Goal: Task Accomplishment & Management: Use online tool/utility

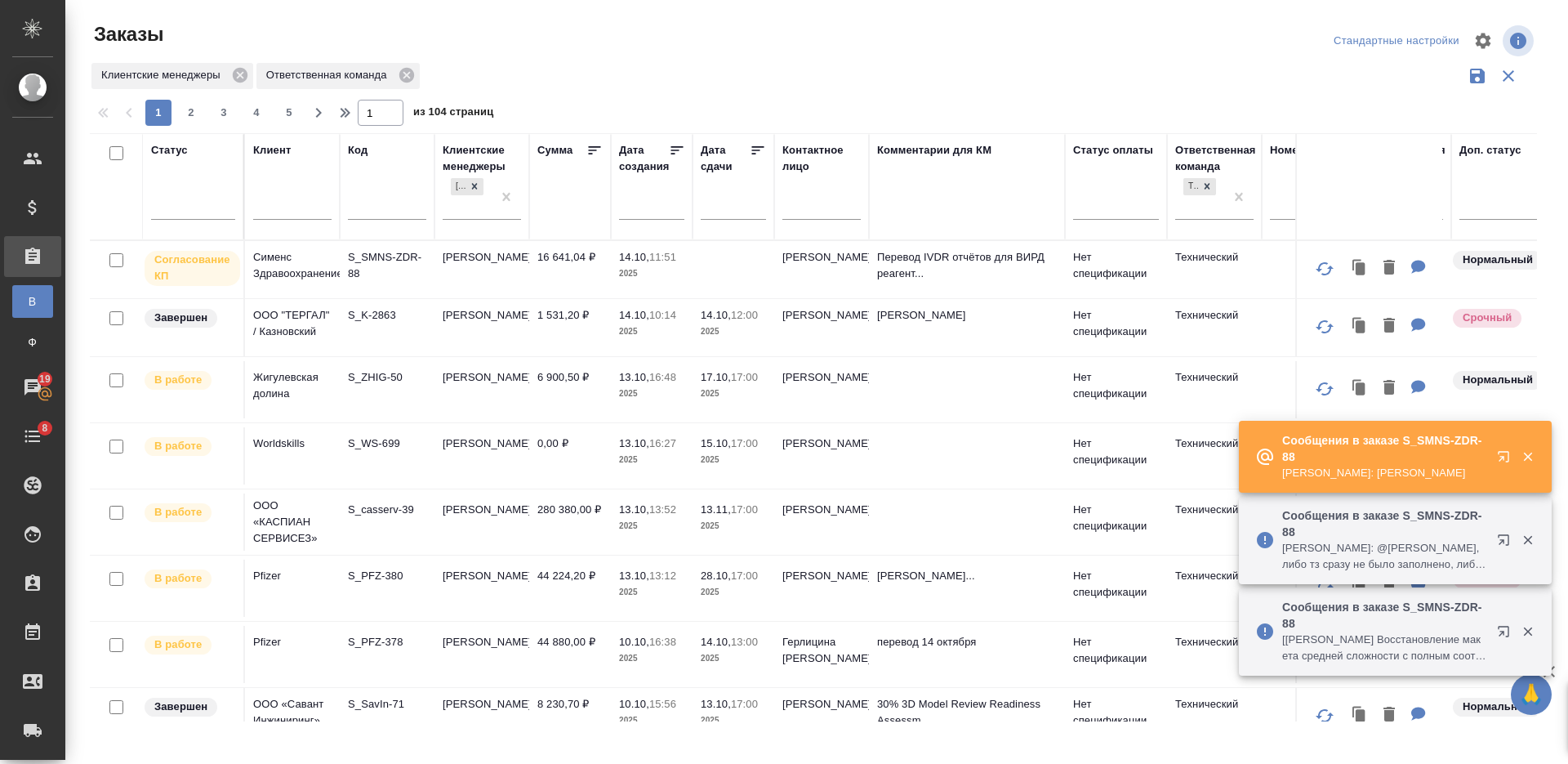
click at [380, 205] on input "text" at bounding box center [387, 208] width 79 height 20
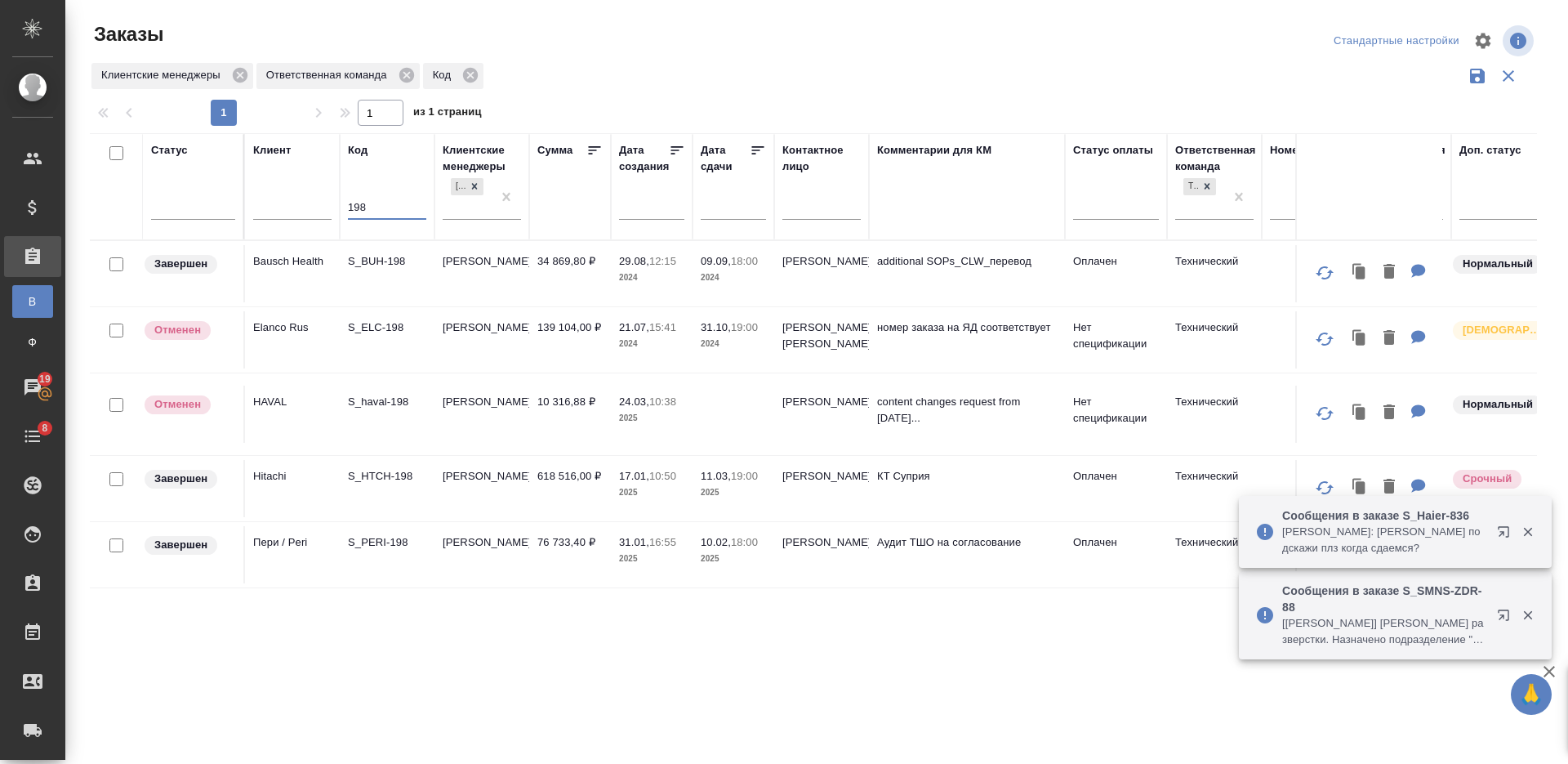
type input "198"
click at [403, 495] on td "S_HTCH-198" at bounding box center [387, 488] width 94 height 57
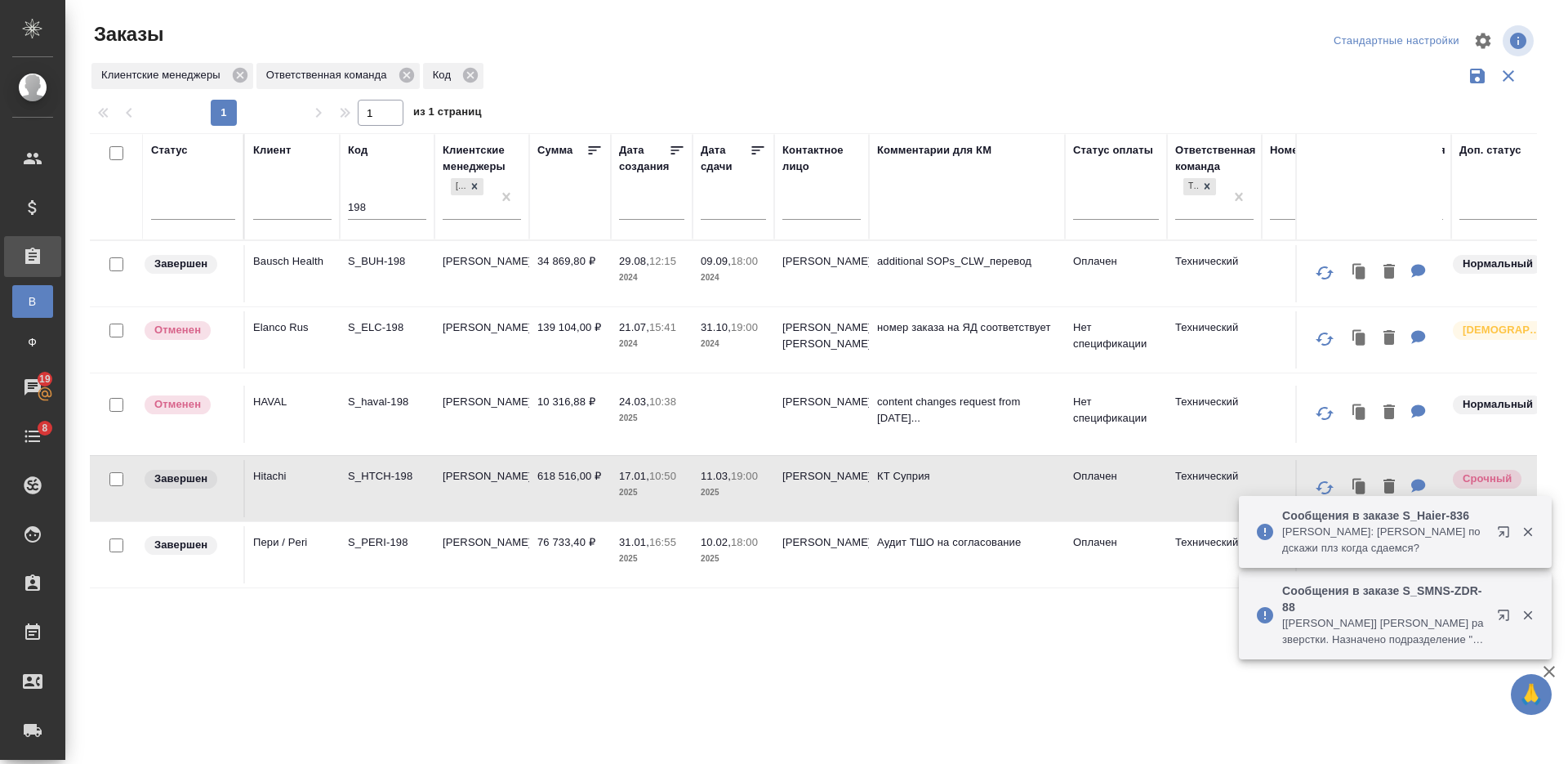
click at [403, 495] on td "S_HTCH-198" at bounding box center [387, 488] width 94 height 57
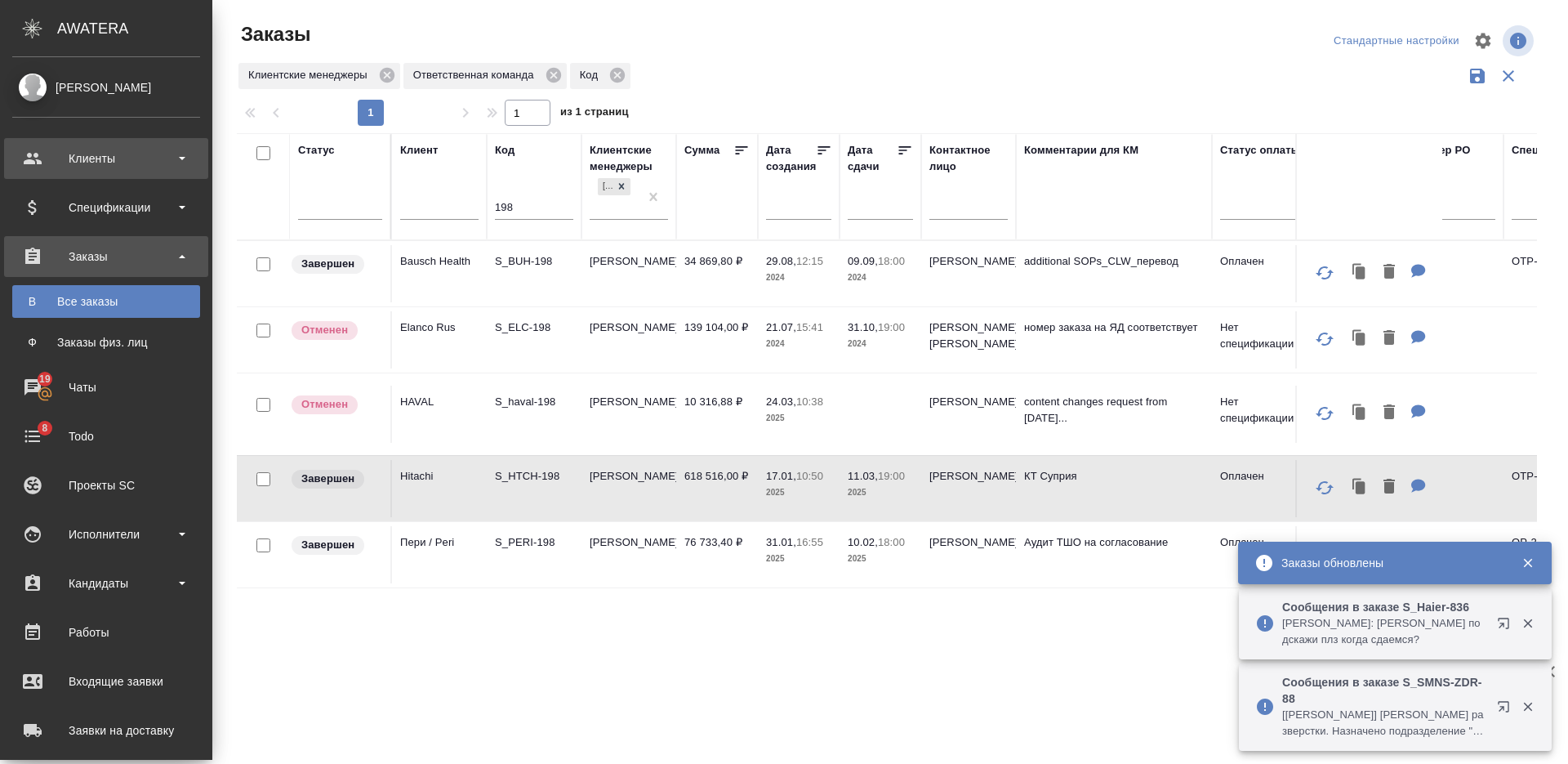
click at [125, 167] on div "Клиенты" at bounding box center [106, 159] width 188 height 25
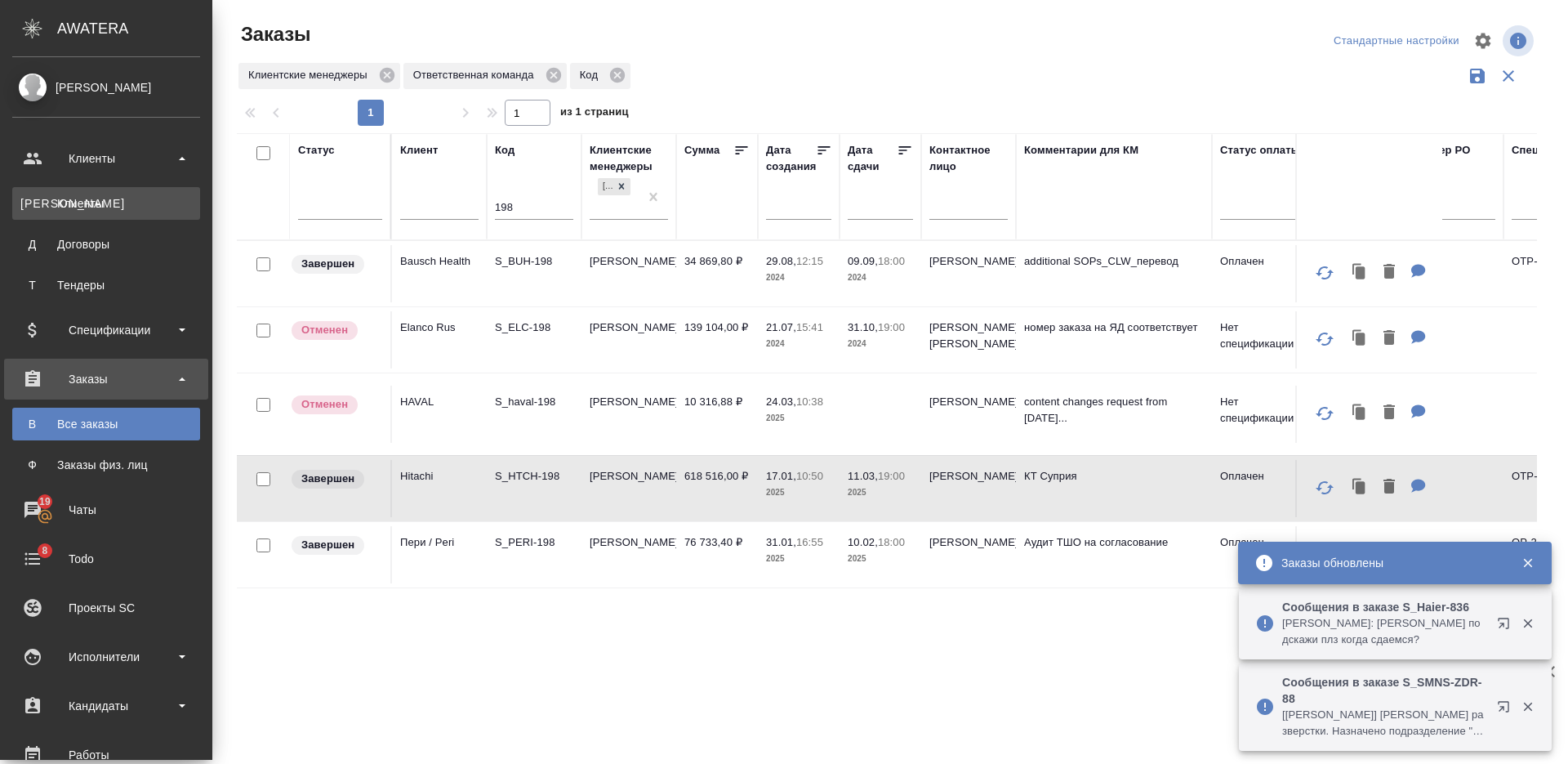
click at [124, 201] on div "Клиенты" at bounding box center [106, 203] width 171 height 16
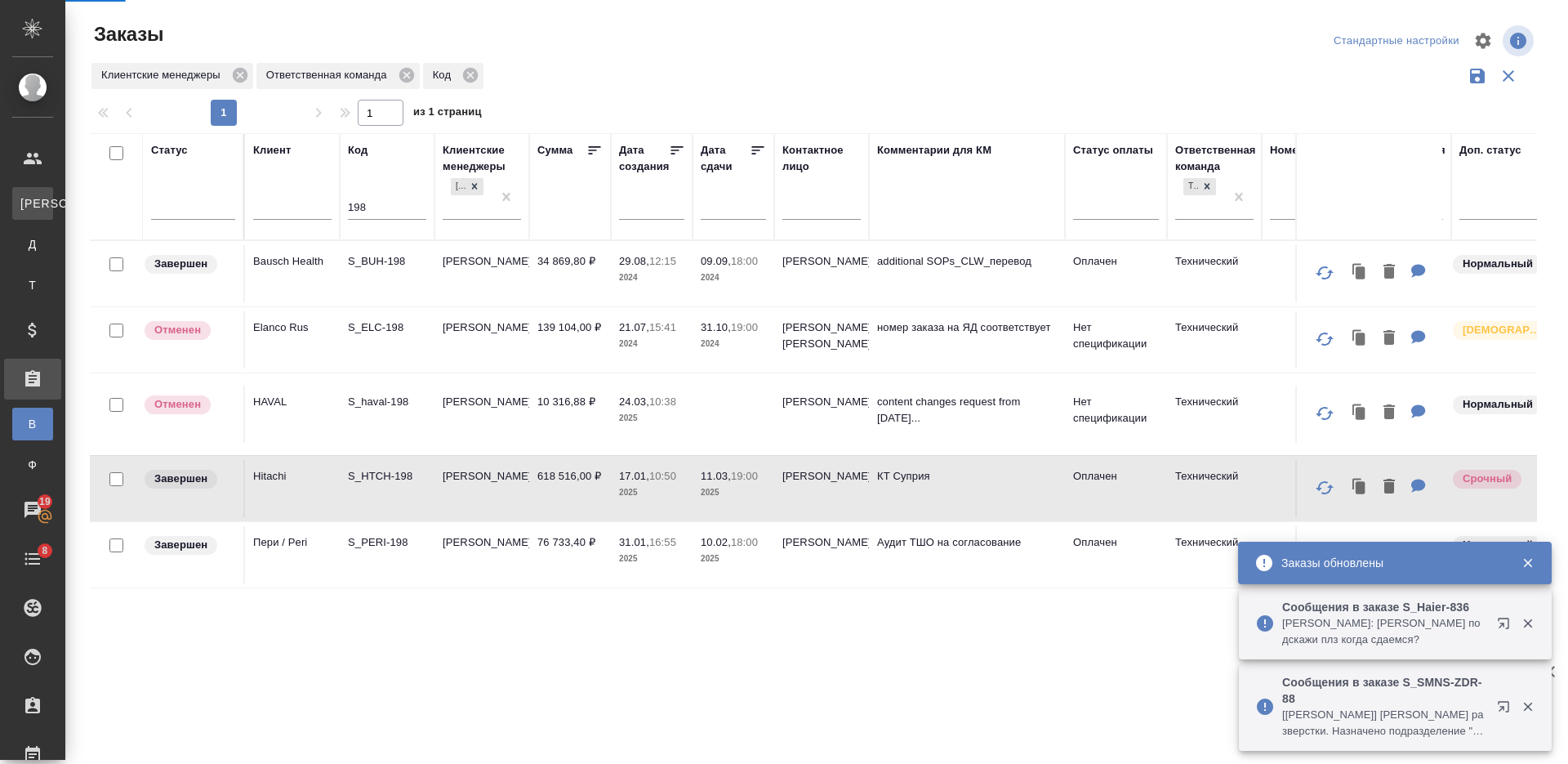
select select "RU"
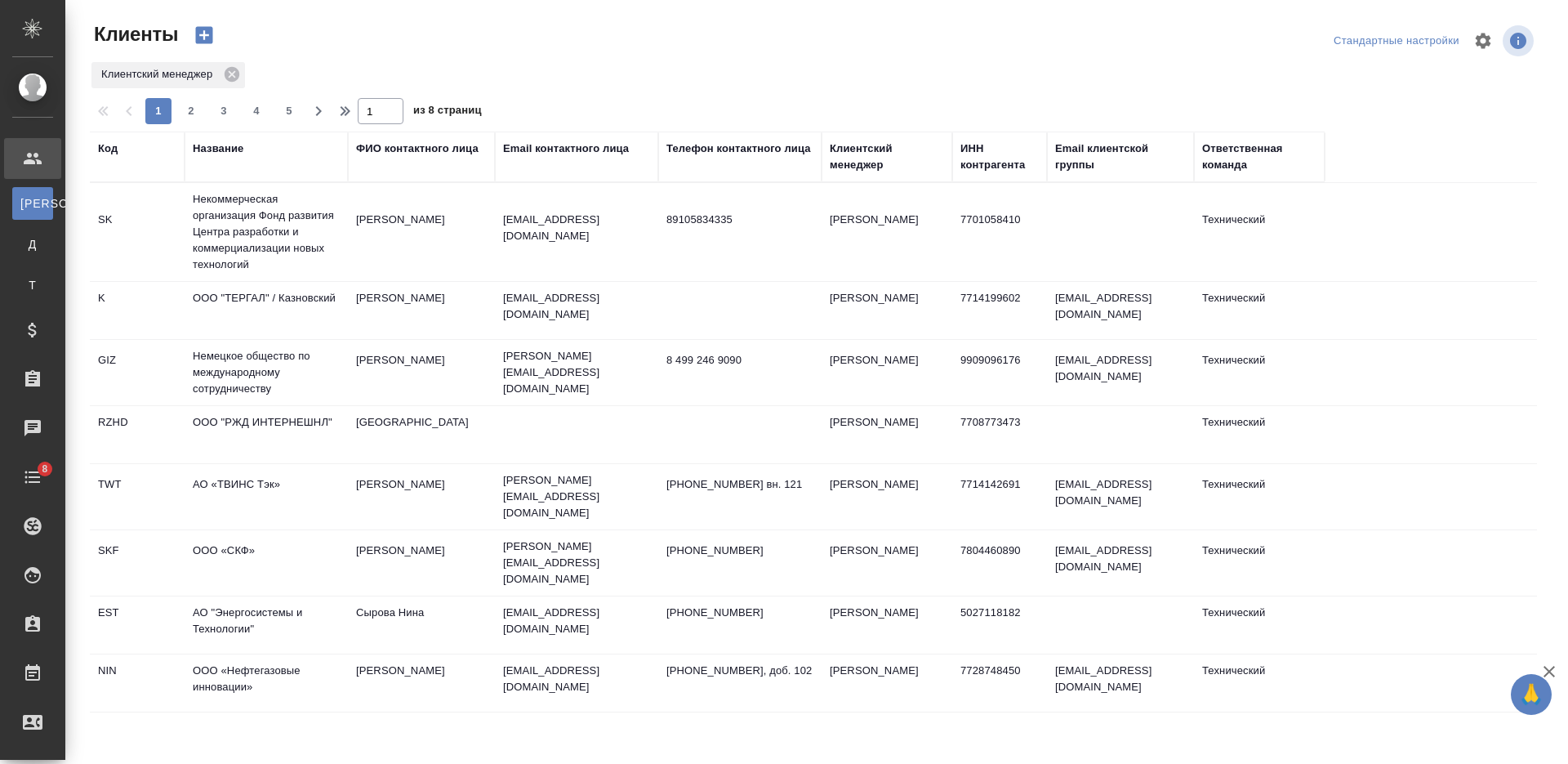
click at [228, 150] on div "Название" at bounding box center [217, 148] width 50 height 16
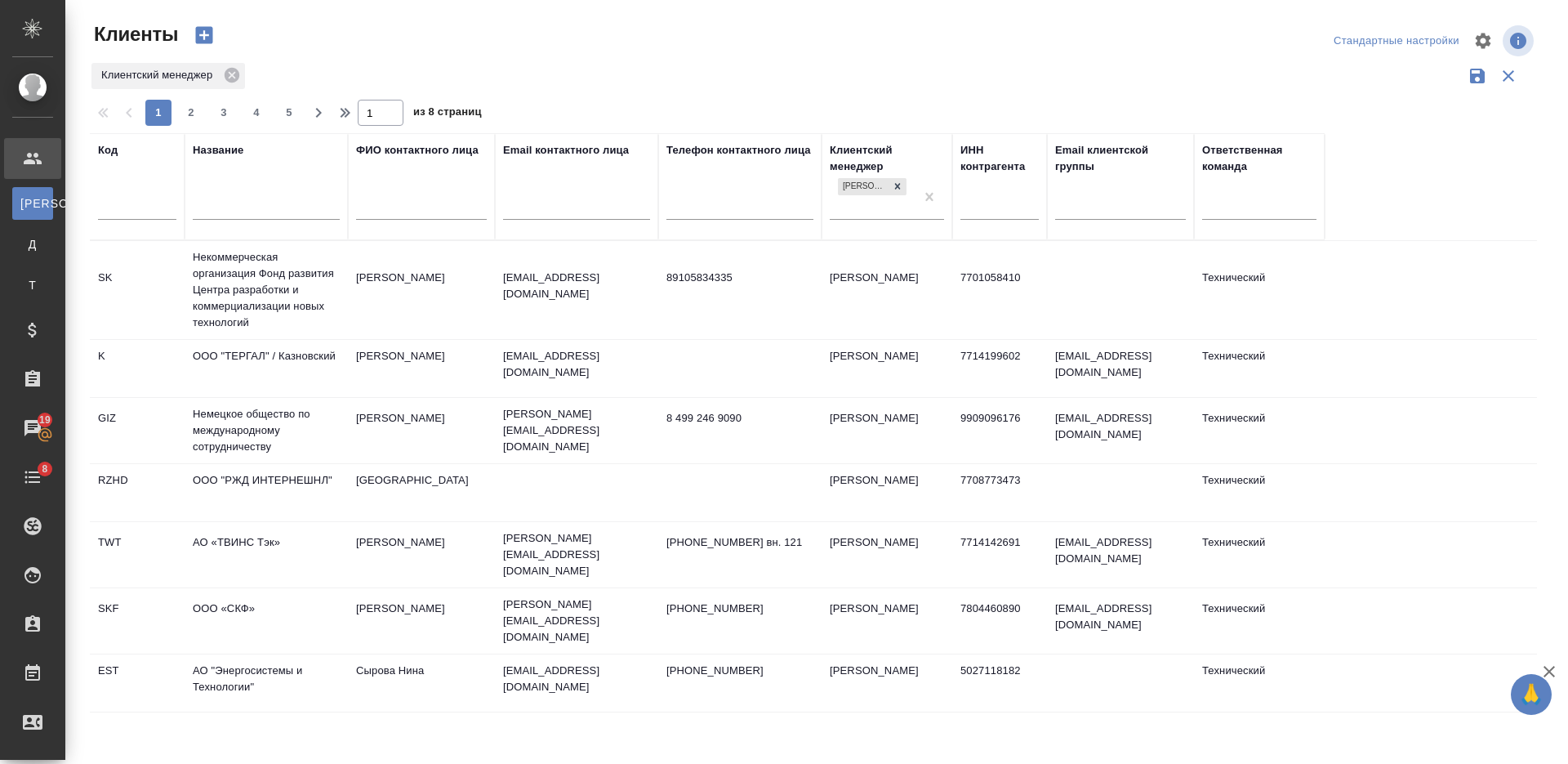
click at [1019, 81] on div "Клиентский менеджер" at bounding box center [813, 75] width 1447 height 31
click at [305, 212] on input "text" at bounding box center [266, 208] width 147 height 20
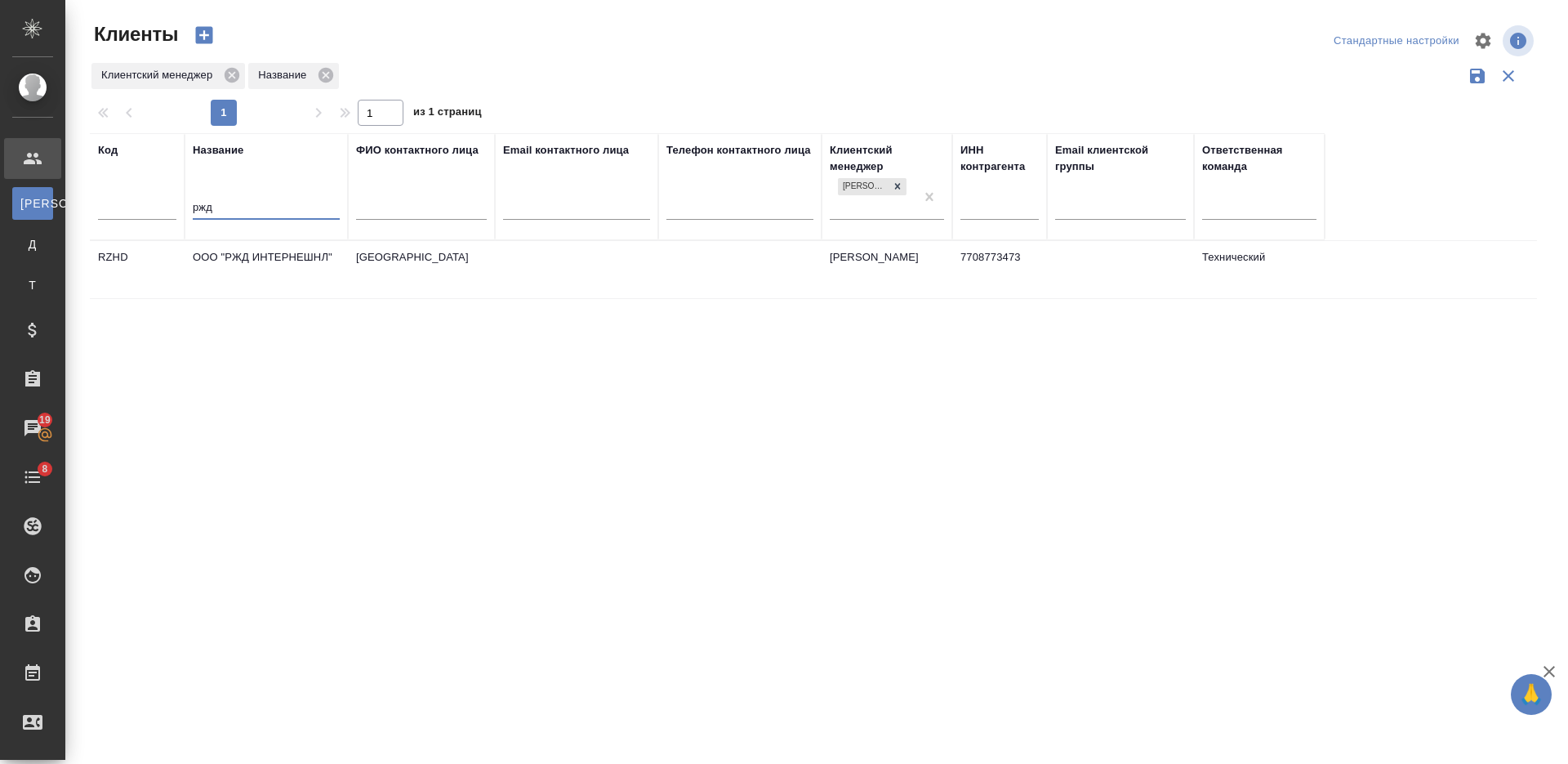
type input "ржд"
click at [304, 277] on td "ООО "РЖД ИНТЕРНЕШНЛ"" at bounding box center [266, 269] width 163 height 57
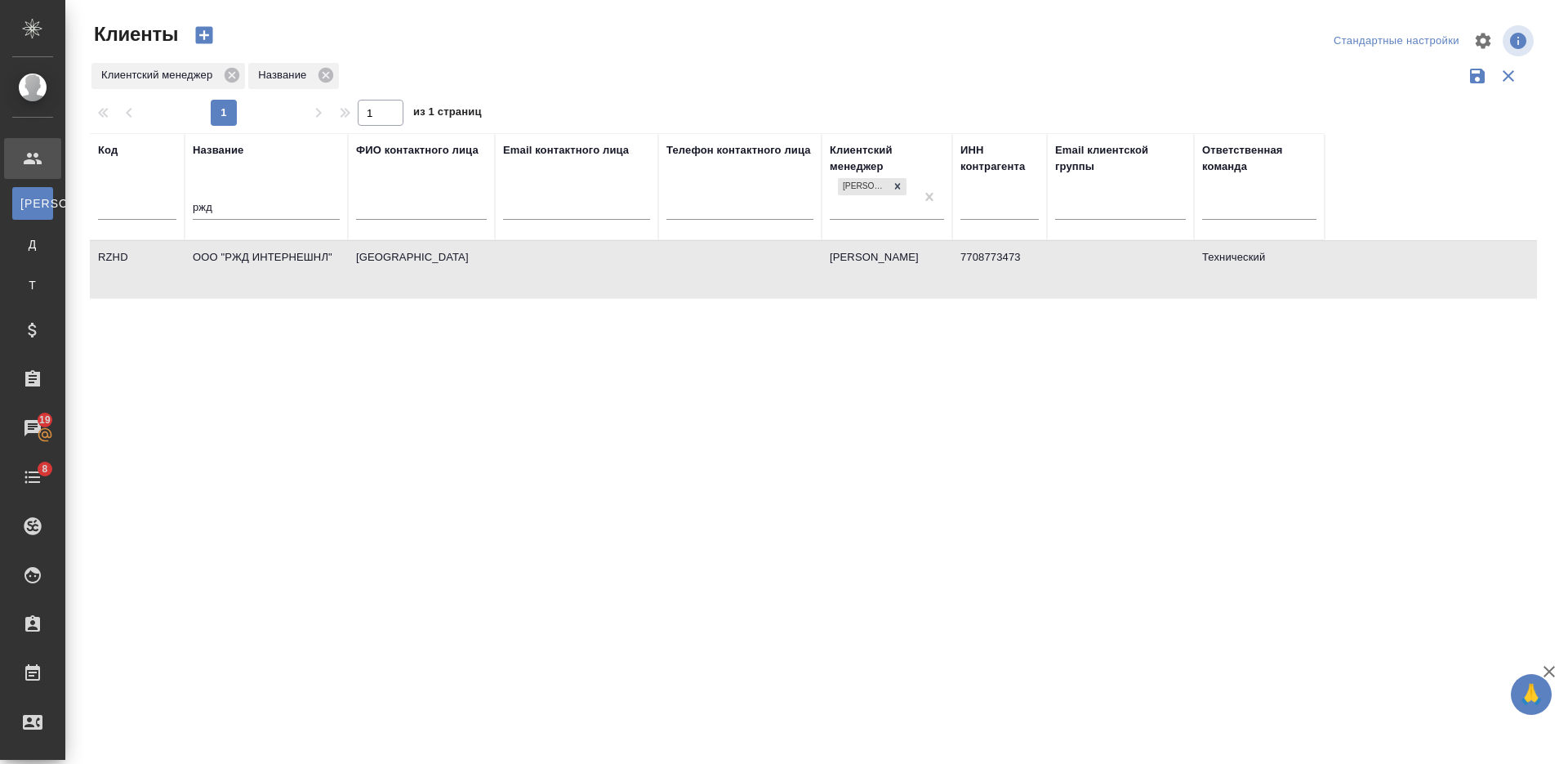
click at [304, 277] on td "ООО "РЖД ИНТЕРНЕШНЛ"" at bounding box center [266, 269] width 163 height 57
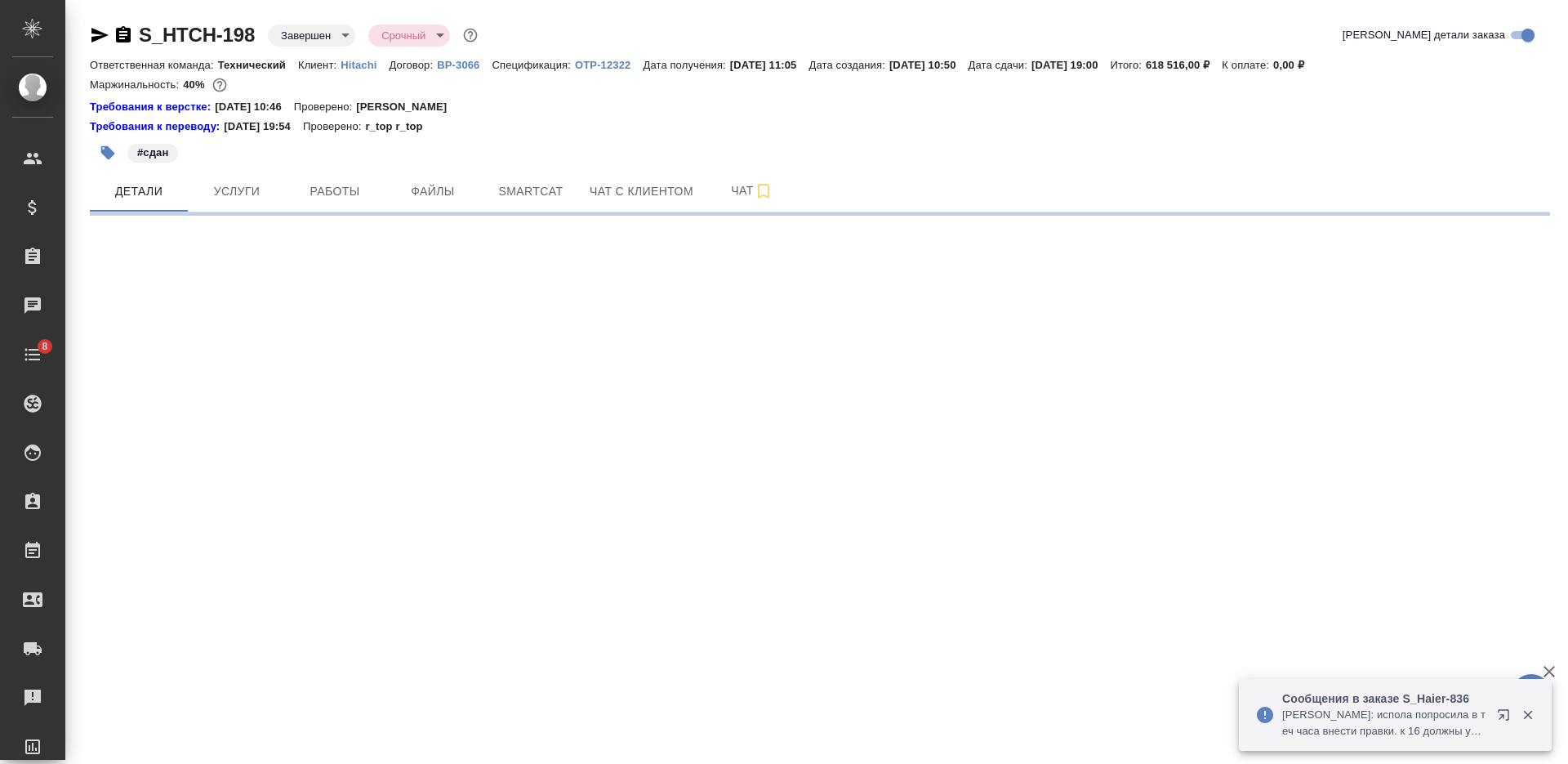
select select "RU"
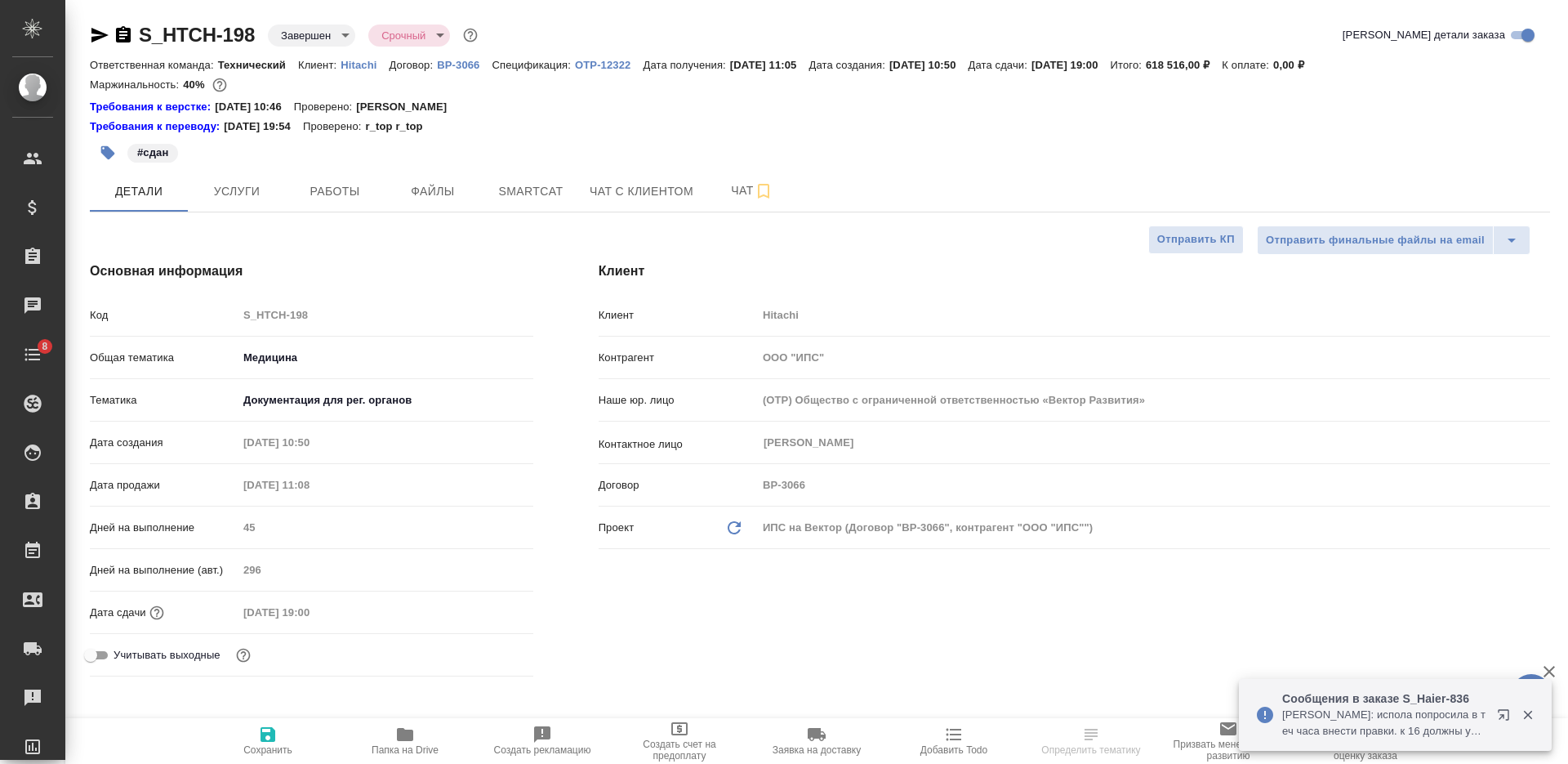
type textarea "x"
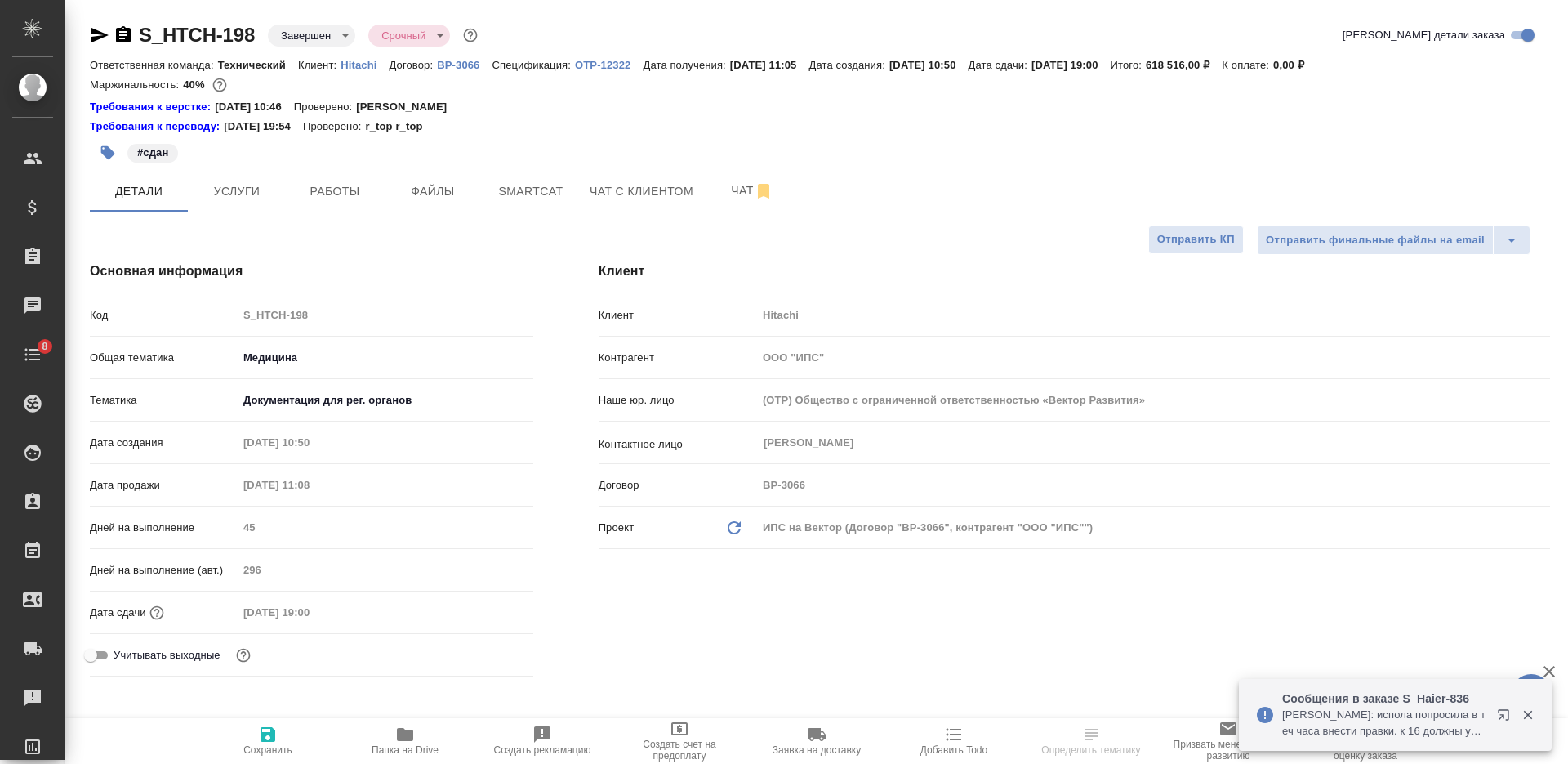
type textarea "x"
type input "Сергеева Анастасия"
type input "Павлова Антонина a.pavlova"
click at [394, 744] on span "Папка на Drive" at bounding box center [404, 739] width 117 height 31
type textarea "x"
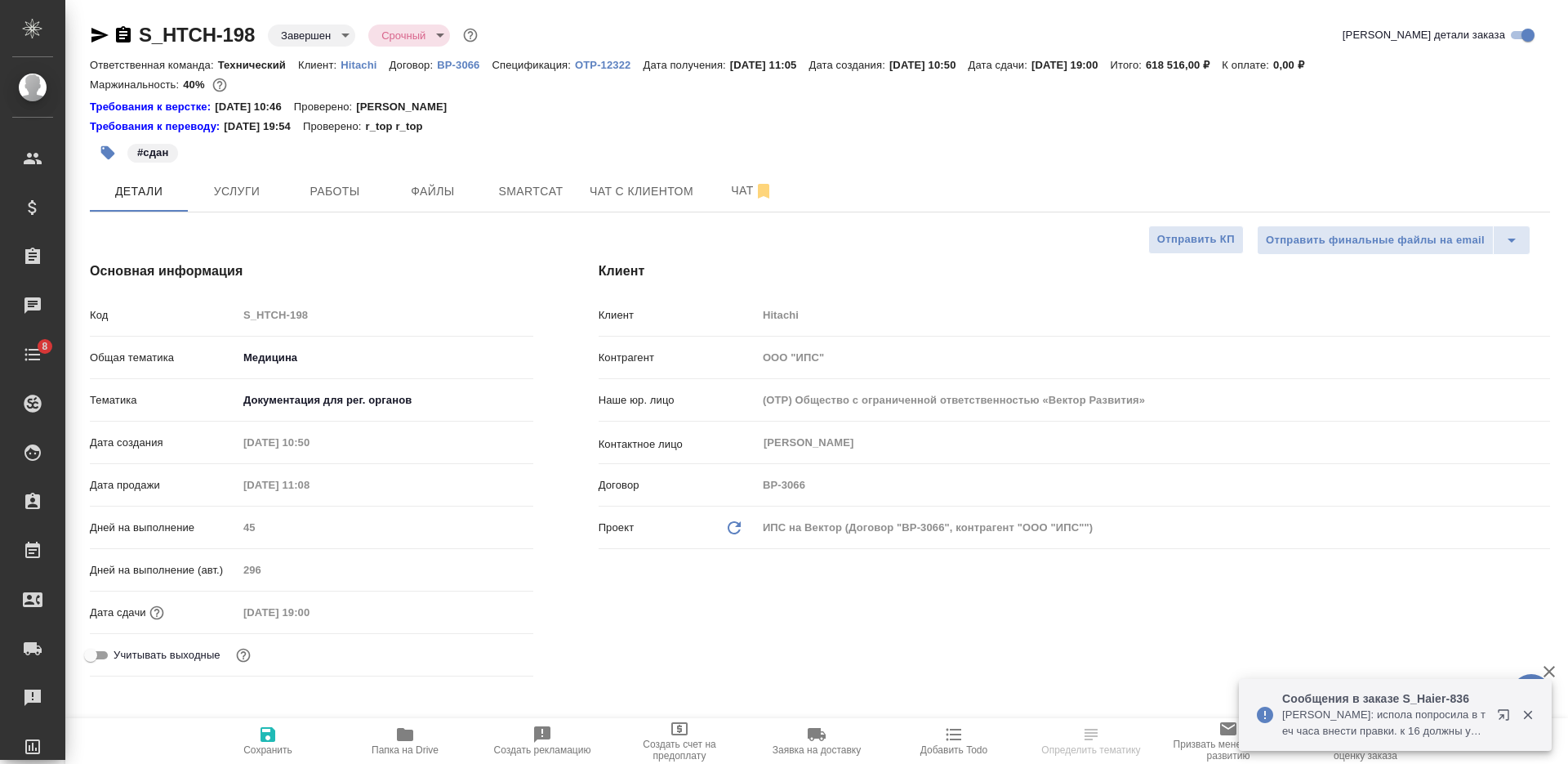
type textarea "x"
click at [230, 187] on span "Услуги" at bounding box center [237, 191] width 79 height 20
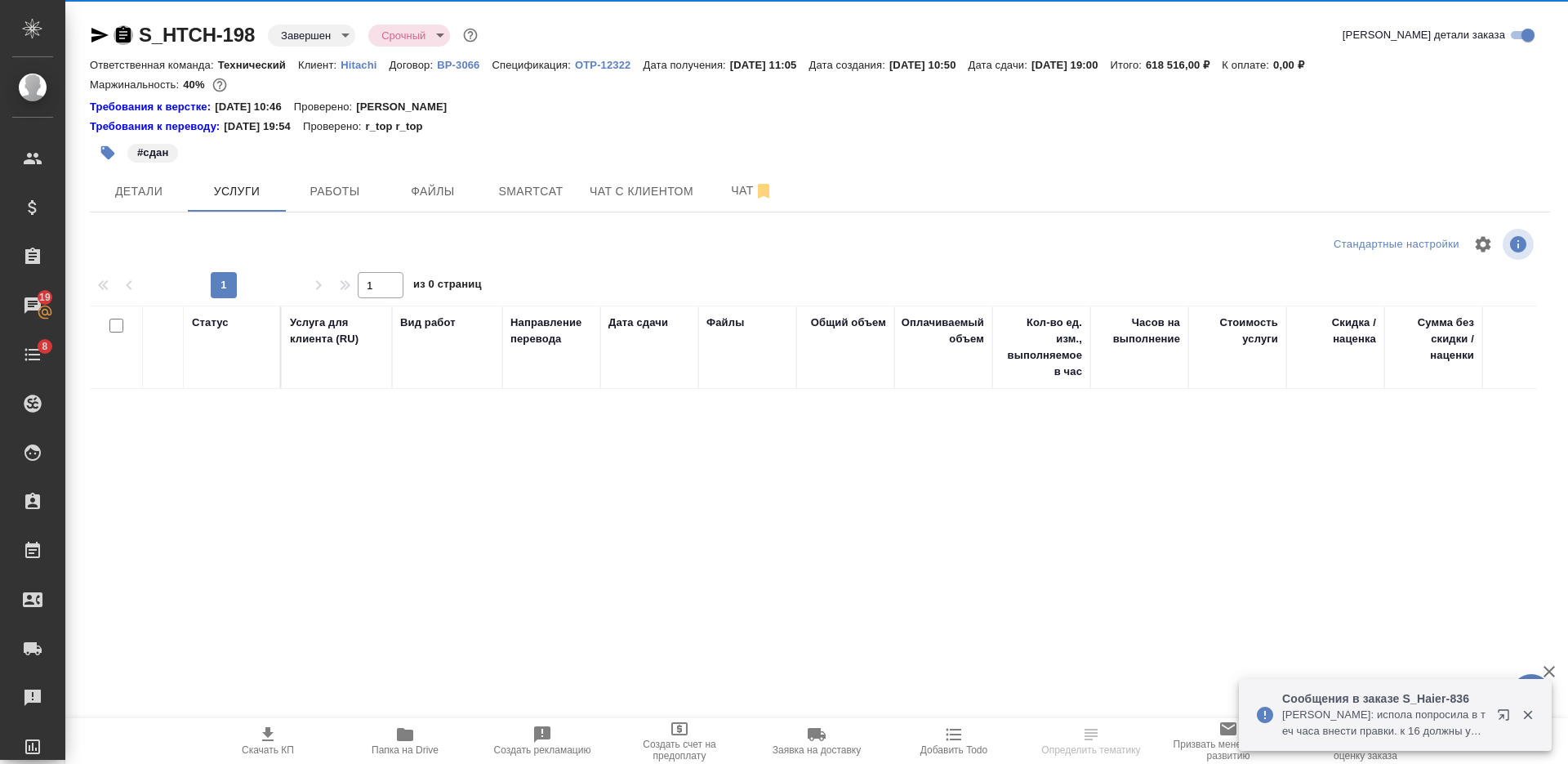
click at [126, 35] on icon "button" at bounding box center [124, 35] width 19 height 19
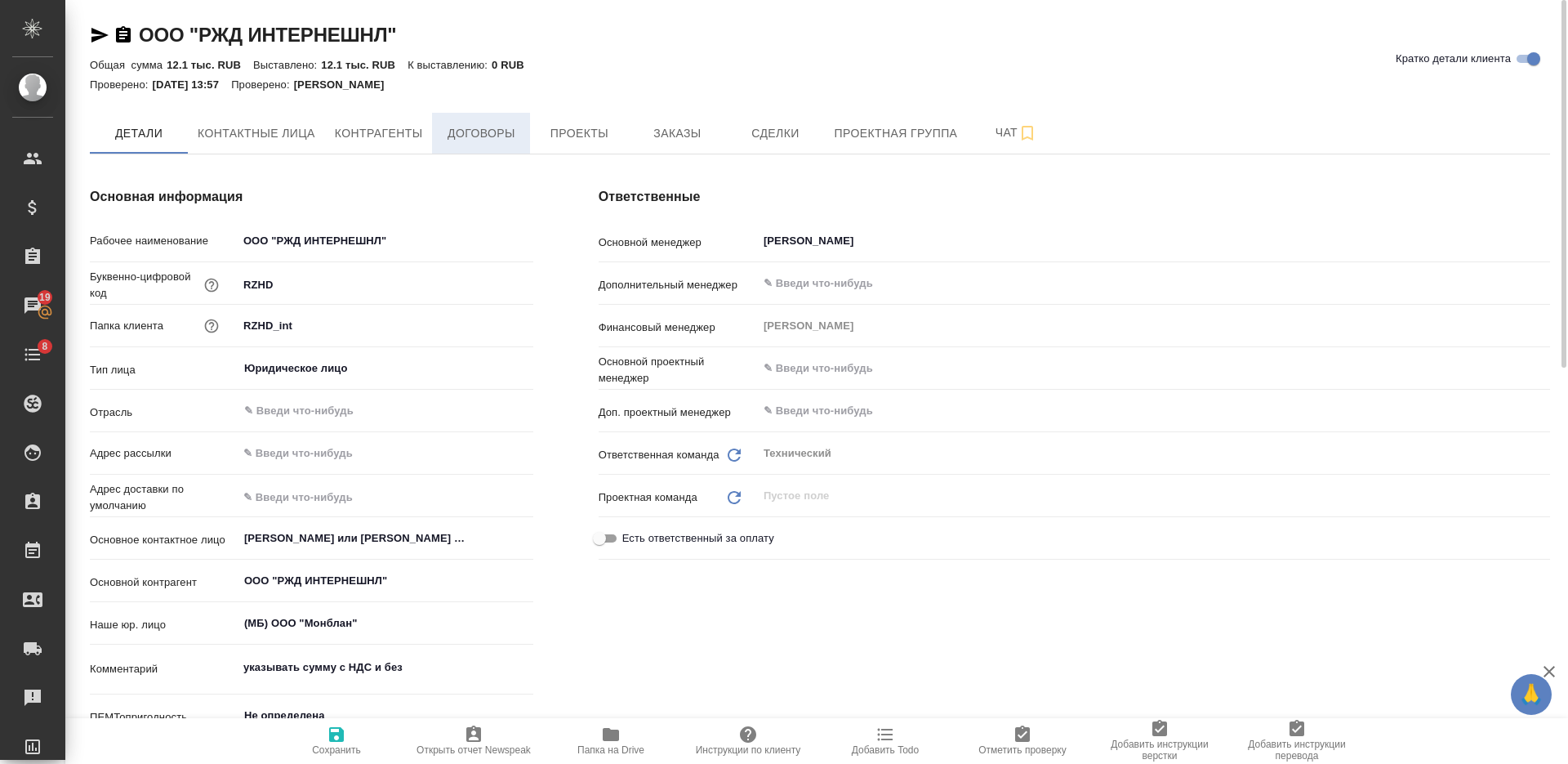
click at [479, 137] on span "Договоры" at bounding box center [480, 133] width 79 height 20
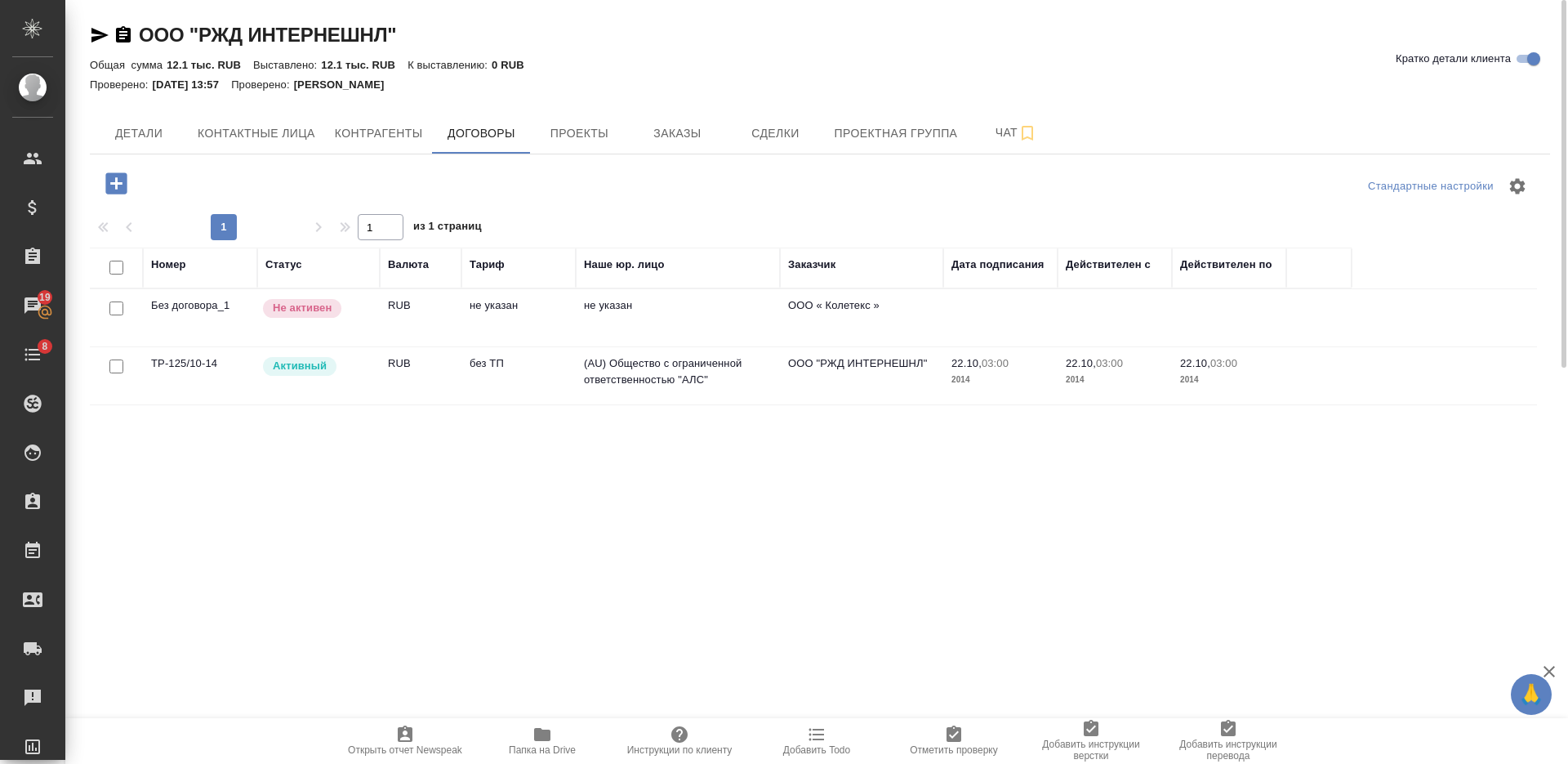
click at [471, 376] on td "без ТП" at bounding box center [518, 375] width 114 height 57
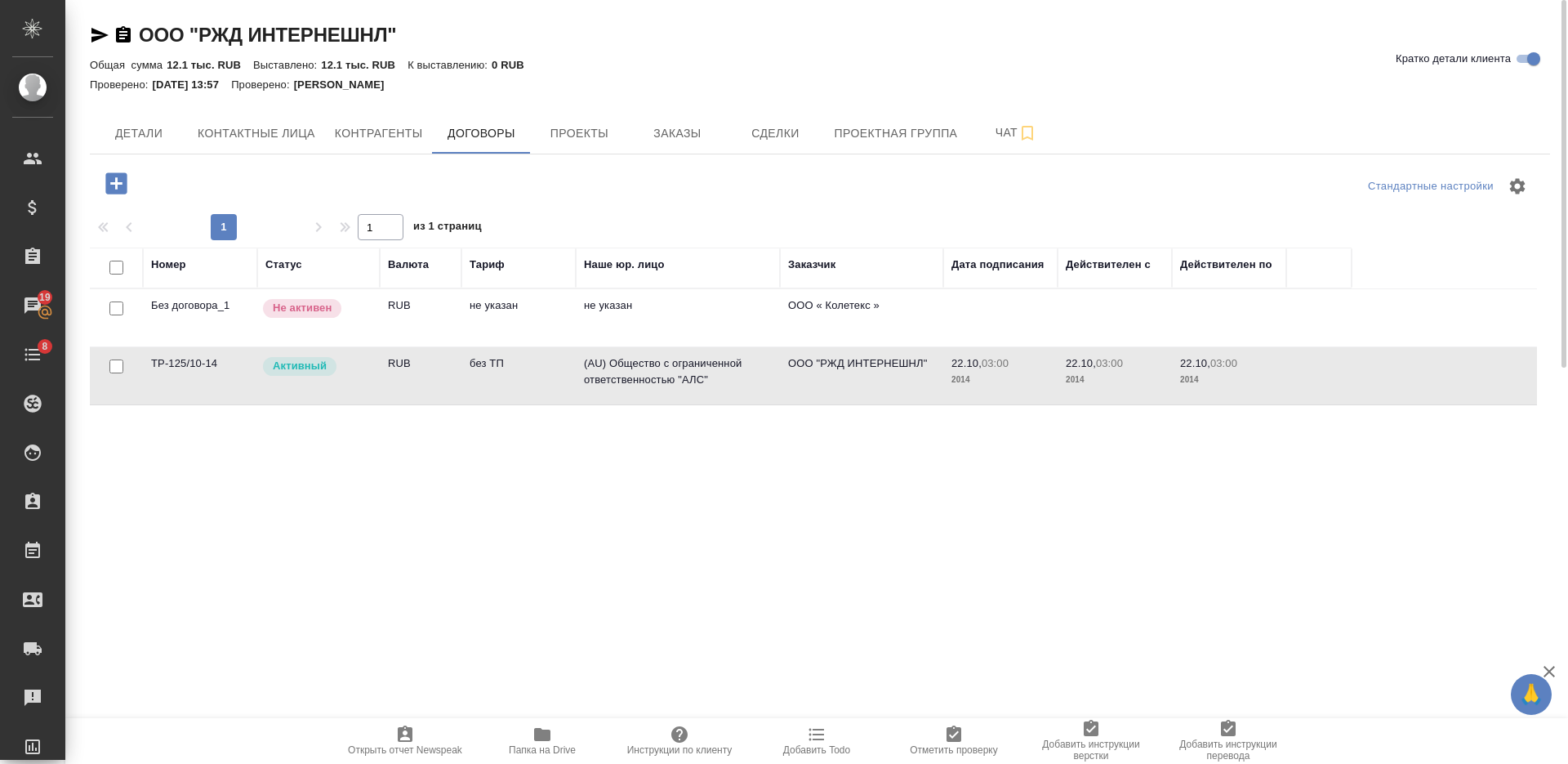
click at [471, 376] on td "без ТП" at bounding box center [518, 375] width 114 height 57
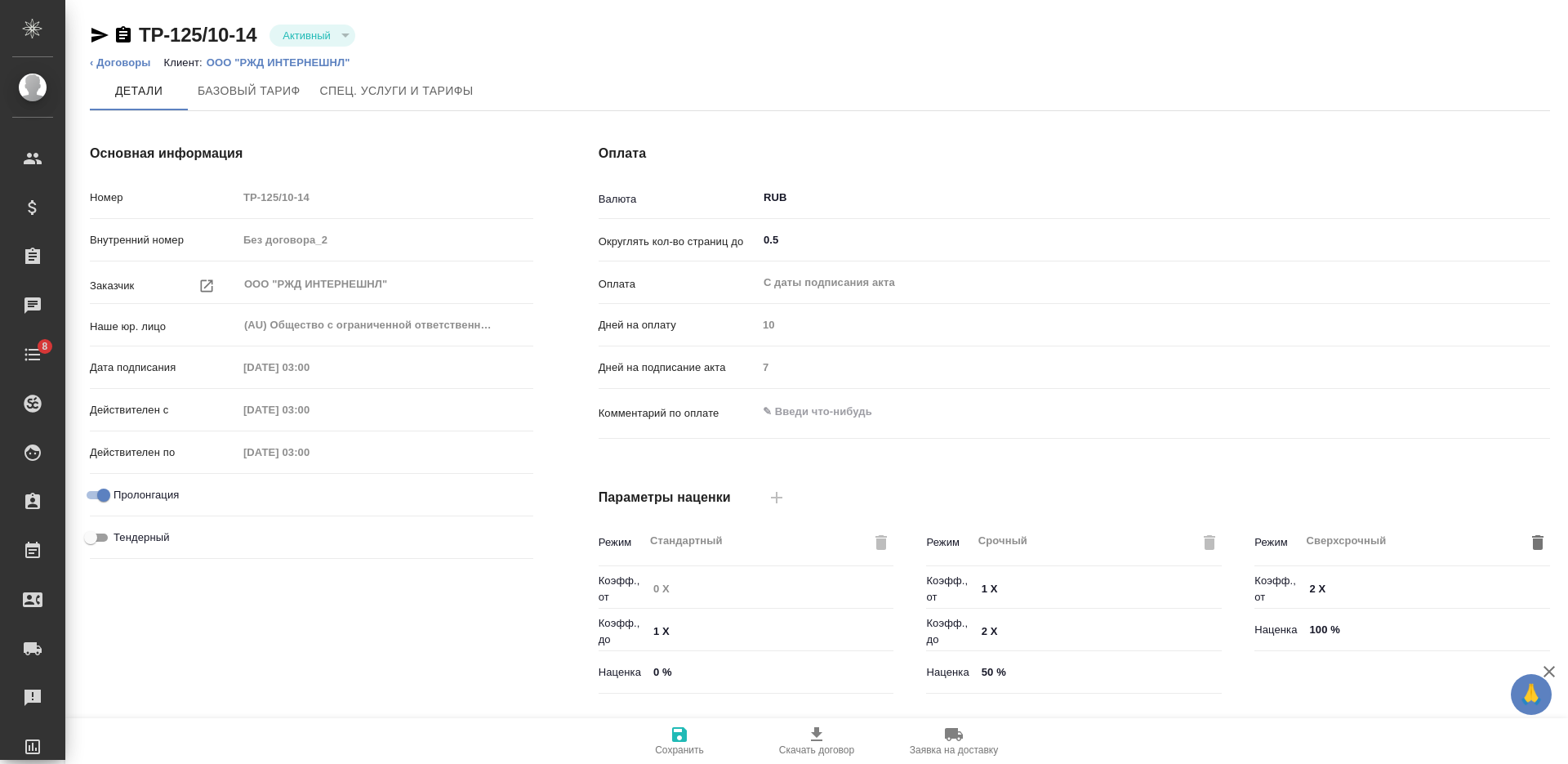
type input "без ТП"
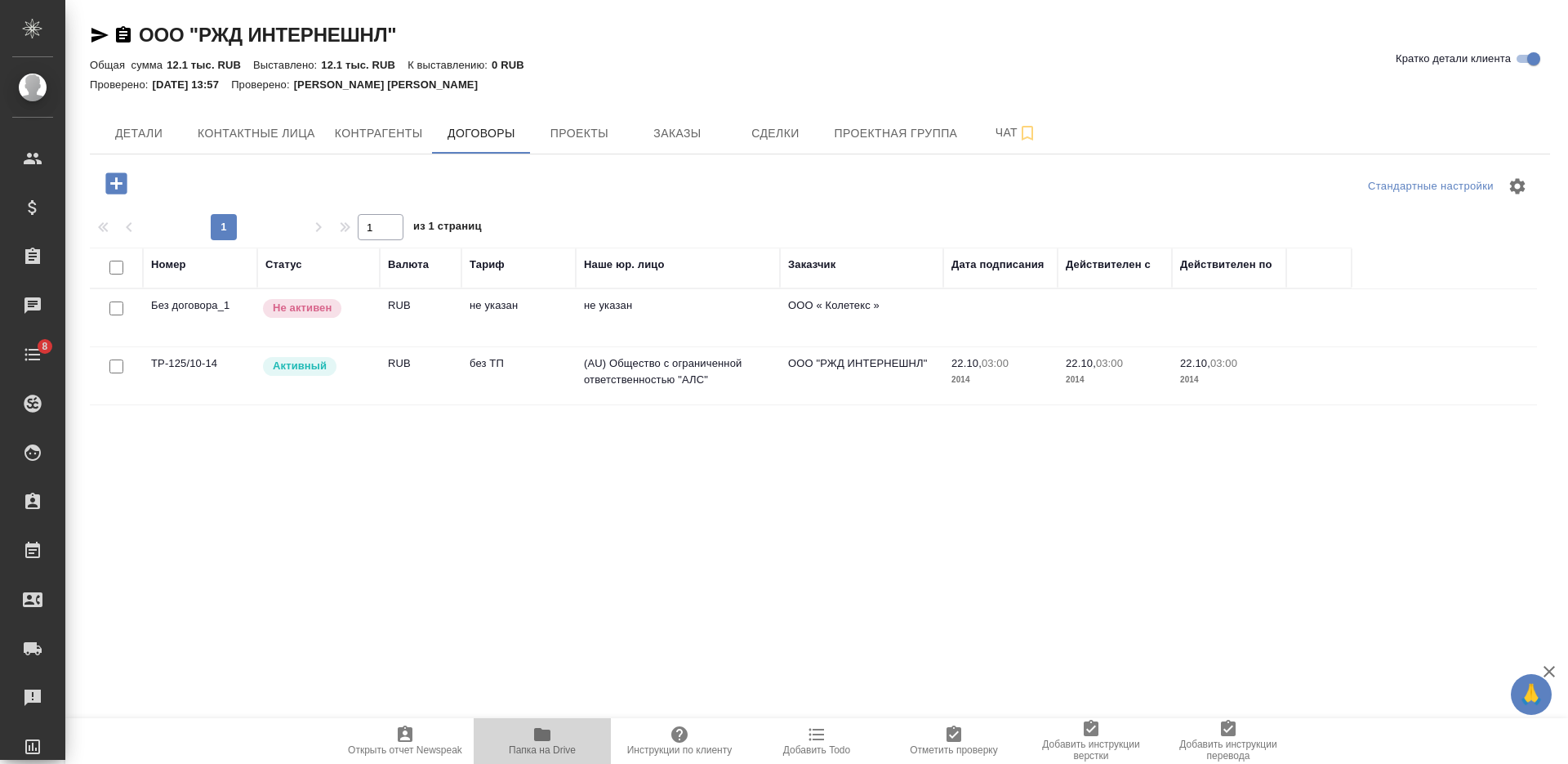
click at [549, 742] on icon "button" at bounding box center [542, 734] width 19 height 19
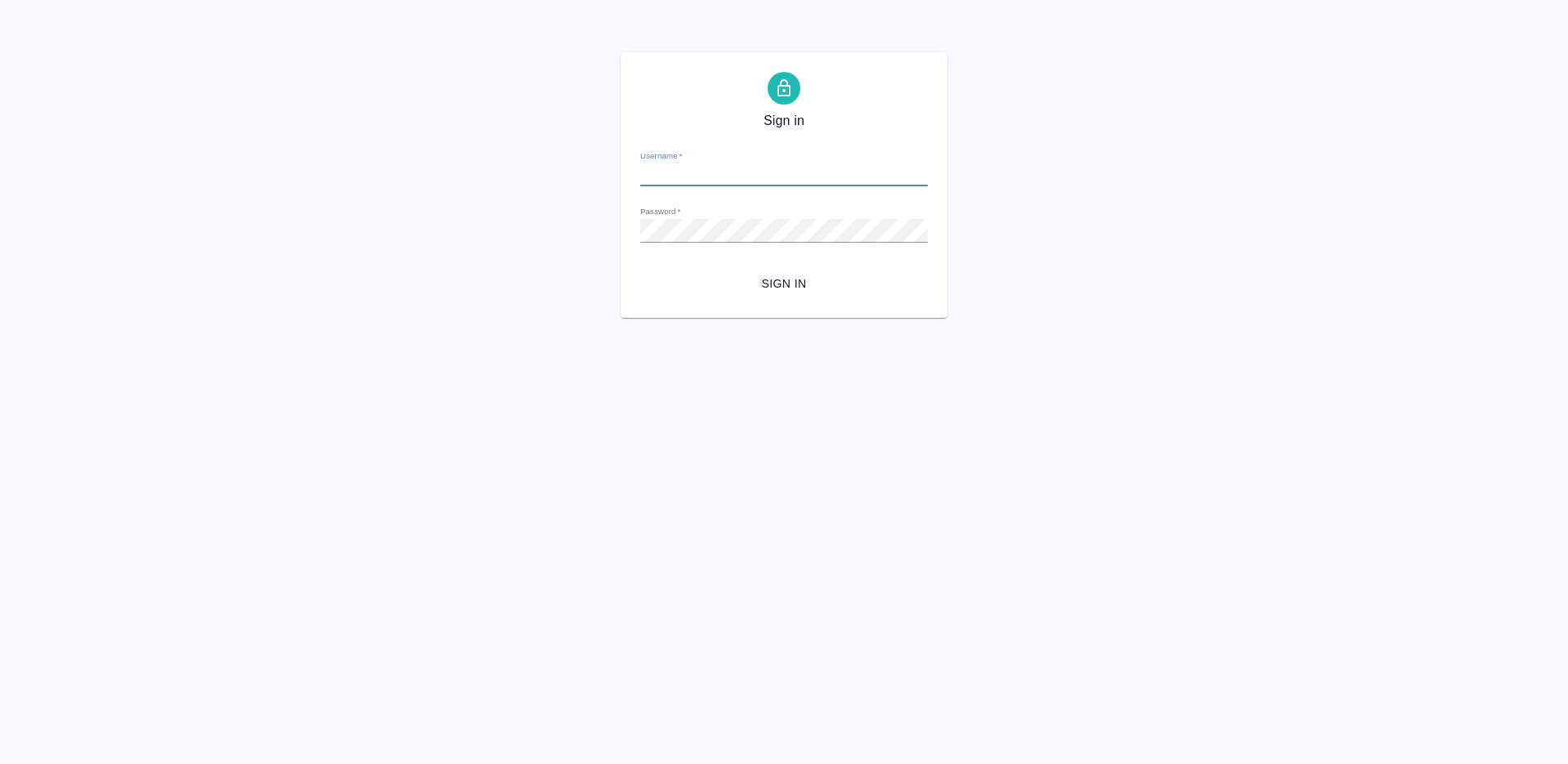
type input "[PERSON_NAME][EMAIL_ADDRESS][DOMAIN_NAME]"
click at [767, 280] on span "Sign in" at bounding box center [784, 284] width 261 height 20
type input "[PERSON_NAME][EMAIL_ADDRESS][DOMAIN_NAME]"
click at [780, 274] on span "Sign in" at bounding box center [784, 284] width 261 height 20
type input "[PERSON_NAME][EMAIL_ADDRESS][DOMAIN_NAME]"
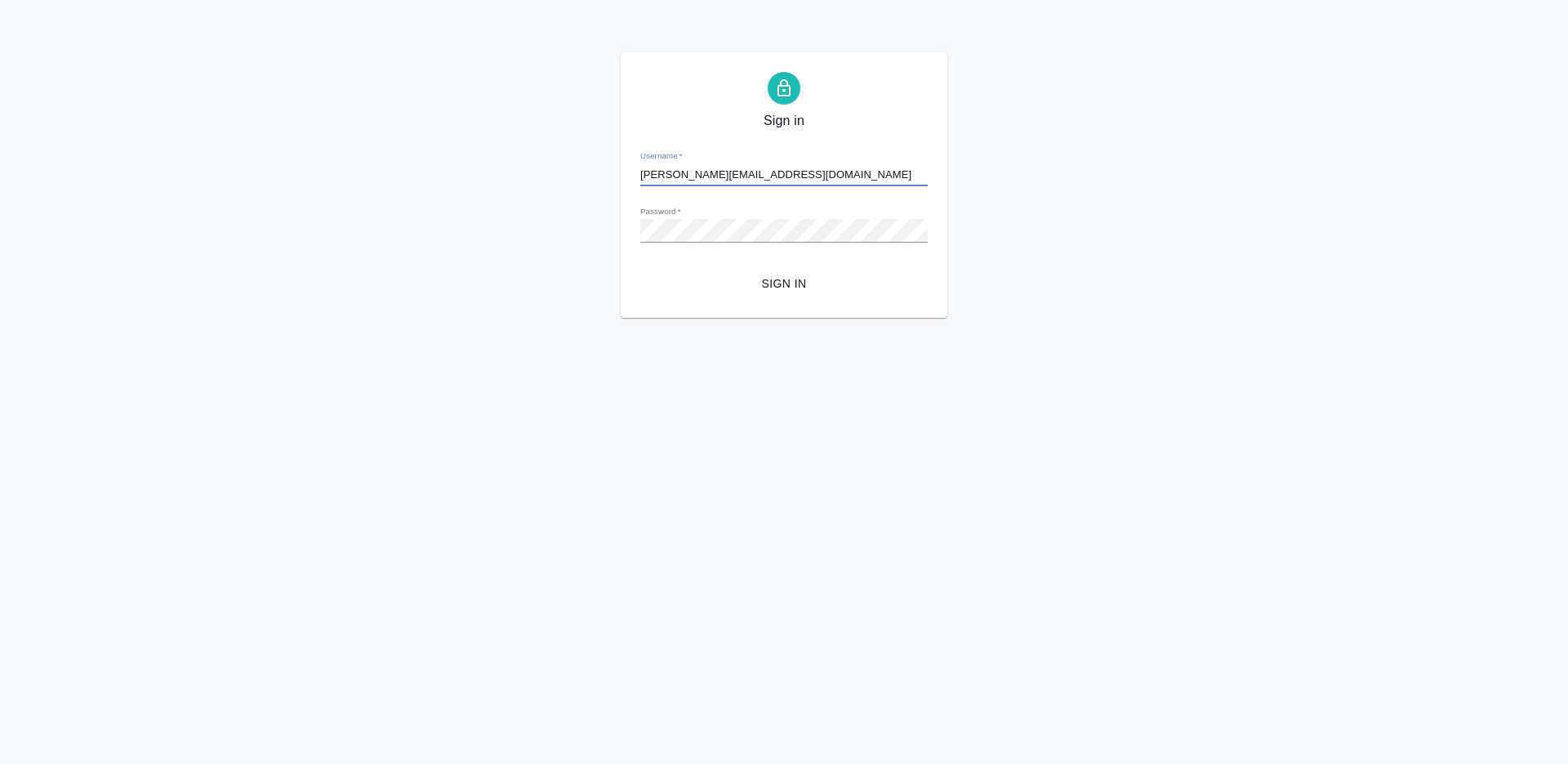
click at [745, 291] on span "Sign in" at bounding box center [784, 284] width 261 height 20
click at [778, 278] on span "Sign in" at bounding box center [784, 284] width 261 height 20
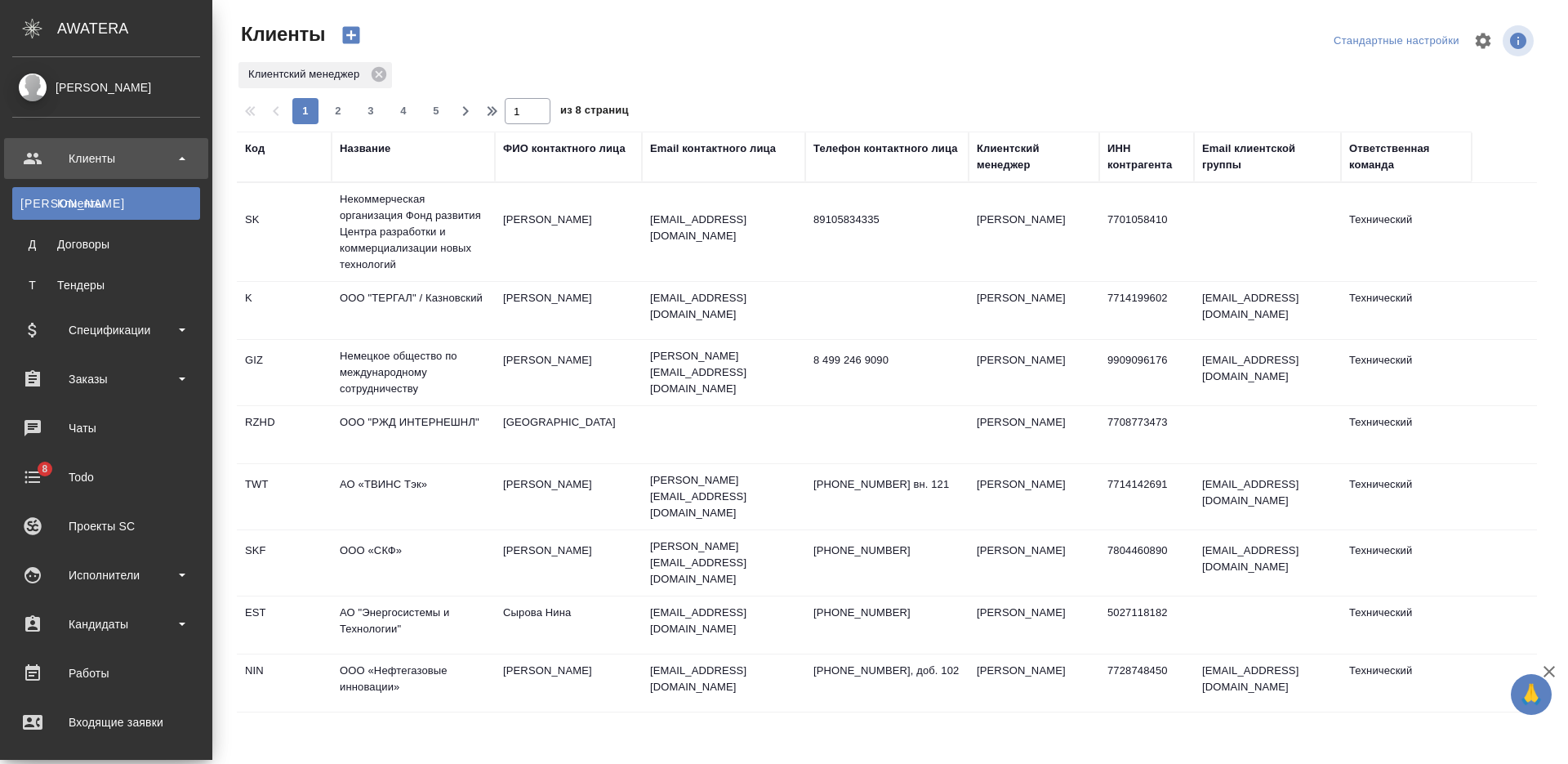
select select "RU"
click at [117, 435] on div "Чаты" at bounding box center [106, 428] width 188 height 25
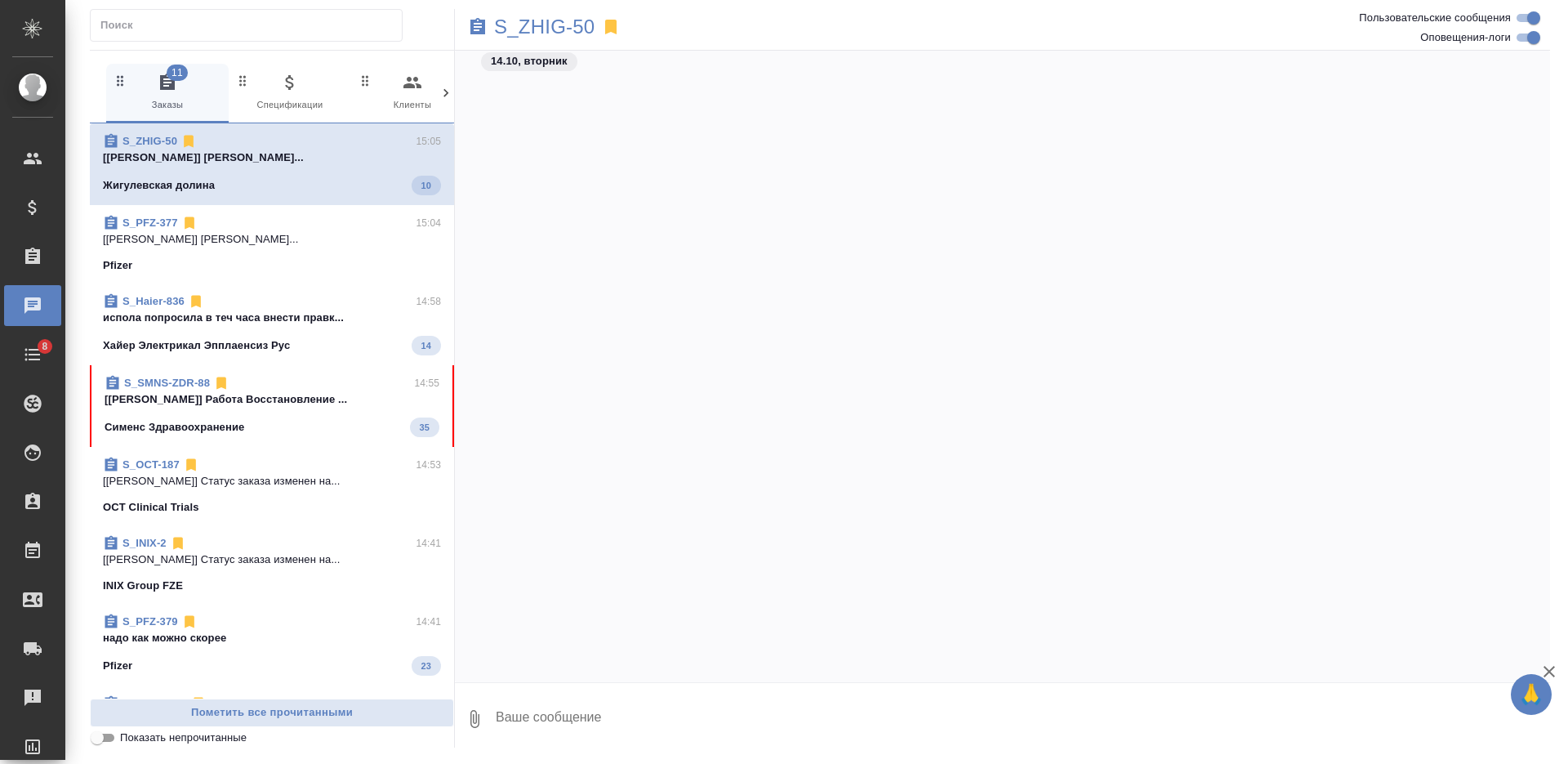
scroll to position [4704, 0]
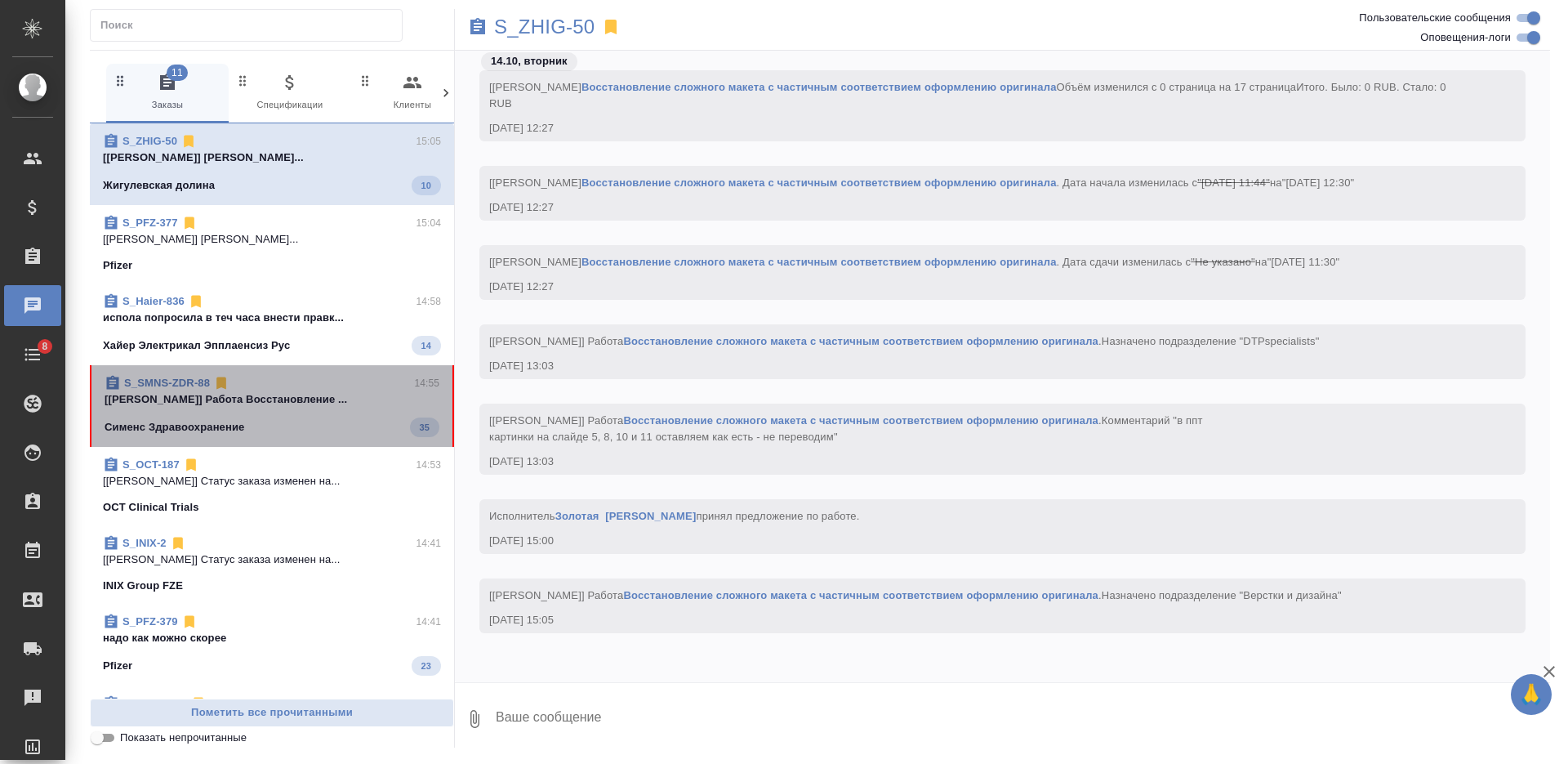
click at [343, 399] on p "[Васильева Ольга] Работа Восстановление ..." at bounding box center [271, 399] width 335 height 16
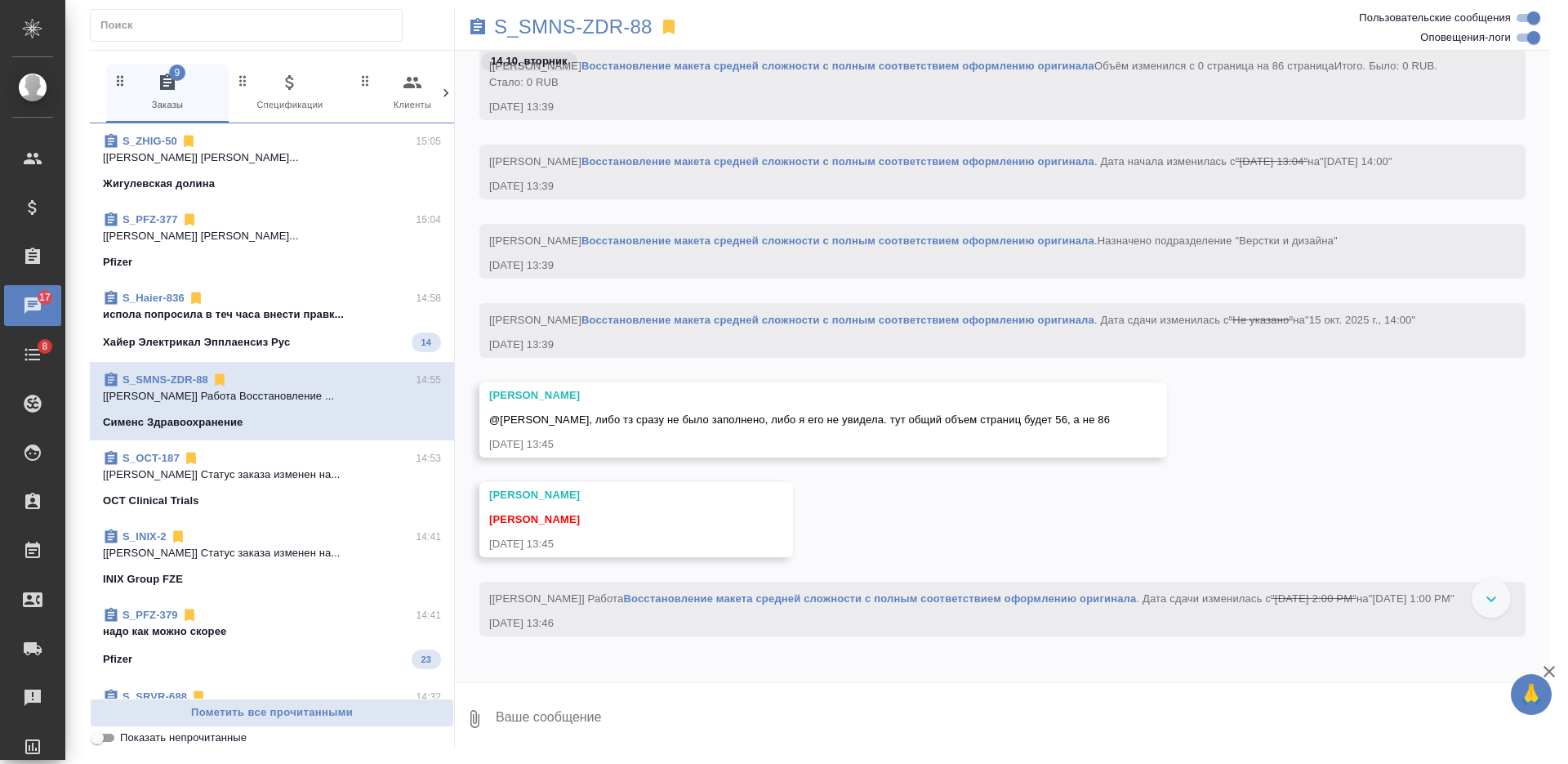
scroll to position [4921, 0]
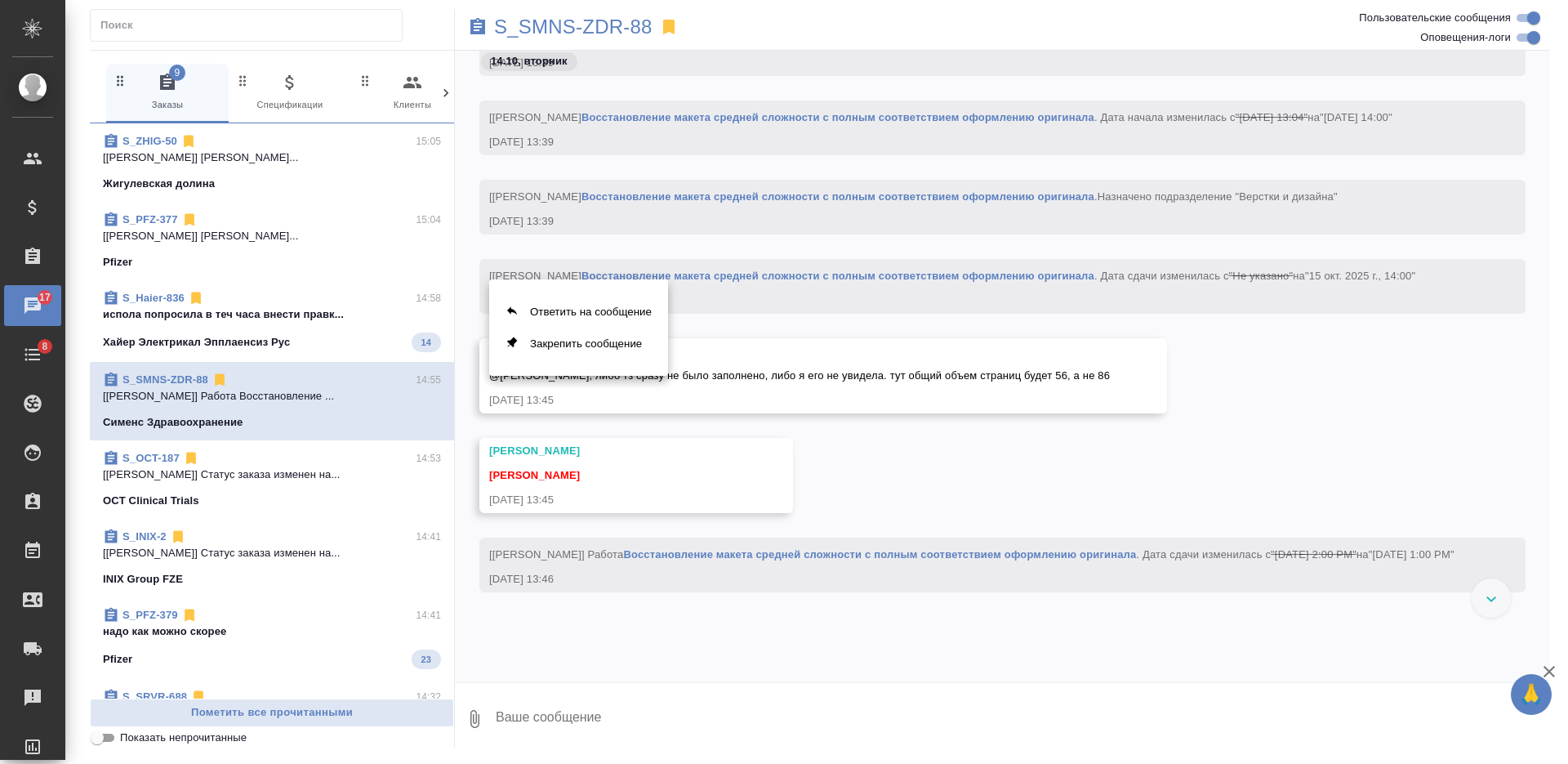
click at [181, 377] on div at bounding box center [784, 382] width 1568 height 764
click at [181, 380] on link "S_SMNS-ZDR-88" at bounding box center [165, 380] width 86 height 12
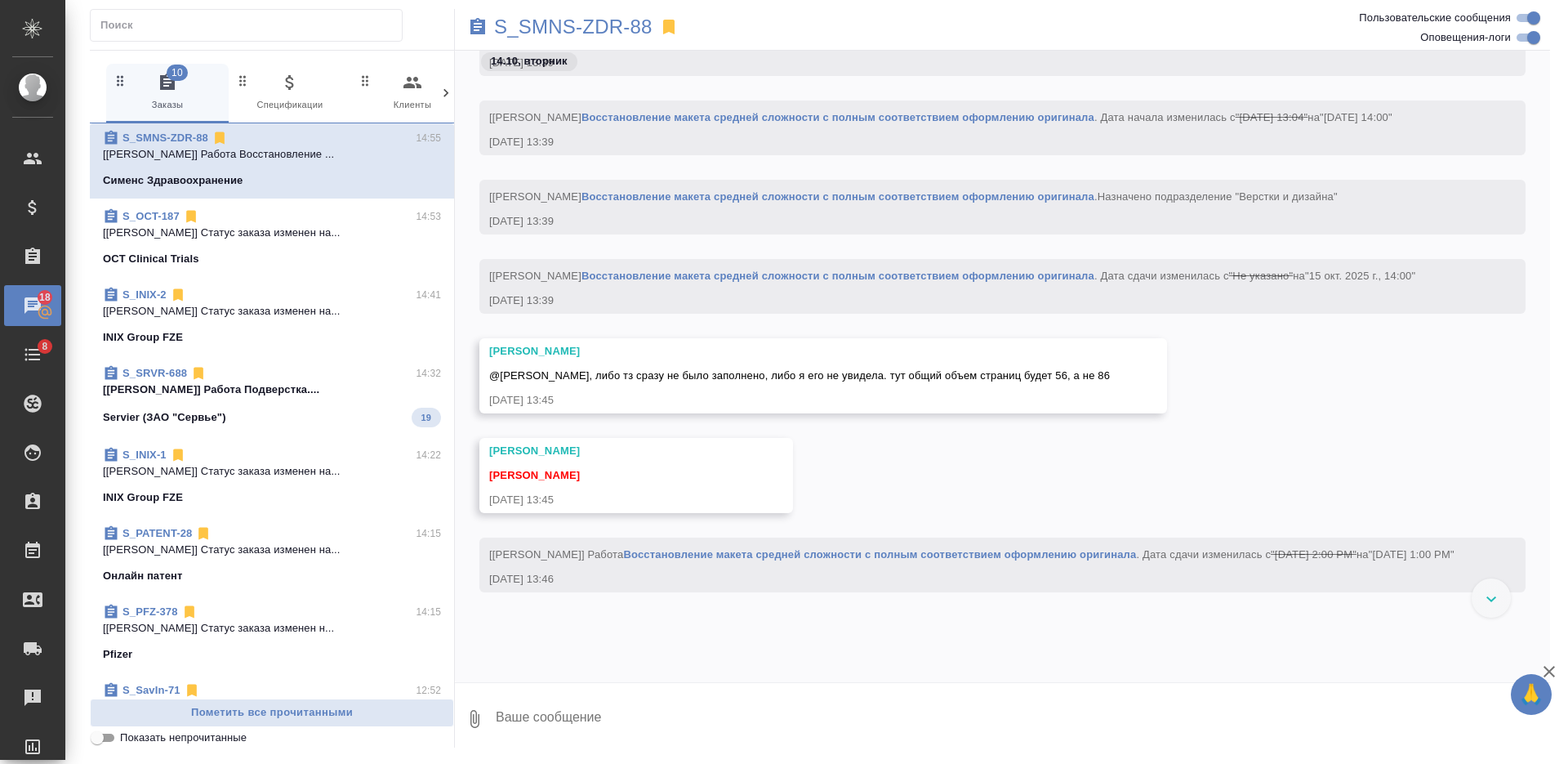
scroll to position [0, 0]
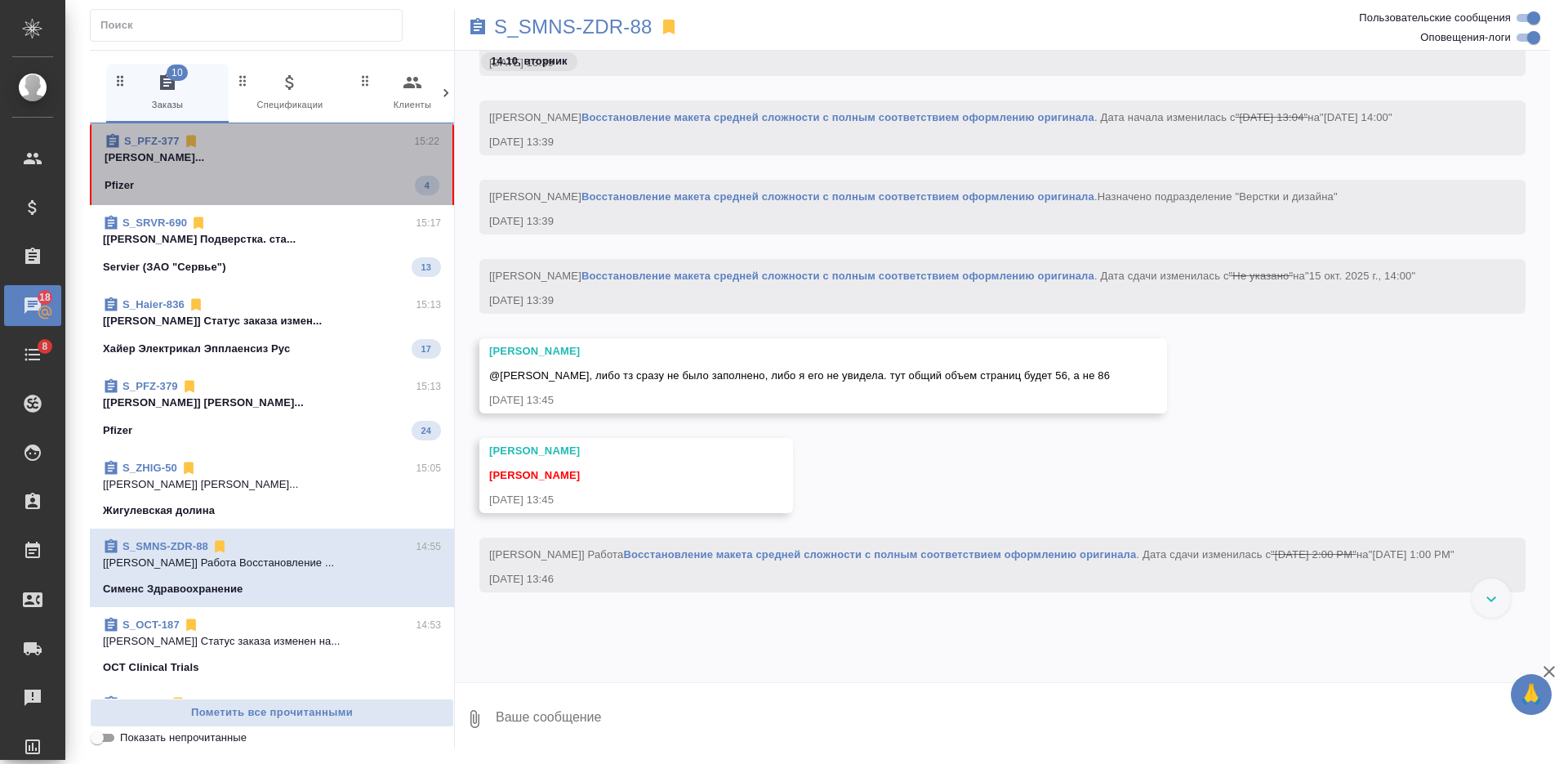
click at [286, 148] on div "S_PFZ-377 15:22" at bounding box center [271, 141] width 335 height 16
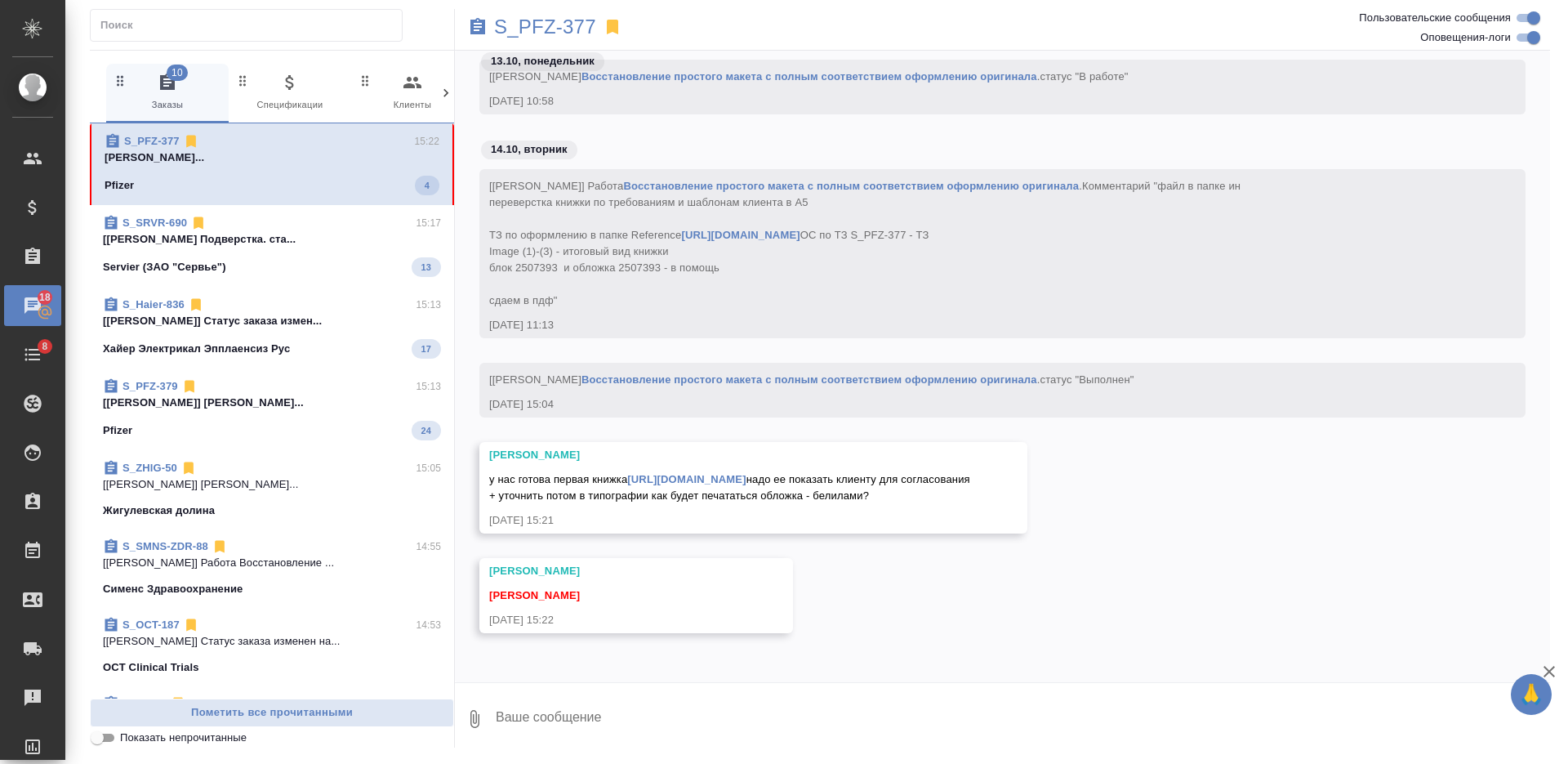
scroll to position [16059, 0]
click at [661, 473] on link "https://drive.awatera.com/s/G7Zjt4jPSgAZnkz" at bounding box center [686, 480] width 118 height 12
click at [778, 709] on textarea at bounding box center [1022, 719] width 1056 height 56
type textarea "забрала на согл"
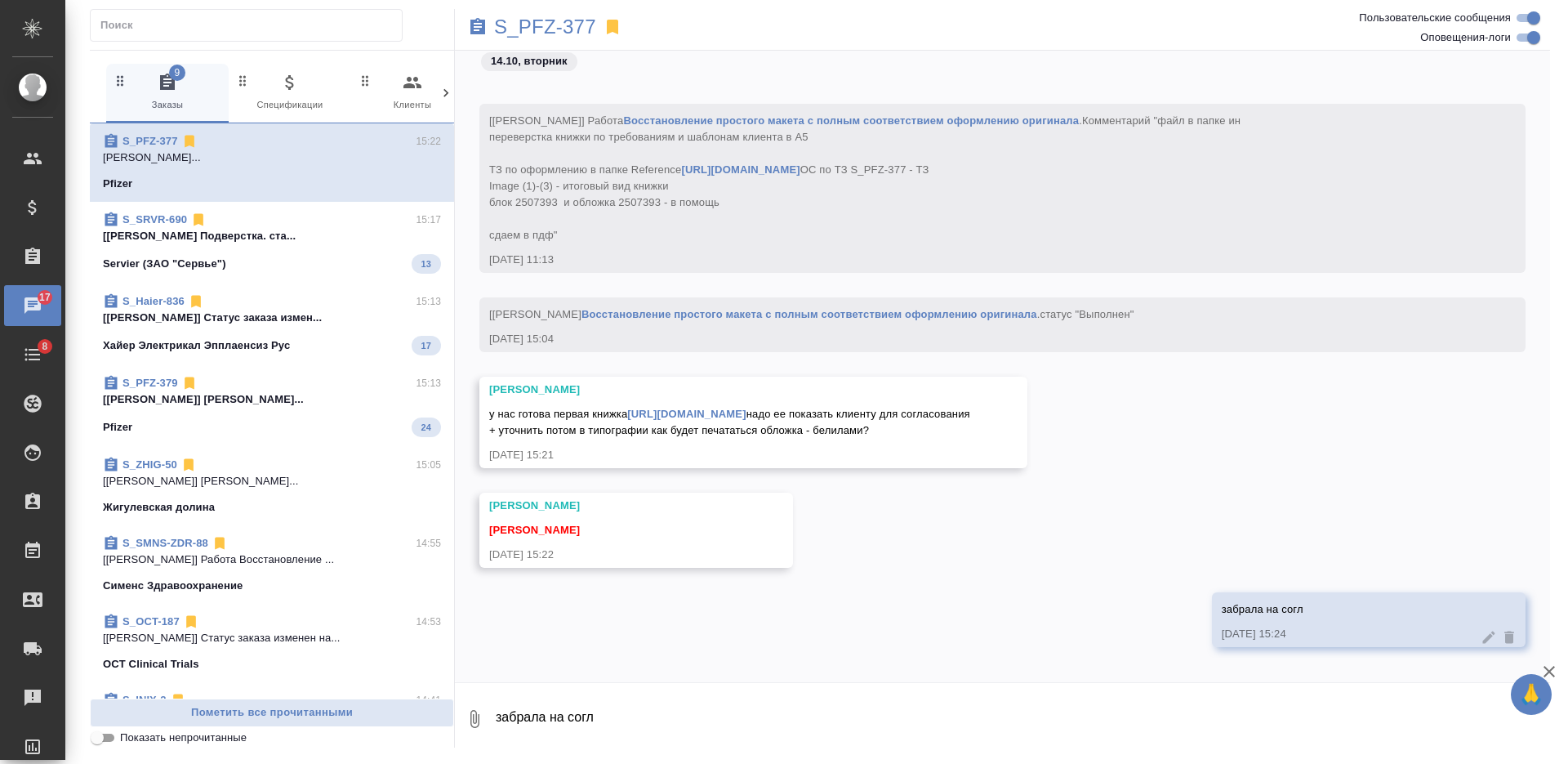
scroll to position [16139, 0]
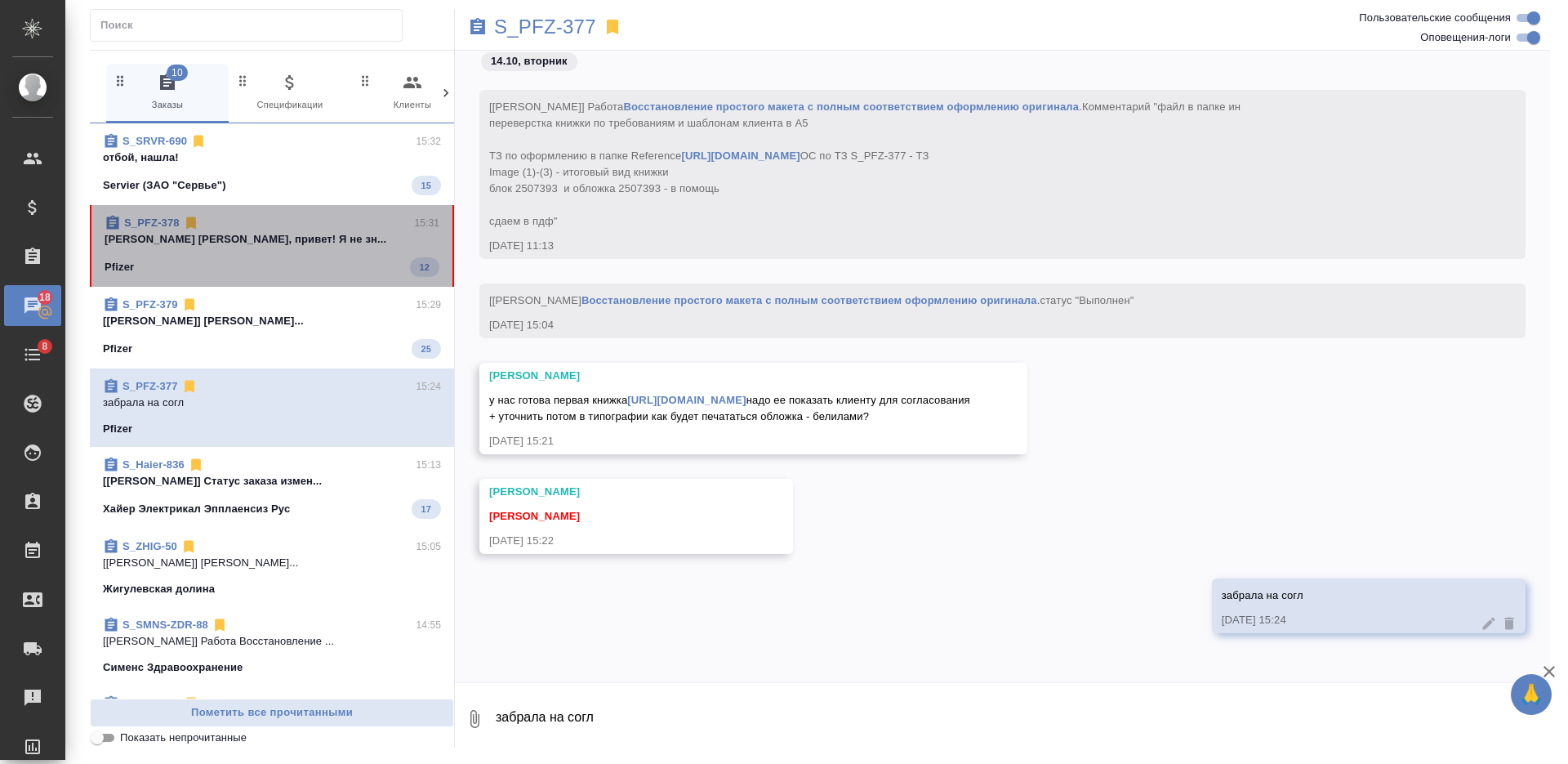
click at [290, 251] on span "S_PFZ-378 15:31 Никифорова Валерия Лера, привет! Я не зн... Pfizer 12" at bounding box center [271, 246] width 335 height 62
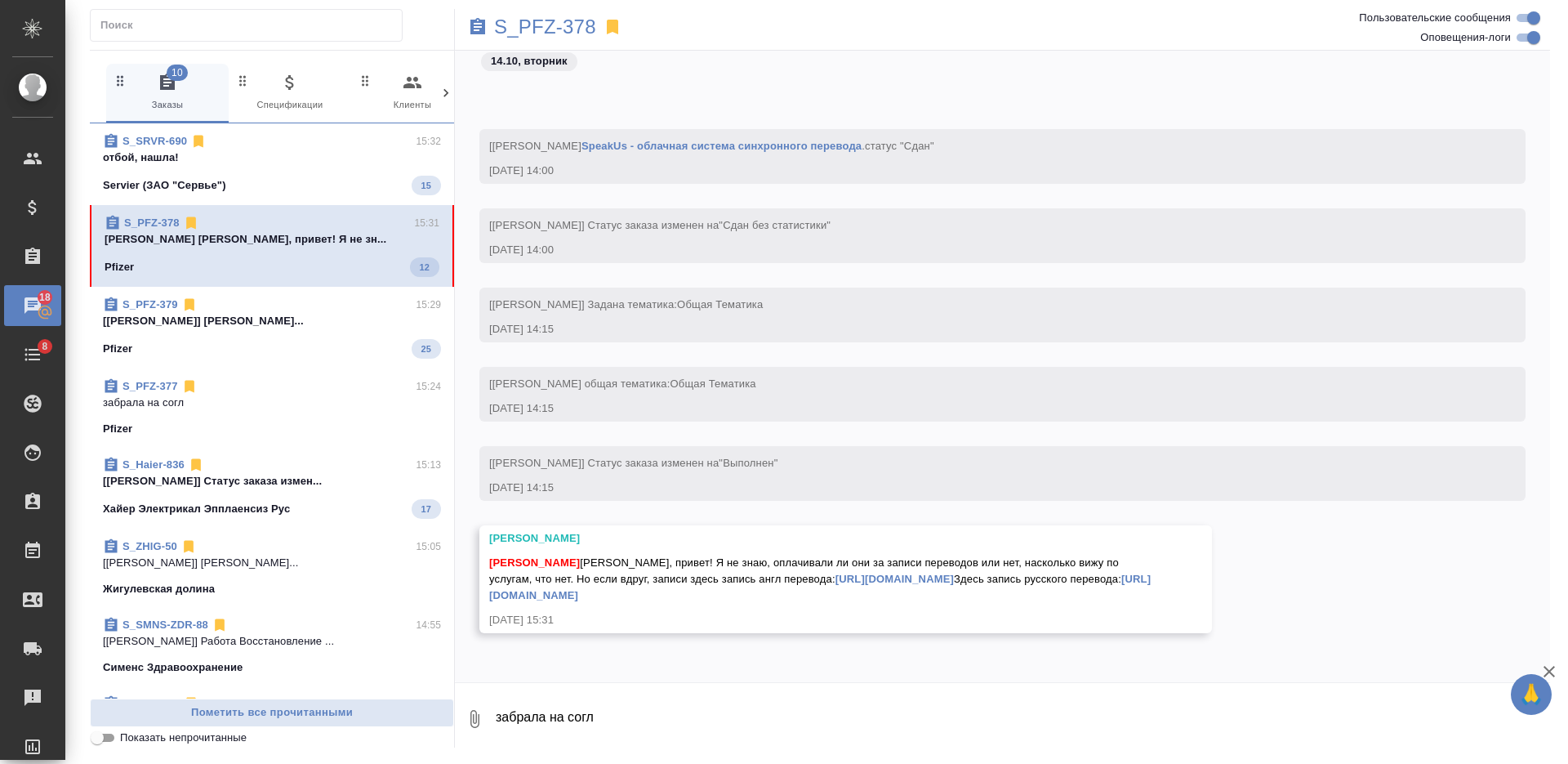
scroll to position [5678, 0]
click at [724, 701] on textarea "забрала на согл" at bounding box center [1022, 719] width 1056 height 56
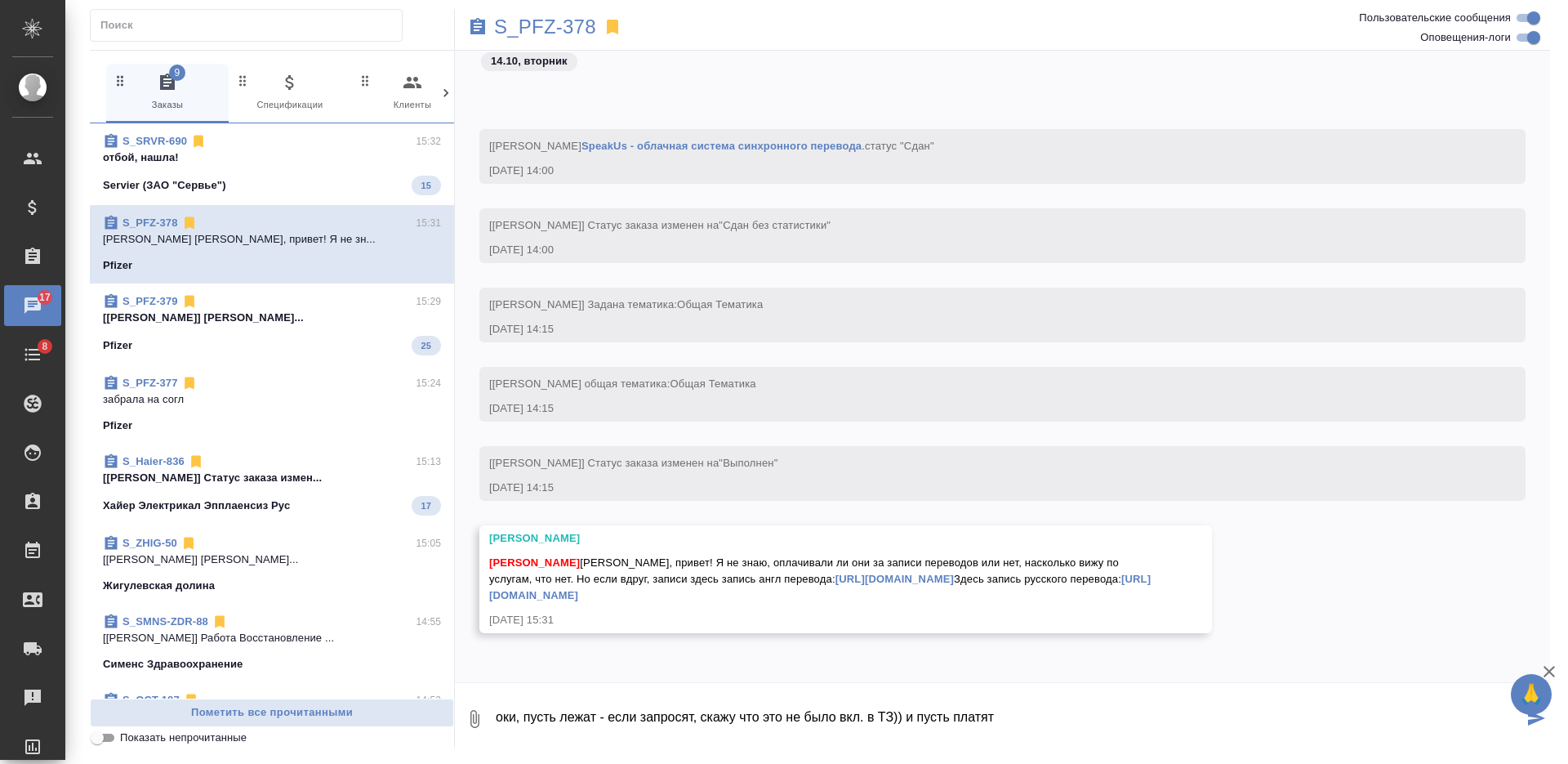
type textarea "оки, пусть лежат - если запросят, скажу что это не было вкл. в ТЗ)) и пусть пла…"
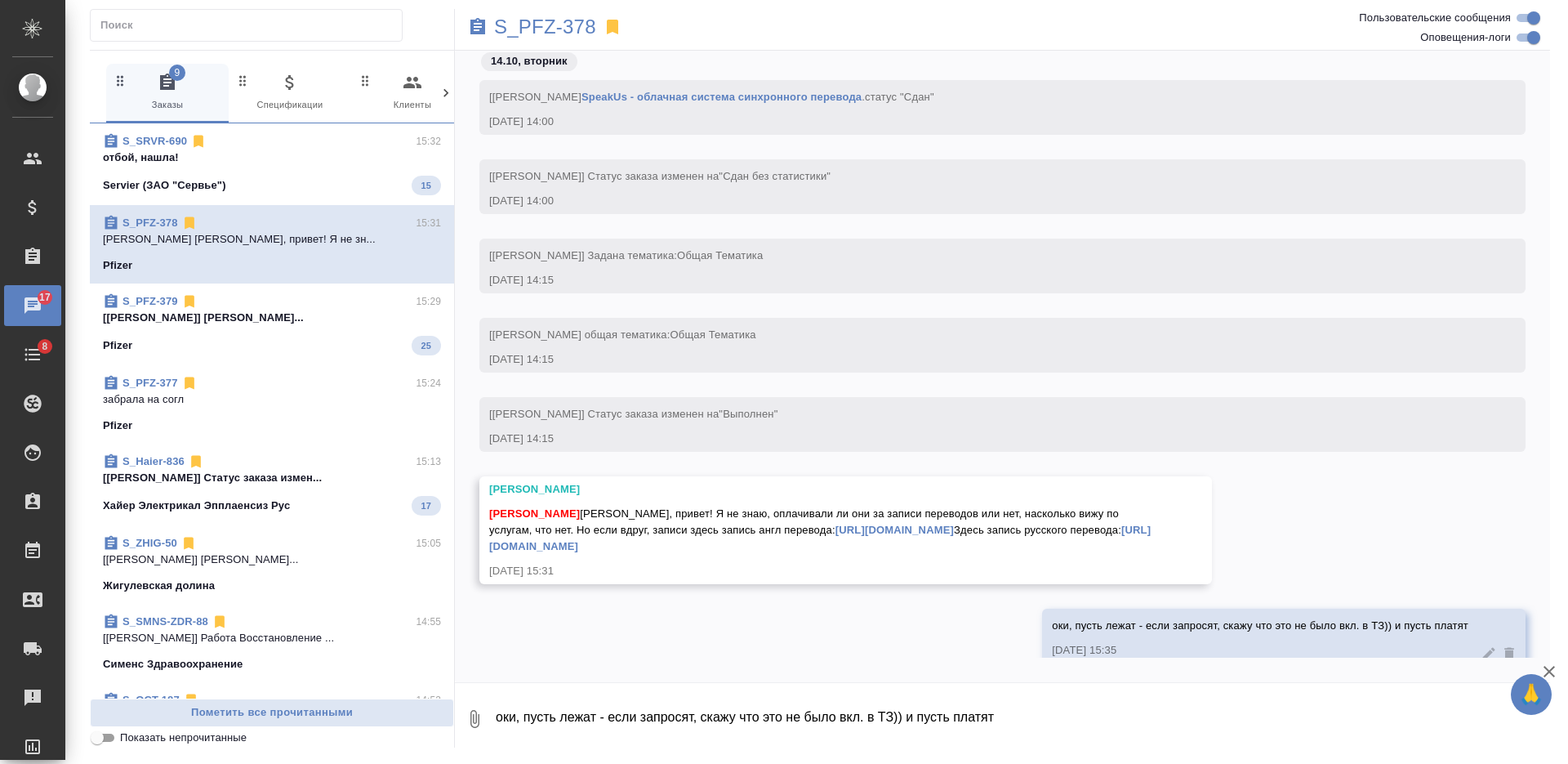
scroll to position [5758, 0]
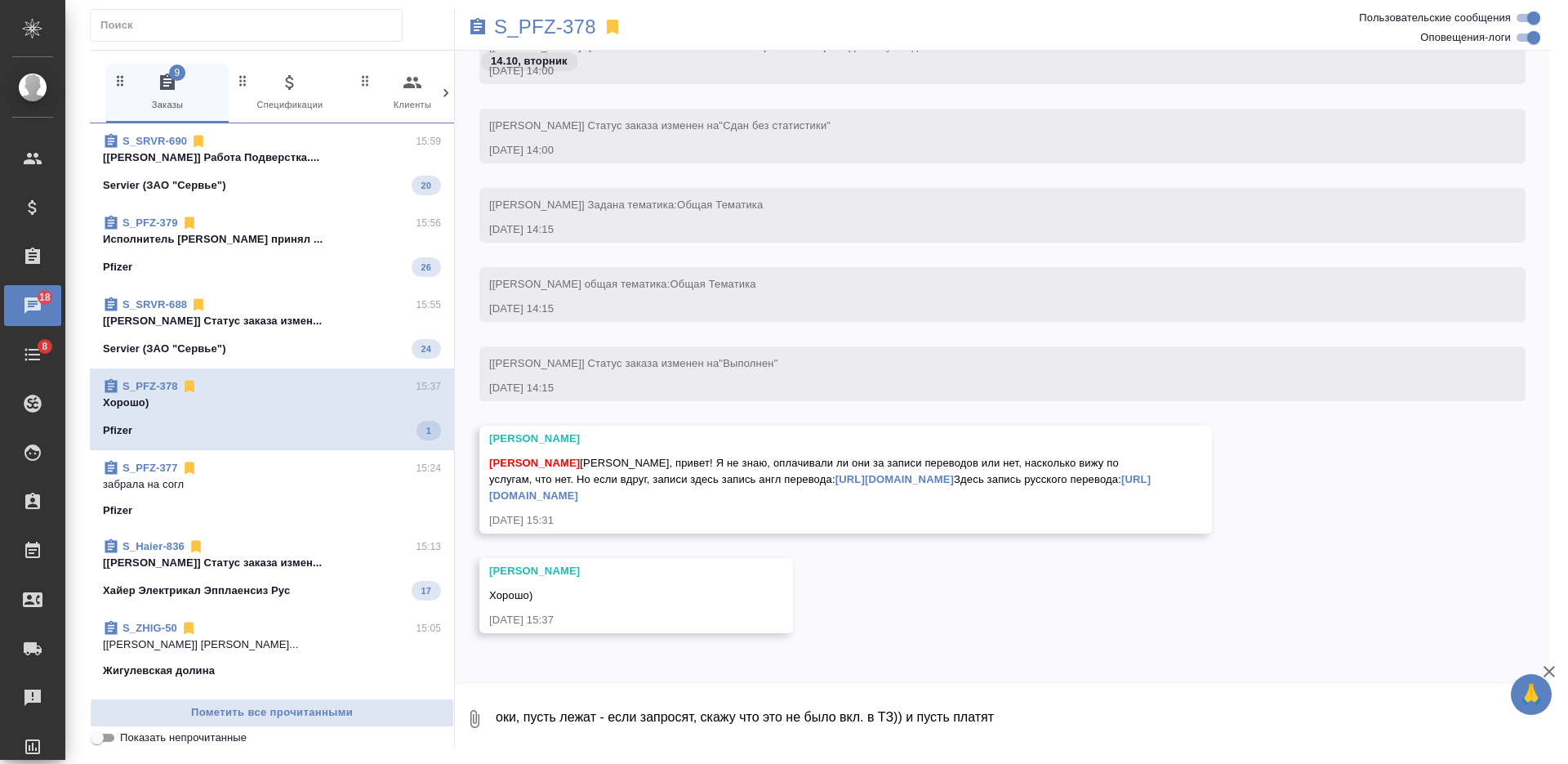
click at [162, 388] on link "S_PFZ-378" at bounding box center [150, 386] width 56 height 12
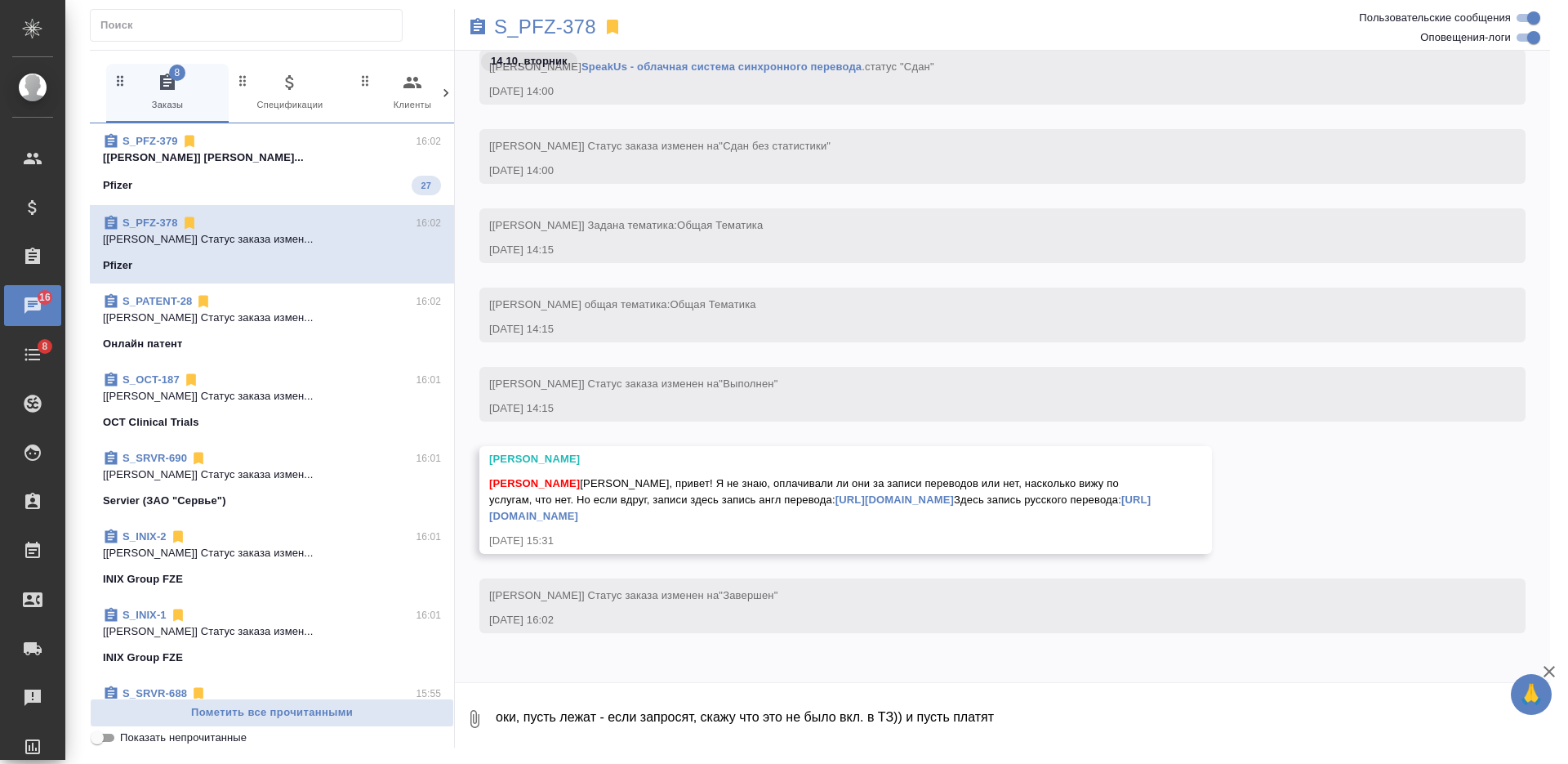
click at [294, 156] on p "[Заборова Александра] Работа Восстановле..." at bounding box center [272, 157] width 338 height 16
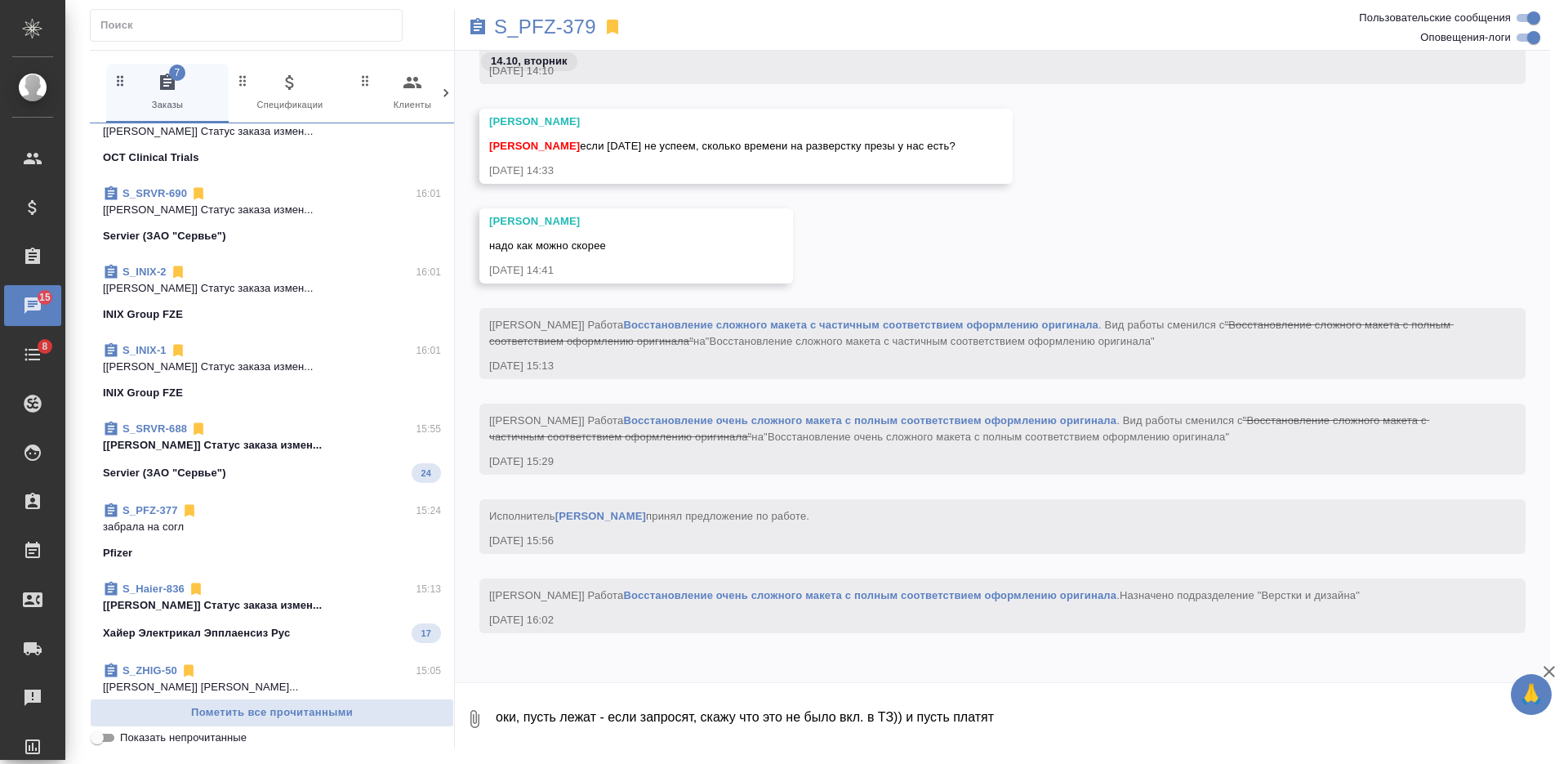
scroll to position [306, 0]
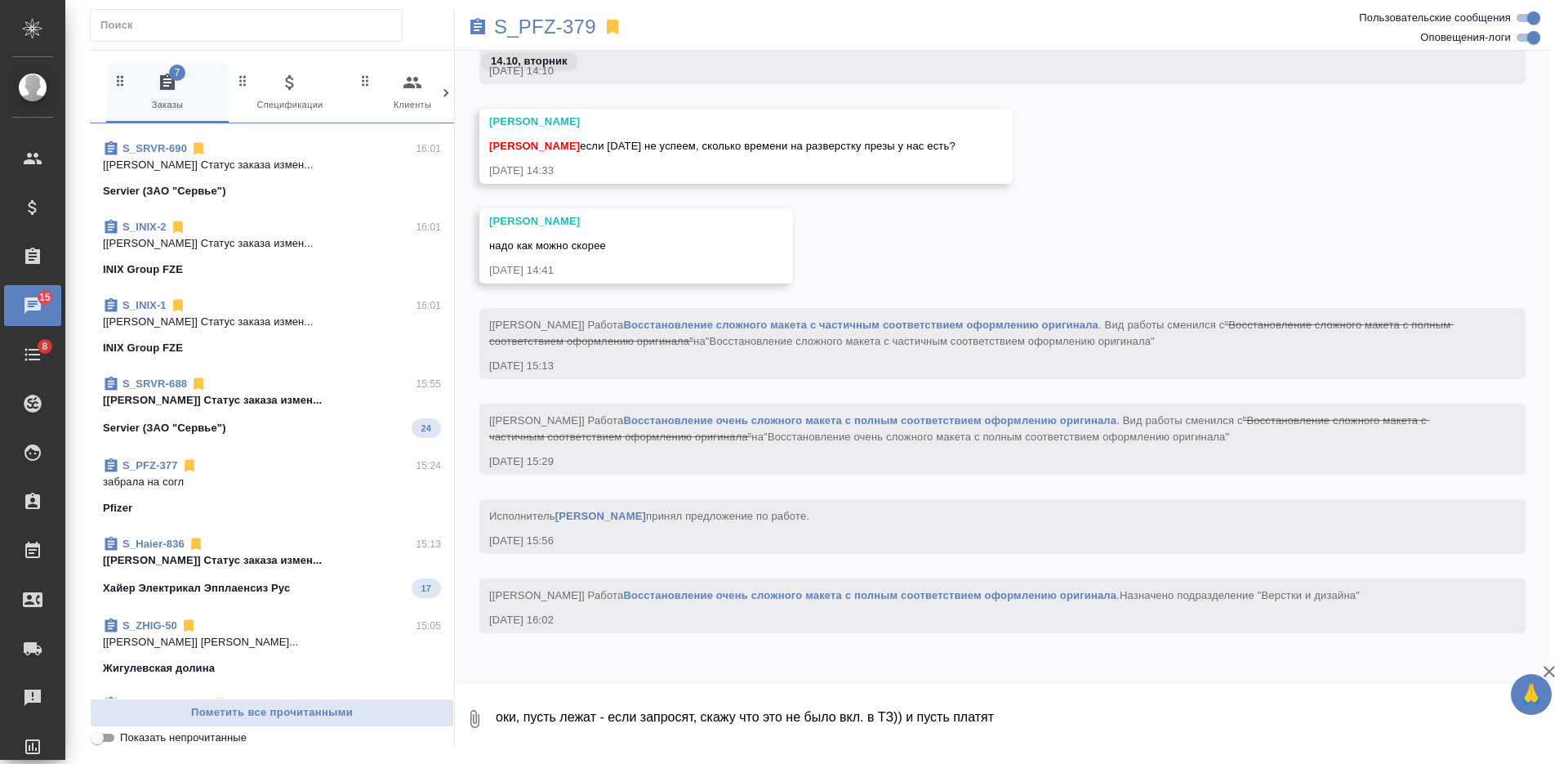
click at [315, 468] on div "S_PFZ-377 15:24" at bounding box center [272, 465] width 338 height 16
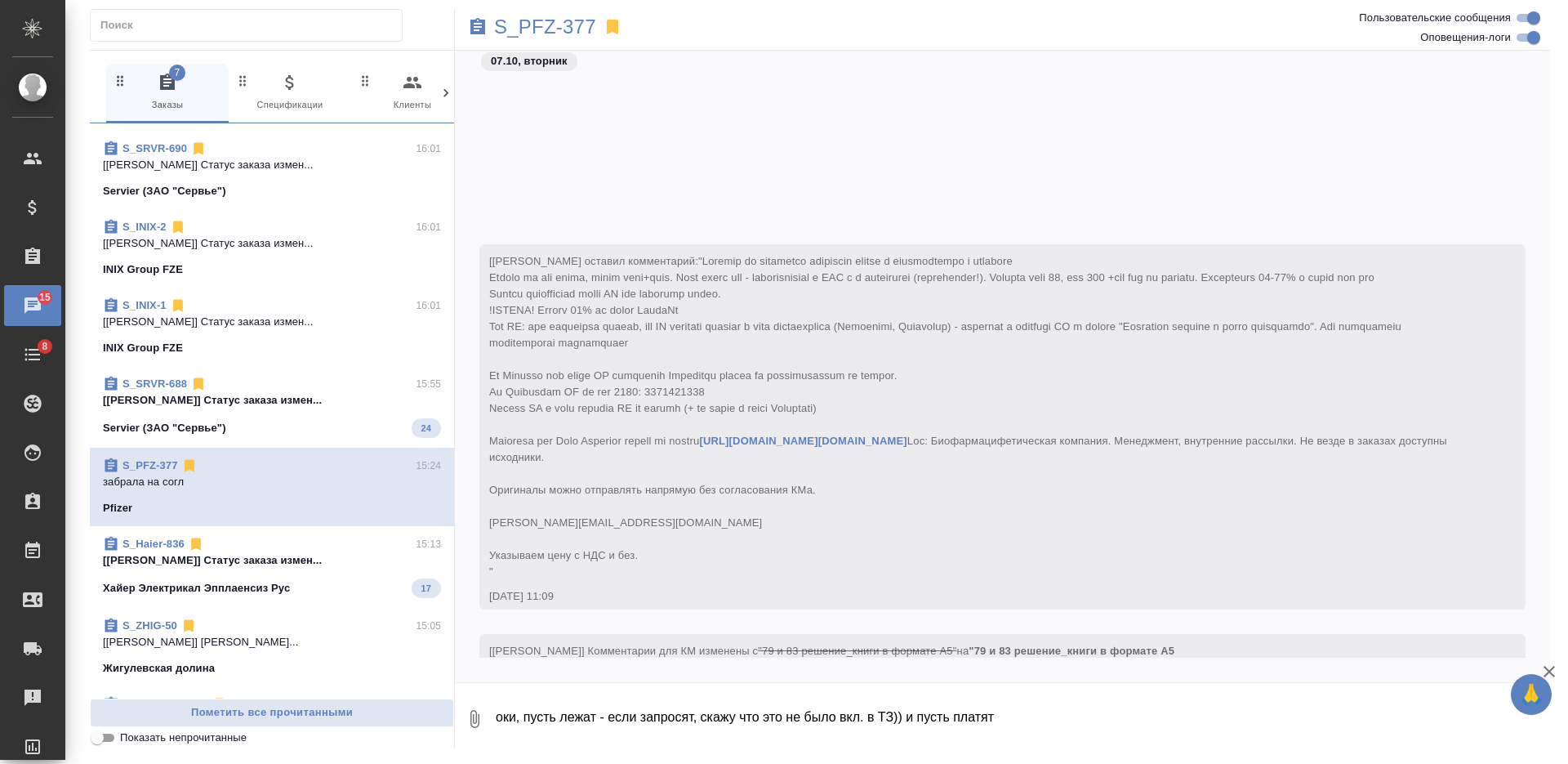
scroll to position [16416, 0]
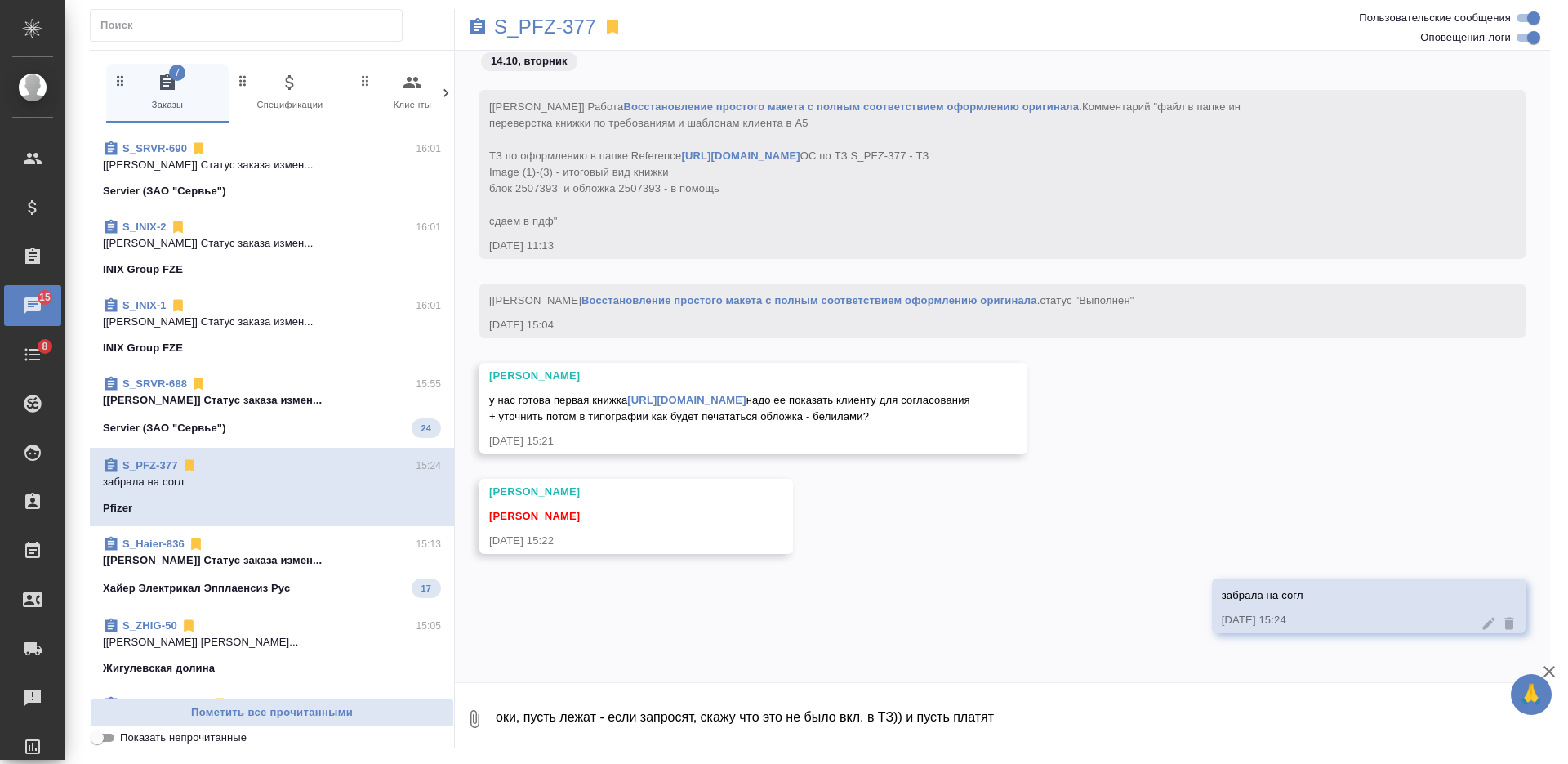
click at [684, 704] on textarea "оки, пусть лежат - если запросят, скажу что это не было вкл. в ТЗ)) и пусть пла…" at bounding box center [1022, 719] width 1056 height 56
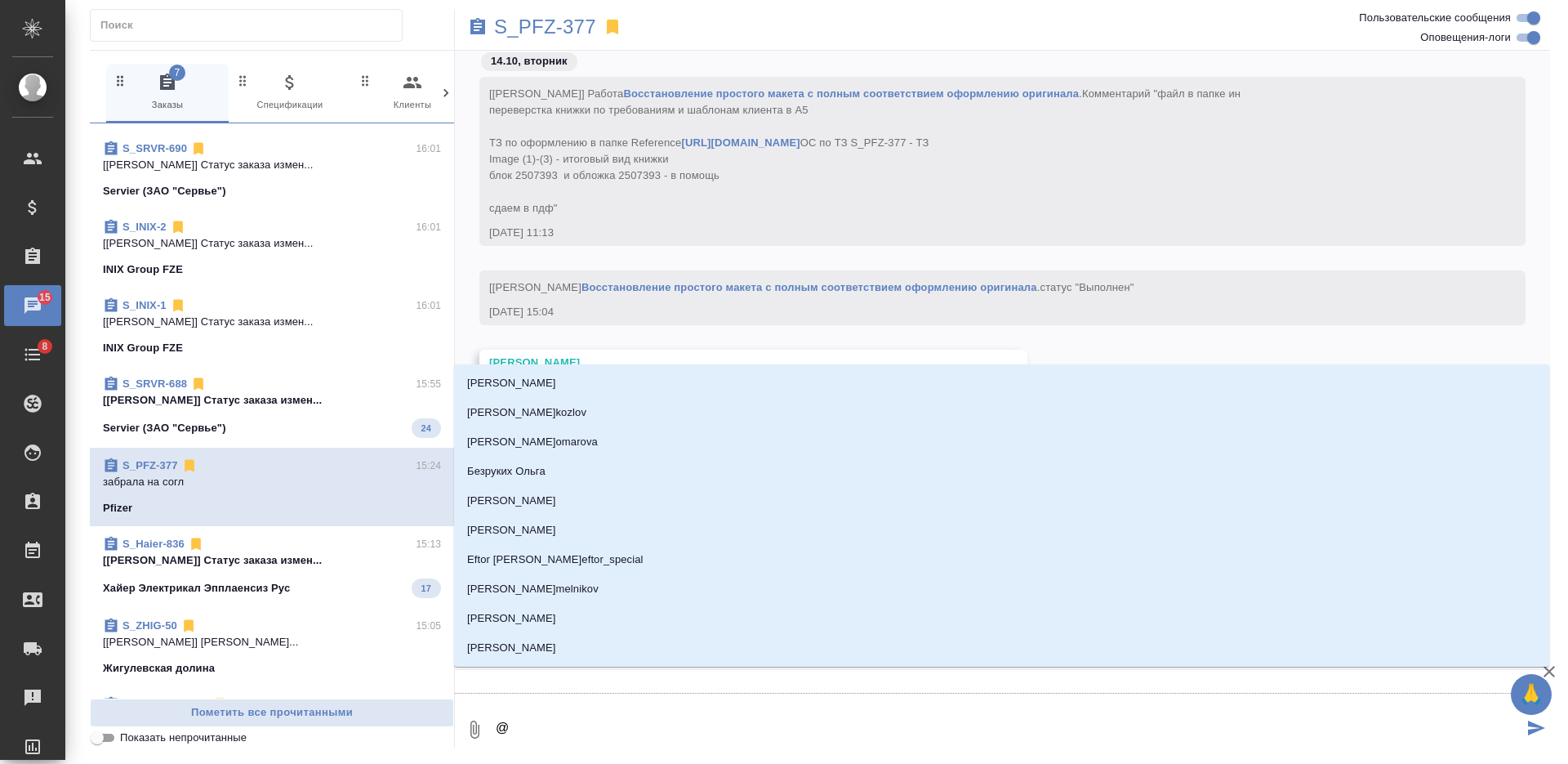
type textarea "@З"
type input "З"
type textarea "@За"
type input "За"
type textarea "@Заб"
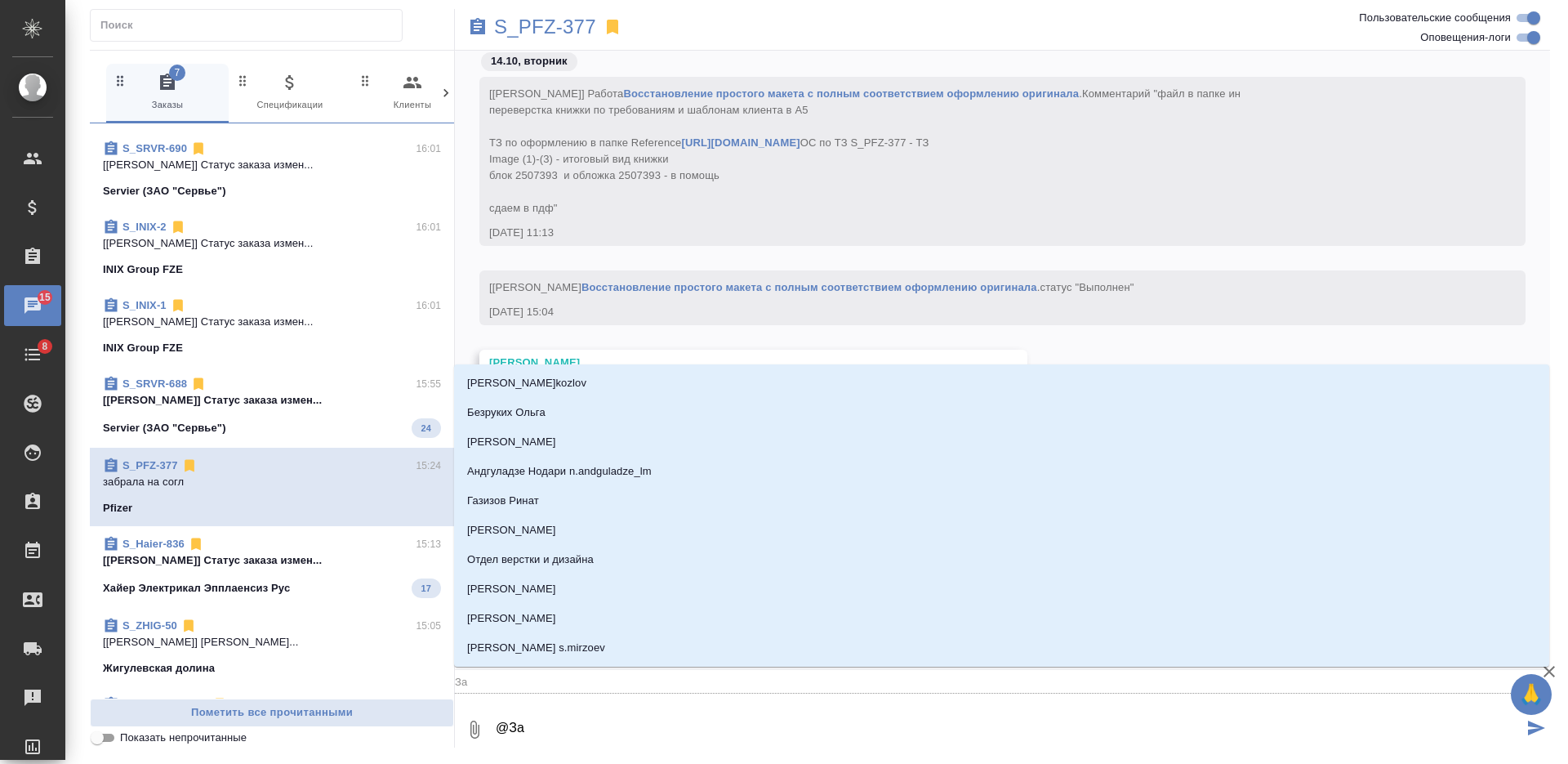
type input "Заб"
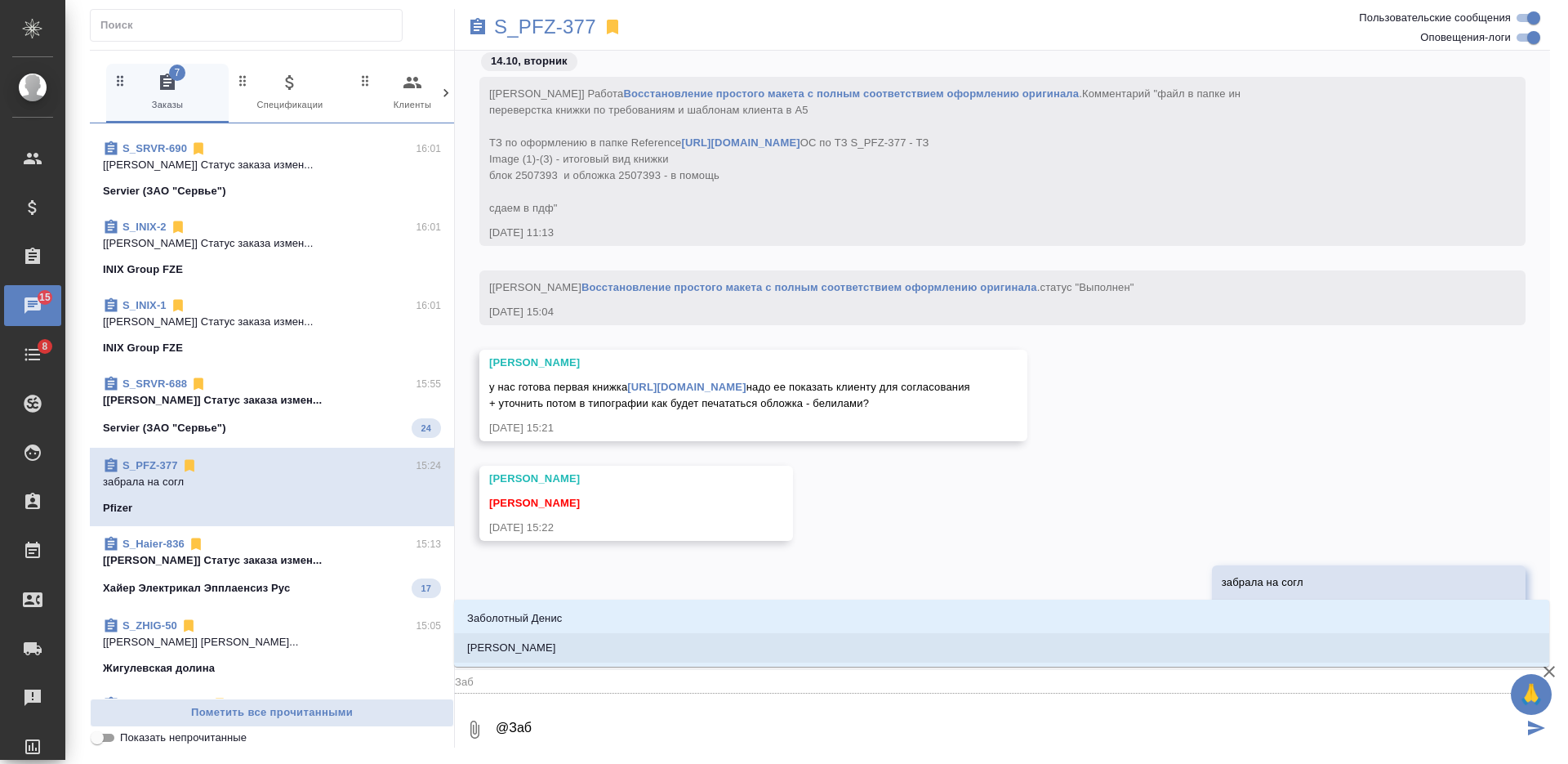
click at [661, 640] on li "Заборова Александра" at bounding box center [1001, 647] width 1095 height 29
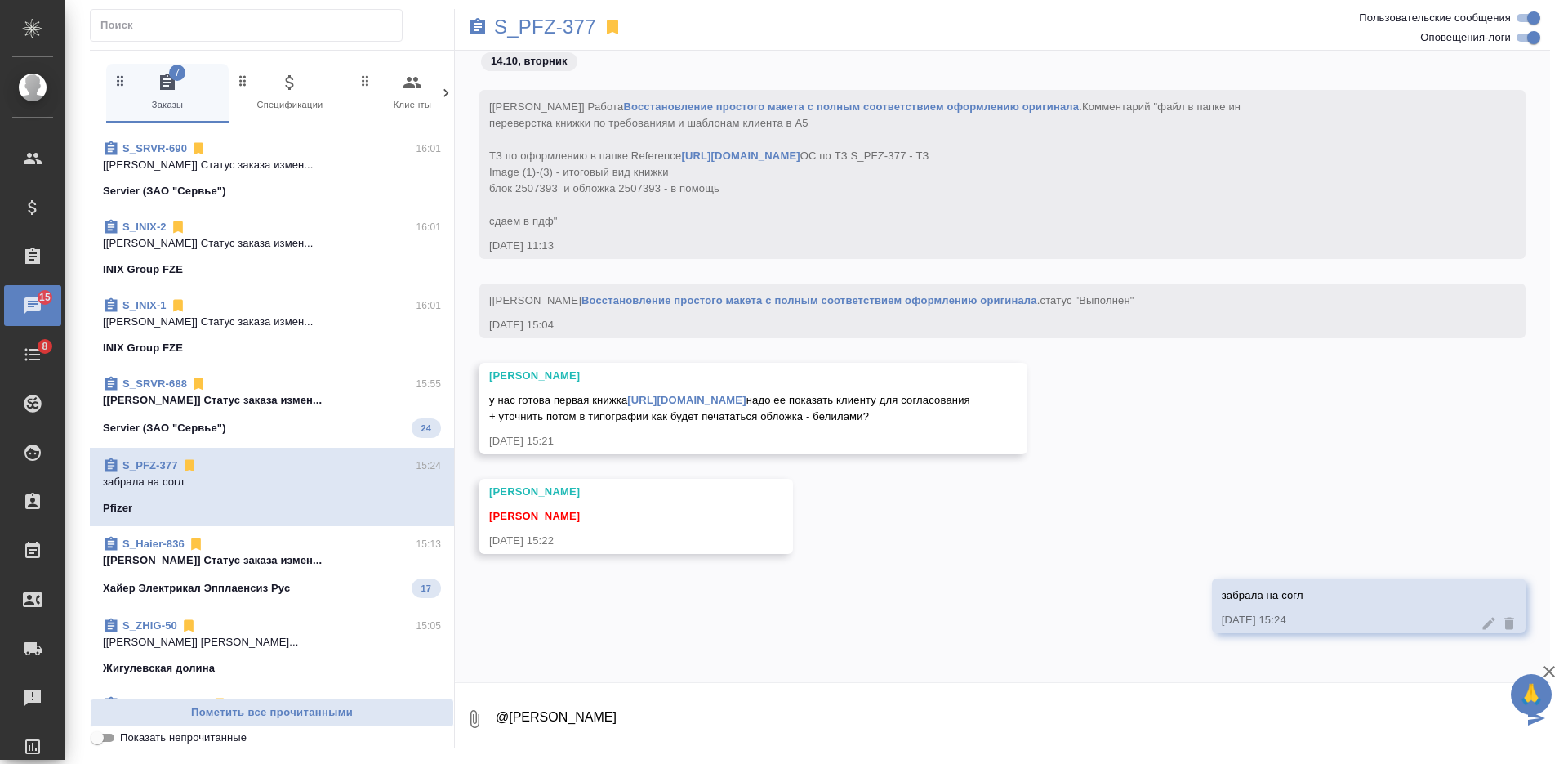
paste textarea "Прекрасный макет. Спасибо. Макет согласован."
click at [704, 726] on textarea "@Заборова Александра Прекрасный макет. Спасибо. Макет согласован." at bounding box center [1008, 719] width 1029 height 56
type textarea "@Заборова Александра Прекрасный макет. Спасибо. Макет согласован."
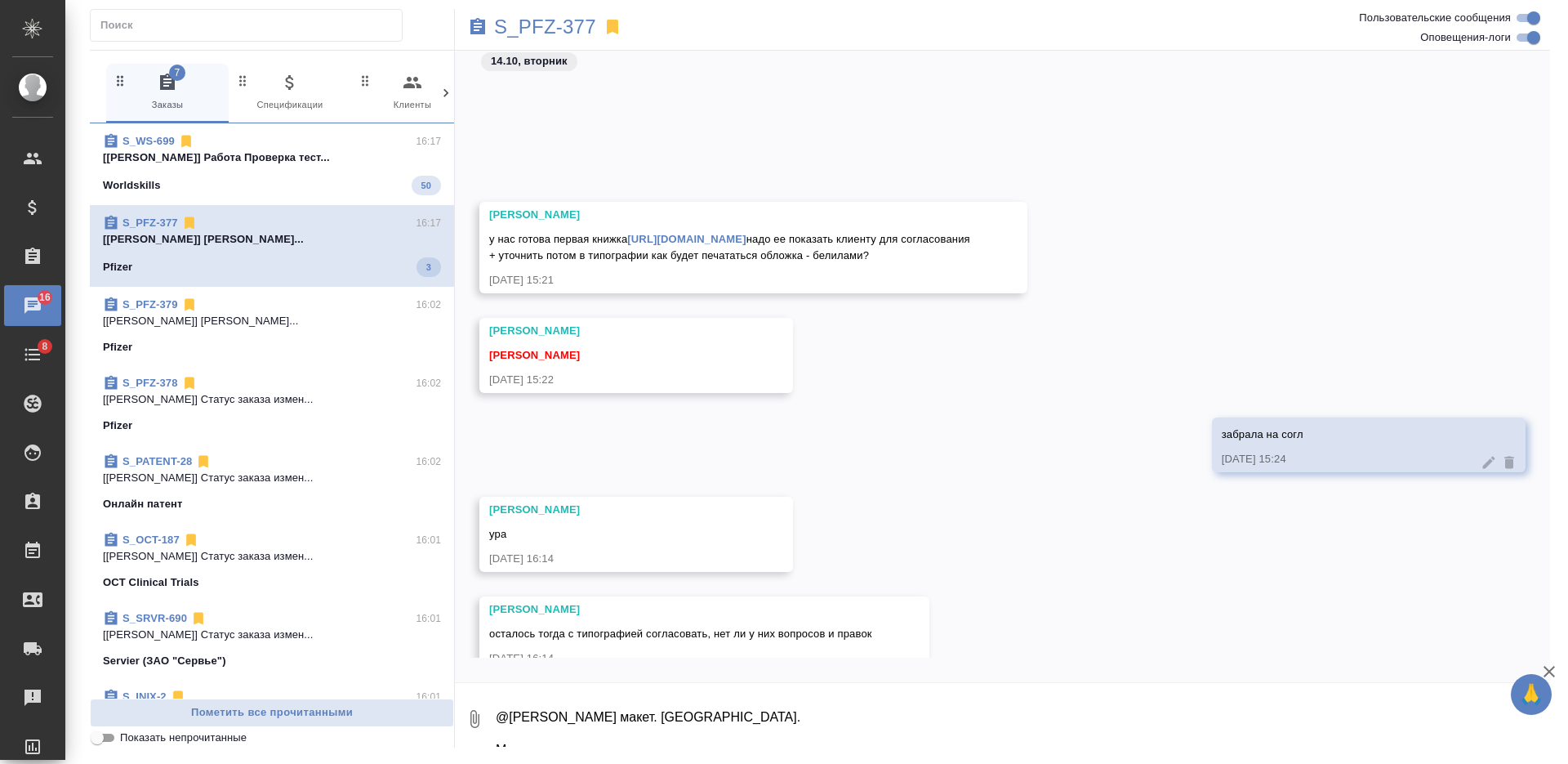
scroll to position [16695, 0]
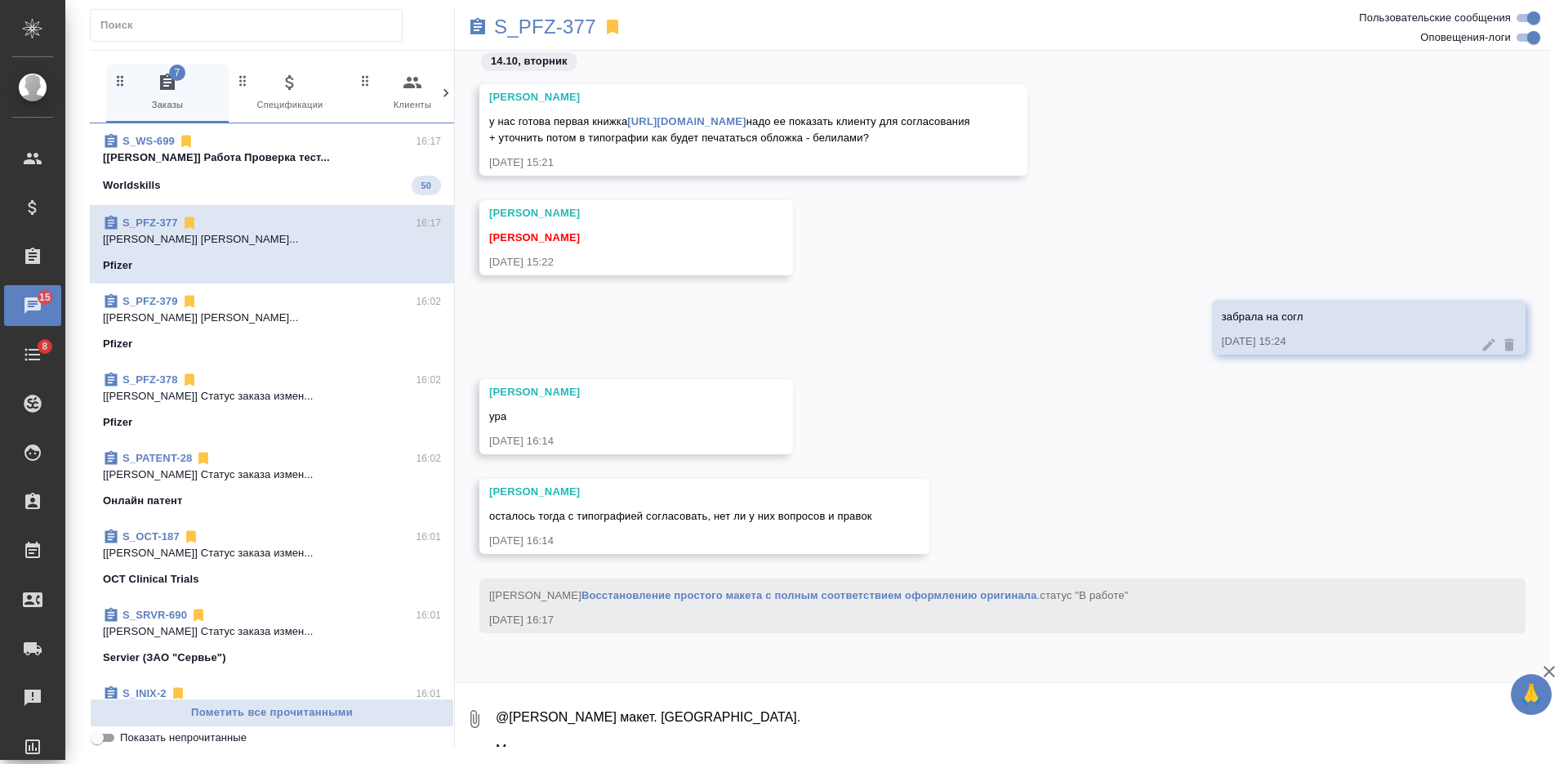
click at [648, 703] on textarea "@Заборова Александра Прекрасный макет. Спасибо. Макет согласован." at bounding box center [1022, 719] width 1056 height 56
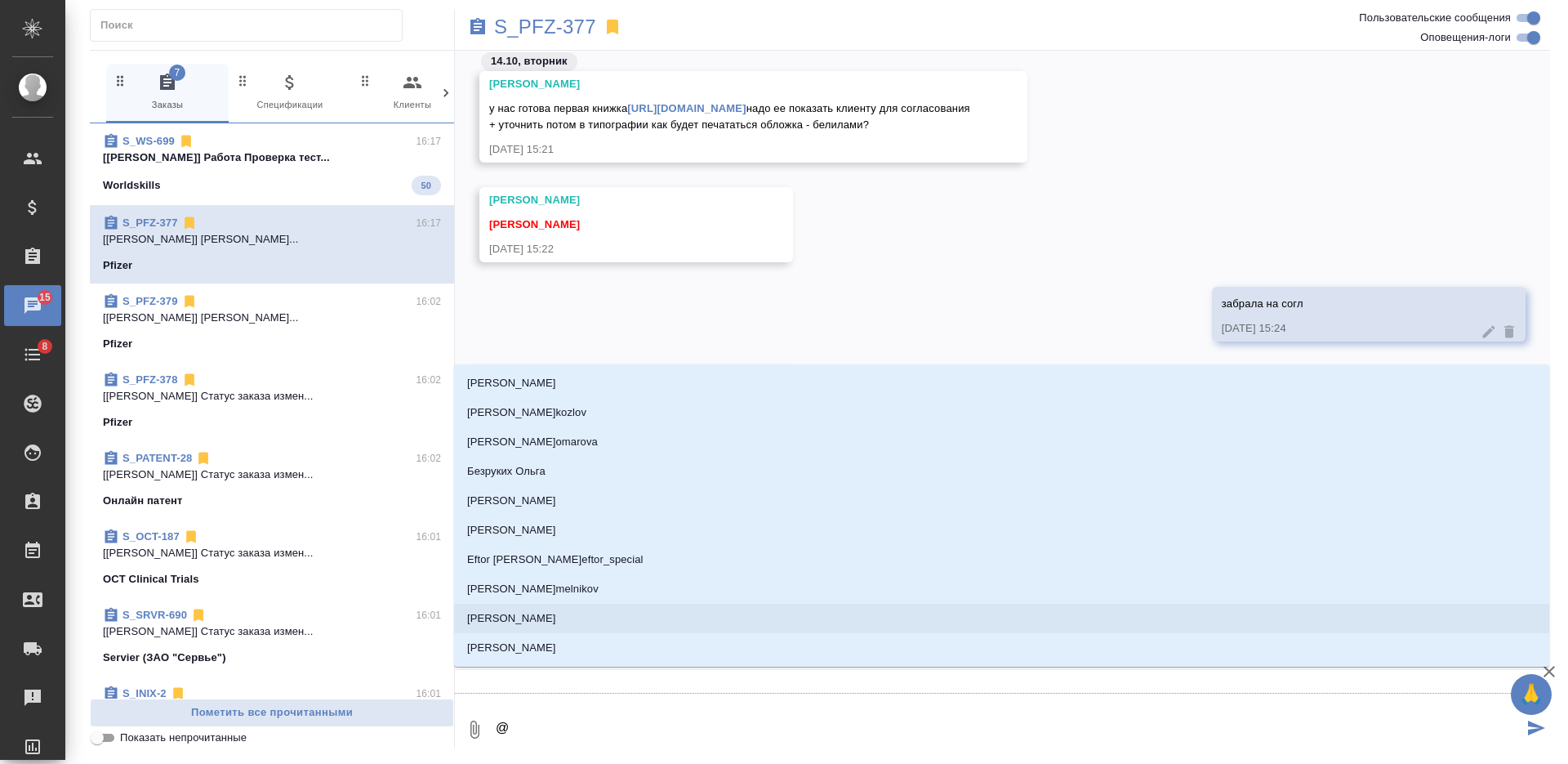
type textarea "@З"
type input "З"
type textarea "@За"
type input "За"
type textarea "@Заг"
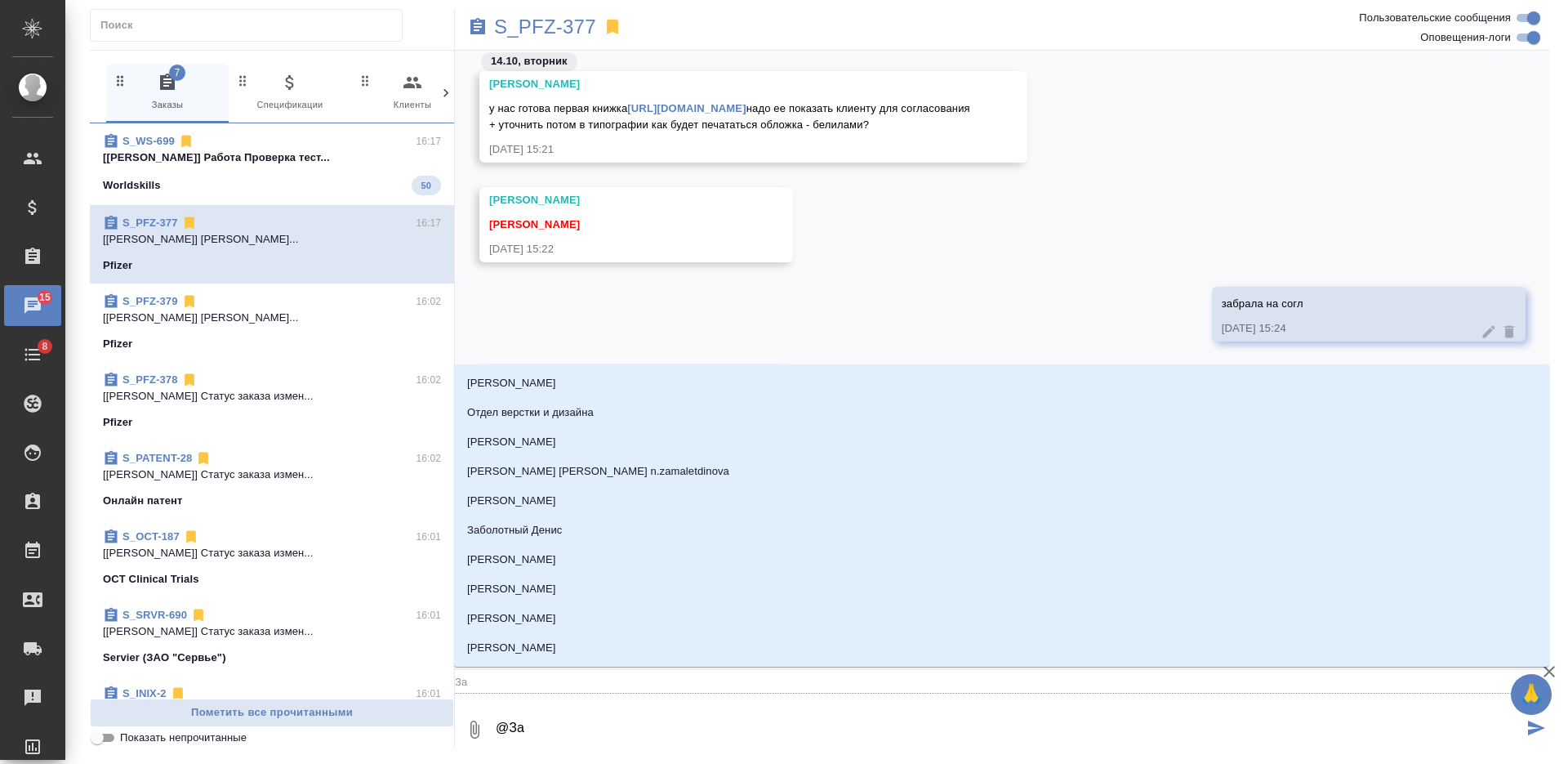
type input "Заг"
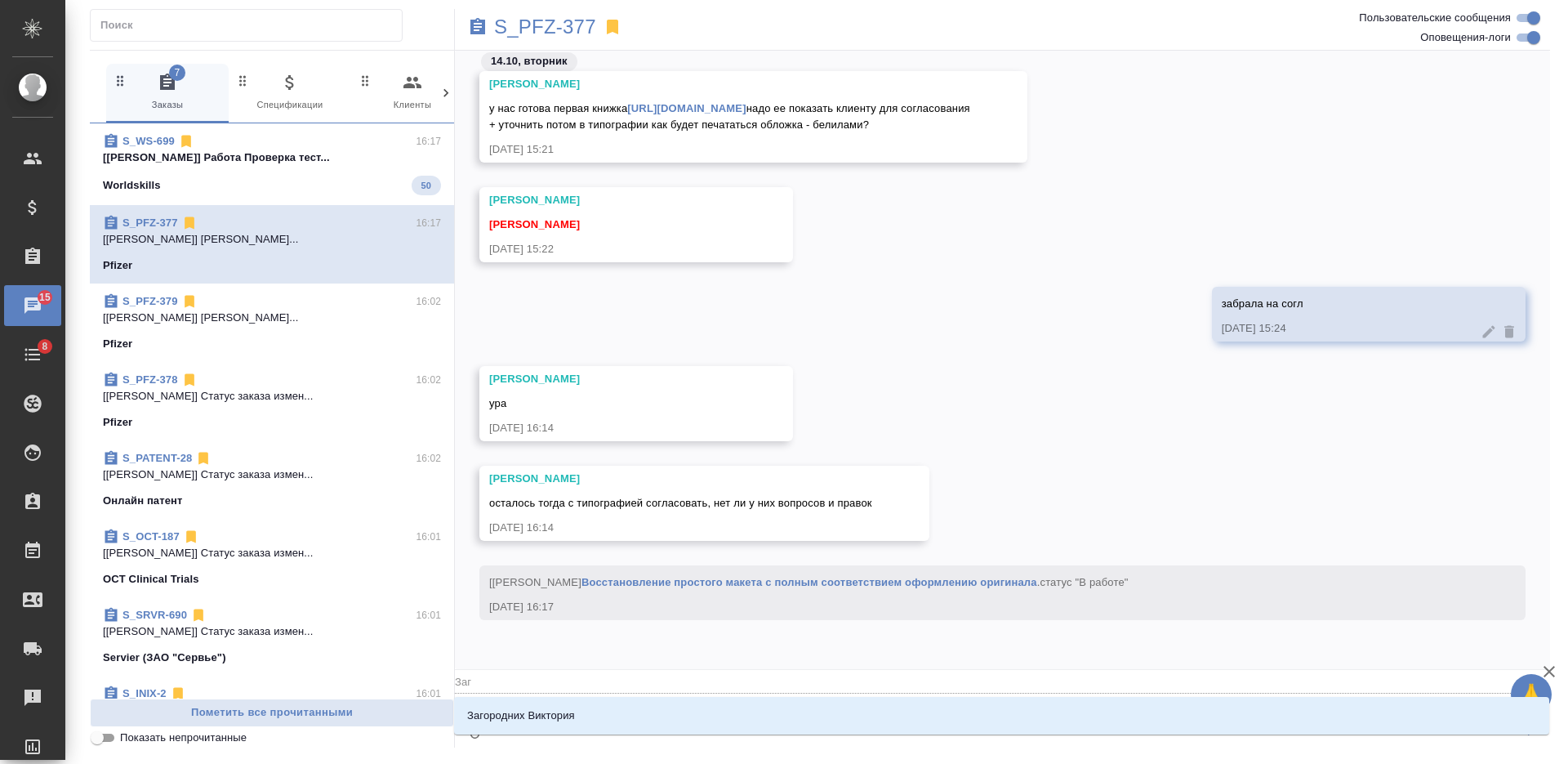
type textarea "@Заго"
type input "Заго"
type textarea "@Загор"
type input "Загор"
type textarea "@Загоро"
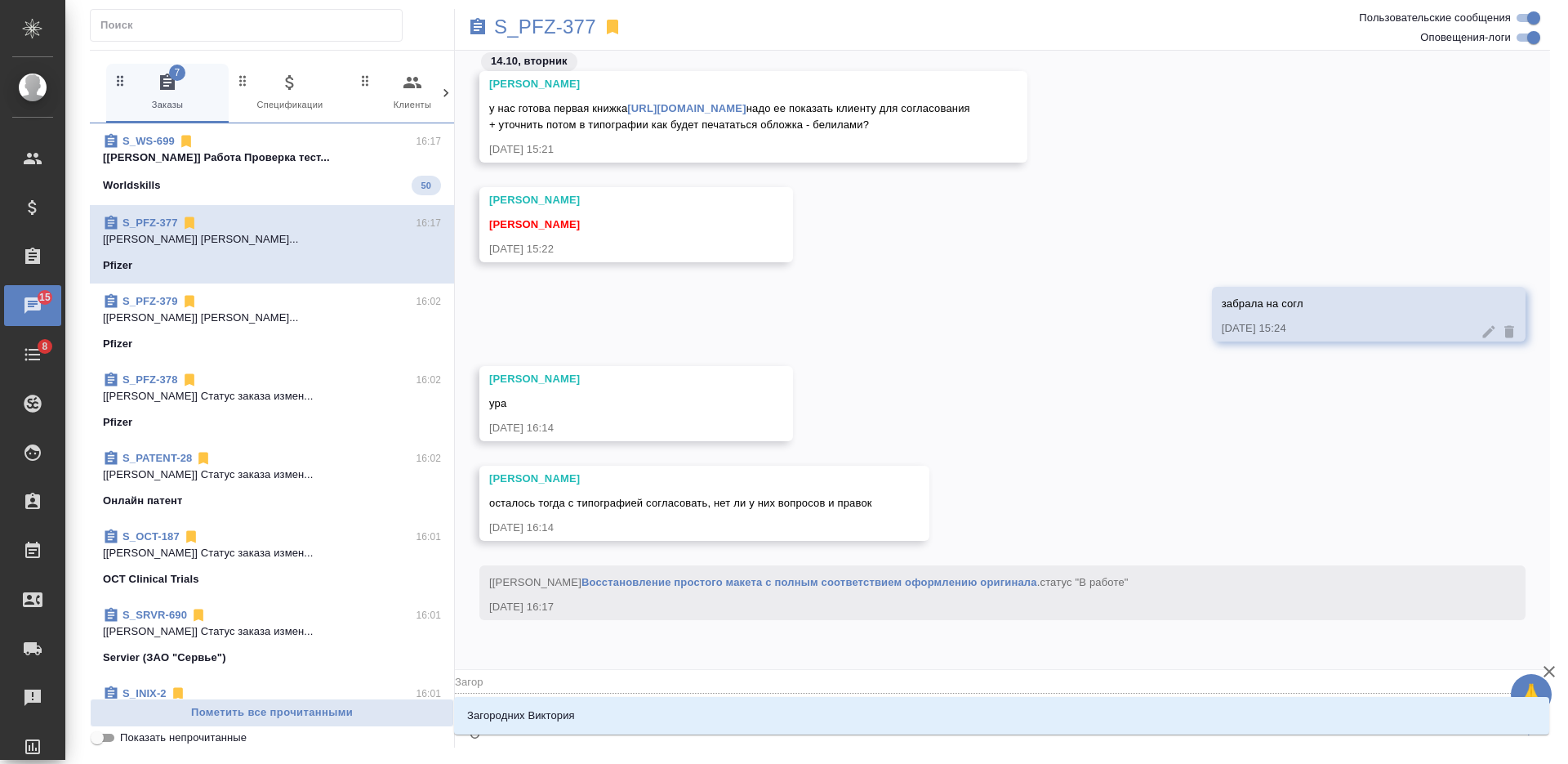
type input "Загоро"
click at [695, 713] on li "Загородних Виктория" at bounding box center [1001, 715] width 1095 height 29
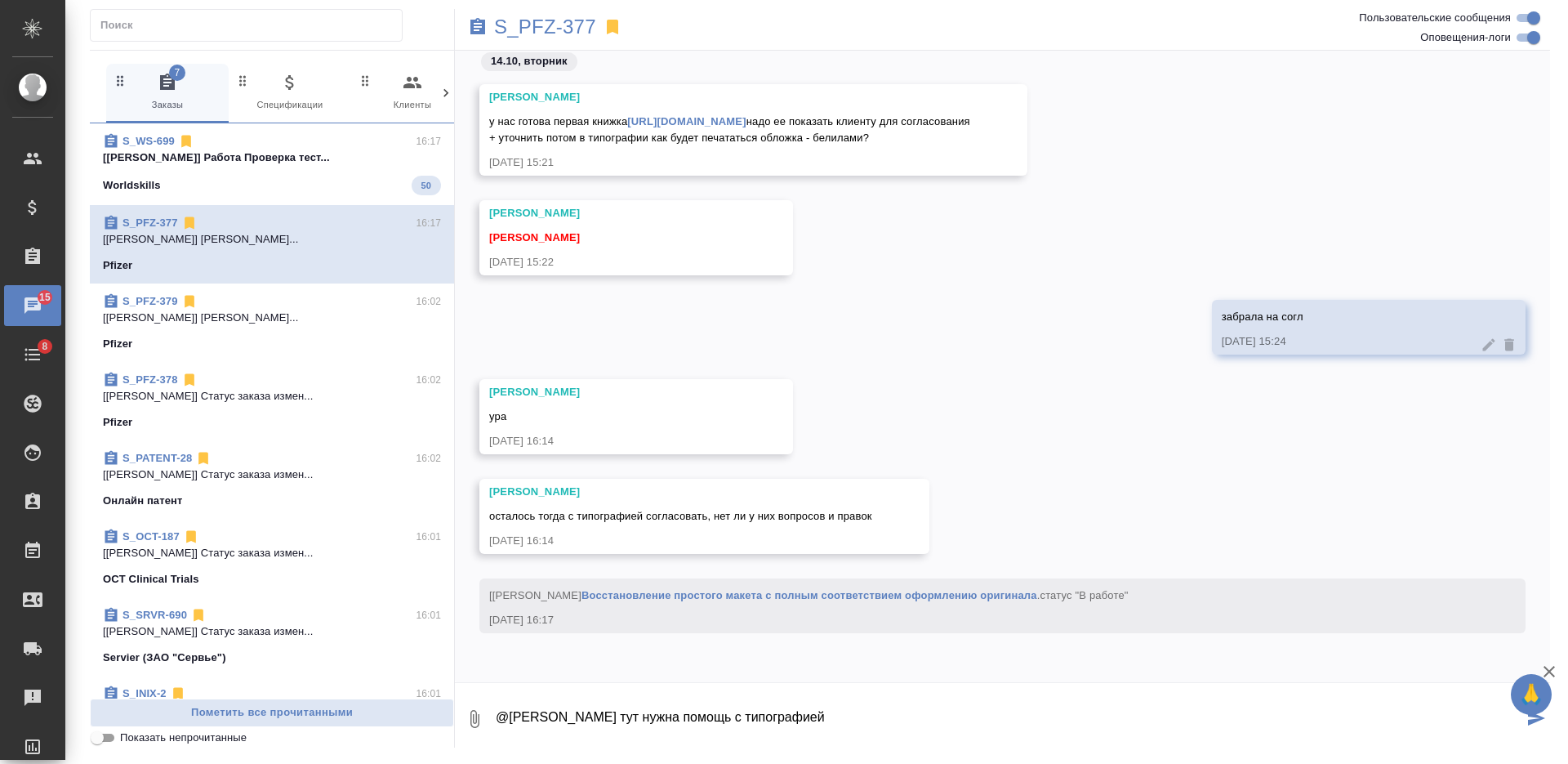
type textarea "@Загородних Виктория тут нужна помощь с типографией"
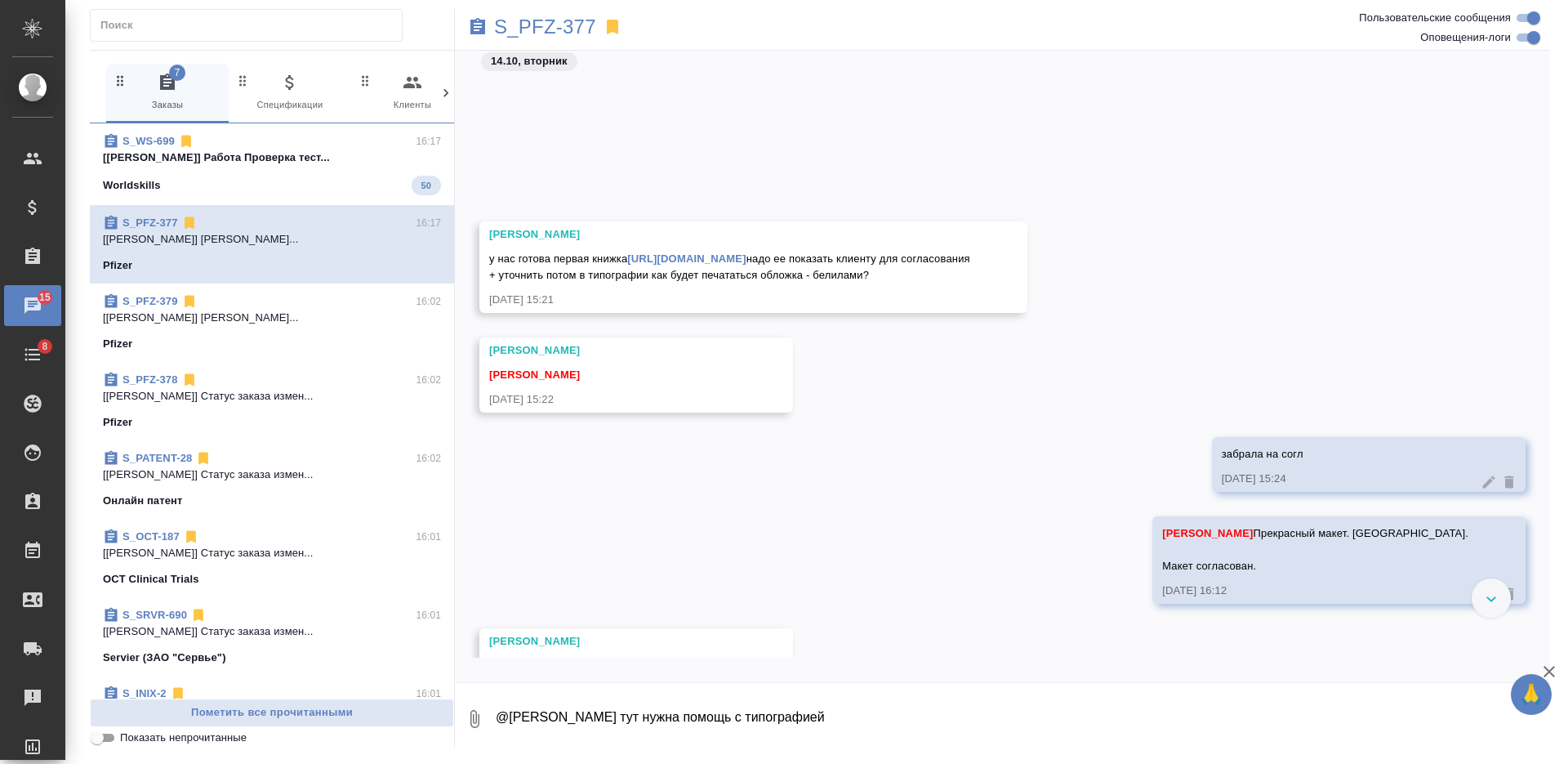
scroll to position [16478, 0]
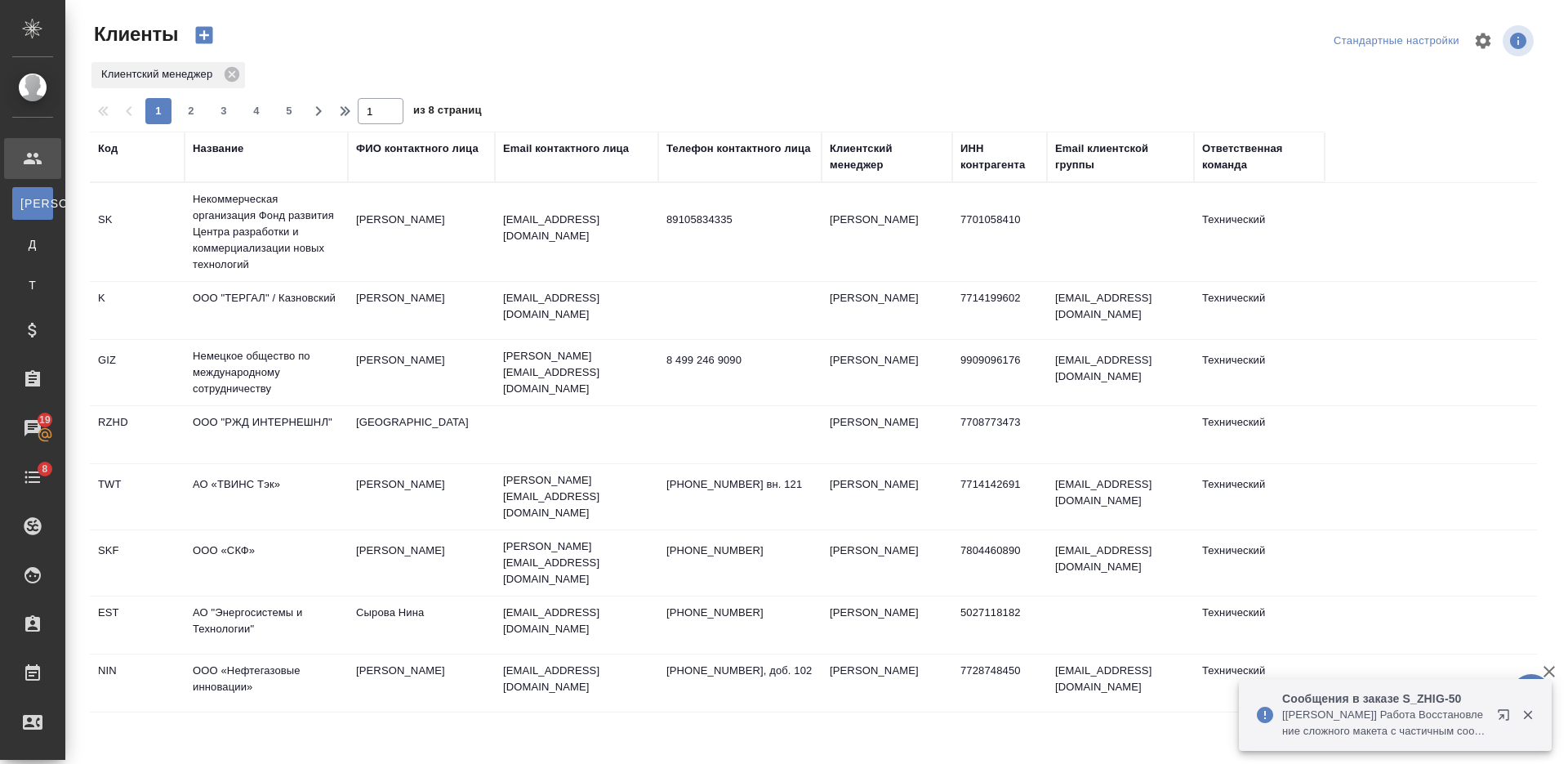
select select "RU"
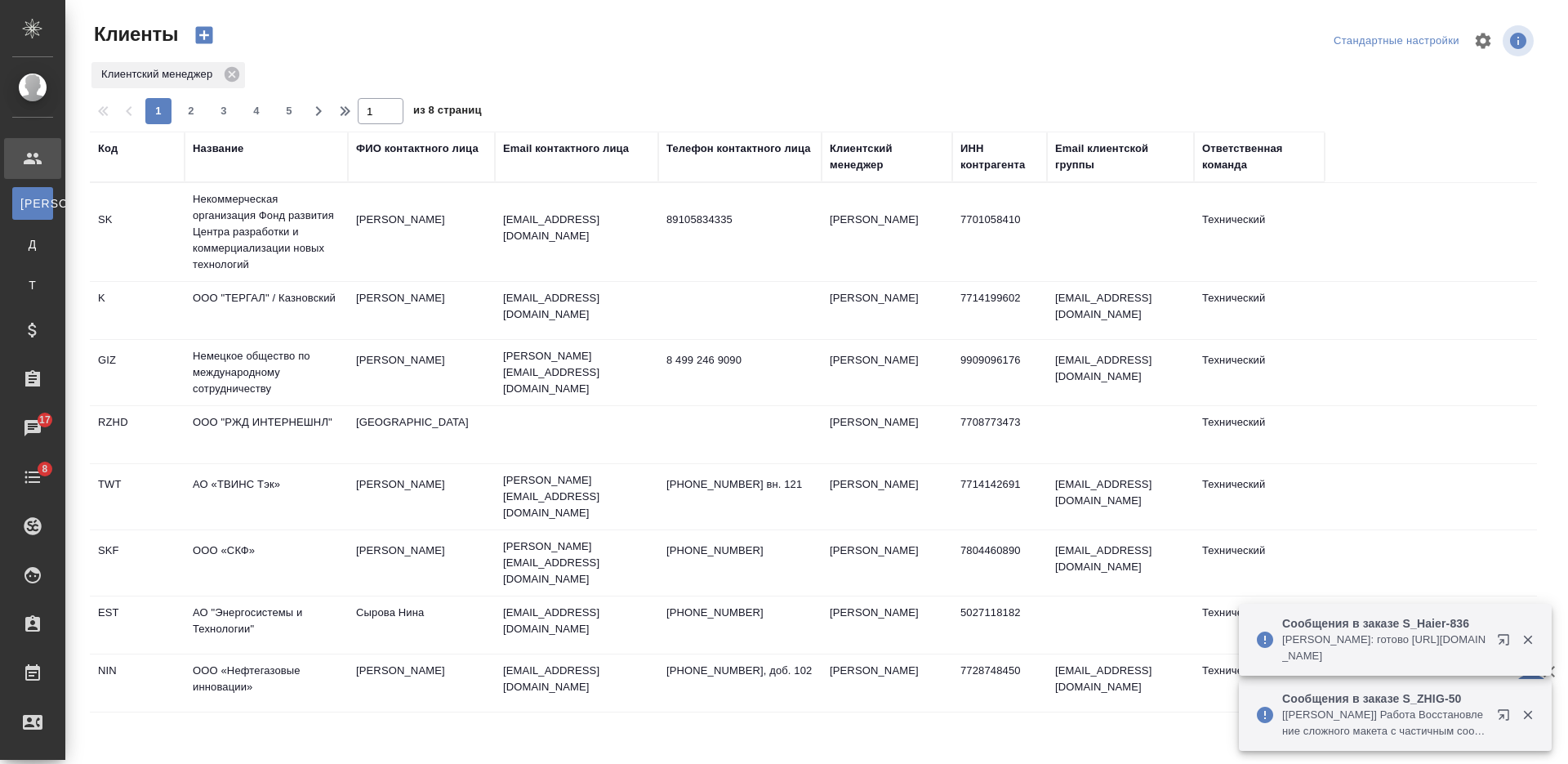
click at [231, 152] on div "Название" at bounding box center [217, 148] width 50 height 16
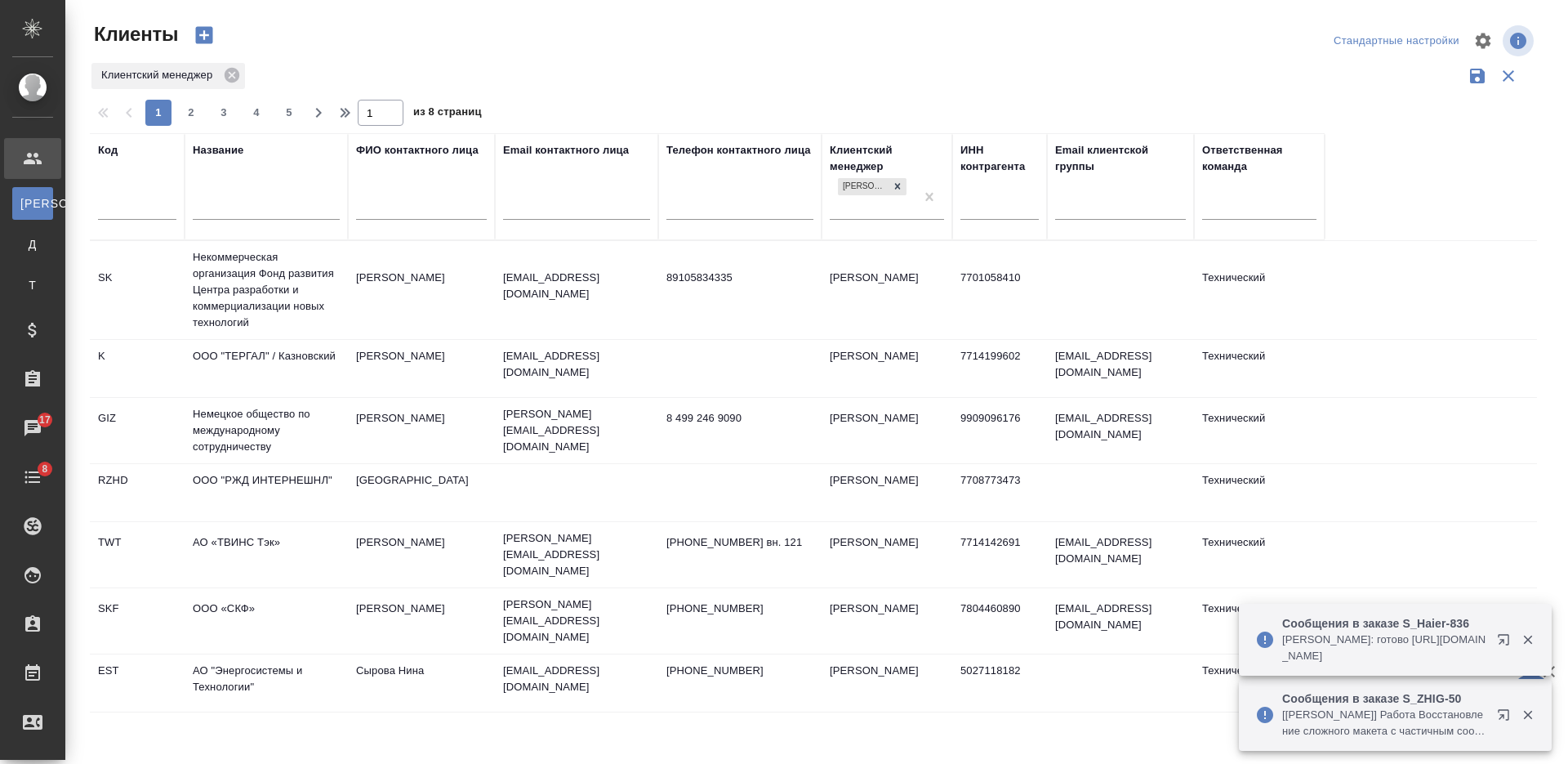
click at [239, 206] on input "text" at bounding box center [266, 208] width 147 height 20
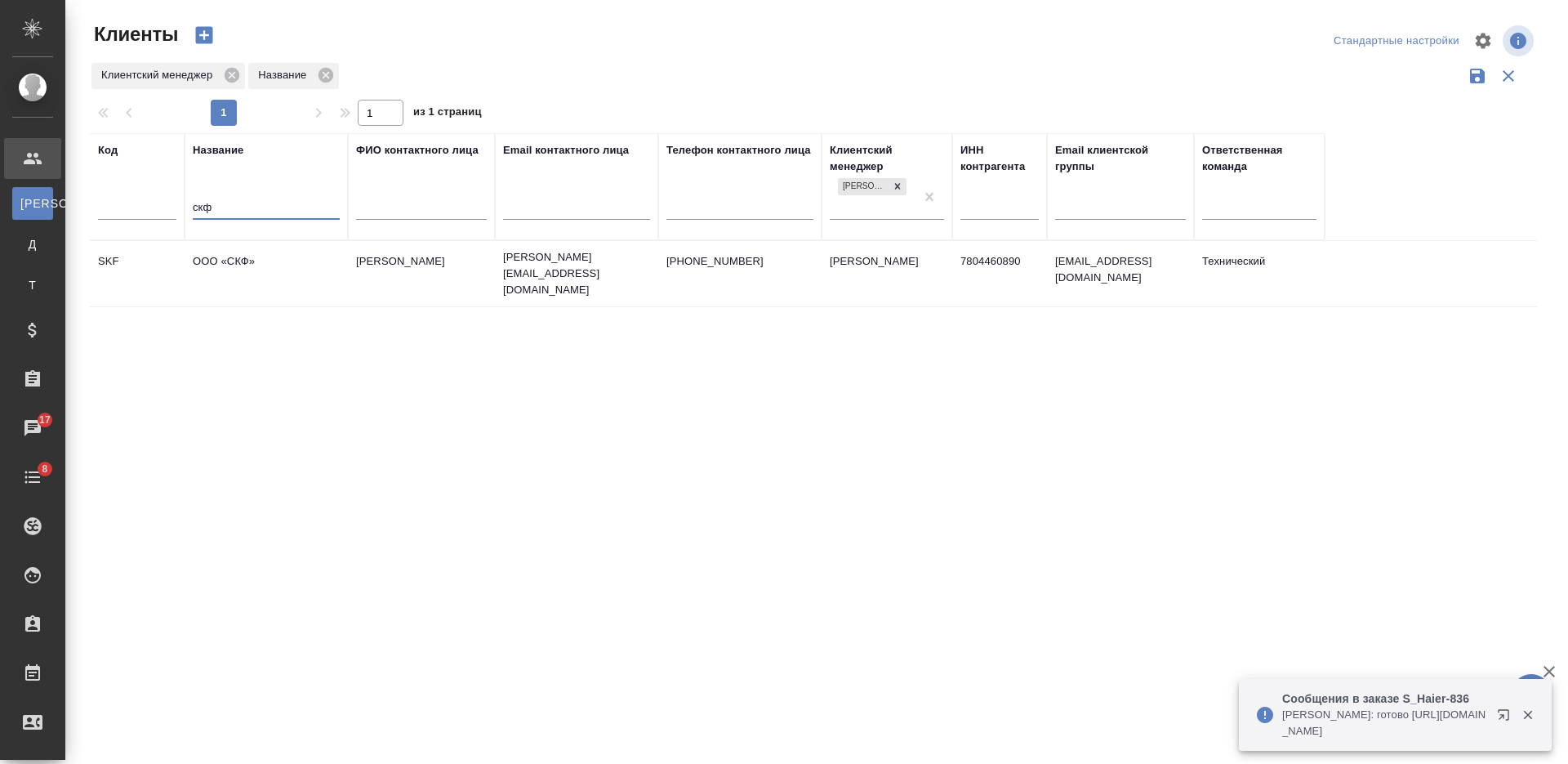
click at [281, 269] on td "ООО «СКФ»" at bounding box center [266, 273] width 163 height 57
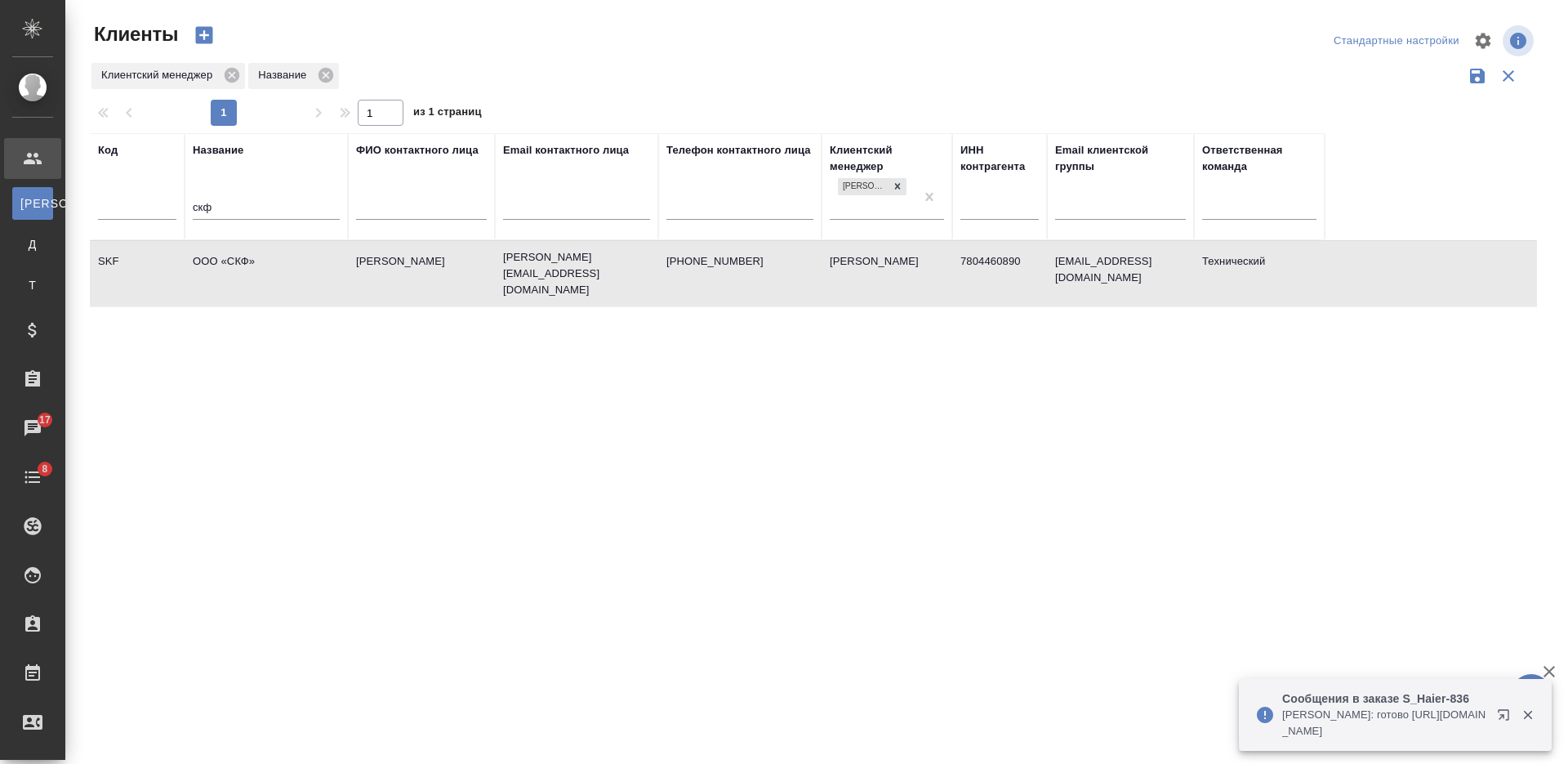
click at [281, 269] on td "ООО «СКФ»" at bounding box center [266, 273] width 163 height 57
click at [508, 274] on td "Pavel.Chernyshev@skf.com" at bounding box center [577, 274] width 163 height 65
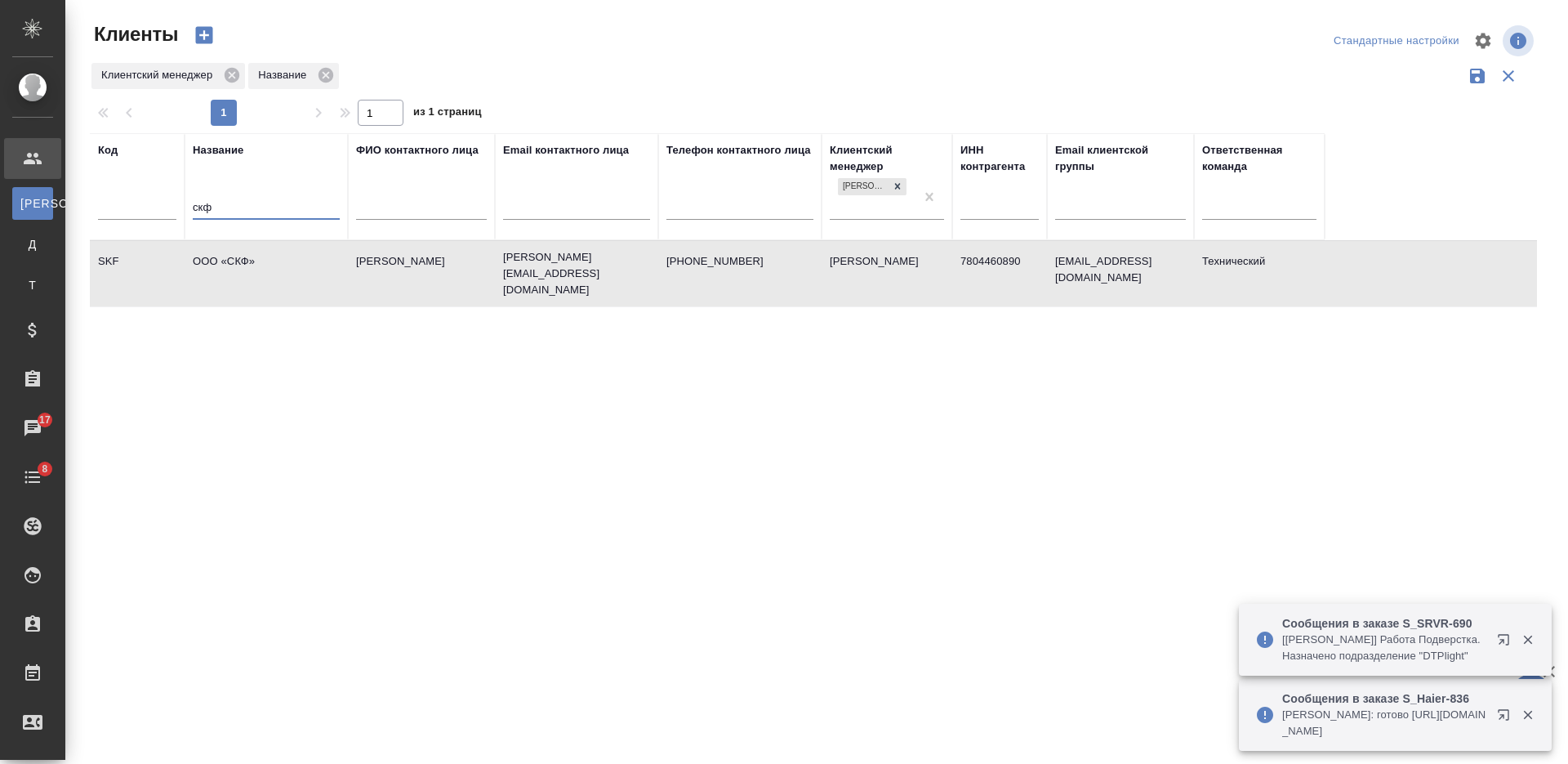
click at [201, 215] on input "скф" at bounding box center [266, 208] width 147 height 20
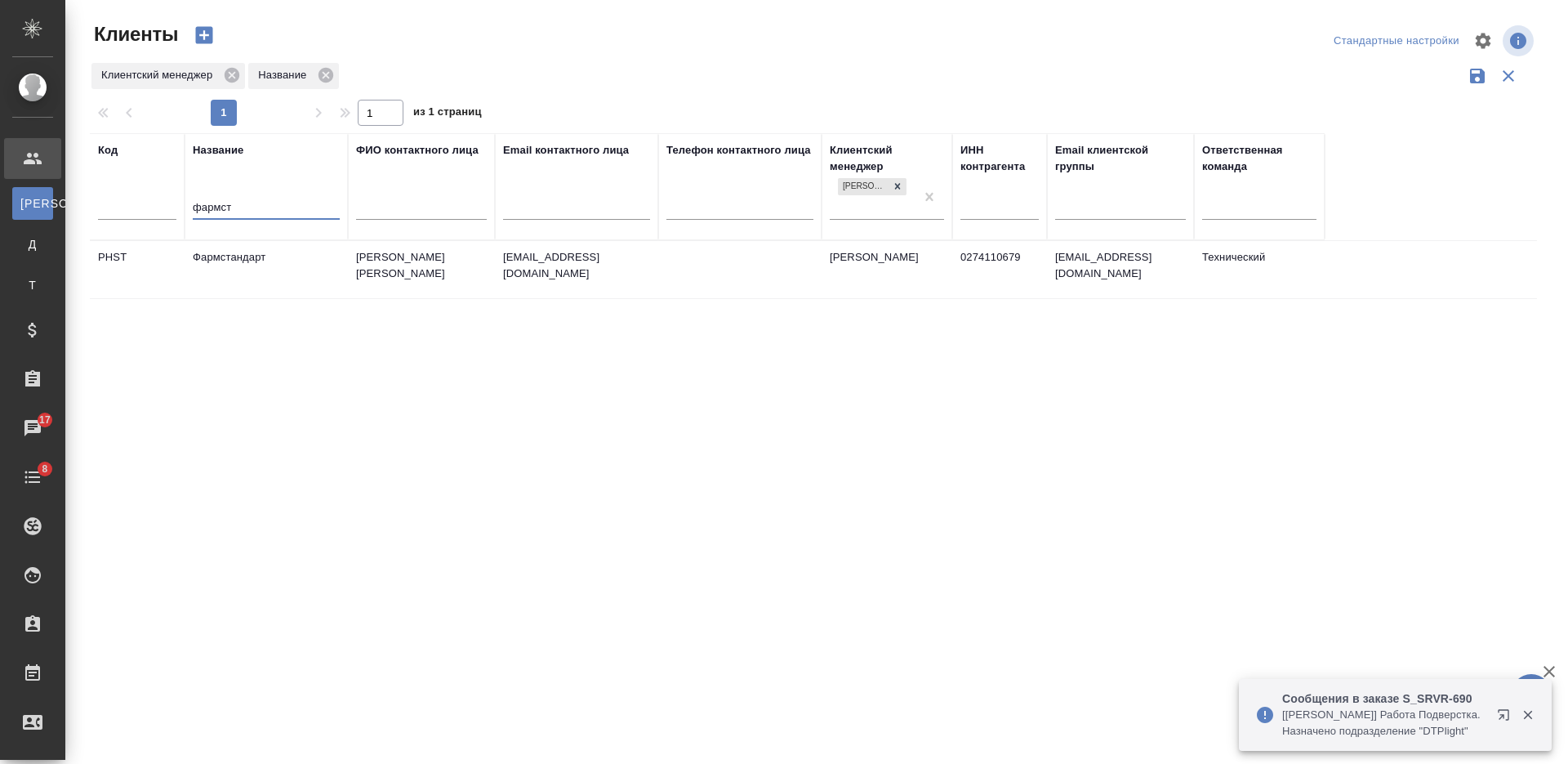
click at [245, 261] on td "Фармстандарт" at bounding box center [266, 269] width 163 height 57
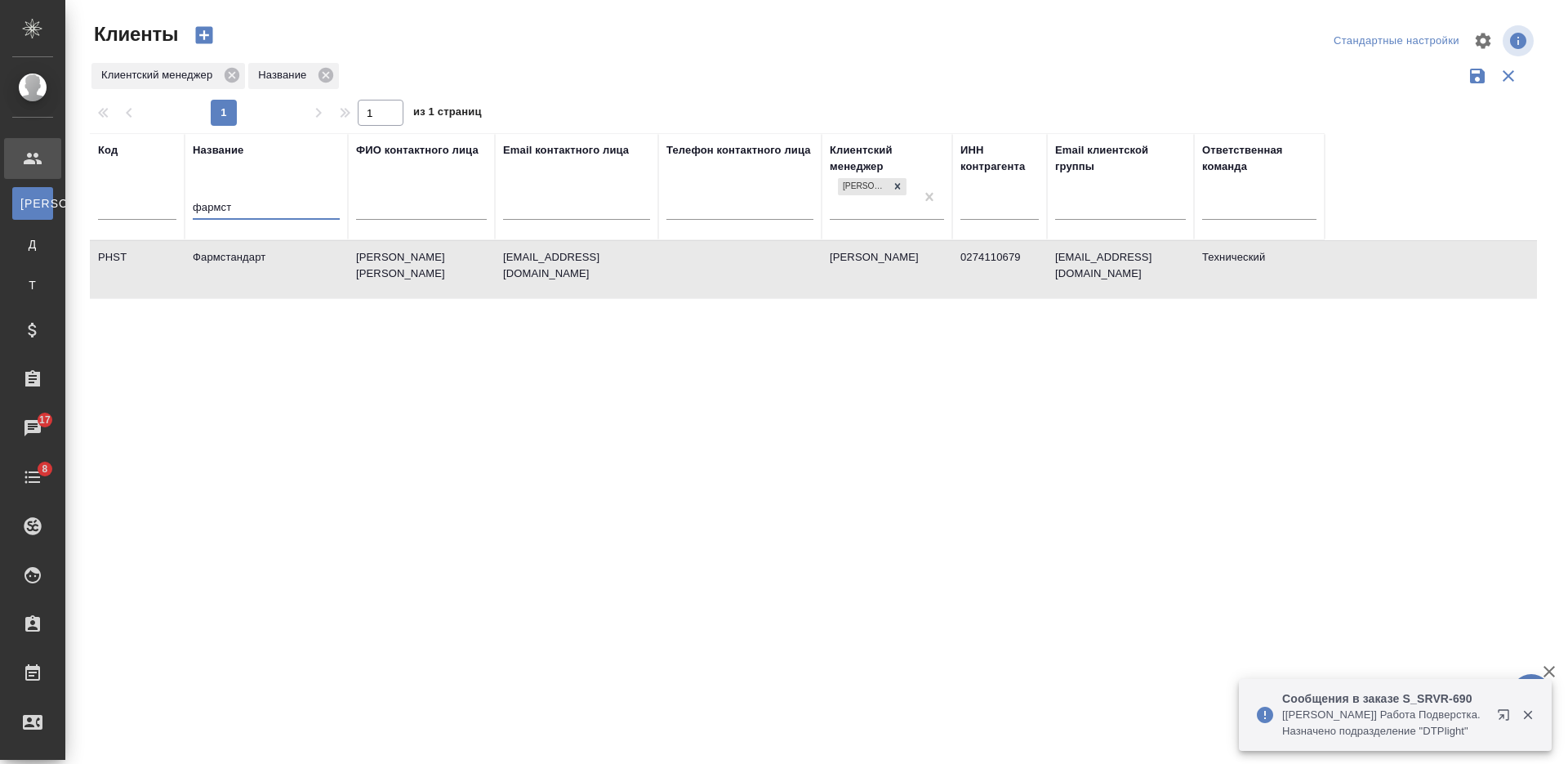
click at [207, 210] on input "фармст" at bounding box center [266, 208] width 147 height 20
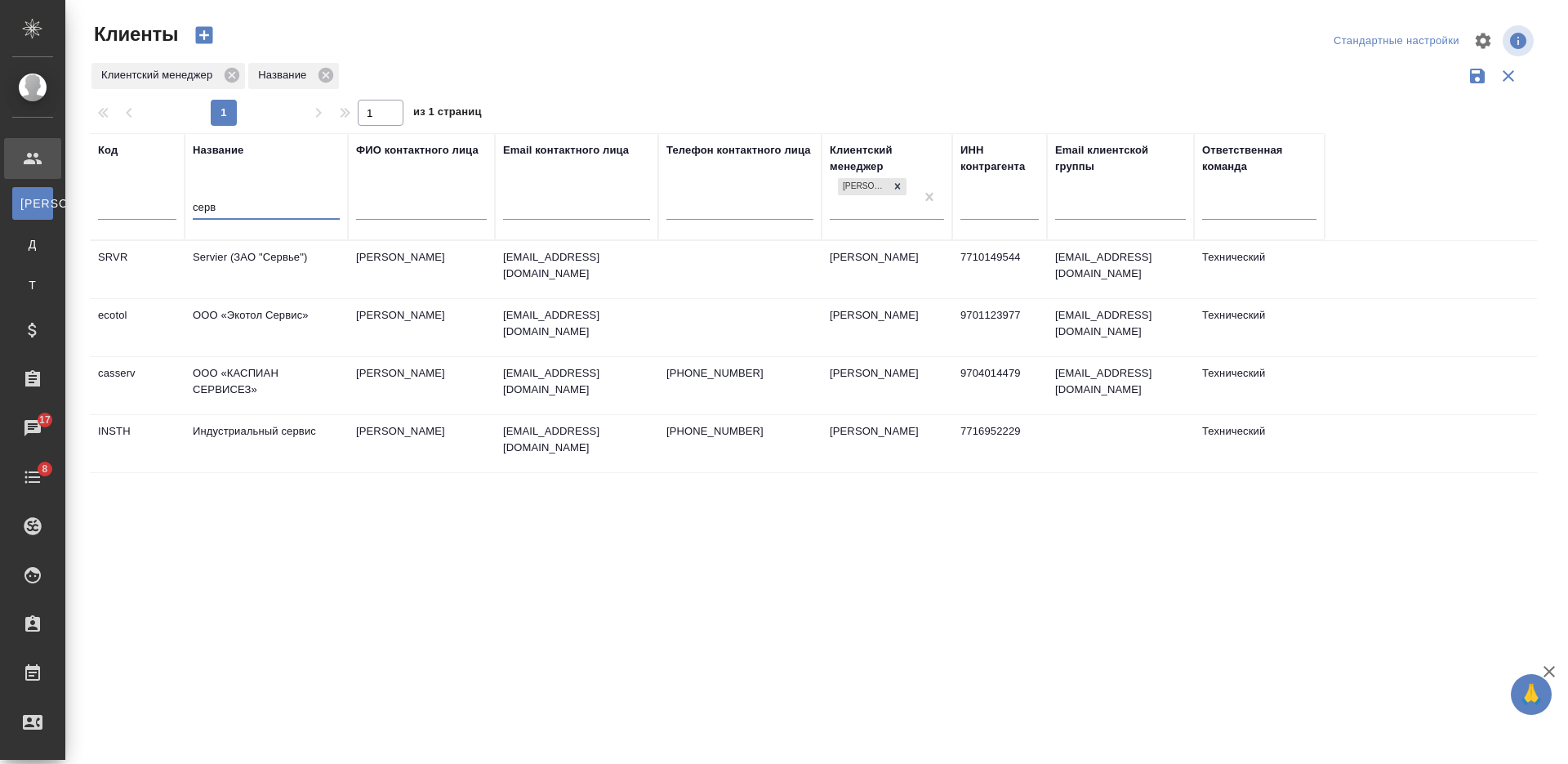
type input "серв"
click at [271, 267] on td "Servier (ЗАО "Сервье")" at bounding box center [266, 269] width 163 height 57
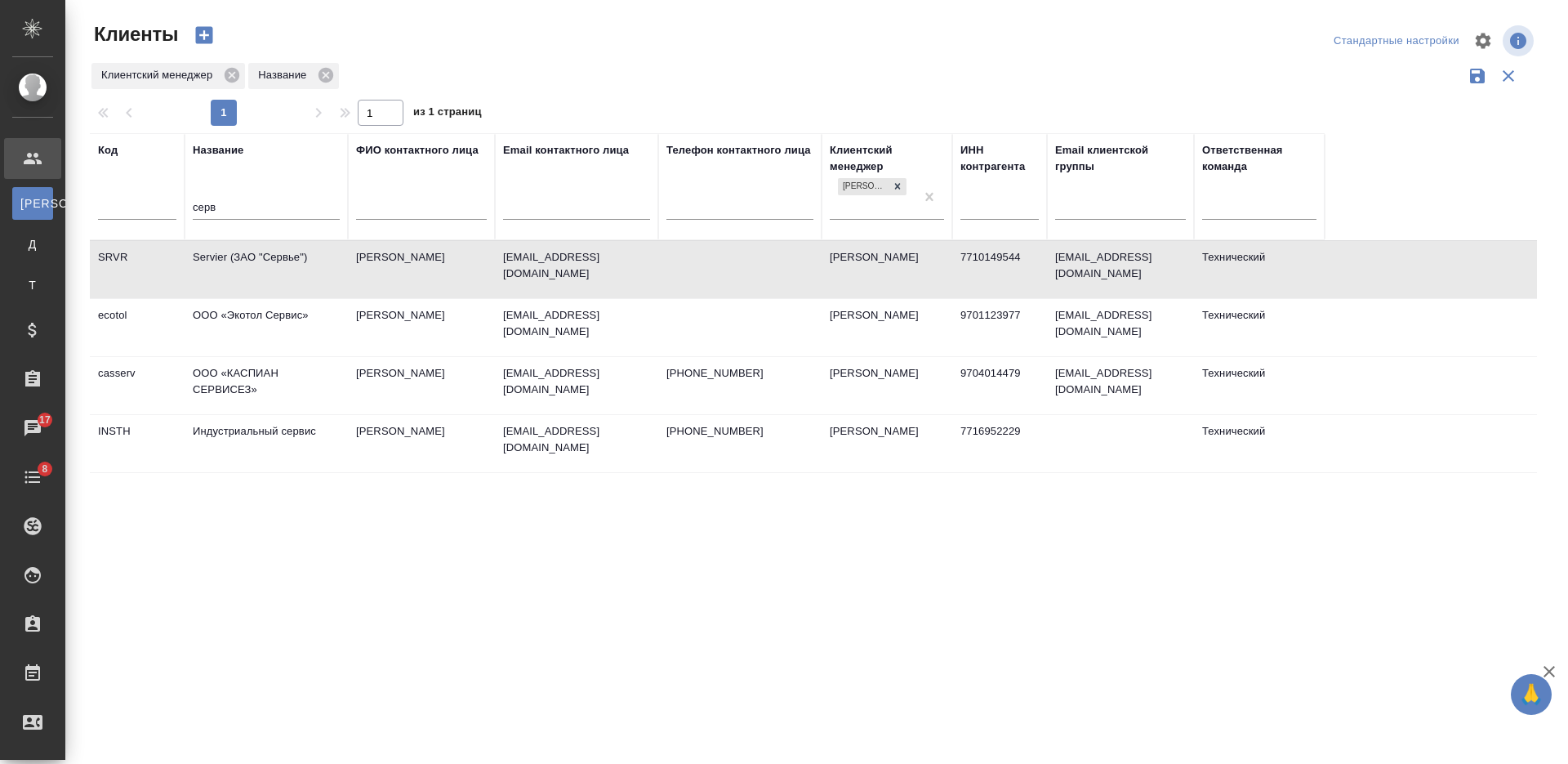
click at [271, 267] on td "Servier (ЗАО "Сервье")" at bounding box center [266, 269] width 163 height 57
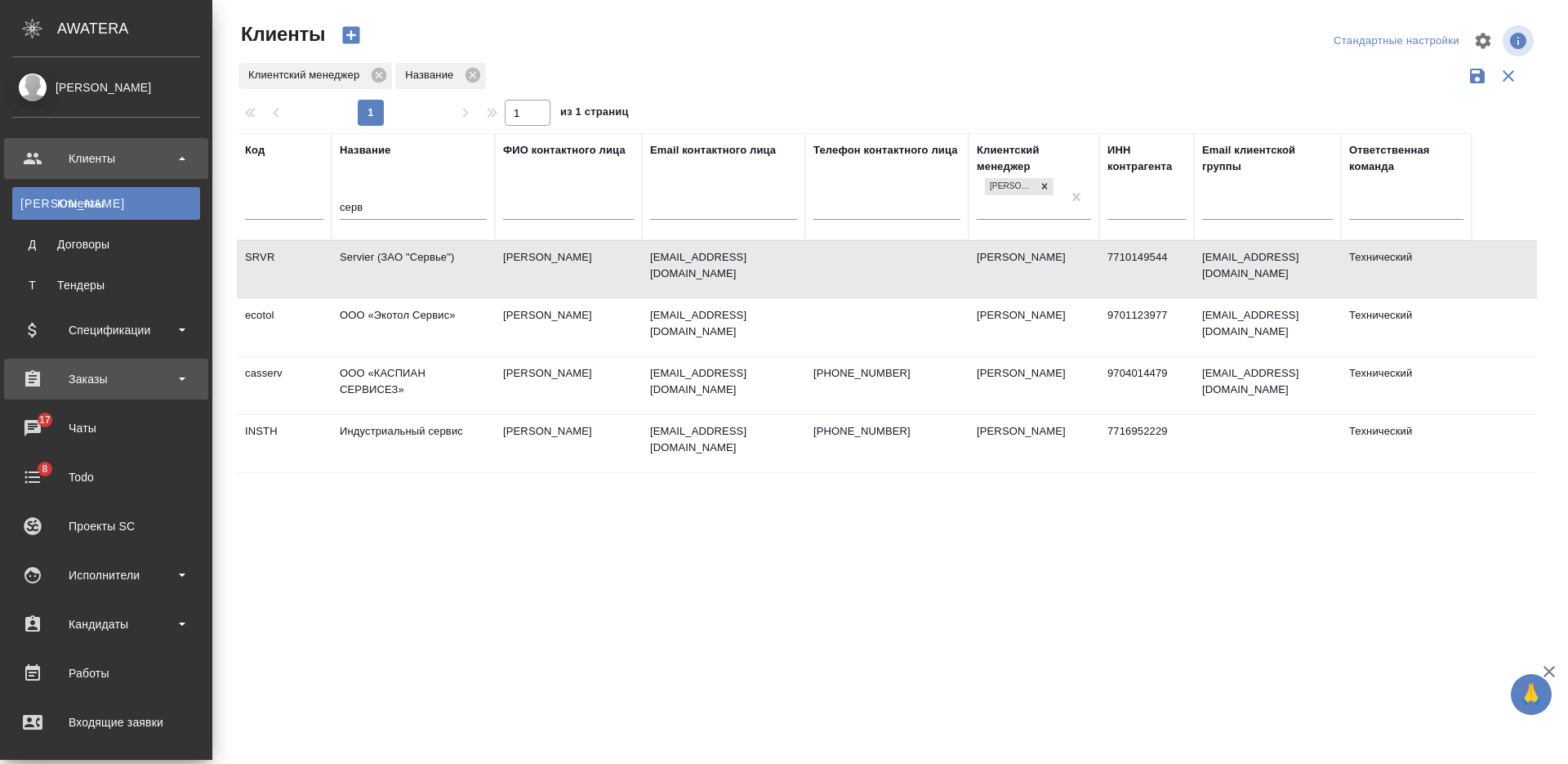
click at [60, 383] on div "Заказы" at bounding box center [106, 379] width 188 height 25
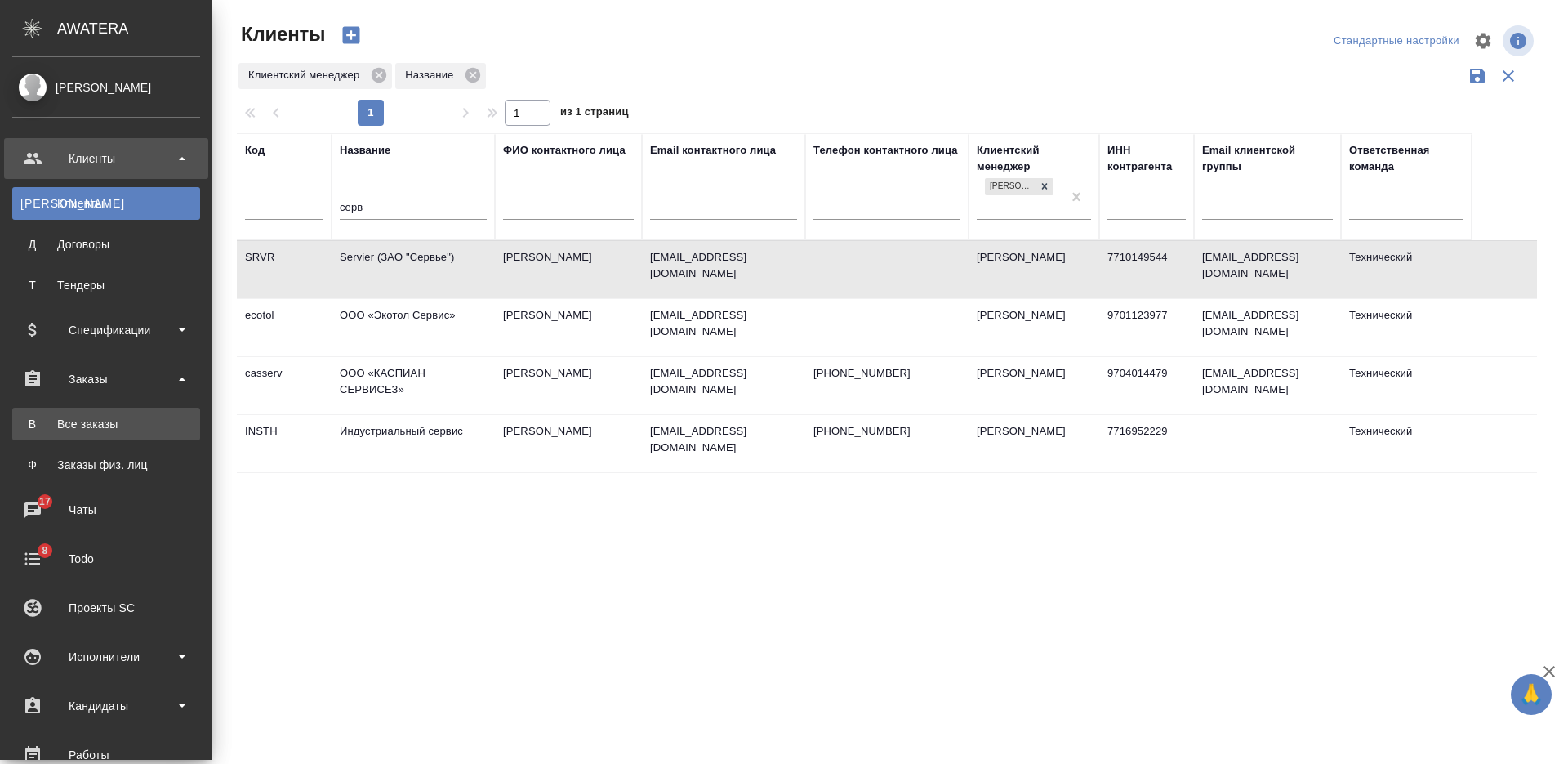
click at [79, 410] on link "В Все заказы" at bounding box center [106, 424] width 188 height 33
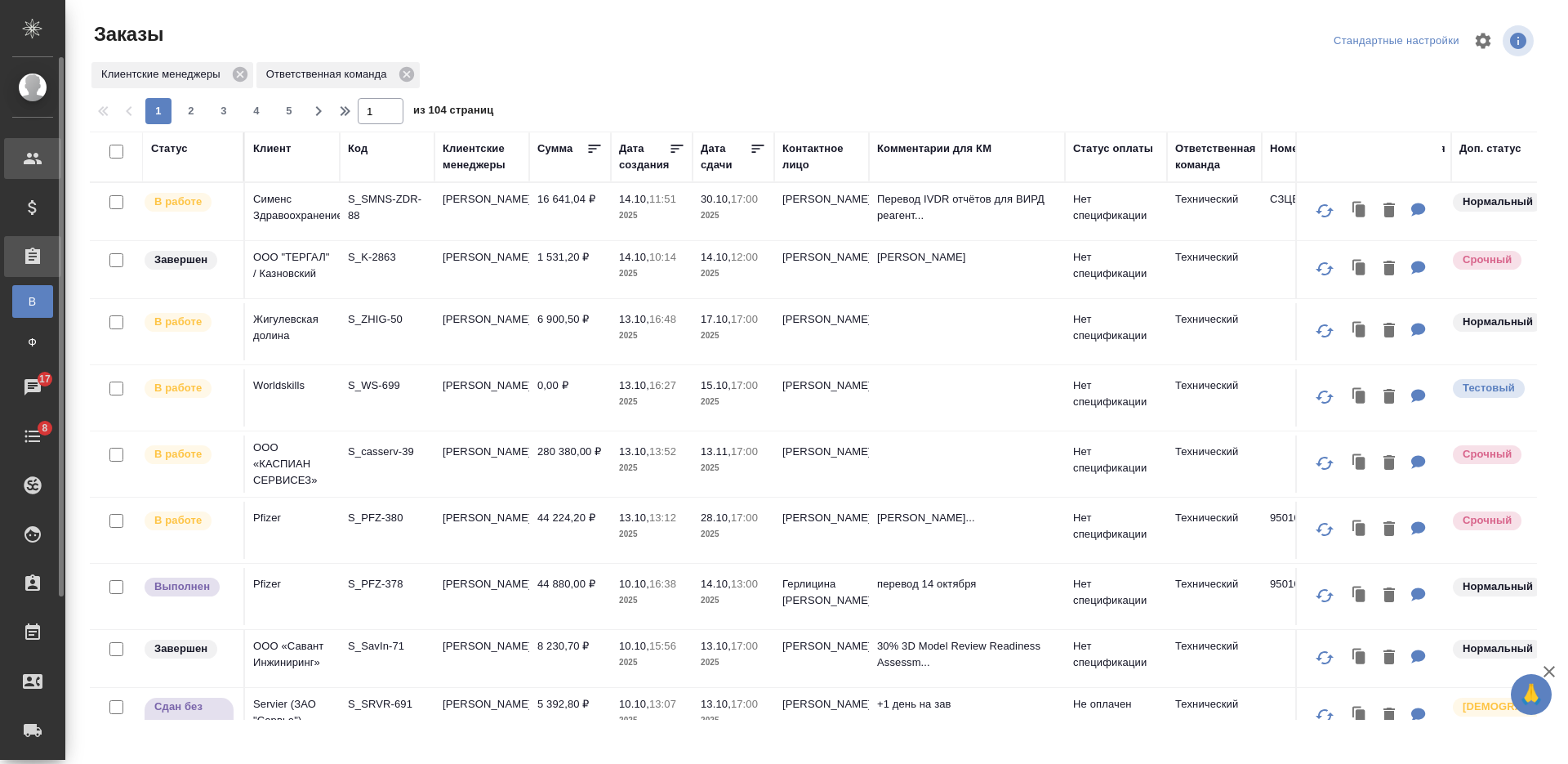
click at [279, 144] on div "Клиент" at bounding box center [272, 148] width 38 height 16
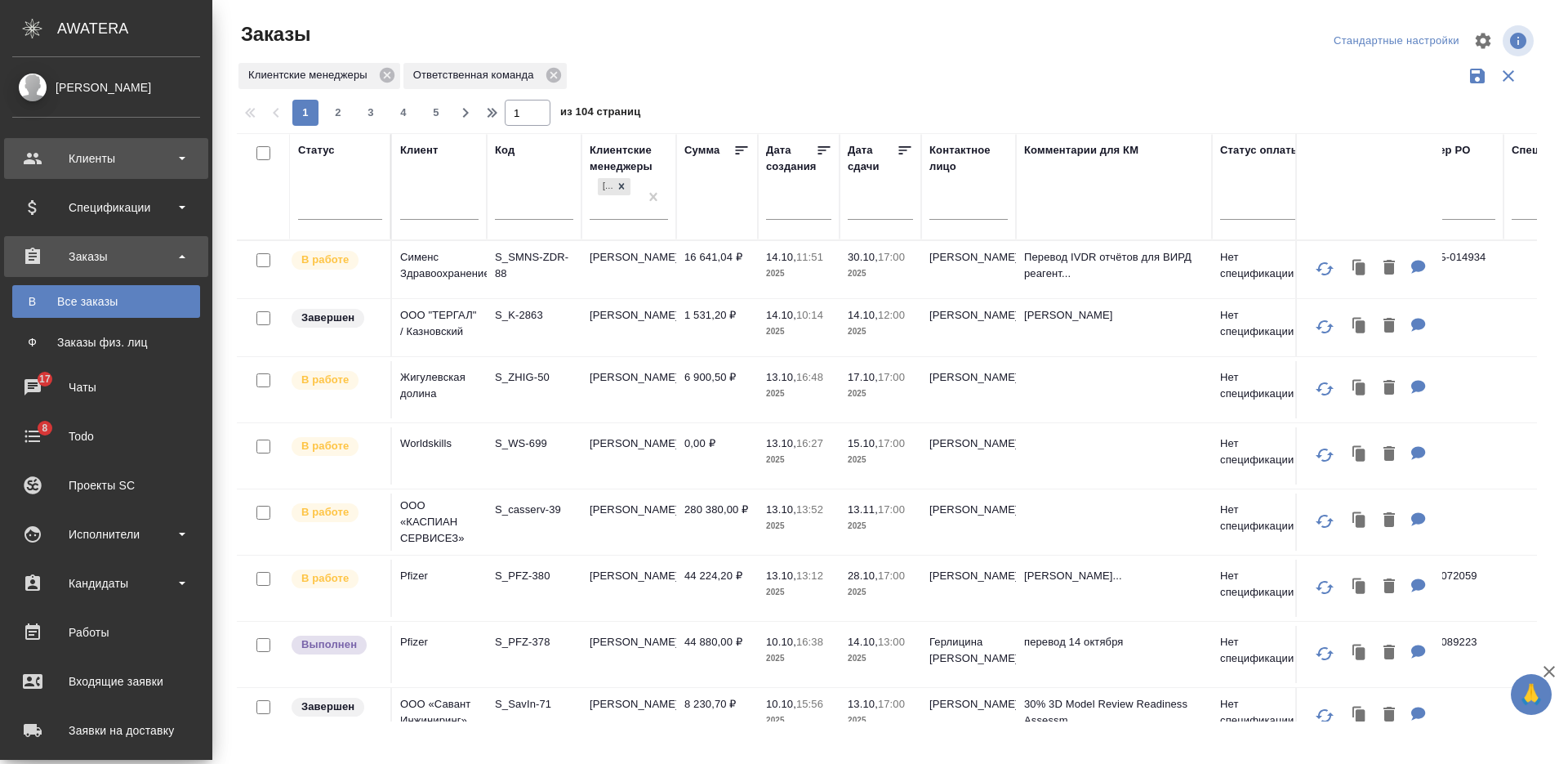
click at [36, 161] on div "Клиенты" at bounding box center [106, 158] width 204 height 41
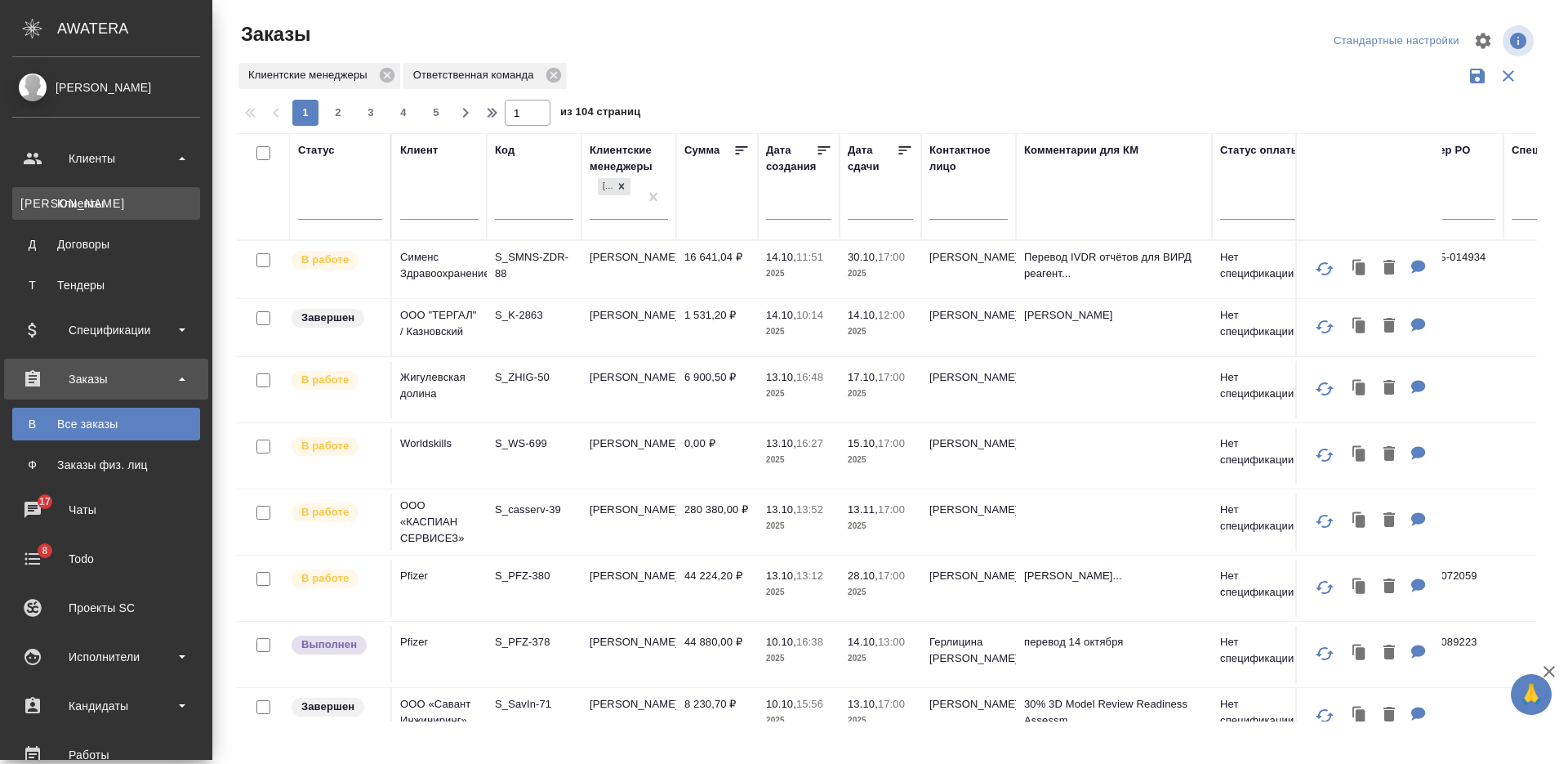
click at [109, 219] on link "К Клиенты" at bounding box center [106, 203] width 188 height 33
click at [116, 212] on link "К Клиенты" at bounding box center [106, 203] width 188 height 33
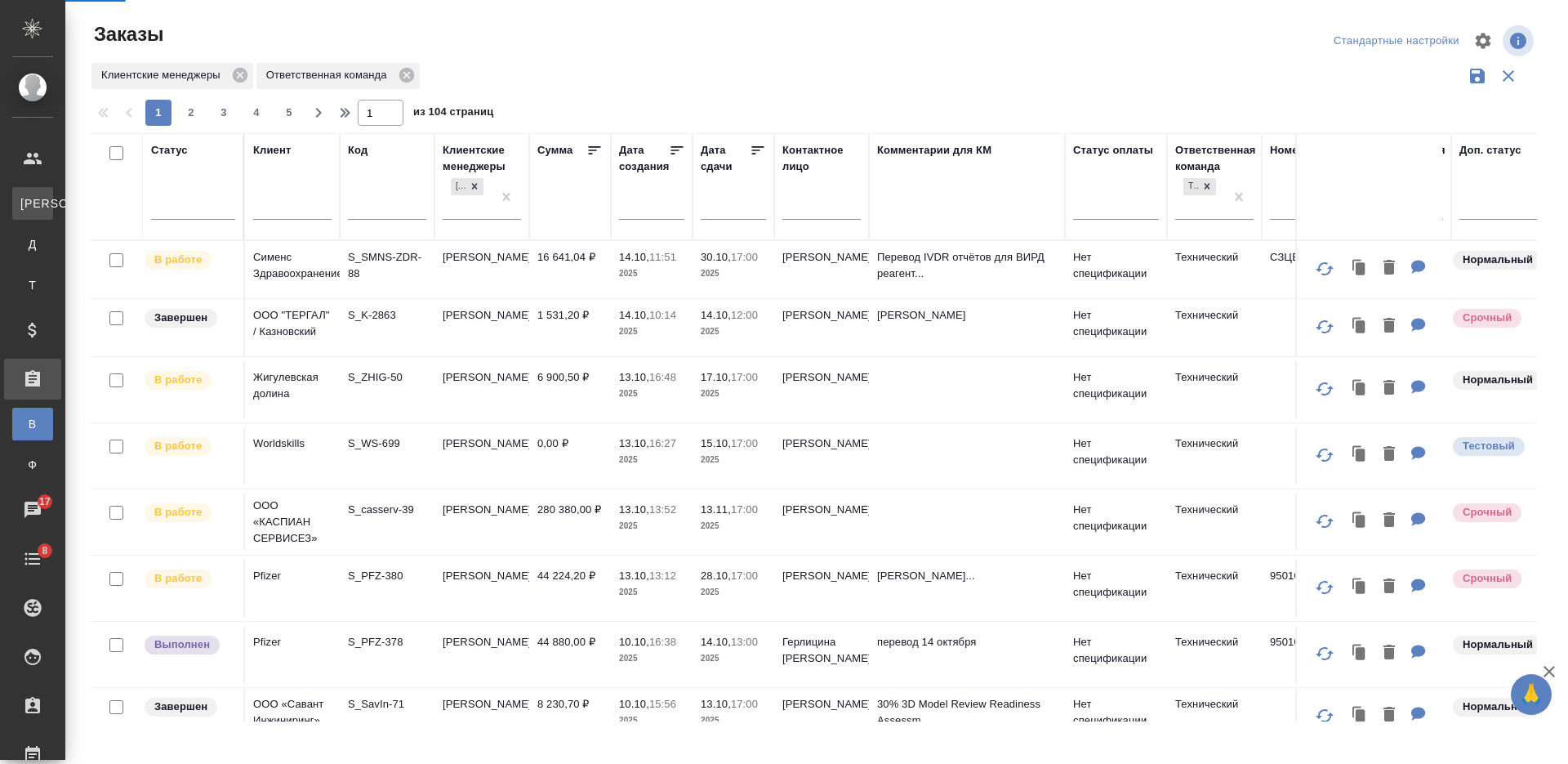
select select "RU"
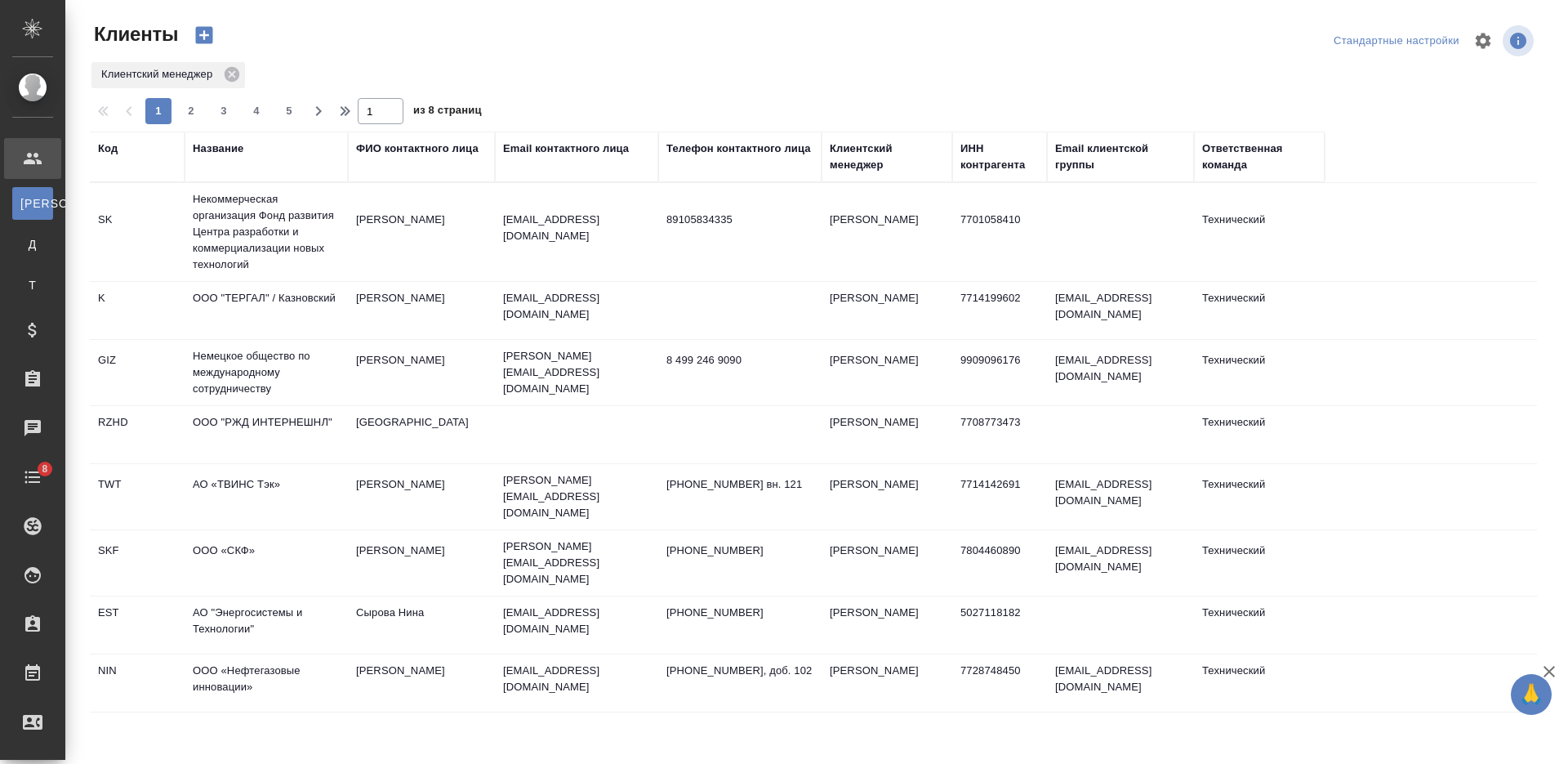
click at [227, 143] on div "Название" at bounding box center [217, 148] width 50 height 16
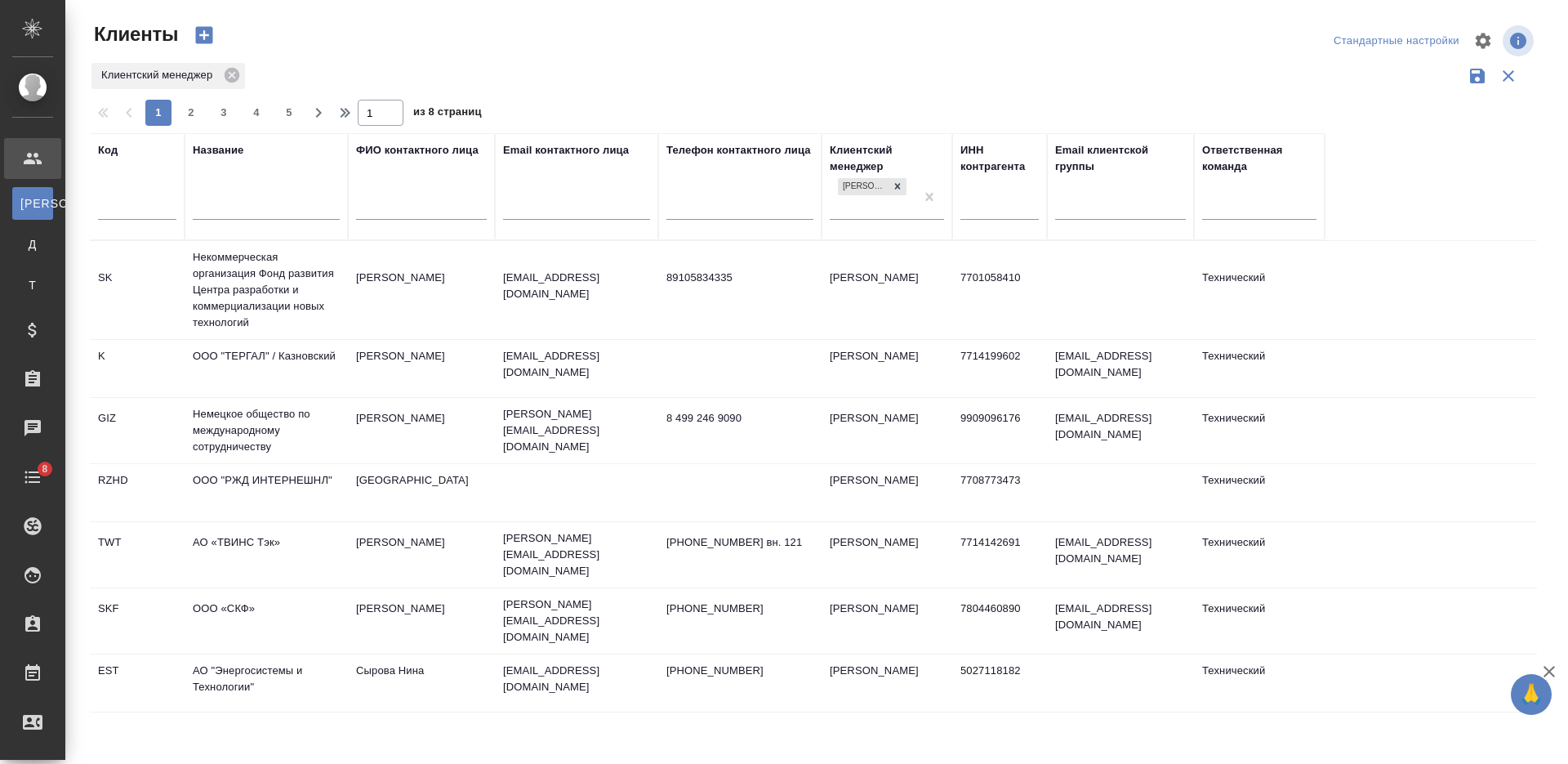
click at [240, 205] on input "text" at bounding box center [266, 208] width 147 height 20
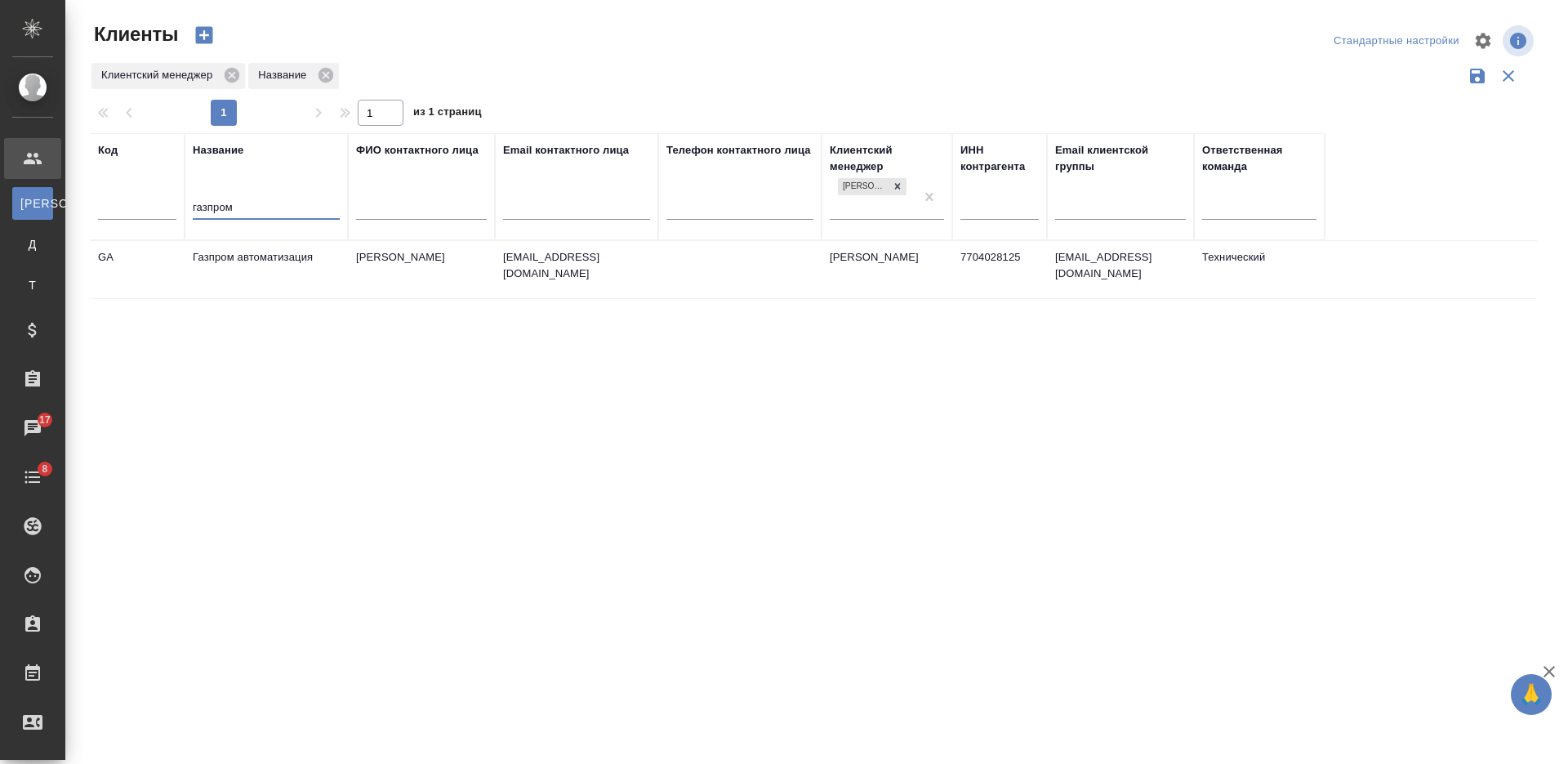
click at [287, 264] on td "Газпром автоматизация" at bounding box center [266, 269] width 163 height 57
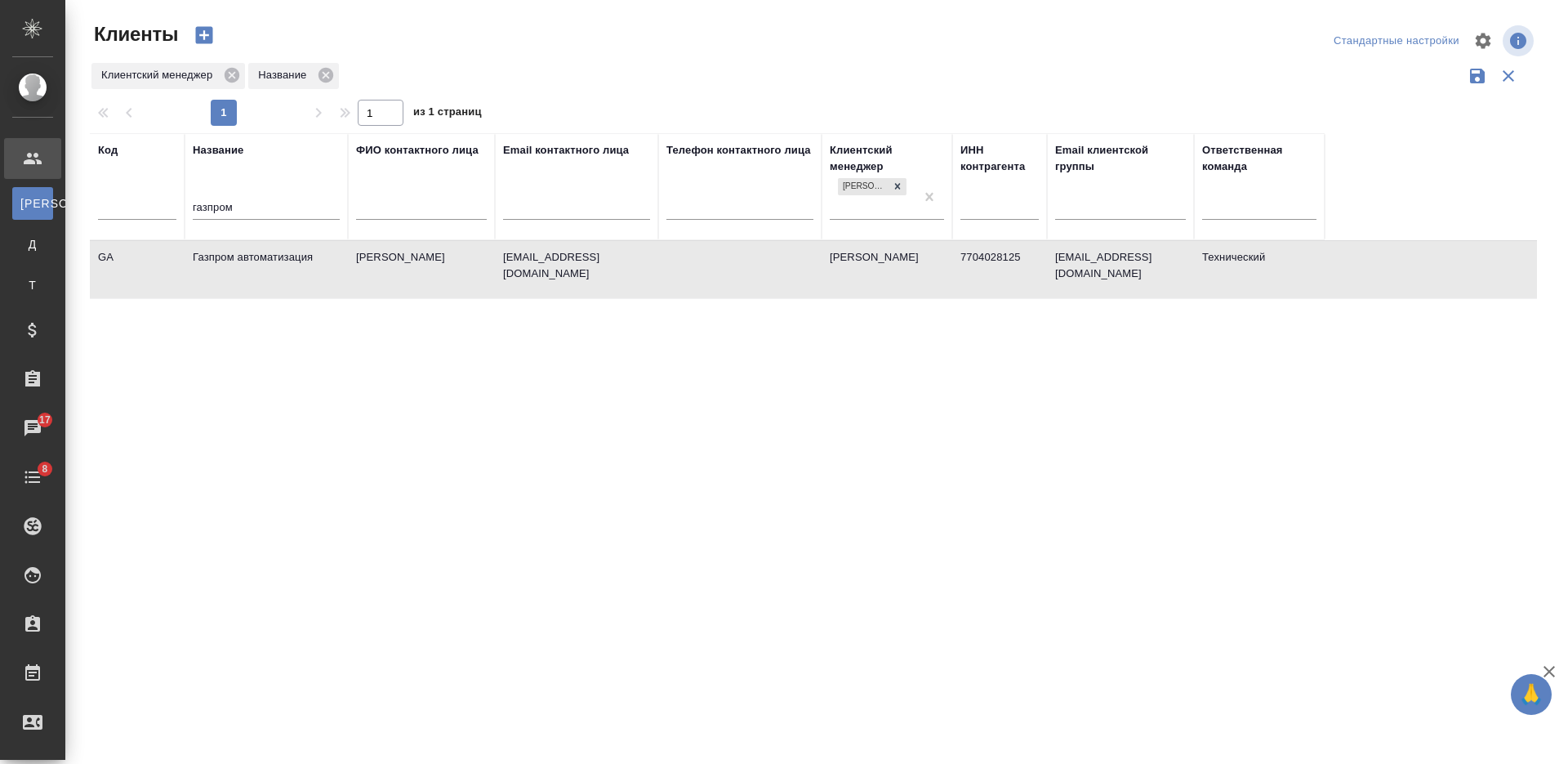
click at [287, 264] on td "Газпром автоматизация" at bounding box center [266, 269] width 163 height 57
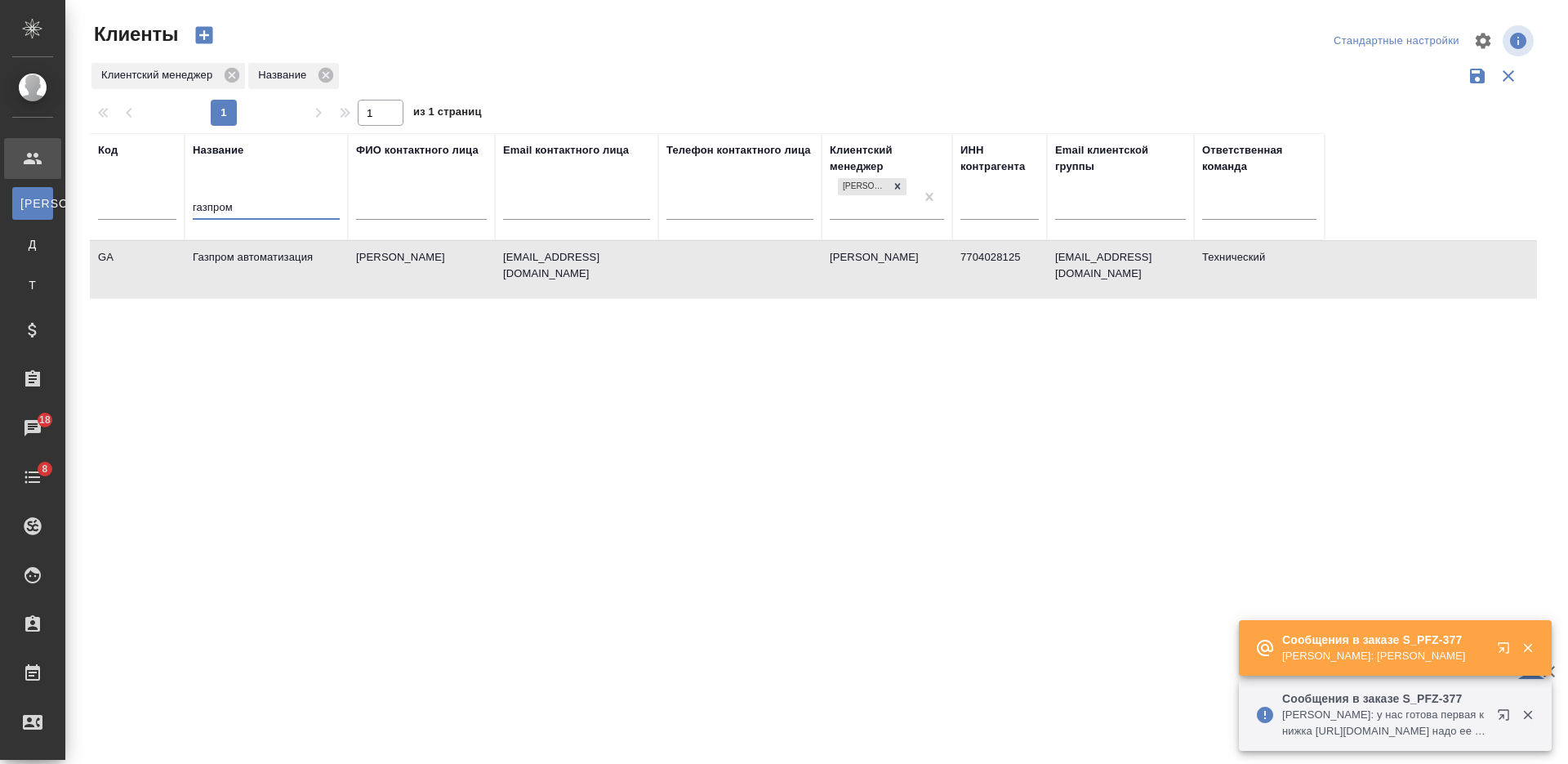
click at [231, 216] on input "газпром" at bounding box center [266, 208] width 147 height 20
click at [220, 212] on input "газпром" at bounding box center [266, 208] width 147 height 20
click at [223, 211] on input "газпром" at bounding box center [266, 208] width 147 height 20
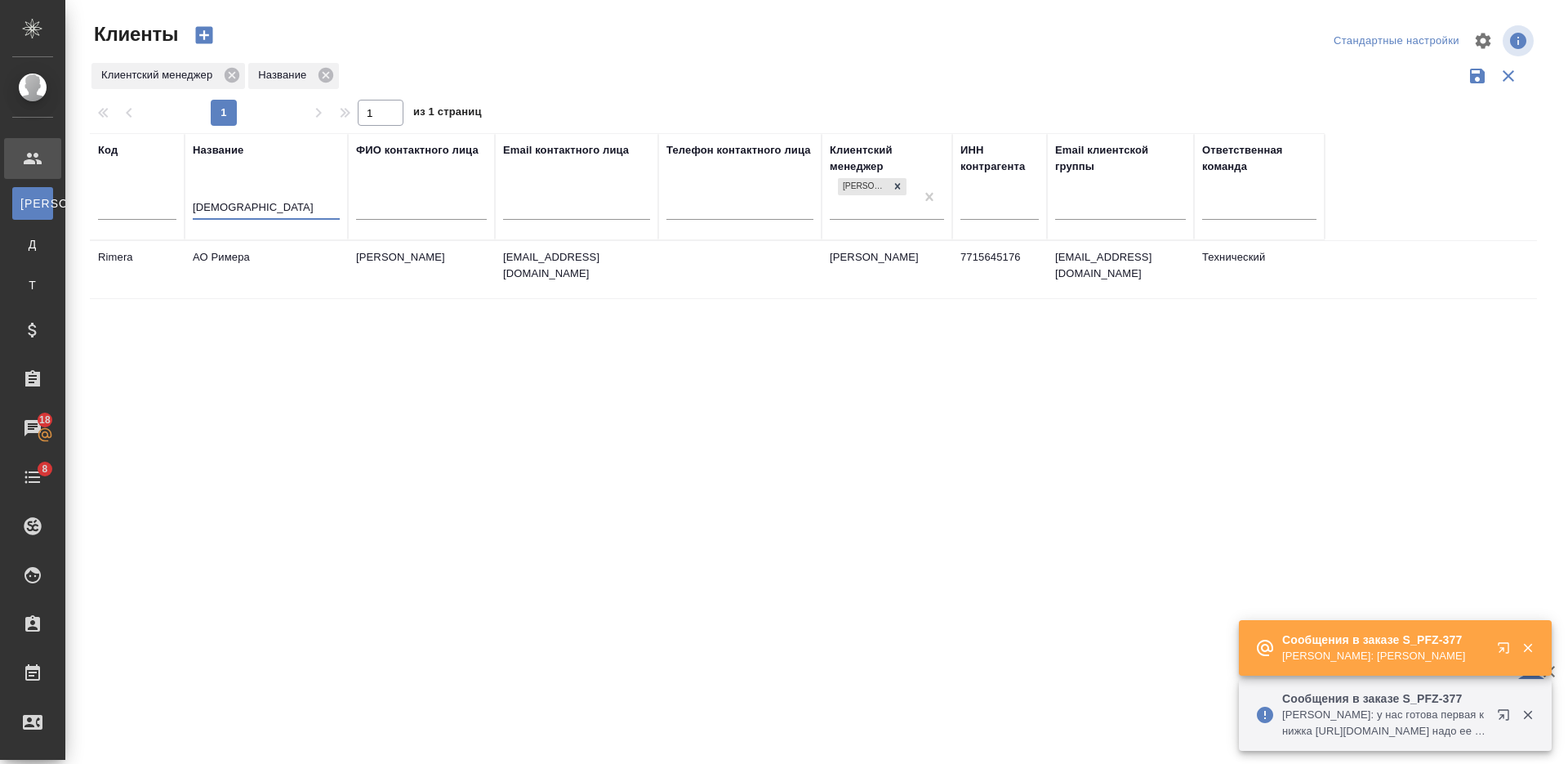
click at [285, 266] on td "АО Римера" at bounding box center [266, 269] width 163 height 57
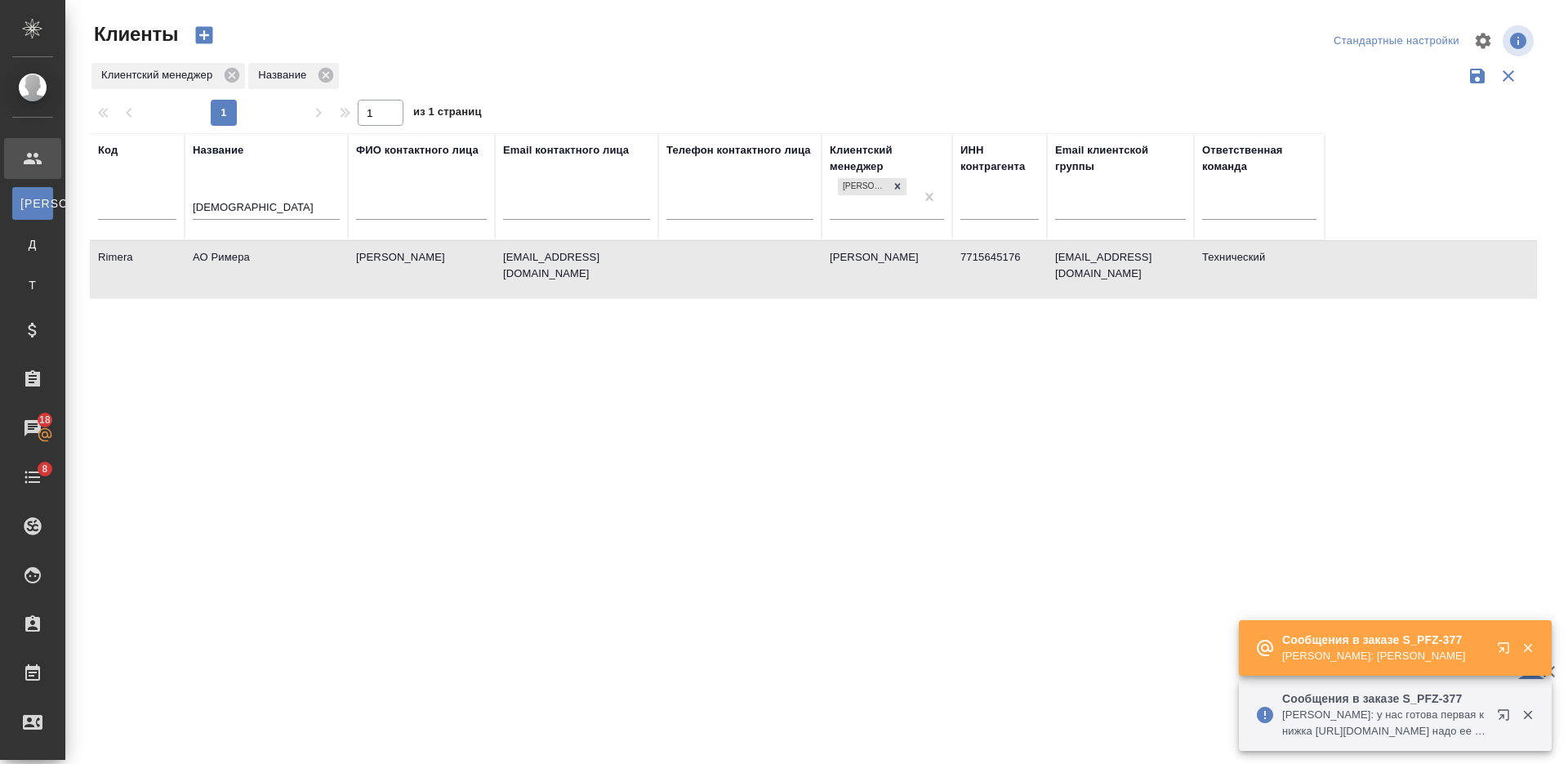
click at [285, 266] on td "АО Римера" at bounding box center [266, 269] width 163 height 57
click at [211, 210] on input "римера" at bounding box center [266, 208] width 147 height 20
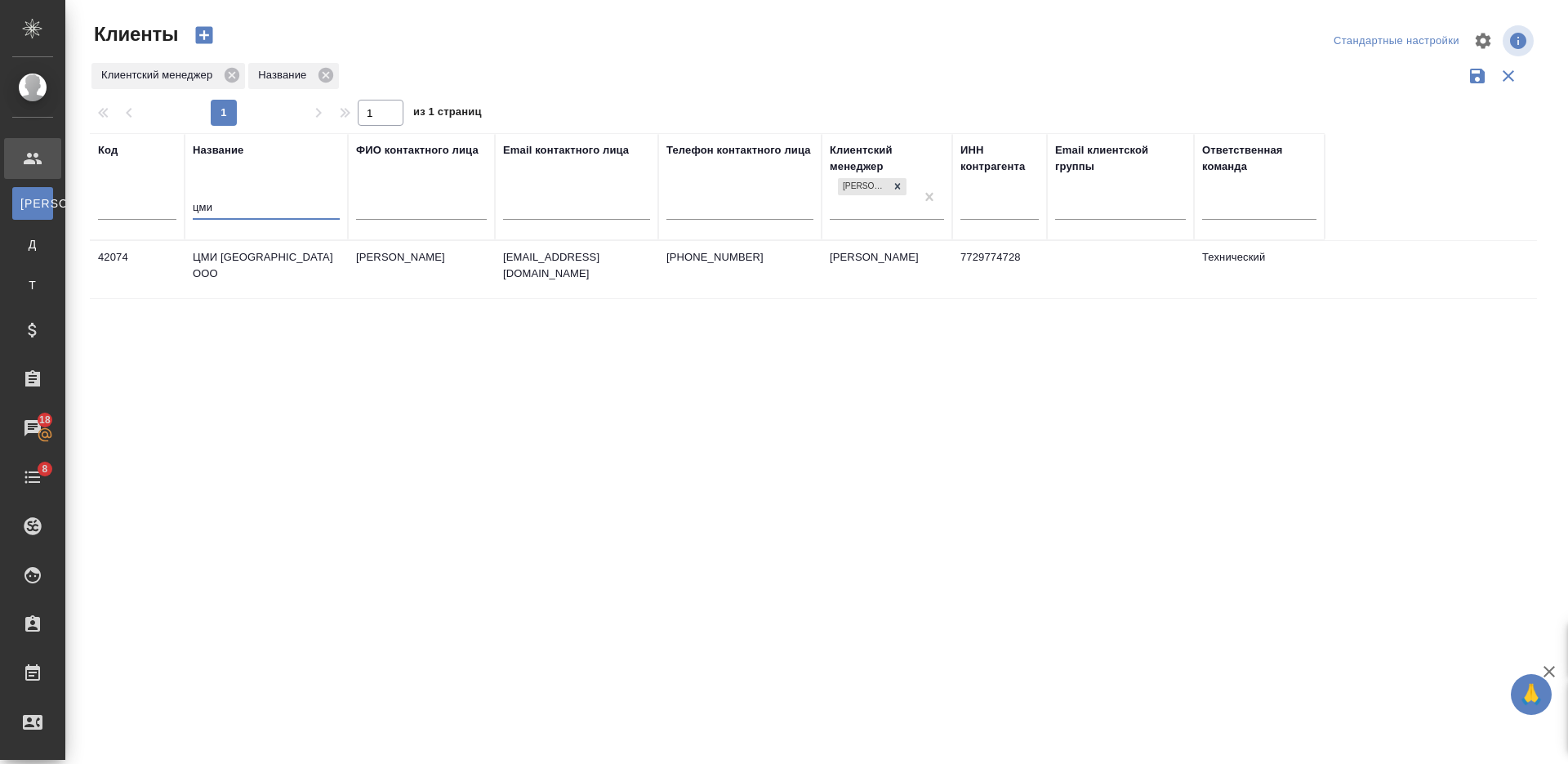
click at [267, 267] on td "ЦМИ МГУ ООО" at bounding box center [266, 269] width 163 height 57
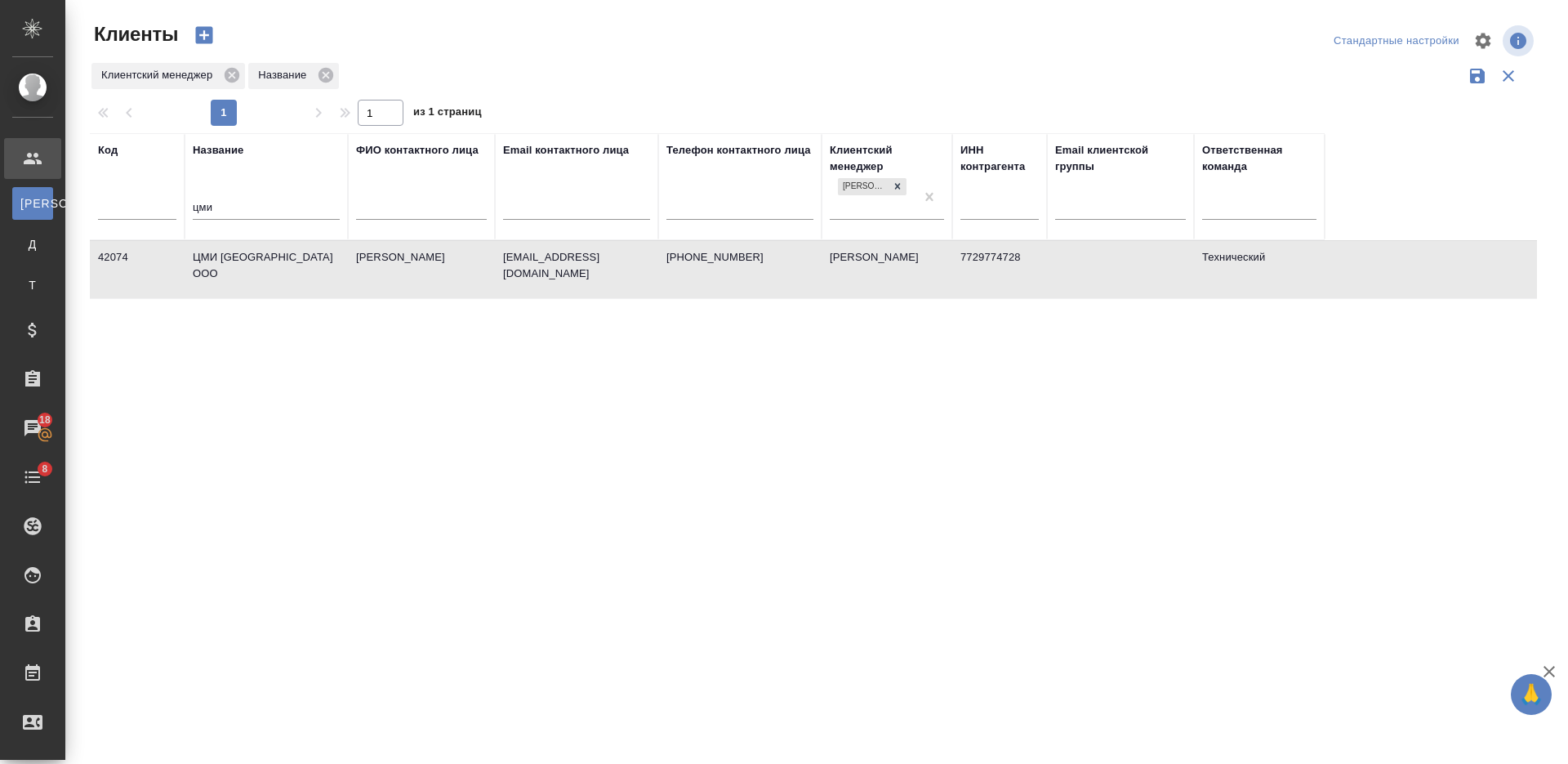
click at [267, 267] on td "ЦМИ МГУ ООО" at bounding box center [266, 269] width 163 height 57
click at [218, 201] on input "цми" at bounding box center [266, 208] width 147 height 20
click at [216, 201] on input "цми" at bounding box center [266, 208] width 147 height 20
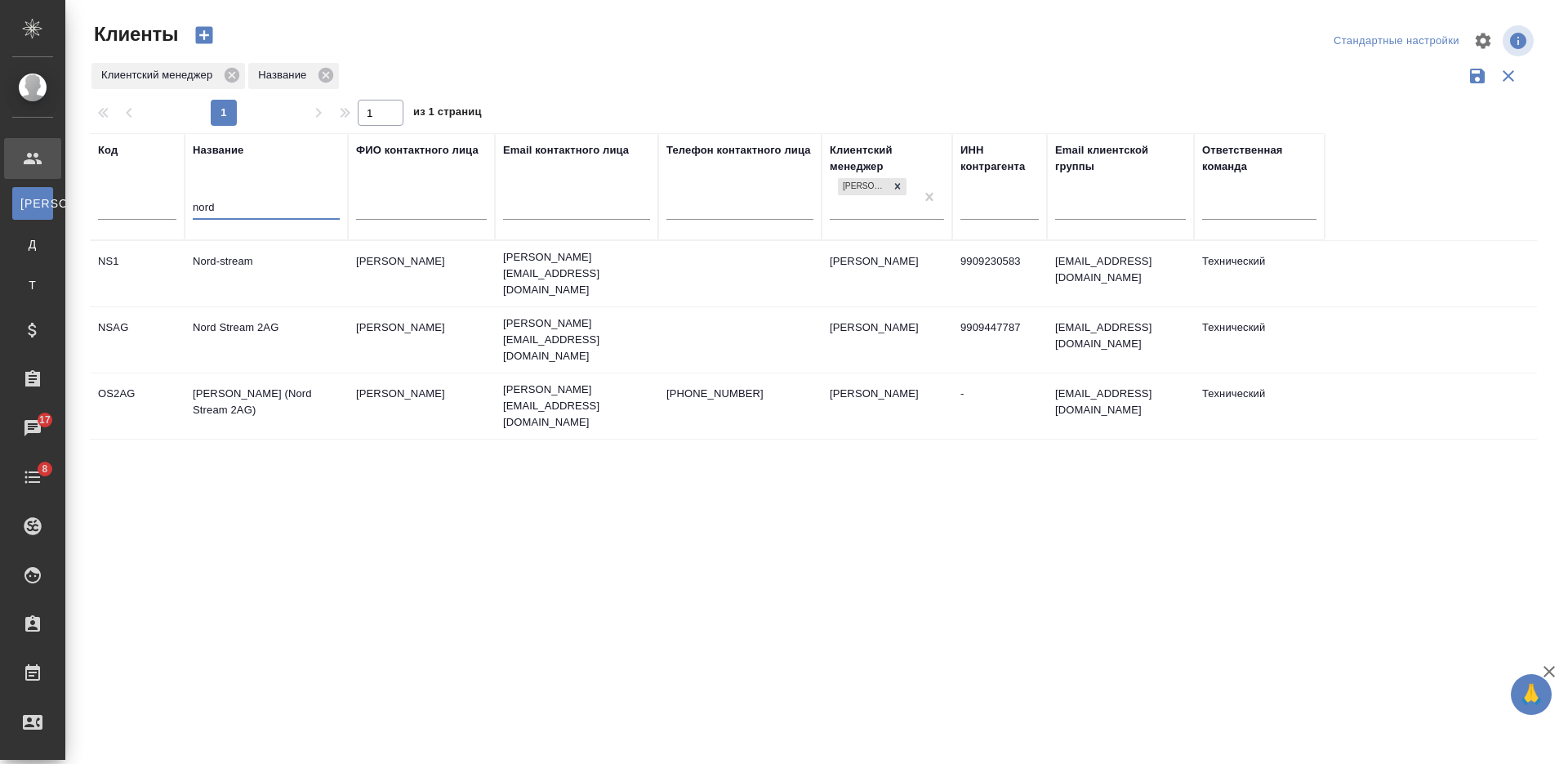
click at [283, 324] on td "Nord Stream 2AG" at bounding box center [266, 339] width 163 height 57
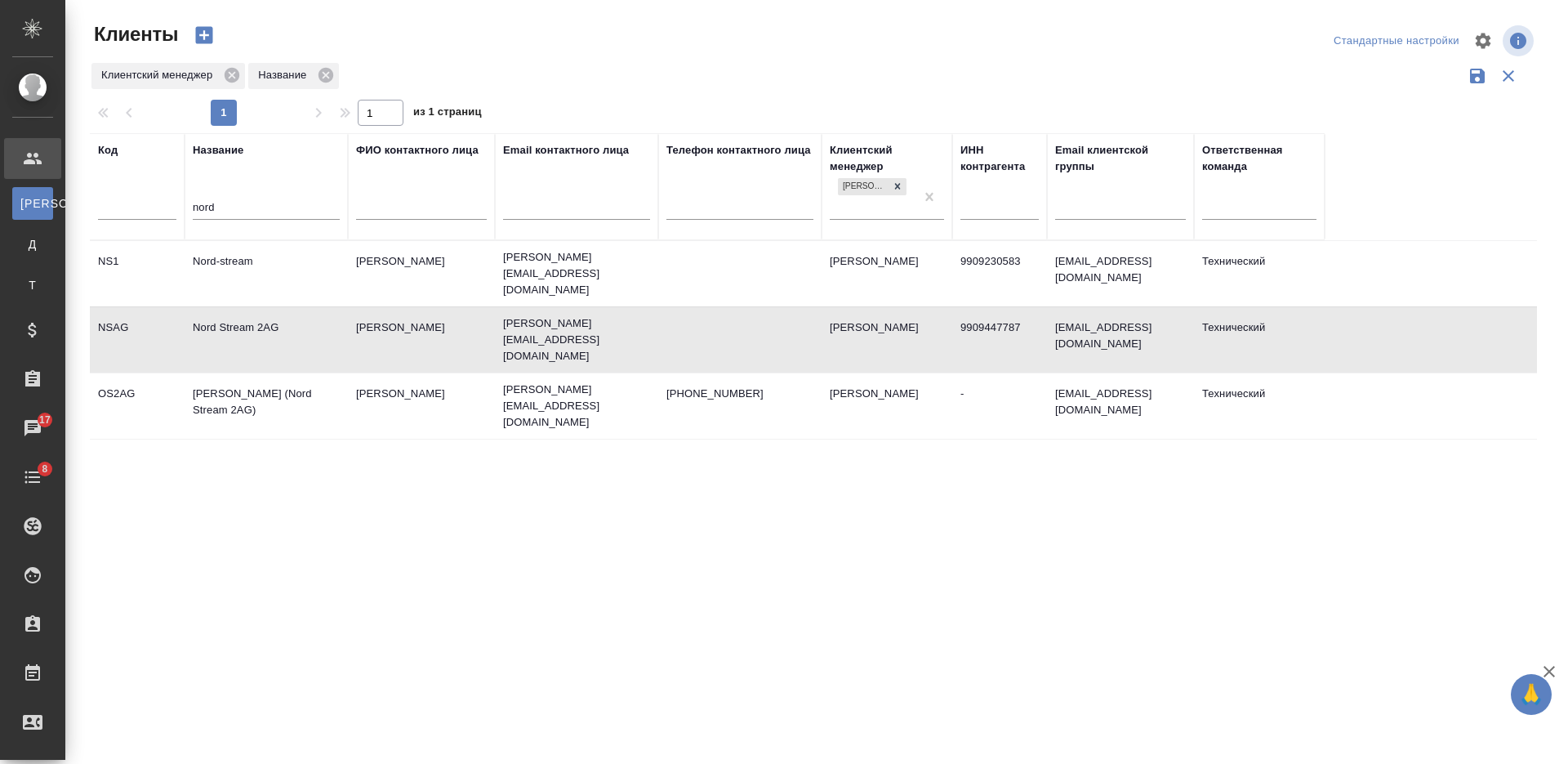
click at [283, 324] on td "Nord Stream 2AG" at bounding box center [266, 339] width 163 height 57
click at [203, 210] on input "nord" at bounding box center [266, 208] width 147 height 20
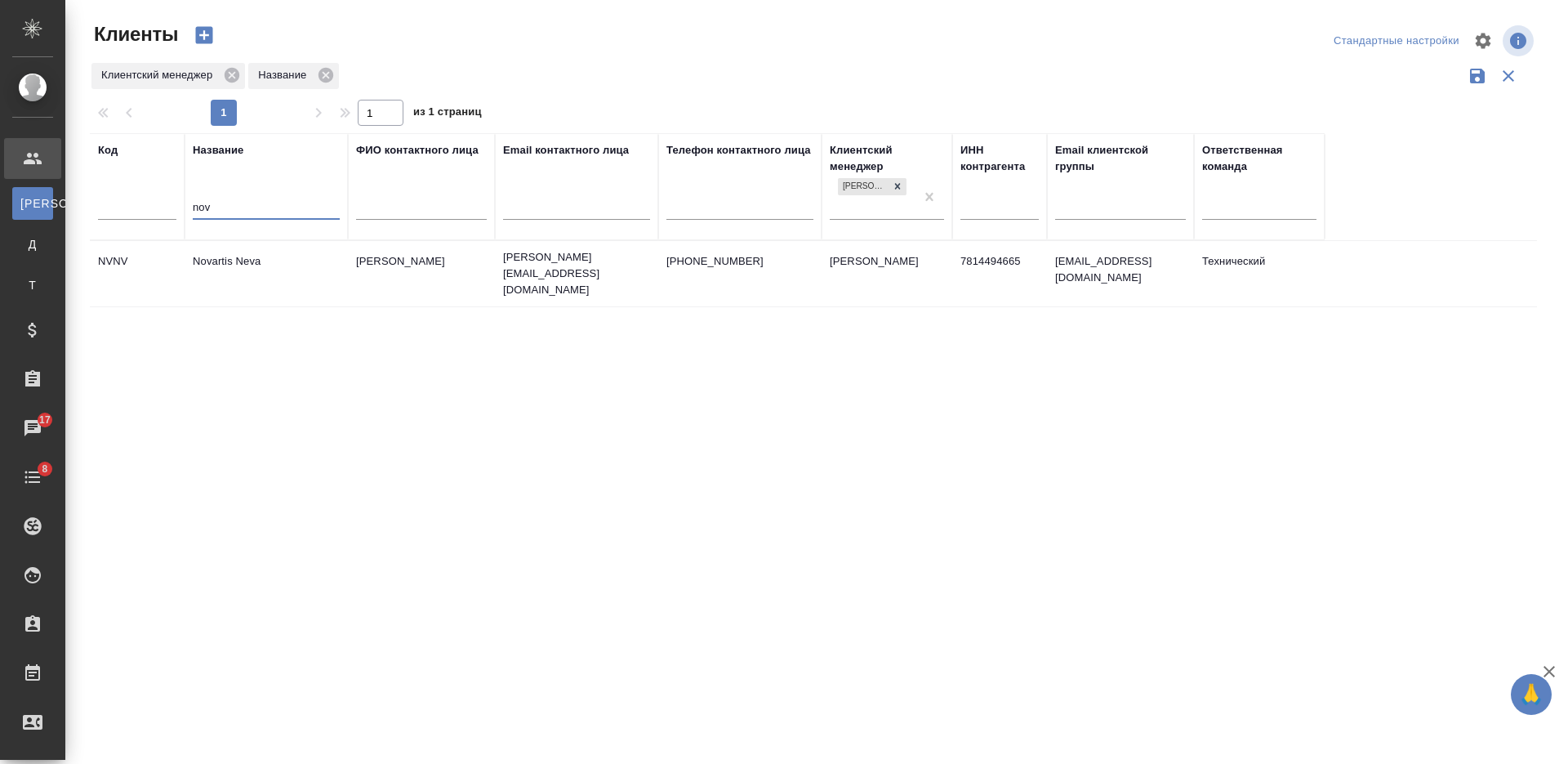
click at [308, 267] on td "Novartis Neva" at bounding box center [266, 273] width 163 height 57
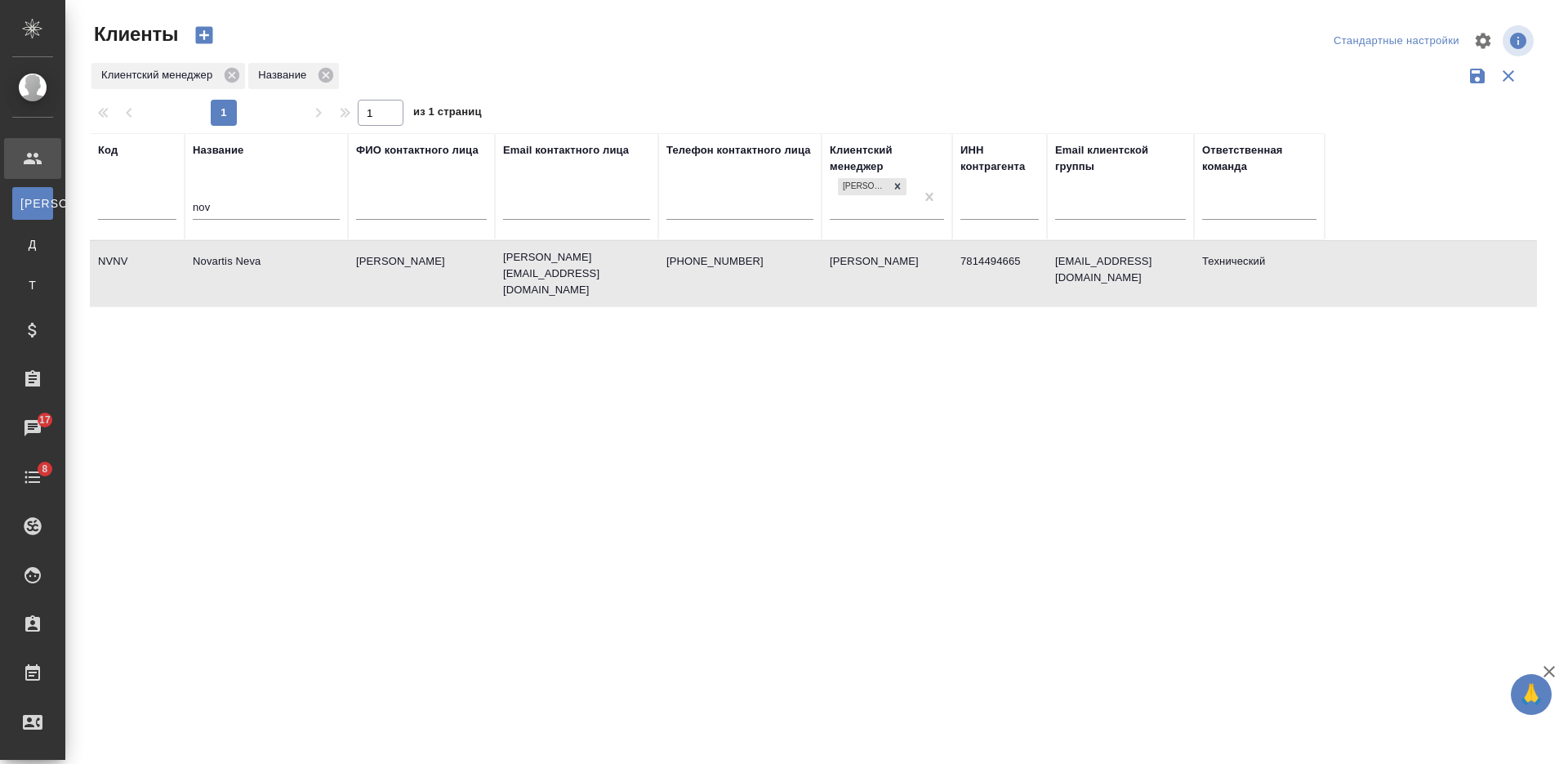
click at [308, 267] on td "Novartis Neva" at bounding box center [266, 273] width 163 height 57
click at [201, 209] on input "nov" at bounding box center [266, 208] width 147 height 20
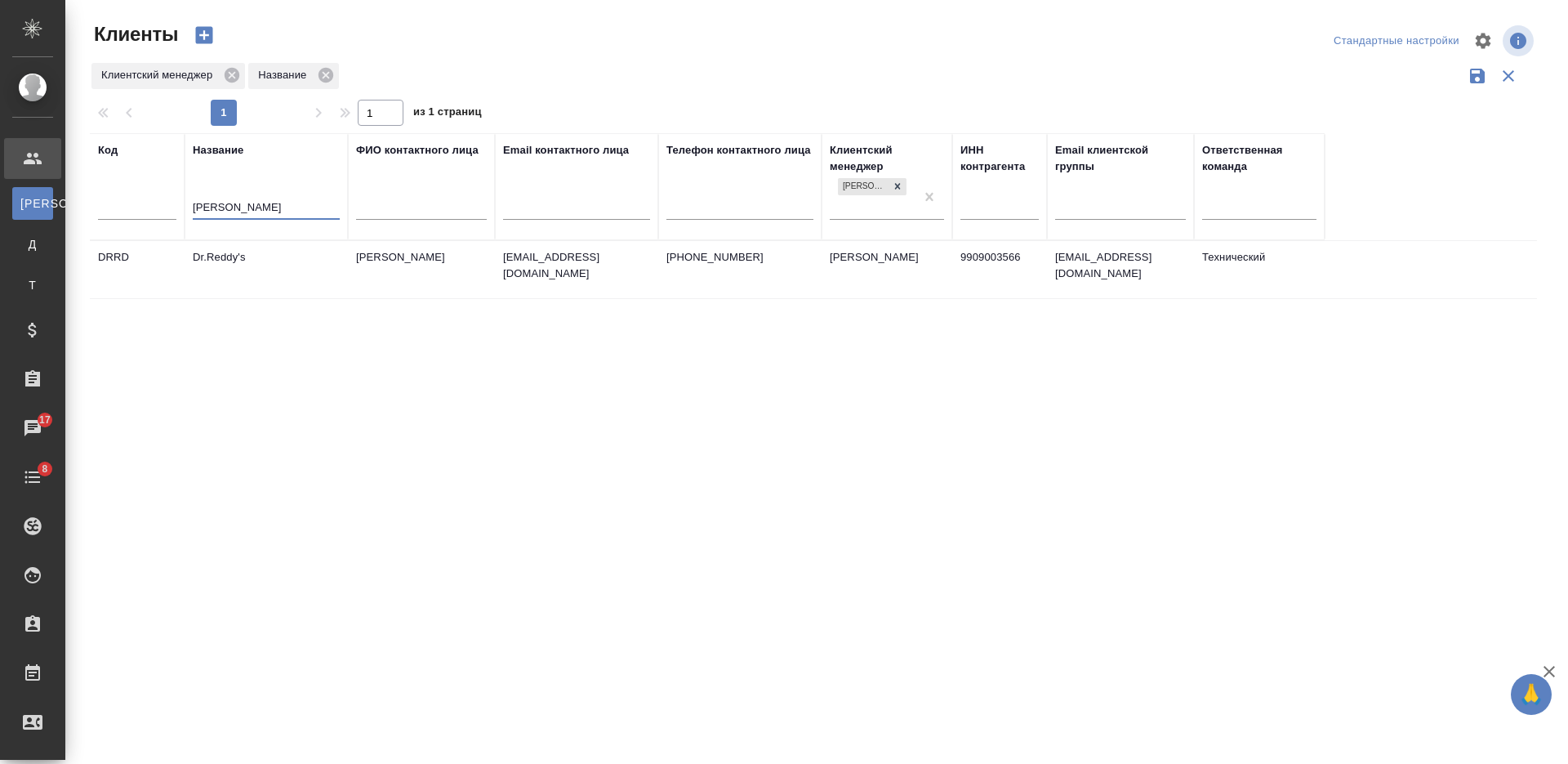
click at [290, 278] on td "Dr.Reddy's" at bounding box center [266, 269] width 163 height 57
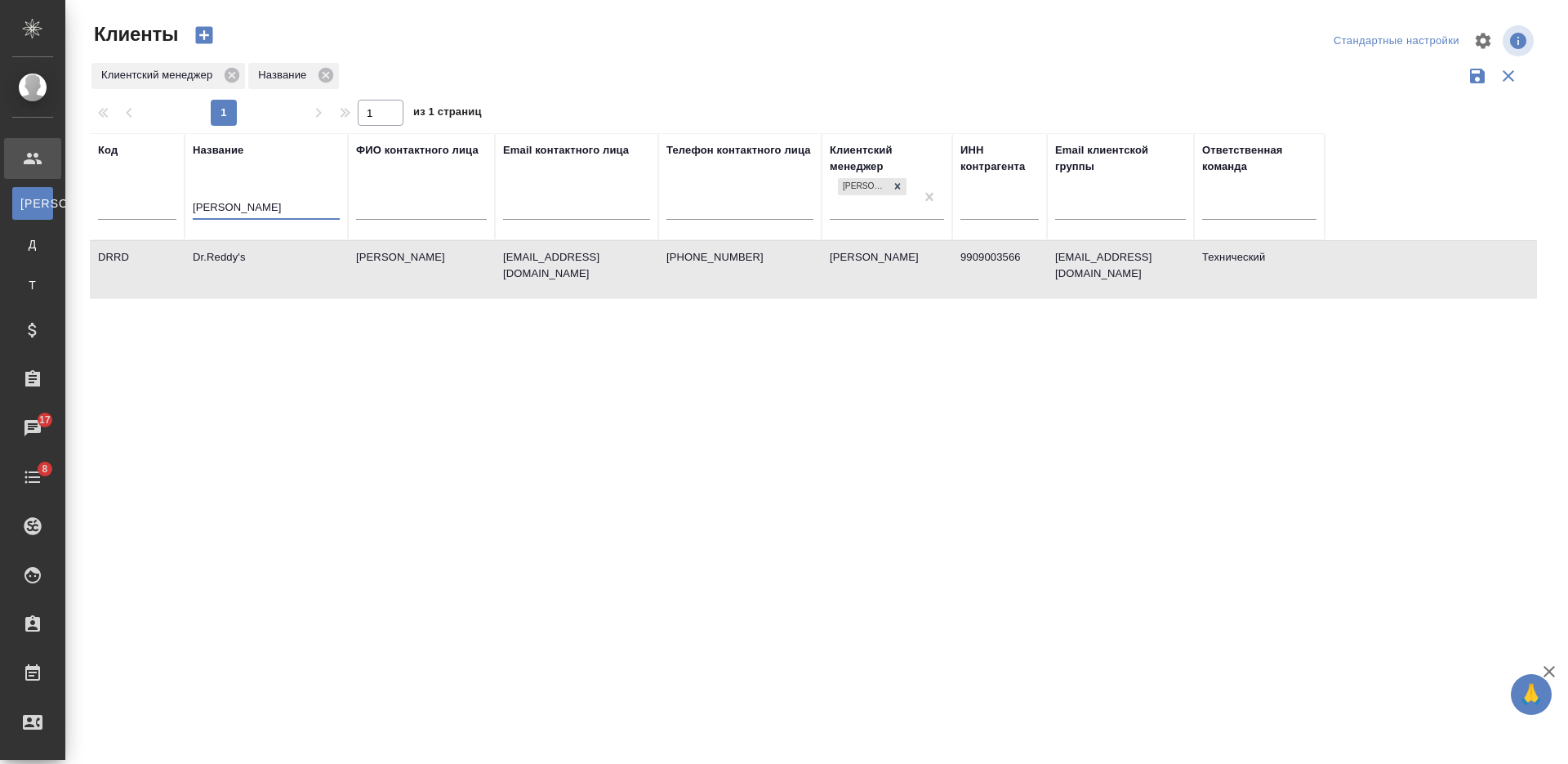
click at [204, 209] on input "redd" at bounding box center [266, 208] width 147 height 20
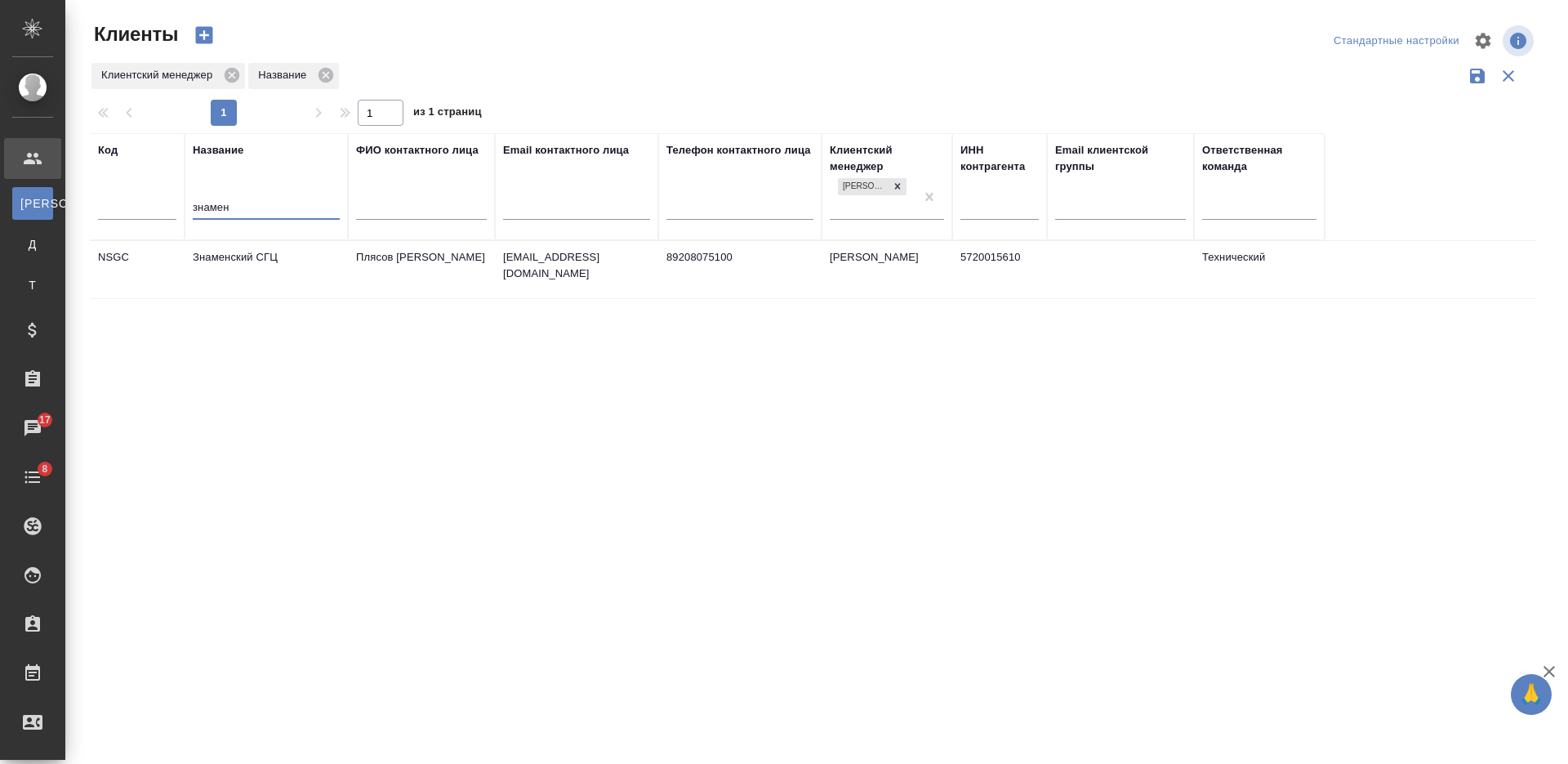
click at [257, 284] on td "Знаменский СГЦ" at bounding box center [266, 269] width 163 height 57
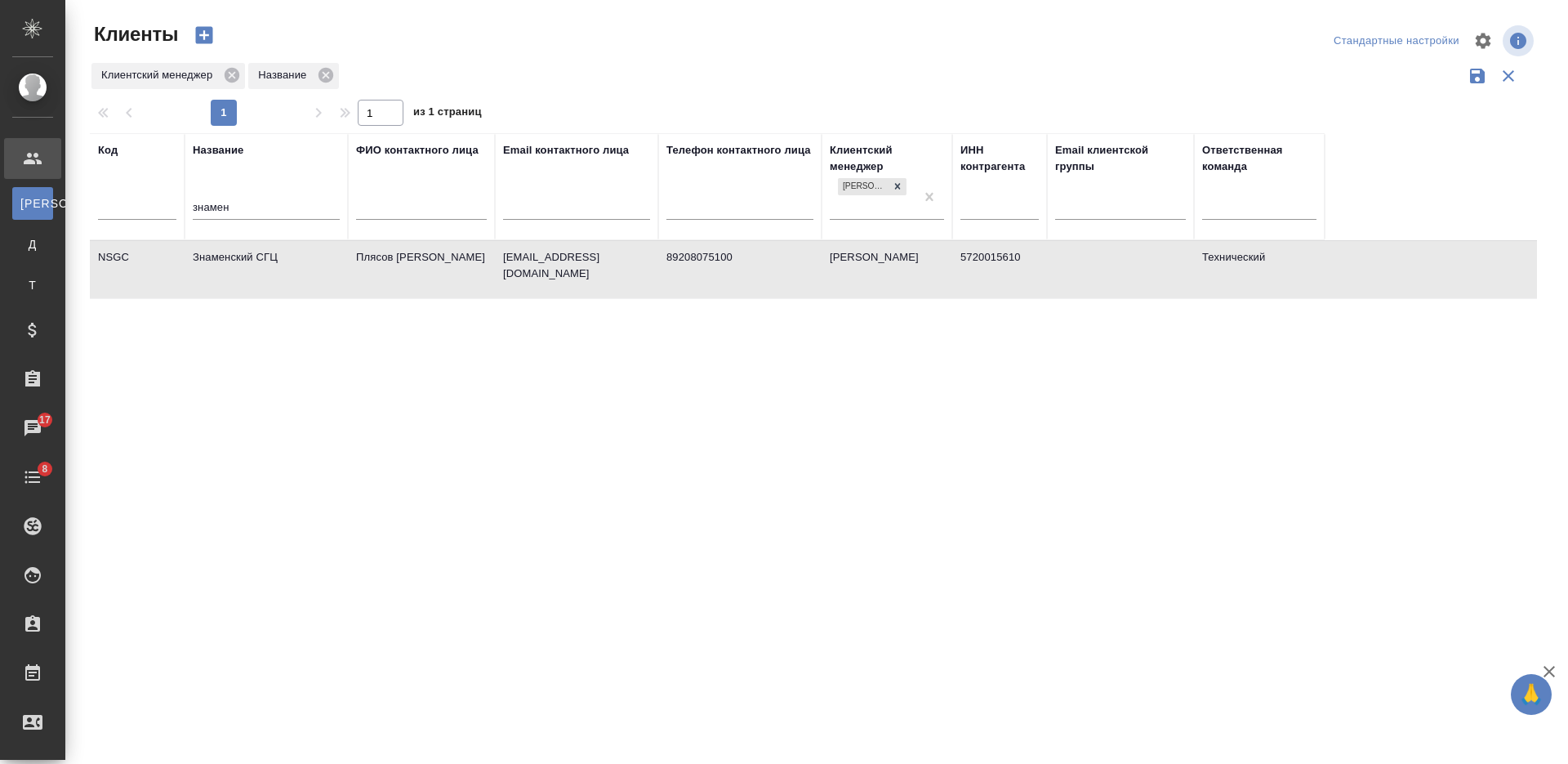
click at [257, 284] on td "Знаменский СГЦ" at bounding box center [266, 269] width 163 height 57
click at [215, 205] on input "знамен" at bounding box center [266, 208] width 147 height 20
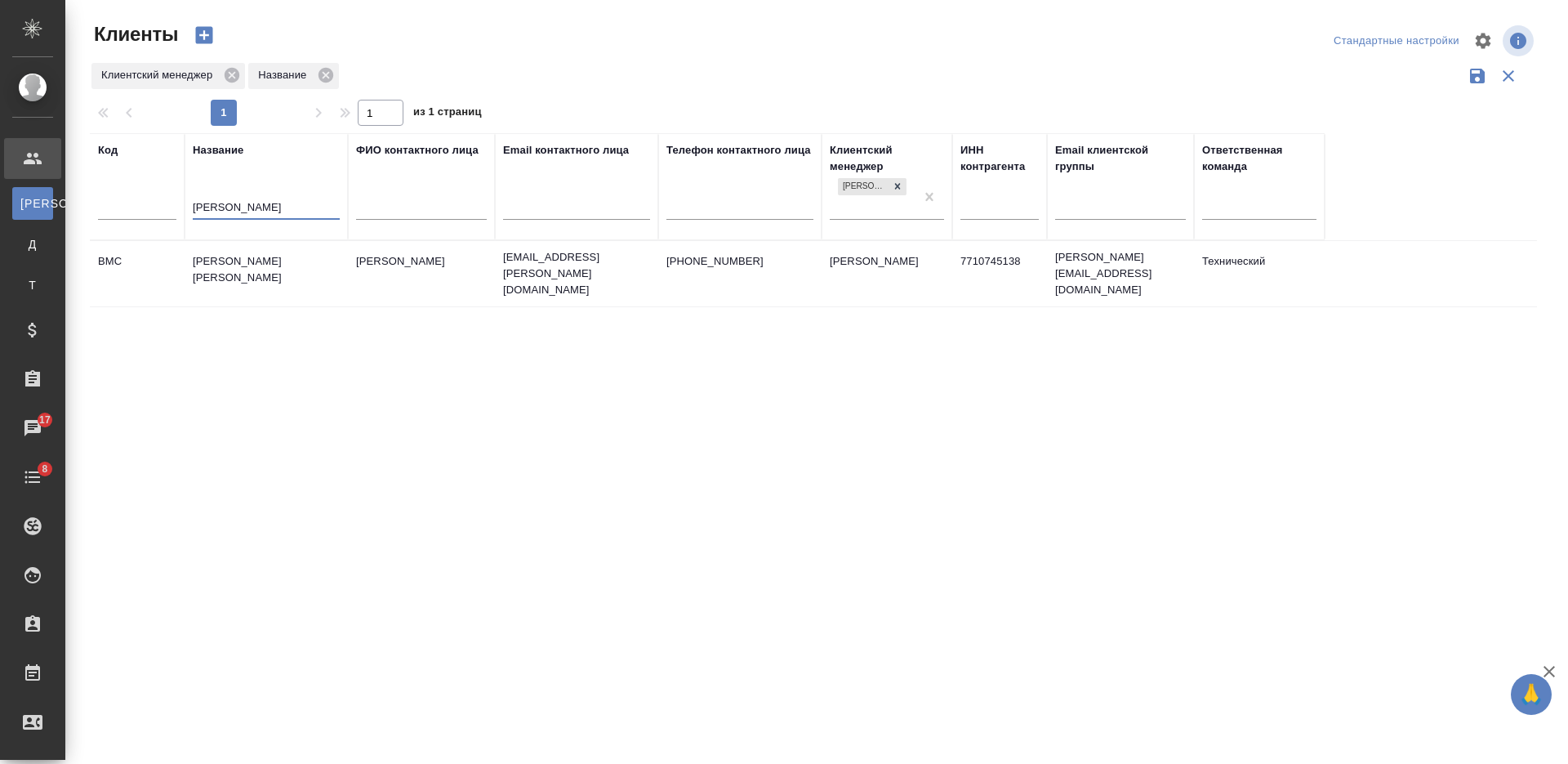
type input "beck"
click at [265, 266] on td "Beckman Coulter" at bounding box center [266, 273] width 163 height 57
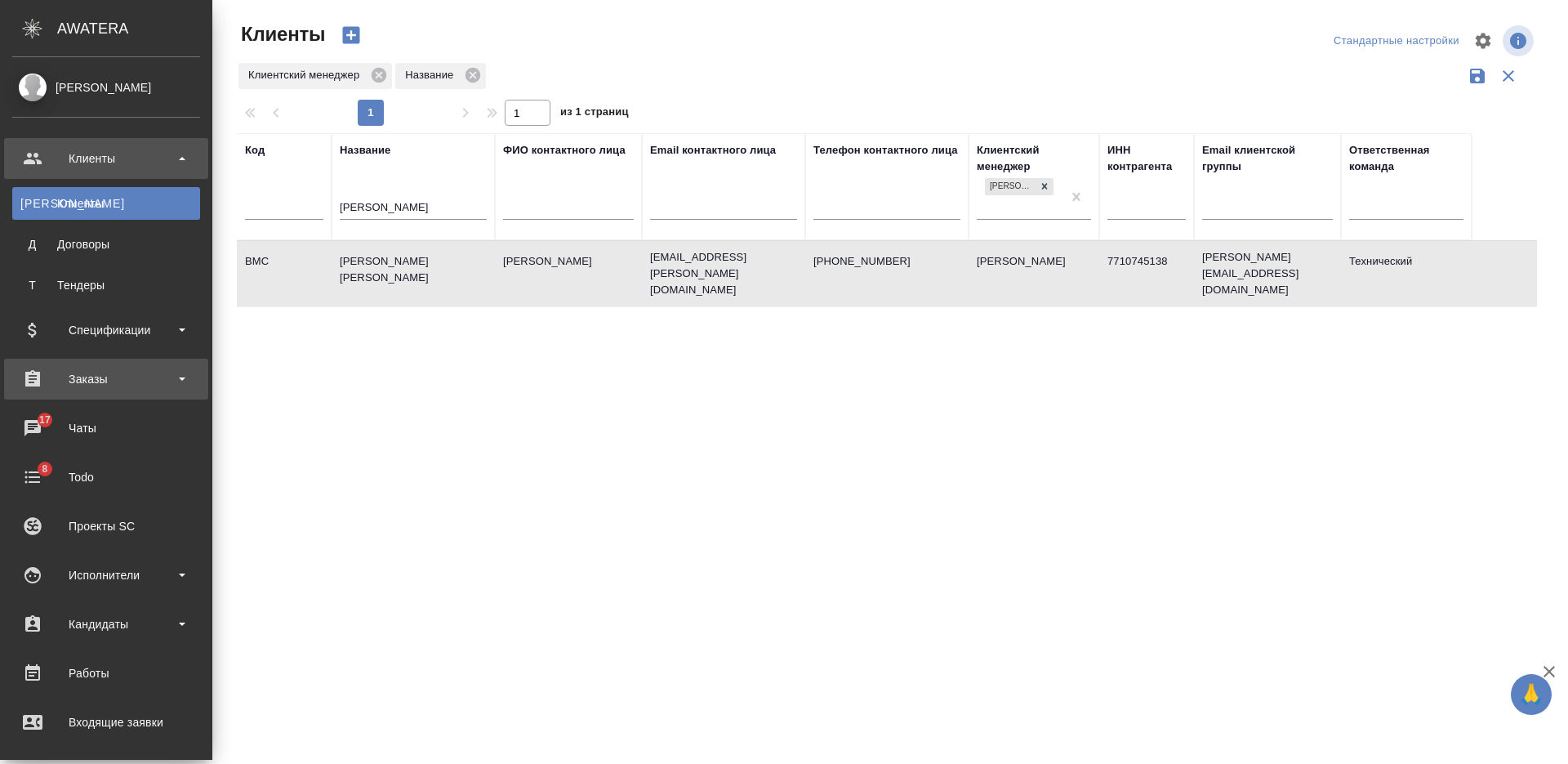
click at [104, 375] on div "Заказы" at bounding box center [106, 379] width 188 height 25
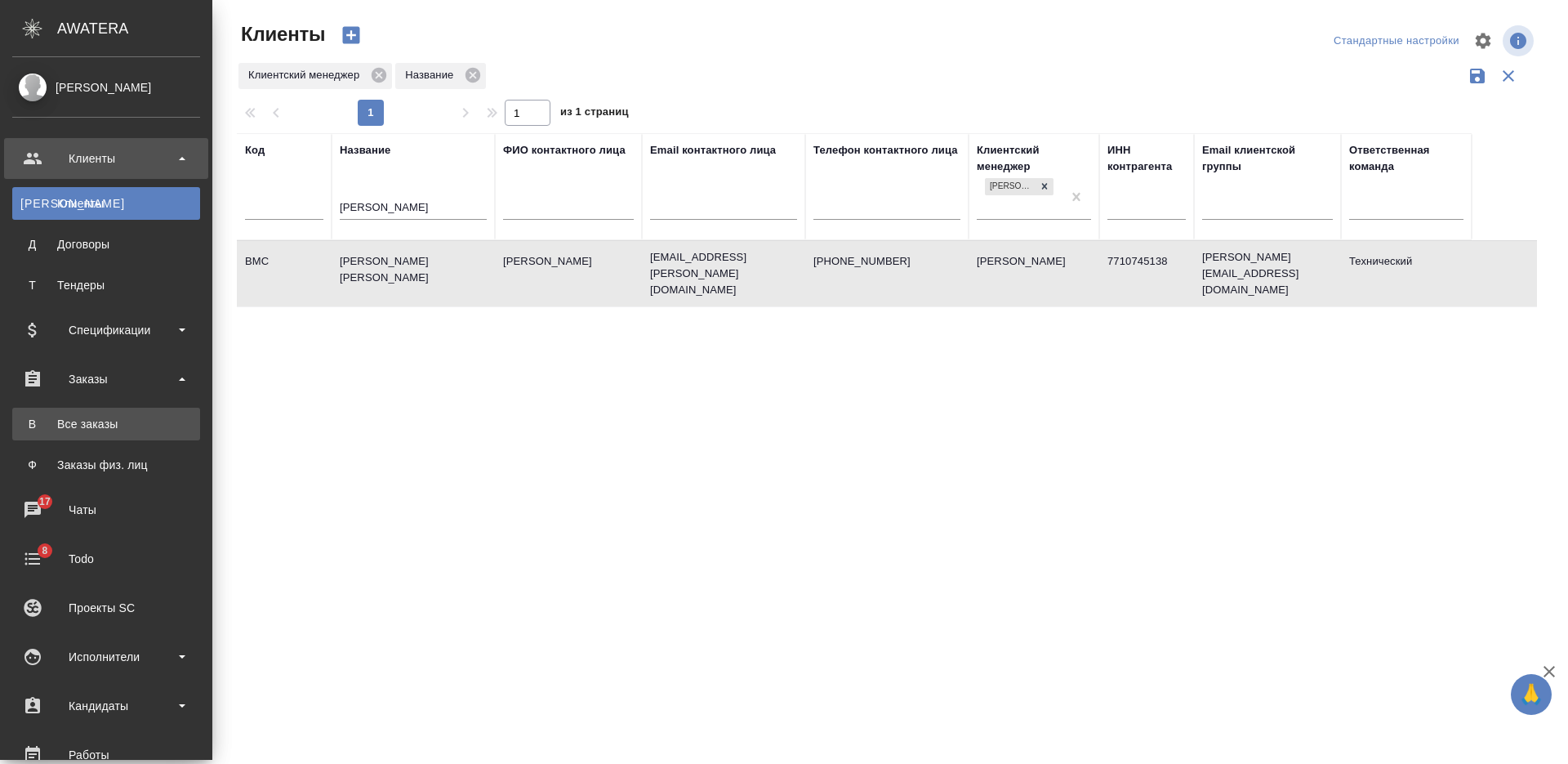
click at [110, 420] on div "Все заказы" at bounding box center [106, 424] width 171 height 16
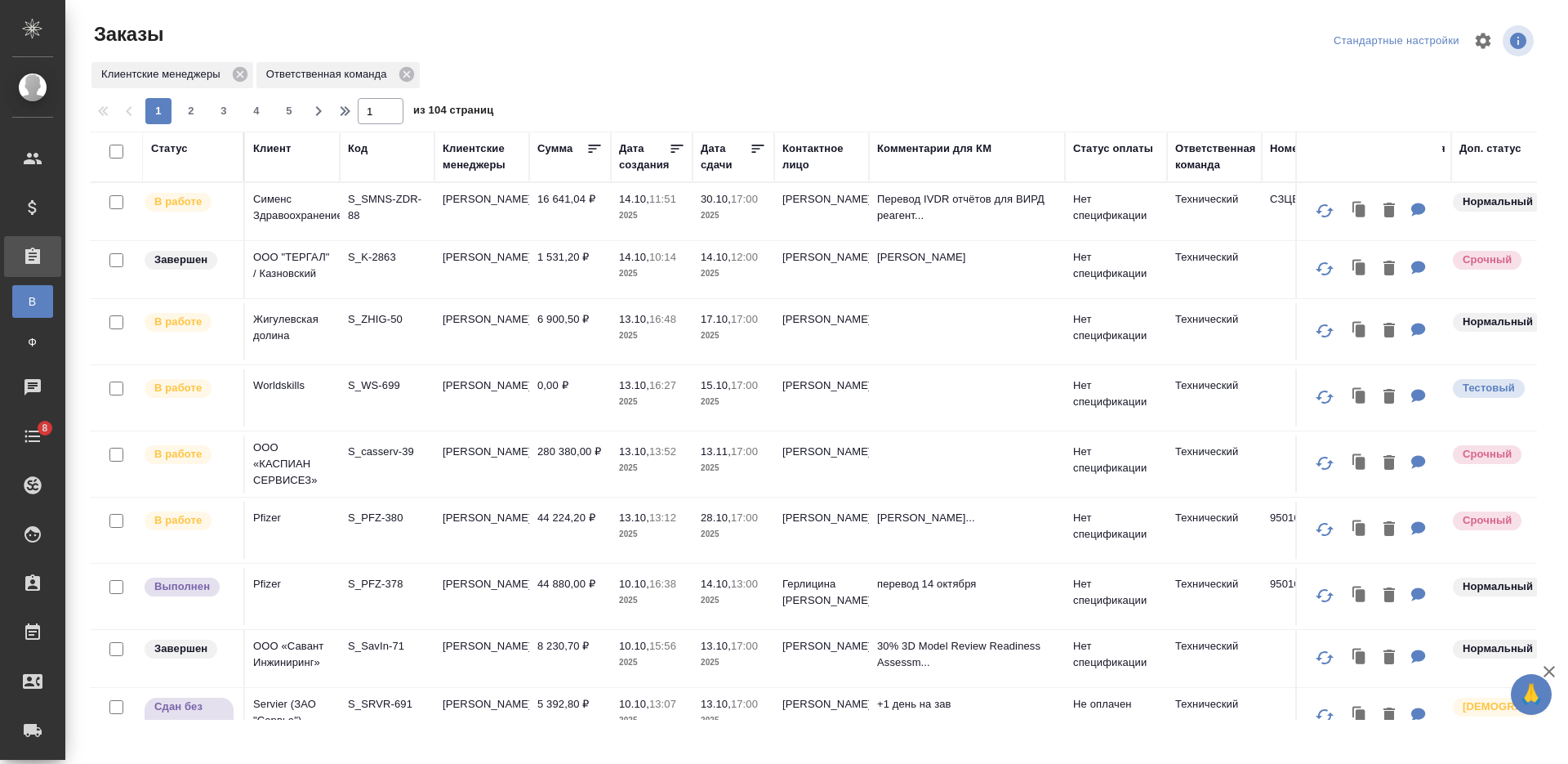
click at [358, 152] on div "Код" at bounding box center [358, 148] width 19 height 16
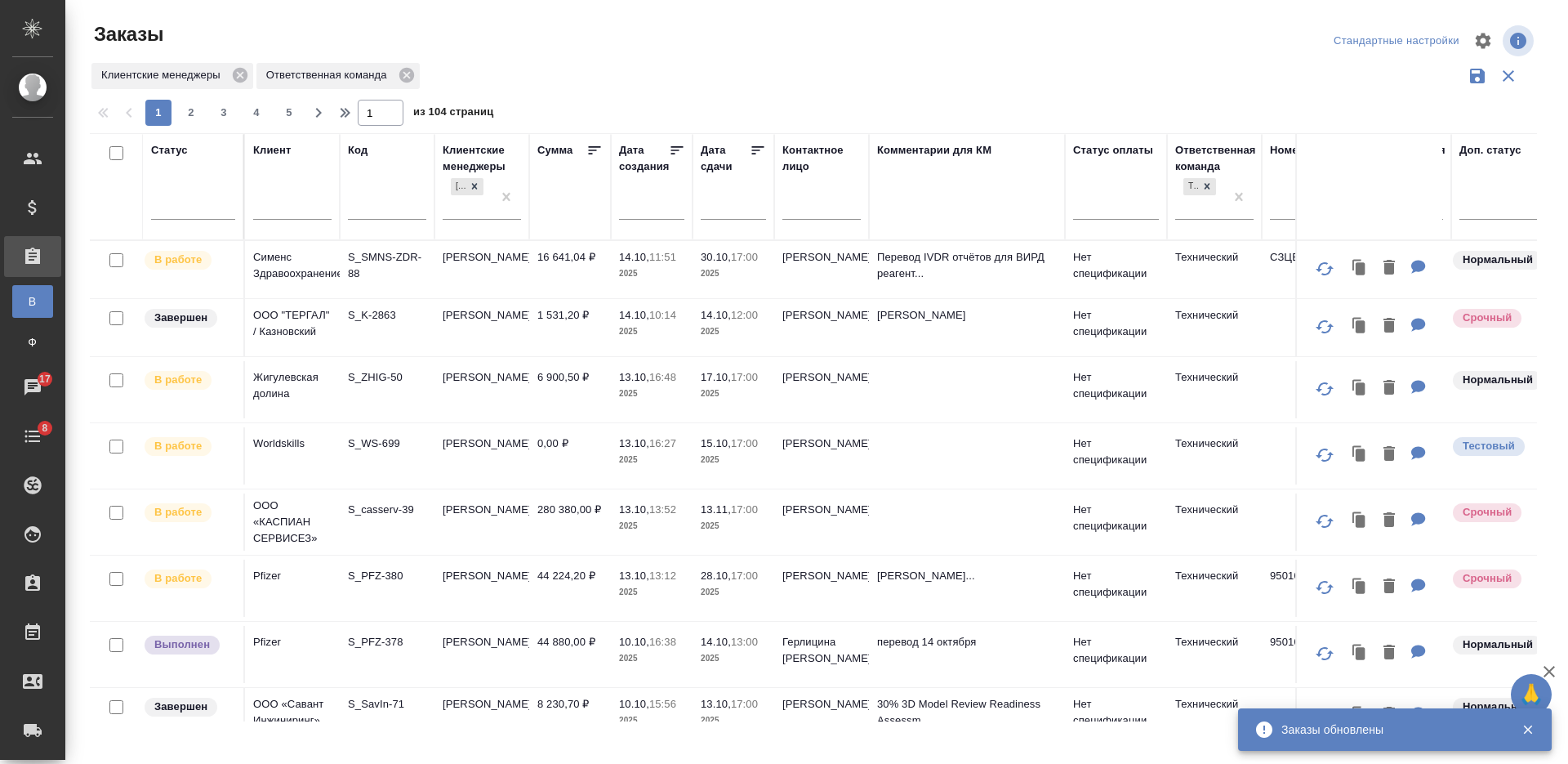
click at [366, 211] on input "text" at bounding box center [387, 208] width 79 height 20
click at [360, 211] on input "text" at bounding box center [387, 208] width 79 height 20
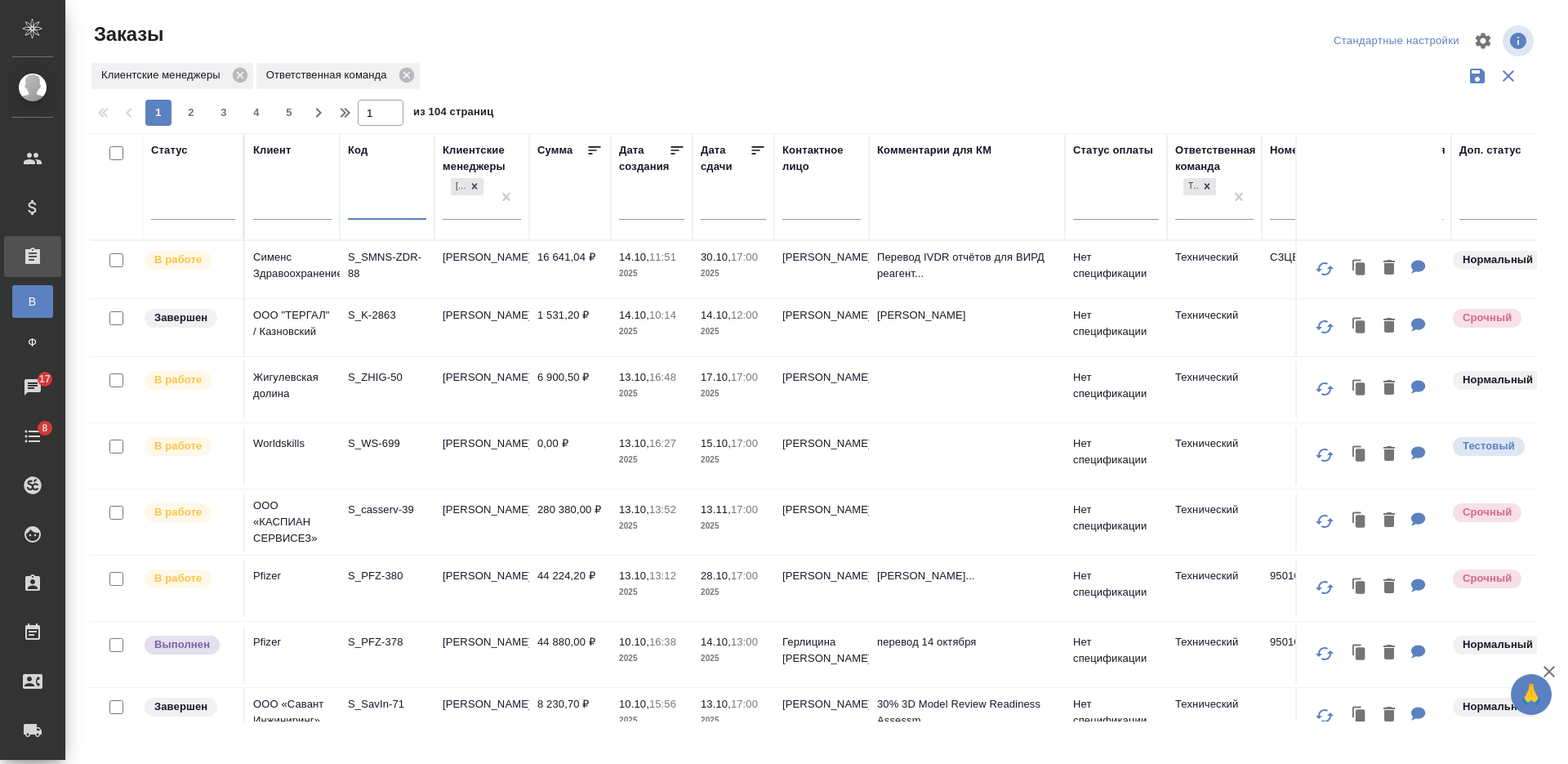
paste input "S_HTCH-195"
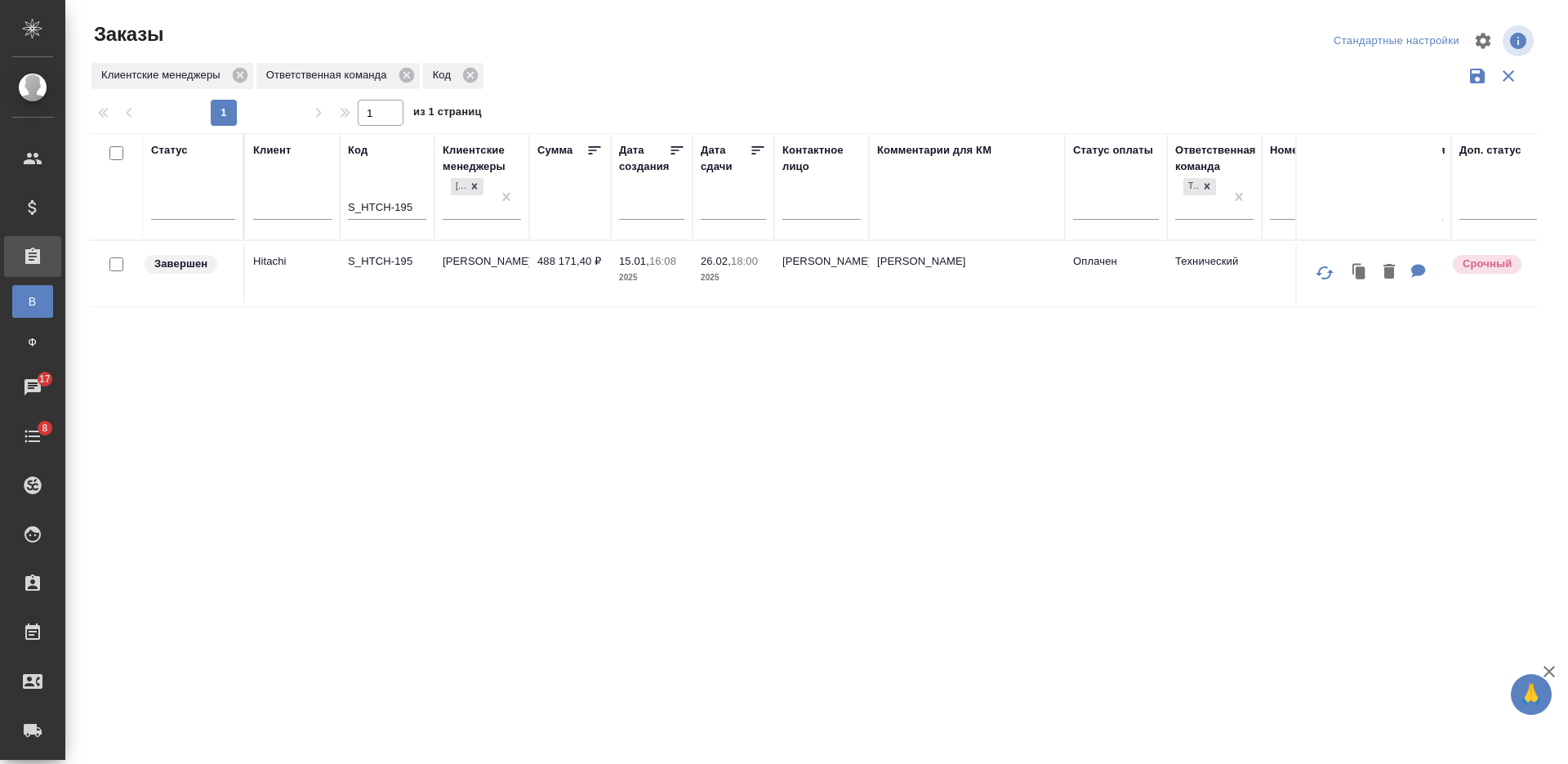
click at [396, 292] on td "S_HTCH-195" at bounding box center [387, 273] width 94 height 57
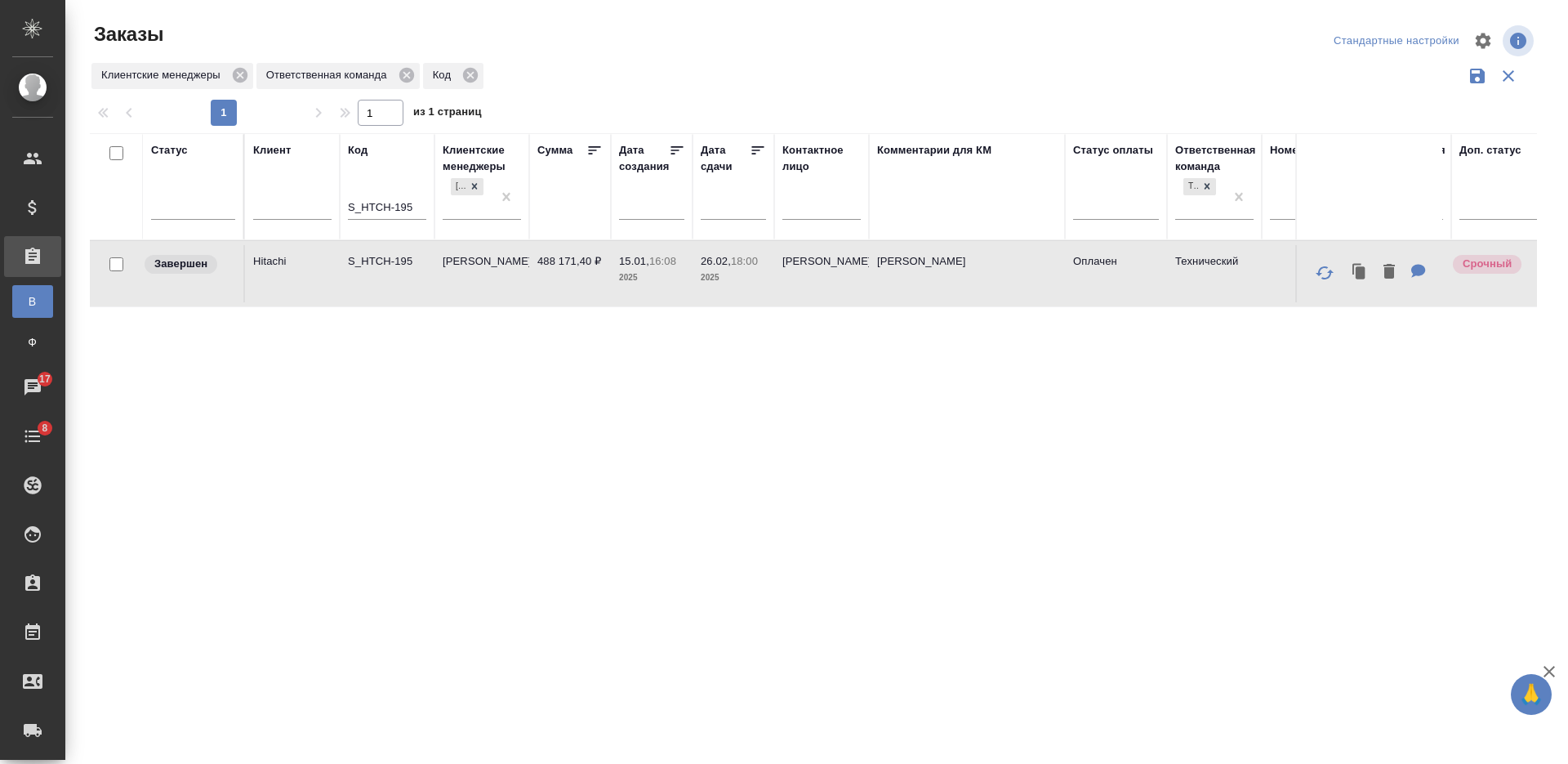
click at [412, 207] on input "S_HTCH-195" at bounding box center [387, 208] width 79 height 20
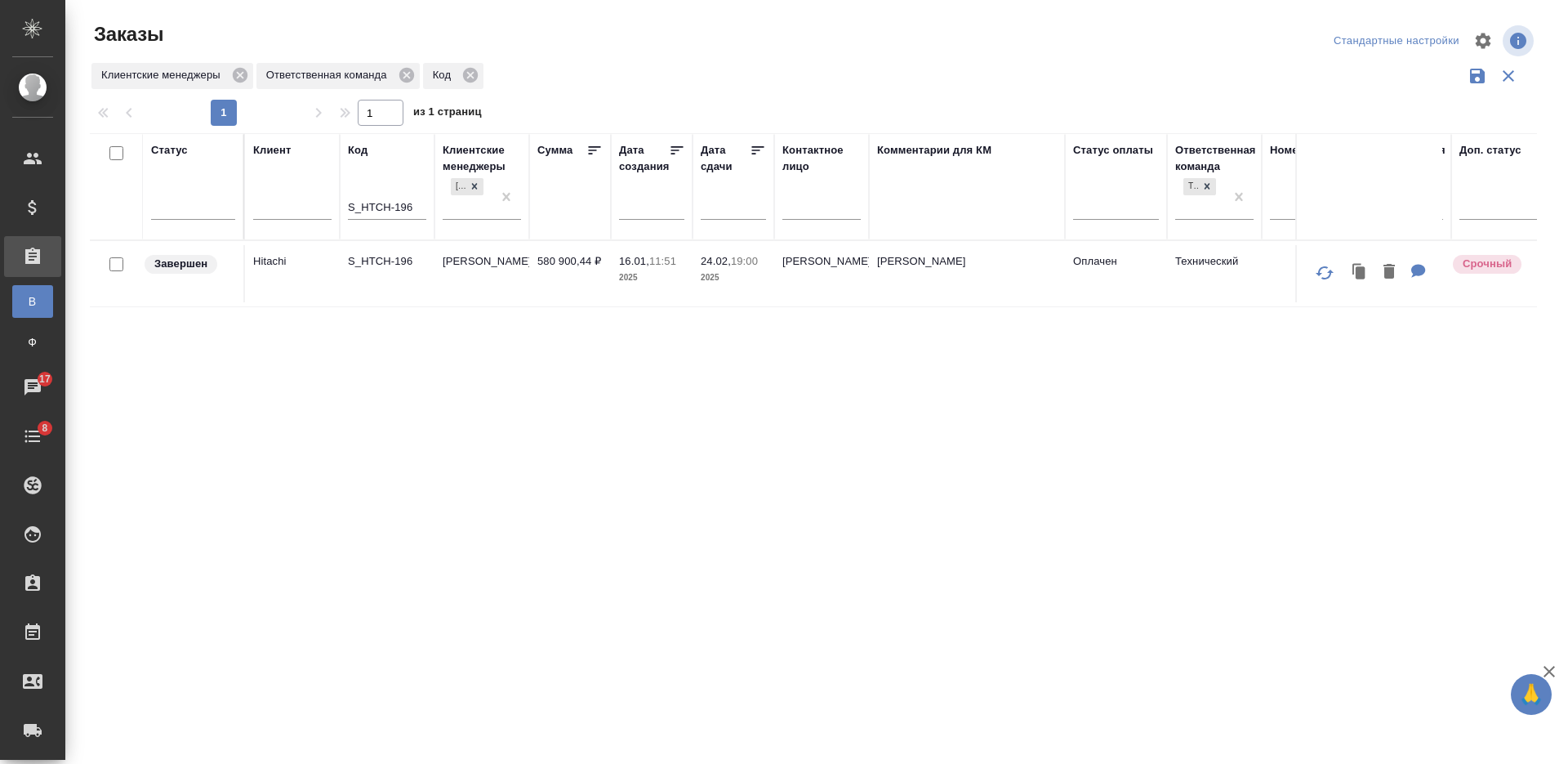
click at [379, 301] on td "S_HTCH-196" at bounding box center [387, 273] width 94 height 57
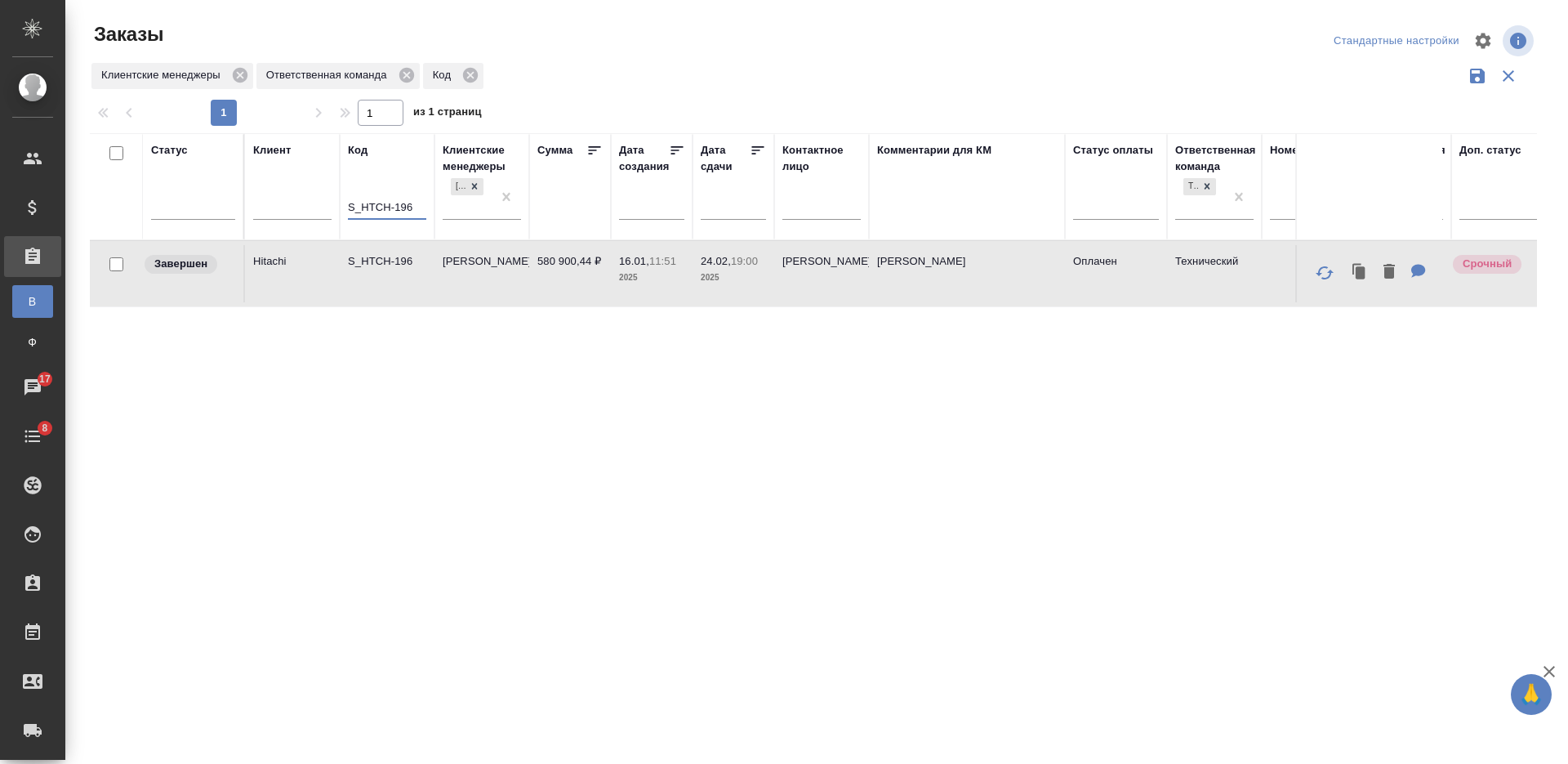
click at [418, 214] on input "S_HTCH-196" at bounding box center [387, 208] width 79 height 20
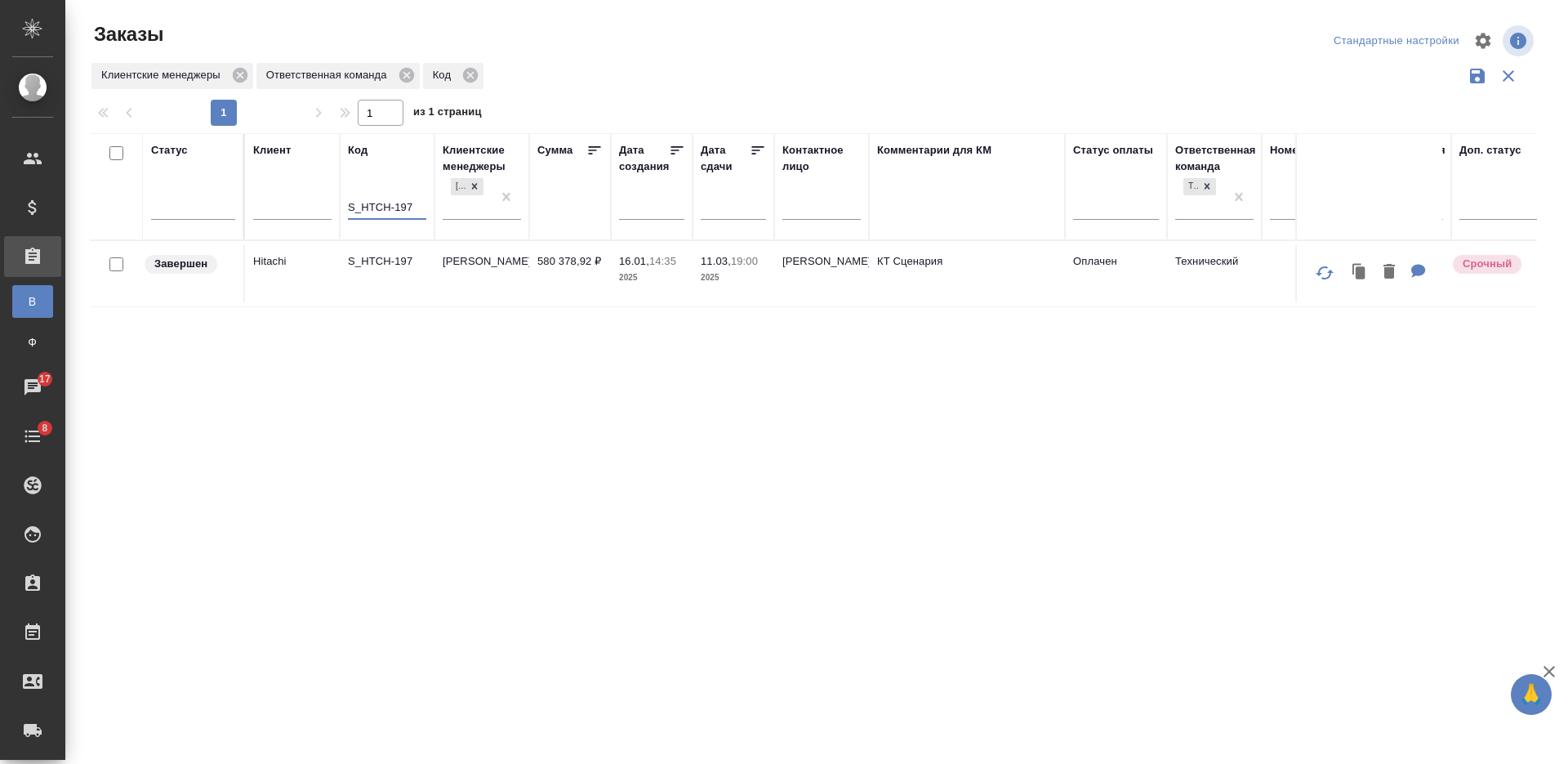
click at [382, 289] on td "S_HTCH-197" at bounding box center [387, 273] width 94 height 57
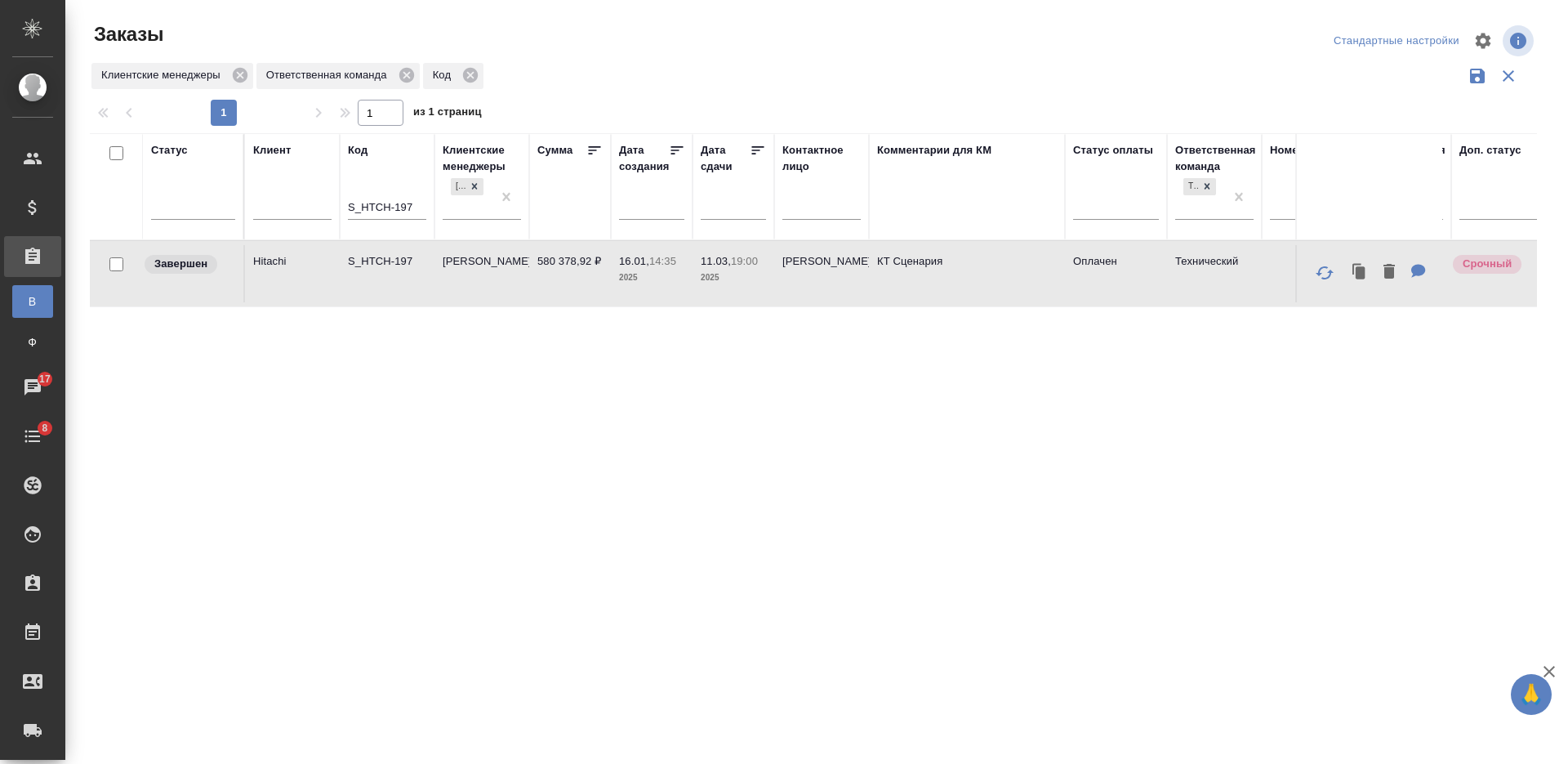
click at [382, 289] on td "S_HTCH-197" at bounding box center [387, 273] width 94 height 57
click at [408, 204] on input "S_HTCH-197" at bounding box center [387, 208] width 79 height 20
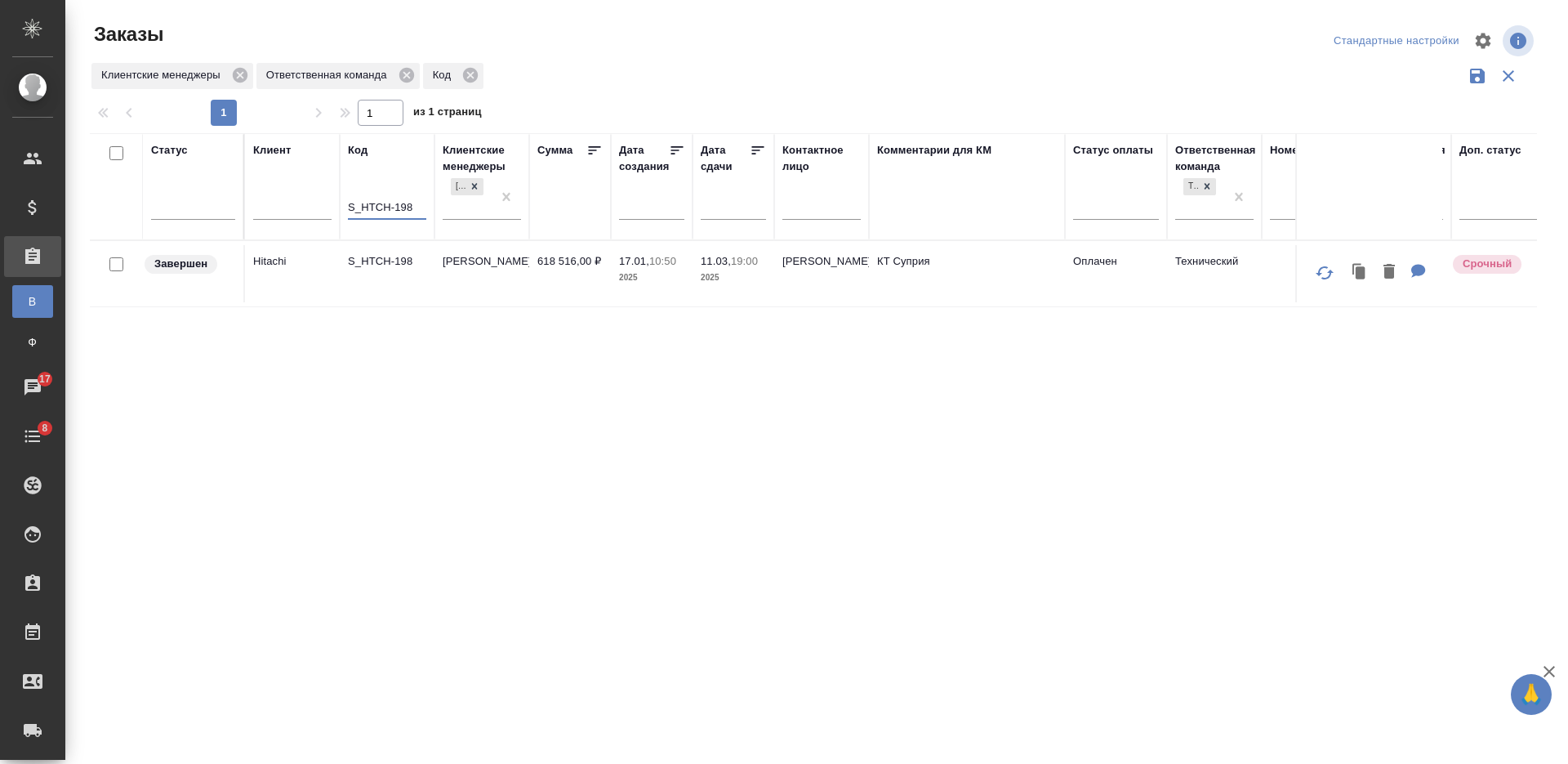
type input "S_HTCH-198"
click at [376, 286] on td "S_HTCH-198" at bounding box center [387, 273] width 94 height 57
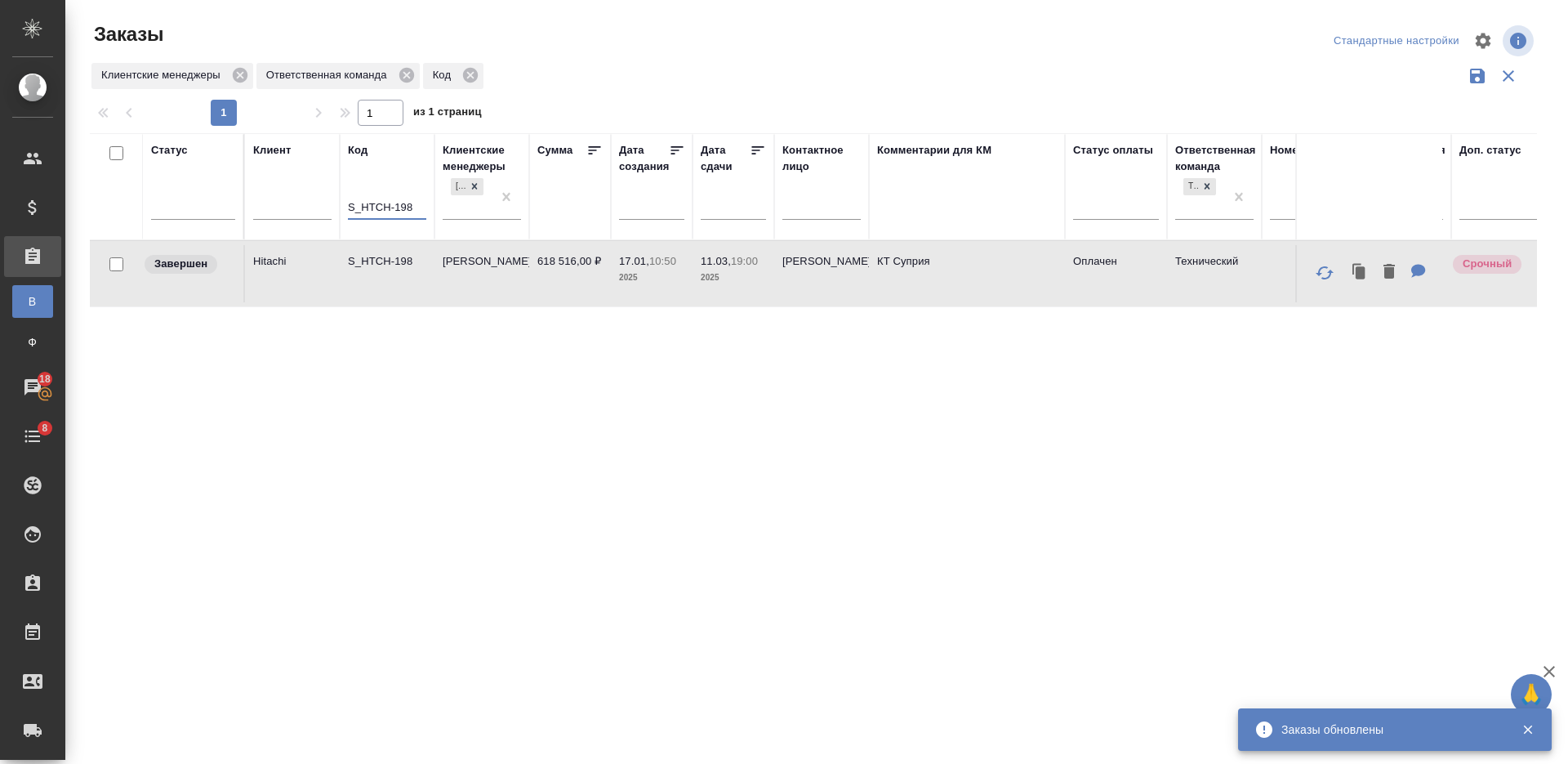
click at [368, 214] on input "S_HTCH-198" at bounding box center [387, 208] width 79 height 20
click at [289, 213] on input "text" at bounding box center [292, 208] width 79 height 20
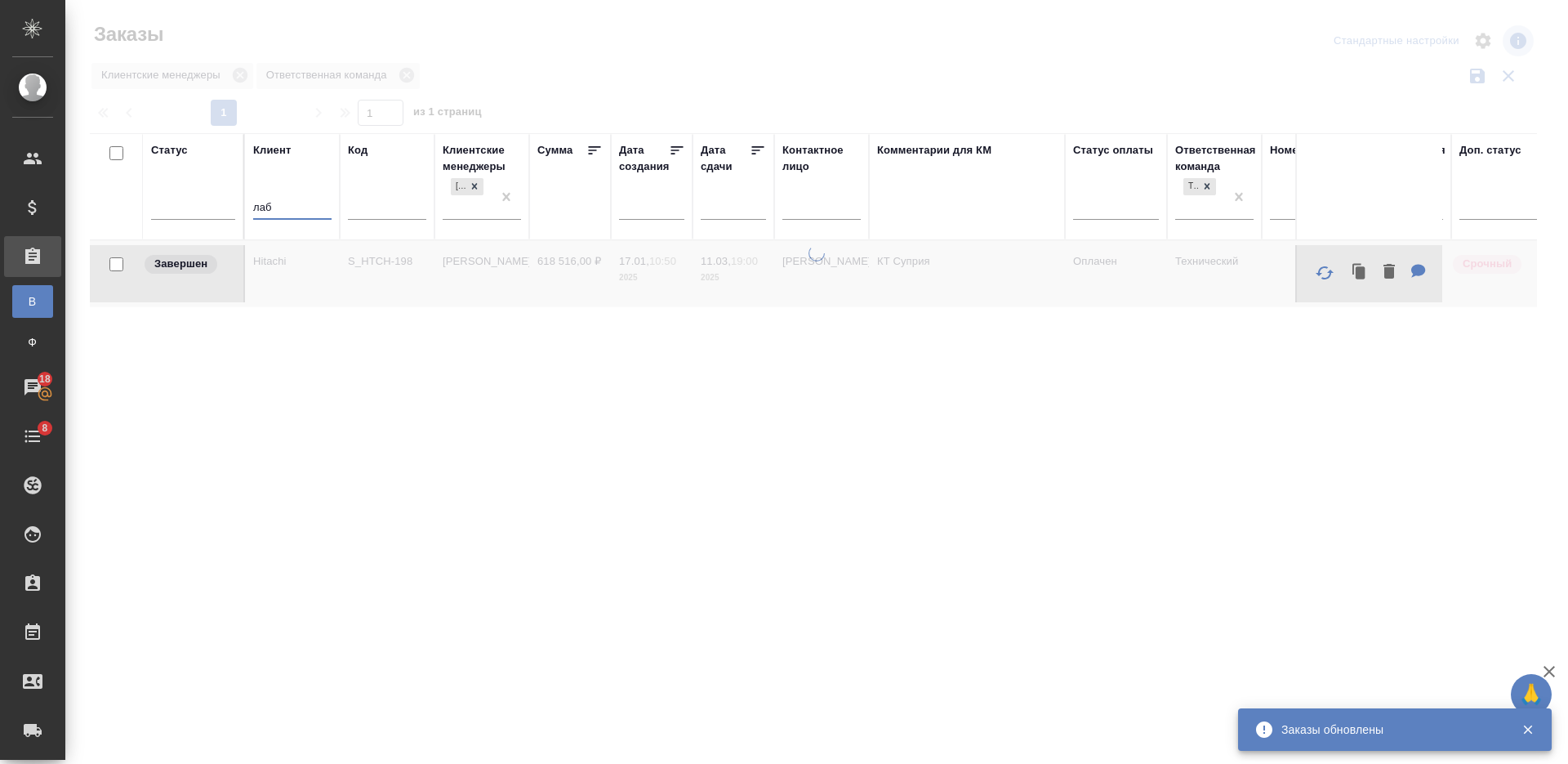
type input "лаб"
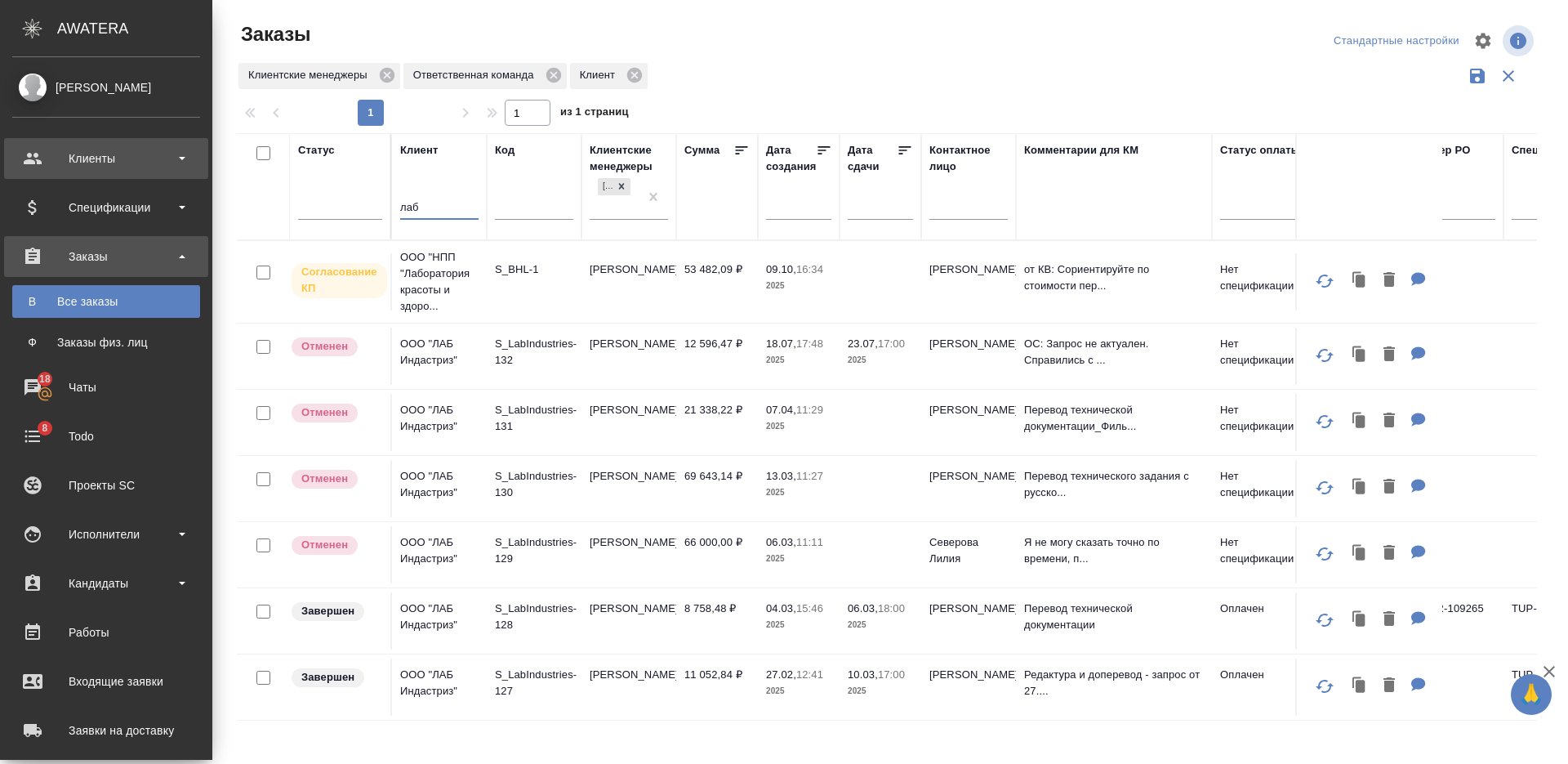
click at [135, 163] on div "Клиенты" at bounding box center [106, 159] width 188 height 25
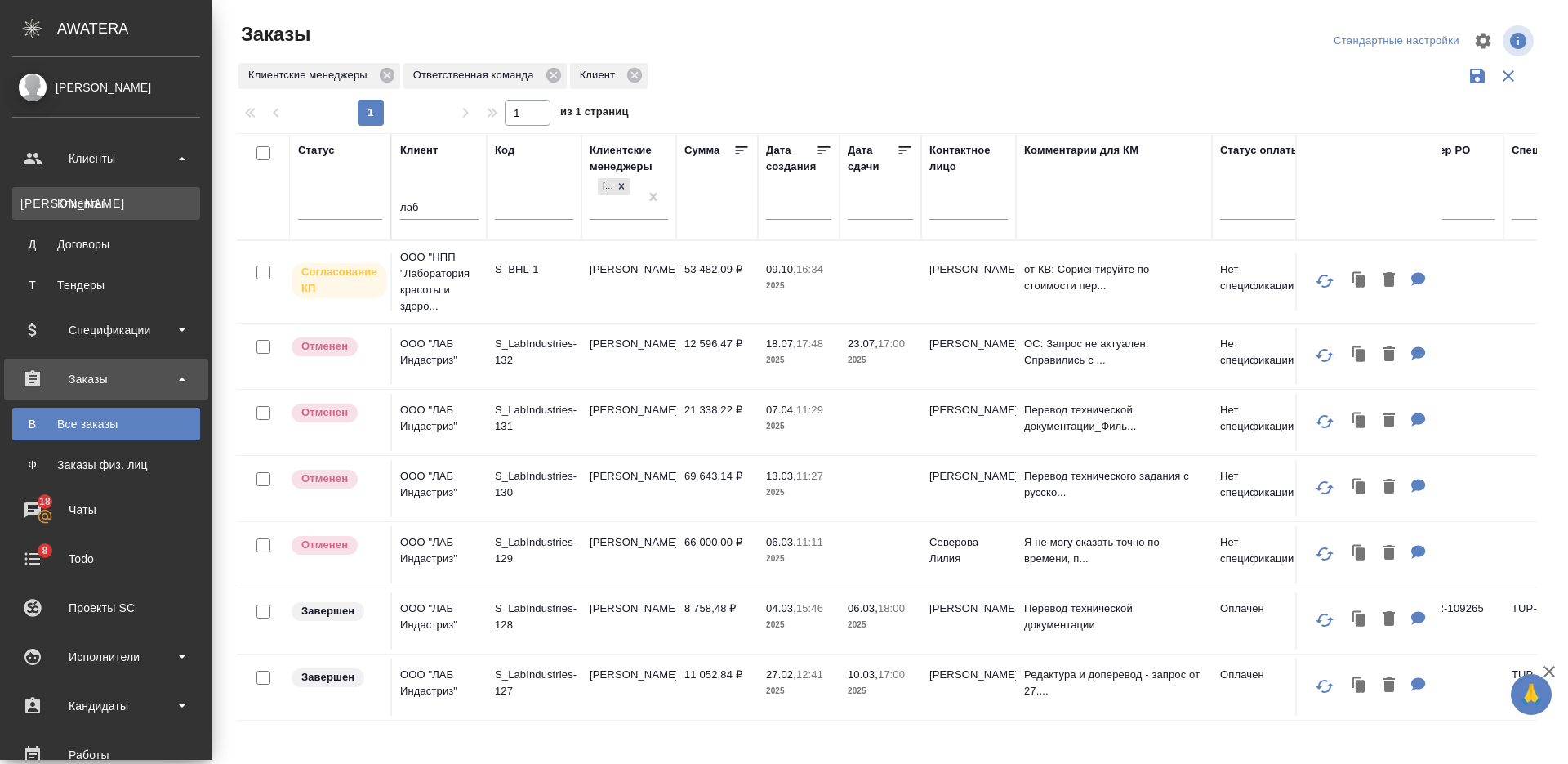
click at [125, 205] on div "Клиенты" at bounding box center [106, 203] width 171 height 16
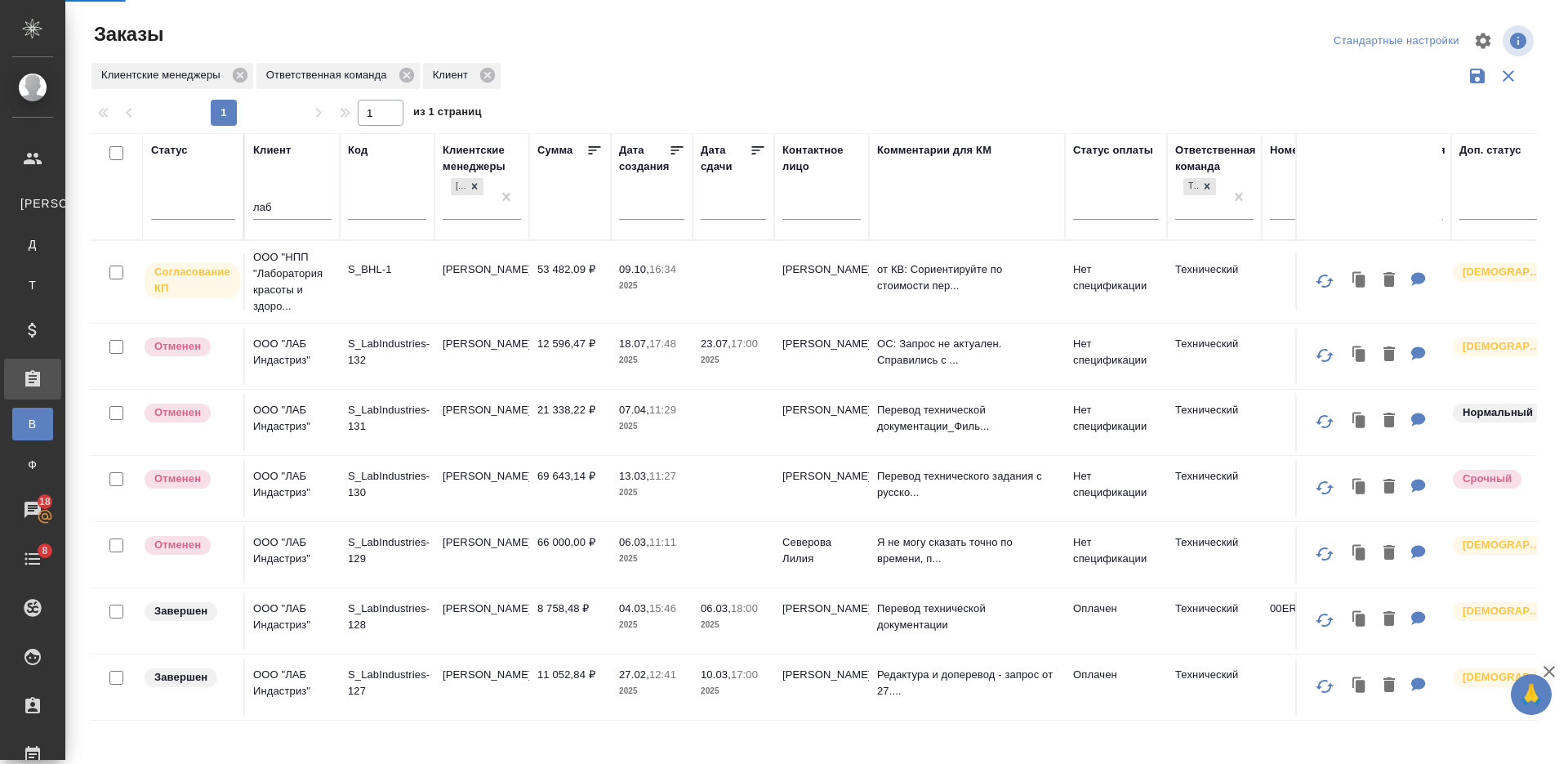
select select "RU"
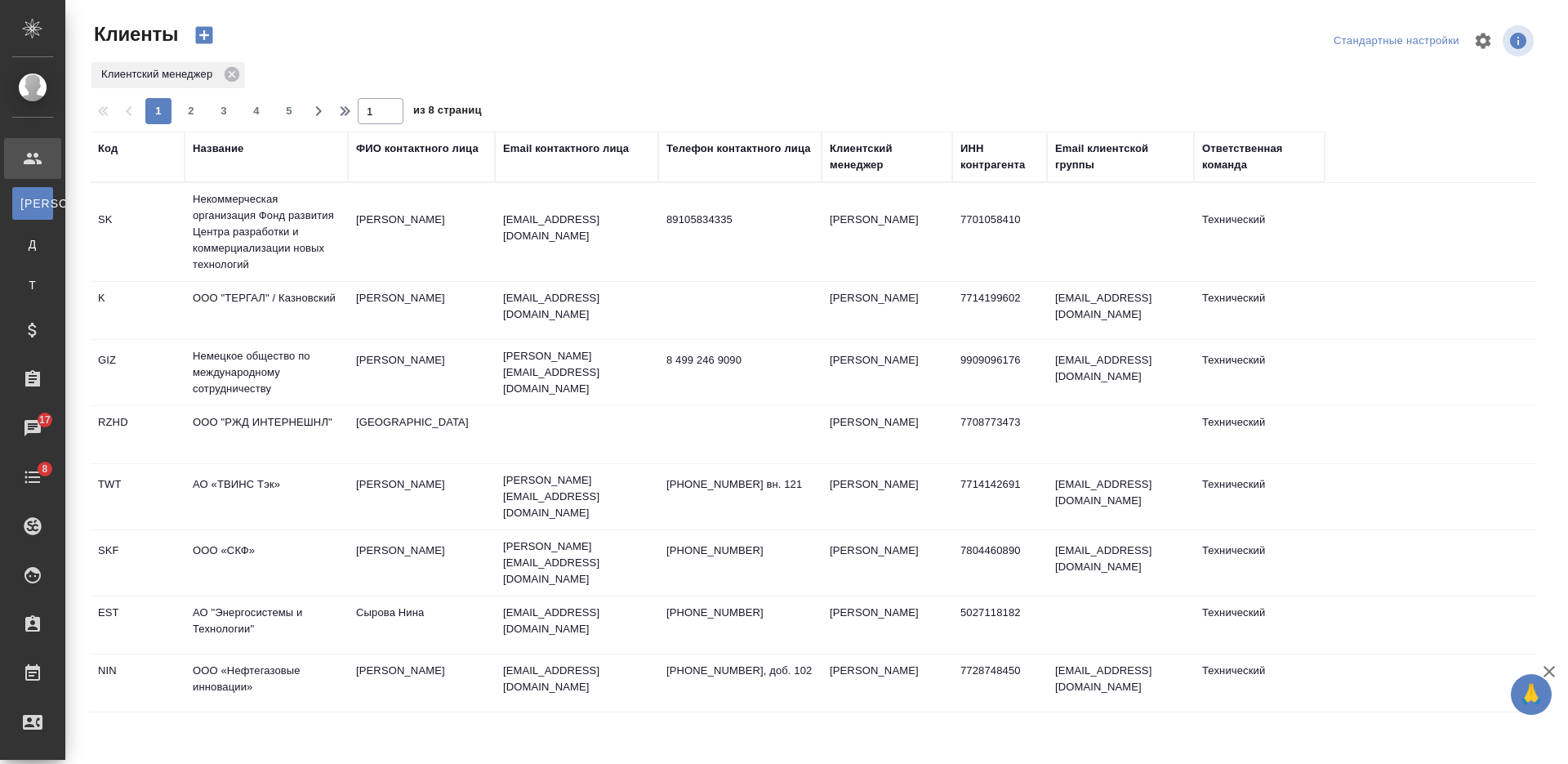
click at [223, 146] on div "Название" at bounding box center [217, 148] width 50 height 16
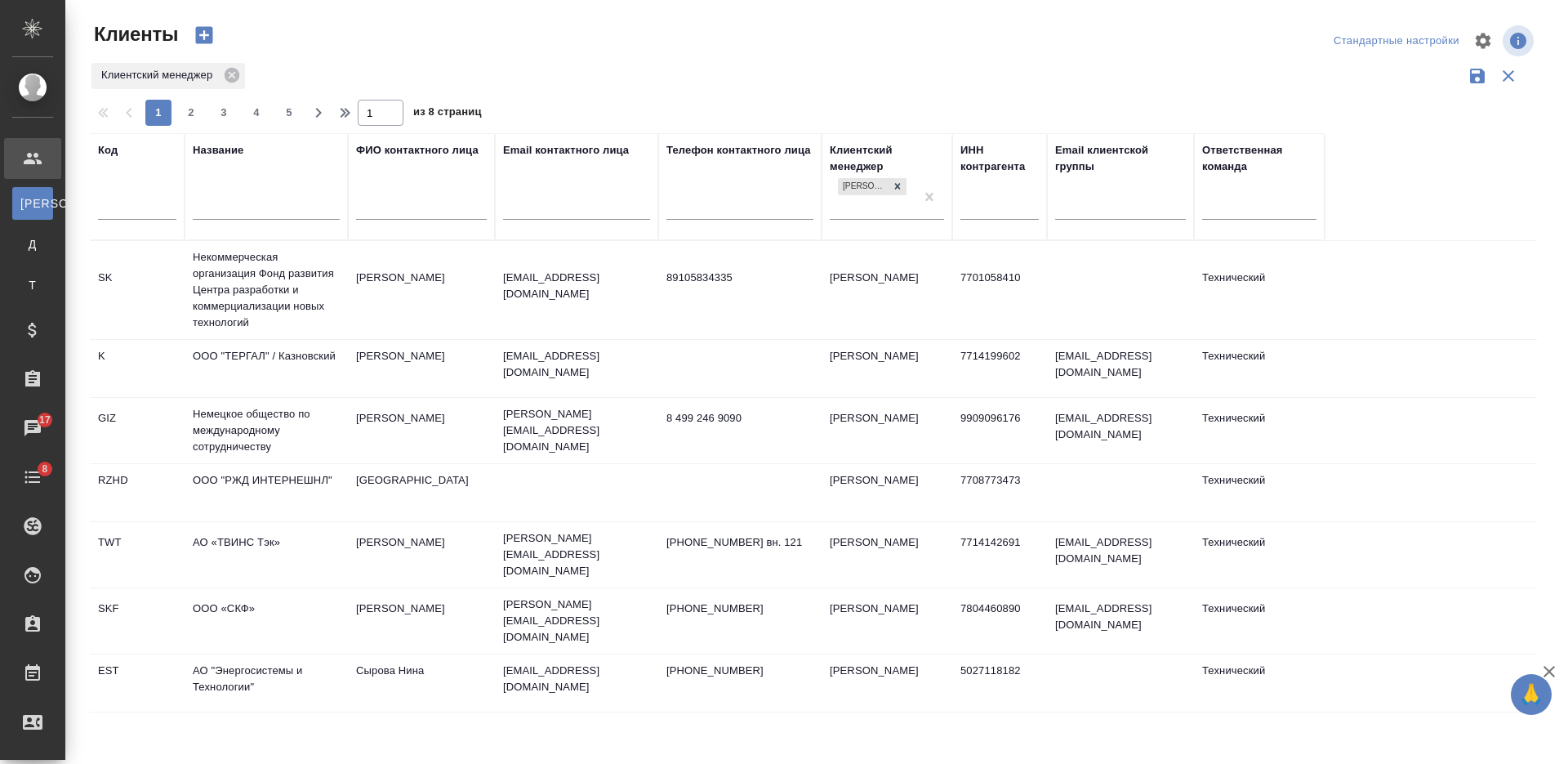
click at [242, 212] on input "text" at bounding box center [266, 208] width 147 height 20
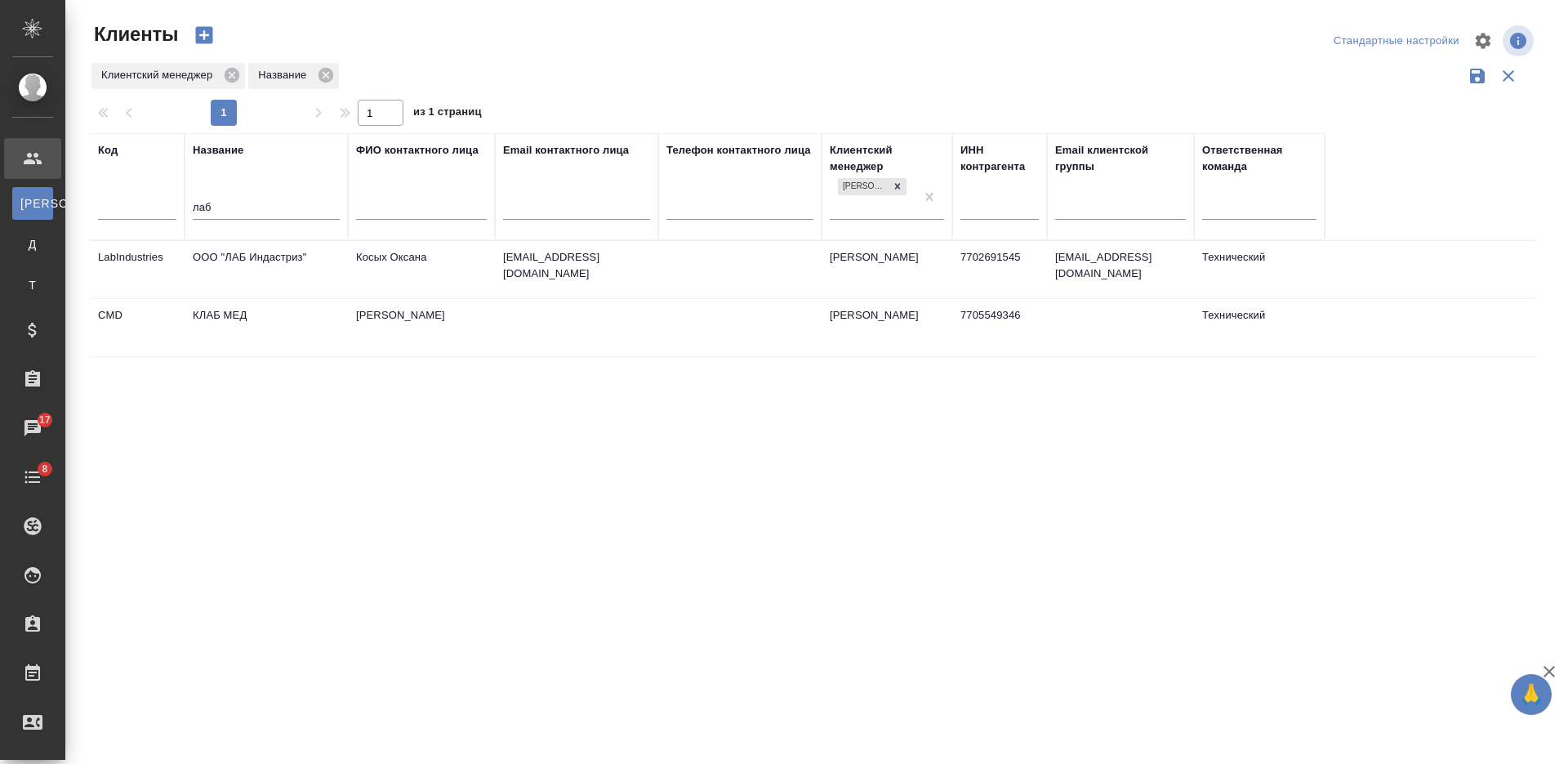
click at [280, 274] on td "ООО "ЛАБ Индастриз"" at bounding box center [266, 269] width 163 height 57
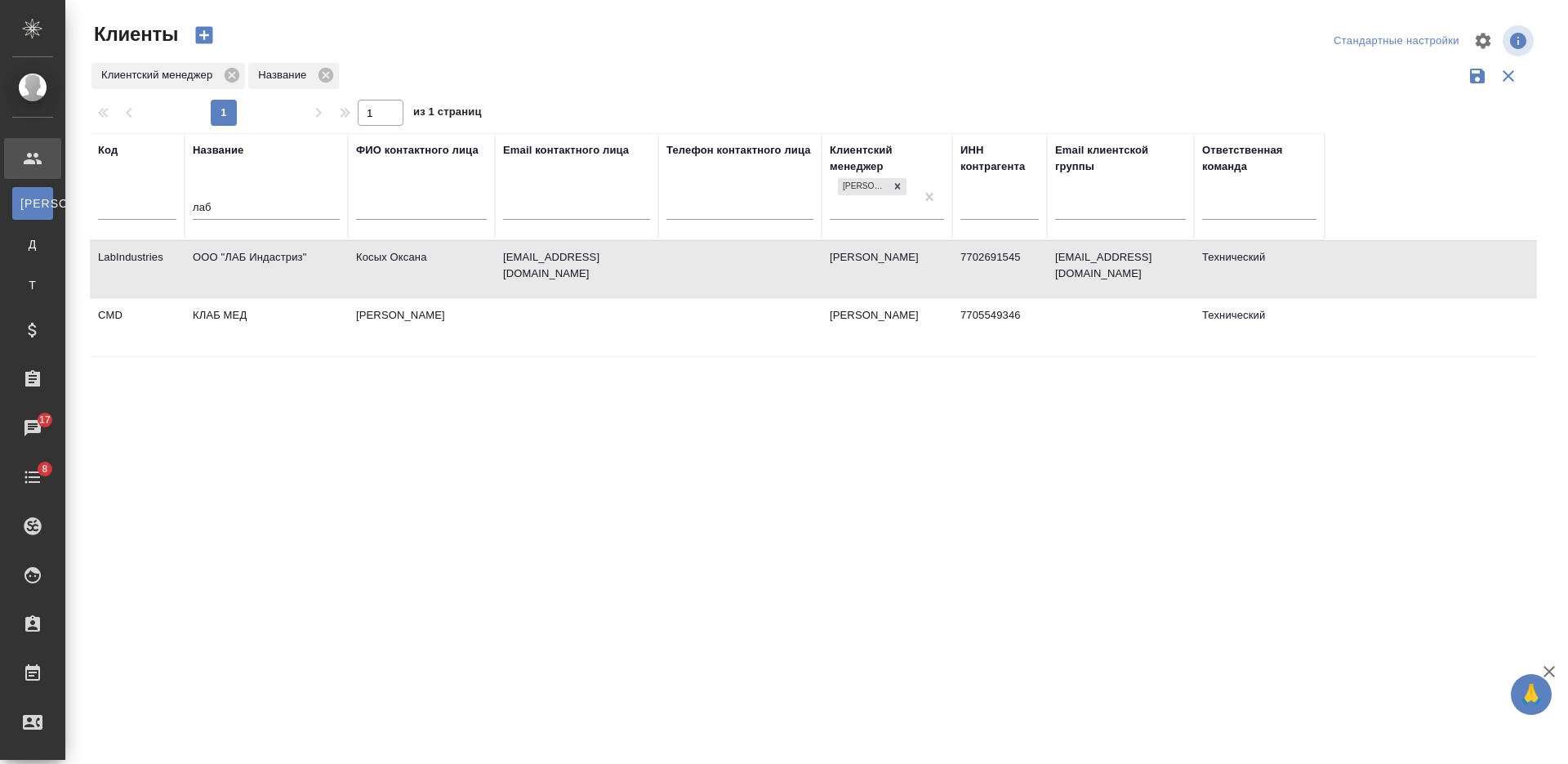
click at [200, 203] on input "лаб" at bounding box center [266, 208] width 147 height 20
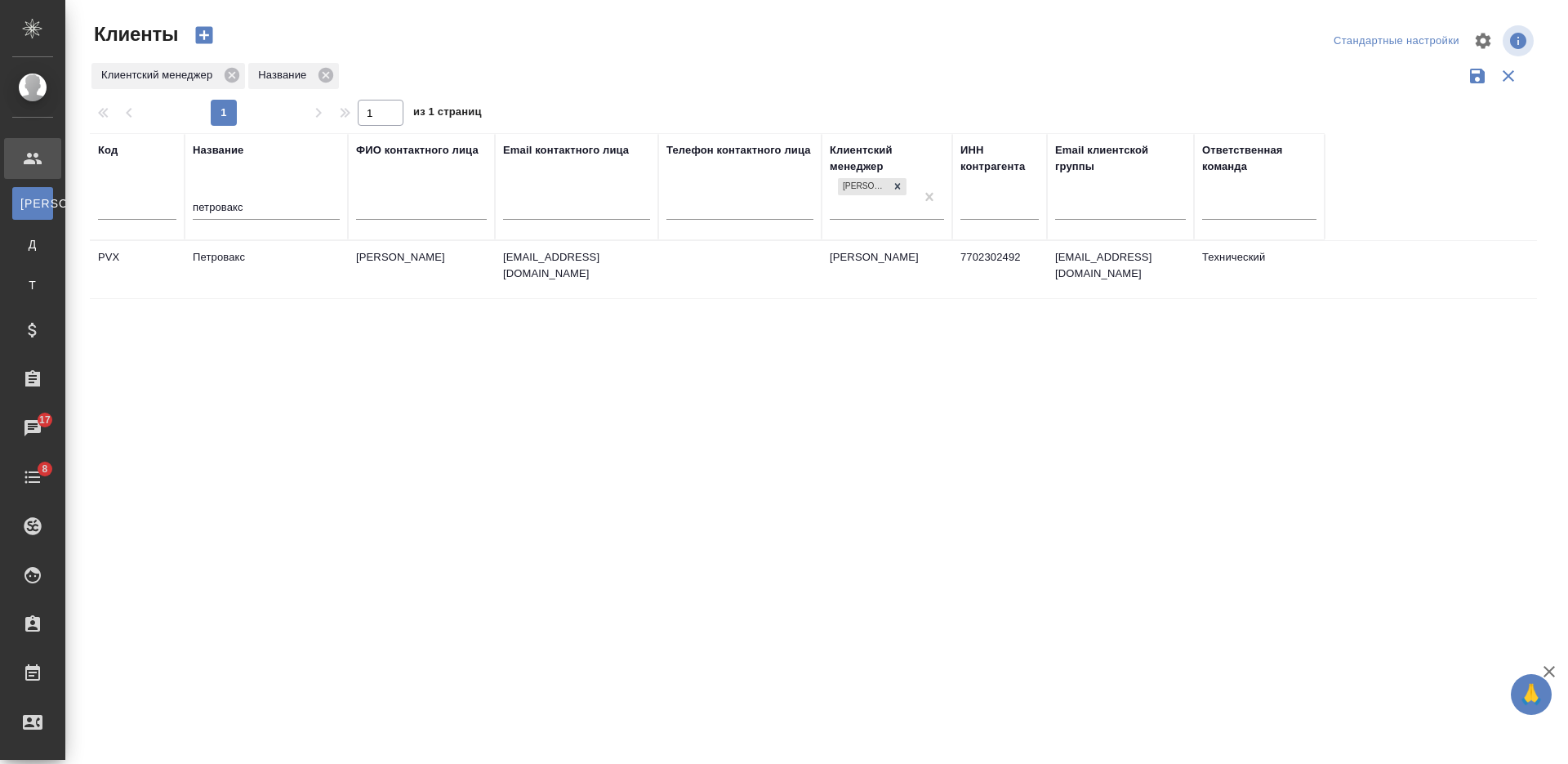
click at [252, 269] on td "Петровакс" at bounding box center [266, 269] width 163 height 57
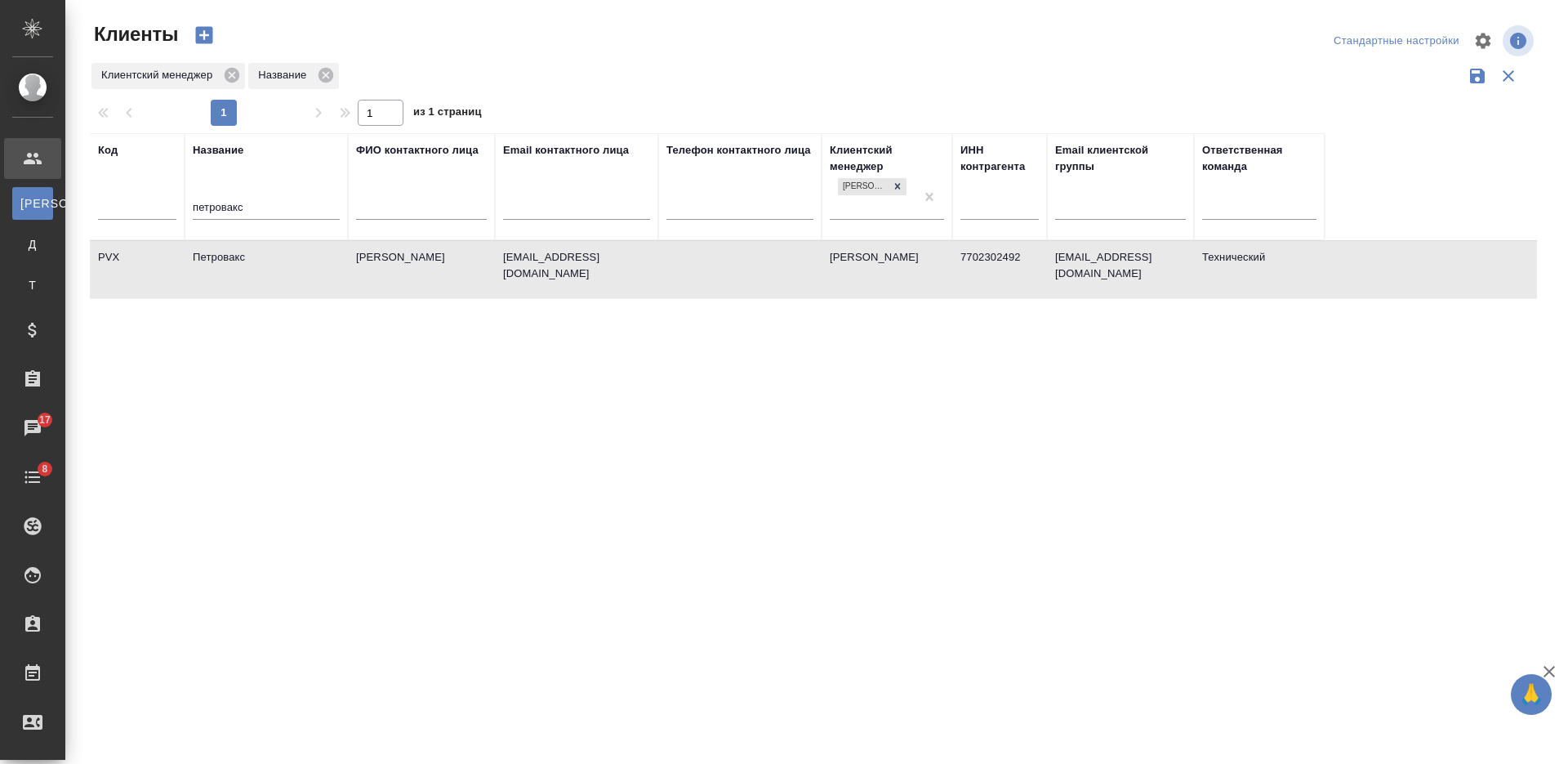
click at [205, 202] on input "петровакс" at bounding box center [266, 208] width 147 height 20
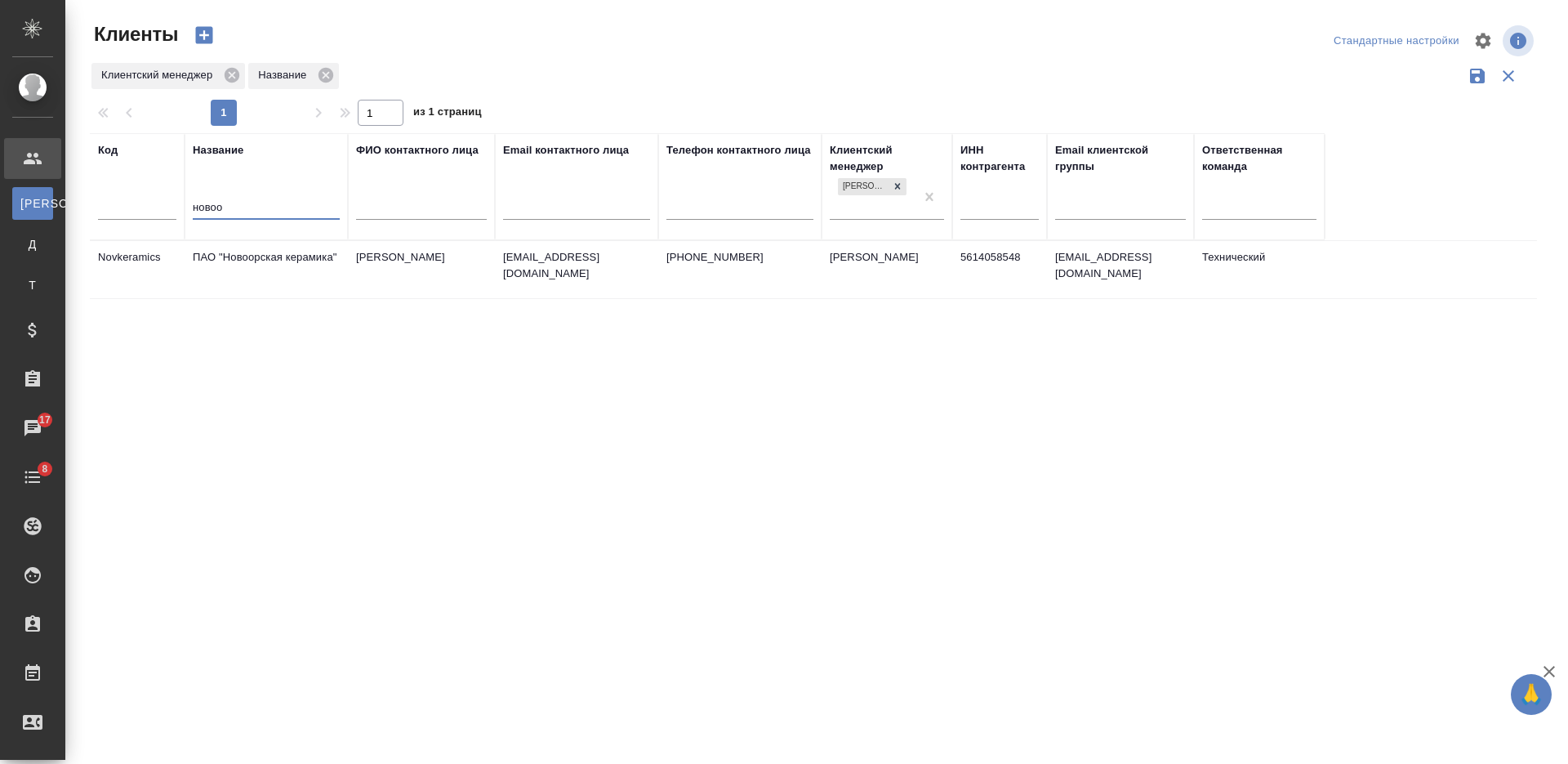
click at [283, 263] on td "ПАО "Новоорская керамика"" at bounding box center [266, 269] width 163 height 57
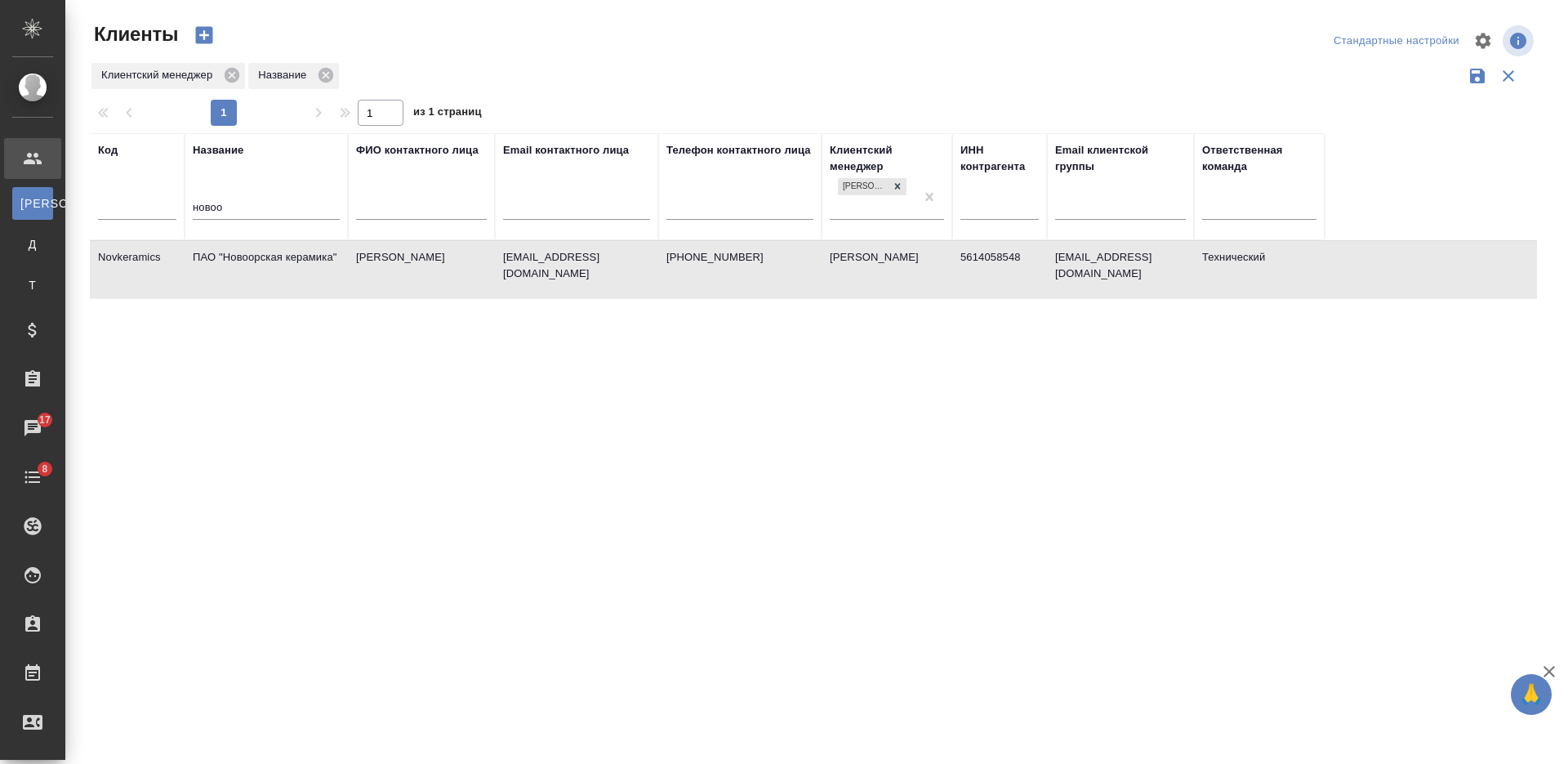
click at [283, 263] on td "ПАО "Новоорская керамика"" at bounding box center [266, 269] width 163 height 57
click at [209, 203] on input "новоо" at bounding box center [266, 208] width 147 height 20
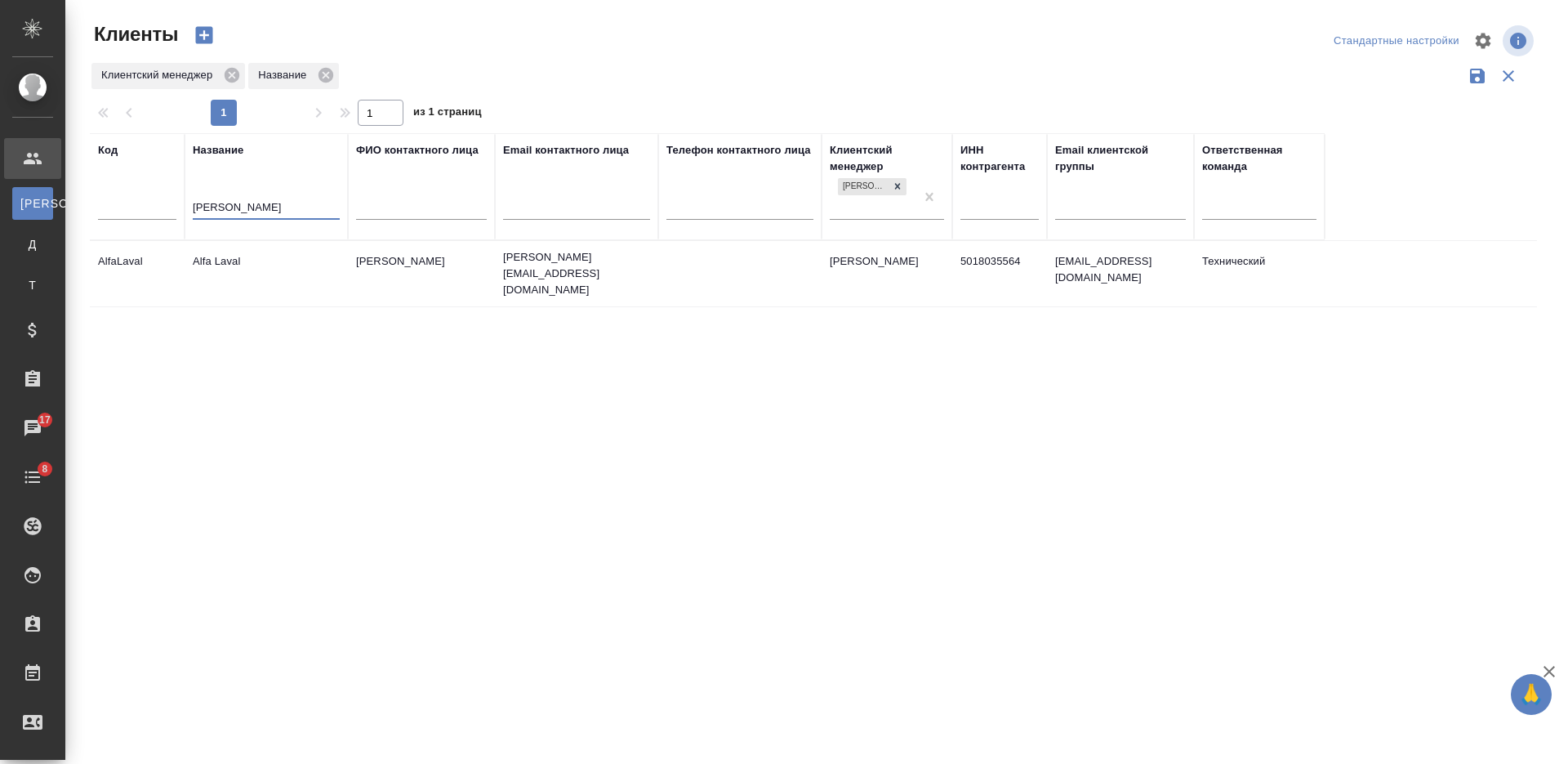
click at [299, 289] on td "Alfa Laval" at bounding box center [266, 273] width 163 height 57
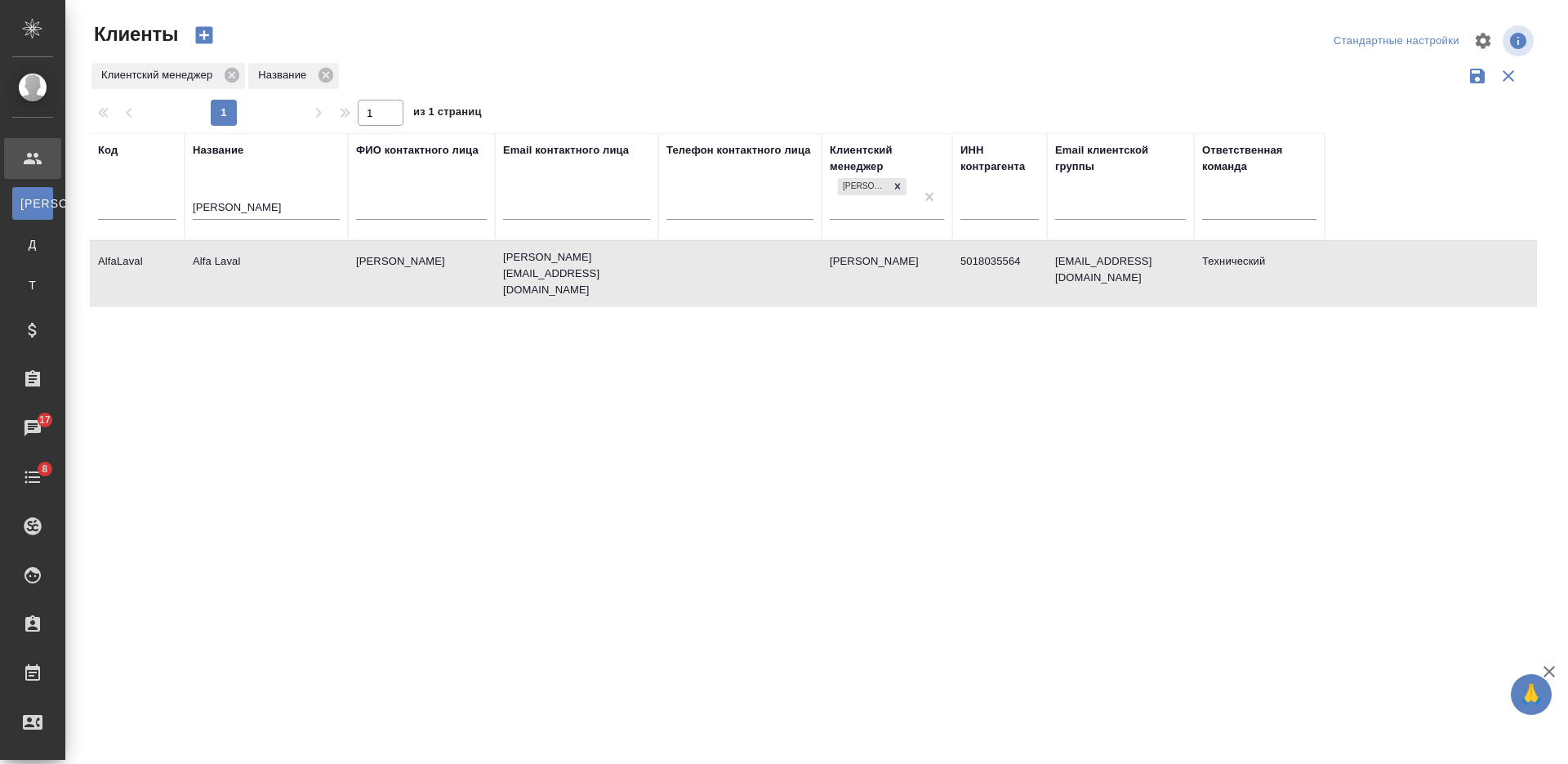
click at [299, 289] on td "Alfa Laval" at bounding box center [266, 273] width 163 height 57
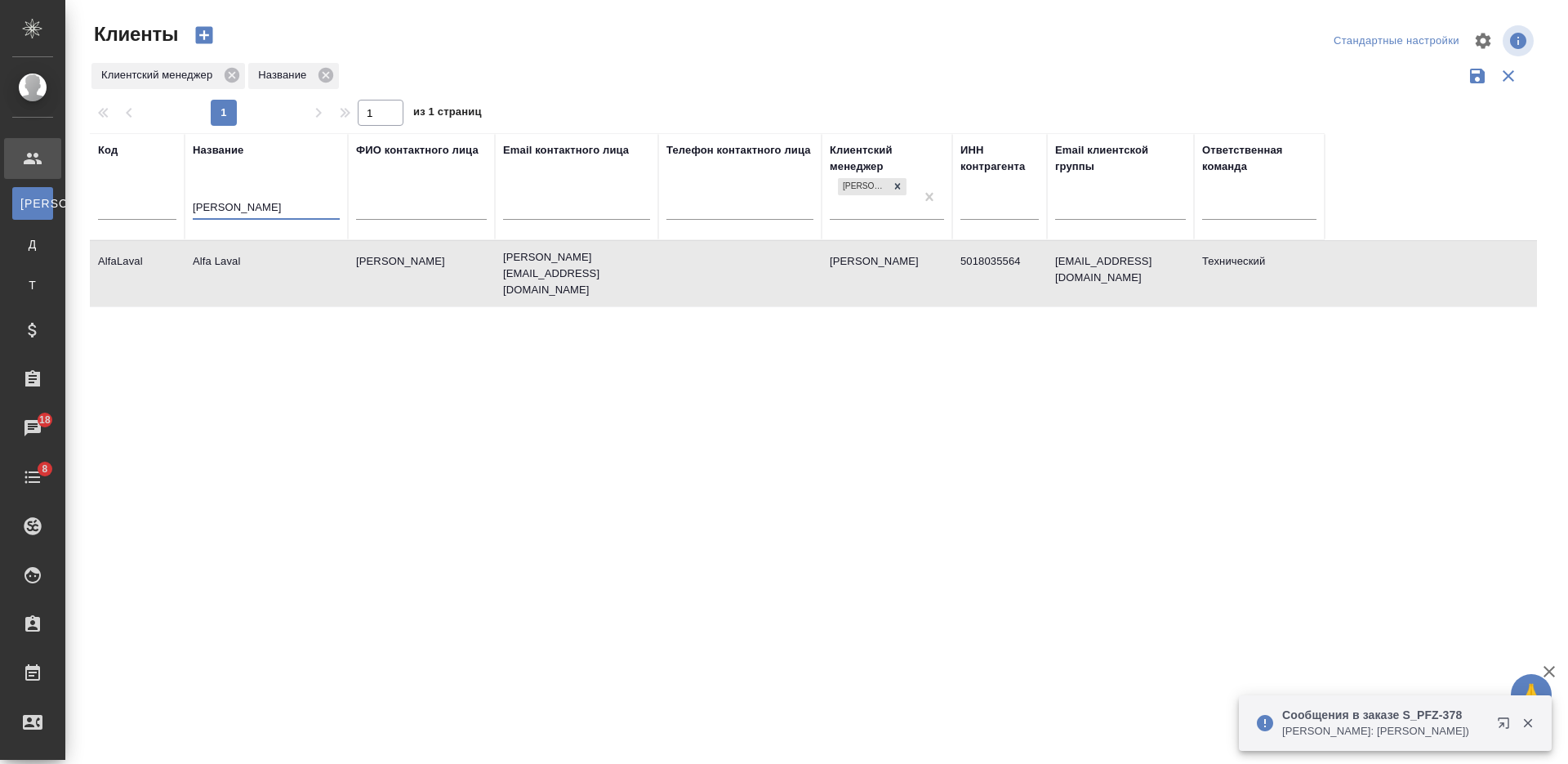
click at [213, 204] on input "alf" at bounding box center [266, 208] width 147 height 20
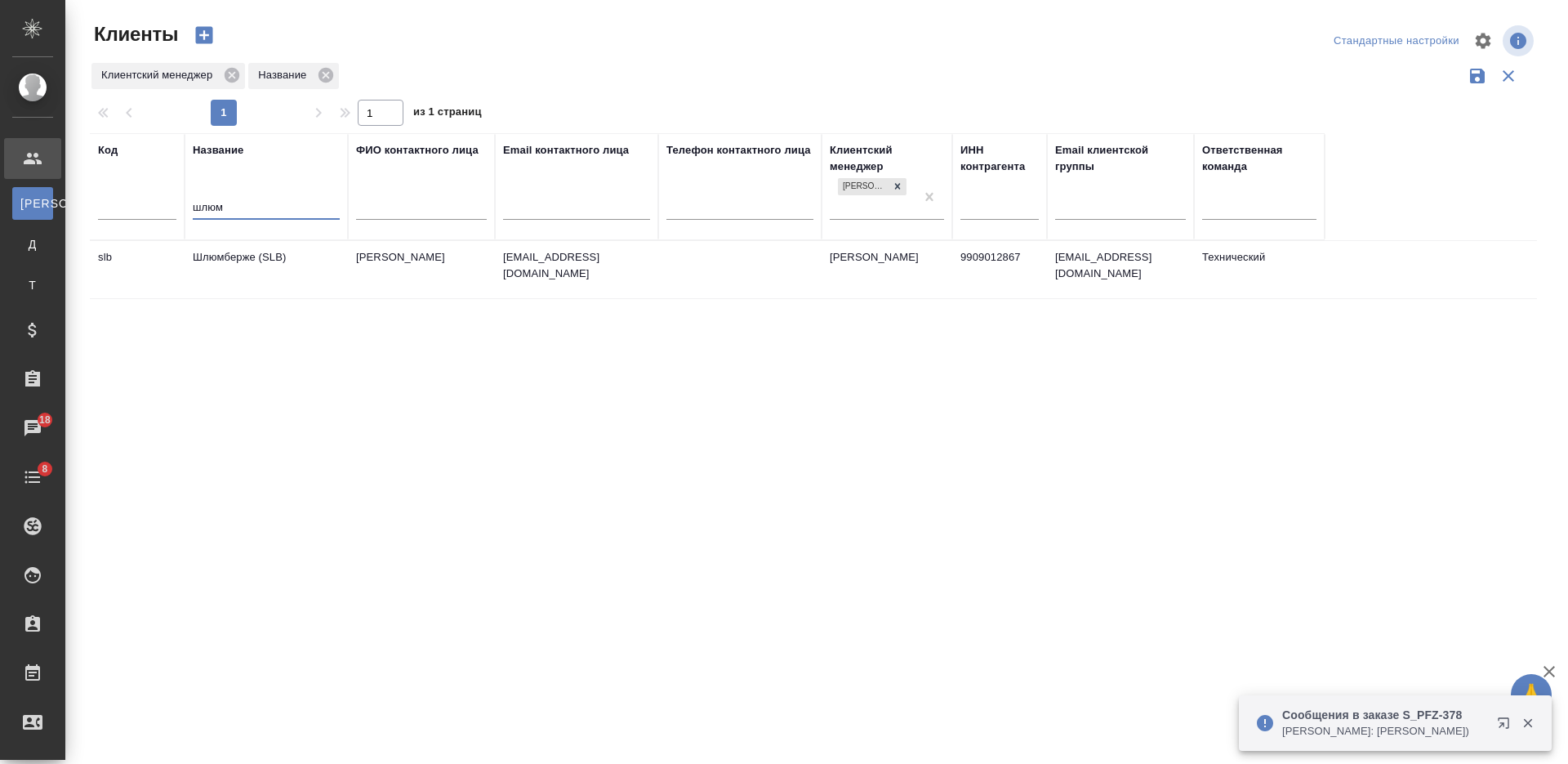
click at [258, 257] on td "Шлюмберже (SLB)" at bounding box center [266, 269] width 163 height 57
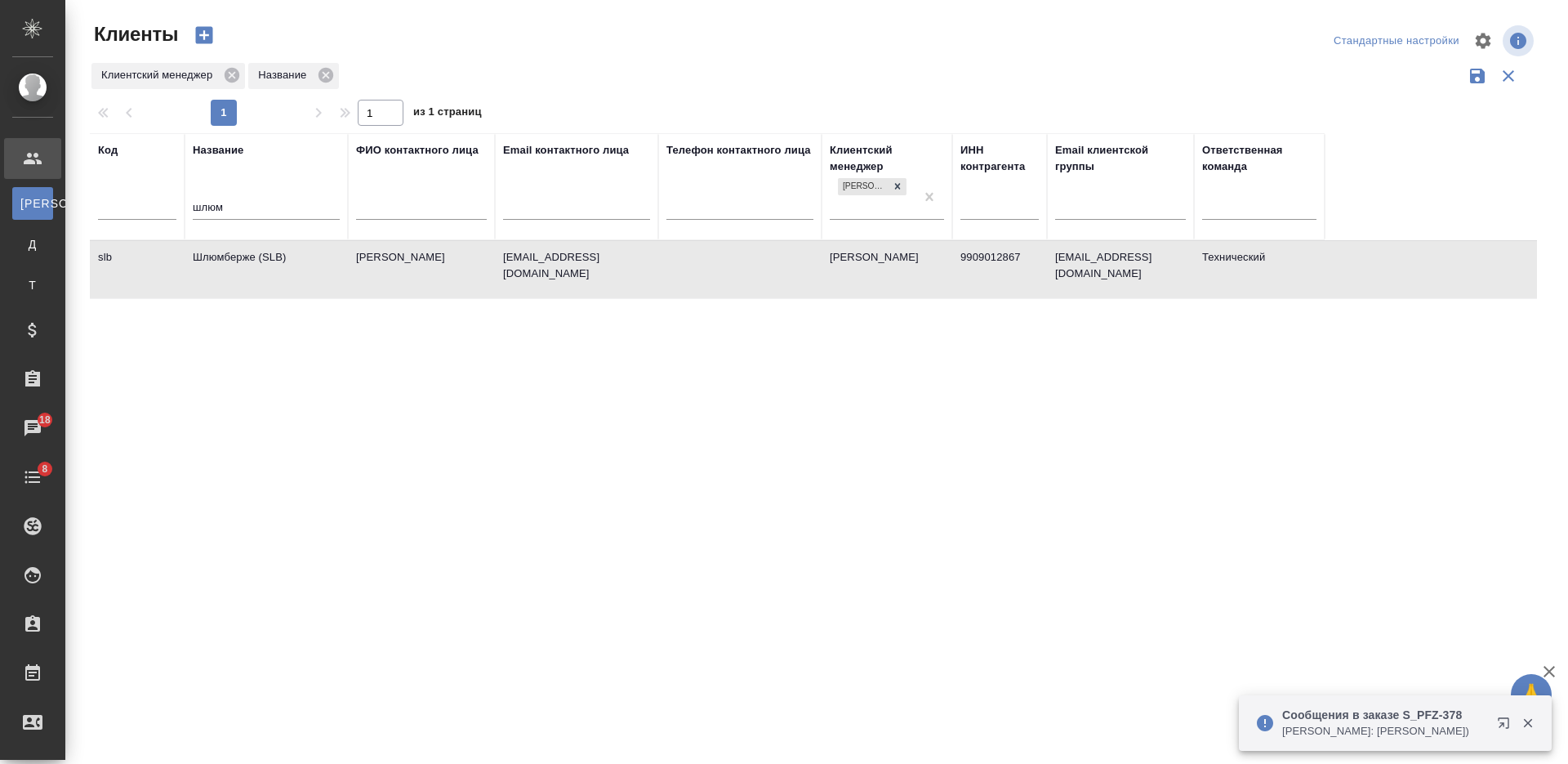
click at [258, 257] on td "Шлюмберже (SLB)" at bounding box center [266, 269] width 163 height 57
click at [203, 203] on input "шлюм" at bounding box center [266, 208] width 147 height 20
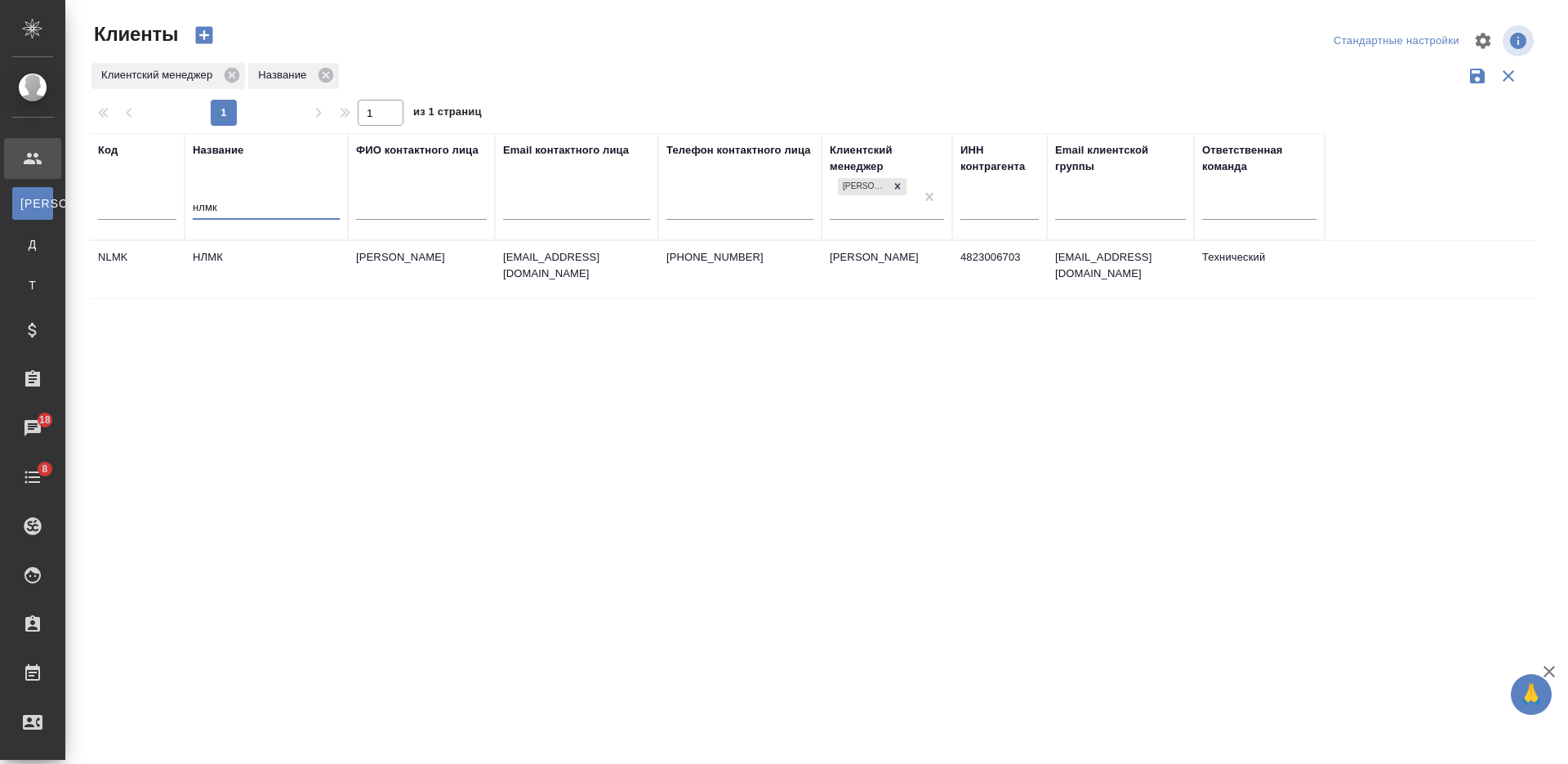
click at [237, 271] on td "НЛМК" at bounding box center [266, 269] width 163 height 57
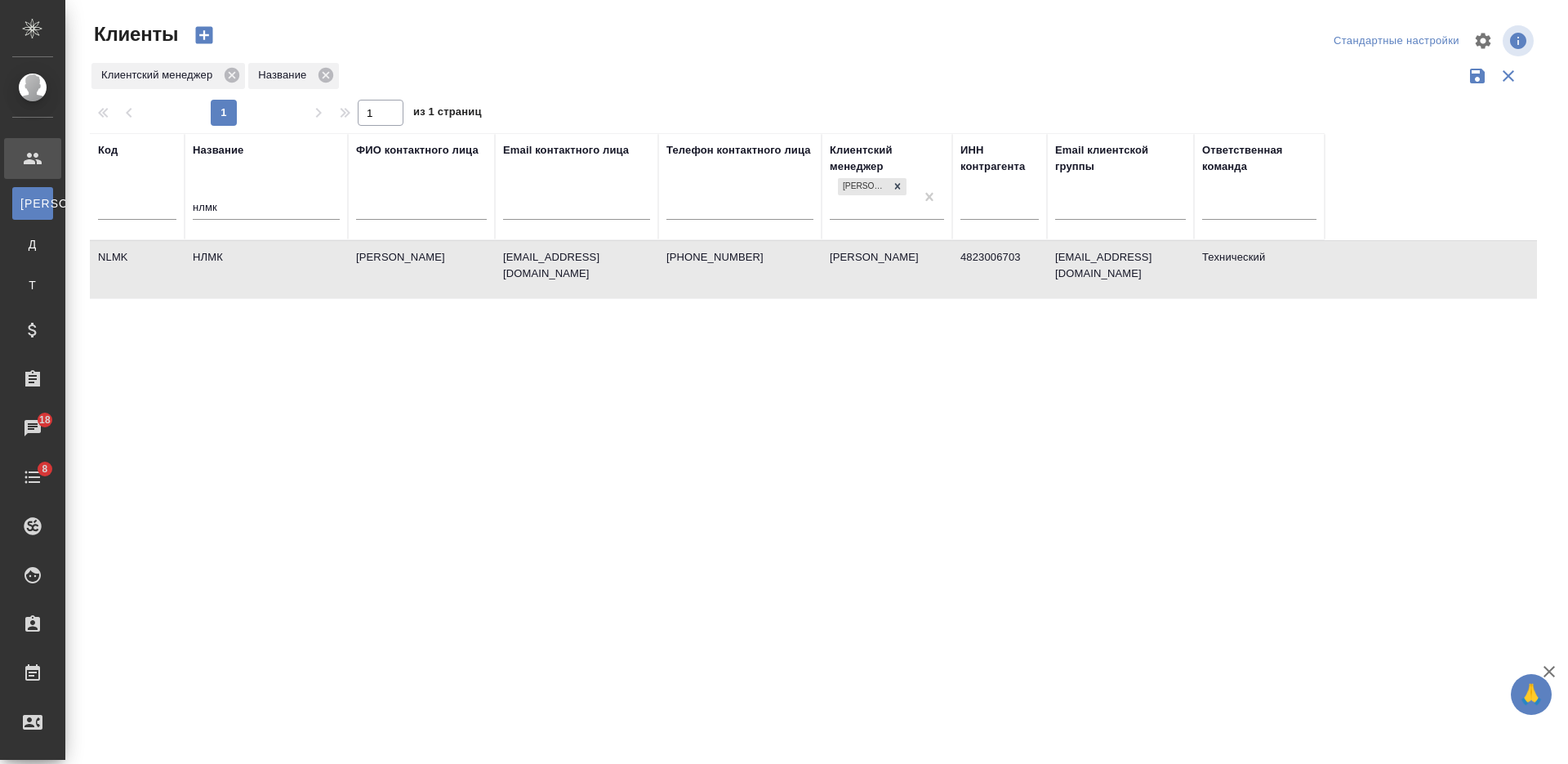
click at [237, 271] on td "НЛМК" at bounding box center [266, 269] width 163 height 57
click at [211, 206] on input "нлмк" at bounding box center [266, 208] width 147 height 20
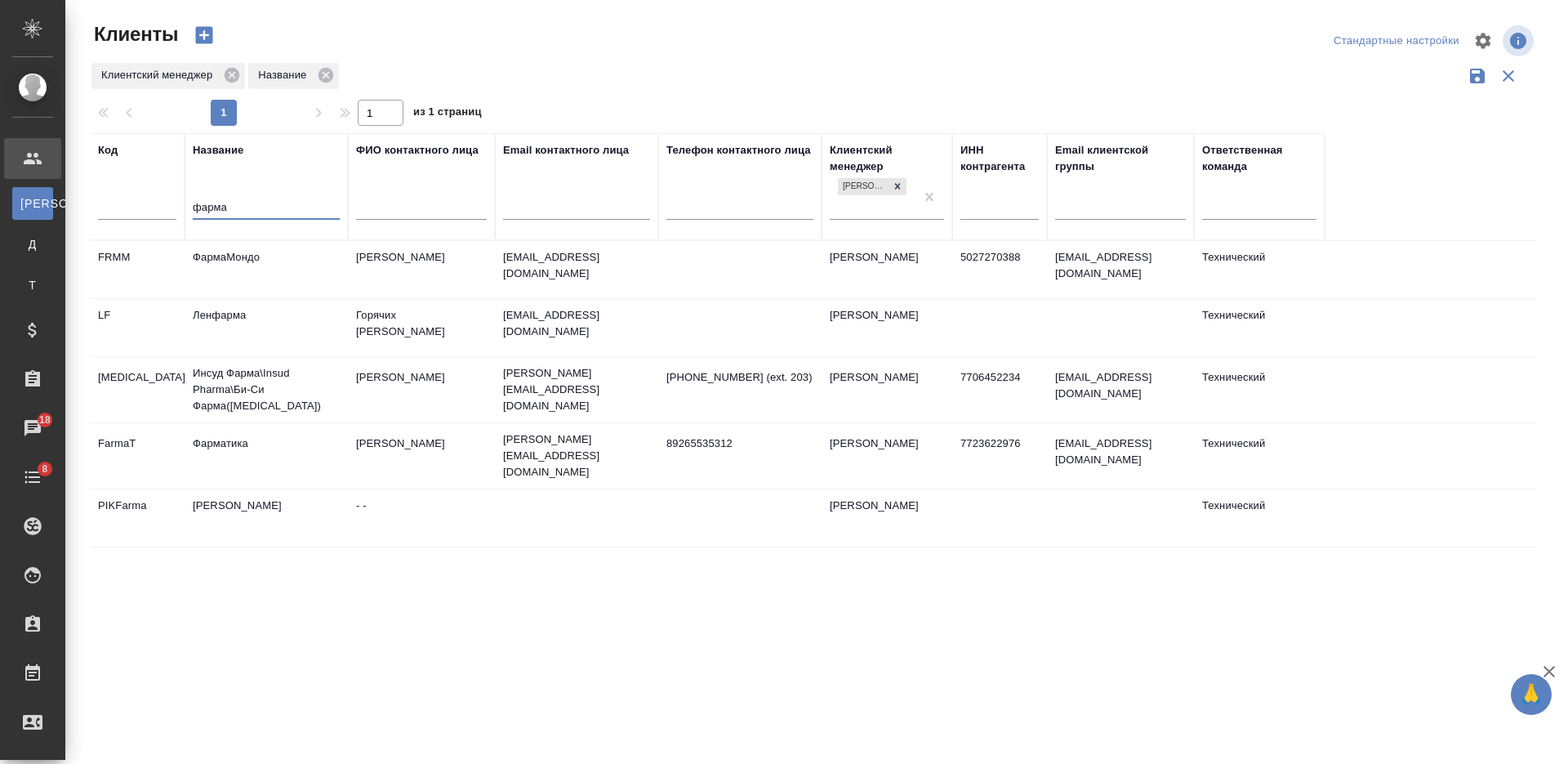
click at [267, 269] on td "ФармаМондо" at bounding box center [266, 269] width 163 height 57
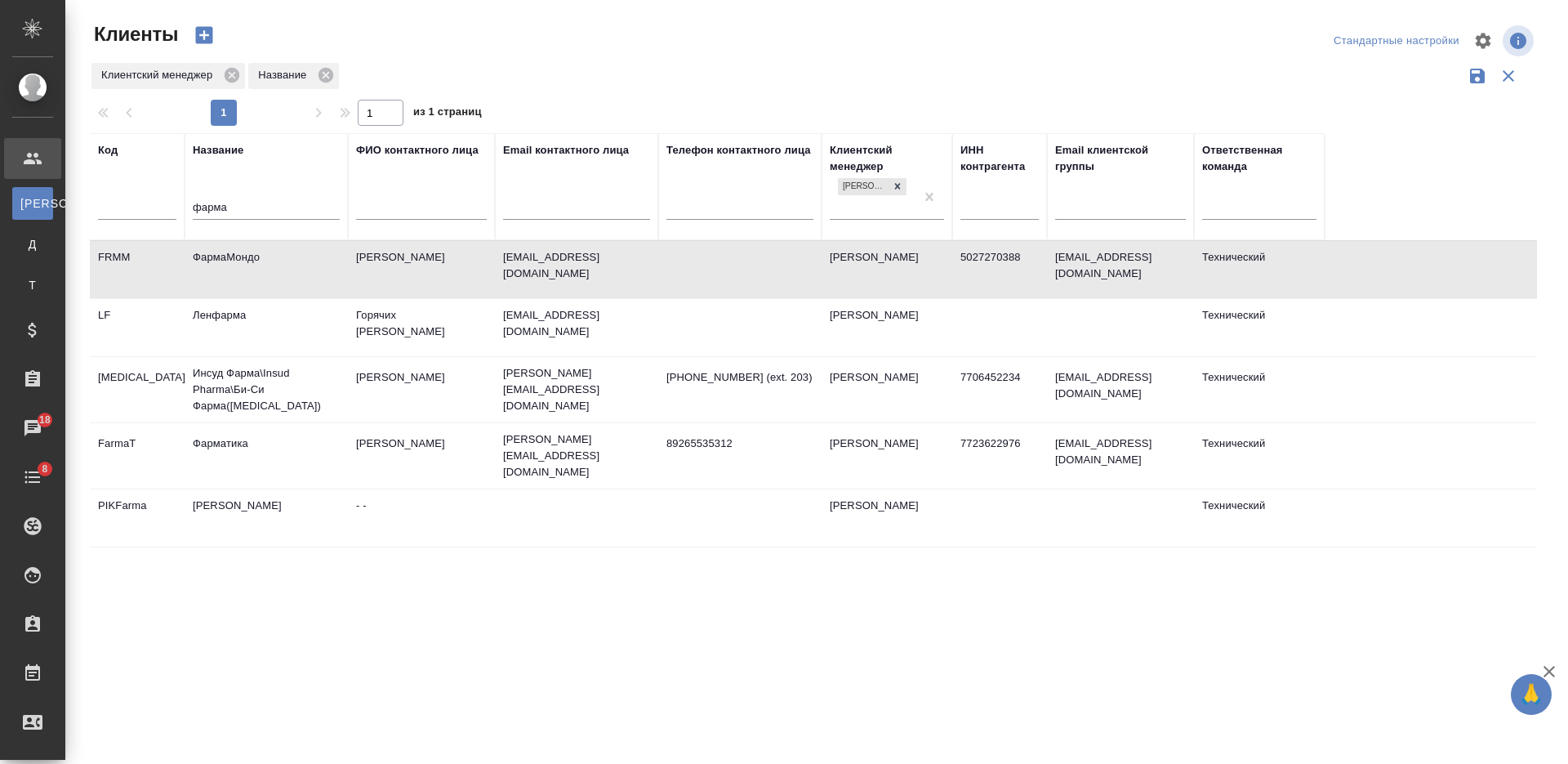
click at [267, 269] on td "ФармаМондо" at bounding box center [266, 269] width 163 height 57
click at [221, 204] on input "фарма" at bounding box center [266, 208] width 147 height 20
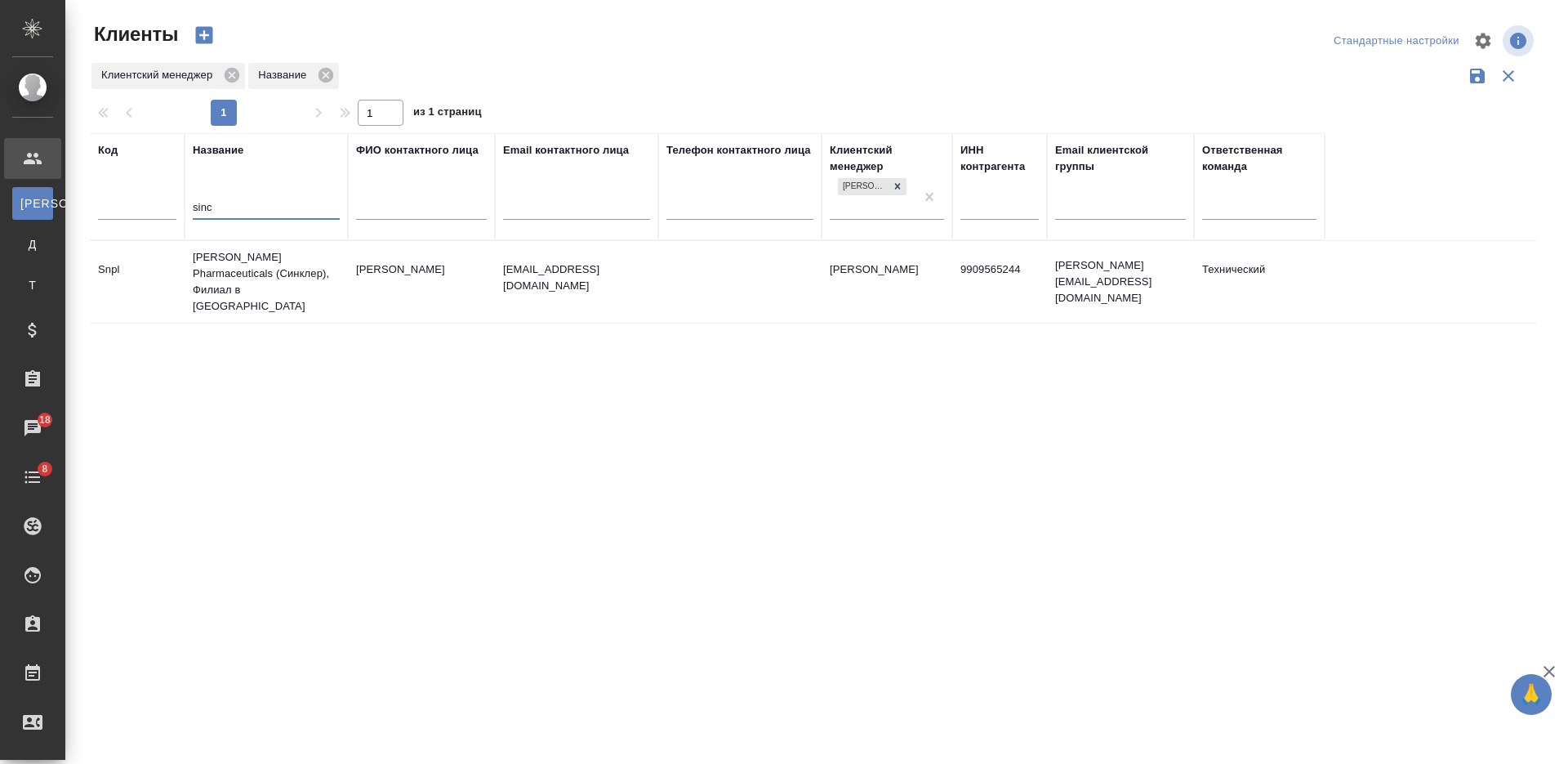
click at [281, 263] on td "Sinclair Pharmaceuticals (Синклер), Филиал в РФ" at bounding box center [266, 282] width 163 height 81
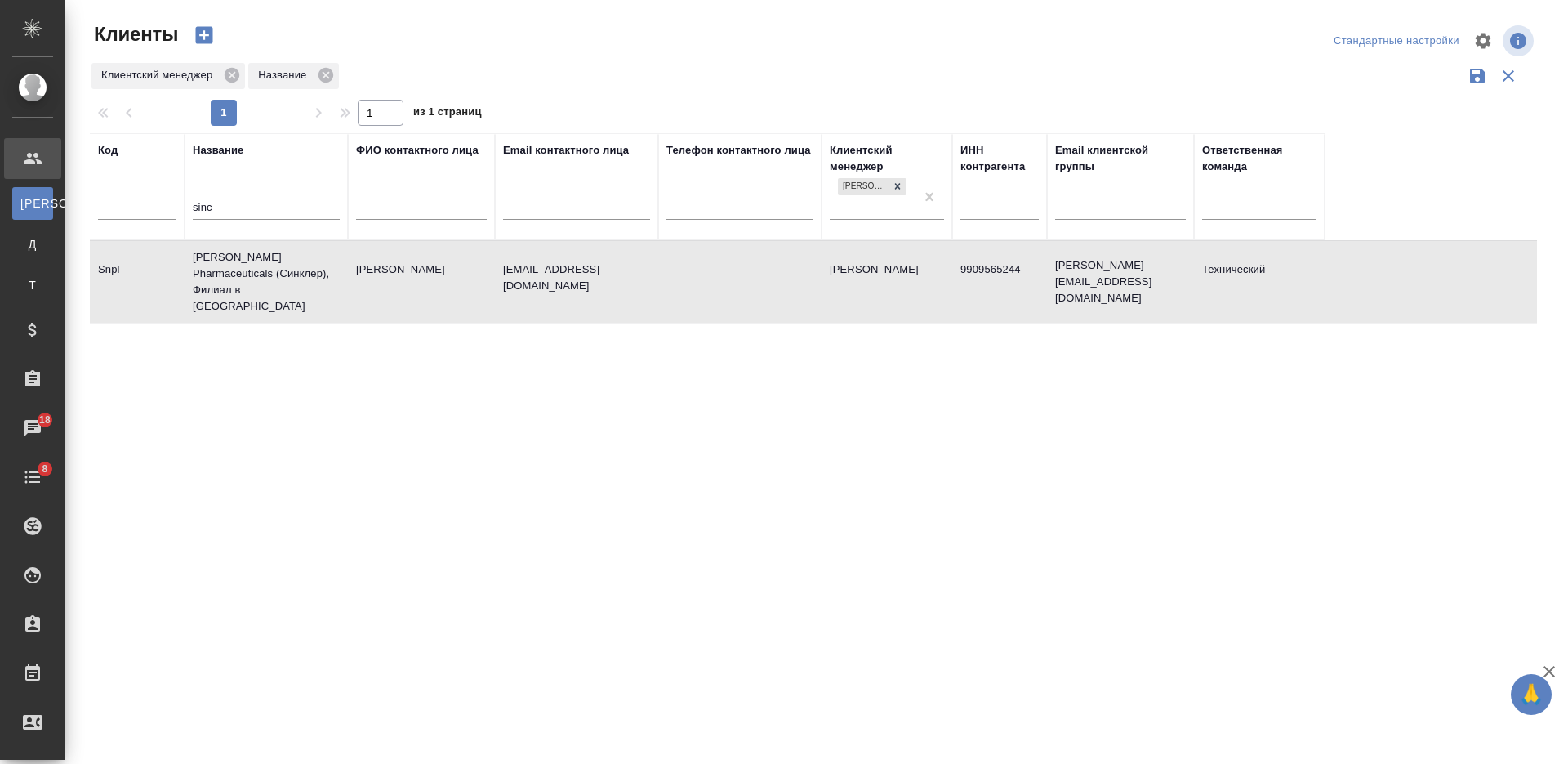
click at [281, 263] on td "Sinclair Pharmaceuticals (Синклер), Филиал в РФ" at bounding box center [266, 282] width 163 height 81
click at [211, 212] on input "sinc" at bounding box center [266, 208] width 147 height 20
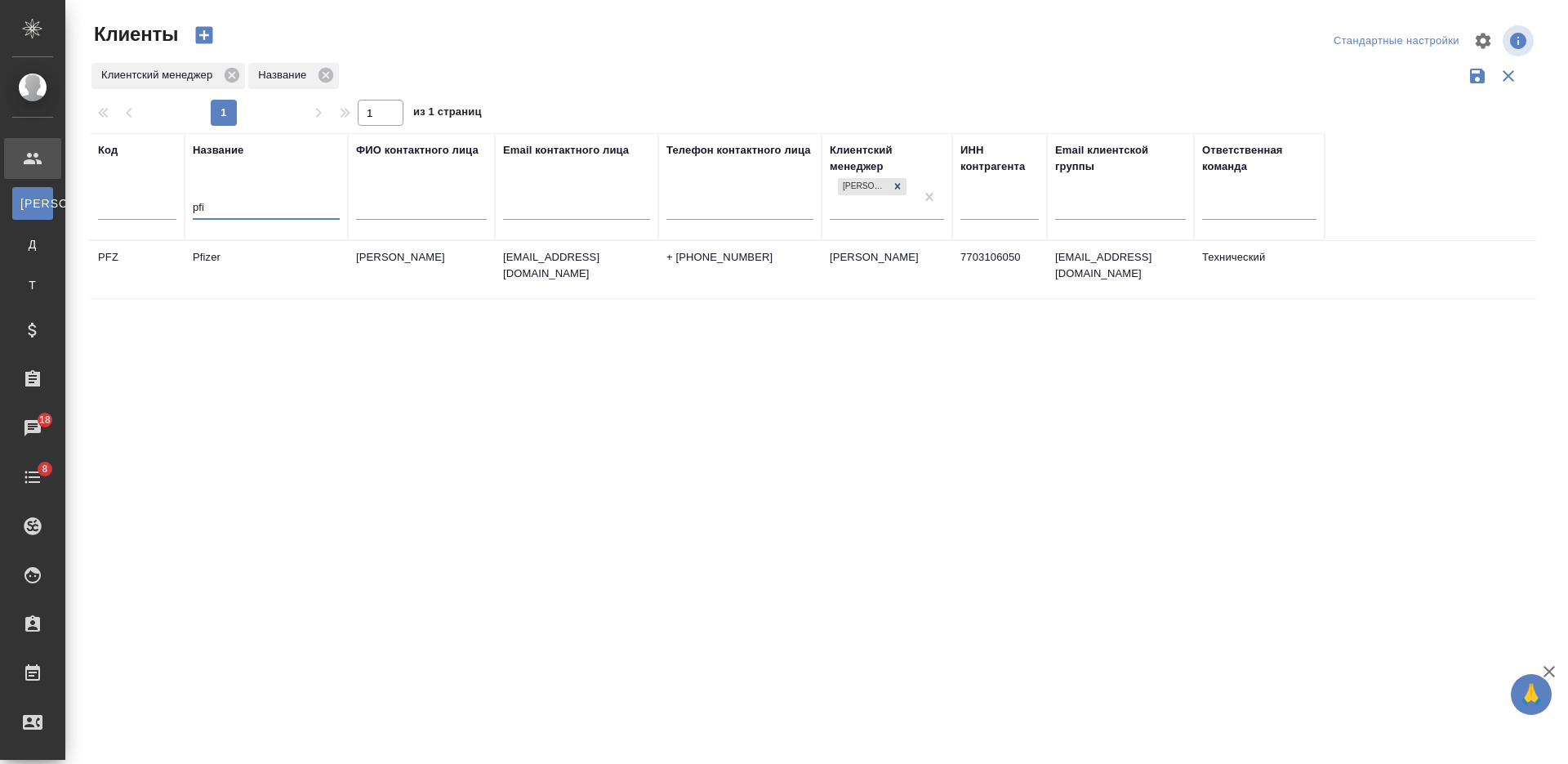
click at [246, 264] on td "Pfizer" at bounding box center [266, 269] width 163 height 57
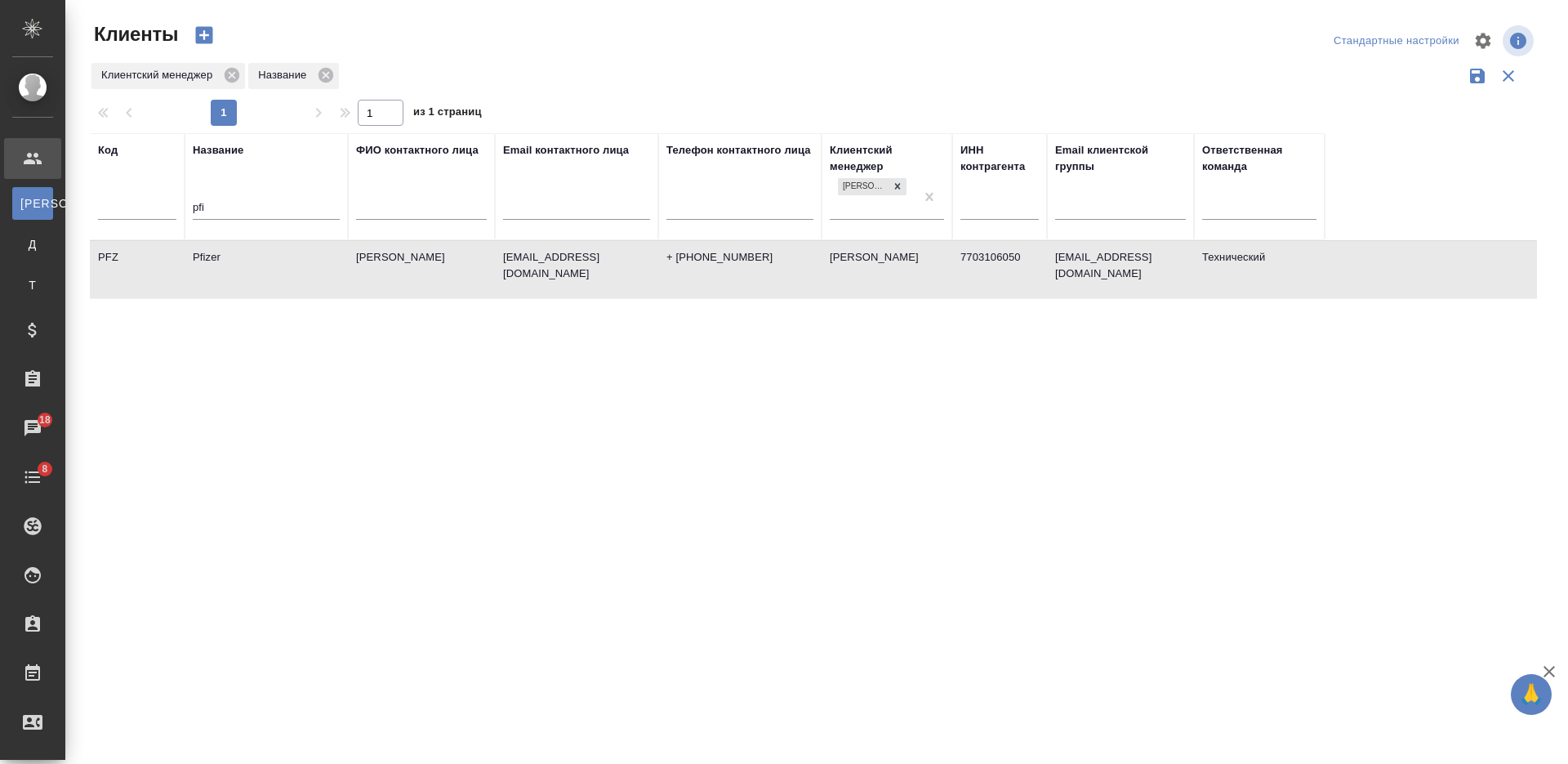
click at [246, 264] on td "Pfizer" at bounding box center [266, 269] width 163 height 57
click at [202, 203] on input "pfi" at bounding box center [266, 208] width 147 height 20
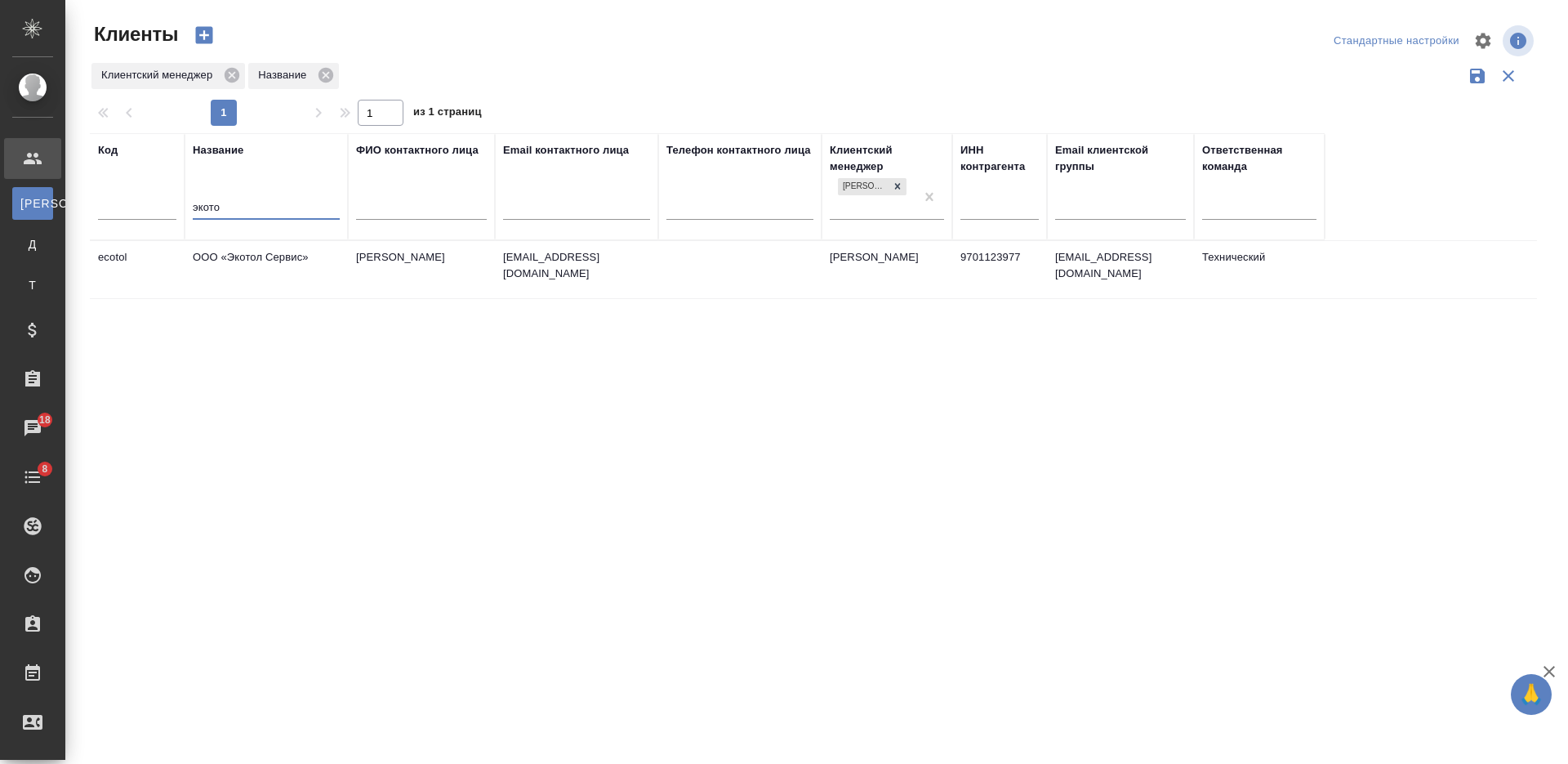
click at [273, 272] on td "ООО «Экотол Сервис»" at bounding box center [266, 269] width 163 height 57
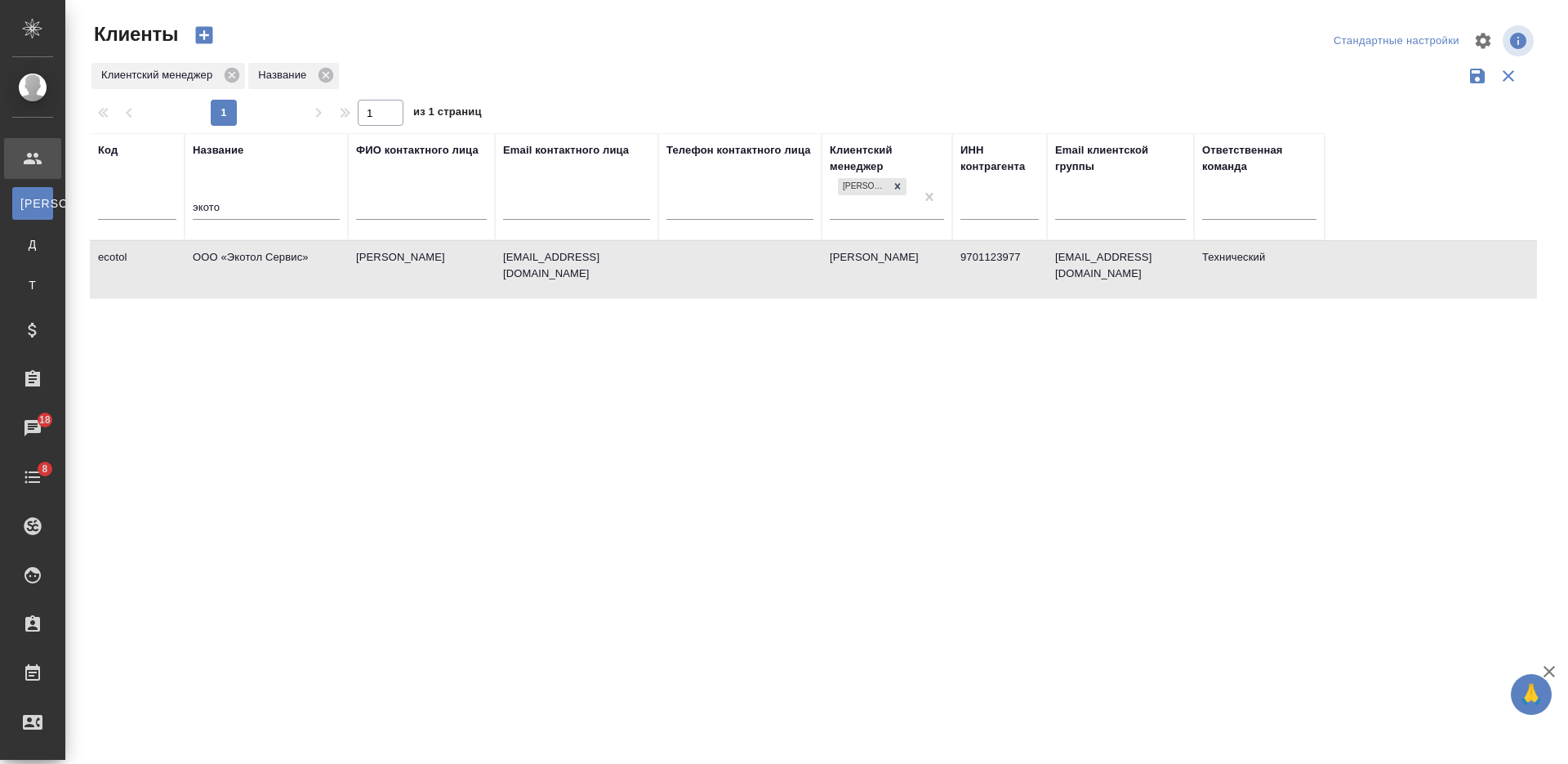
click at [273, 272] on td "ООО «Экотол Сервис»" at bounding box center [266, 269] width 163 height 57
click at [192, 213] on th "Название экото" at bounding box center [266, 186] width 163 height 107
click at [215, 209] on input "экото" at bounding box center [266, 208] width 147 height 20
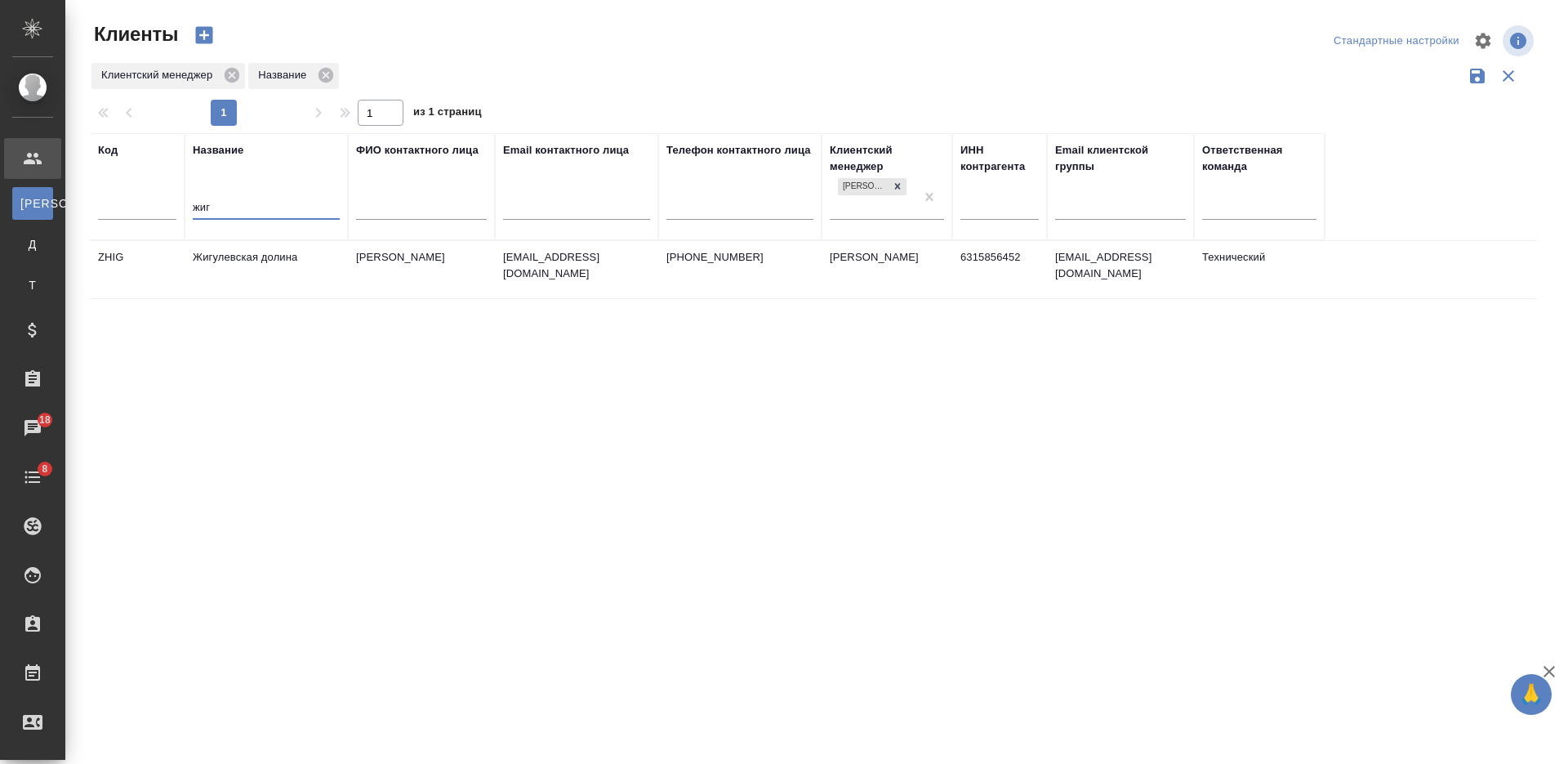
type input "жиг"
click at [260, 255] on td "Жигулевская долина" at bounding box center [266, 269] width 163 height 57
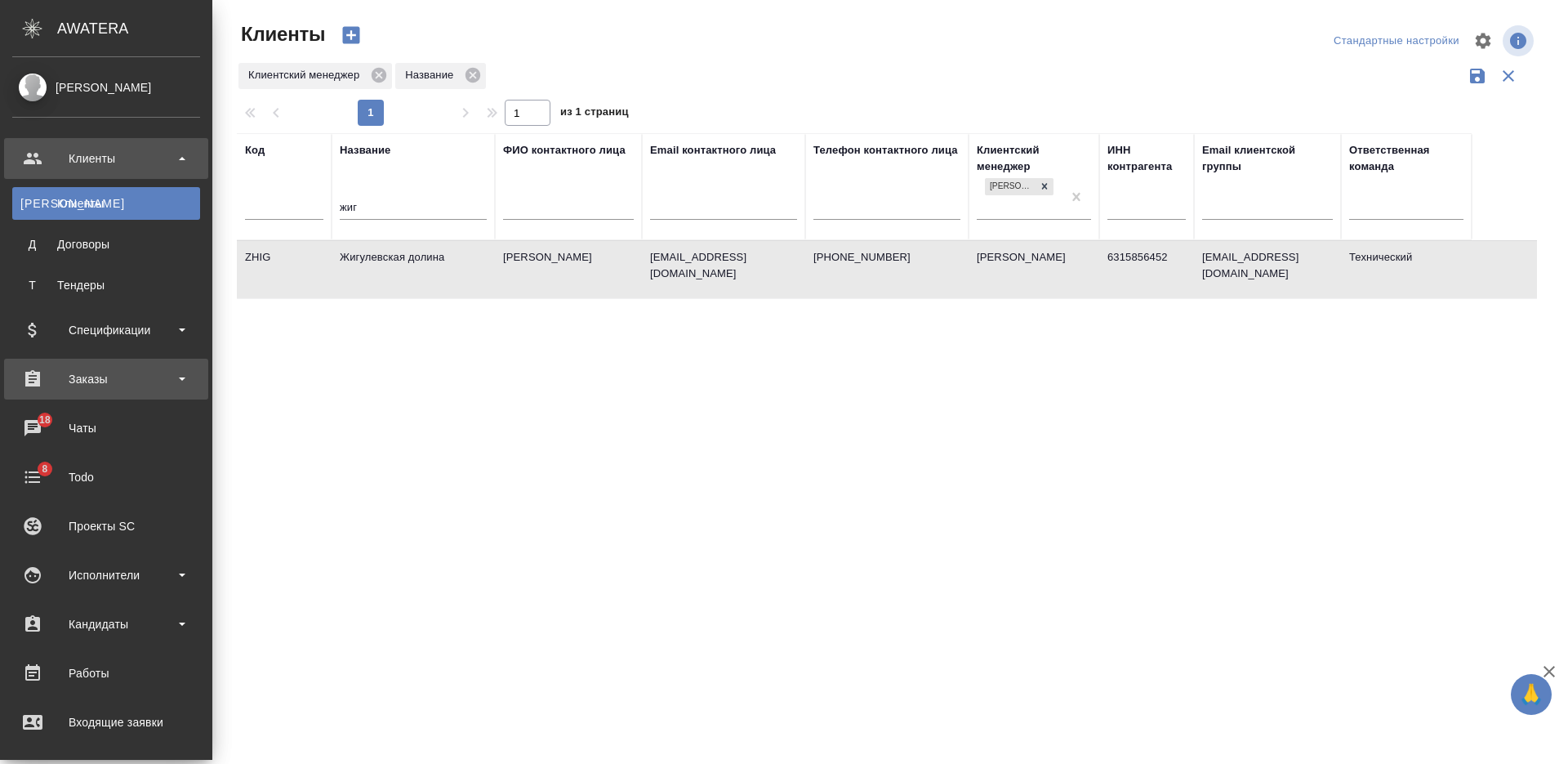
click at [94, 372] on div "Заказы" at bounding box center [106, 379] width 188 height 25
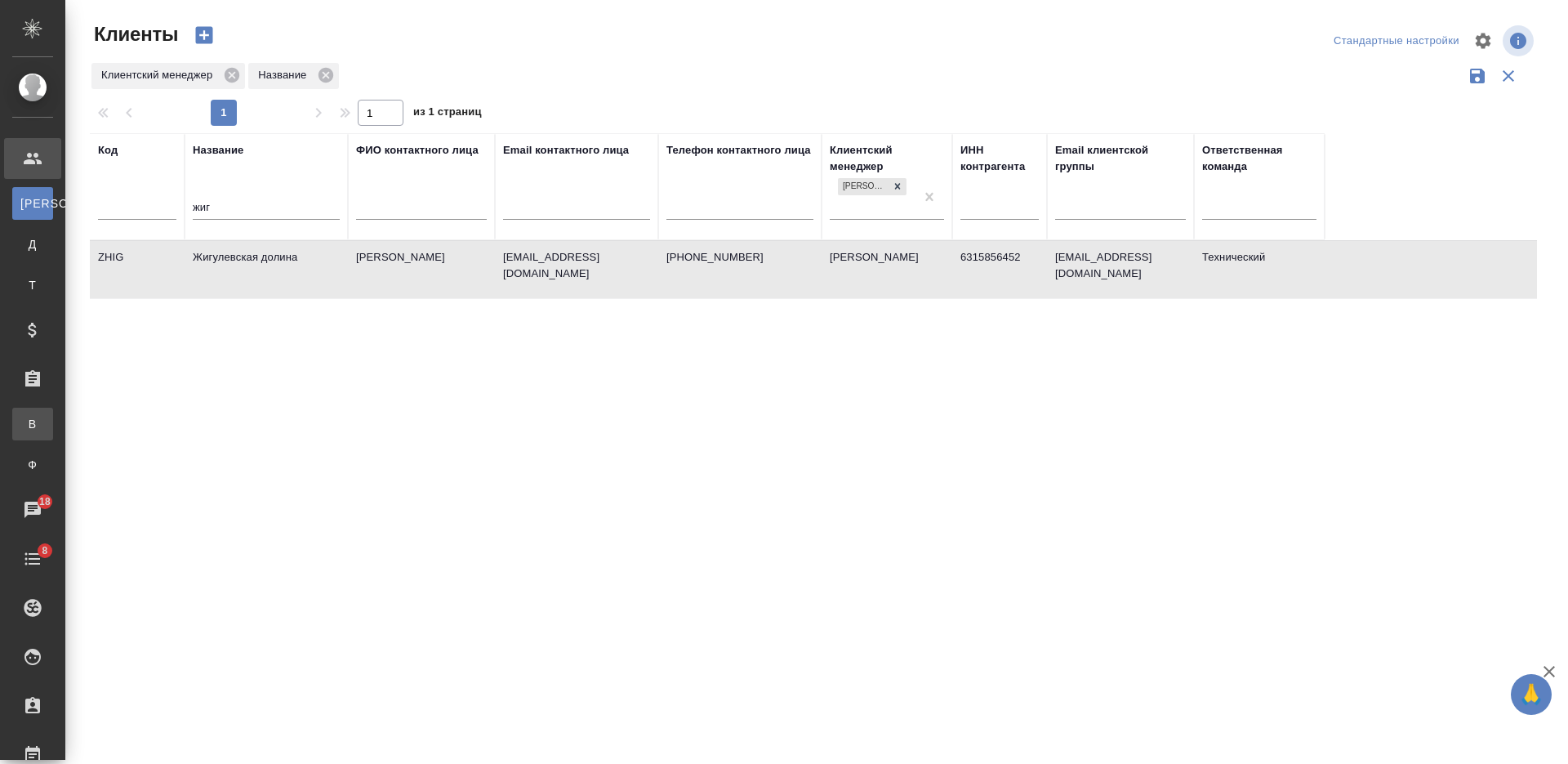
click at [25, 416] on div "Все заказы" at bounding box center [12, 424] width 25 height 16
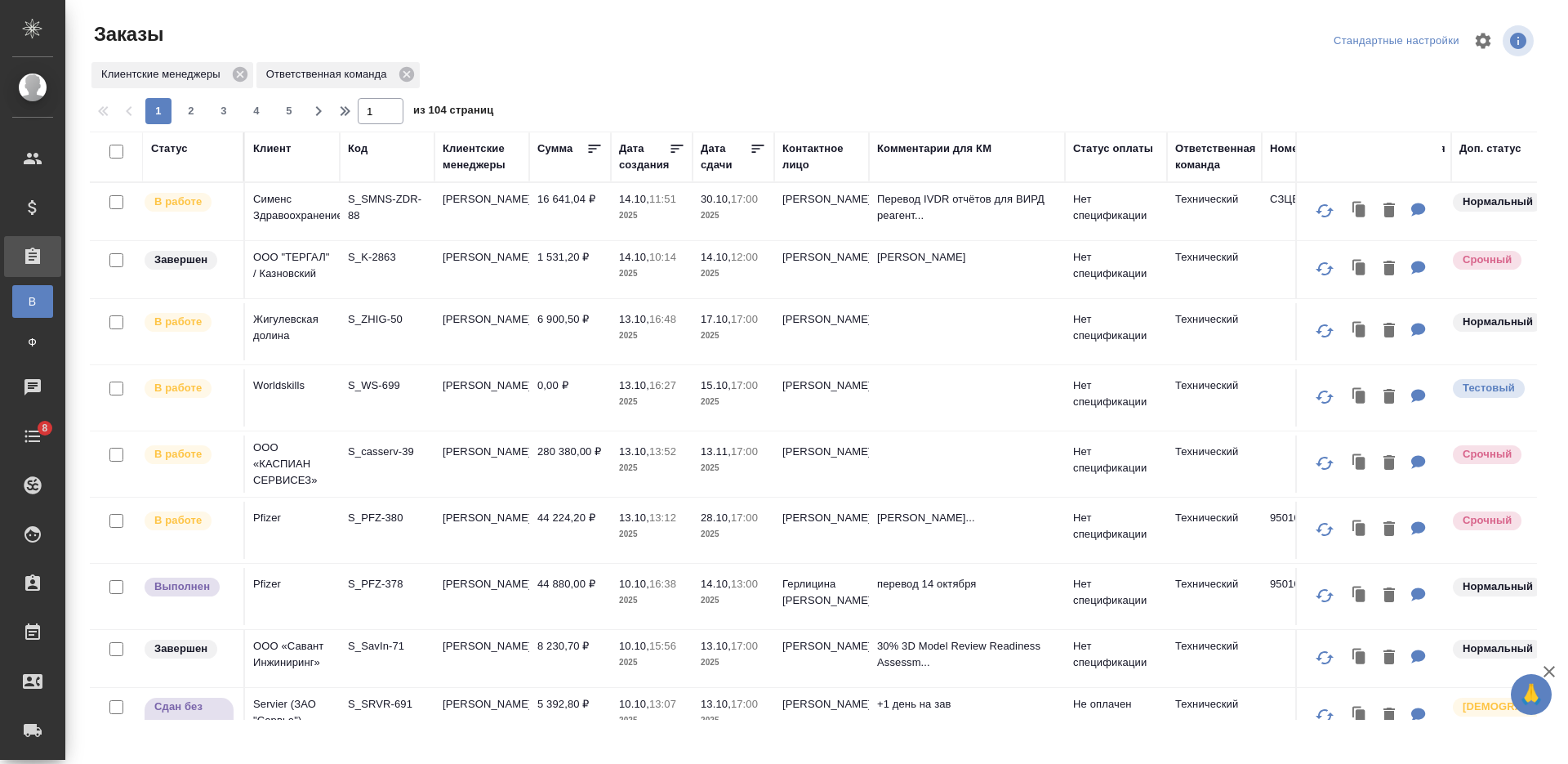
click at [274, 147] on div "Клиент" at bounding box center [272, 148] width 38 height 16
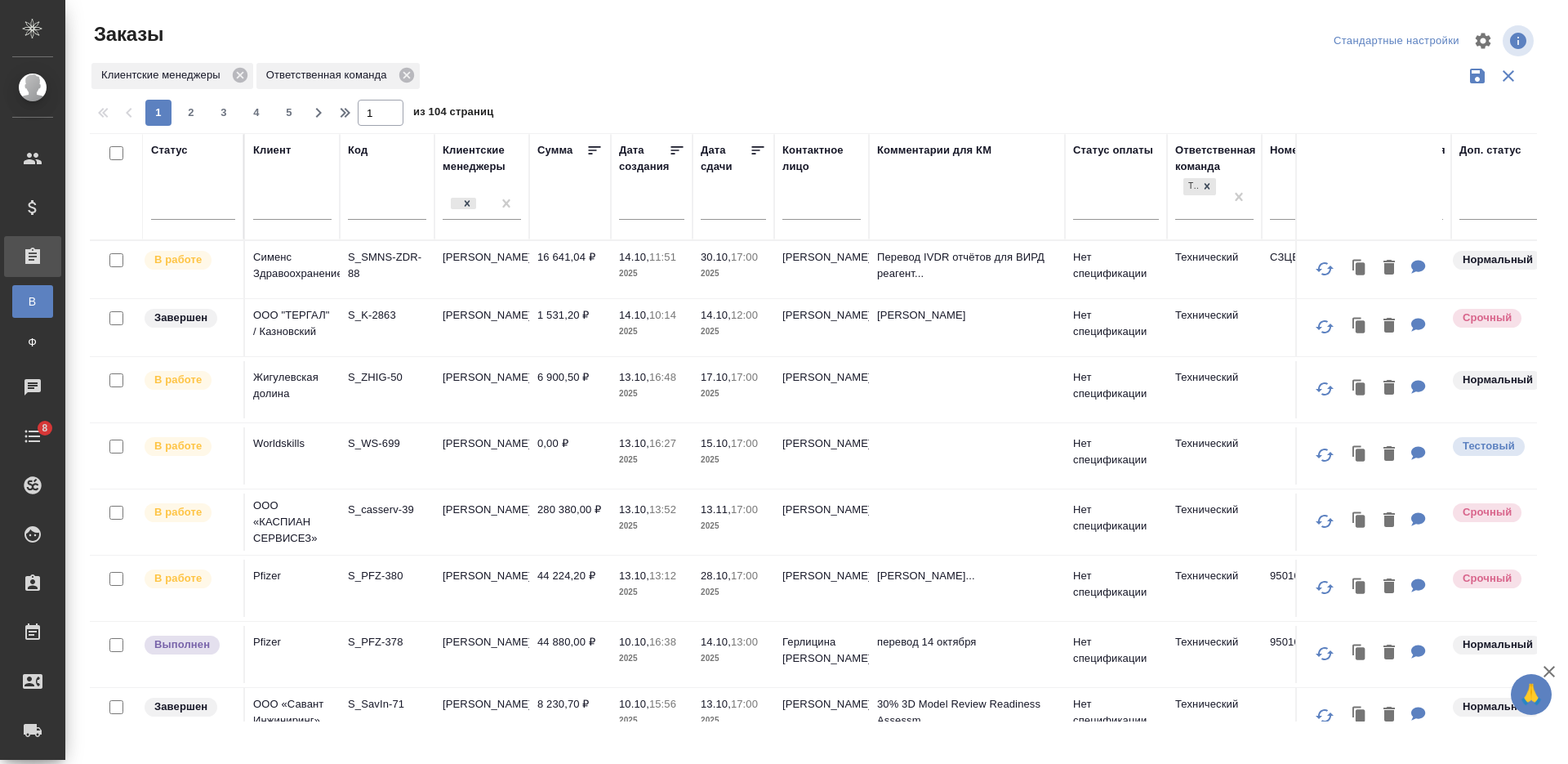
click at [277, 208] on input "text" at bounding box center [292, 208] width 79 height 20
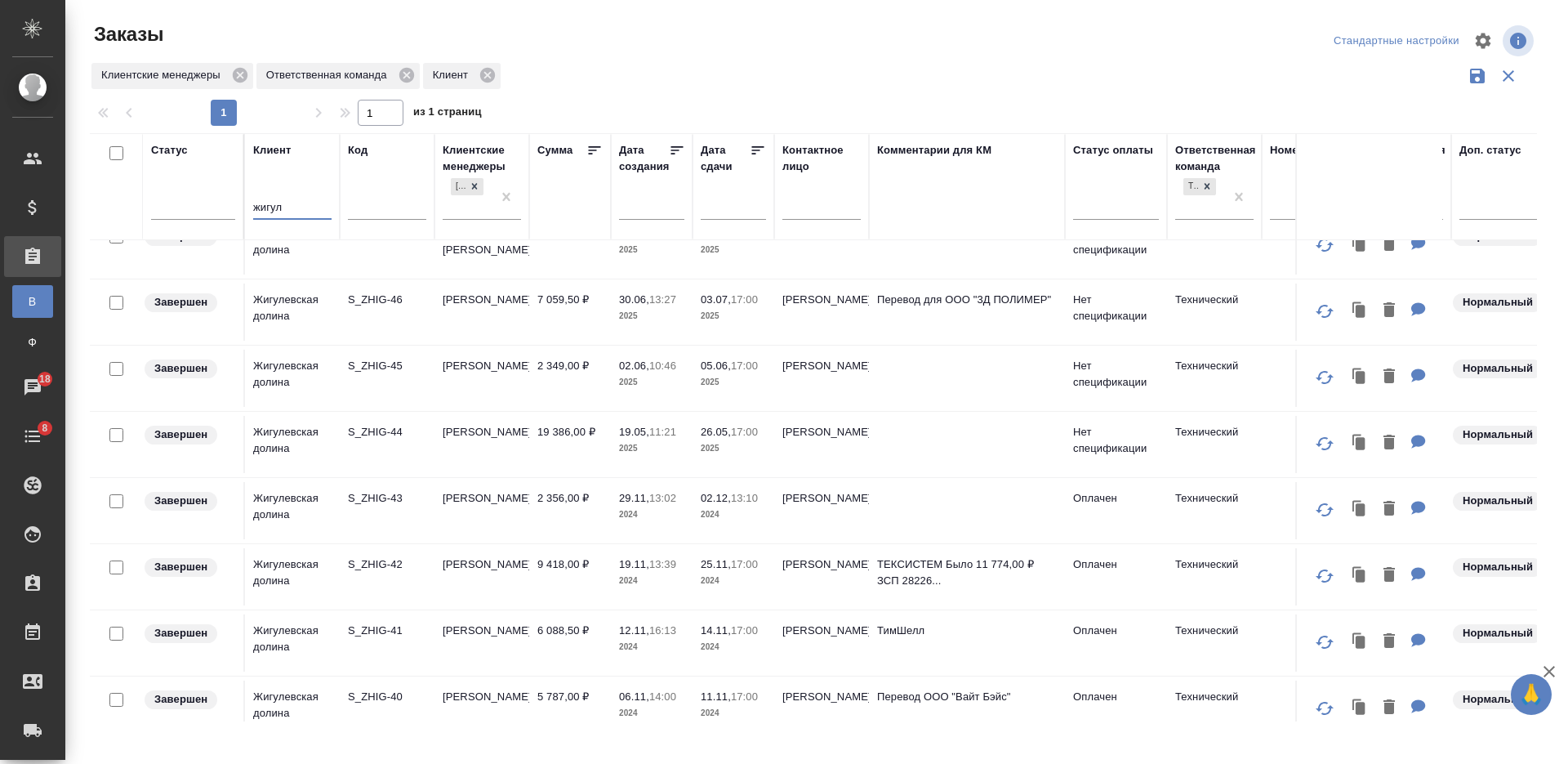
scroll to position [102, 0]
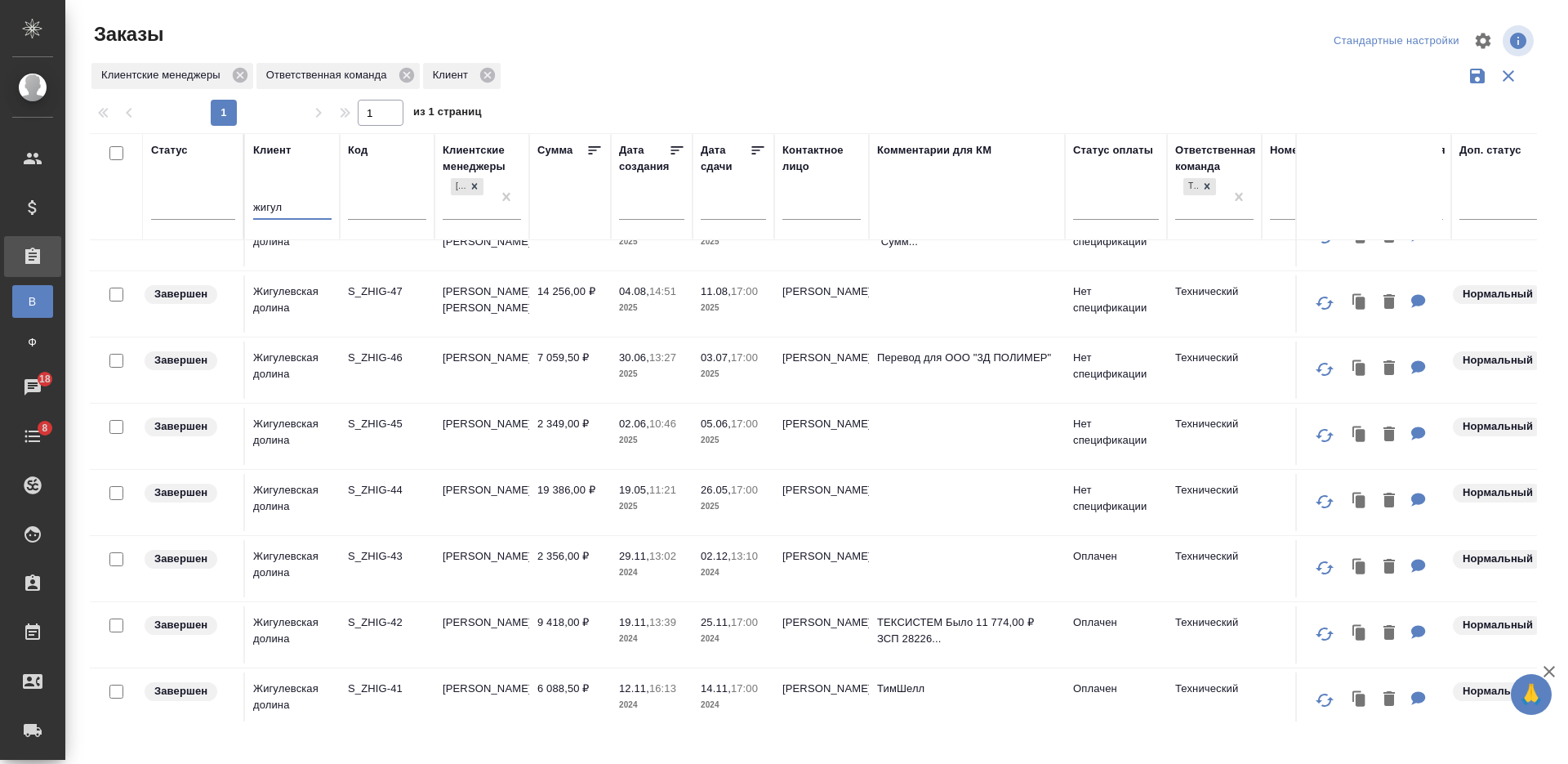
type input "жигул"
click at [571, 531] on td "19 386,00 ₽" at bounding box center [569, 502] width 81 height 57
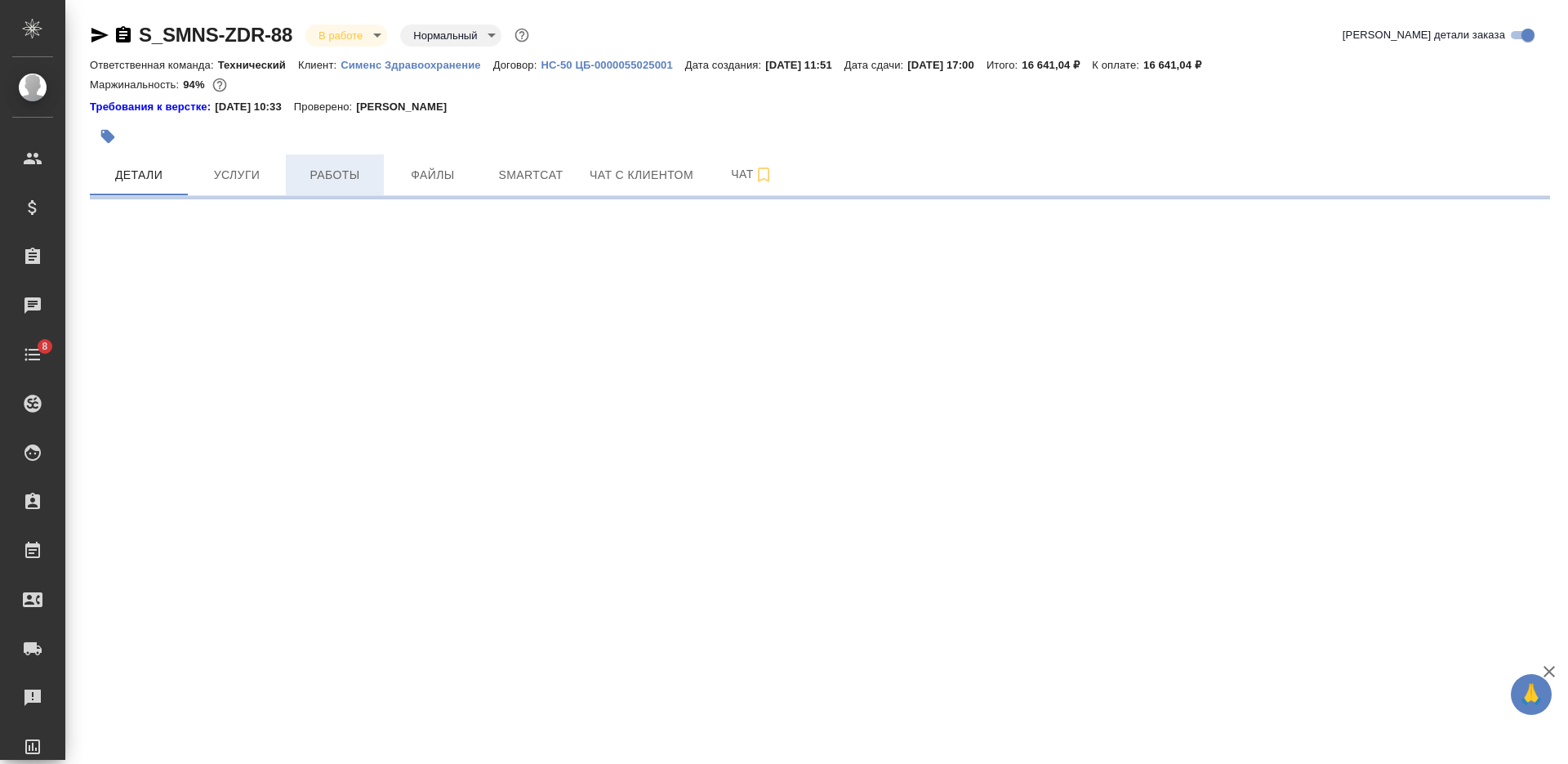
select select "RU"
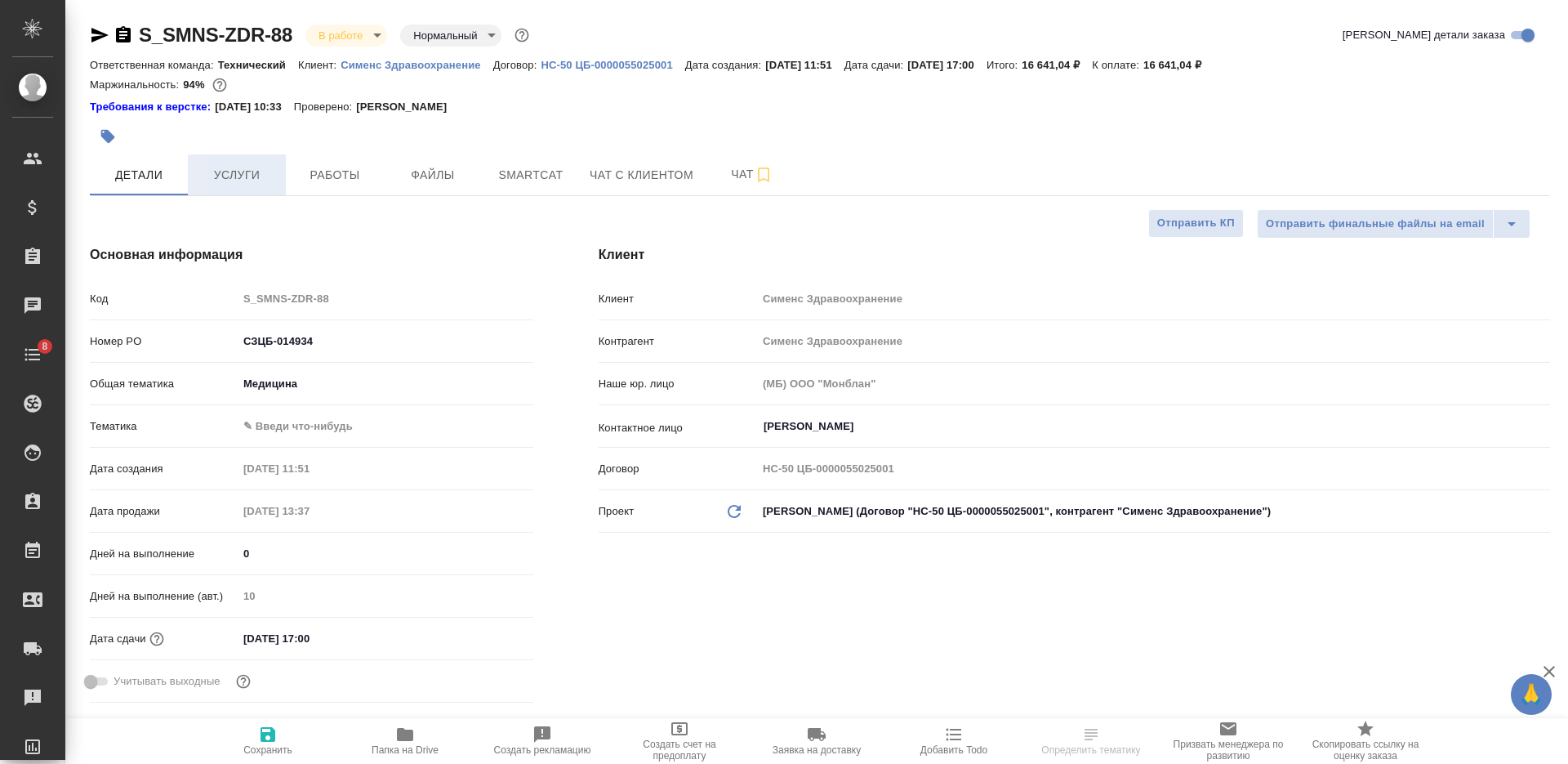
click at [256, 173] on span "Услуги" at bounding box center [237, 175] width 79 height 20
type textarea "x"
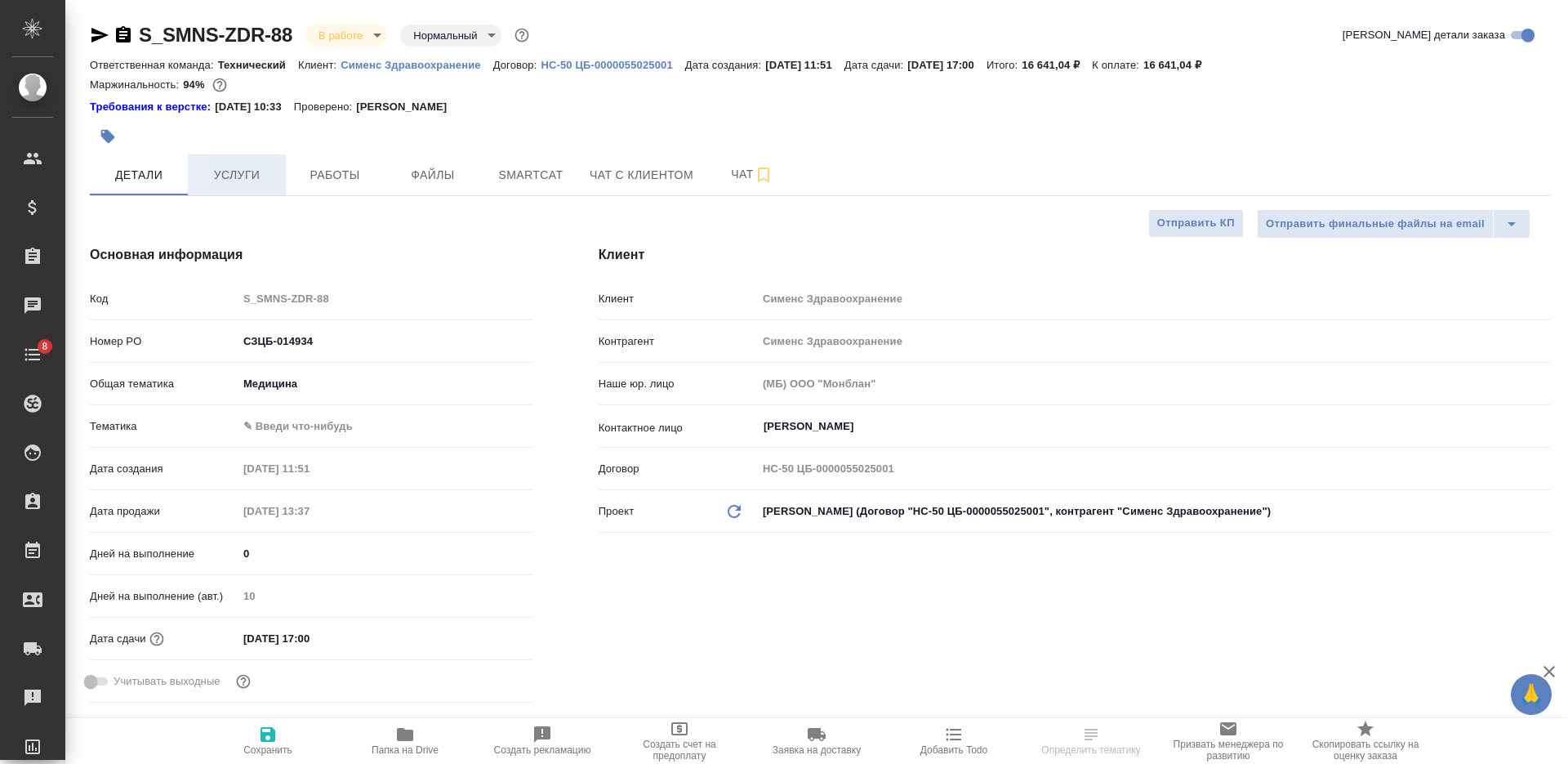
type textarea "x"
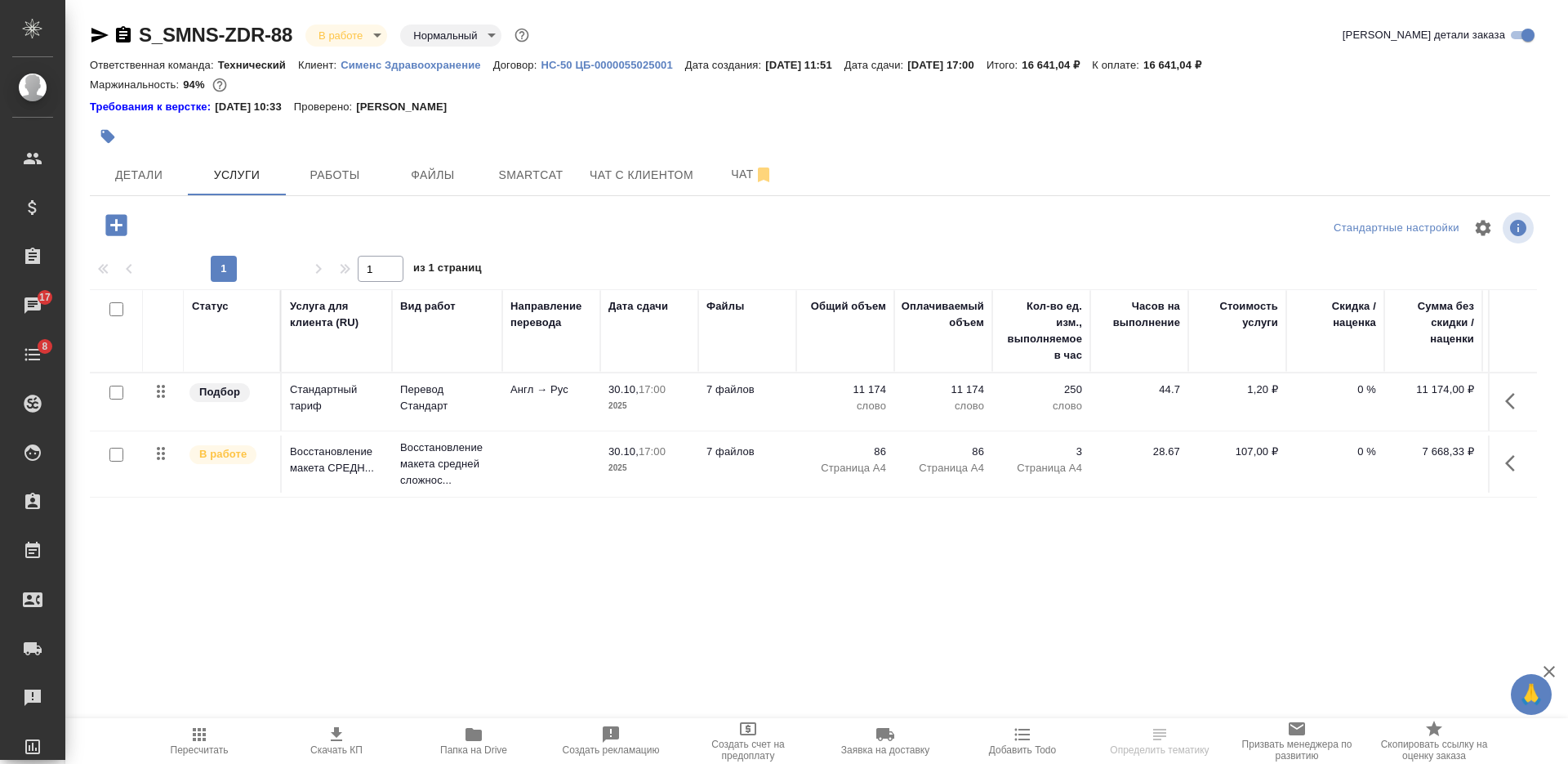
click at [564, 465] on td at bounding box center [551, 464] width 98 height 57
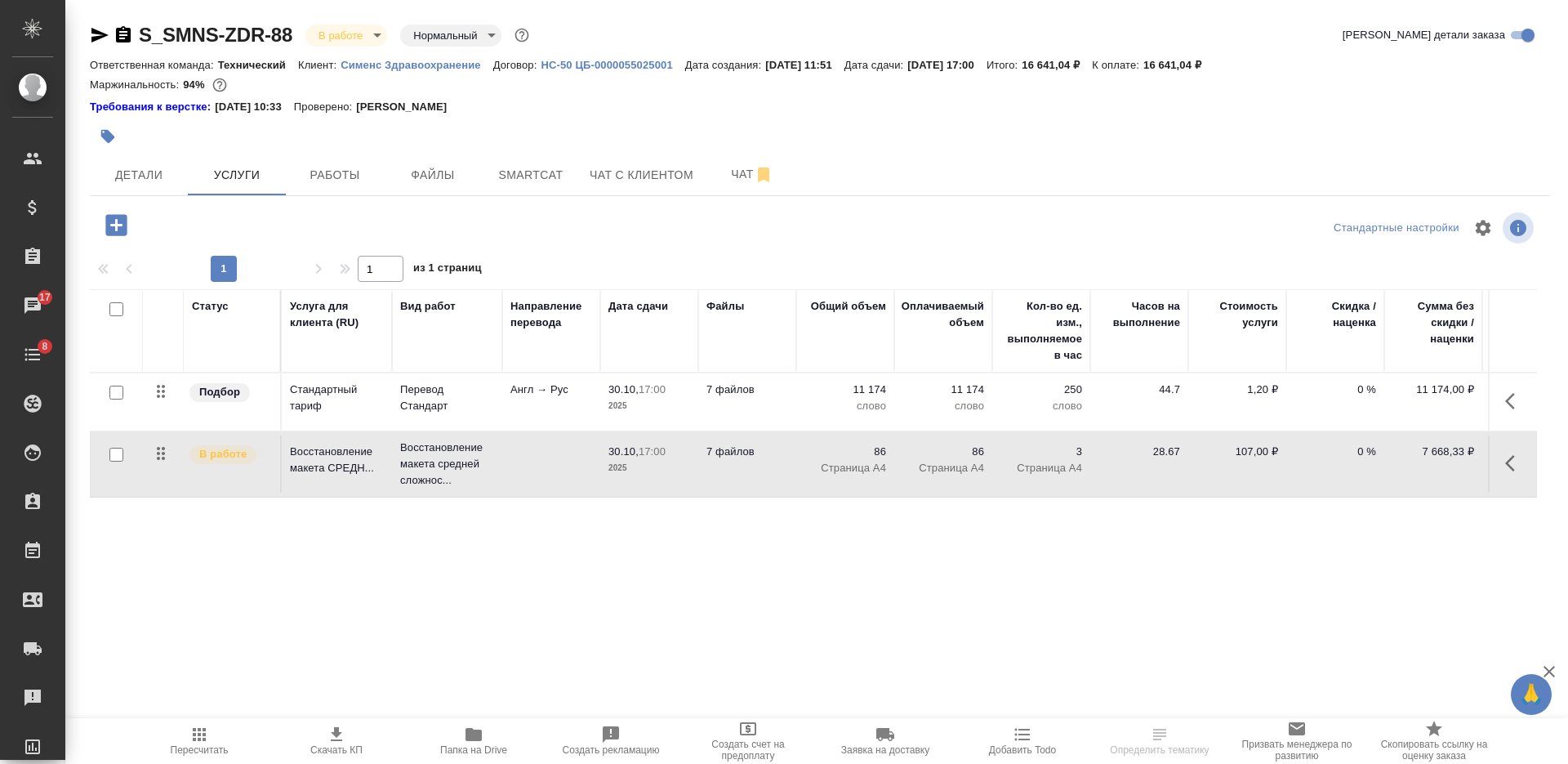
click at [564, 465] on td at bounding box center [551, 464] width 98 height 57
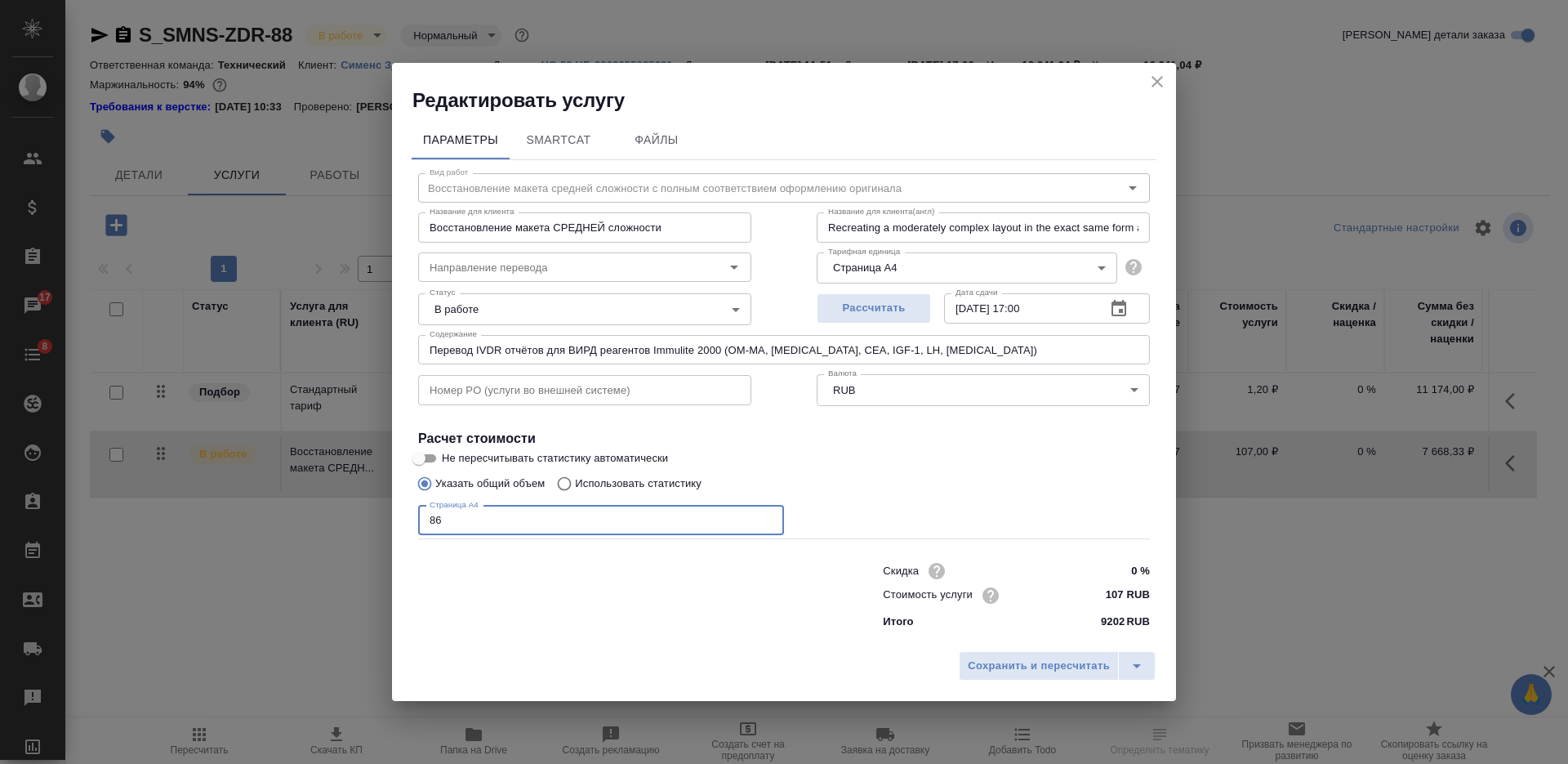
click at [426, 522] on input "86" at bounding box center [601, 520] width 366 height 29
type input "56"
click at [1002, 663] on span "Сохранить и пересчитать" at bounding box center [1038, 666] width 142 height 19
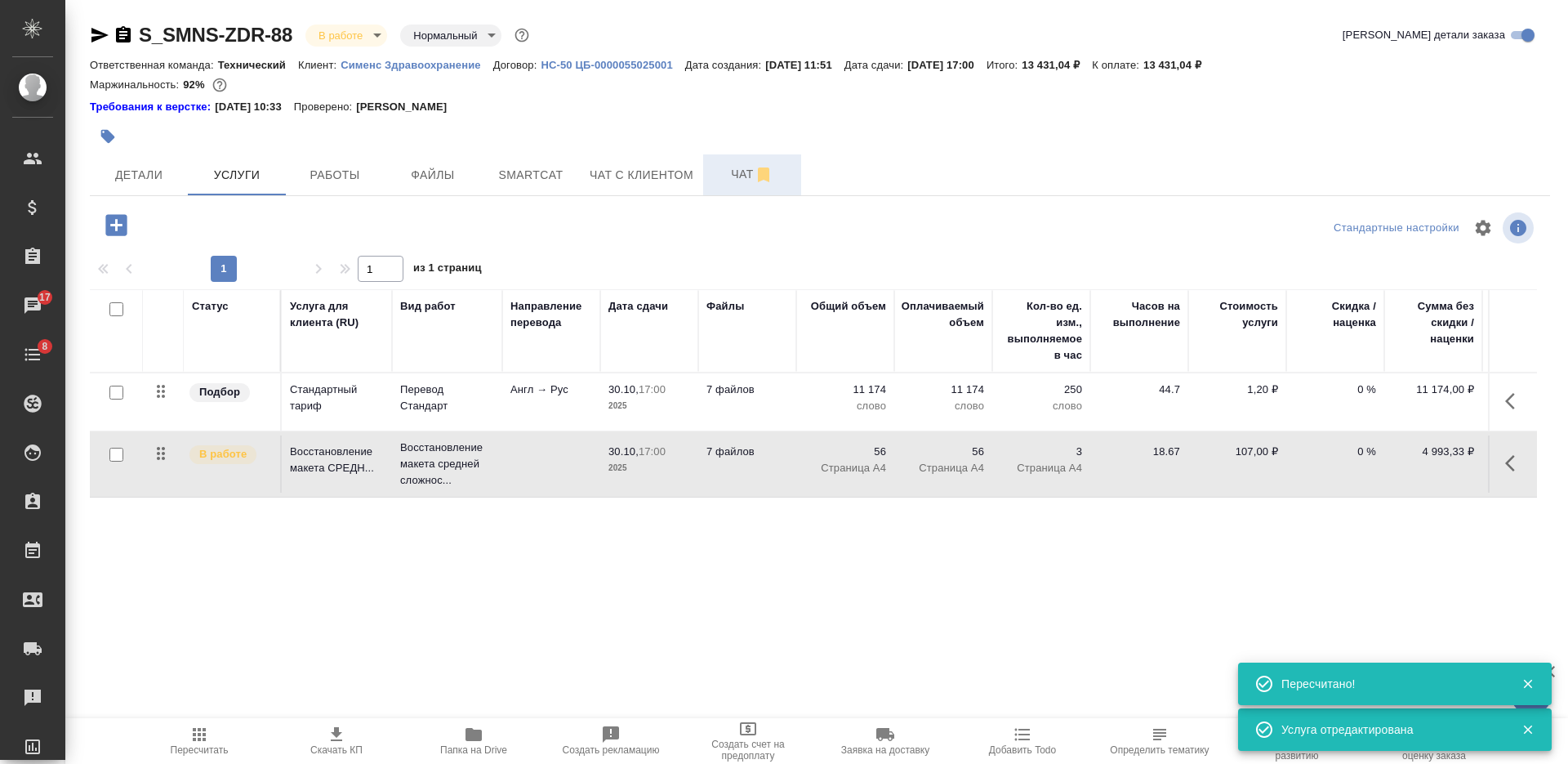
click at [742, 170] on span "Чат" at bounding box center [751, 174] width 79 height 20
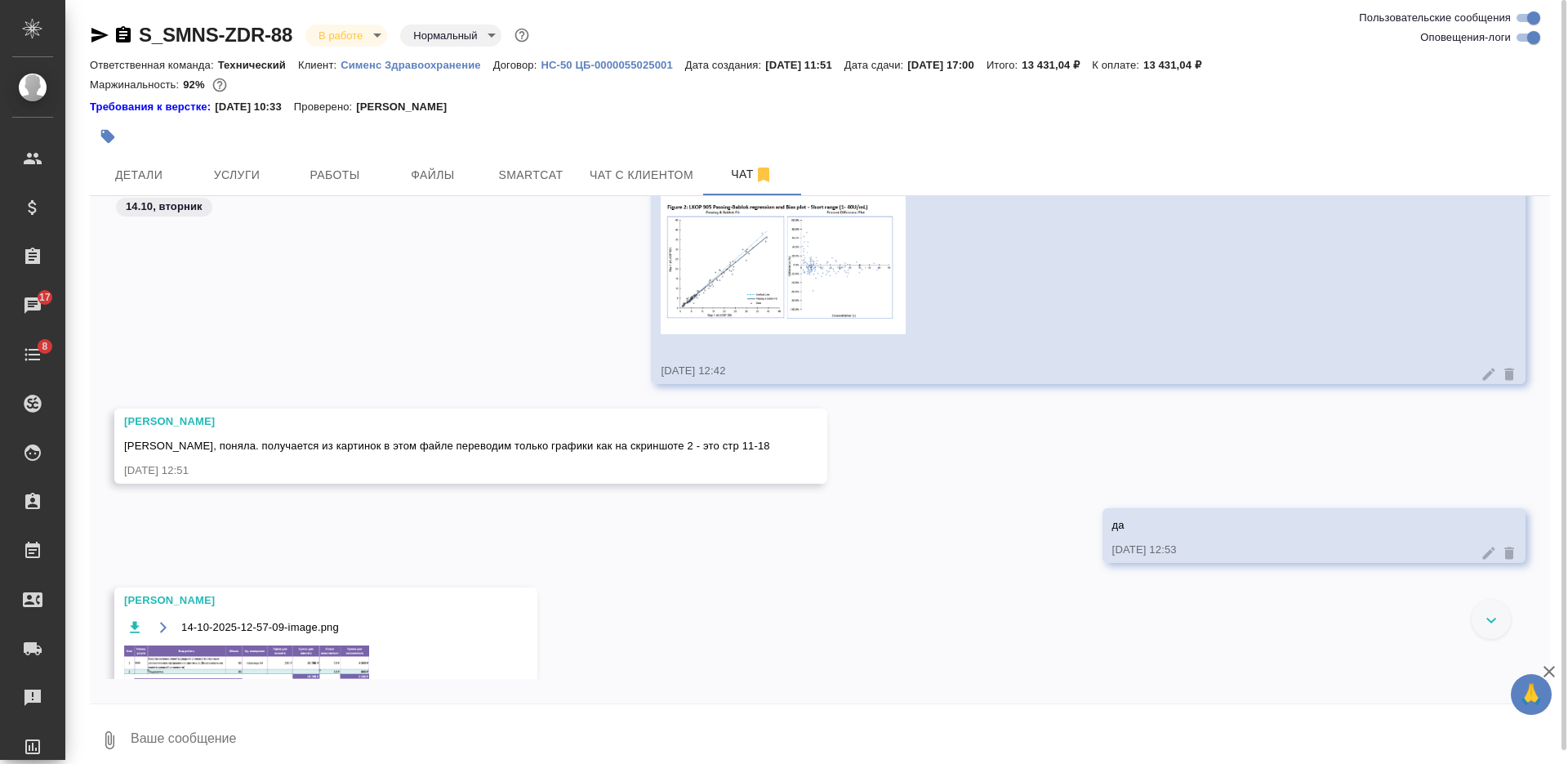
scroll to position [2364, 0]
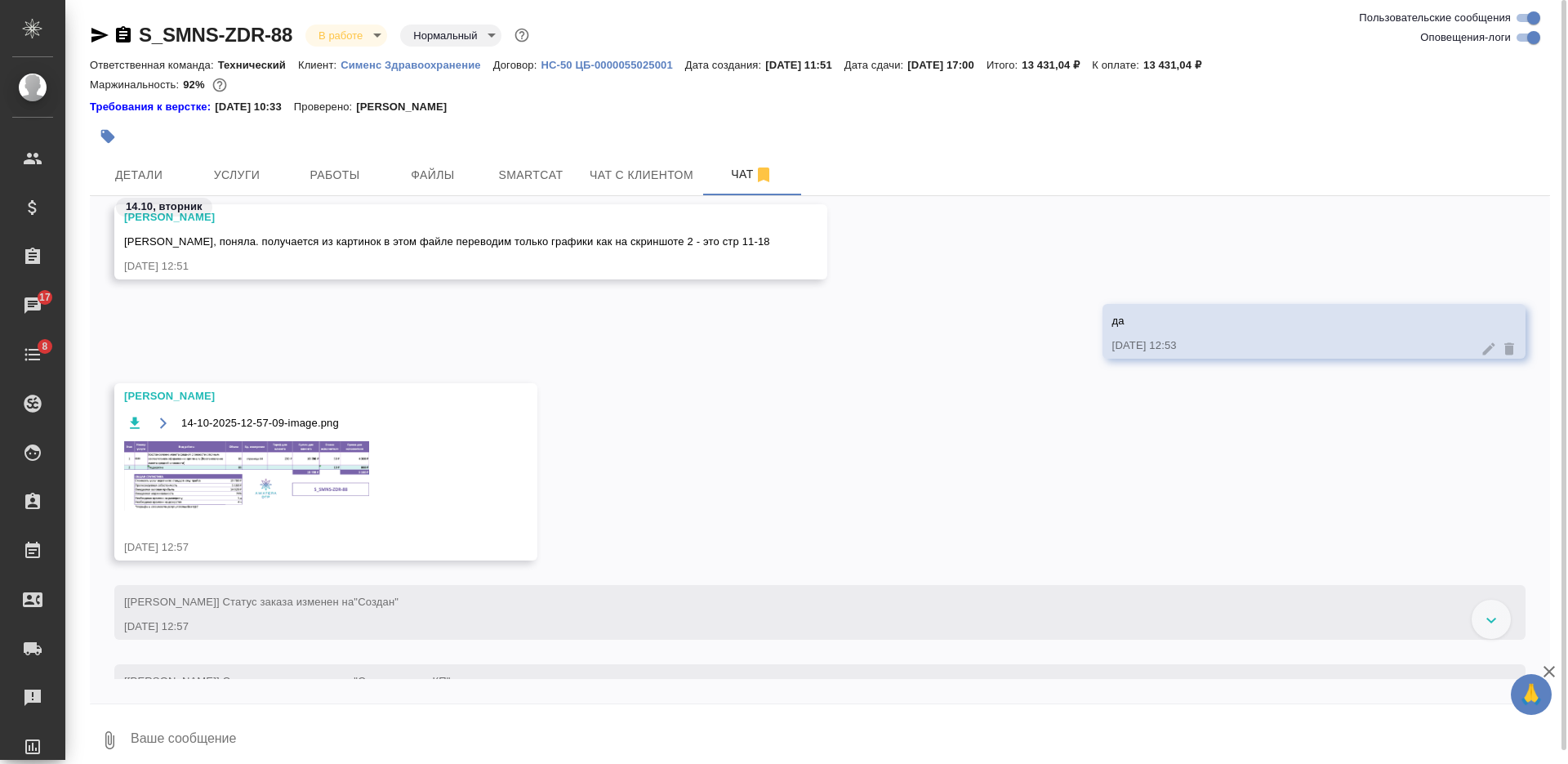
click at [324, 481] on img at bounding box center [246, 475] width 245 height 70
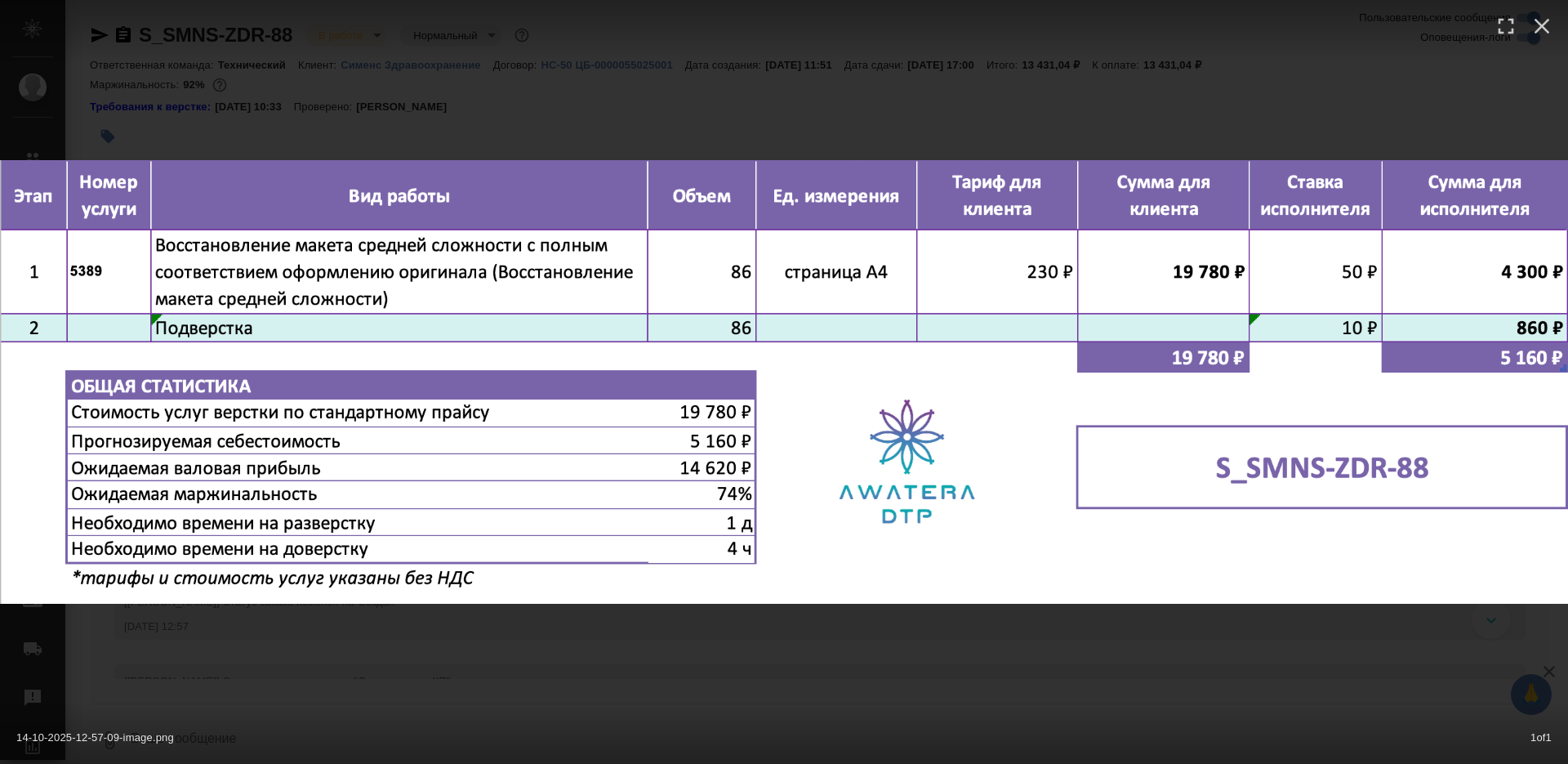
click at [715, 635] on div "14-10-2025-12-57-09-image.png 1 of 1" at bounding box center [784, 382] width 1568 height 764
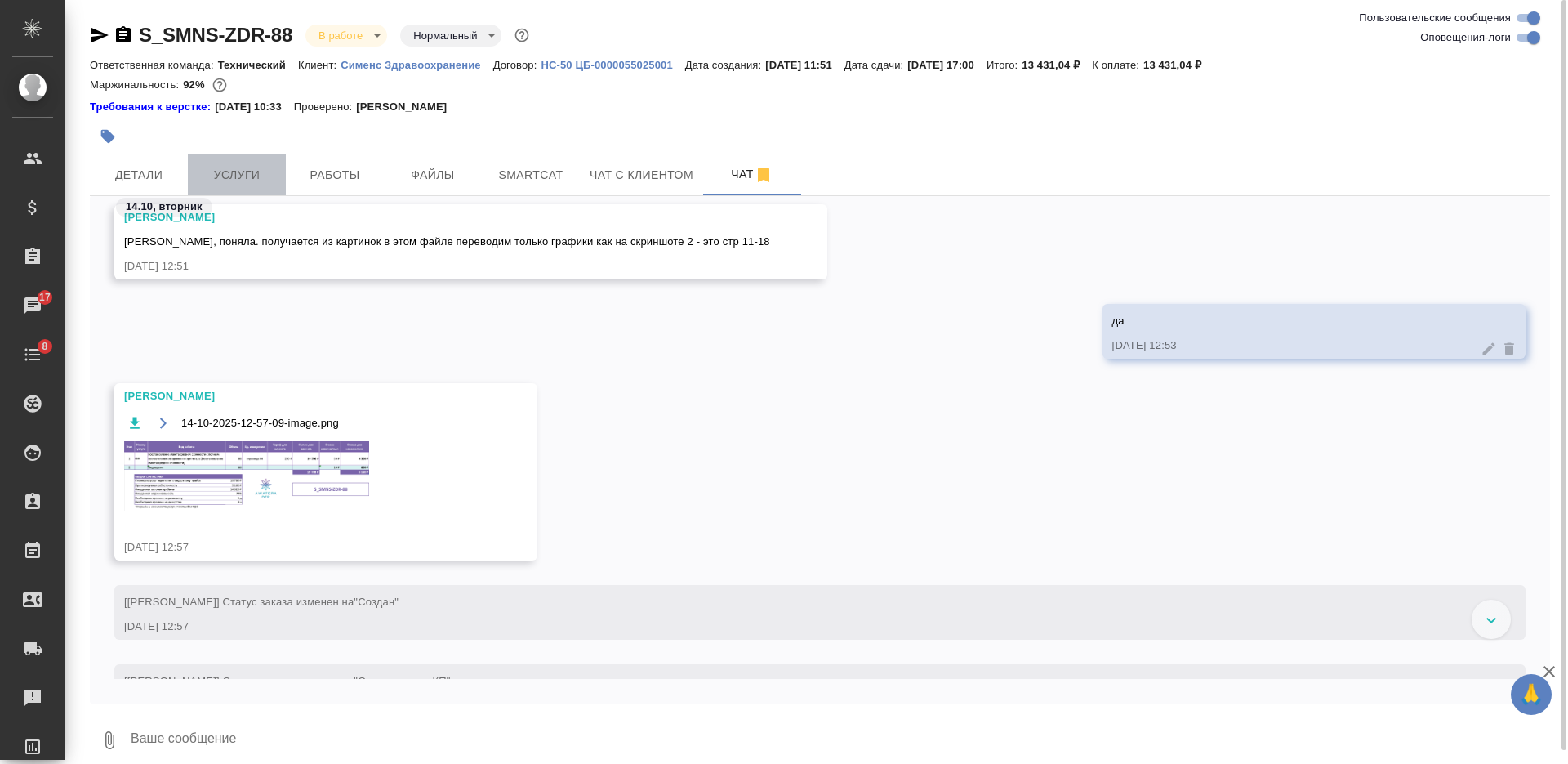
click at [255, 179] on span "Услуги" at bounding box center [237, 175] width 79 height 20
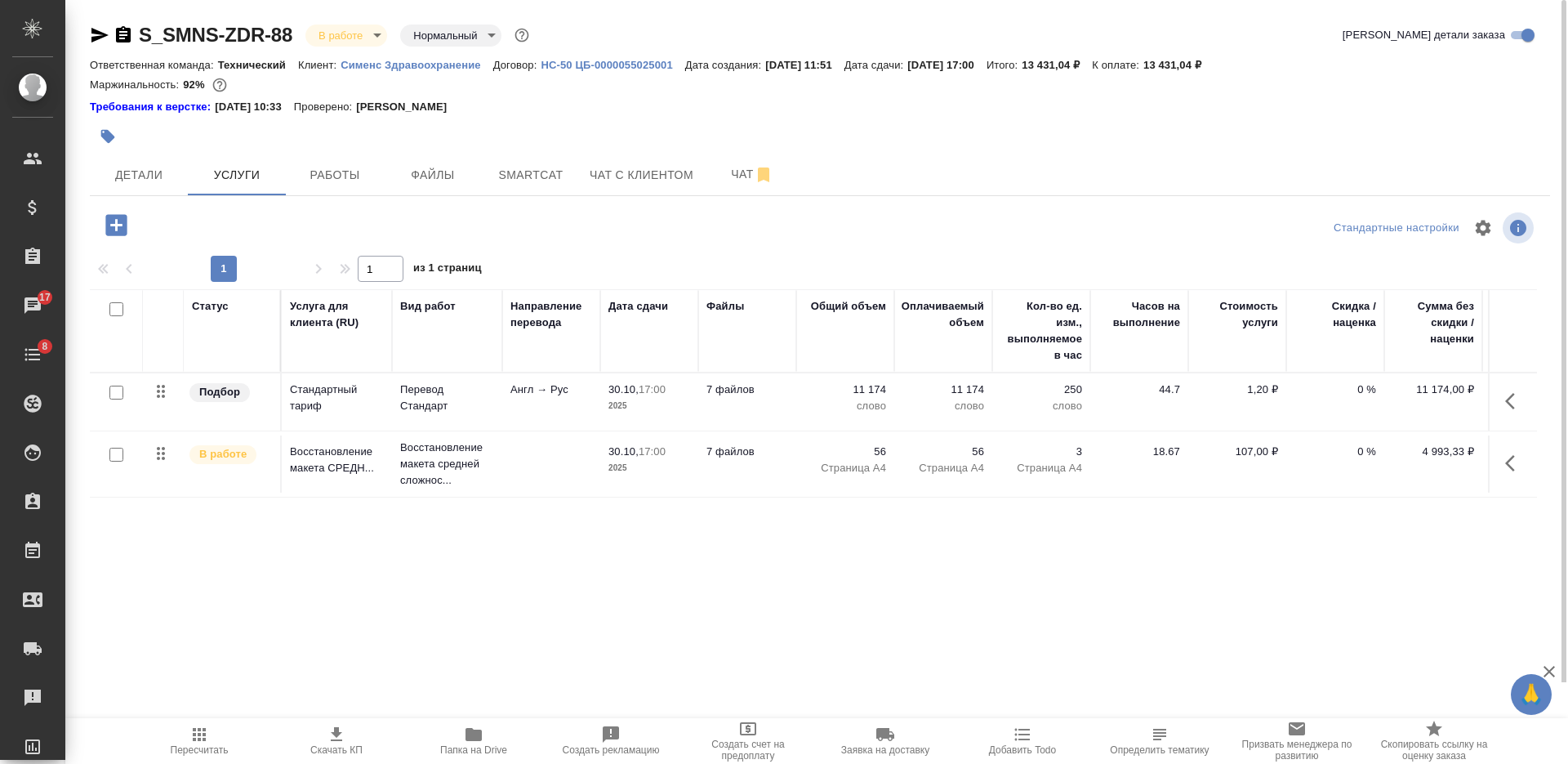
click at [567, 458] on td at bounding box center [551, 464] width 98 height 57
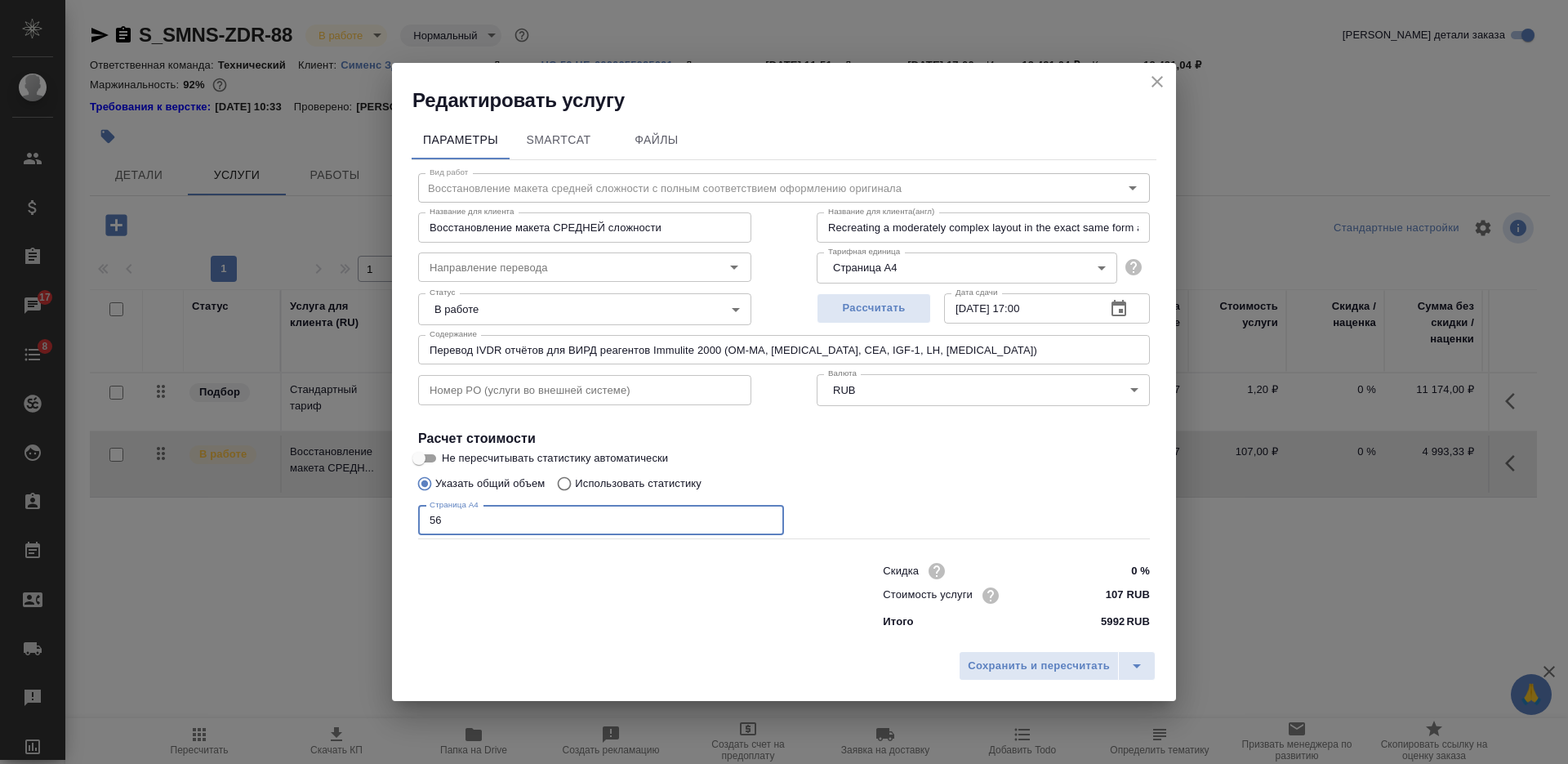
drag, startPoint x: 439, startPoint y: 518, endPoint x: 422, endPoint y: 518, distance: 17.0
click at [422, 518] on input "56" at bounding box center [601, 520] width 366 height 29
type input "86"
click at [994, 657] on span "Сохранить и пересчитать" at bounding box center [1038, 666] width 142 height 19
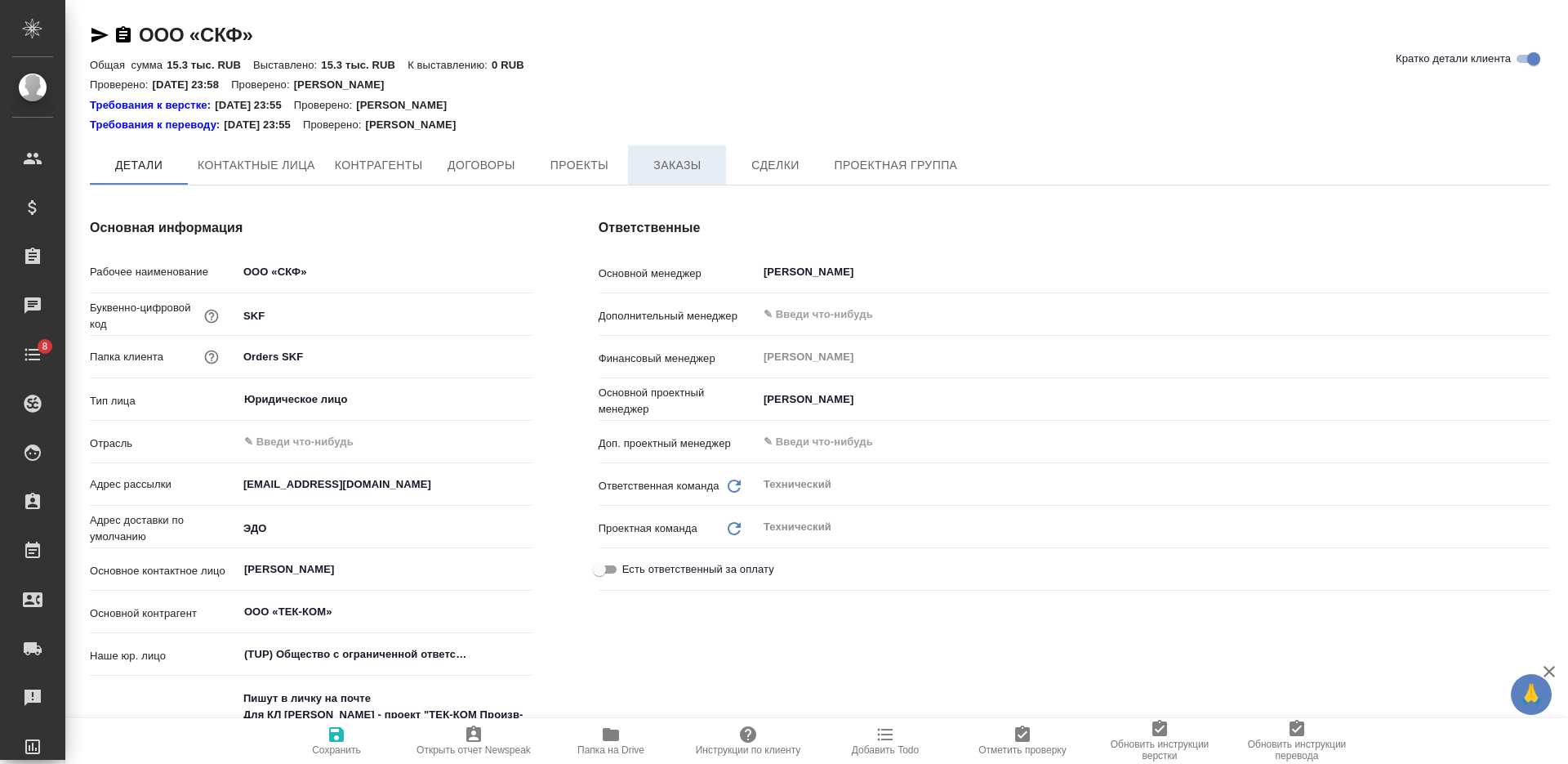
type textarea "x"
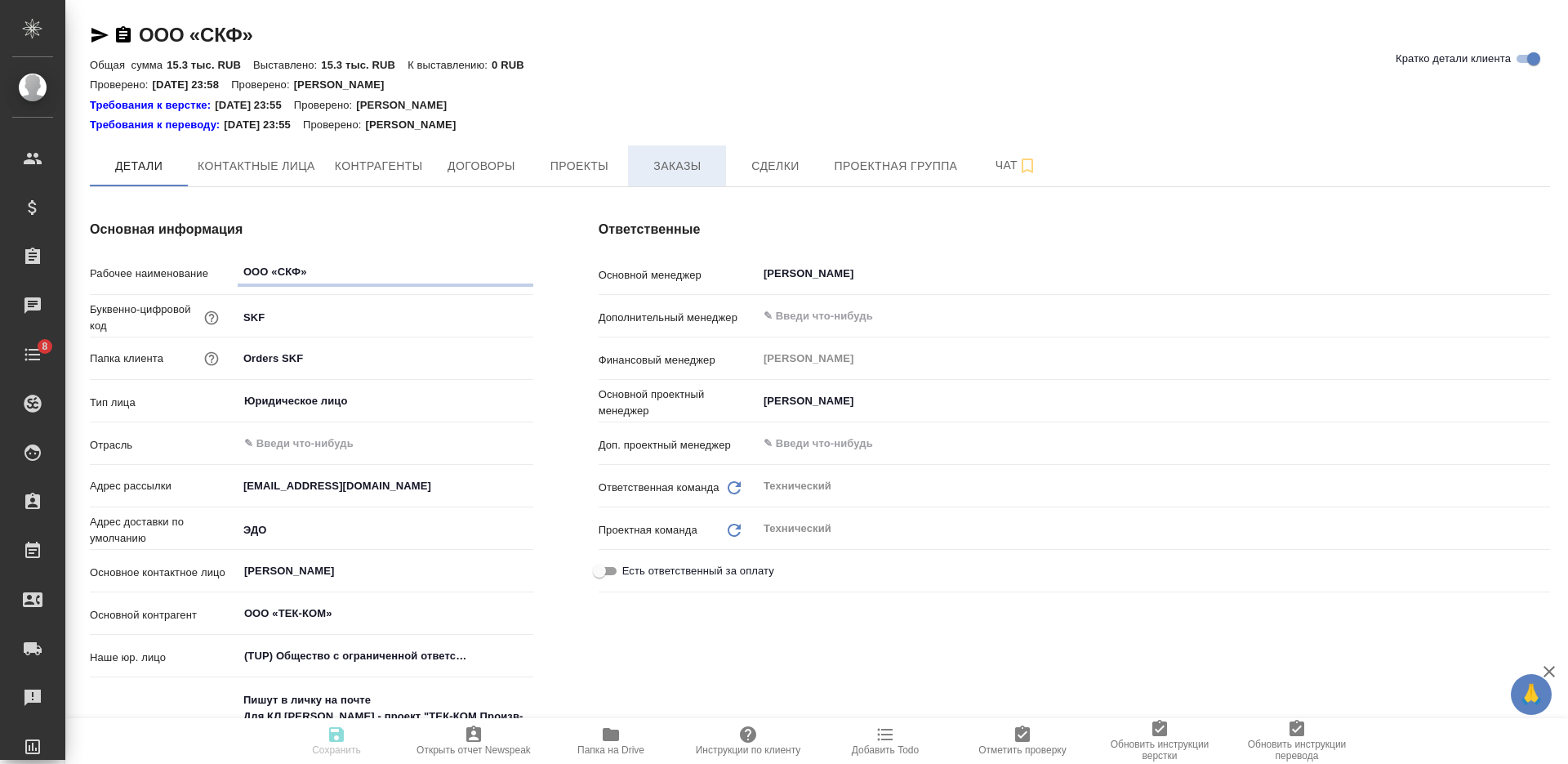
type textarea "x"
click at [486, 164] on span "Договоры" at bounding box center [480, 166] width 79 height 20
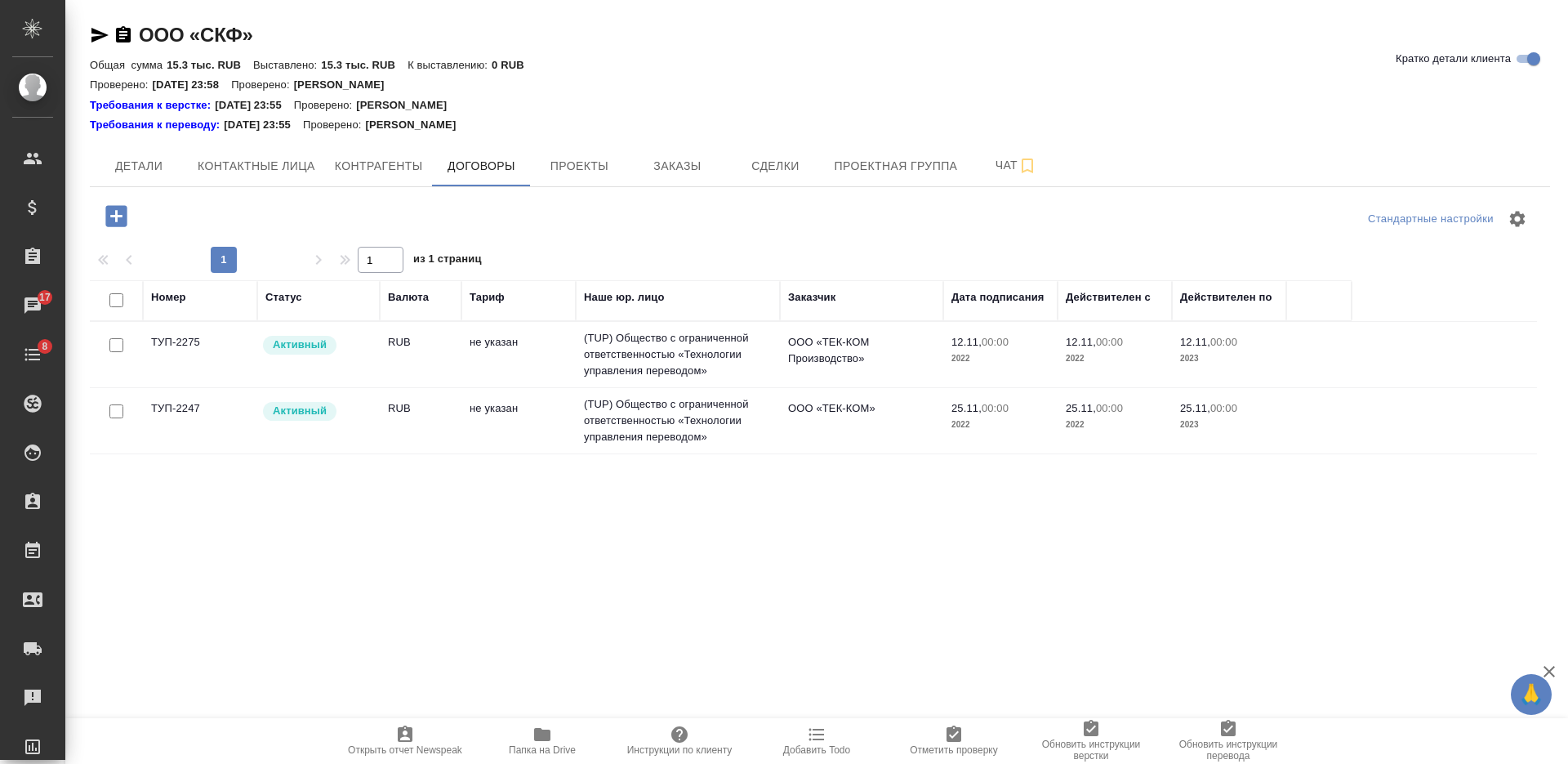
click at [485, 356] on td "не указан" at bounding box center [518, 354] width 114 height 57
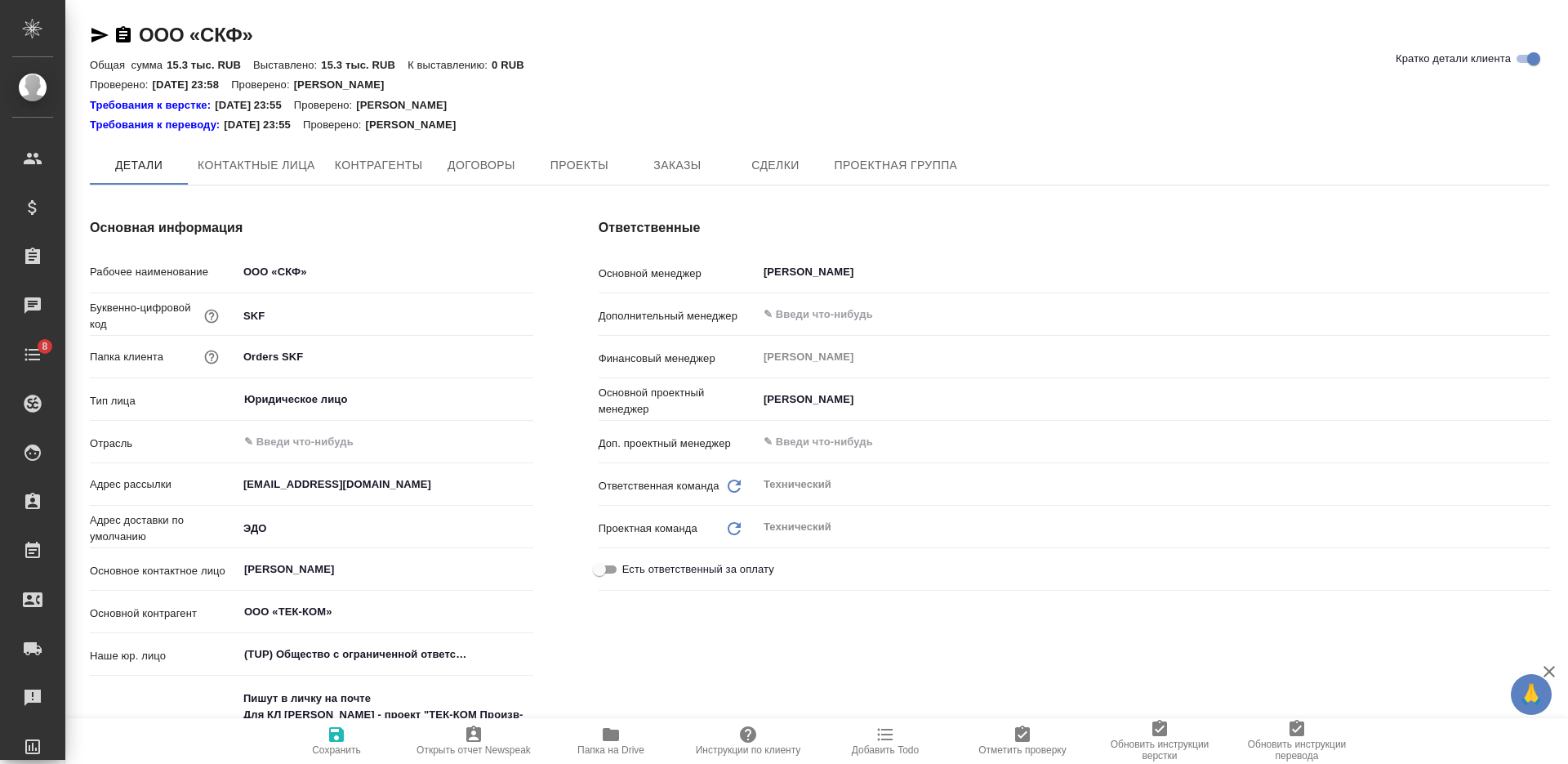
type textarea "x"
click at [602, 739] on icon "button" at bounding box center [611, 734] width 19 height 19
type textarea "x"
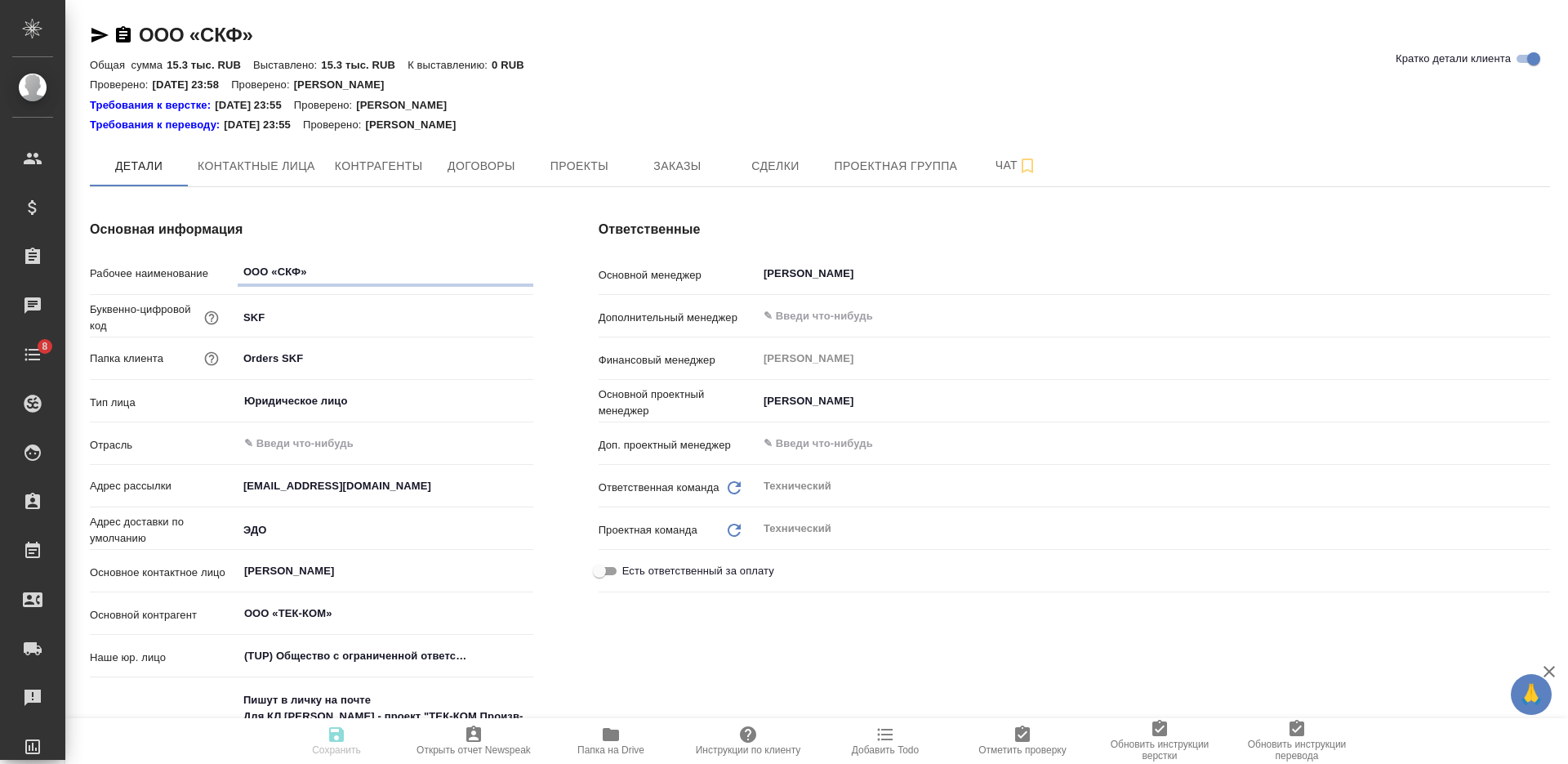
type textarea "x"
click at [667, 161] on span "Заказы" at bounding box center [676, 166] width 79 height 20
type textarea "x"
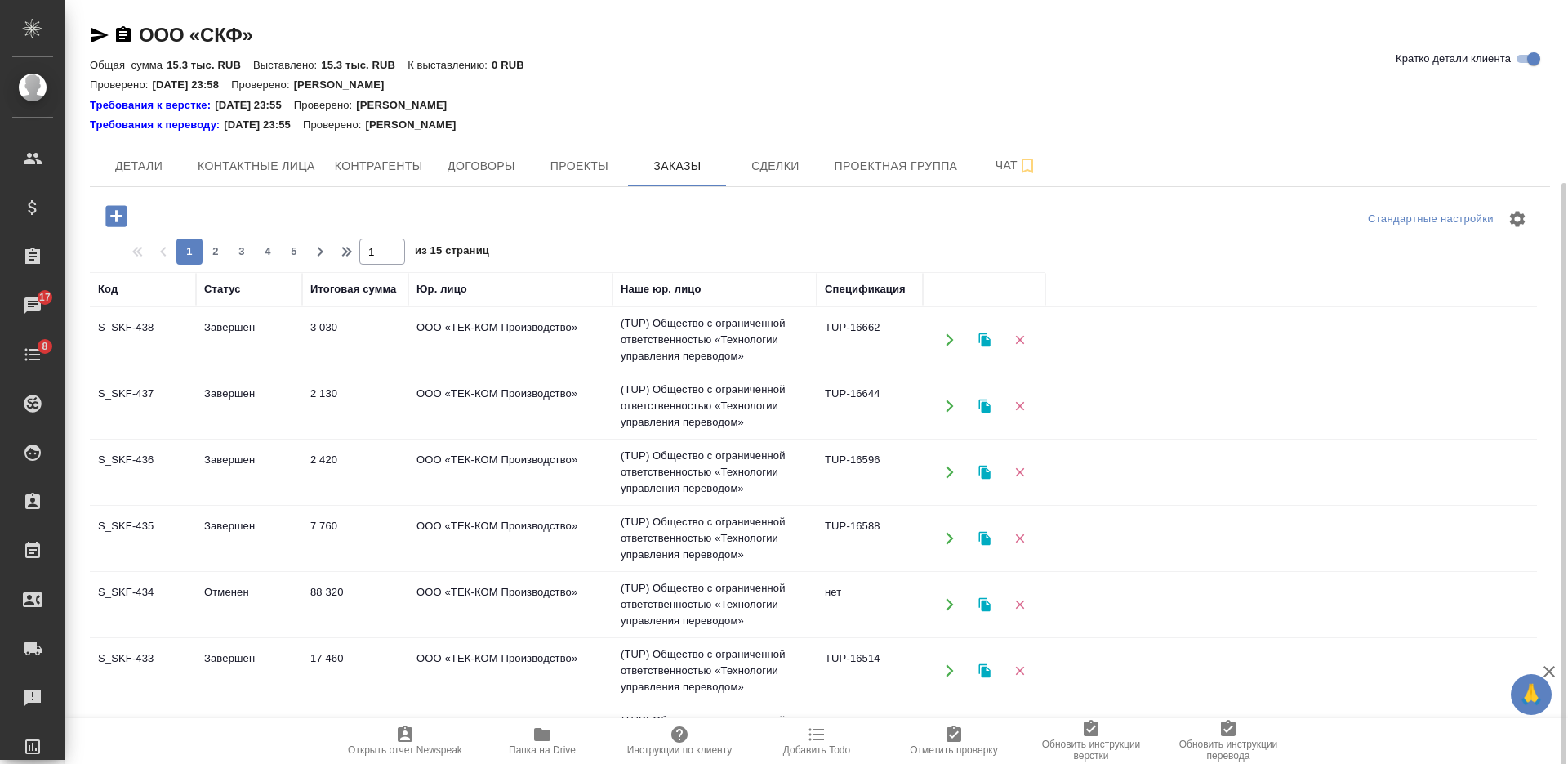
scroll to position [102, 0]
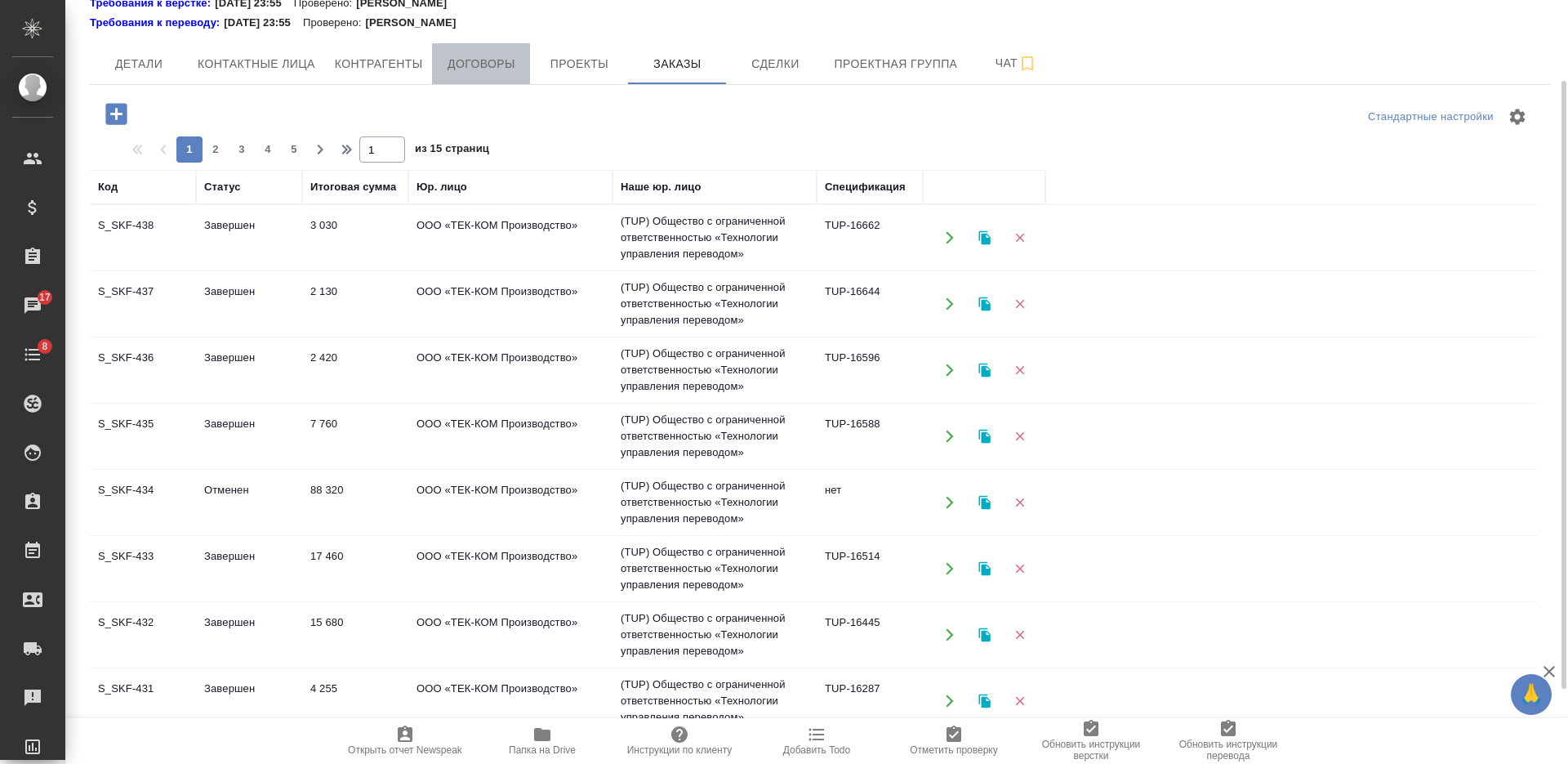
click at [460, 76] on button "Договоры" at bounding box center [480, 64] width 98 height 41
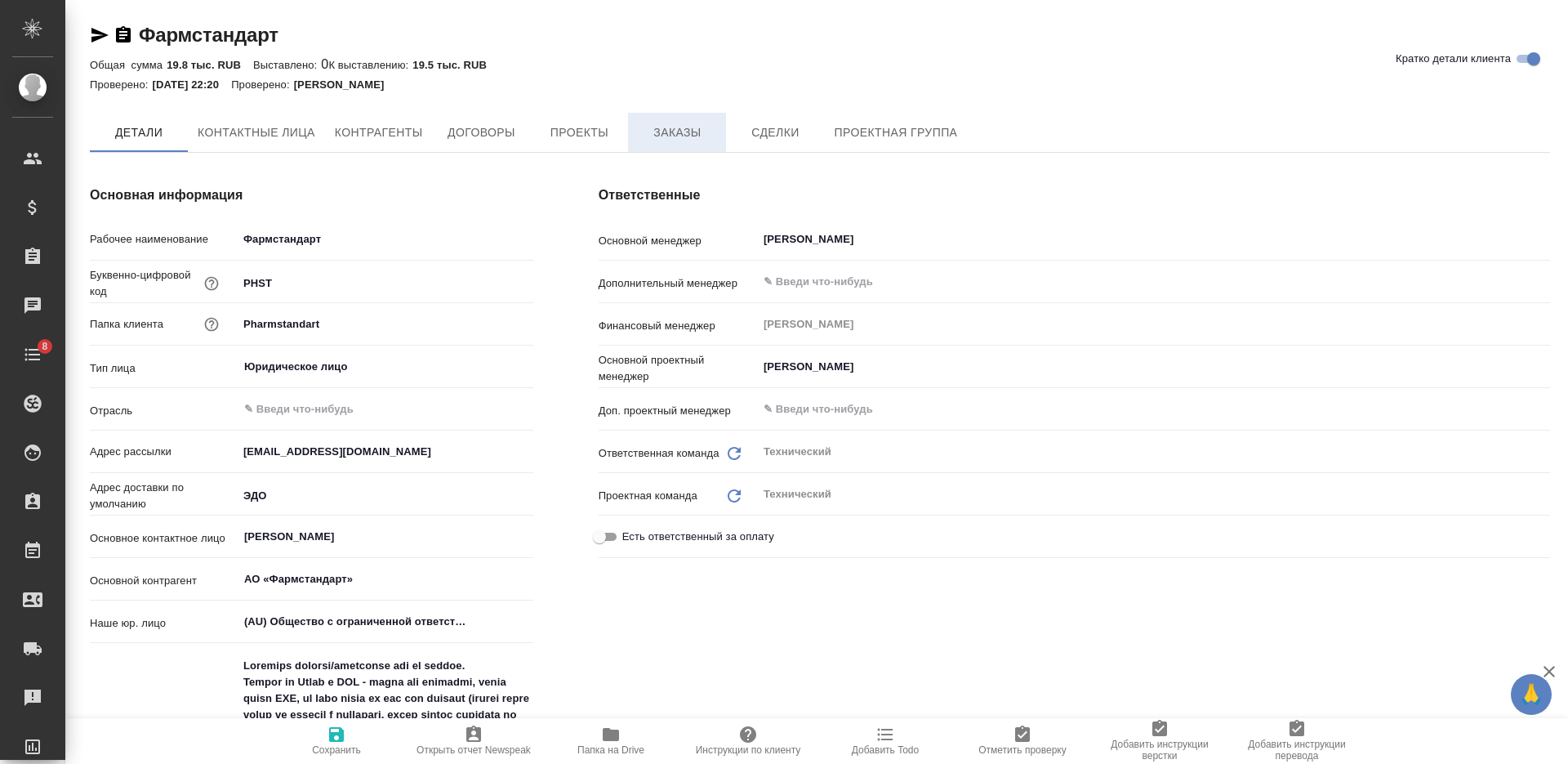
type textarea "x"
click at [490, 140] on span "Договоры" at bounding box center [480, 133] width 79 height 20
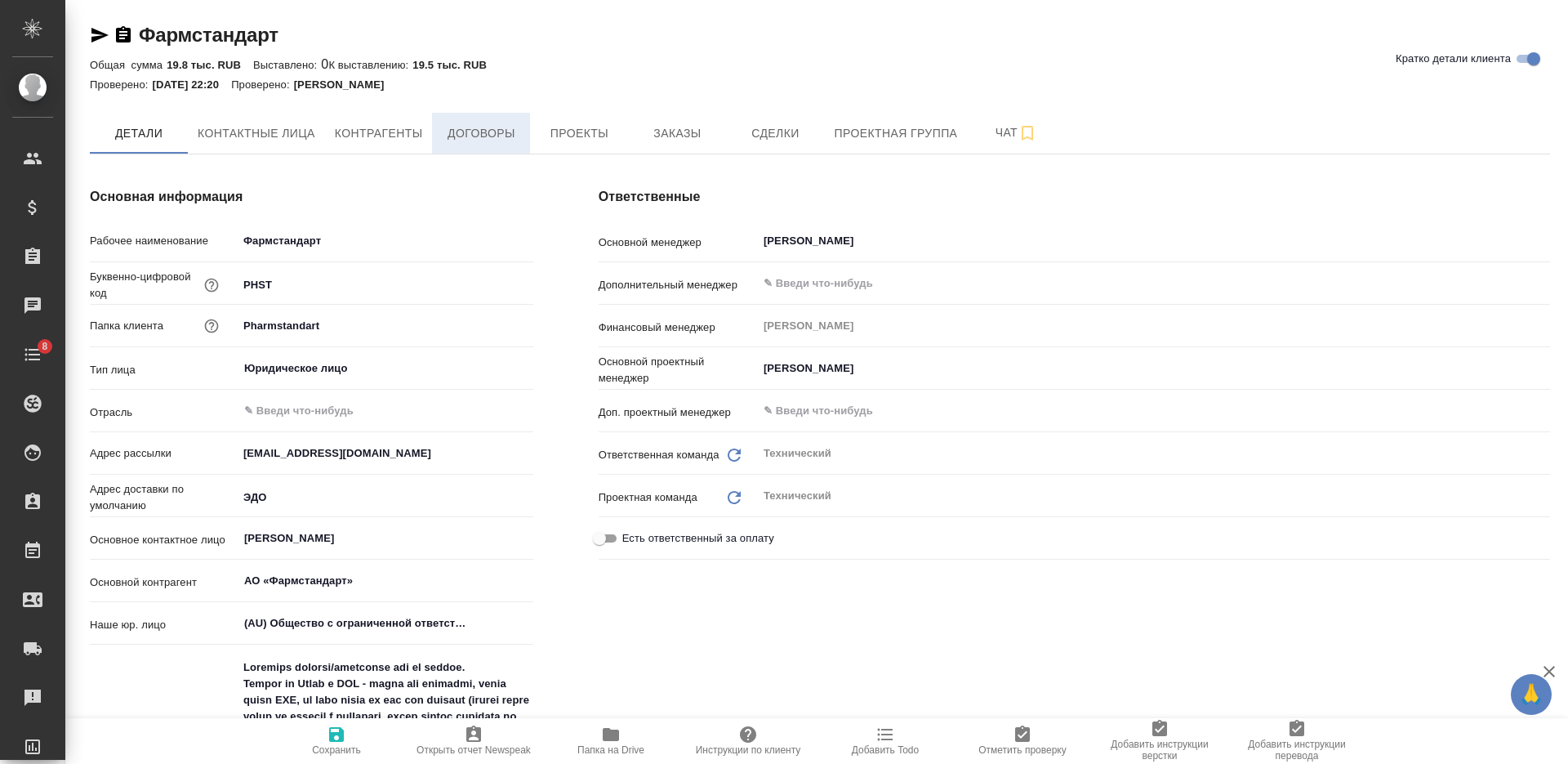
type textarea "x"
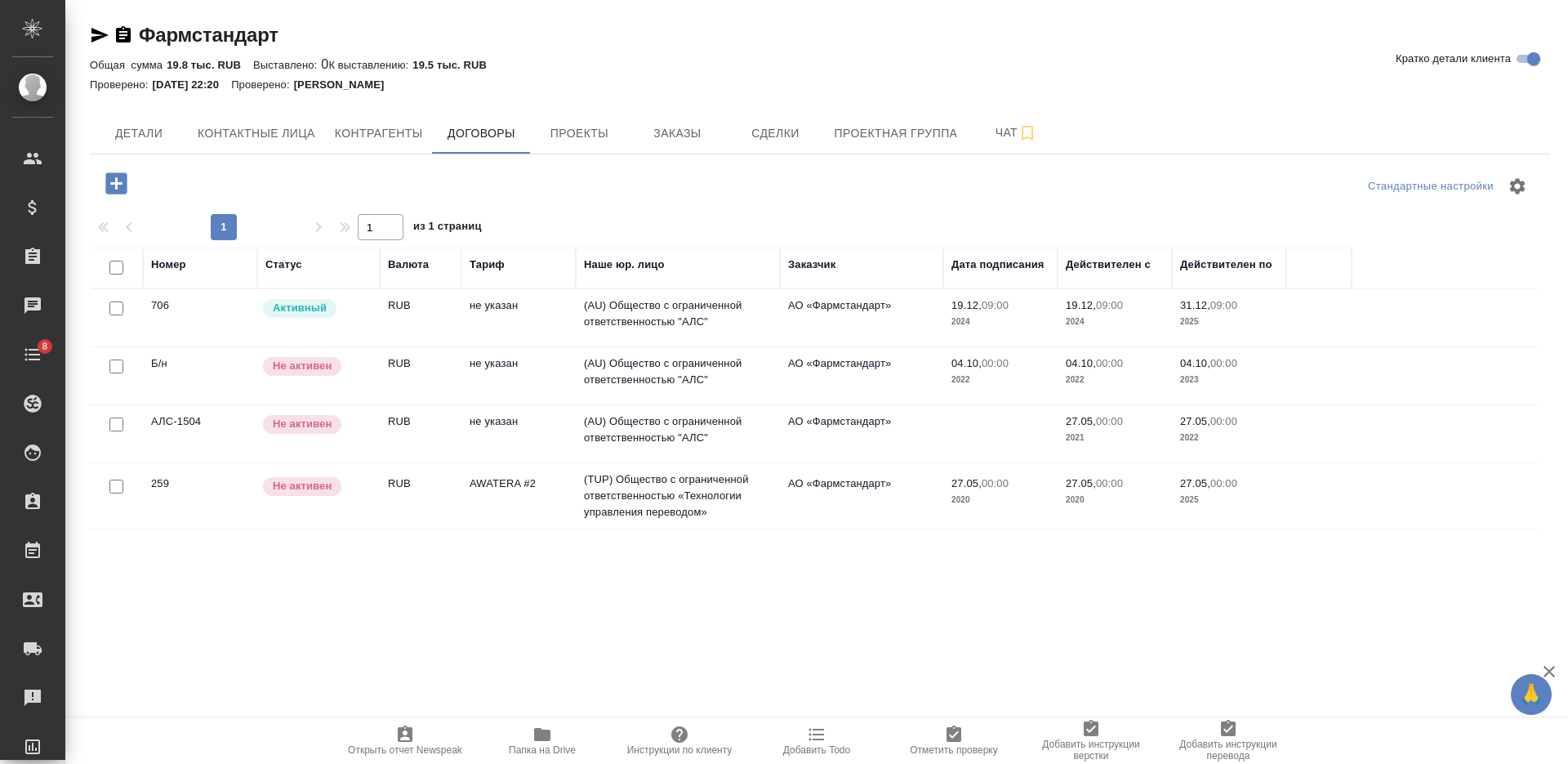
click at [387, 318] on td "RUB" at bounding box center [420, 317] width 81 height 57
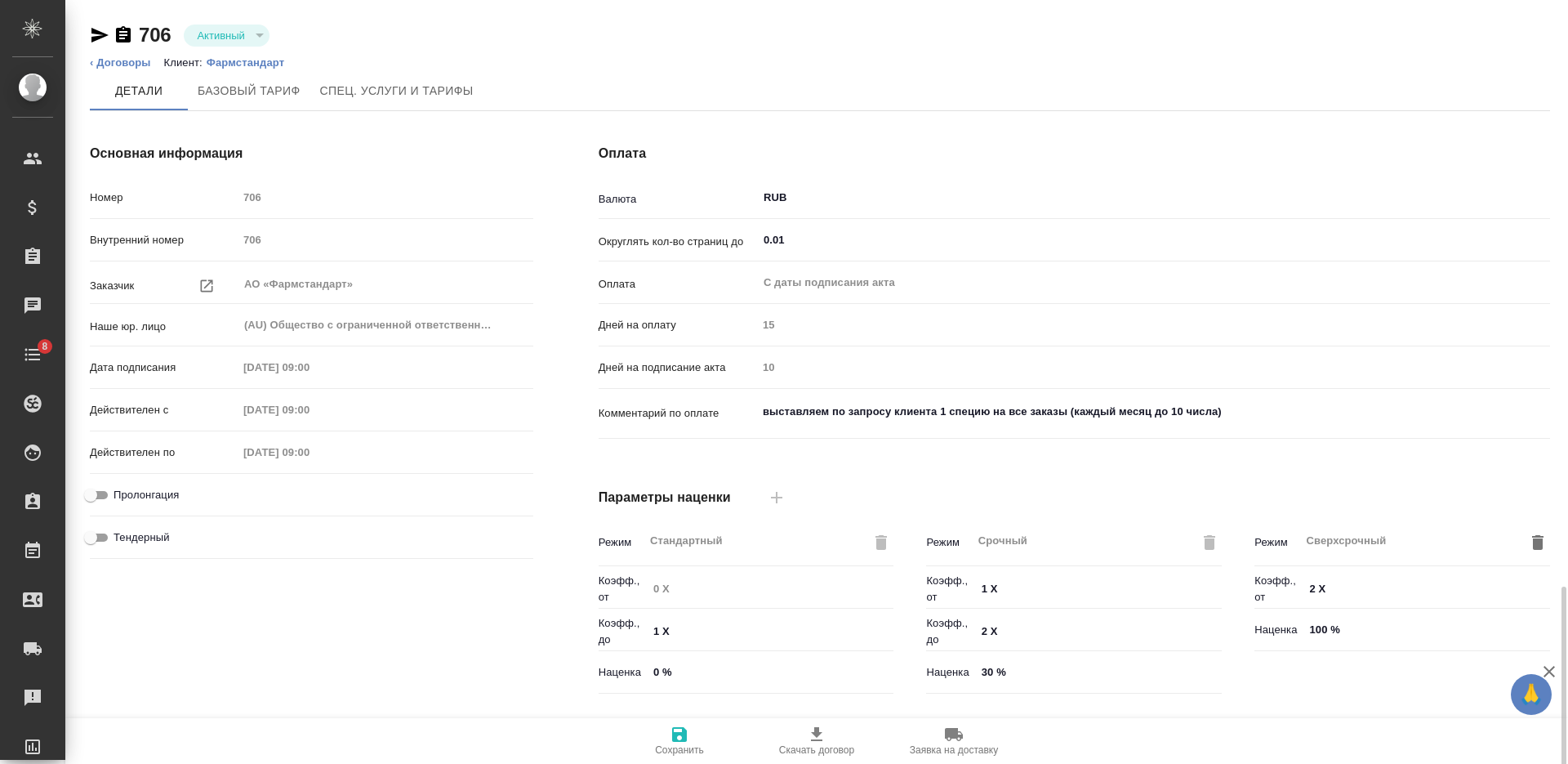
scroll to position [347, 0]
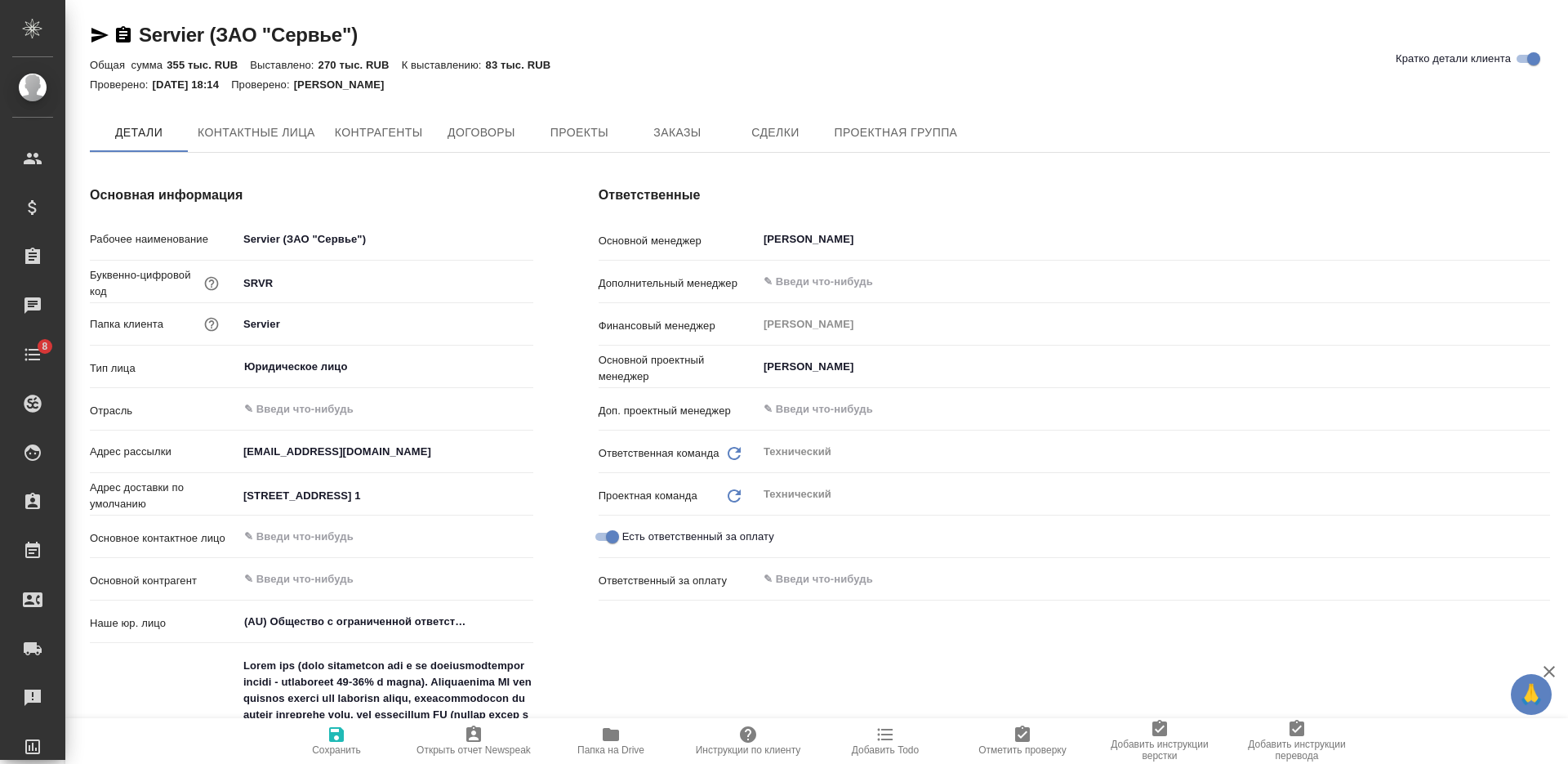
type textarea "x"
click at [496, 147] on button "Договоры" at bounding box center [480, 133] width 98 height 41
type textarea "x"
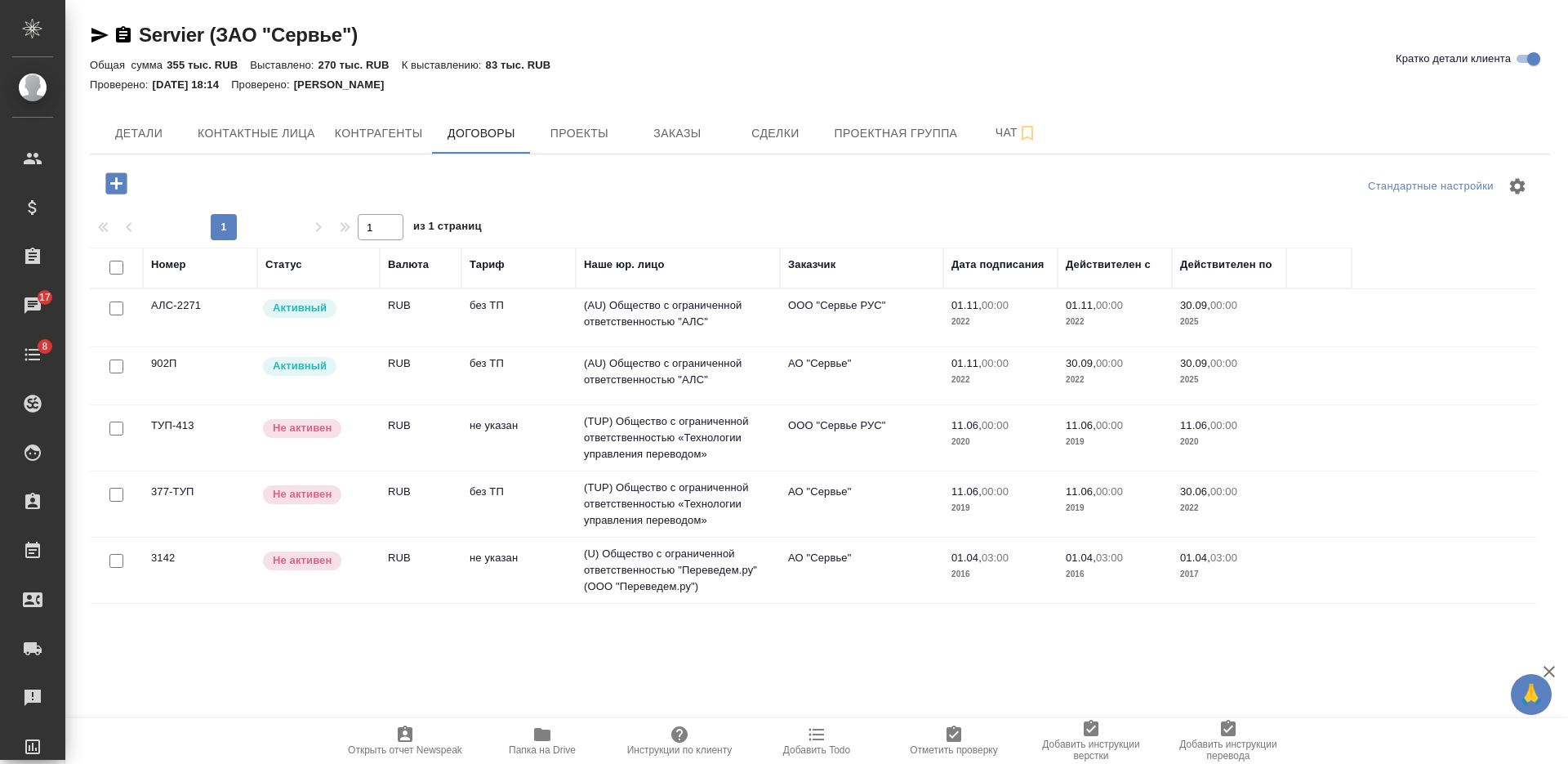
click at [342, 321] on td "Активный" at bounding box center [318, 317] width 123 height 57
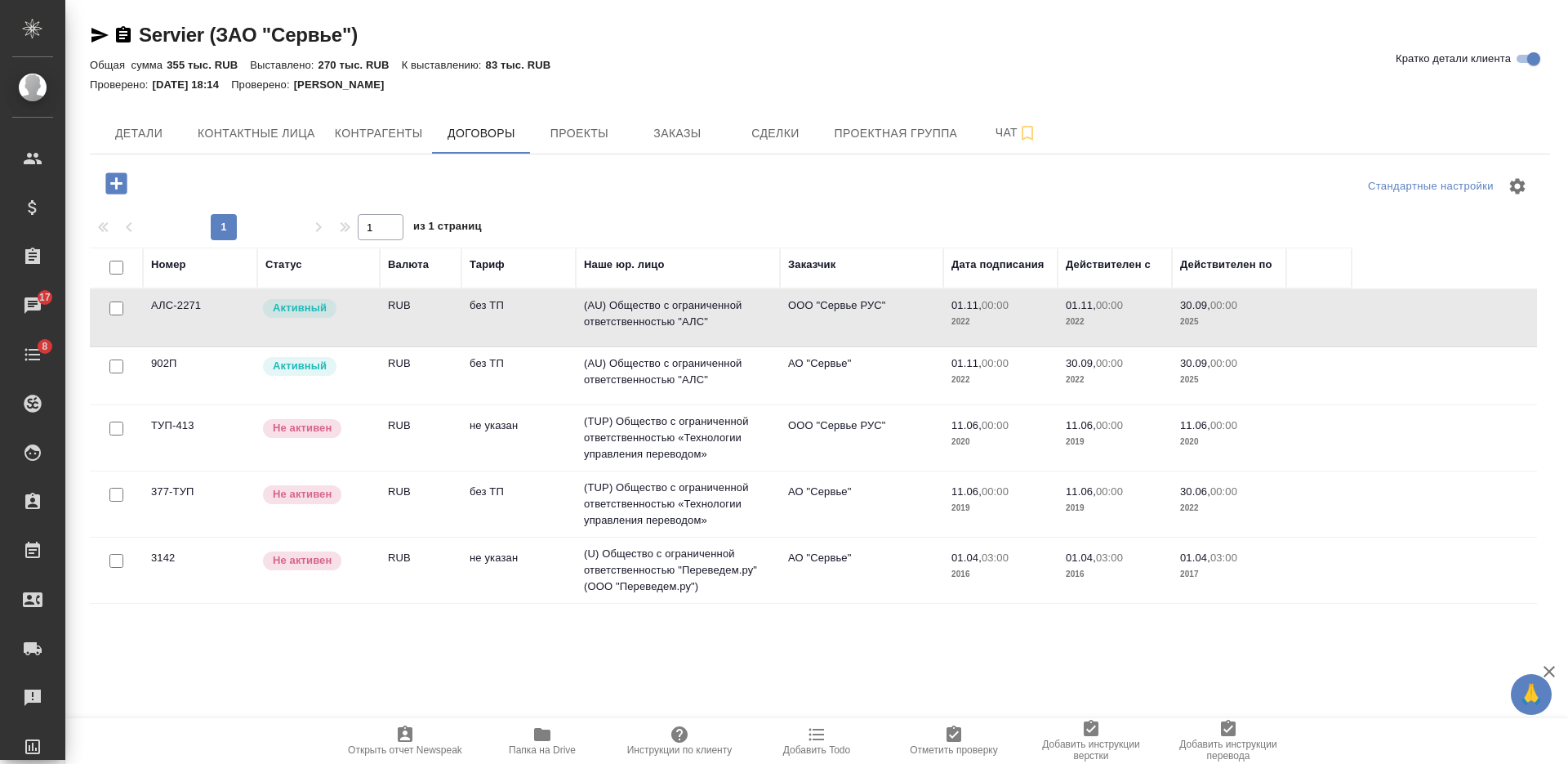
click at [342, 321] on td "Активный" at bounding box center [318, 317] width 123 height 57
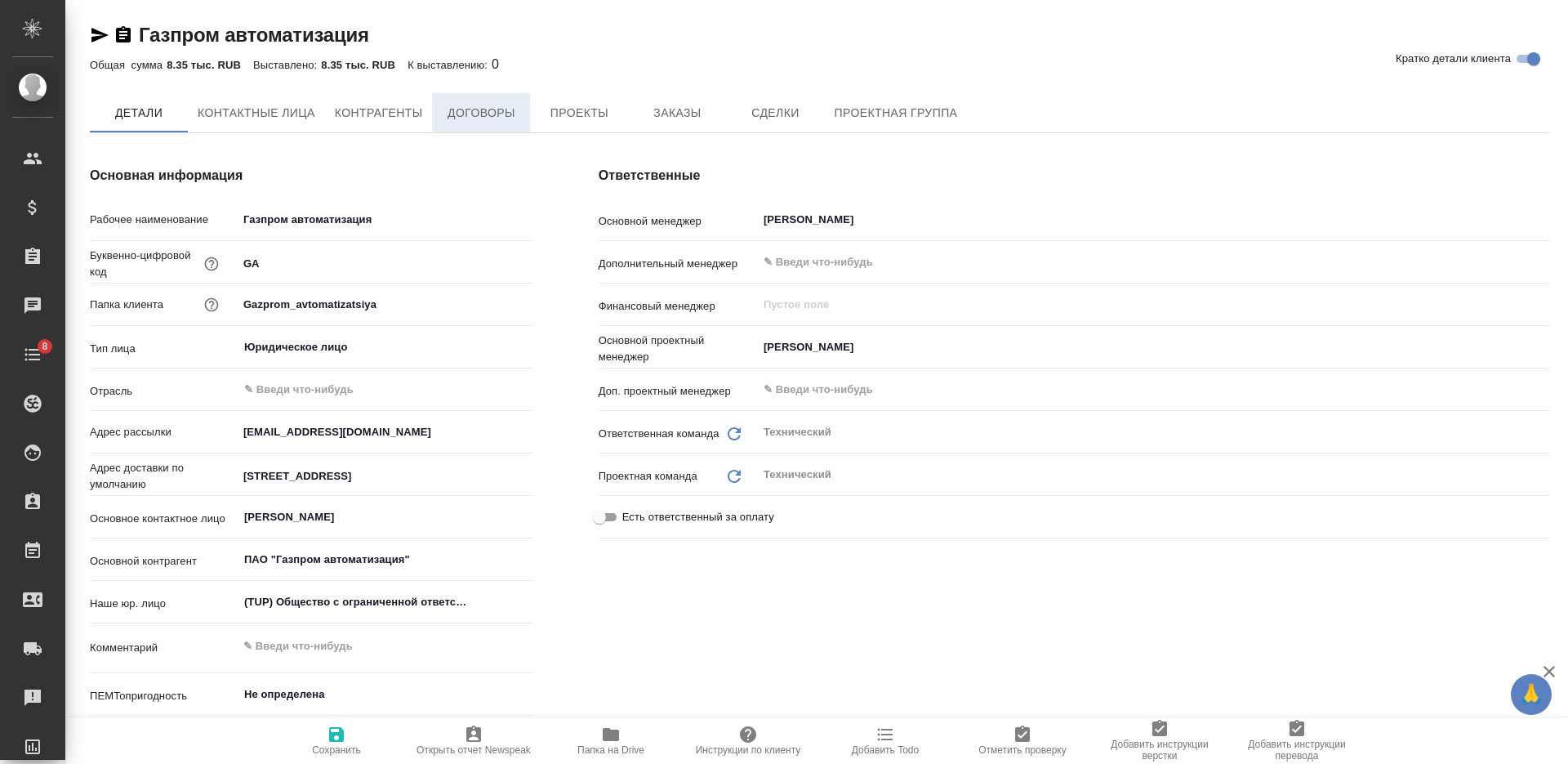
type textarea "x"
click at [464, 125] on button "Договоры" at bounding box center [480, 113] width 98 height 41
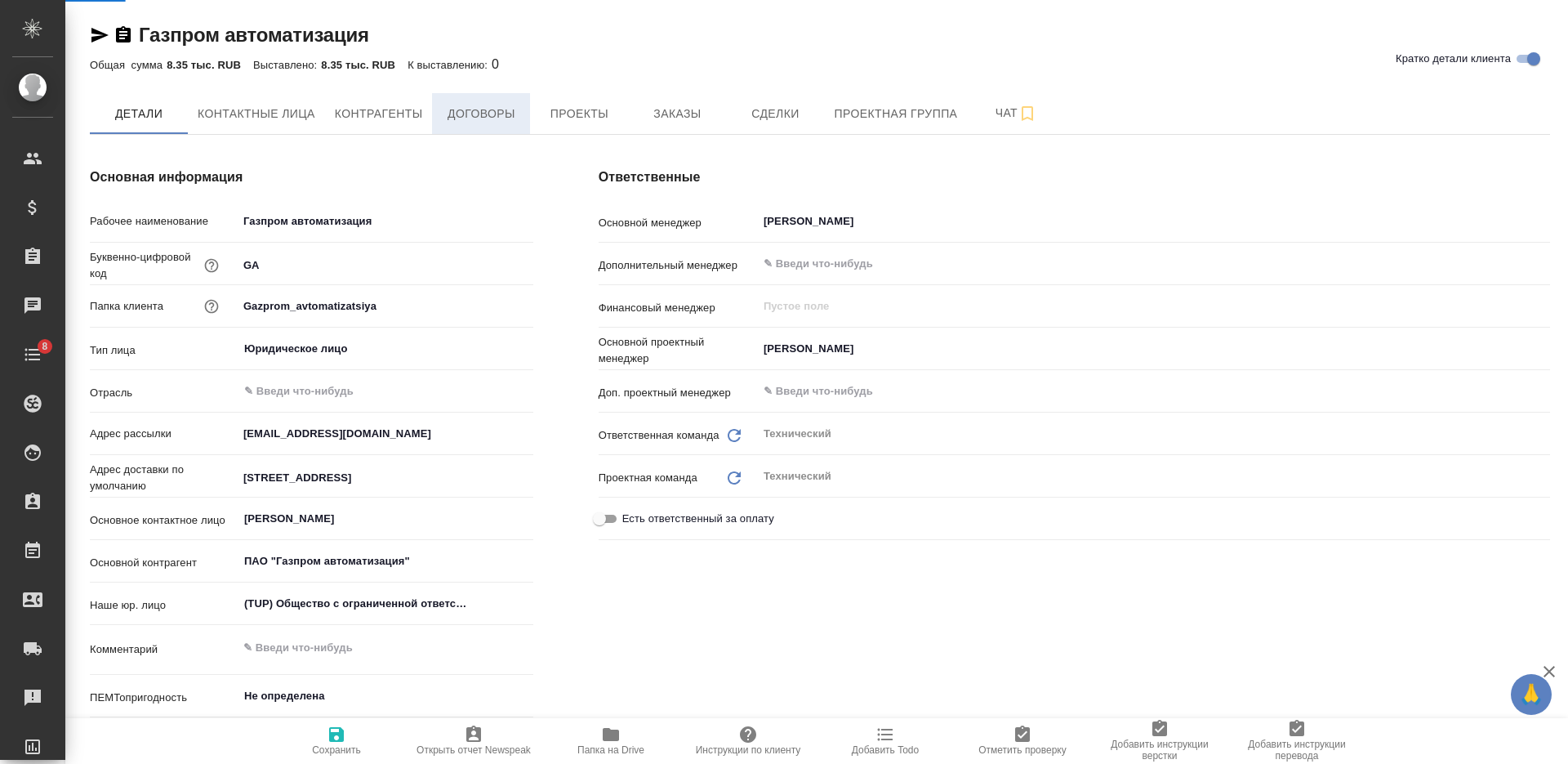
type textarea "x"
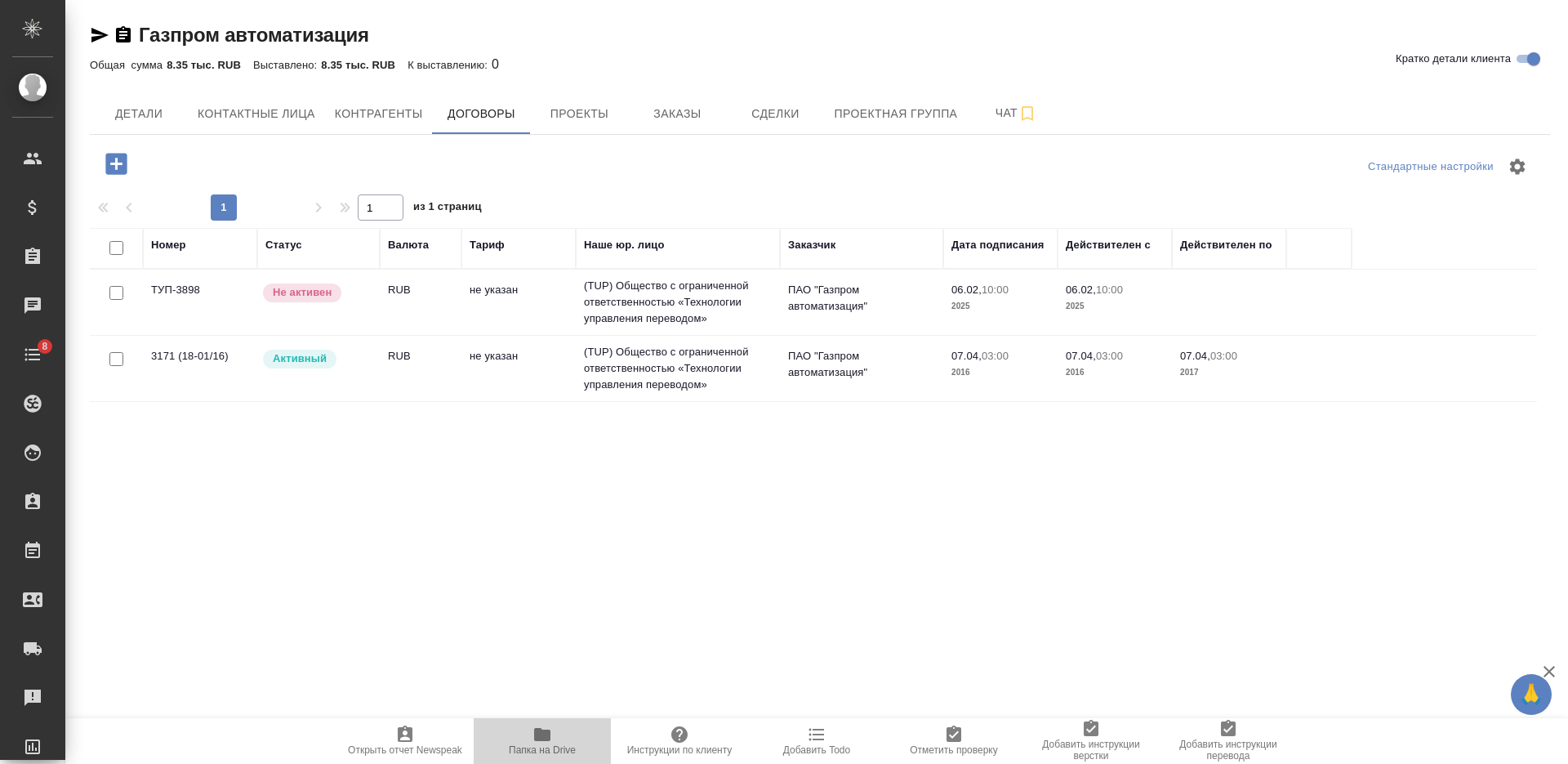
click at [532, 731] on icon "button" at bounding box center [542, 734] width 19 height 19
click at [491, 374] on td "не указан" at bounding box center [518, 368] width 114 height 57
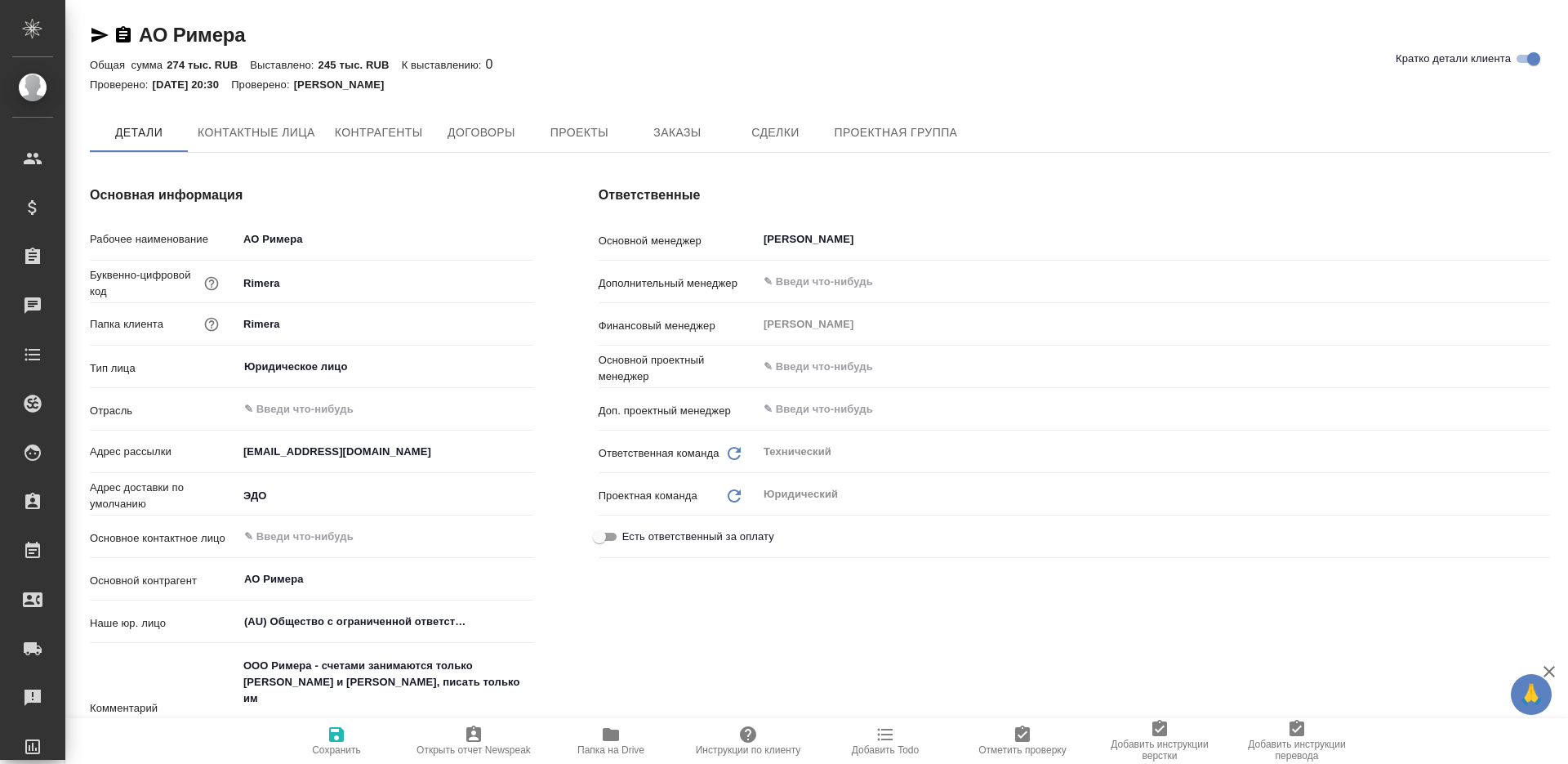
type textarea "x"
click at [473, 134] on span "Договоры" at bounding box center [480, 133] width 79 height 20
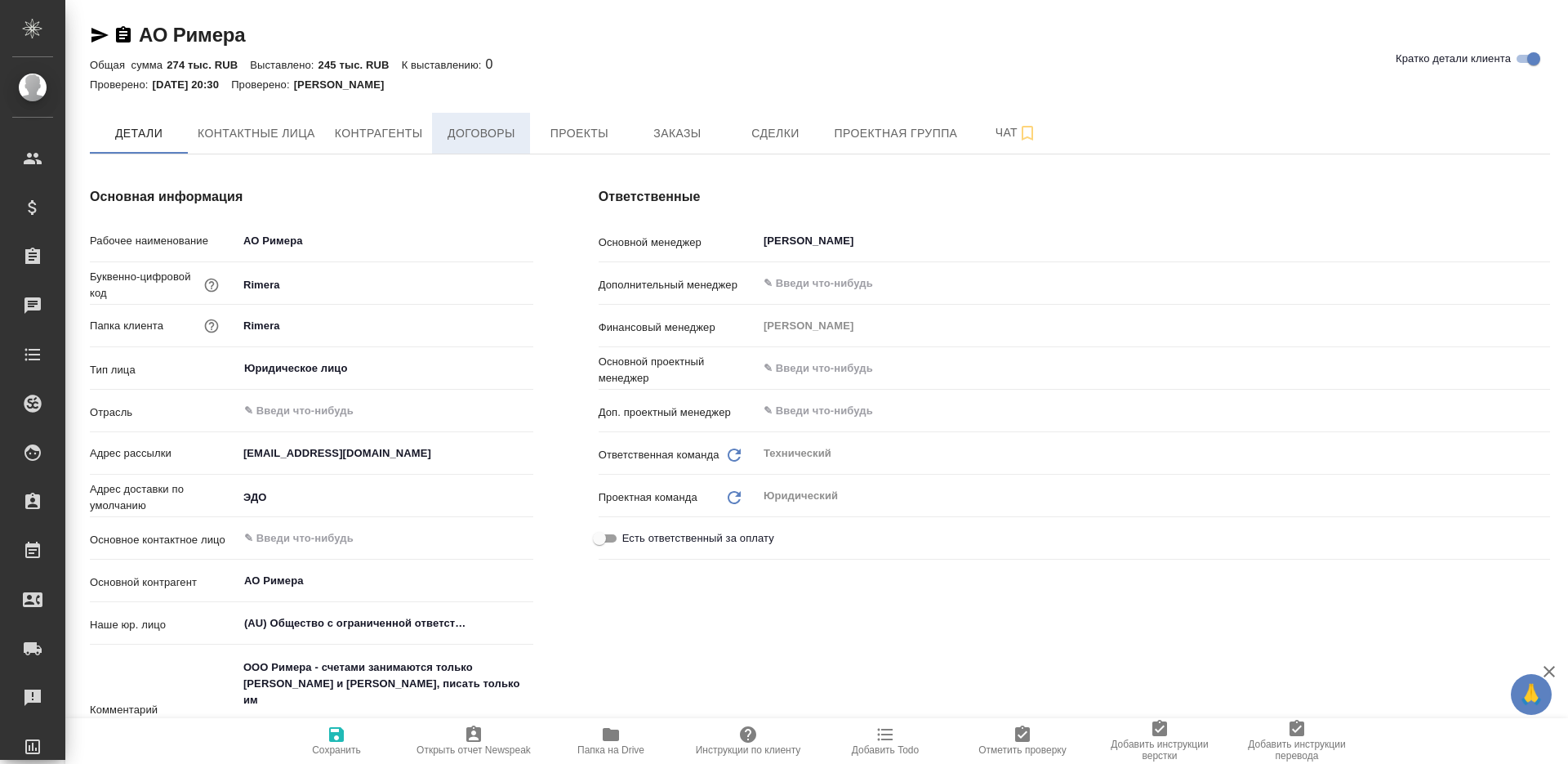
type textarea "x"
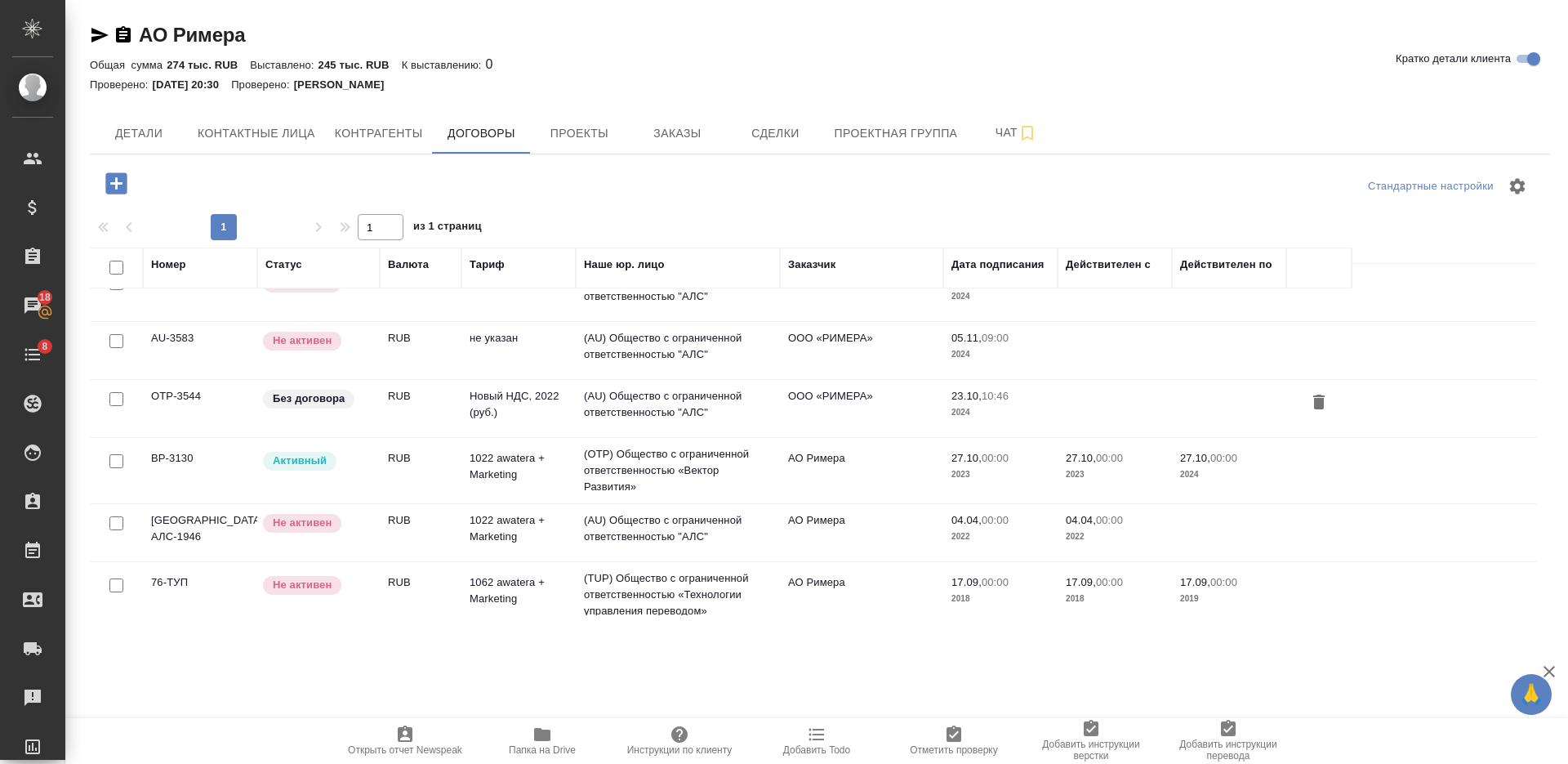
scroll to position [38, 0]
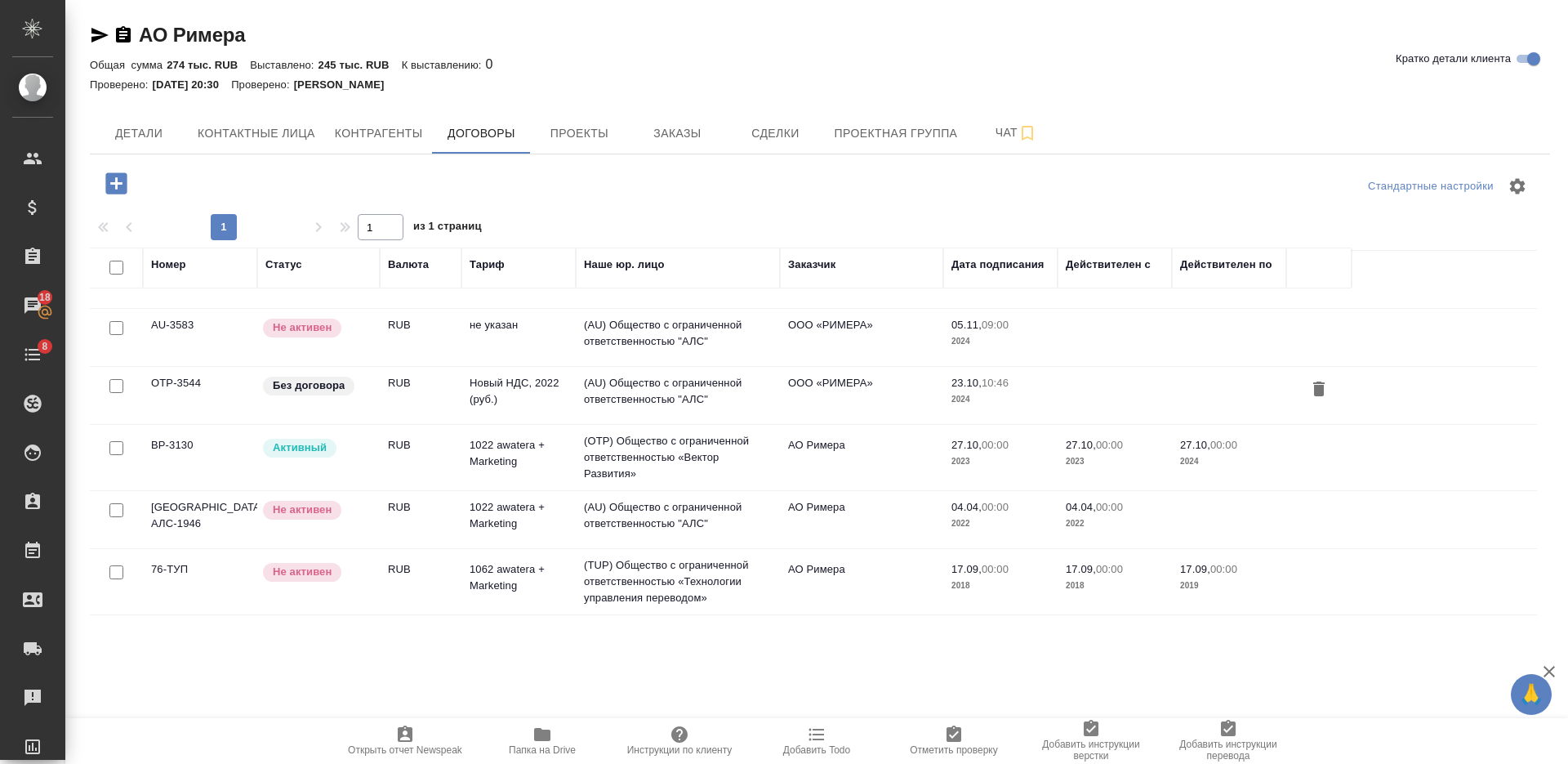
click at [446, 441] on td "RUB" at bounding box center [420, 458] width 81 height 57
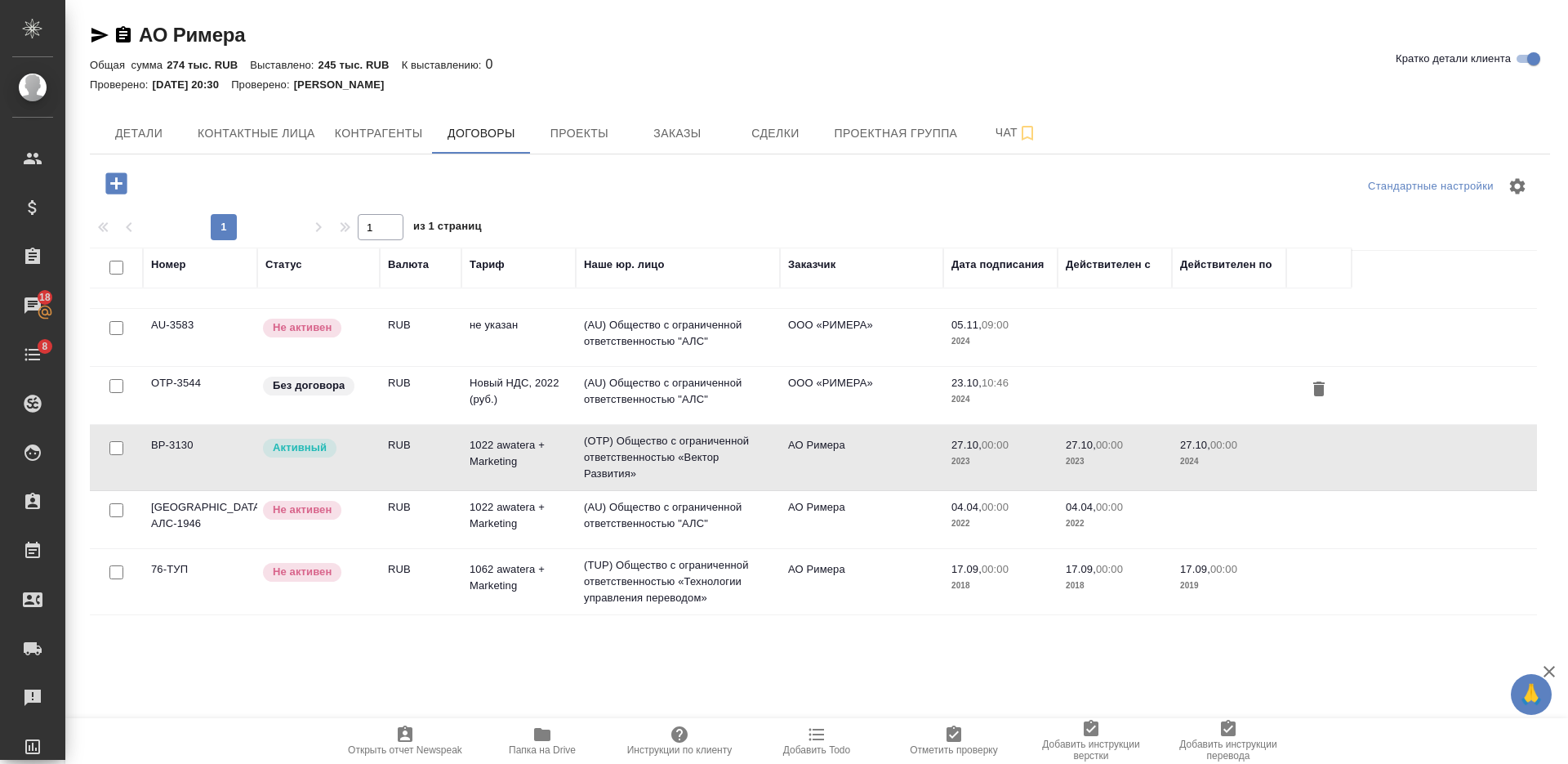
click at [446, 441] on td "RUB" at bounding box center [420, 458] width 81 height 57
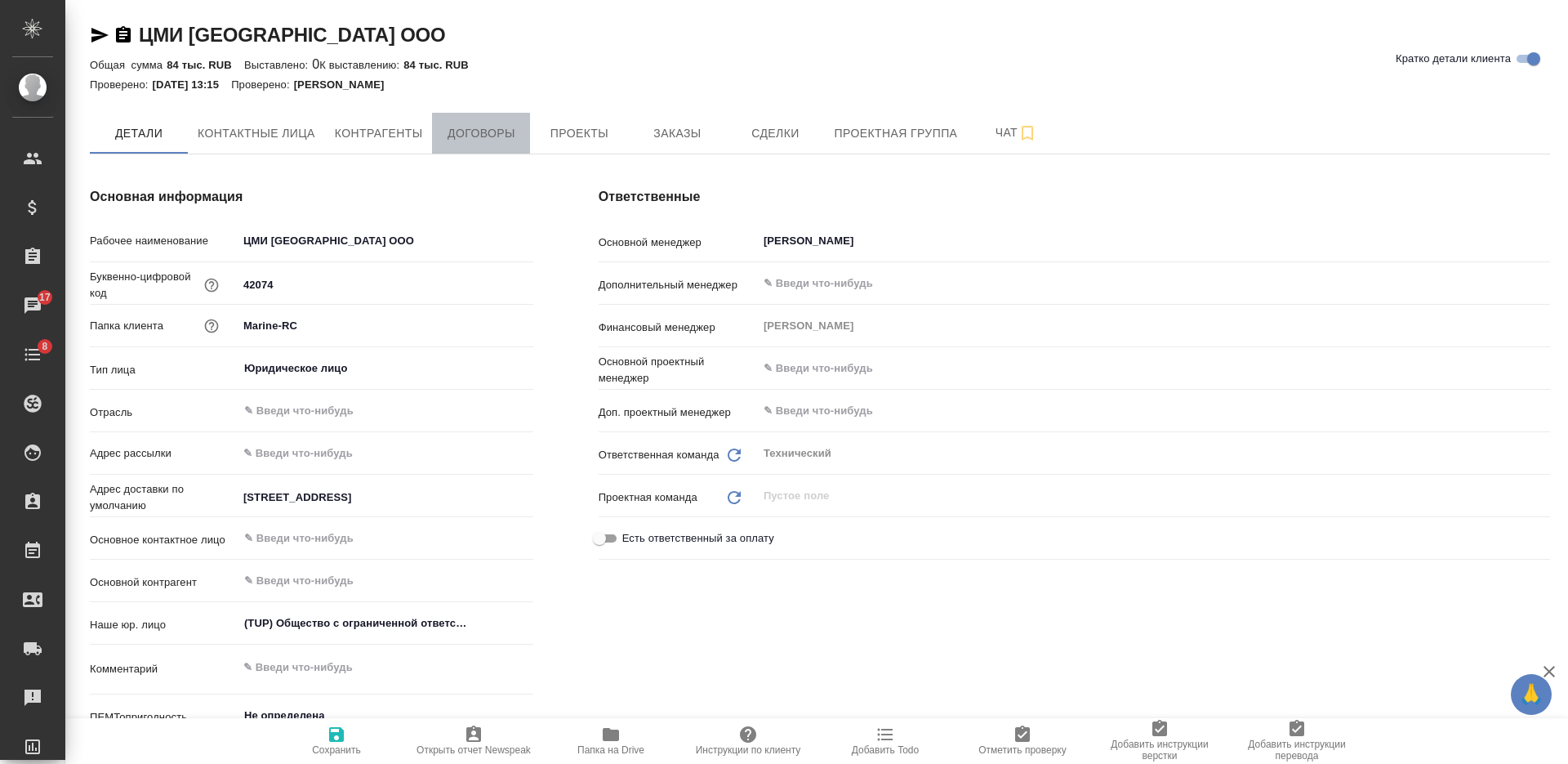
click at [471, 137] on span "Договоры" at bounding box center [480, 133] width 79 height 20
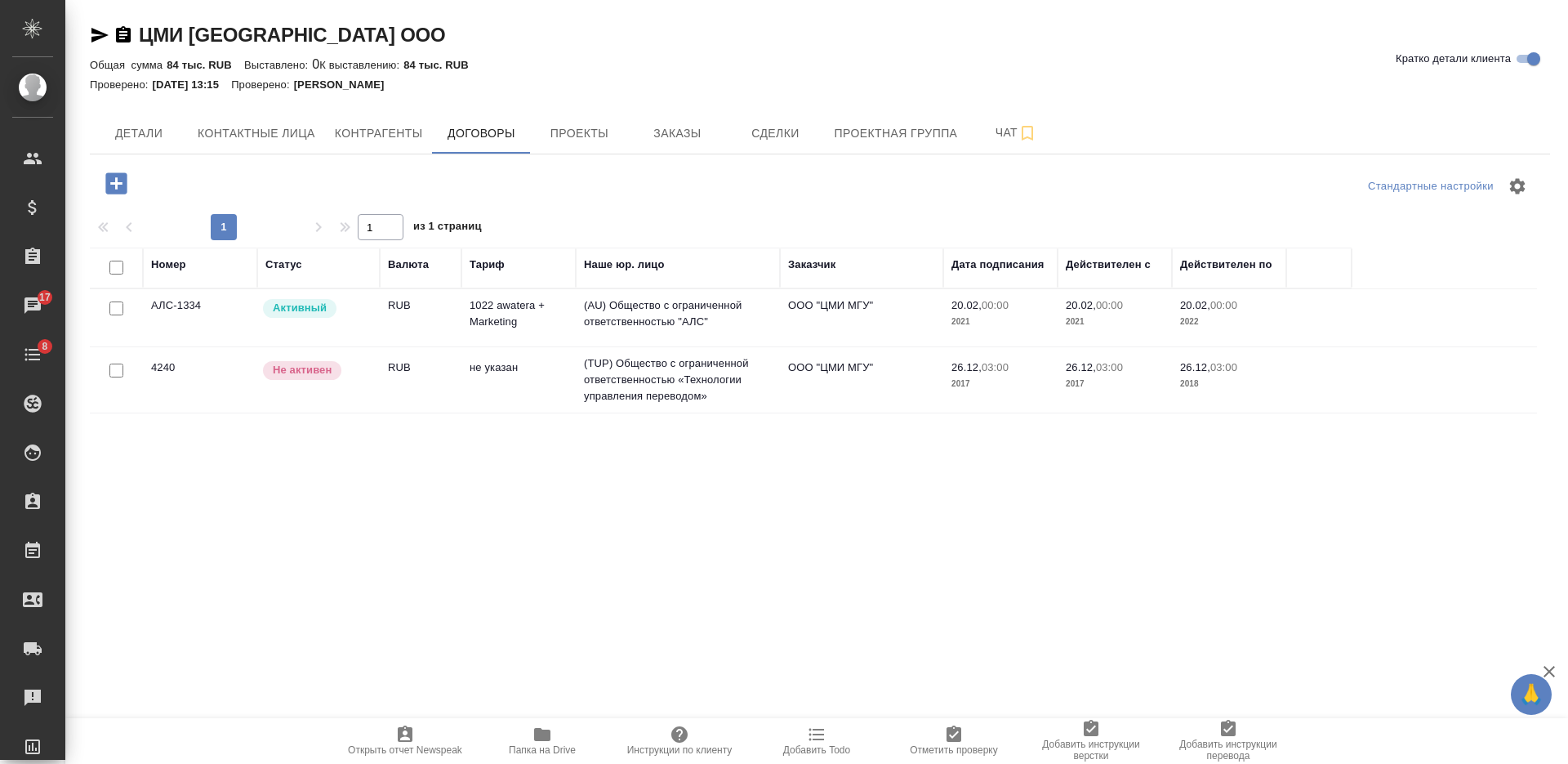
click at [415, 327] on td "RUB" at bounding box center [420, 317] width 81 height 57
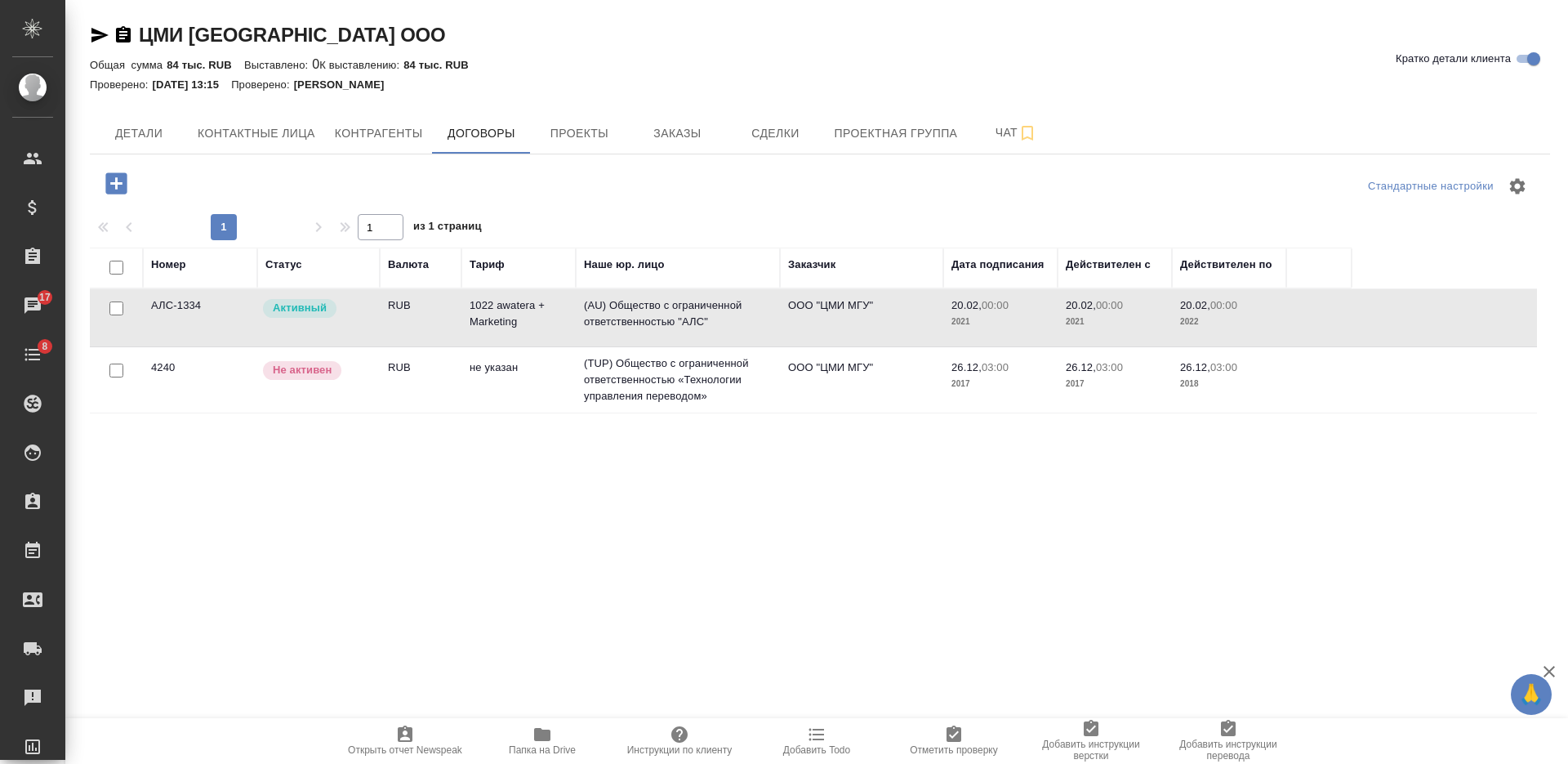
click at [415, 327] on td "RUB" at bounding box center [420, 317] width 81 height 57
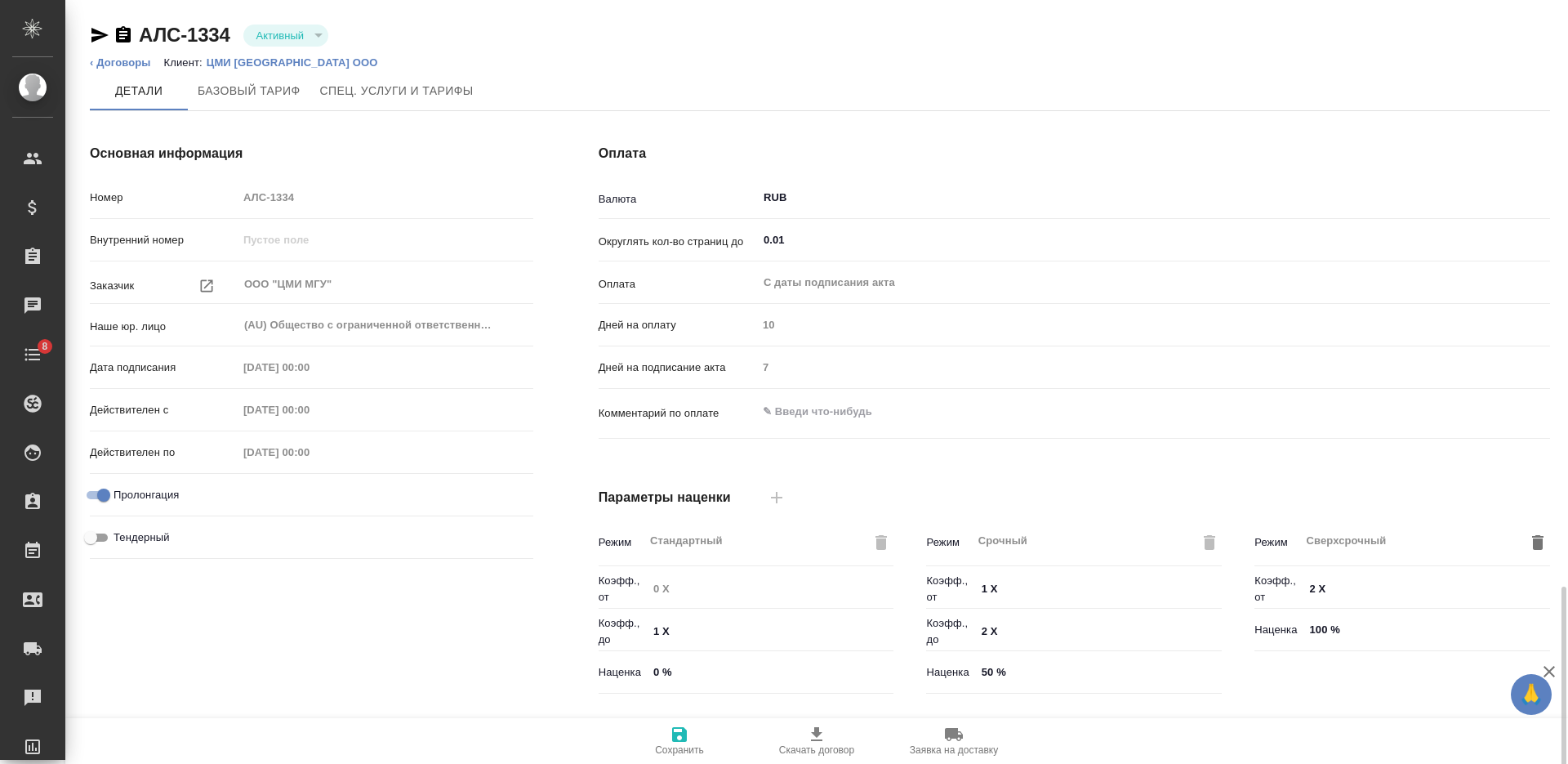
scroll to position [347, 0]
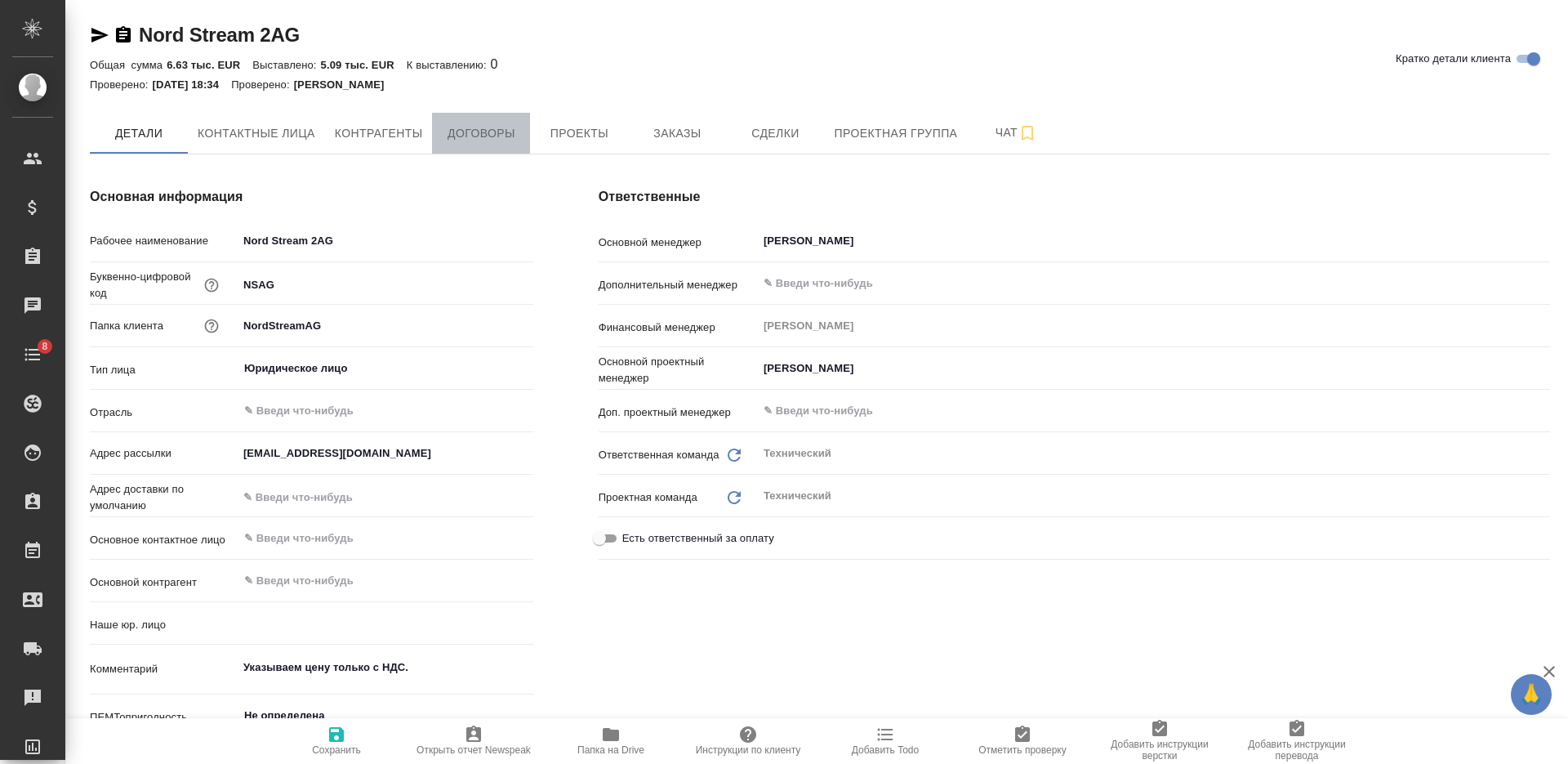
click at [486, 128] on span "Договоры" at bounding box center [480, 133] width 79 height 20
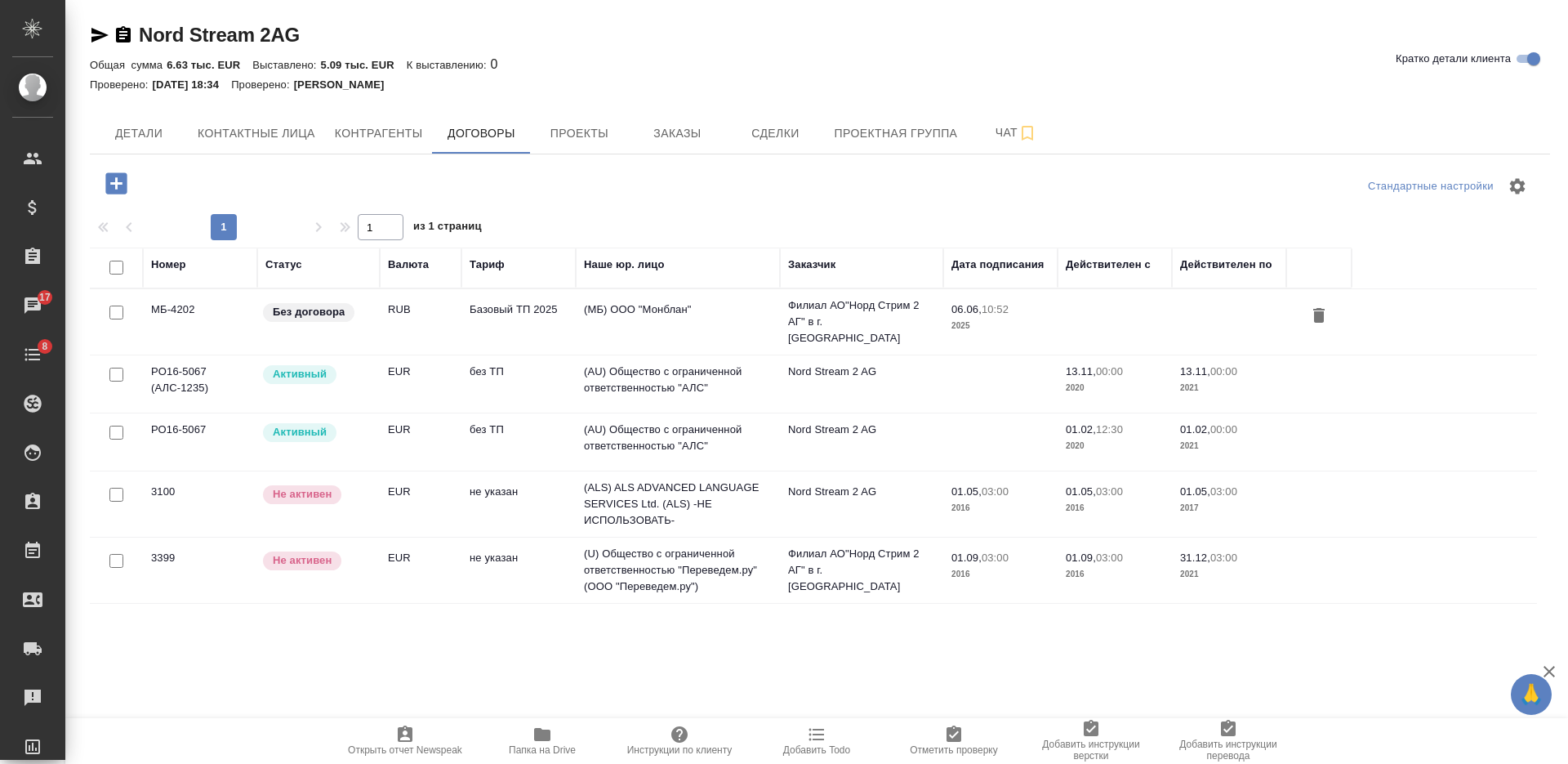
click at [509, 373] on td "без ТП" at bounding box center [518, 383] width 114 height 57
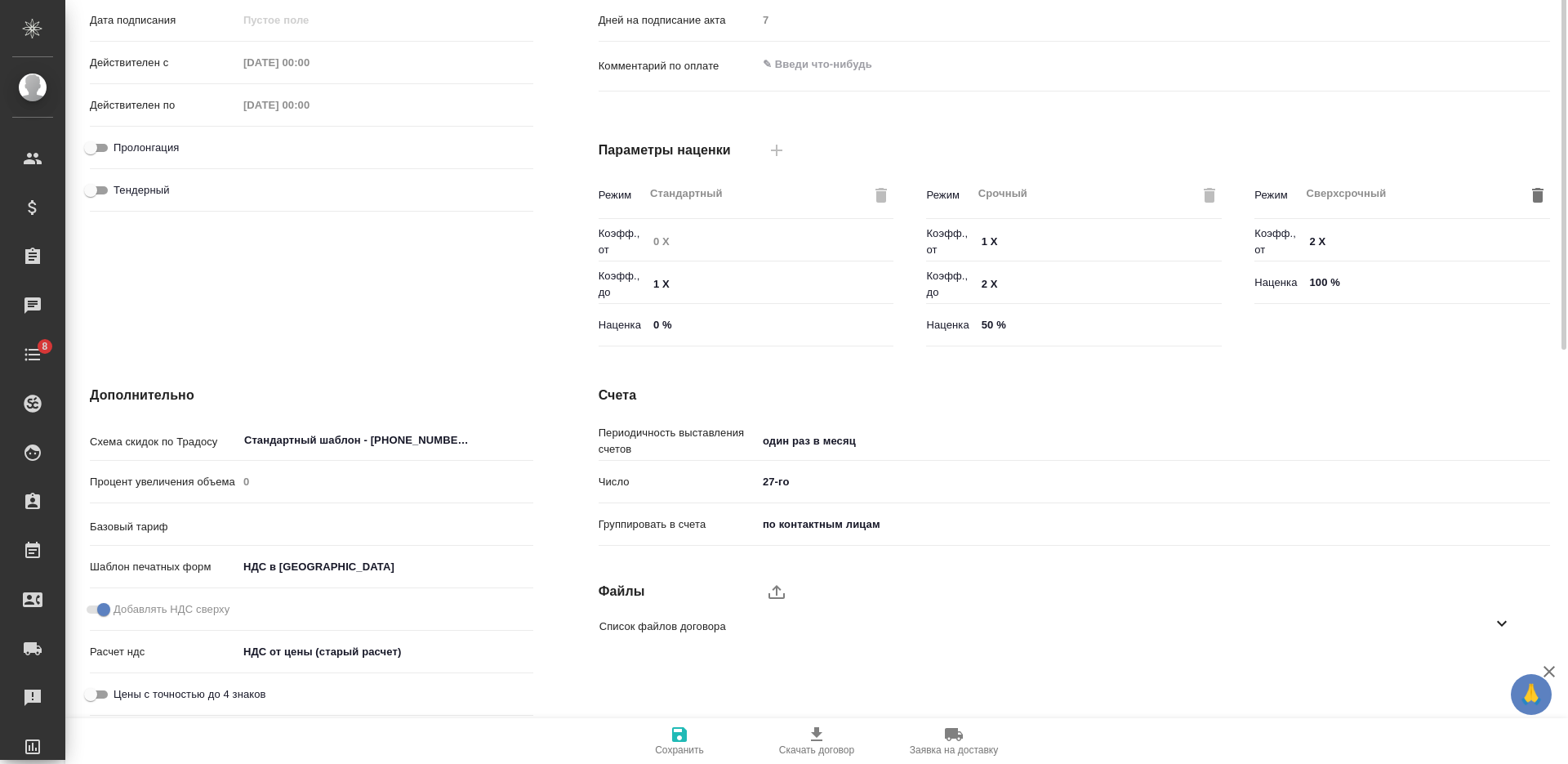
type input "без ТП"
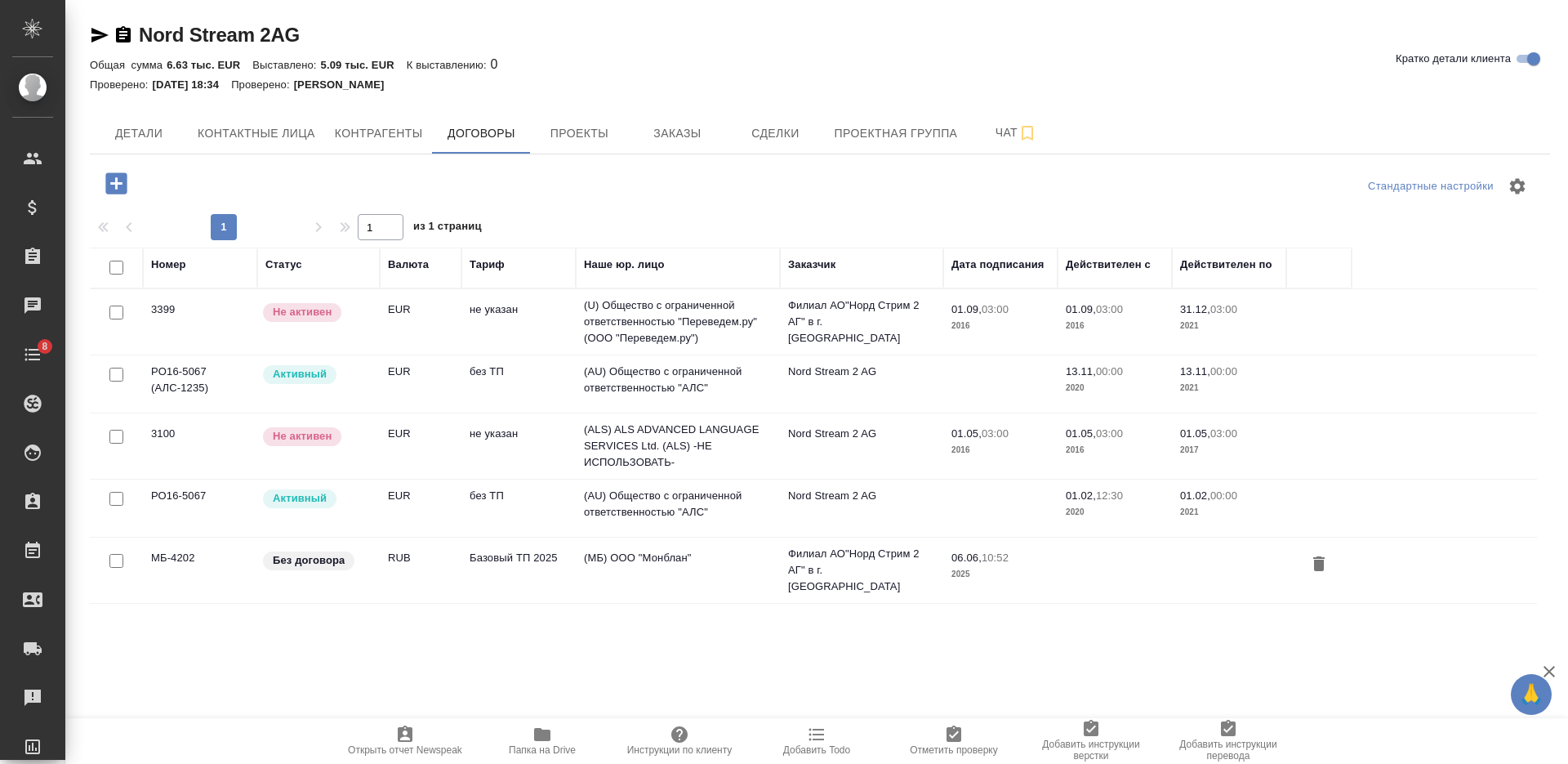
click at [449, 499] on td "EUR" at bounding box center [420, 508] width 81 height 57
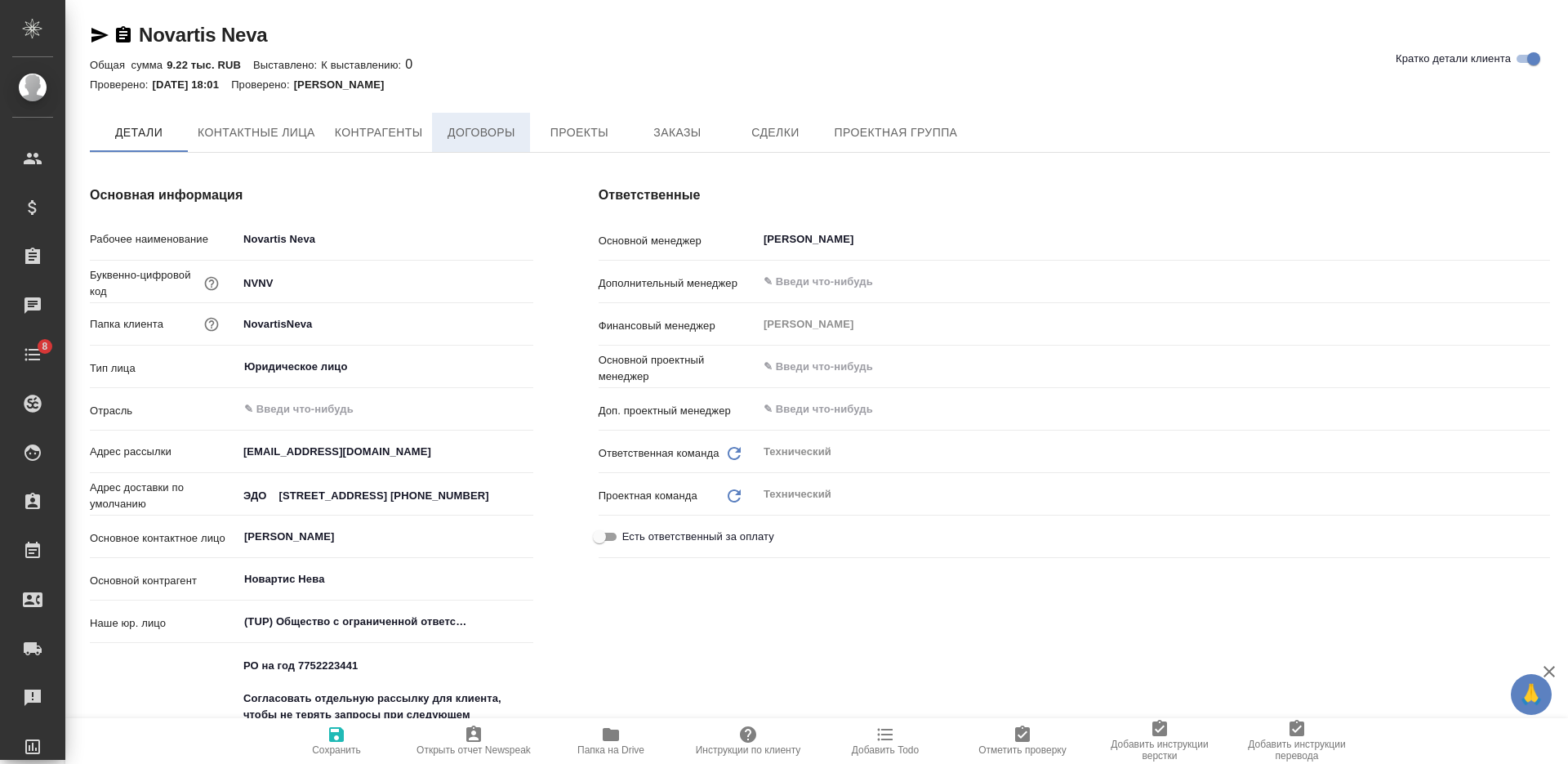
type textarea "x"
click at [459, 136] on span "Договоры" at bounding box center [480, 133] width 79 height 20
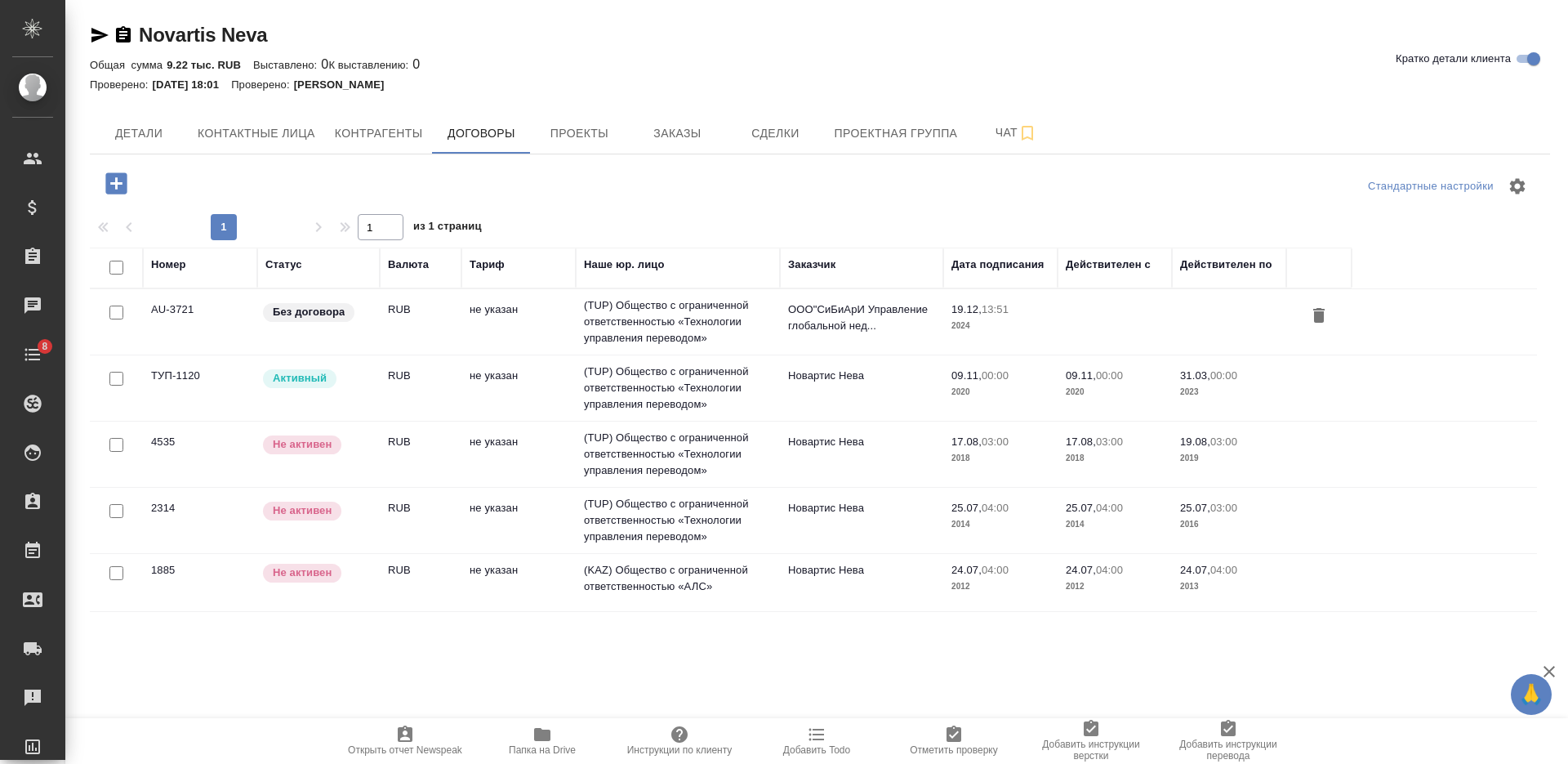
click at [517, 734] on span "Папка на Drive" at bounding box center [542, 739] width 117 height 31
click at [488, 391] on td "не указан" at bounding box center [518, 388] width 114 height 57
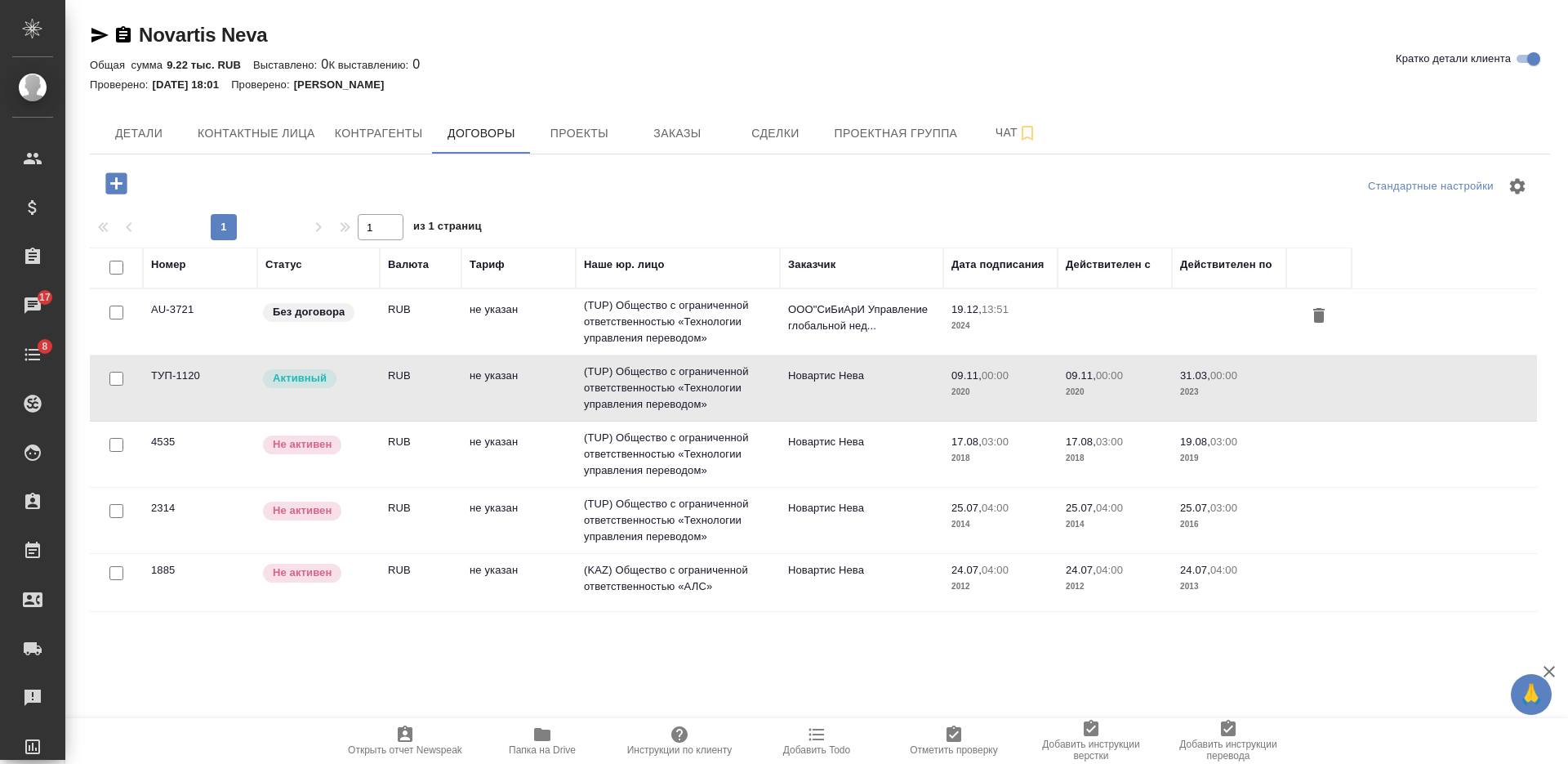
click at [488, 391] on td "не указан" at bounding box center [518, 388] width 114 height 57
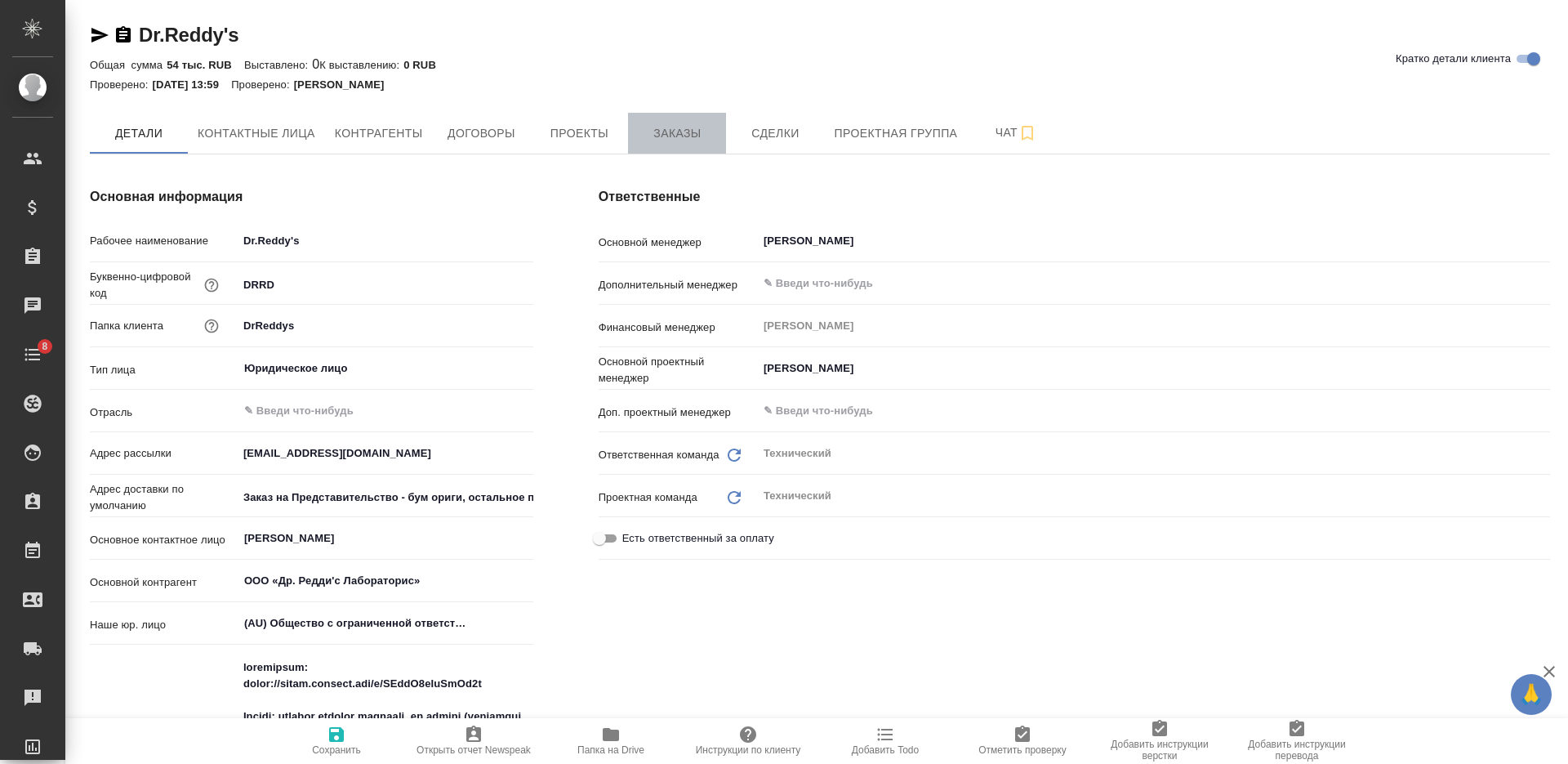
click at [657, 145] on button "Заказы" at bounding box center [676, 133] width 98 height 41
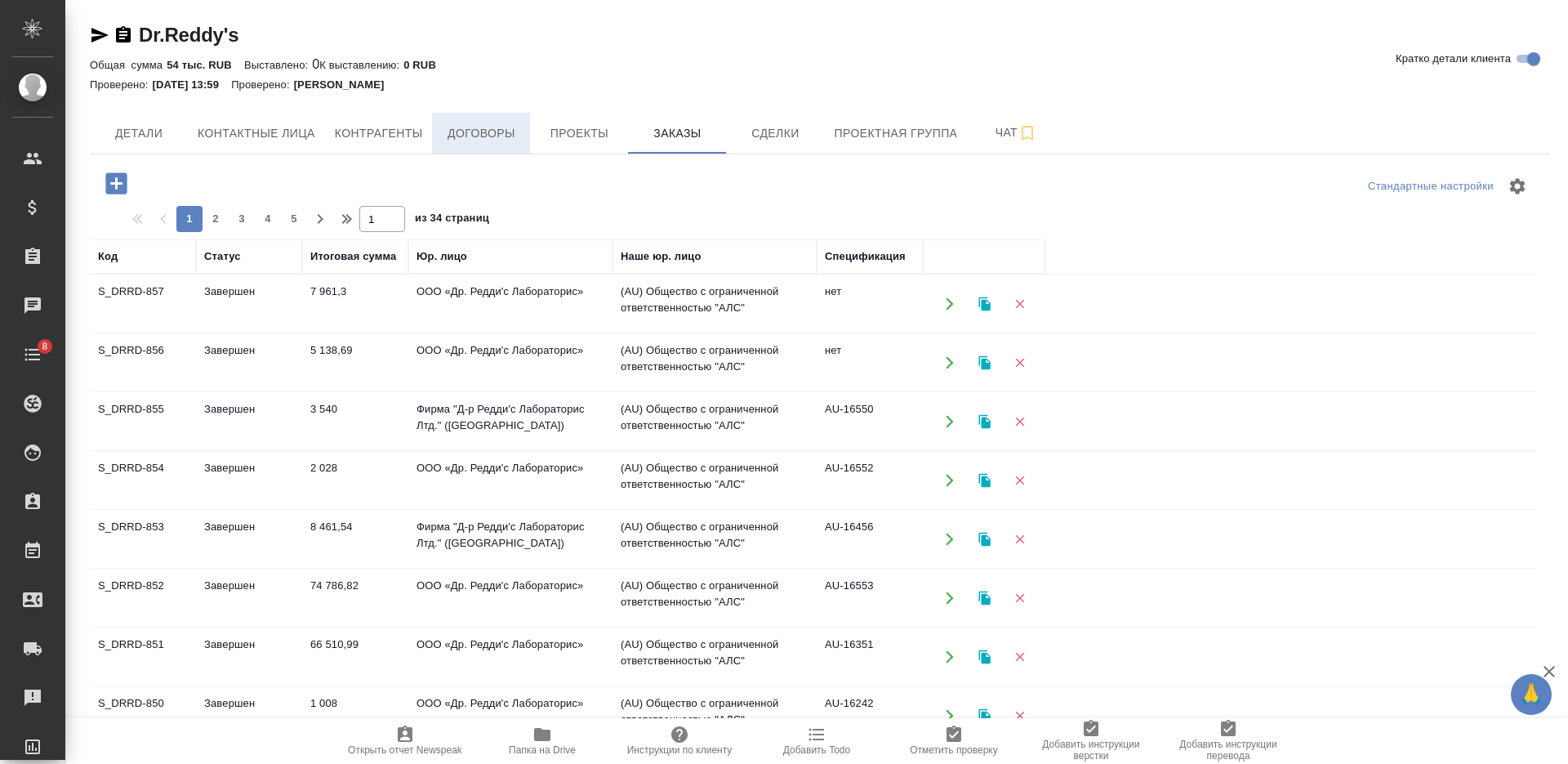
click at [475, 130] on span "Договоры" at bounding box center [480, 133] width 79 height 20
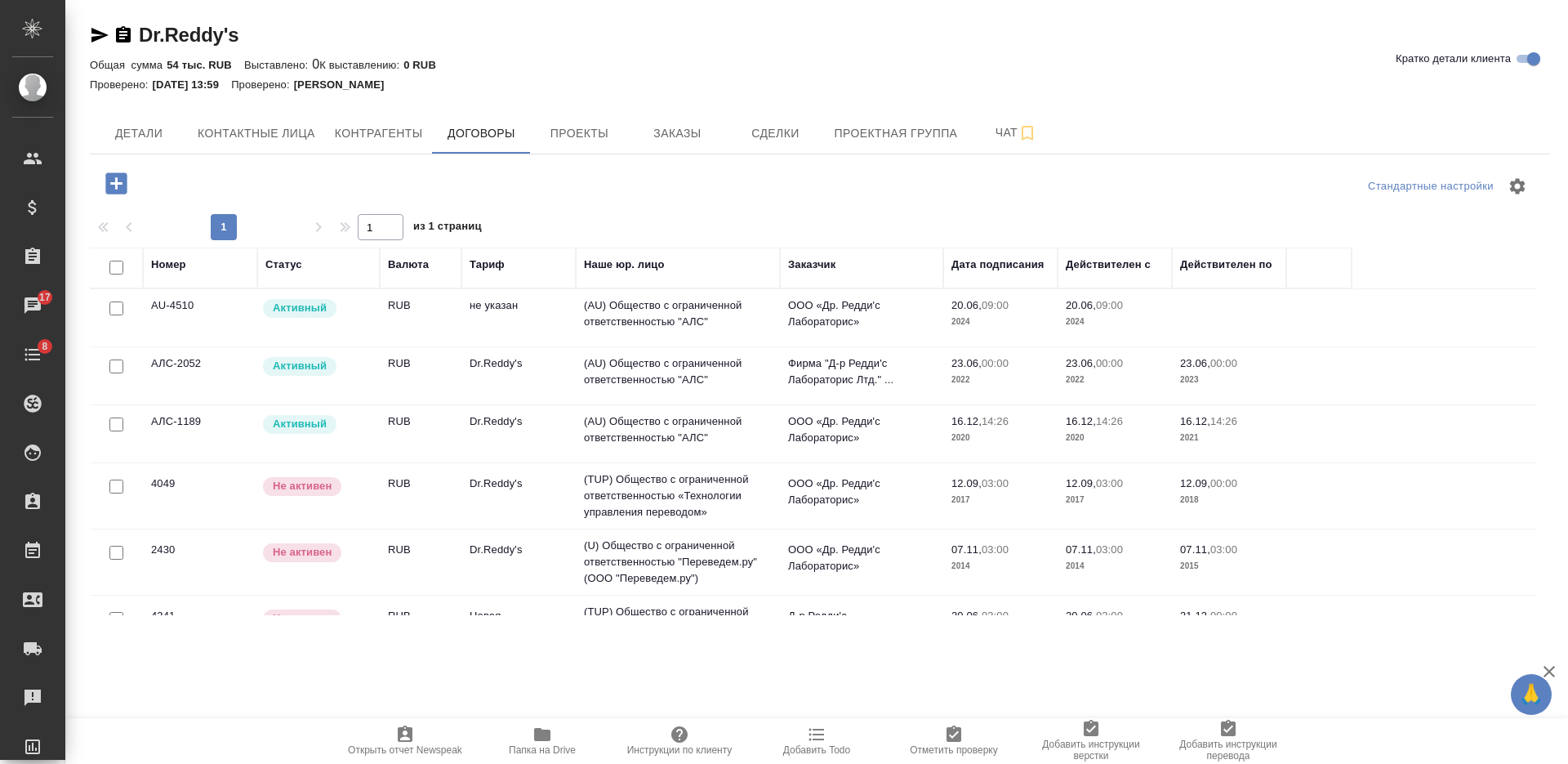
click at [427, 426] on td "RUB" at bounding box center [420, 434] width 81 height 57
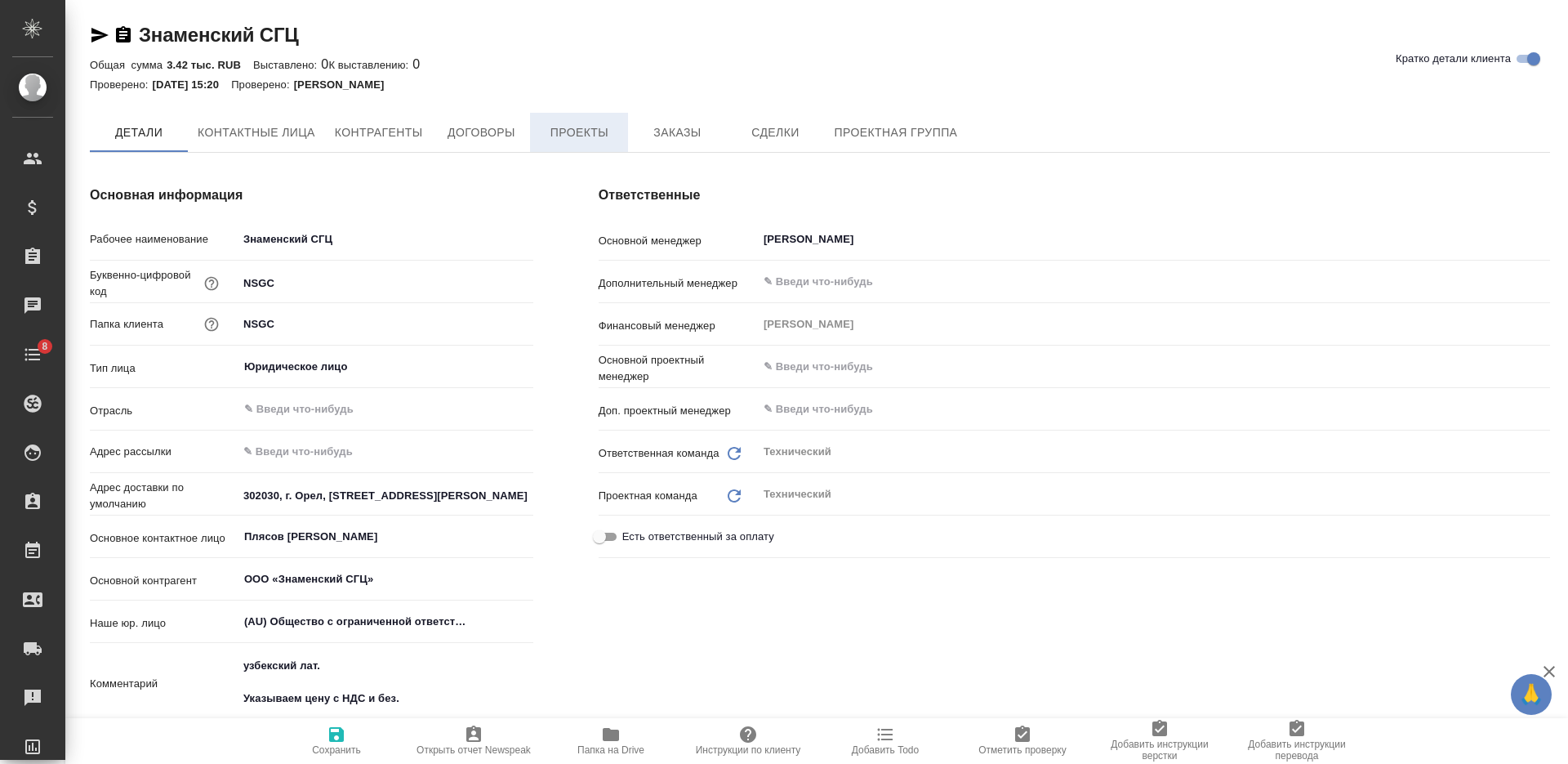
type textarea "x"
click at [488, 135] on span "Договоры" at bounding box center [480, 133] width 79 height 20
type textarea "x"
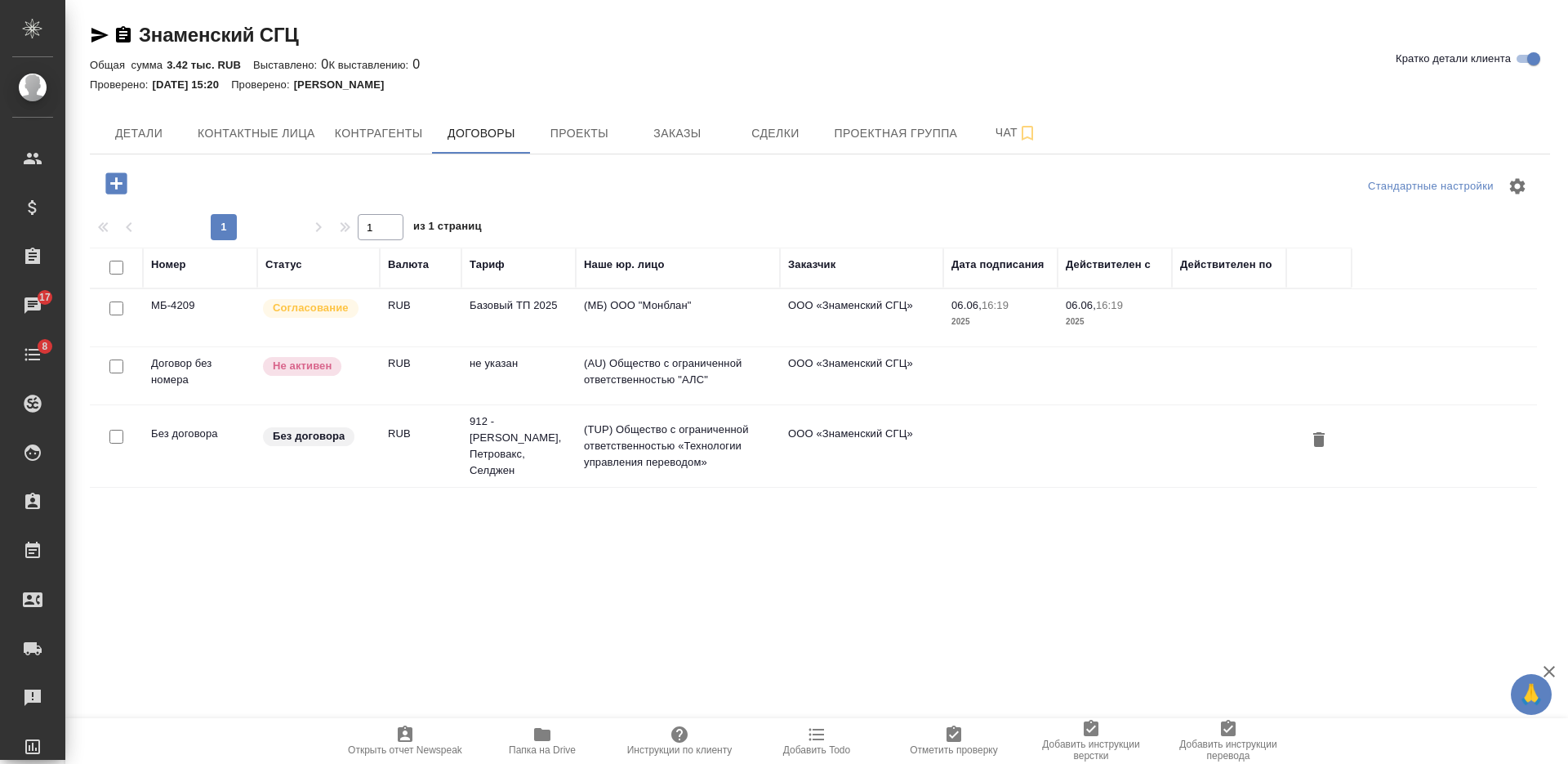
click at [436, 323] on td "RUB" at bounding box center [420, 317] width 81 height 57
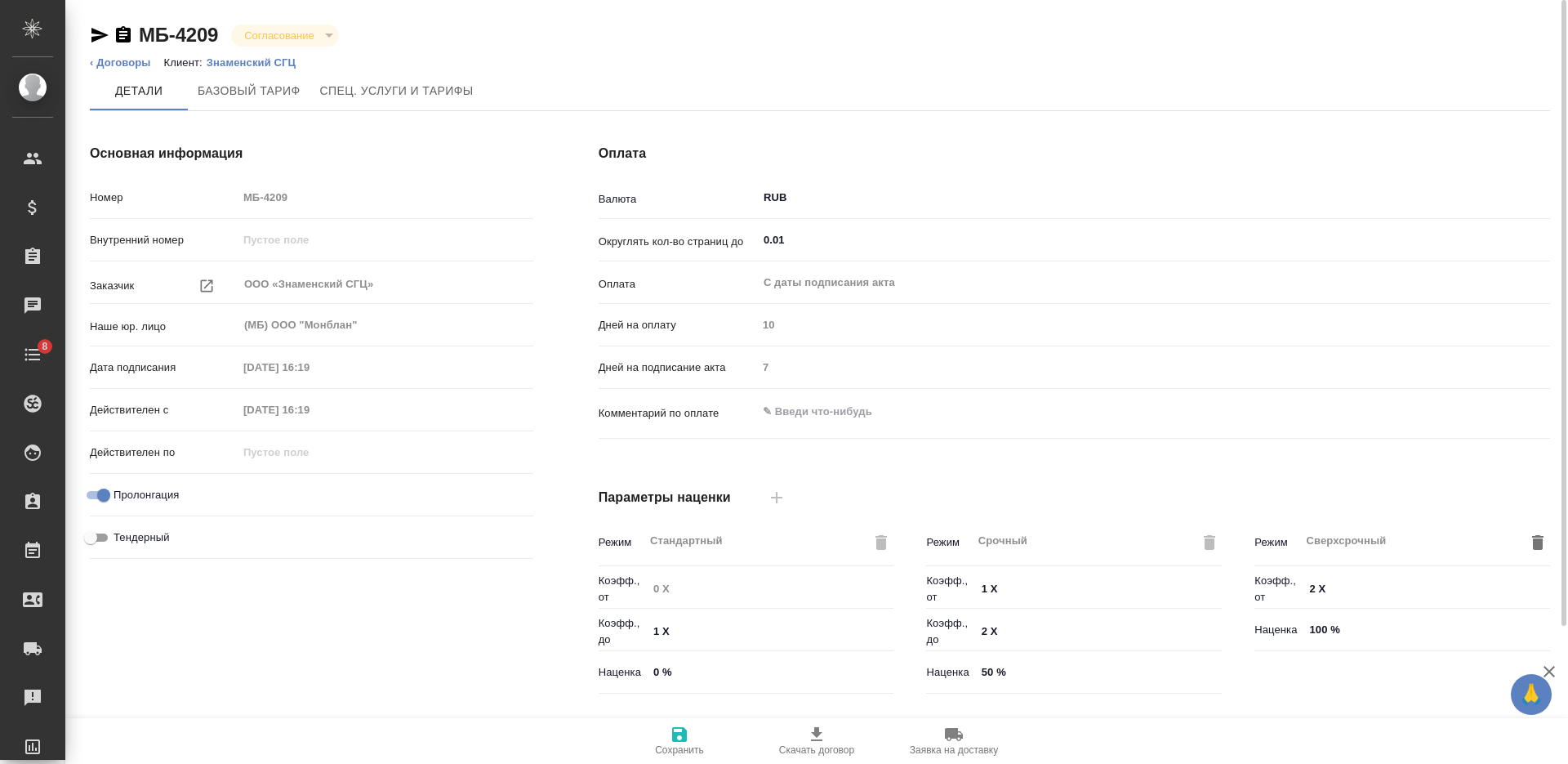
type input "Базовый ТП 2025"
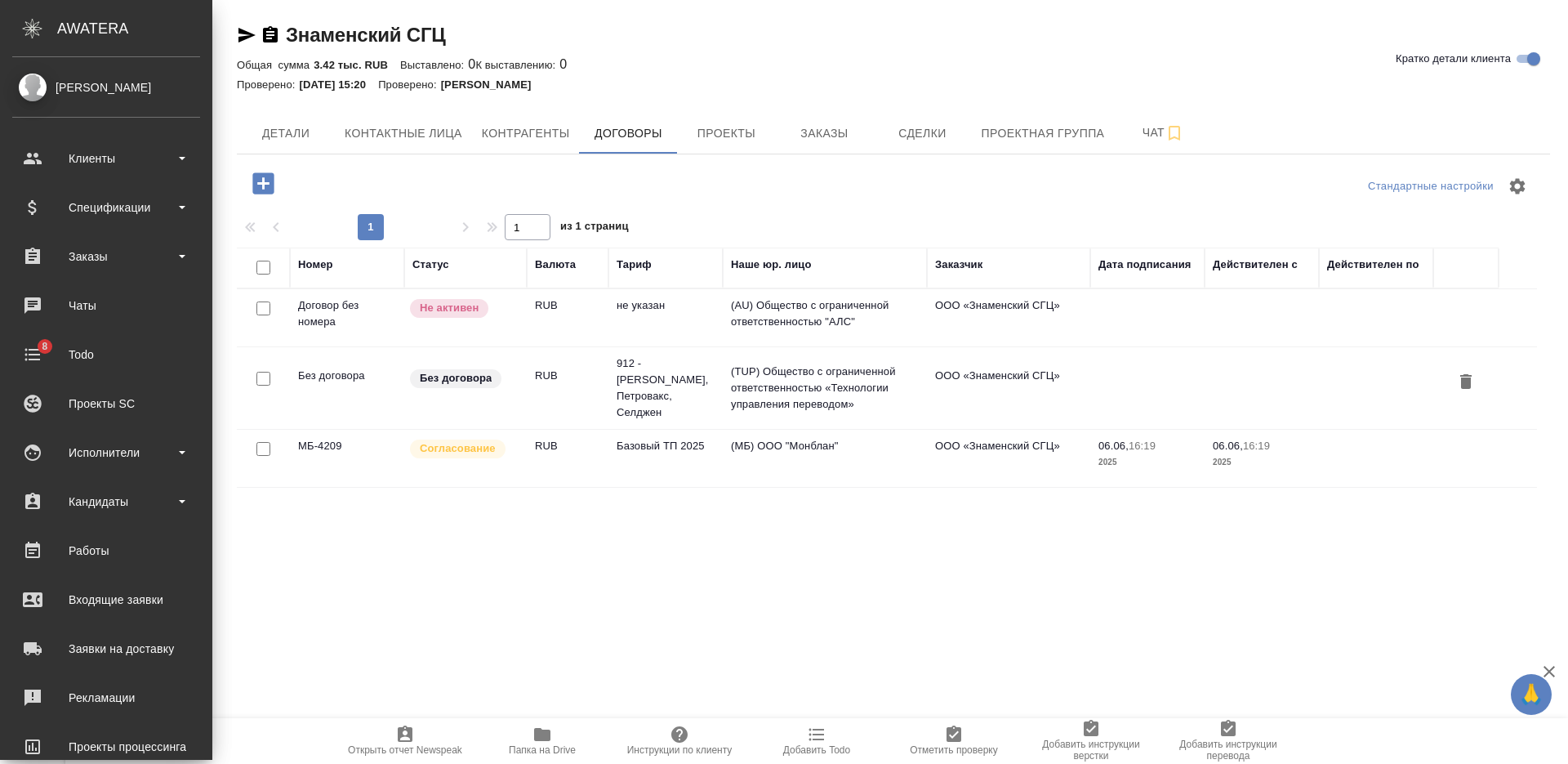
click at [562, 363] on td "RUB" at bounding box center [568, 388] width 81 height 57
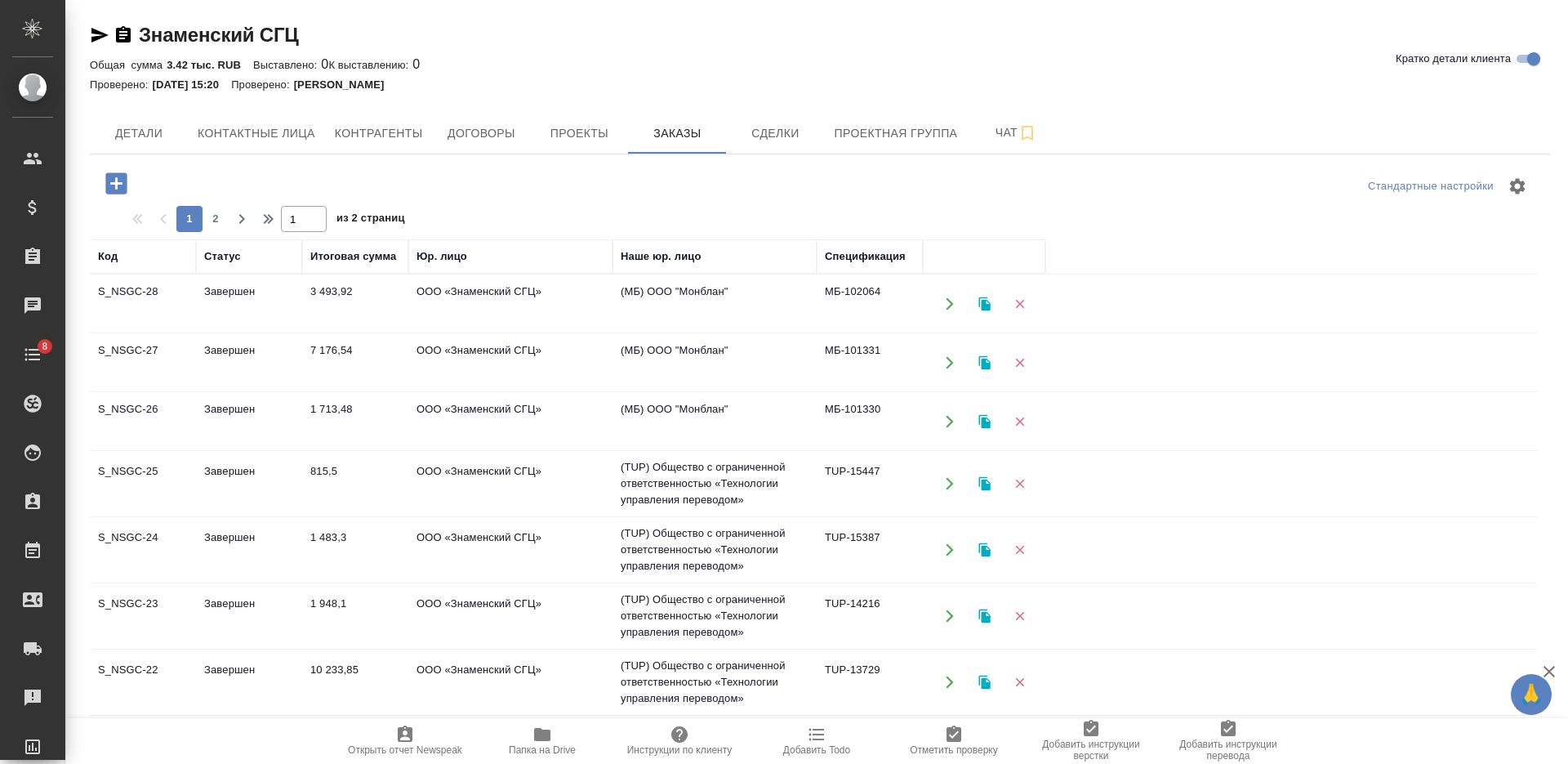
click at [418, 302] on td "ООО «Знаменский СГЦ»" at bounding box center [509, 304] width 204 height 57
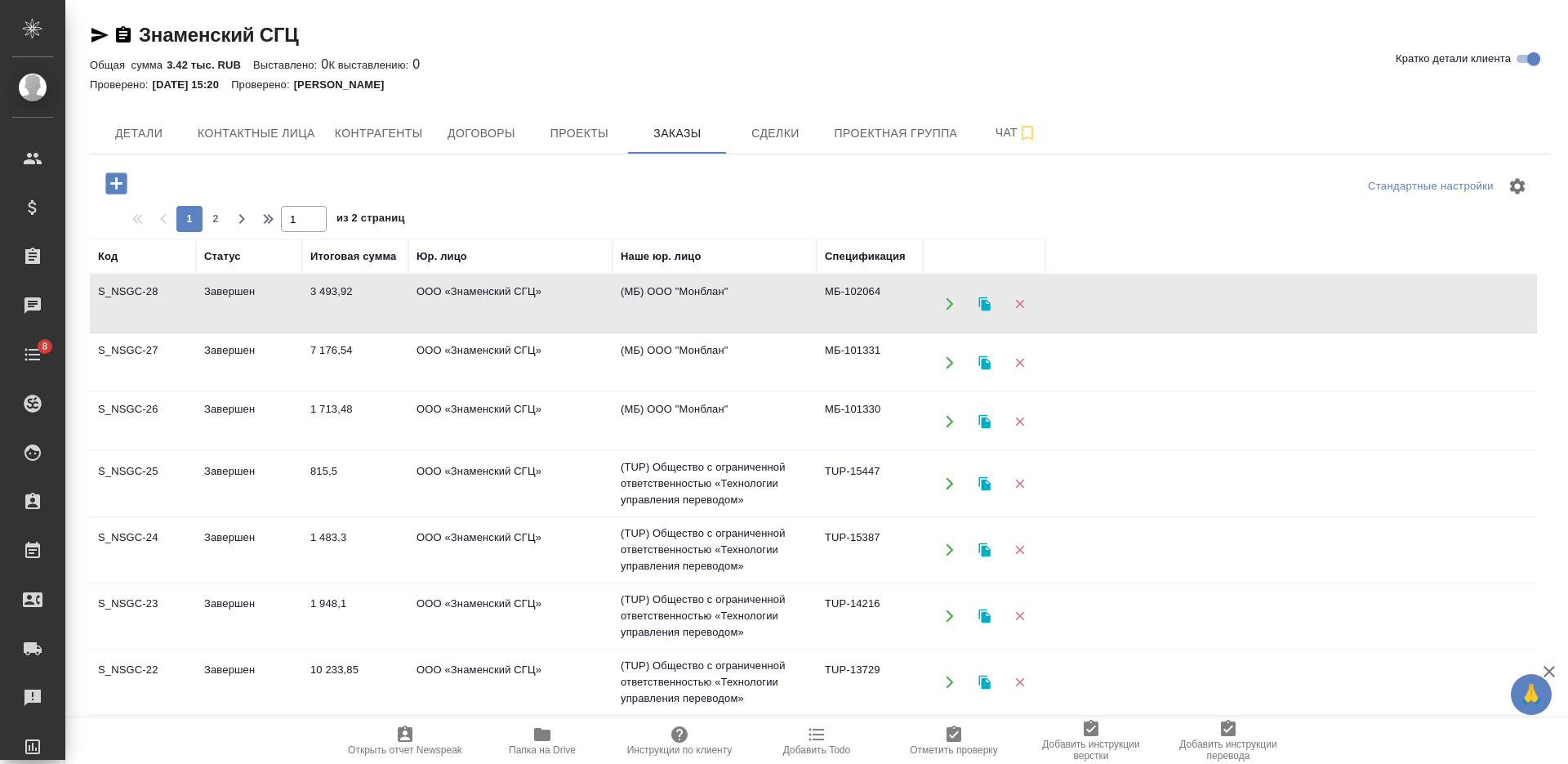
click at [418, 302] on td "ООО «Знаменский СГЦ»" at bounding box center [509, 304] width 204 height 57
click at [577, 135] on span "Проекты" at bounding box center [578, 133] width 79 height 20
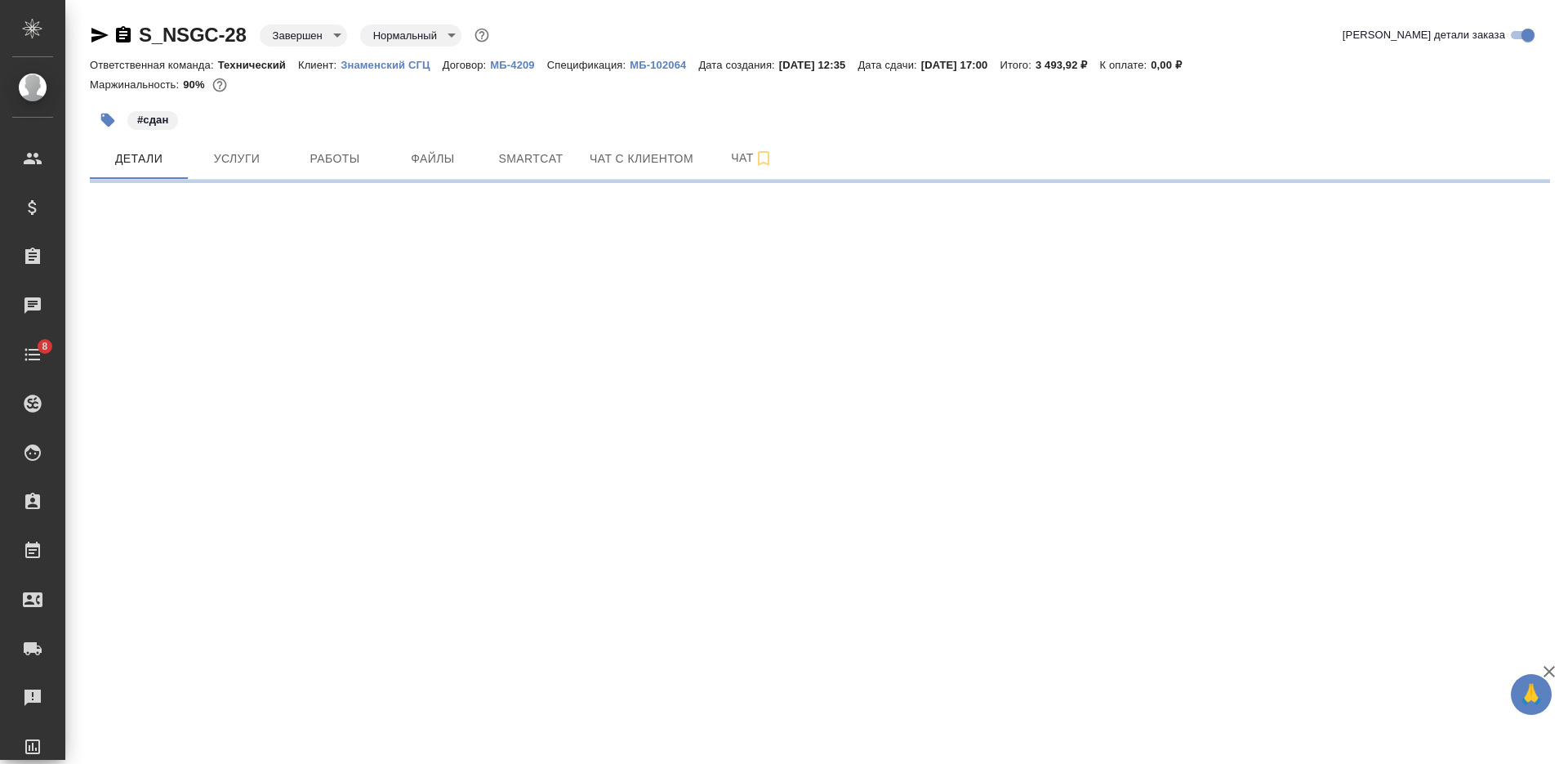
select select "RU"
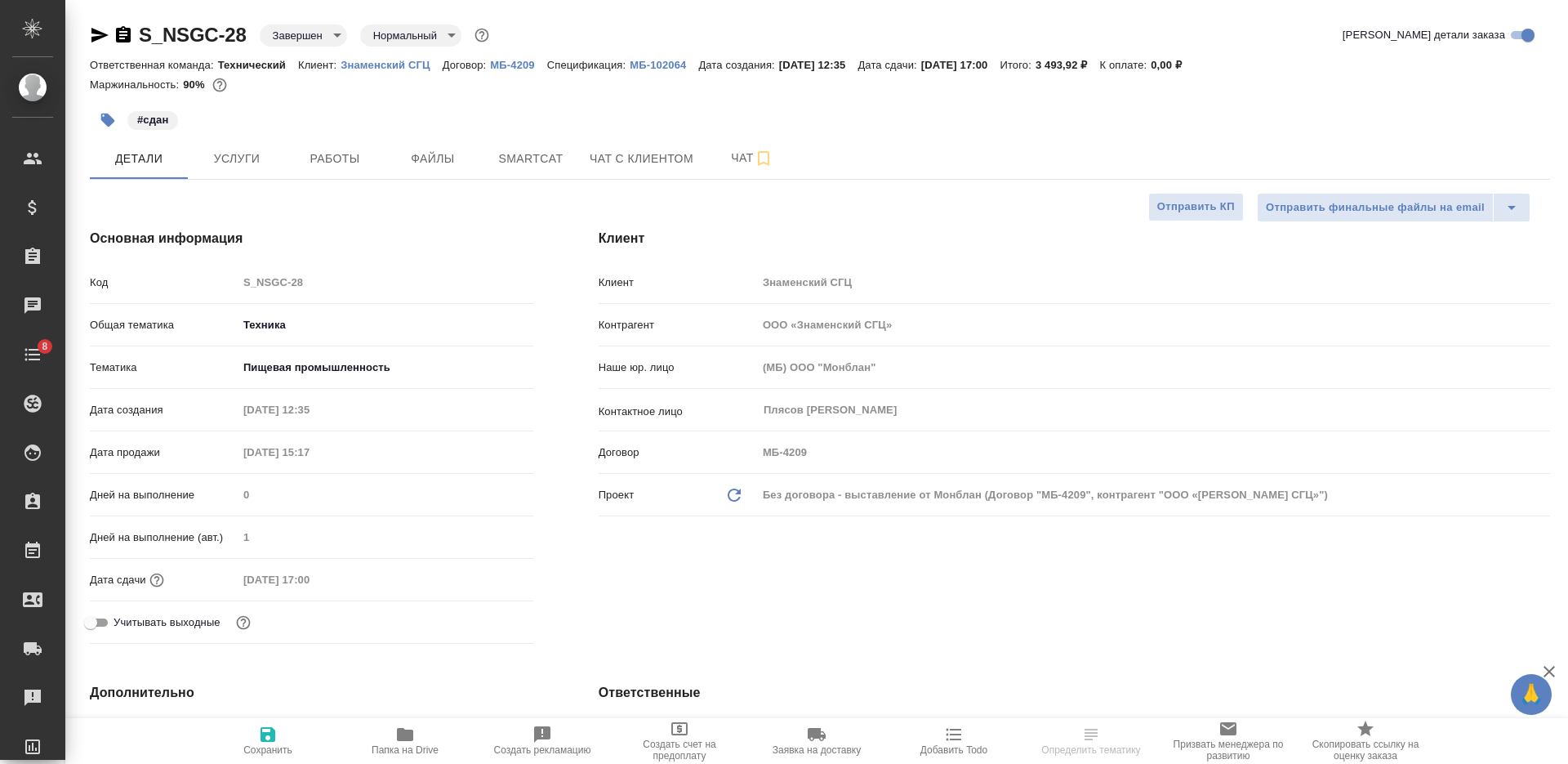
type textarea "x"
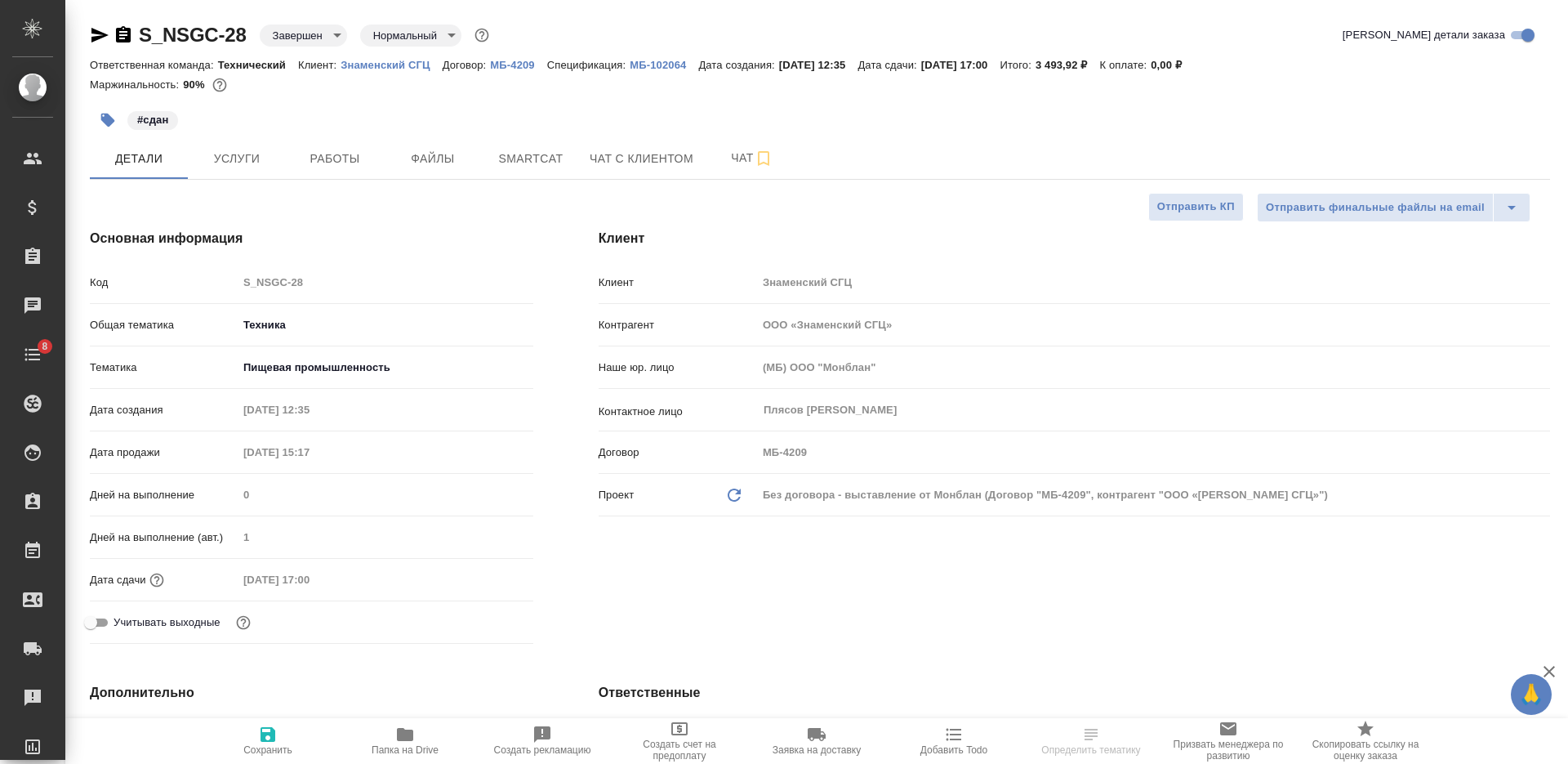
type textarea "x"
click at [508, 70] on p "МБ-4209" at bounding box center [518, 65] width 57 height 12
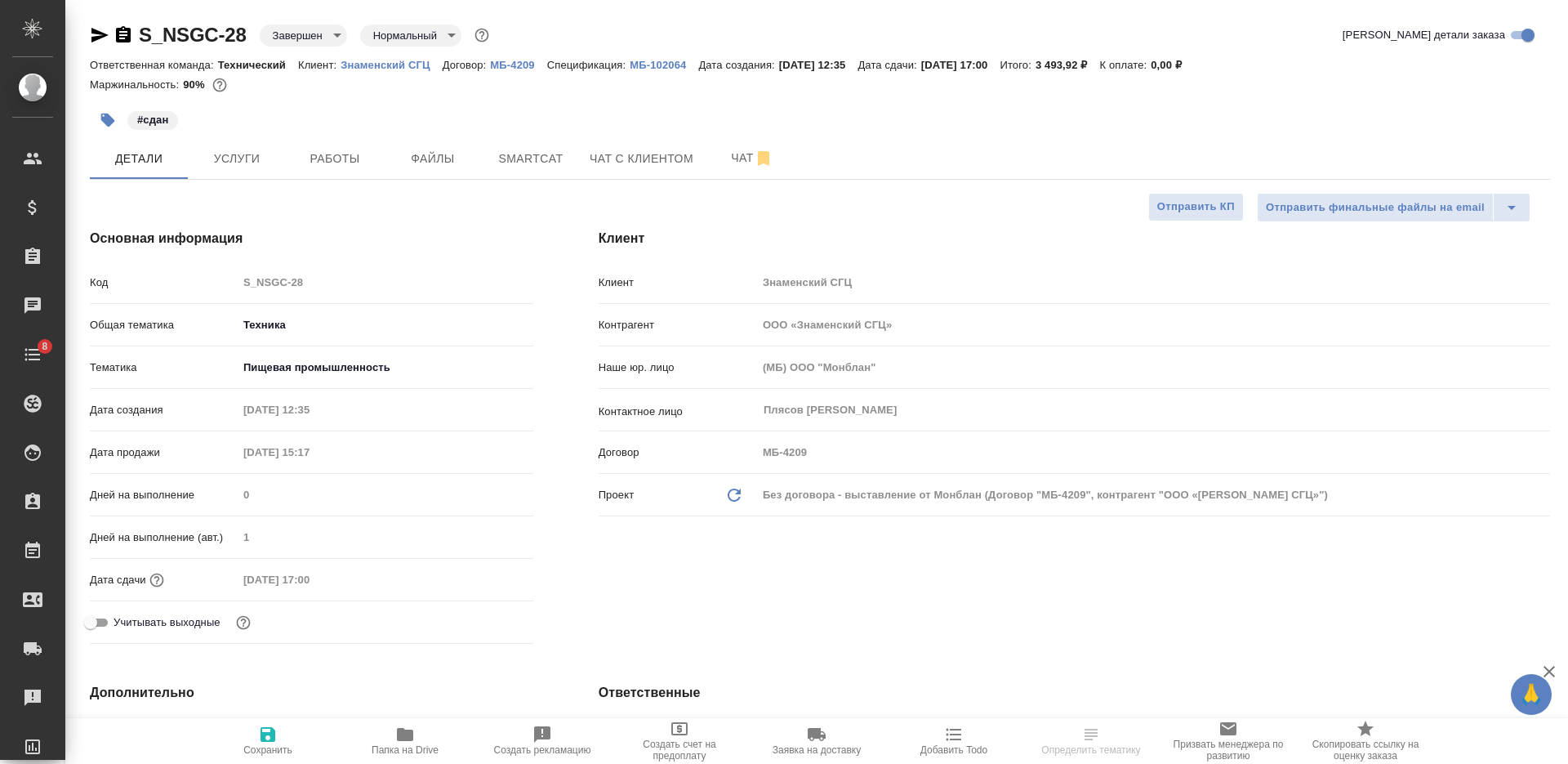
type textarea "x"
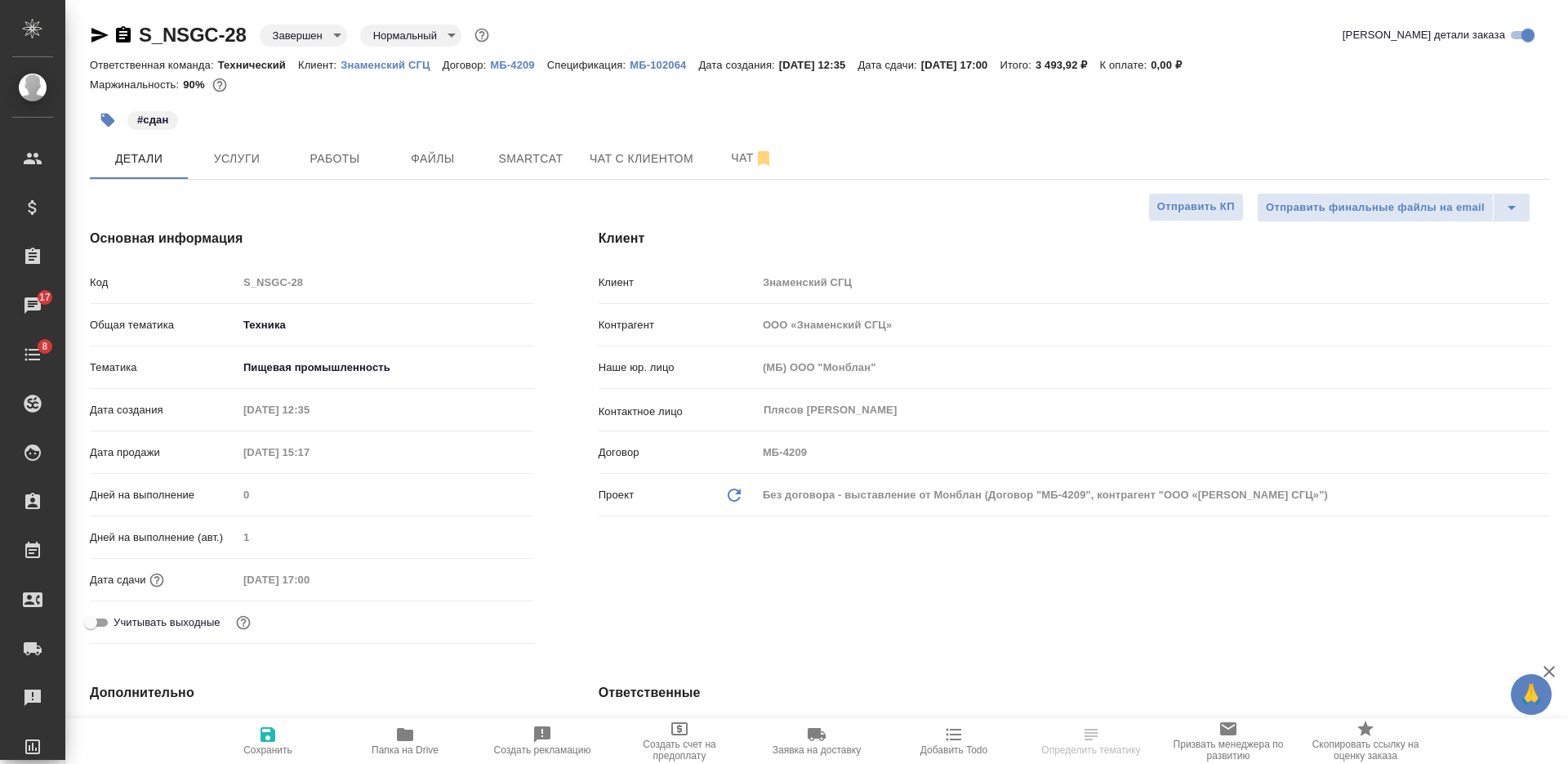
type textarea "x"
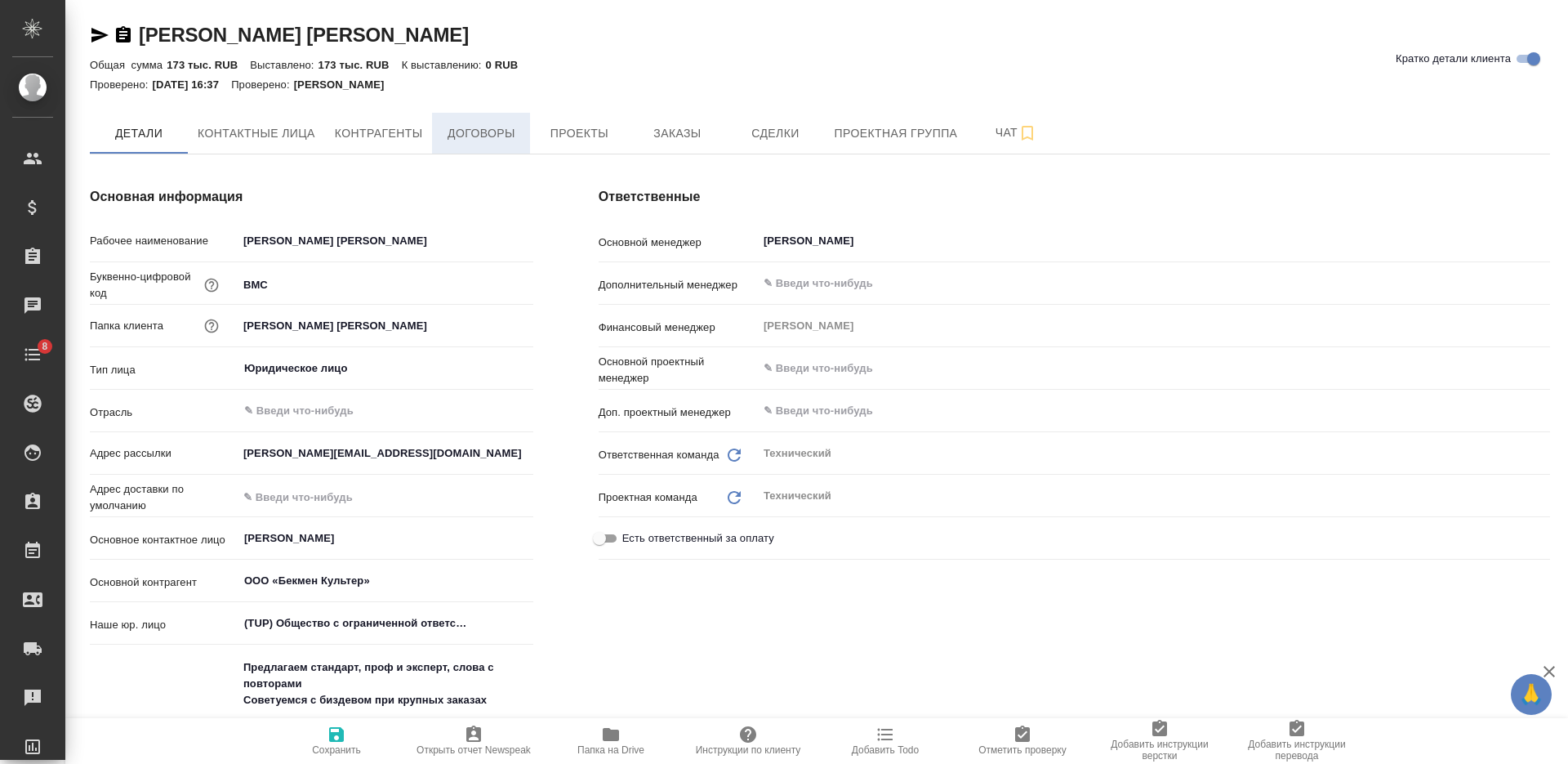
click at [482, 140] on span "Договоры" at bounding box center [480, 133] width 79 height 20
type textarea "x"
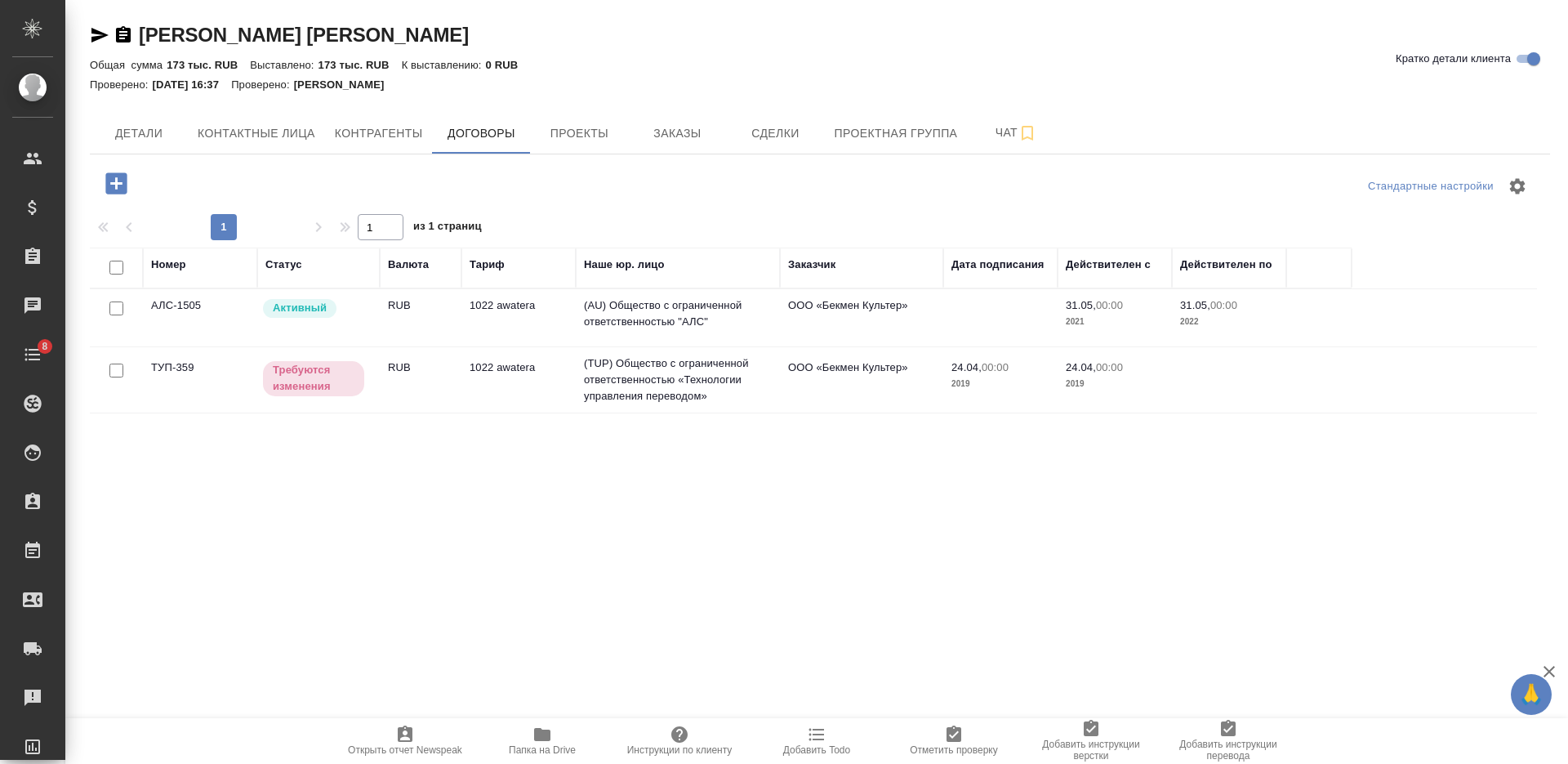
click at [394, 317] on td "RUB" at bounding box center [420, 317] width 81 height 57
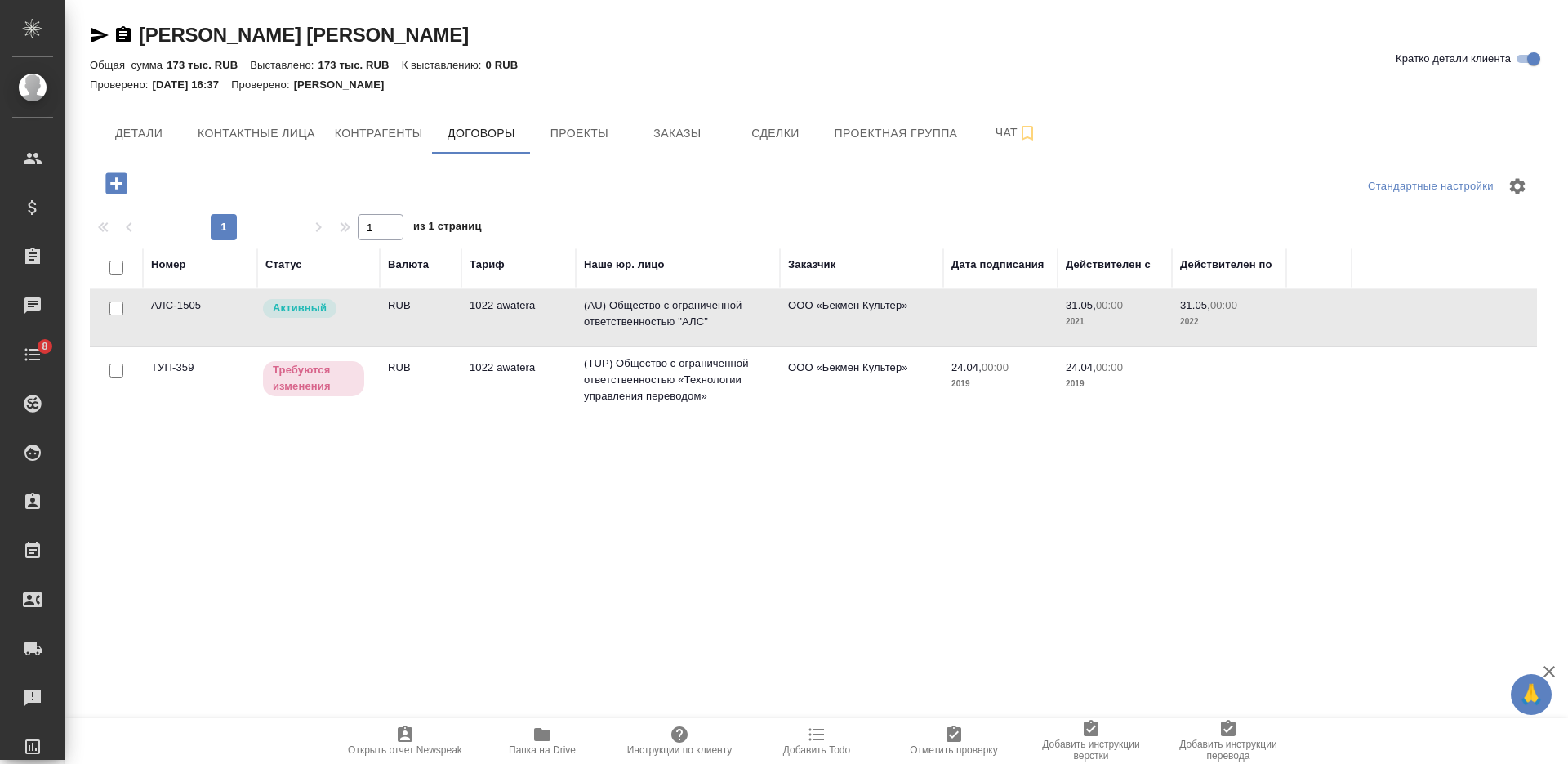
click at [394, 317] on td "RUB" at bounding box center [420, 317] width 81 height 57
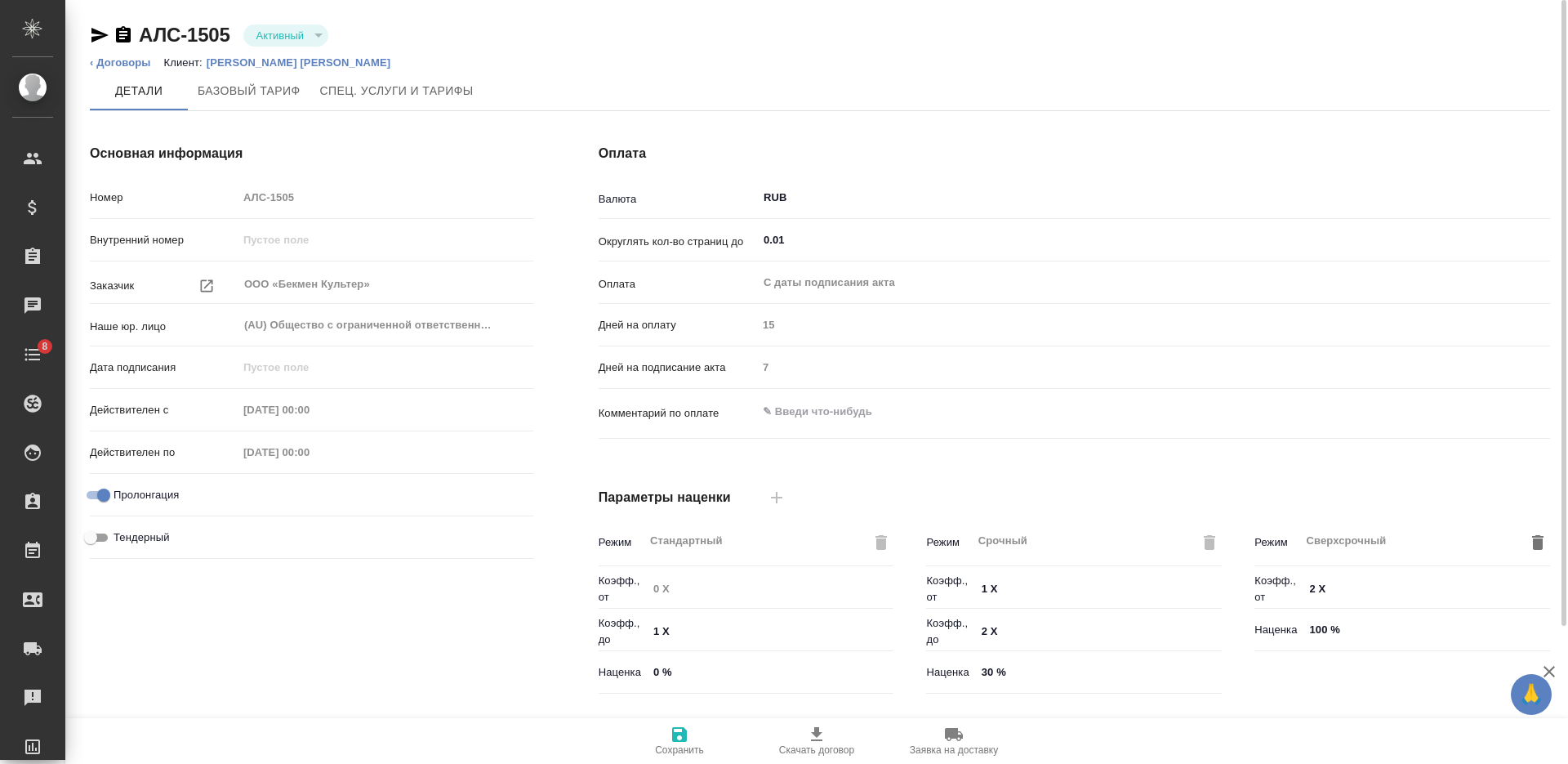
type input "1022 awatera"
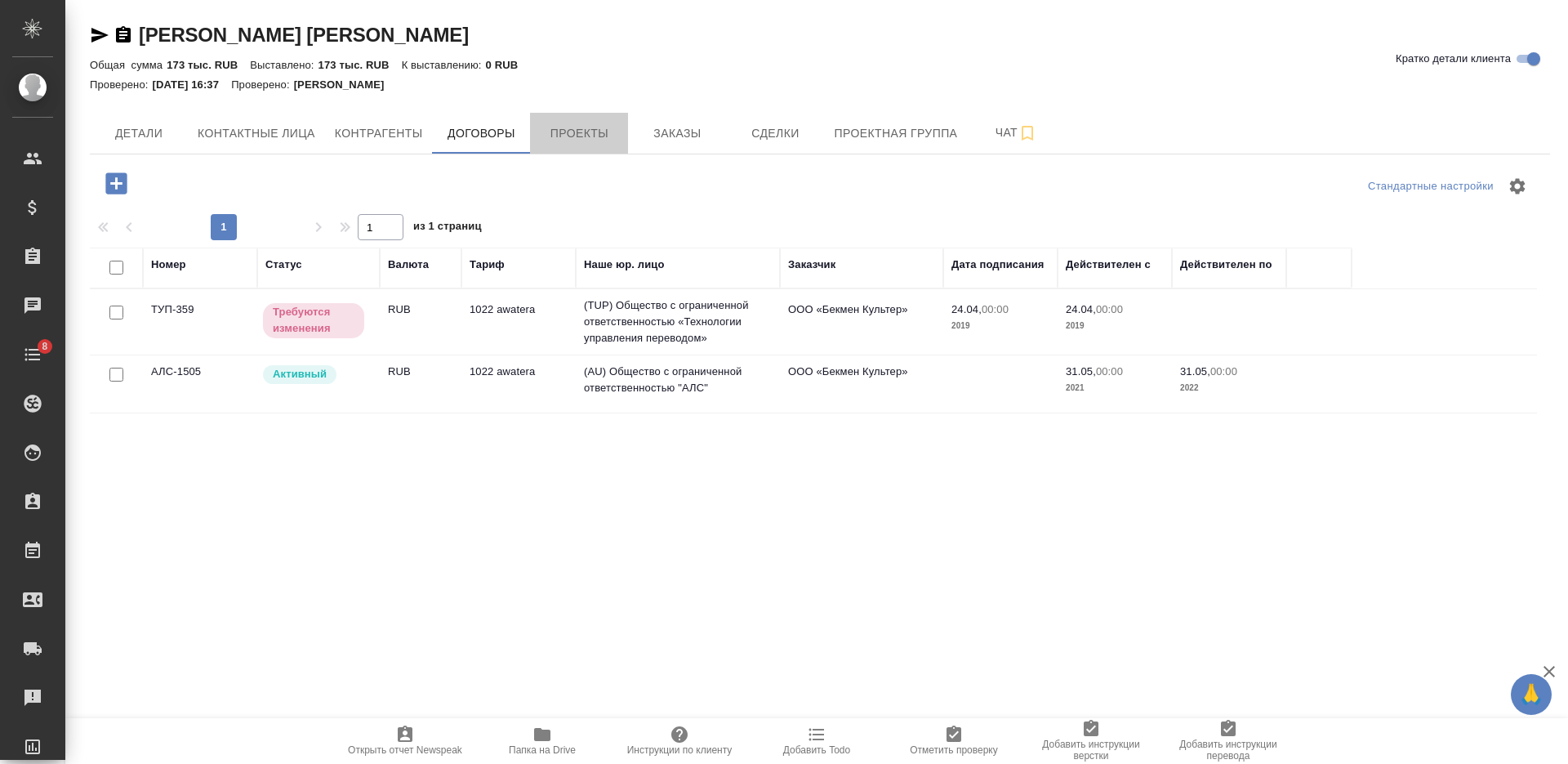
click at [572, 127] on span "Проекты" at bounding box center [578, 133] width 79 height 20
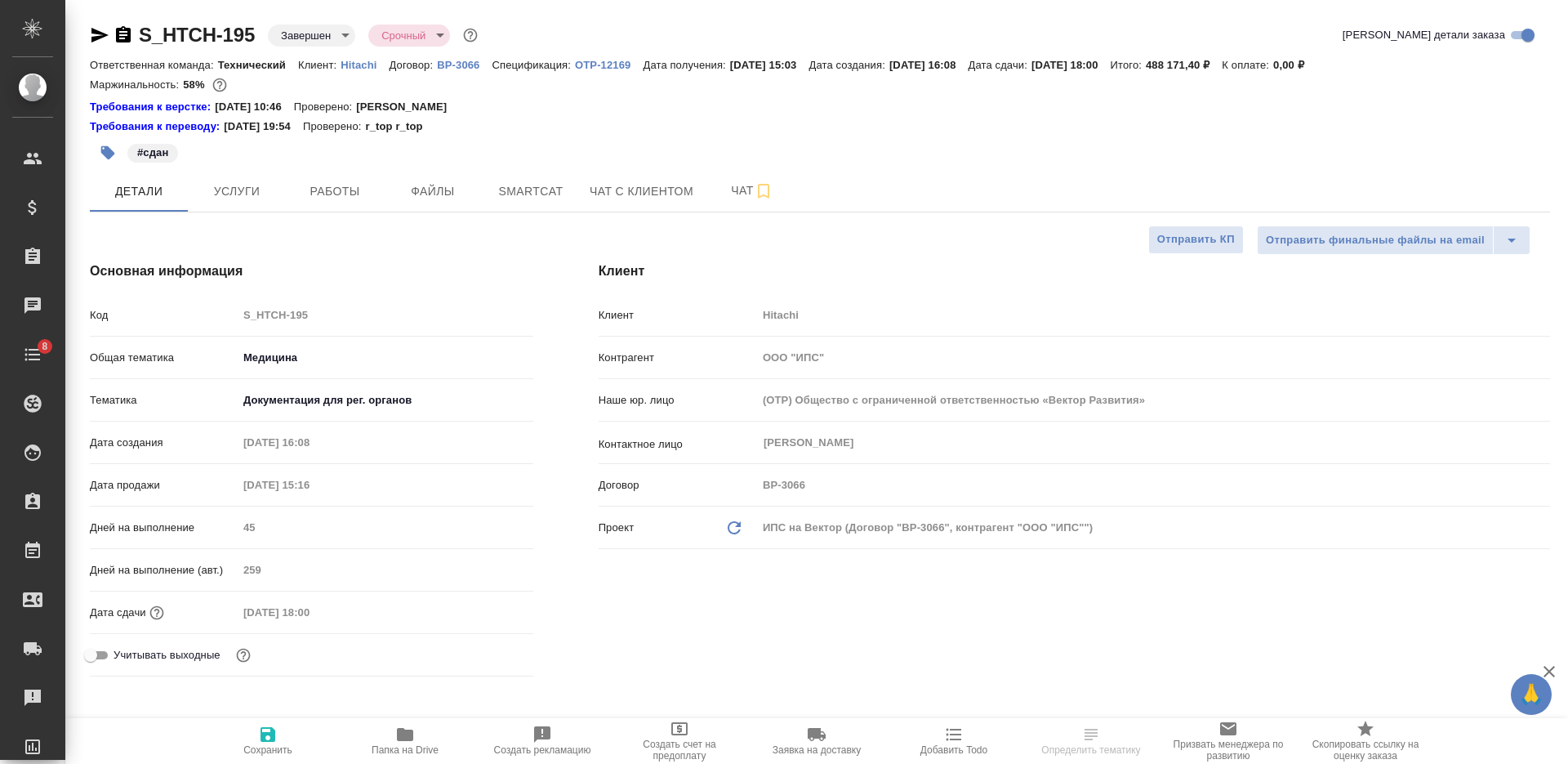
select select "RU"
type textarea "x"
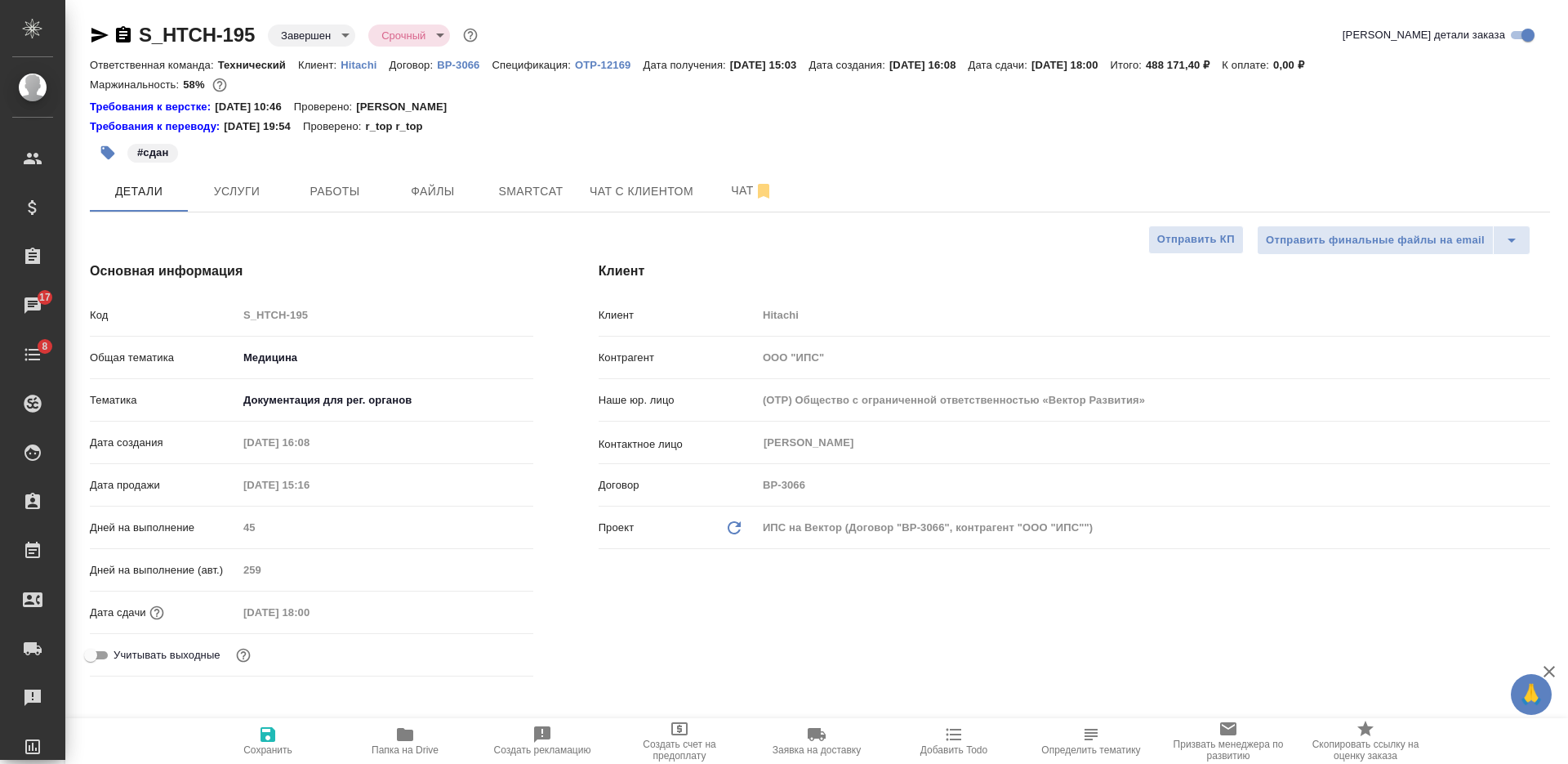
type textarea "x"
click at [125, 38] on icon "button" at bounding box center [123, 34] width 15 height 16
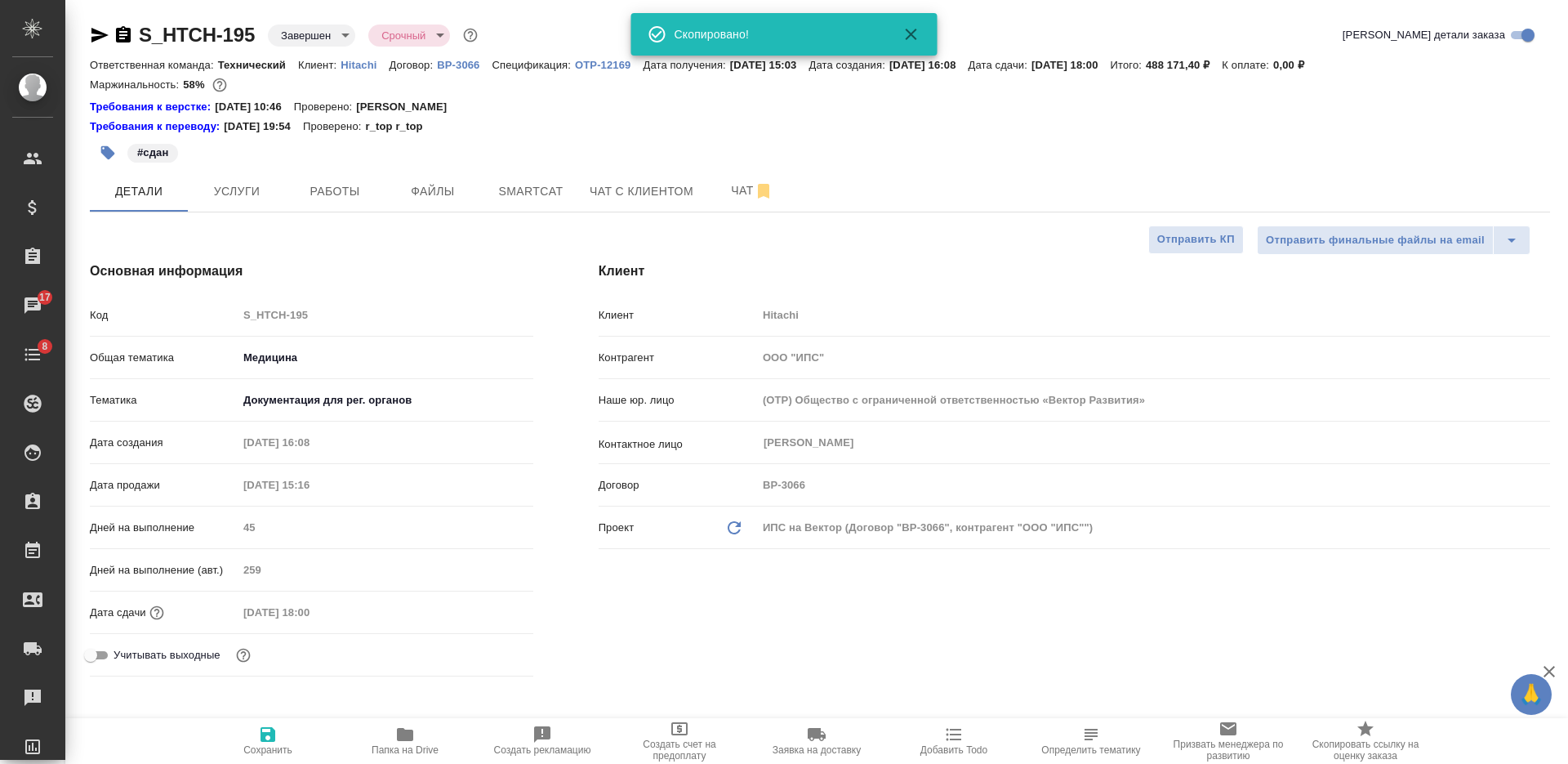
type textarea "x"
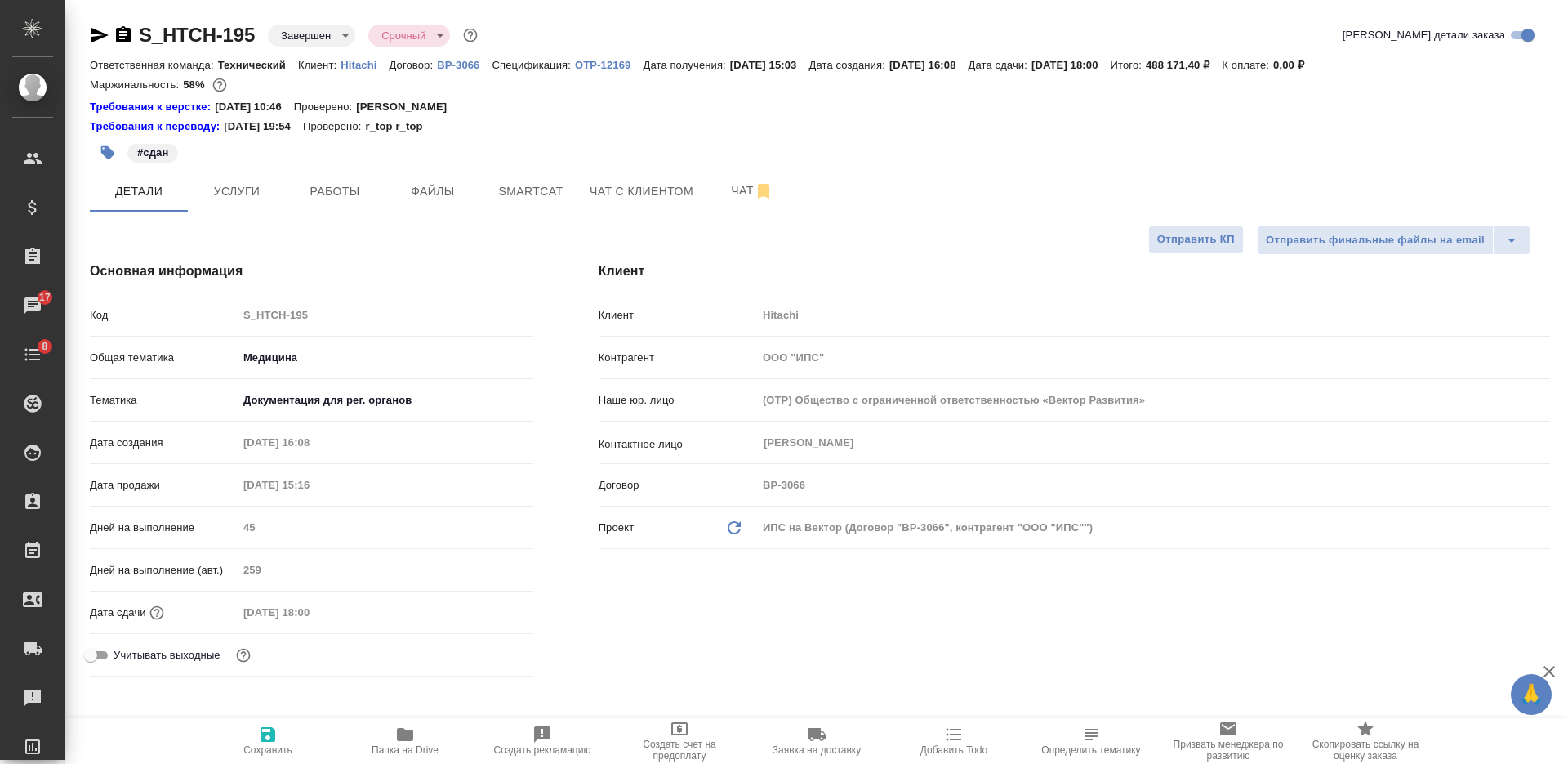
scroll to position [817, 0]
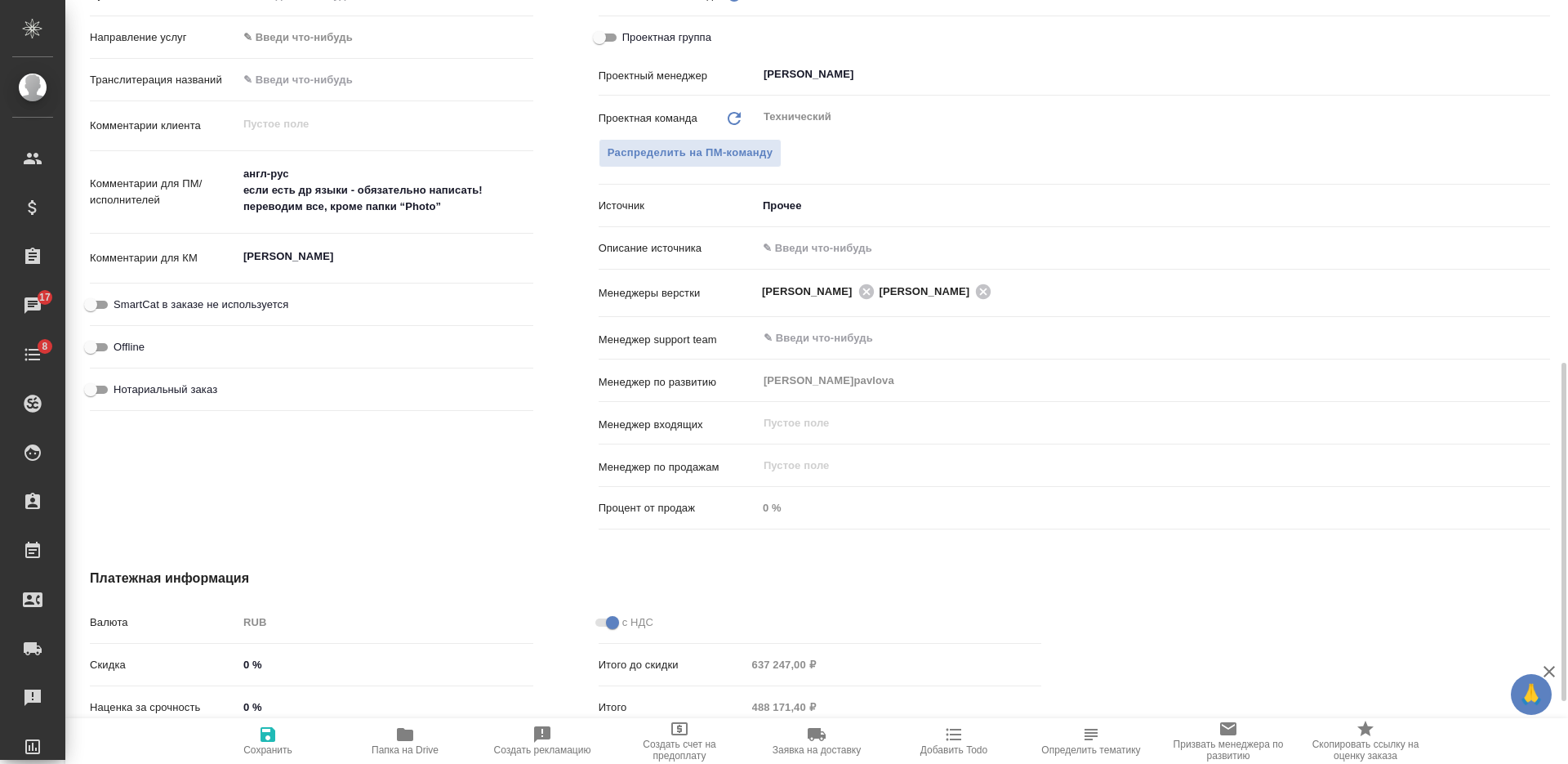
type textarea "x"
click at [356, 250] on textarea "МРТ Смарт" at bounding box center [385, 256] width 296 height 27
type textarea "x"
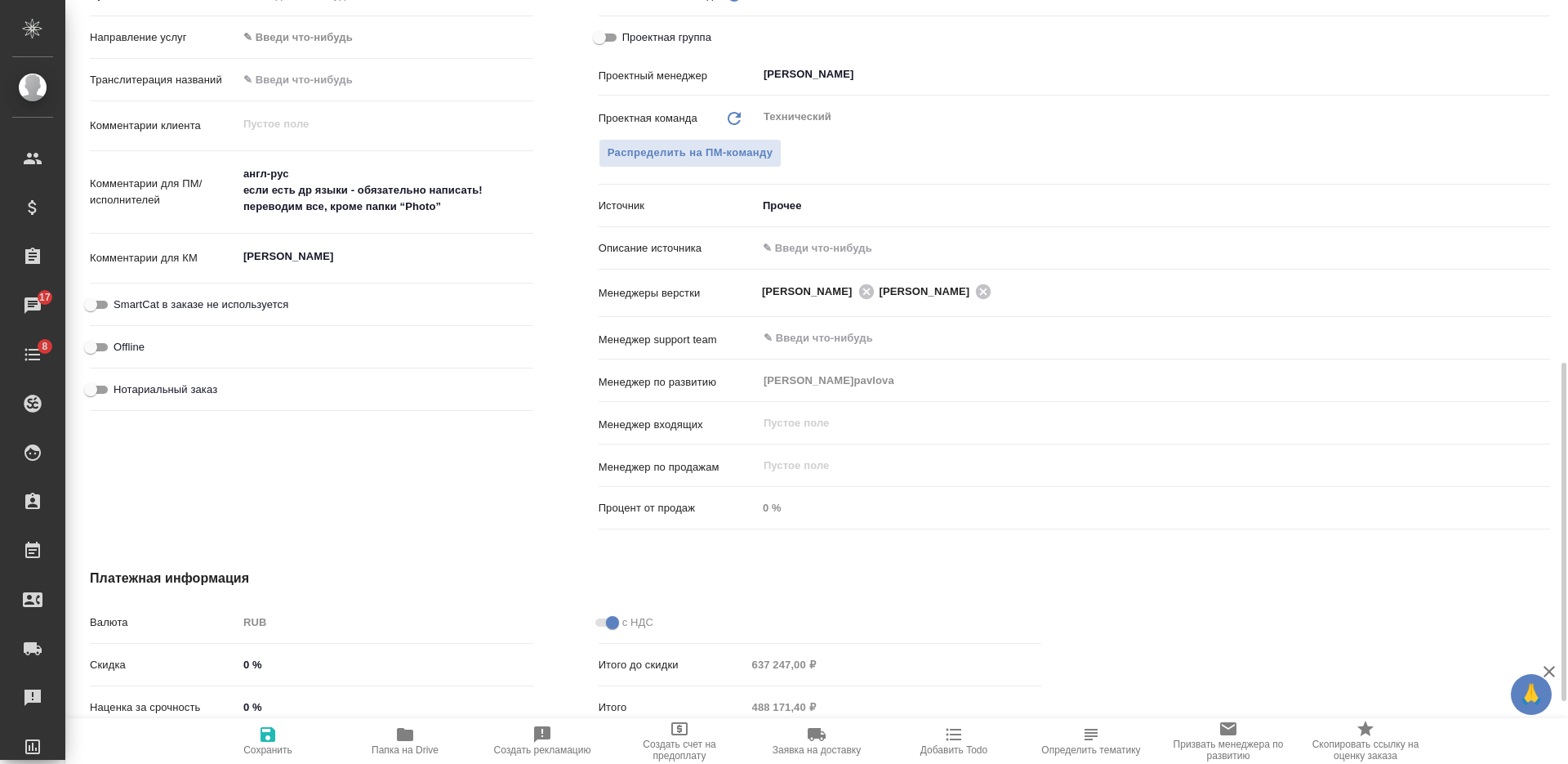
type textarea "x"
click at [394, 748] on span "Папка на Drive" at bounding box center [405, 750] width 67 height 11
type textarea "x"
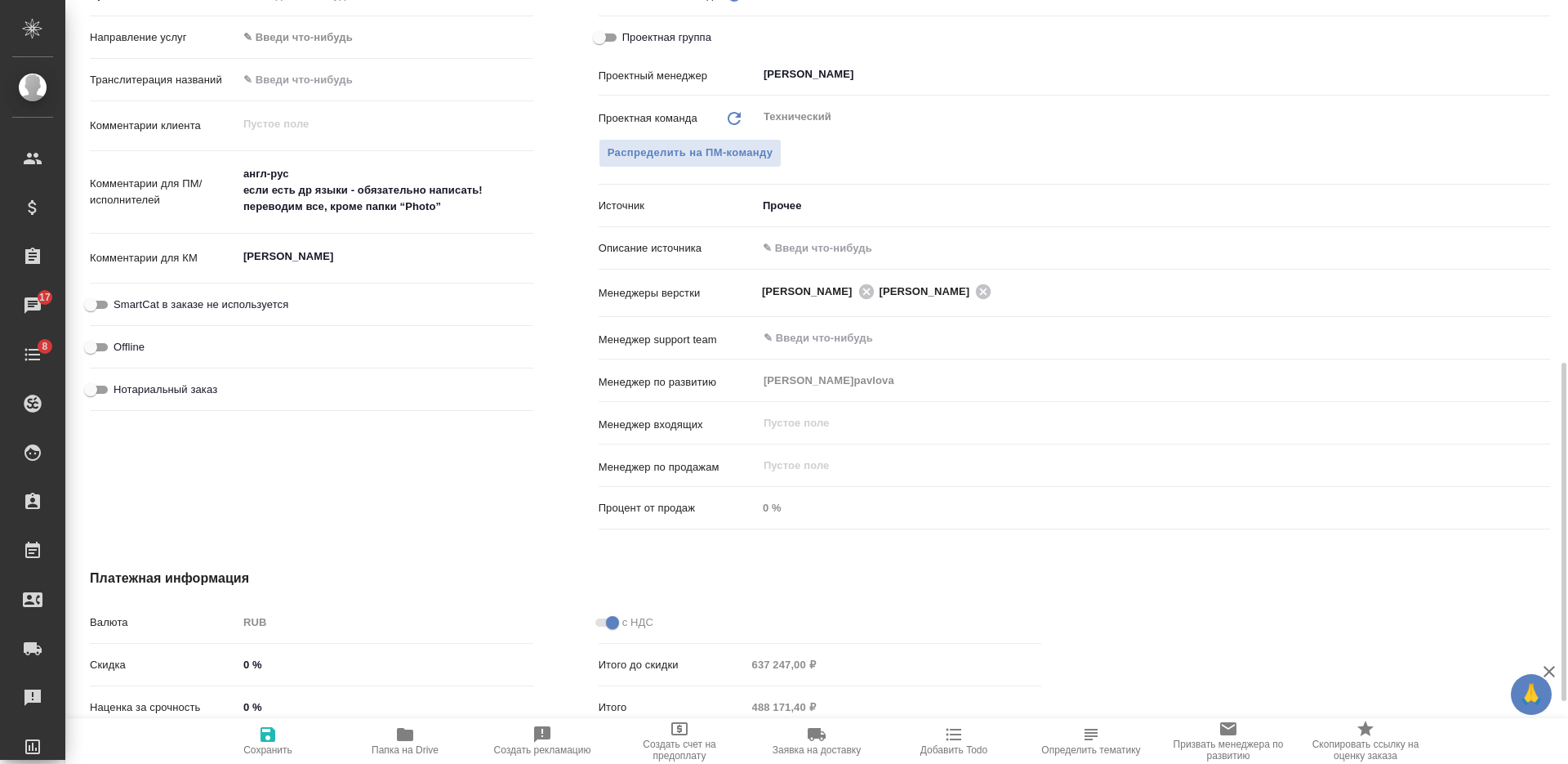
type textarea "x"
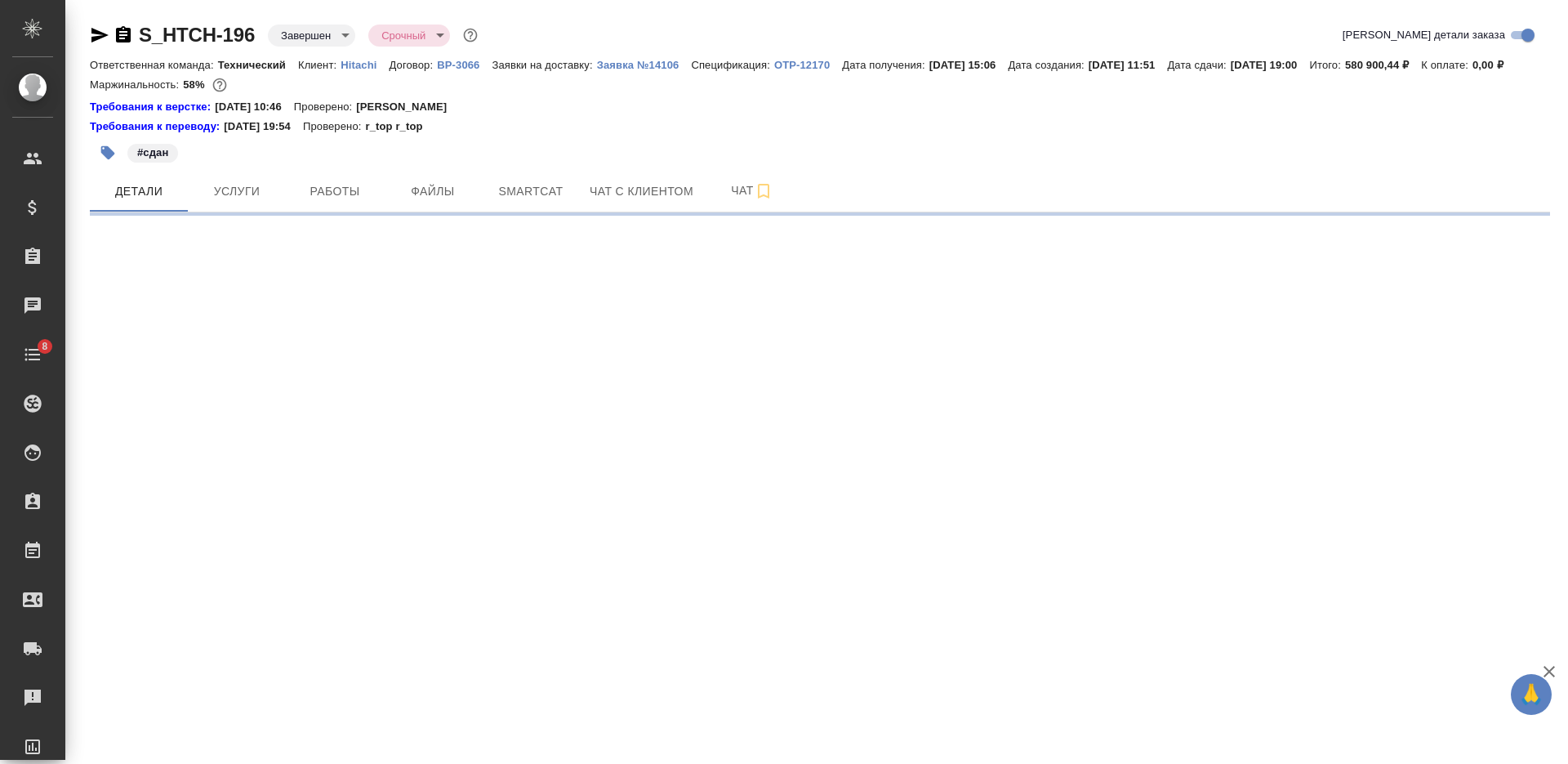
select select "RU"
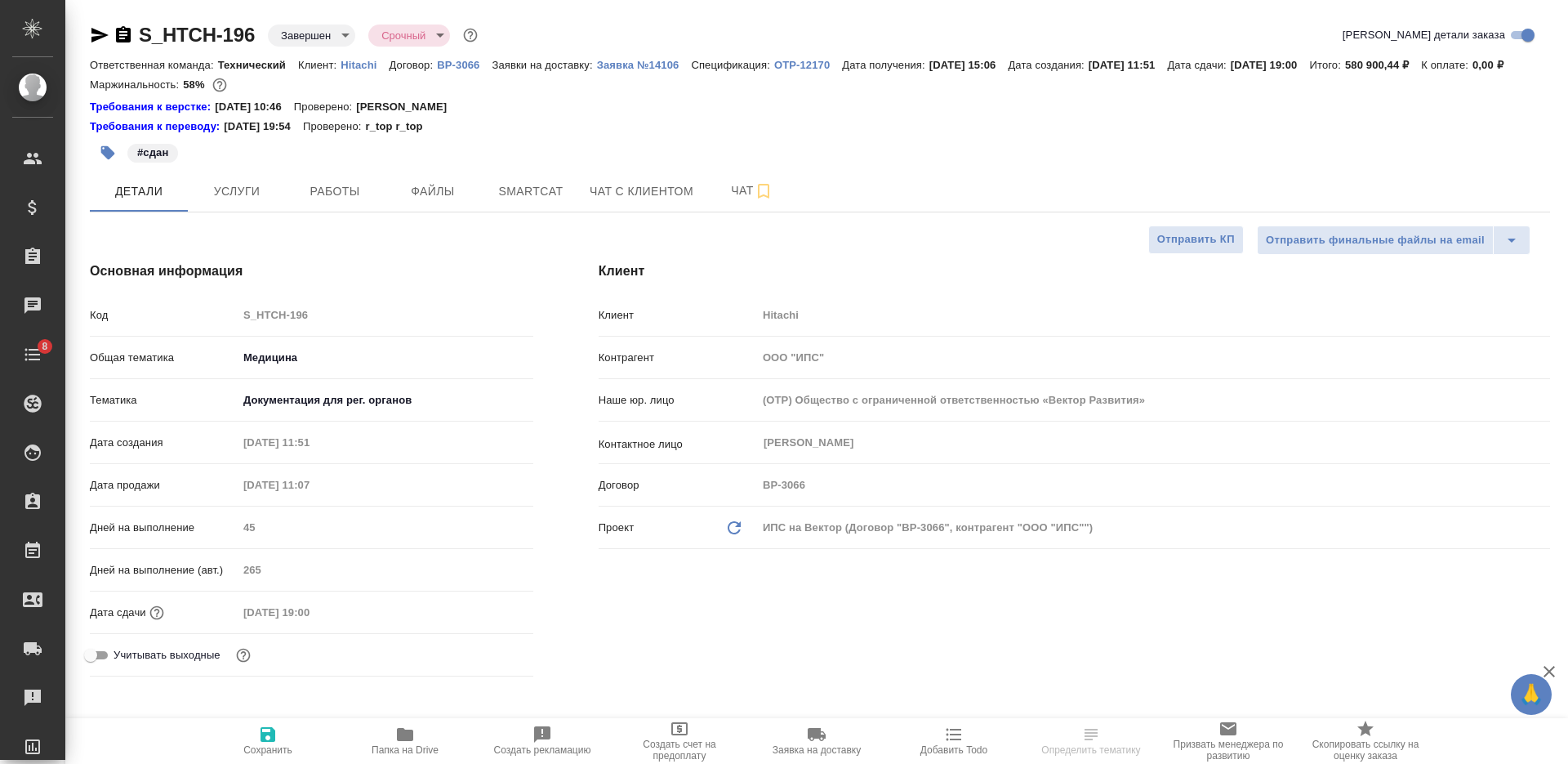
type textarea "x"
select select "RU"
type textarea "x"
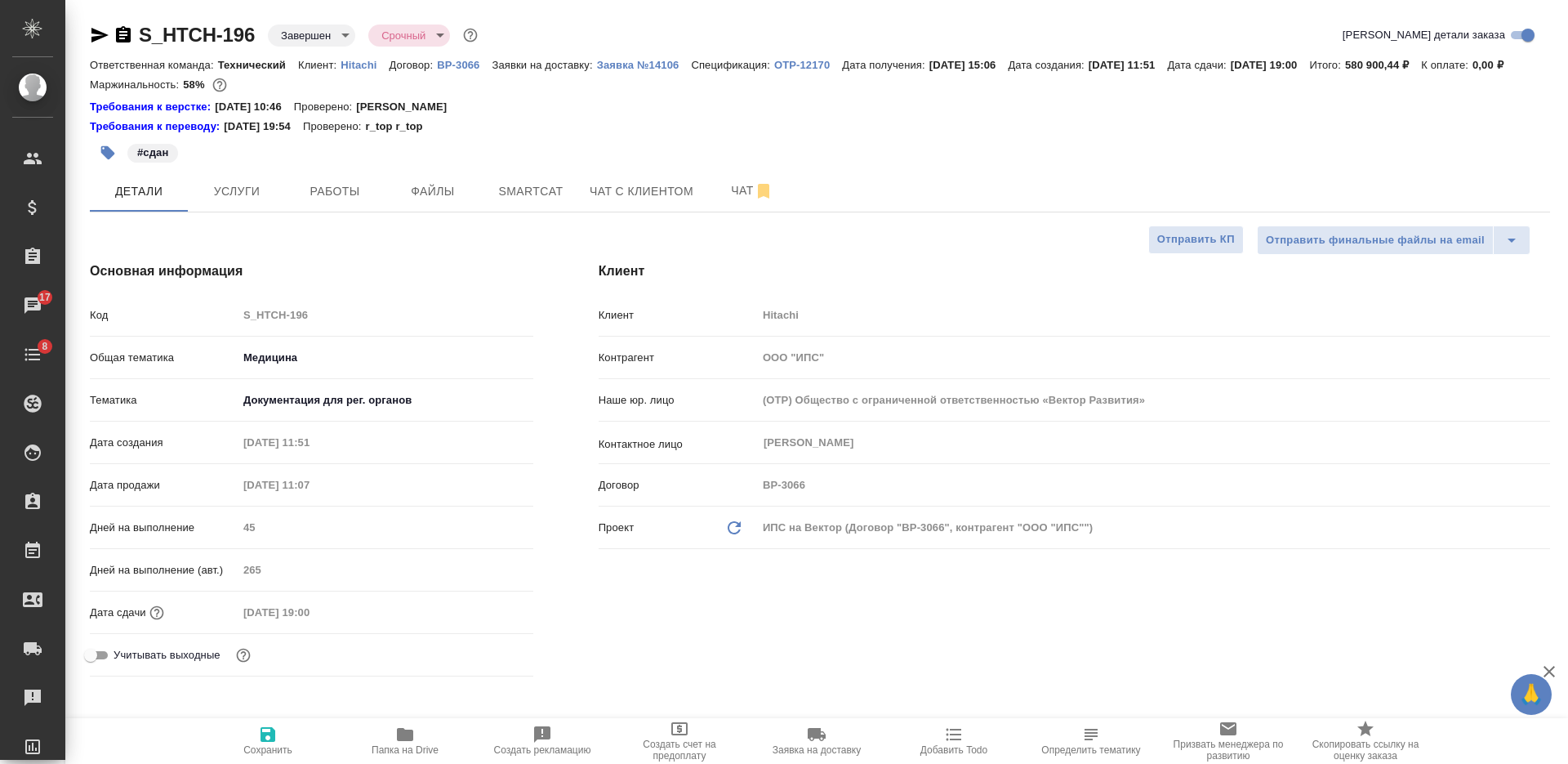
type textarea "x"
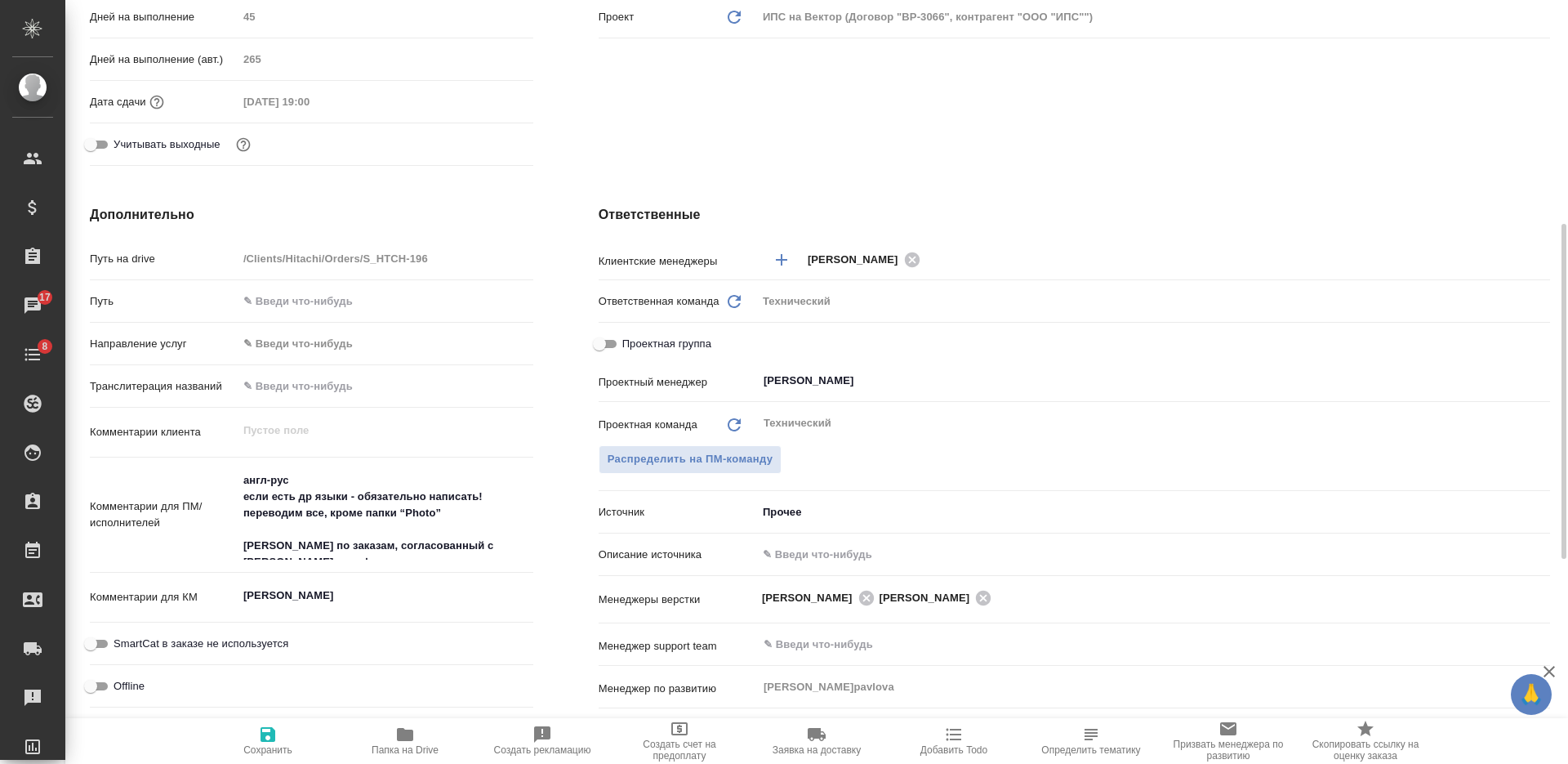
scroll to position [715, 0]
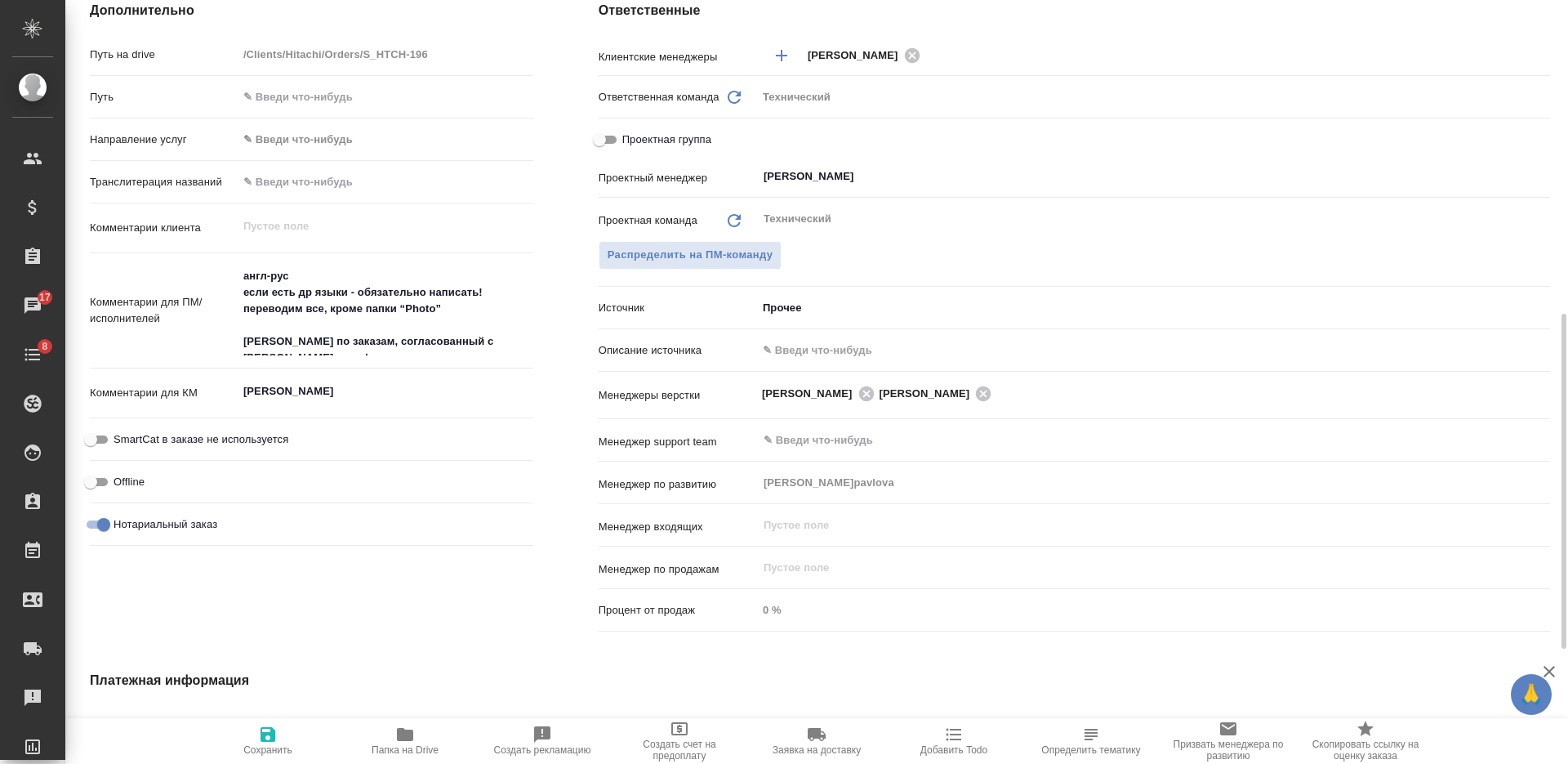
click at [352, 396] on div "МРТ Оазис x" at bounding box center [385, 393] width 296 height 36
type textarea "x"
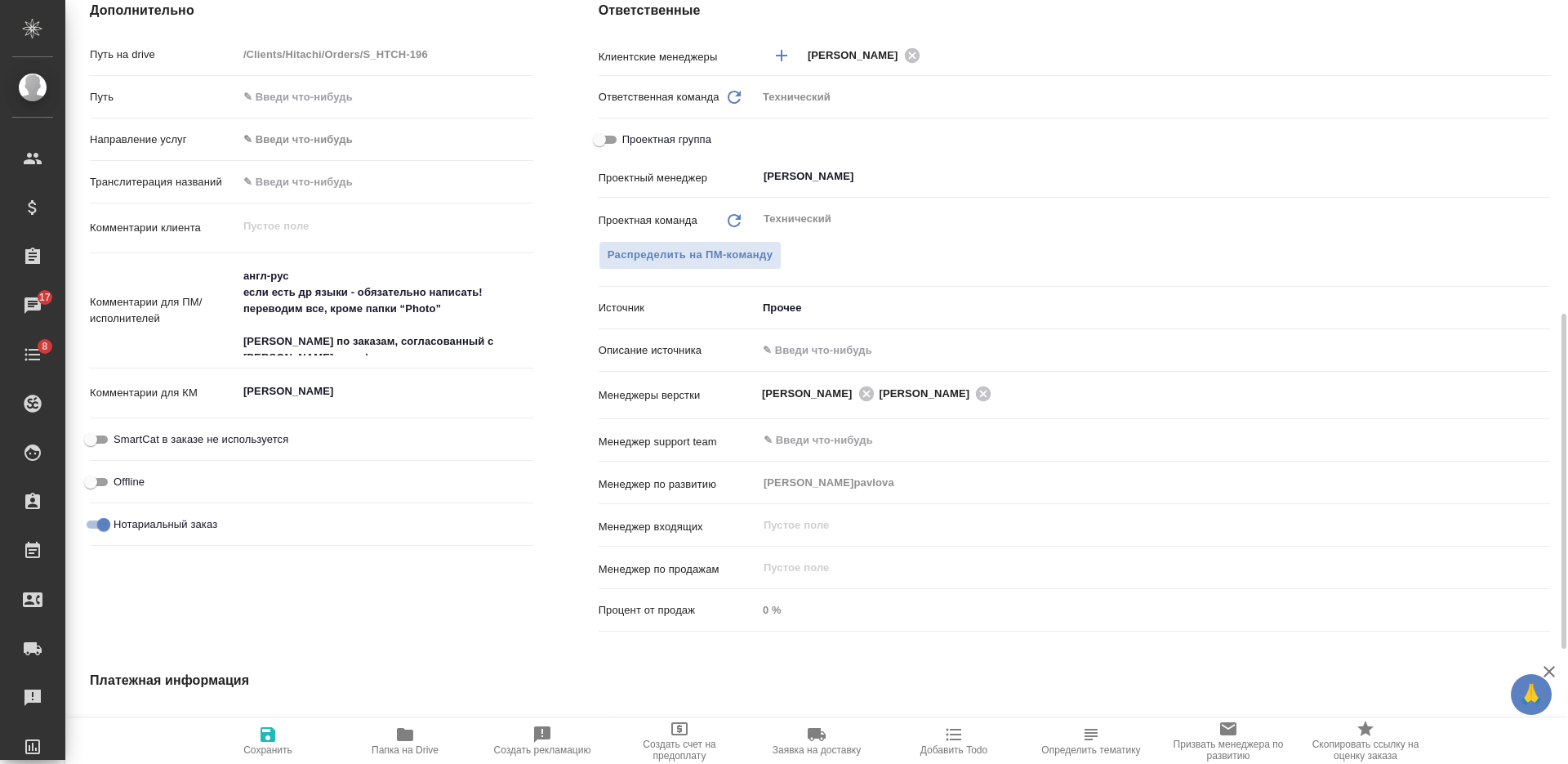
type textarea "x"
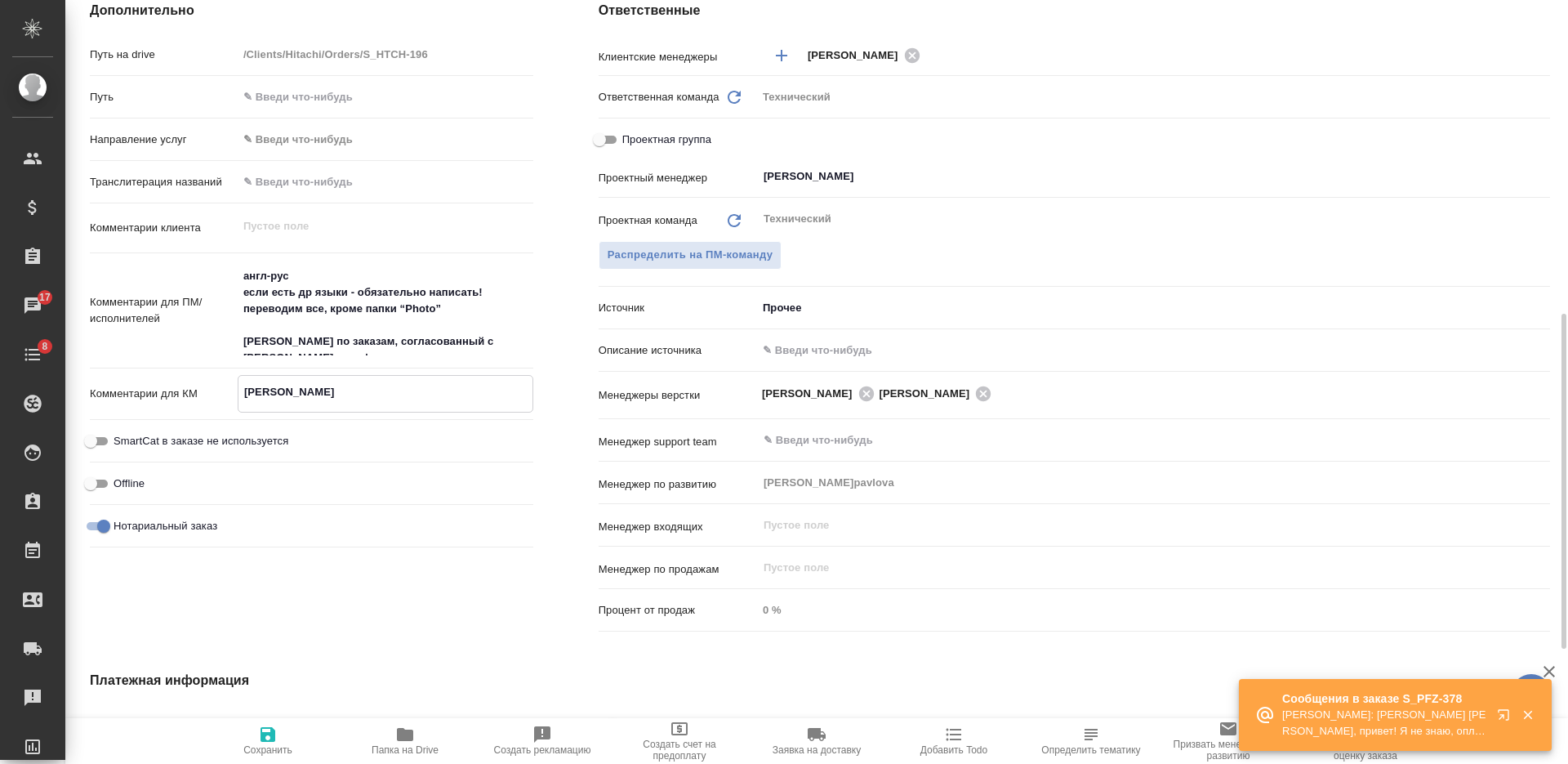
type textarea "x"
click at [418, 745] on span "Папка на Drive" at bounding box center [405, 750] width 67 height 11
type textarea "x"
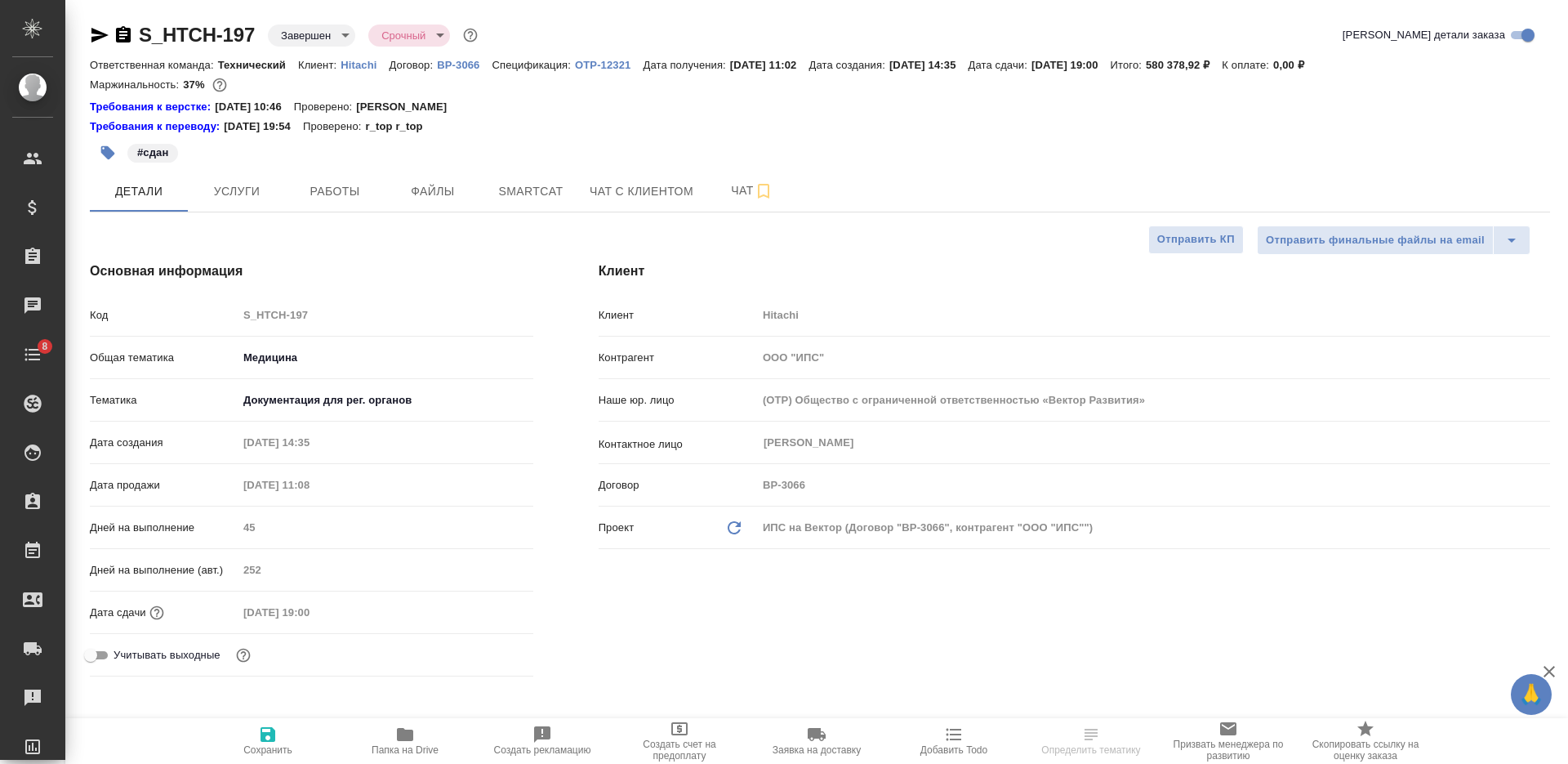
select select "RU"
type textarea "x"
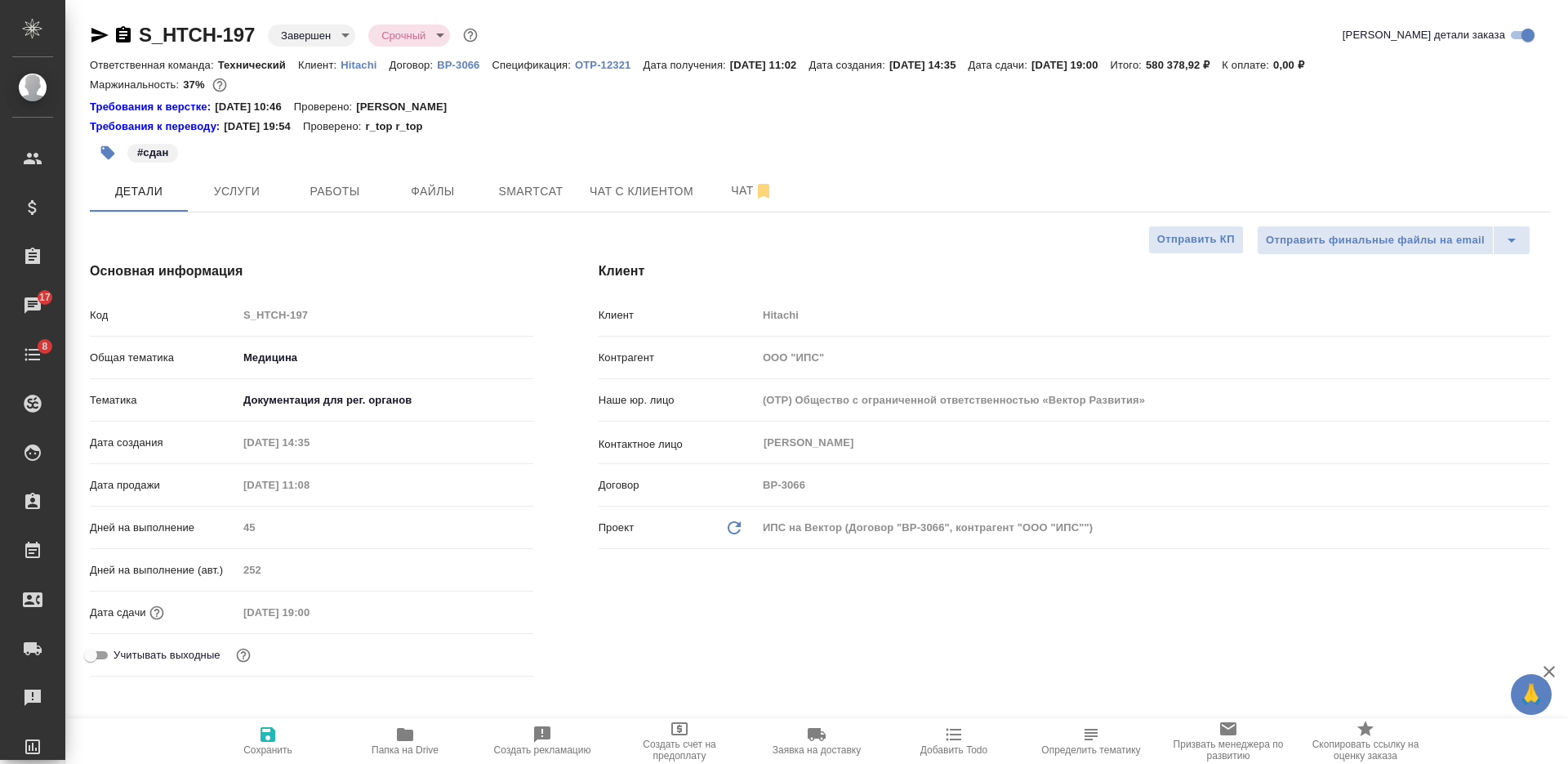
type textarea "x"
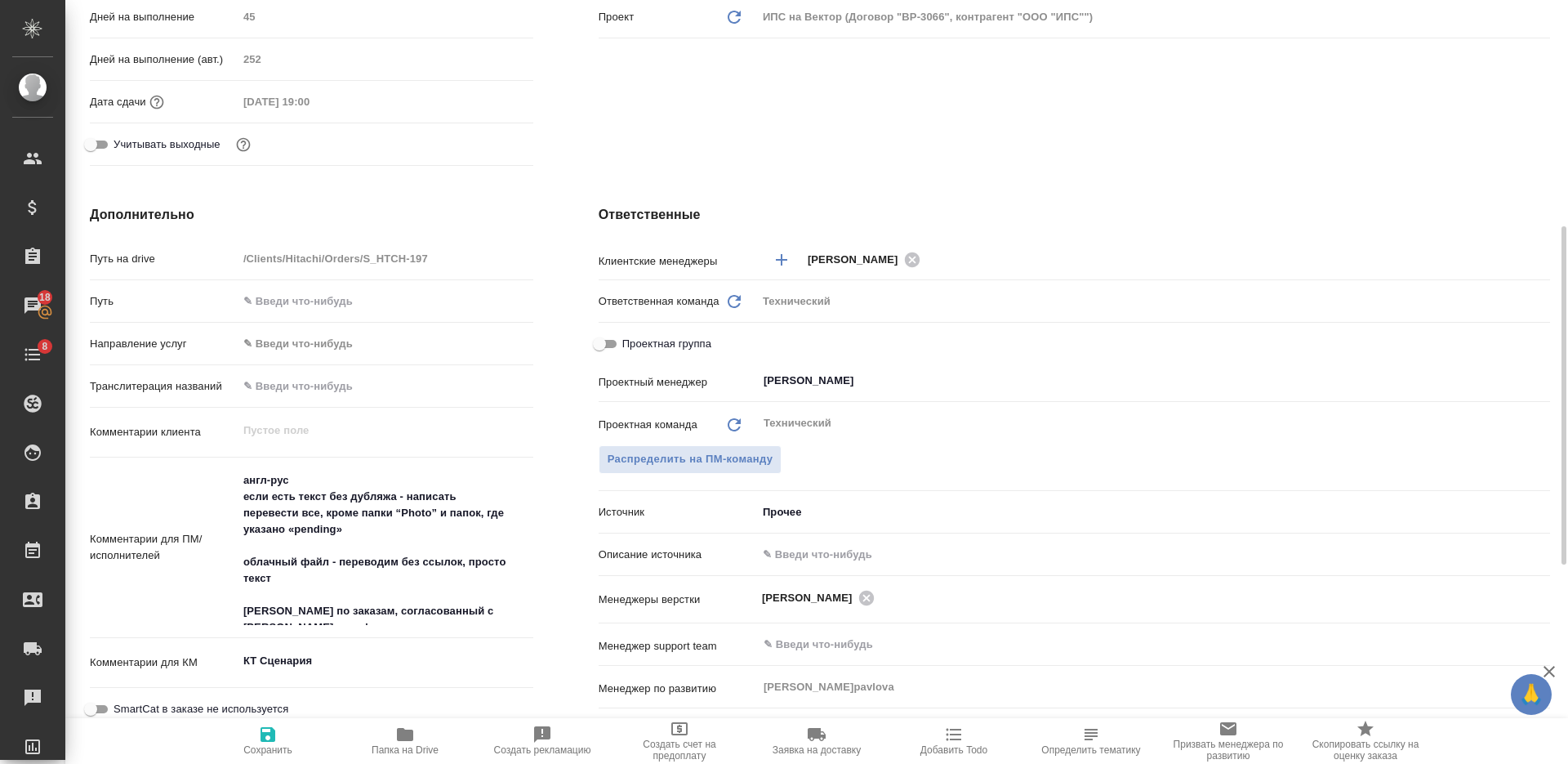
scroll to position [715, 0]
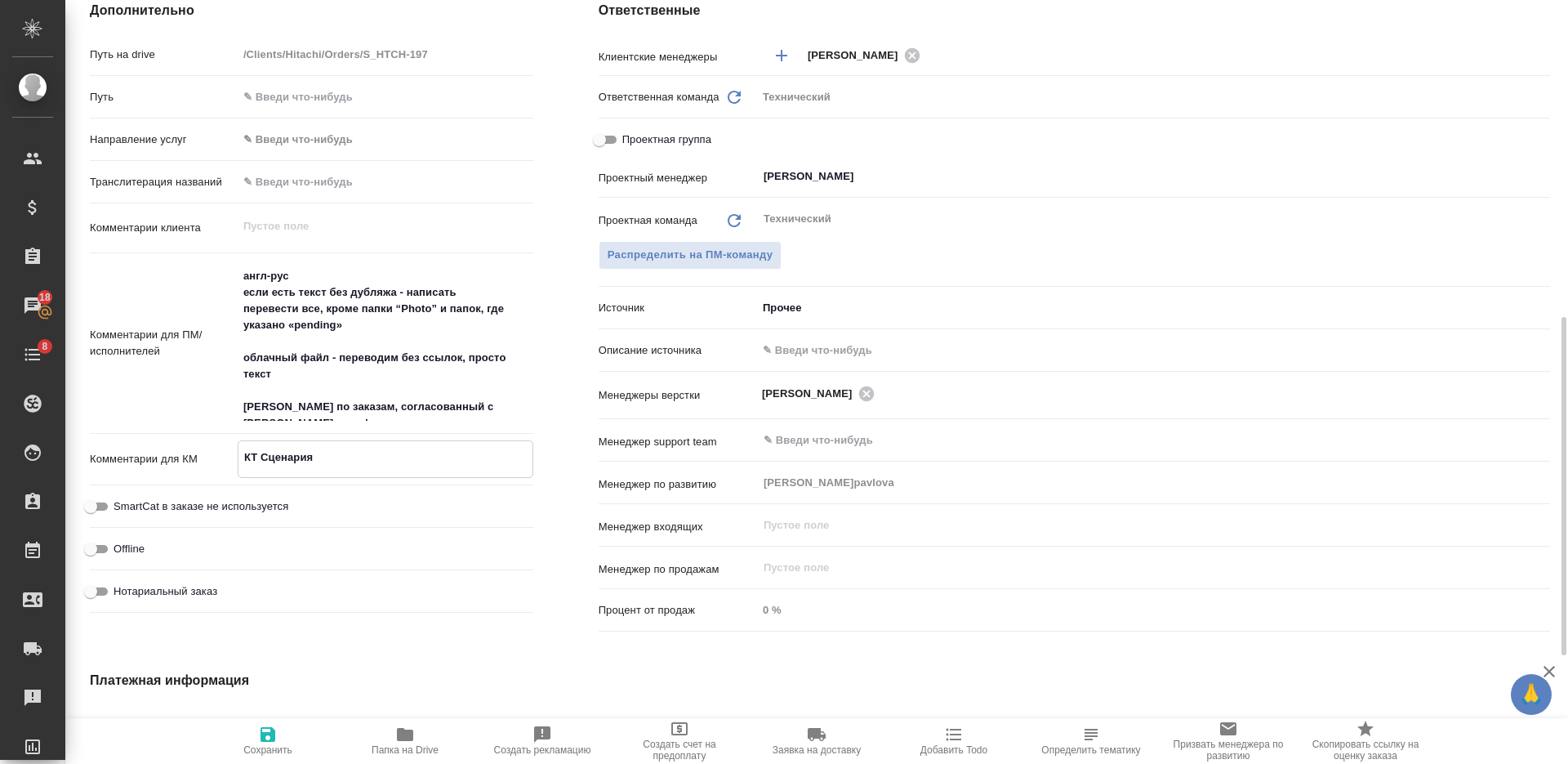
click at [355, 451] on textarea "КТ Сценария" at bounding box center [385, 457] width 294 height 27
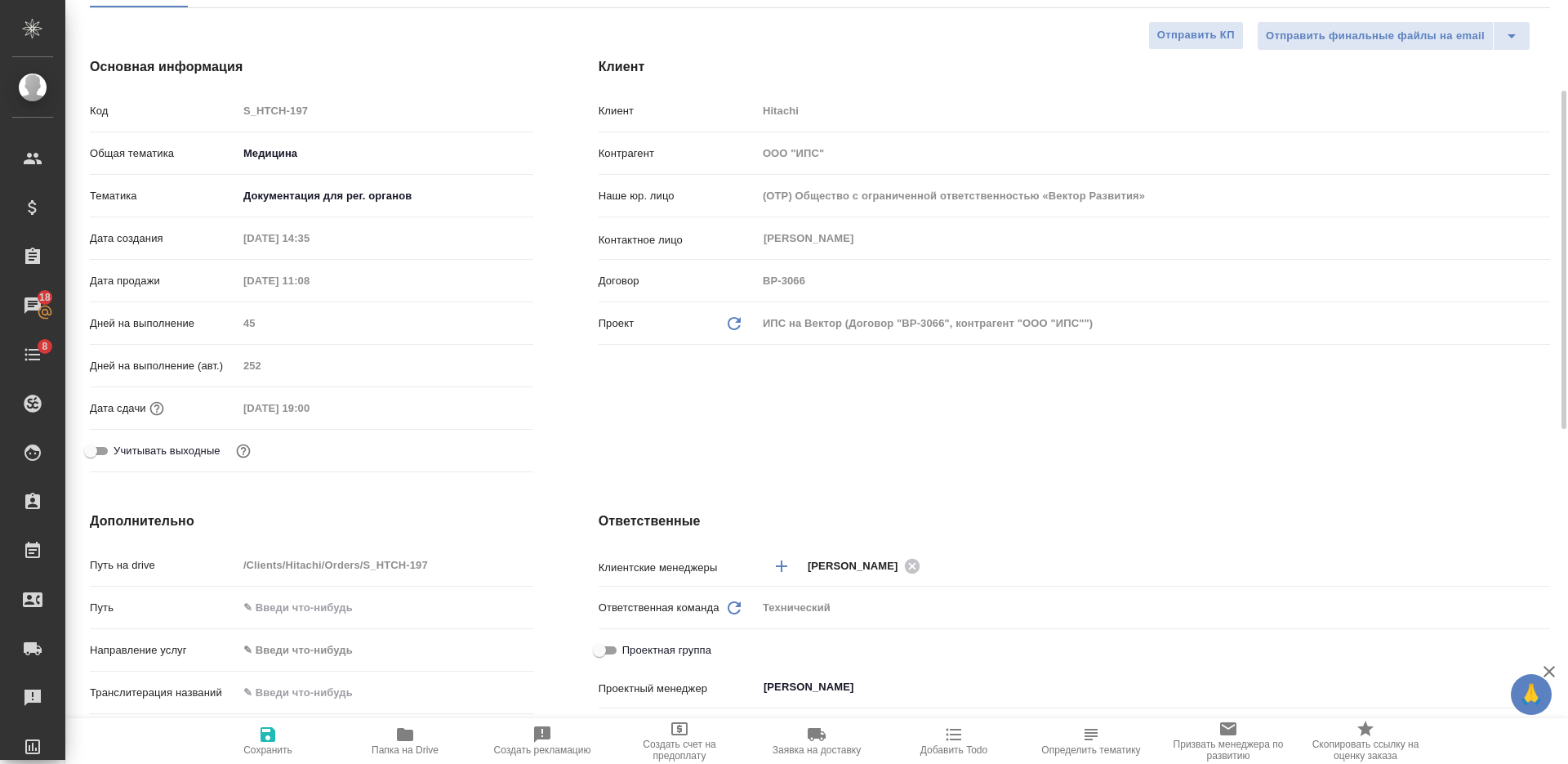
scroll to position [0, 0]
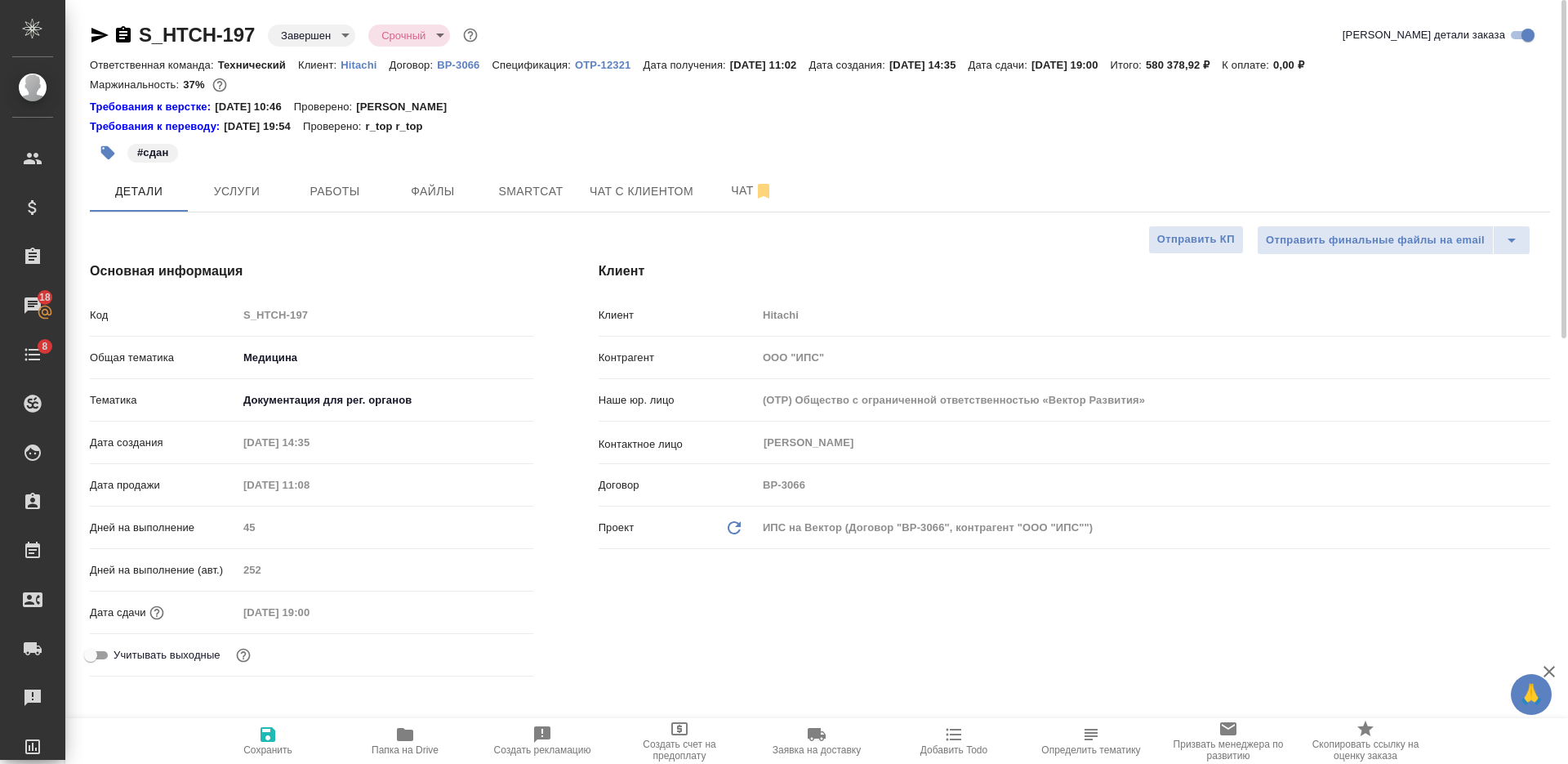
type textarea "x"
drag, startPoint x: 405, startPoint y: 734, endPoint x: 407, endPoint y: 724, distance: 10.2
click at [407, 734] on icon "button" at bounding box center [405, 734] width 16 height 13
type textarea "x"
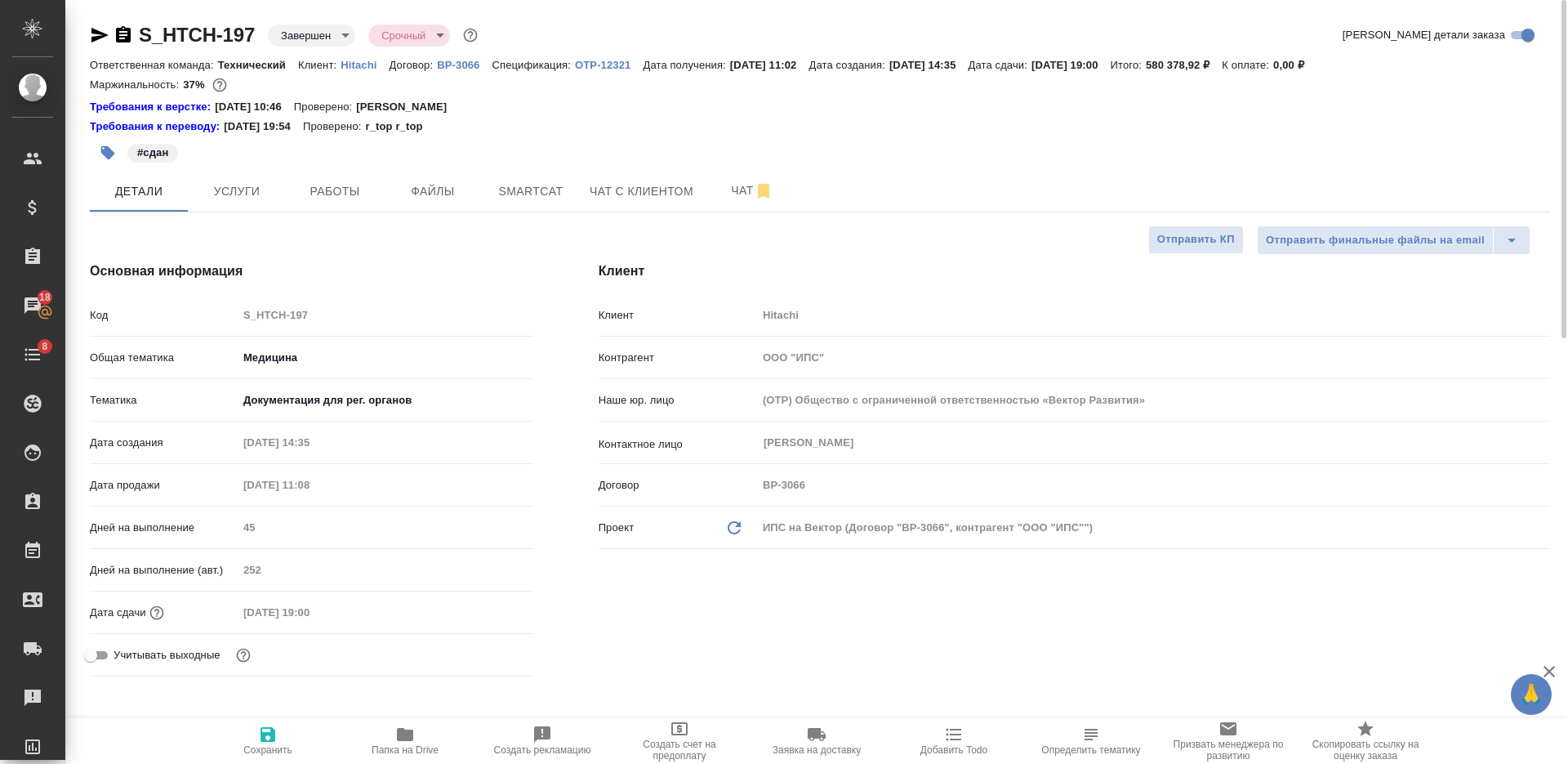
type textarea "x"
select select "RU"
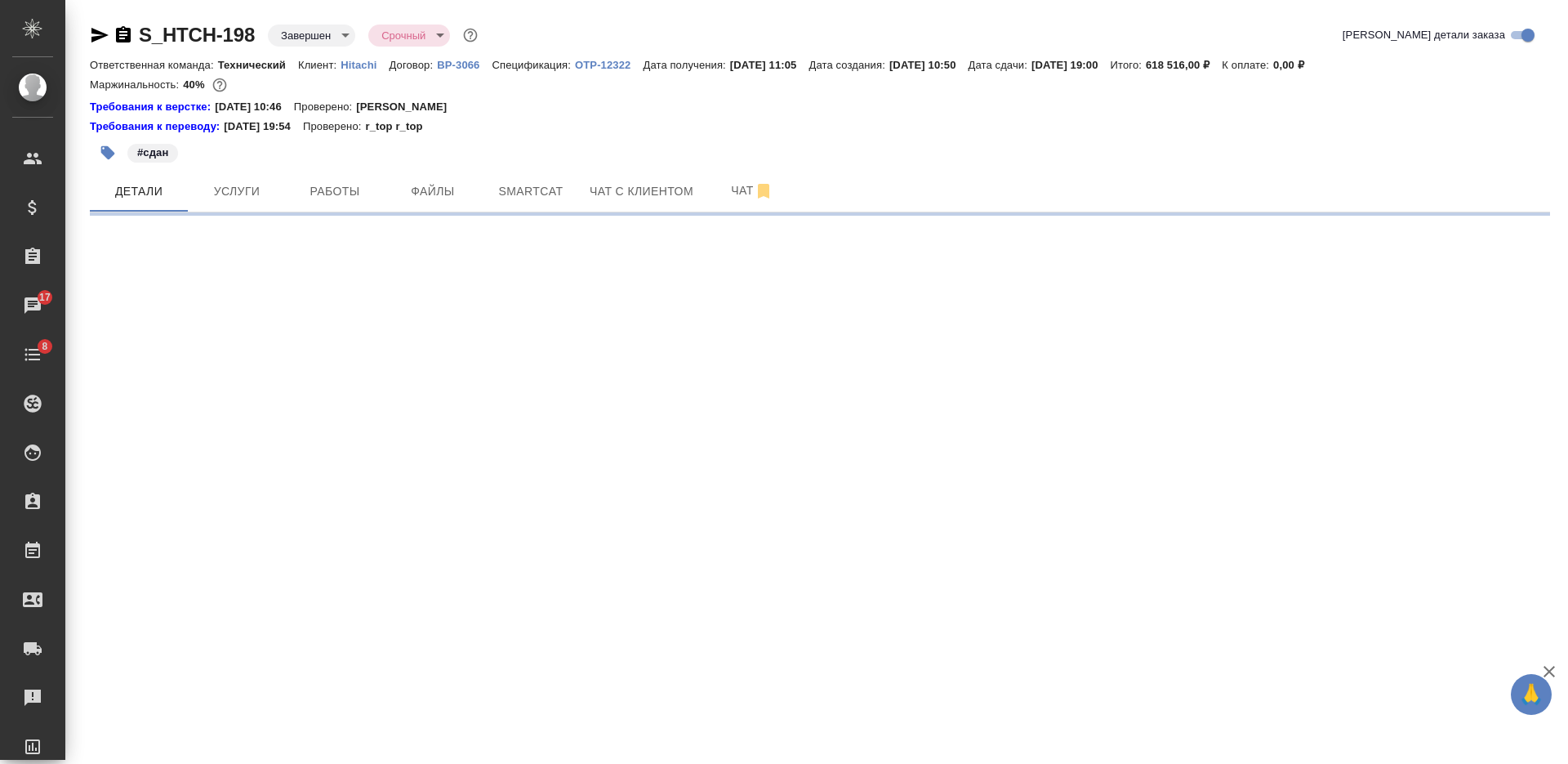
select select "RU"
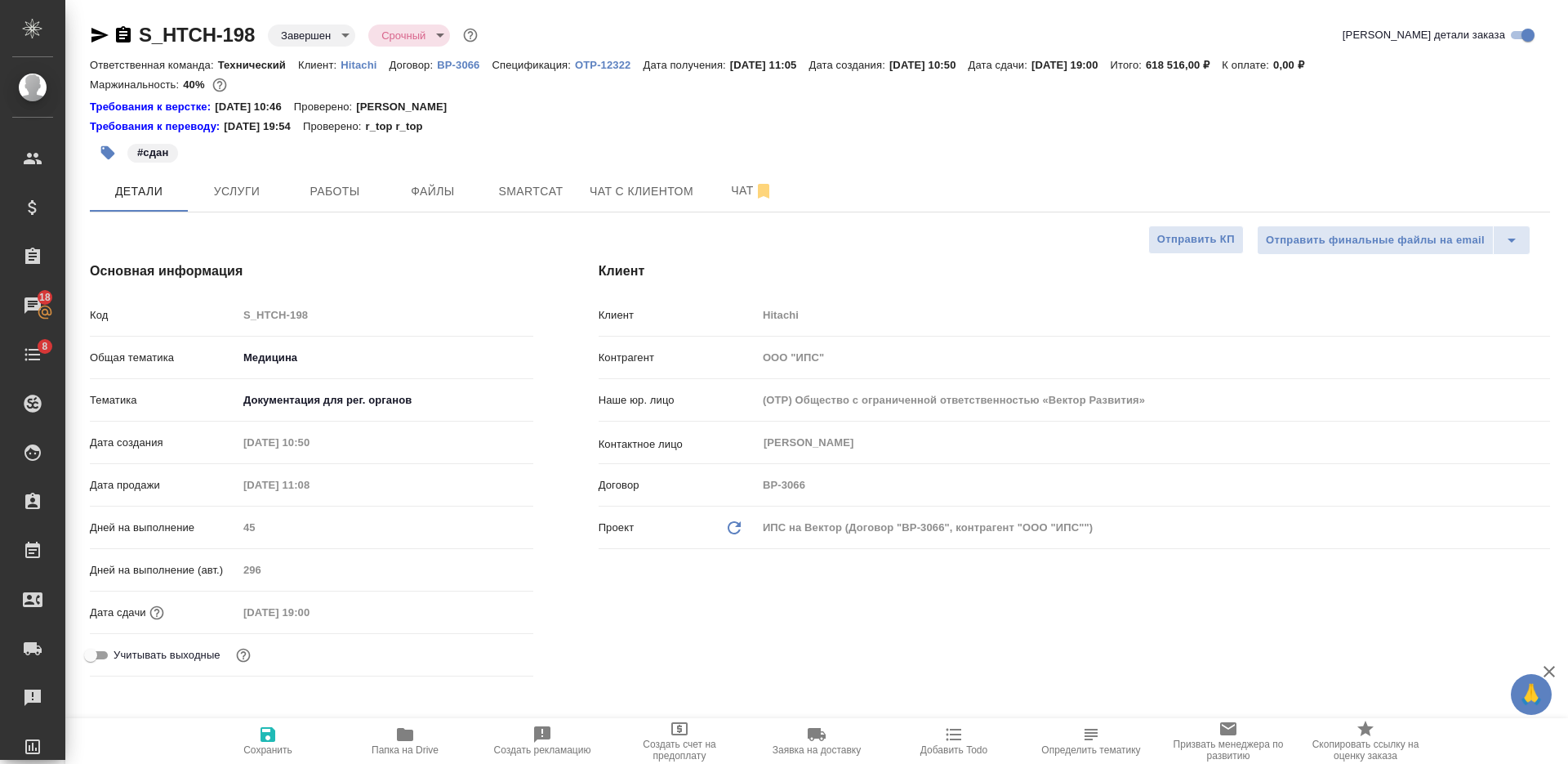
type textarea "x"
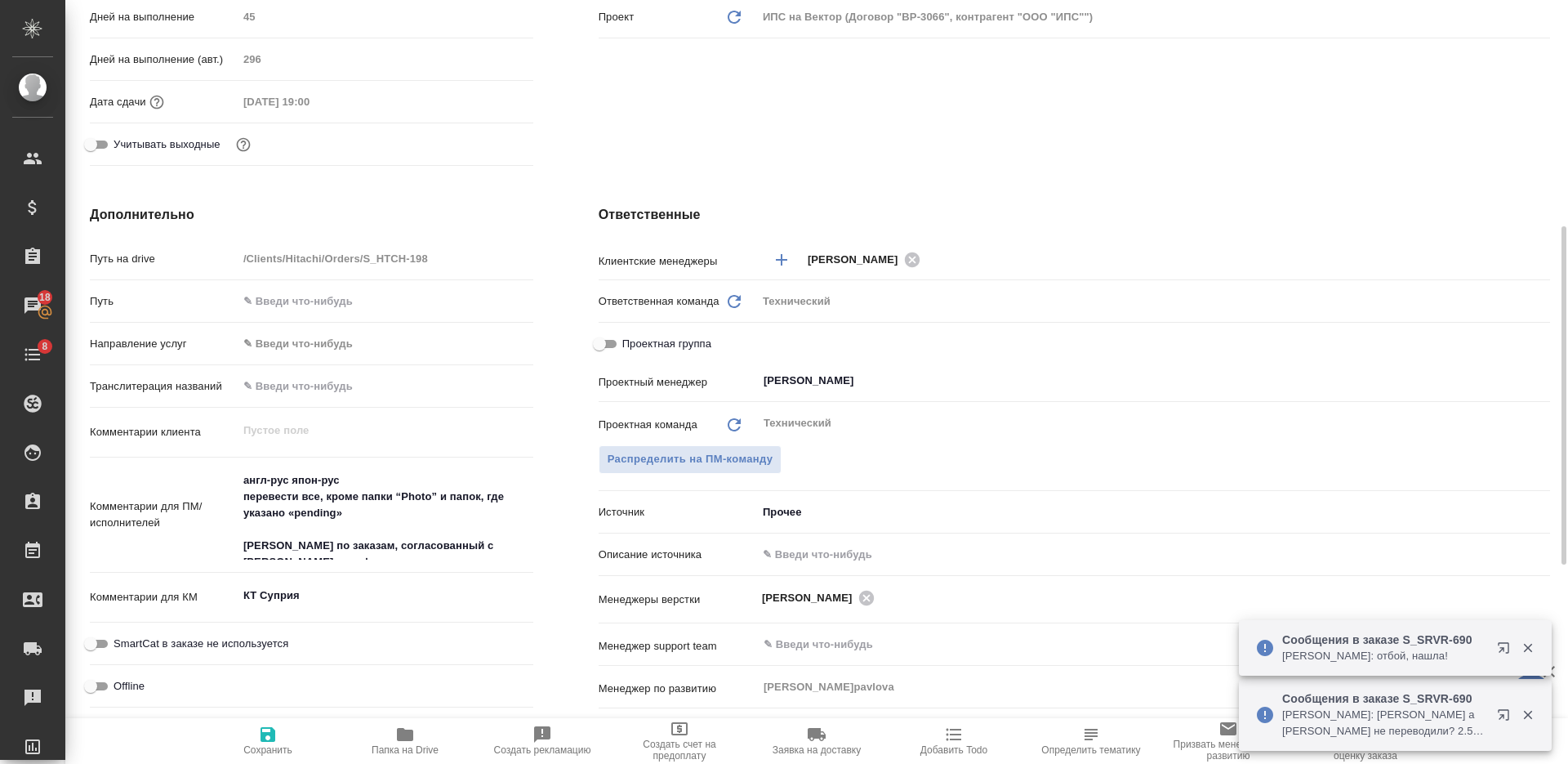
scroll to position [613, 0]
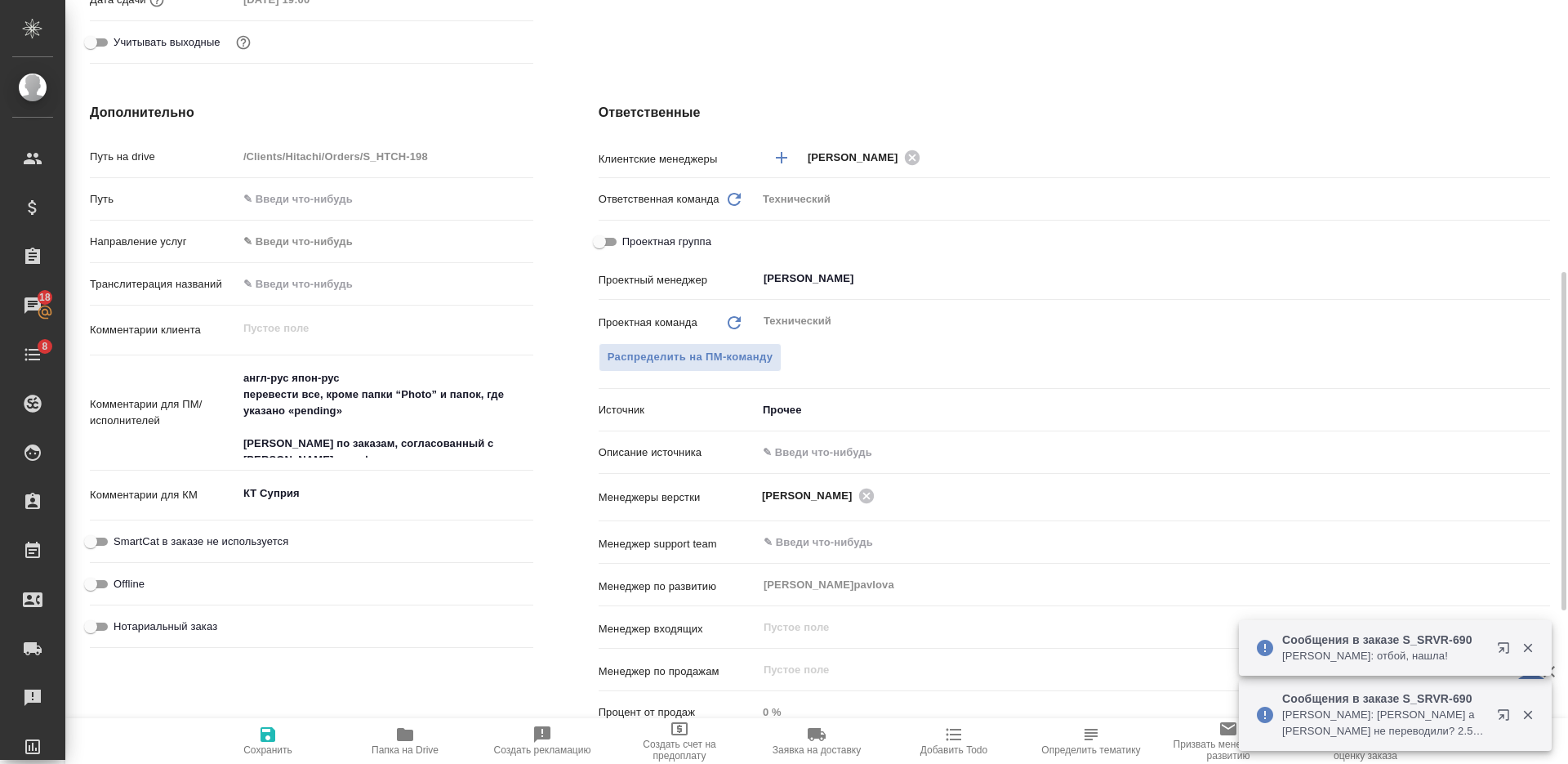
type textarea "x"
click at [366, 505] on textarea "КТ Суприя" at bounding box center [385, 494] width 294 height 27
type textarea "x"
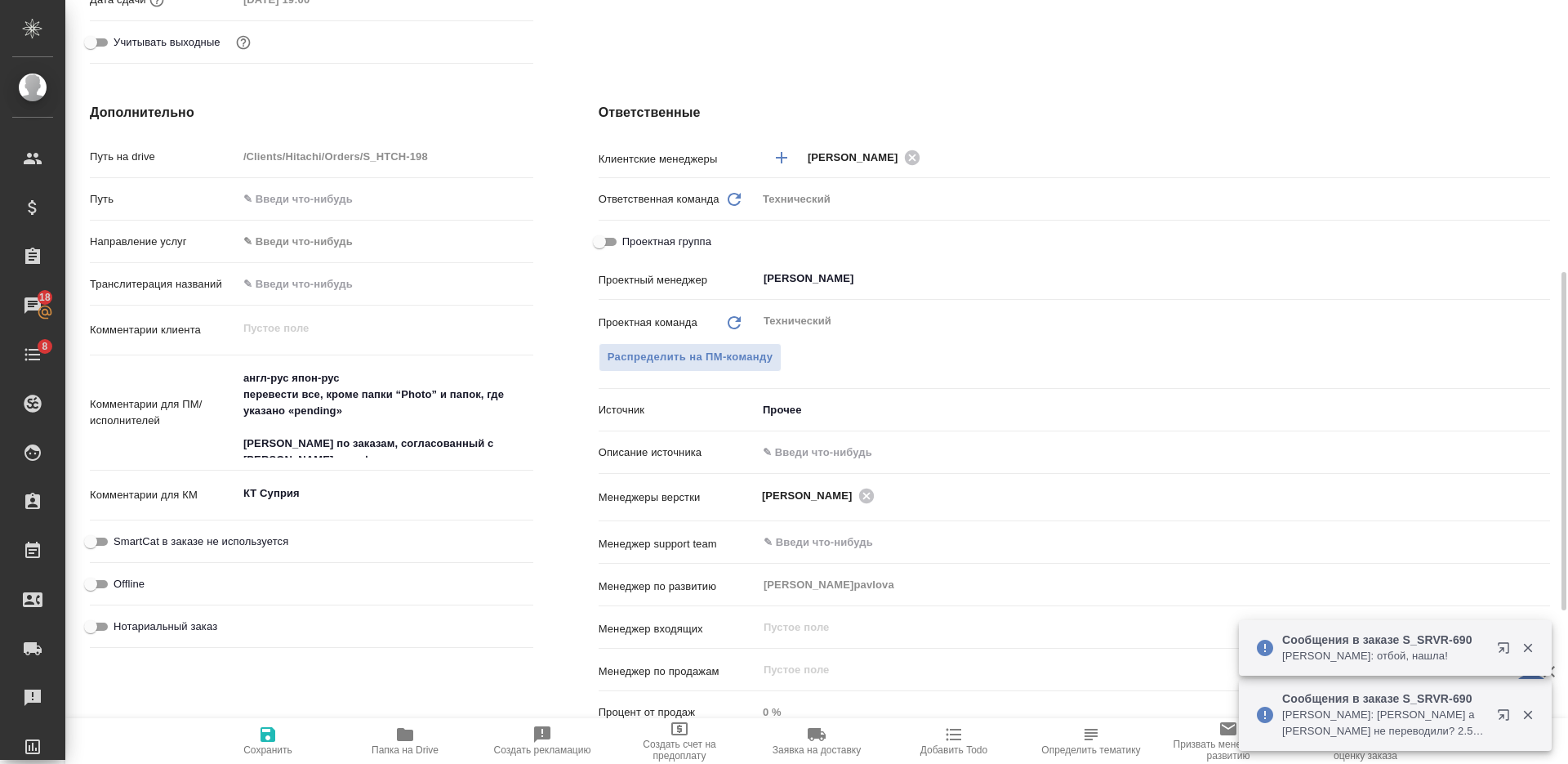
type textarea "x"
click at [411, 735] on icon "button" at bounding box center [405, 734] width 16 height 13
type textarea "x"
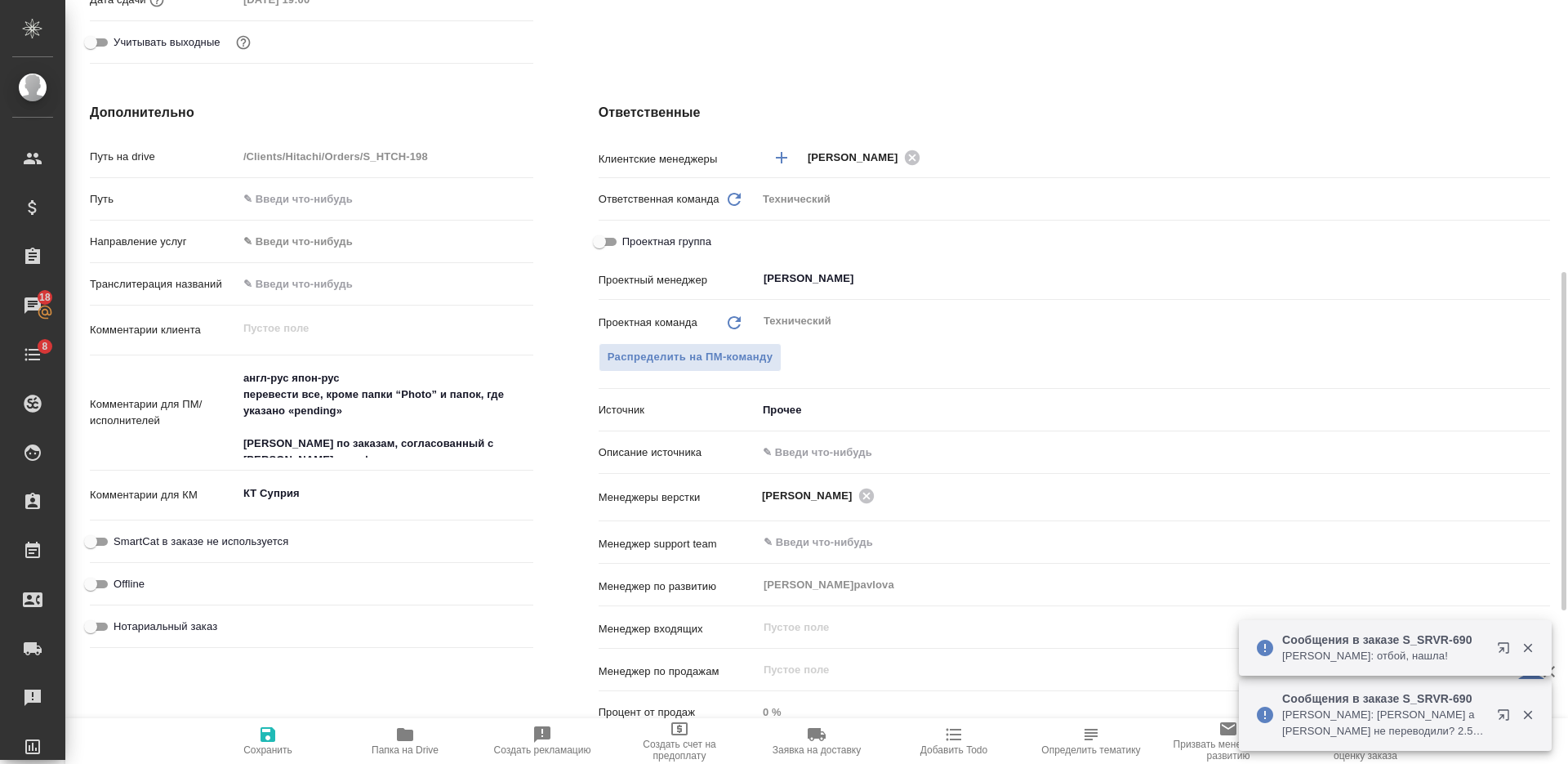
type textarea "x"
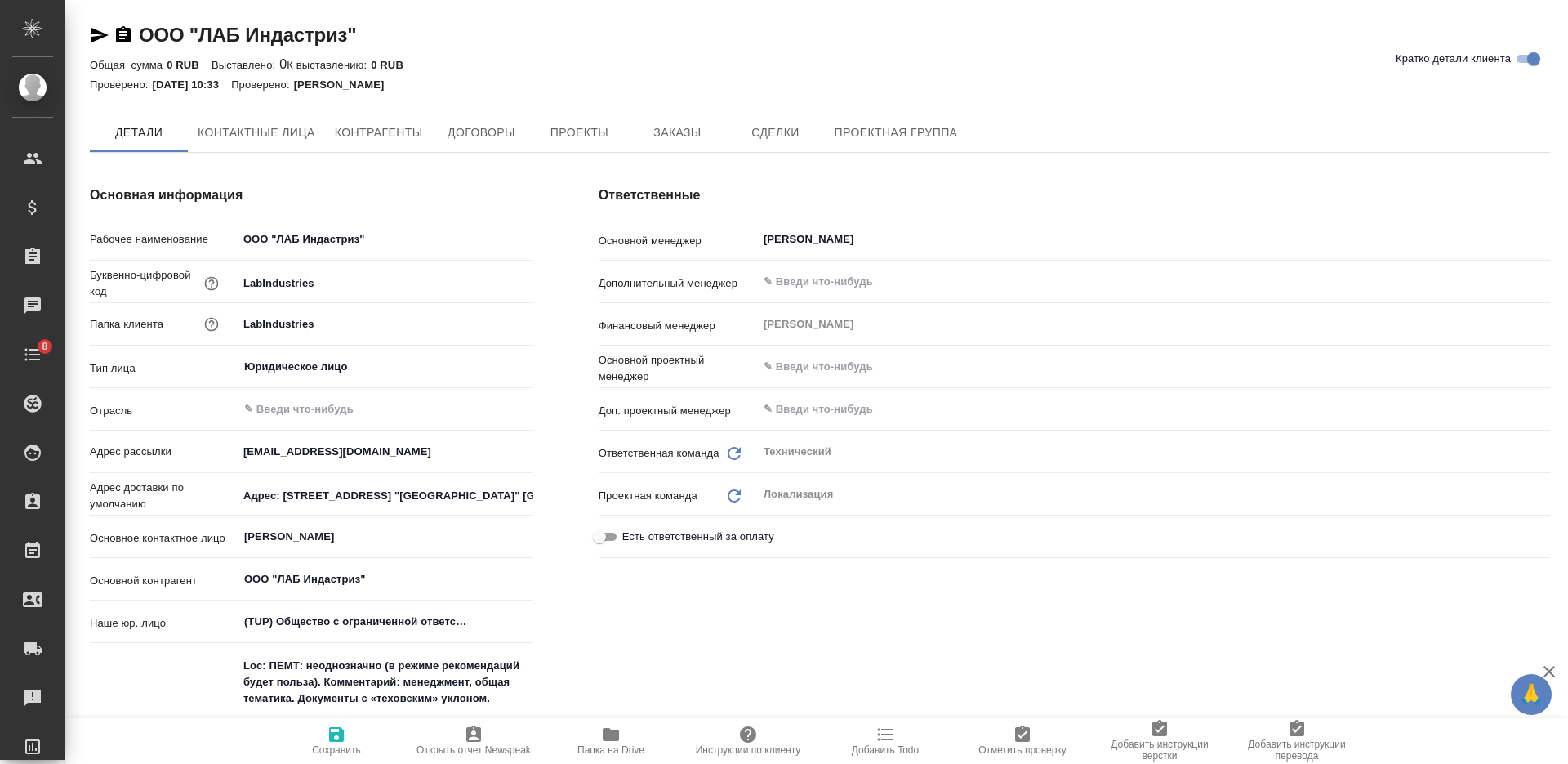
click at [477, 125] on span "Договоры" at bounding box center [480, 132] width 79 height 20
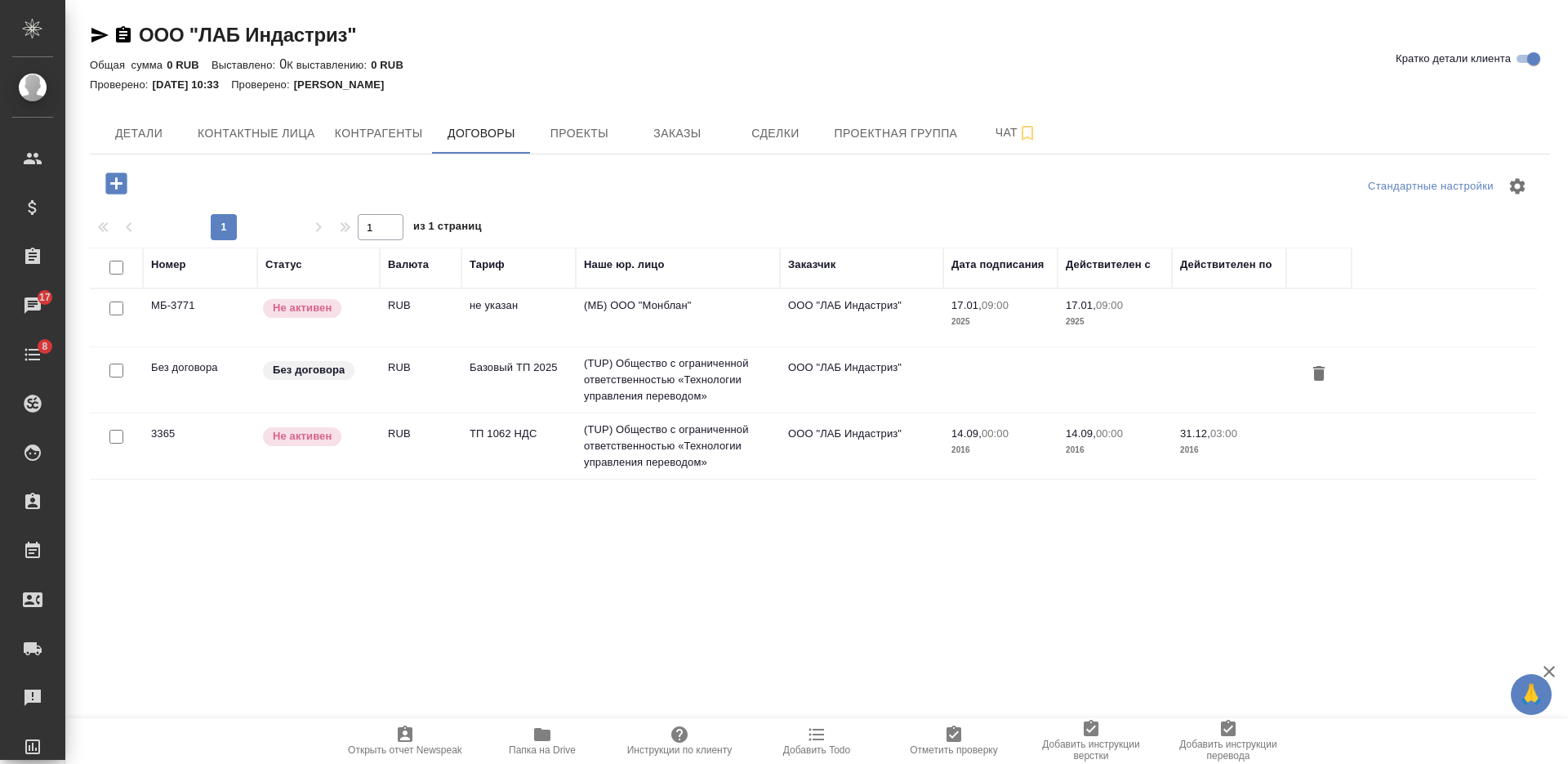
click at [436, 375] on td "RUB" at bounding box center [420, 380] width 81 height 57
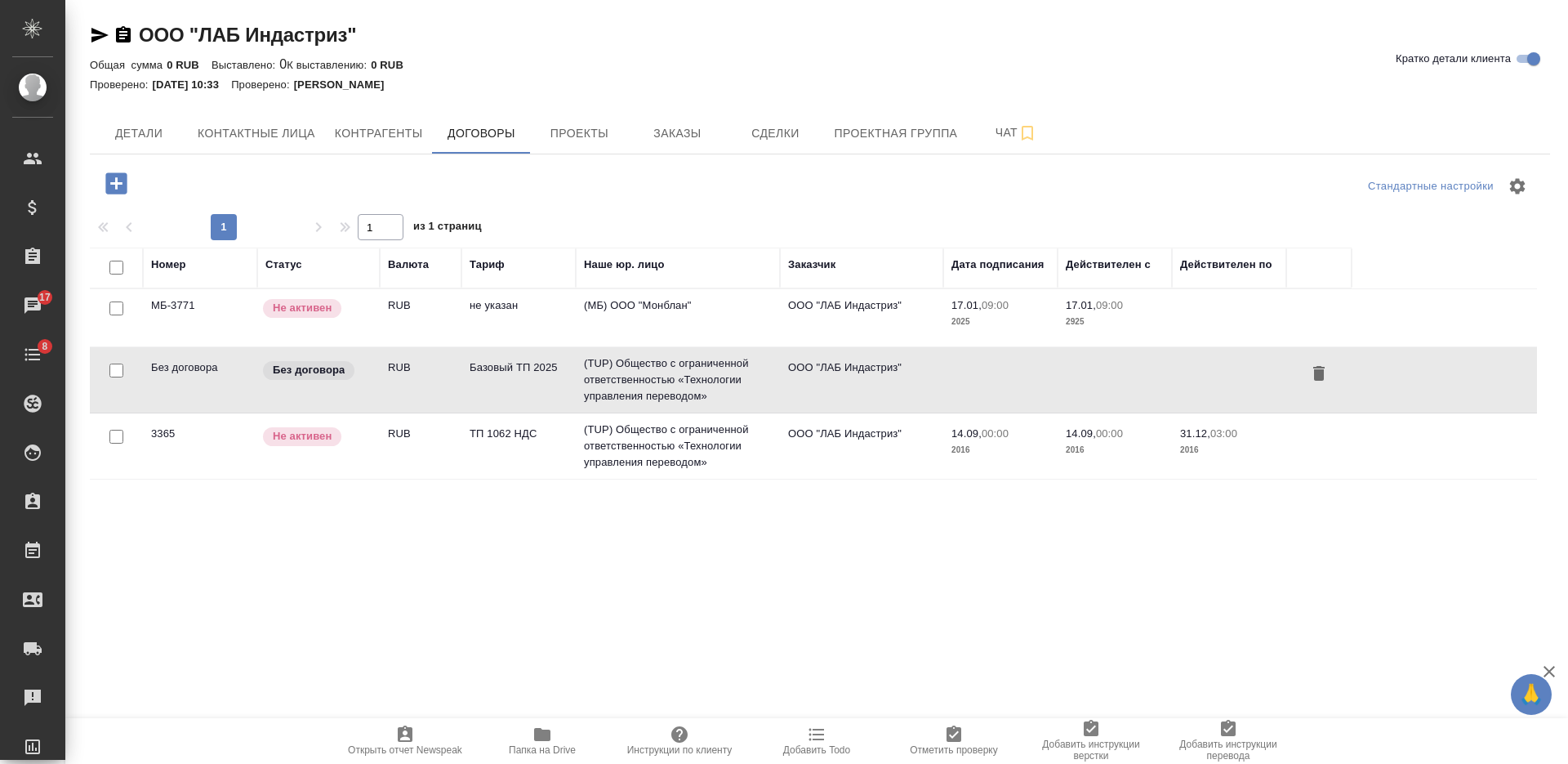
click at [436, 375] on td "RUB" at bounding box center [420, 380] width 81 height 57
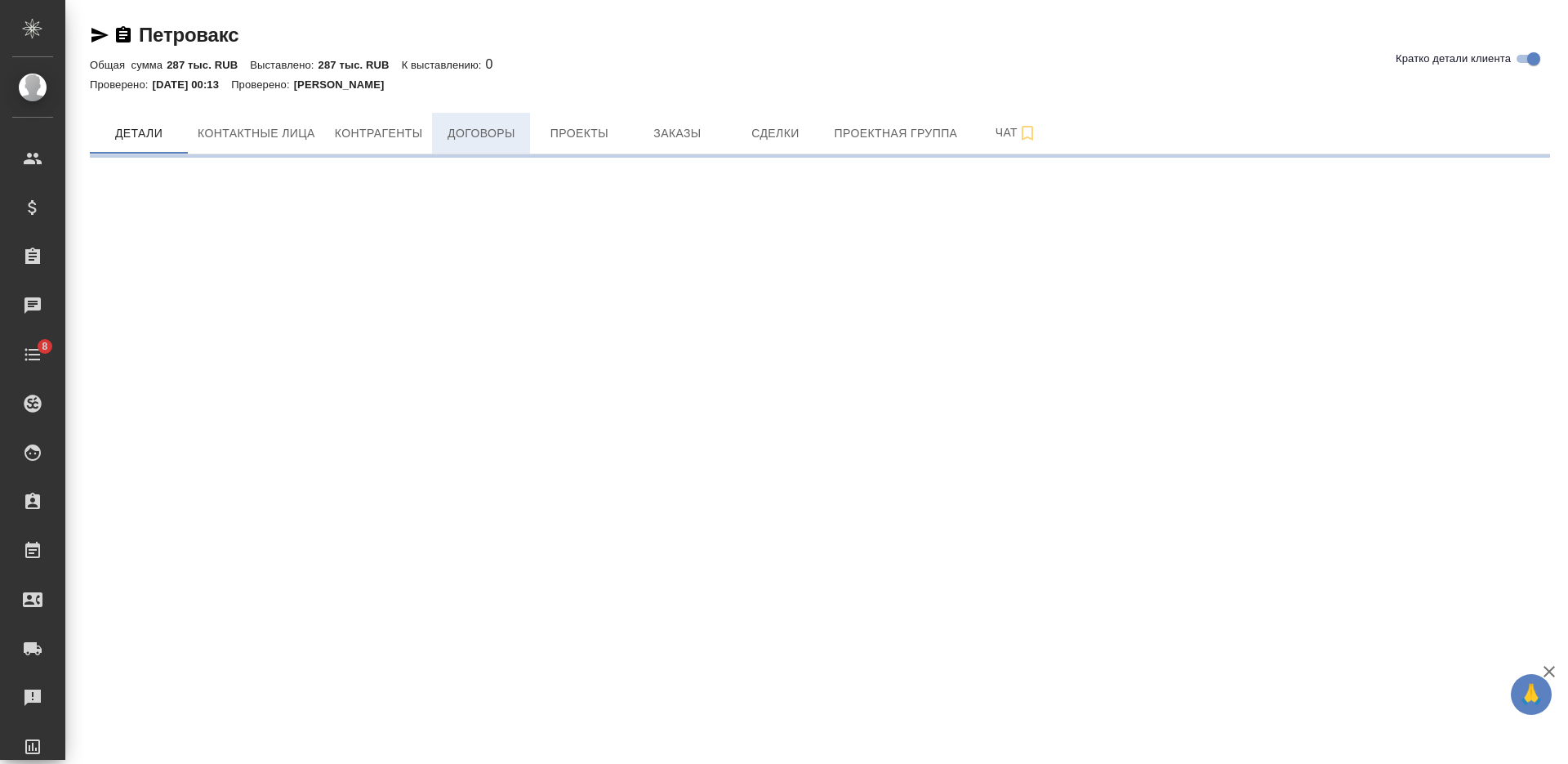
click at [482, 138] on span "Договоры" at bounding box center [480, 133] width 79 height 20
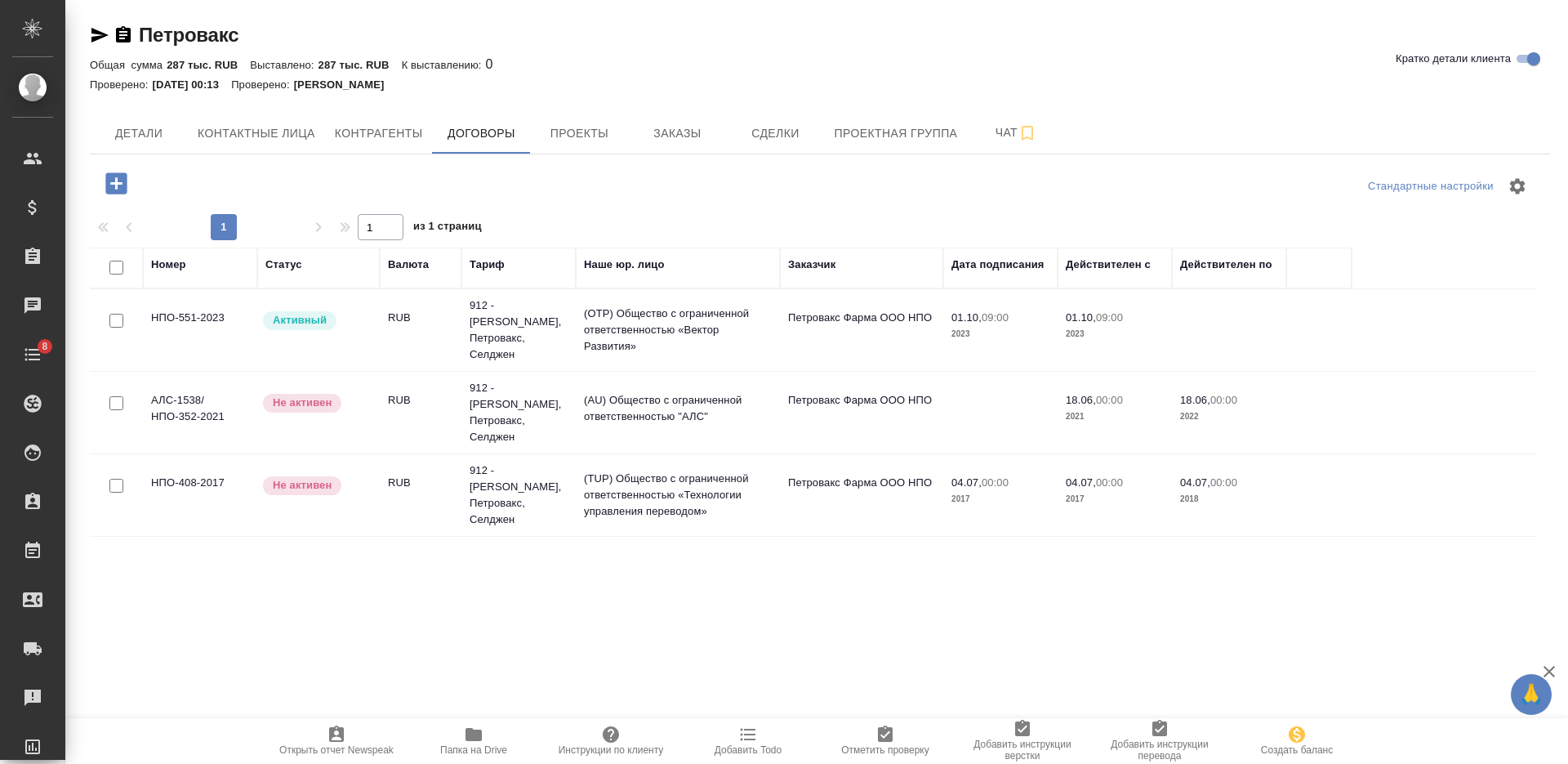
click at [396, 318] on td "RUB" at bounding box center [420, 329] width 81 height 57
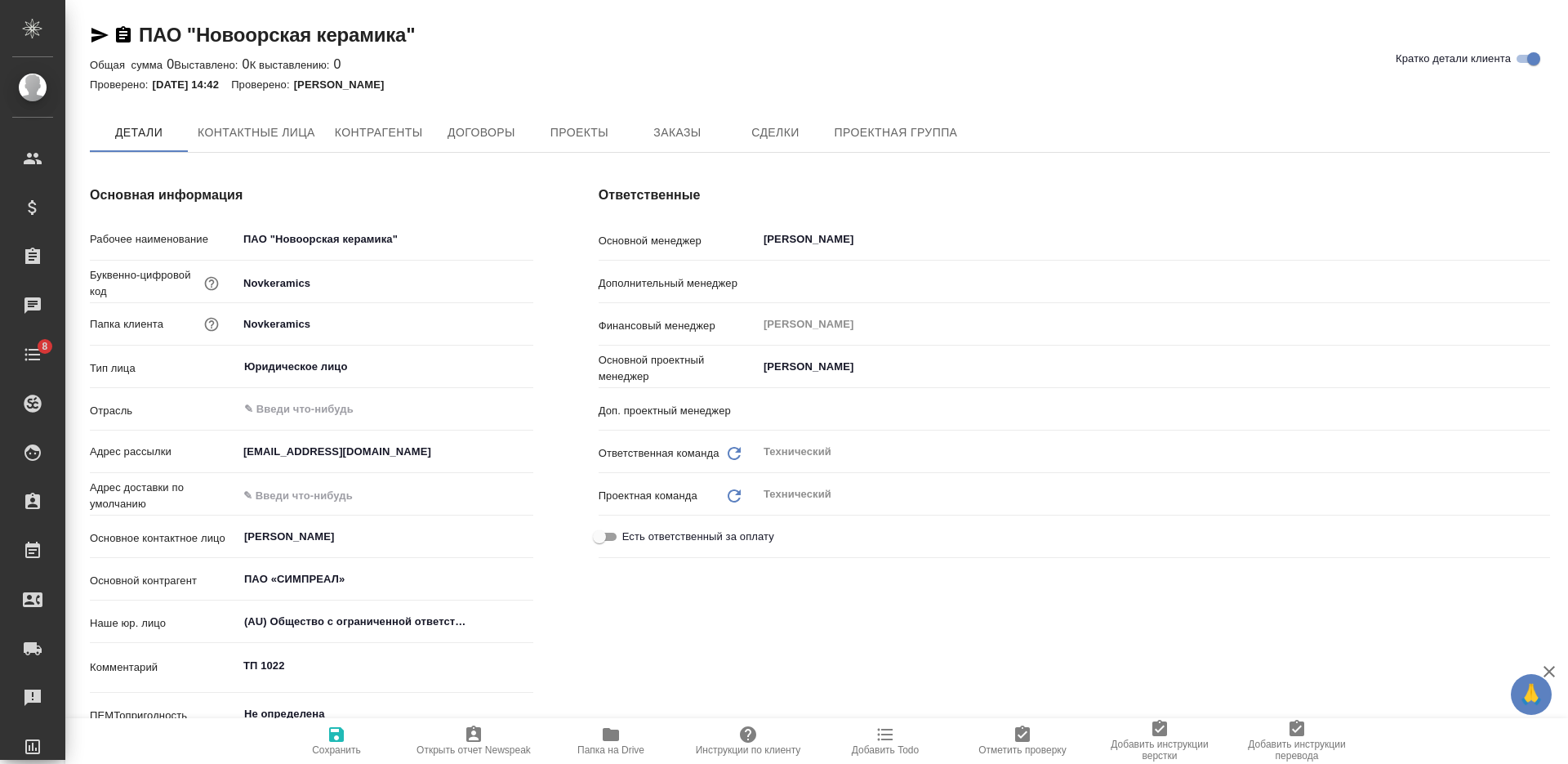
type textarea "x"
click at [682, 114] on button "Заказы" at bounding box center [676, 133] width 98 height 41
type textarea "x"
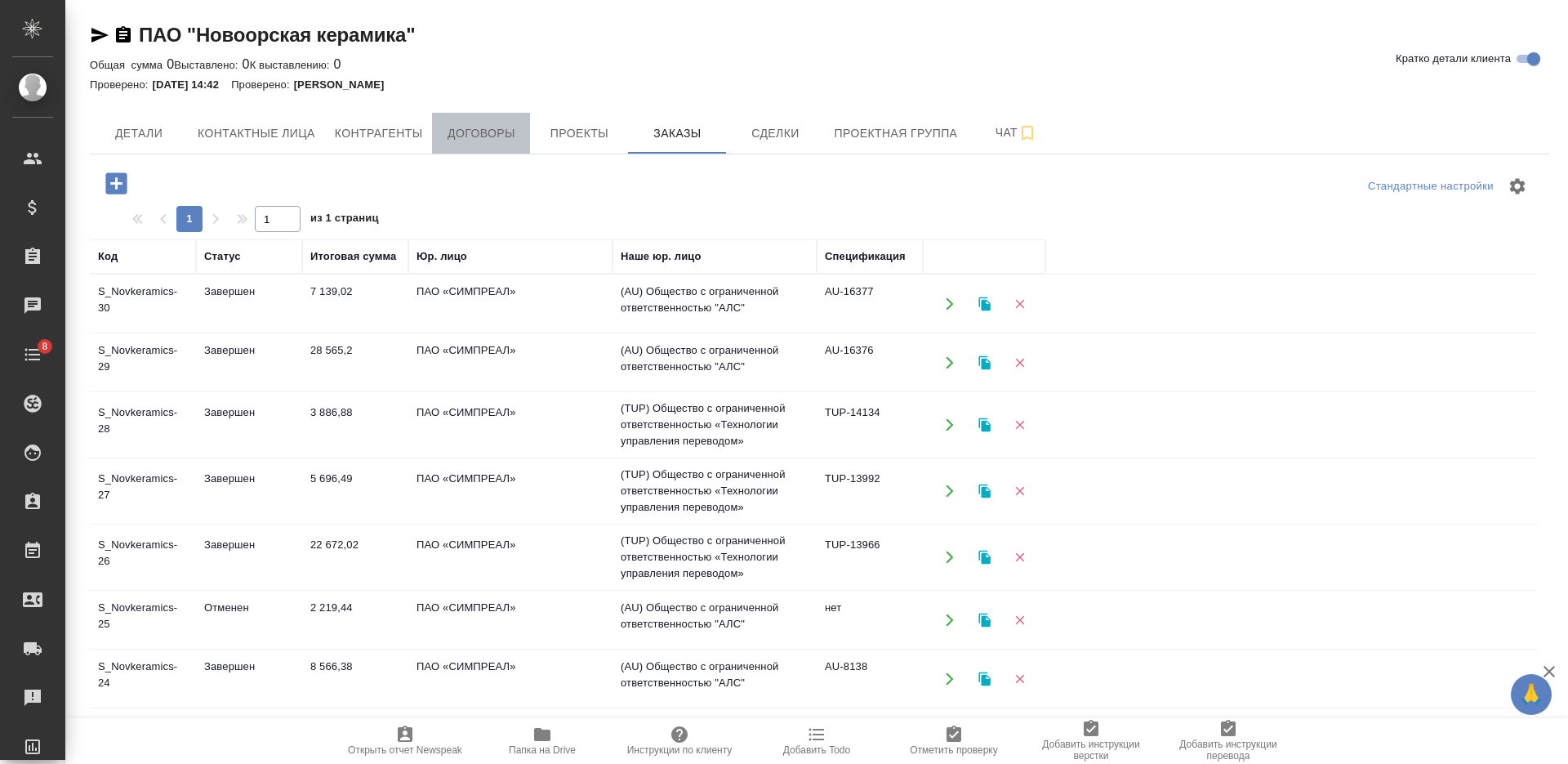
click at [492, 132] on span "Договоры" at bounding box center [480, 133] width 79 height 20
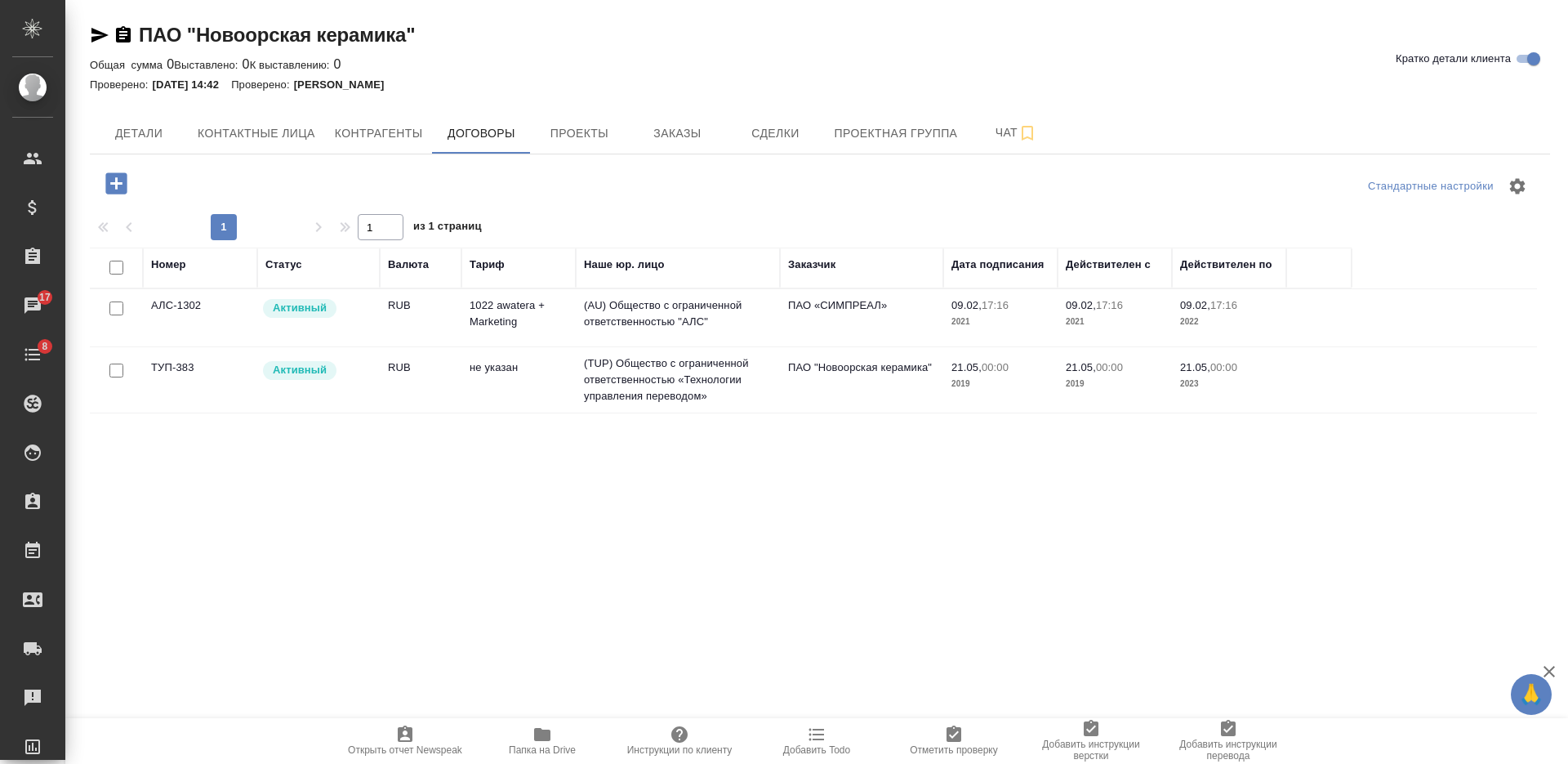
click at [412, 317] on td "RUB" at bounding box center [420, 317] width 81 height 57
click at [438, 365] on td "RUB" at bounding box center [420, 380] width 81 height 57
click at [568, 128] on span "Проекты" at bounding box center [578, 133] width 79 height 20
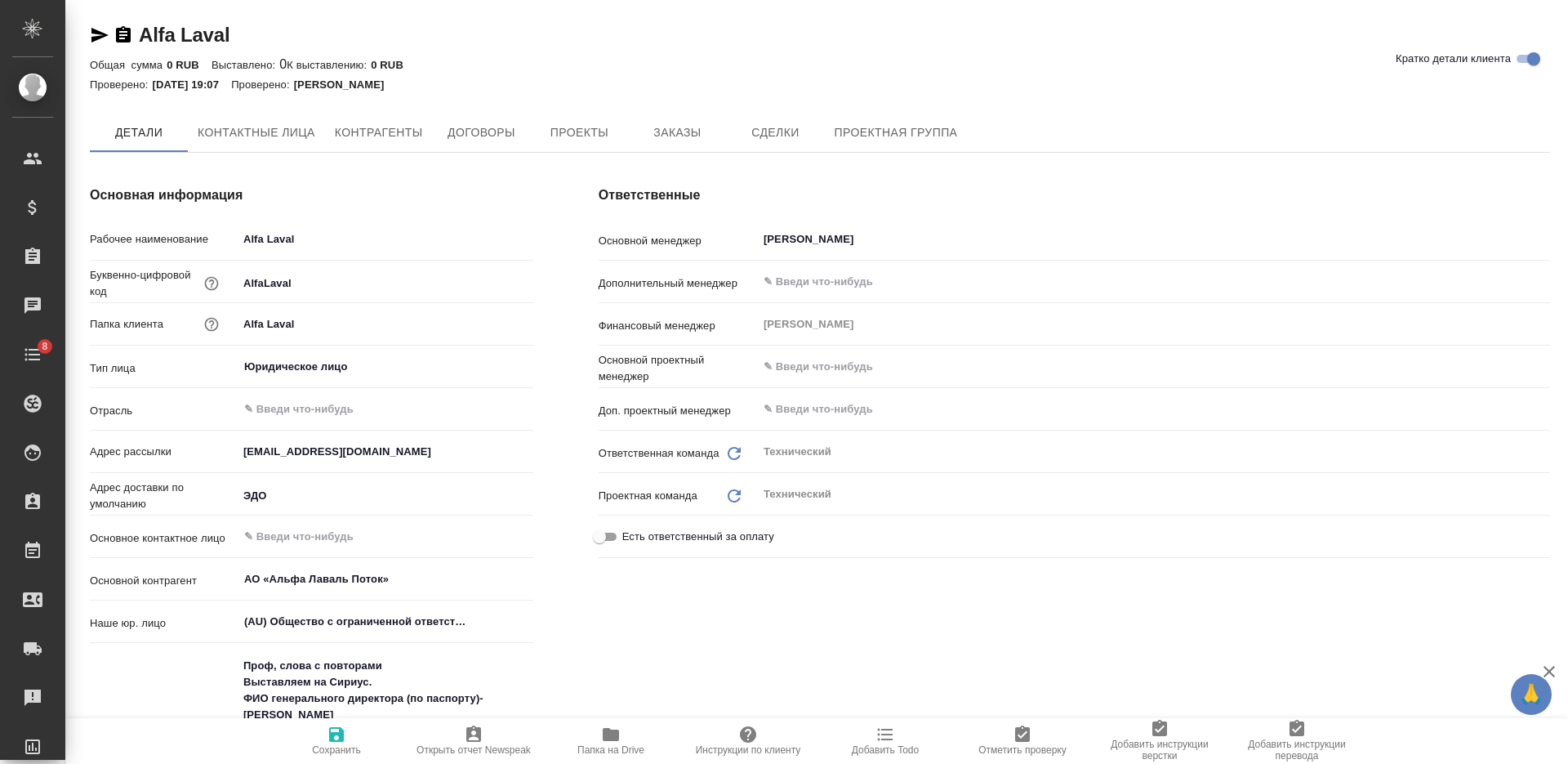
type textarea "x"
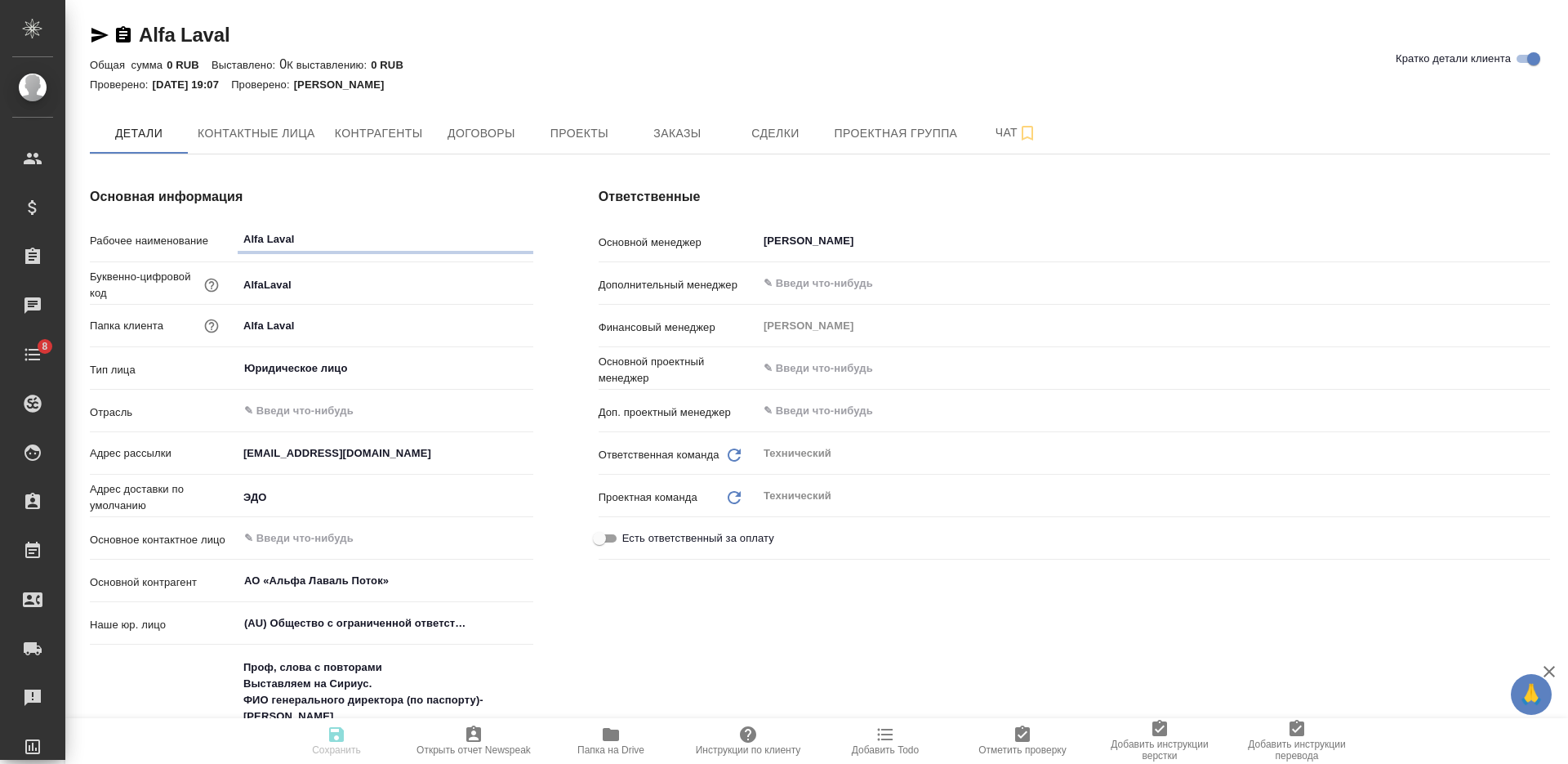
type textarea "x"
click at [681, 141] on span "Заказы" at bounding box center [676, 133] width 79 height 20
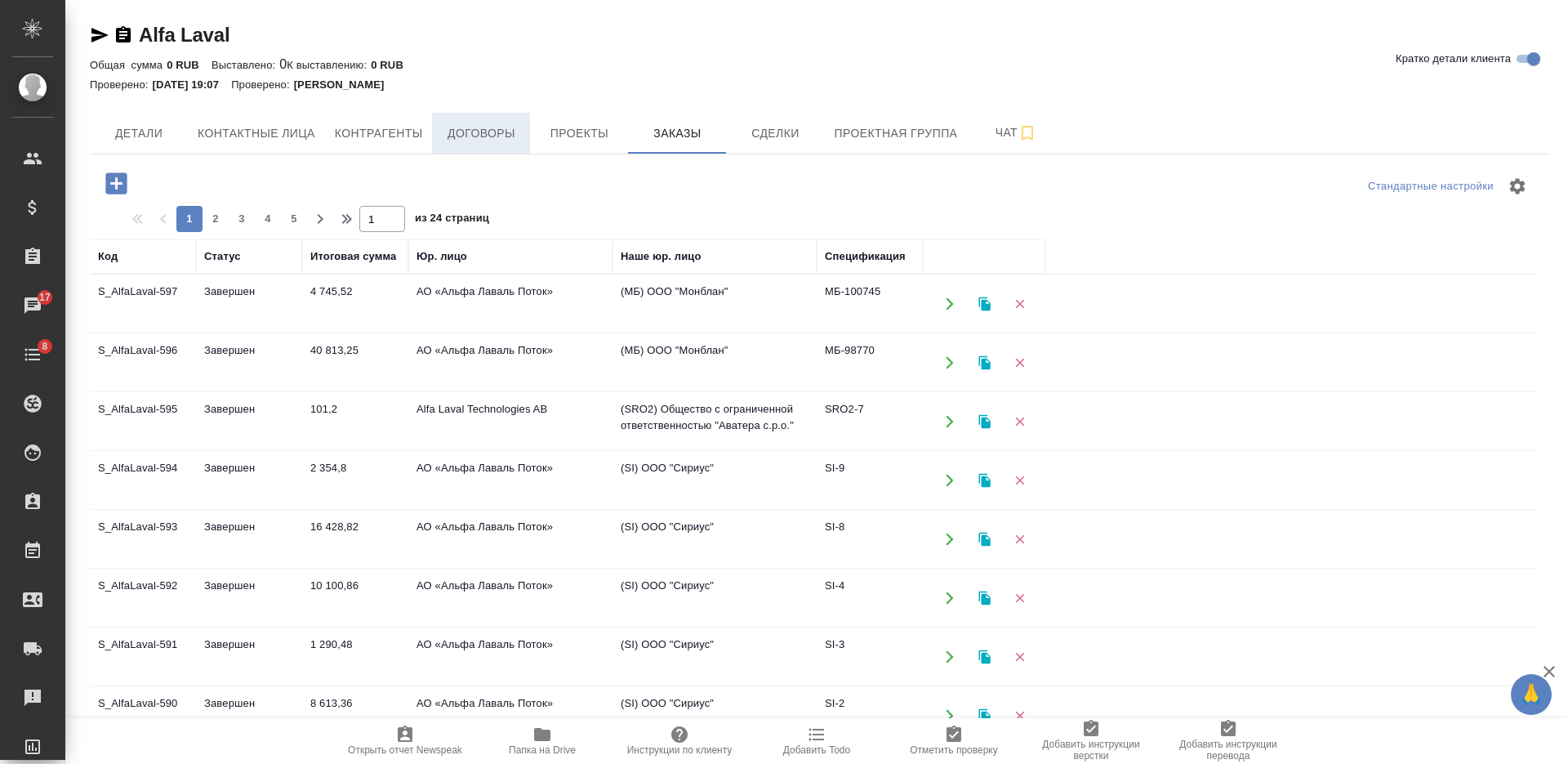
click at [471, 125] on span "Договоры" at bounding box center [480, 133] width 79 height 20
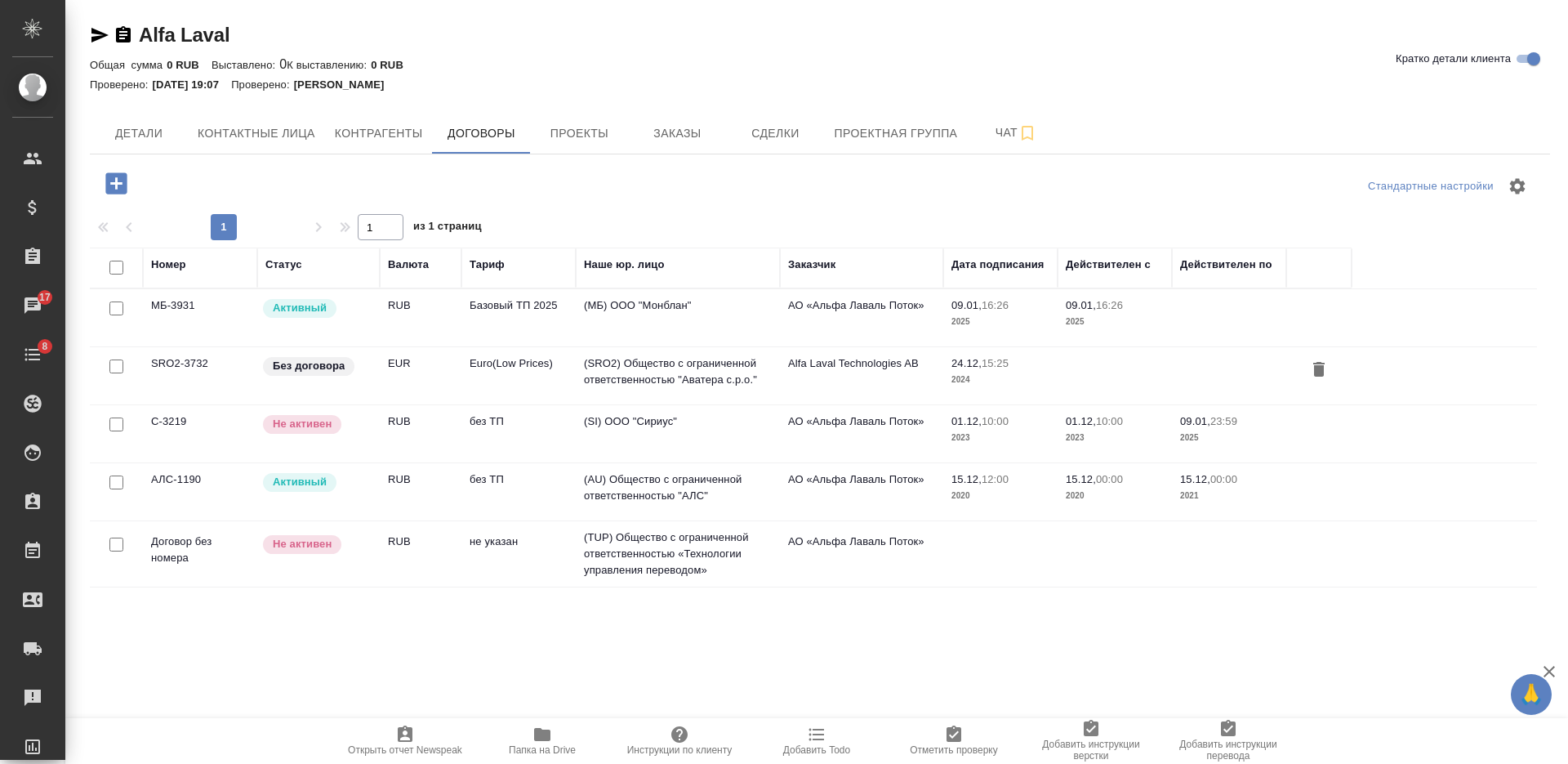
click at [499, 312] on td "Базовый ТП 2025" at bounding box center [518, 317] width 114 height 57
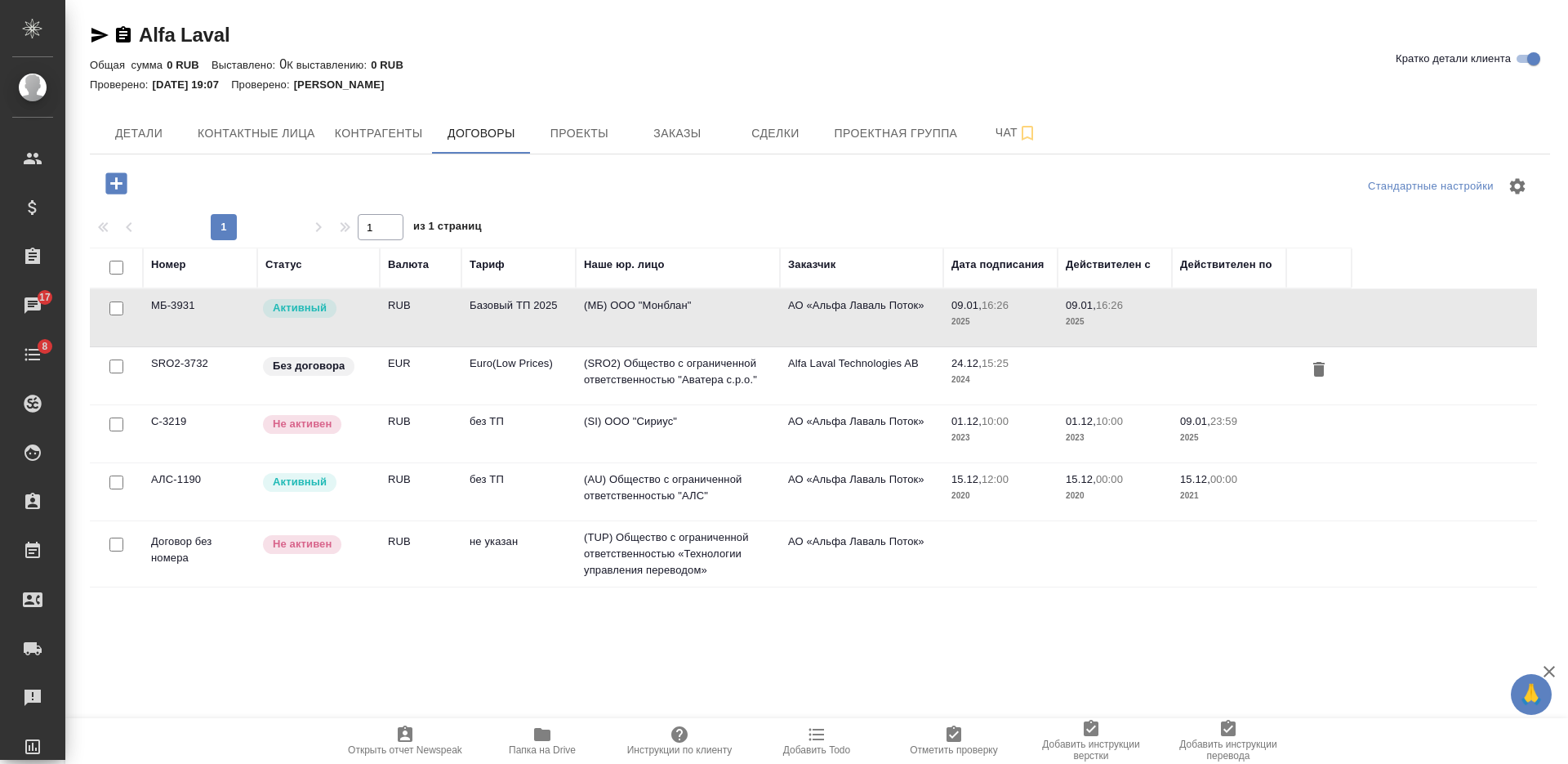
click at [499, 312] on td "Базовый ТП 2025" at bounding box center [518, 317] width 114 height 57
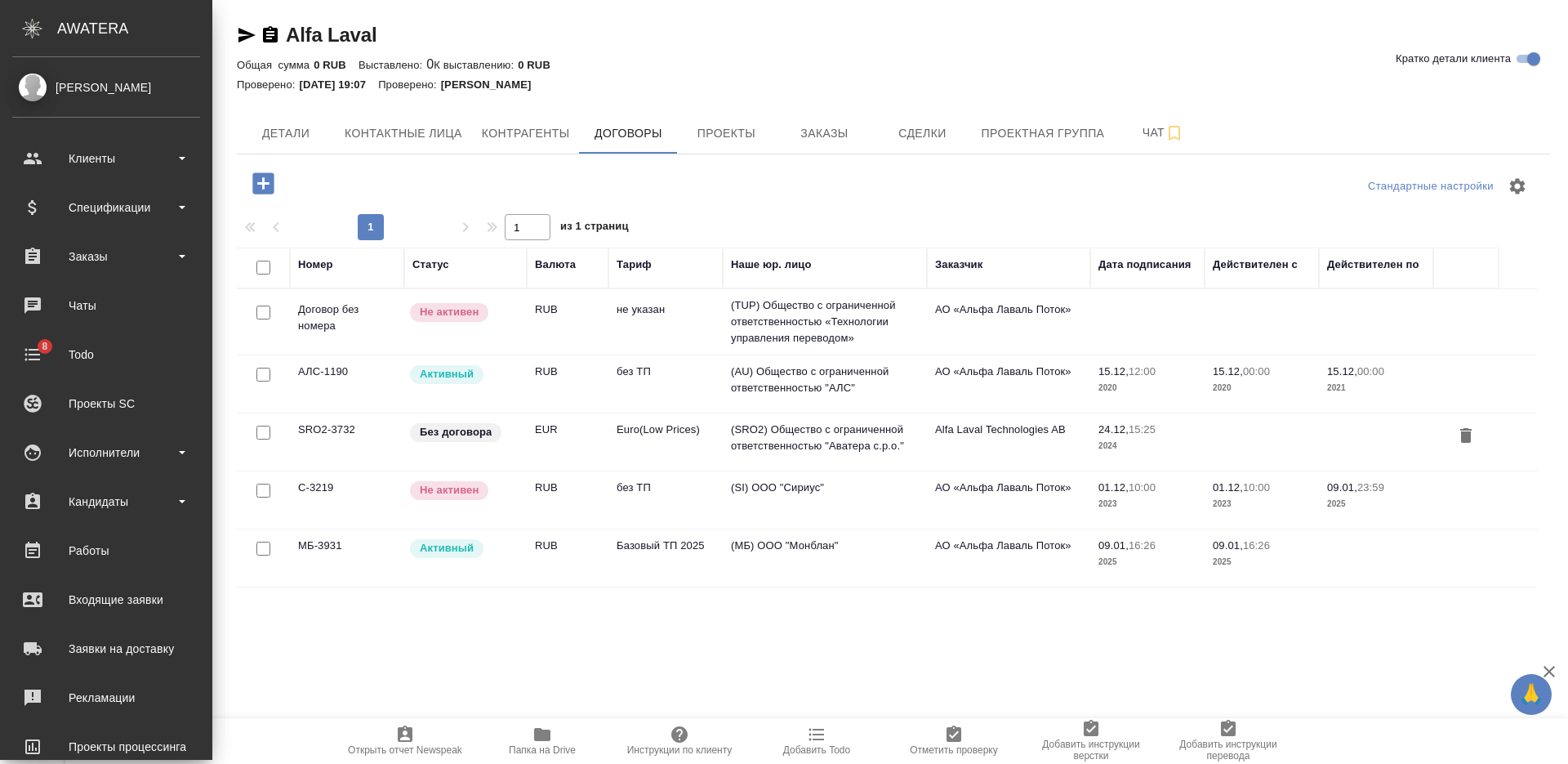
click at [520, 389] on td "Активный" at bounding box center [465, 383] width 123 height 57
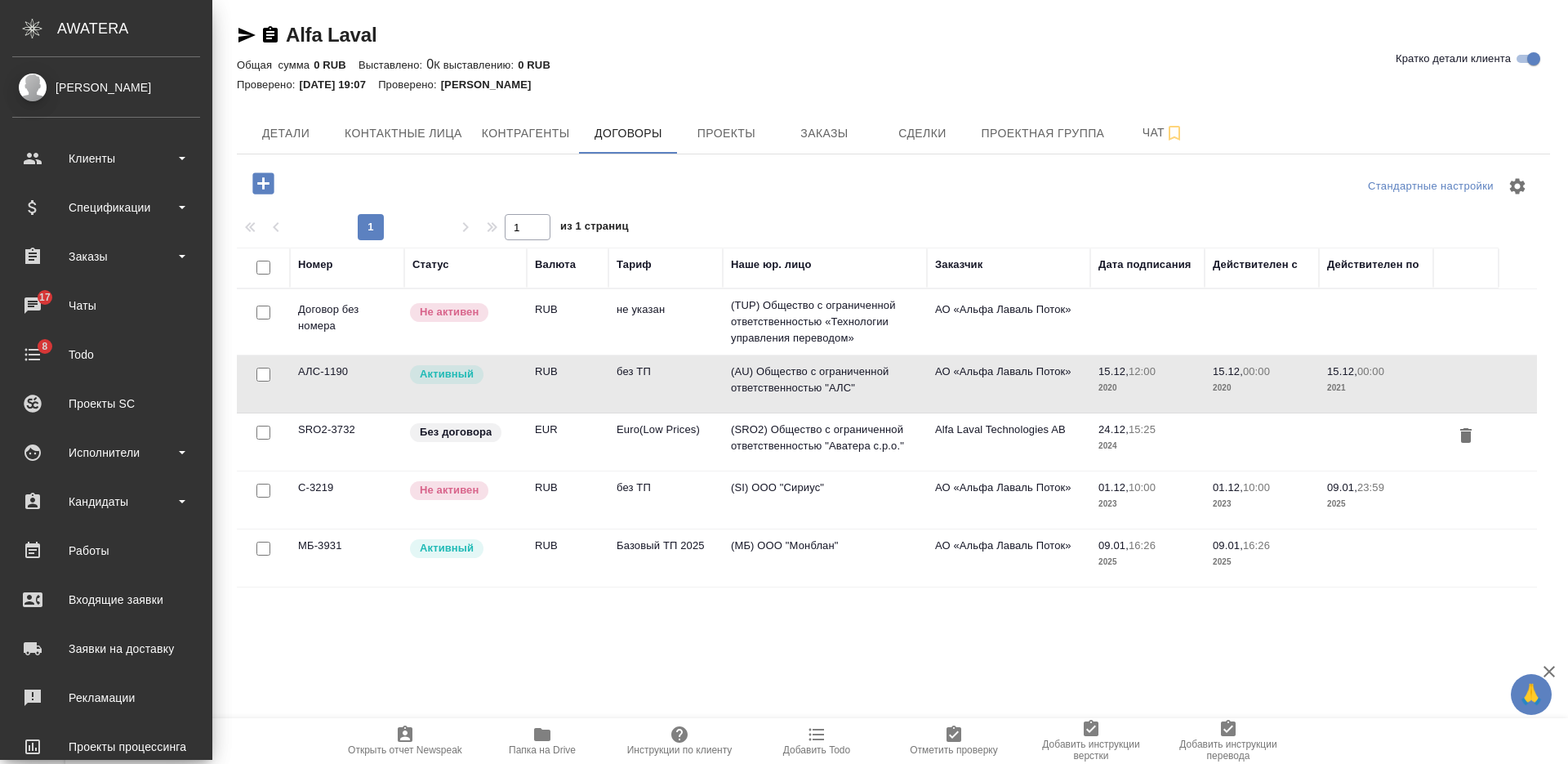
click at [520, 389] on td "Активный" at bounding box center [465, 383] width 123 height 57
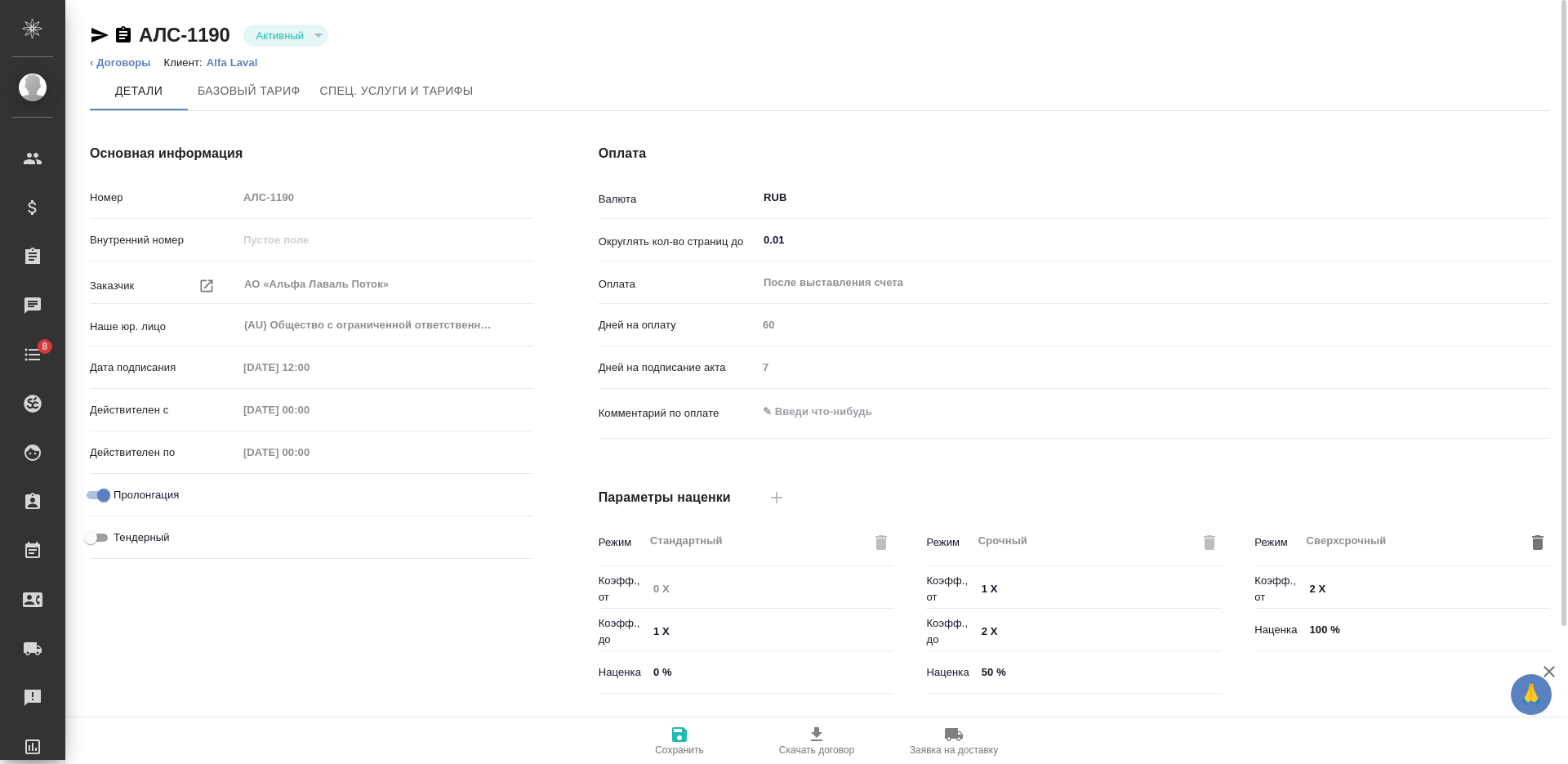
type input "без ТП"
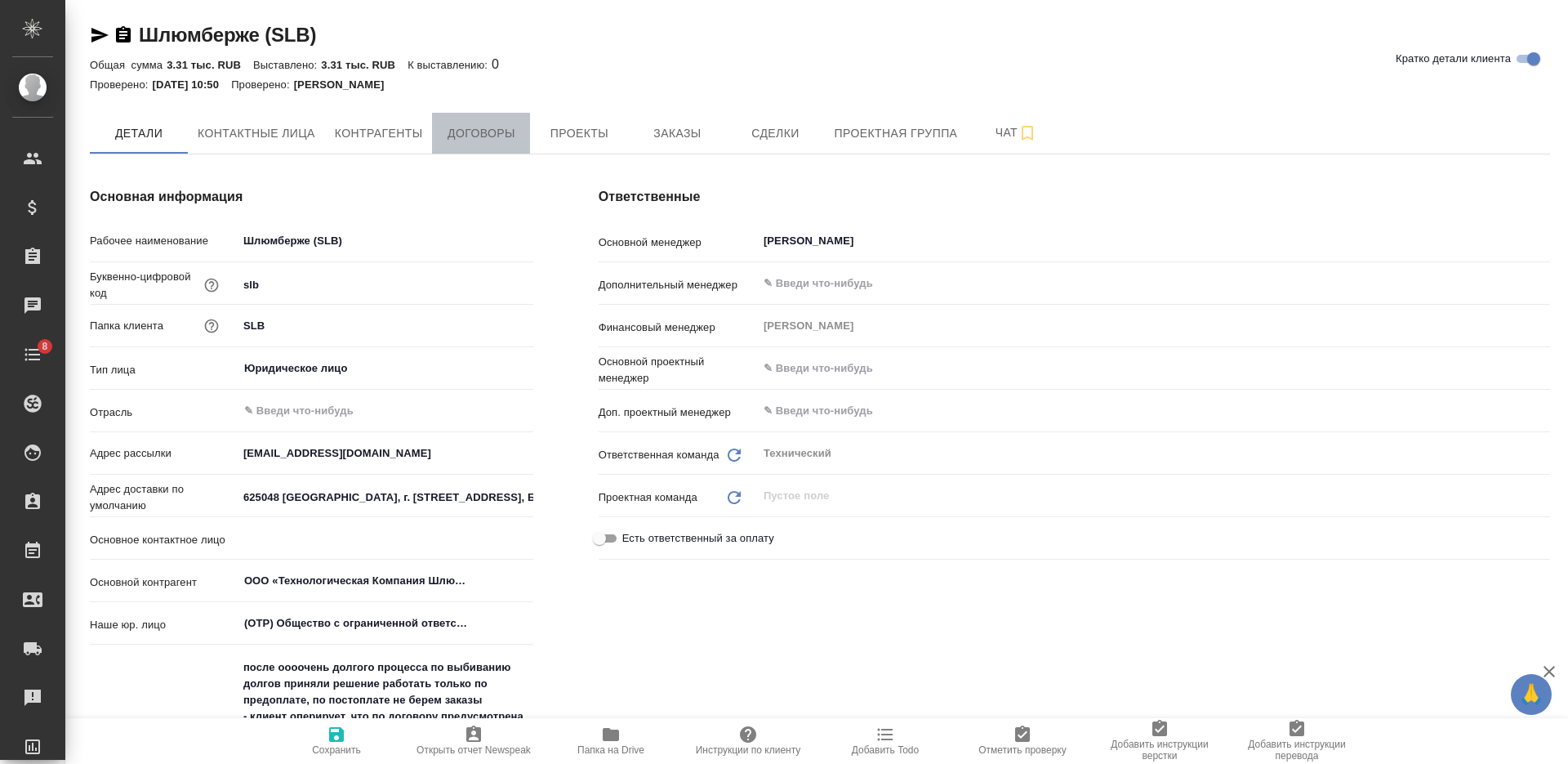
click at [461, 126] on span "Договоры" at bounding box center [480, 133] width 79 height 20
type textarea "x"
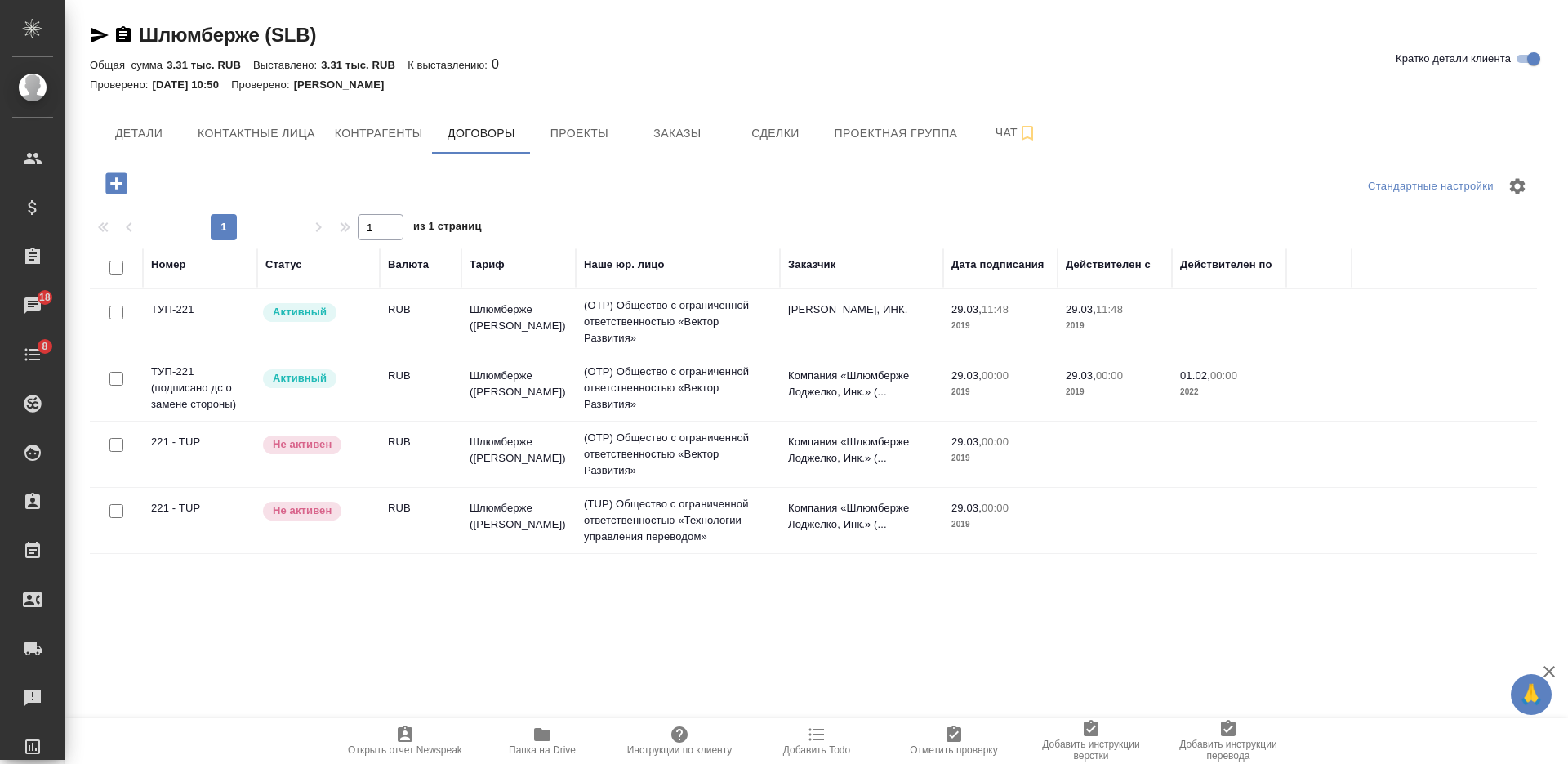
click at [378, 388] on td "Активный" at bounding box center [318, 388] width 123 height 57
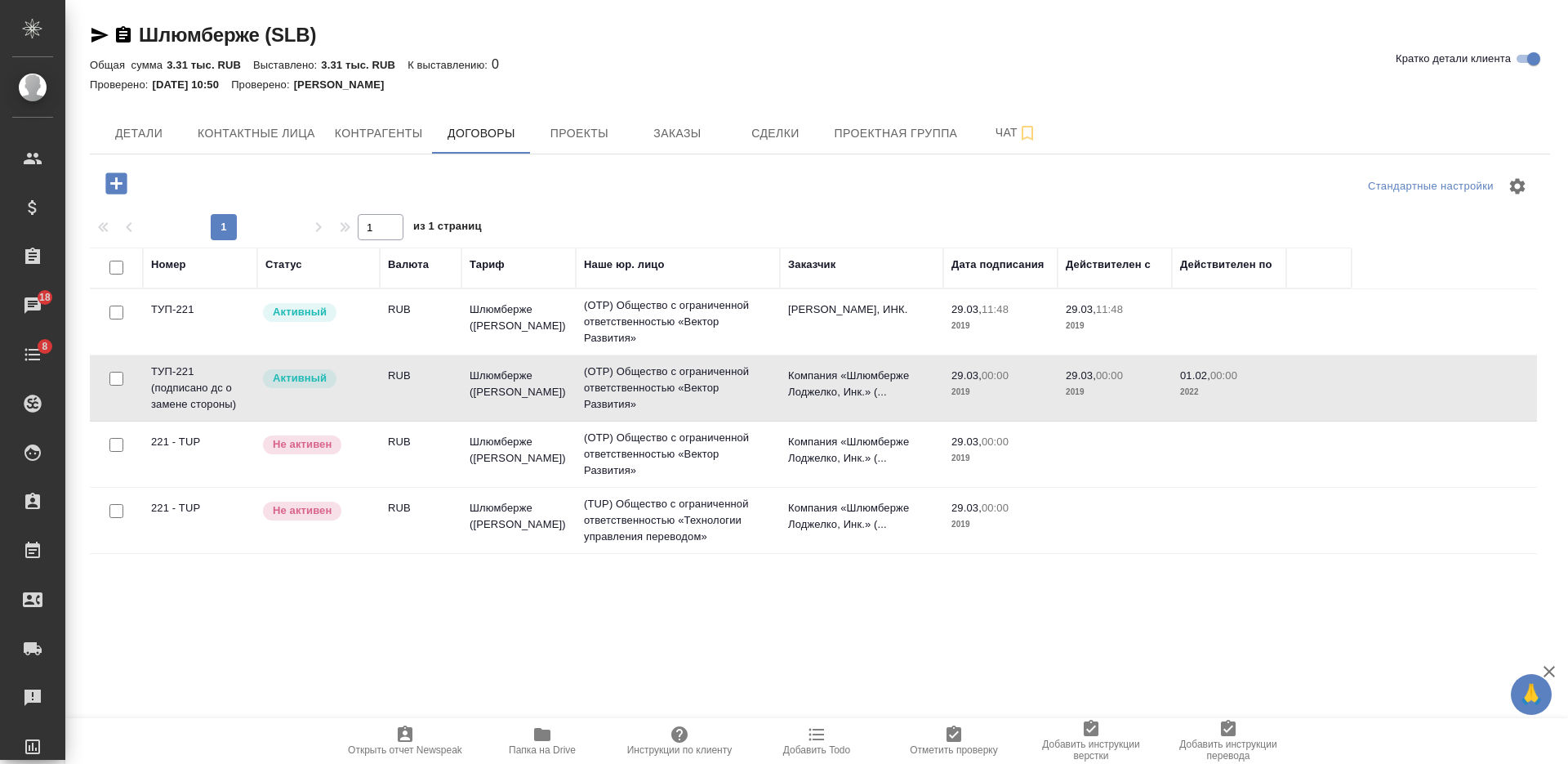
click at [378, 388] on td "Активный" at bounding box center [318, 388] width 123 height 57
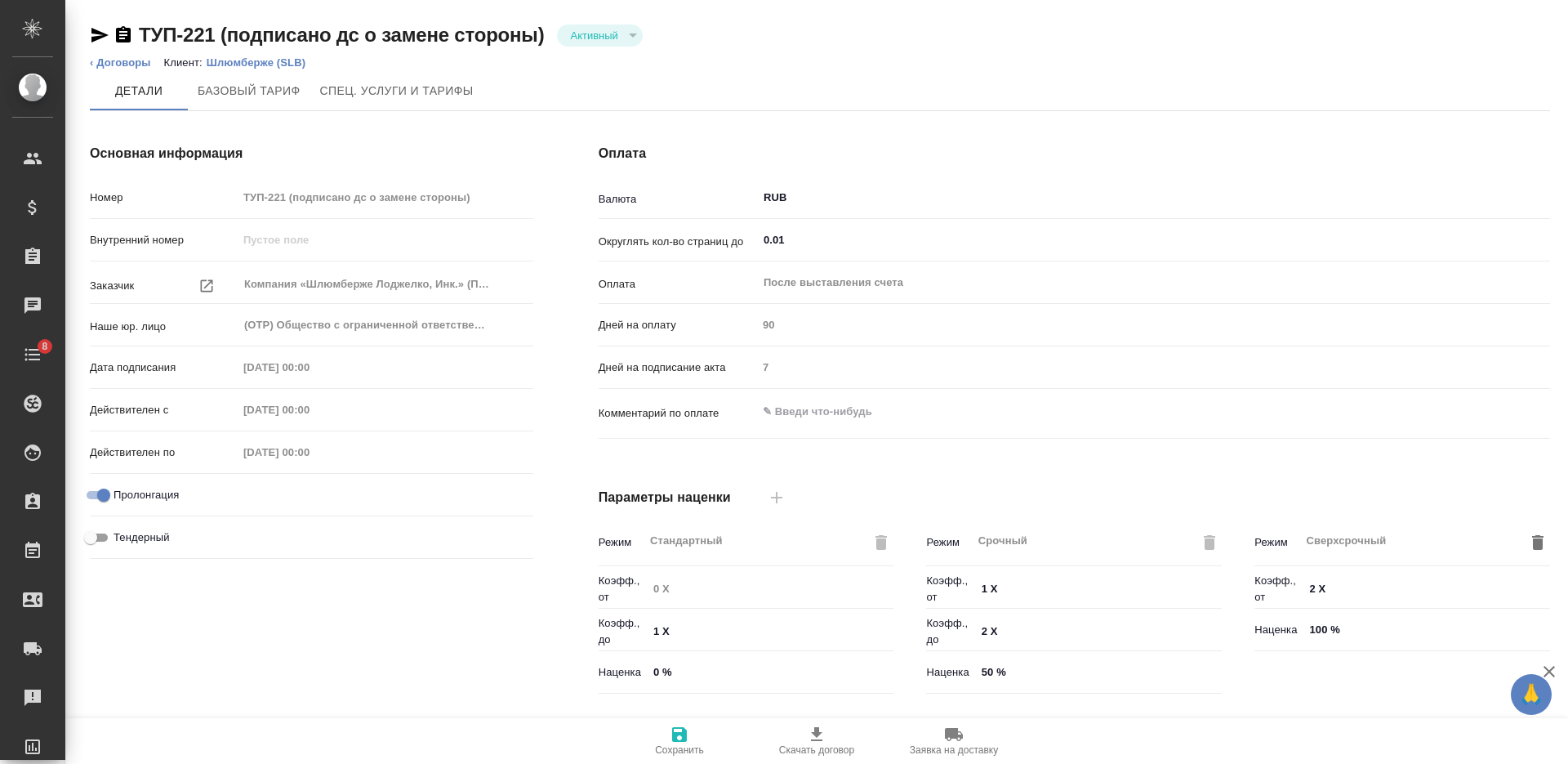
type input "Шлюмберже (Андрушенко)"
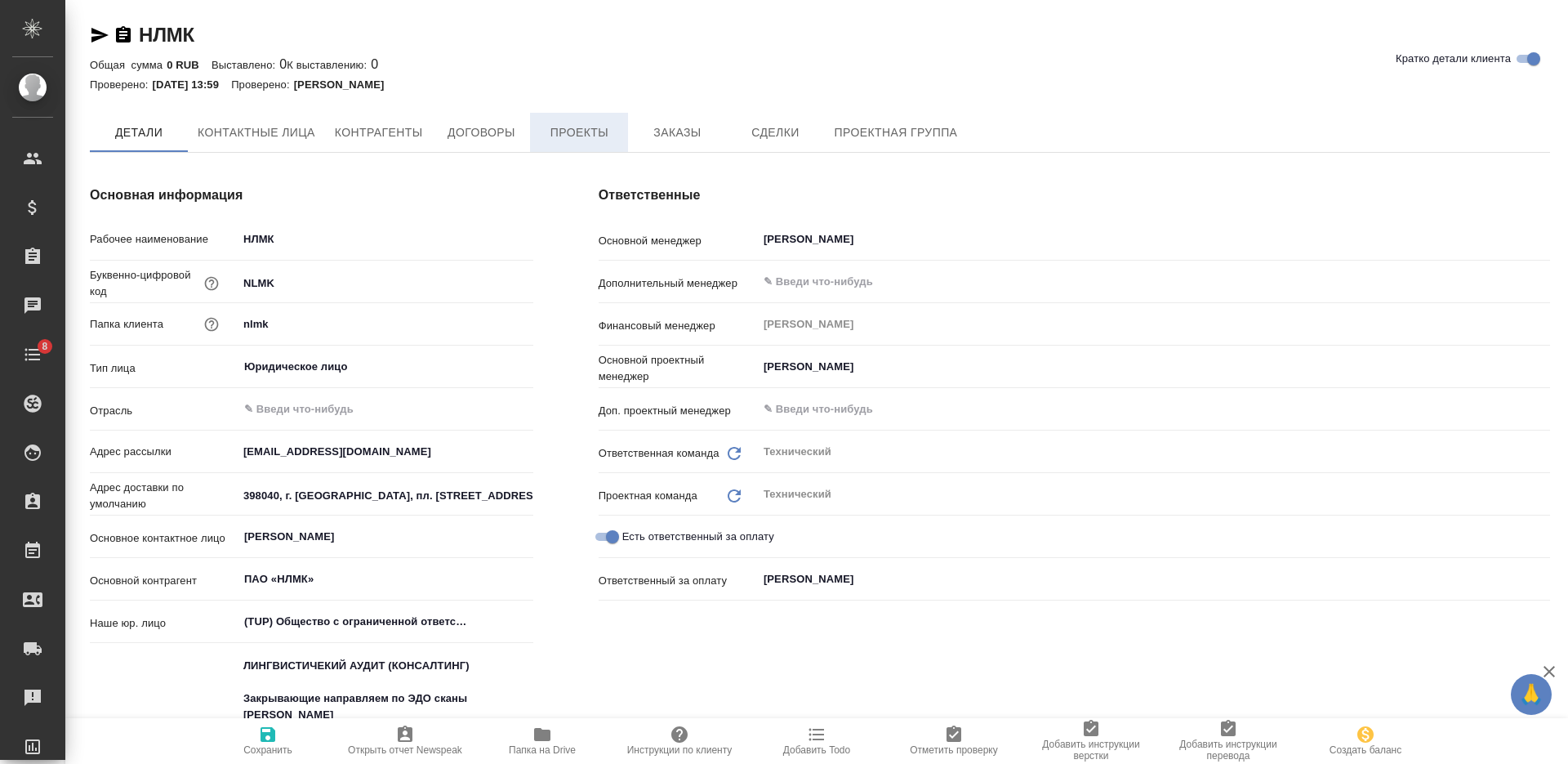
type textarea "x"
click at [501, 135] on span "Договоры" at bounding box center [480, 133] width 79 height 20
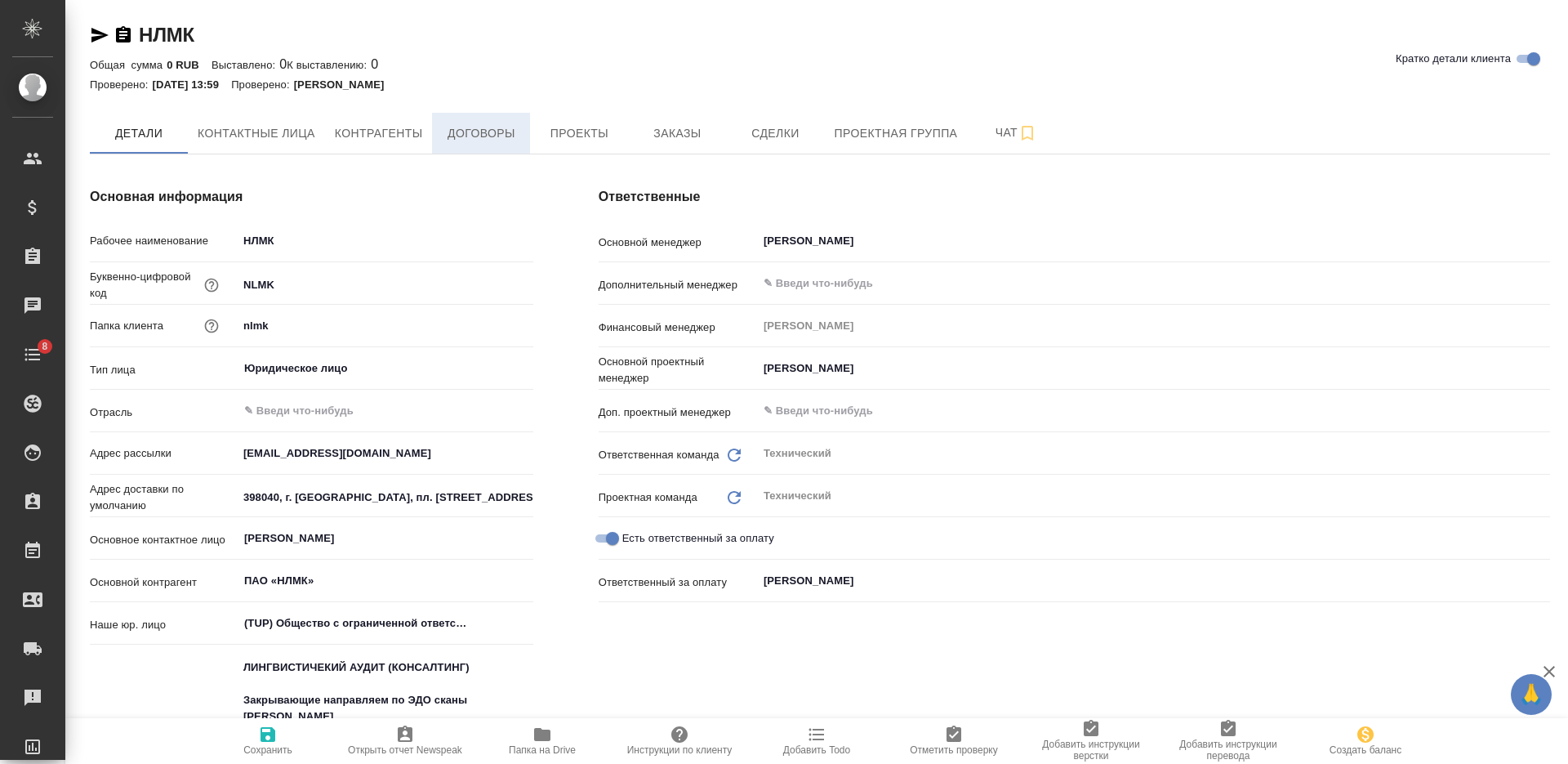
type textarea "x"
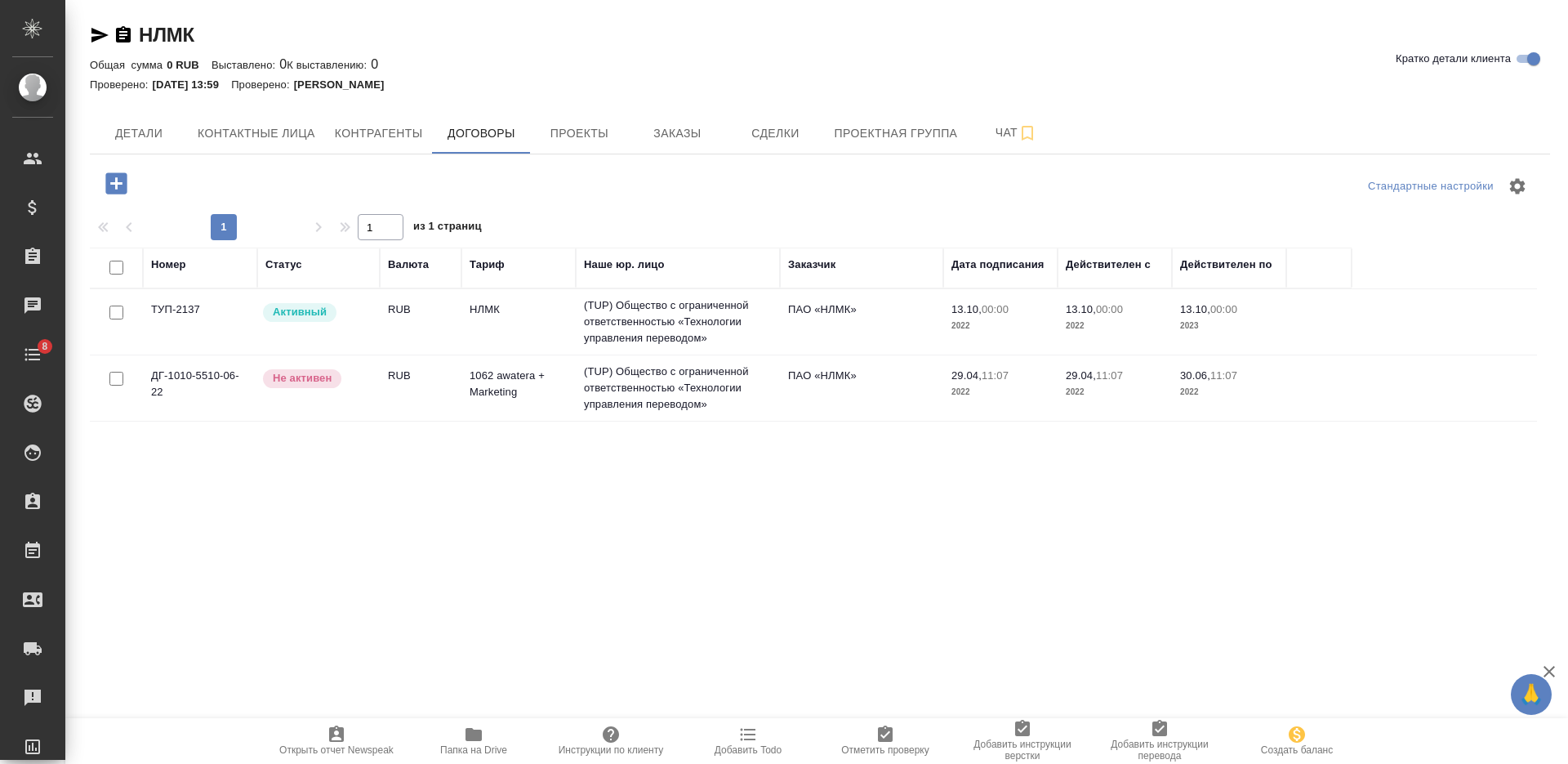
click at [374, 328] on td "Активный" at bounding box center [318, 321] width 123 height 57
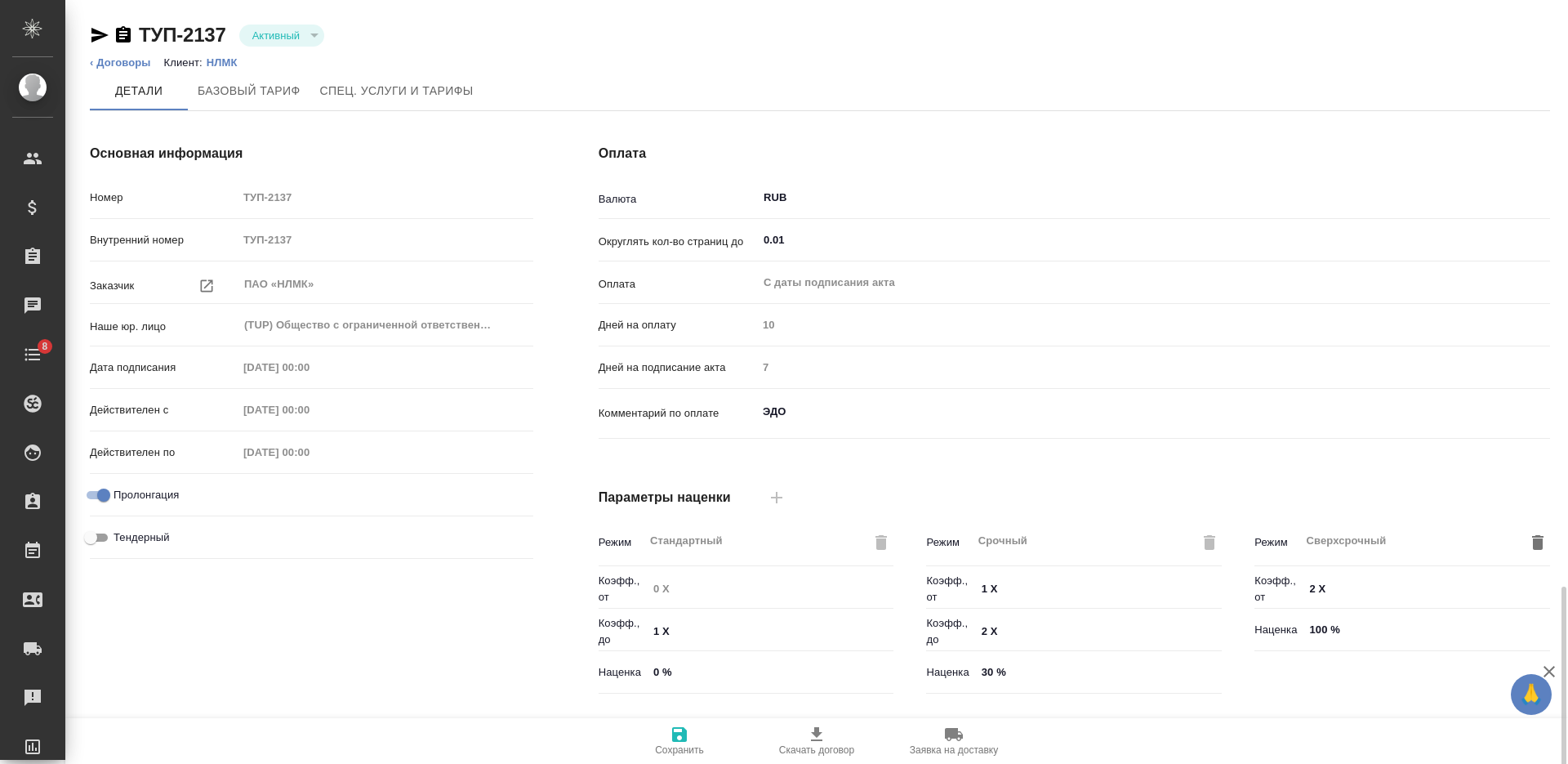
type input "НЛМК"
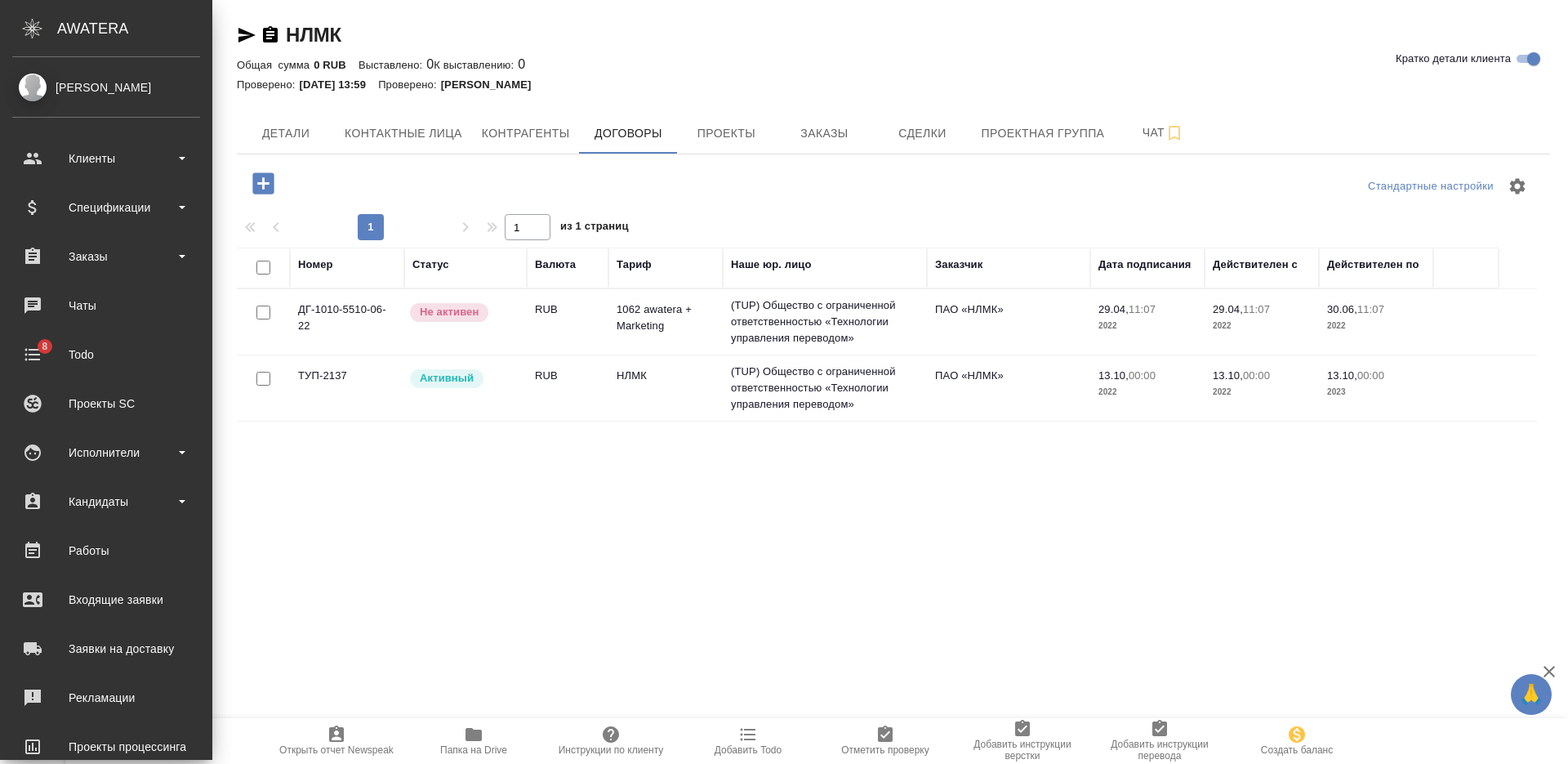
click at [720, 506] on div "Номер Статус Валюта Тариф Наше юр. лицо Заказчик Дата подписания Действителен с…" at bounding box center [886, 431] width 1300 height 367
click at [489, 733] on span "Папка на Drive" at bounding box center [473, 739] width 117 height 31
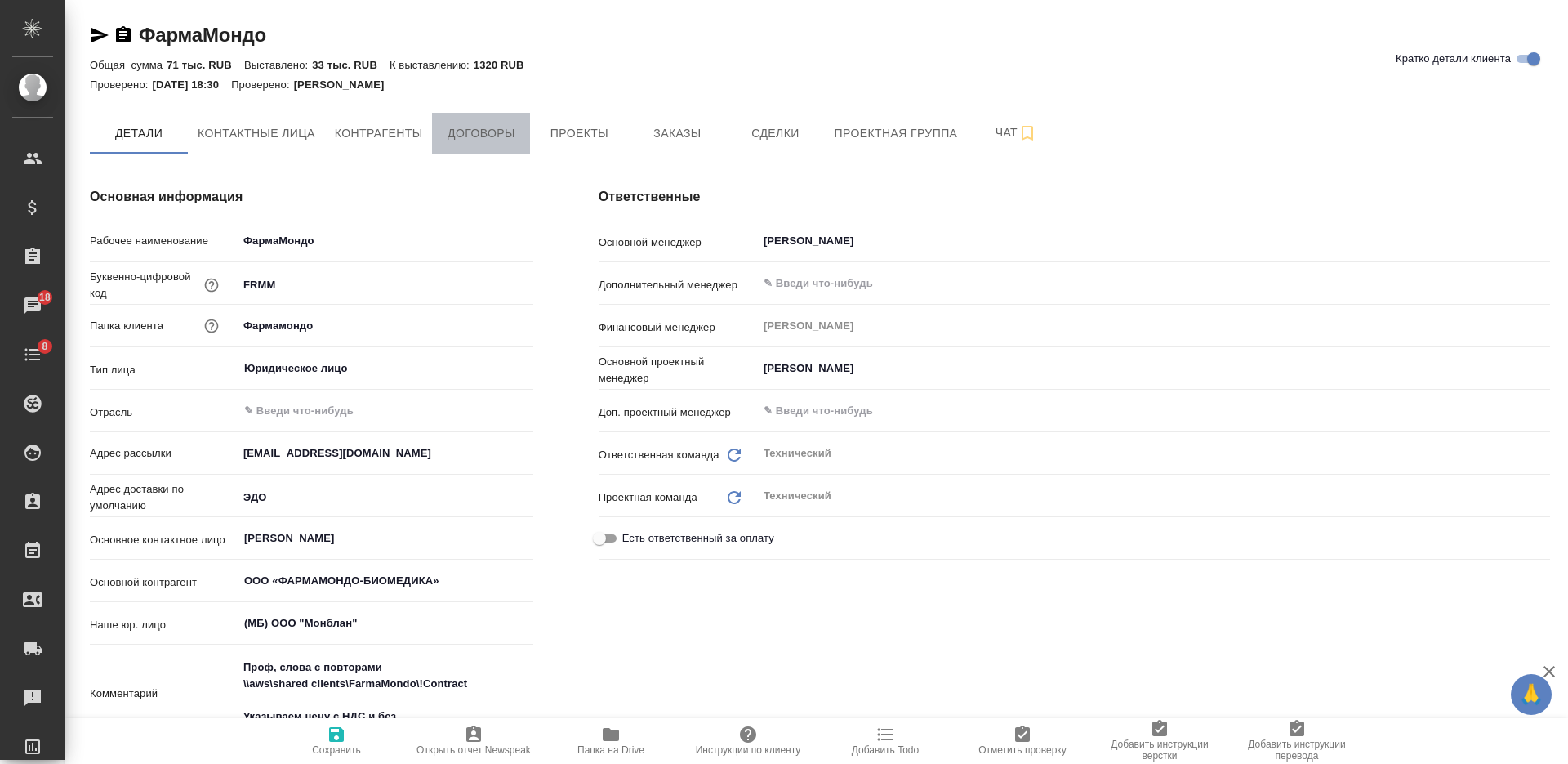
click at [469, 145] on button "Договоры" at bounding box center [480, 133] width 98 height 41
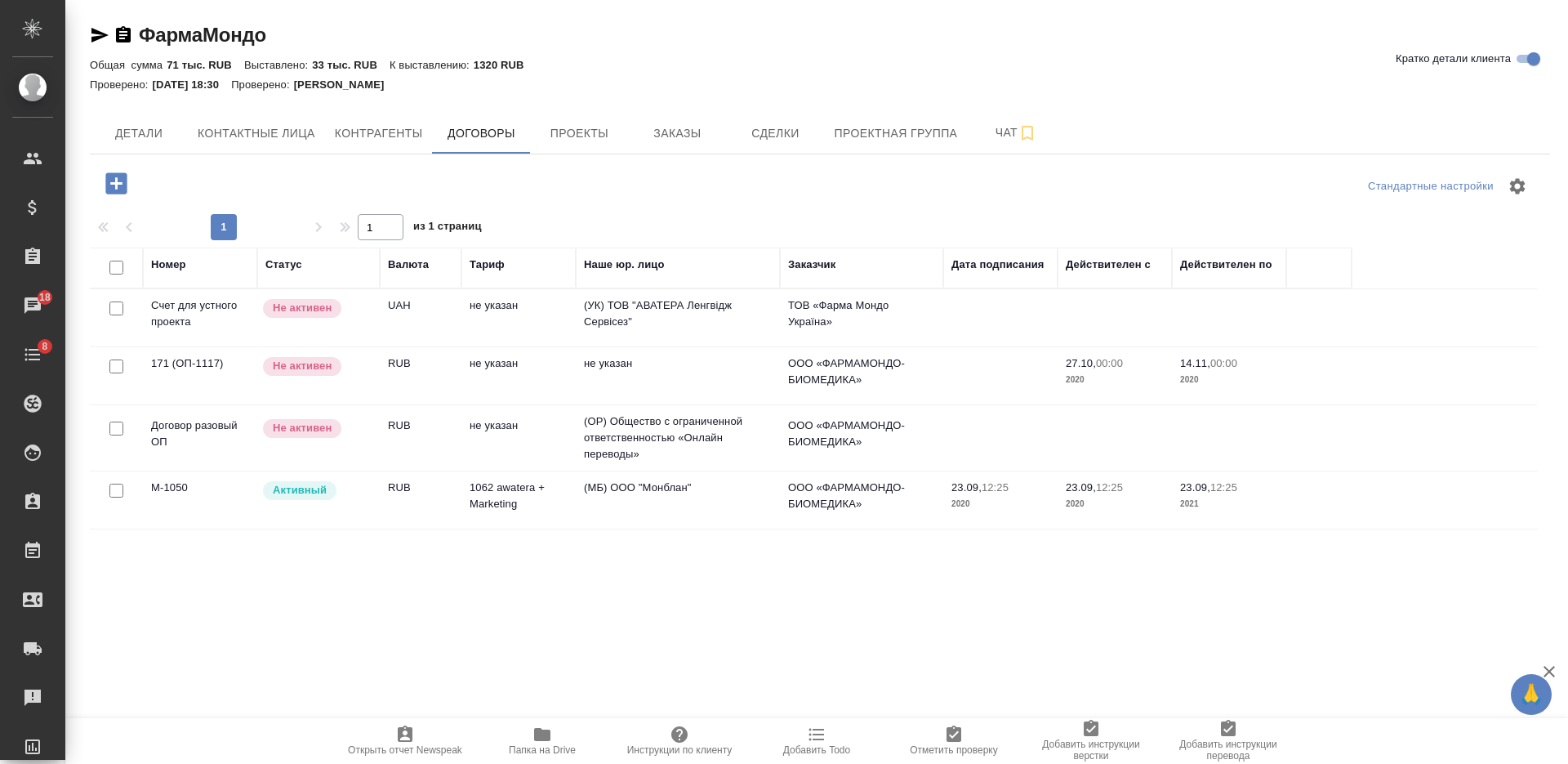
click at [494, 495] on td "1062 awatera + Marketing" at bounding box center [518, 500] width 114 height 57
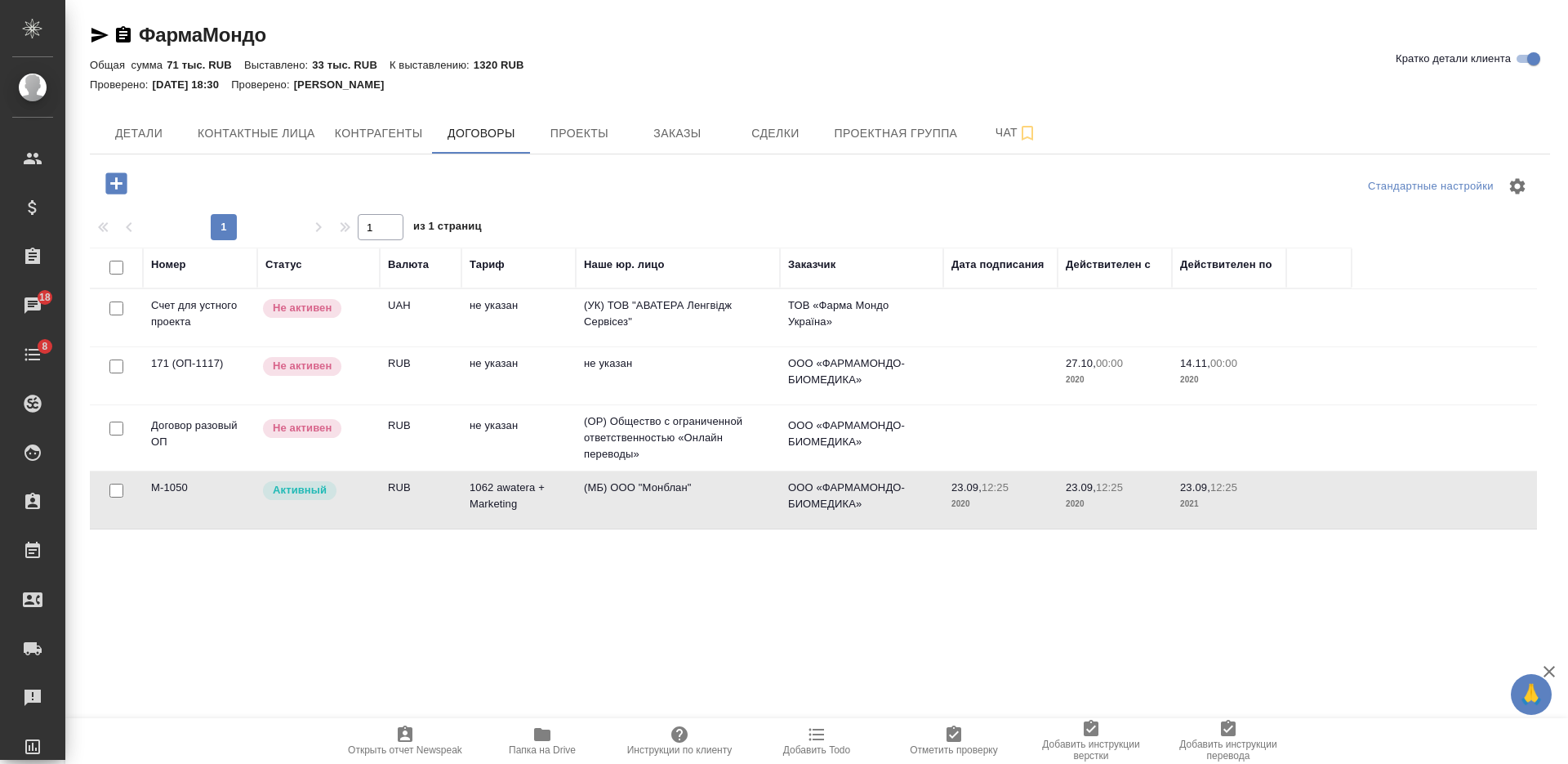
click at [494, 495] on td "1062 awatera + Marketing" at bounding box center [518, 500] width 114 height 57
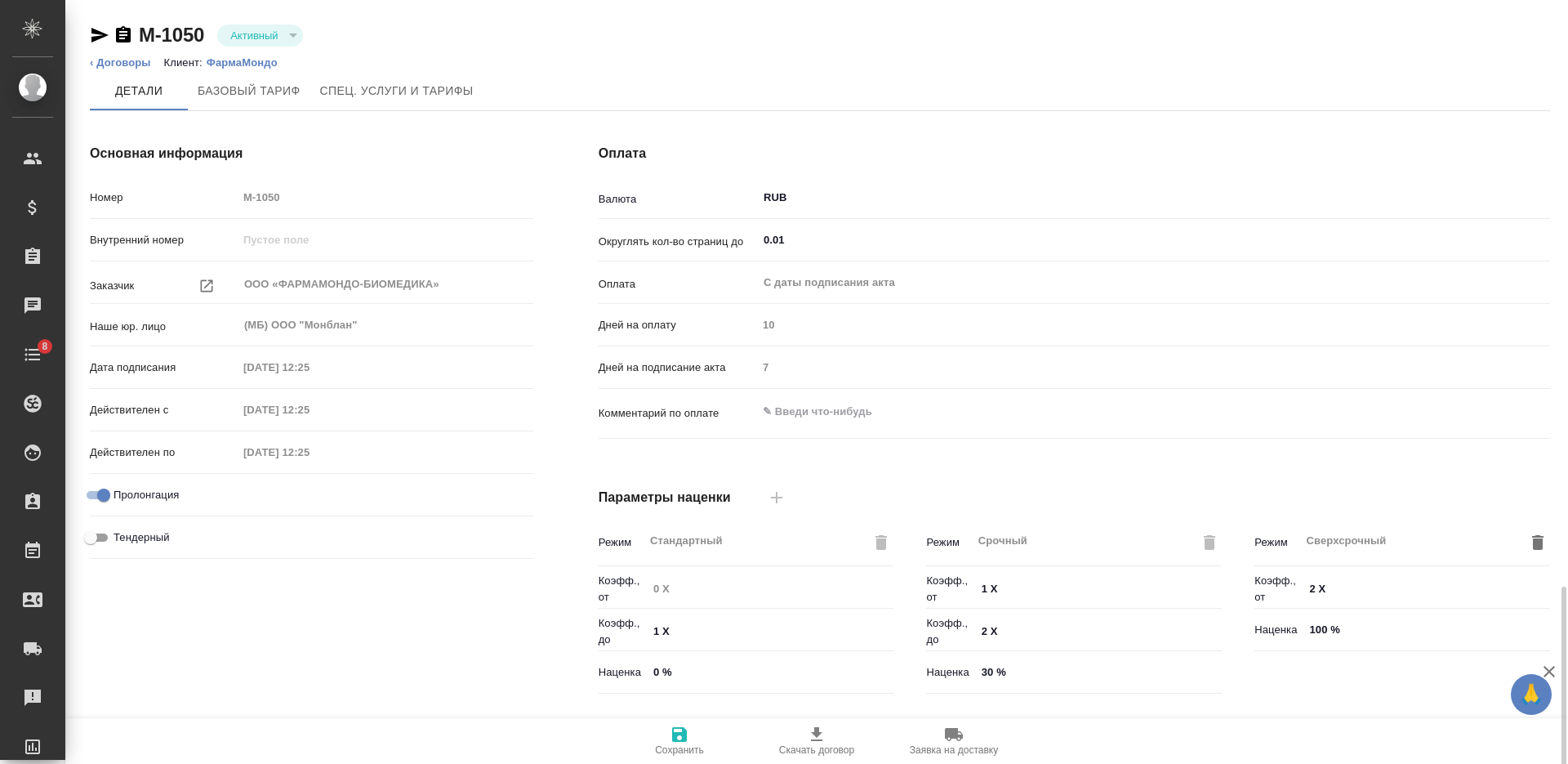
scroll to position [347, 0]
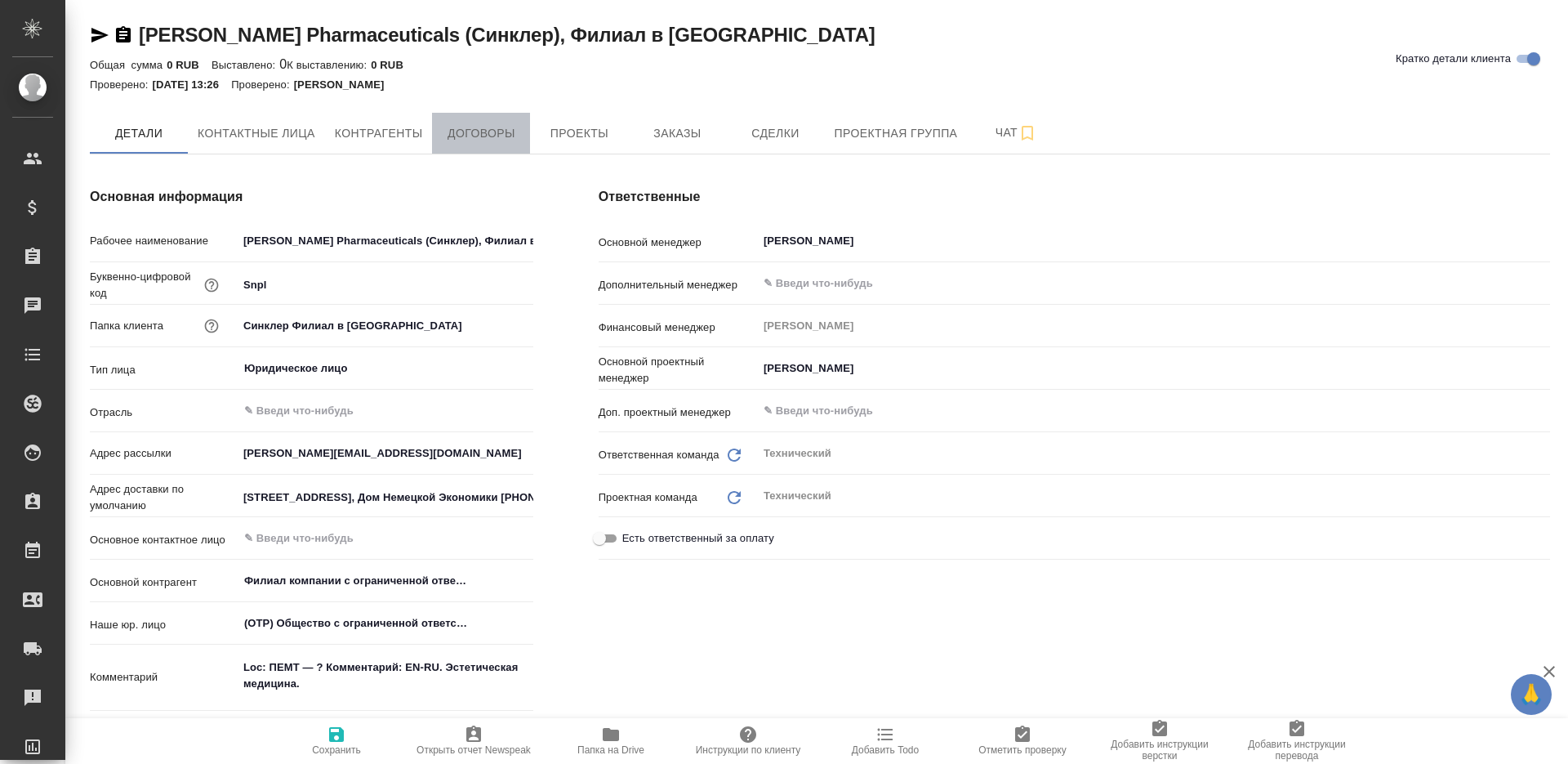
click at [492, 134] on span "Договоры" at bounding box center [480, 133] width 79 height 20
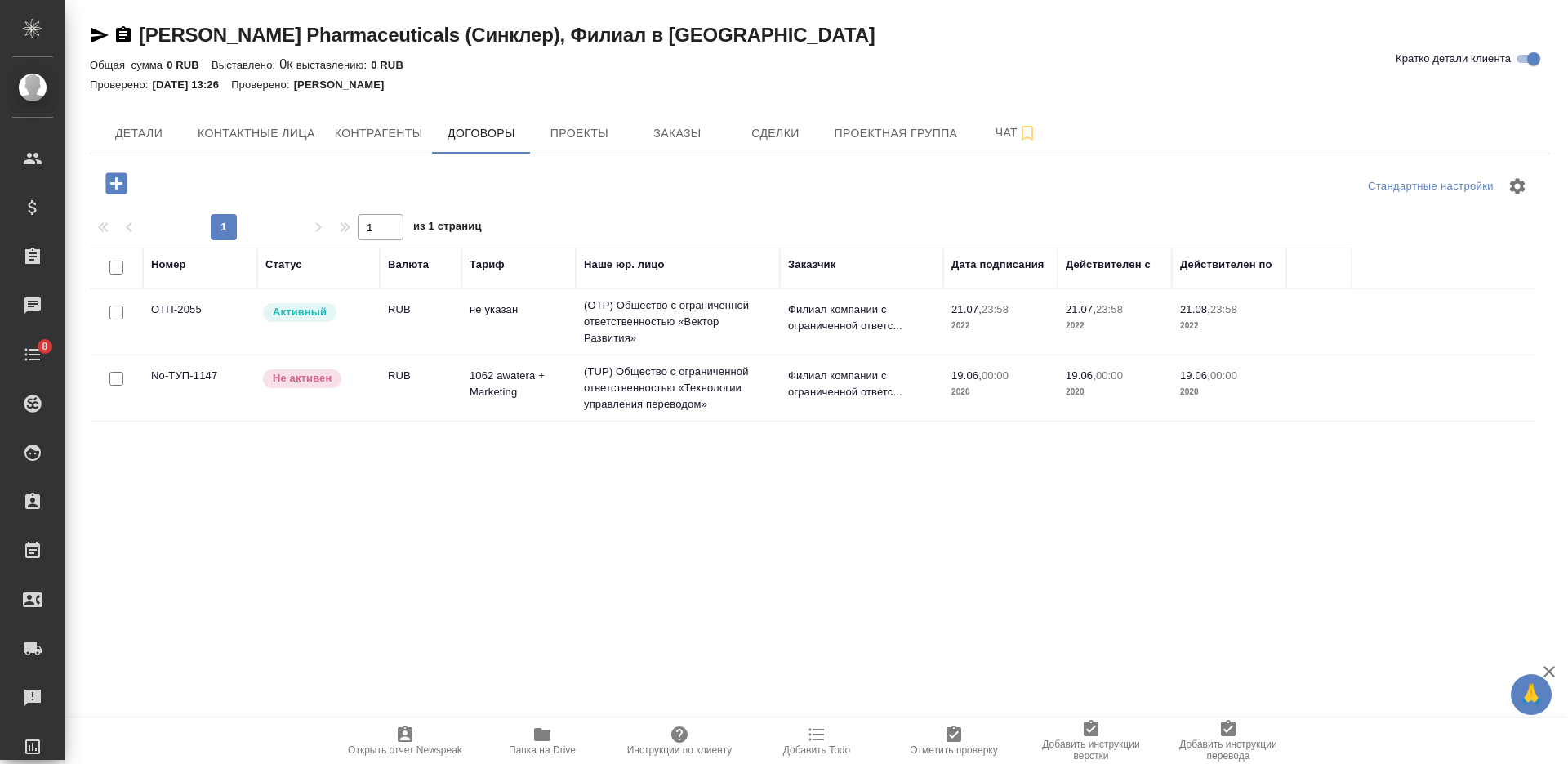
click at [463, 321] on td "не указан" at bounding box center [518, 321] width 114 height 57
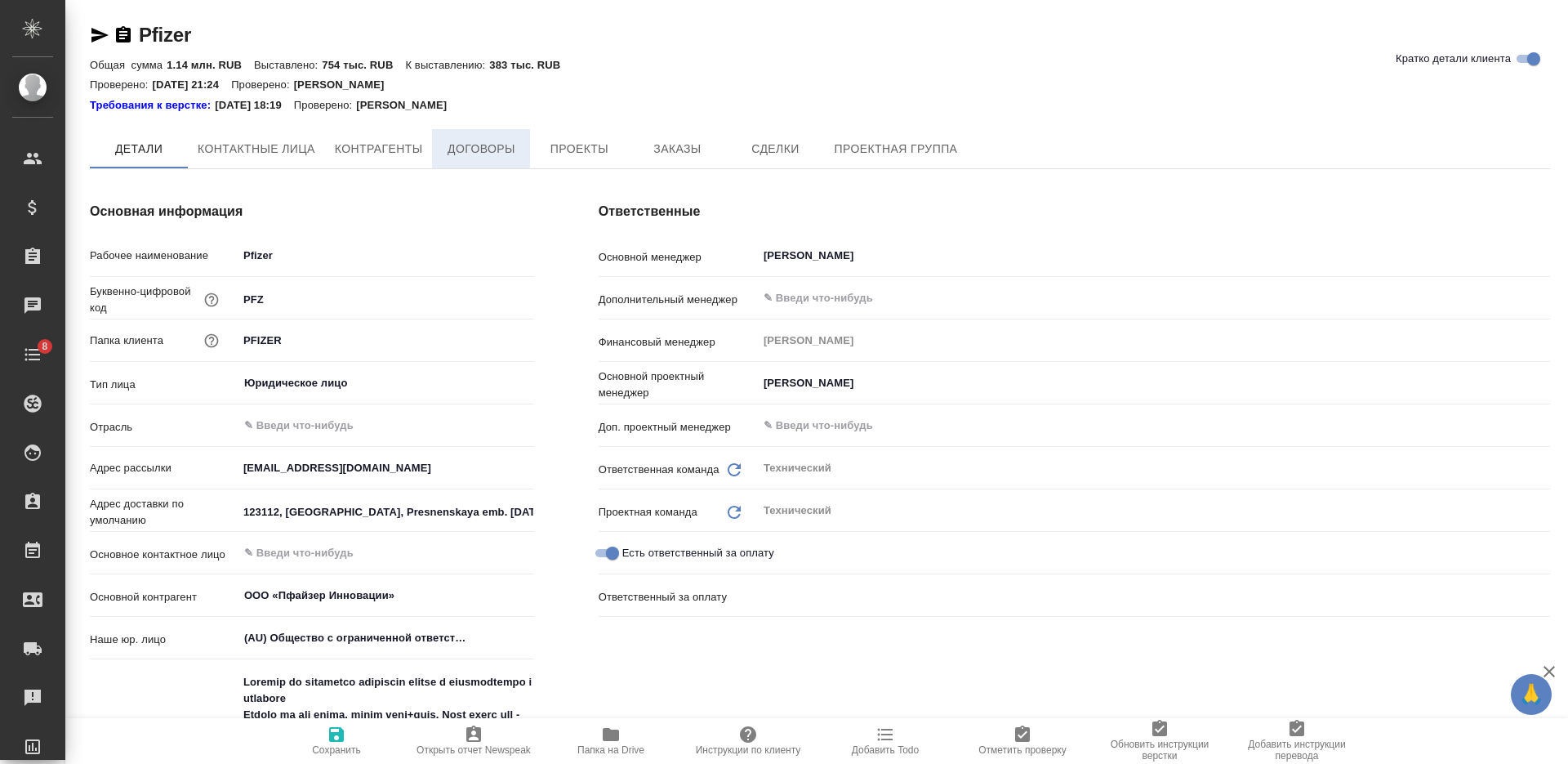
type textarea "x"
click at [499, 159] on span "Договоры" at bounding box center [480, 148] width 79 height 20
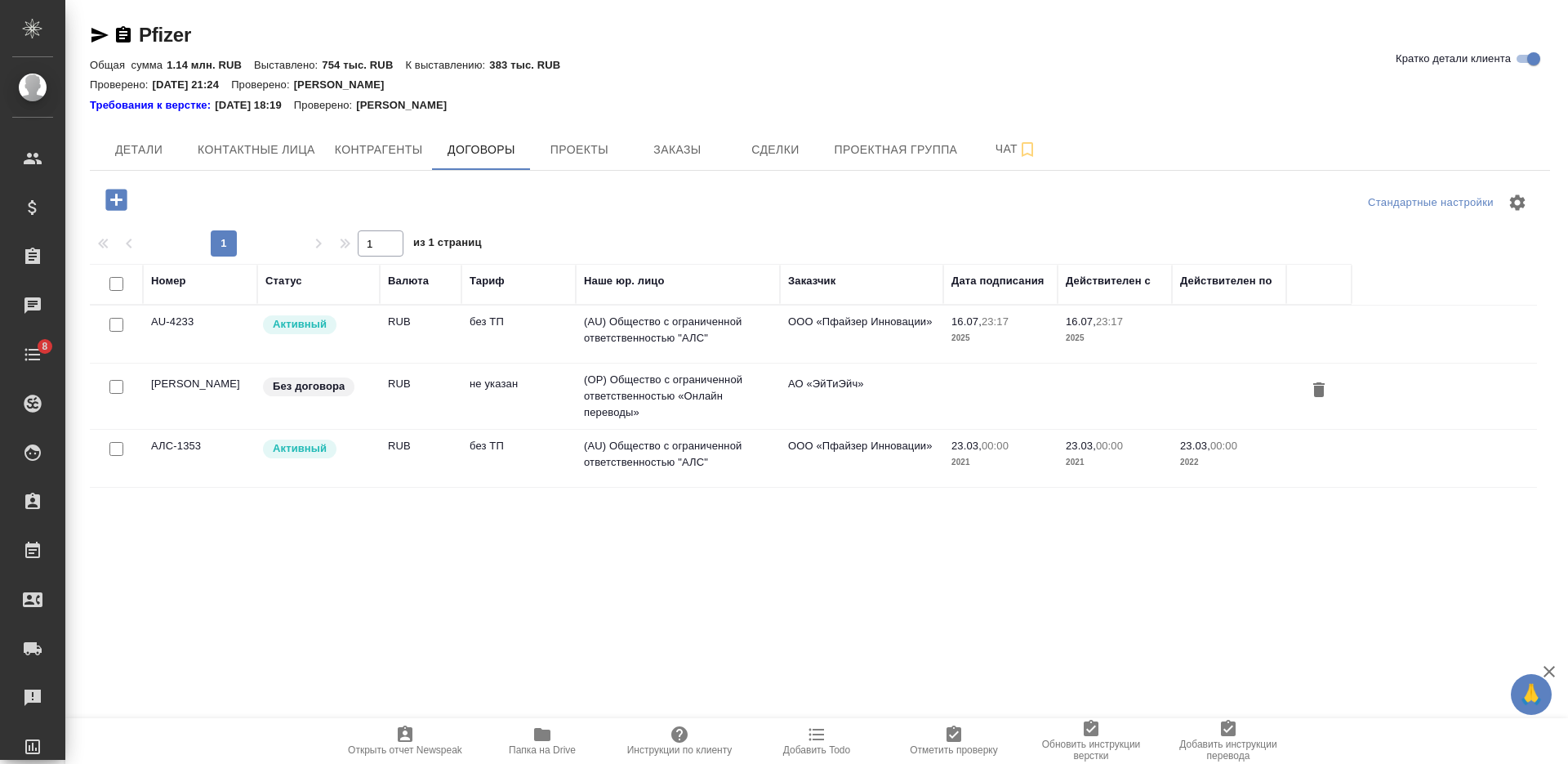
click at [418, 343] on td "RUB" at bounding box center [420, 334] width 81 height 57
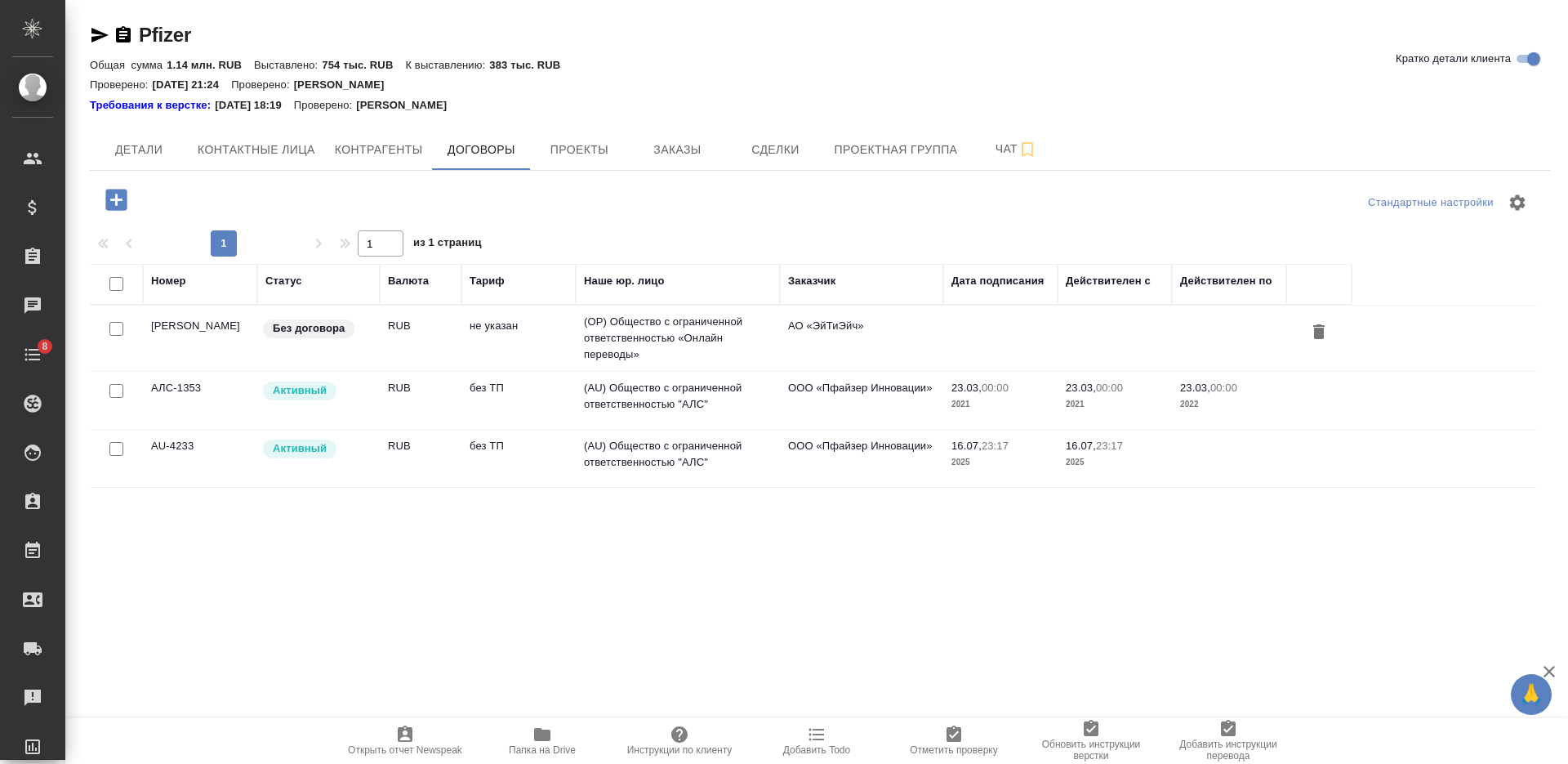
click at [338, 393] on div "Активный" at bounding box center [316, 390] width 110 height 22
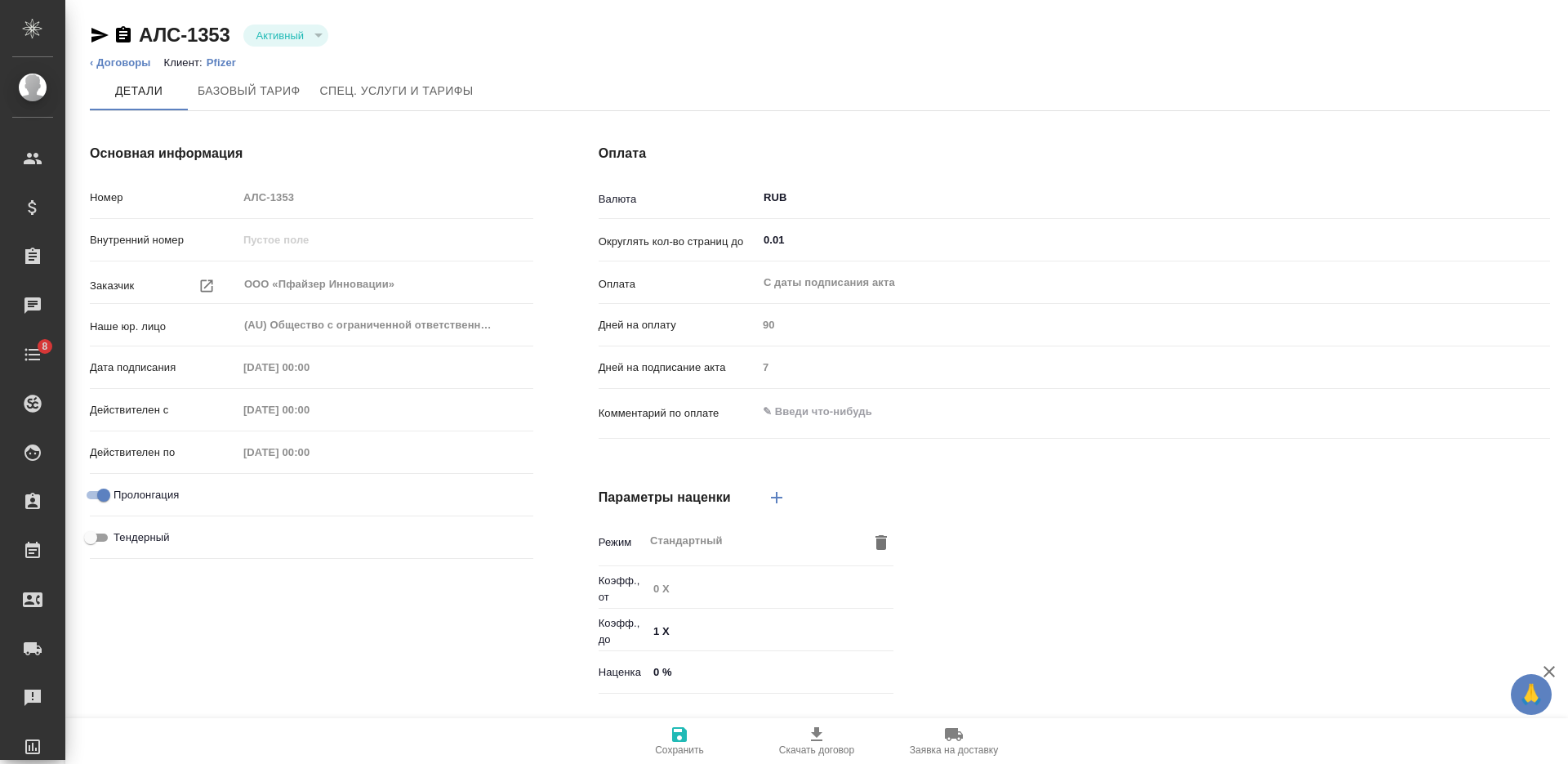
type input "без ТП"
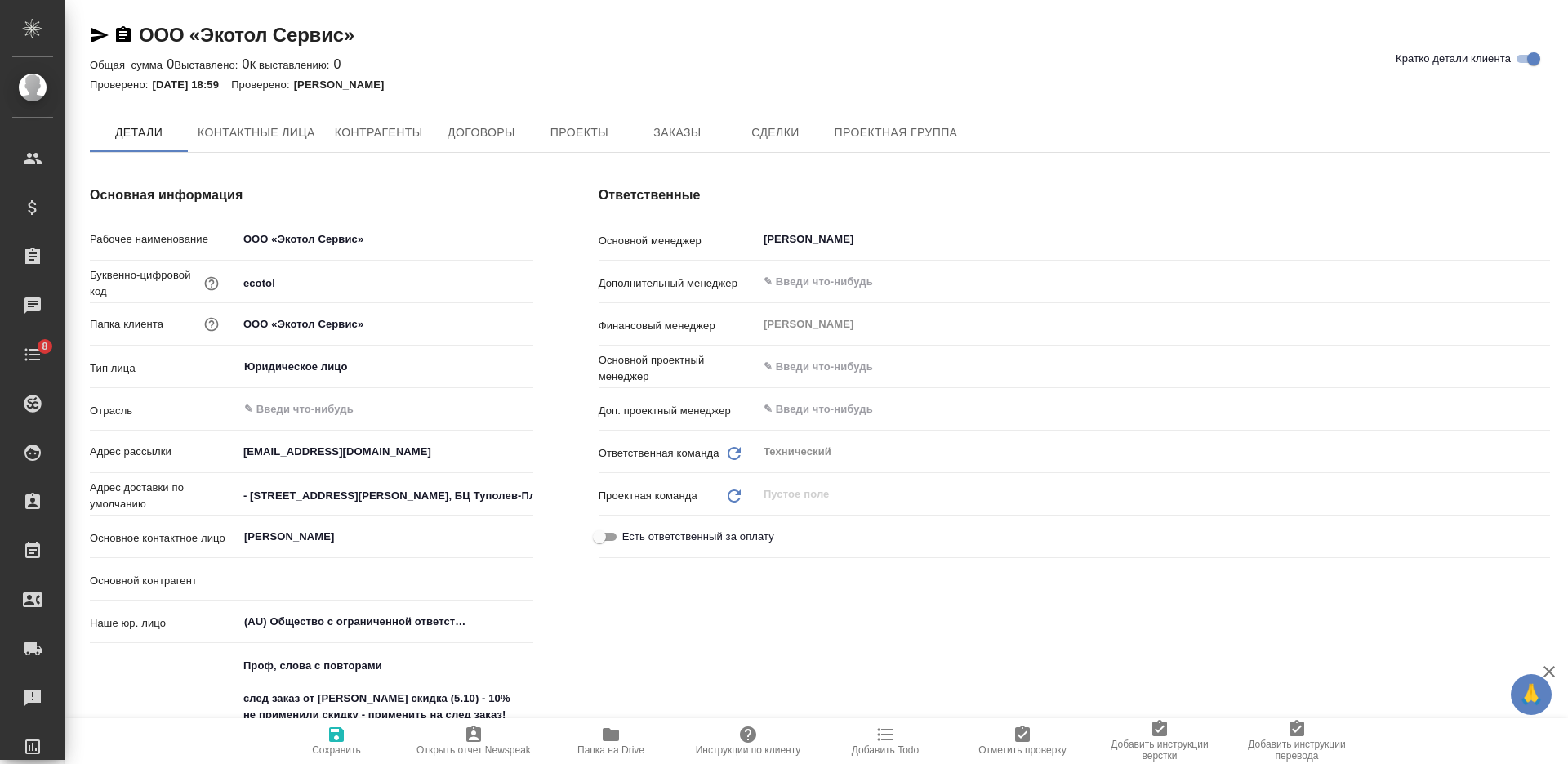
type textarea "x"
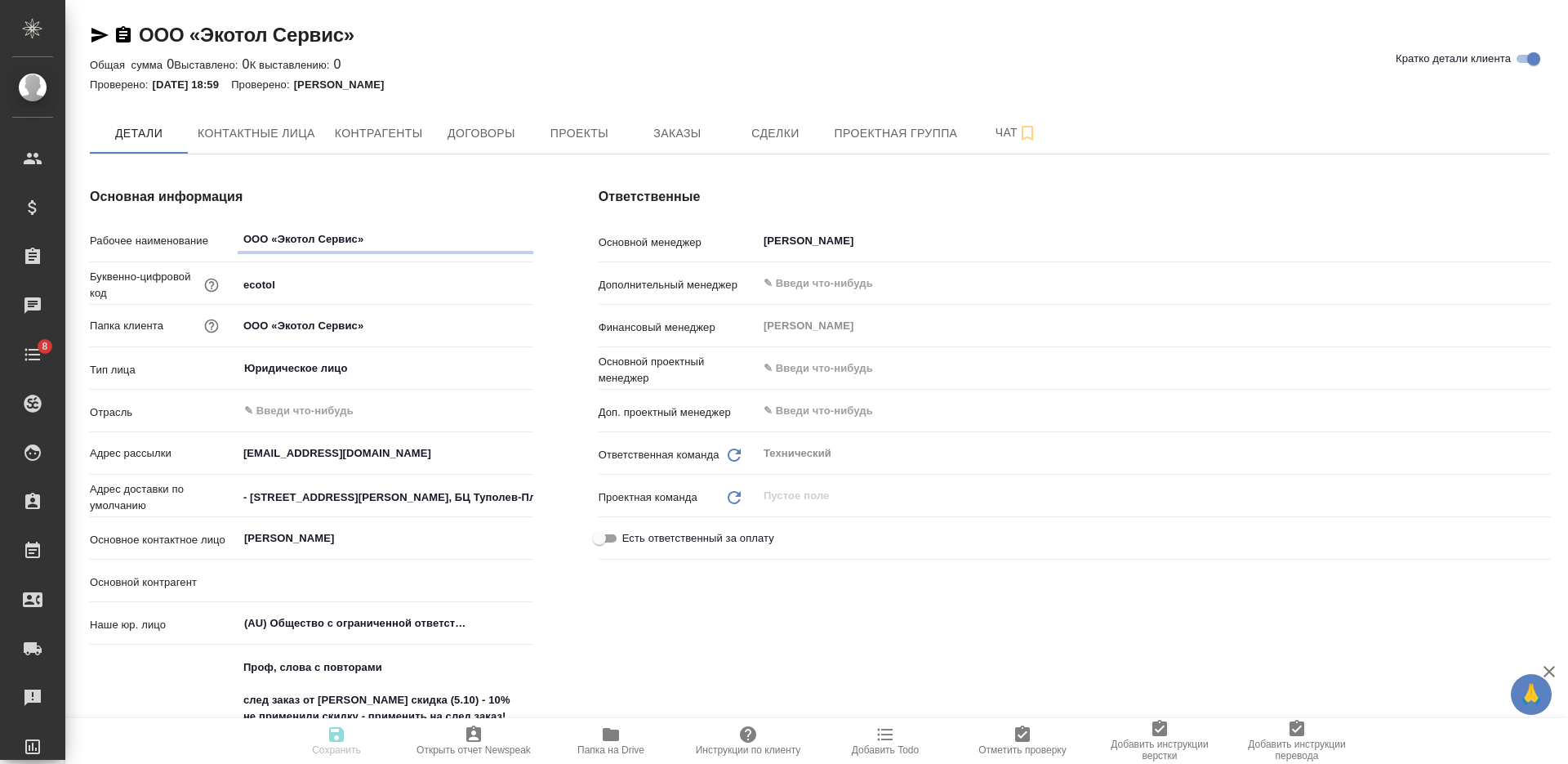
type textarea "x"
type input "ООО «Экотол-Сервис»"
type textarea "x"
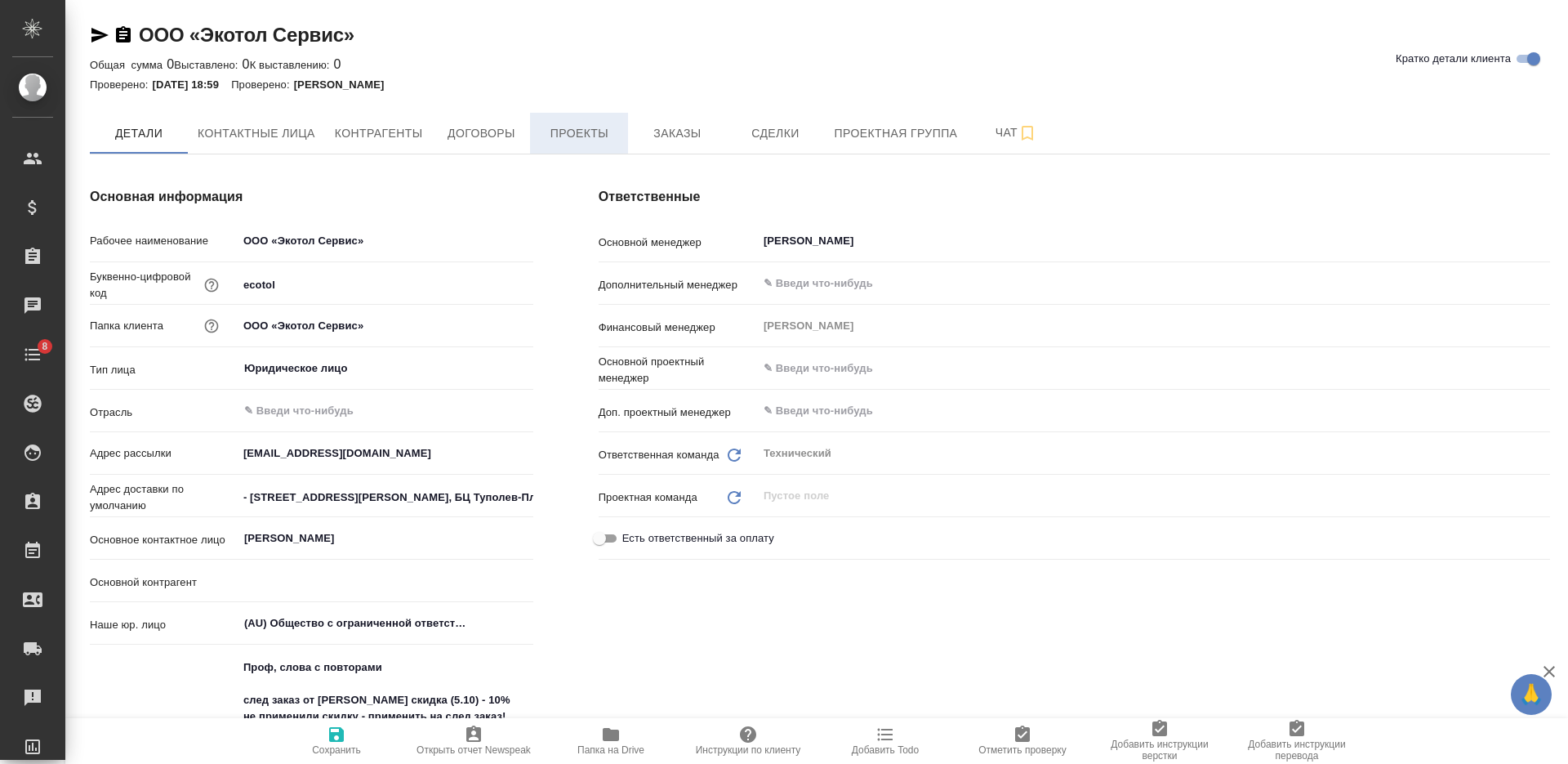
type textarea "x"
click at [478, 121] on button "Договоры" at bounding box center [480, 133] width 98 height 41
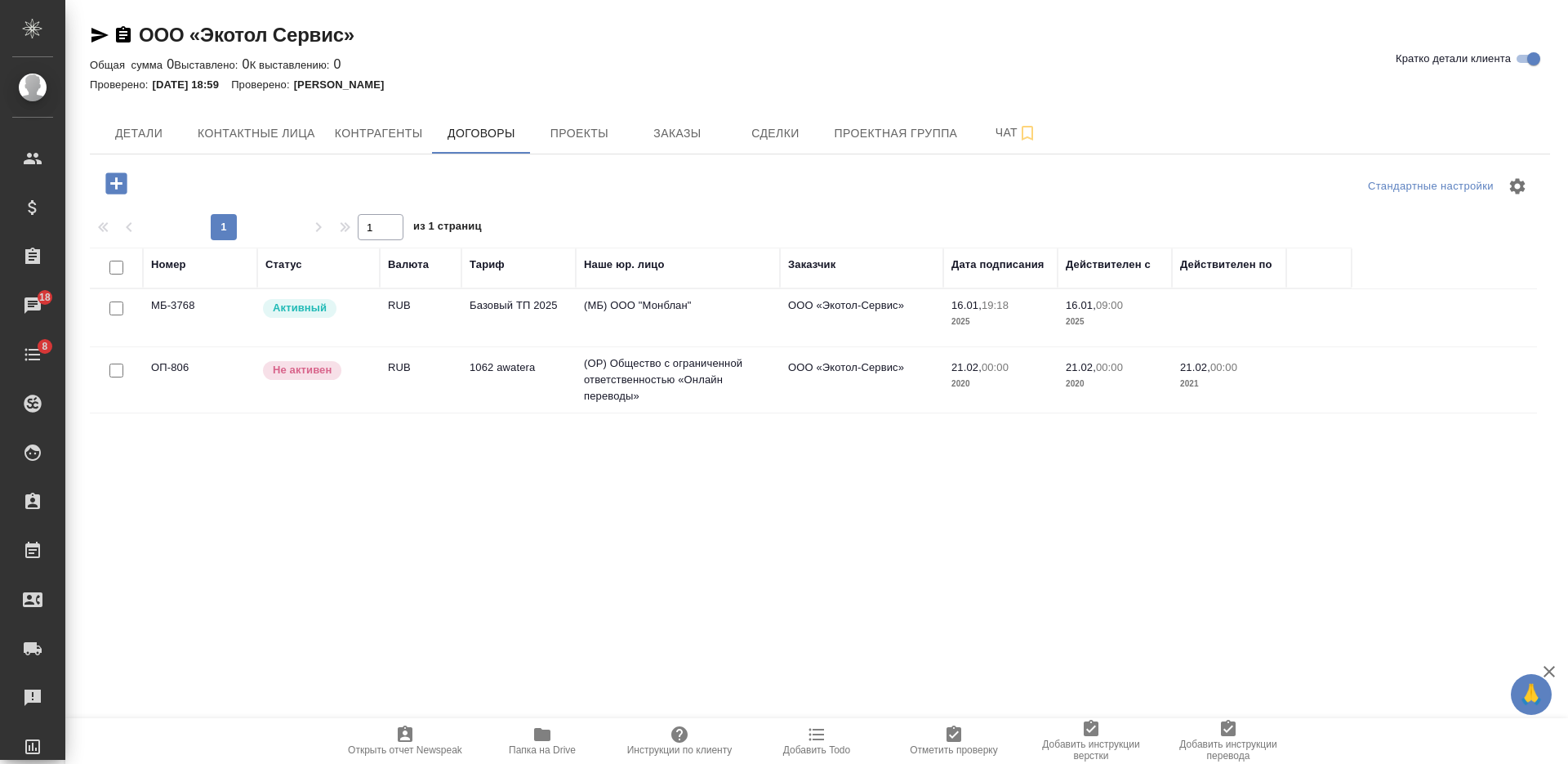
click at [491, 314] on td "Базовый ТП 2025" at bounding box center [518, 317] width 114 height 57
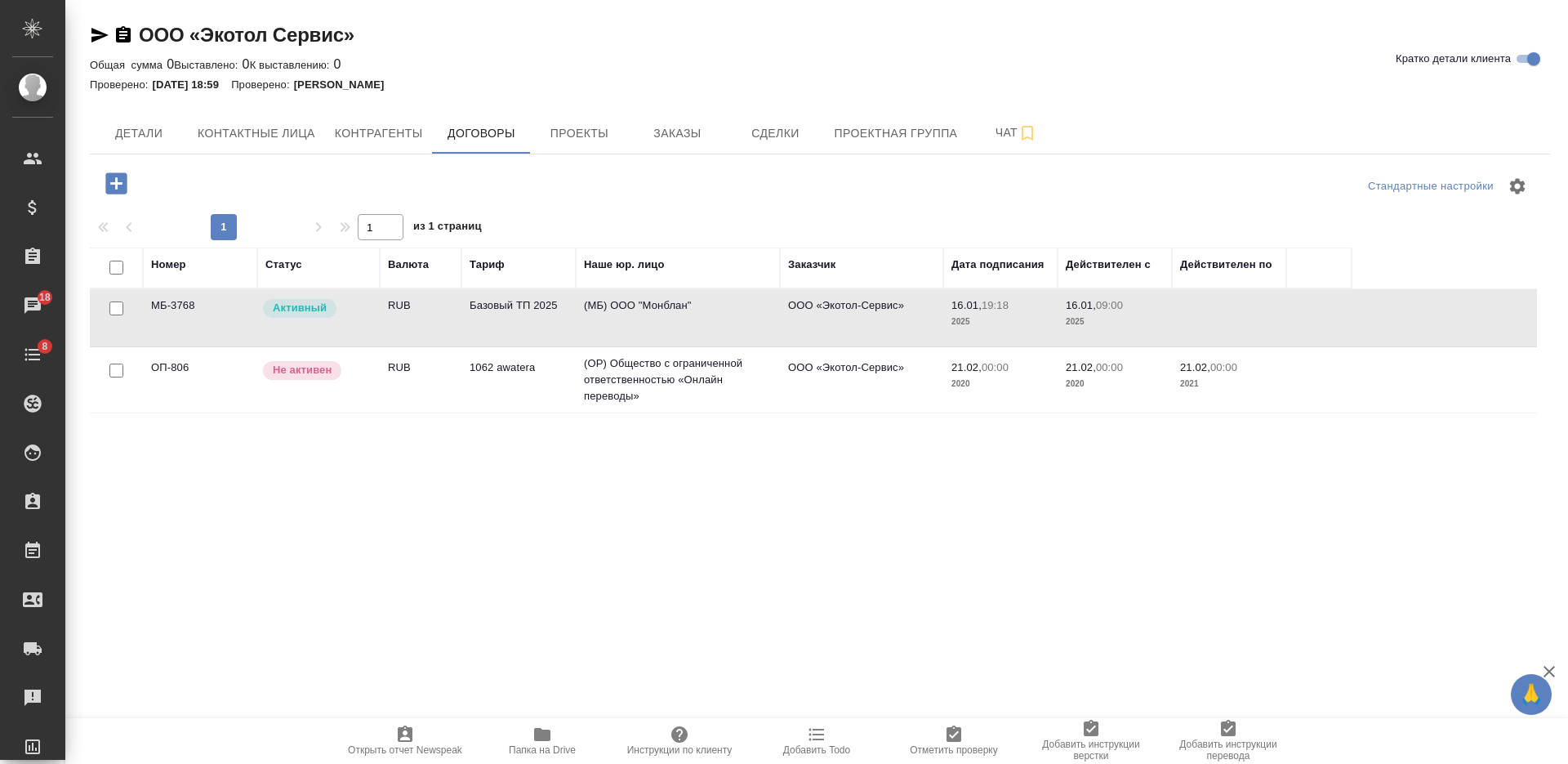
click at [491, 314] on td "Базовый ТП 2025" at bounding box center [518, 317] width 114 height 57
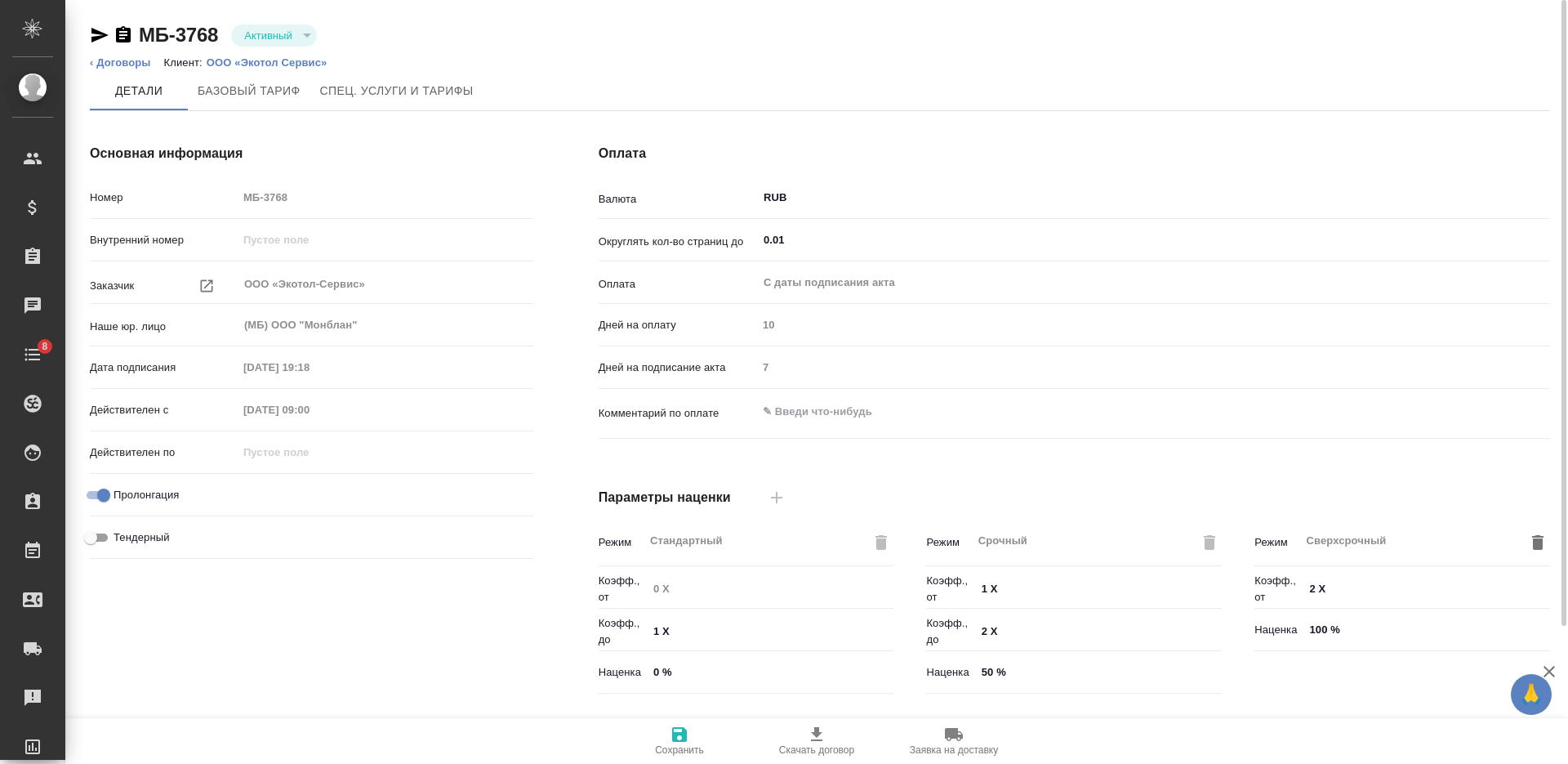
type input "Базовый ТП 2025"
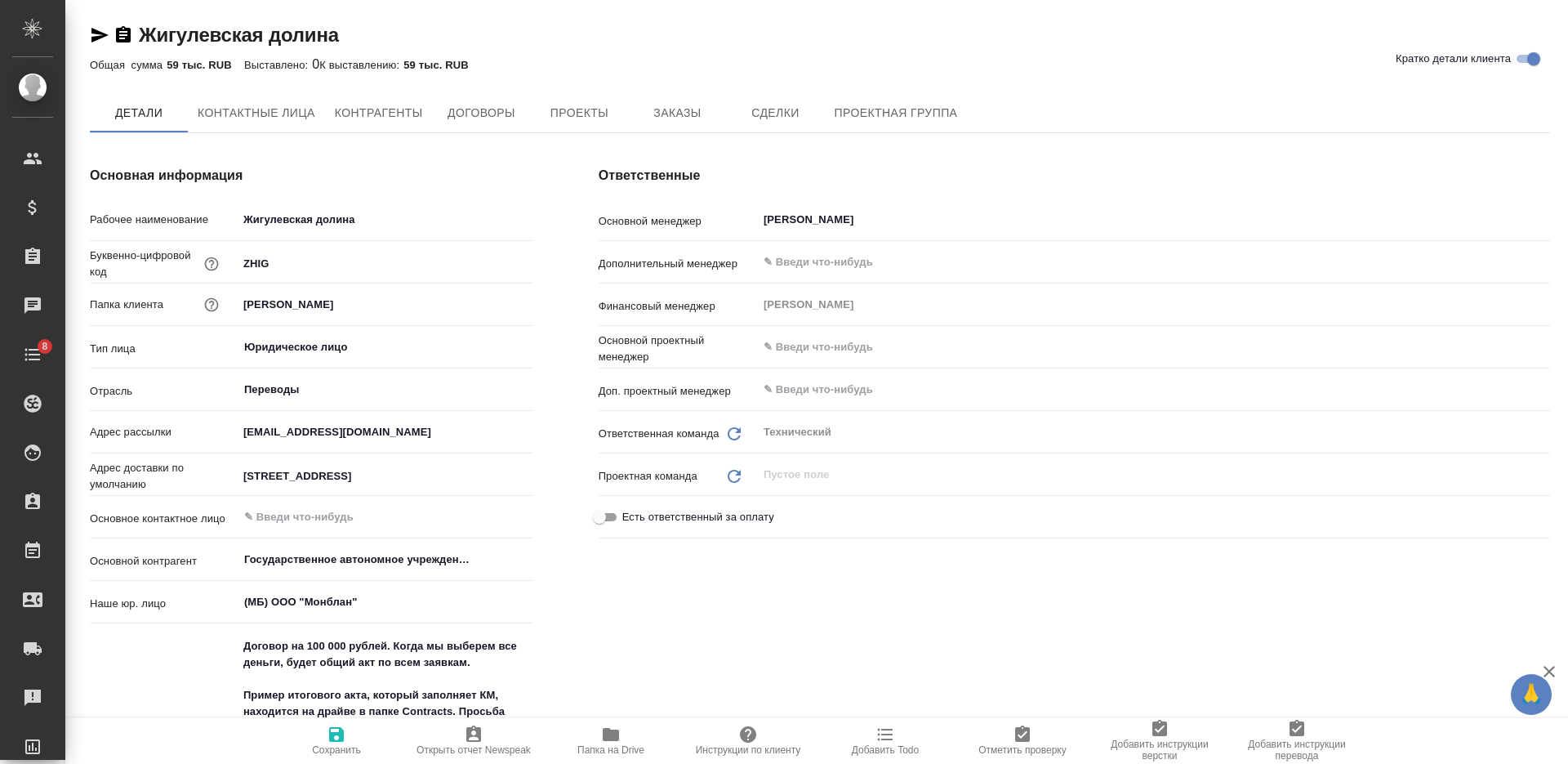
type textarea "x"
click at [604, 745] on span "Папка на Drive" at bounding box center [611, 750] width 67 height 11
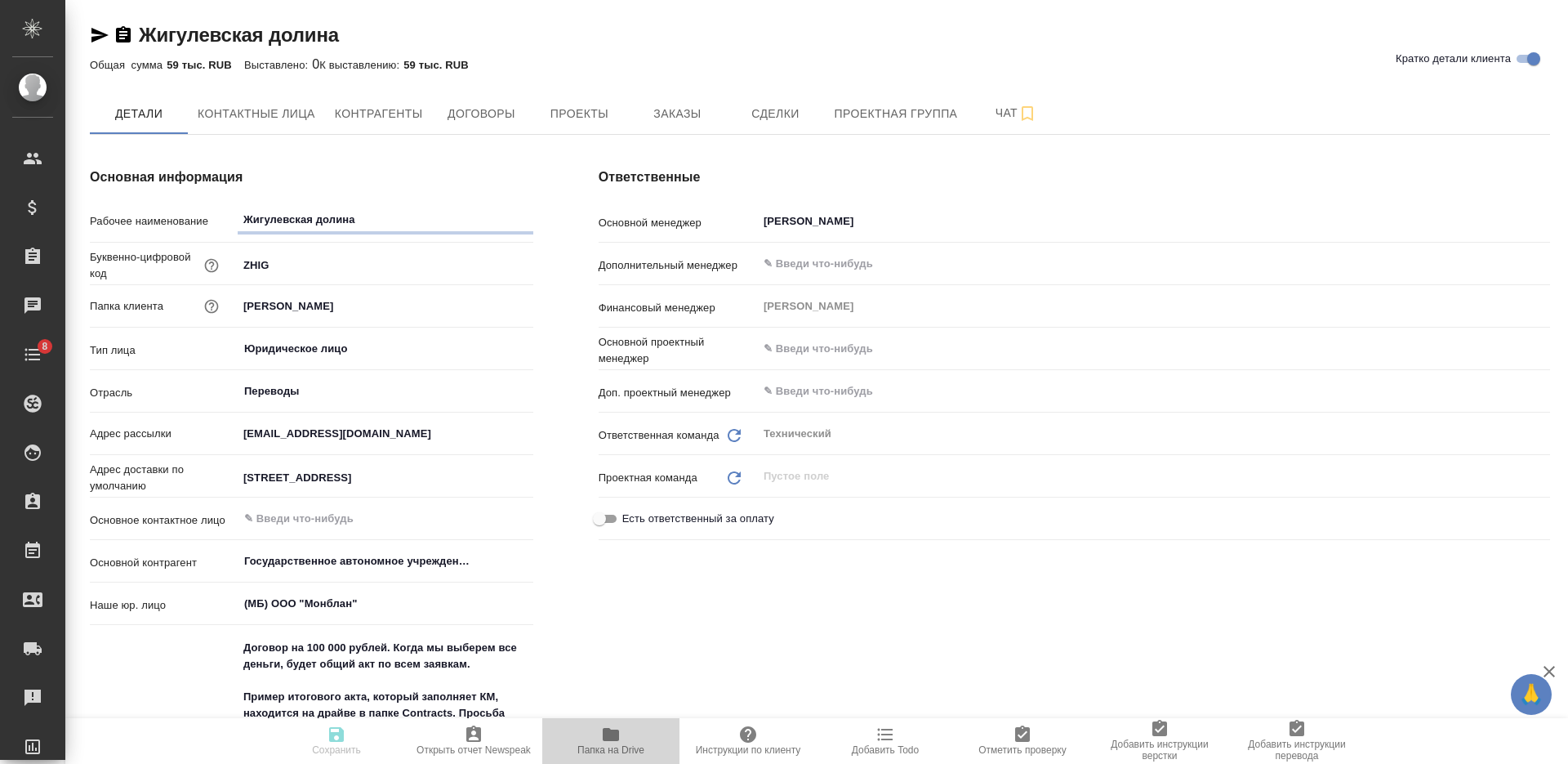
type textarea "x"
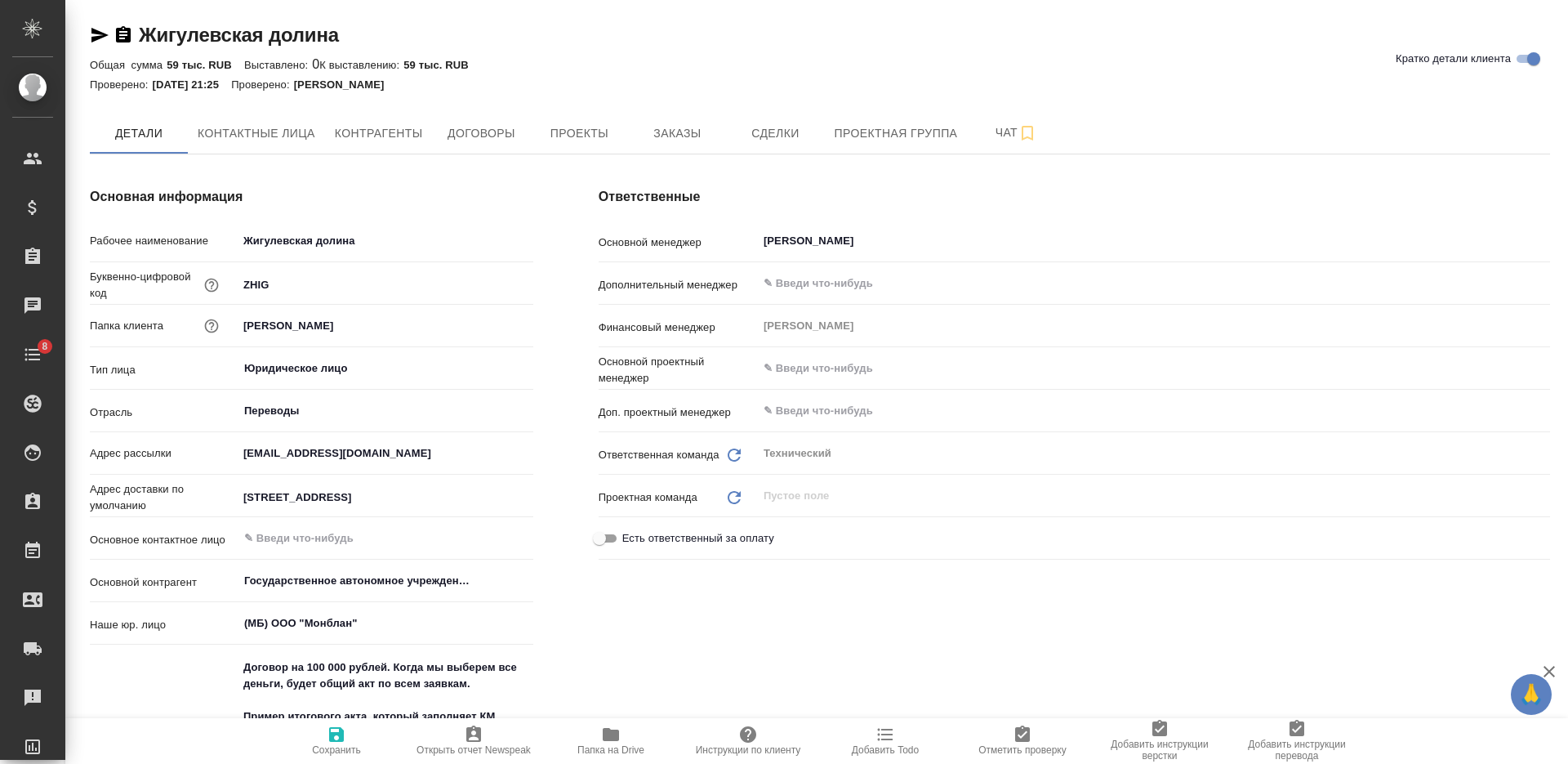
type textarea "x"
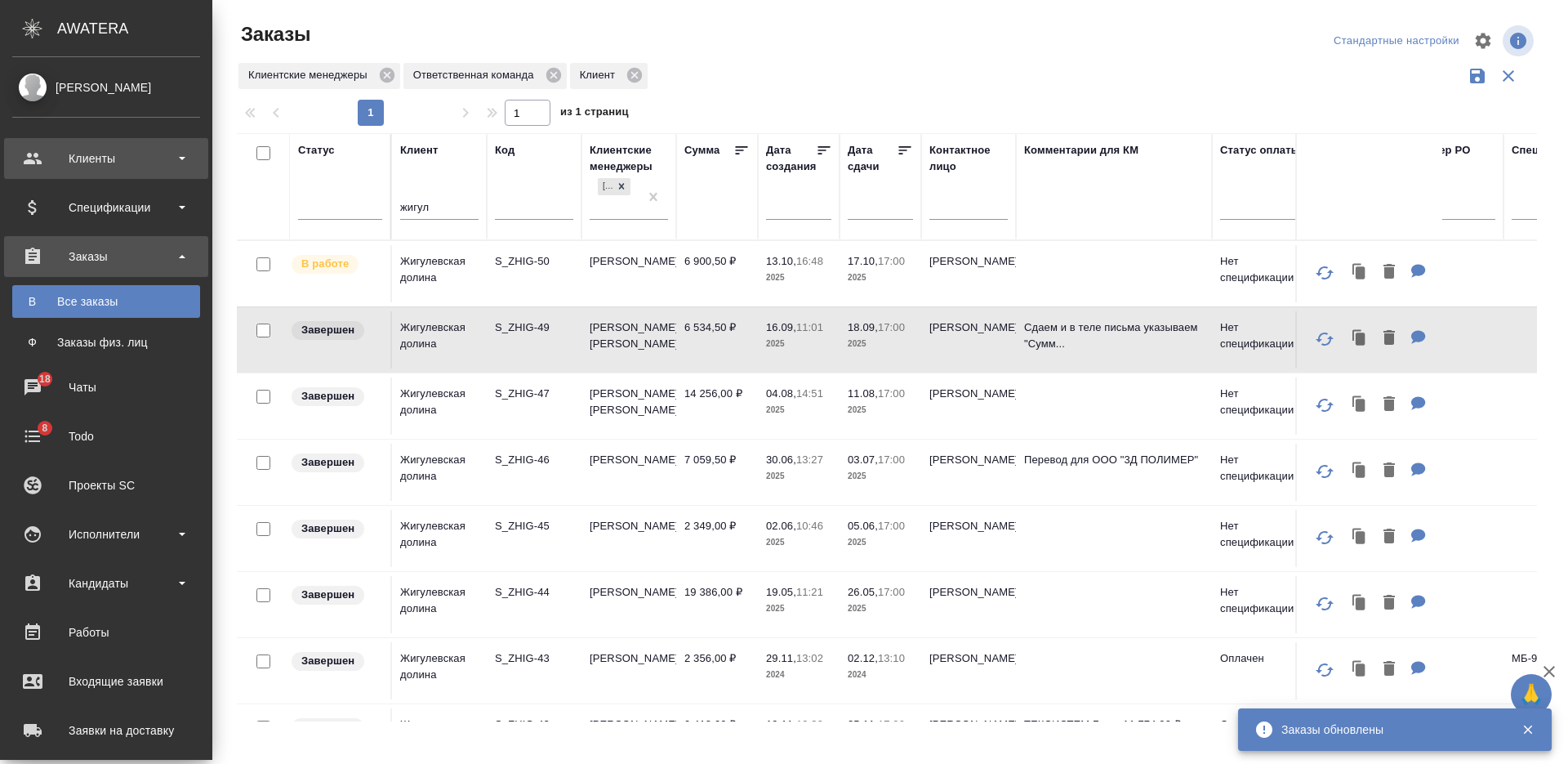
click at [94, 155] on div "Клиенты" at bounding box center [106, 159] width 188 height 25
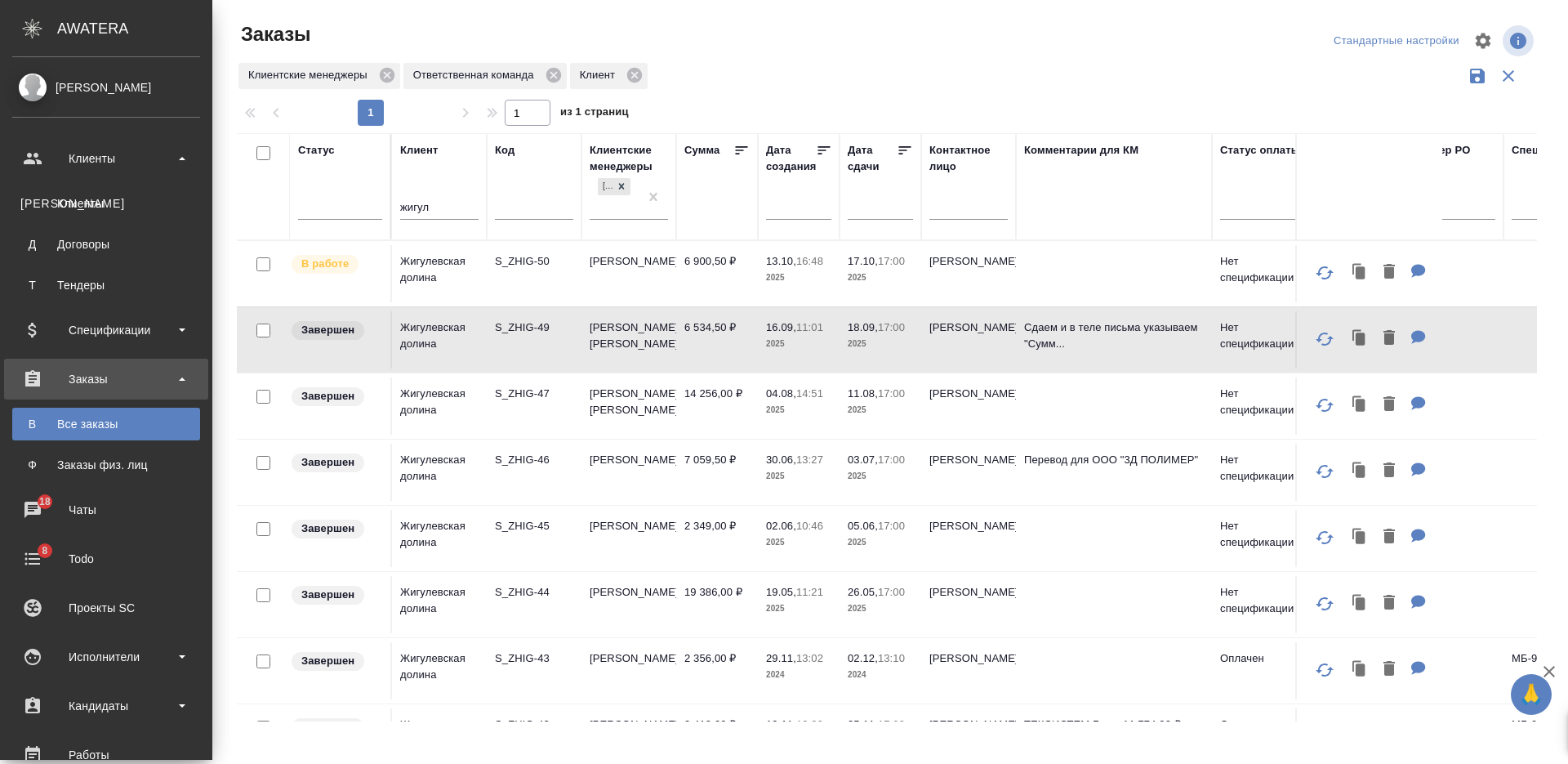
click at [102, 201] on div "Клиенты" at bounding box center [106, 203] width 171 height 16
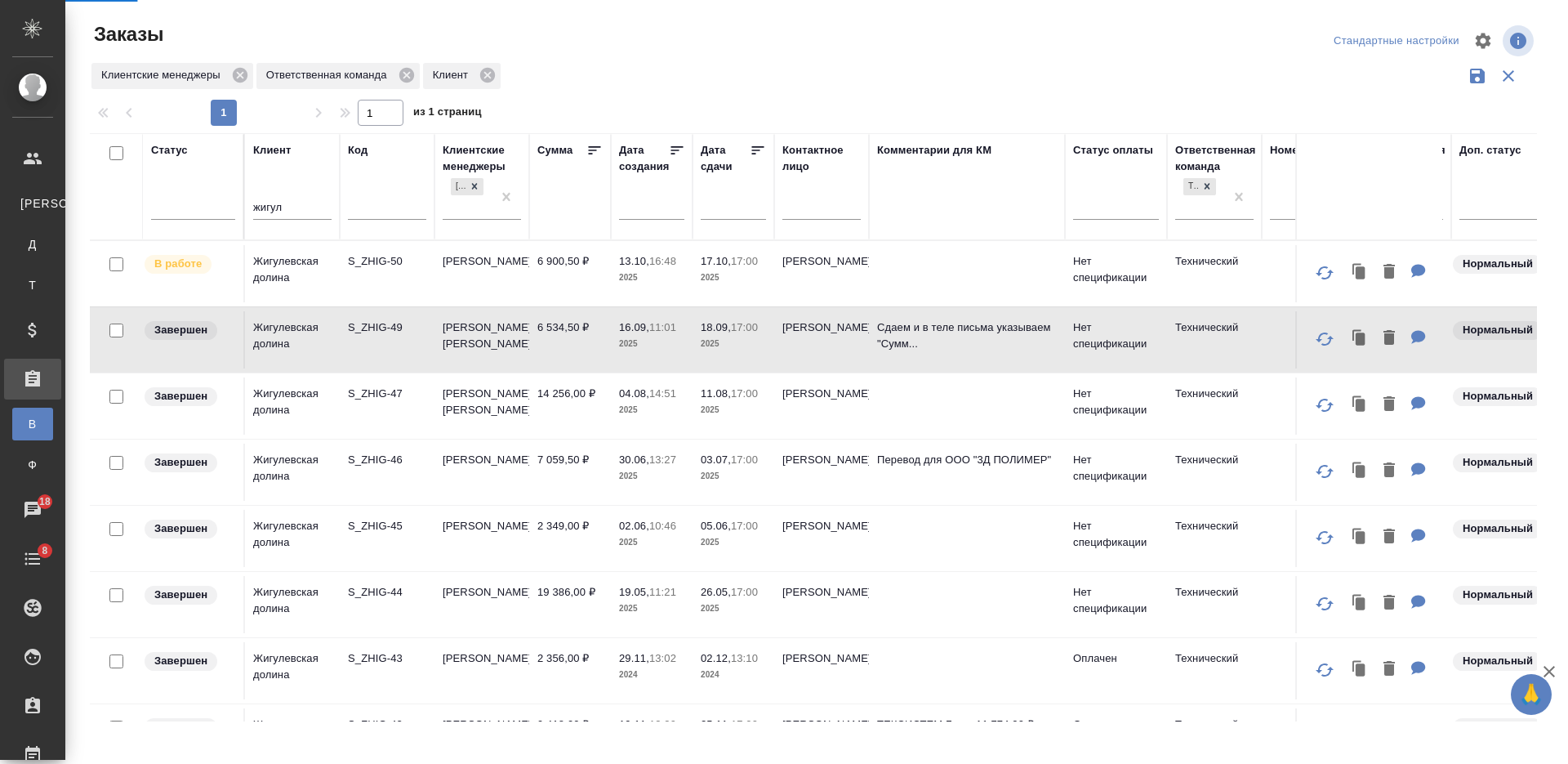
select select "RU"
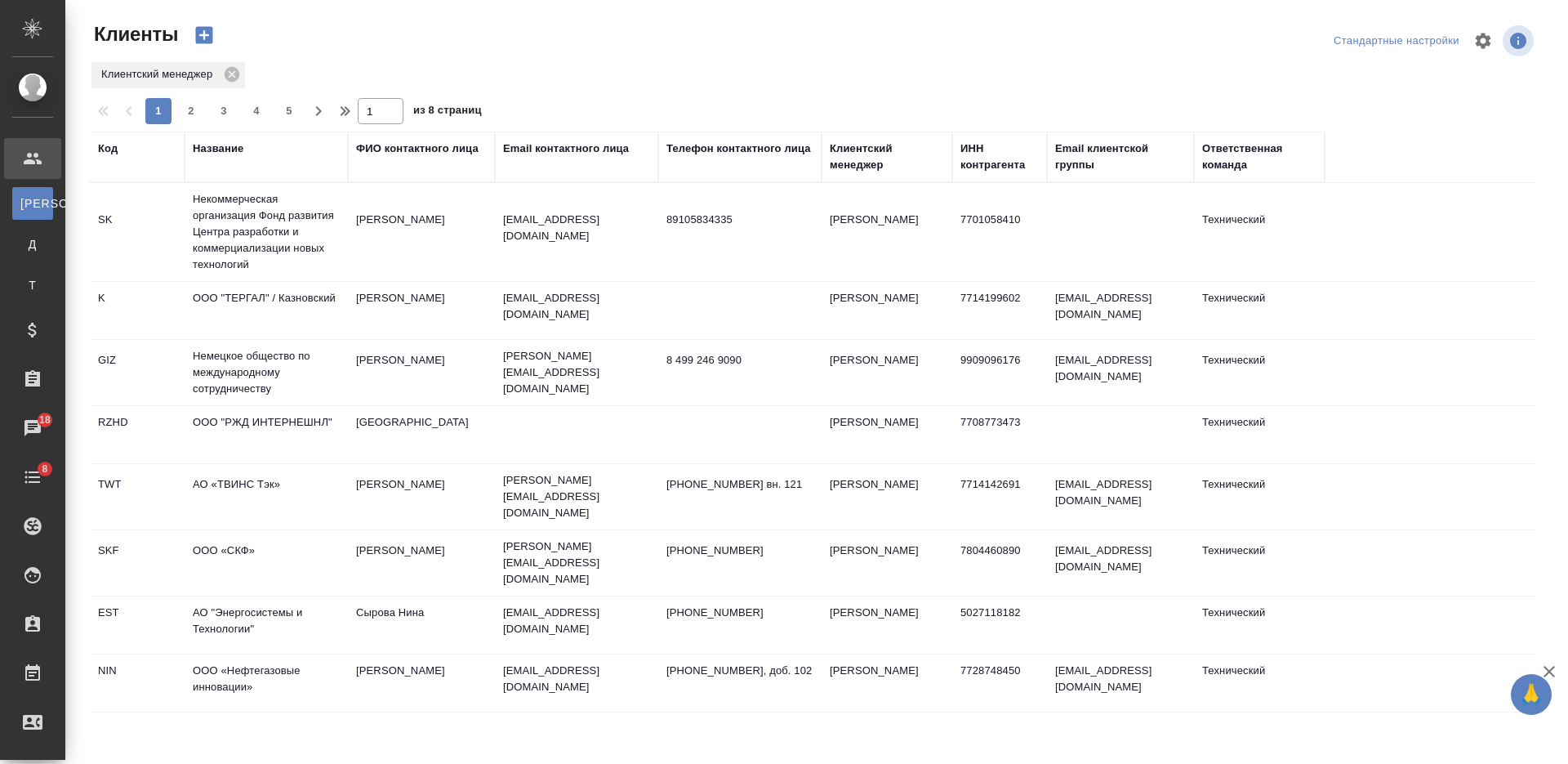
click at [220, 146] on div "Название" at bounding box center [217, 148] width 50 height 16
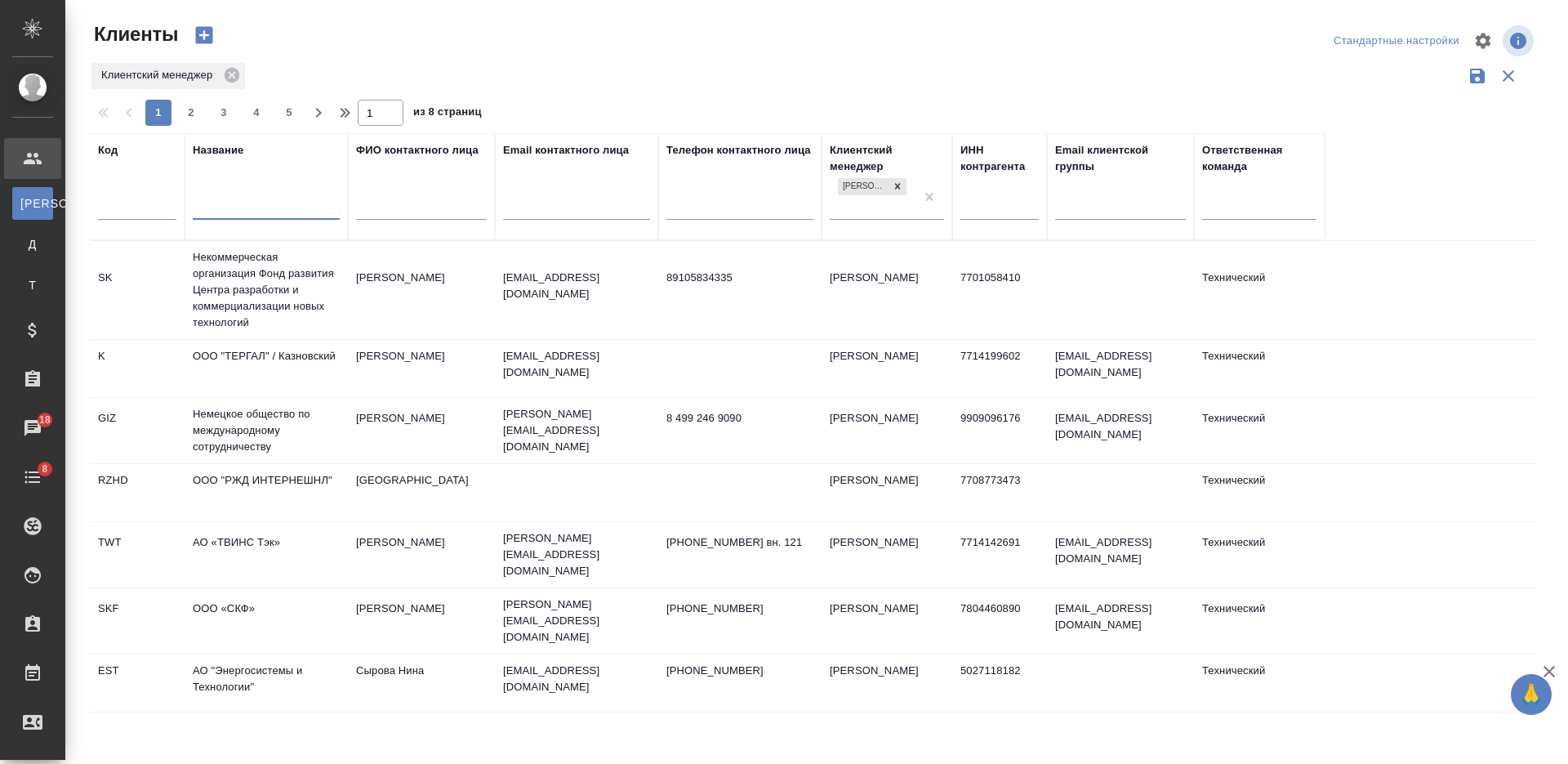
click at [256, 212] on input "text" at bounding box center [266, 208] width 147 height 20
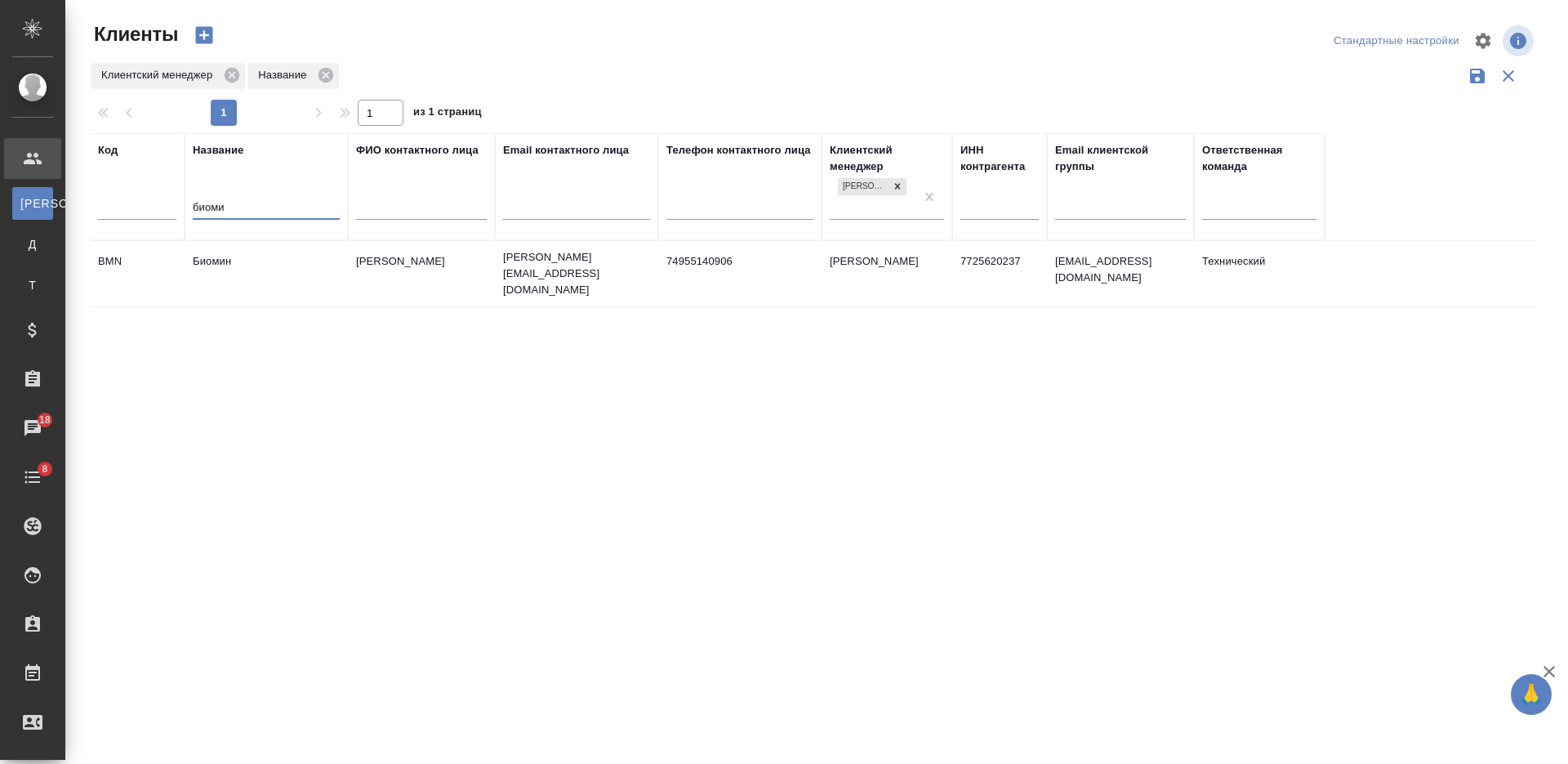
click at [294, 281] on td "Биомин" at bounding box center [266, 273] width 163 height 57
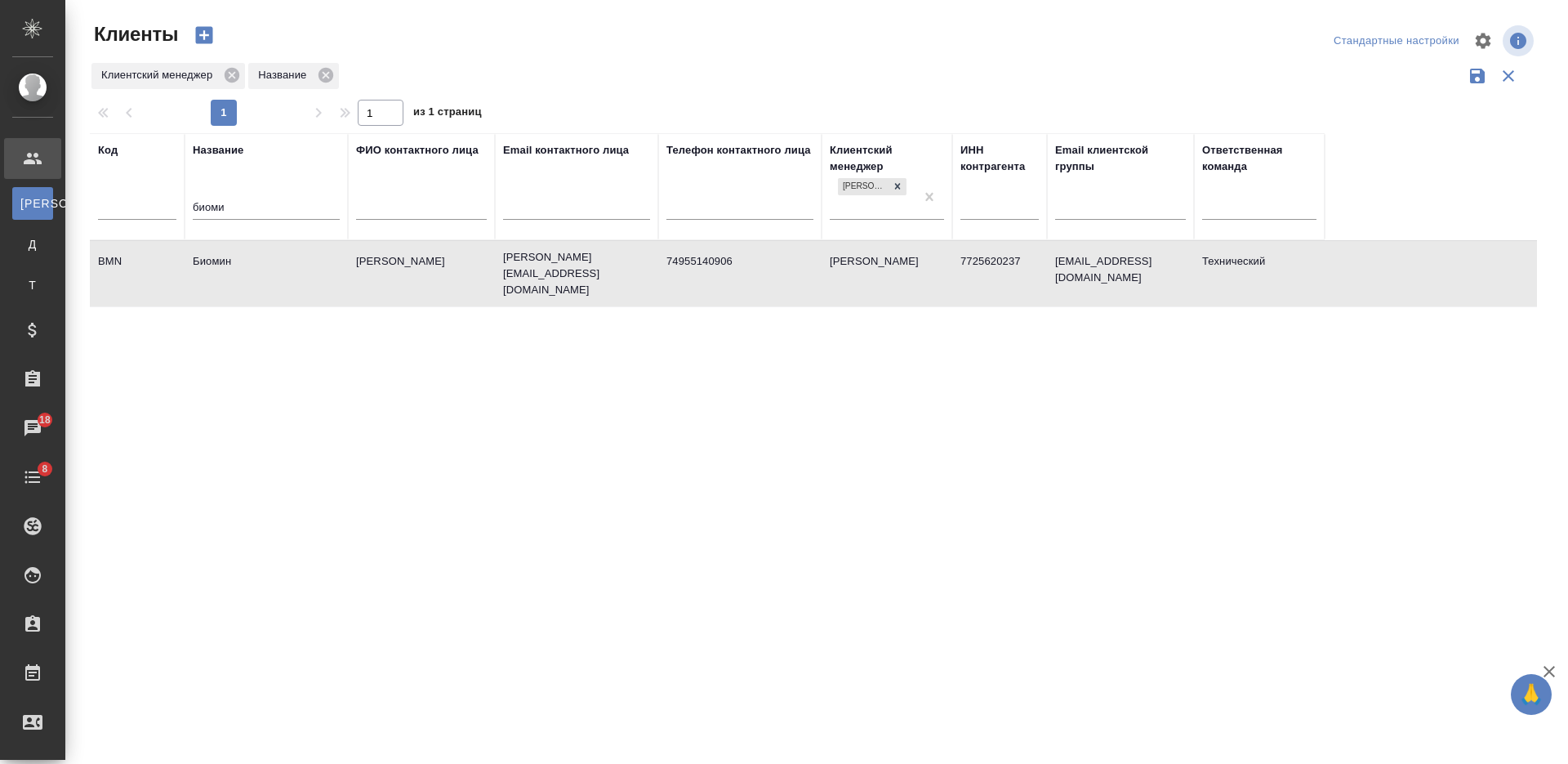
click at [294, 281] on td "Биомин" at bounding box center [266, 273] width 163 height 57
click at [206, 208] on input "биоми" at bounding box center [266, 208] width 147 height 20
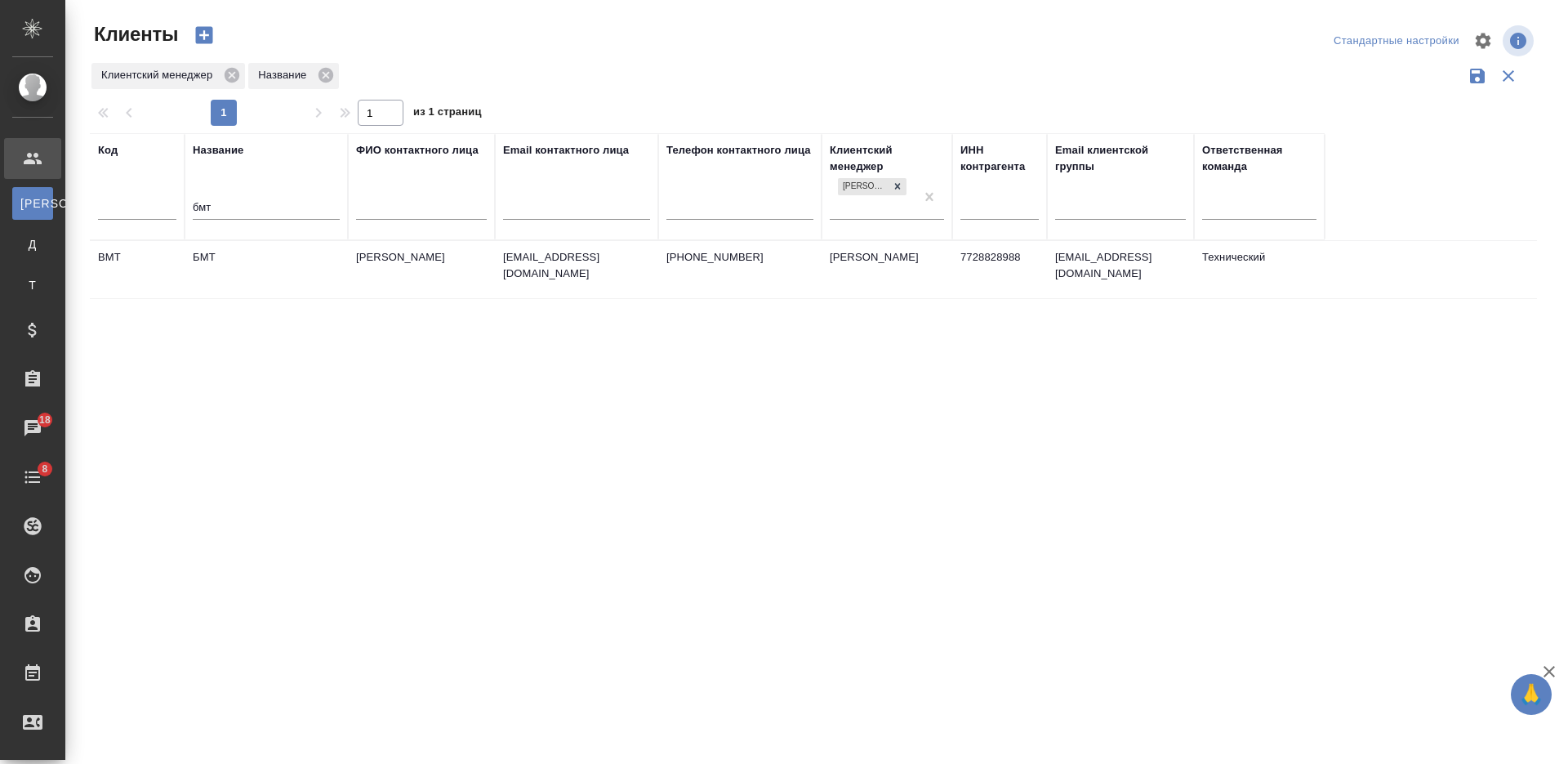
click at [258, 272] on td "БМТ" at bounding box center [266, 269] width 163 height 57
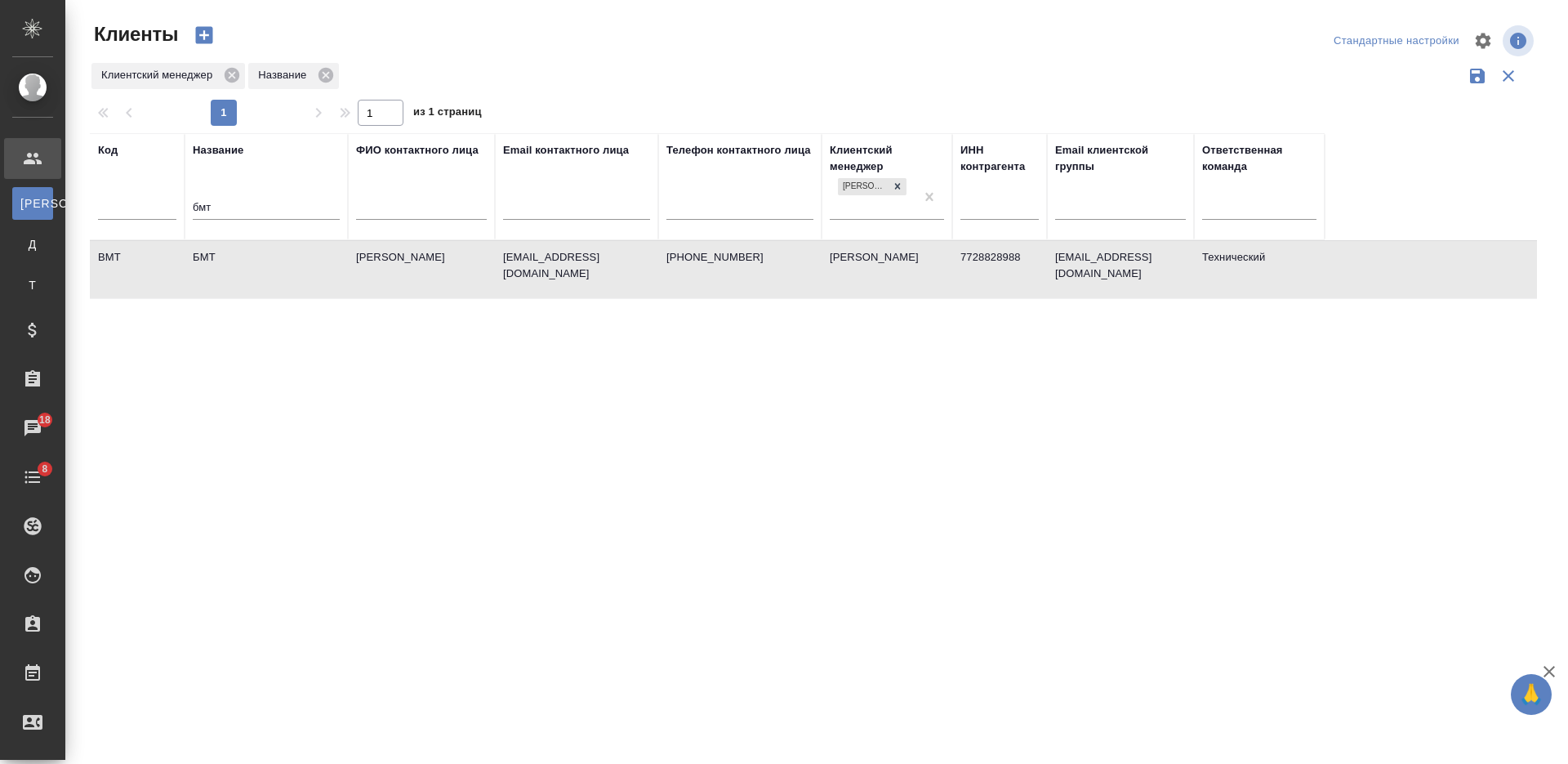
click at [258, 272] on td "БМТ" at bounding box center [266, 269] width 163 height 57
click at [220, 200] on input "бмт" at bounding box center [266, 208] width 147 height 20
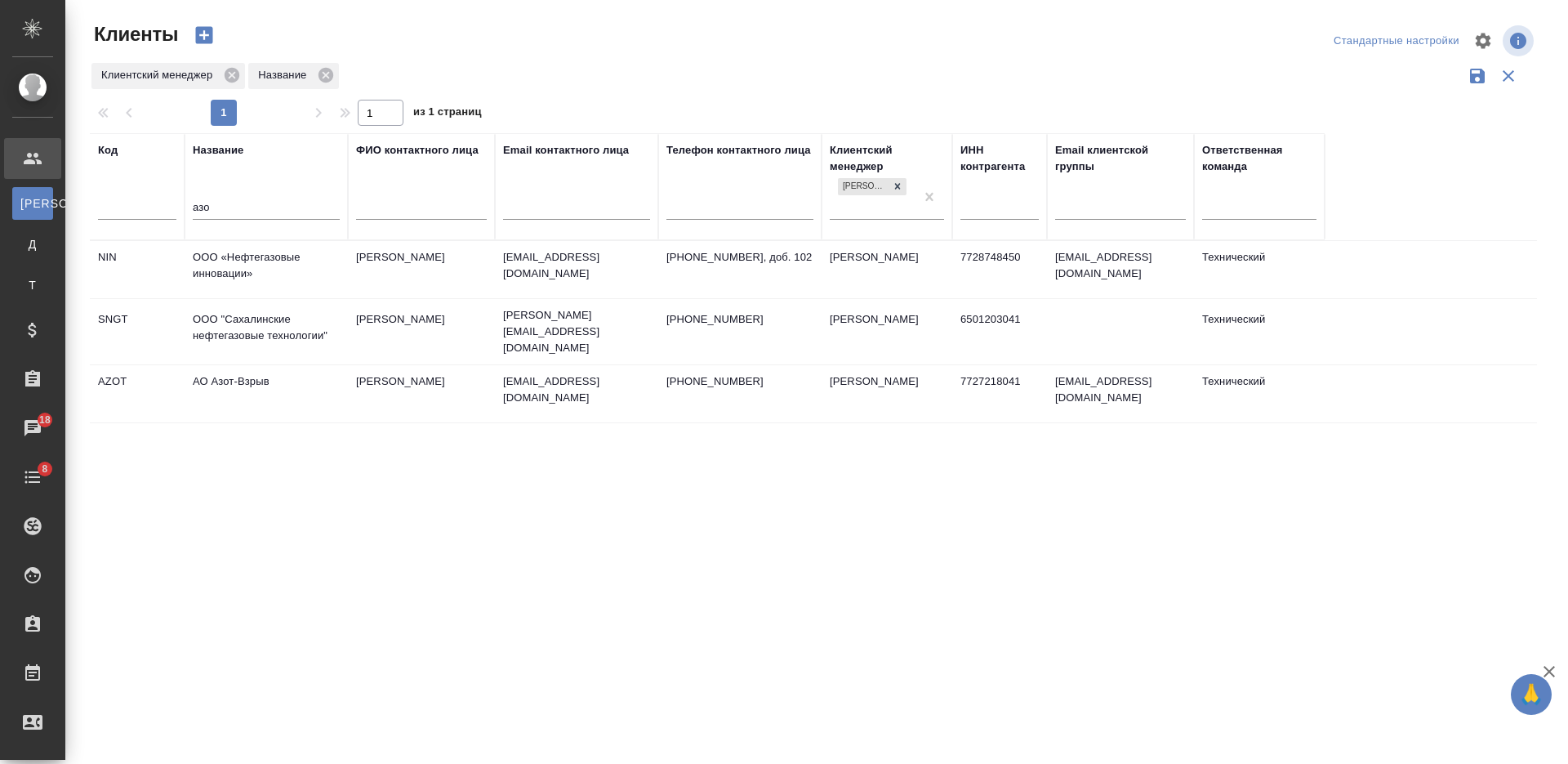
click at [287, 390] on td "АО Азот-Взрыв" at bounding box center [266, 393] width 163 height 57
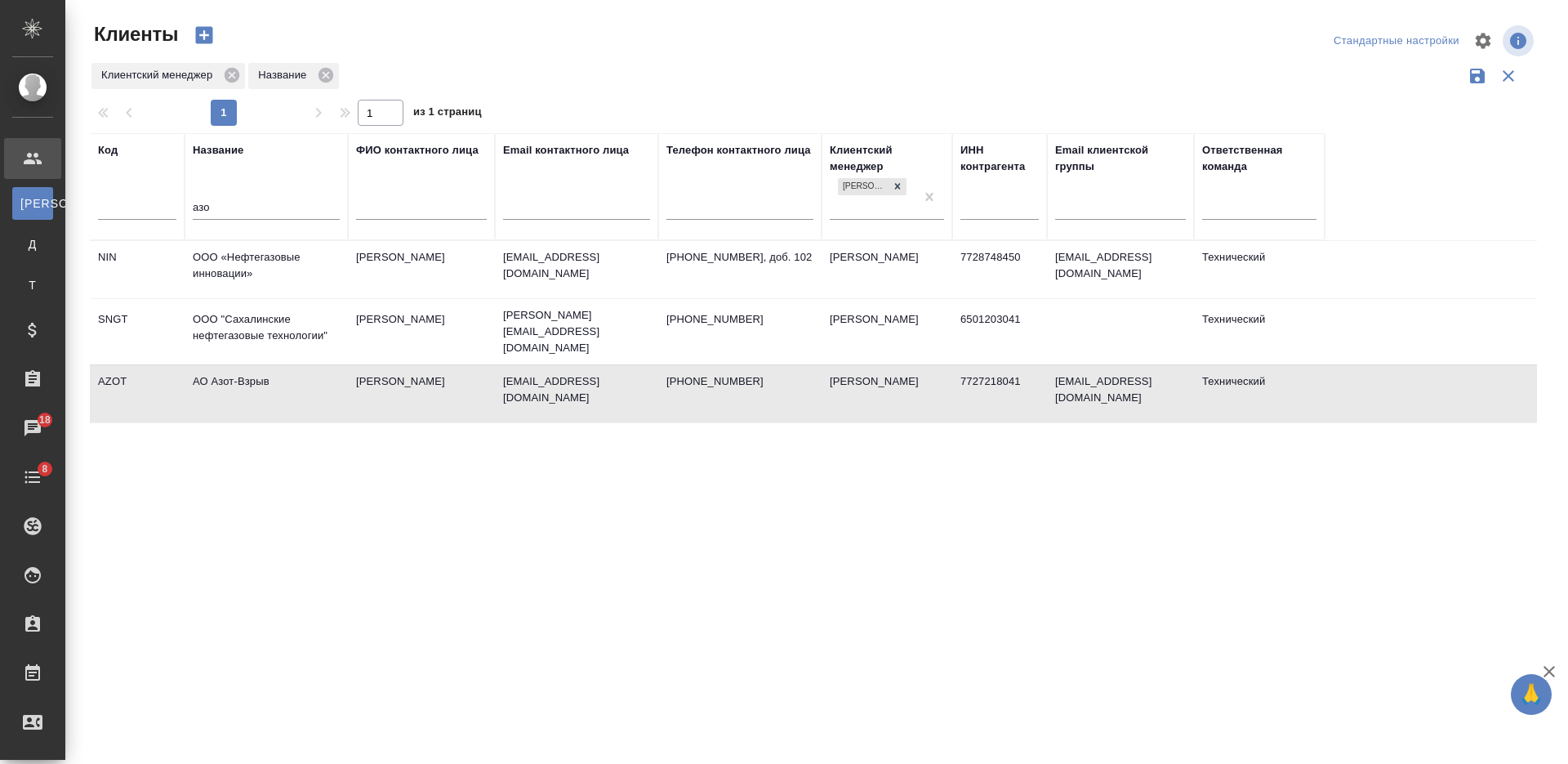
click at [216, 201] on input "азо" at bounding box center [266, 208] width 147 height 20
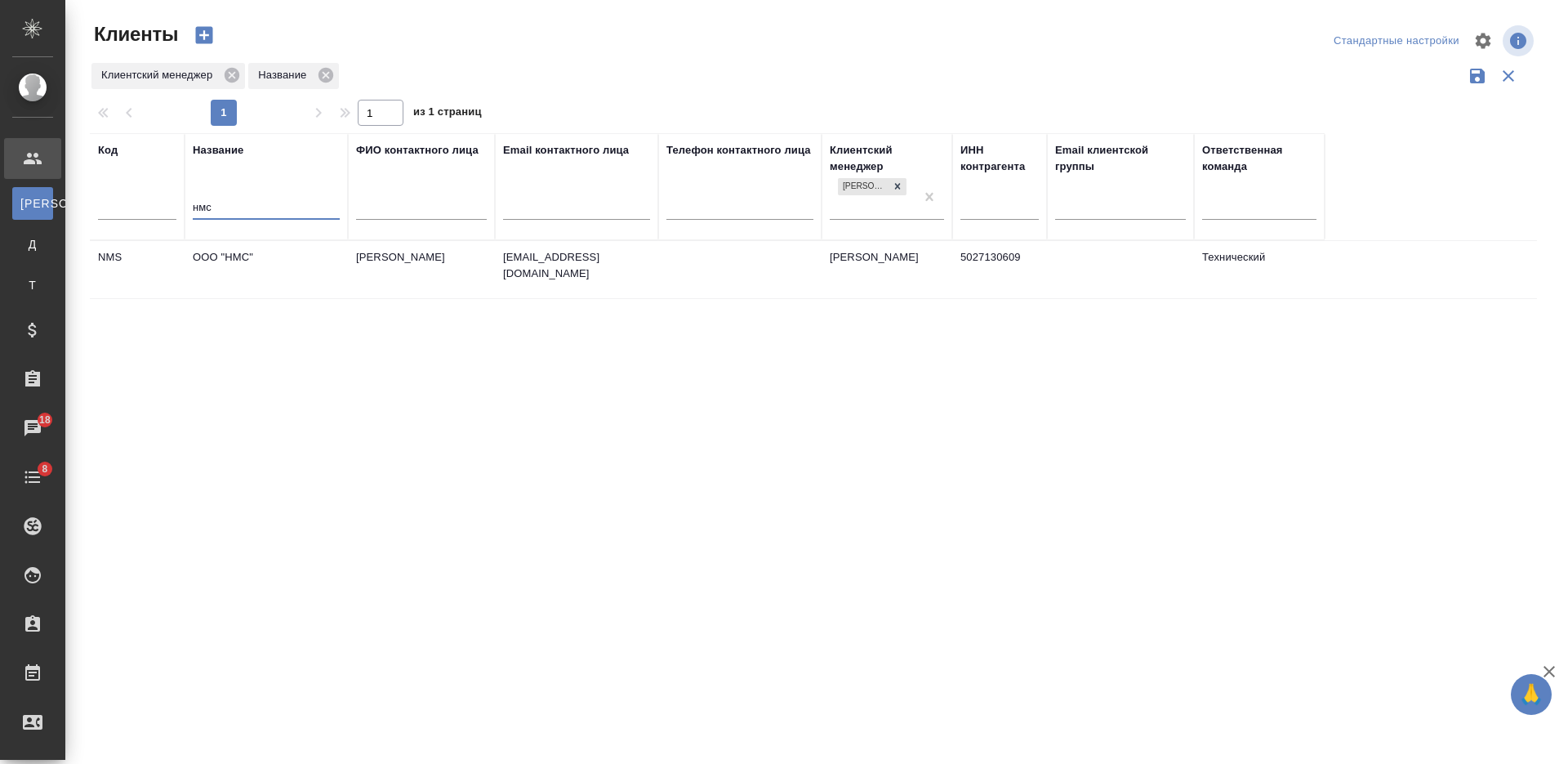
click at [279, 269] on td "ООО "НМС"" at bounding box center [266, 269] width 163 height 57
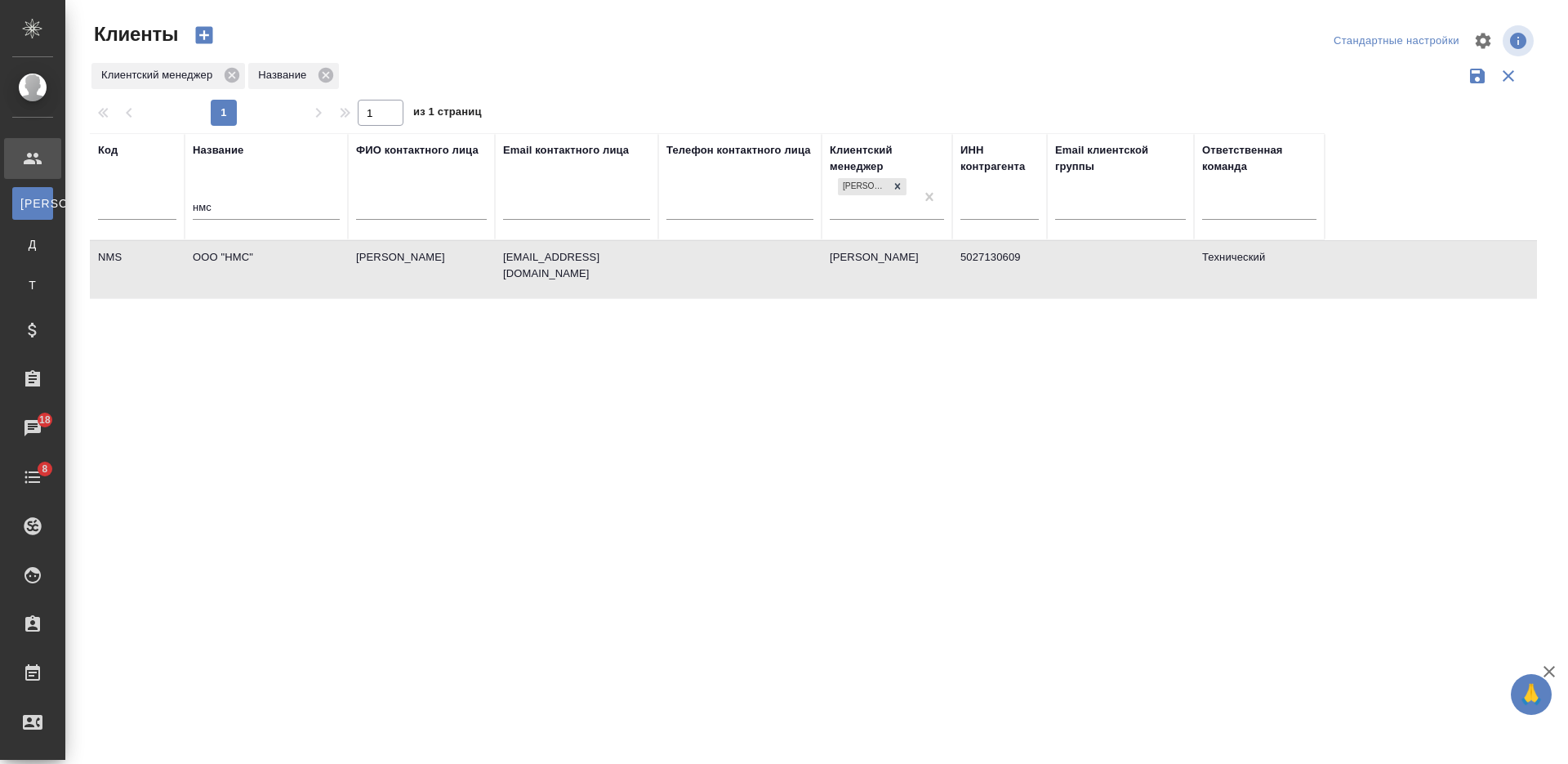
click at [279, 269] on td "ООО "НМС"" at bounding box center [266, 269] width 163 height 57
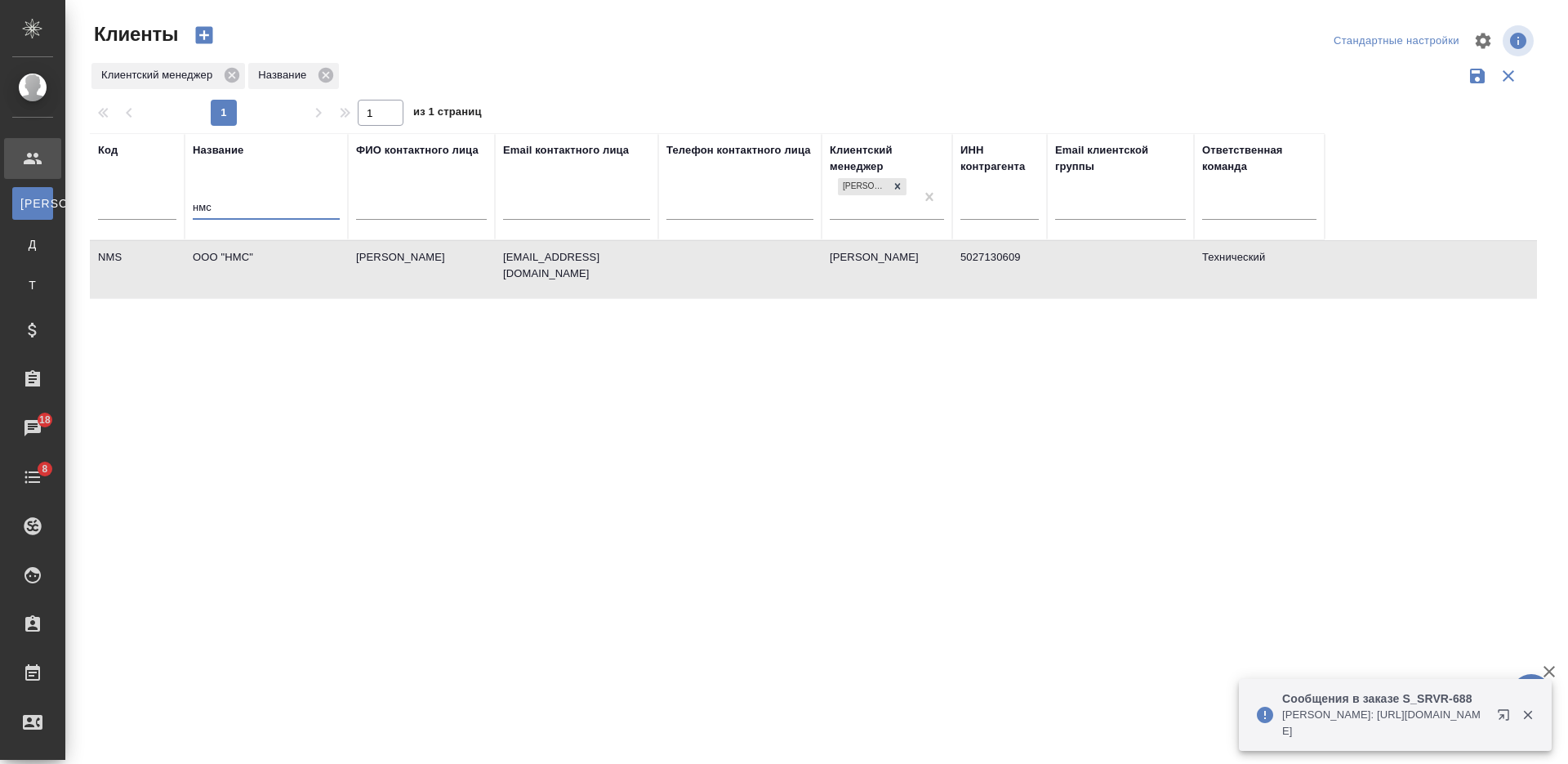
click at [209, 203] on input "нмс" at bounding box center [266, 208] width 147 height 20
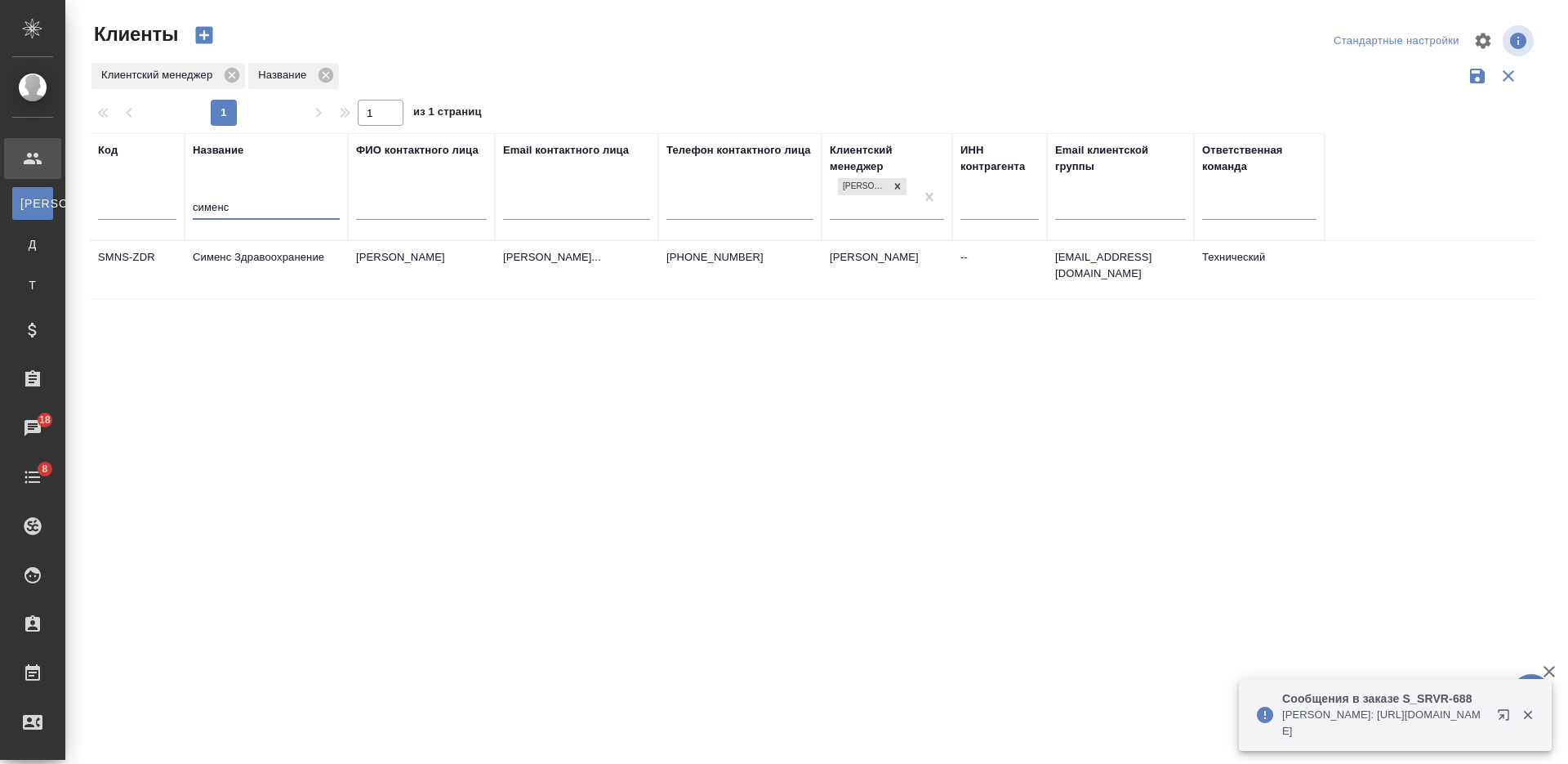
click at [325, 269] on td "Сименс Здравоохранение" at bounding box center [266, 269] width 163 height 57
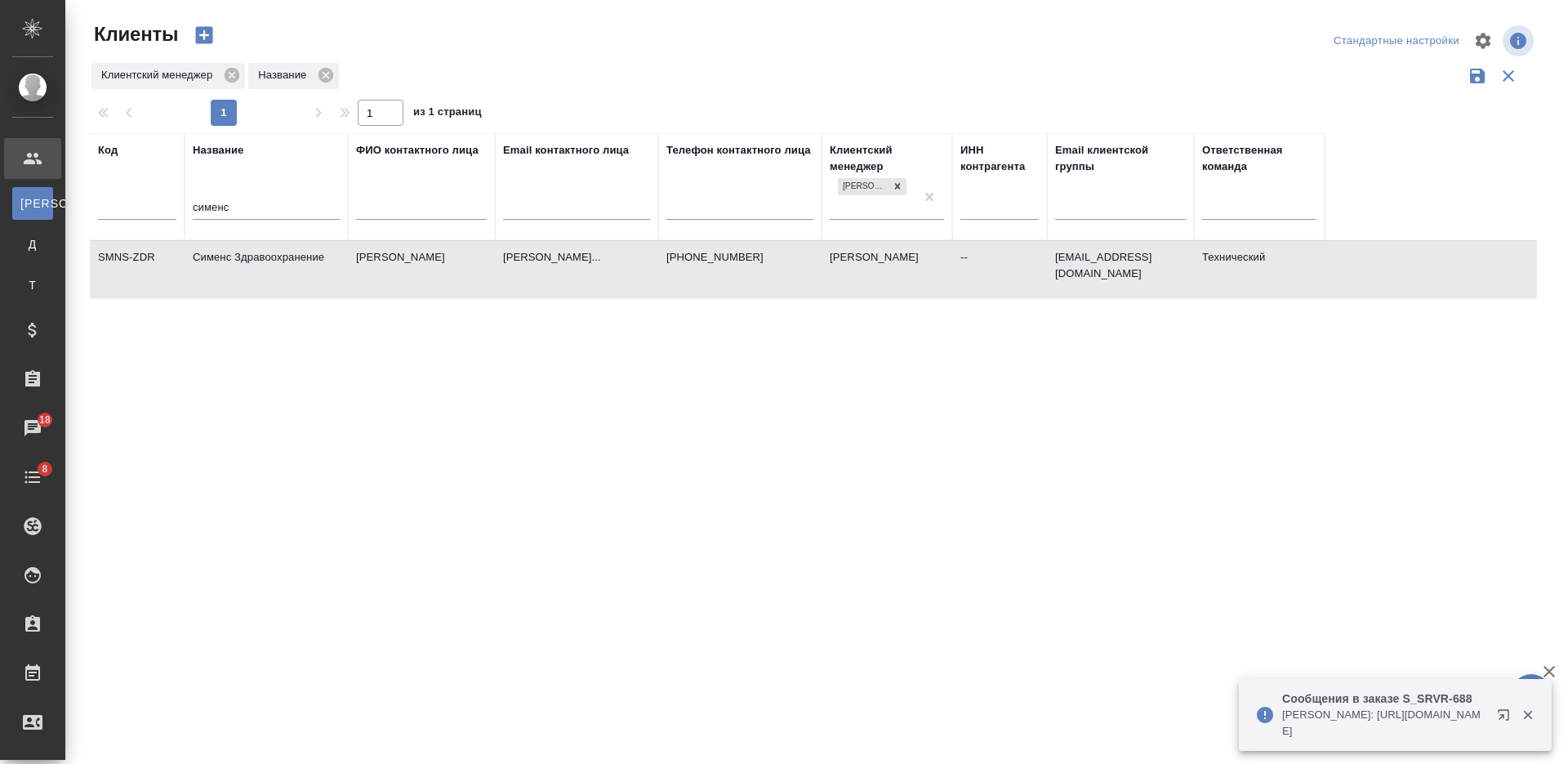
click at [325, 269] on td "Сименс Здравоохранение" at bounding box center [266, 269] width 163 height 57
click at [223, 198] on div "сименс" at bounding box center [266, 210] width 147 height 40
click at [208, 208] on input "сименс" at bounding box center [266, 208] width 147 height 20
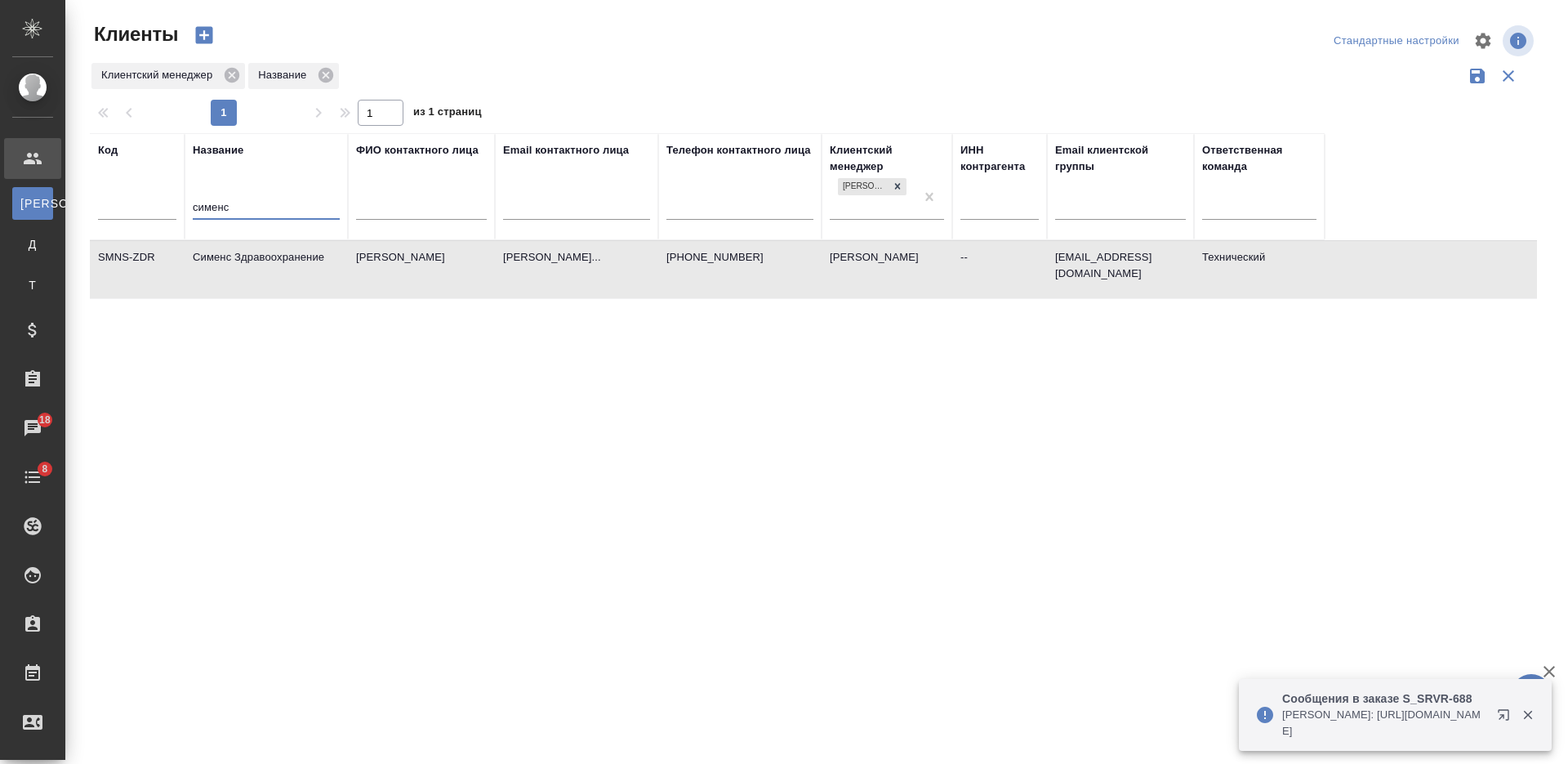
click at [208, 208] on input "сименс" at bounding box center [266, 208] width 147 height 20
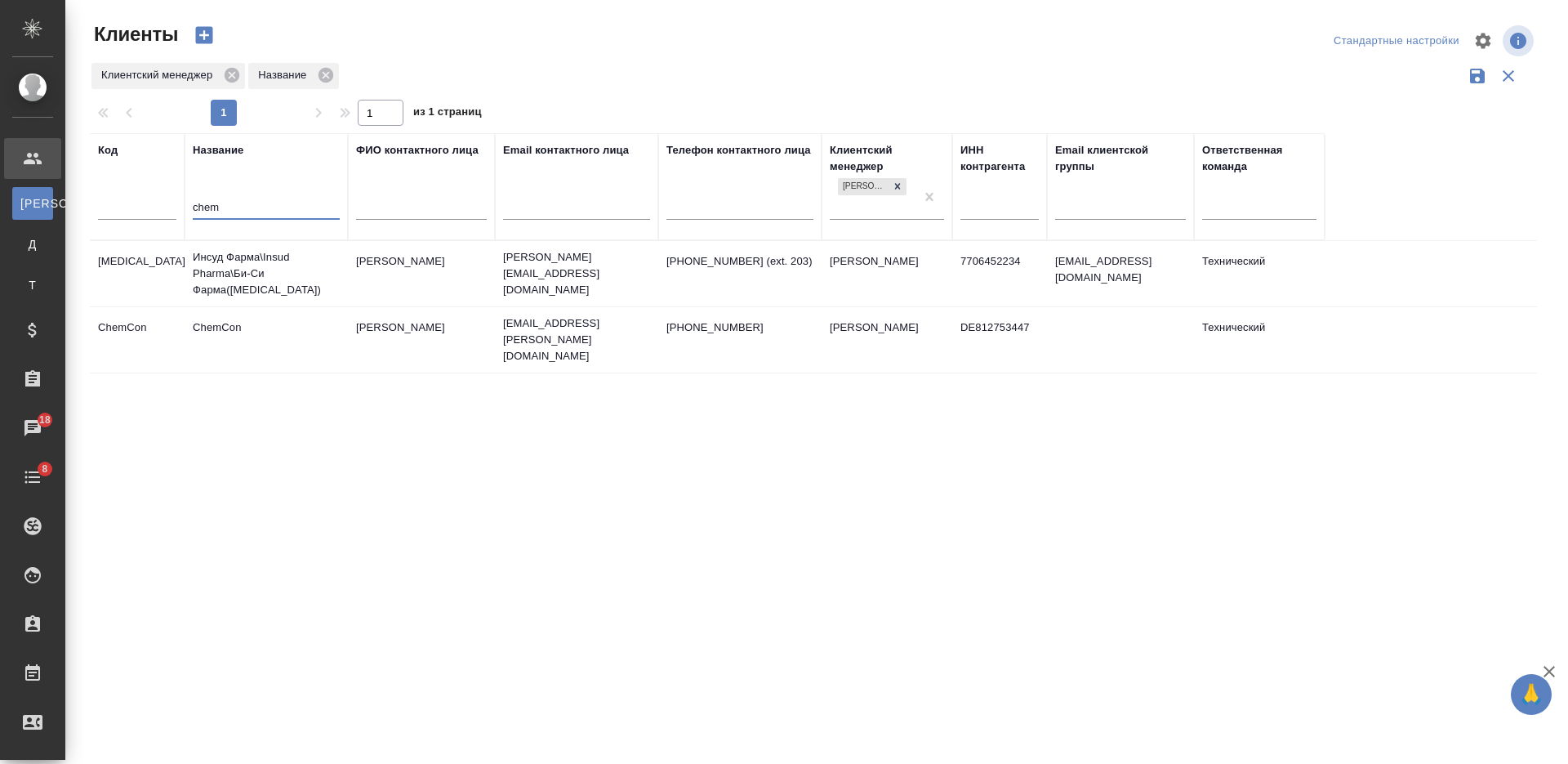
type input "chem"
click at [289, 283] on td "Инсуд Фарма\Insud Pharma\Би-Си Фарма([MEDICAL_DATA])" at bounding box center [266, 274] width 163 height 65
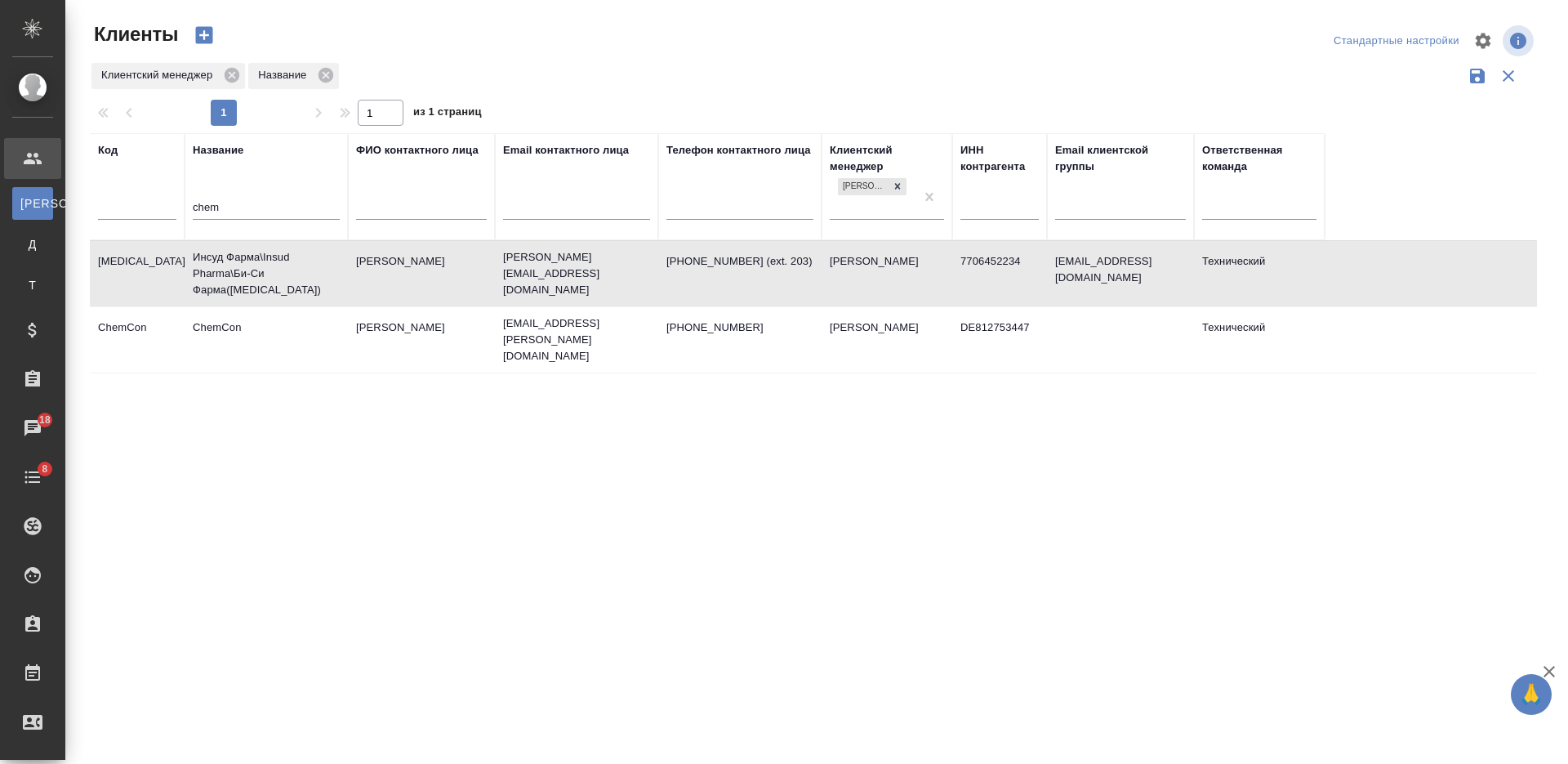
click at [289, 283] on td "Инсуд Фарма\Insud Pharma\Би-Си Фарма([MEDICAL_DATA])" at bounding box center [266, 274] width 163 height 65
click at [363, 355] on td "Ilka Noack" at bounding box center [421, 339] width 147 height 57
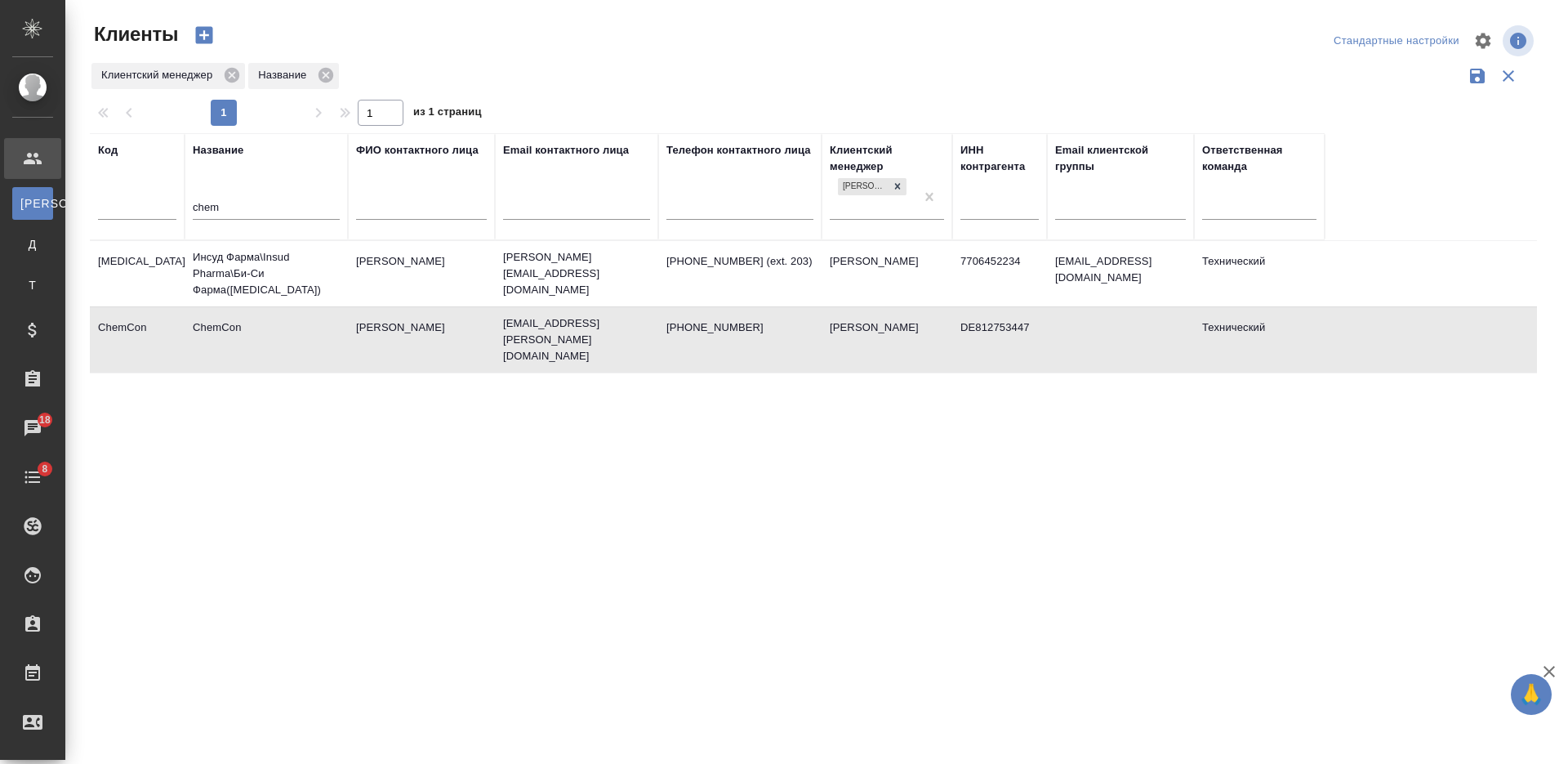
click at [363, 355] on td "Ilka Noack" at bounding box center [421, 339] width 147 height 57
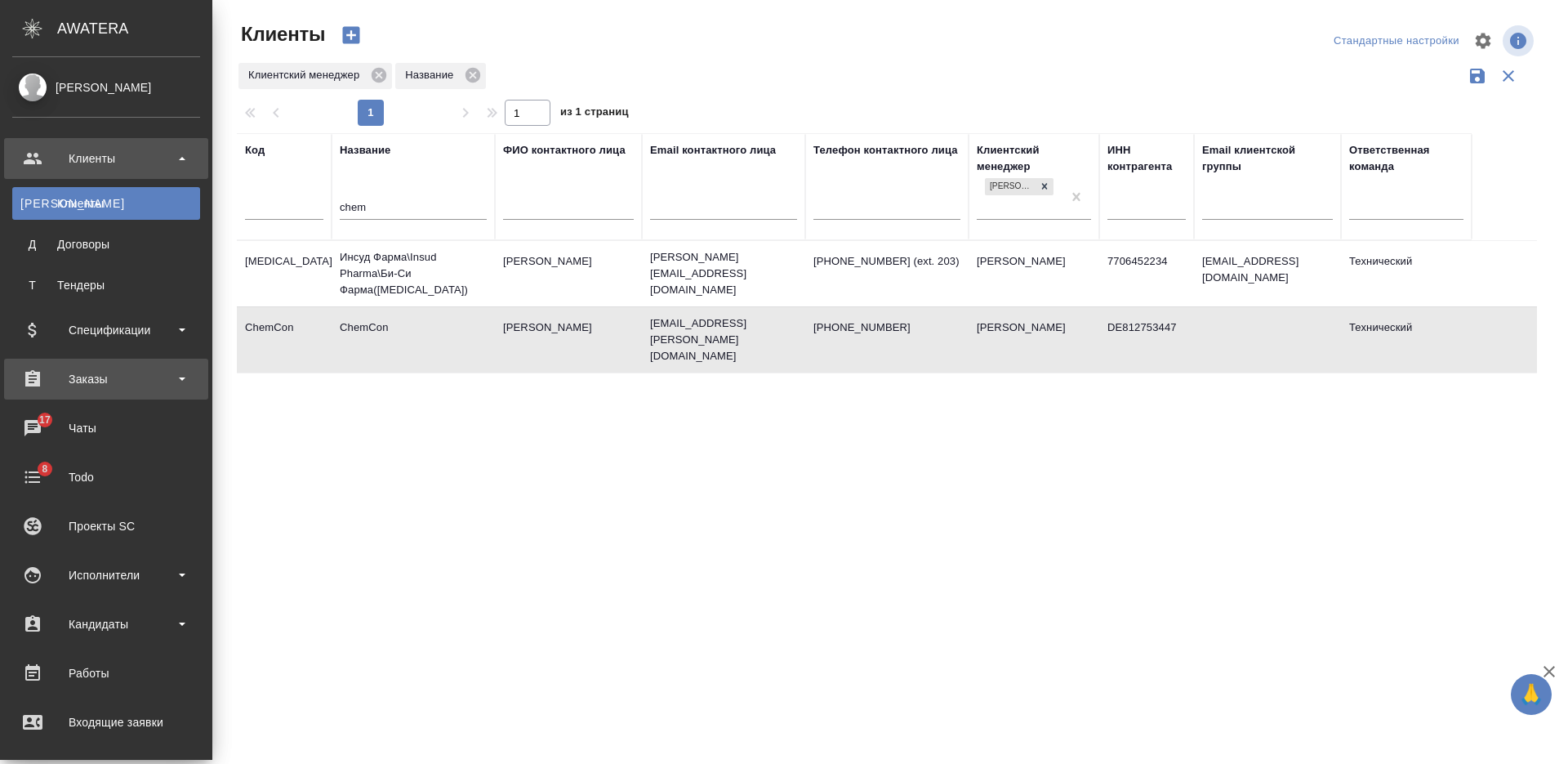
click at [106, 383] on div "Заказы" at bounding box center [106, 379] width 188 height 25
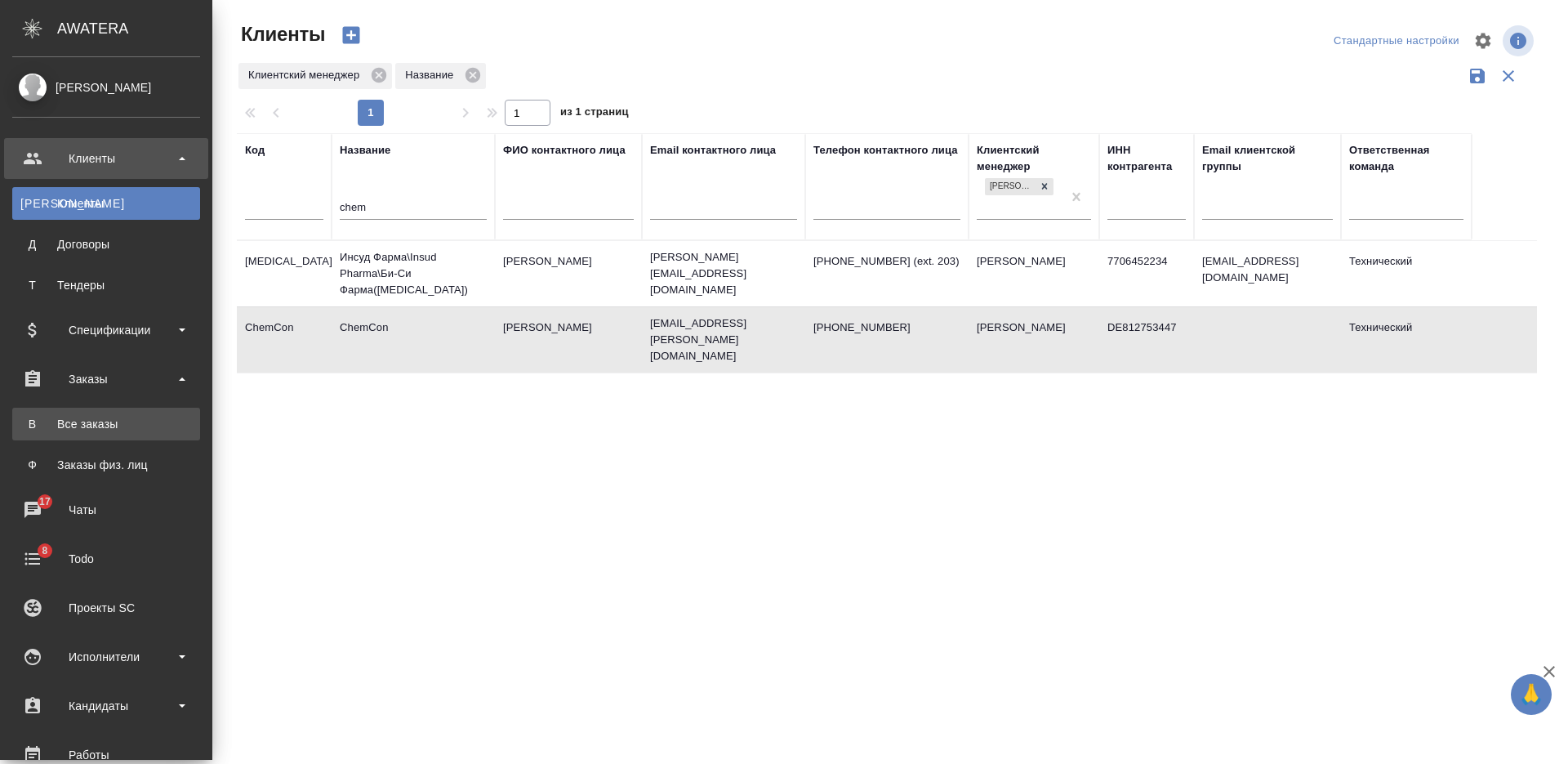
click at [106, 424] on div "Все заказы" at bounding box center [106, 424] width 171 height 16
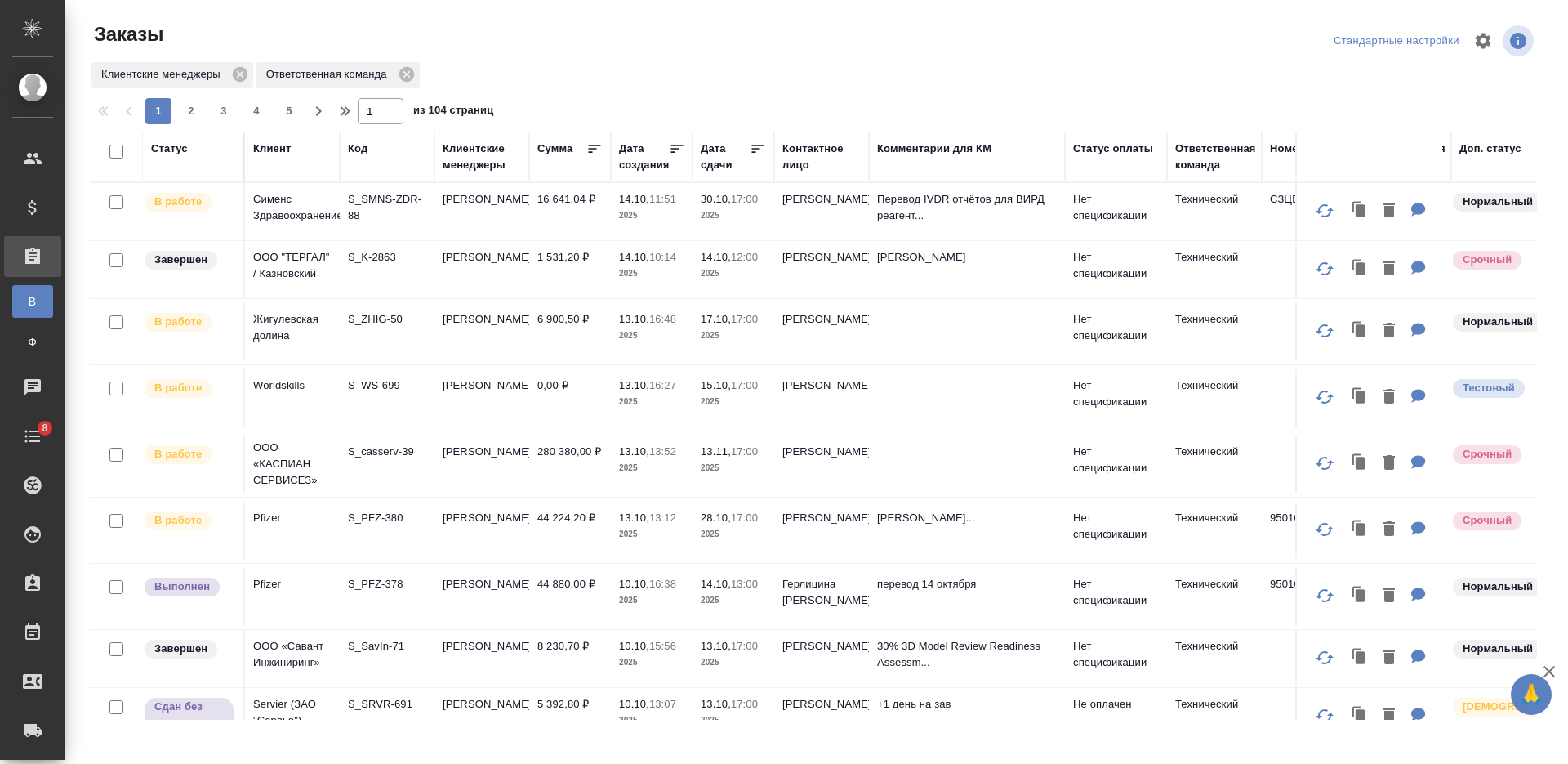
click at [167, 147] on div "Статус" at bounding box center [170, 148] width 37 height 16
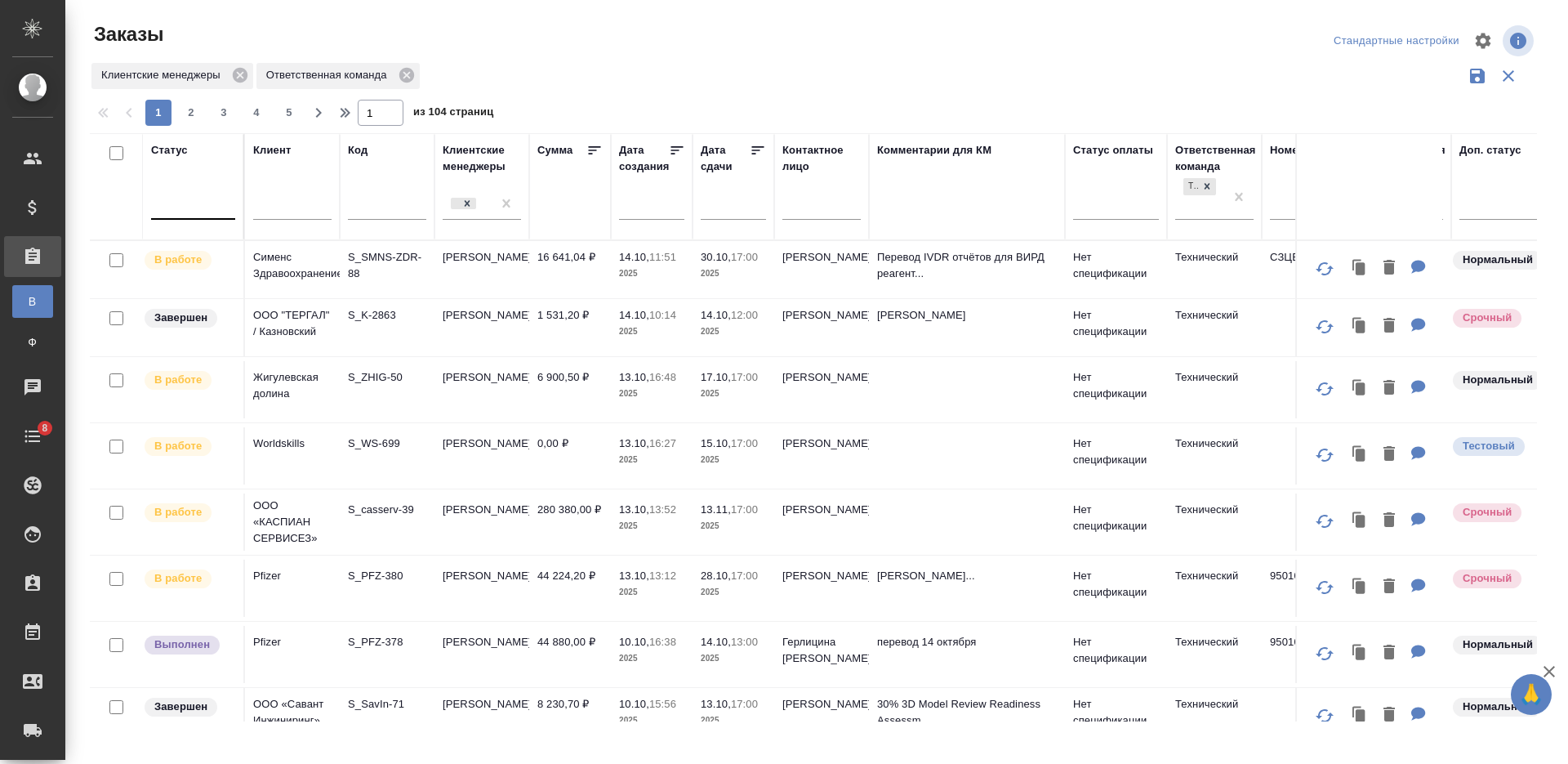
click at [202, 203] on div at bounding box center [192, 202] width 84 height 24
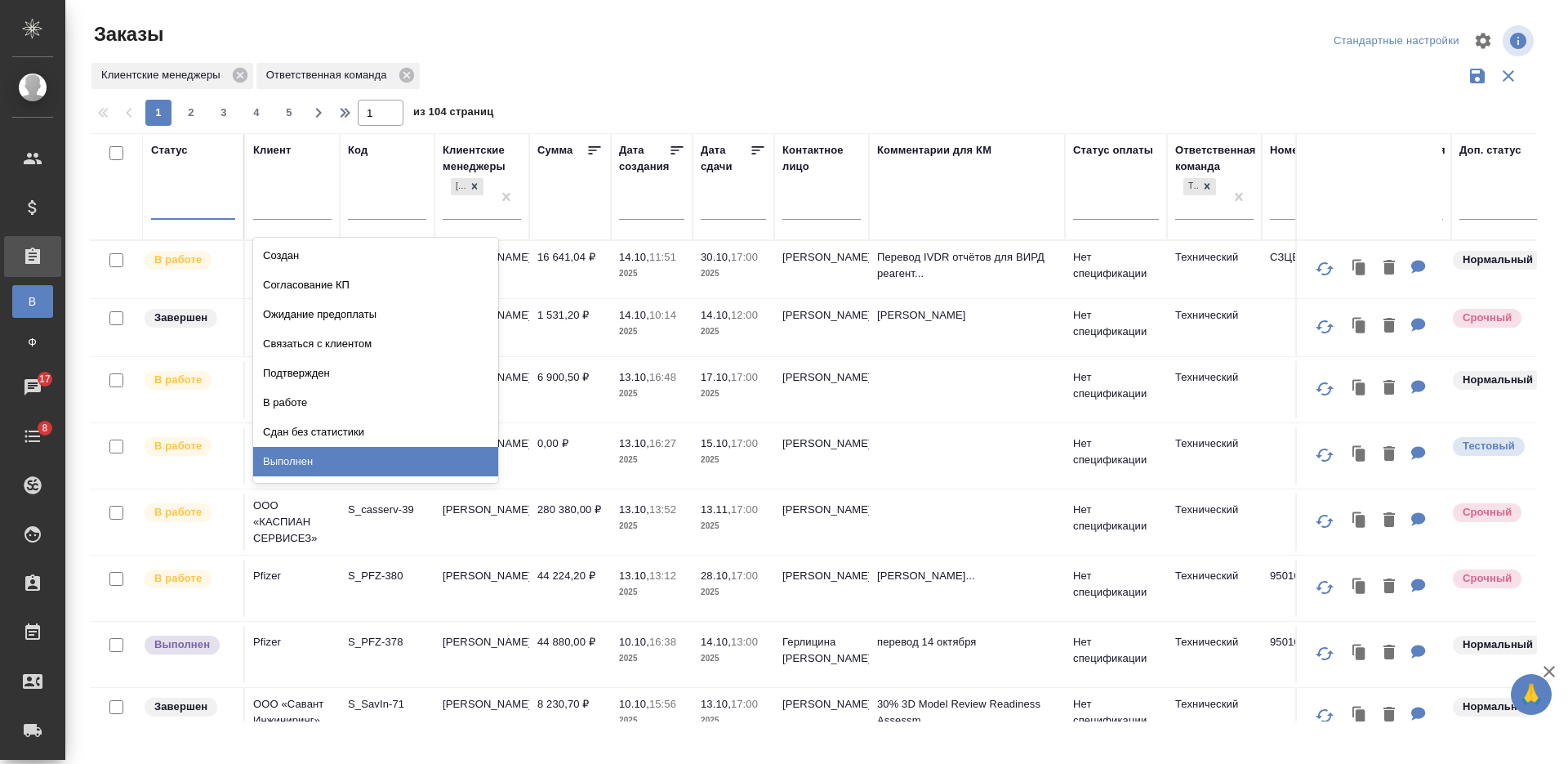
click at [386, 458] on div "Выполнен" at bounding box center [375, 461] width 245 height 29
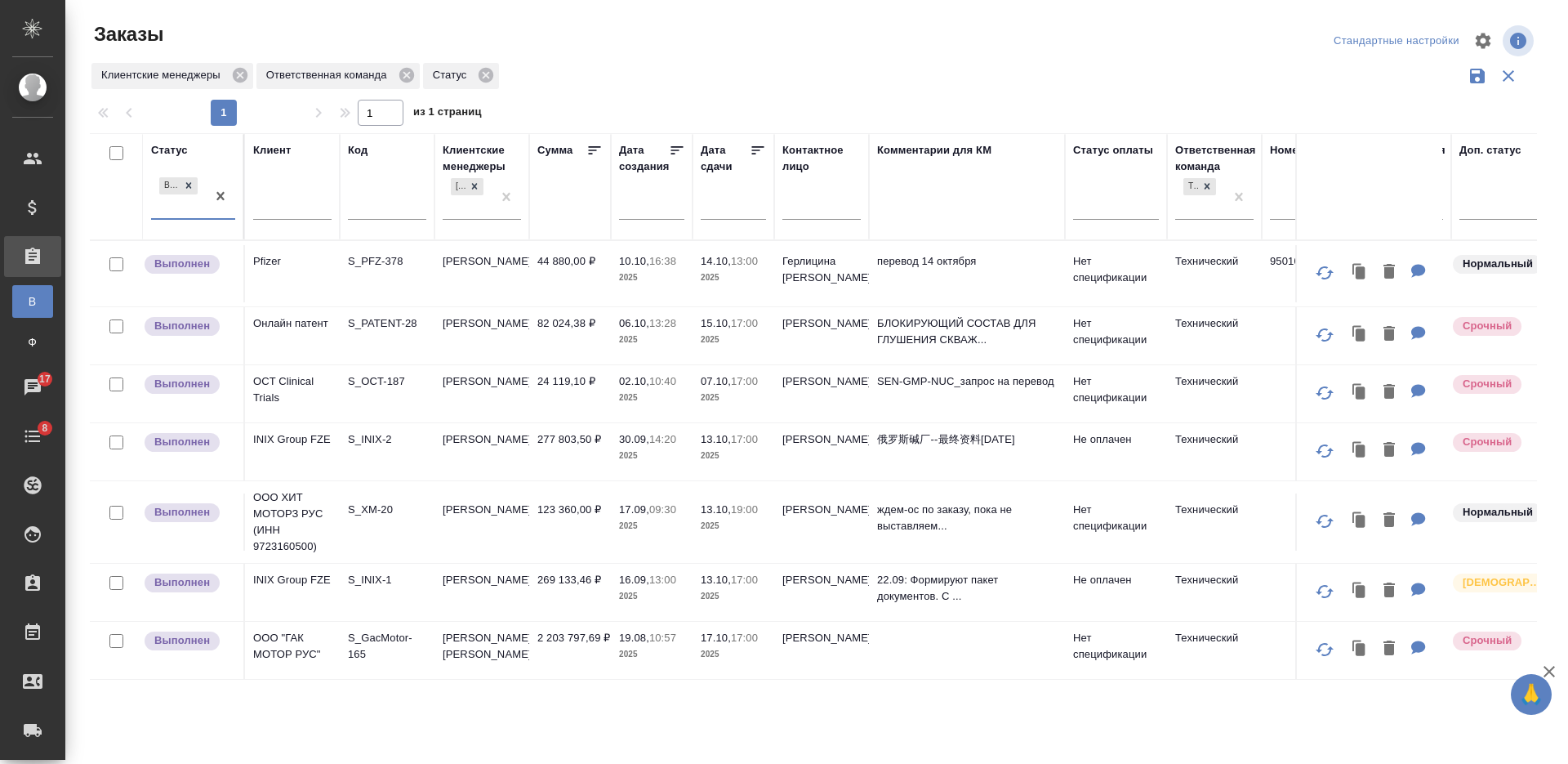
click at [641, 72] on div "Клиентские менеджеры Ответственная команда Статус" at bounding box center [813, 75] width 1447 height 31
click at [571, 594] on td "269 133,46 ₽" at bounding box center [569, 592] width 81 height 57
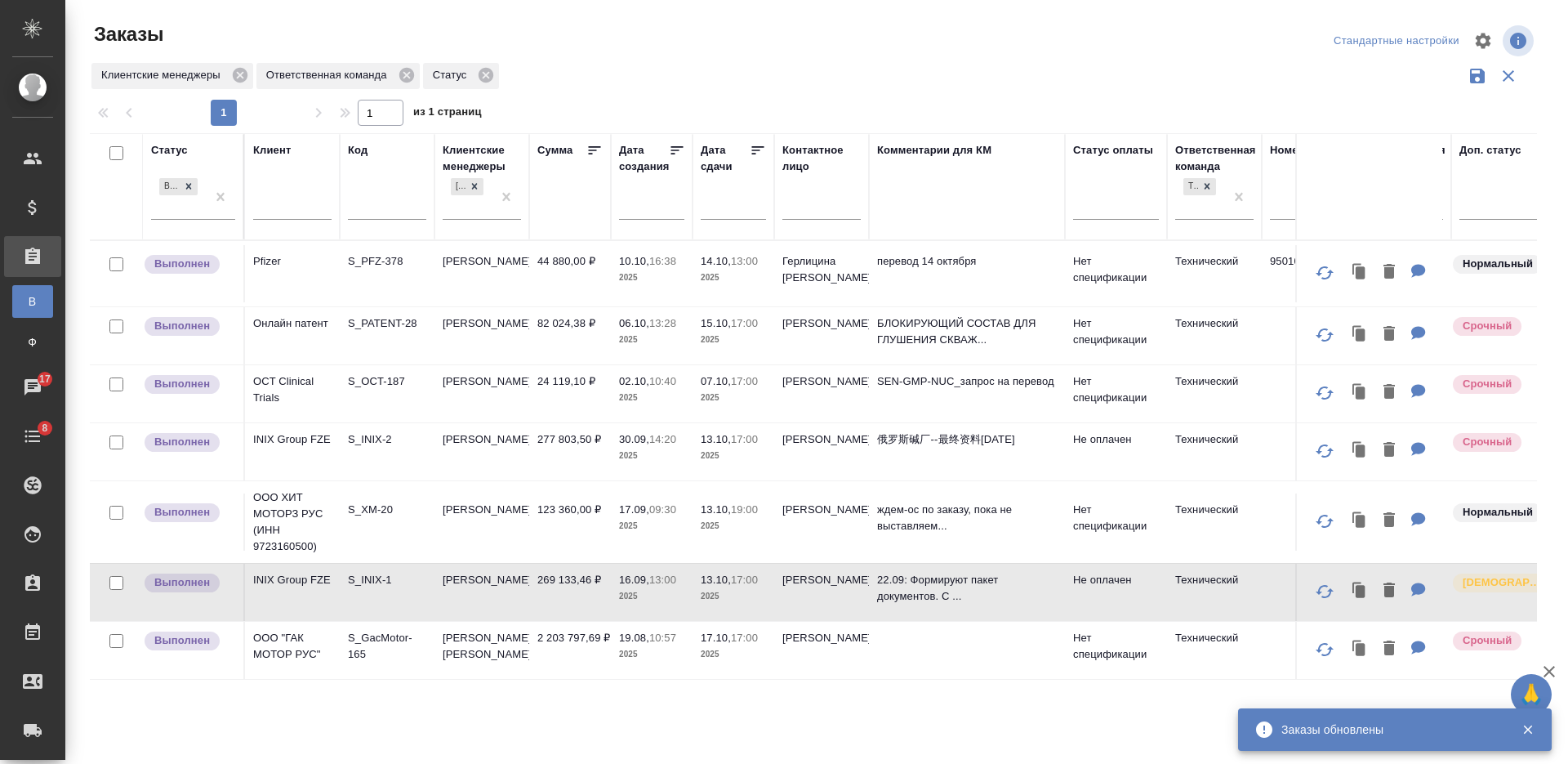
click at [498, 454] on td "[PERSON_NAME]" at bounding box center [481, 451] width 94 height 57
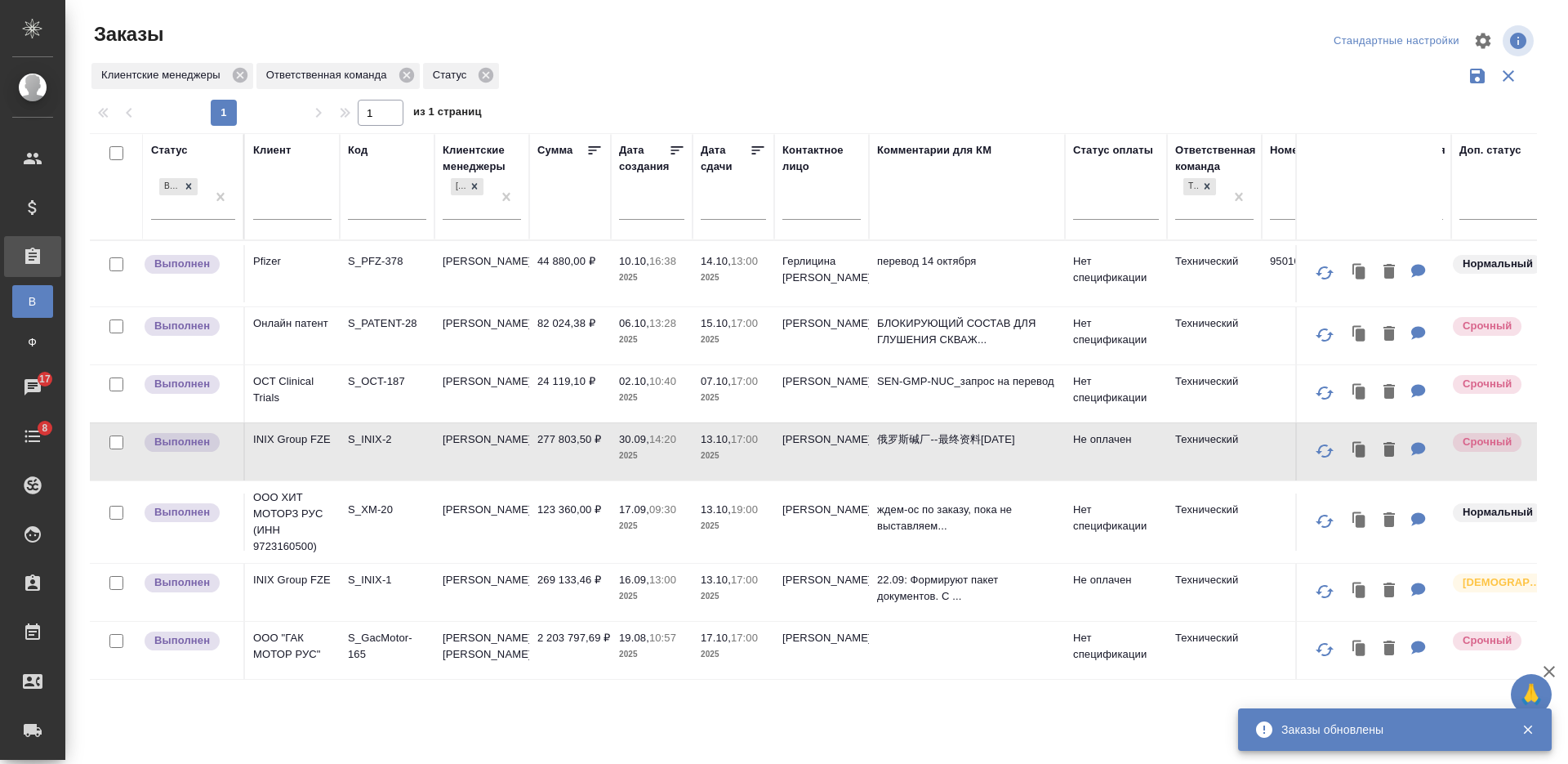
click at [510, 387] on td "[PERSON_NAME]" at bounding box center [481, 393] width 94 height 57
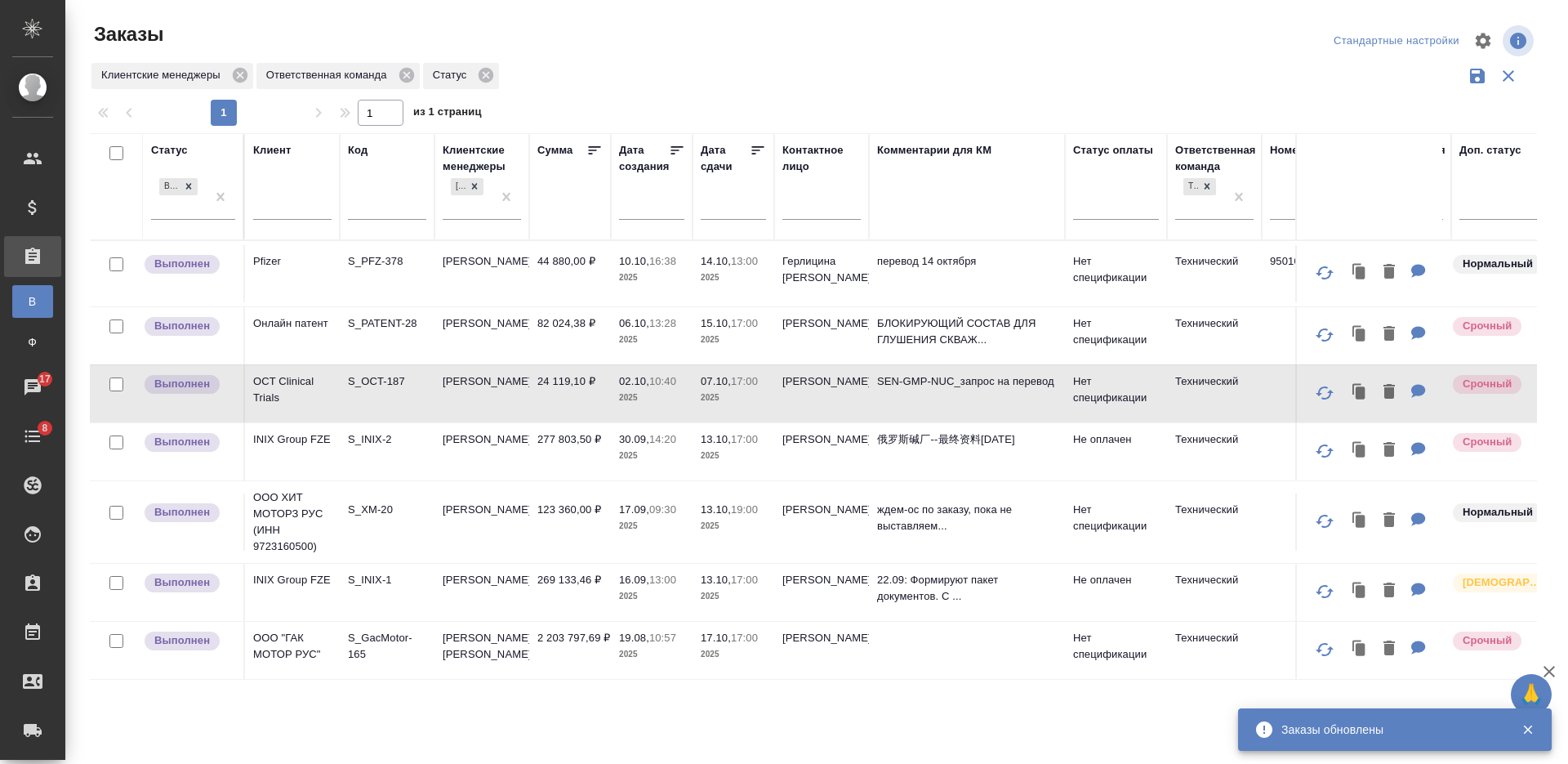
click at [505, 326] on td "[PERSON_NAME]" at bounding box center [481, 336] width 94 height 57
click at [505, 326] on td "Никифорова Валерия" at bounding box center [481, 336] width 94 height 57
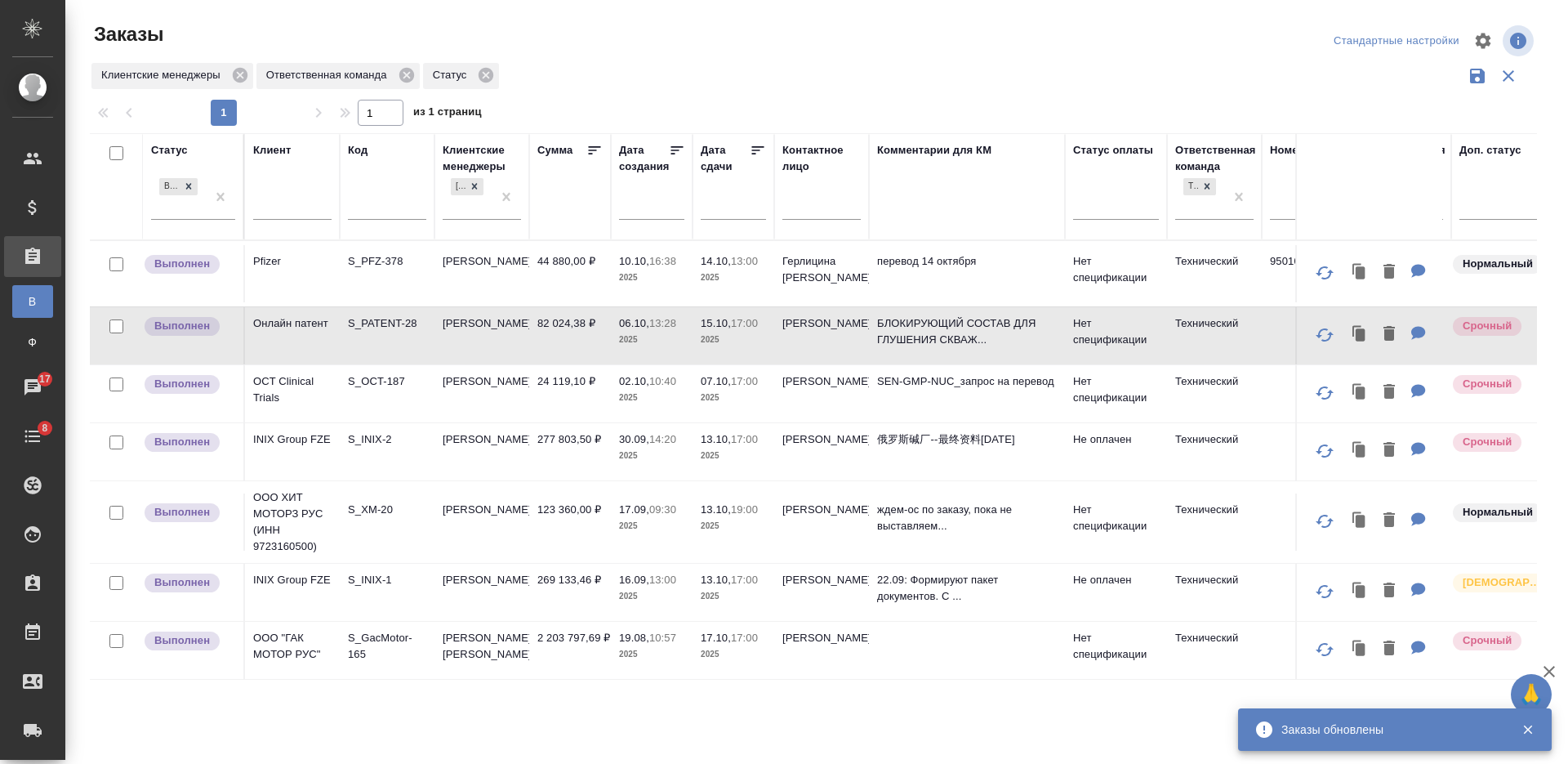
click at [519, 274] on td "Никифорова Валерия" at bounding box center [481, 273] width 94 height 57
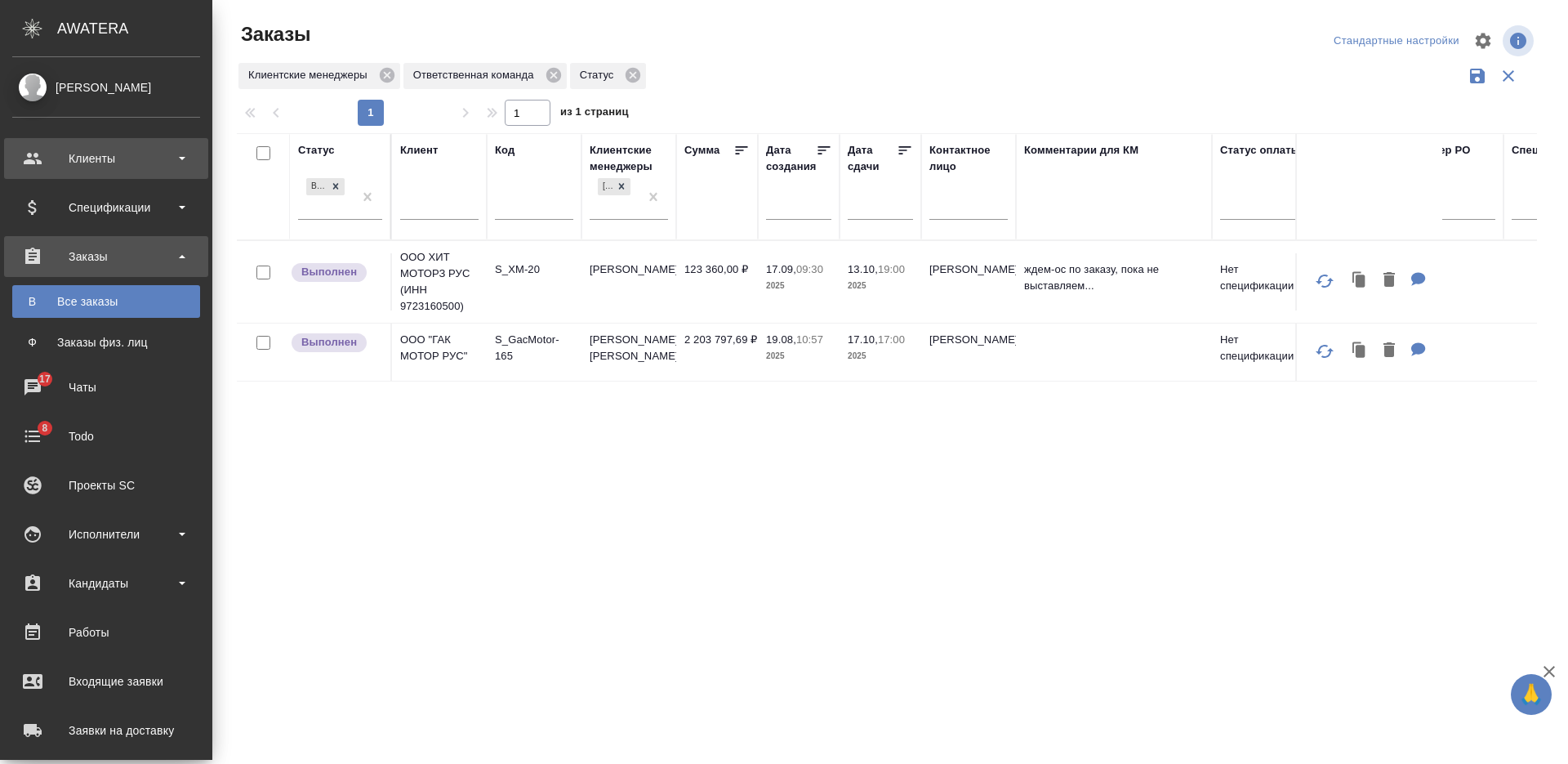
click at [125, 158] on div "Клиенты" at bounding box center [106, 159] width 188 height 25
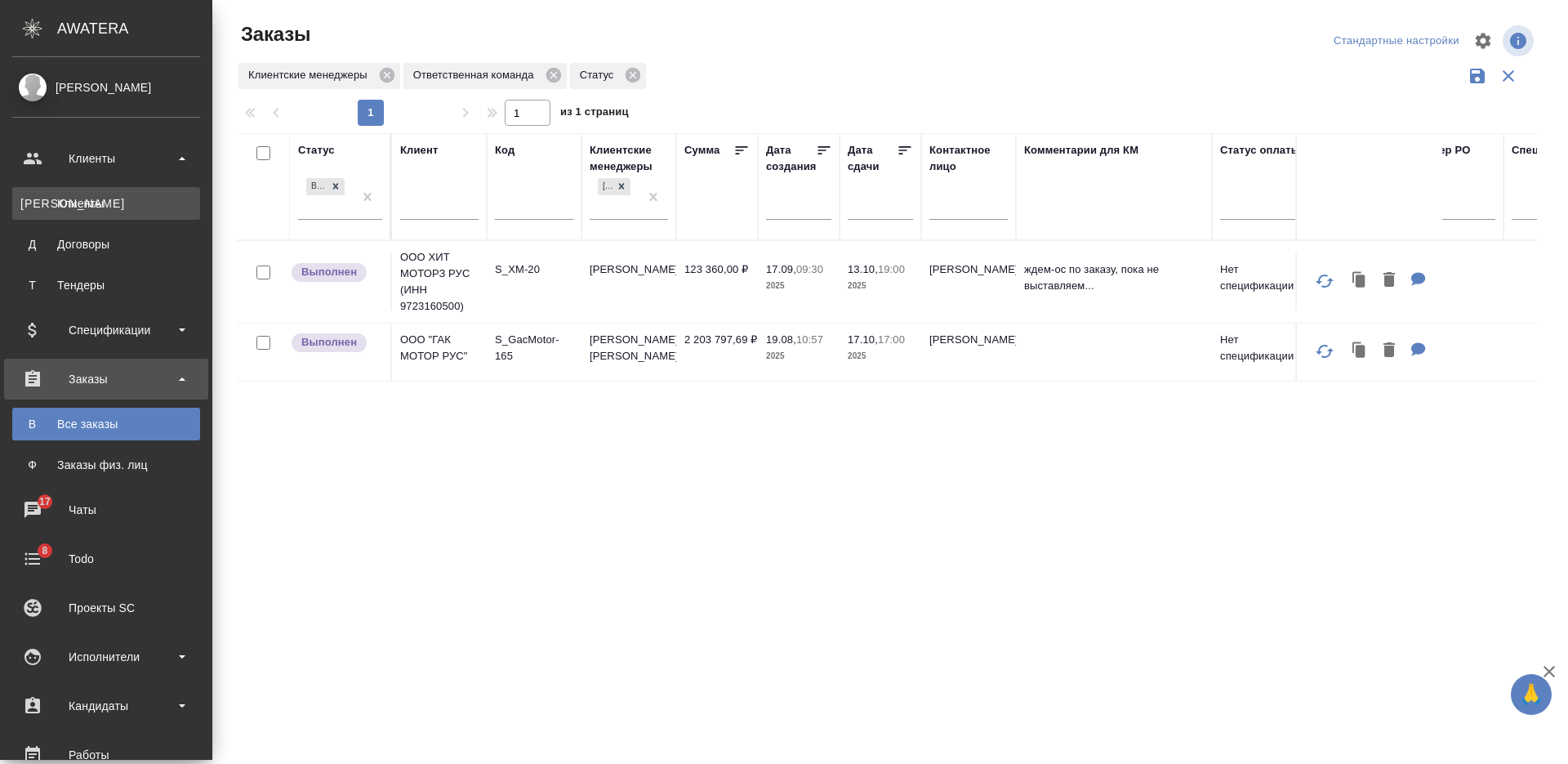
click at [125, 206] on div "Клиенты" at bounding box center [106, 203] width 171 height 16
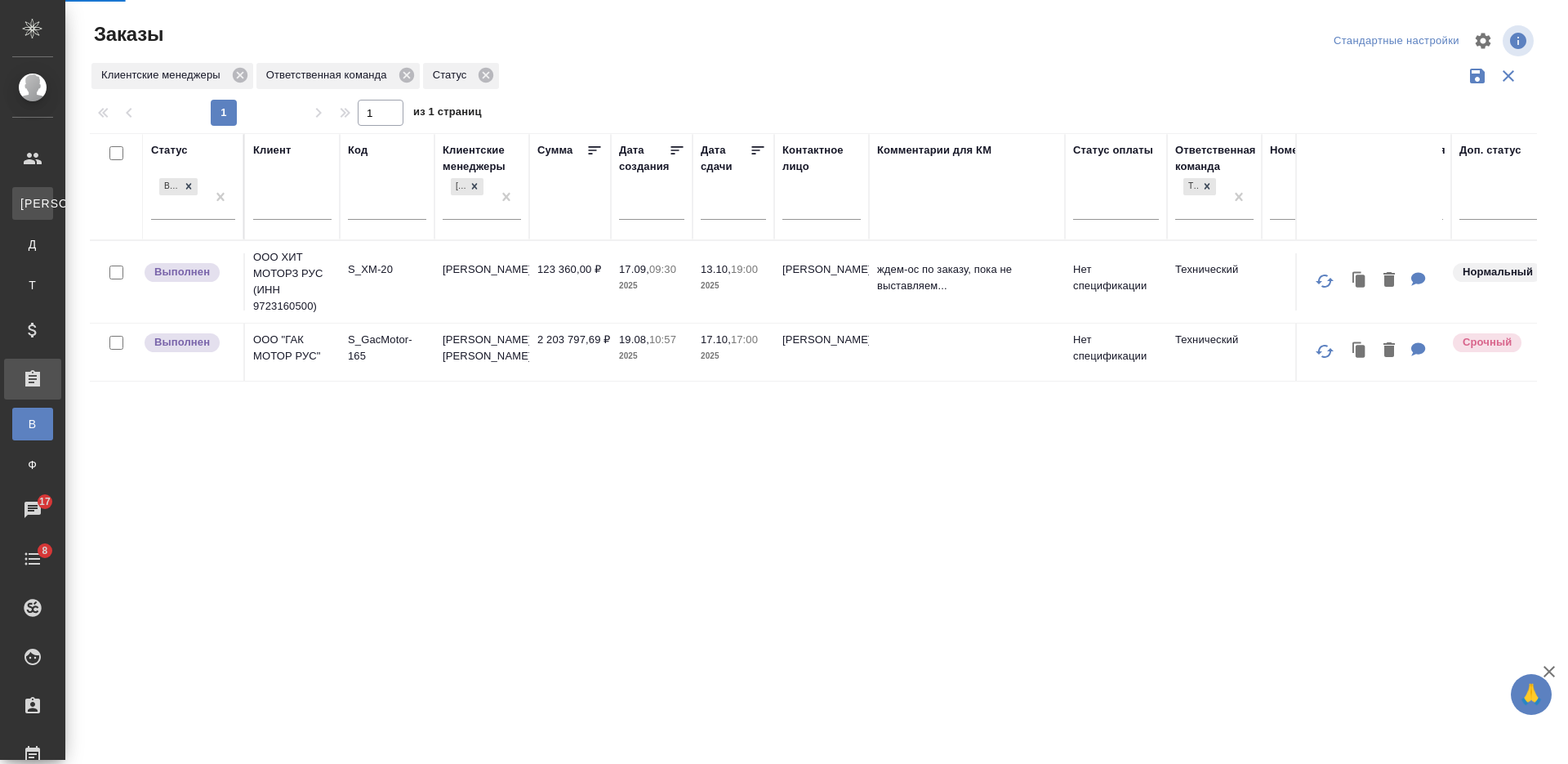
select select "RU"
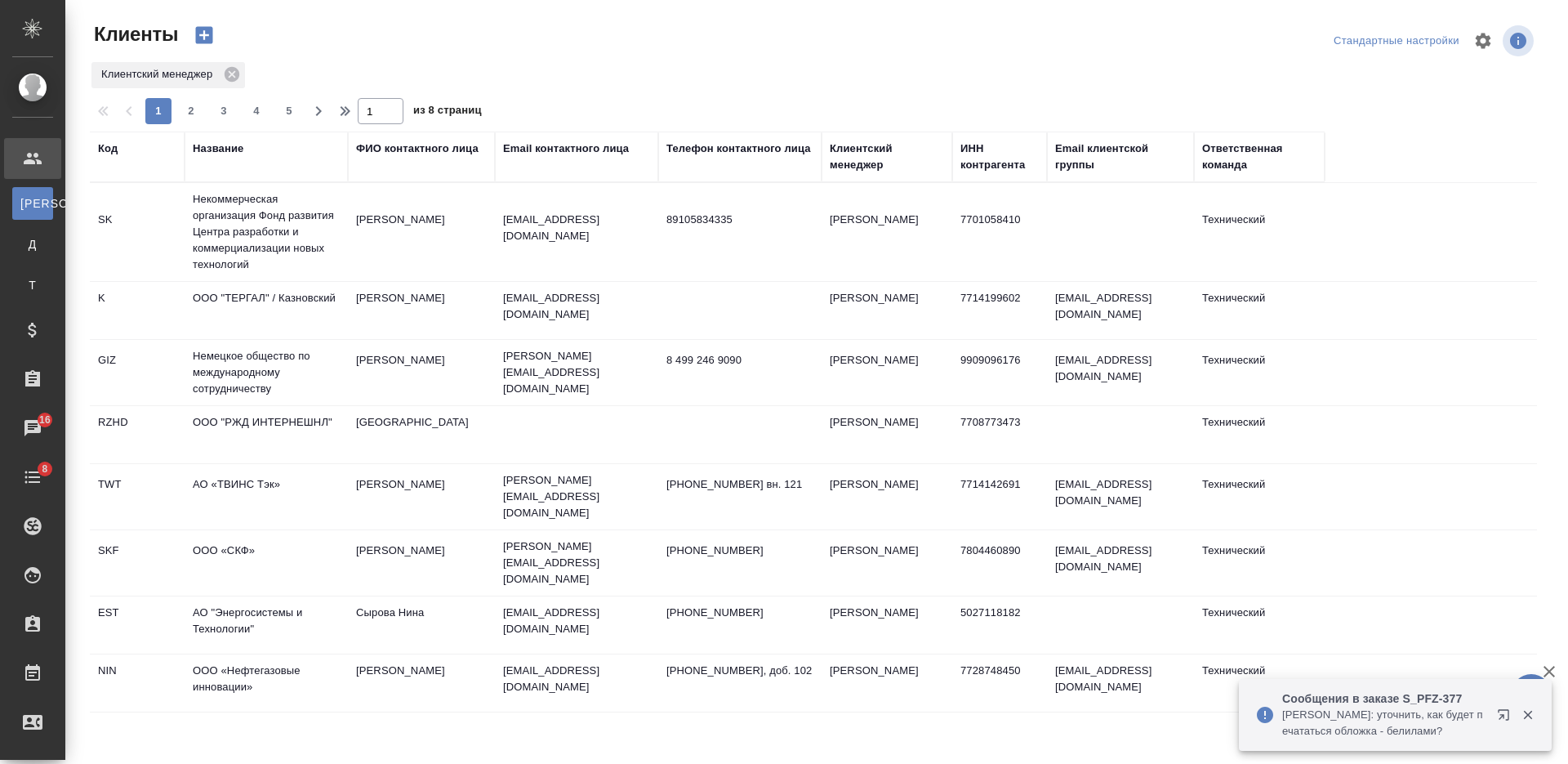
click at [228, 148] on div "Название" at bounding box center [217, 148] width 50 height 16
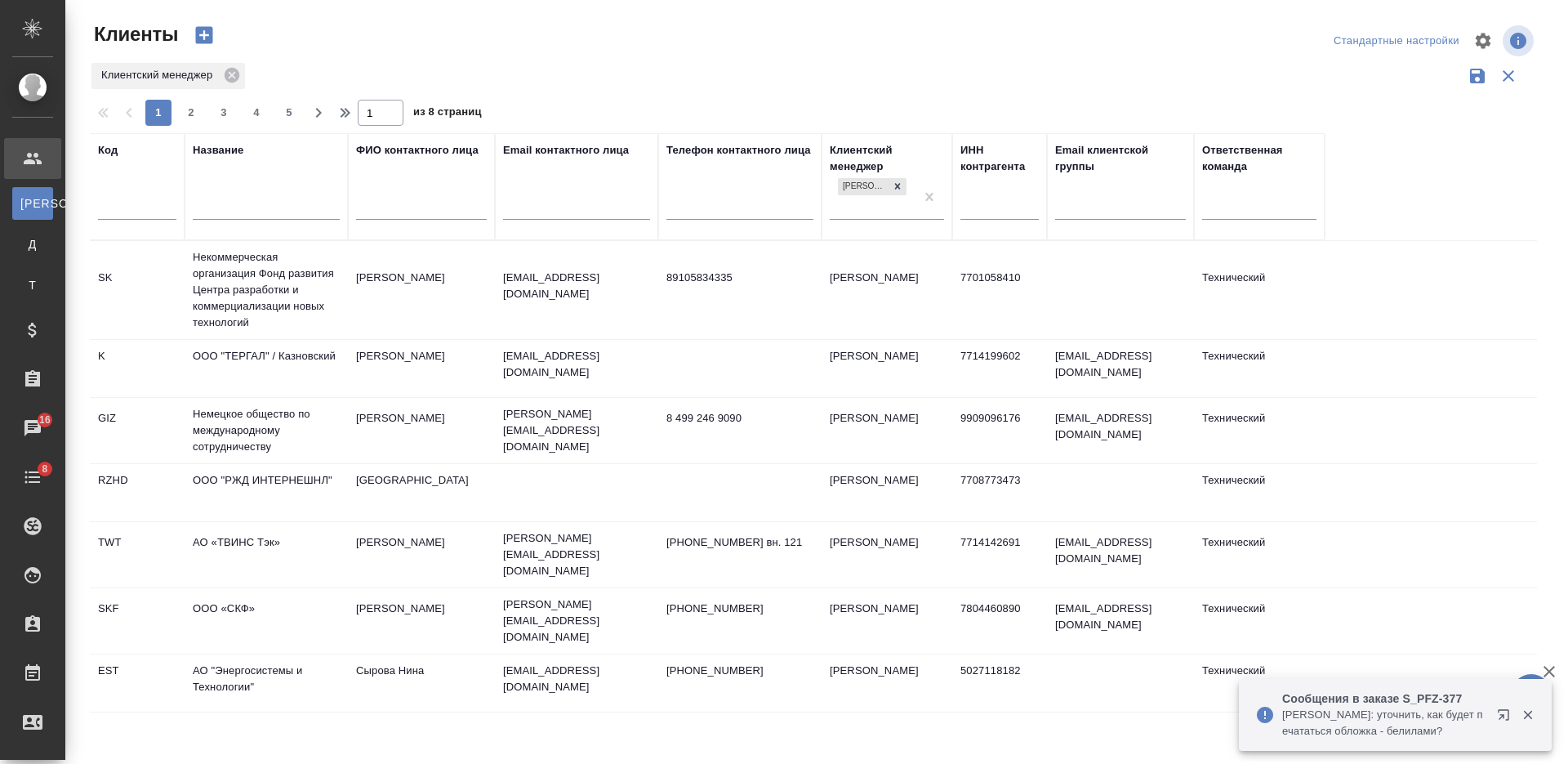
click at [243, 206] on input "text" at bounding box center [266, 208] width 147 height 20
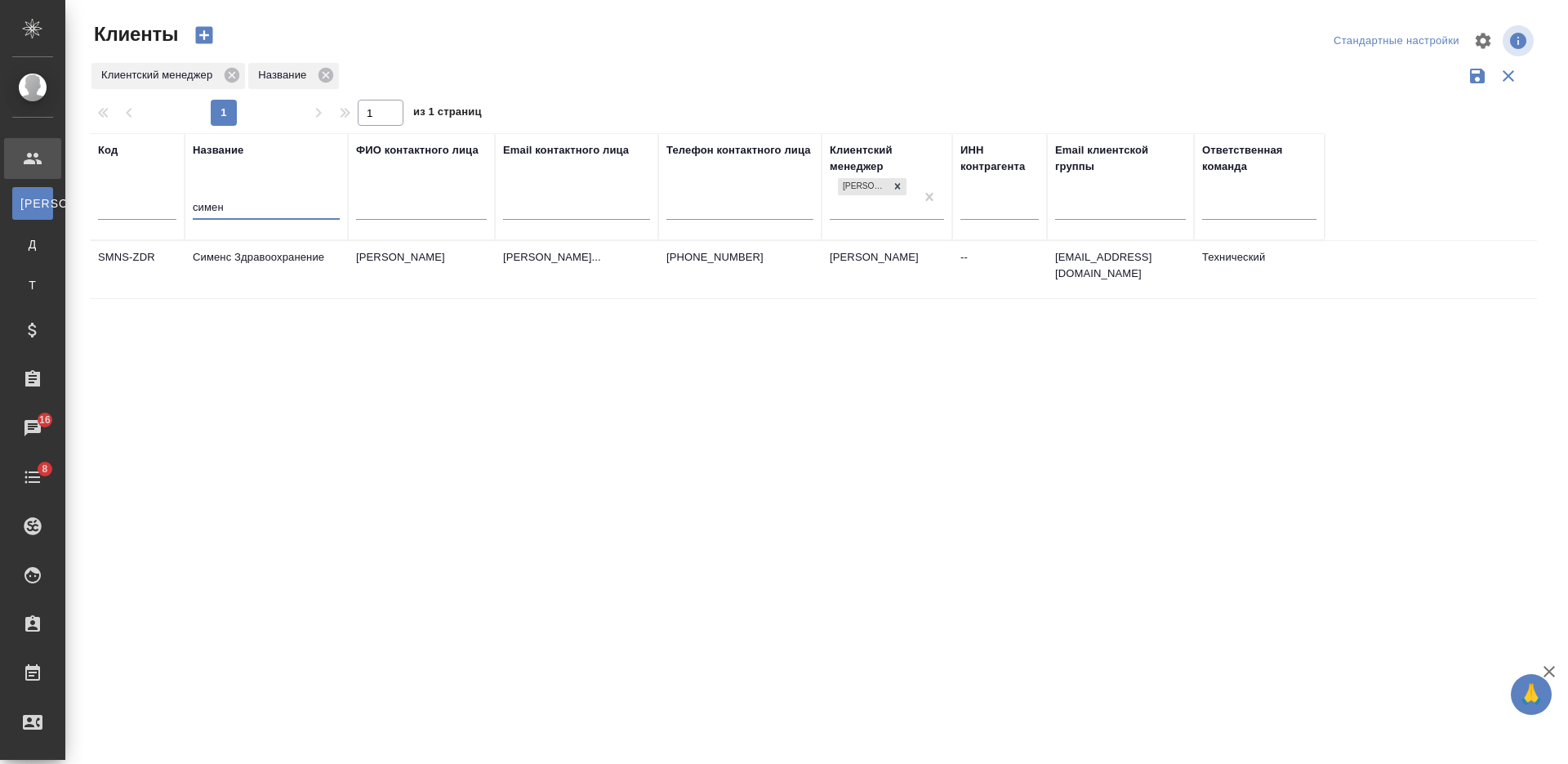
type input "симен"
click at [412, 284] on td "Синицына Ольга" at bounding box center [421, 269] width 147 height 57
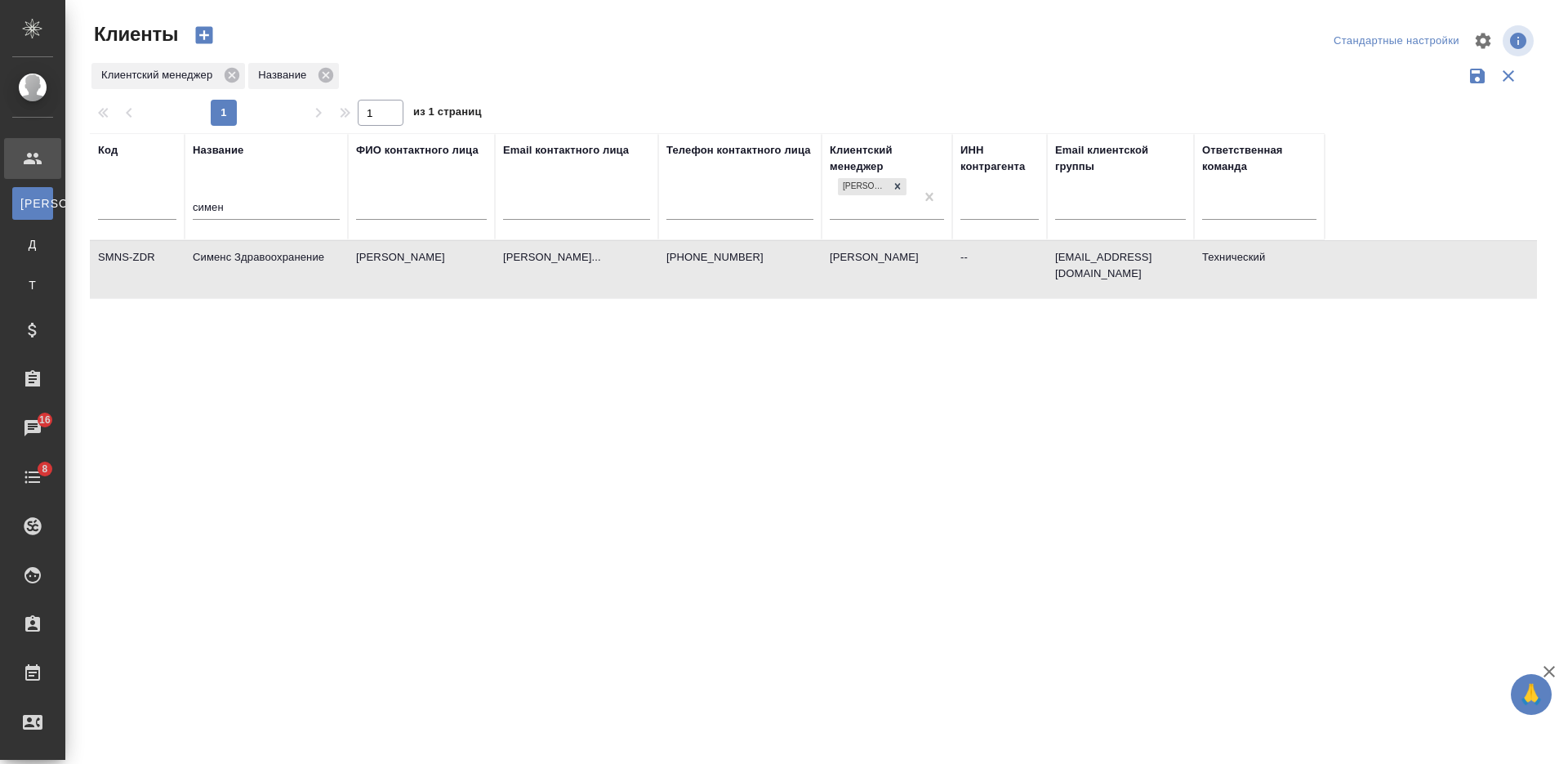
click at [412, 284] on td "Синицына Ольга" at bounding box center [421, 269] width 147 height 57
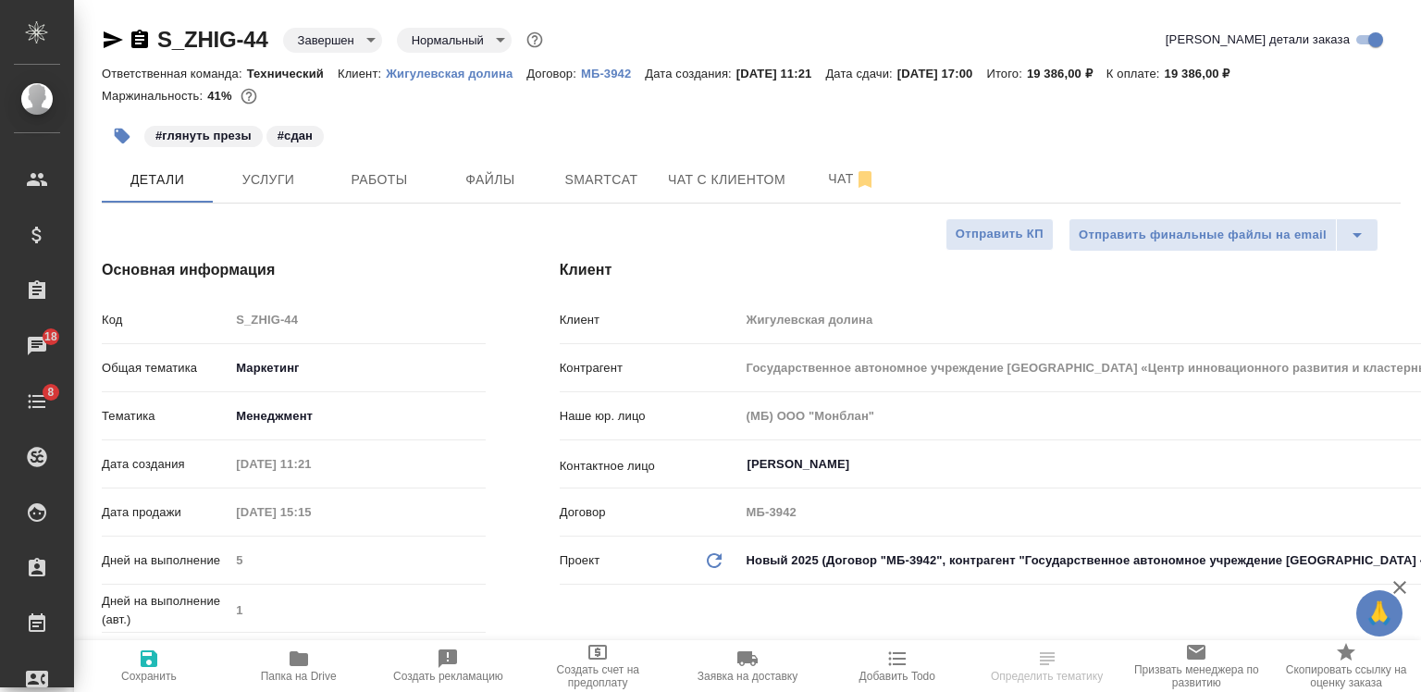
select select "RU"
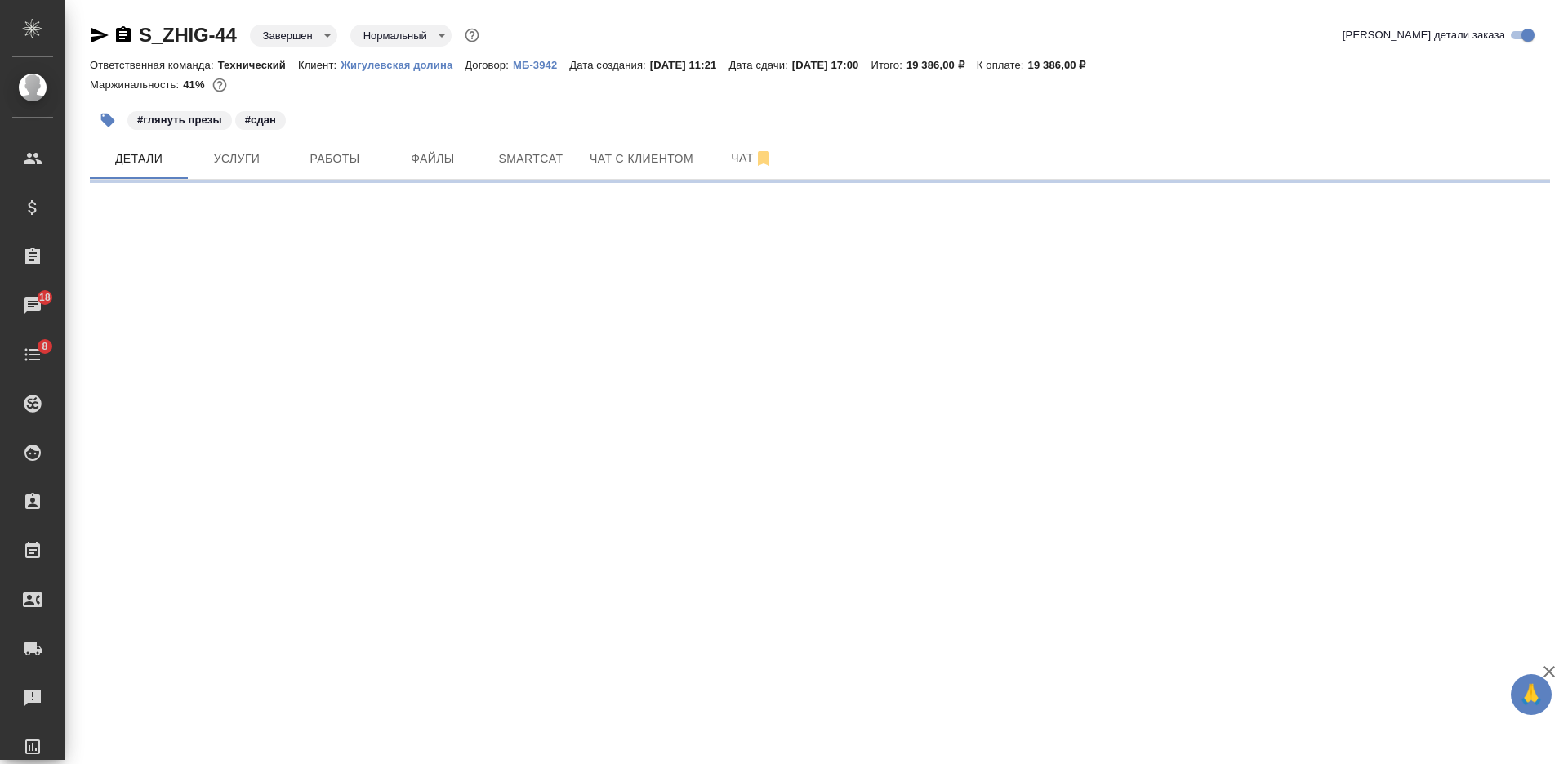
select select "RU"
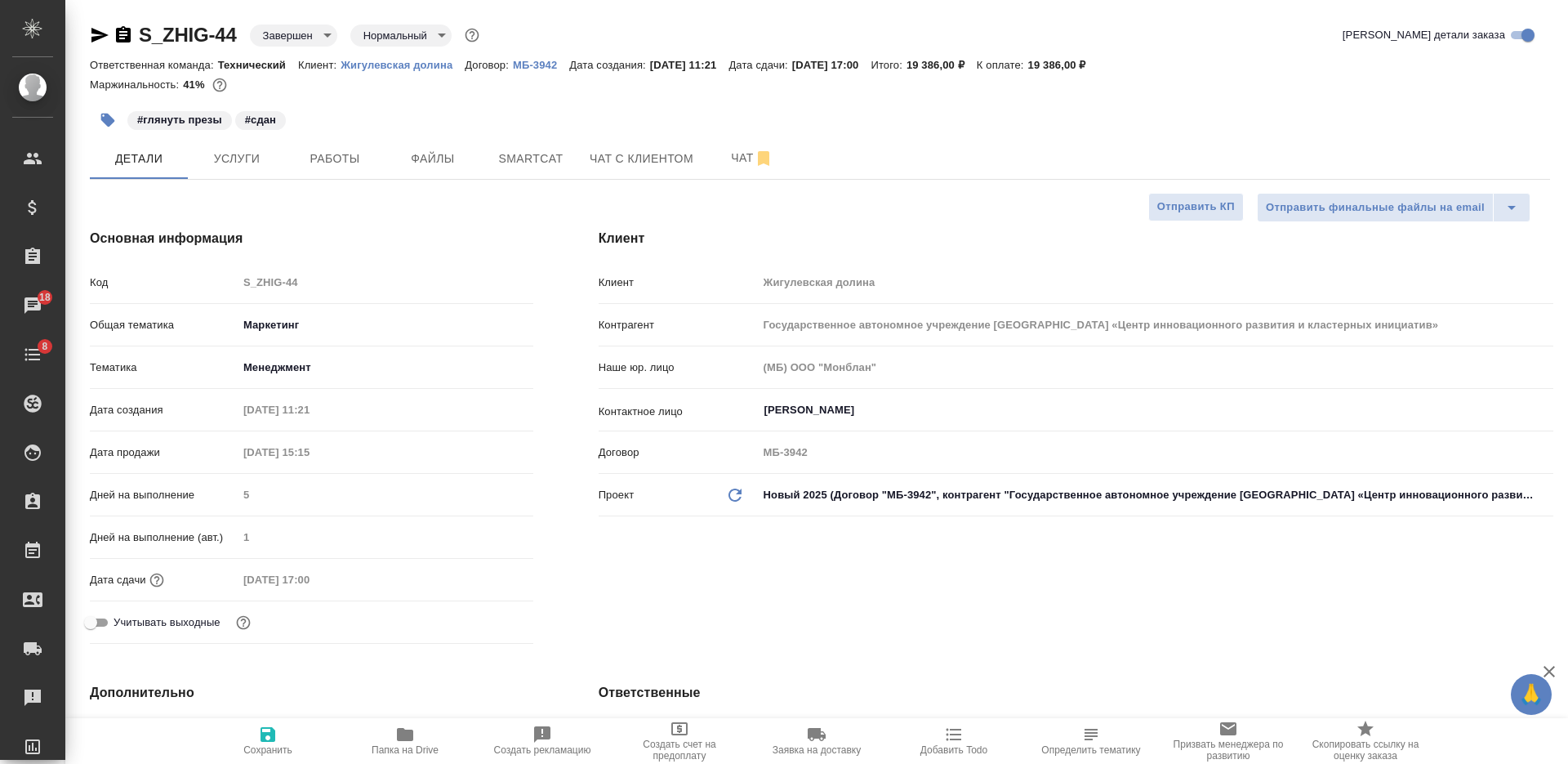
type textarea "x"
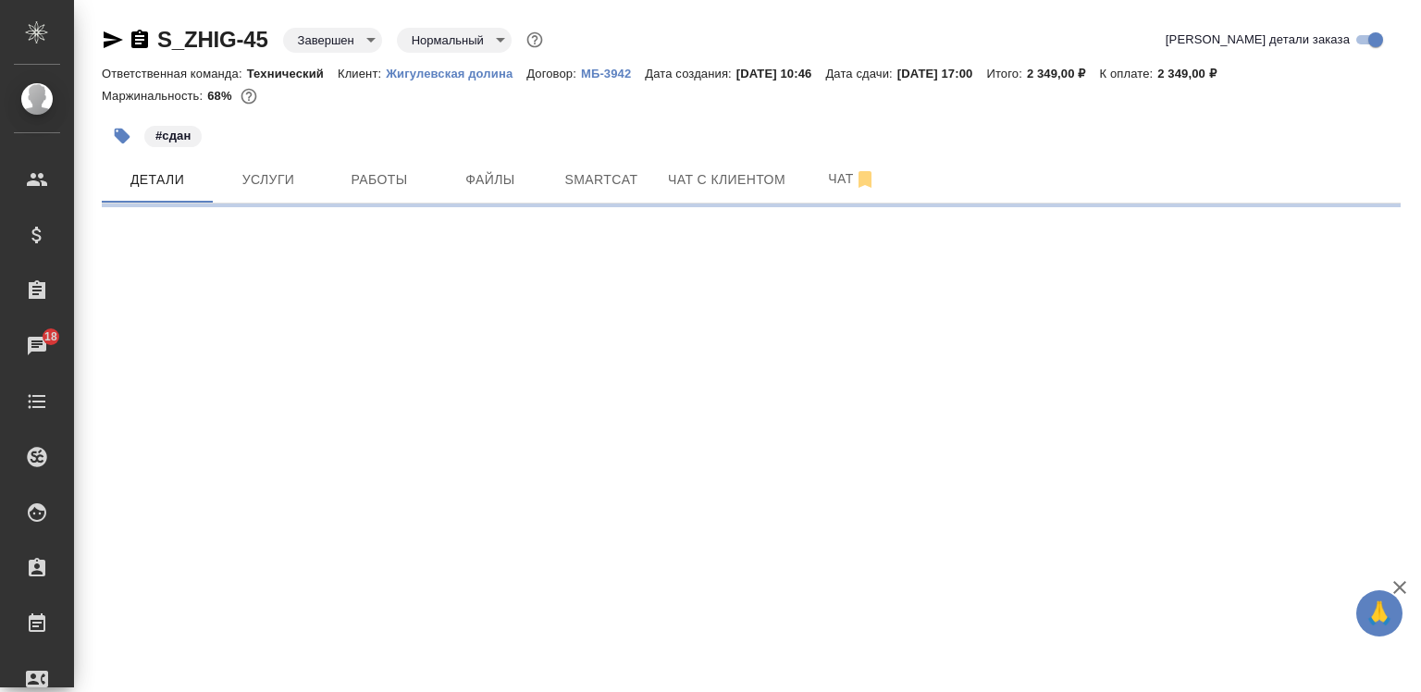
select select "RU"
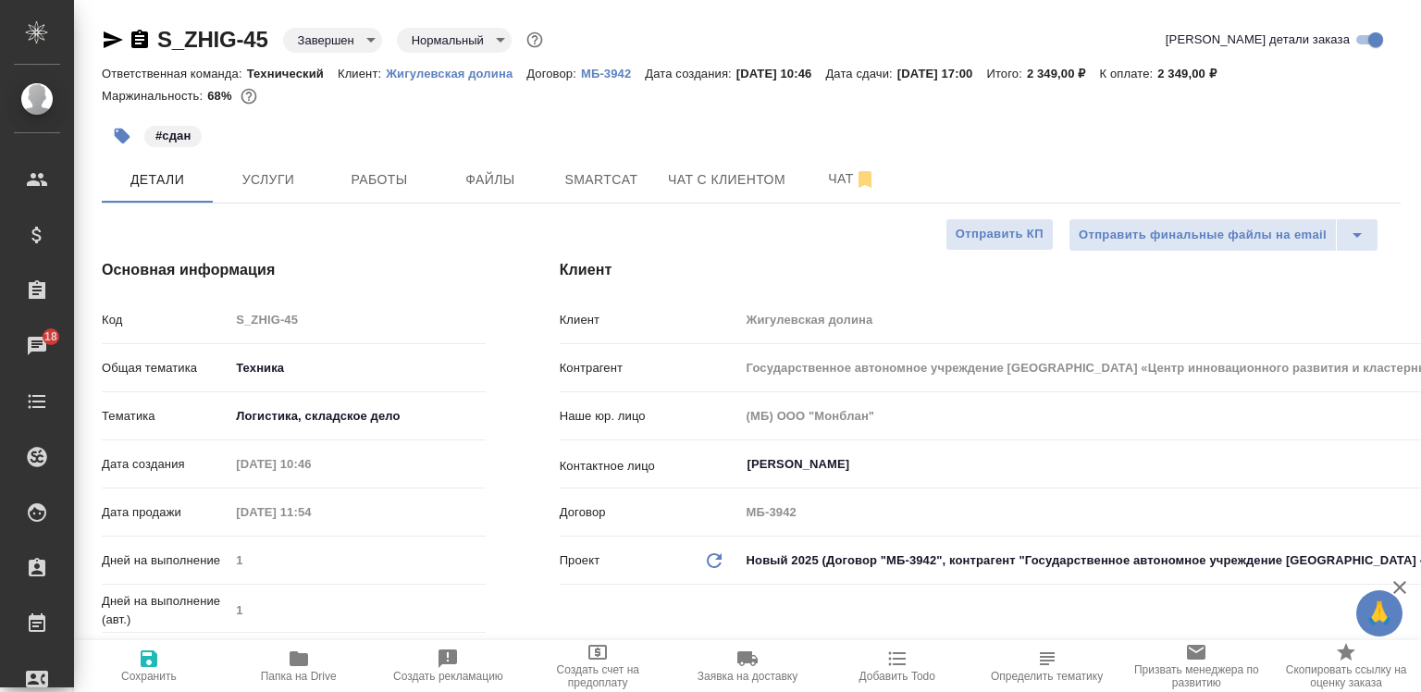
type textarea "x"
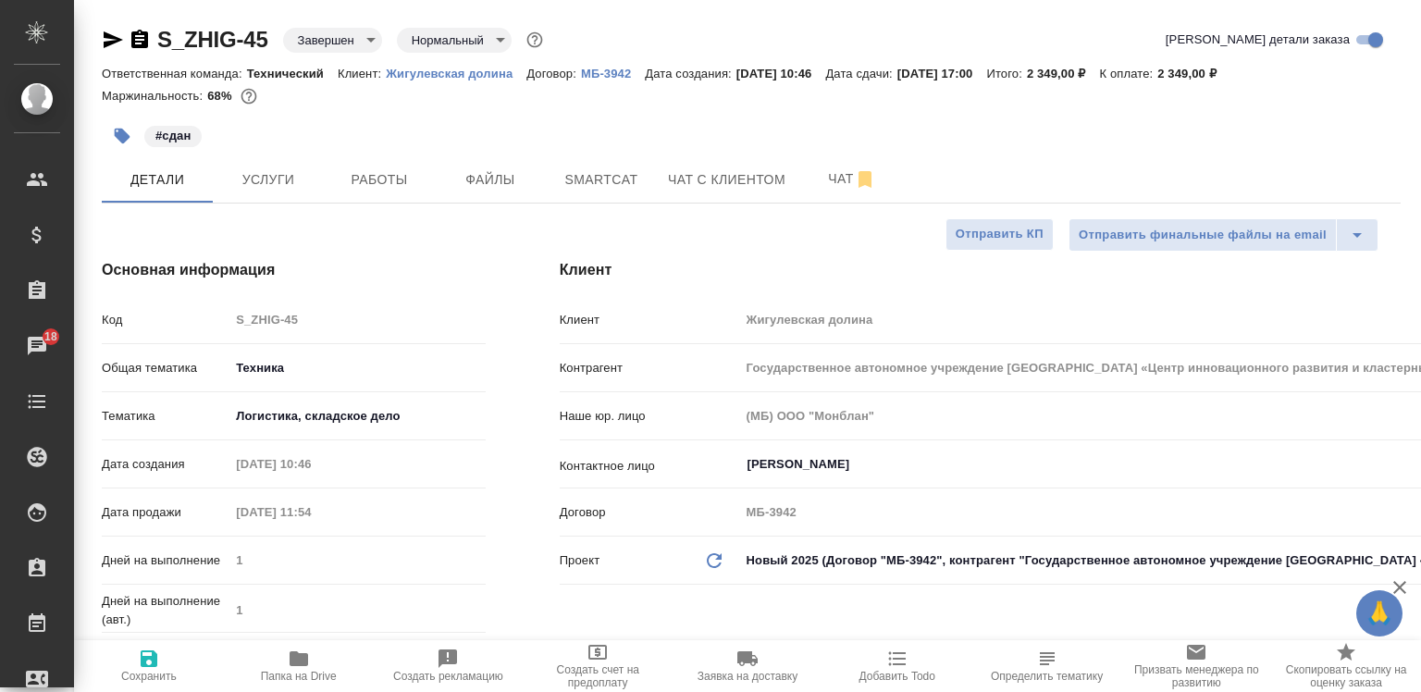
type textarea "x"
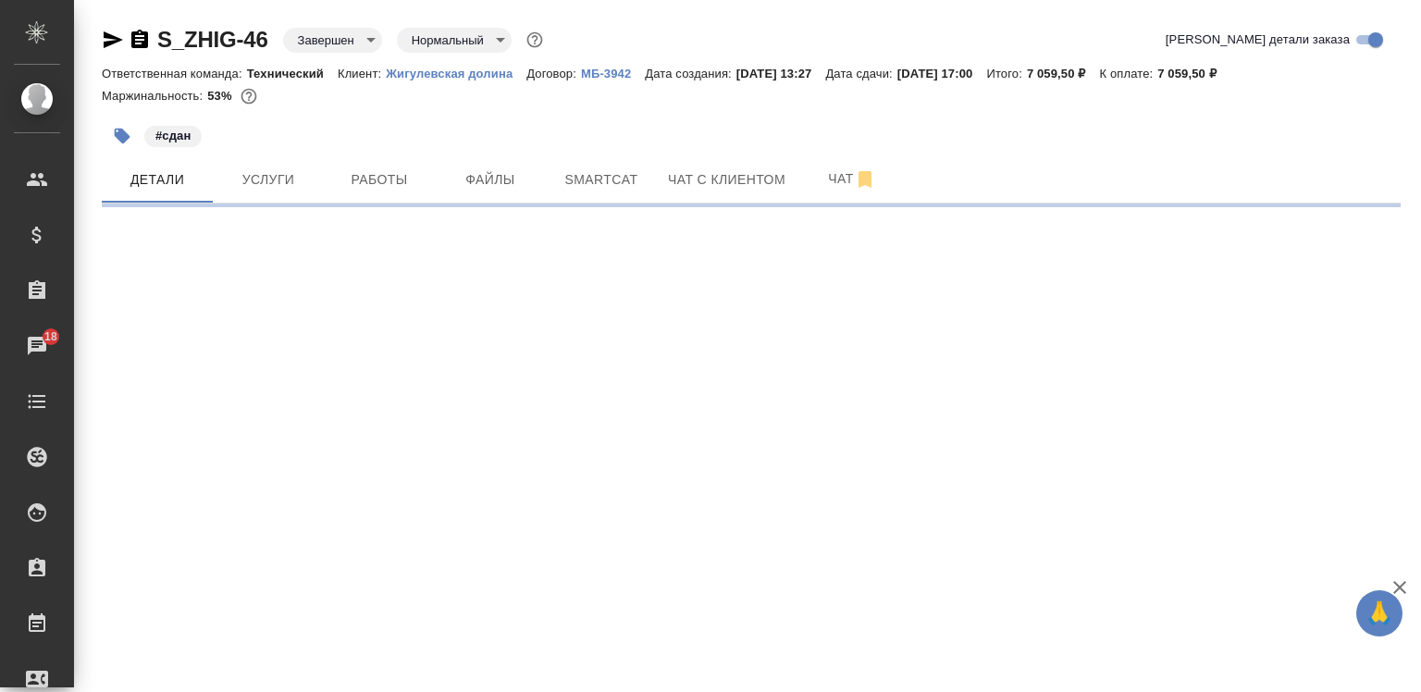
select select "RU"
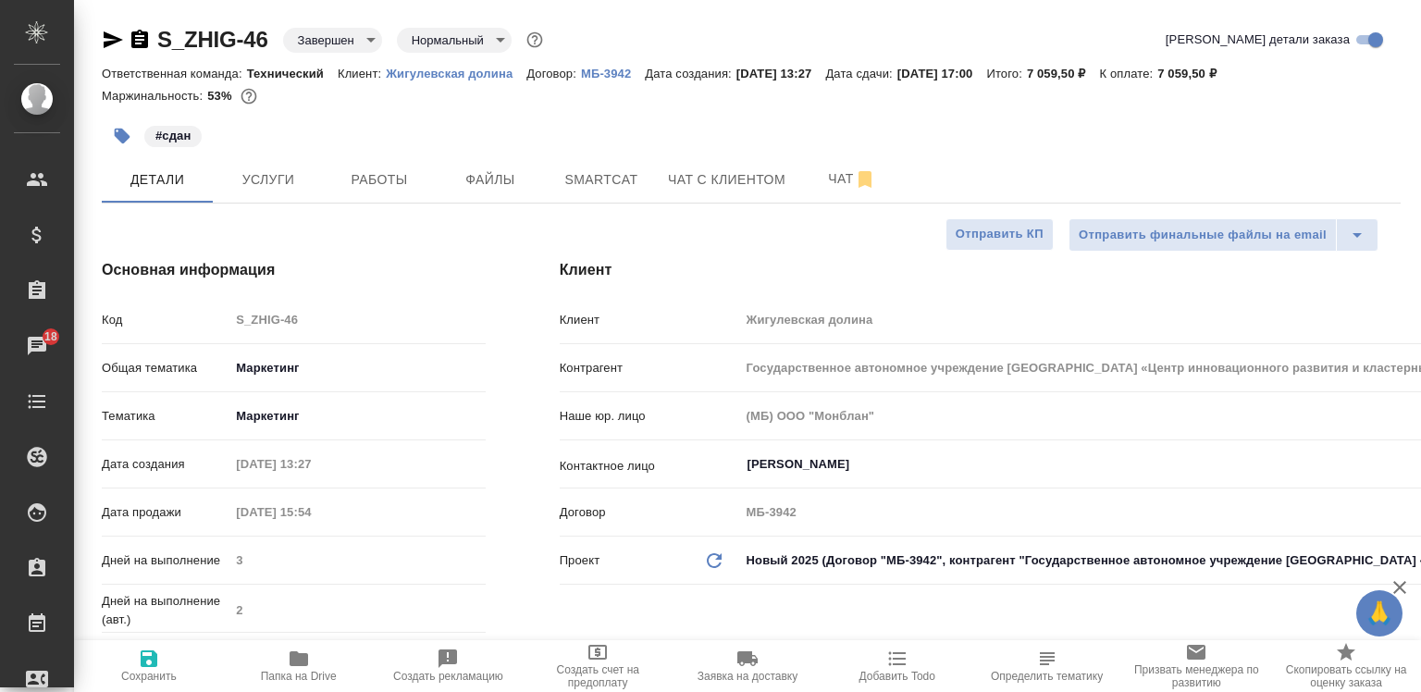
type textarea "x"
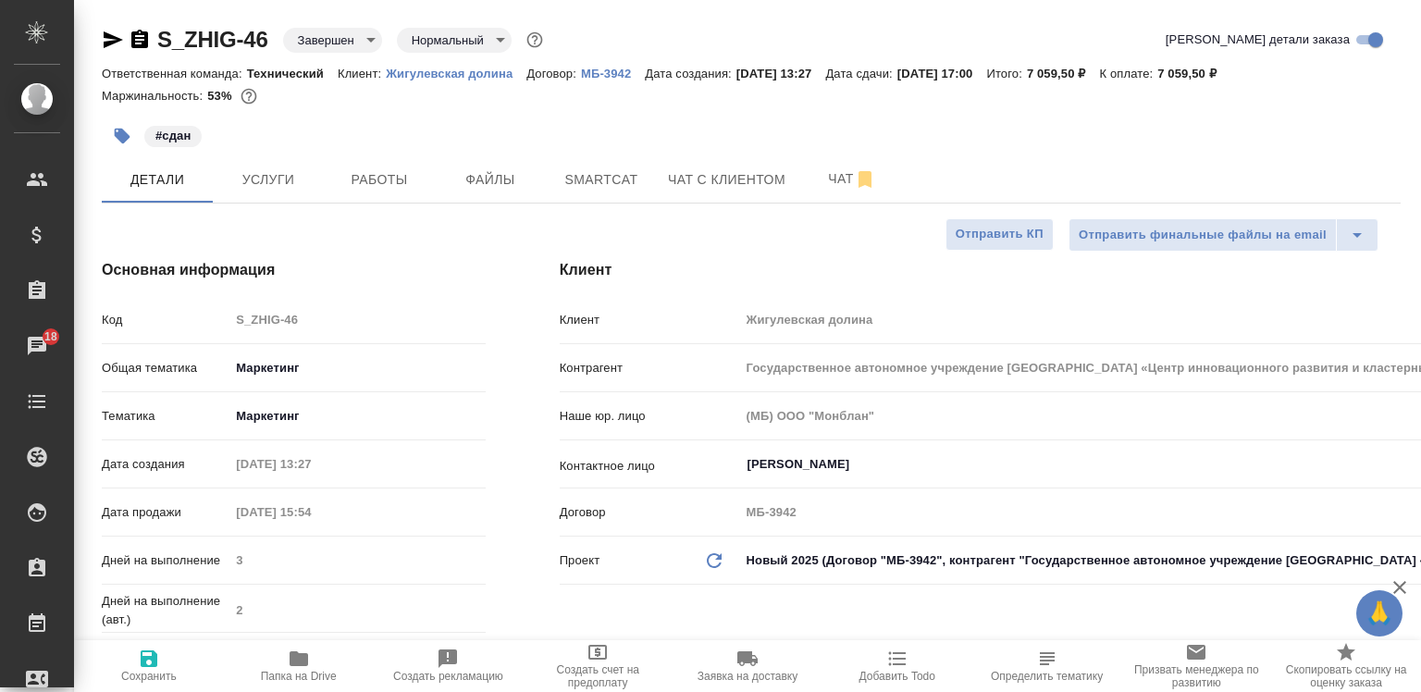
type textarea "x"
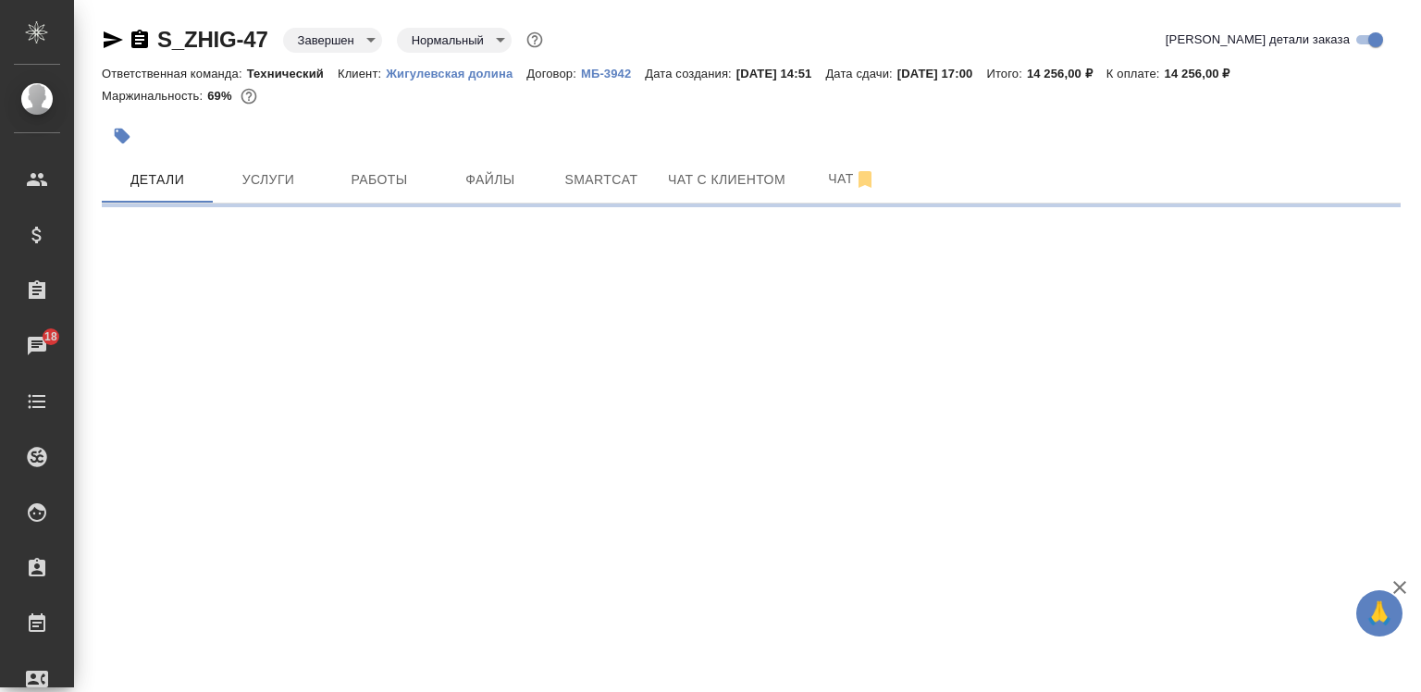
select select "RU"
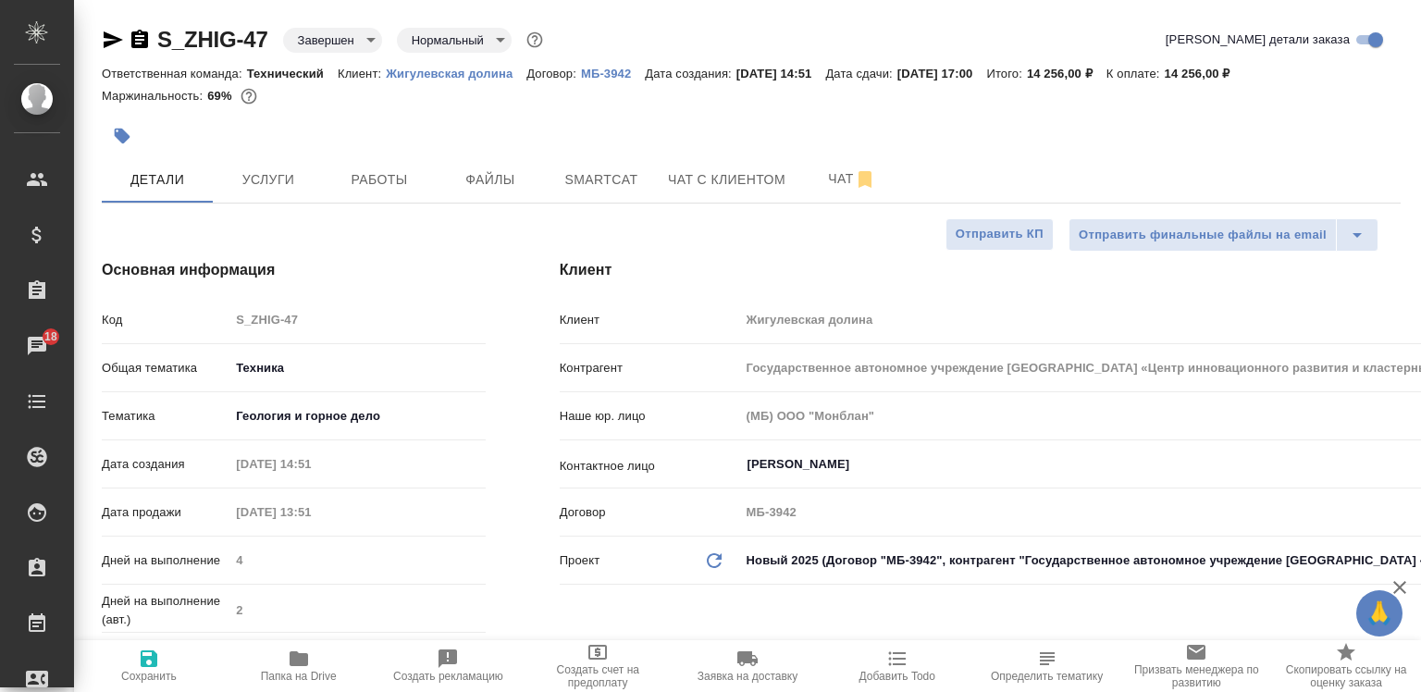
type textarea "x"
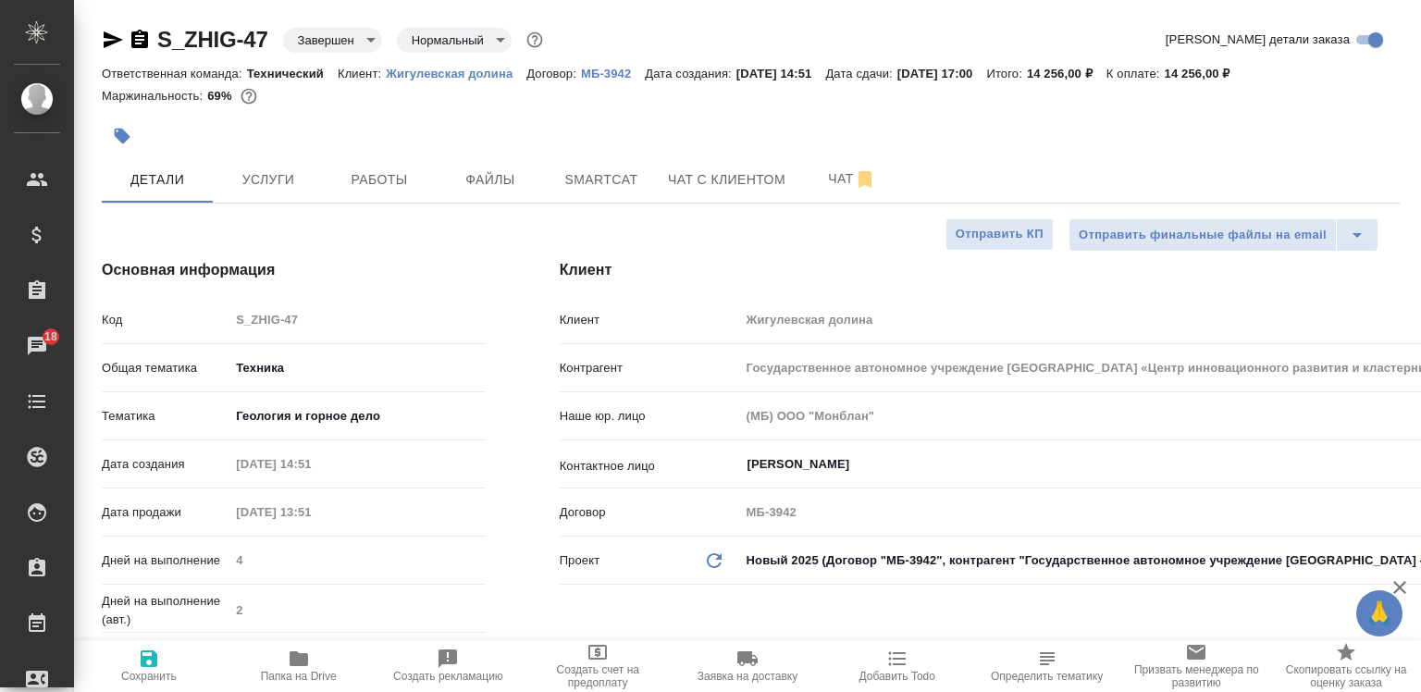
type textarea "x"
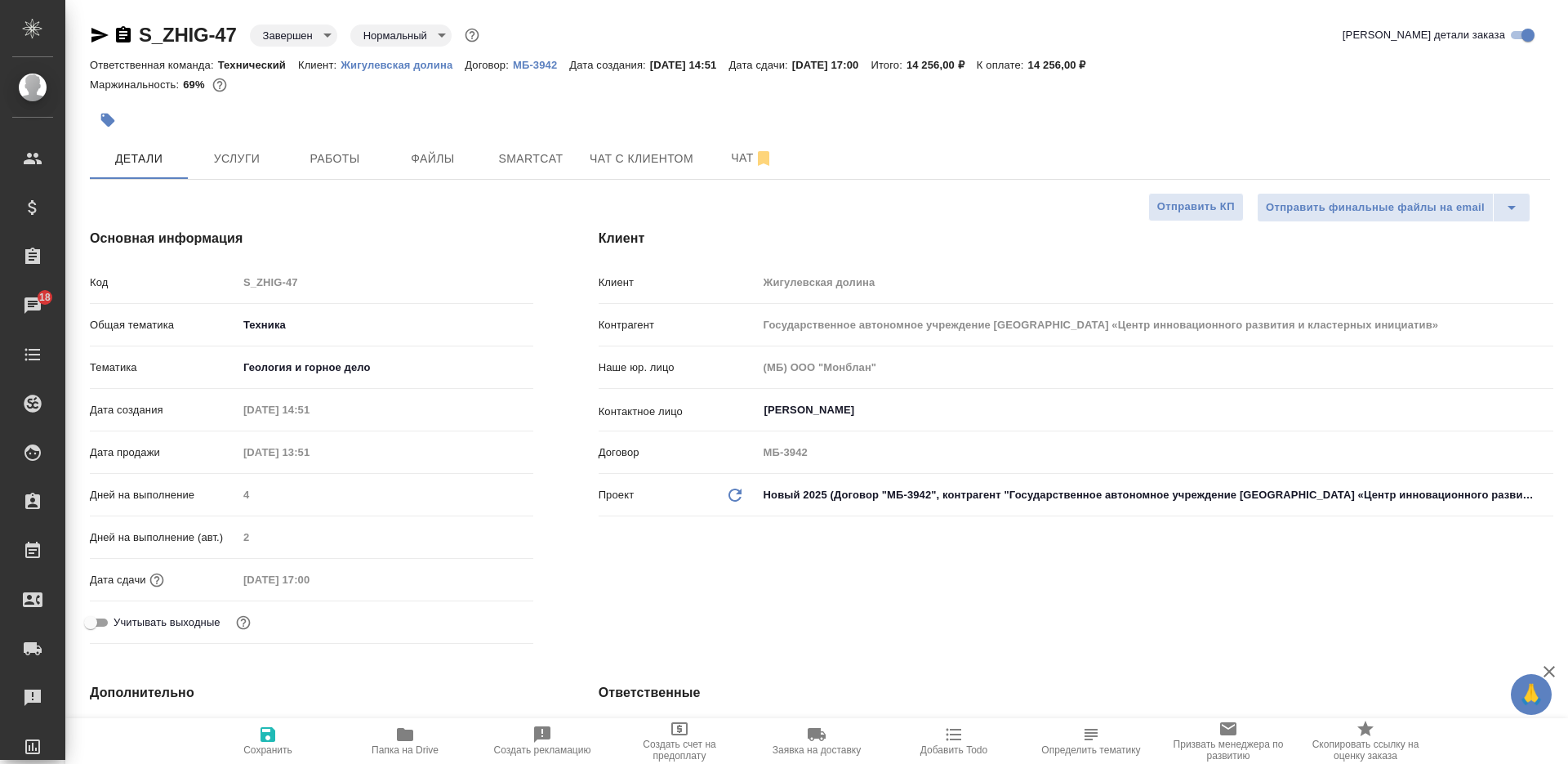
type textarea "x"
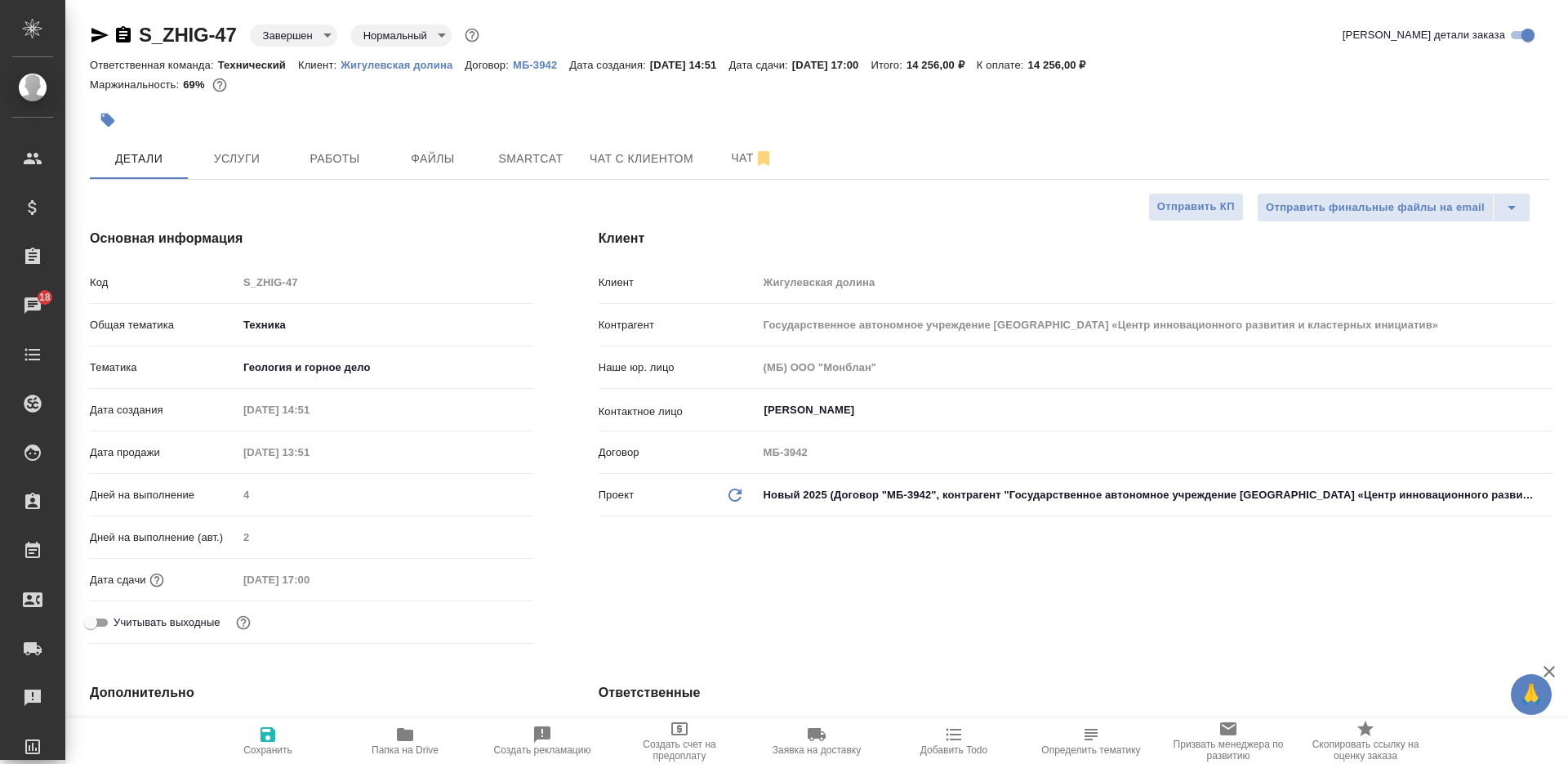
type textarea "x"
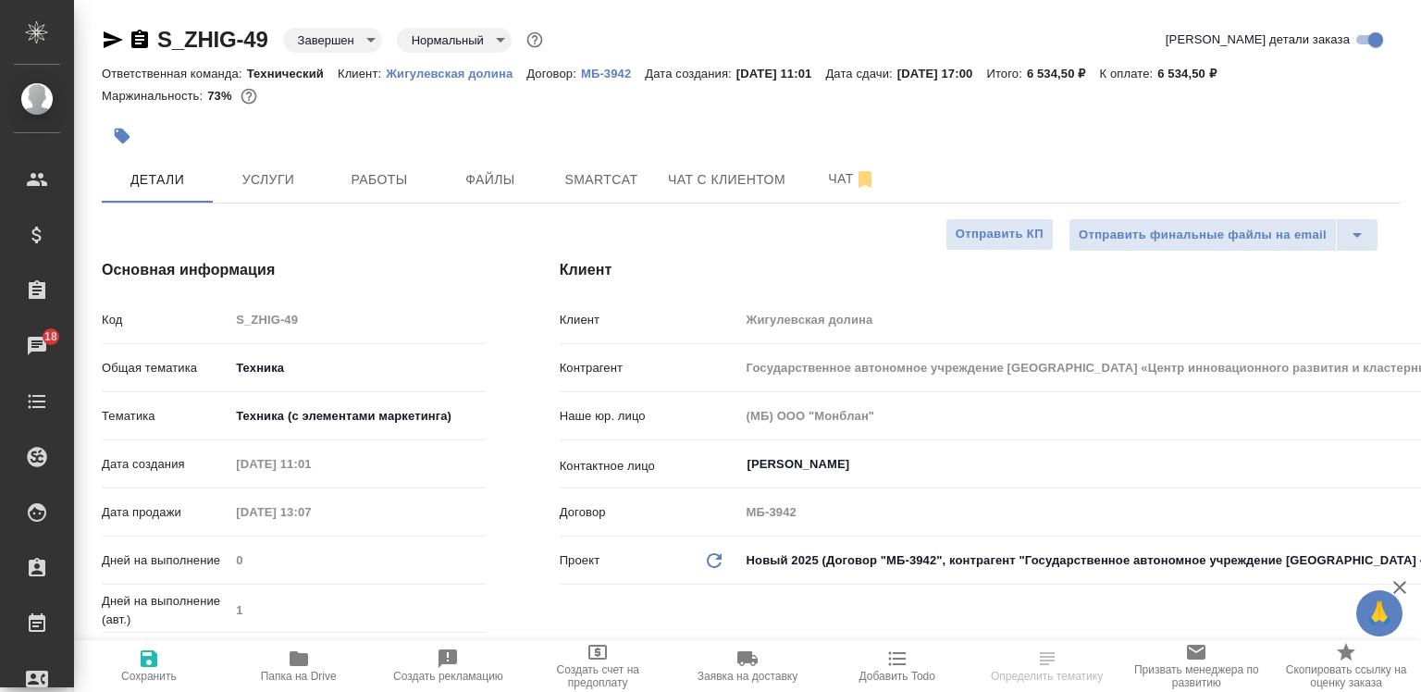
select select "RU"
type textarea "x"
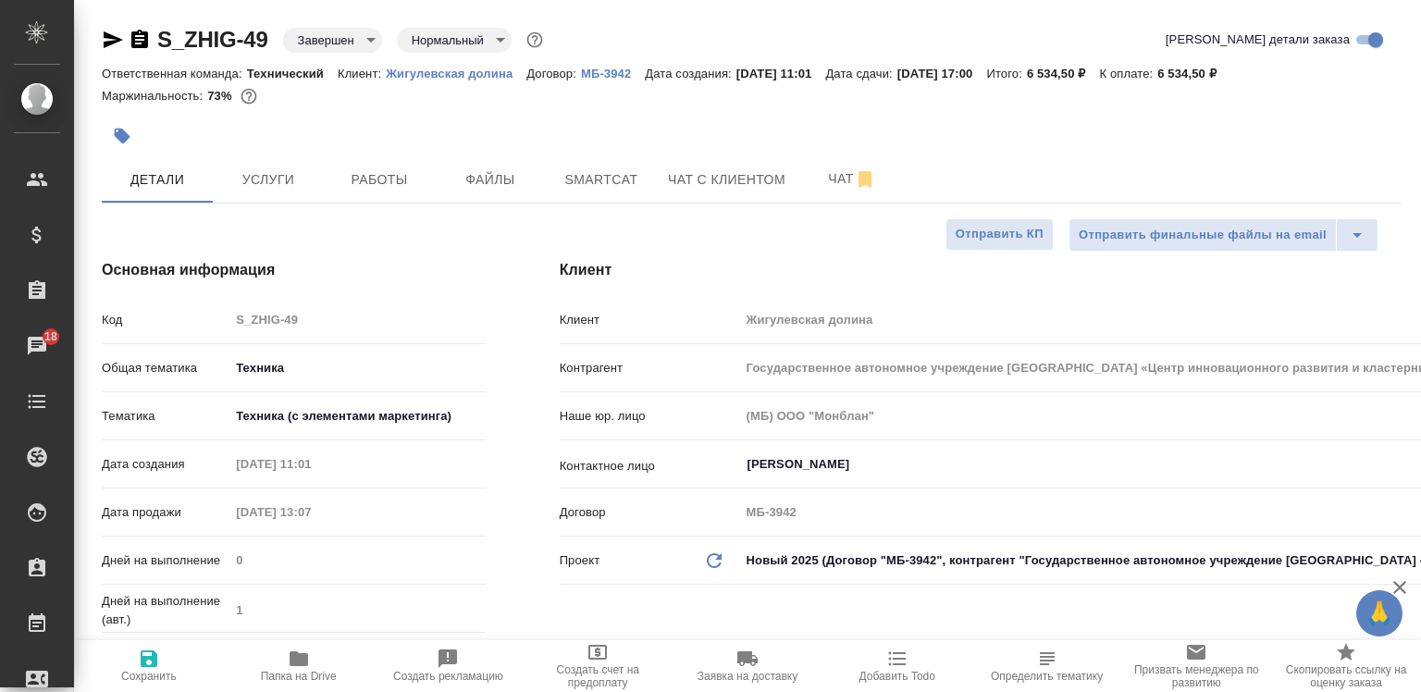
type textarea "x"
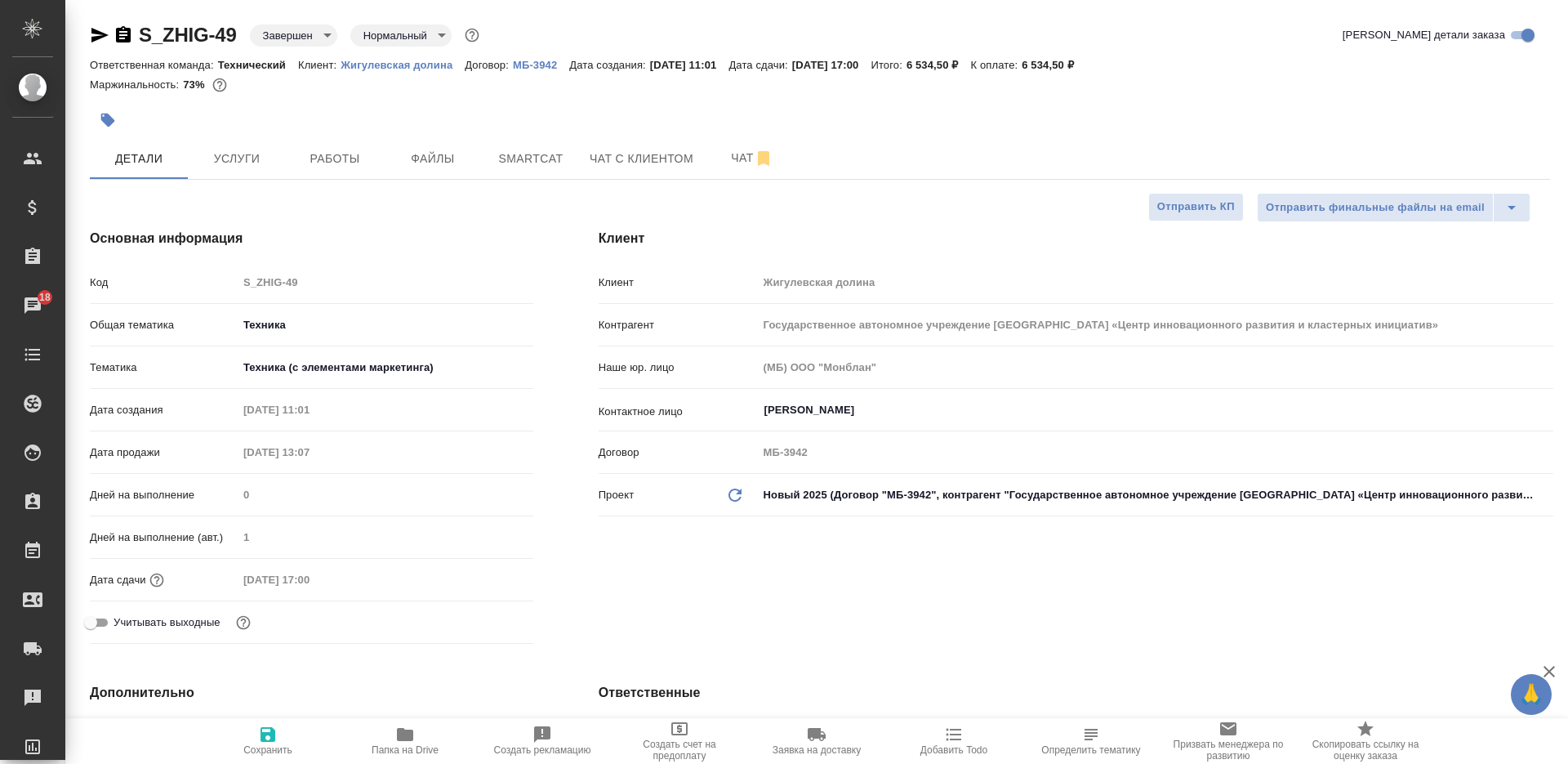
type textarea "x"
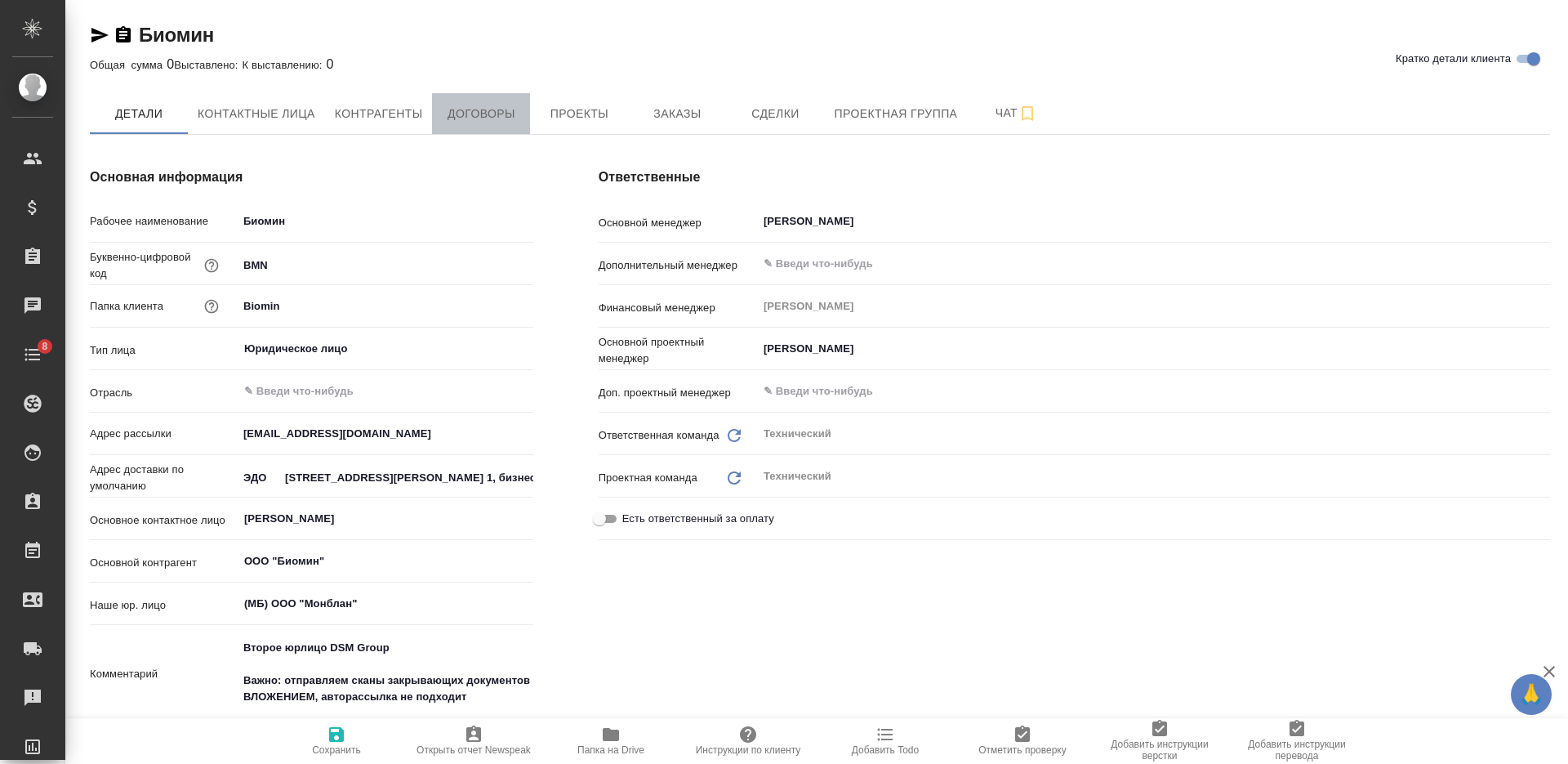
click at [470, 112] on span "Договоры" at bounding box center [480, 113] width 79 height 20
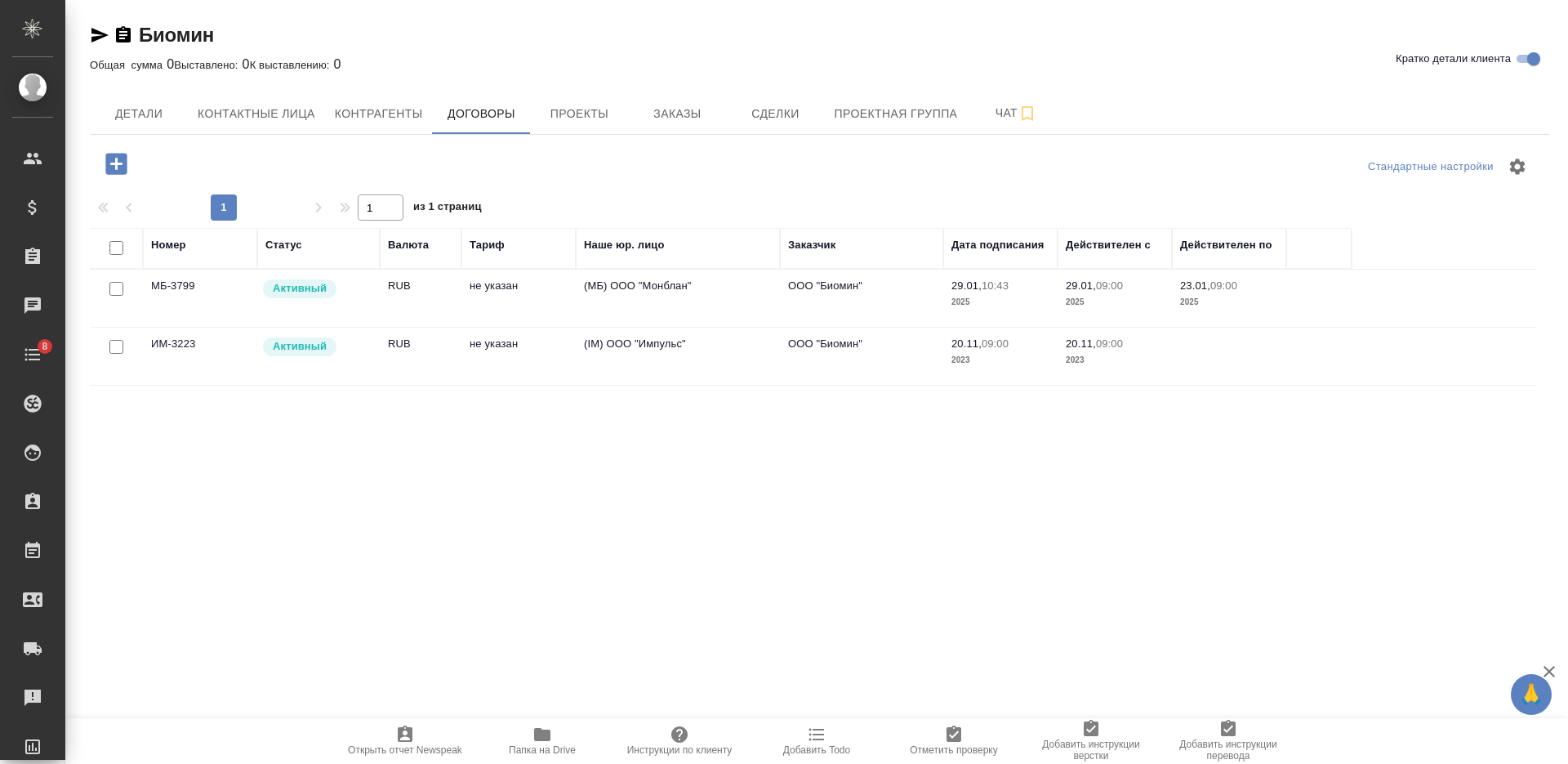
click at [473, 292] on td "не указан" at bounding box center [518, 298] width 114 height 57
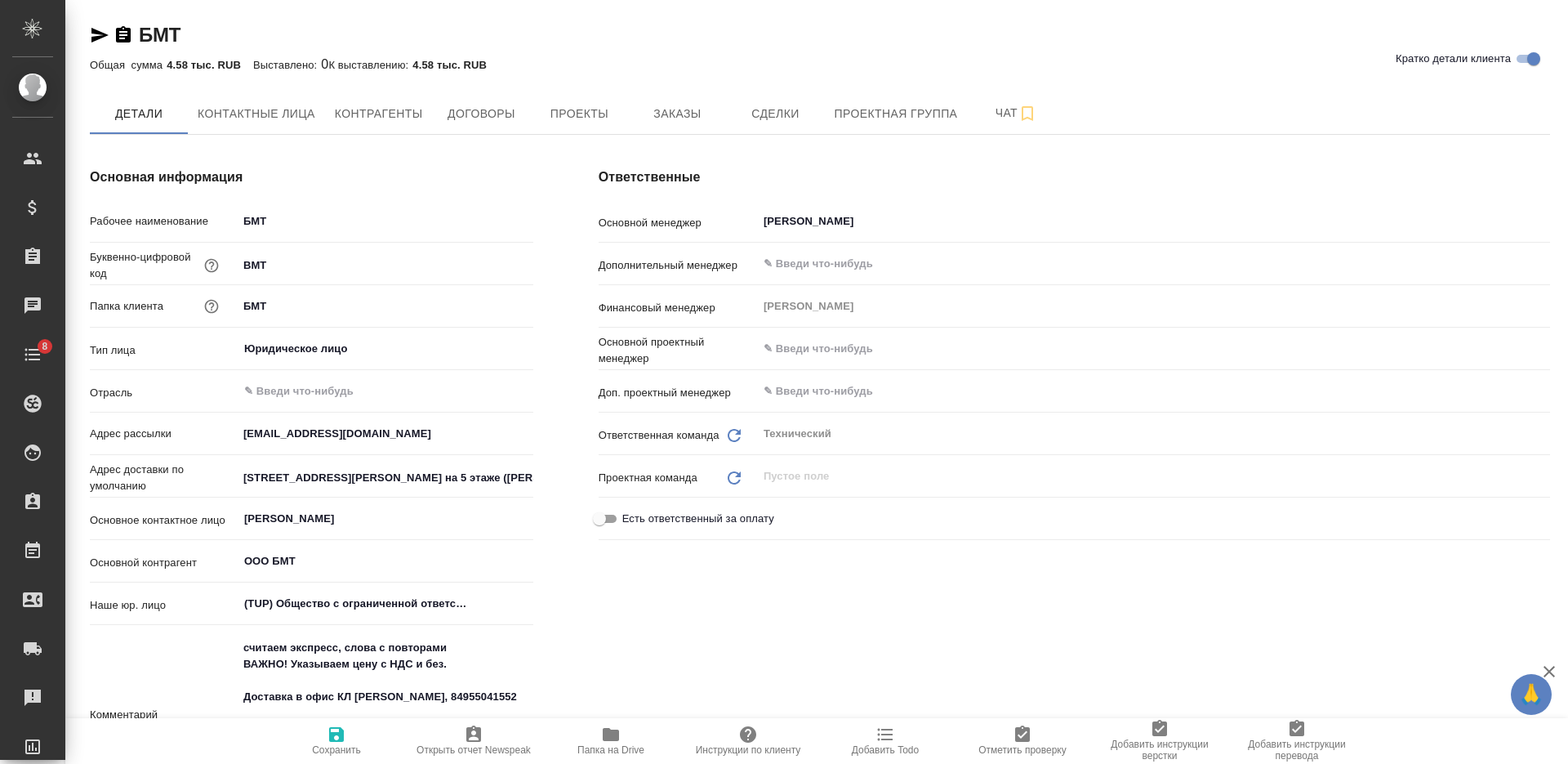
type textarea "x"
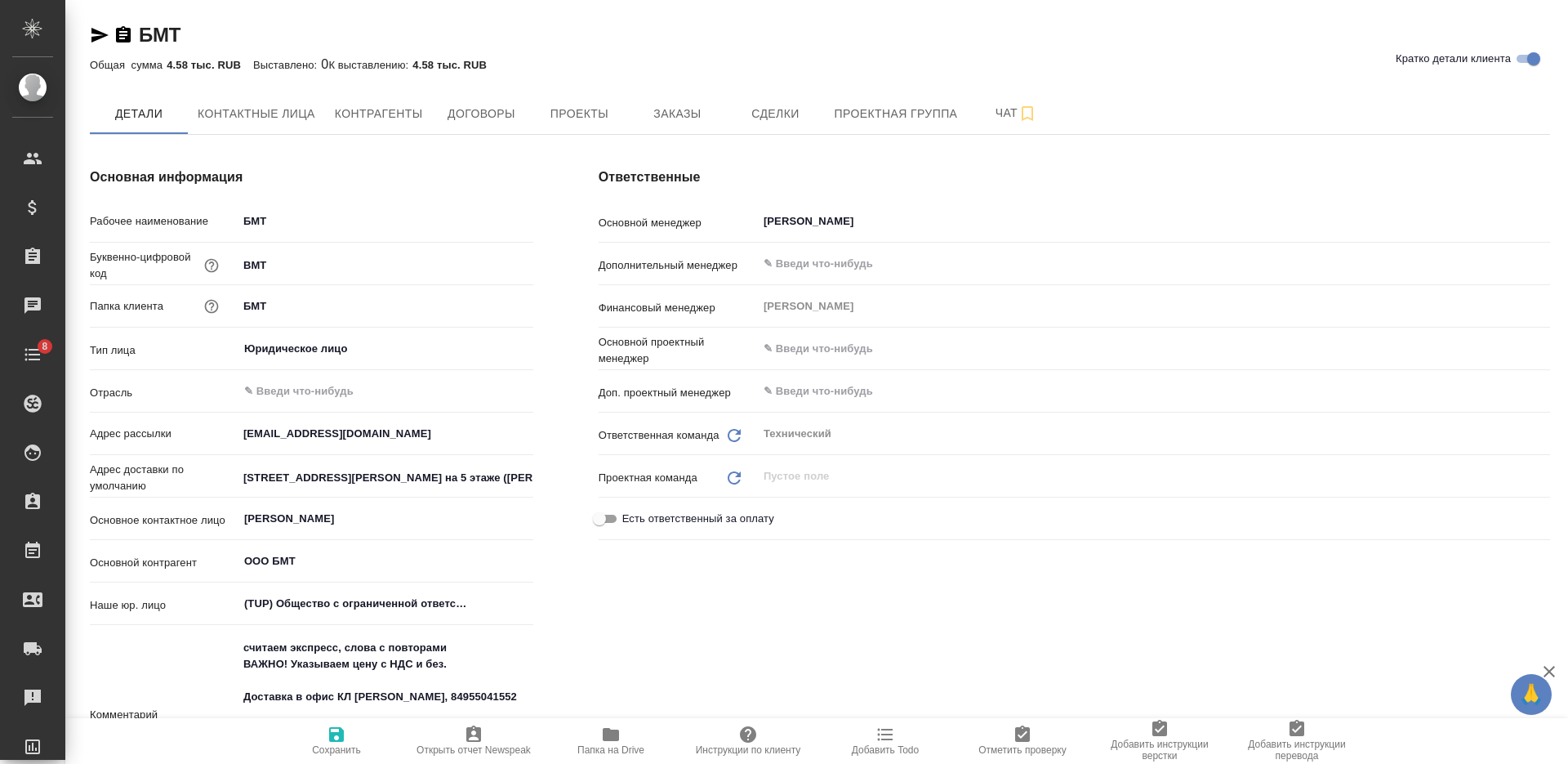
type textarea "x"
click at [479, 101] on button "Договоры" at bounding box center [480, 113] width 98 height 41
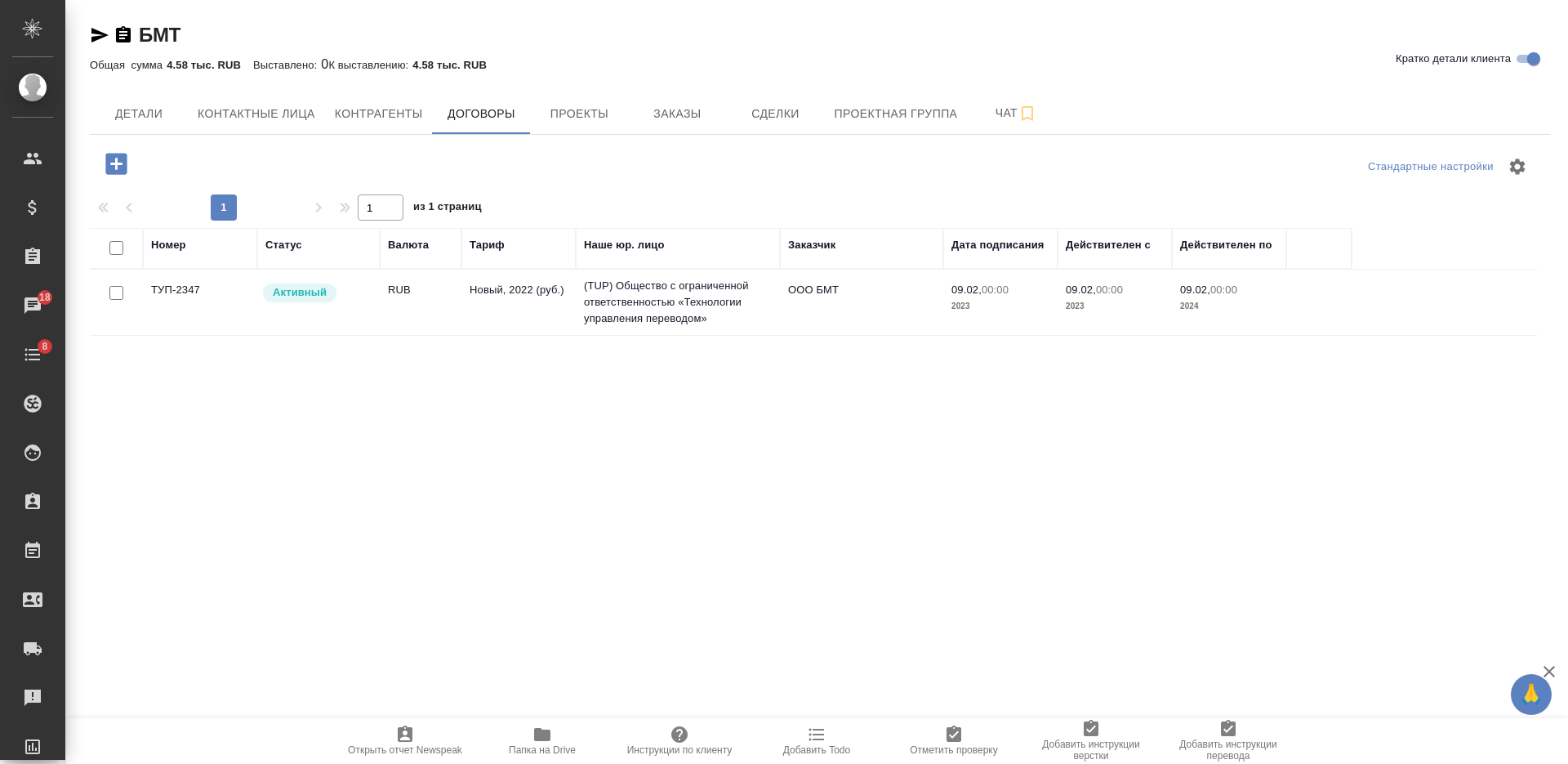
click at [452, 314] on td "RUB" at bounding box center [420, 302] width 81 height 57
click at [547, 739] on icon "button" at bounding box center [542, 734] width 16 height 13
click at [158, 111] on span "Детали" at bounding box center [139, 113] width 79 height 20
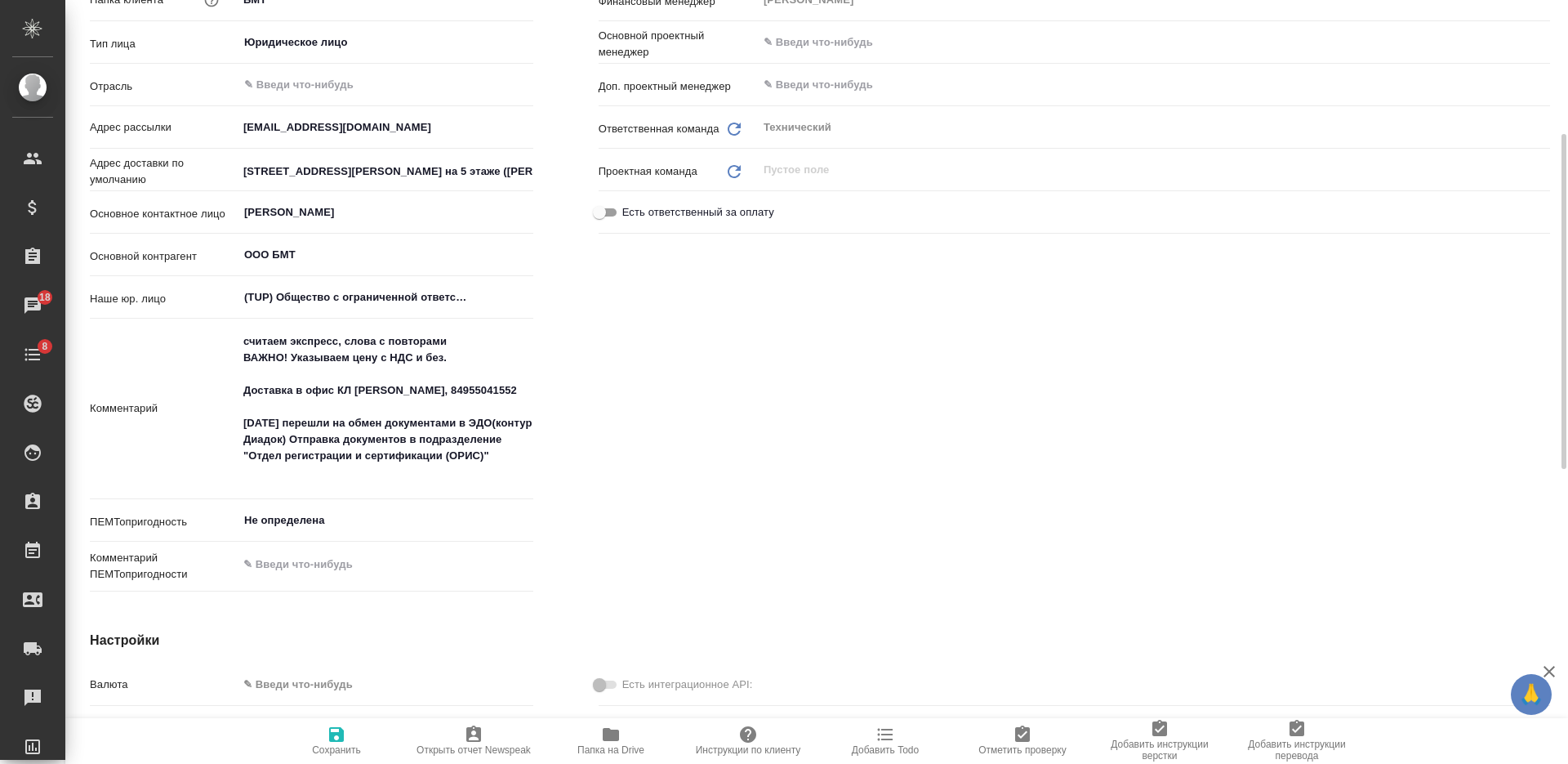
scroll to position [408, 0]
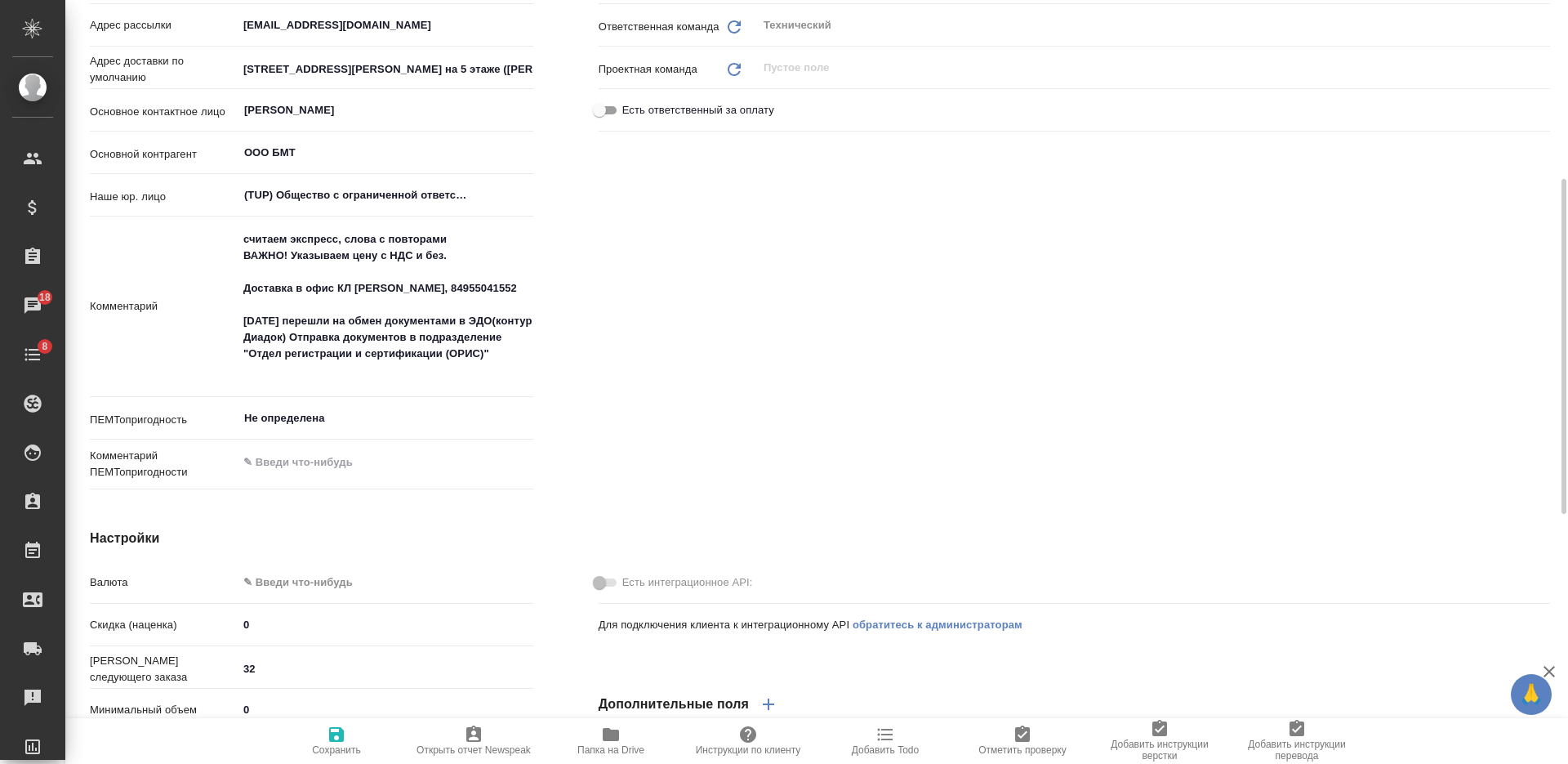
type textarea "x"
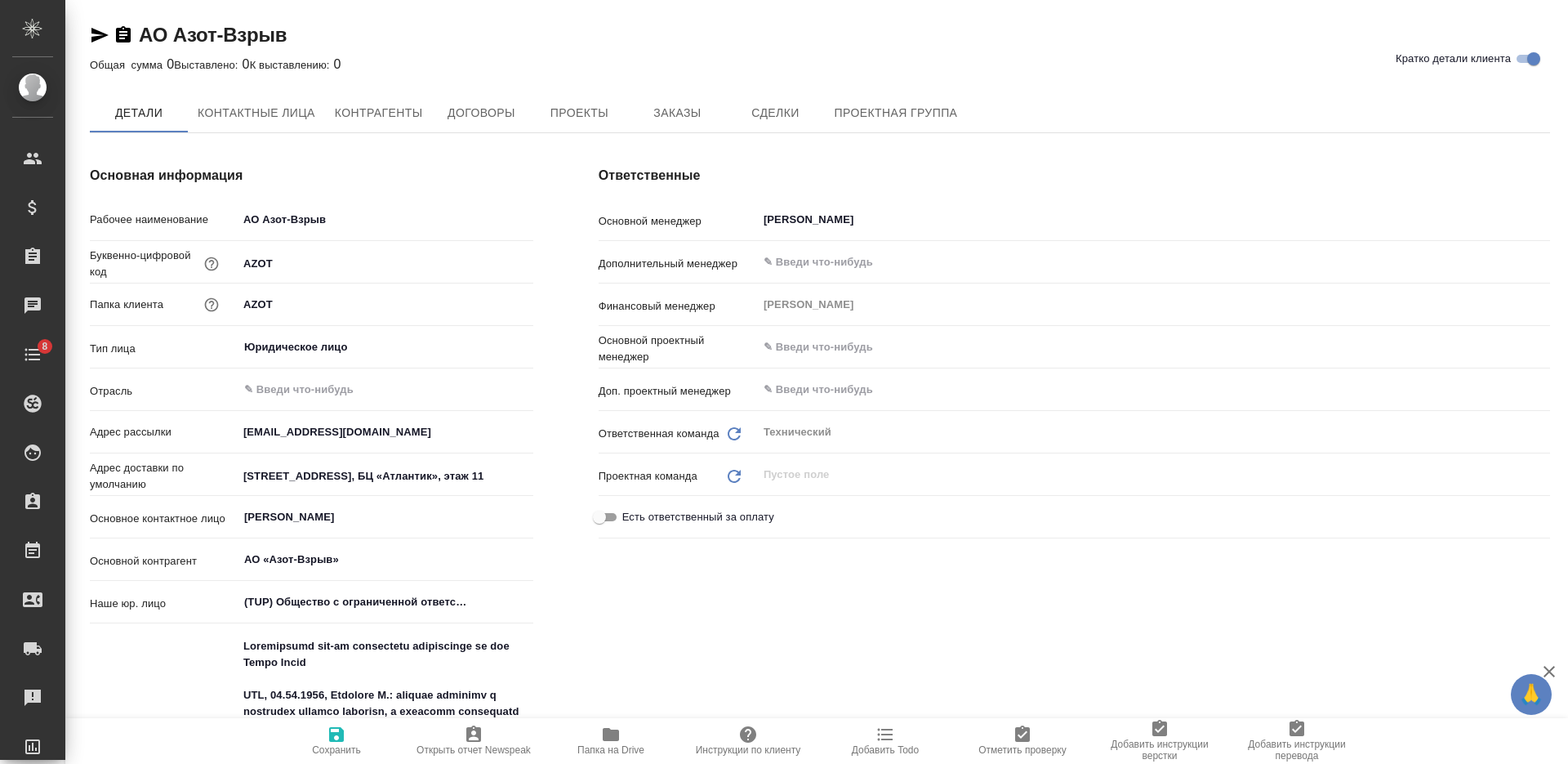
type textarea "x"
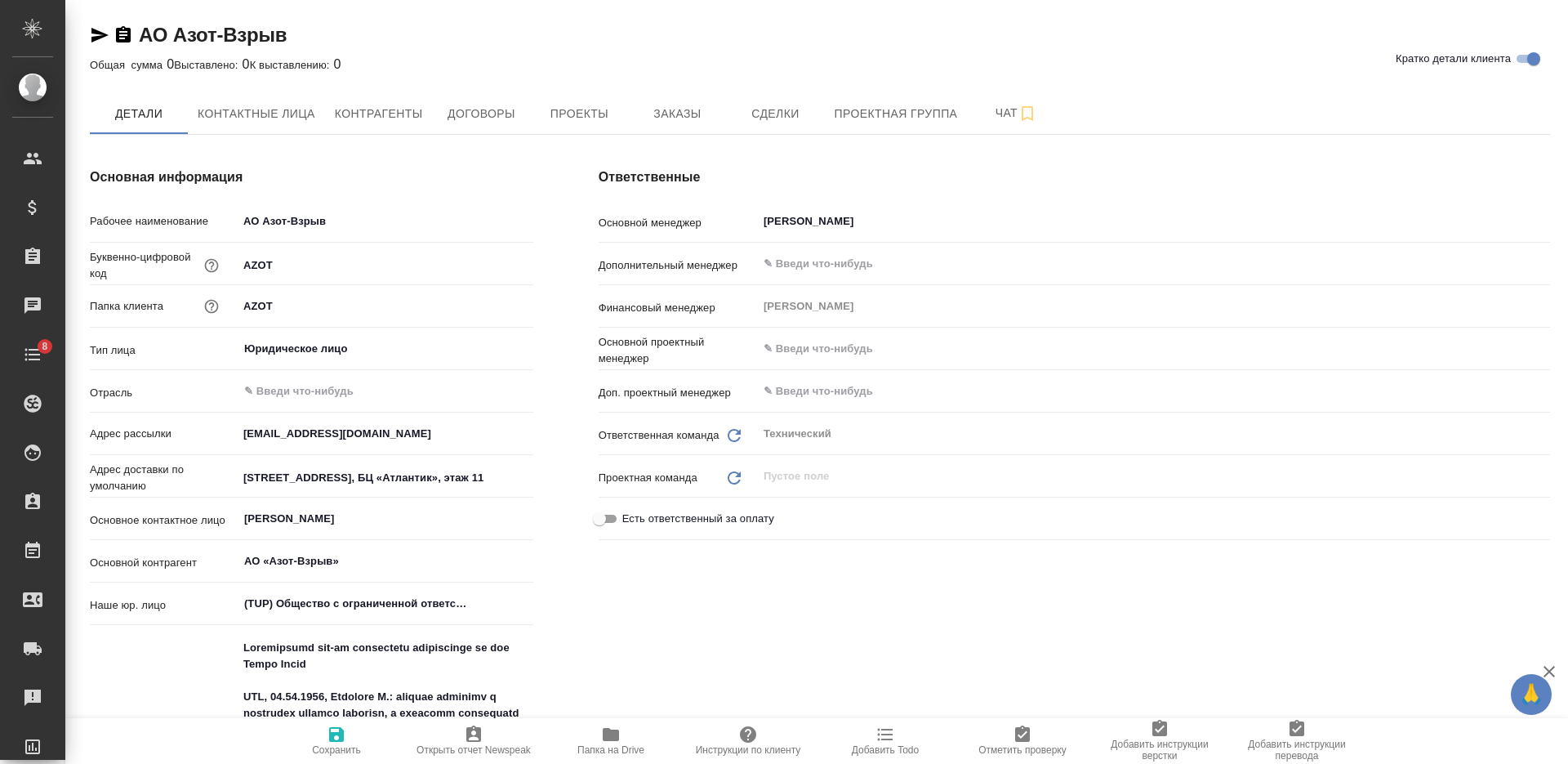
type textarea "x"
click at [680, 126] on button "Заказы" at bounding box center [676, 113] width 98 height 41
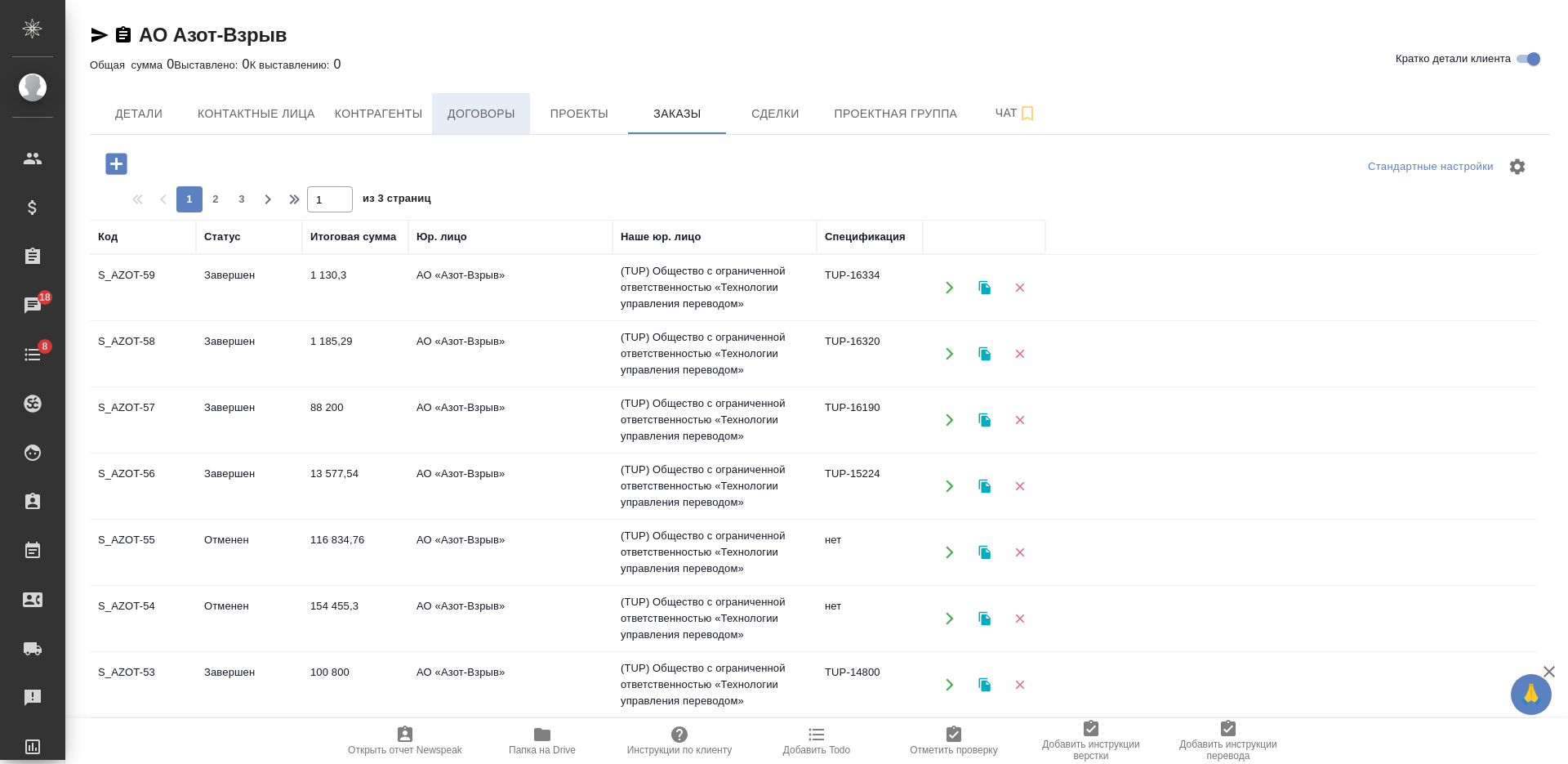
click at [493, 117] on span "Договоры" at bounding box center [480, 113] width 79 height 20
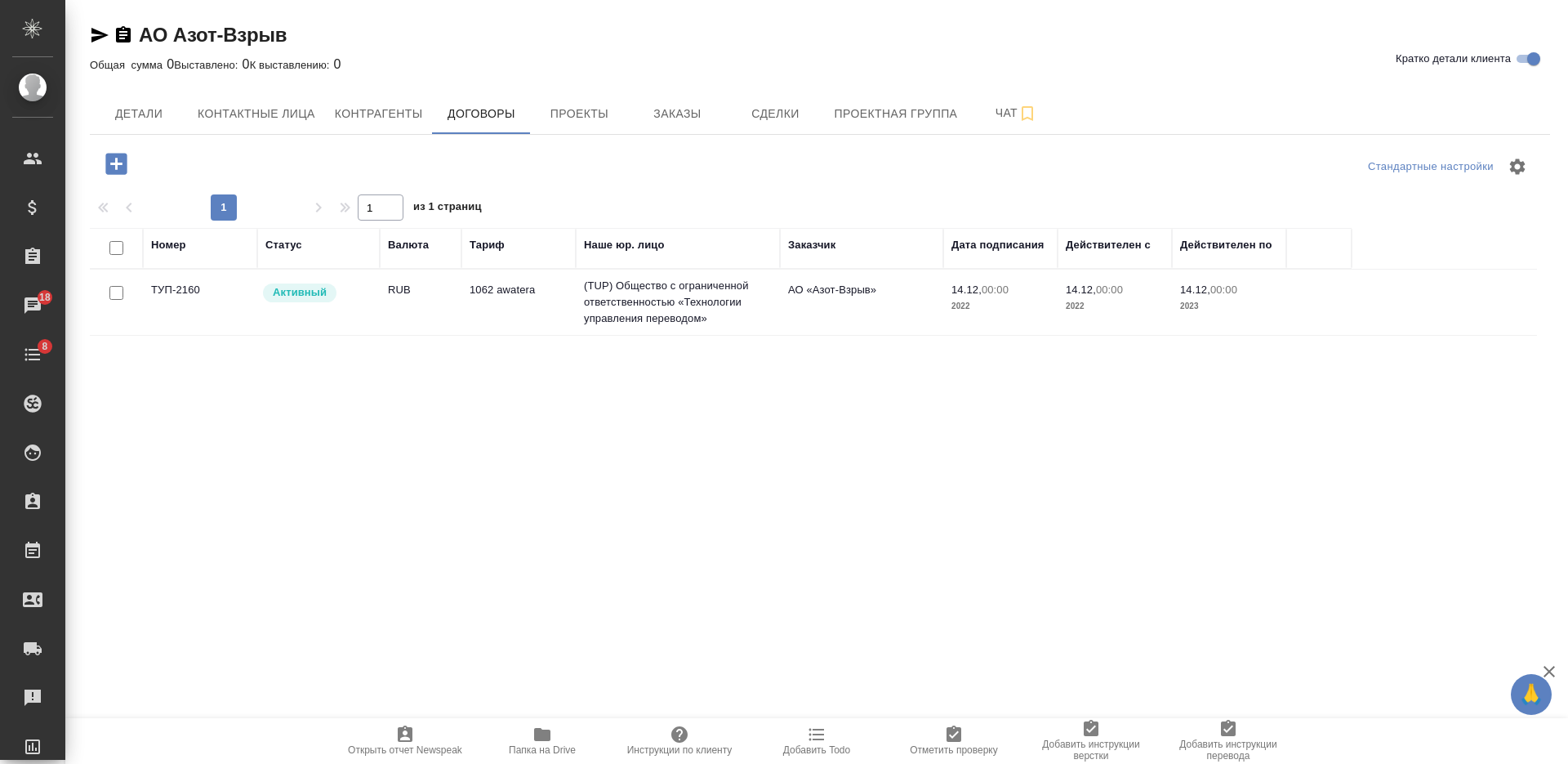
click at [531, 307] on td "1062 awatera" at bounding box center [518, 302] width 114 height 57
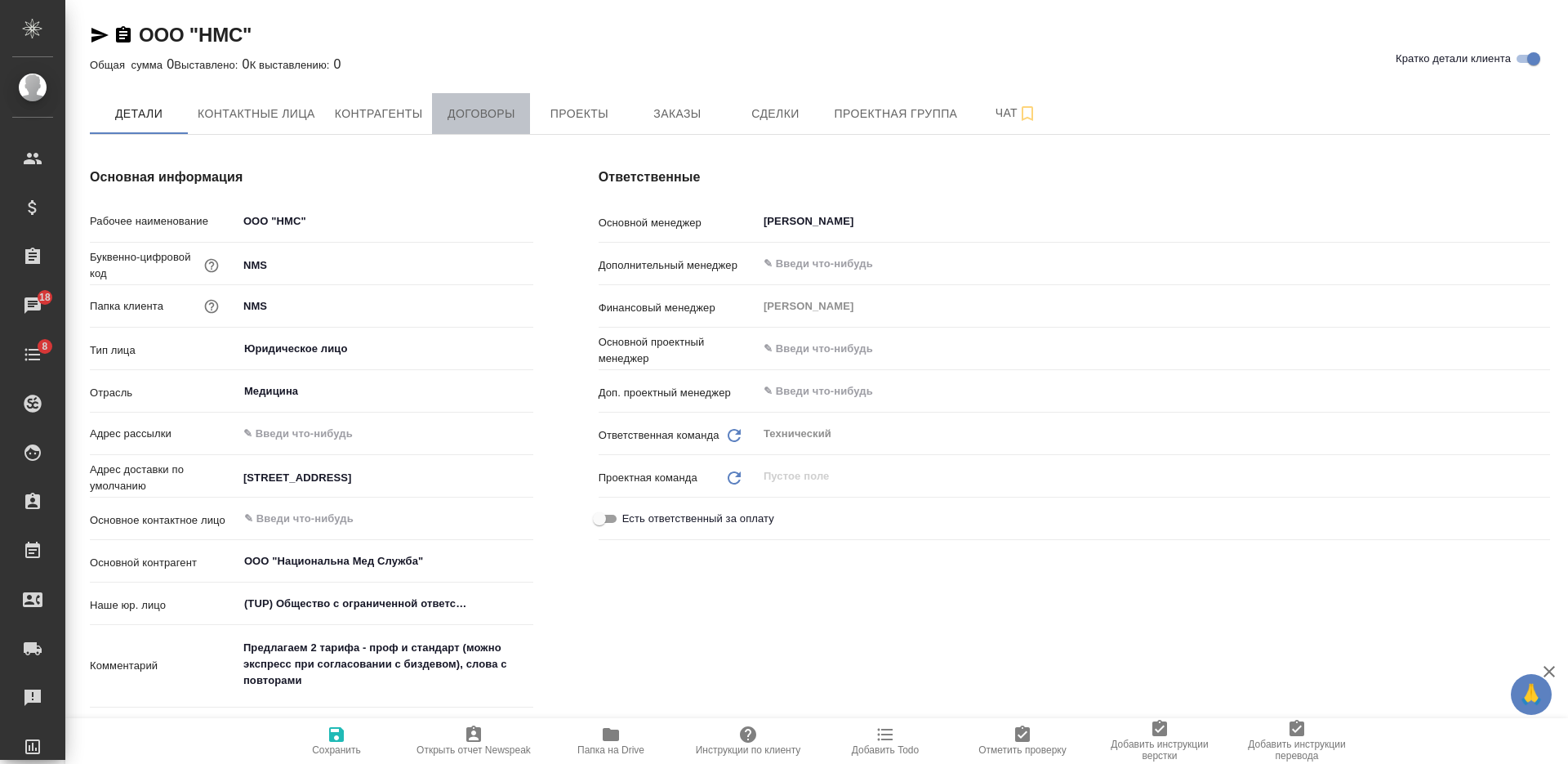
click at [495, 106] on span "Договоры" at bounding box center [480, 113] width 79 height 20
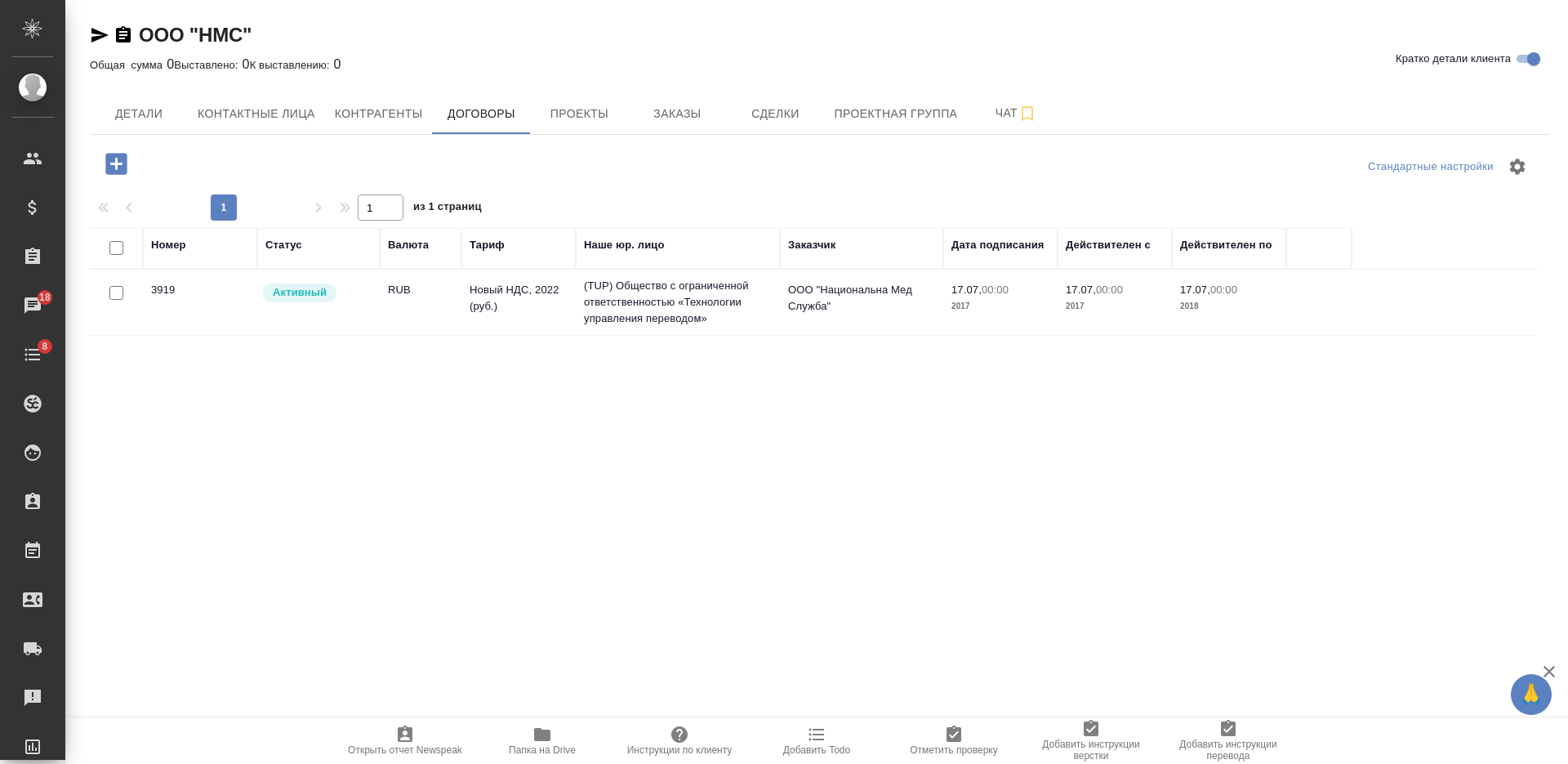
click at [431, 321] on td "RUB" at bounding box center [420, 302] width 81 height 57
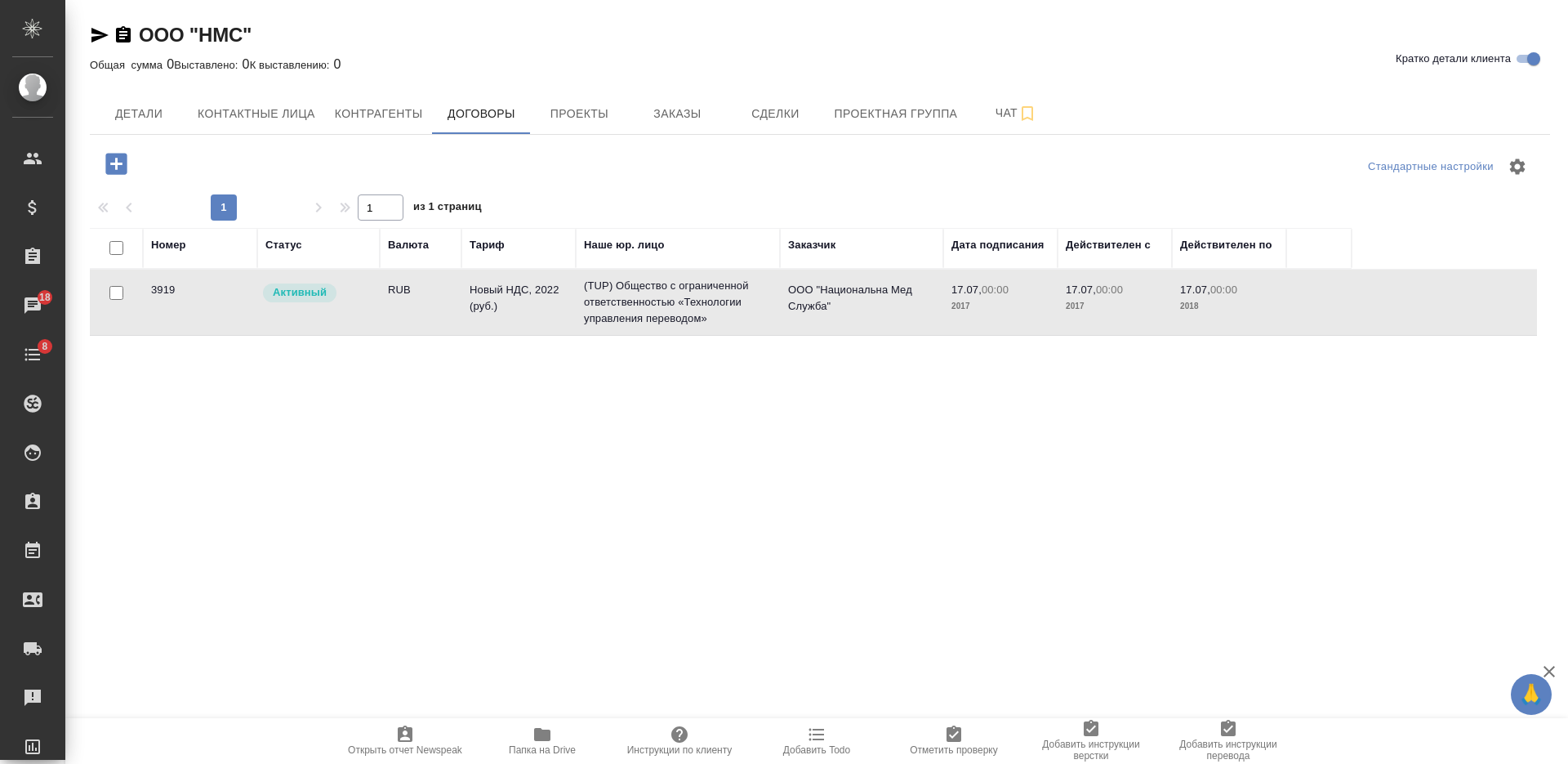
click at [431, 321] on td "RUB" at bounding box center [420, 302] width 81 height 57
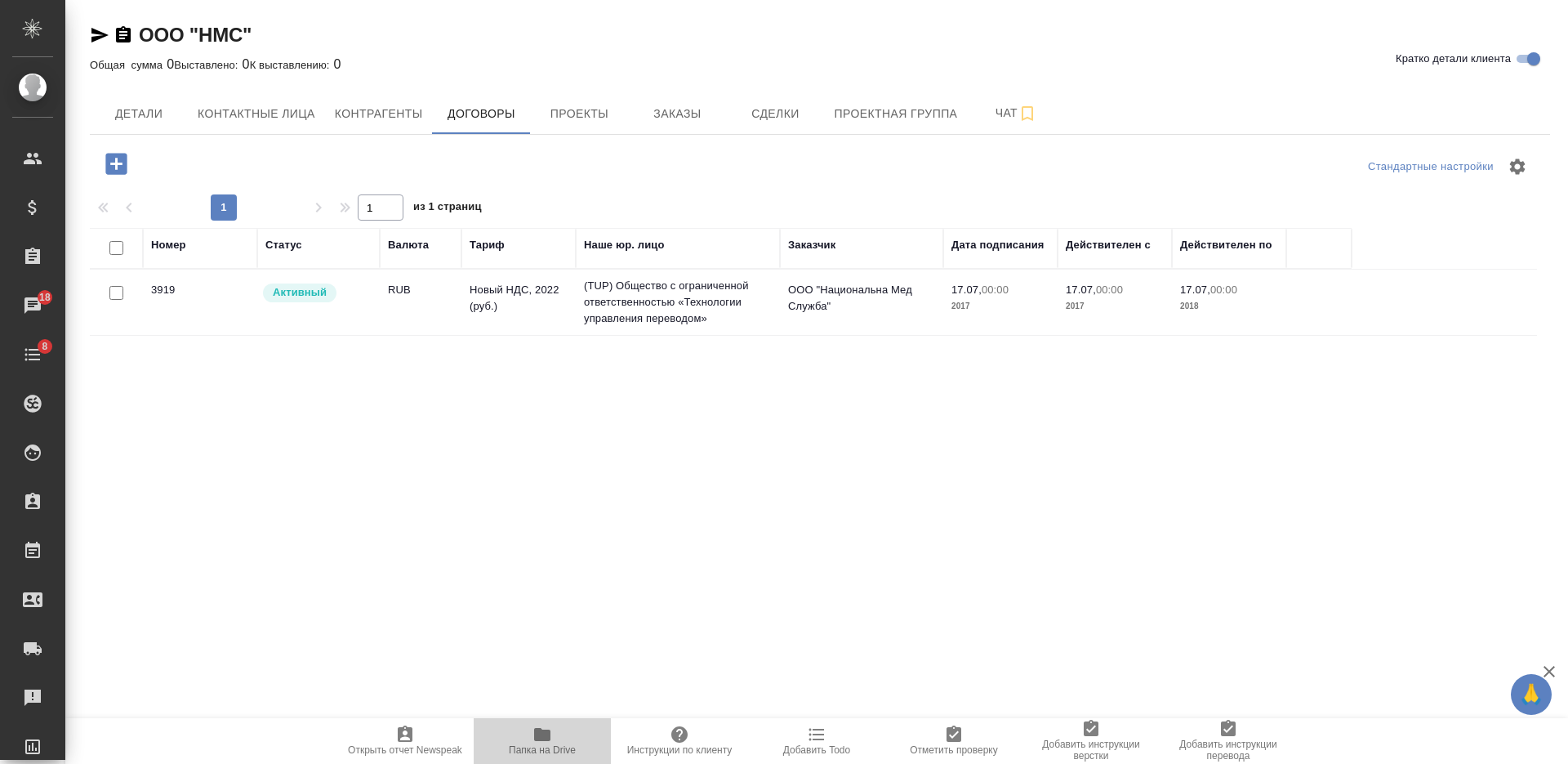
click at [570, 743] on span "Папка на Drive" at bounding box center [542, 739] width 117 height 31
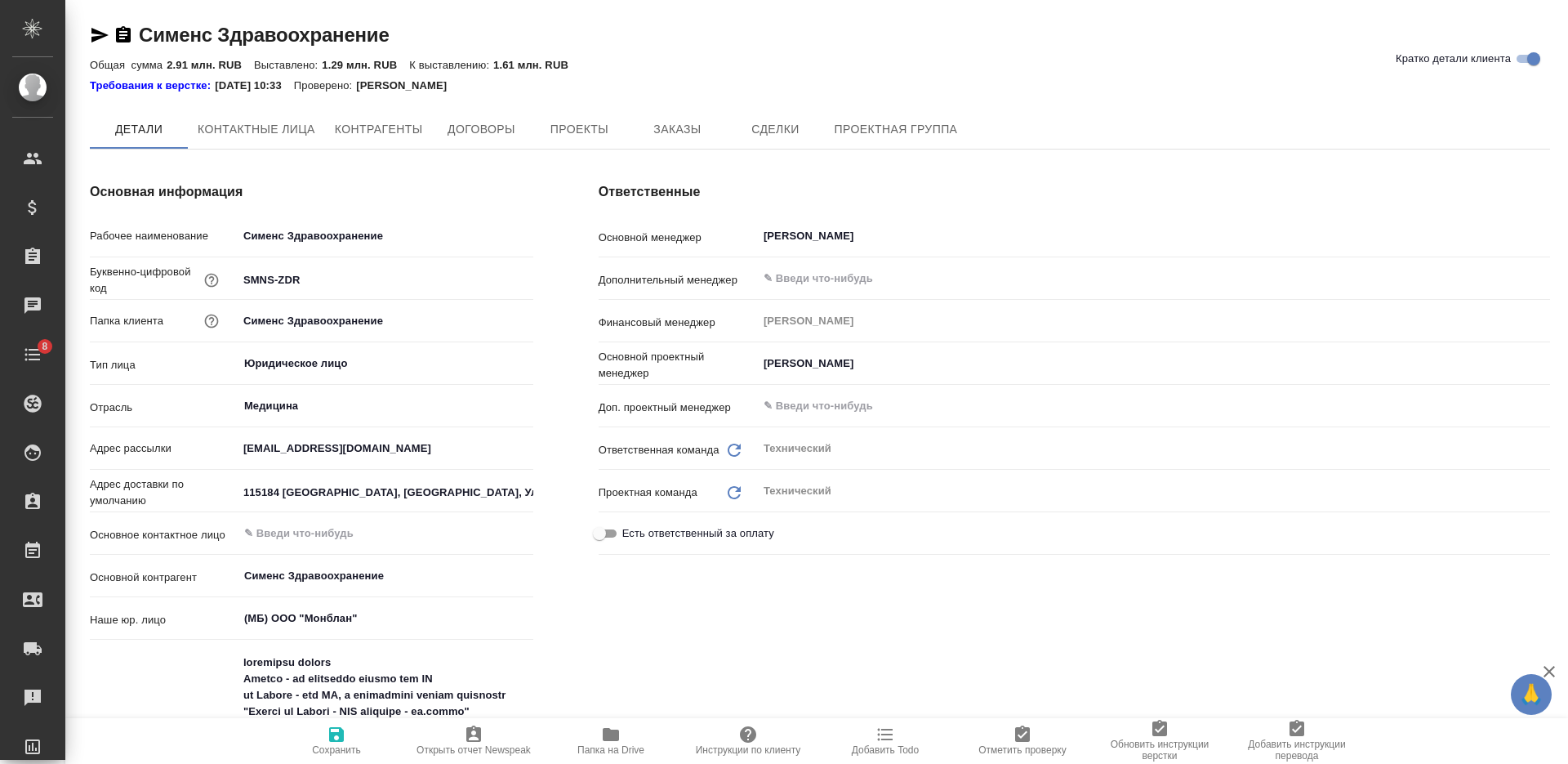
type textarea "x"
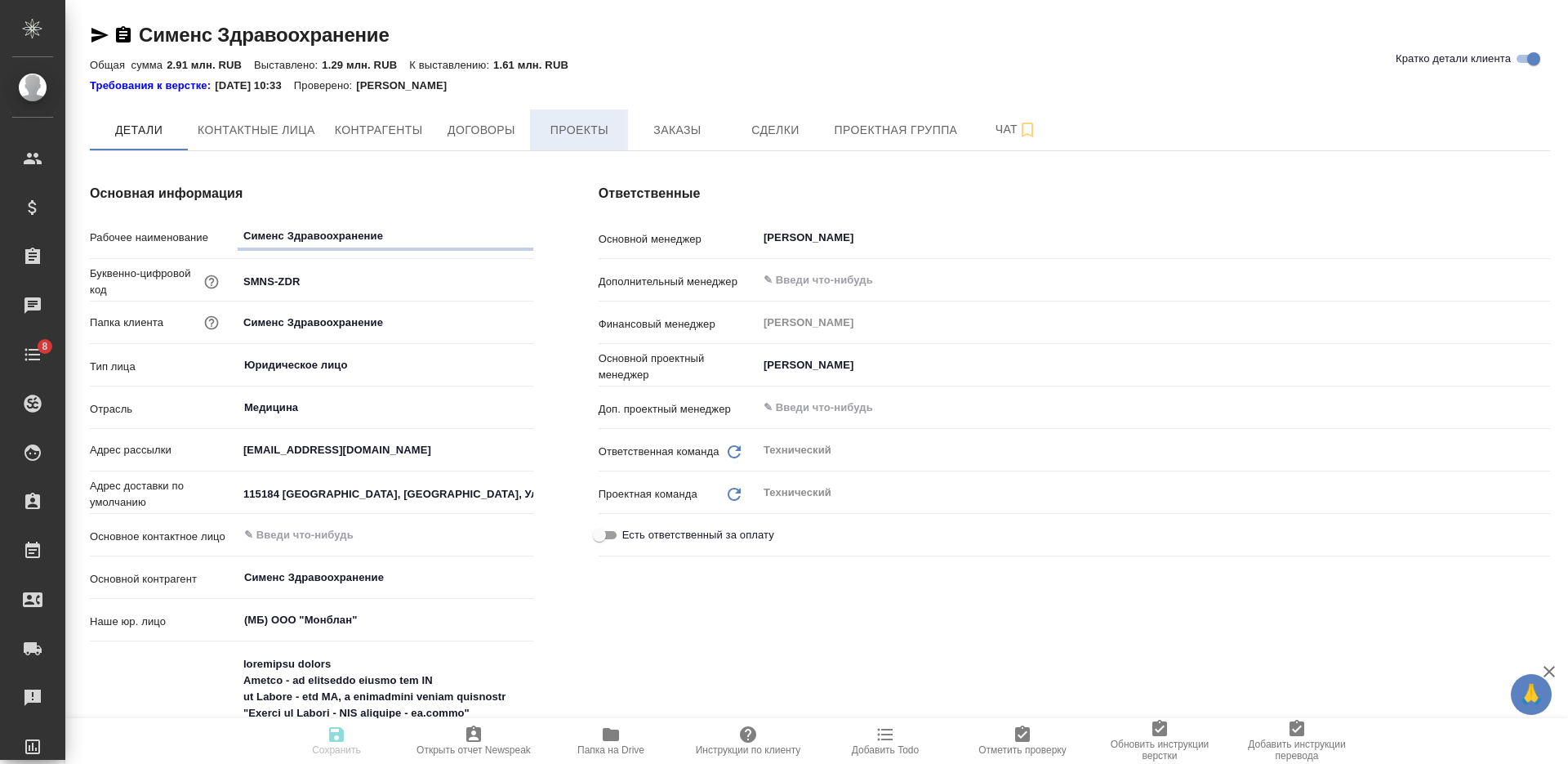
type textarea "x"
click at [501, 132] on span "Договоры" at bounding box center [480, 130] width 79 height 20
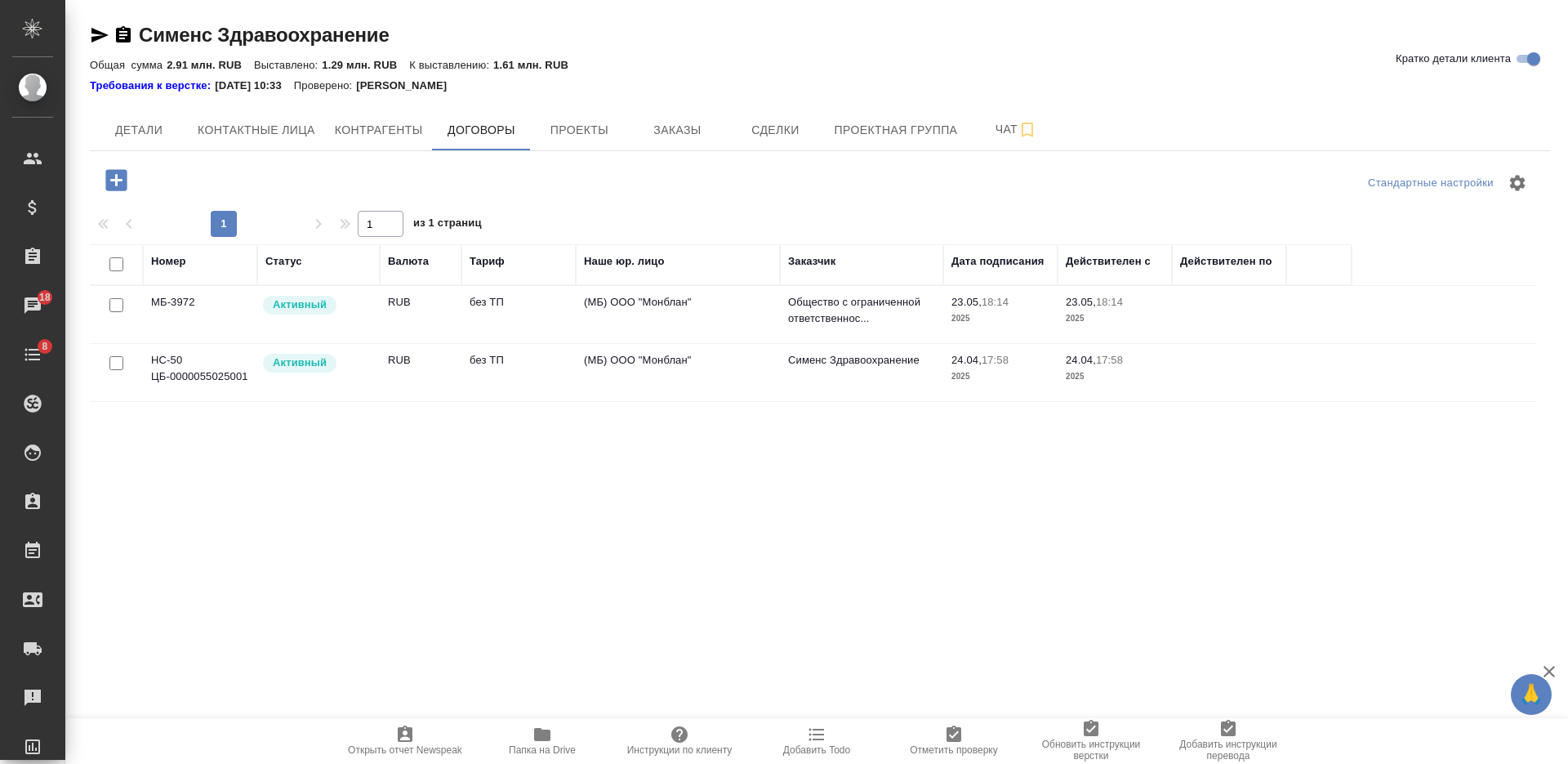
click at [537, 758] on button "Папка на Drive" at bounding box center [541, 741] width 137 height 46
click at [509, 363] on td "без ТП" at bounding box center [518, 372] width 114 height 57
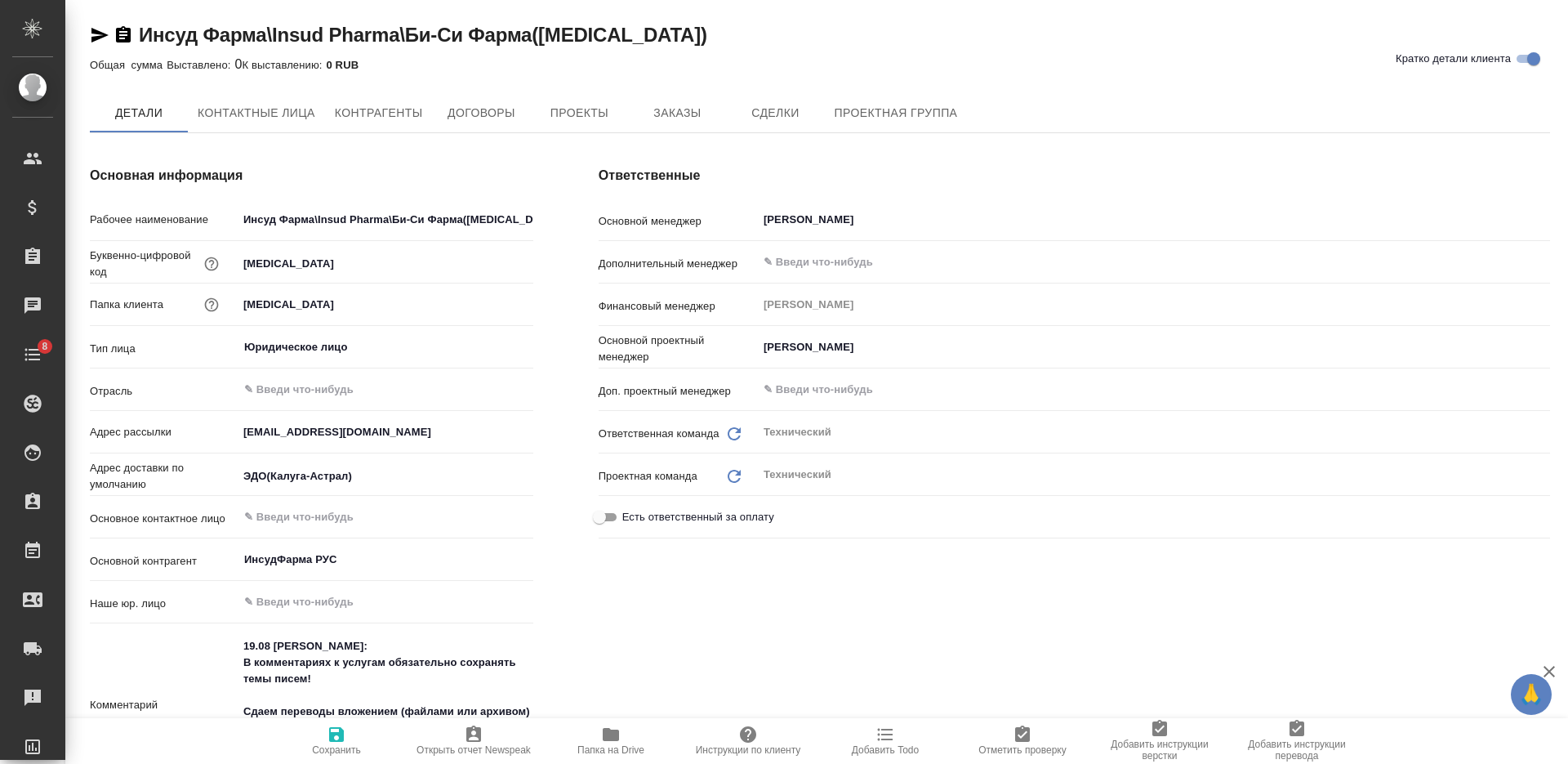
type textarea "x"
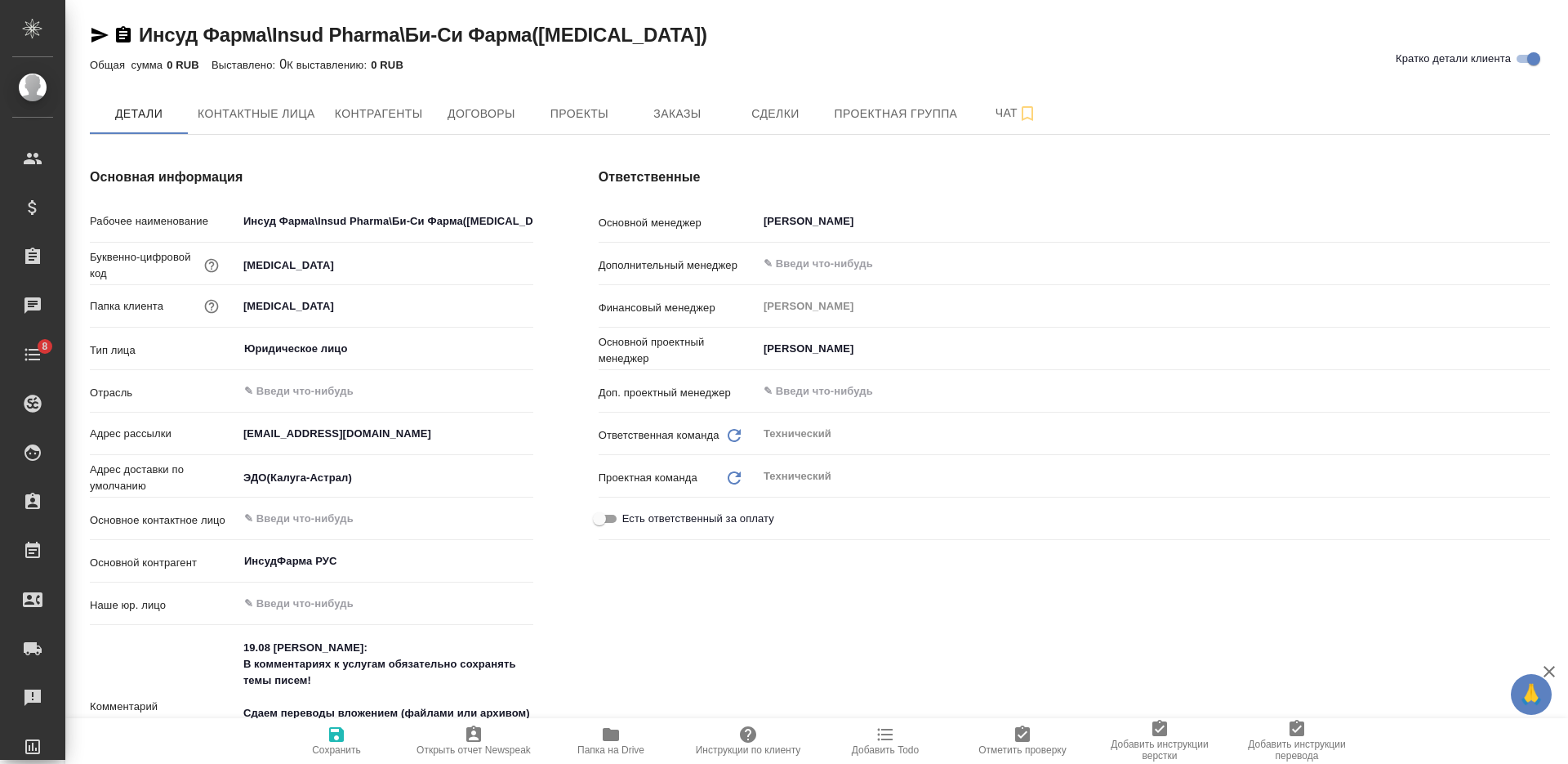
type textarea "x"
click at [515, 109] on span "Договоры" at bounding box center [480, 113] width 79 height 20
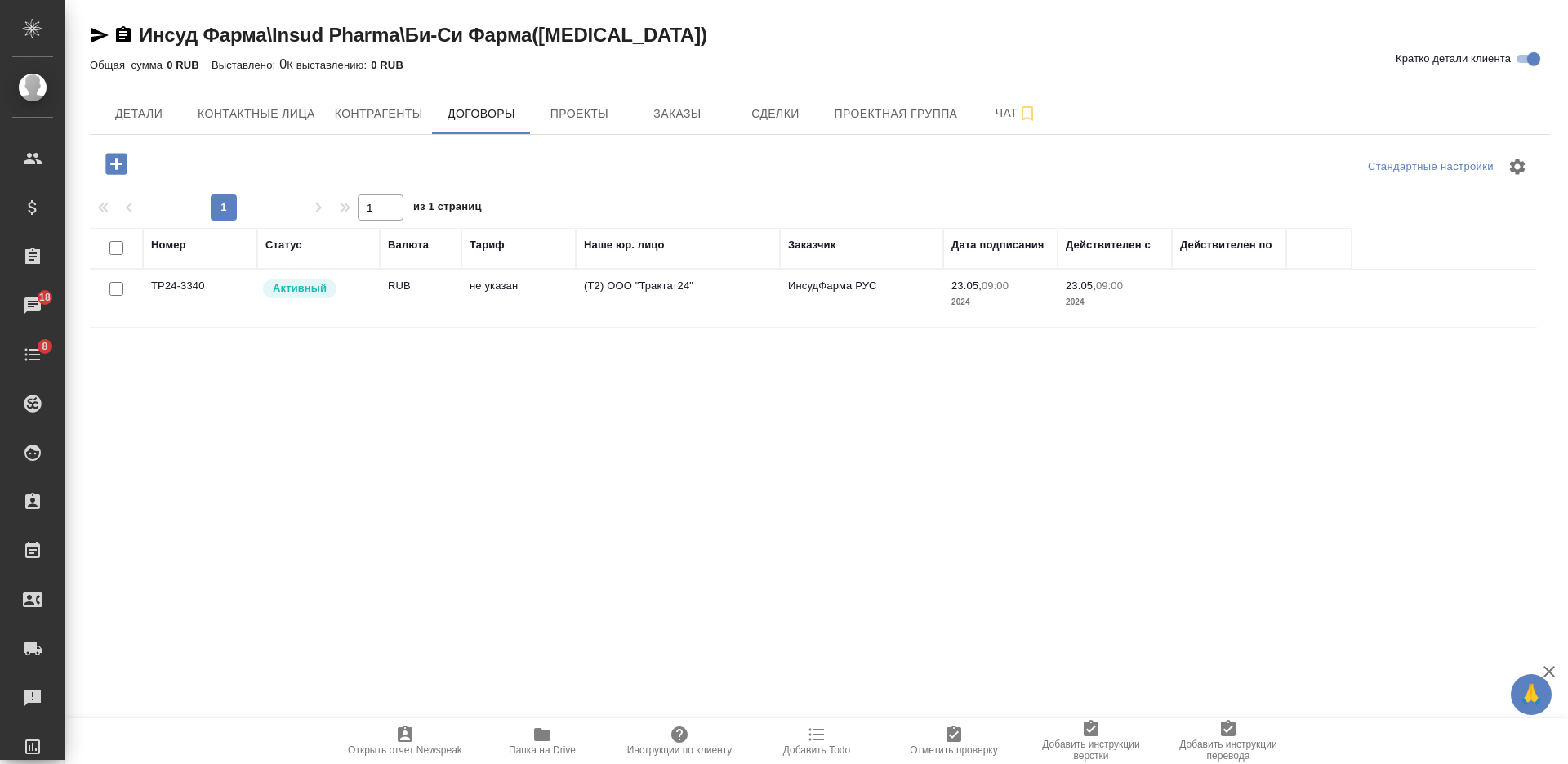
click at [498, 305] on td "не указан" at bounding box center [518, 298] width 114 height 57
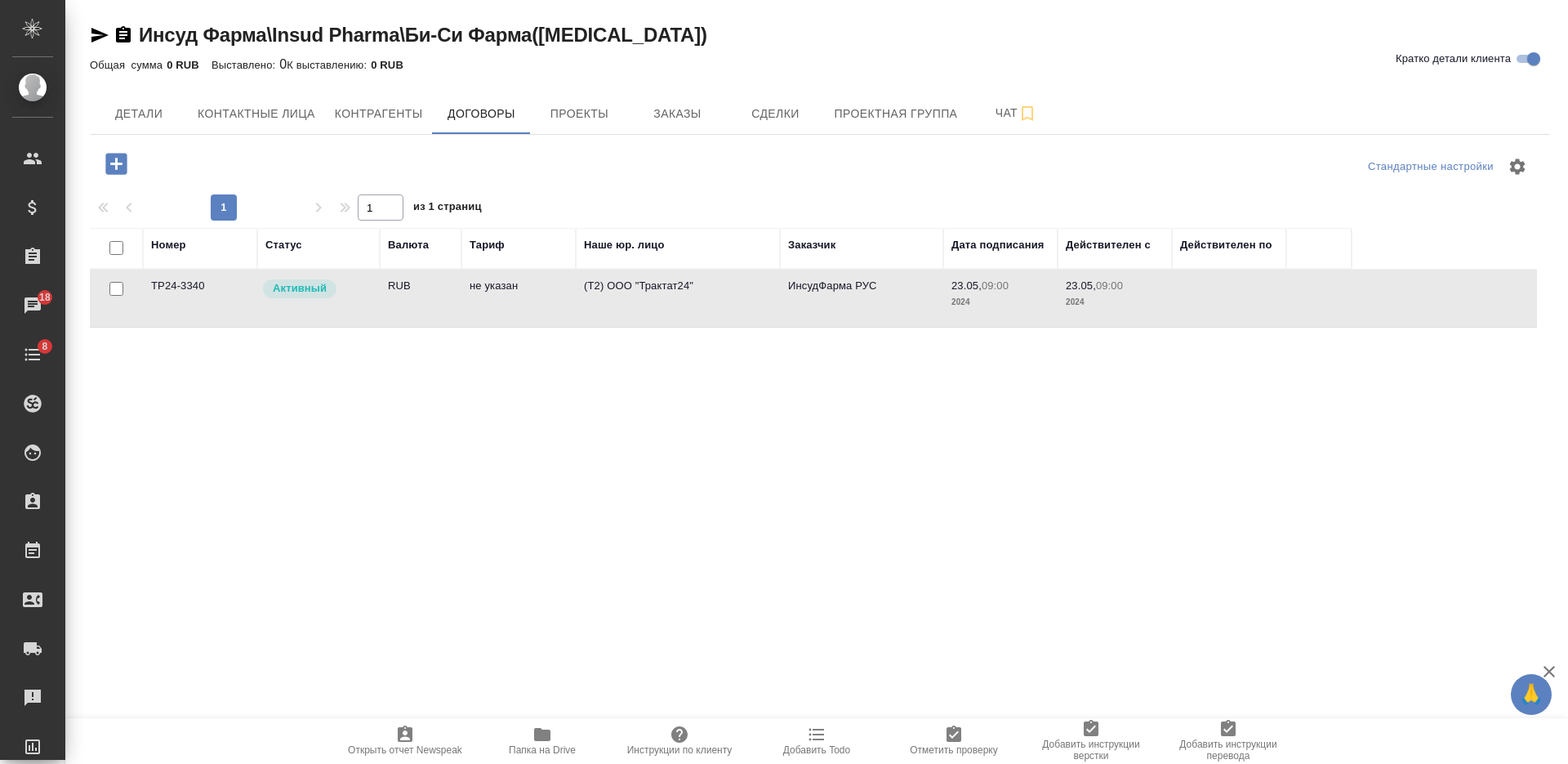
click at [498, 305] on td "не указан" at bounding box center [518, 298] width 114 height 57
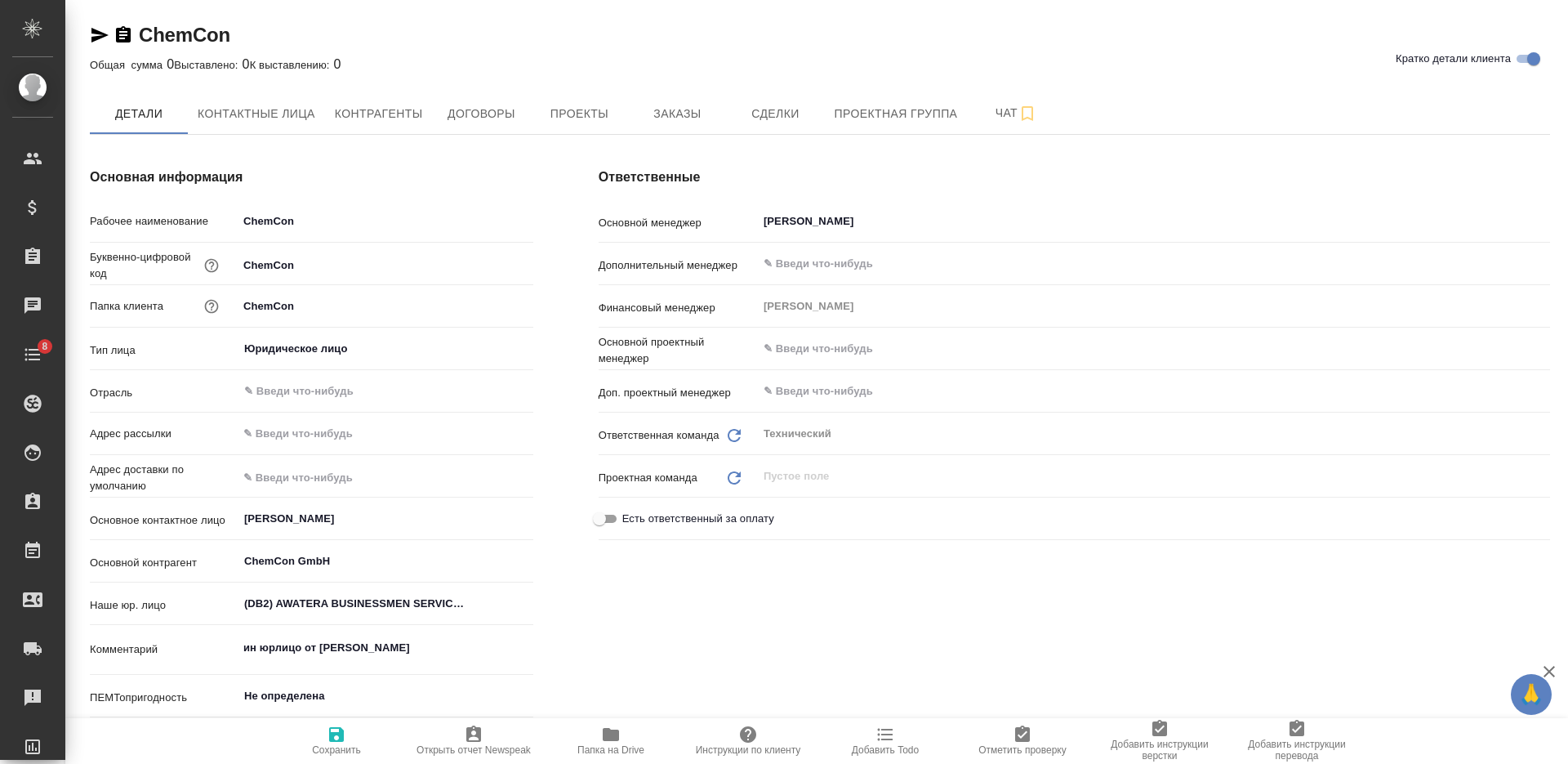
type textarea "x"
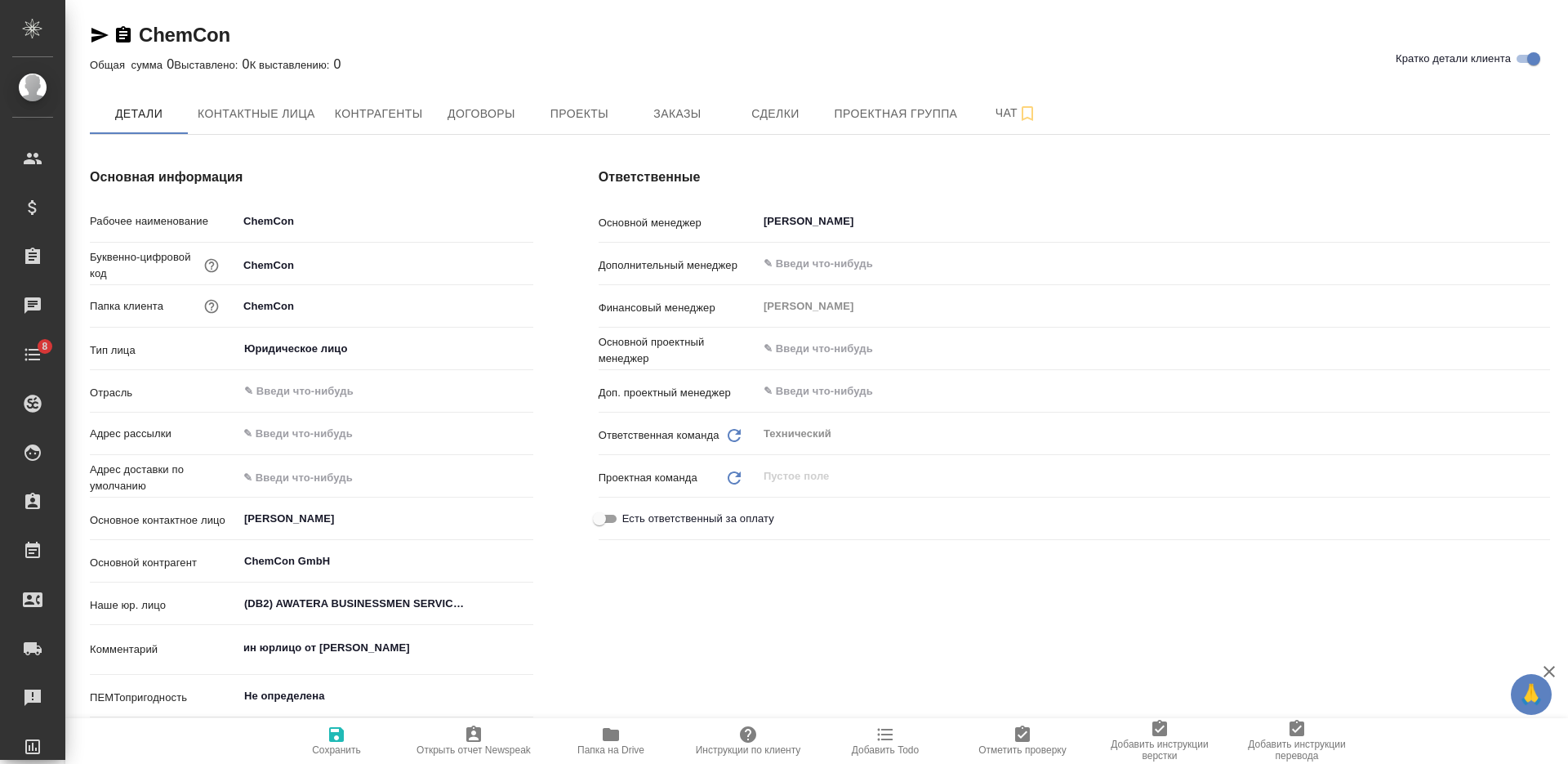
type textarea "x"
click at [509, 113] on span "Договоры" at bounding box center [480, 113] width 79 height 20
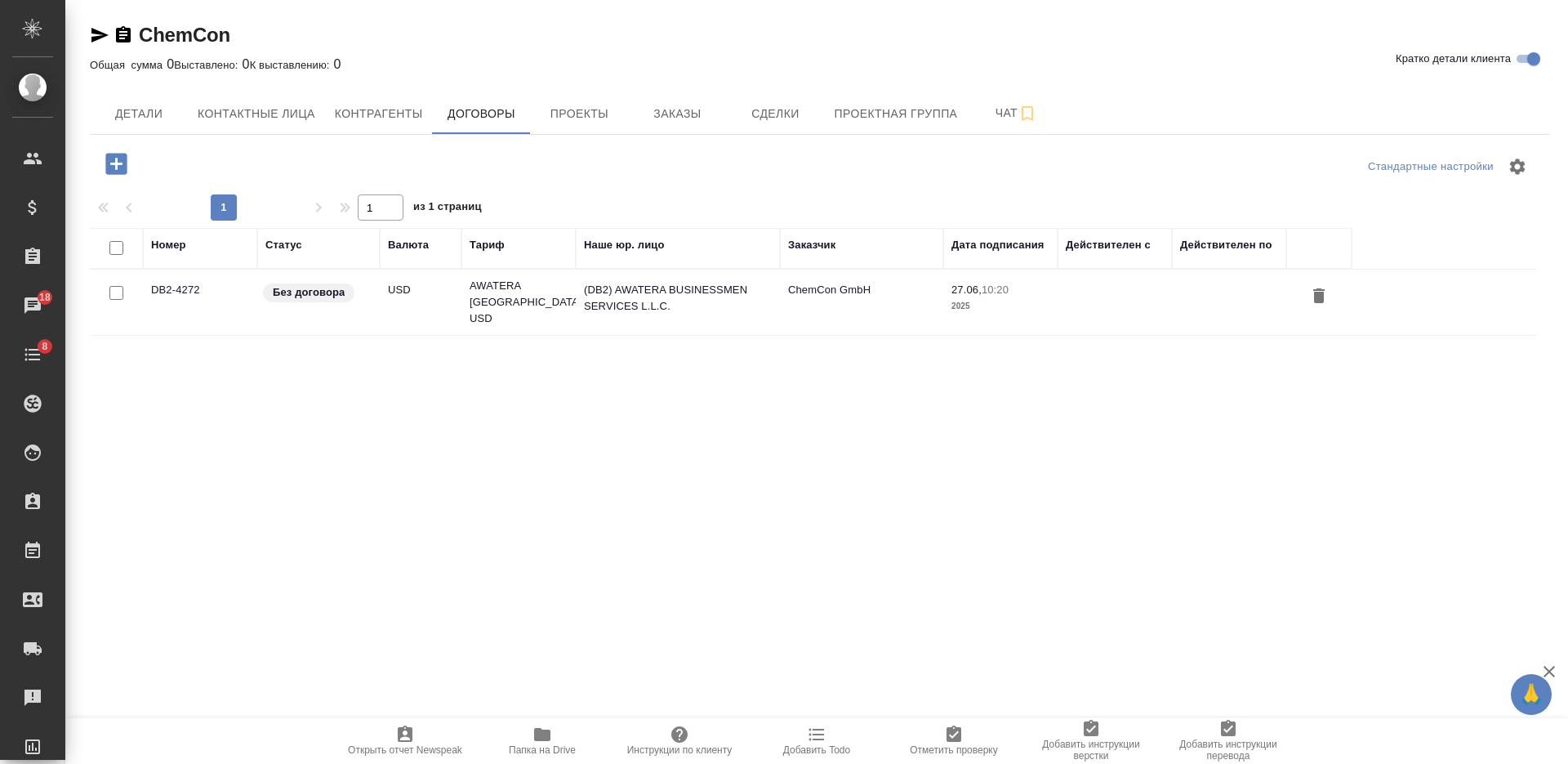
click at [435, 294] on td "USD" at bounding box center [420, 302] width 81 height 57
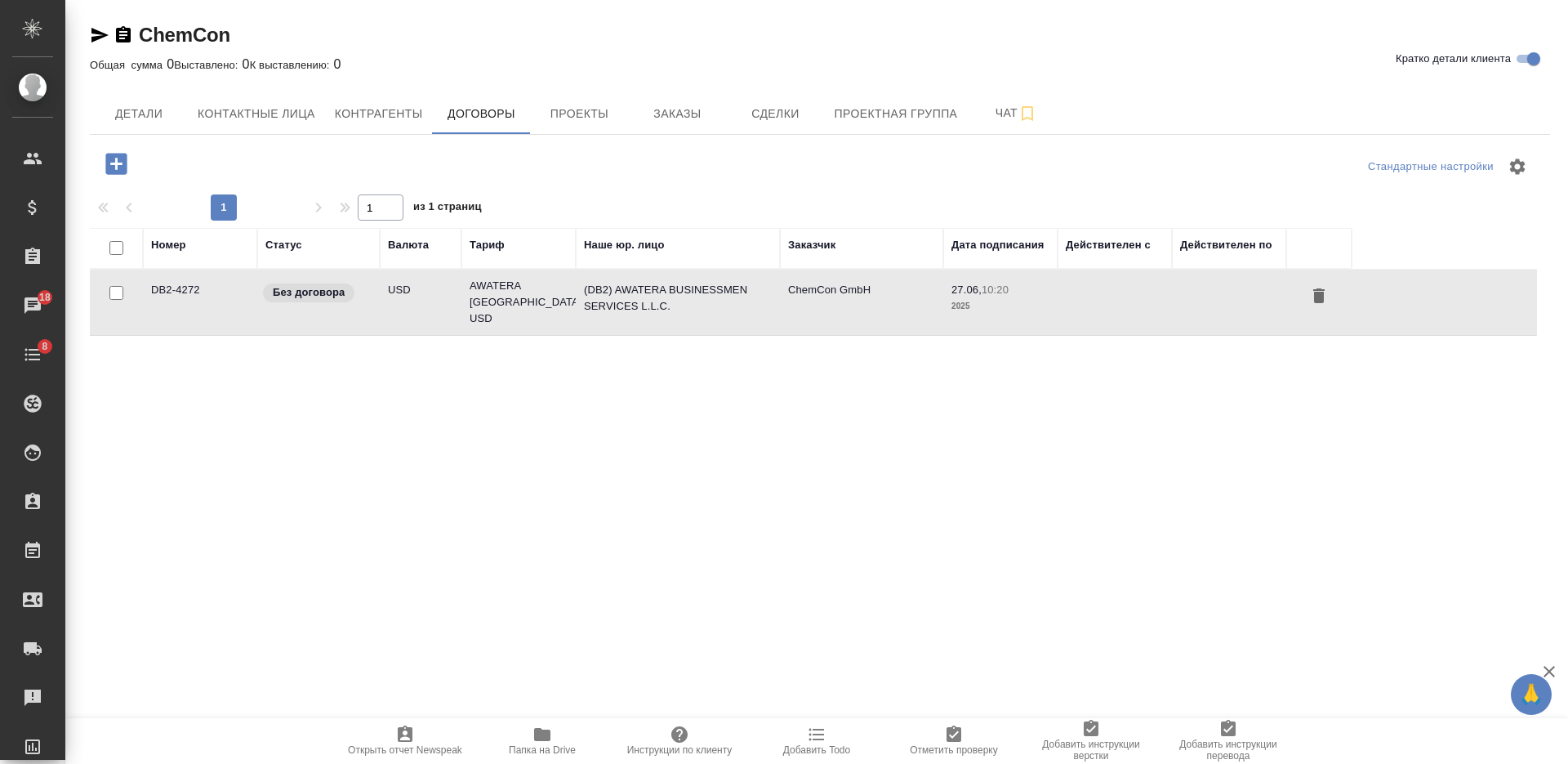
click at [435, 294] on td "USD" at bounding box center [420, 302] width 81 height 57
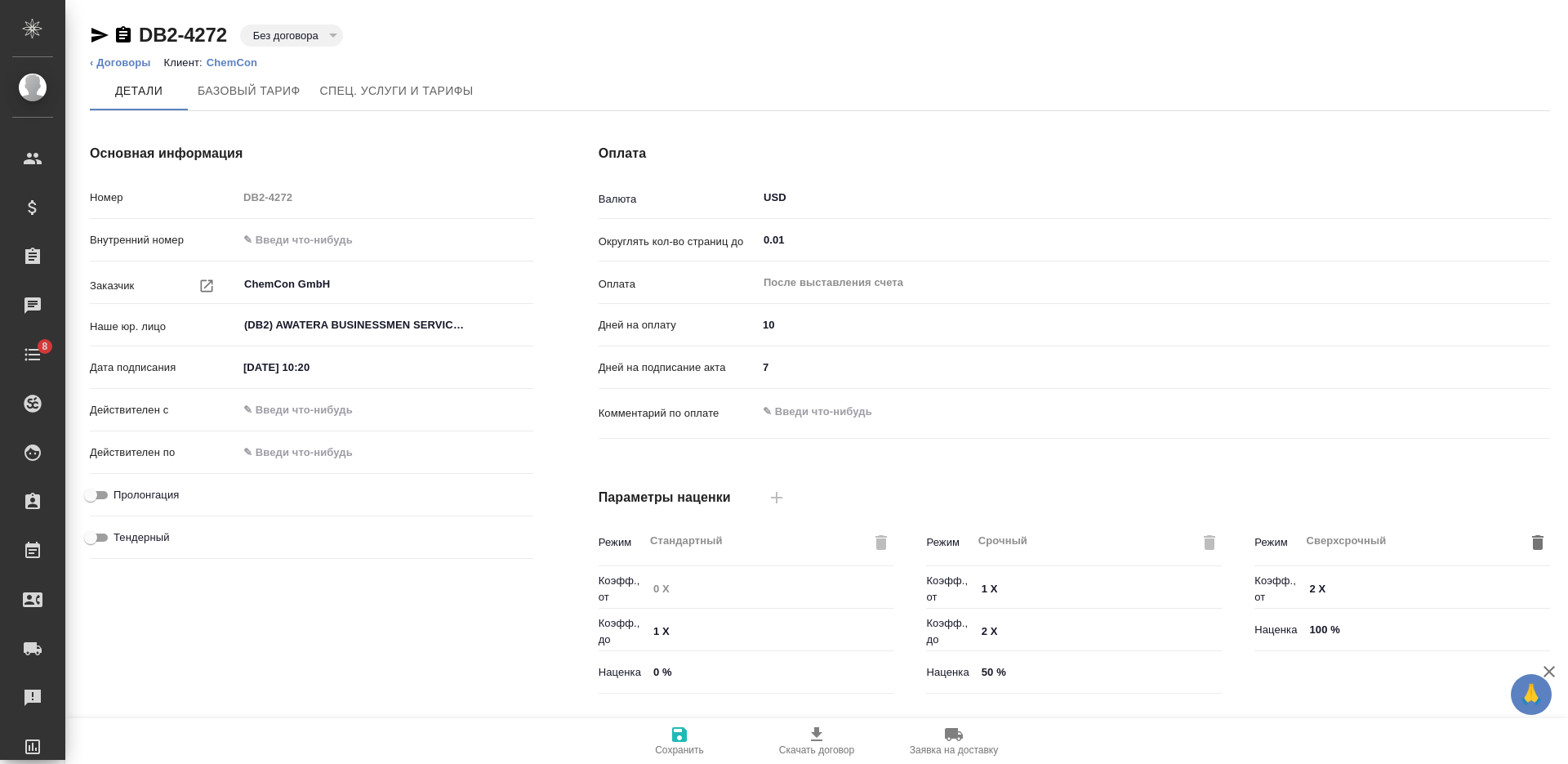
type input "AWATERA [GEOGRAPHIC_DATA] USD"
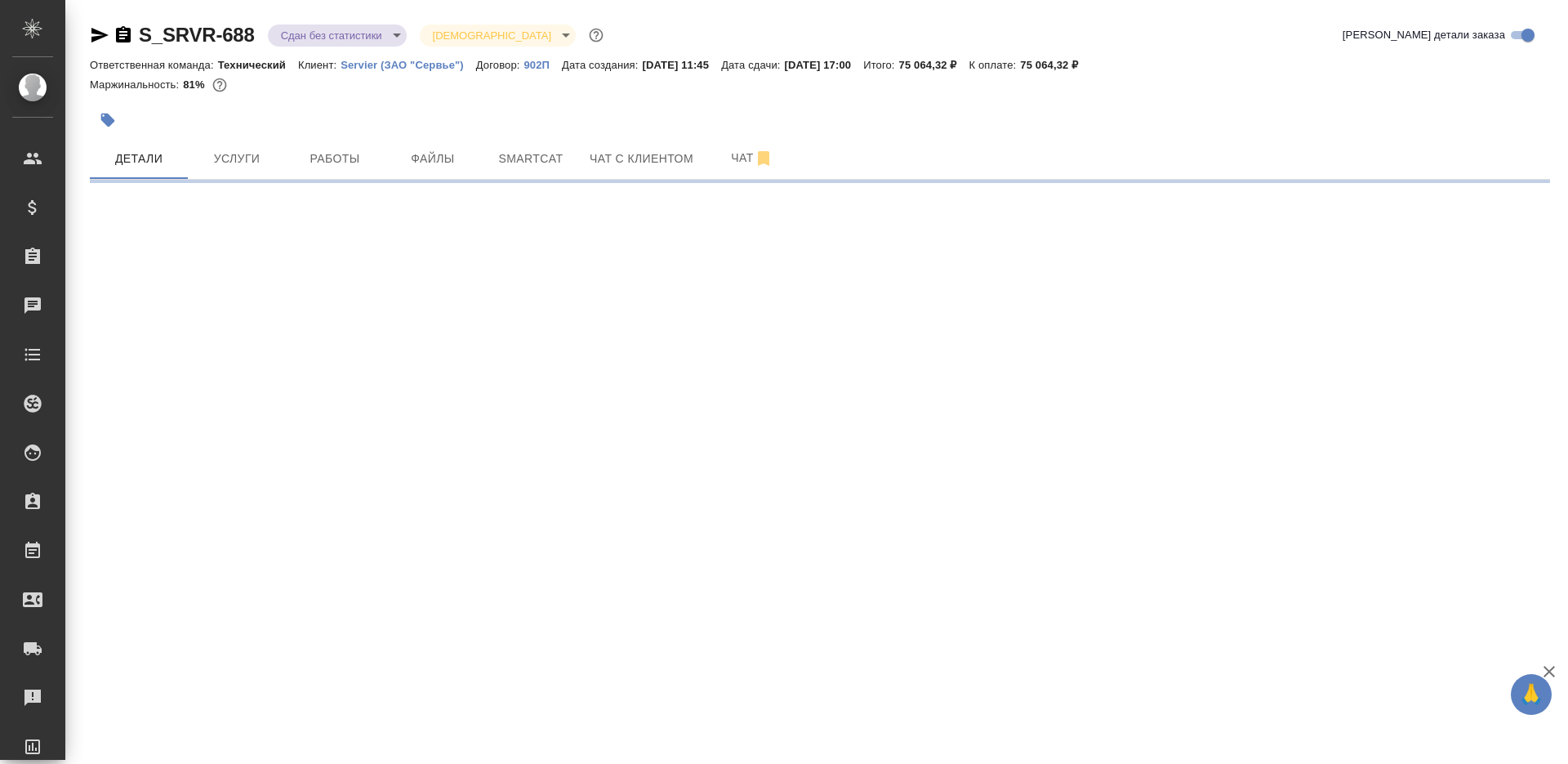
click at [125, 30] on icon "button" at bounding box center [123, 34] width 15 height 16
select select "RU"
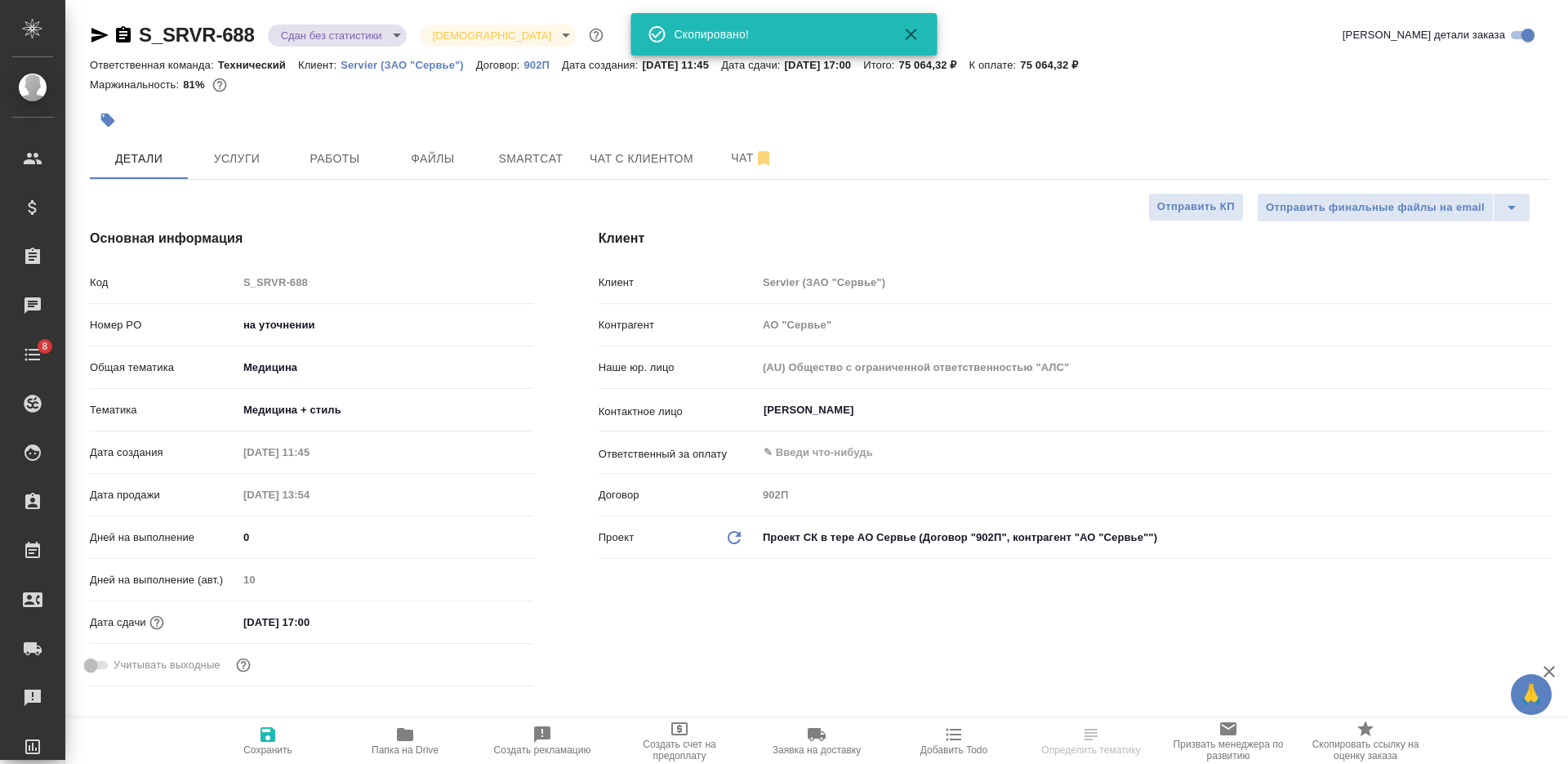
type textarea "x"
select select "RU"
type textarea "x"
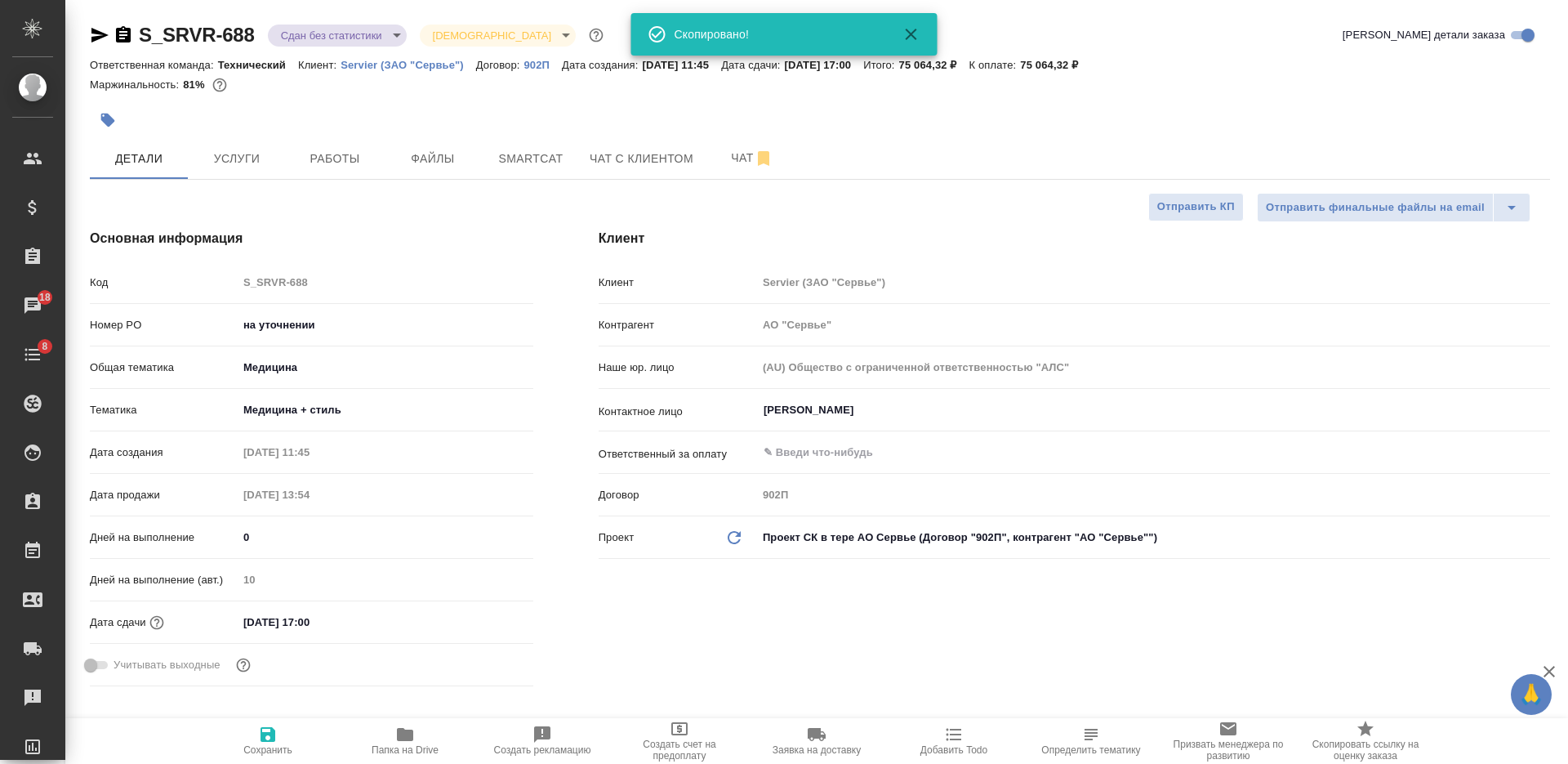
type textarea "x"
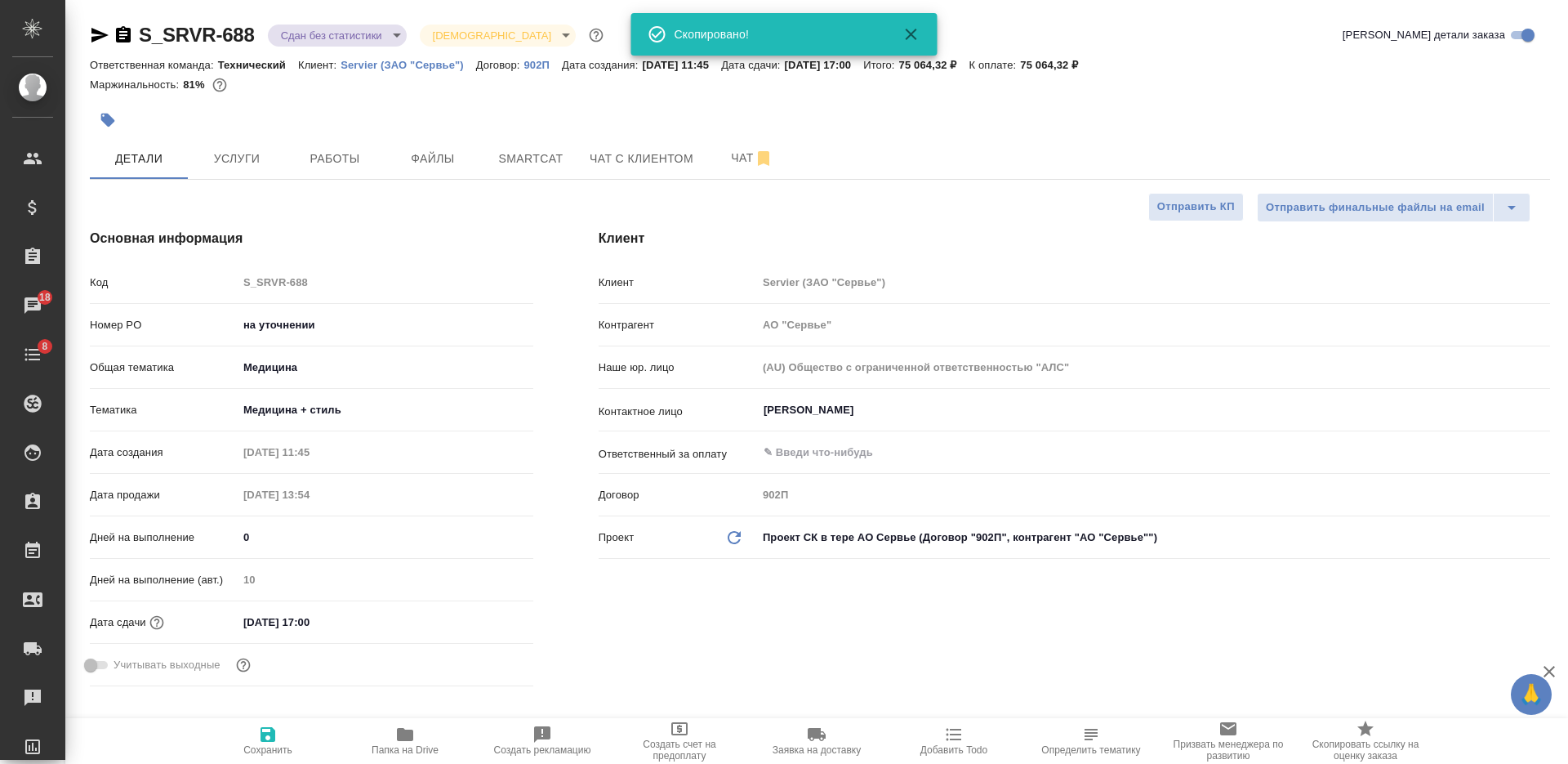
click at [108, 124] on icon "button" at bounding box center [109, 121] width 14 height 14
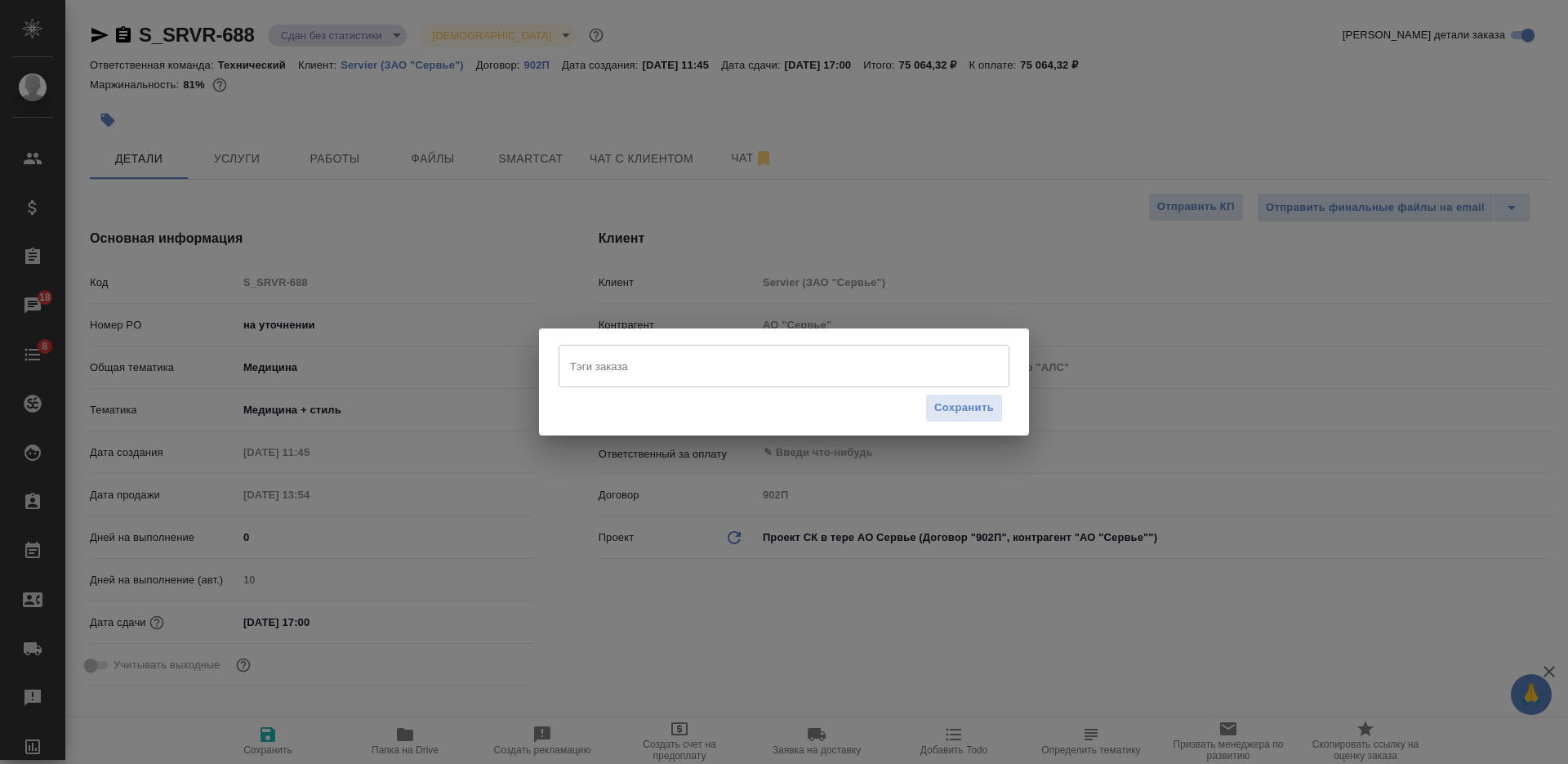
click at [724, 365] on input "Тэги заказа" at bounding box center [768, 366] width 405 height 27
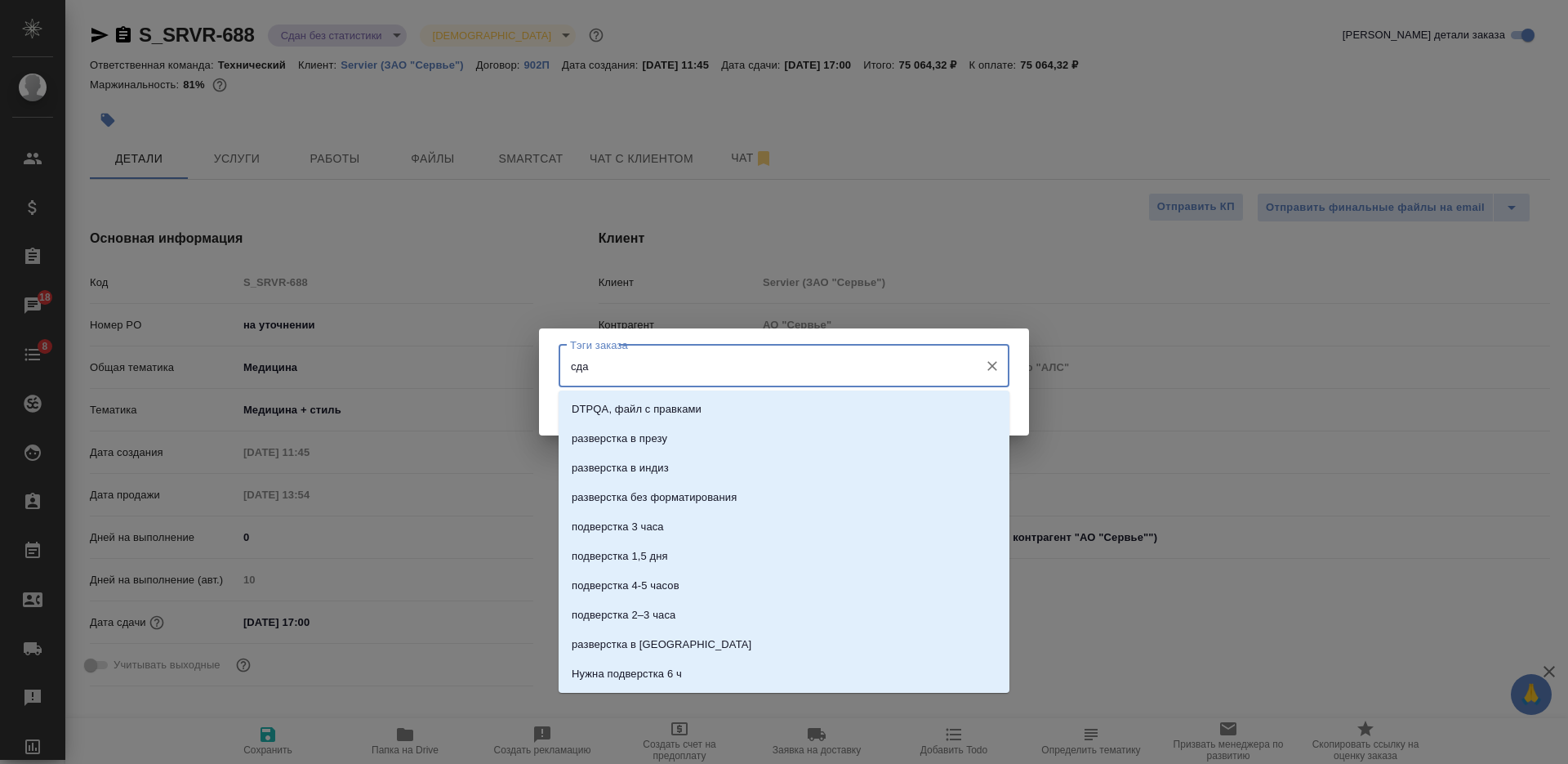
type input "сдан"
drag, startPoint x: 742, startPoint y: 492, endPoint x: 899, endPoint y: 445, distance: 163.9
click at [743, 493] on li "сдан" at bounding box center [784, 497] width 451 height 29
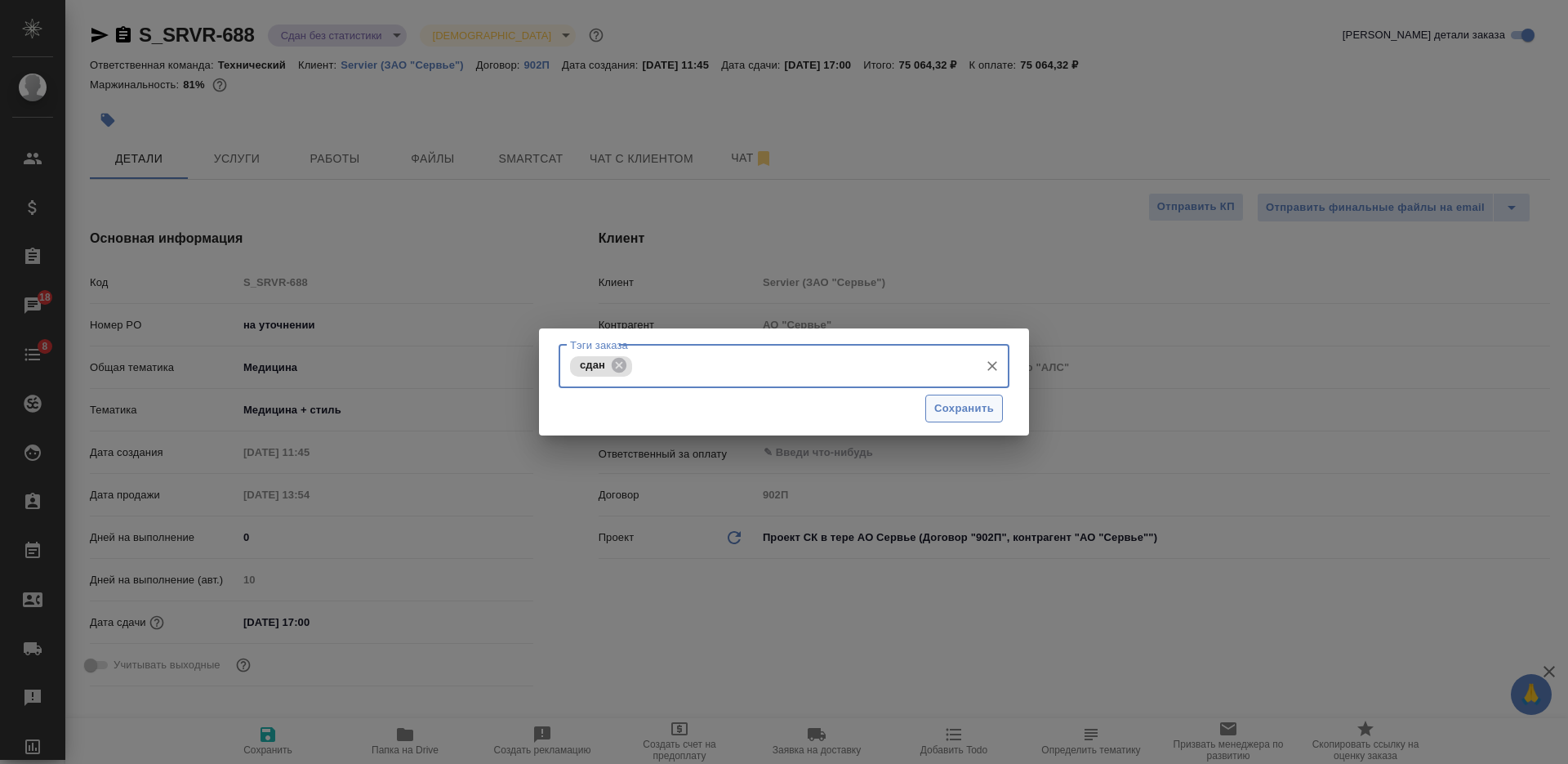
click at [961, 408] on span "Сохранить" at bounding box center [964, 408] width 60 height 19
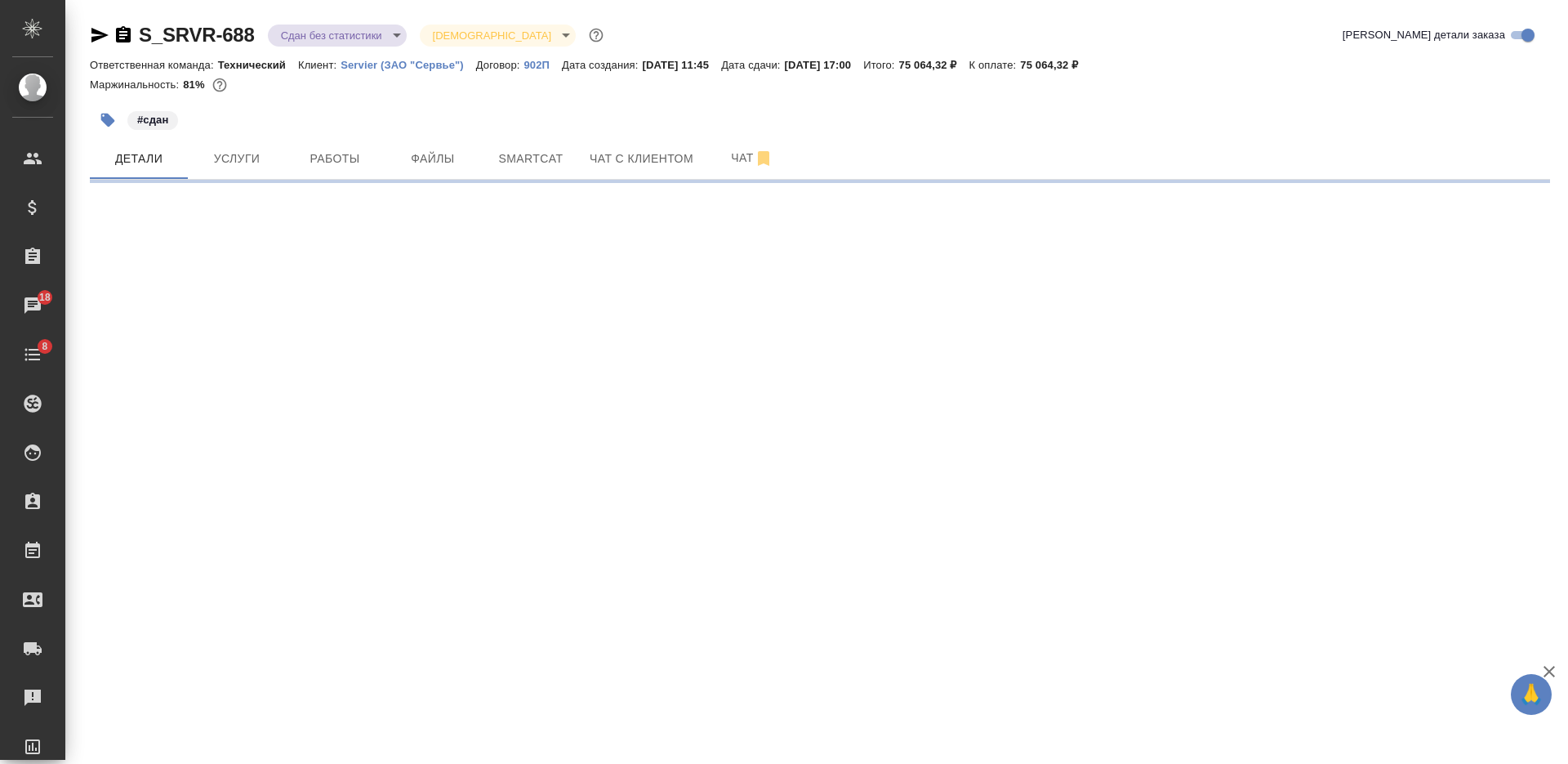
select select "RU"
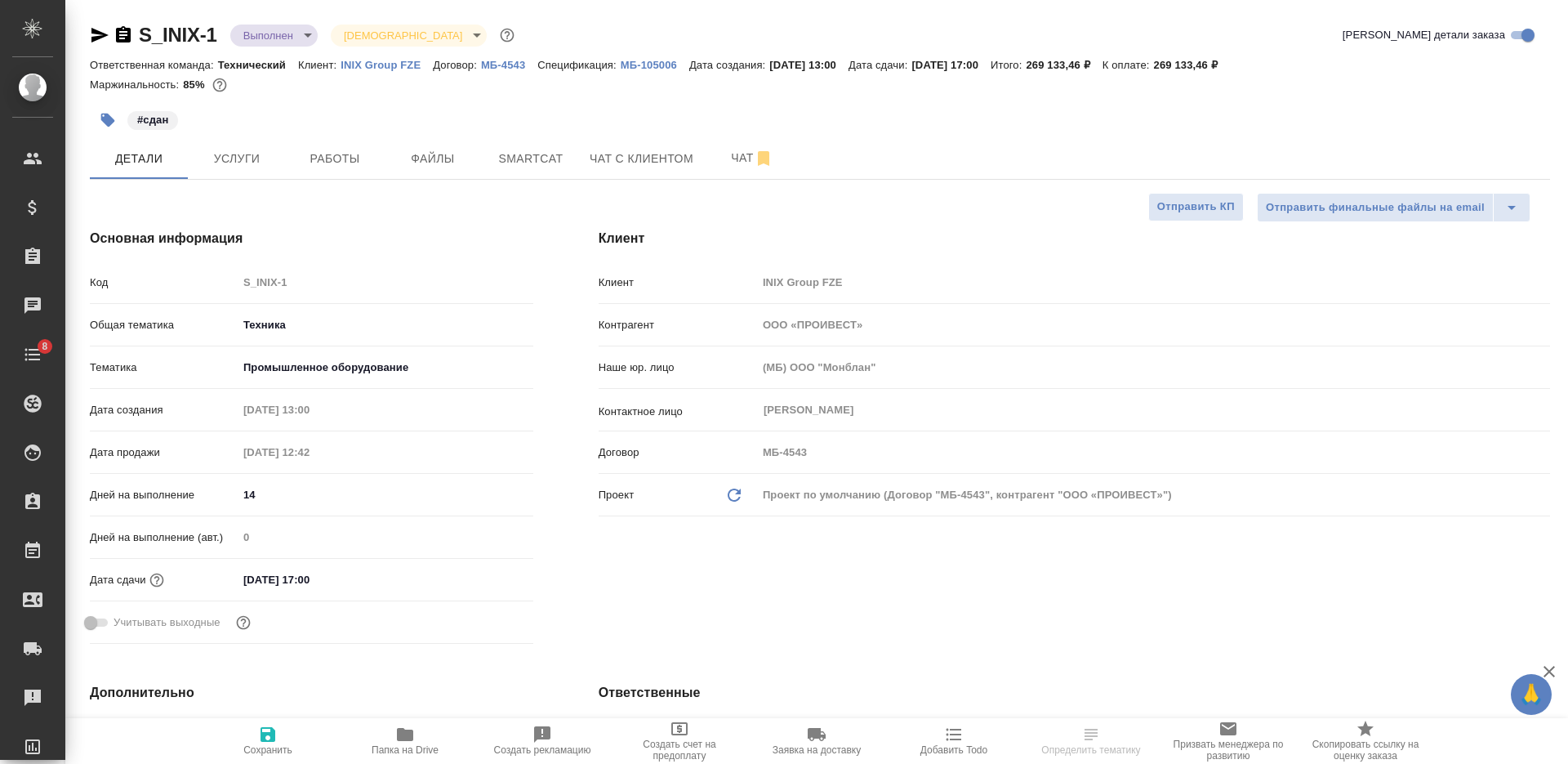
select select "RU"
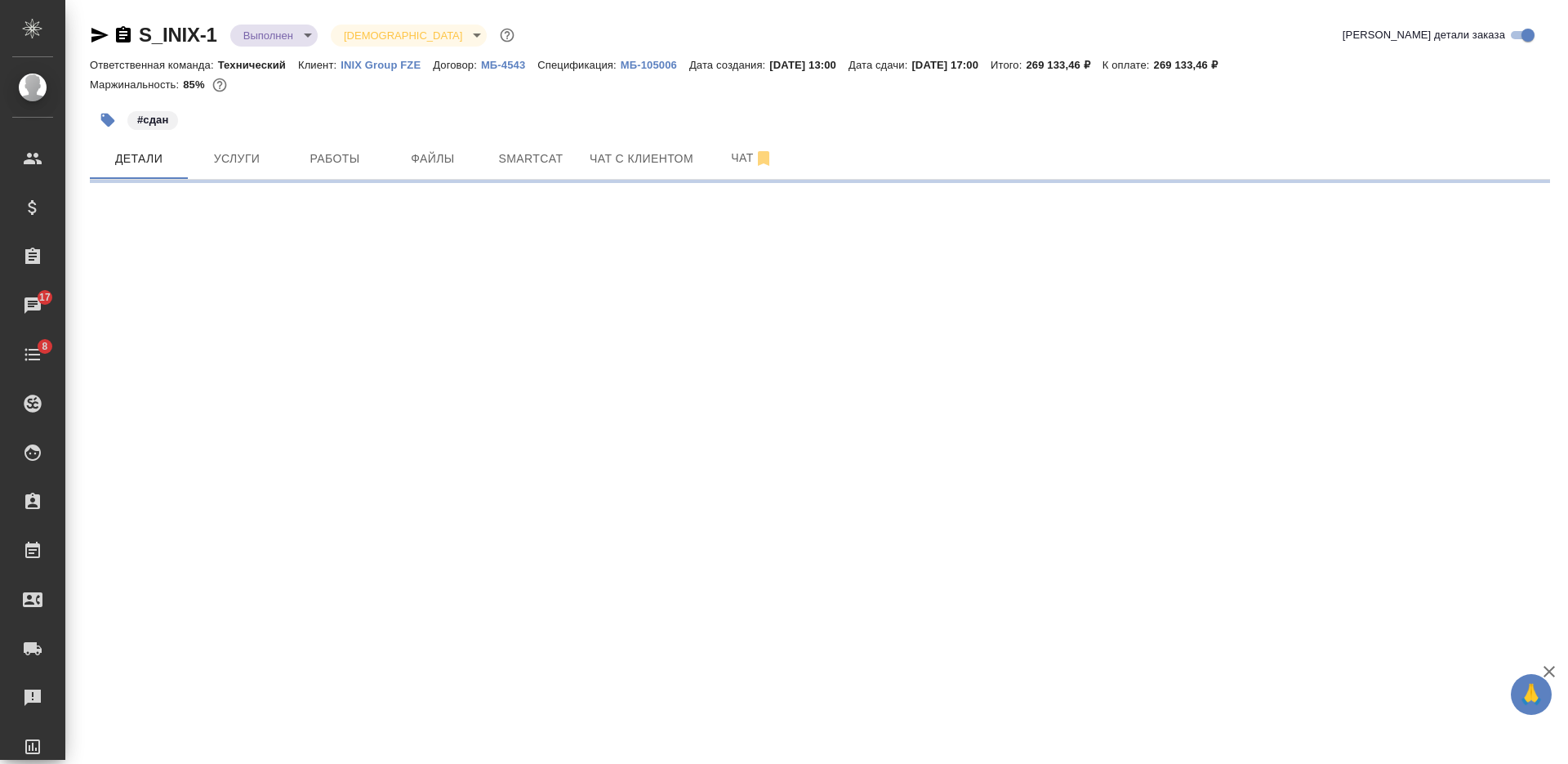
select select "RU"
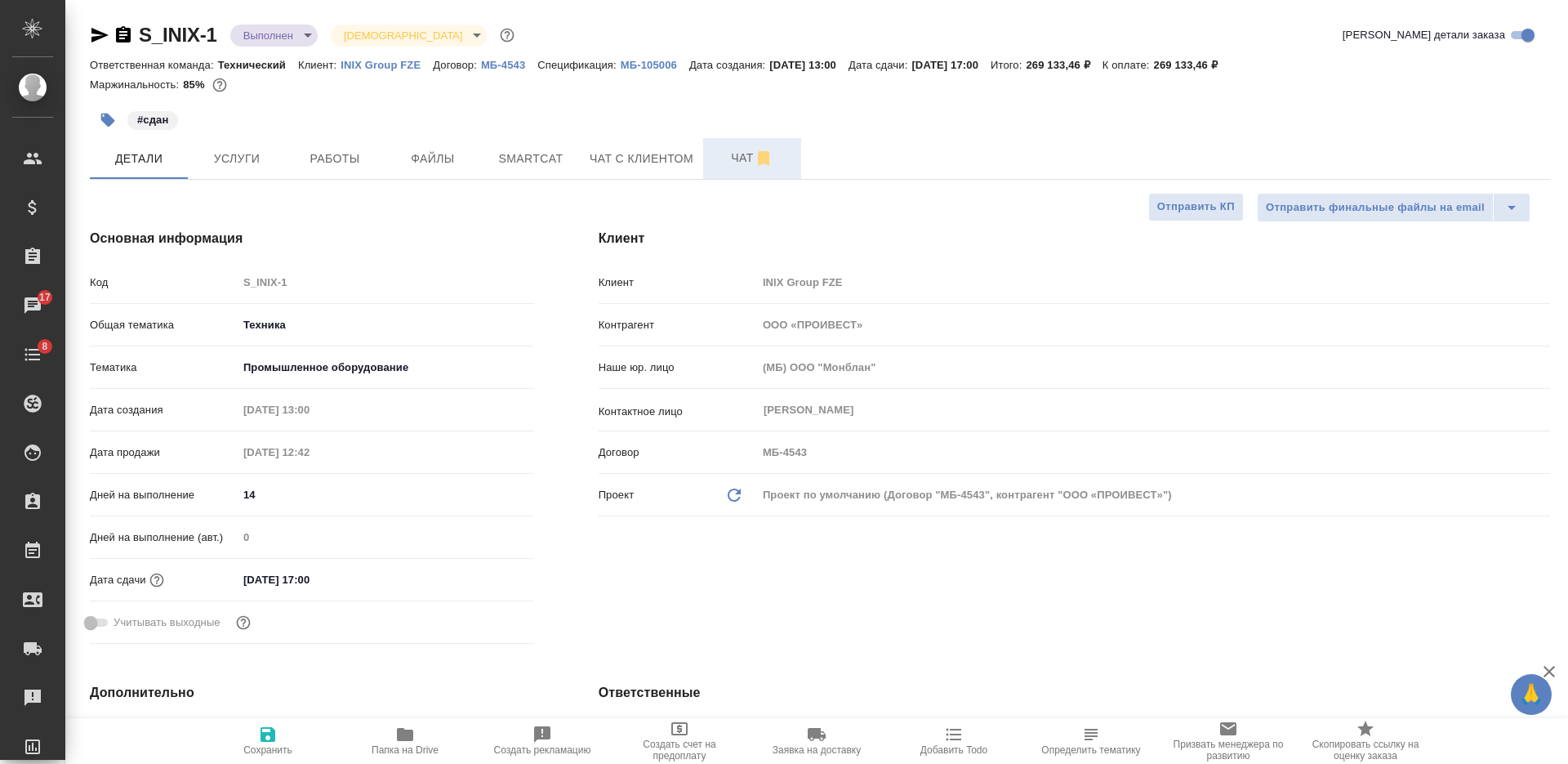
type textarea "x"
click at [277, 32] on body "🙏 .cls-1 fill:#fff; AWATERA [PERSON_NAME] Спецификации Заказы 17 Чаты 8 Todo Пр…" at bounding box center [784, 382] width 1568 height 764
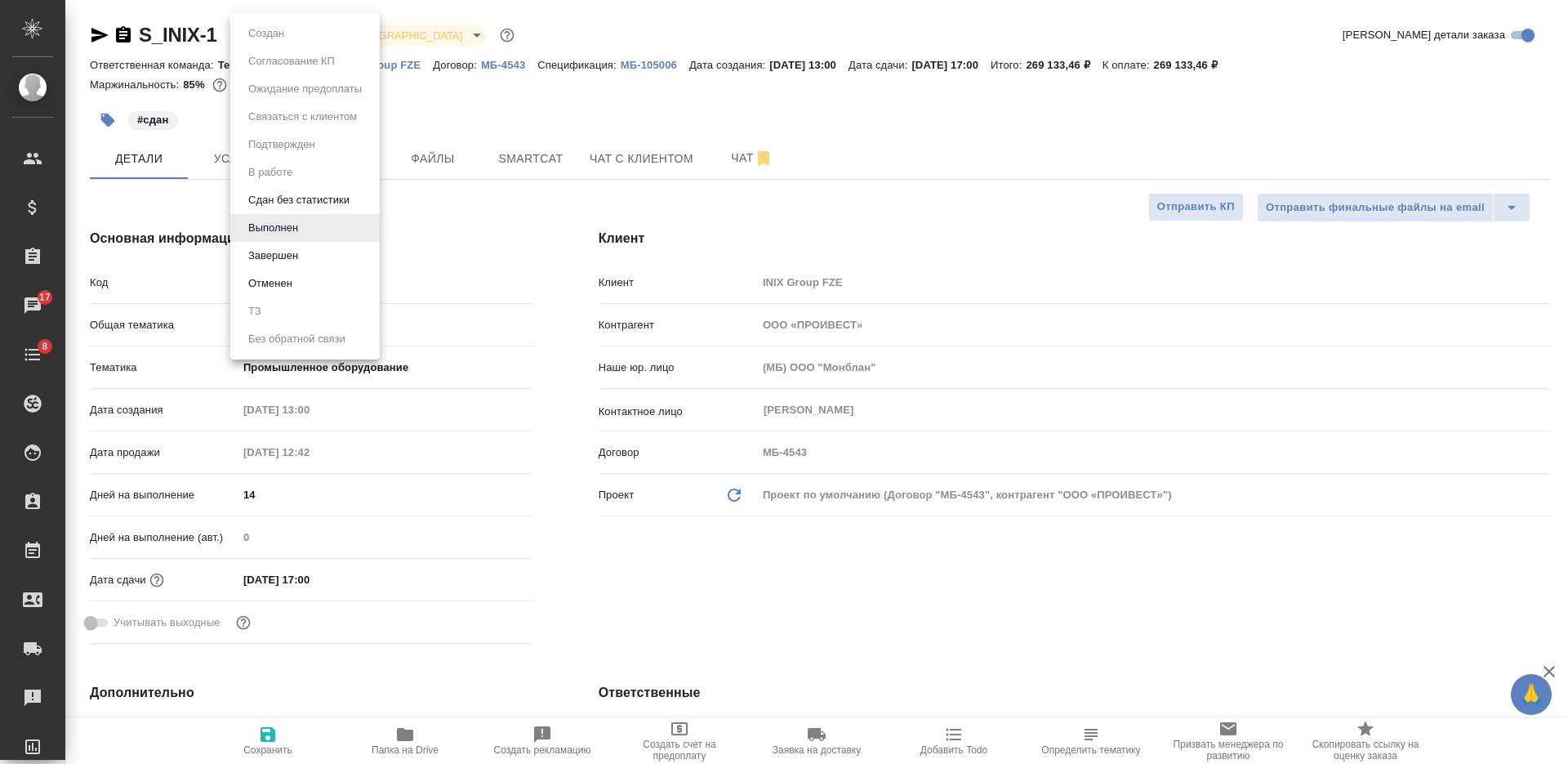
click at [309, 255] on li "Завершен" at bounding box center [305, 255] width 149 height 27
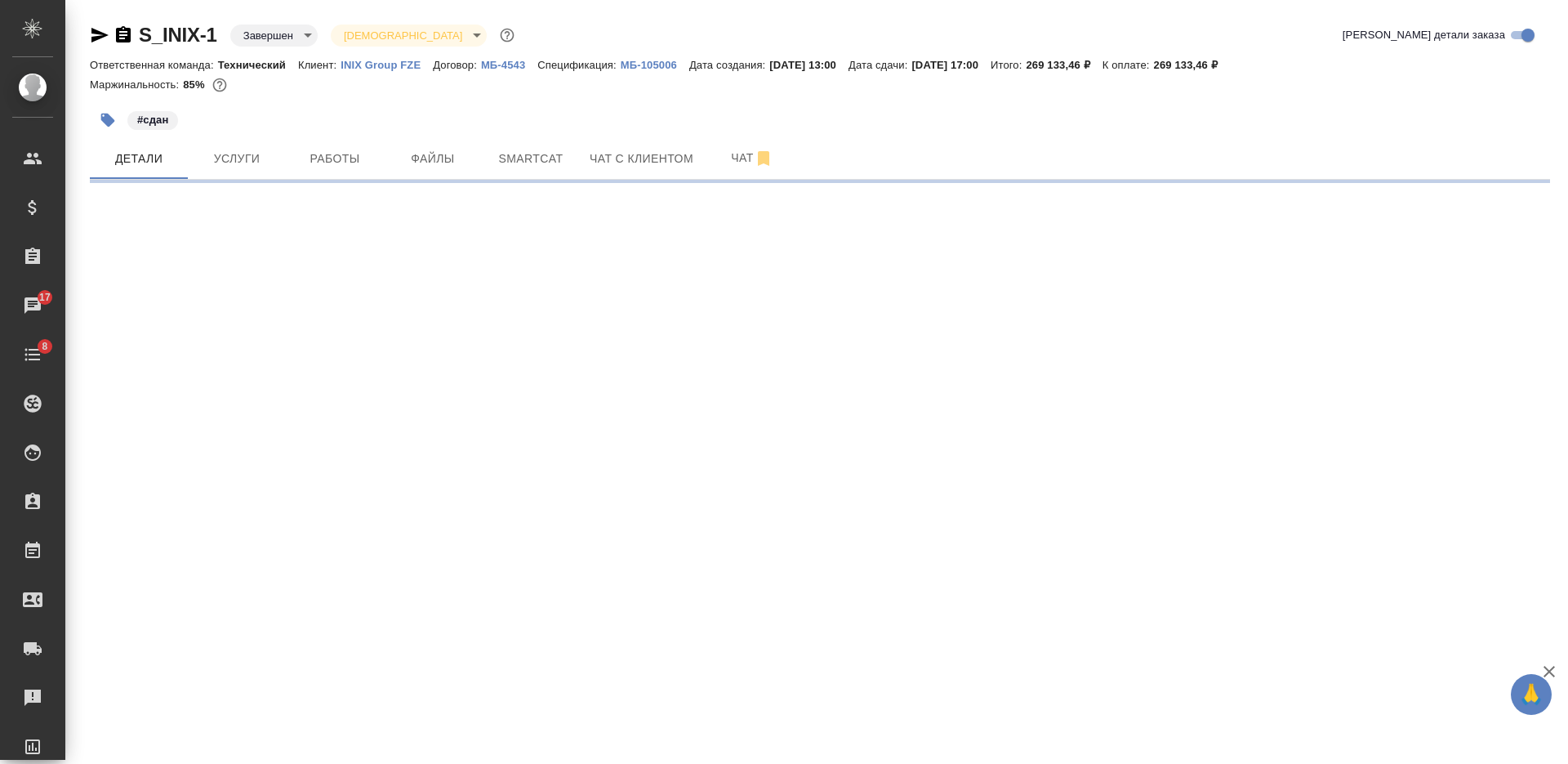
select select "RU"
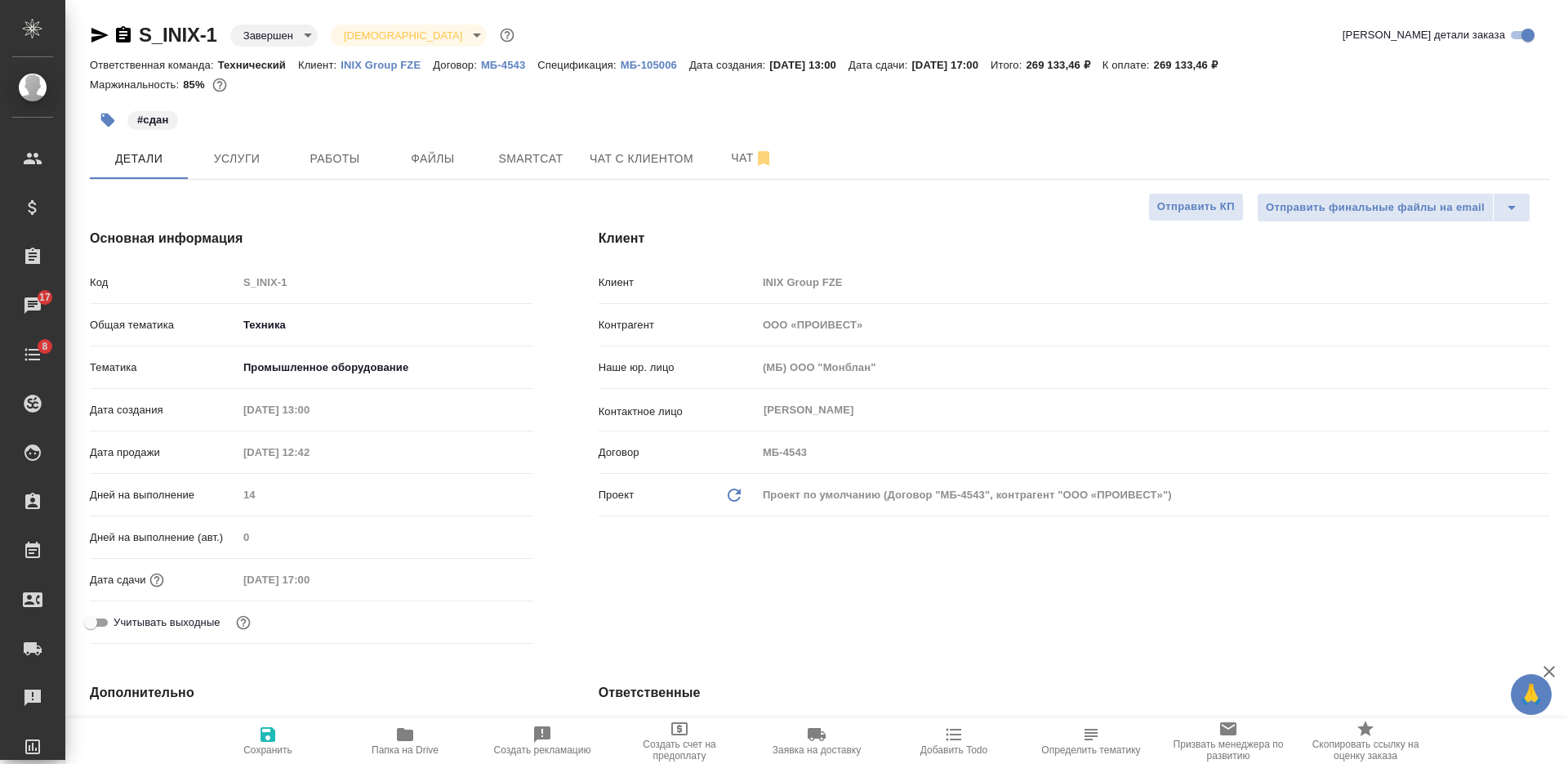
type textarea "x"
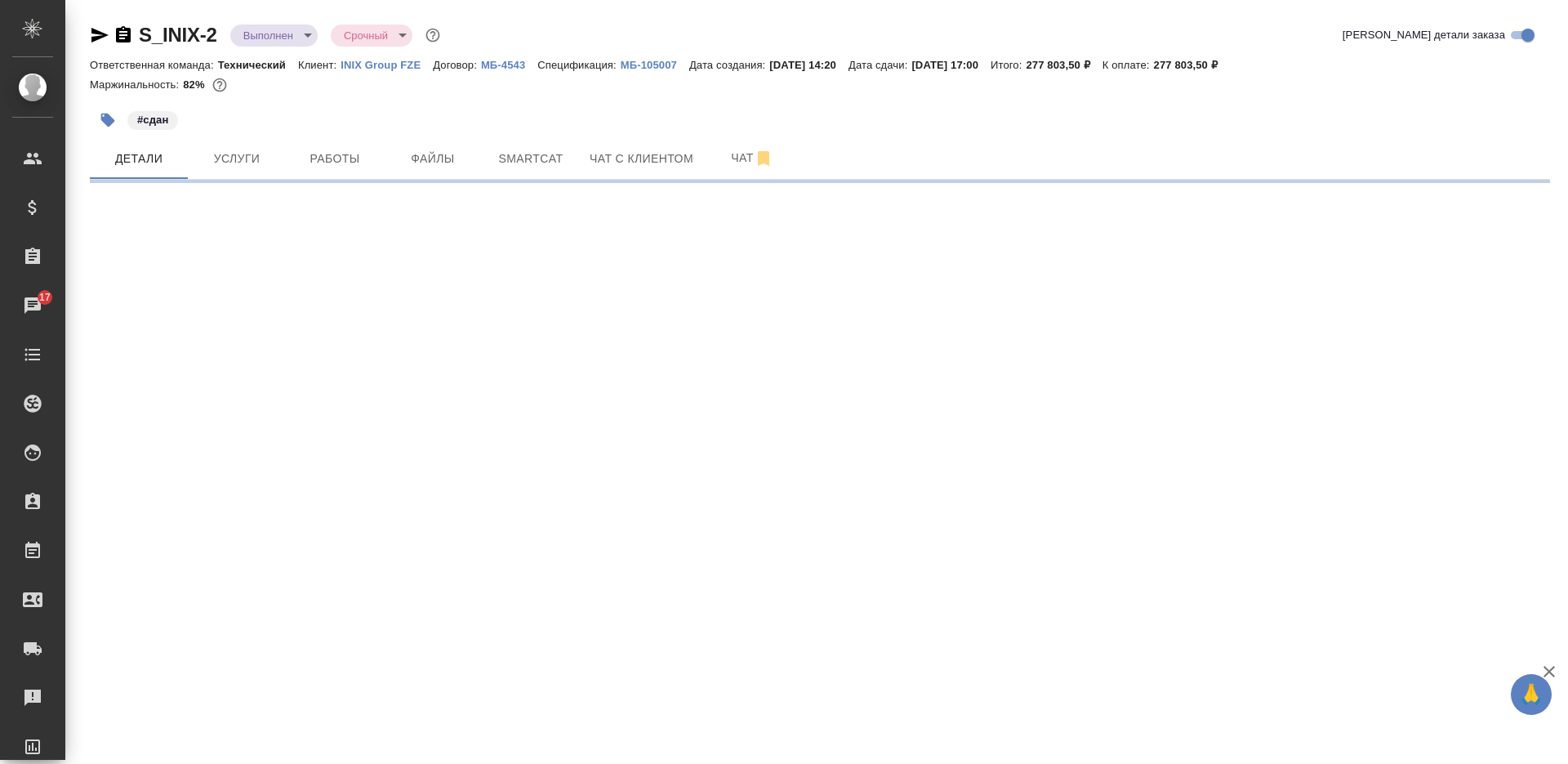
select select "RU"
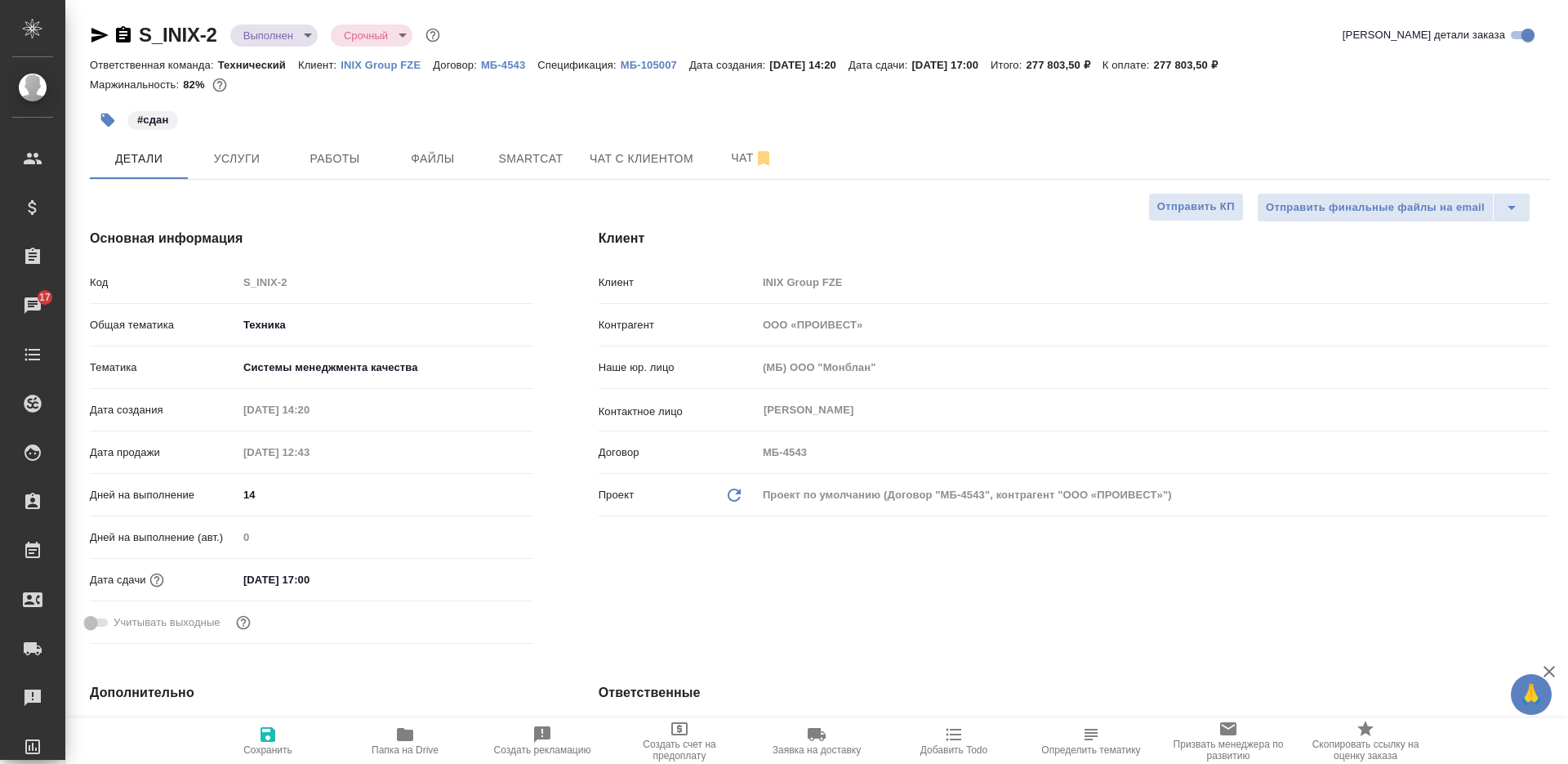
type textarea "x"
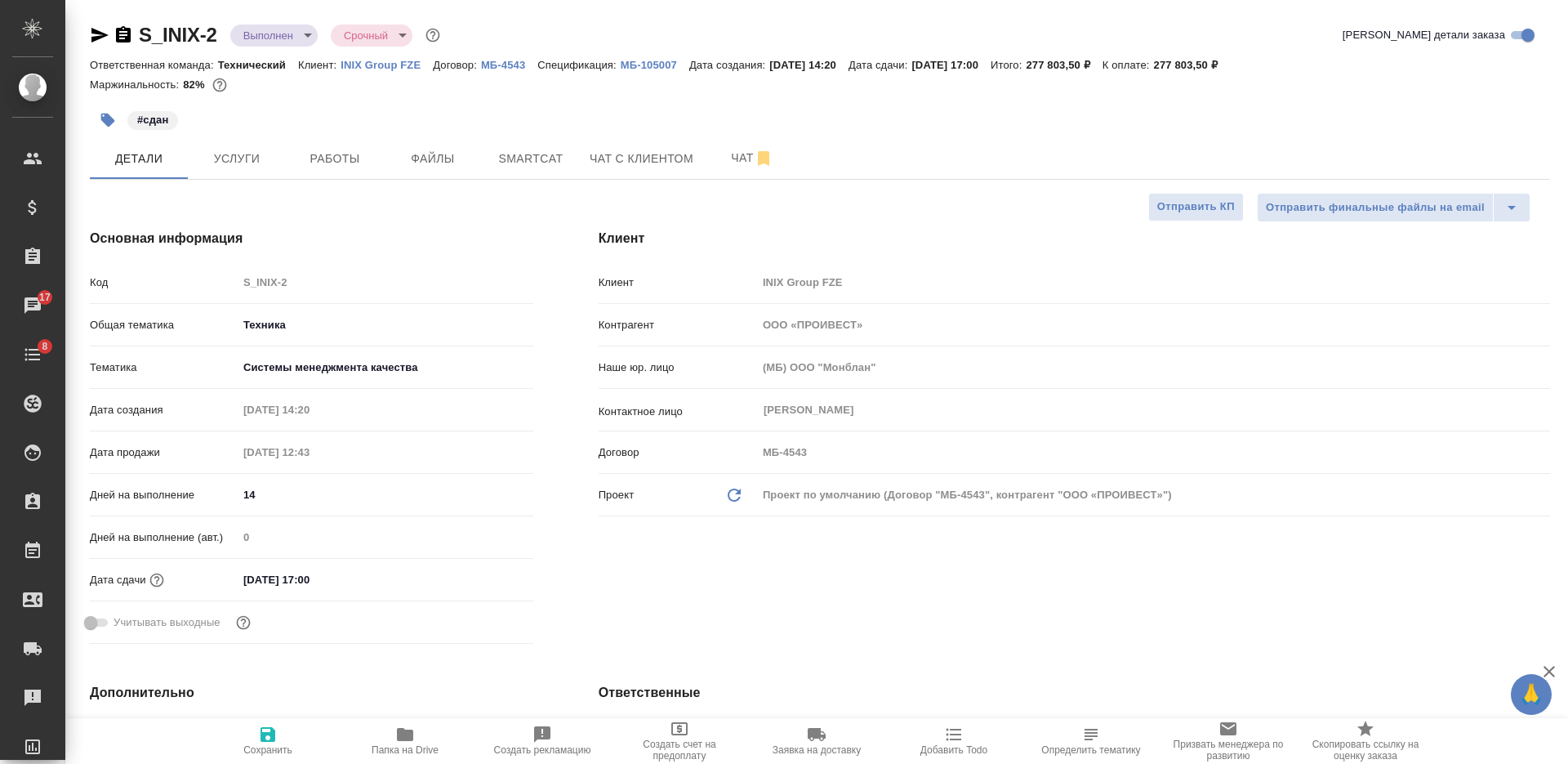
type textarea "x"
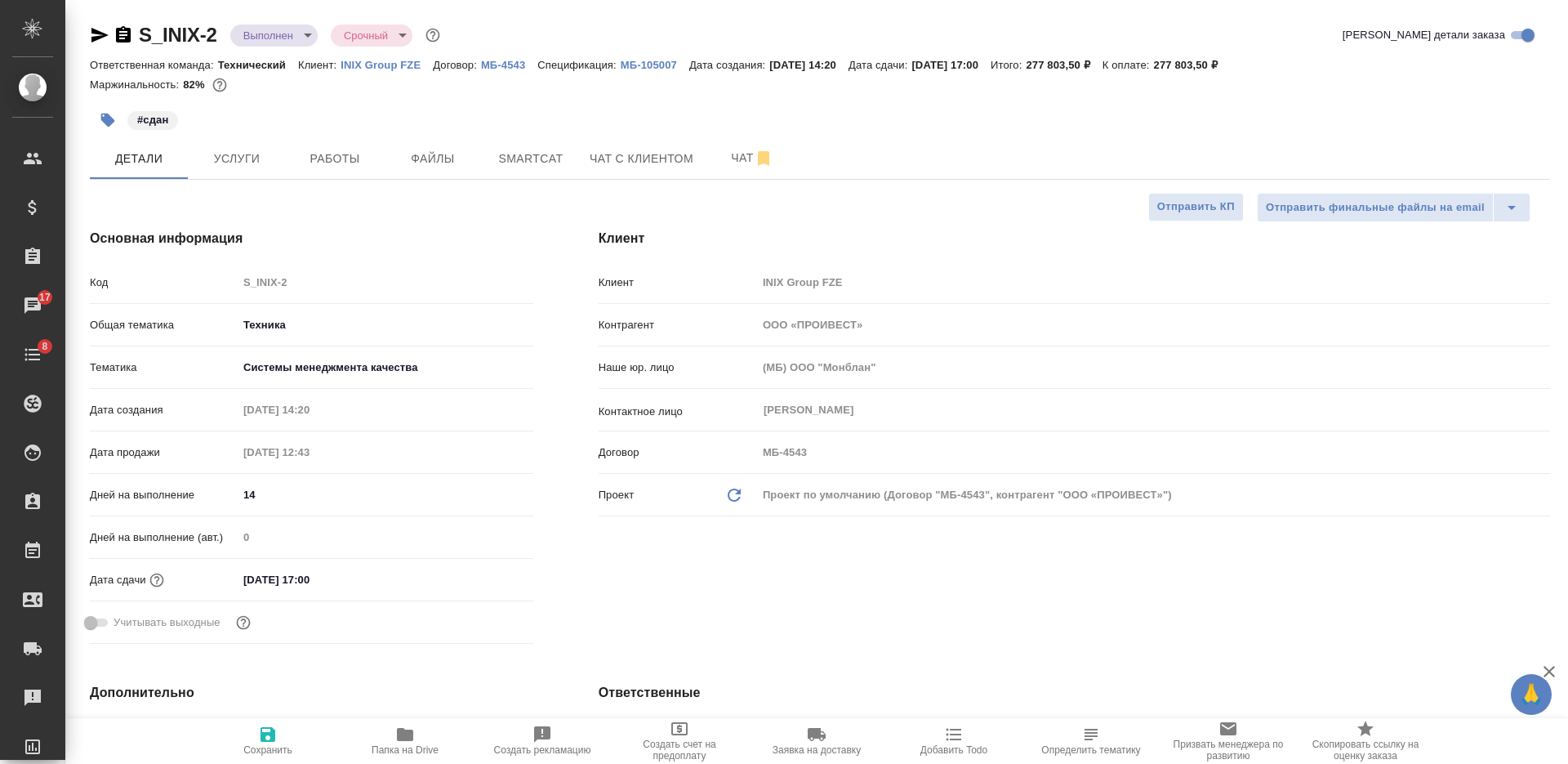
type textarea "x"
click at [270, 41] on body "🙏 .cls-1 fill:#fff; AWATERA [PERSON_NAME] Спецификации Заказы 17 Чаты 8 Todo Пр…" at bounding box center [784, 382] width 1568 height 764
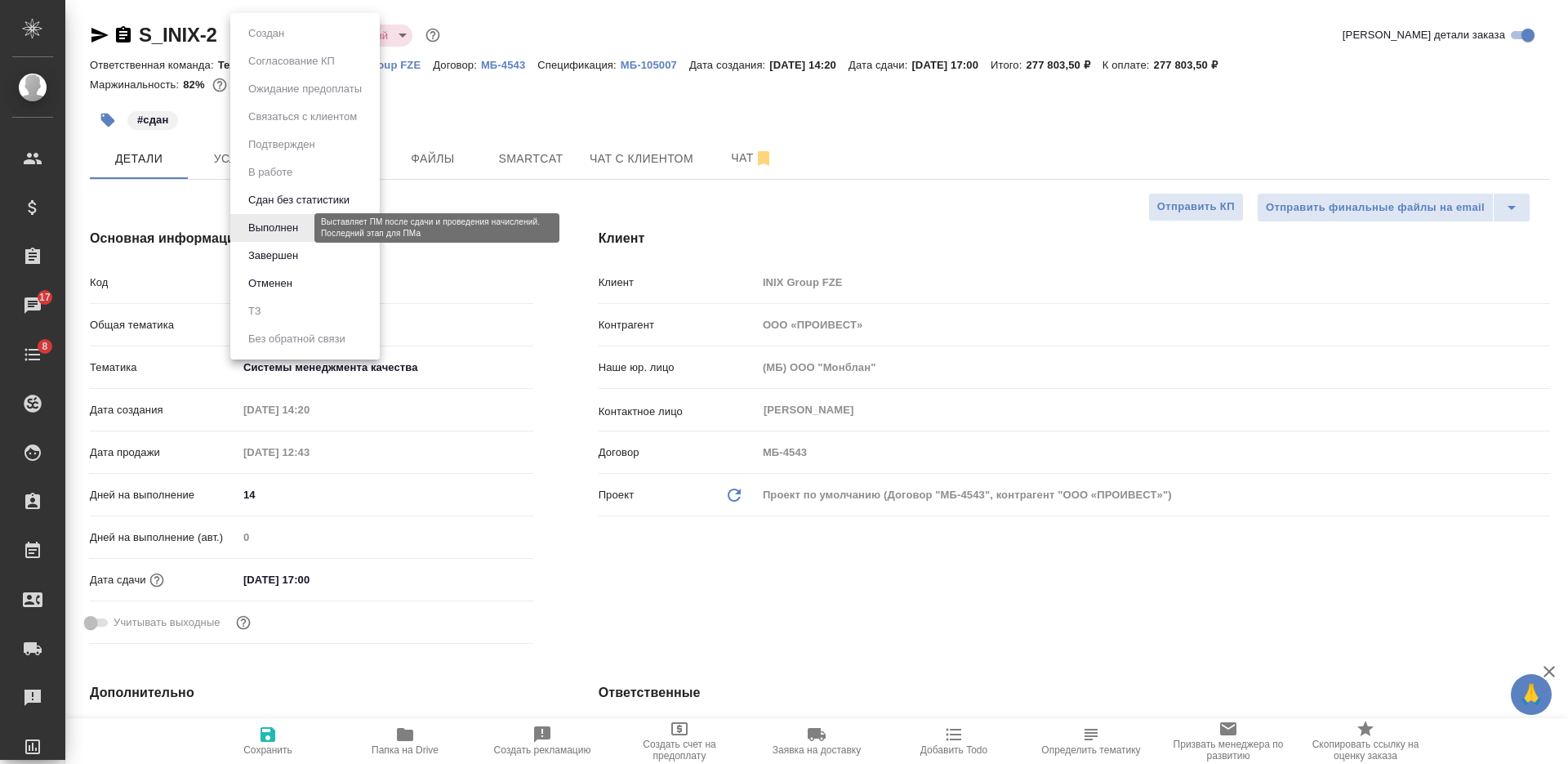
click at [267, 252] on button "Завершен" at bounding box center [274, 255] width 60 height 18
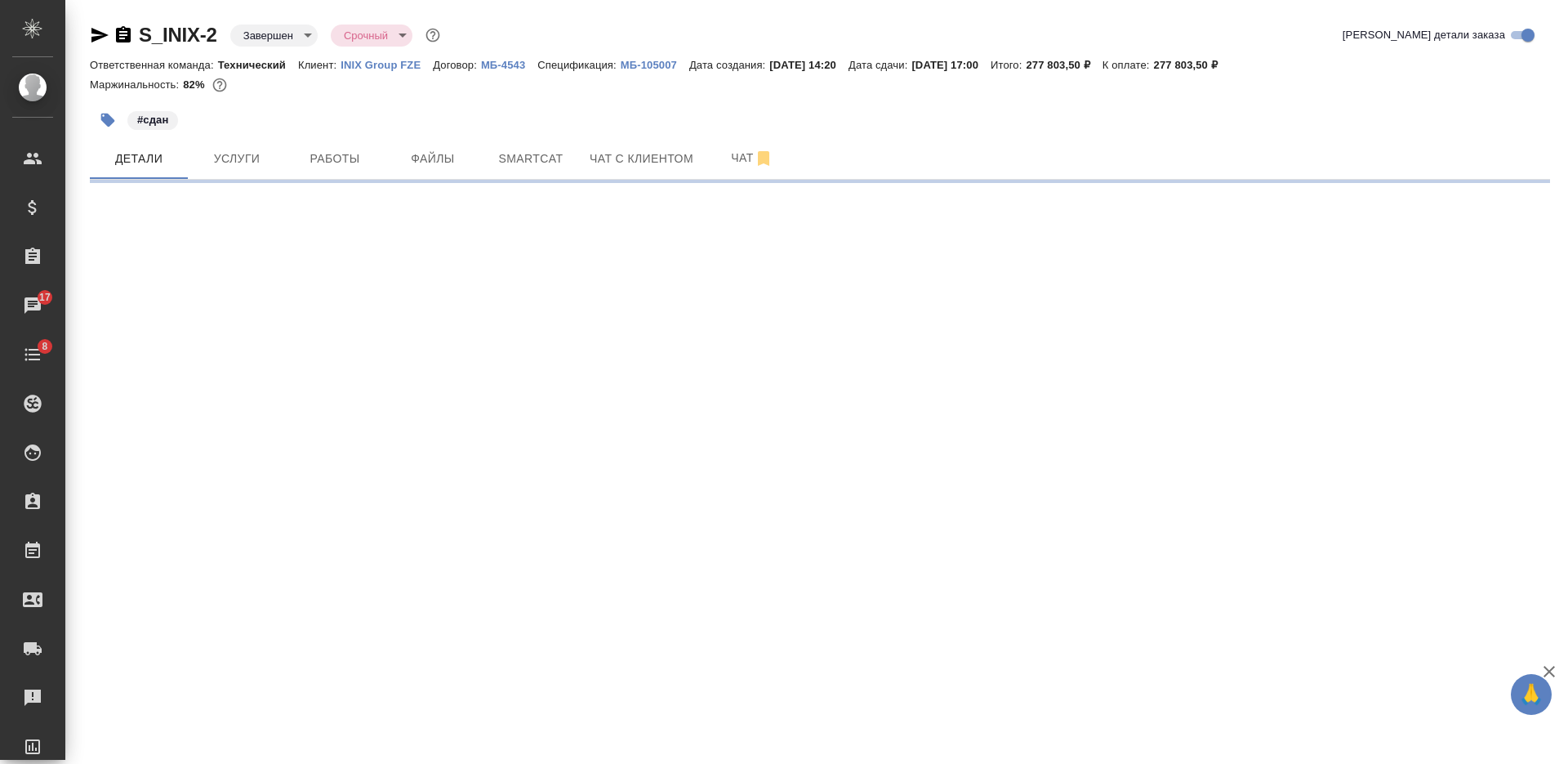
select select "RU"
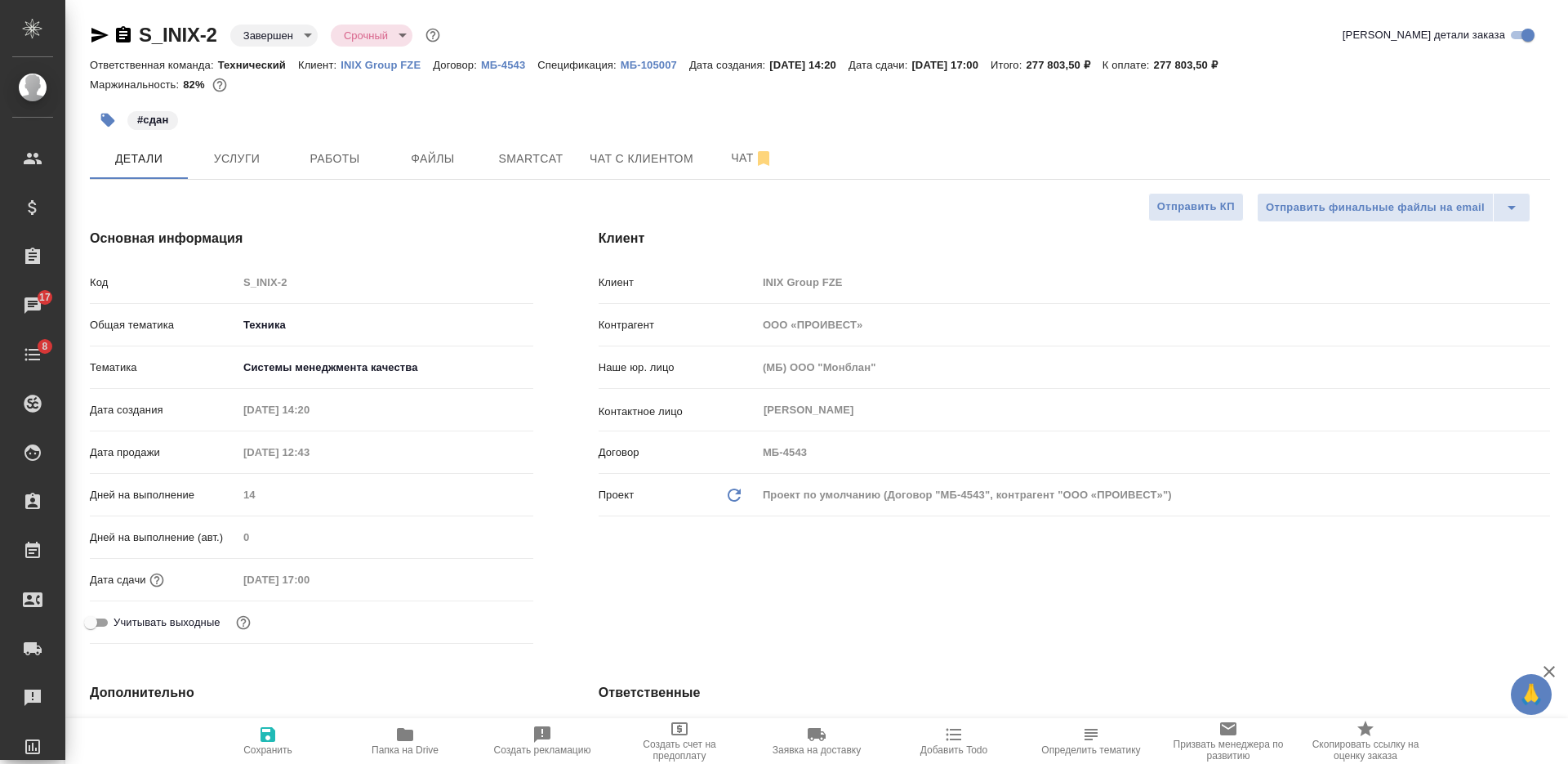
type textarea "x"
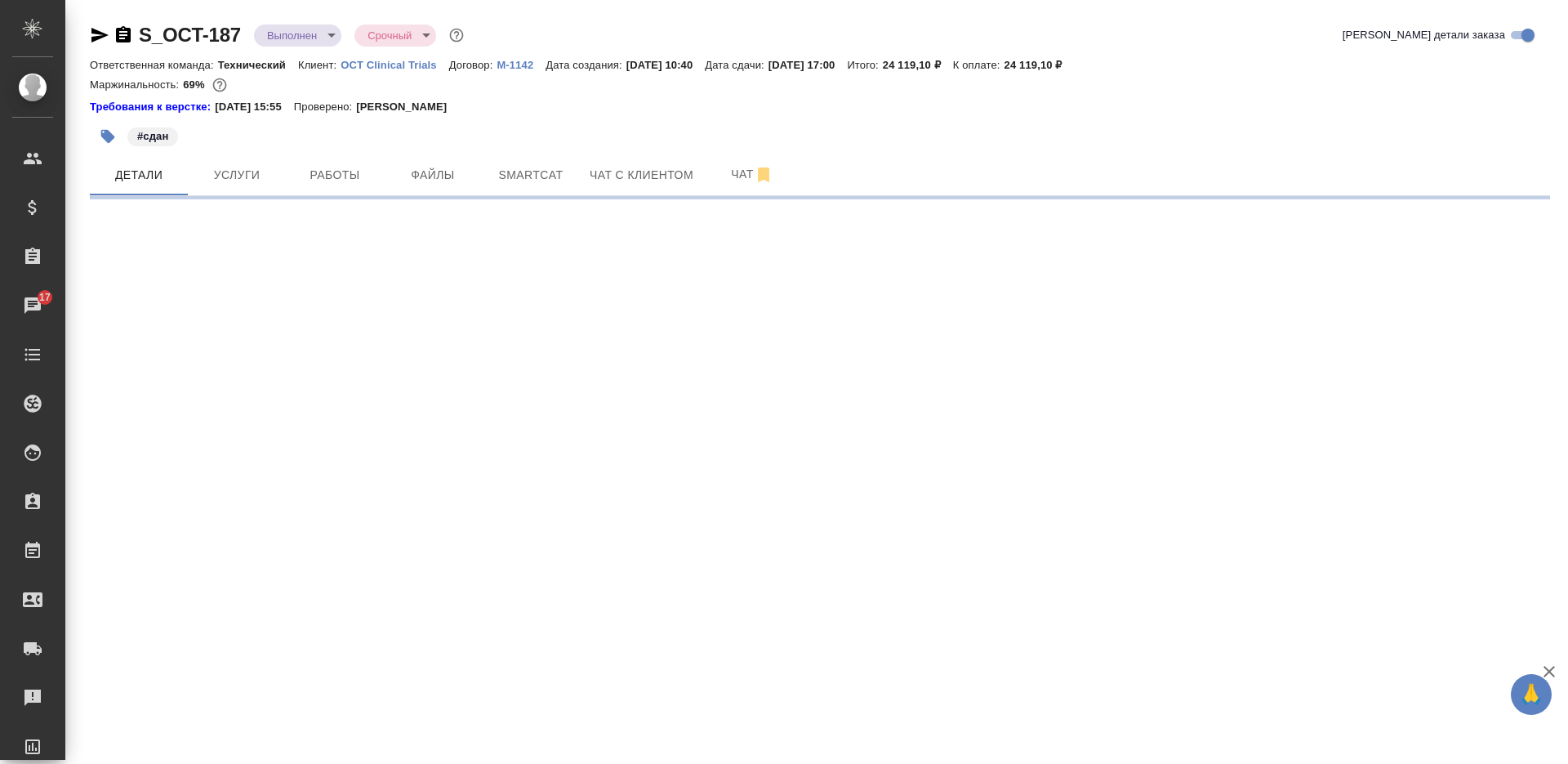
select select "RU"
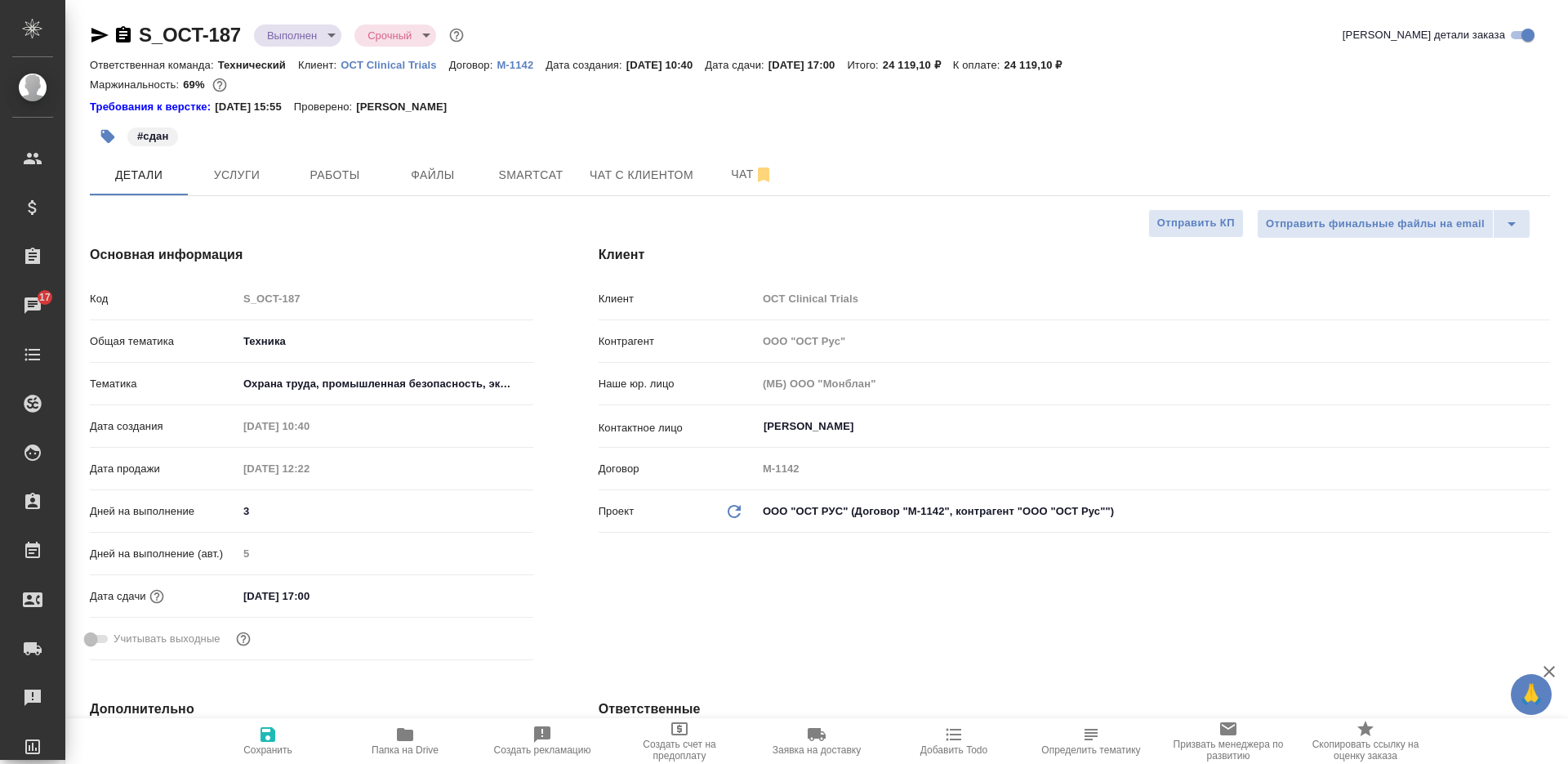
type textarea "x"
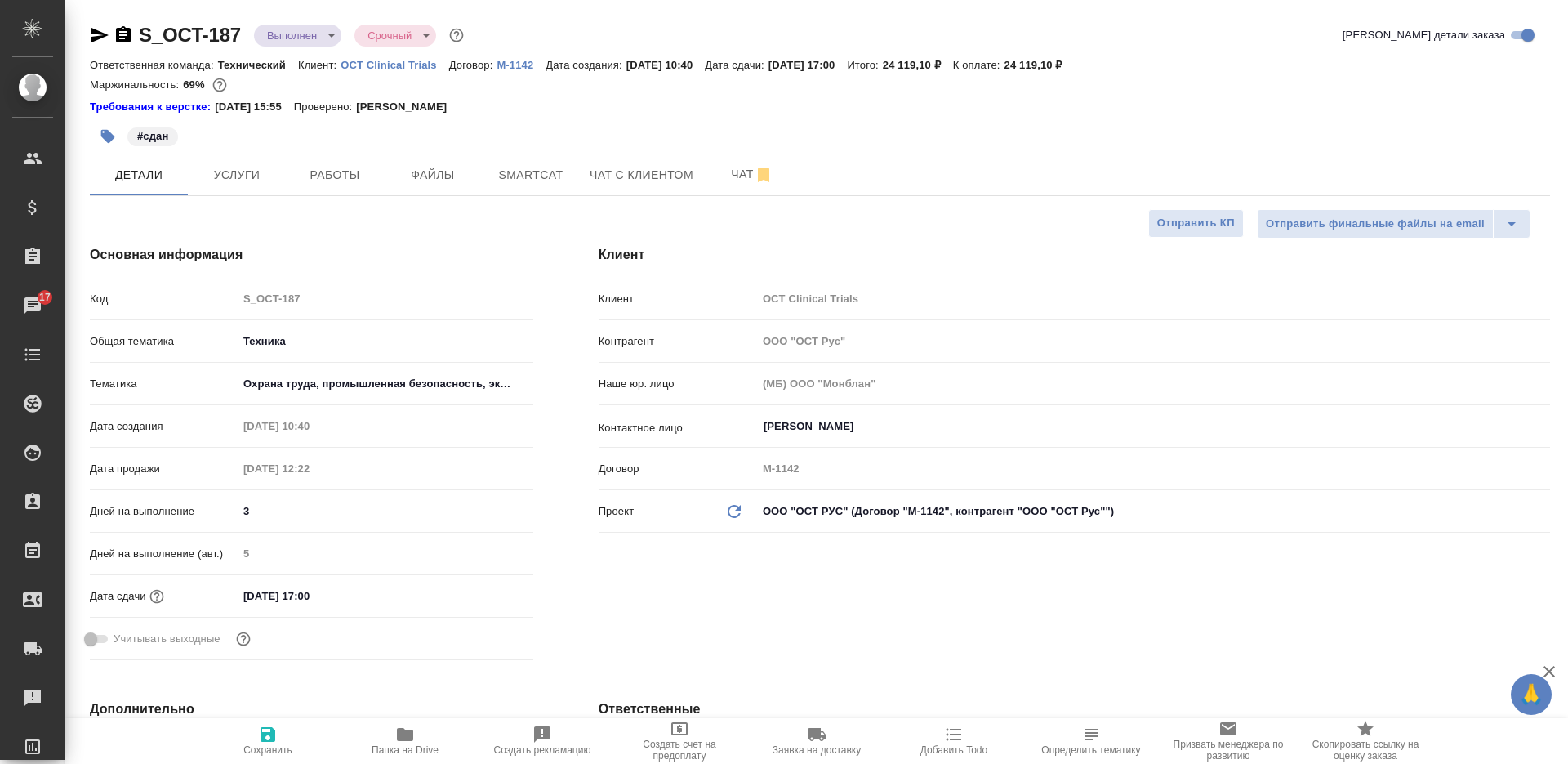
type textarea "x"
click at [303, 38] on body "🙏 .cls-1 fill:#fff; AWATERA Nikiforova Valeria Клиенты Спецификации Заказы 17 Ч…" at bounding box center [784, 382] width 1568 height 764
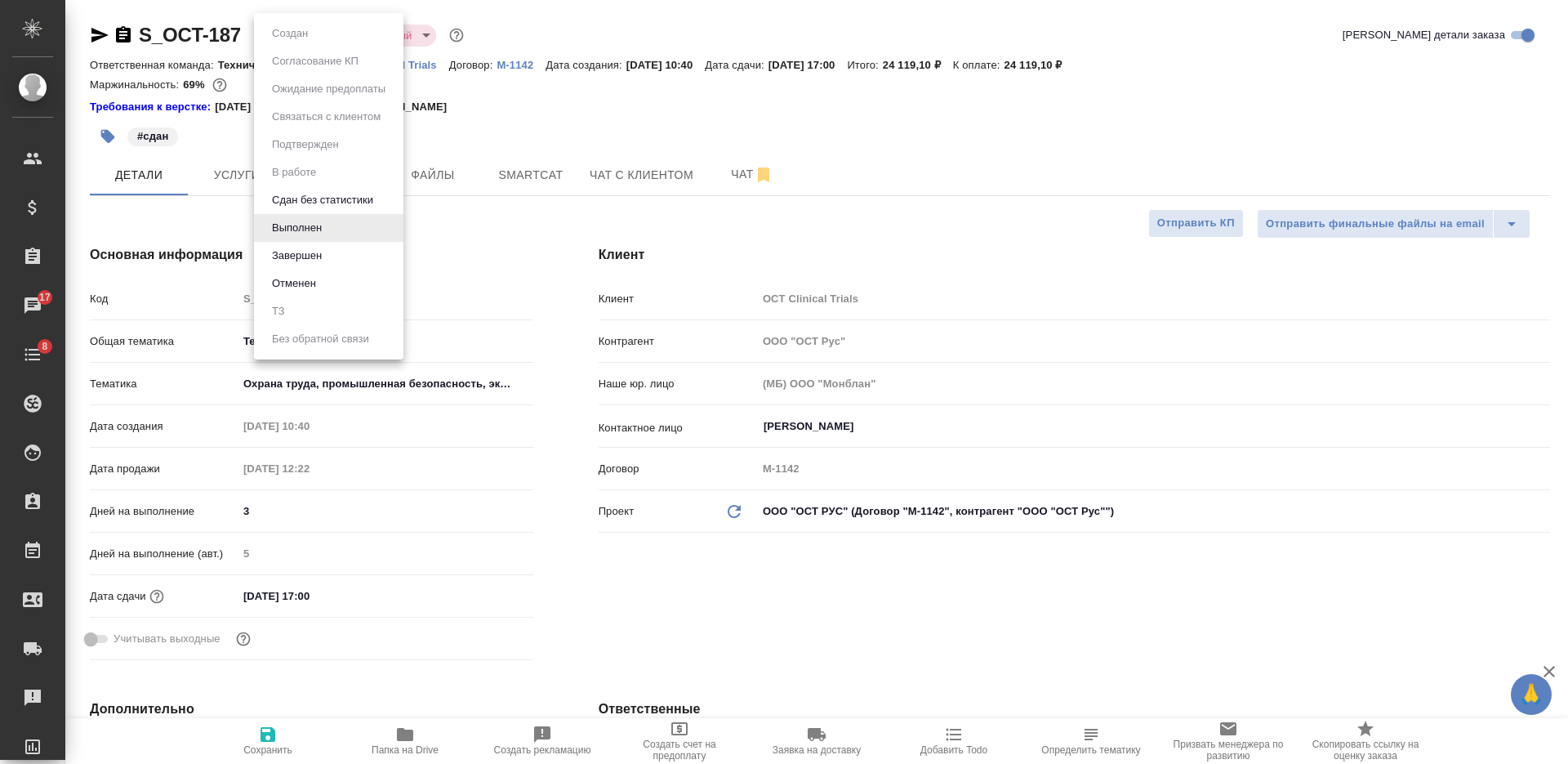
click at [345, 255] on li "Завершен" at bounding box center [328, 255] width 149 height 27
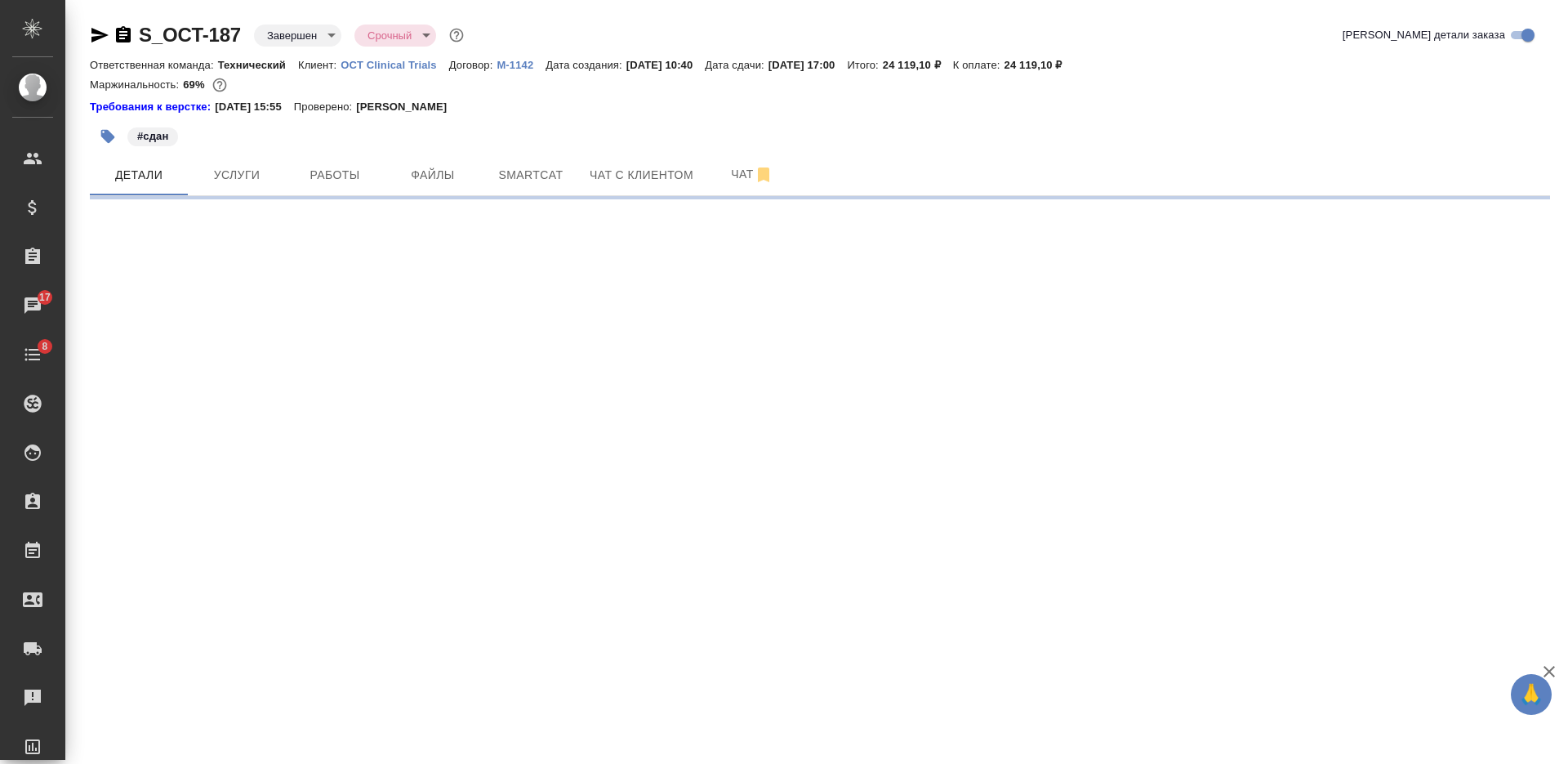
select select "RU"
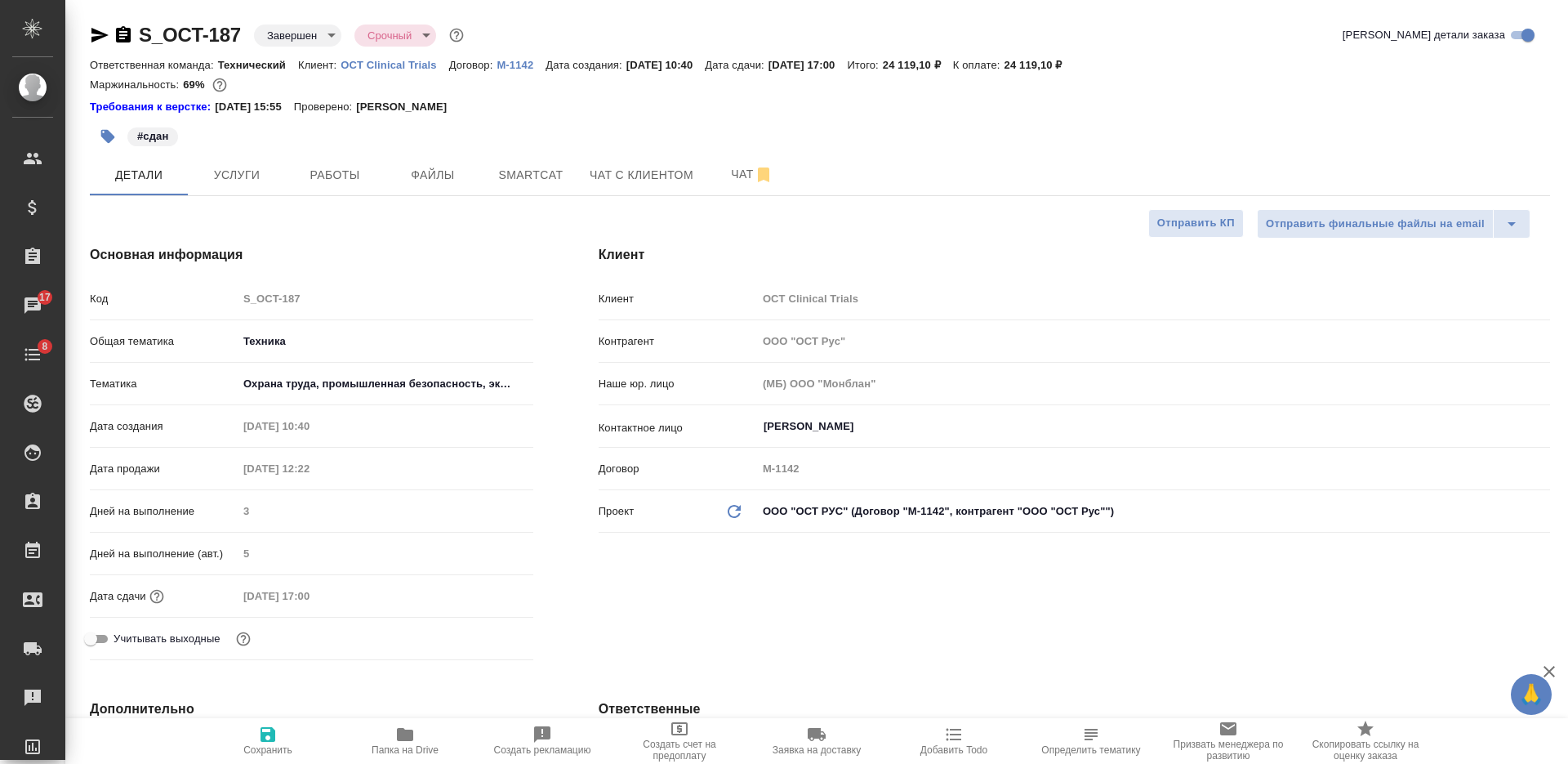
type textarea "x"
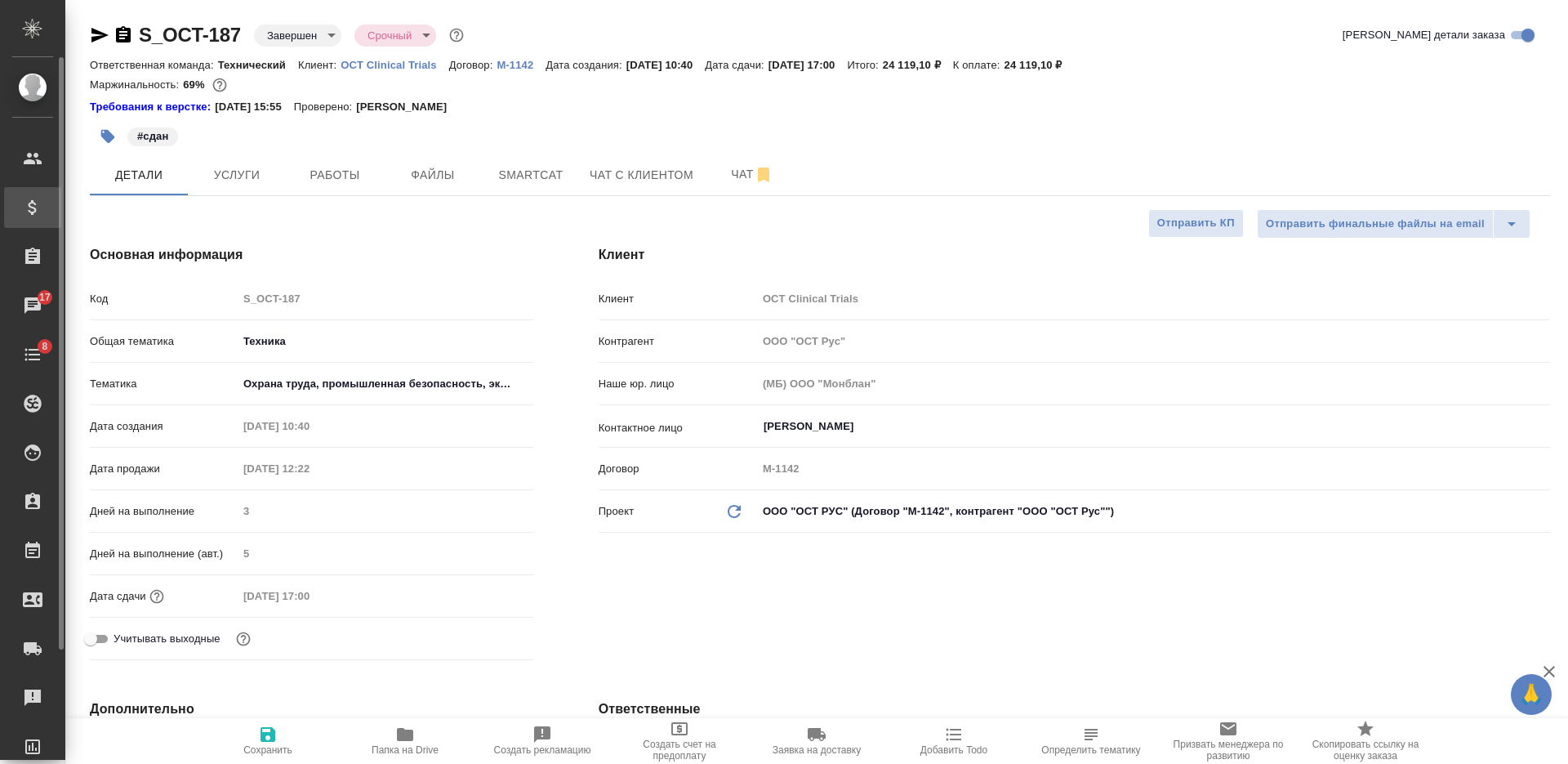
type textarea "x"
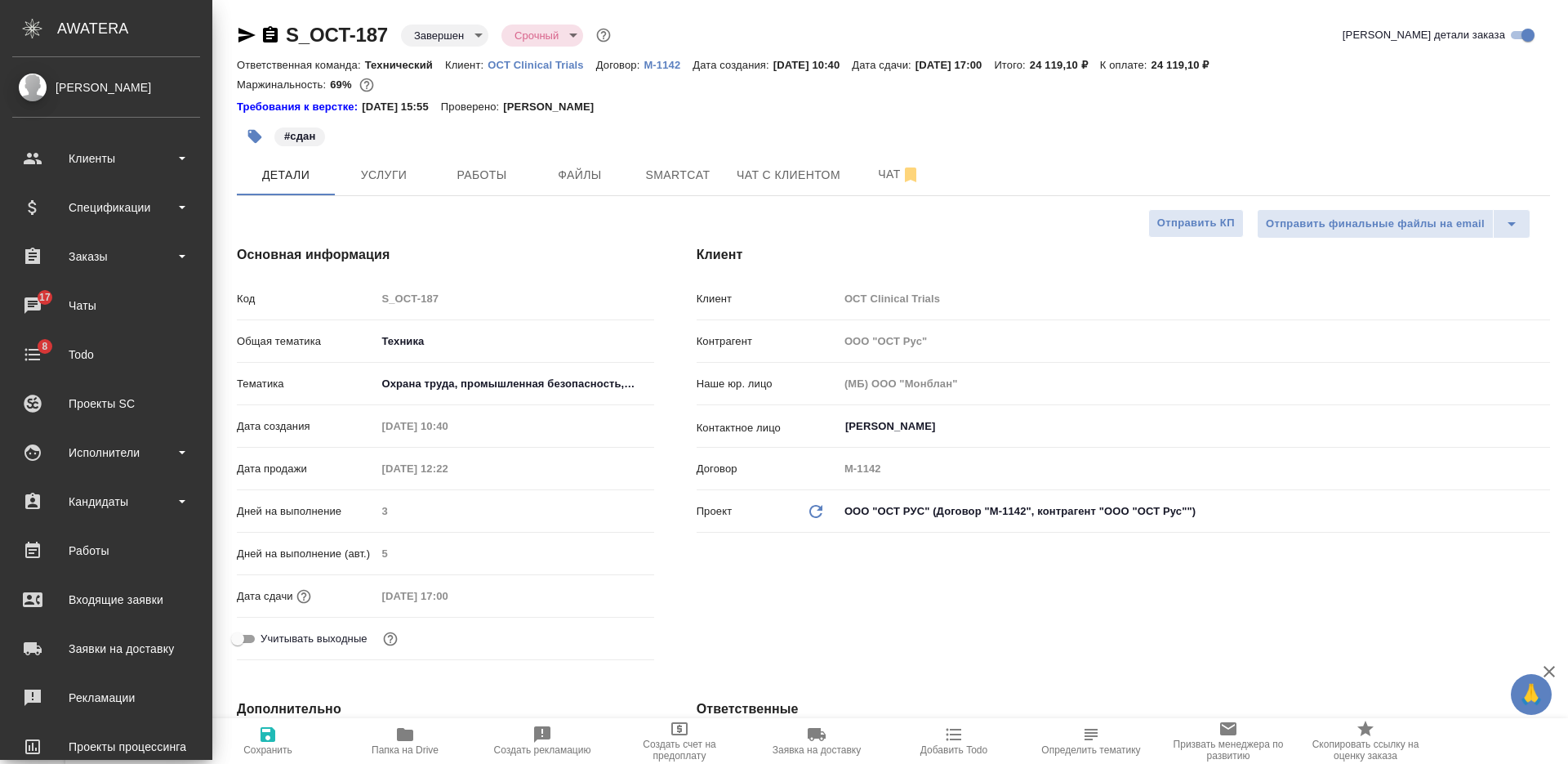
type textarea "x"
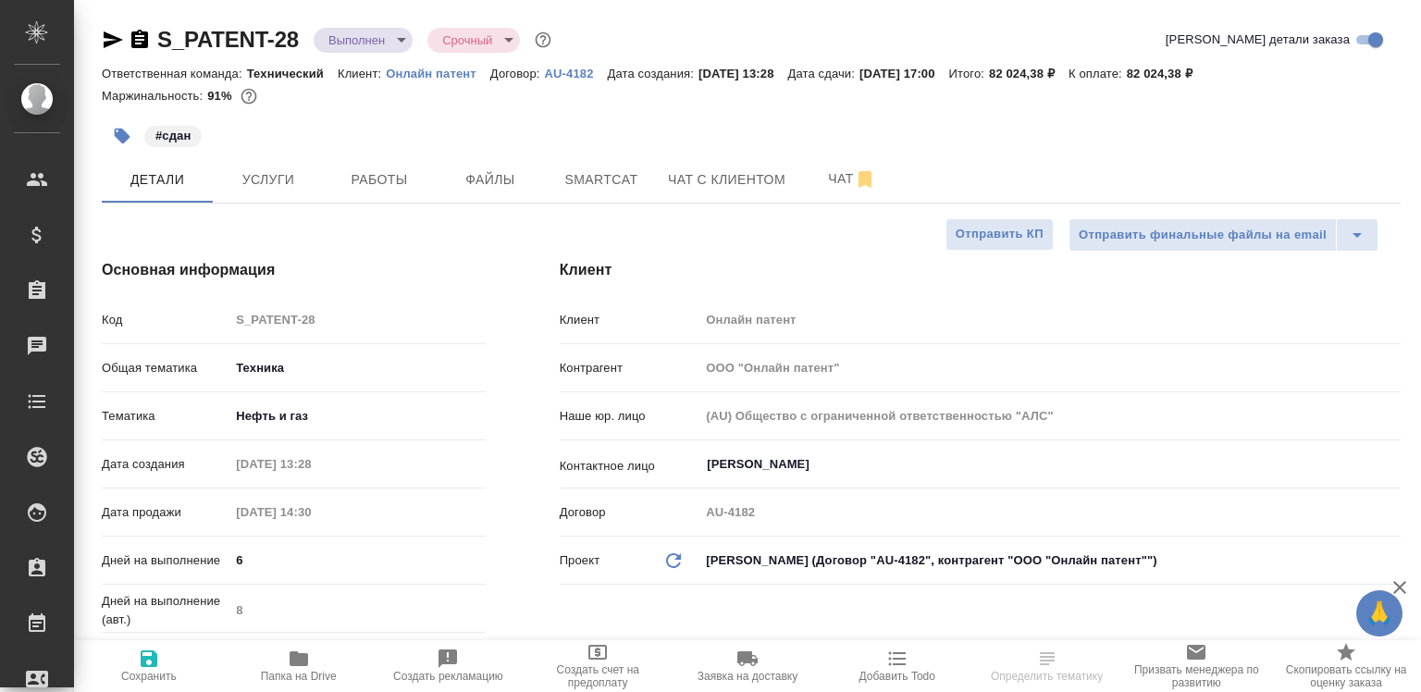
select select "RU"
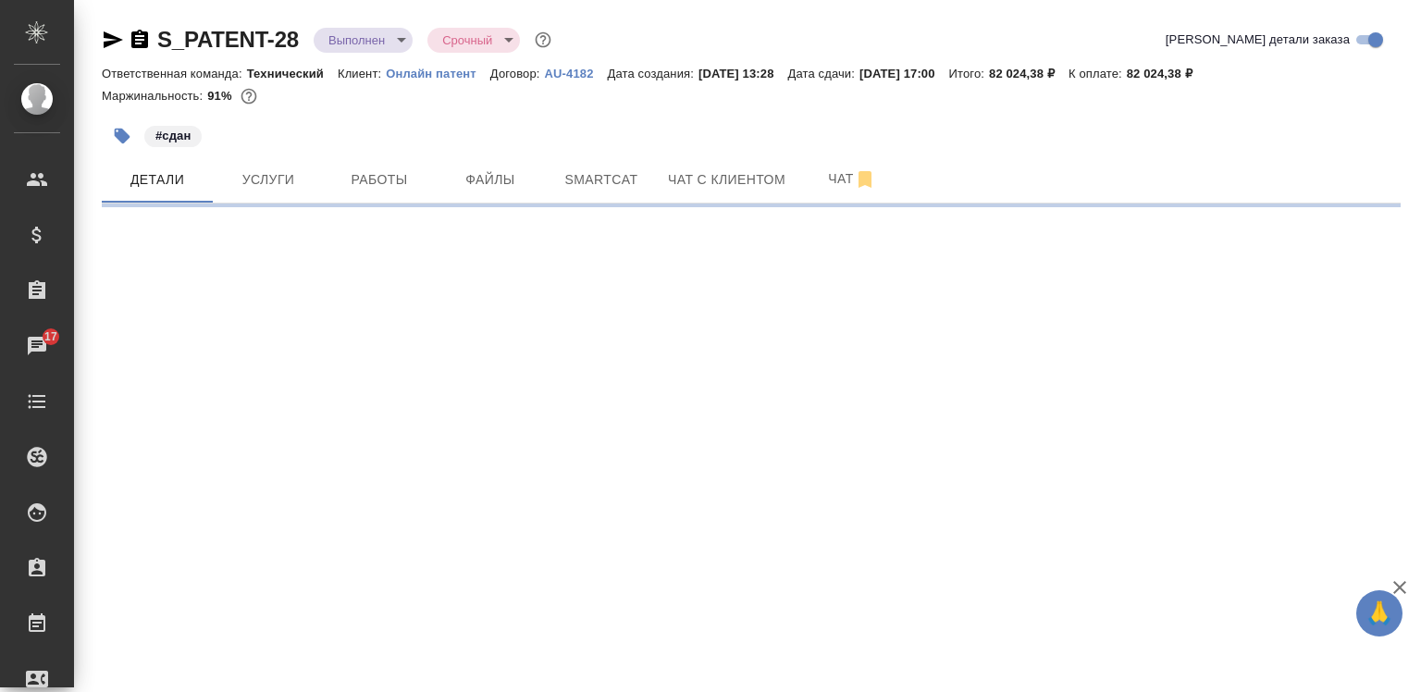
select select "RU"
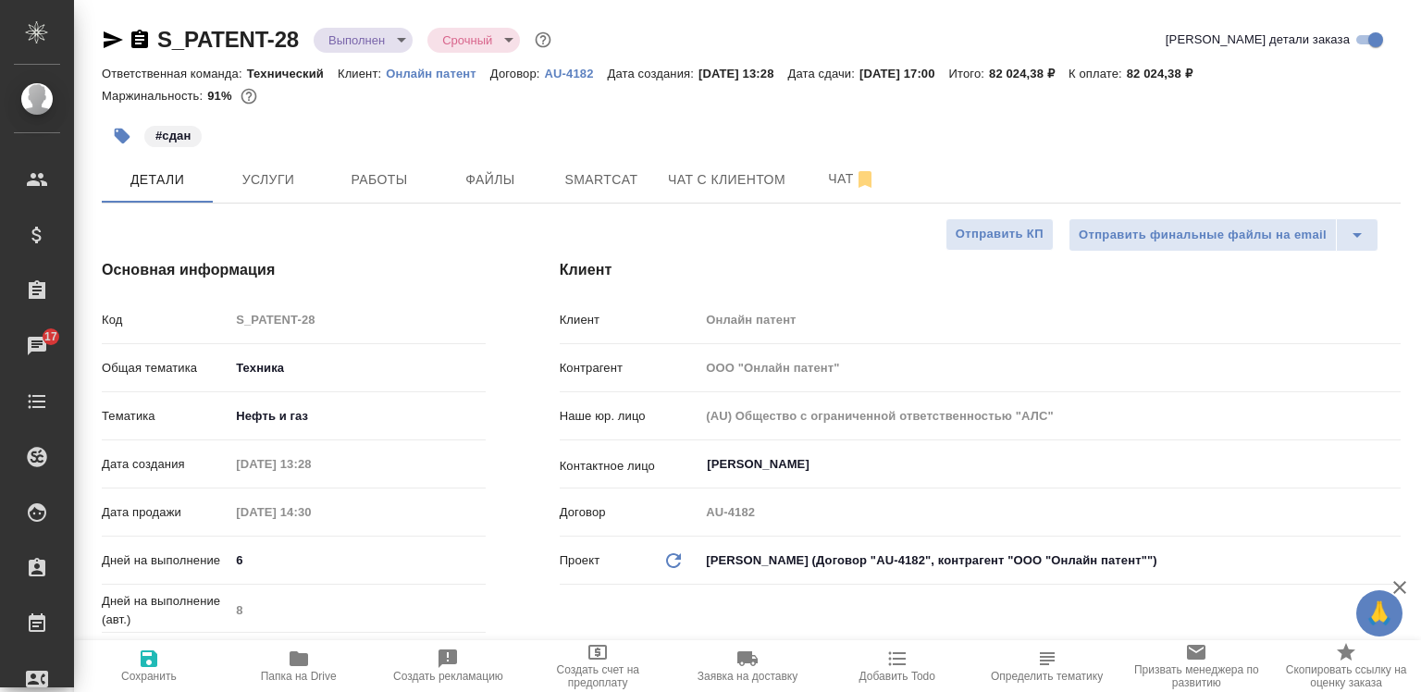
type textarea "x"
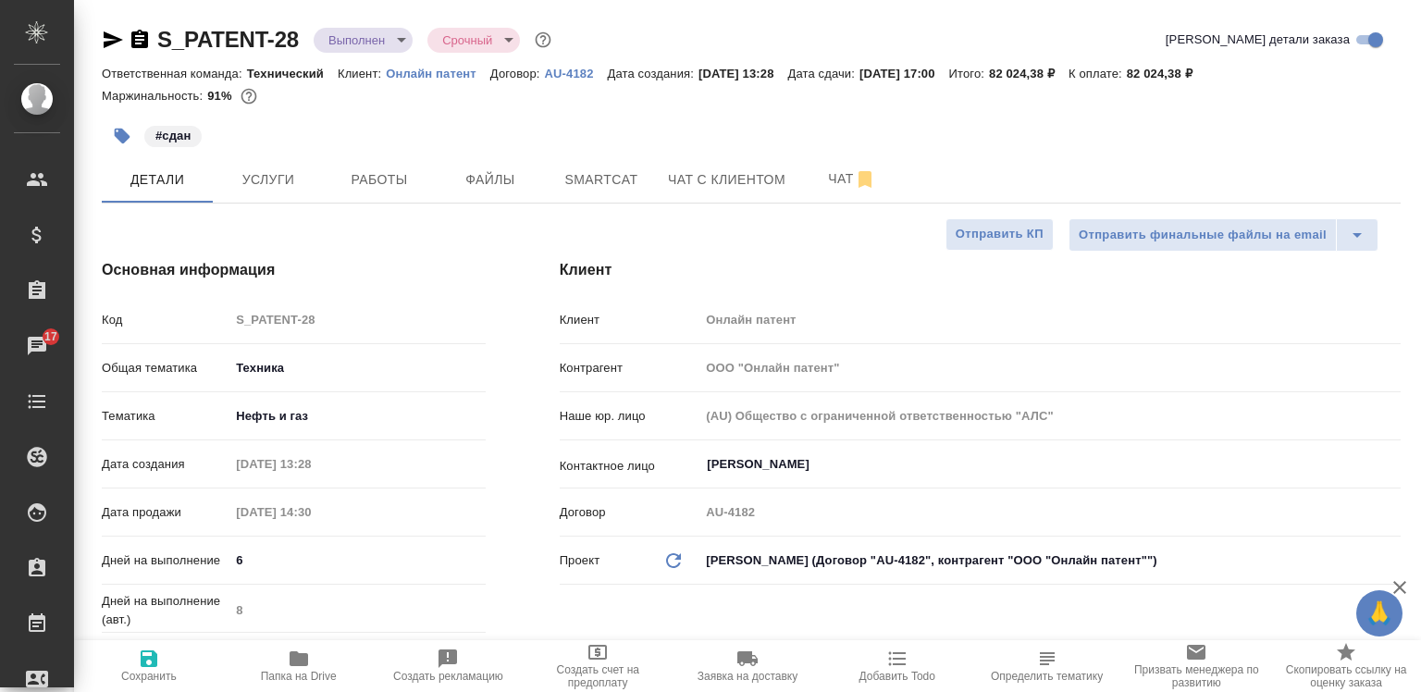
type textarea "x"
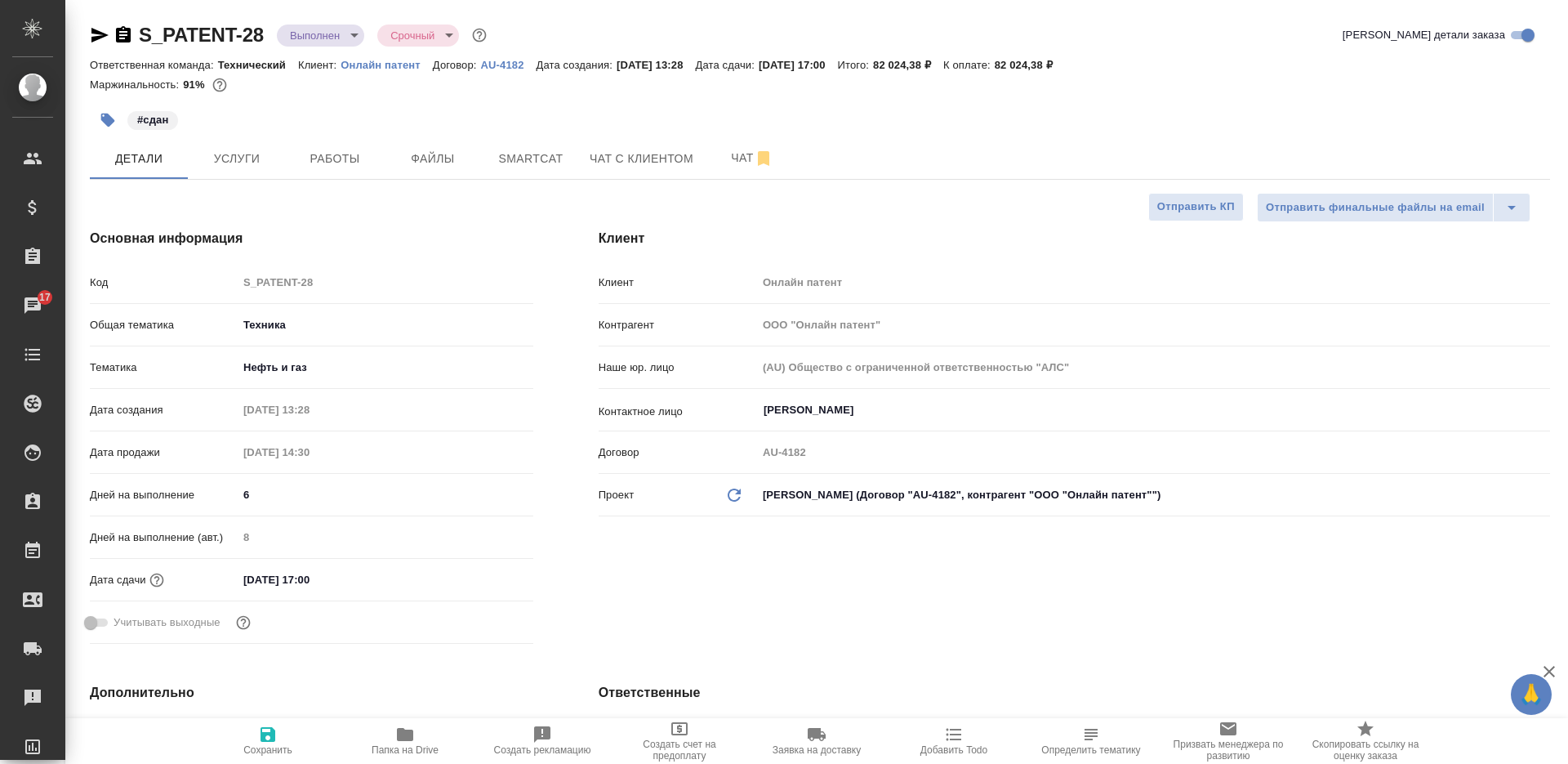
type textarea "x"
click at [339, 38] on body "🙏 .cls-1 fill:#fff; AWATERA [PERSON_NAME] Спецификации Заказы 17 Чаты Todo Прое…" at bounding box center [784, 382] width 1568 height 764
type textarea "x"
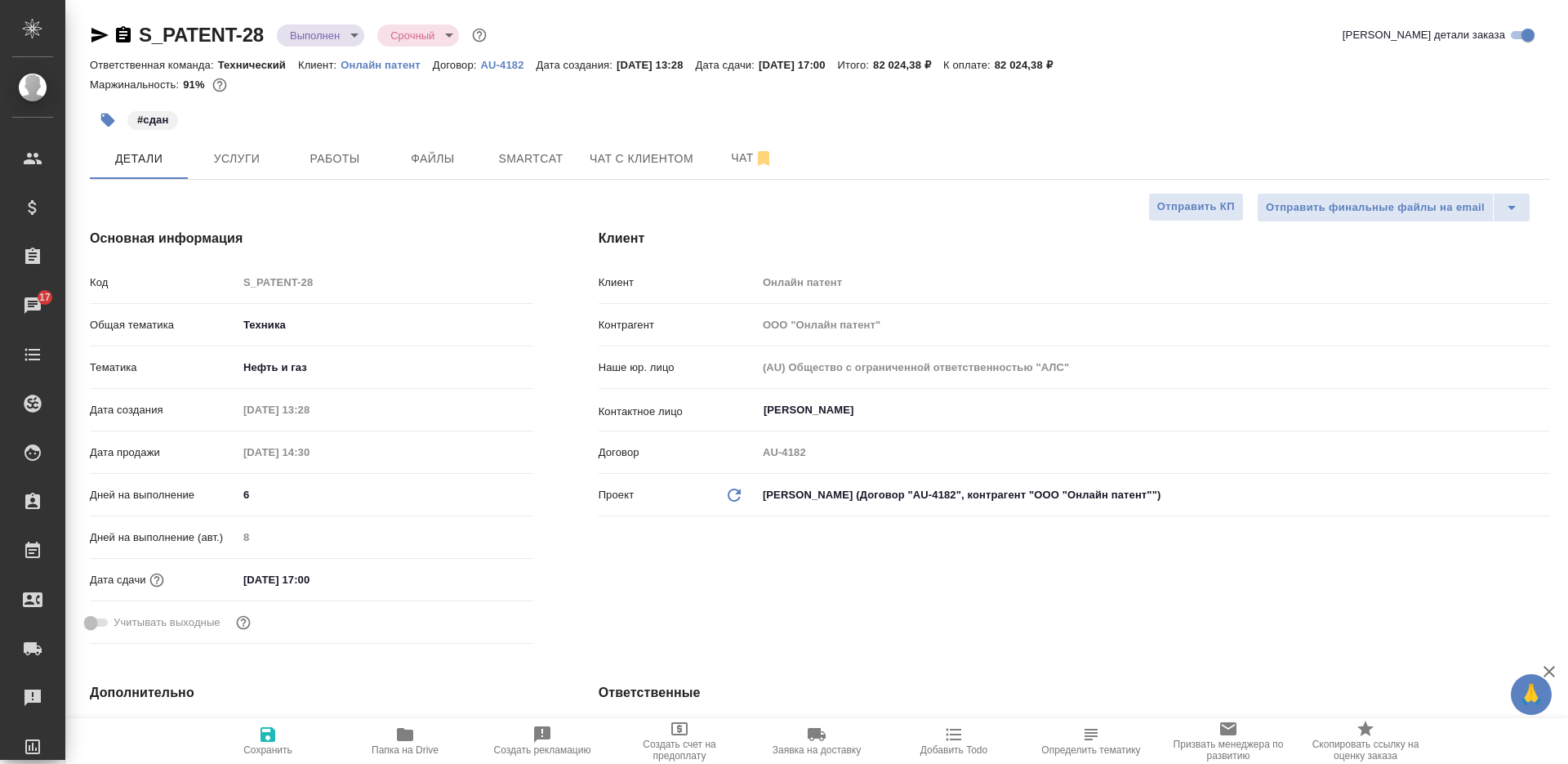
type textarea "x"
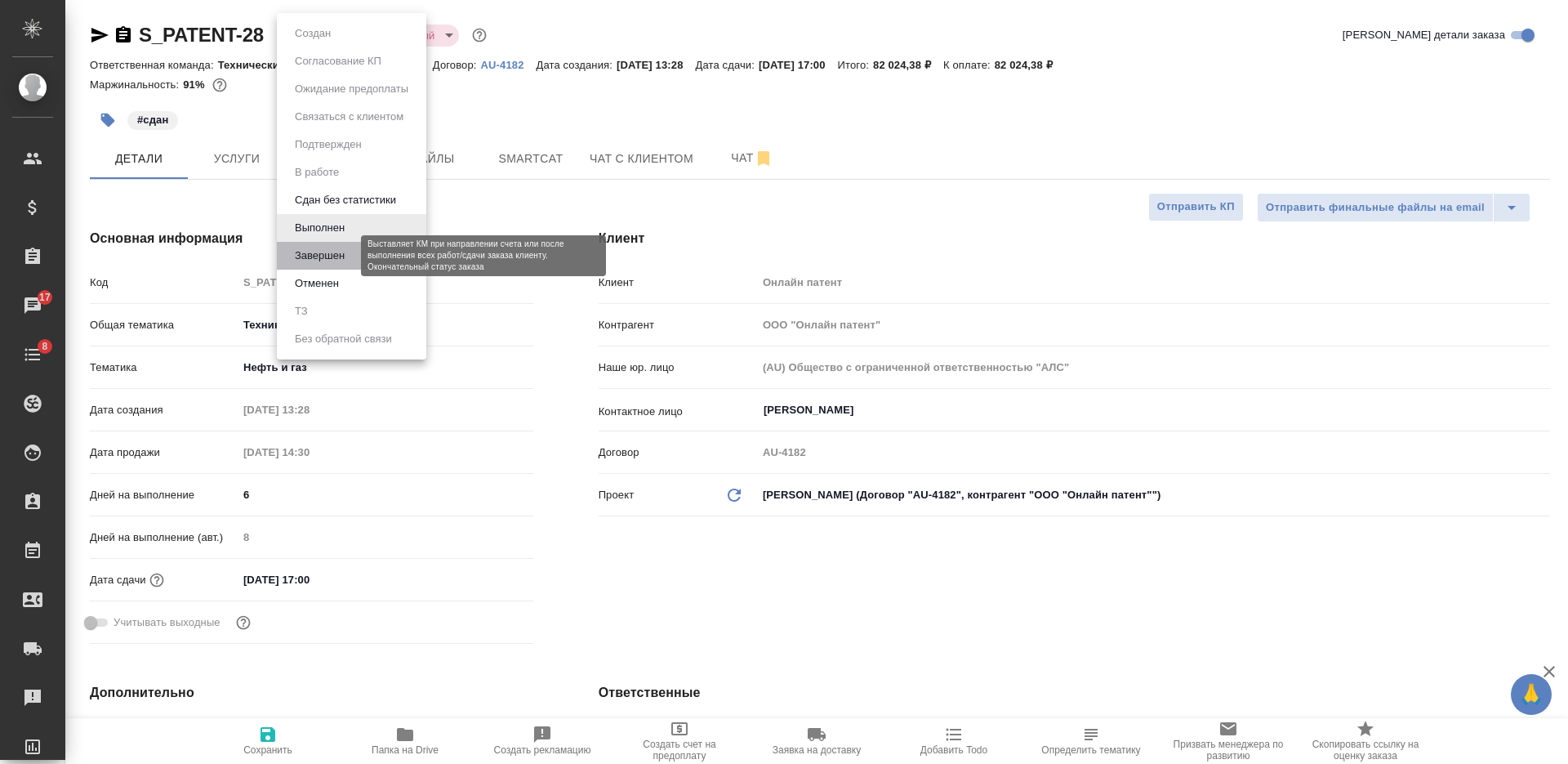
click at [343, 256] on button "Завершен" at bounding box center [320, 255] width 60 height 18
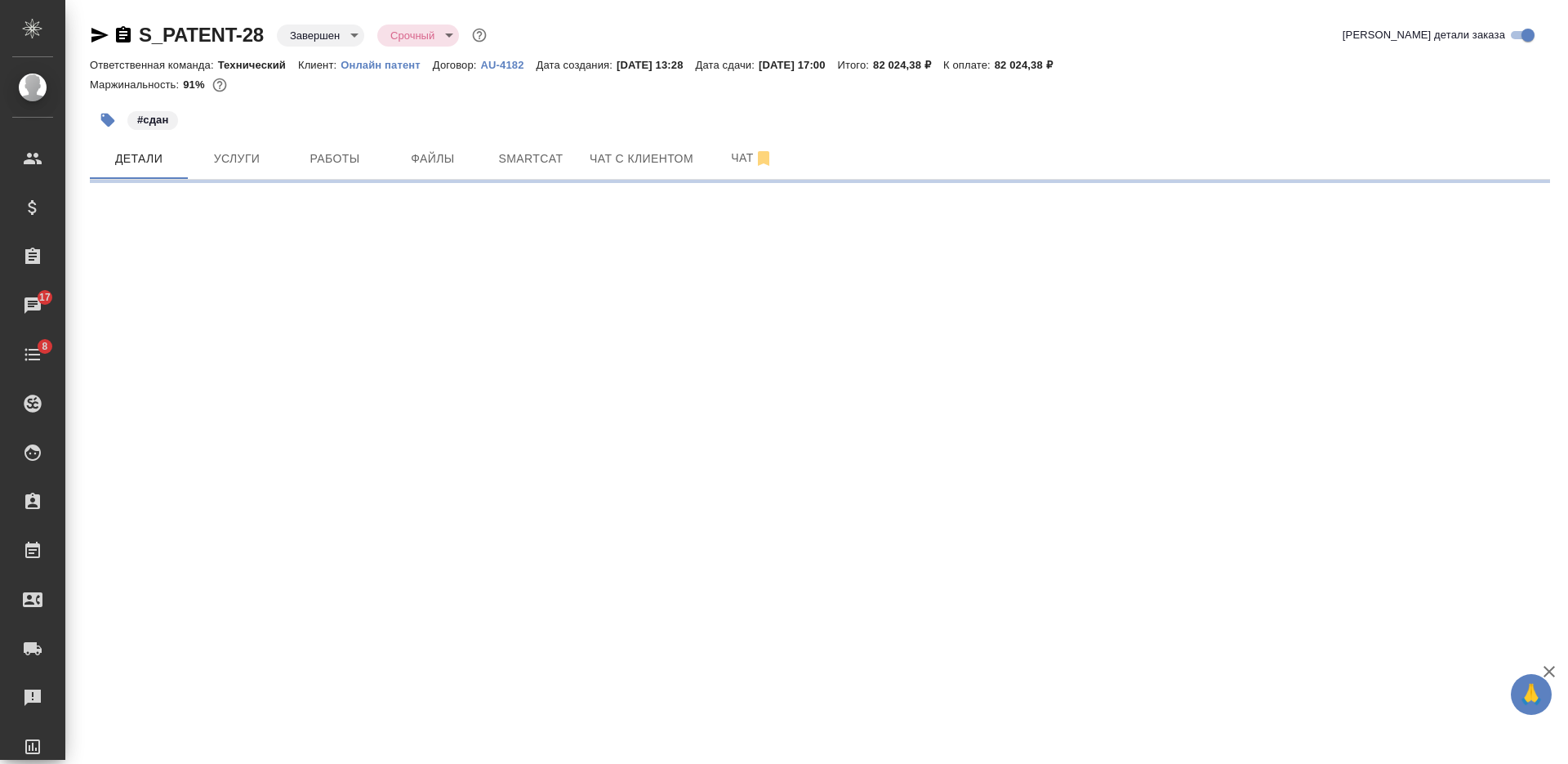
select select "RU"
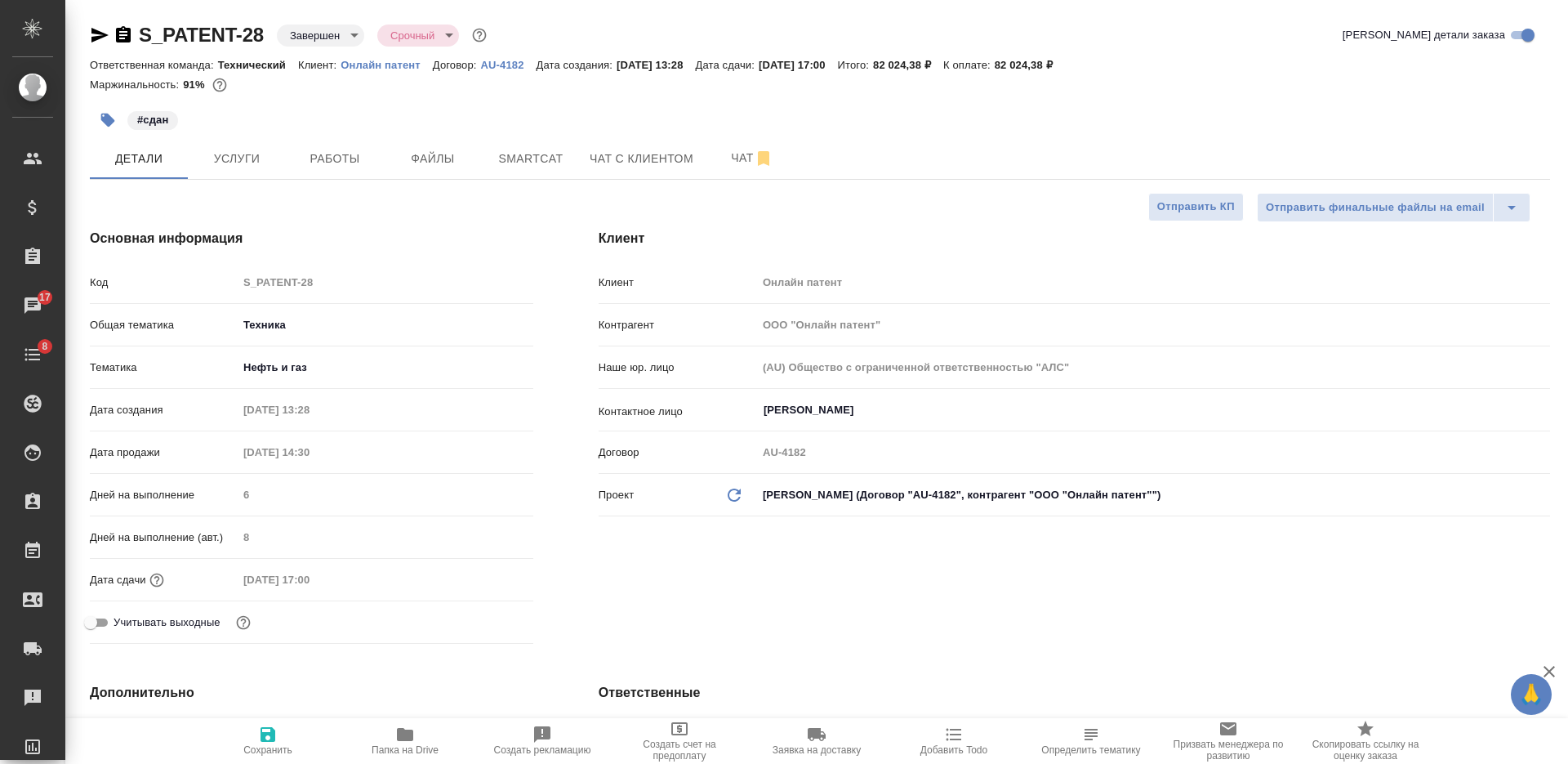
type textarea "x"
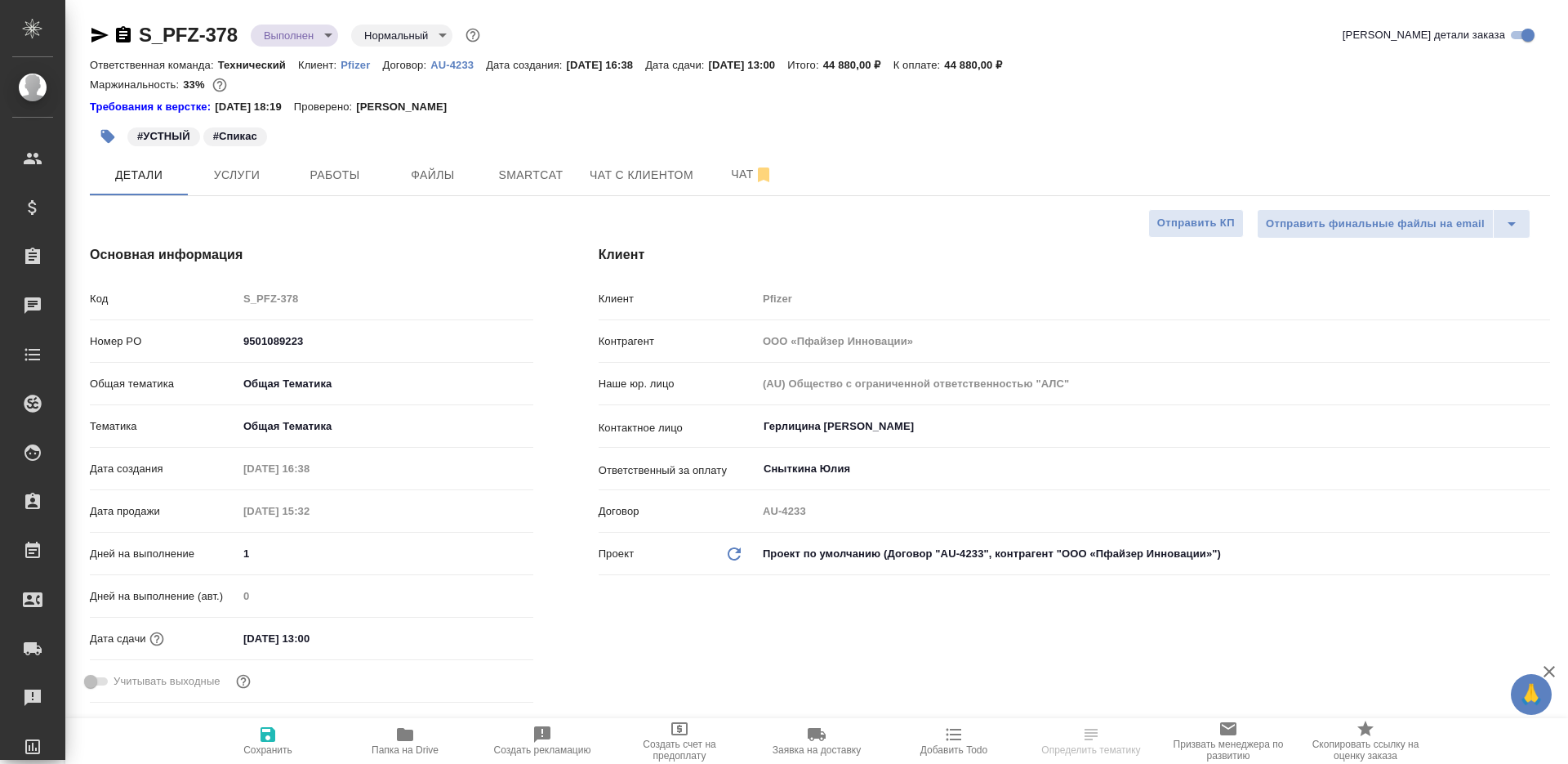
select select "RU"
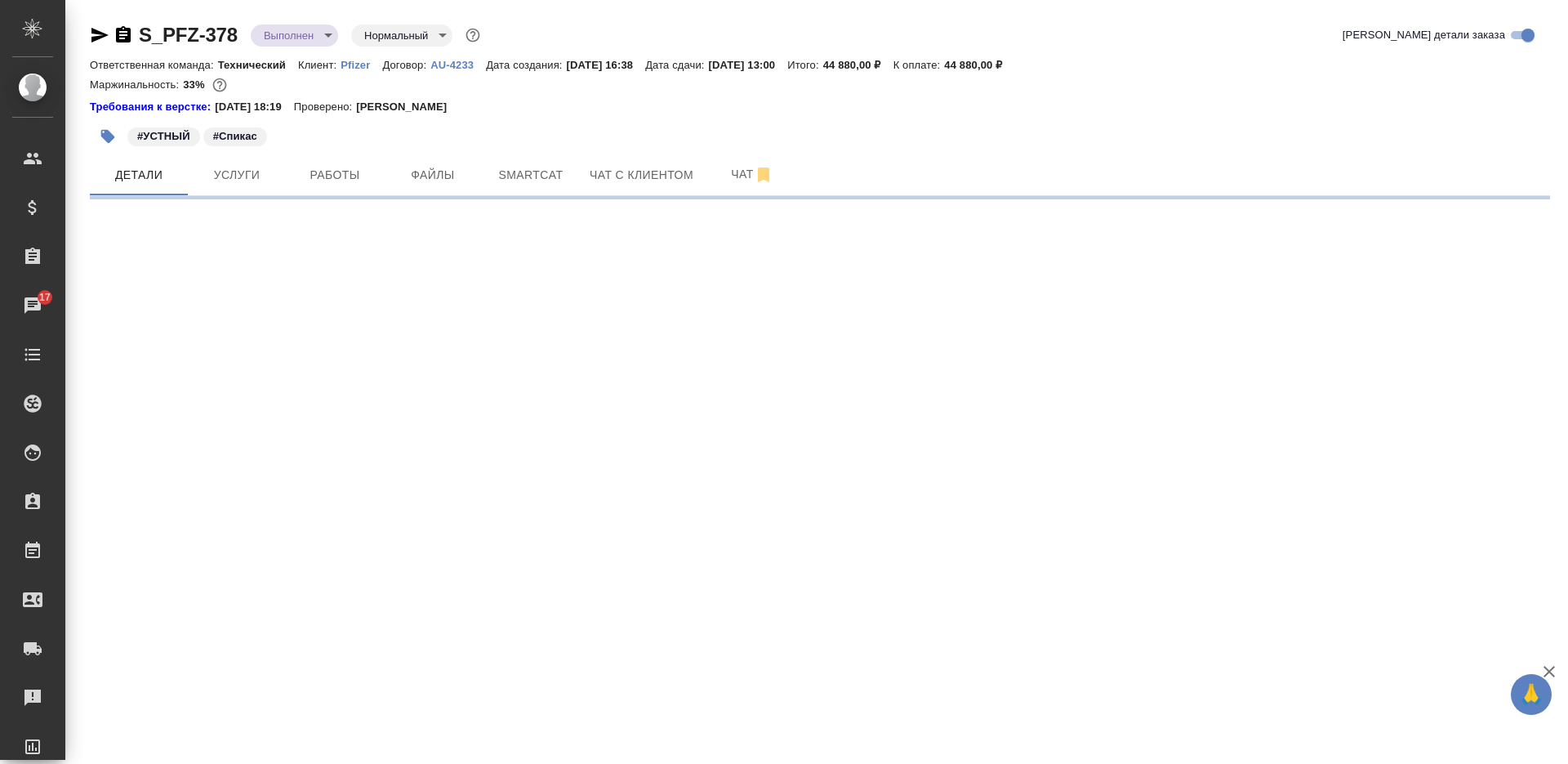
select select "RU"
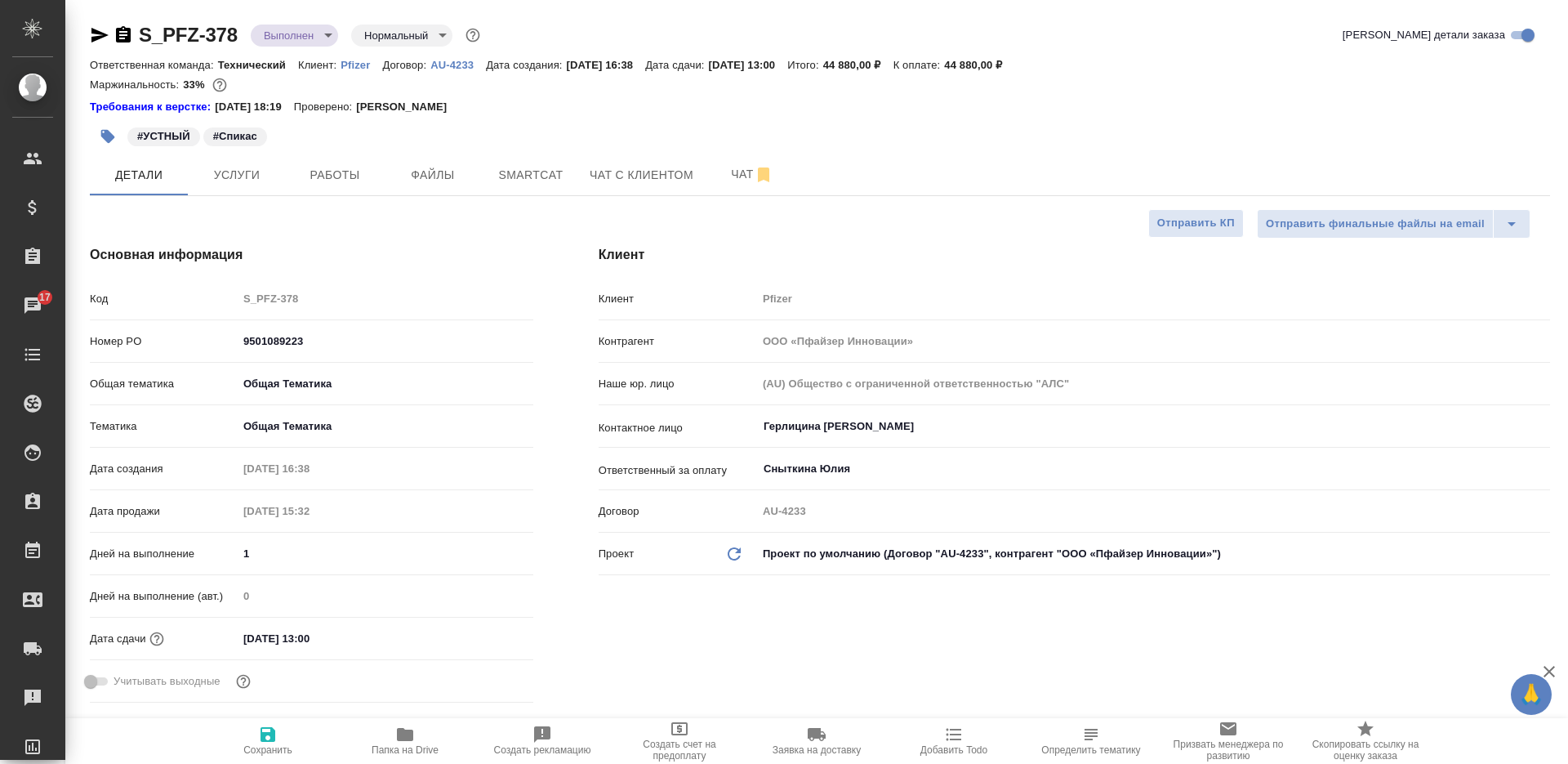
type textarea "x"
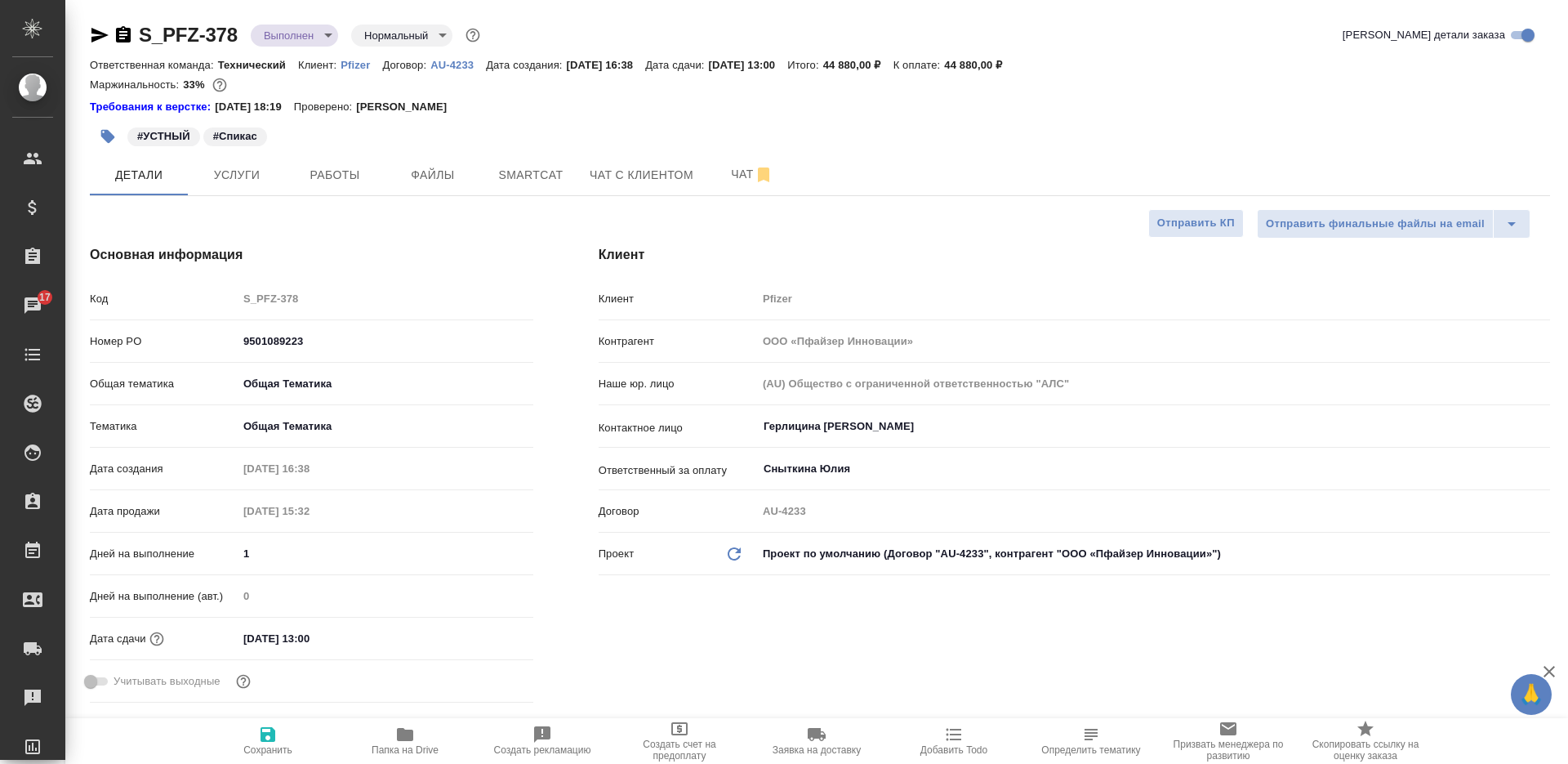
type textarea "x"
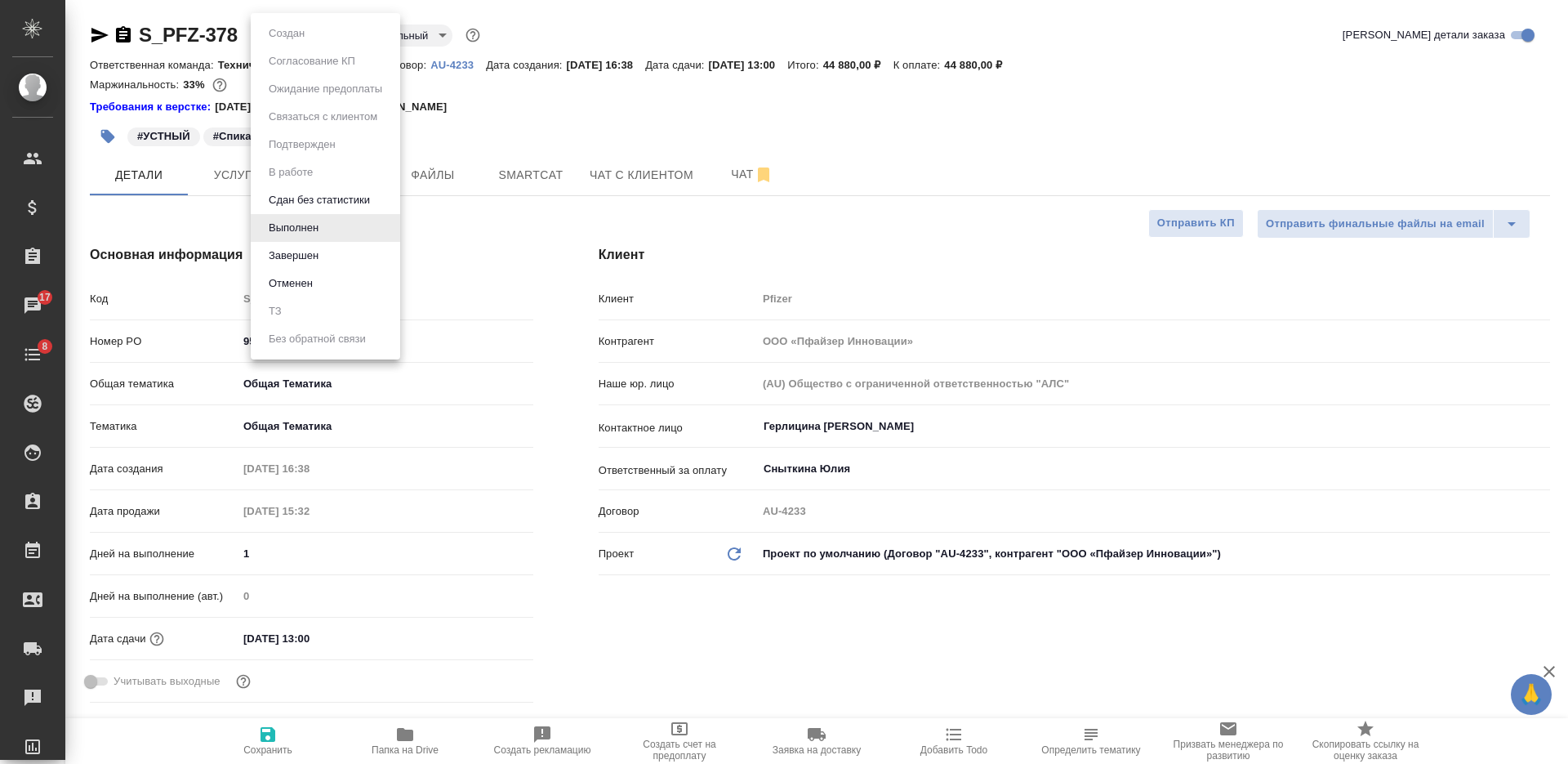
click at [297, 37] on body "🙏 .cls-1 fill:#fff; AWATERA Nikiforova Valeria Клиенты Спецификации Заказы 17 Ч…" at bounding box center [784, 382] width 1568 height 764
click at [319, 246] on li "Завершен" at bounding box center [325, 255] width 149 height 27
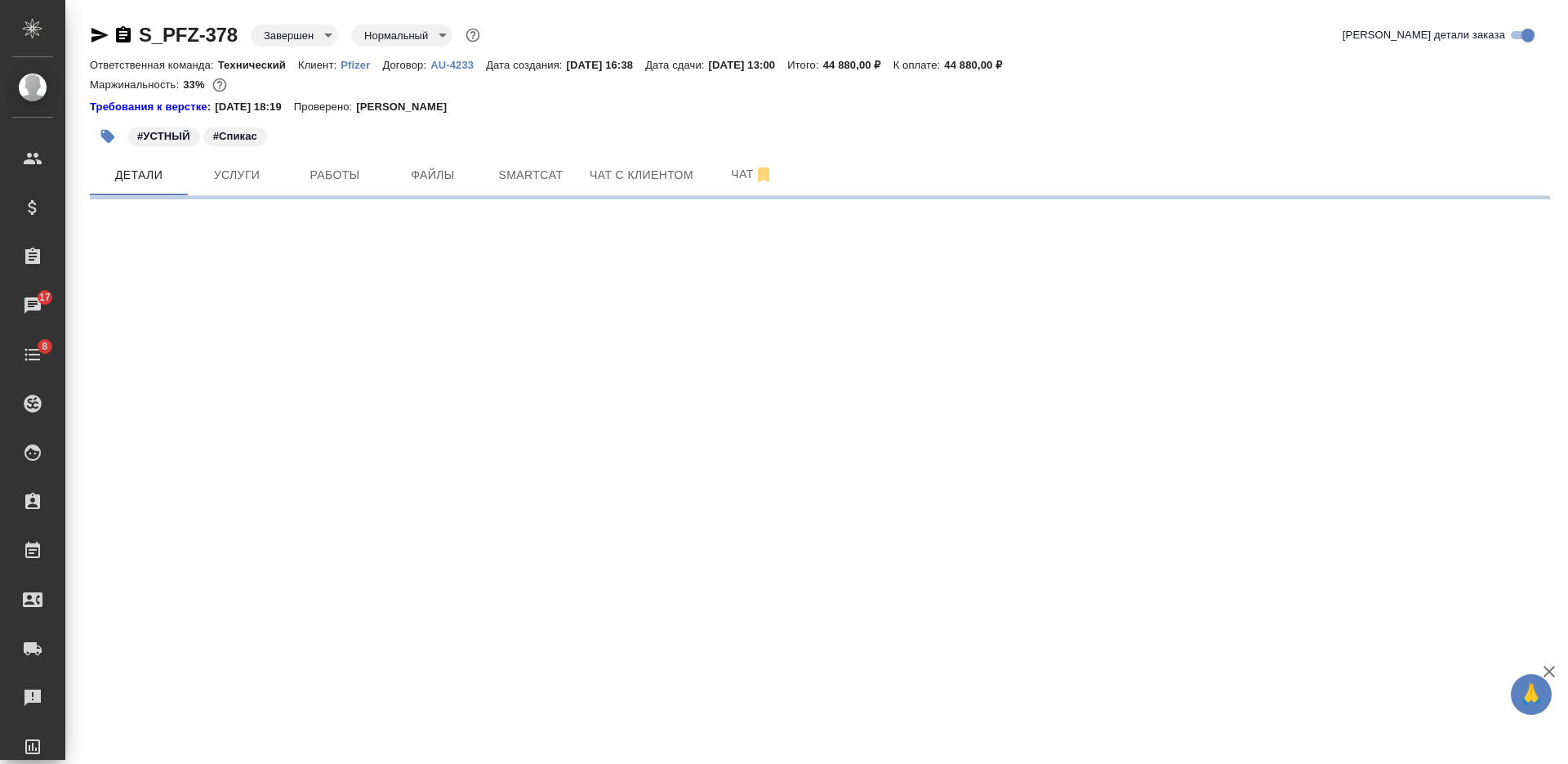
select select "RU"
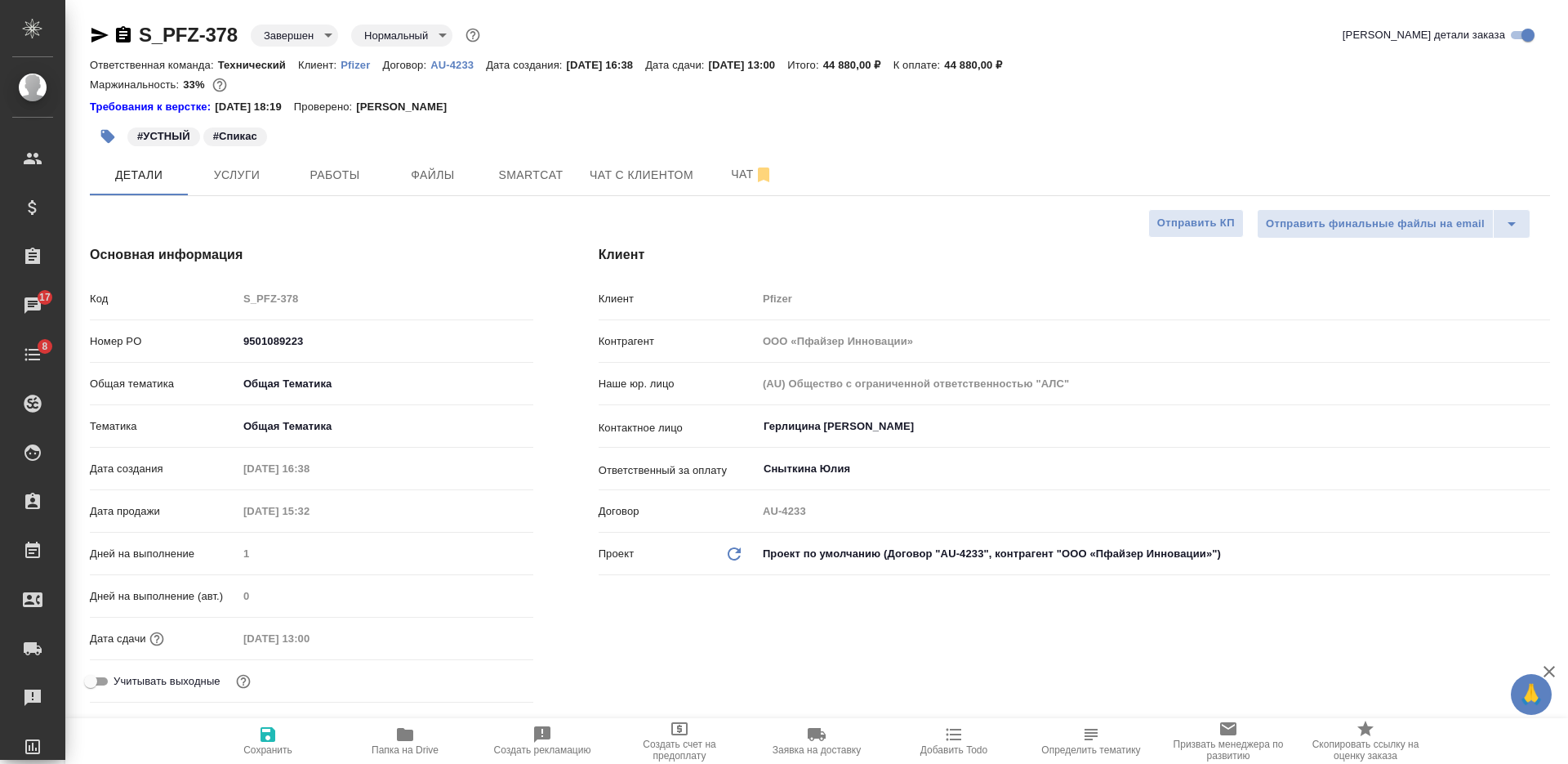
type textarea "x"
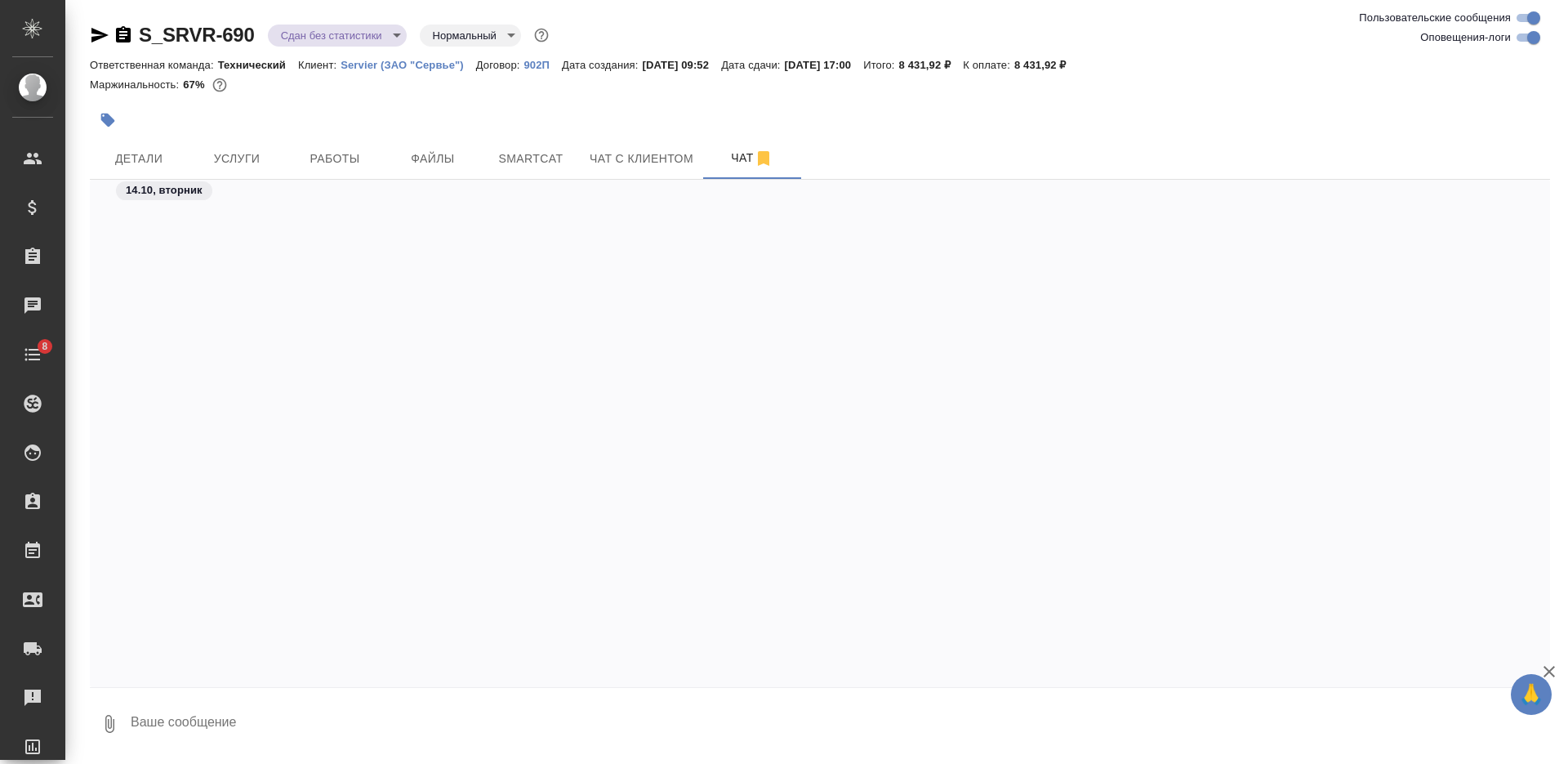
scroll to position [27698, 0]
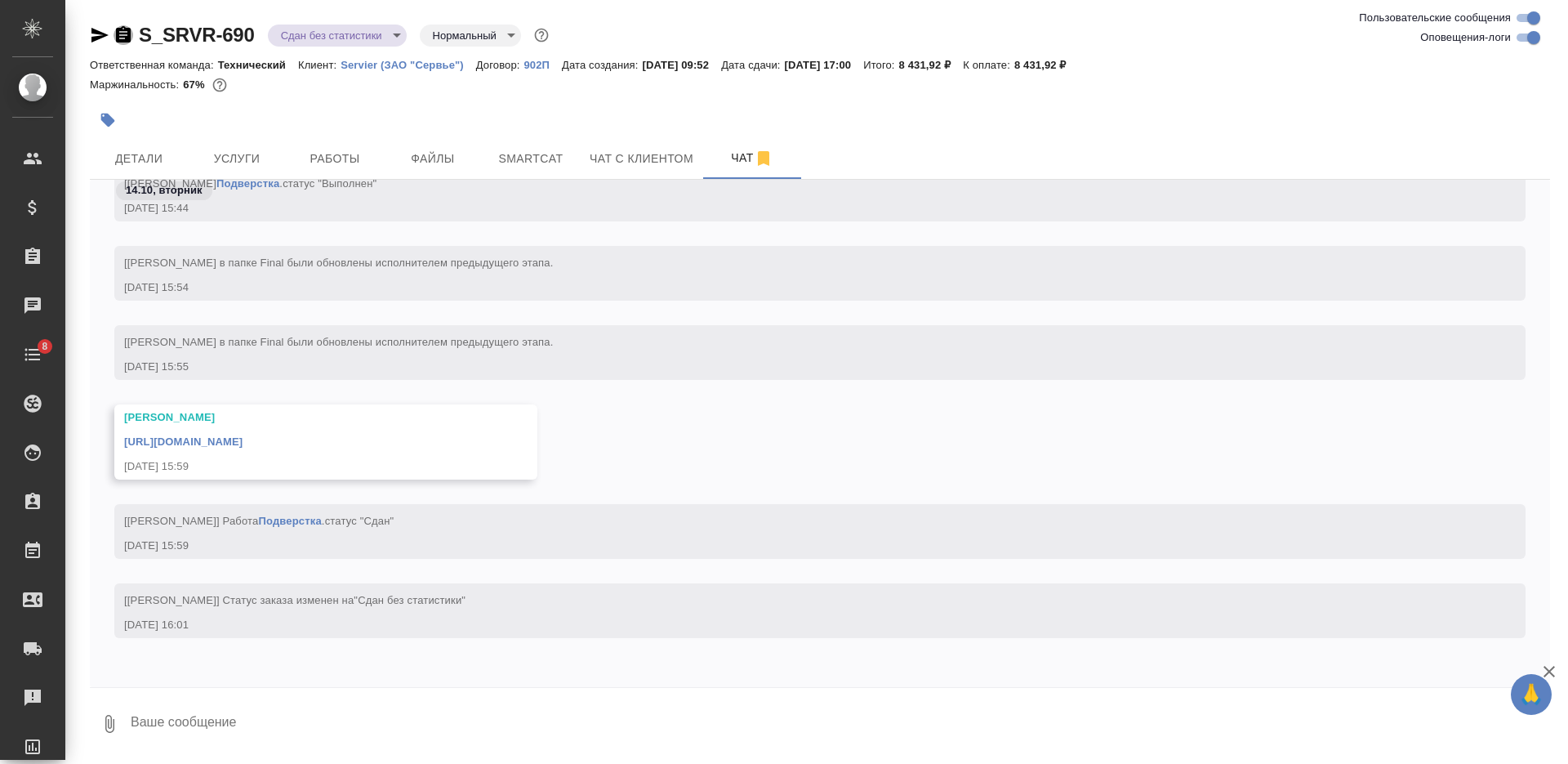
click at [129, 33] on icon "button" at bounding box center [123, 34] width 15 height 16
click at [117, 121] on button "button" at bounding box center [108, 120] width 36 height 36
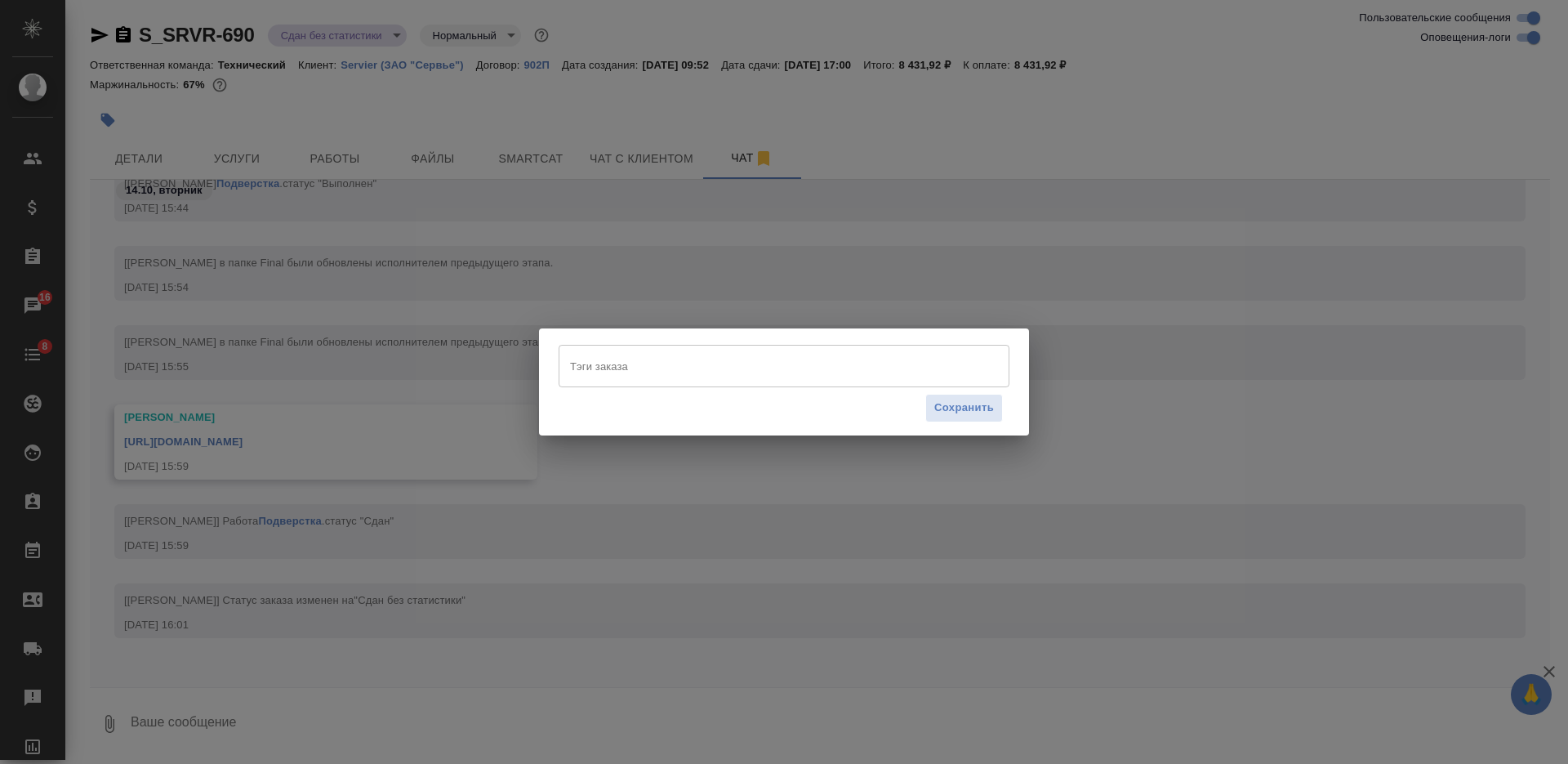
click at [745, 372] on input "Тэги заказа" at bounding box center [768, 366] width 405 height 27
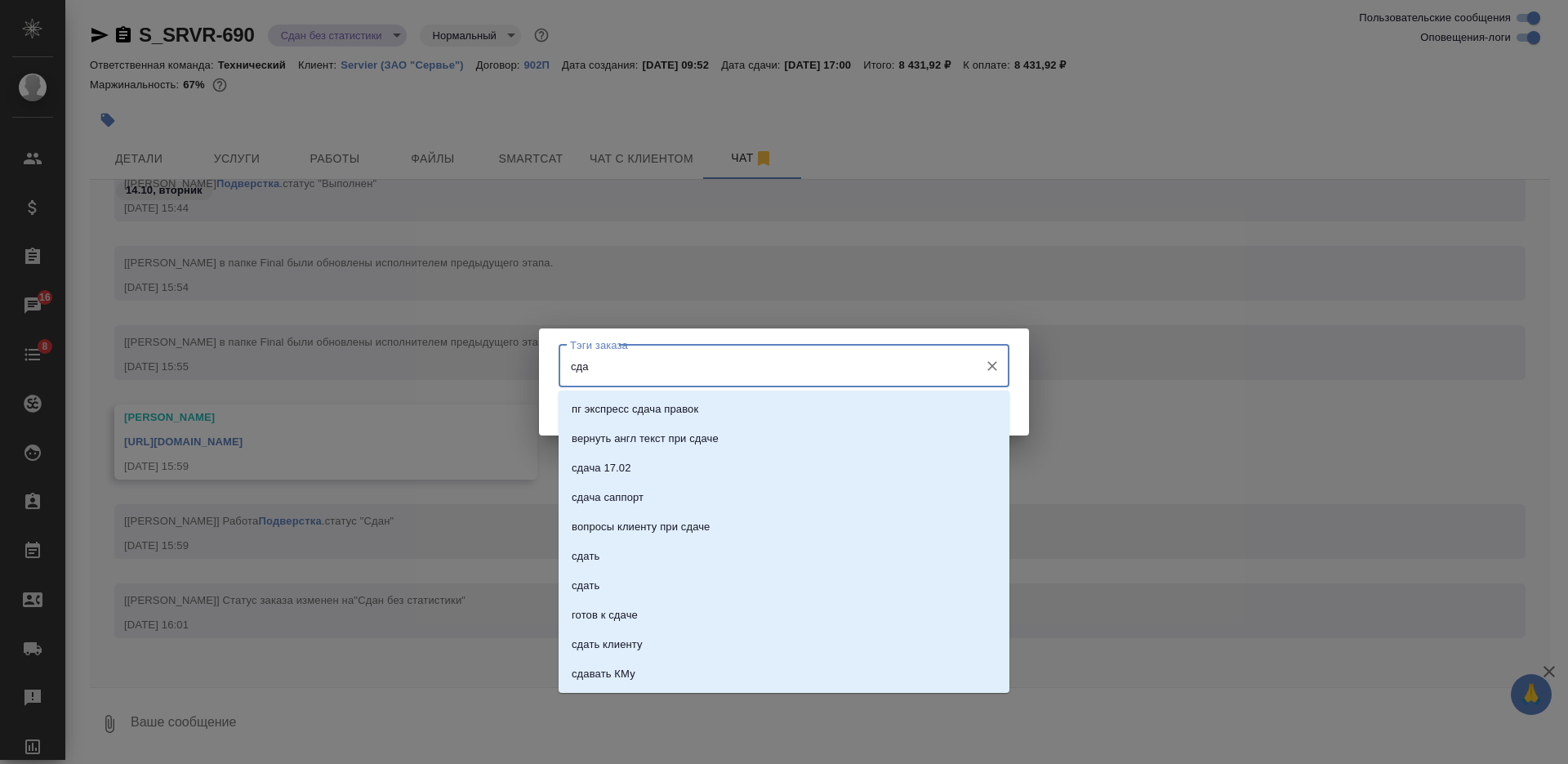
type input "сдан"
click at [678, 497] on li "сдан" at bounding box center [784, 497] width 451 height 29
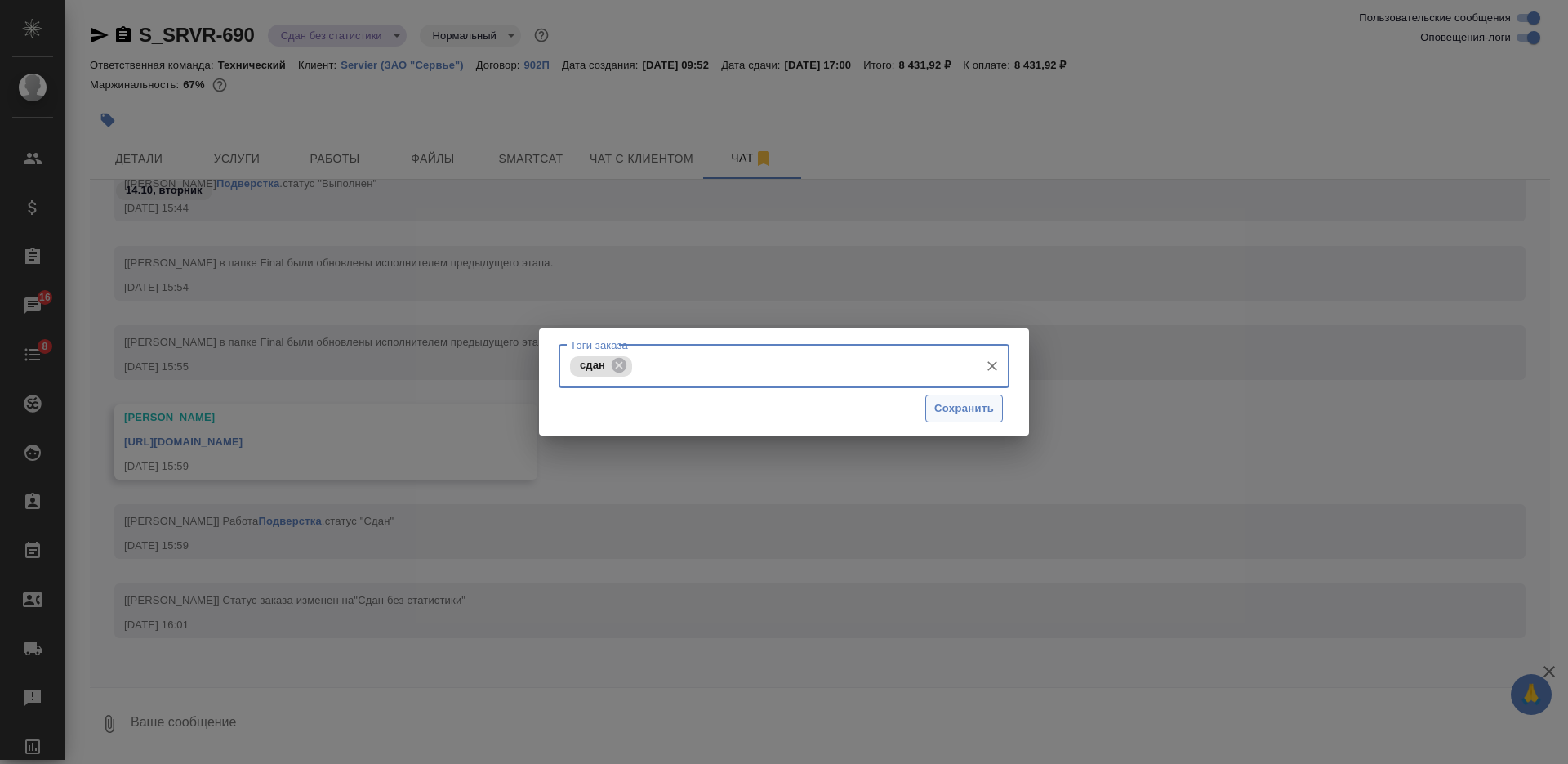
click at [959, 407] on span "Сохранить" at bounding box center [964, 408] width 60 height 19
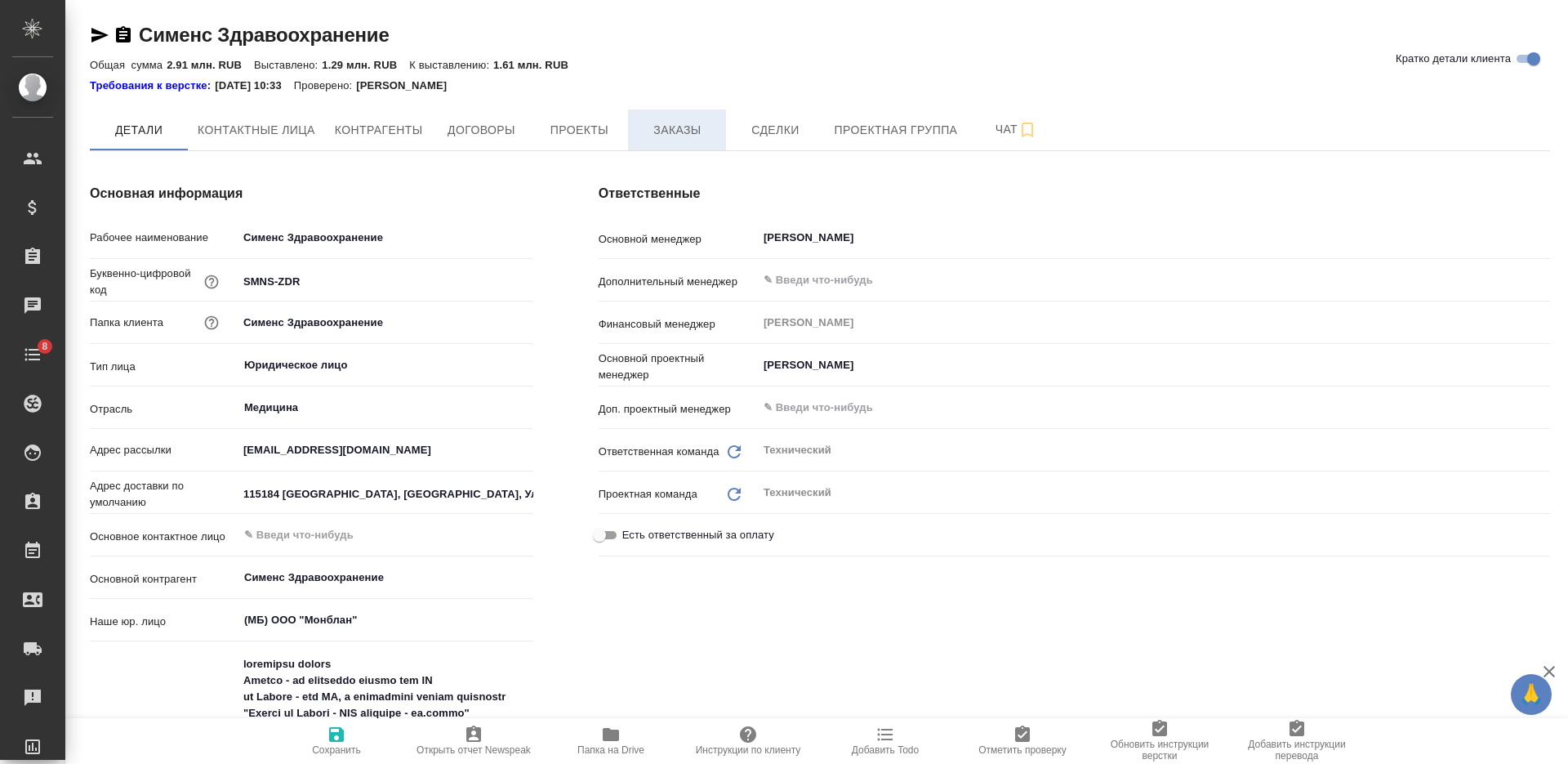
click at [663, 121] on span "Заказы" at bounding box center [676, 130] width 79 height 20
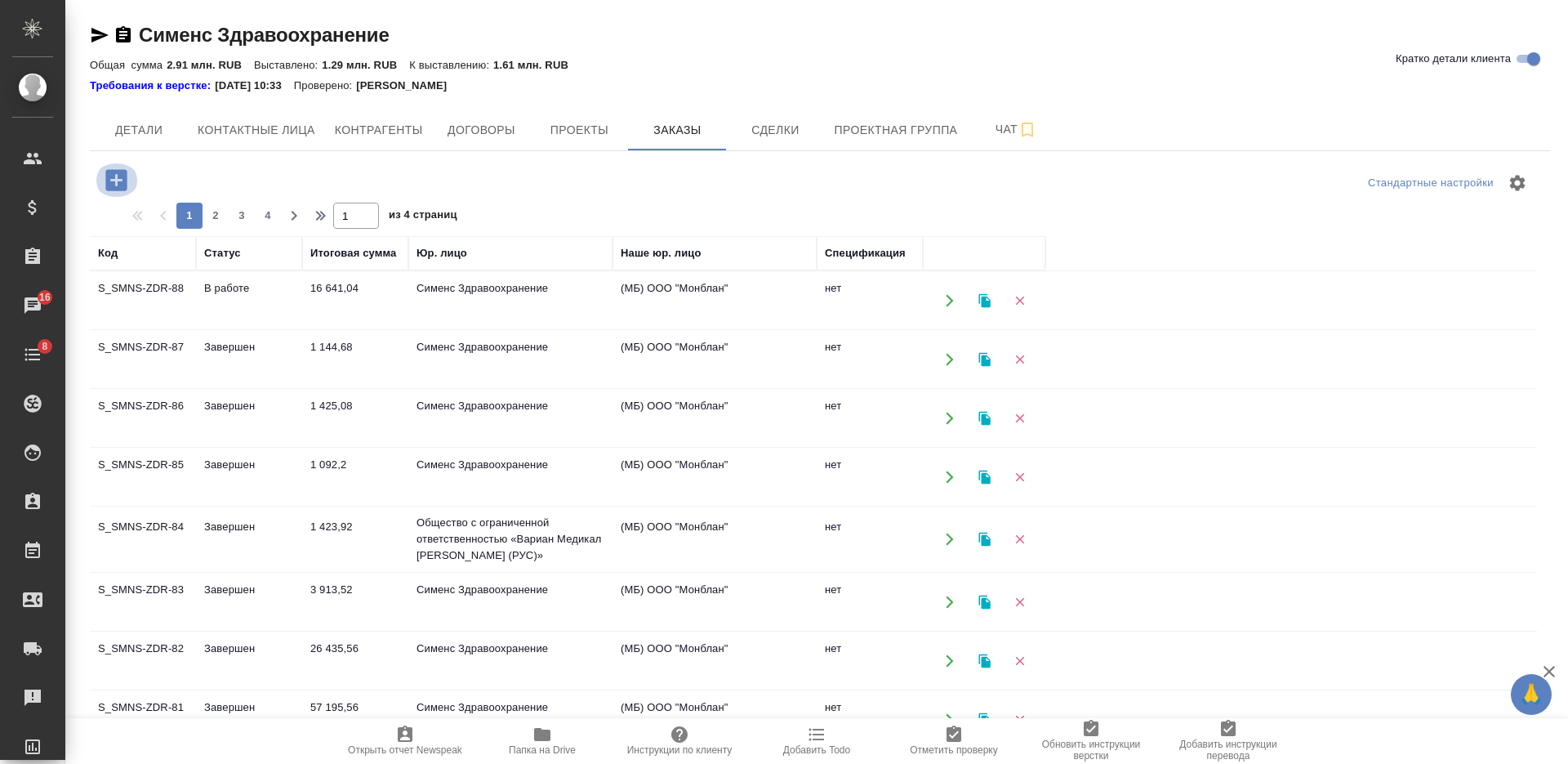
click at [114, 184] on icon "button" at bounding box center [116, 179] width 21 height 21
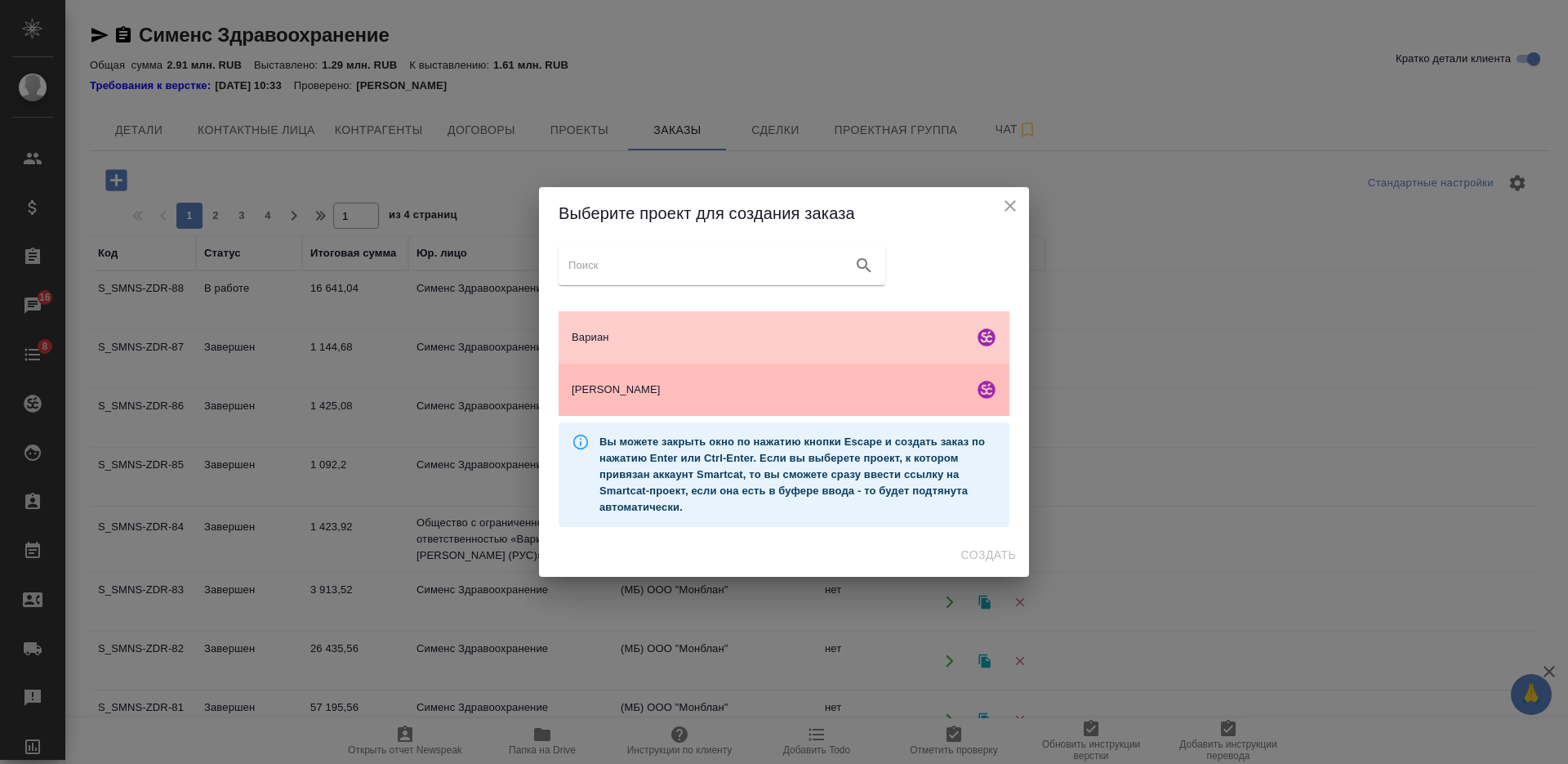
click at [851, 393] on span "[PERSON_NAME]" at bounding box center [769, 390] width 396 height 16
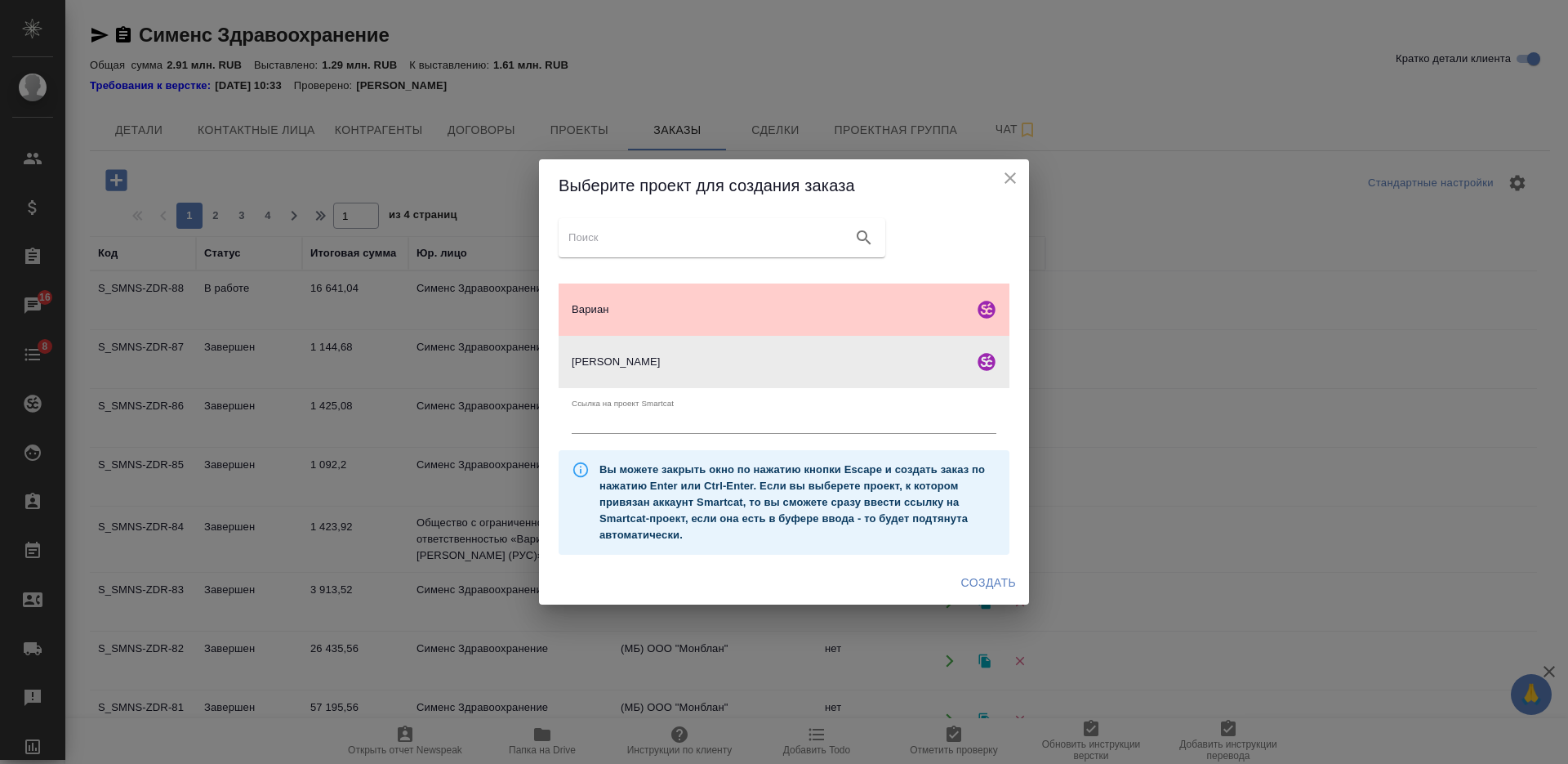
click at [990, 581] on span "Создать" at bounding box center [989, 582] width 55 height 20
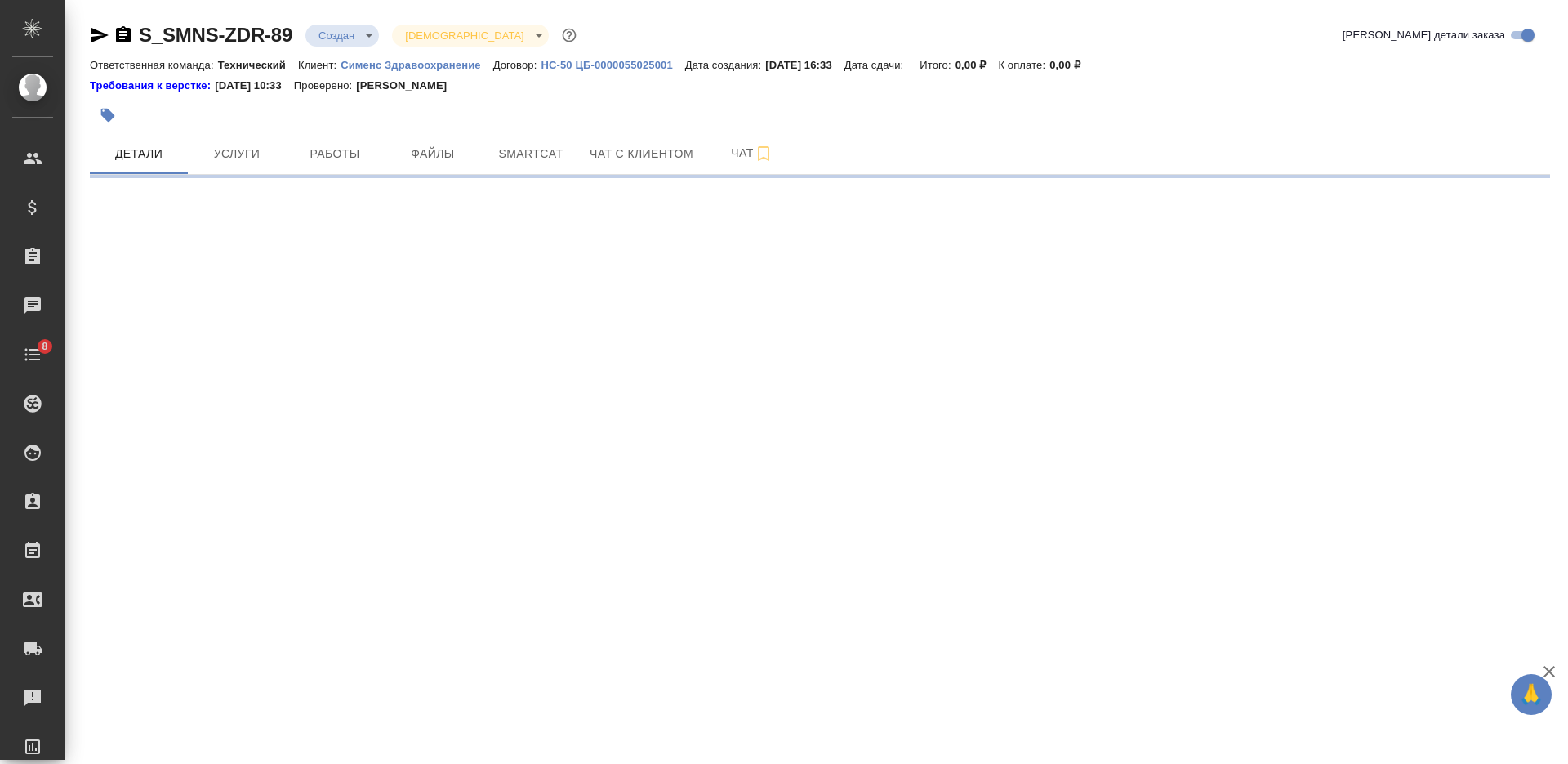
select select "RU"
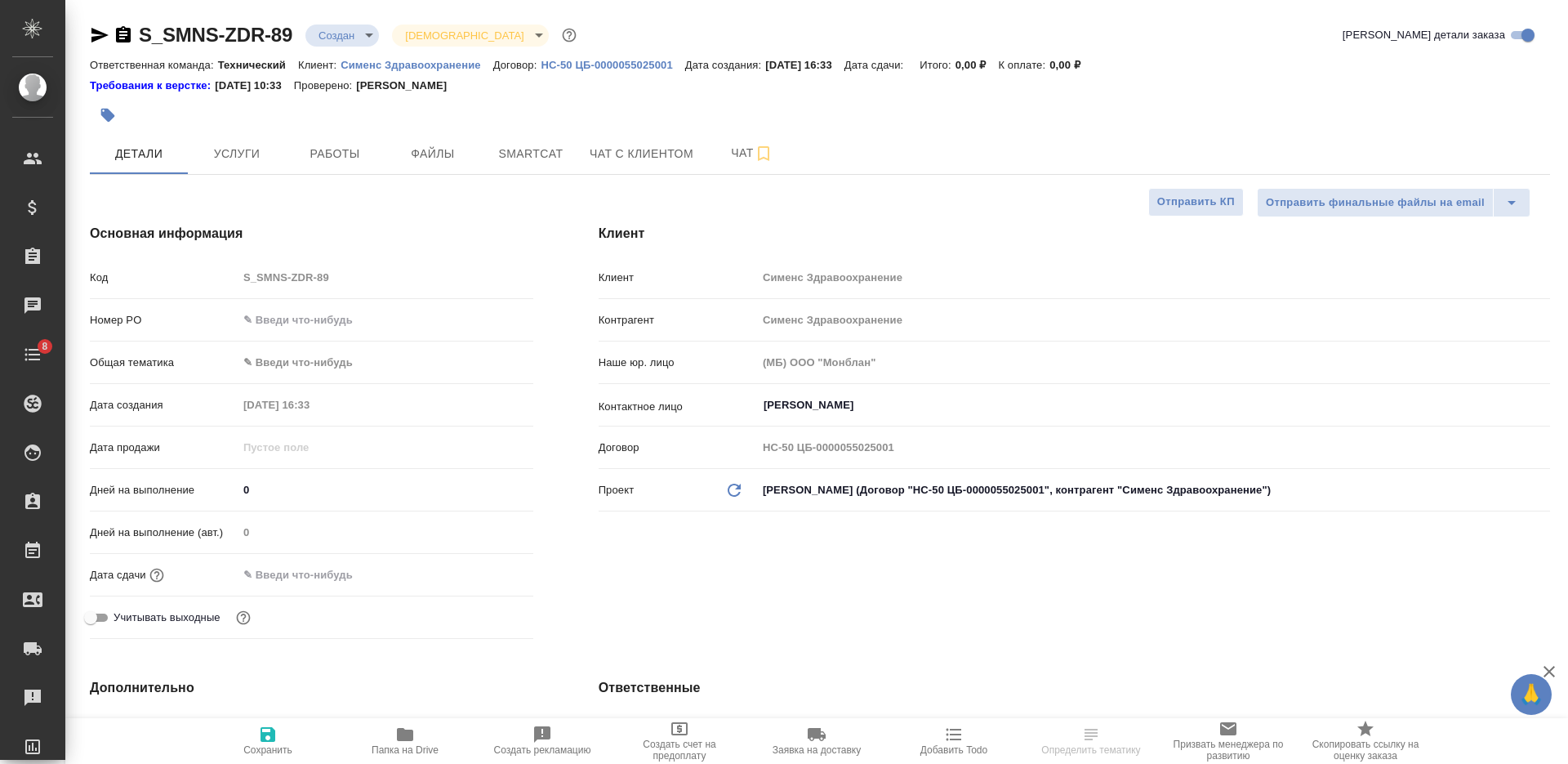
type textarea "x"
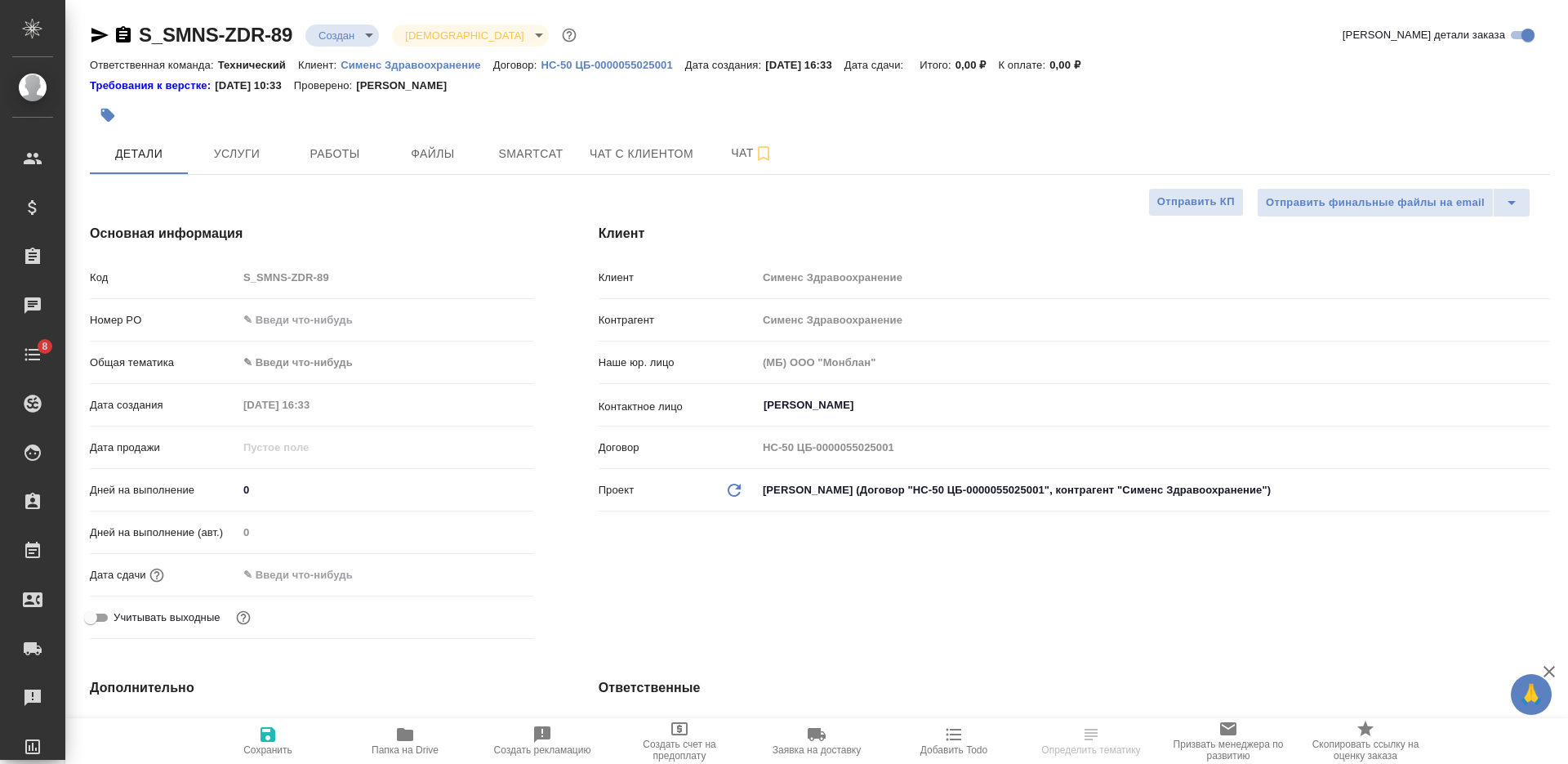
type textarea "x"
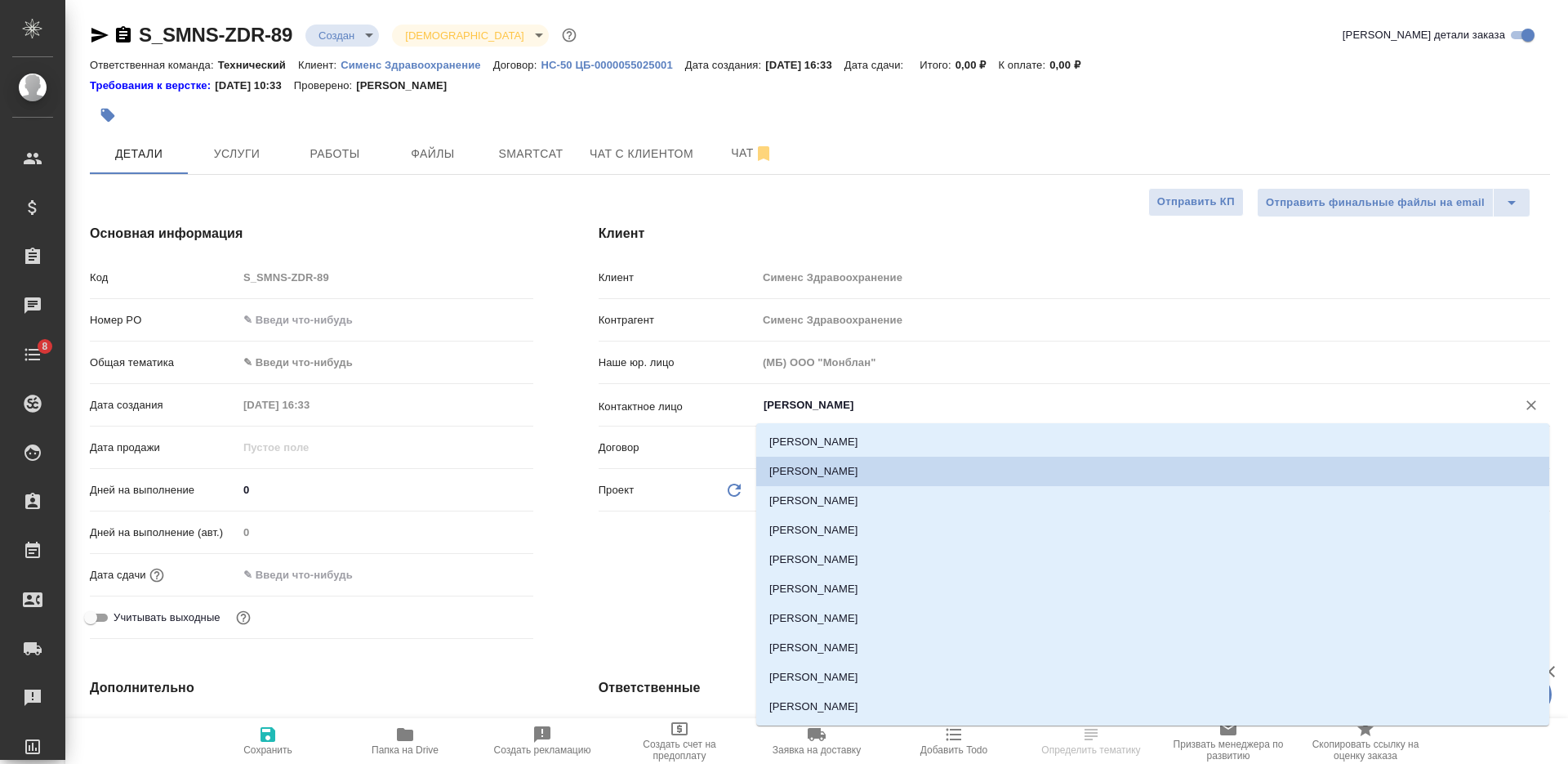
click at [916, 404] on input "Ковергина Юлия" at bounding box center [1126, 405] width 728 height 19
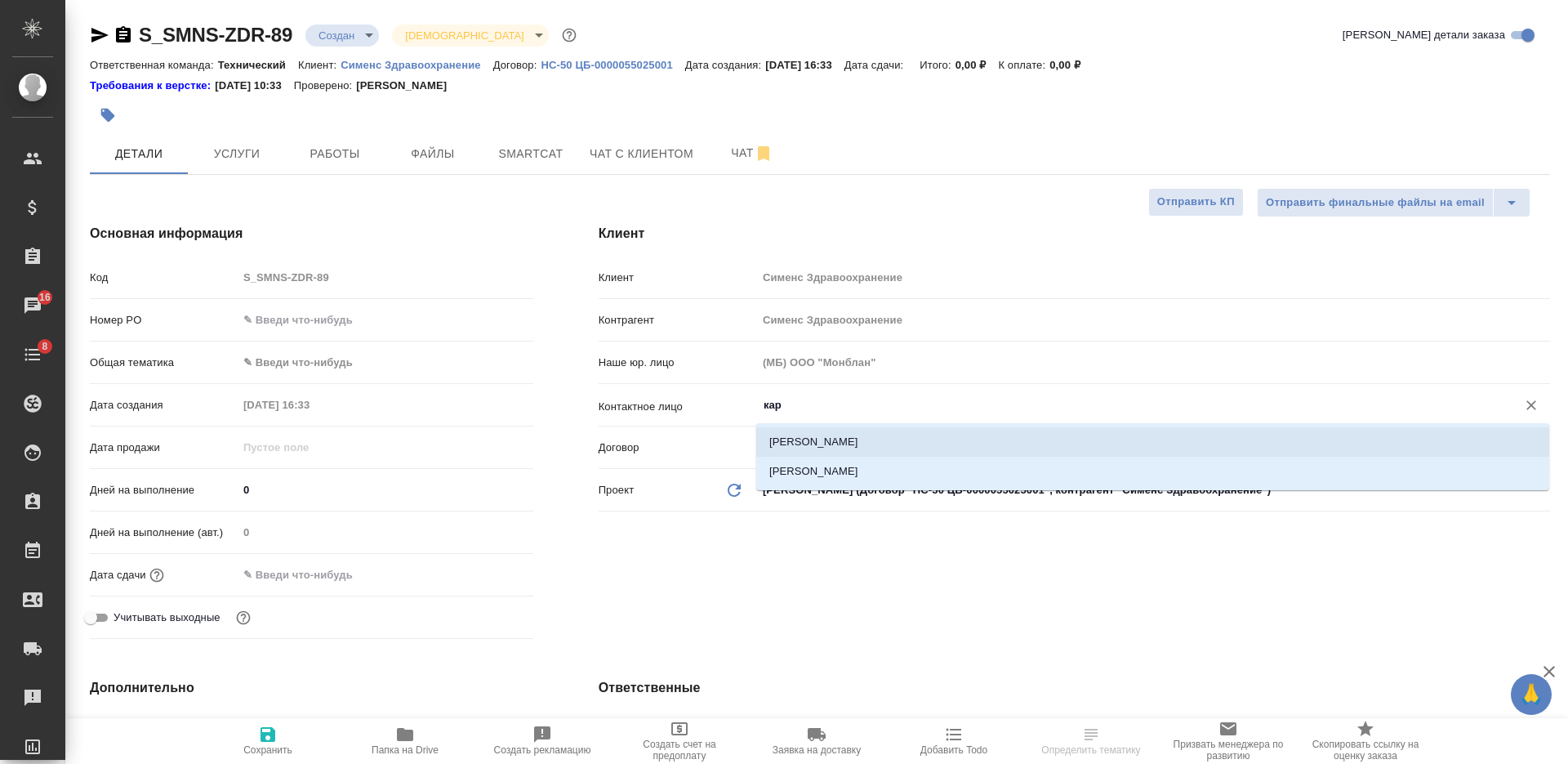
click at [902, 435] on li "Карпова Елена" at bounding box center [1153, 442] width 793 height 29
type input "Карпова Елена"
type textarea "x"
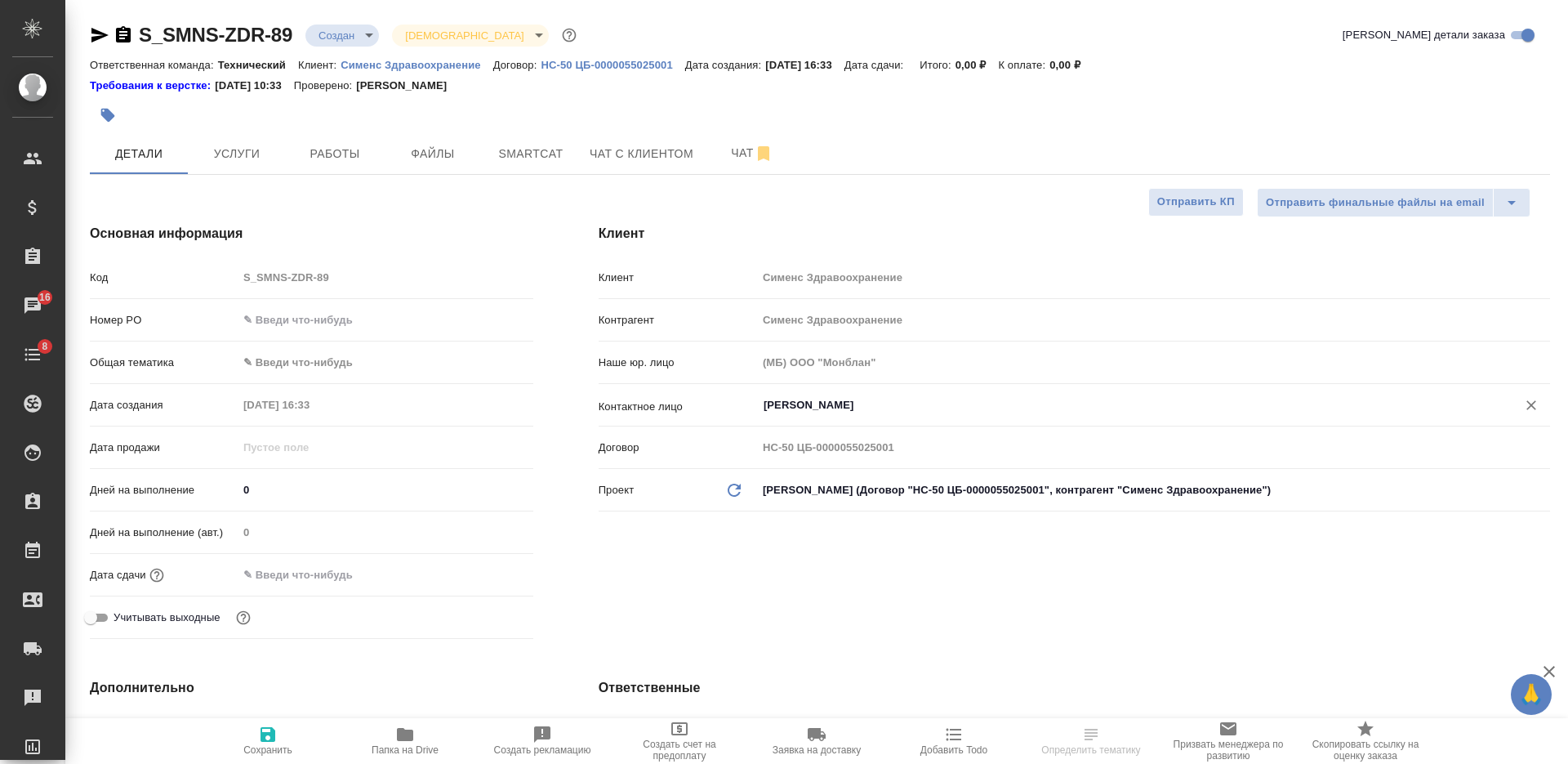
type input "Карпова Елена"
click at [293, 723] on button "Сохранить" at bounding box center [268, 741] width 137 height 46
type textarea "x"
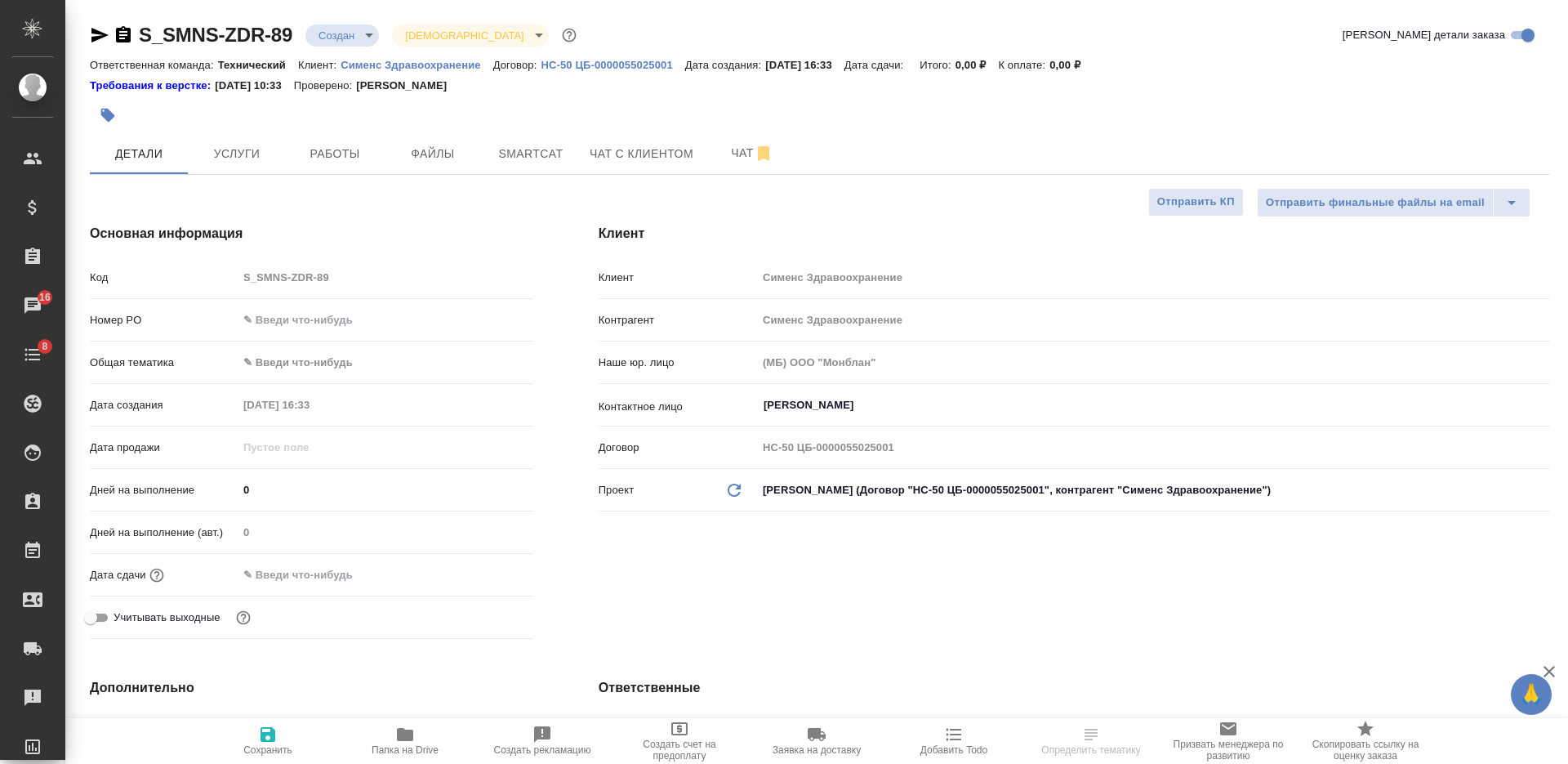
type textarea "x"
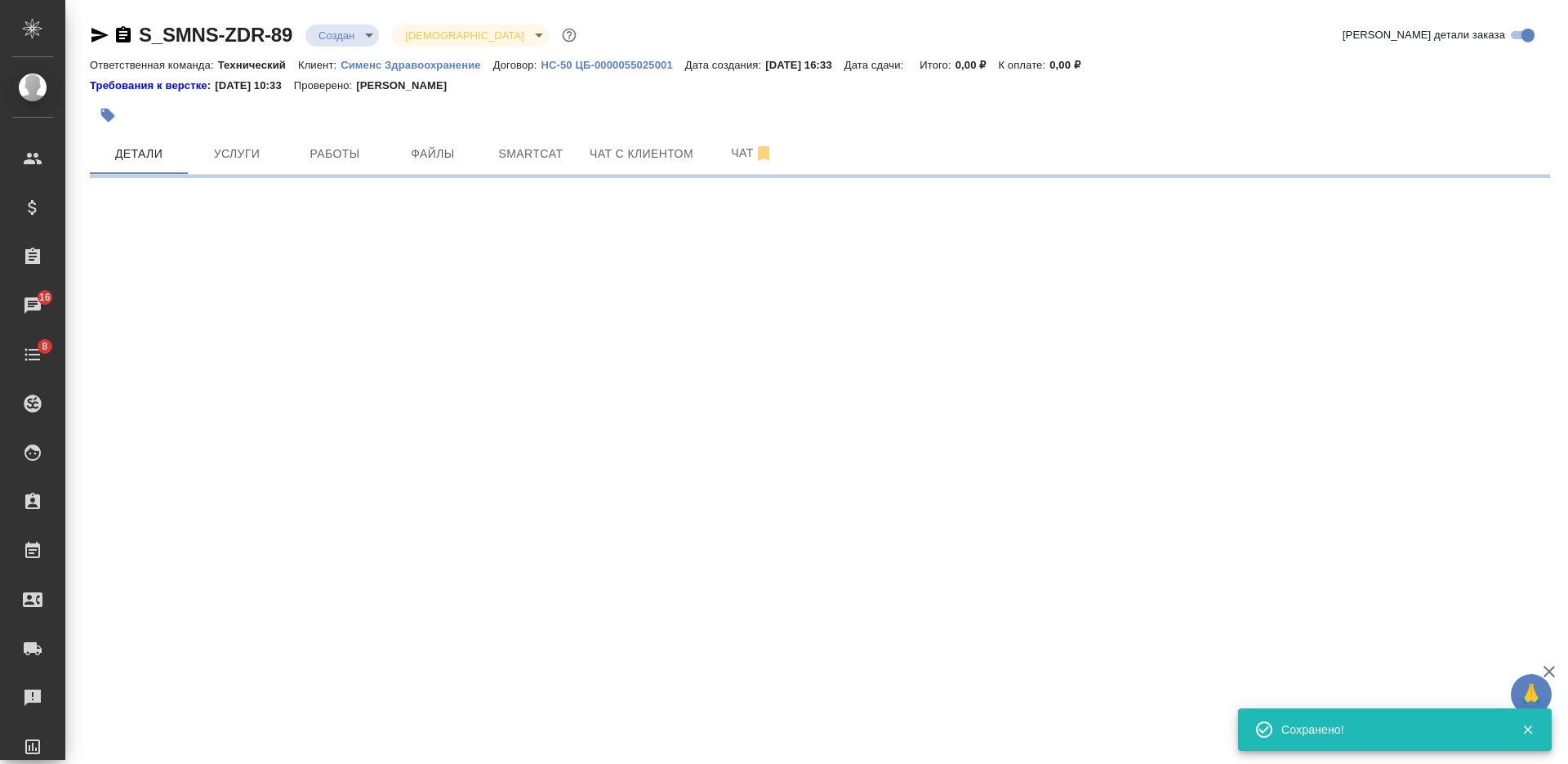
select select "RU"
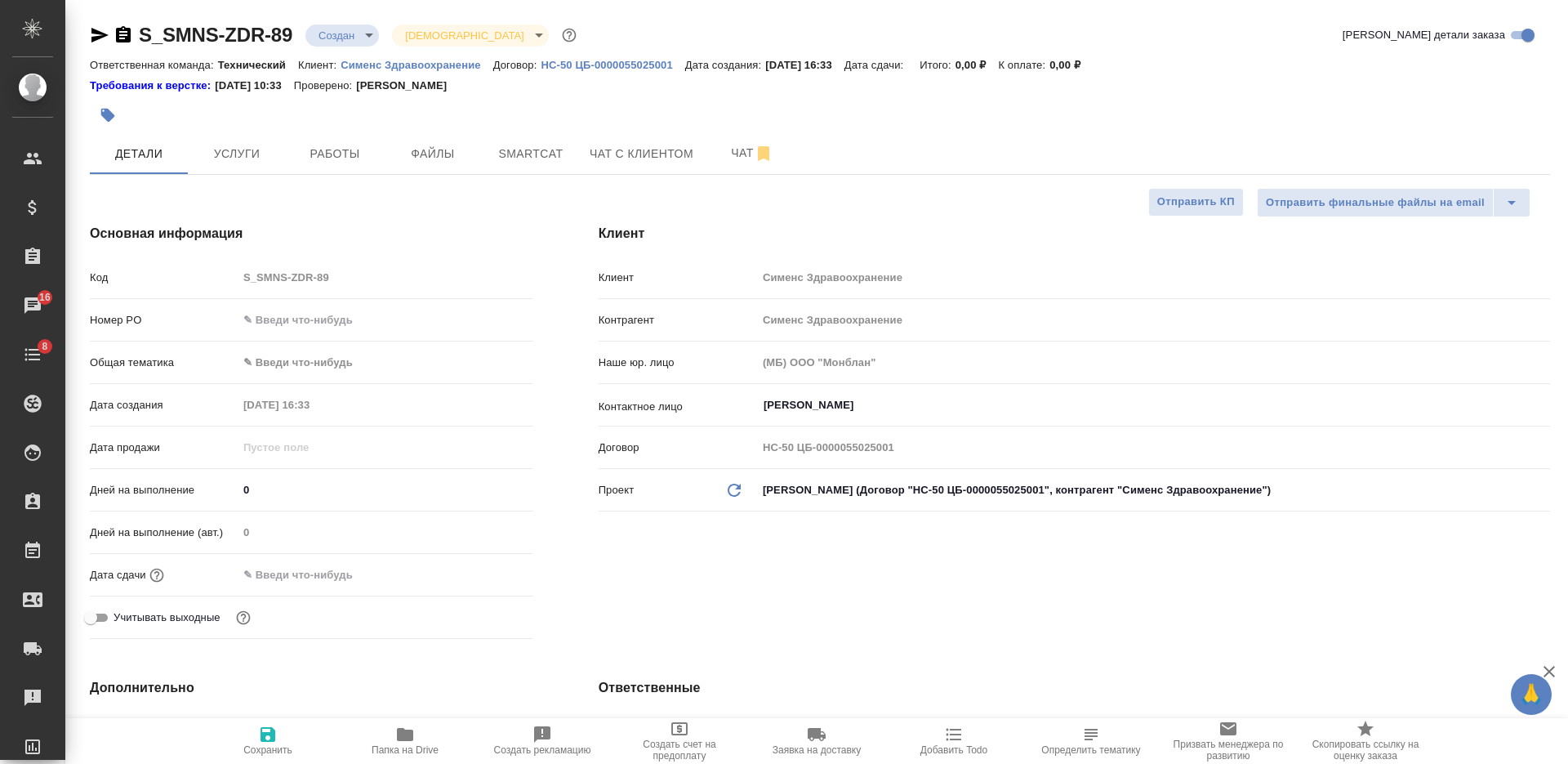
type textarea "x"
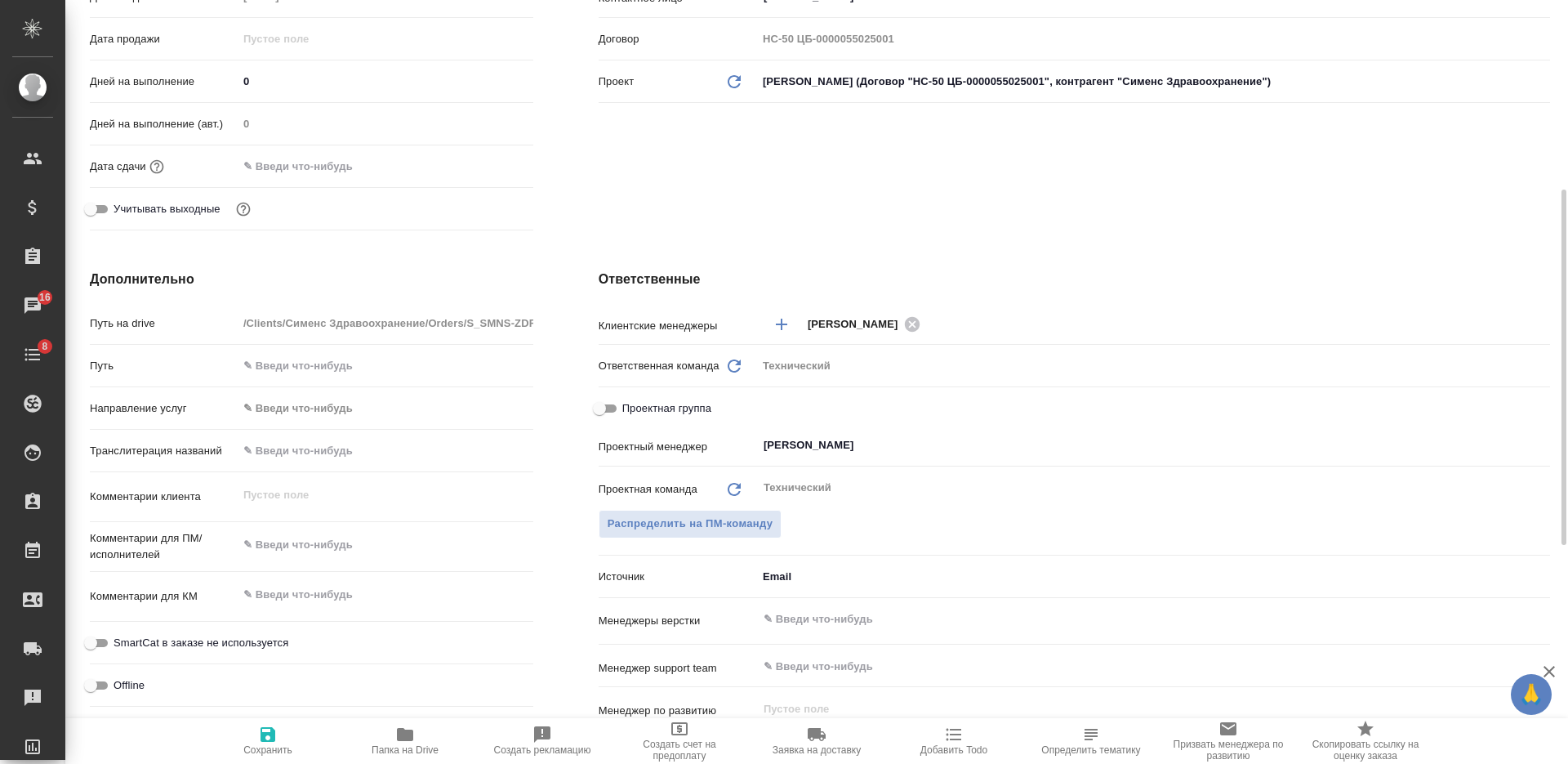
type textarea "x"
click at [340, 554] on textarea at bounding box center [385, 545] width 294 height 27
type textarea "а"
type textarea "x"
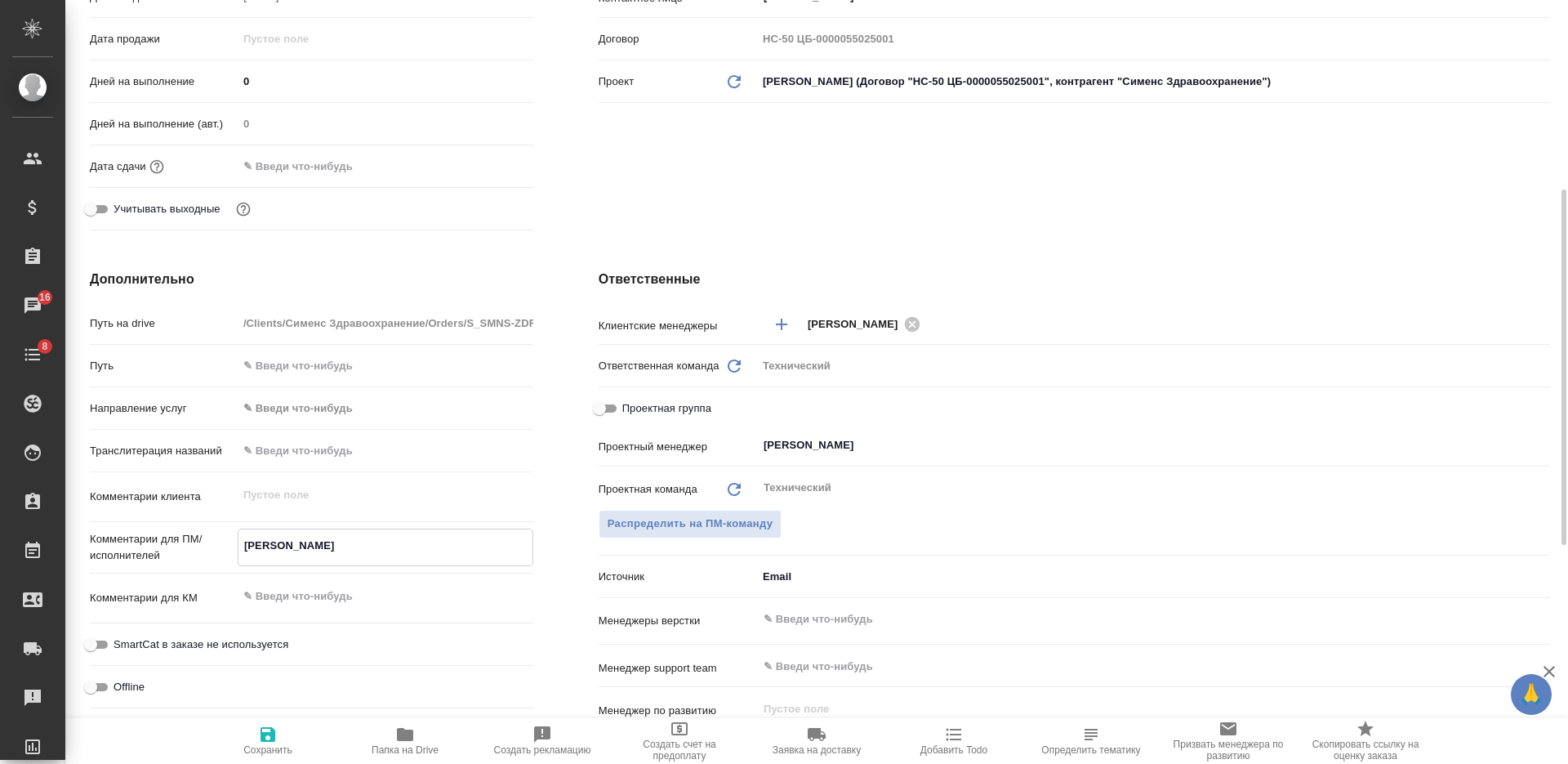
type textarea "x"
type textarea "ан"
type textarea "x"
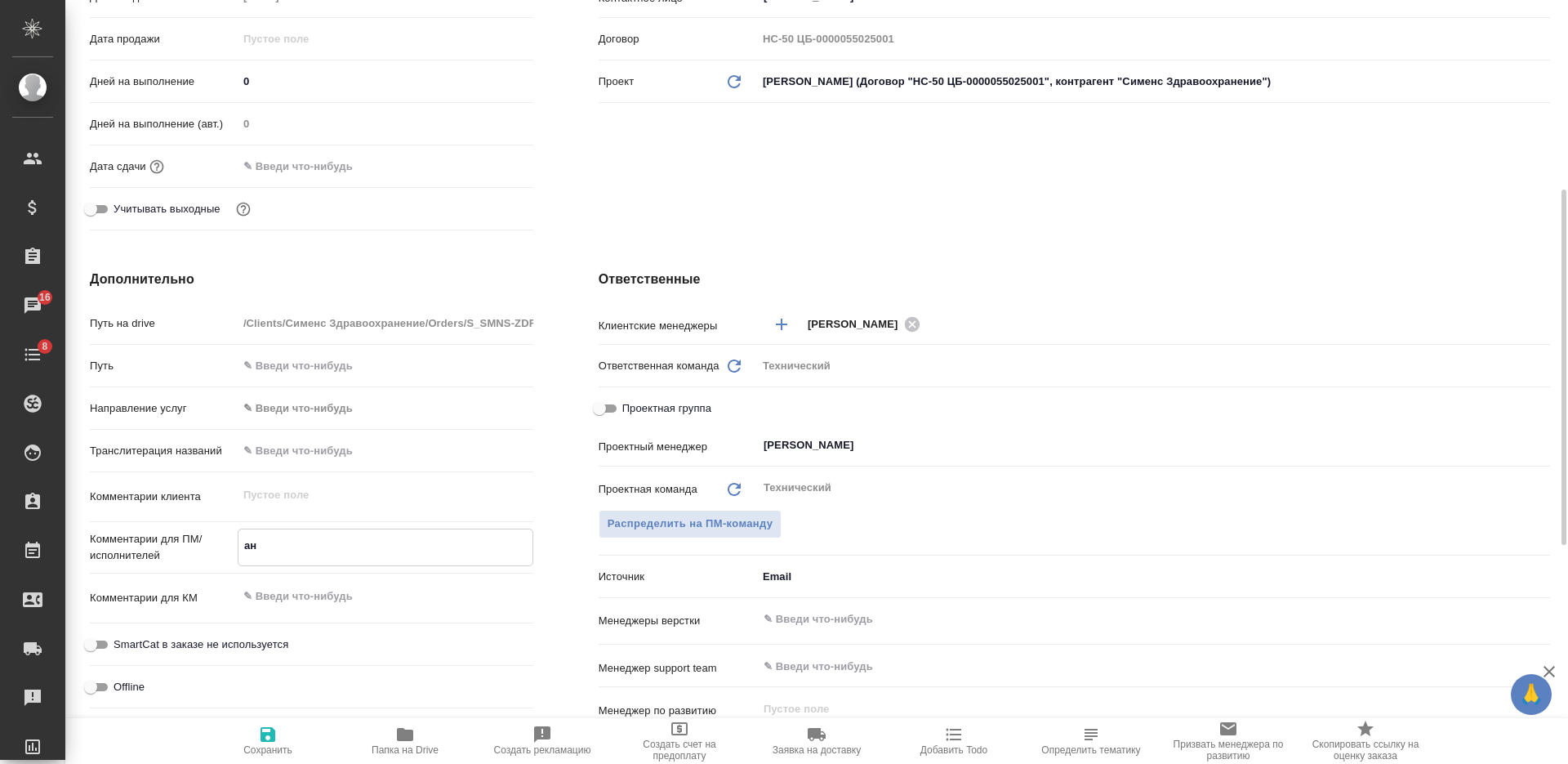
type textarea "анг"
type textarea "x"
type textarea "англ"
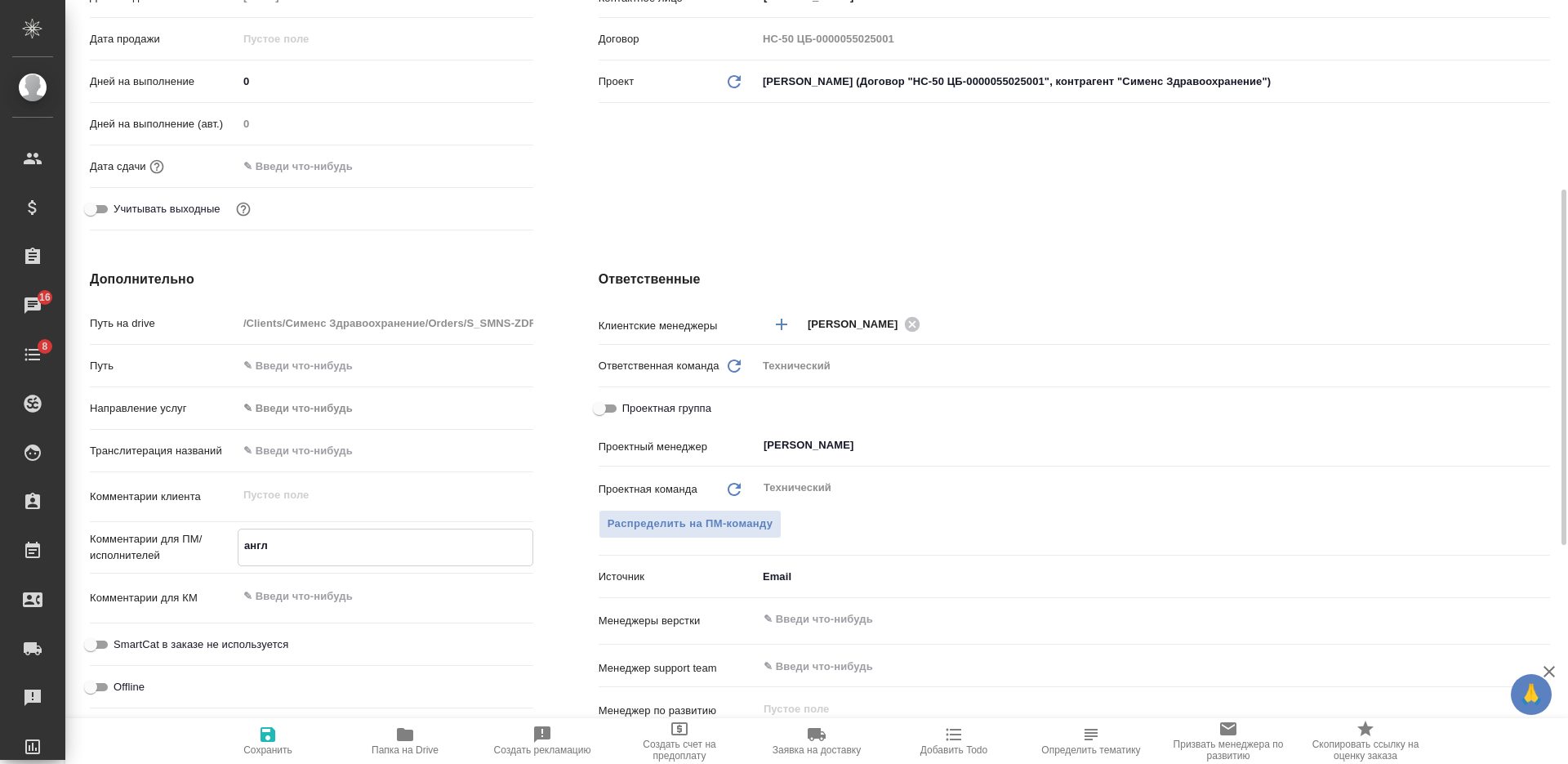
type textarea "x"
type textarea "англ-"
type textarea "x"
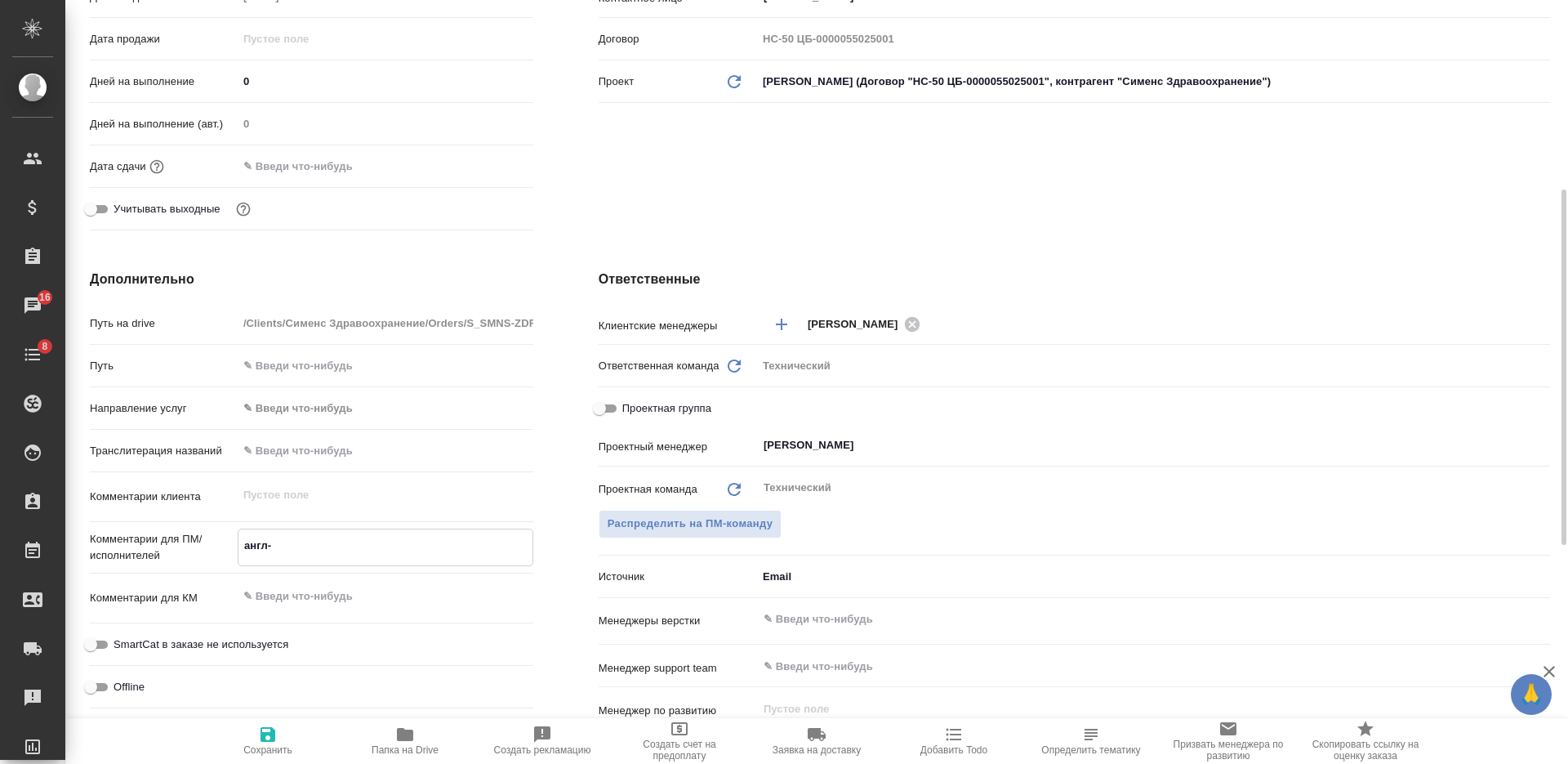
type textarea "x"
type textarea "англ-р"
type textarea "x"
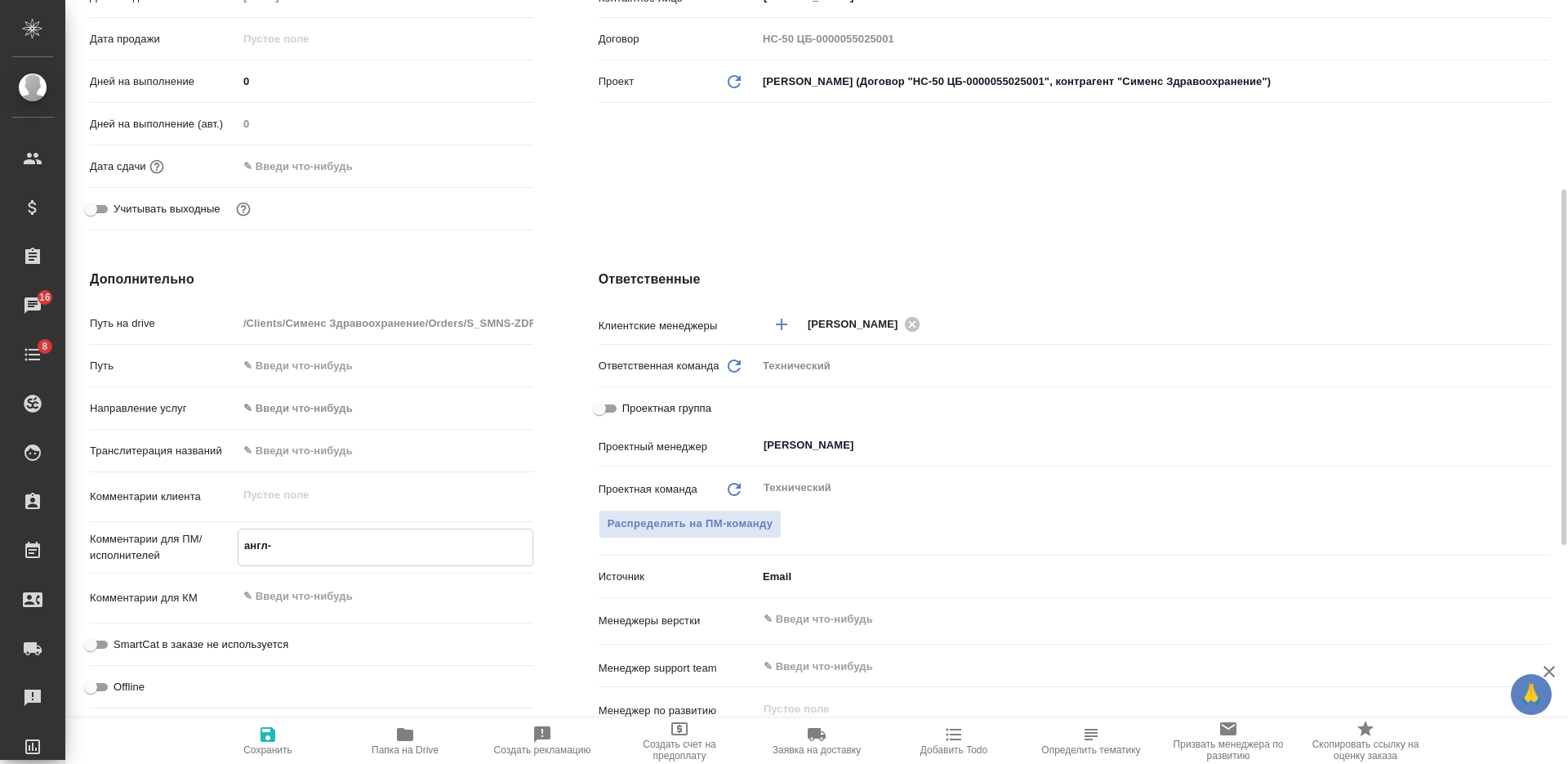
type textarea "x"
type textarea "англ-ру"
type textarea "x"
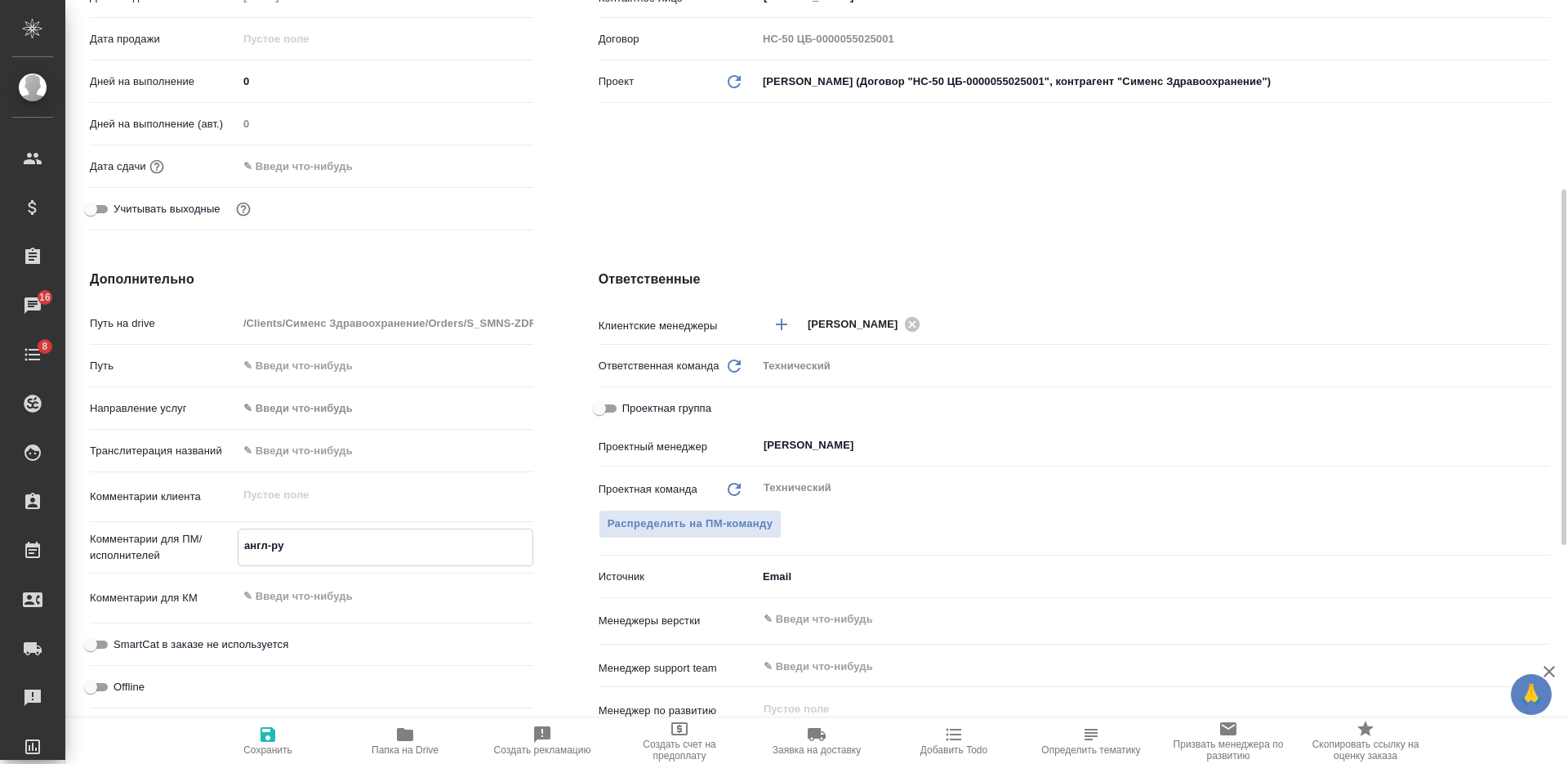
type textarea "x"
type textarea "англ-рус"
type textarea "x"
type textarea "англ-рус"
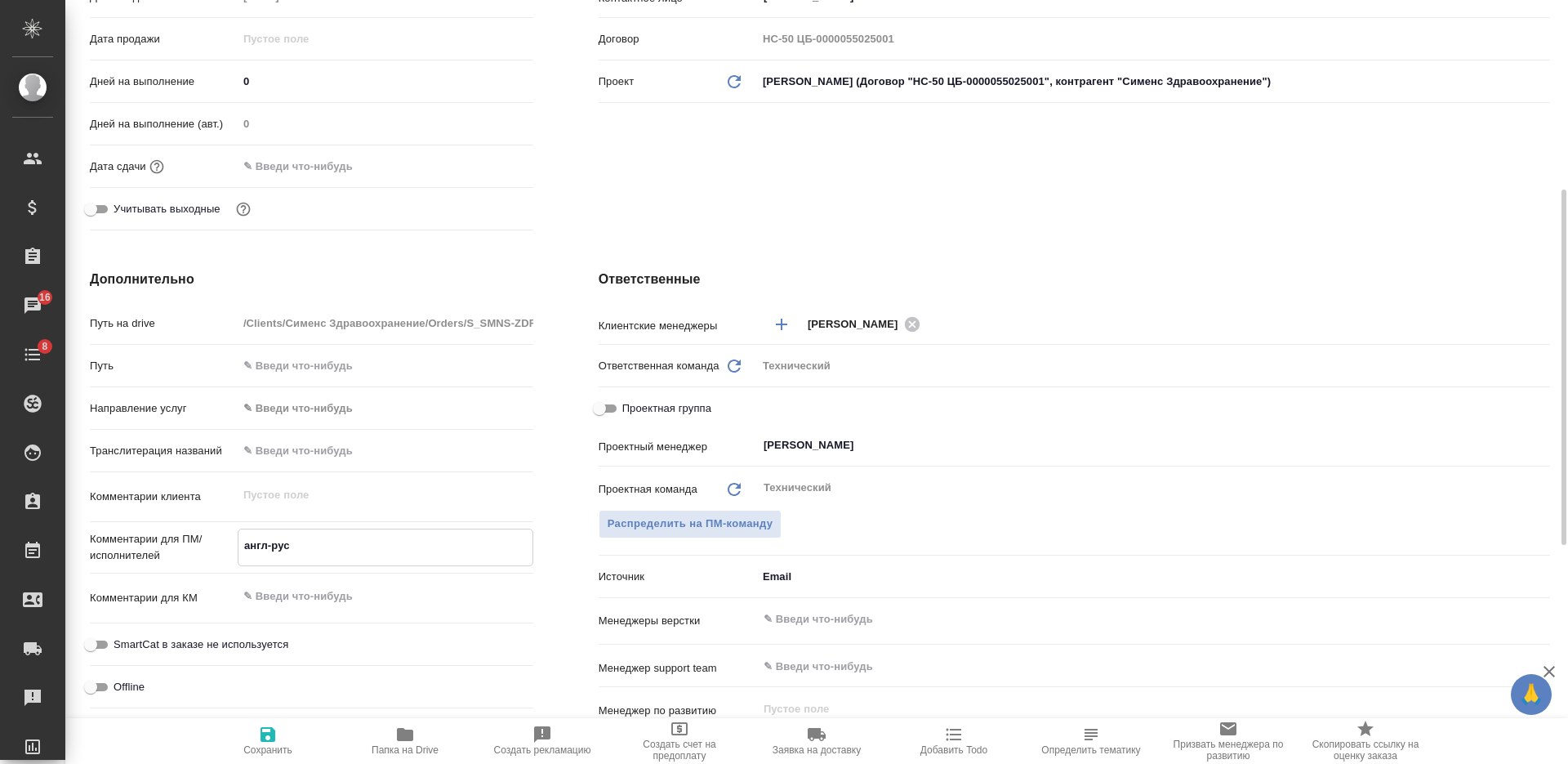
type textarea "x"
paste textarea "DoC HHS - перевод"
type textarea "x"
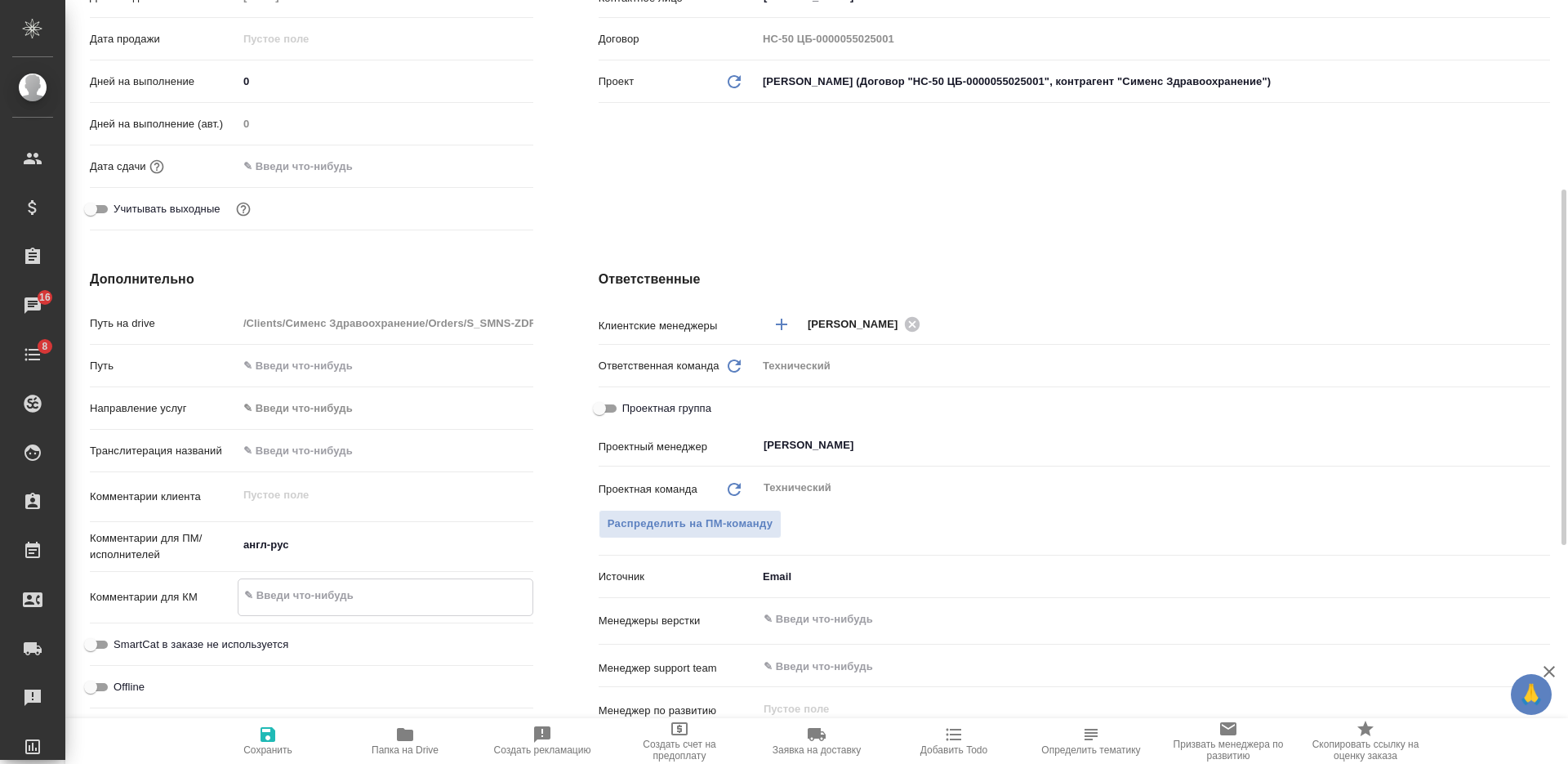
type textarea "DoC HHS - перевод"
type textarea "x"
type textarea "DoC HHS - перевод"
type textarea "x"
click at [835, 622] on input "text" at bounding box center [1126, 619] width 728 height 19
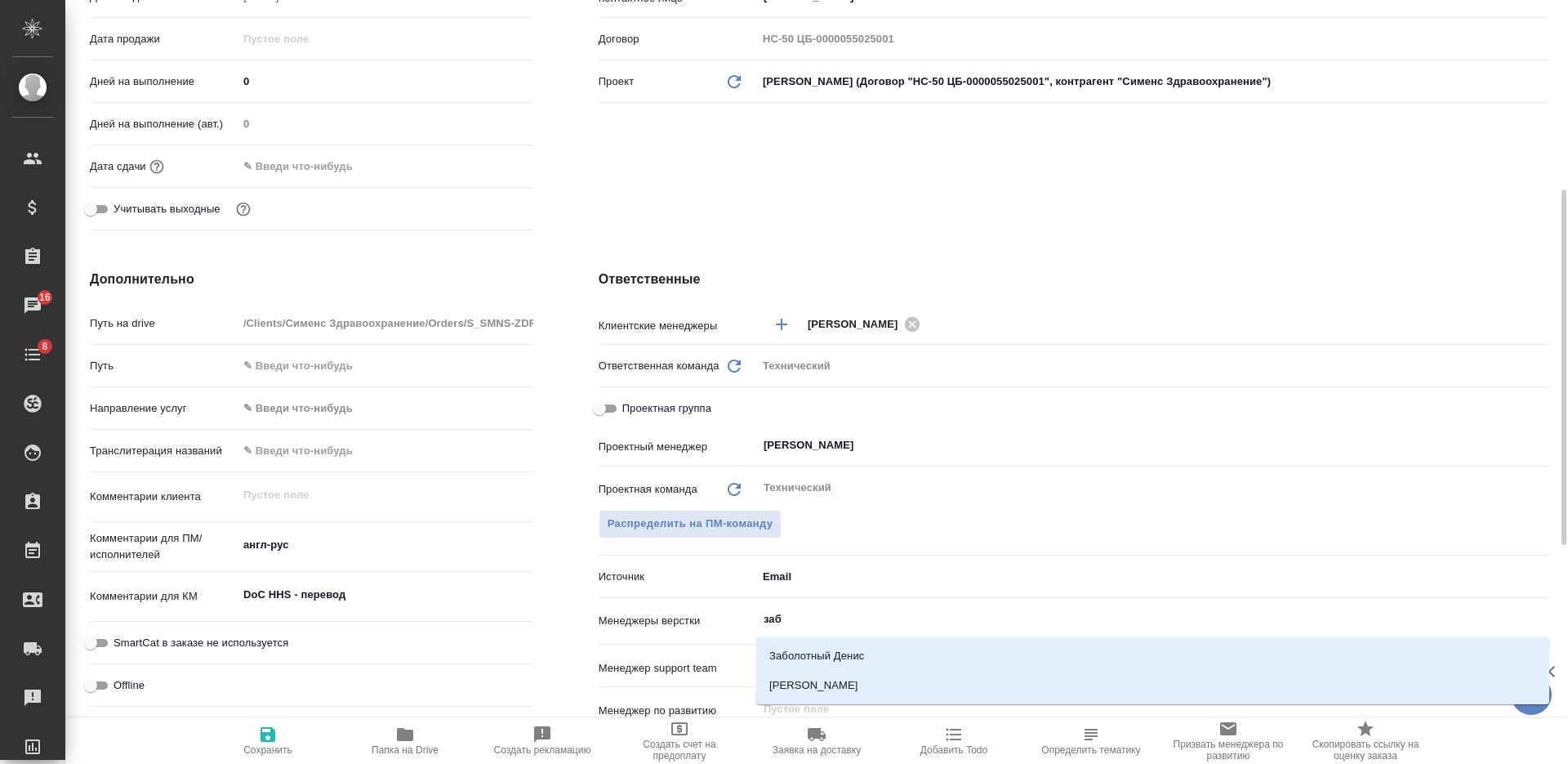
type input "забо"
click at [833, 685] on li "Заборова Александра" at bounding box center [1153, 685] width 793 height 29
type textarea "x"
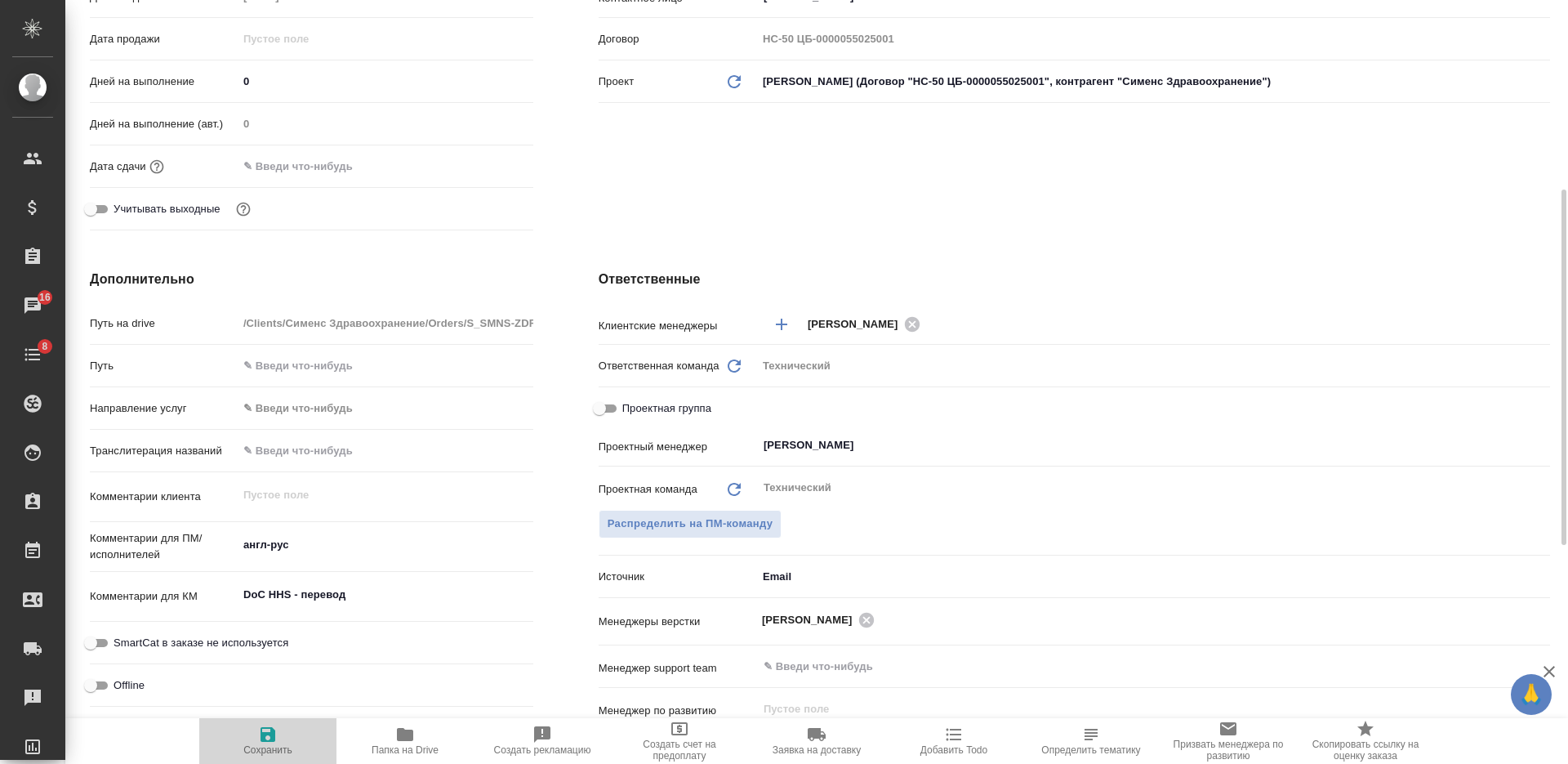
click at [283, 745] on span "Сохранить" at bounding box center [268, 750] width 49 height 11
type textarea "x"
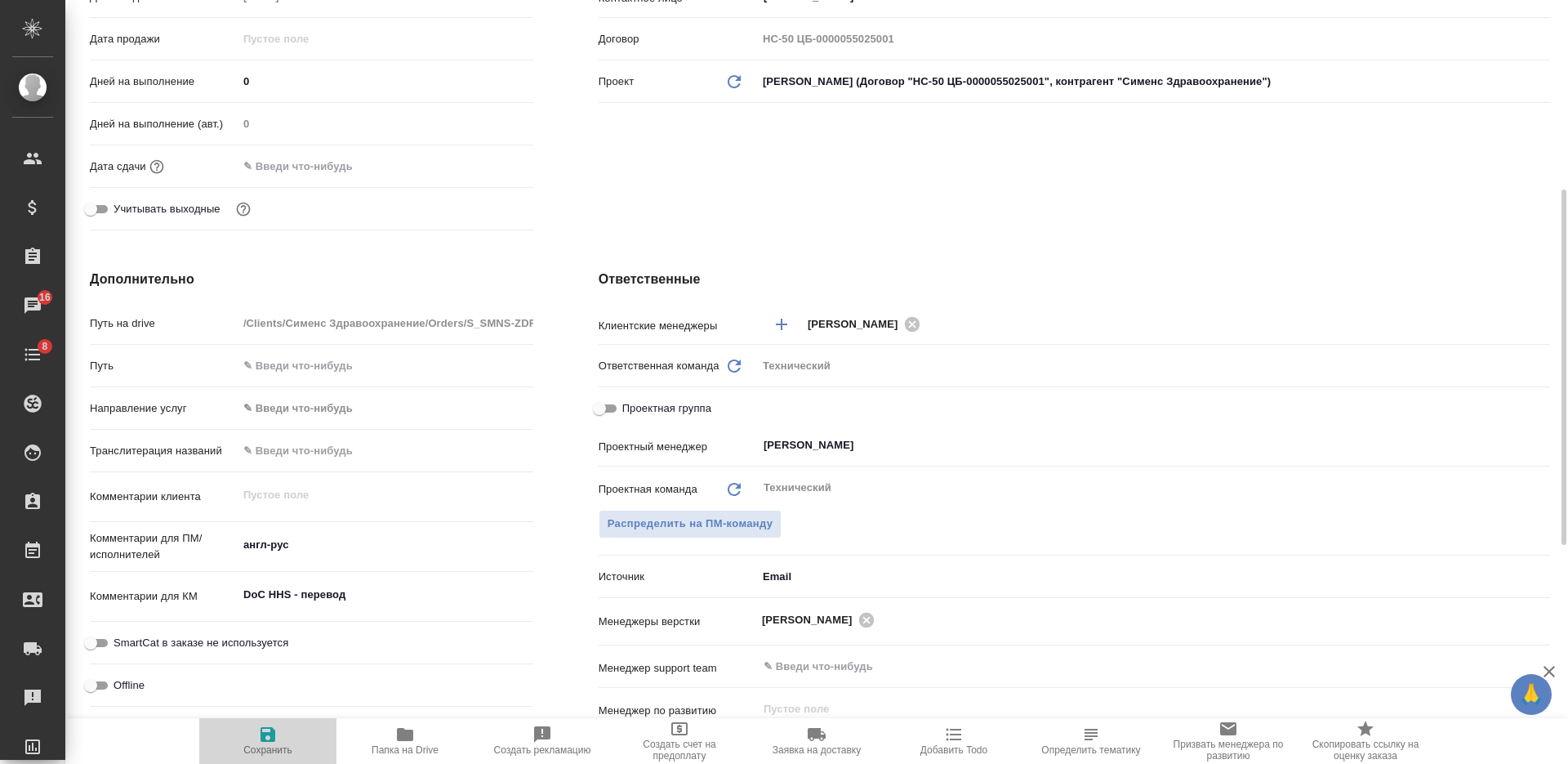
type textarea "x"
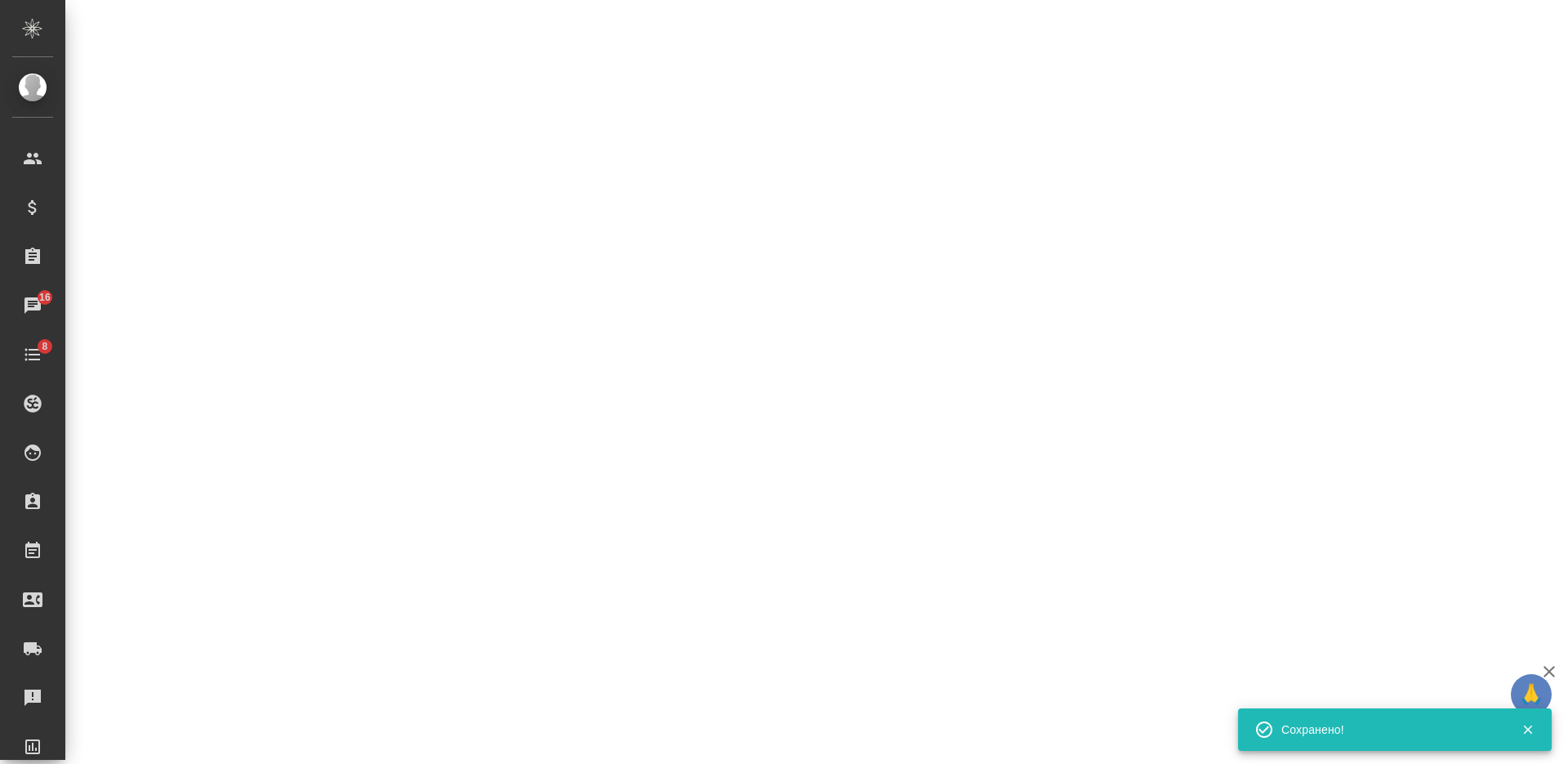
select select "RU"
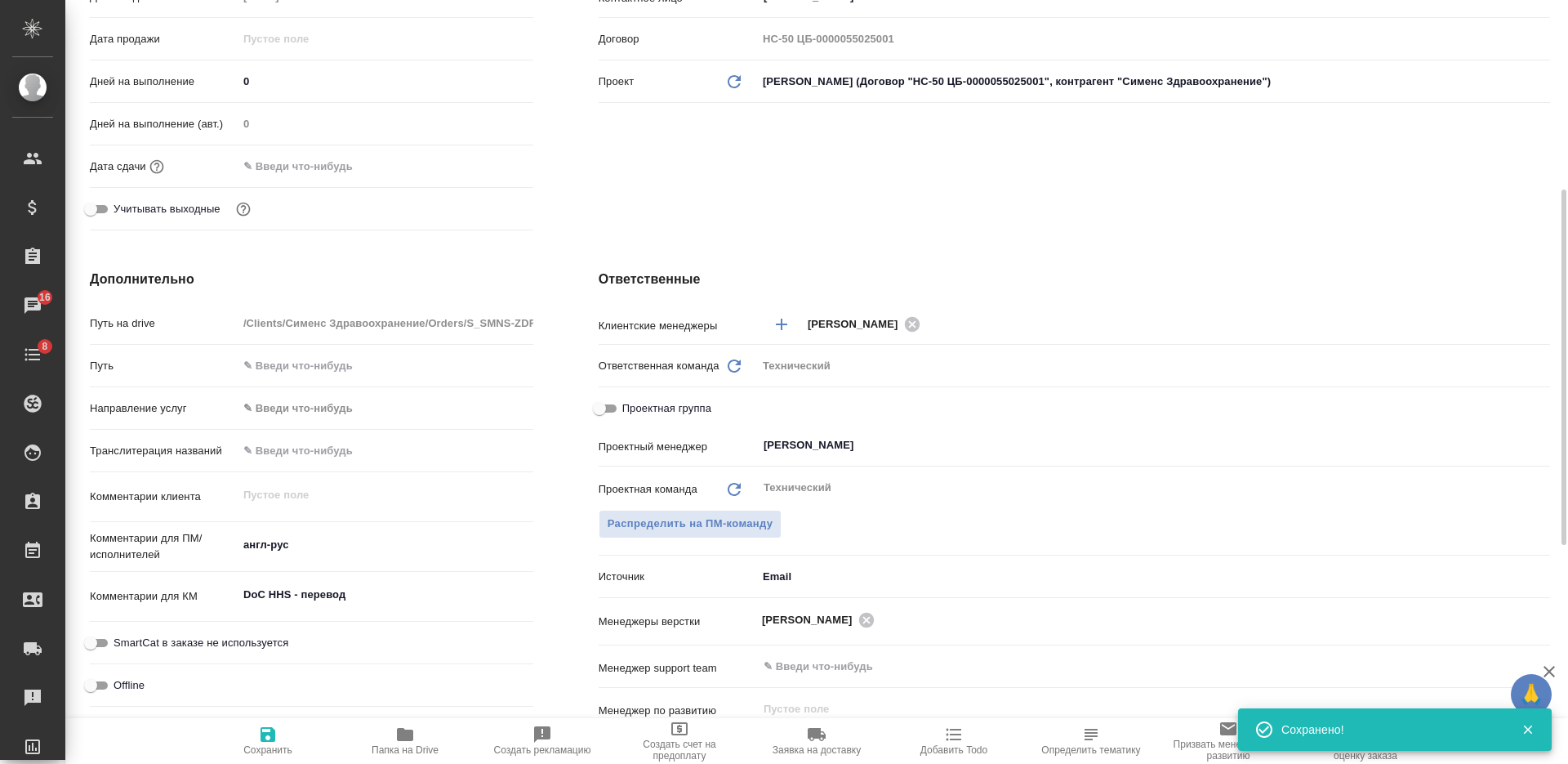
type textarea "x"
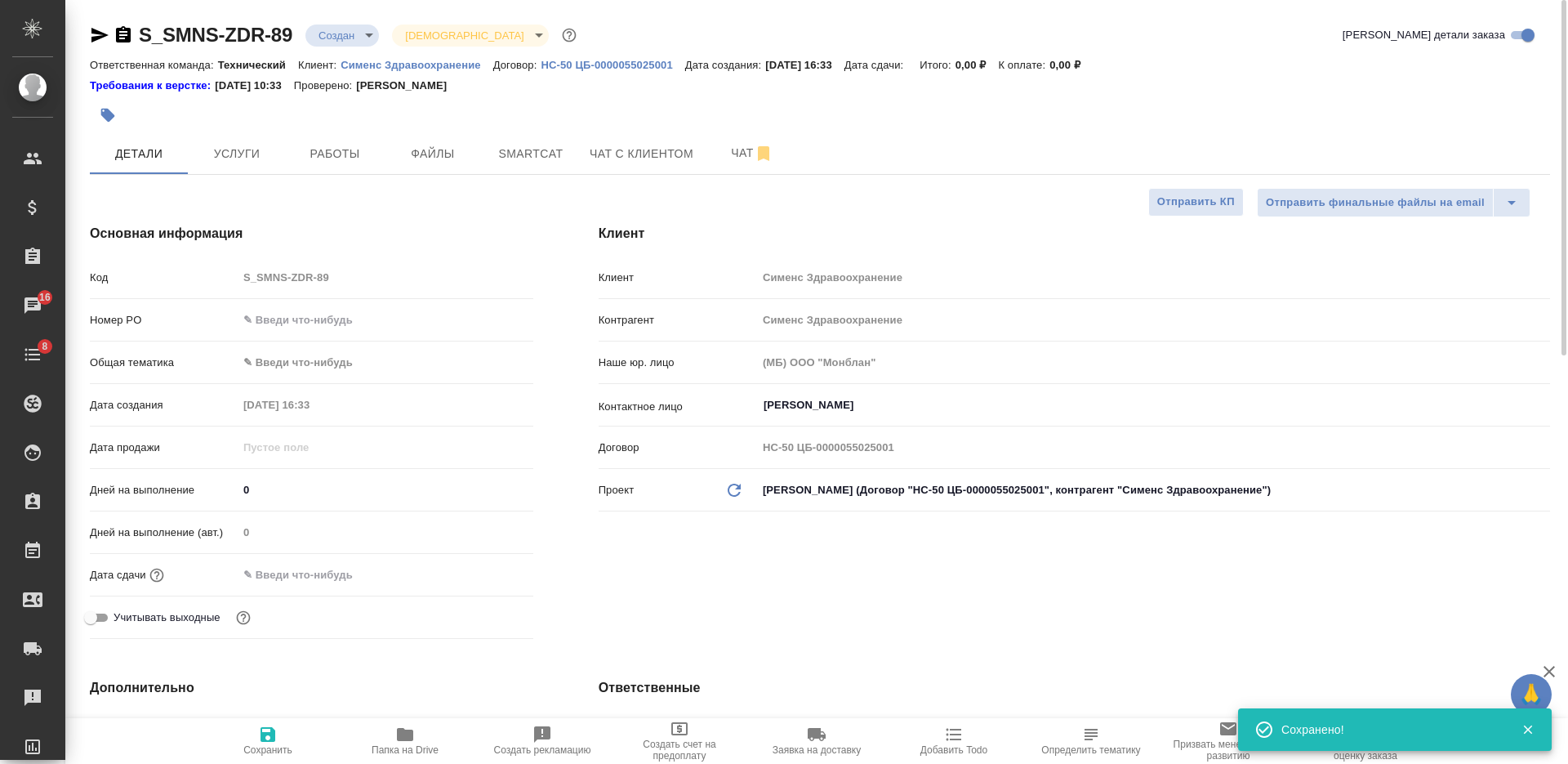
click at [1224, 109] on div at bounding box center [820, 115] width 1460 height 36
click at [436, 137] on button "Файлы" at bounding box center [433, 154] width 98 height 41
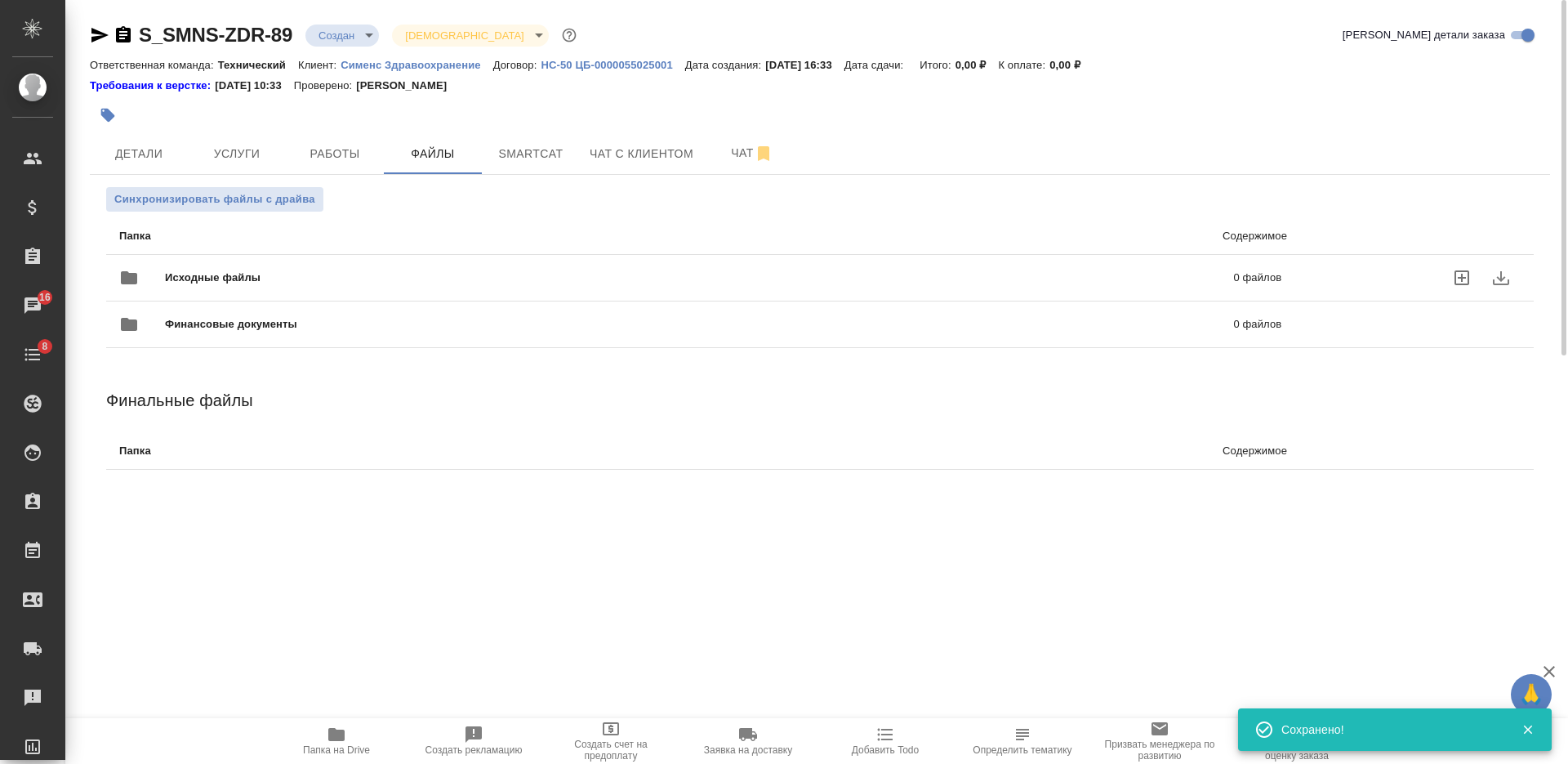
drag, startPoint x: 408, startPoint y: 279, endPoint x: 351, endPoint y: 275, distance: 57.1
click at [407, 280] on span "Исходные файлы" at bounding box center [456, 277] width 583 height 16
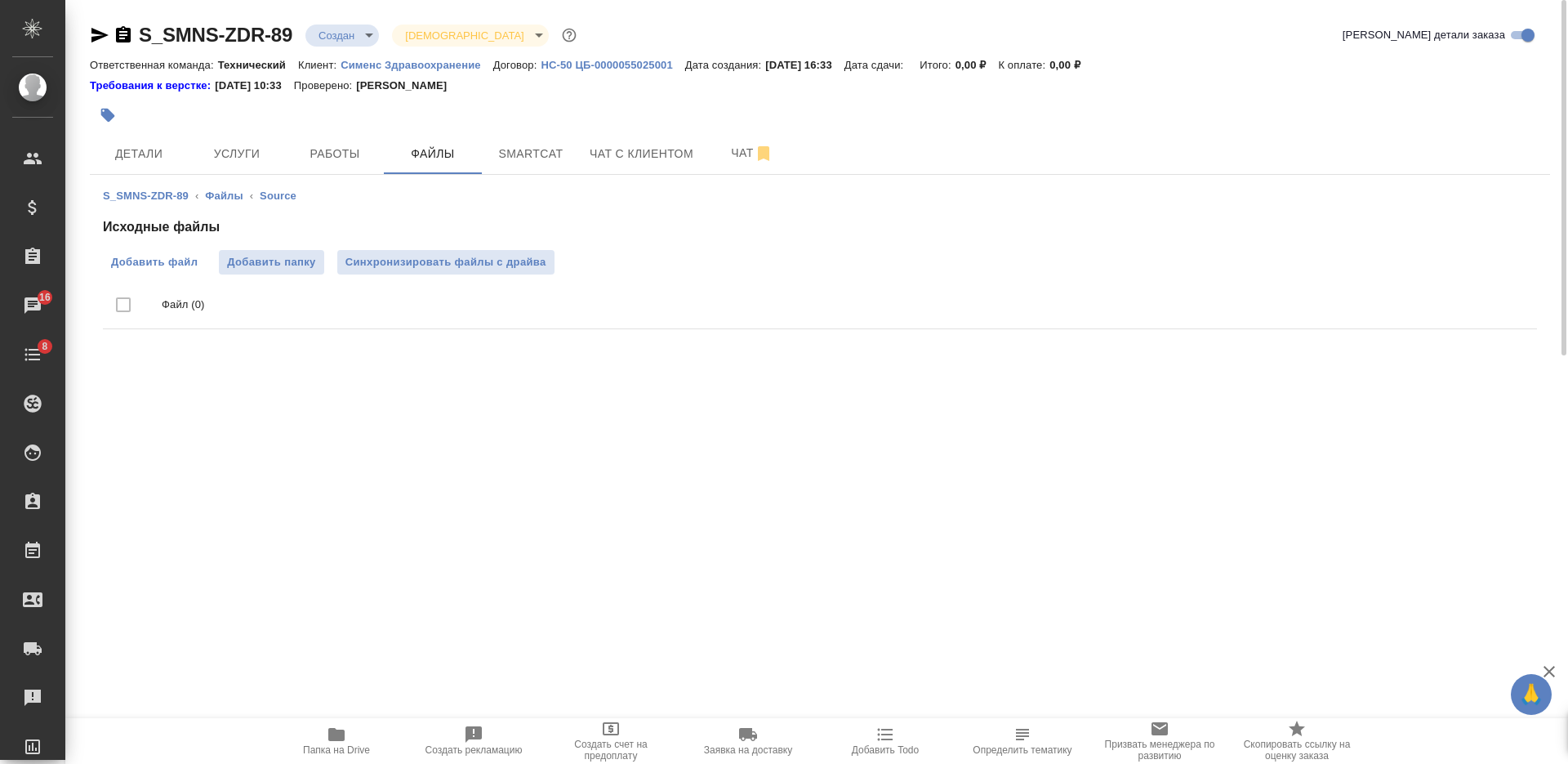
click at [171, 251] on label "Добавить файл" at bounding box center [155, 262] width 103 height 25
click at [0, 0] on input "Добавить файл" at bounding box center [0, 0] width 0 height 0
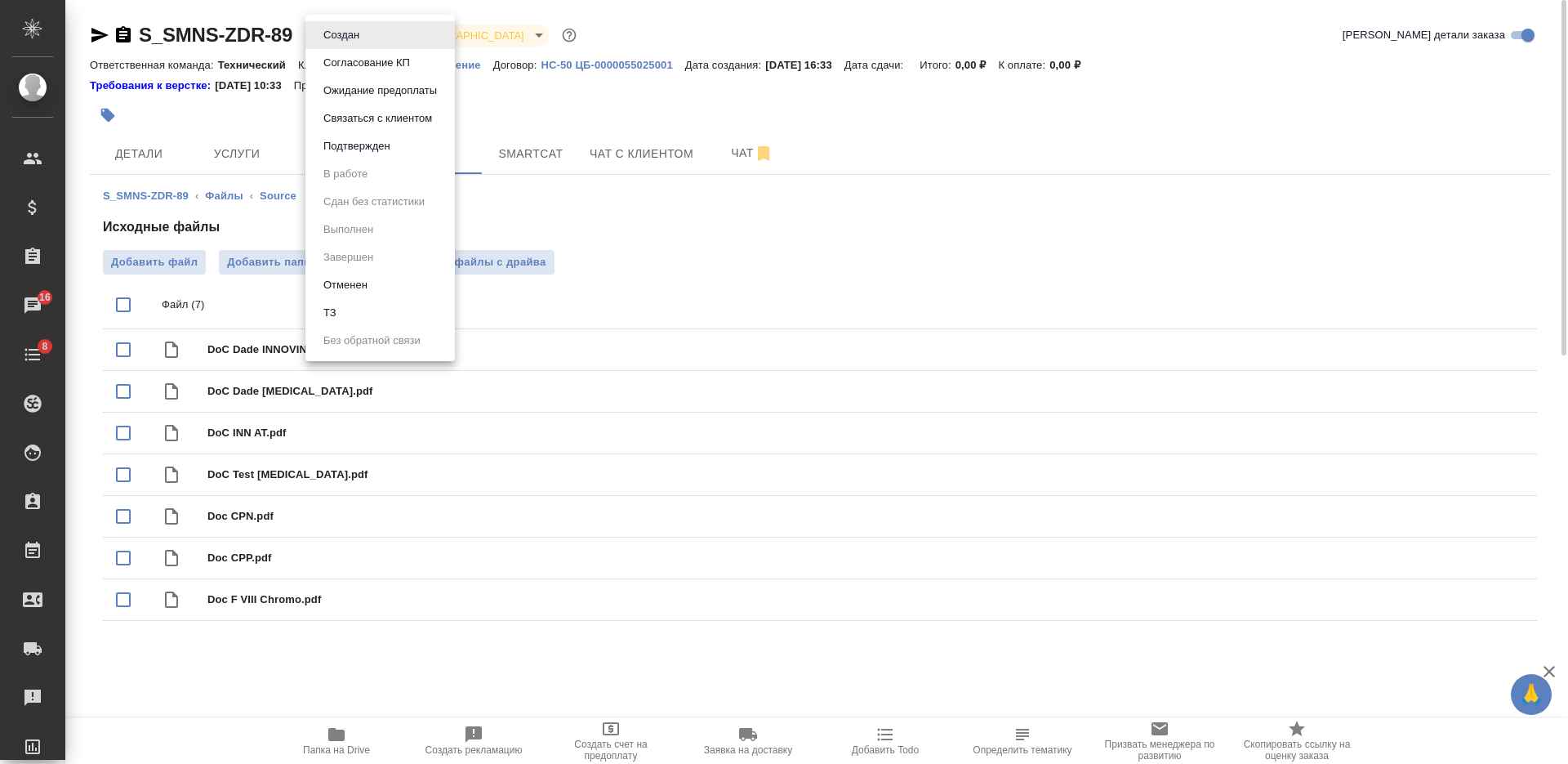
click at [357, 38] on body "🙏 .cls-1 fill:#fff; AWATERA Nikiforova Valeria Клиенты Спецификации Заказы 16 Ч…" at bounding box center [784, 382] width 1568 height 764
click at [381, 303] on li "ТЗ" at bounding box center [380, 313] width 149 height 27
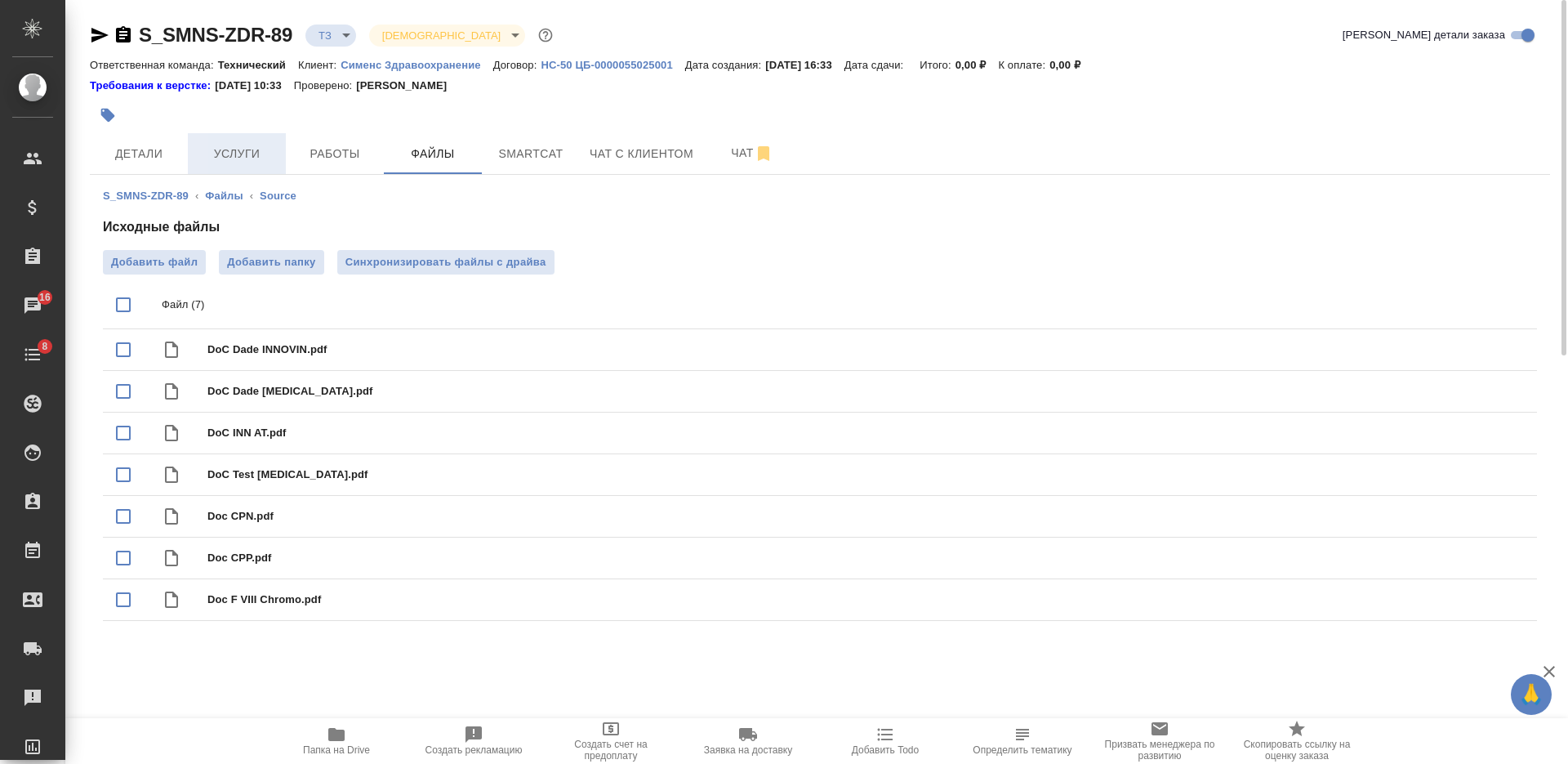
click at [242, 155] on span "Услуги" at bounding box center [237, 154] width 79 height 20
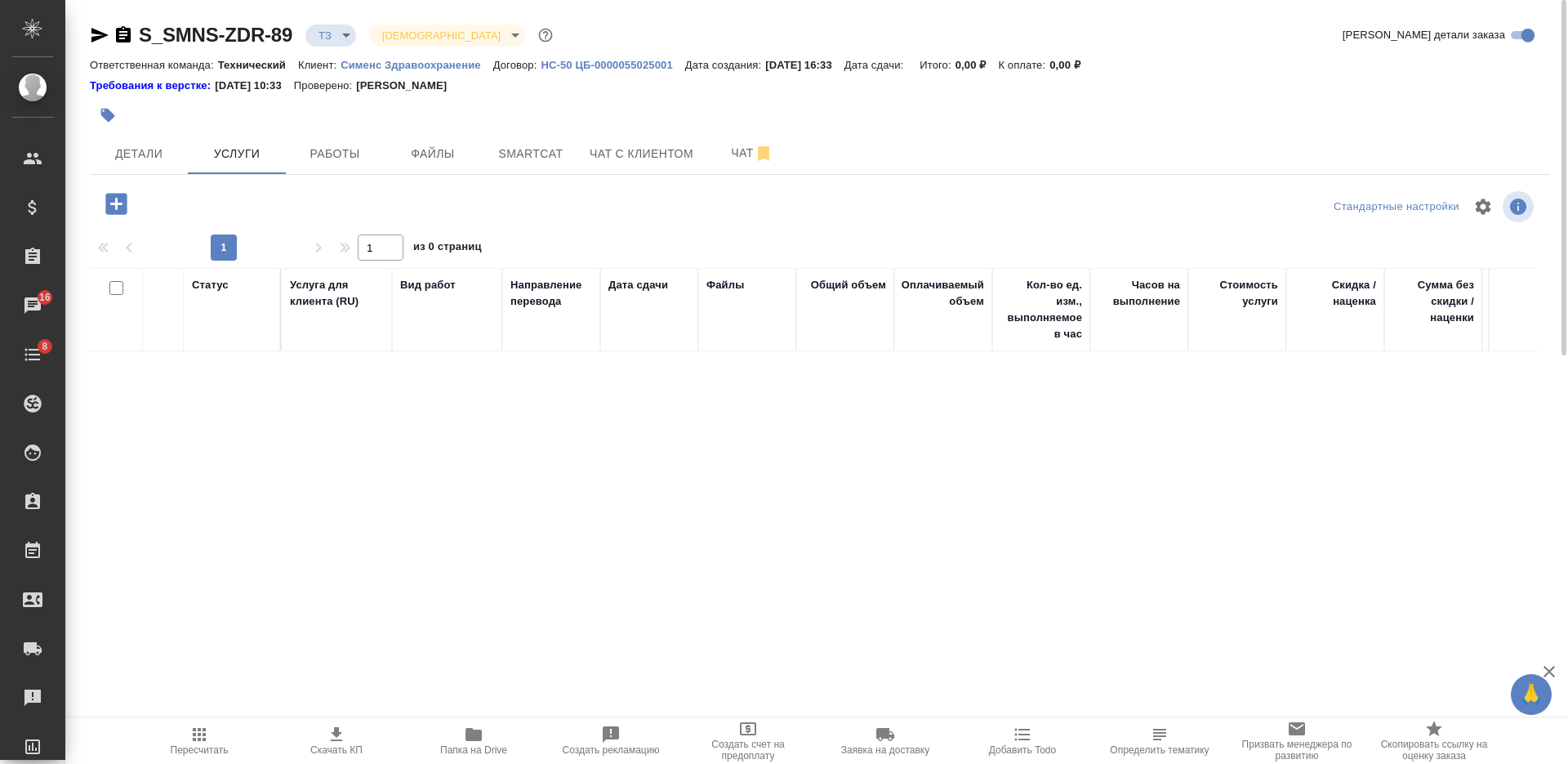
click at [117, 214] on icon "button" at bounding box center [116, 203] width 21 height 21
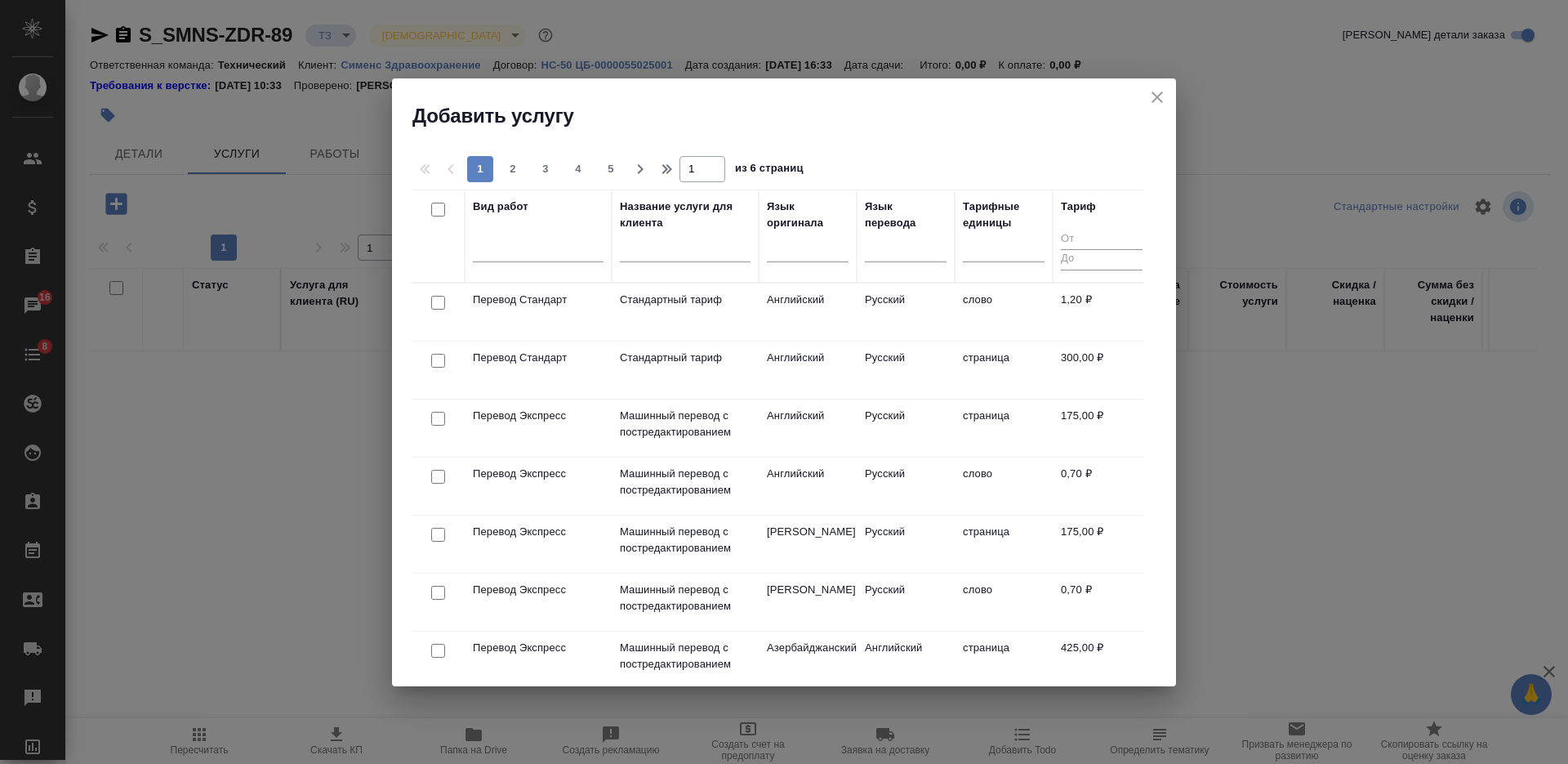
click at [433, 298] on input "checkbox" at bounding box center [438, 303] width 14 height 14
checkbox input "true"
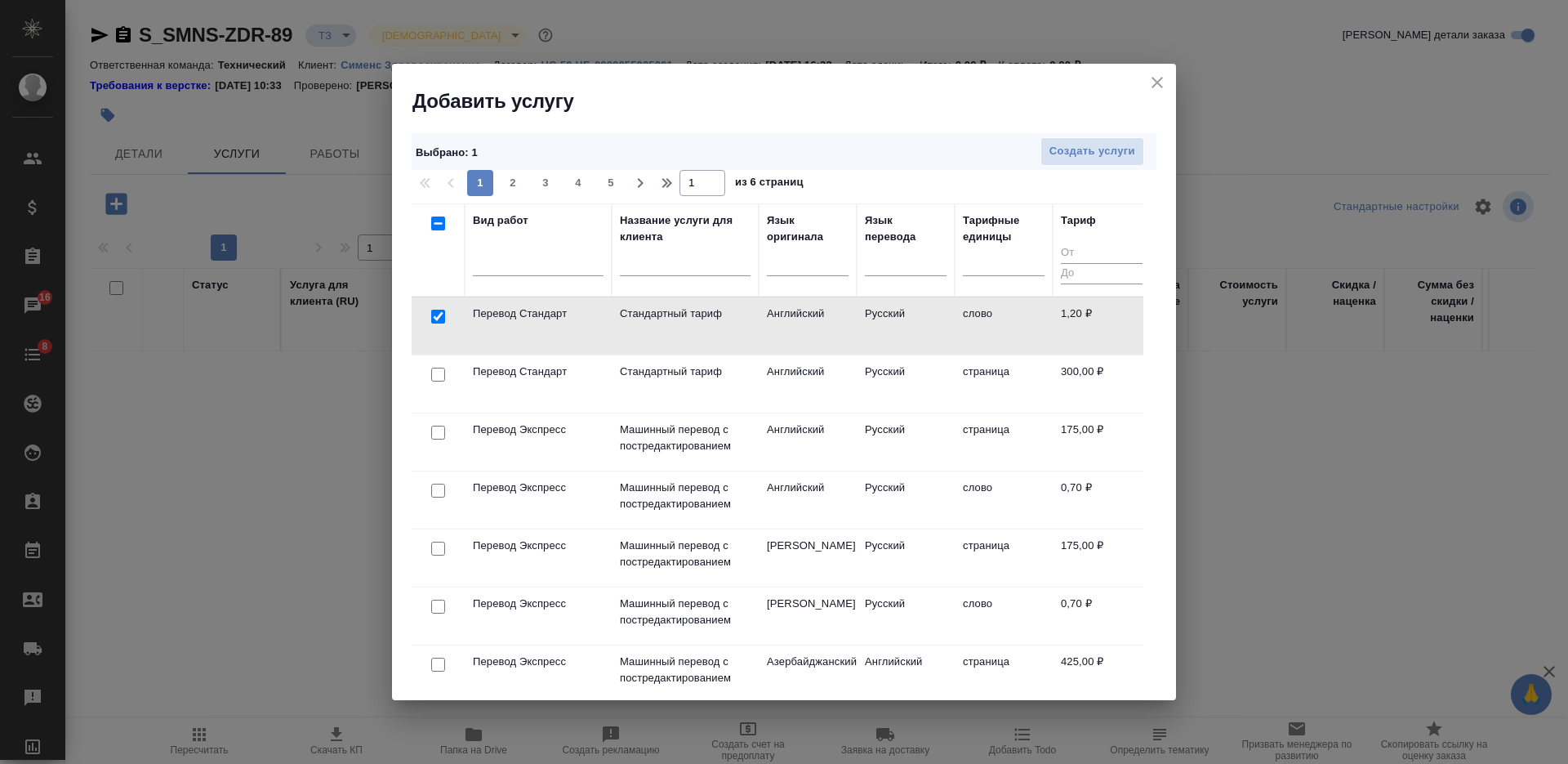
drag, startPoint x: 441, startPoint y: 370, endPoint x: 627, endPoint y: 309, distance: 195.7
click at [441, 371] on input "checkbox" at bounding box center [438, 374] width 14 height 14
checkbox input "true"
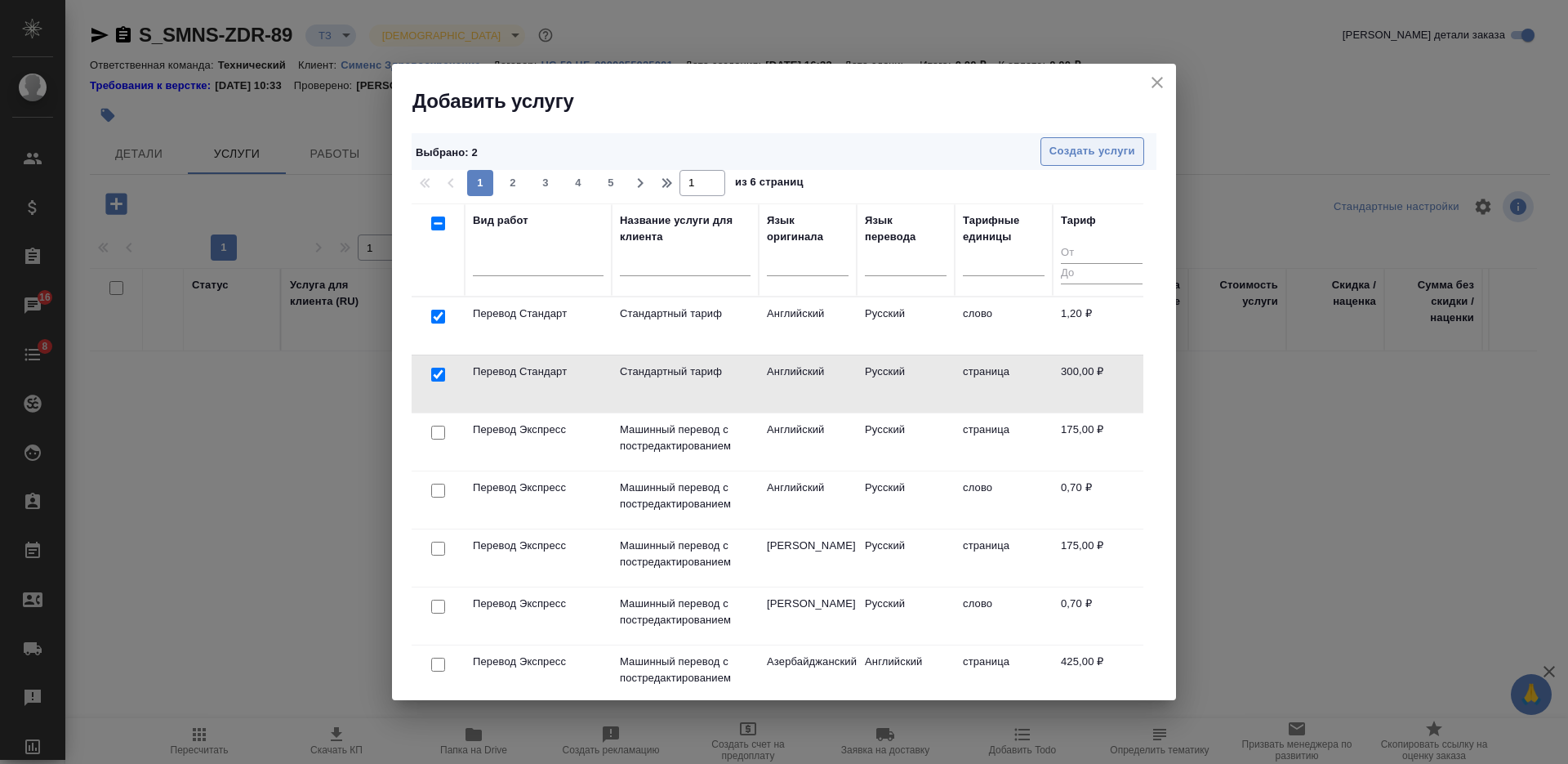
click at [1104, 141] on button "Создать услуги" at bounding box center [1091, 151] width 103 height 28
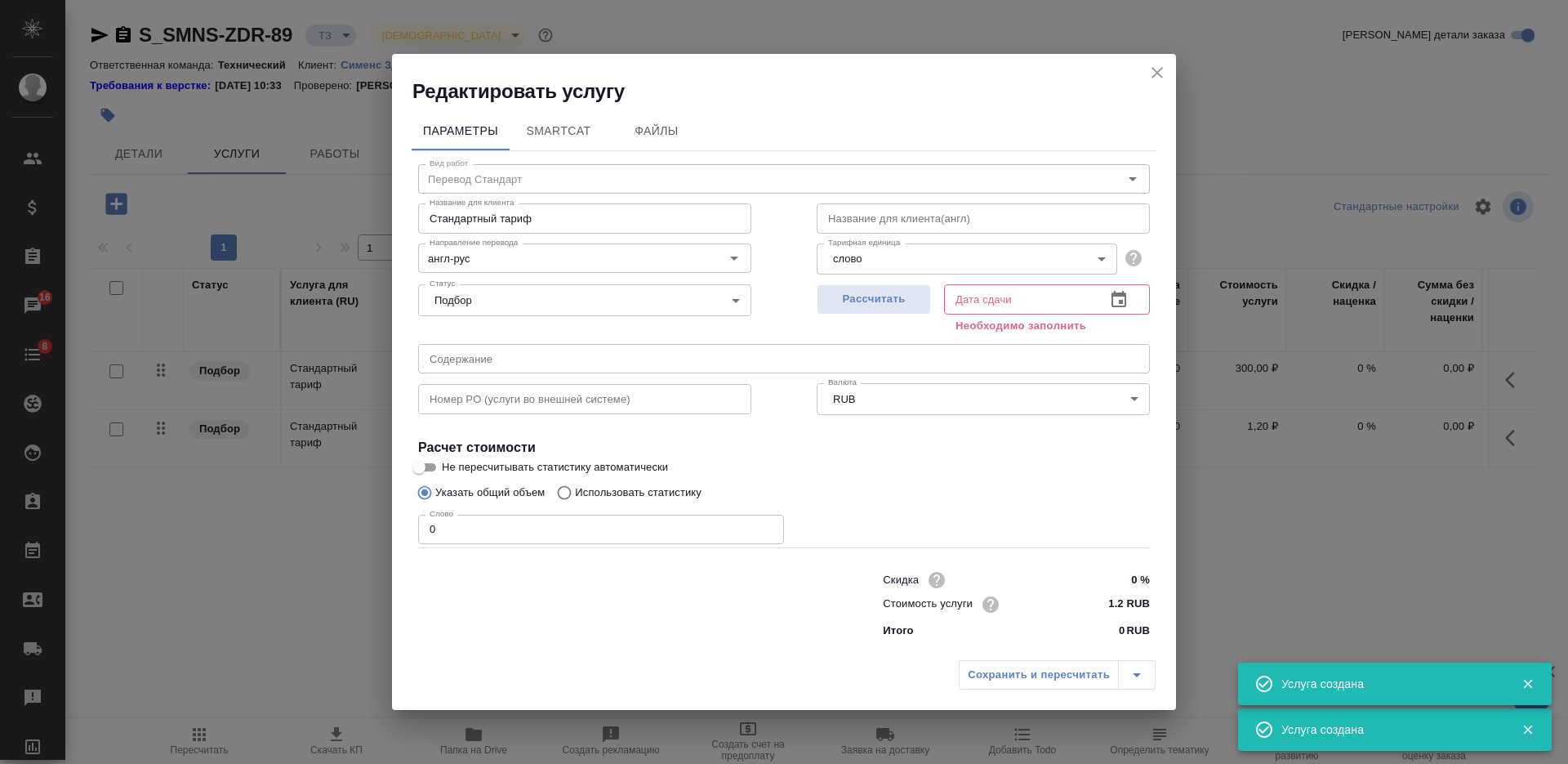
click at [683, 658] on div "Сохранить и пересчитать" at bounding box center [784, 681] width 784 height 58
click at [371, 531] on div "Редактировать услугу Параметры SmartCat Файлы Вид работ Перевод Стандарт Вид ра…" at bounding box center [784, 382] width 1568 height 764
type input "1"
drag, startPoint x: 853, startPoint y: 293, endPoint x: 861, endPoint y: 339, distance: 46.7
click at [855, 293] on span "Рассчитать" at bounding box center [873, 299] width 96 height 19
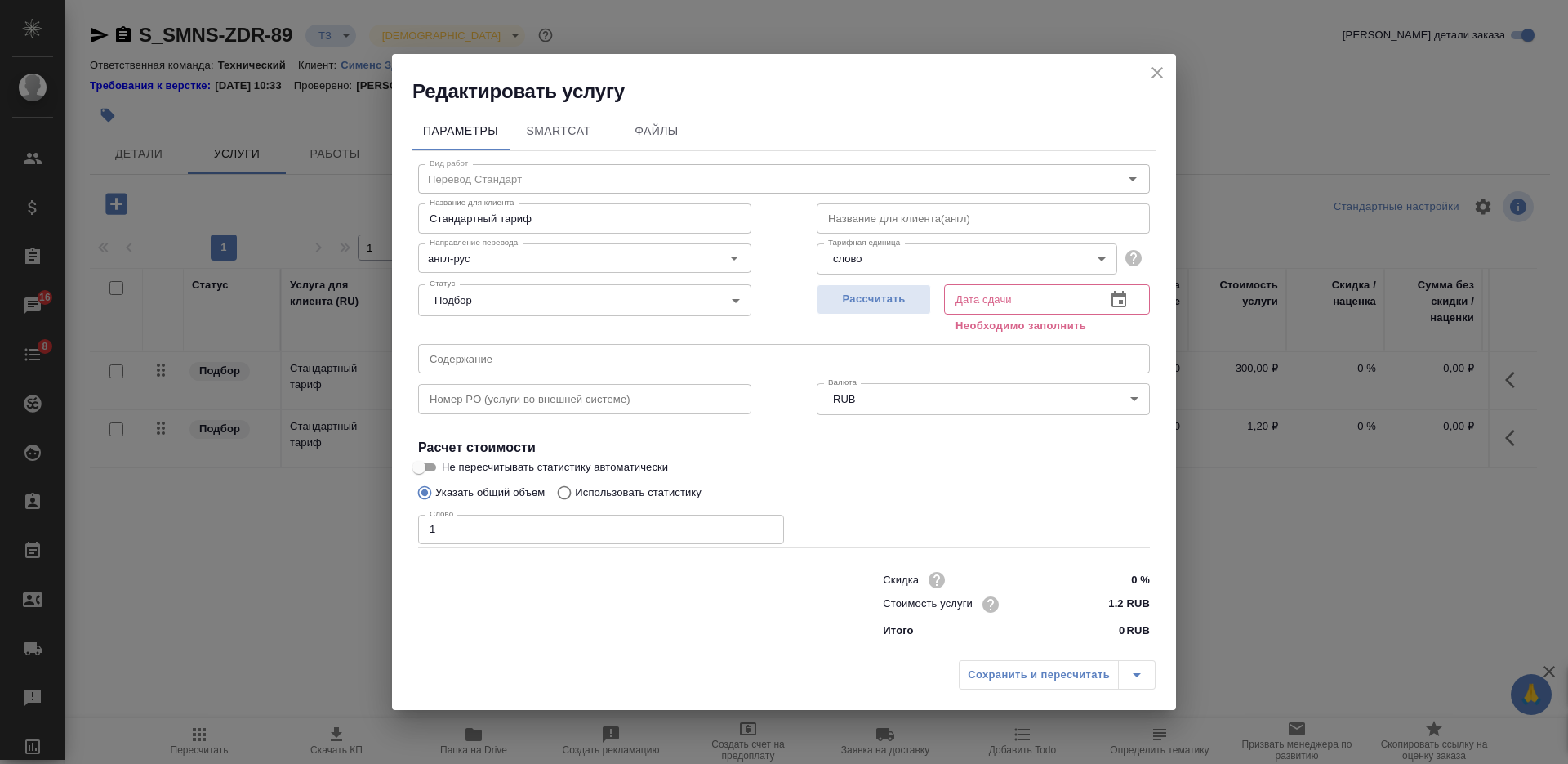
click at [1023, 663] on div "Сохранить и пересчитать" at bounding box center [1057, 674] width 197 height 29
type input "14.10.2025 16:34"
click at [1023, 666] on span "Сохранить и пересчитать" at bounding box center [1038, 675] width 142 height 19
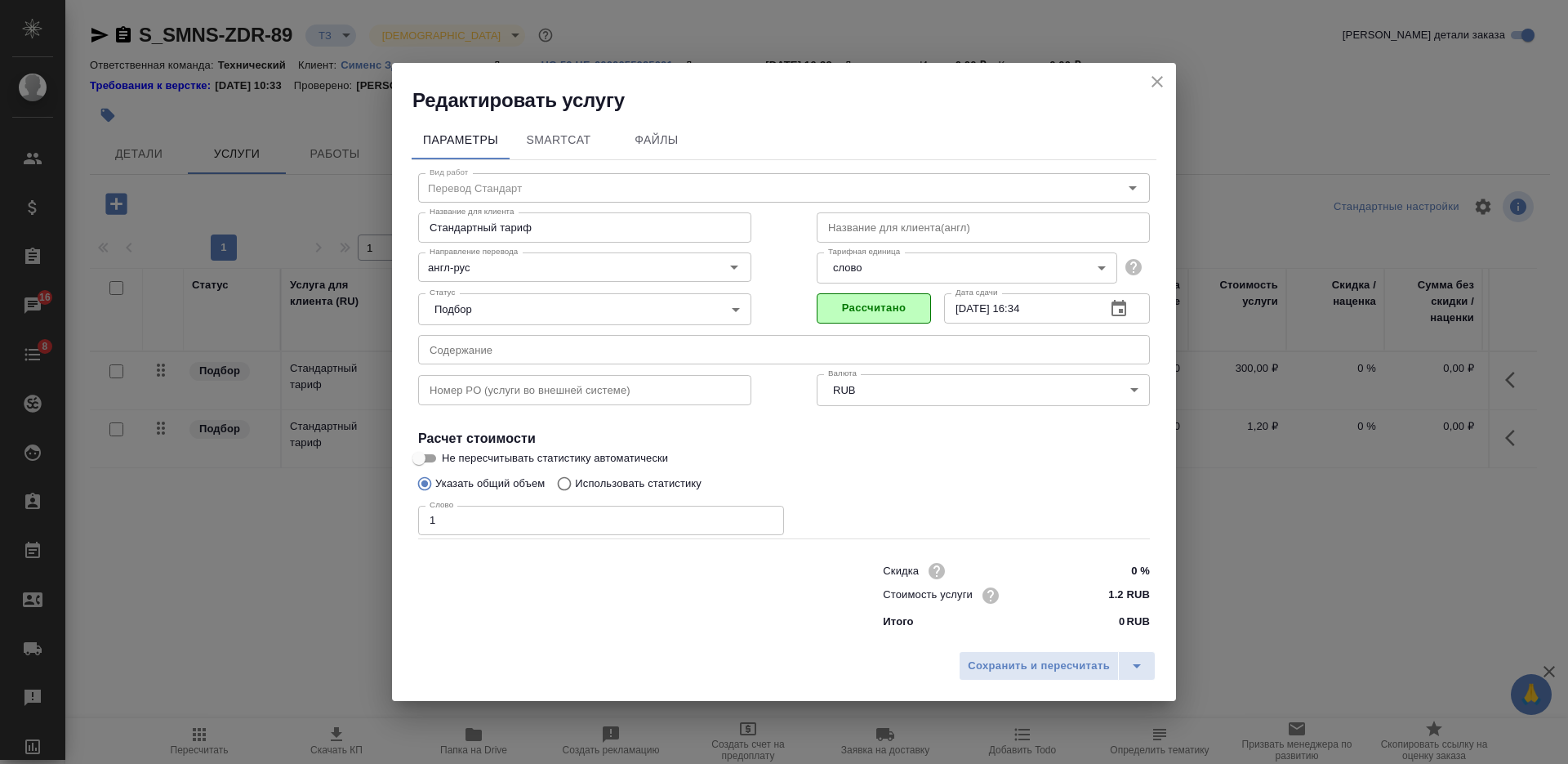
click at [1032, 669] on div ".cls-1 fill:#fff; AWATERA Nikiforova Valeria Клиенты Спецификации Заказы 16 Чат…" at bounding box center [784, 382] width 1568 height 764
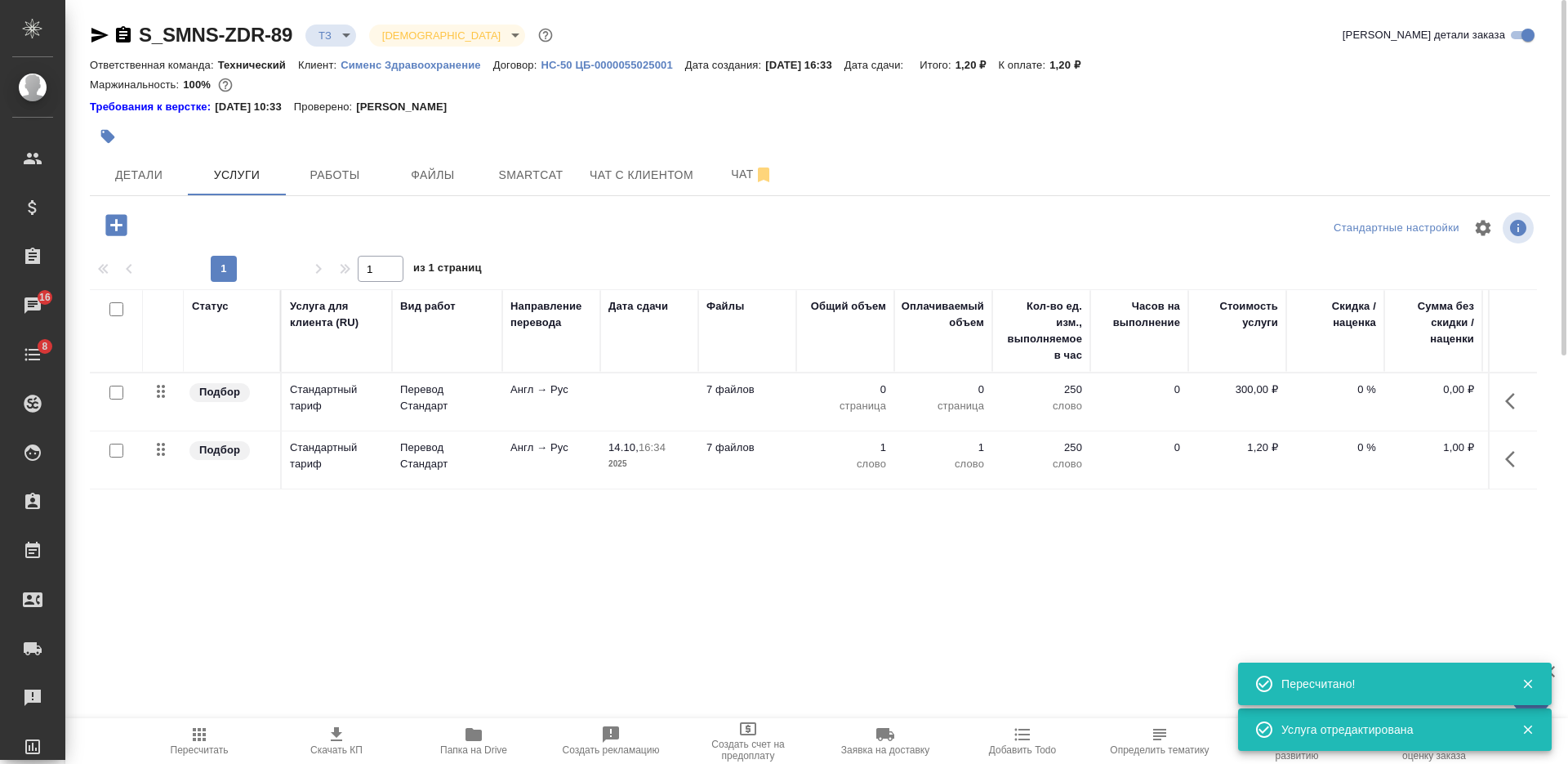
click at [114, 457] on input "checkbox" at bounding box center [117, 450] width 14 height 14
checkbox input "true"
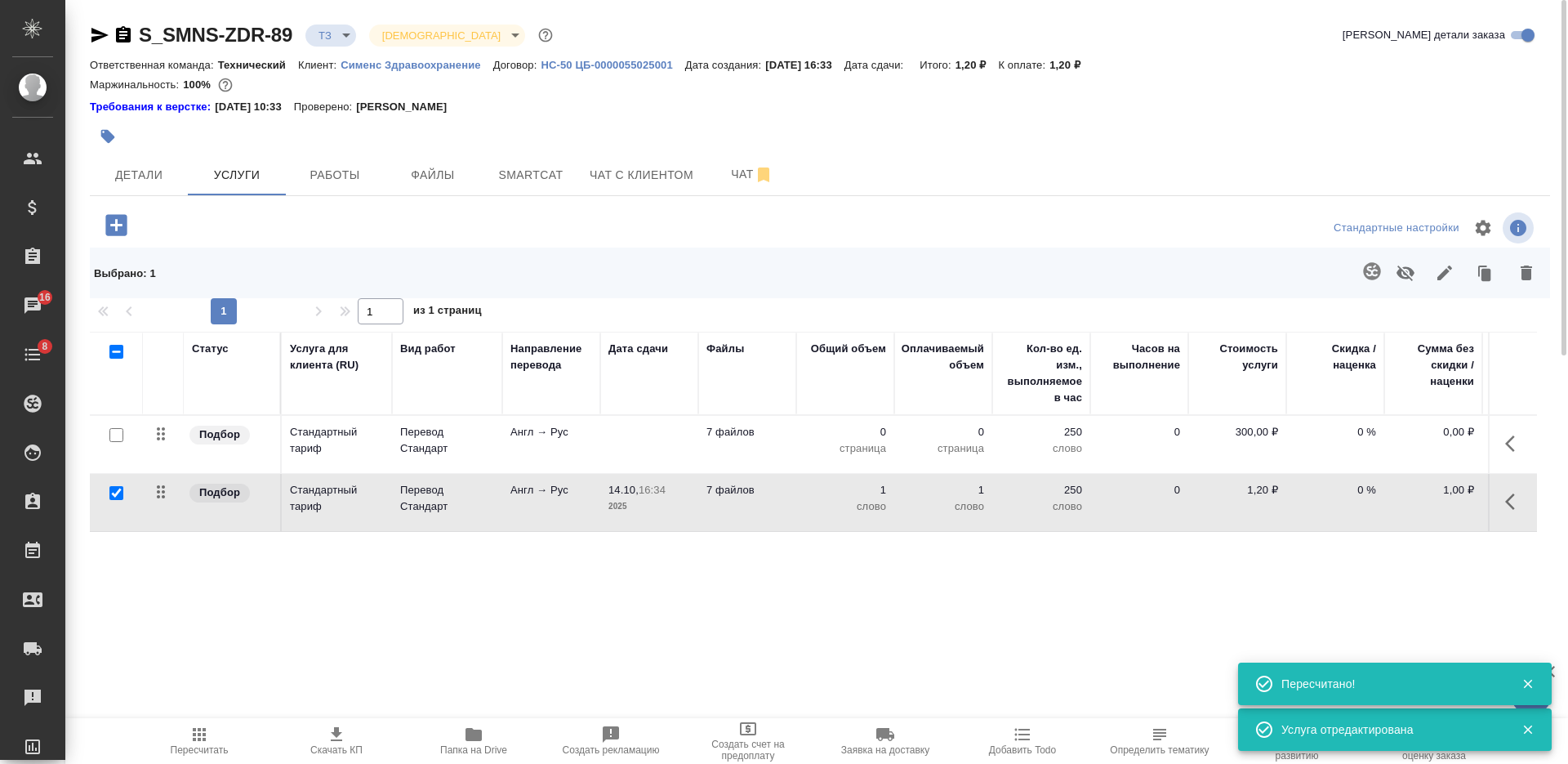
click at [683, 597] on div "Статус Услуга для клиента (RU) Вид работ Направление перевода Дата сдачи Файлы …" at bounding box center [813, 508] width 1447 height 352
click at [1377, 276] on icon "button" at bounding box center [1371, 270] width 17 height 17
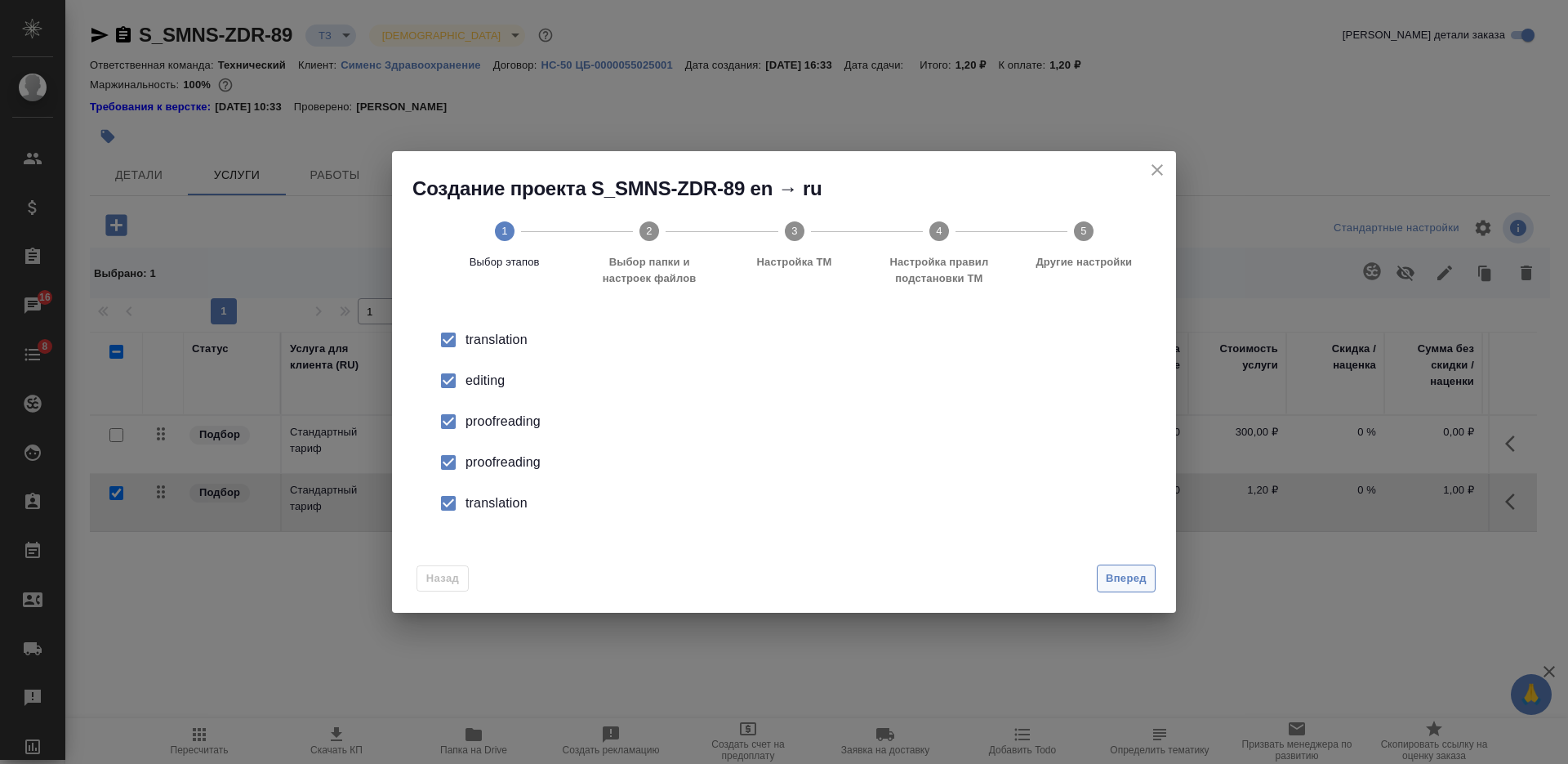
click at [1128, 577] on span "Вперед" at bounding box center [1126, 579] width 41 height 19
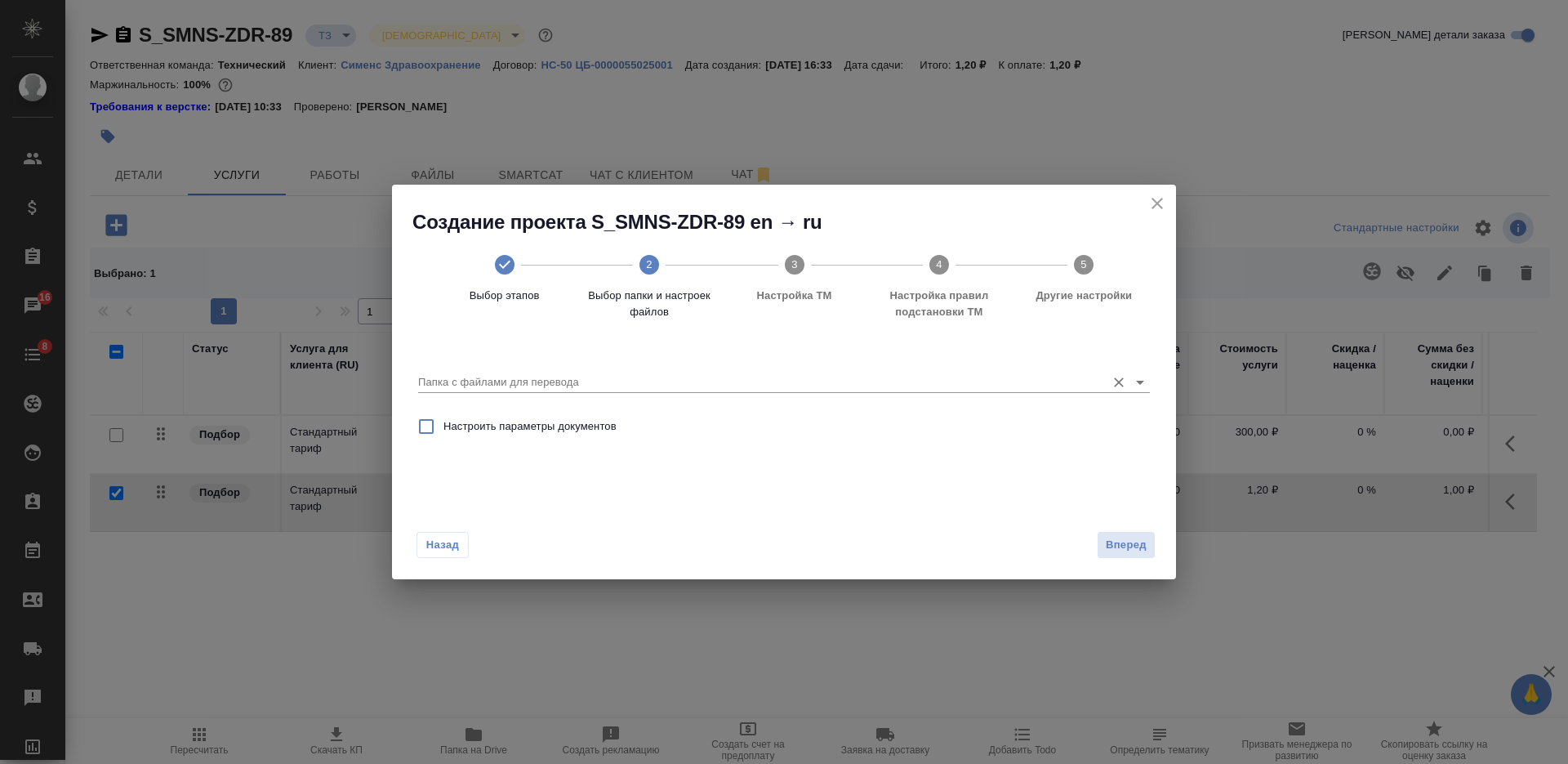
click at [800, 374] on input "Папка с файлами для перевода" at bounding box center [758, 382] width 680 height 19
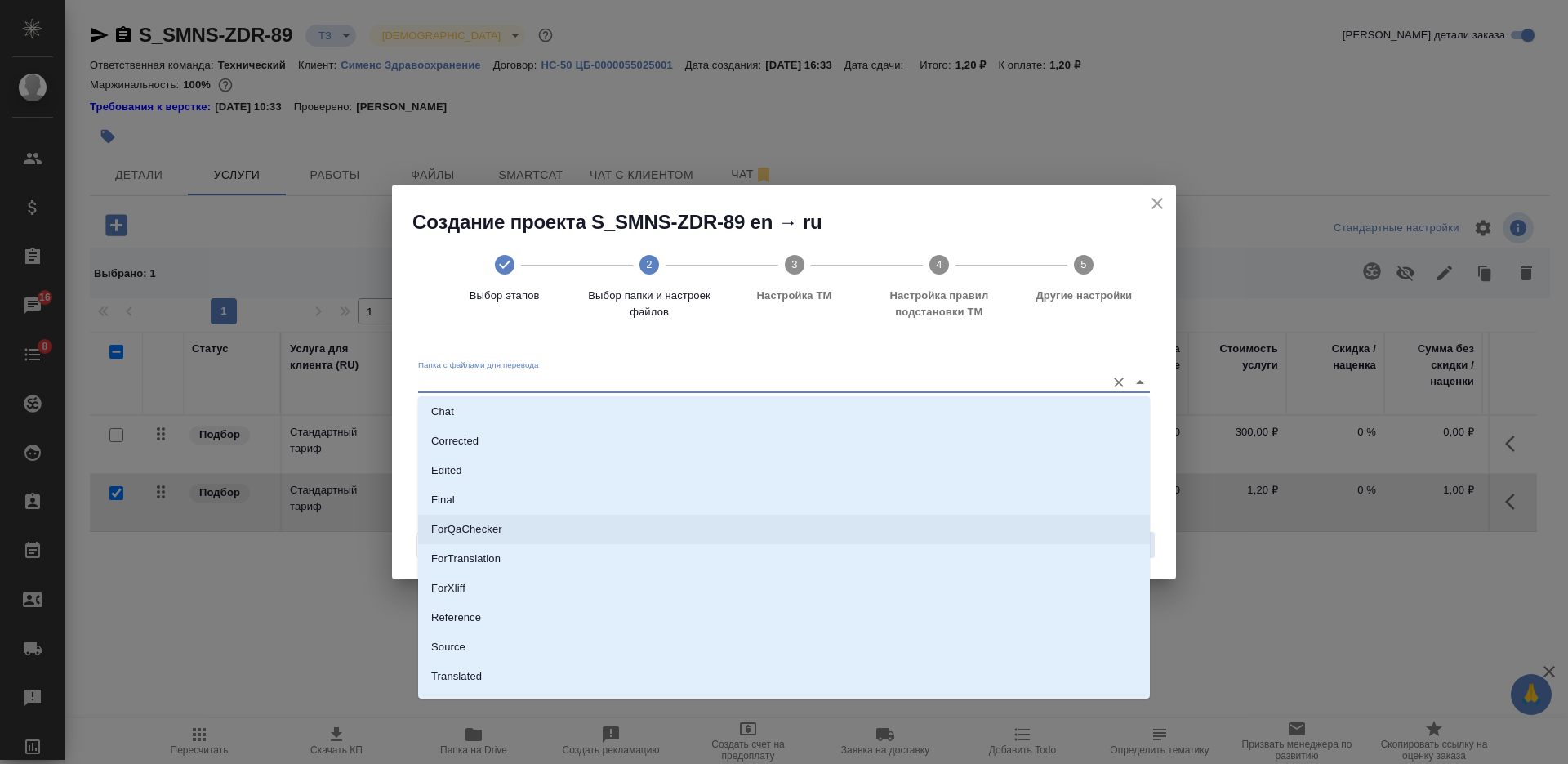
scroll to position [85, 0]
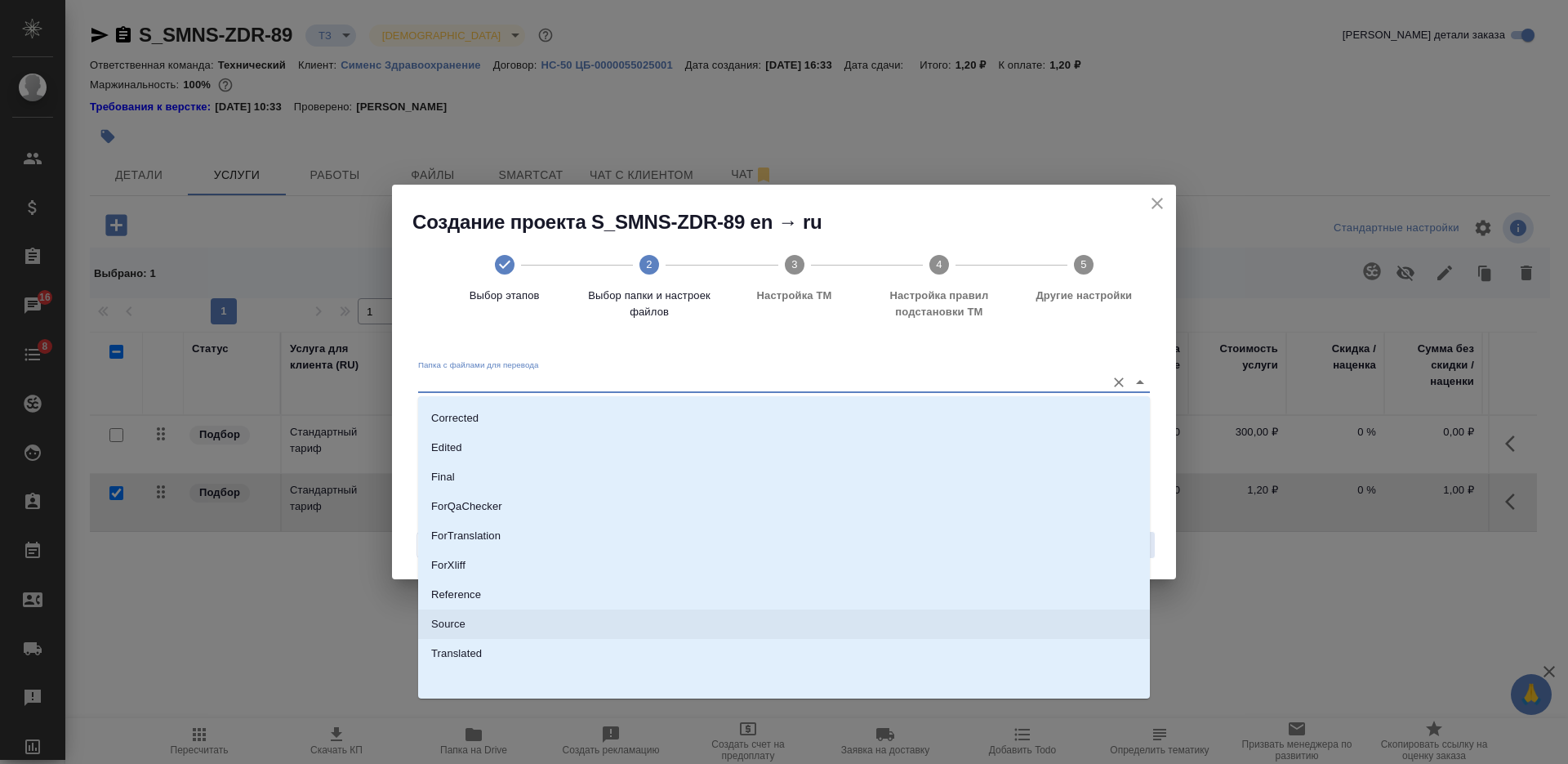
click at [690, 620] on li "Source" at bounding box center [784, 624] width 732 height 29
type input "Source"
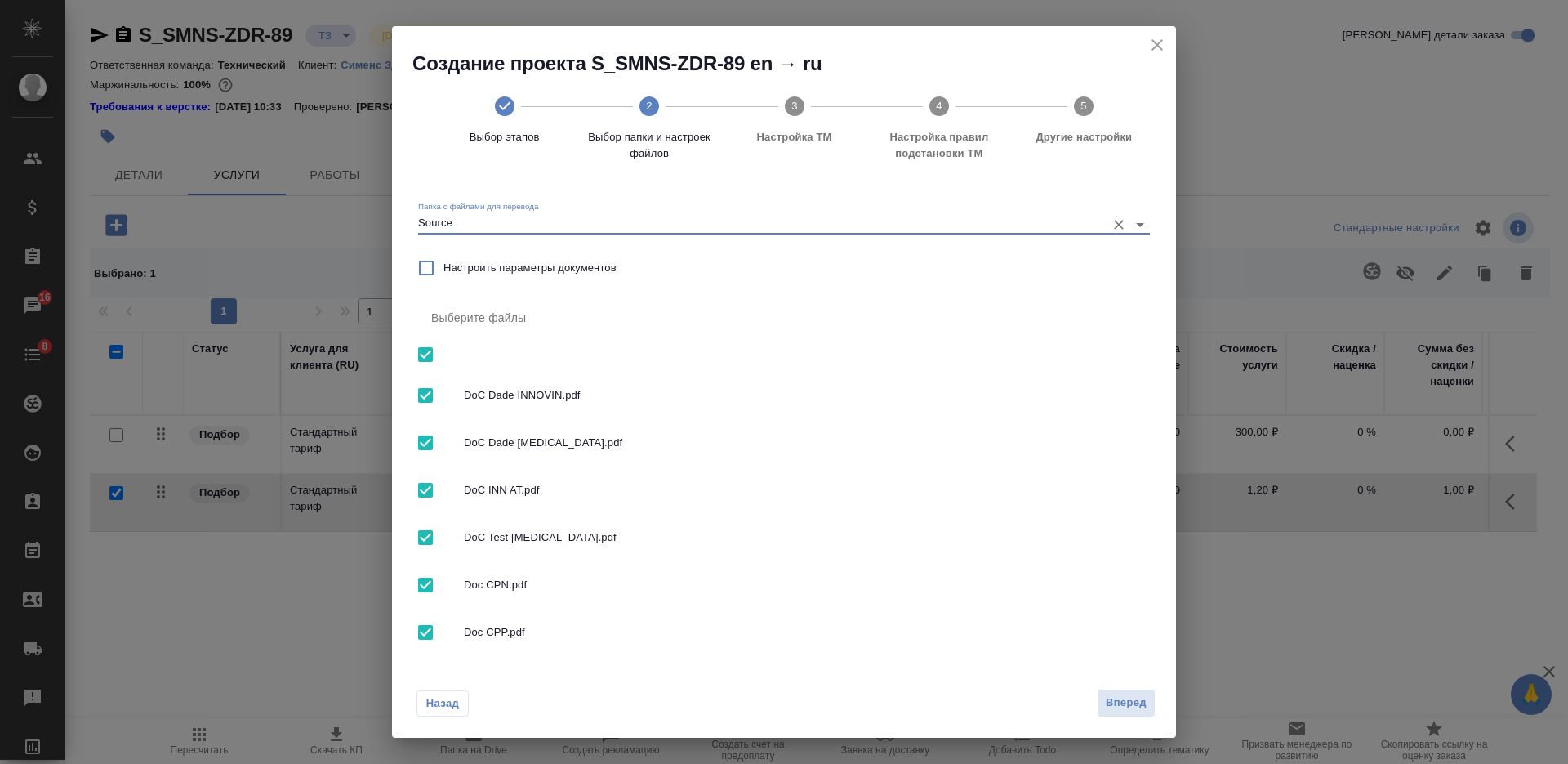
click at [424, 352] on input "checkbox" at bounding box center [425, 354] width 34 height 34
checkbox input "false"
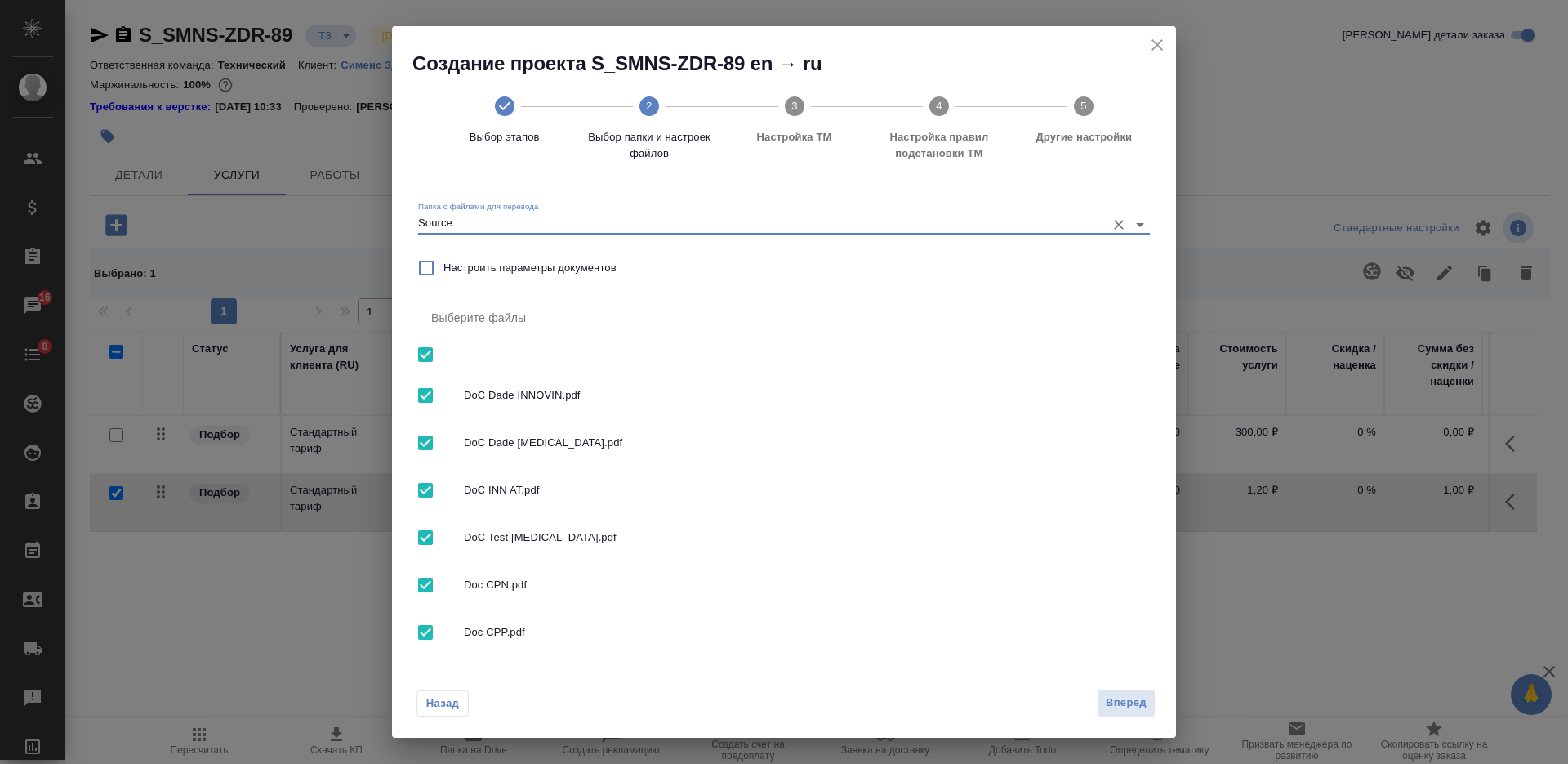
checkbox input "false"
click at [430, 393] on input "checkbox" at bounding box center [425, 395] width 34 height 34
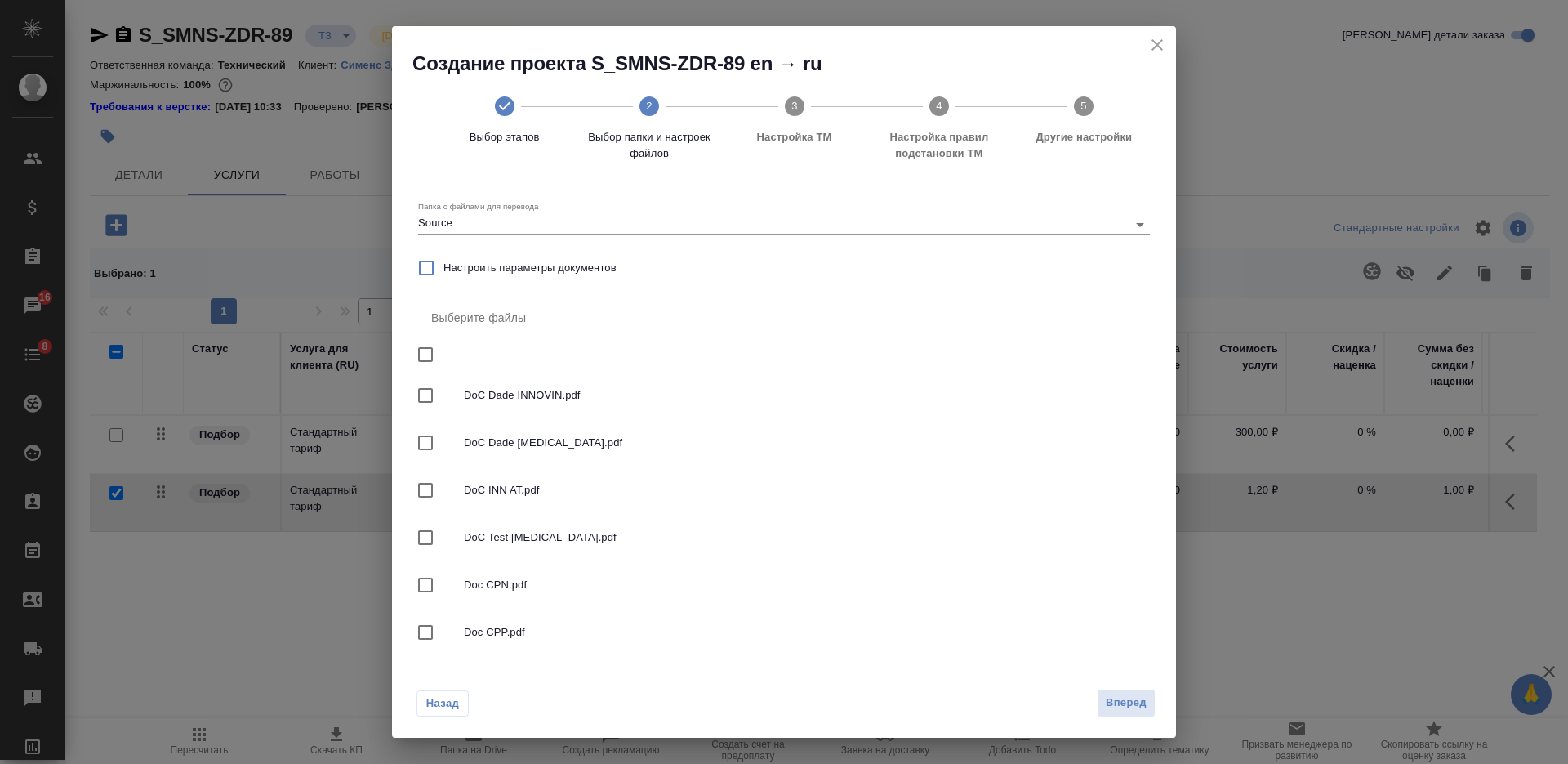
checkbox input "true"
click at [1107, 687] on div "Назад Вперед" at bounding box center [784, 699] width 784 height 77
click at [1117, 698] on span "Вперед" at bounding box center [1126, 702] width 41 height 19
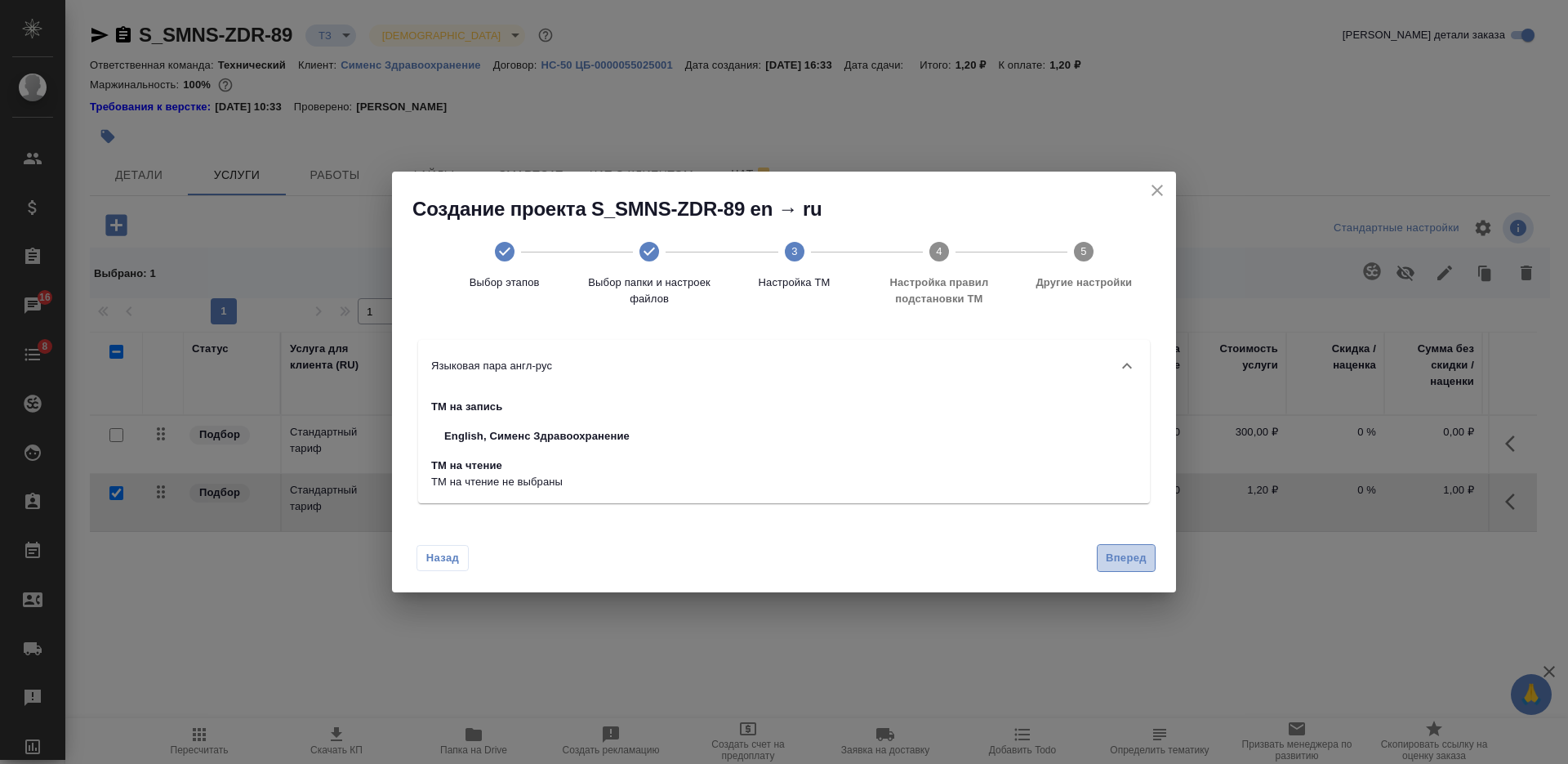
click at [1126, 556] on span "Вперед" at bounding box center [1126, 558] width 41 height 19
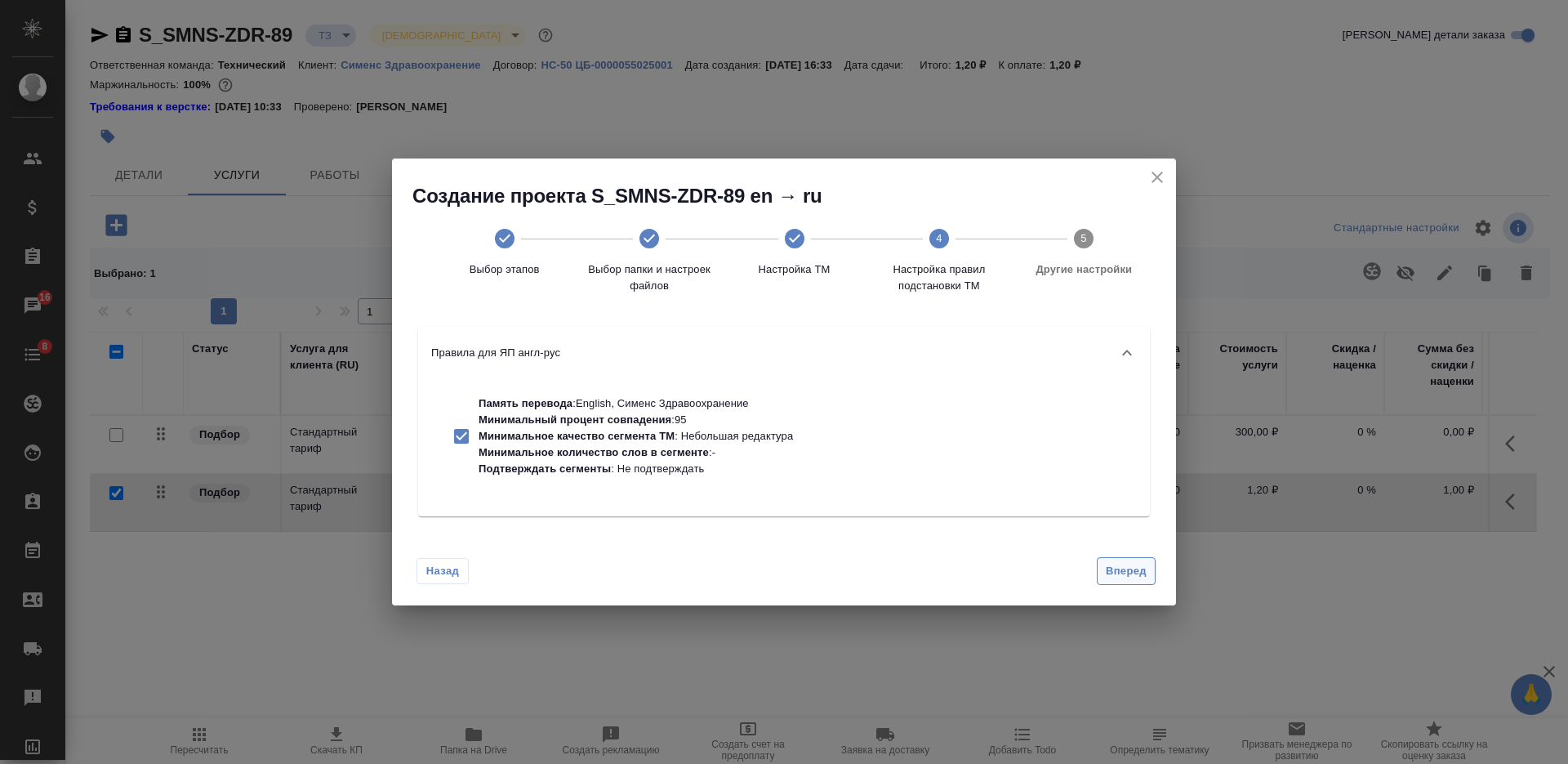
click at [1123, 574] on span "Вперед" at bounding box center [1126, 571] width 41 height 19
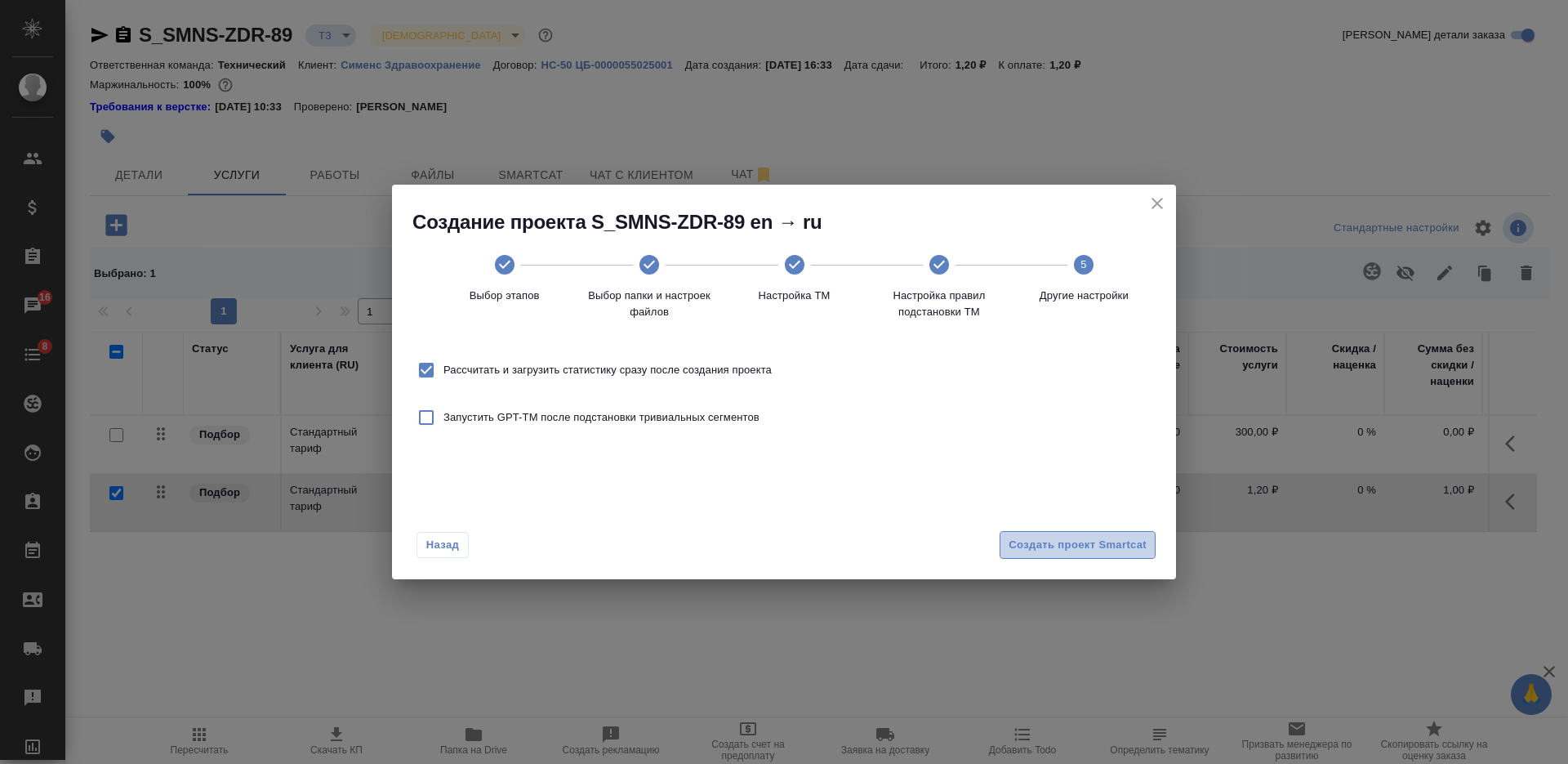
click at [1116, 548] on span "Создать проект Smartcat" at bounding box center [1077, 545] width 138 height 19
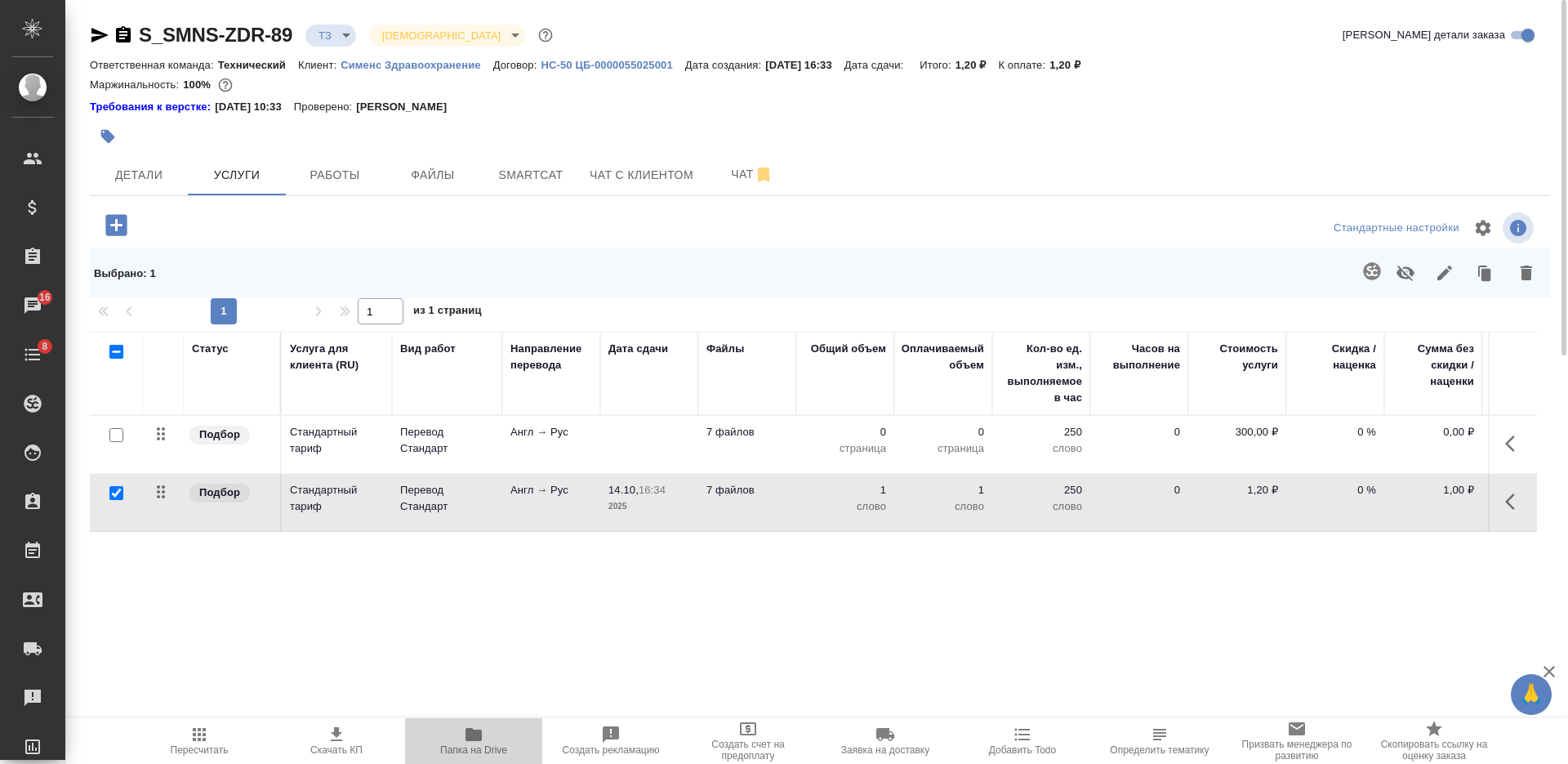
click at [449, 745] on span "Папка на Drive" at bounding box center [474, 750] width 67 height 11
click at [675, 429] on td at bounding box center [649, 444] width 98 height 57
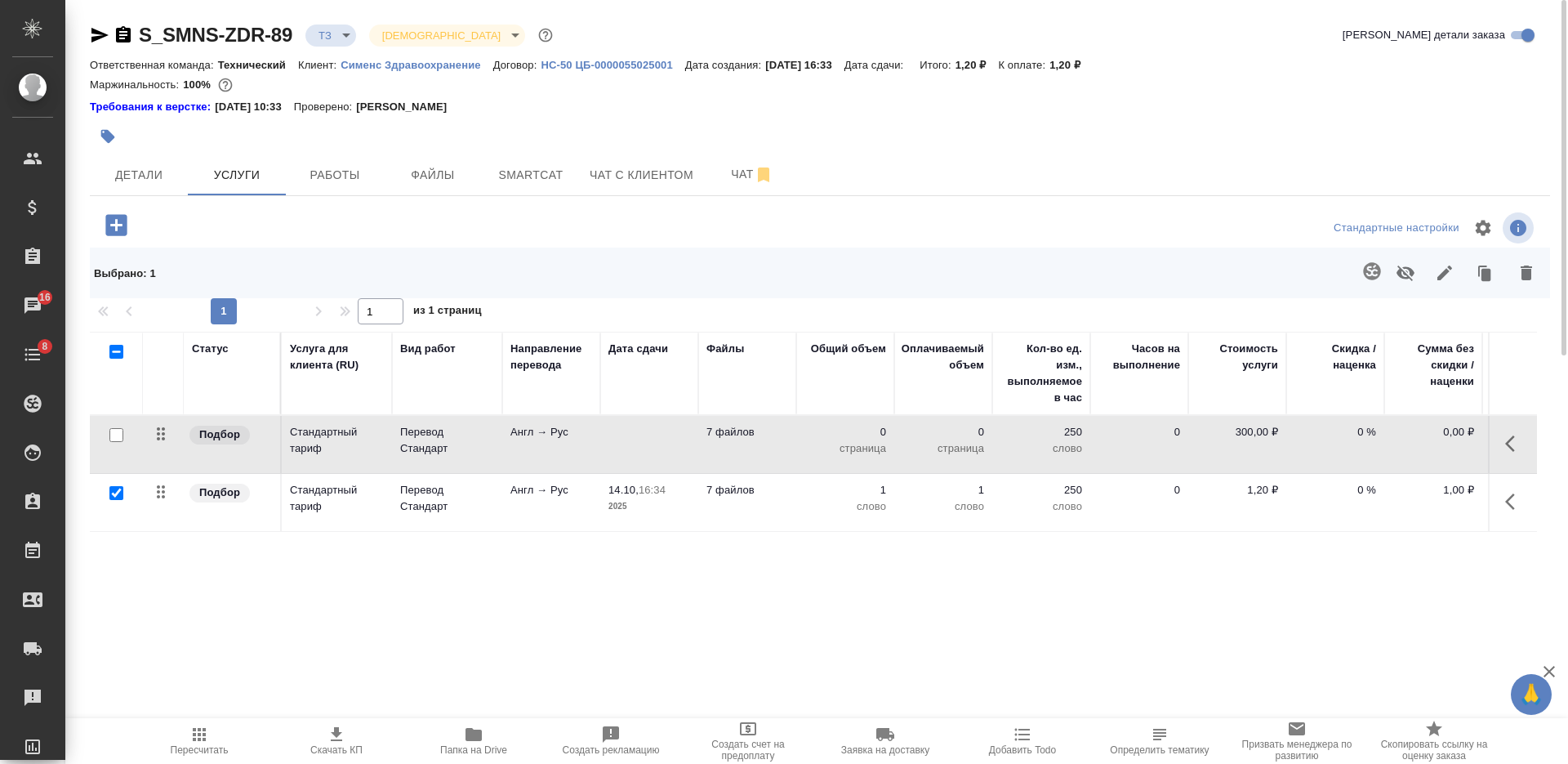
click at [675, 429] on td at bounding box center [649, 444] width 98 height 57
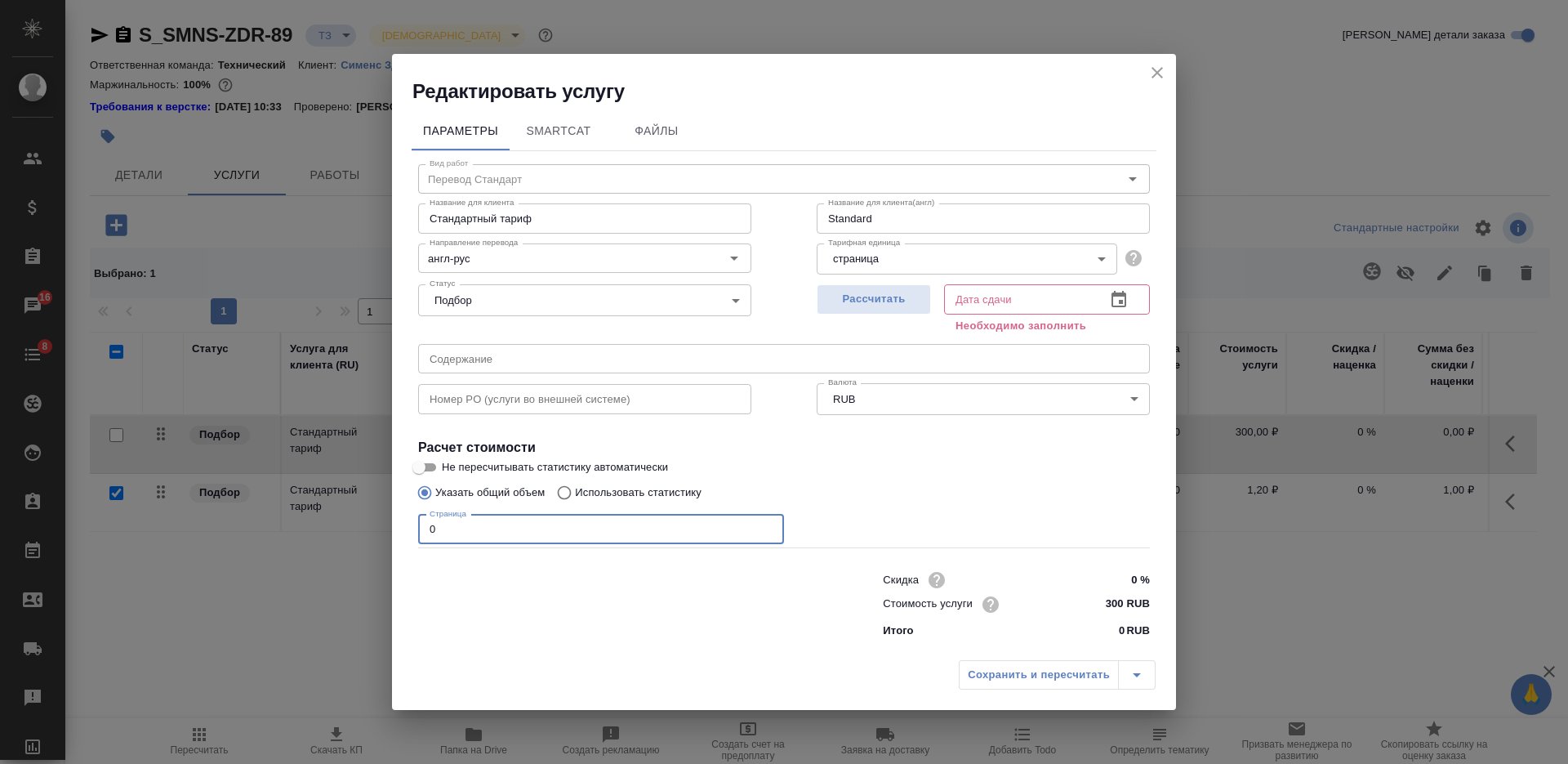
drag, startPoint x: 467, startPoint y: 538, endPoint x: 366, endPoint y: 531, distance: 101.2
click at [375, 532] on div "Редактировать услугу Параметры SmartCat Файлы Вид работ Перевод Стандарт Вид ра…" at bounding box center [784, 382] width 1568 height 764
type input "18"
click at [904, 301] on span "Рассчитать" at bounding box center [873, 299] width 96 height 19
type input "17.10.2025 10:38"
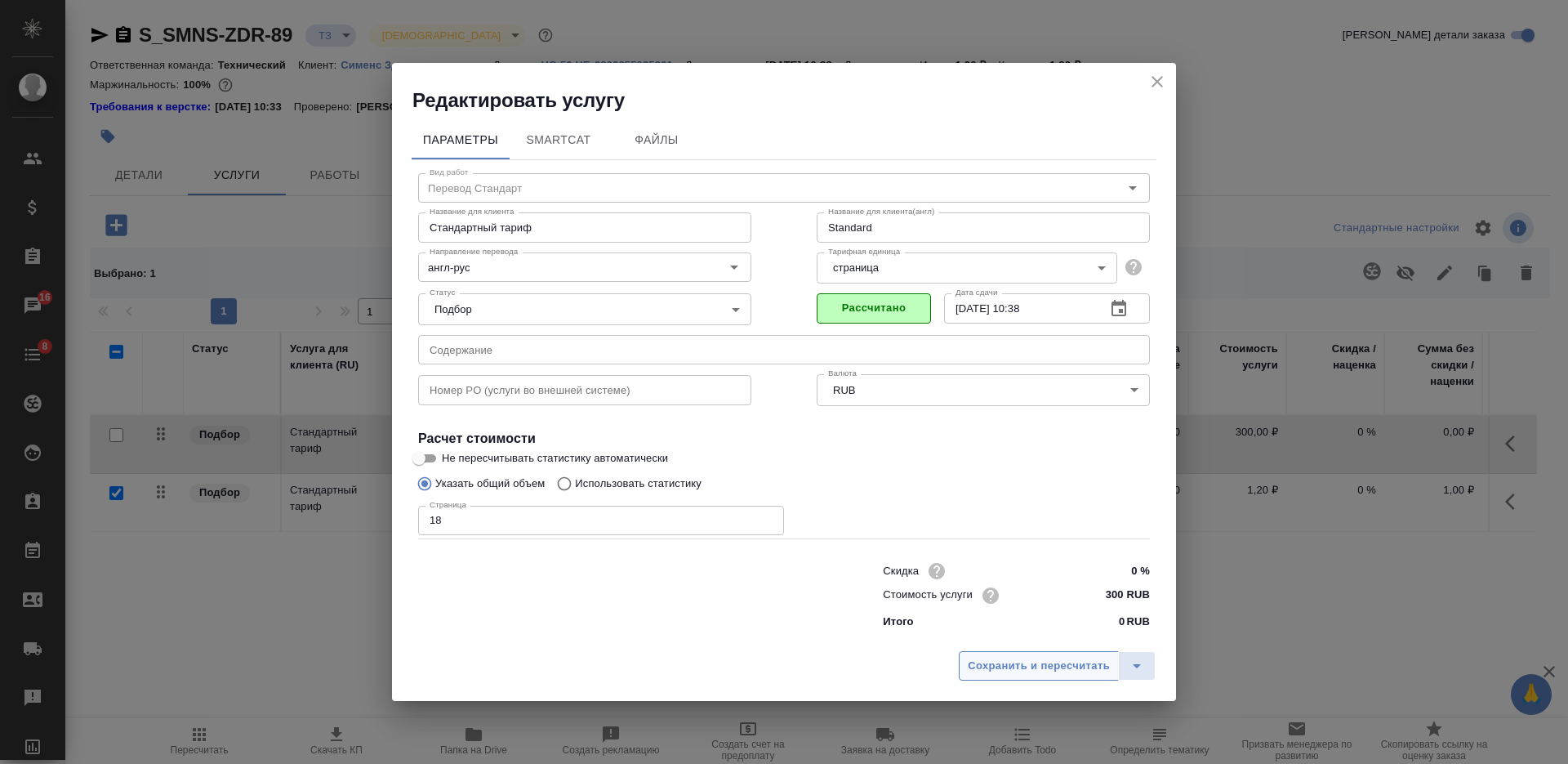
click at [1016, 670] on span "Сохранить и пересчитать" at bounding box center [1038, 666] width 142 height 19
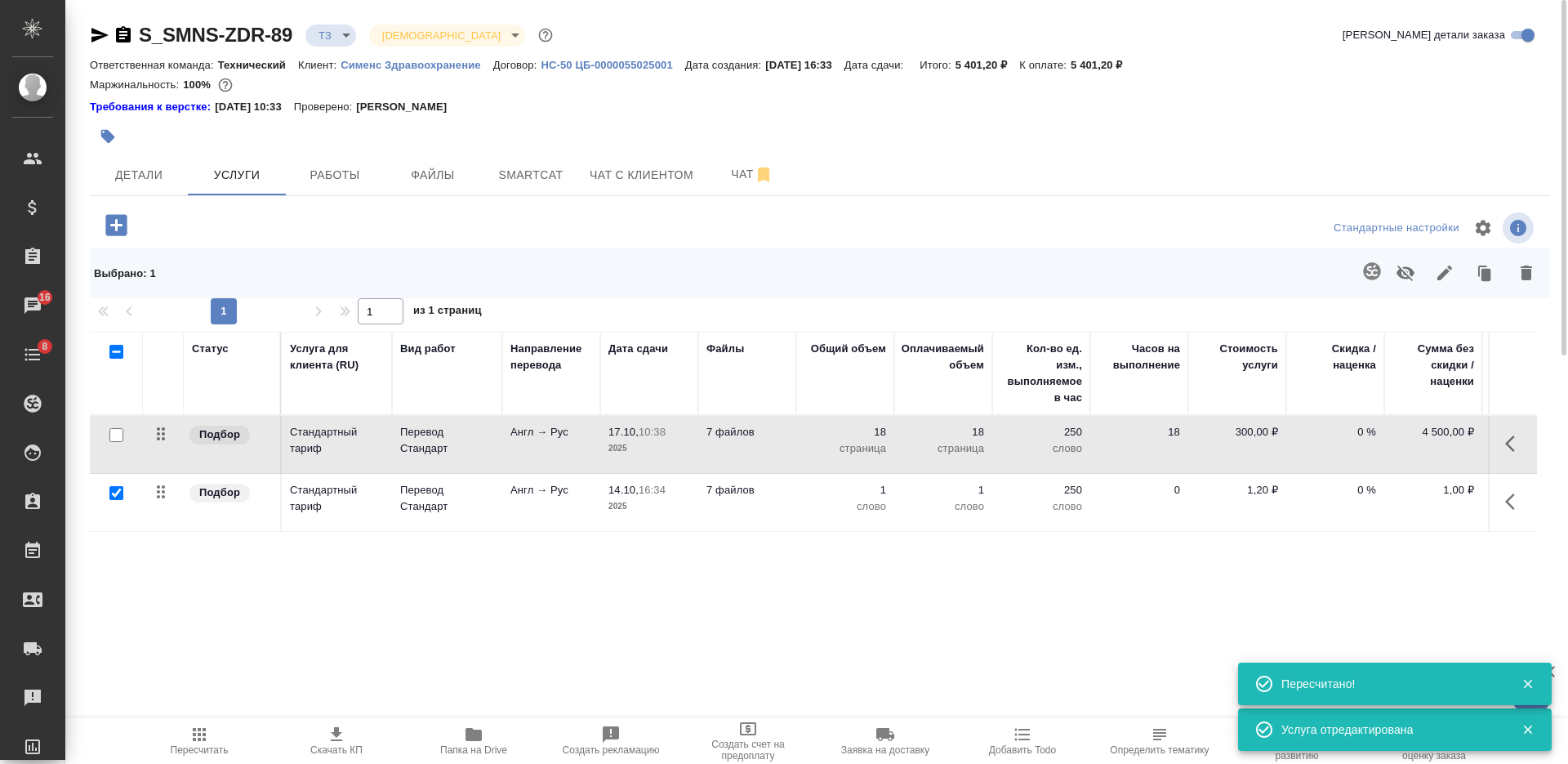
click at [1504, 439] on button "button" at bounding box center [1515, 443] width 39 height 39
click at [1392, 435] on icon "button" at bounding box center [1389, 443] width 19 height 19
click at [771, 506] on td "7 файлов" at bounding box center [747, 502] width 98 height 57
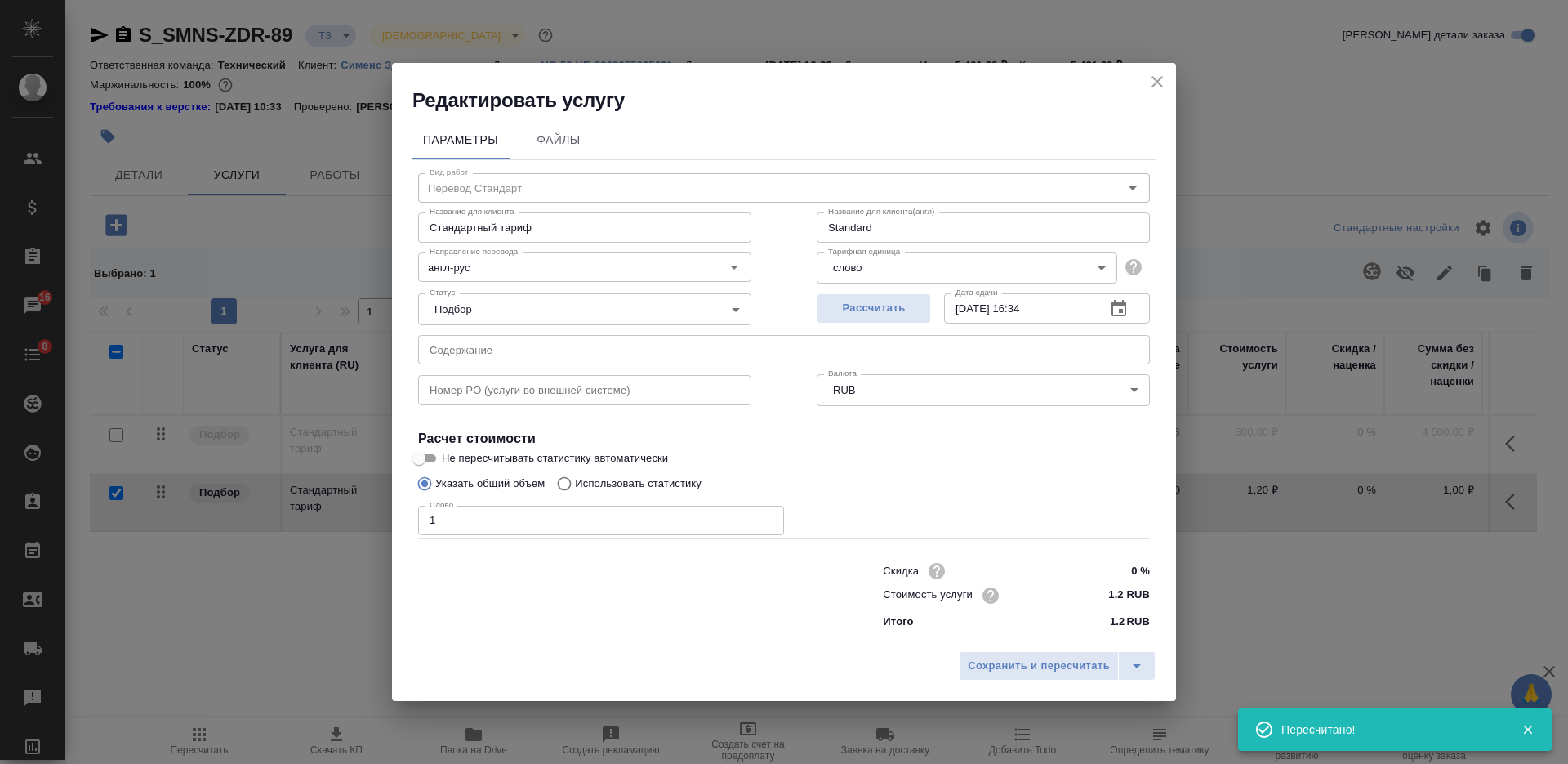
click at [645, 483] on p "Использовать статистику" at bounding box center [637, 483] width 126 height 16
click at [575, 483] on input "Использовать статистику" at bounding box center [562, 483] width 26 height 31
radio input "true"
radio input "false"
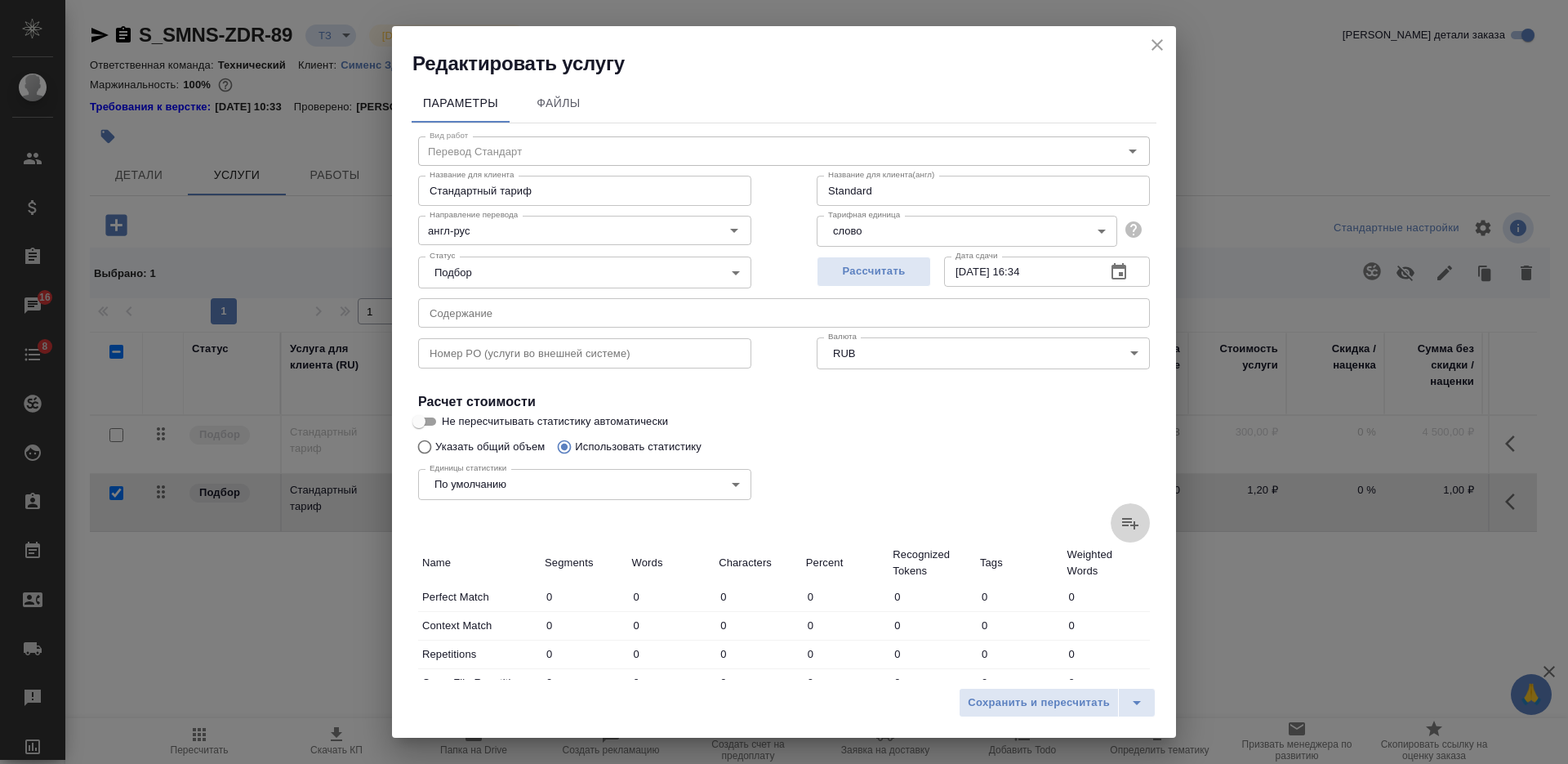
click at [1121, 523] on icon at bounding box center [1130, 523] width 19 height 19
click at [0, 0] on input "file" at bounding box center [0, 0] width 0 height 0
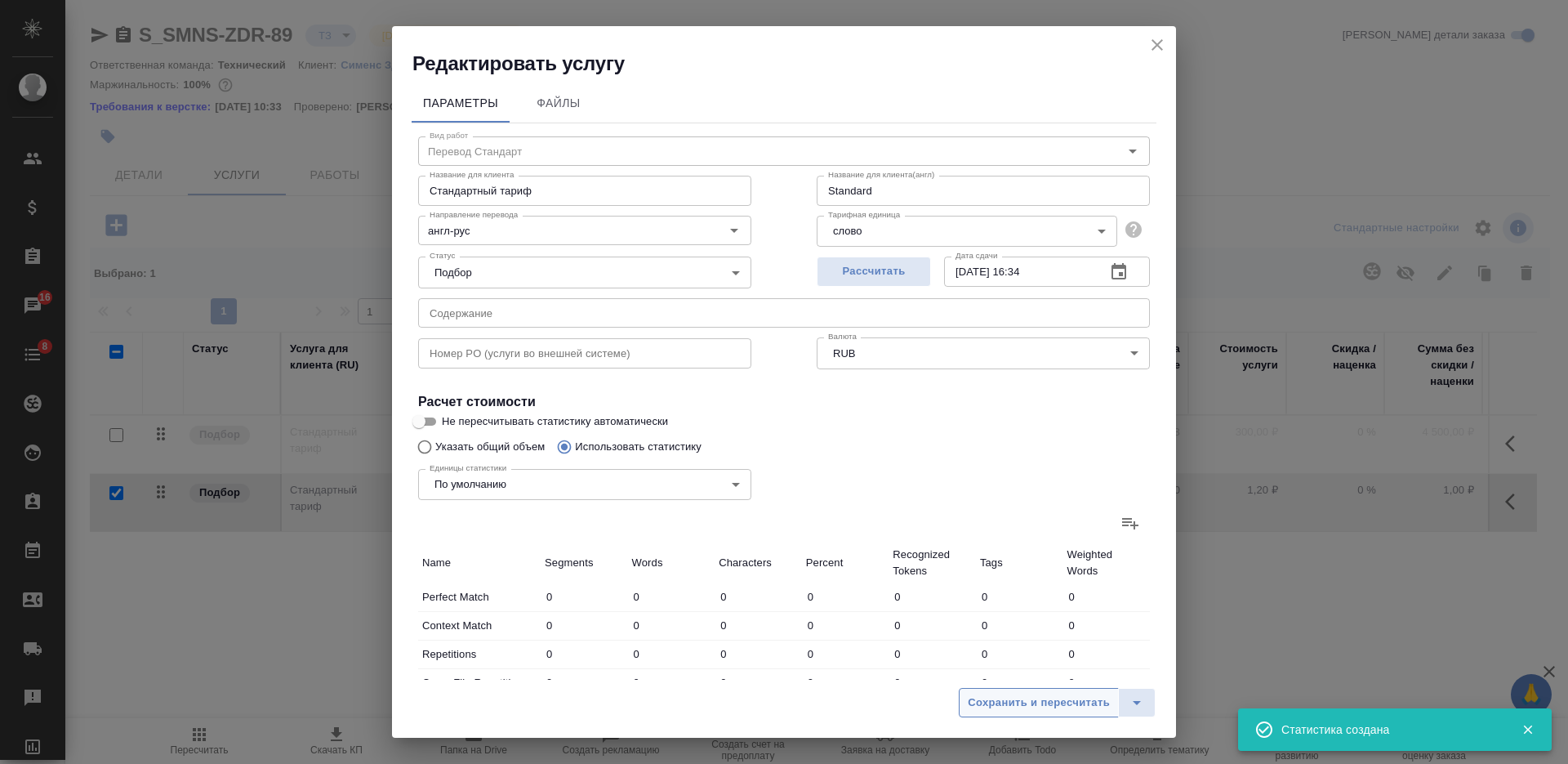
click at [1028, 700] on span "Сохранить и пересчитать" at bounding box center [1038, 702] width 142 height 19
type input "89"
type input "276"
type input "2042"
type input "31"
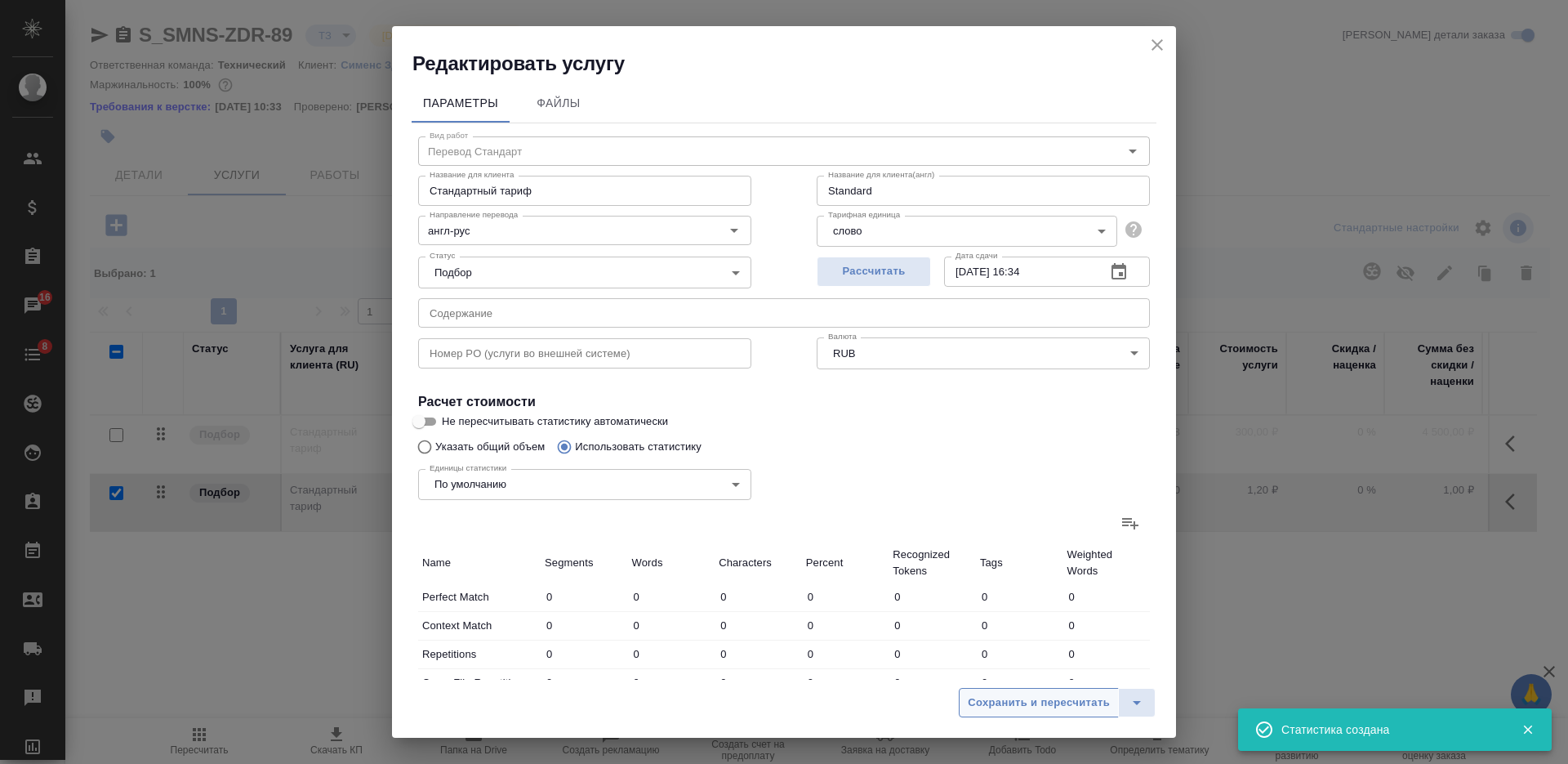
type input "98"
type input "620"
type input "304"
type input "1710"
type input "12066"
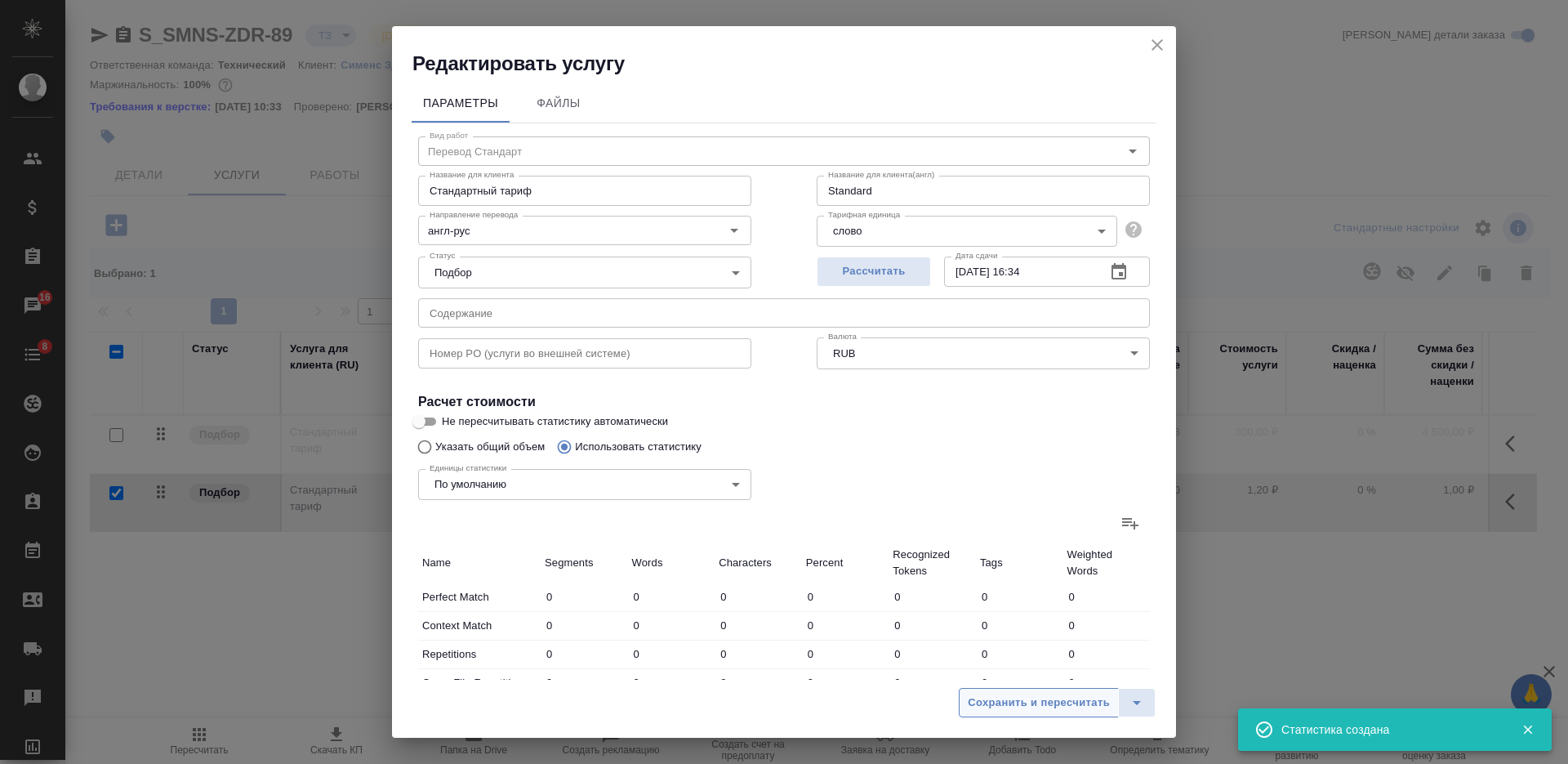
type input "242"
type input "640"
type input "4378"
type input "10"
type input "68"
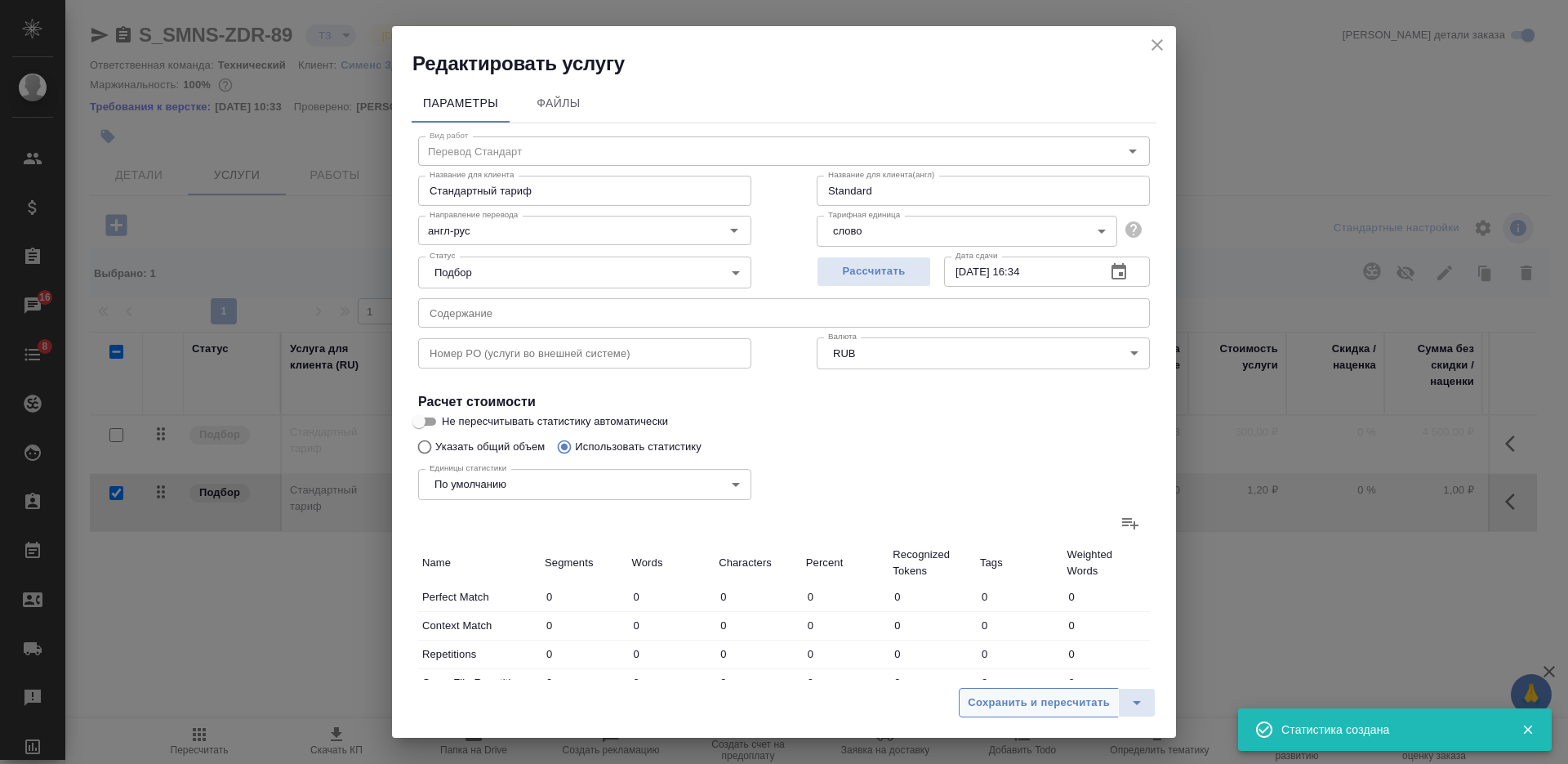
type input "510"
type input "17"
type input "186"
type input "1259"
type input "31"
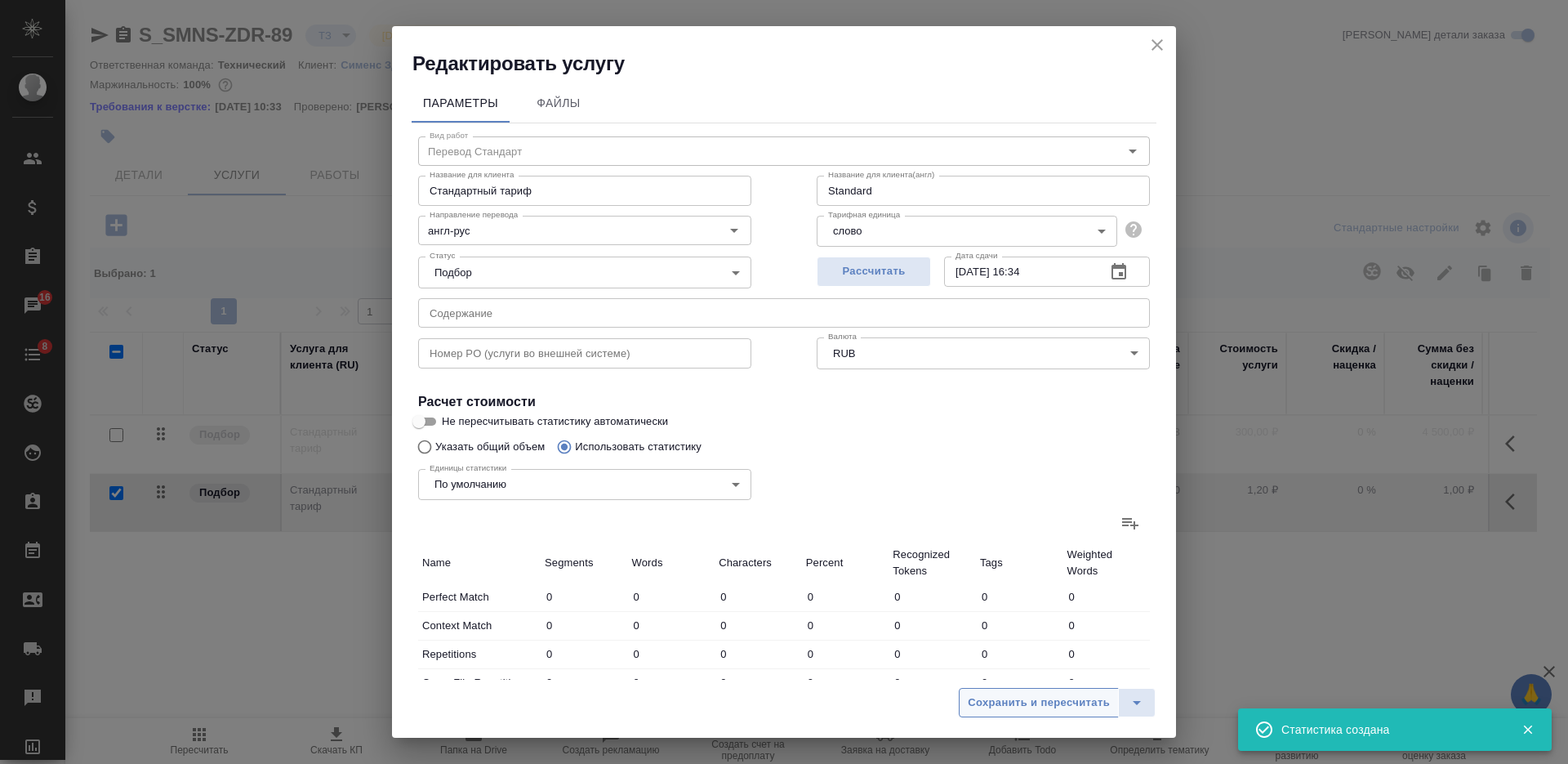
type input "188"
type input "1305"
type input "206"
type input "1298"
type input "7964"
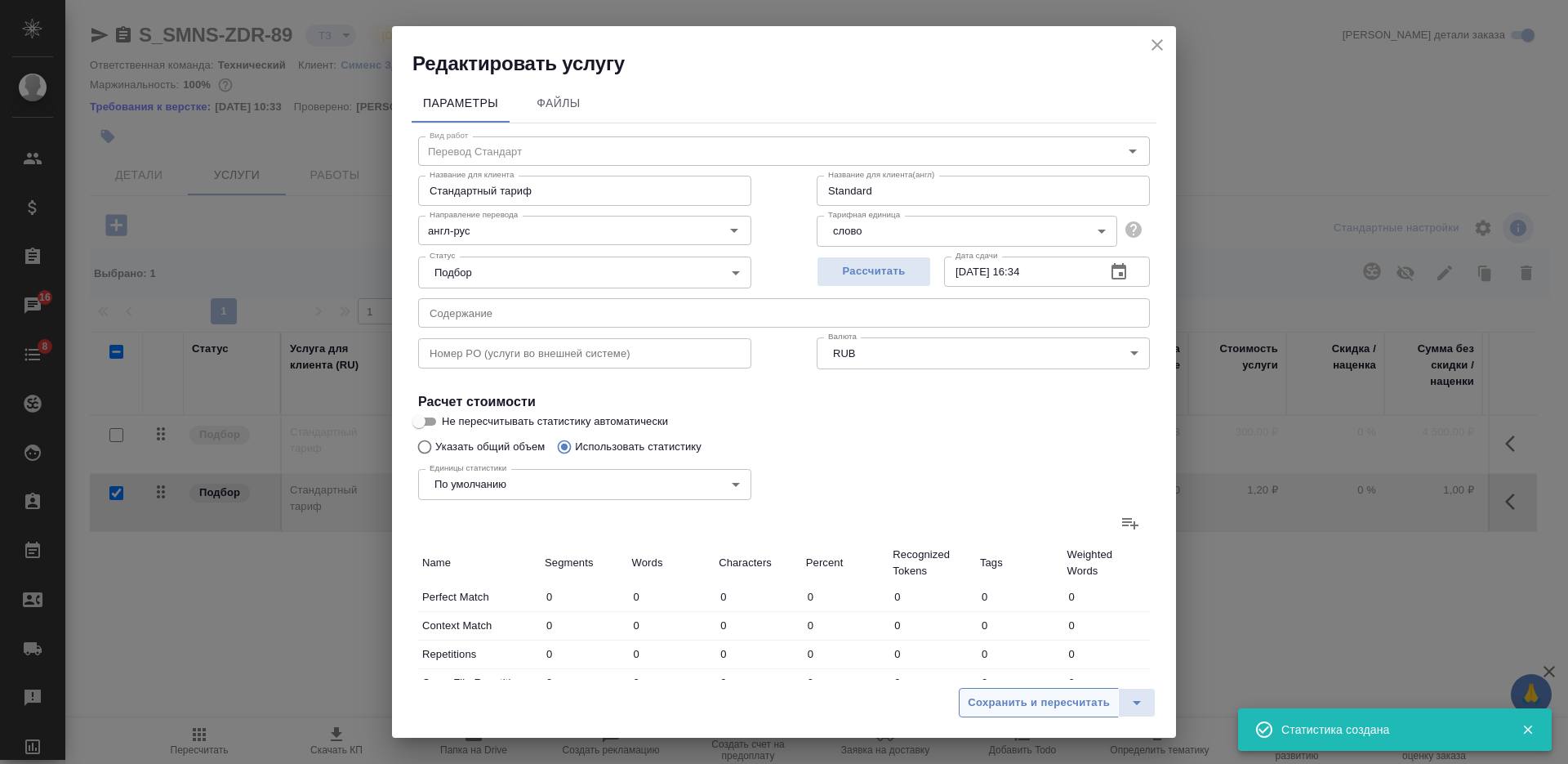
type input "595"
type input "2656"
type input "17458"
type input "930"
type input "4464"
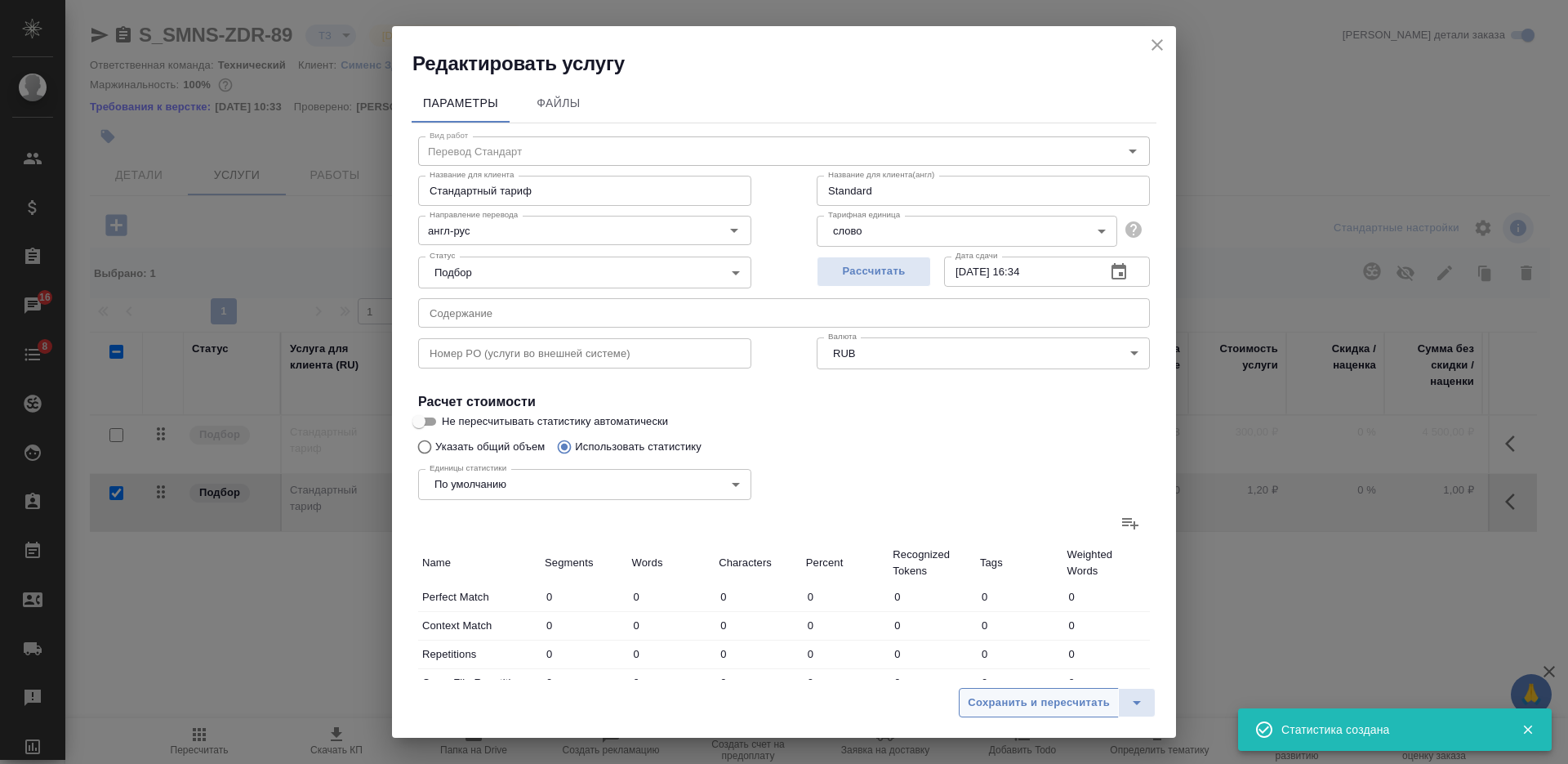
type input "30144"
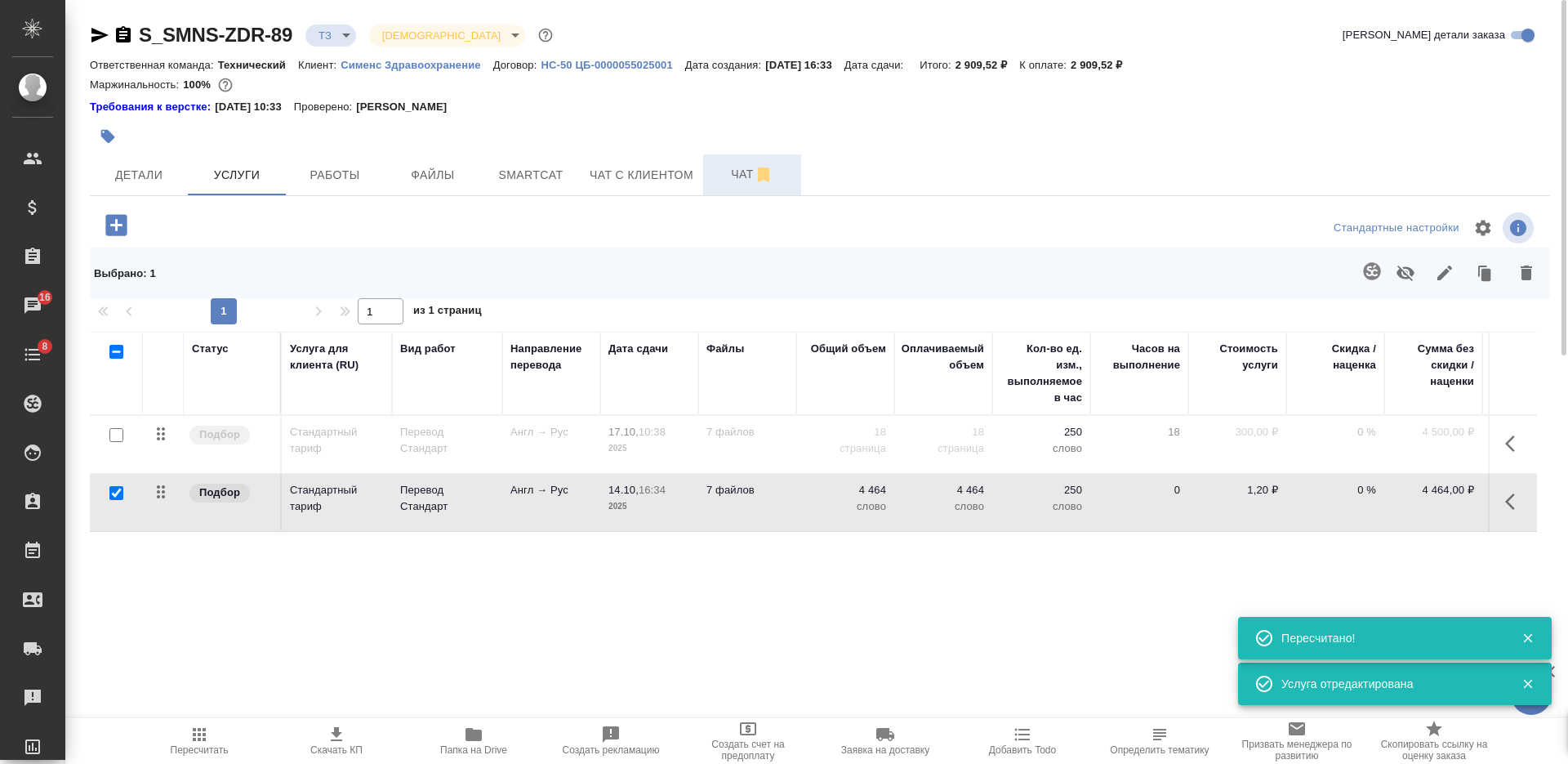
click at [724, 169] on span "Чат" at bounding box center [751, 174] width 79 height 20
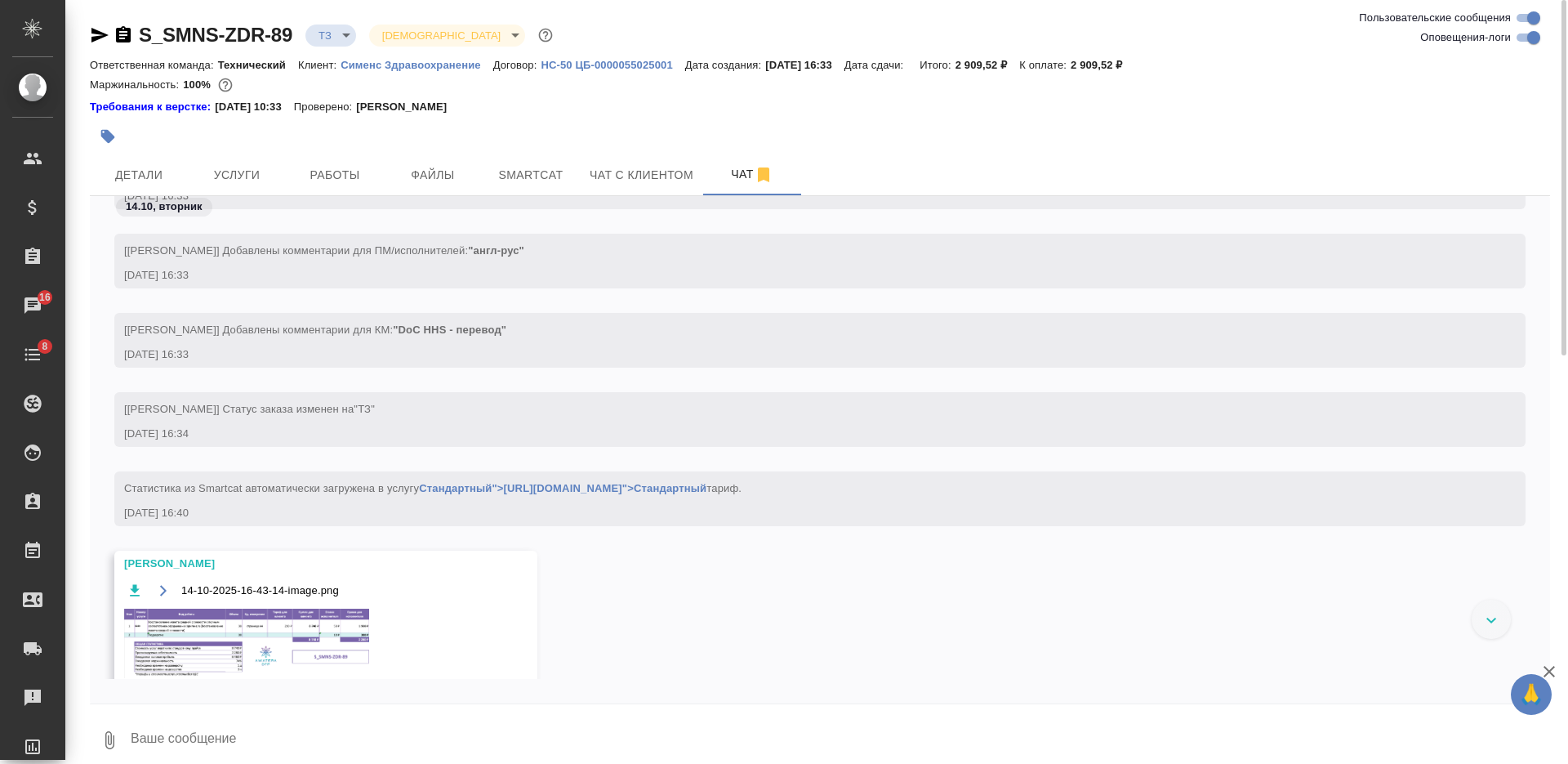
scroll to position [531, 0]
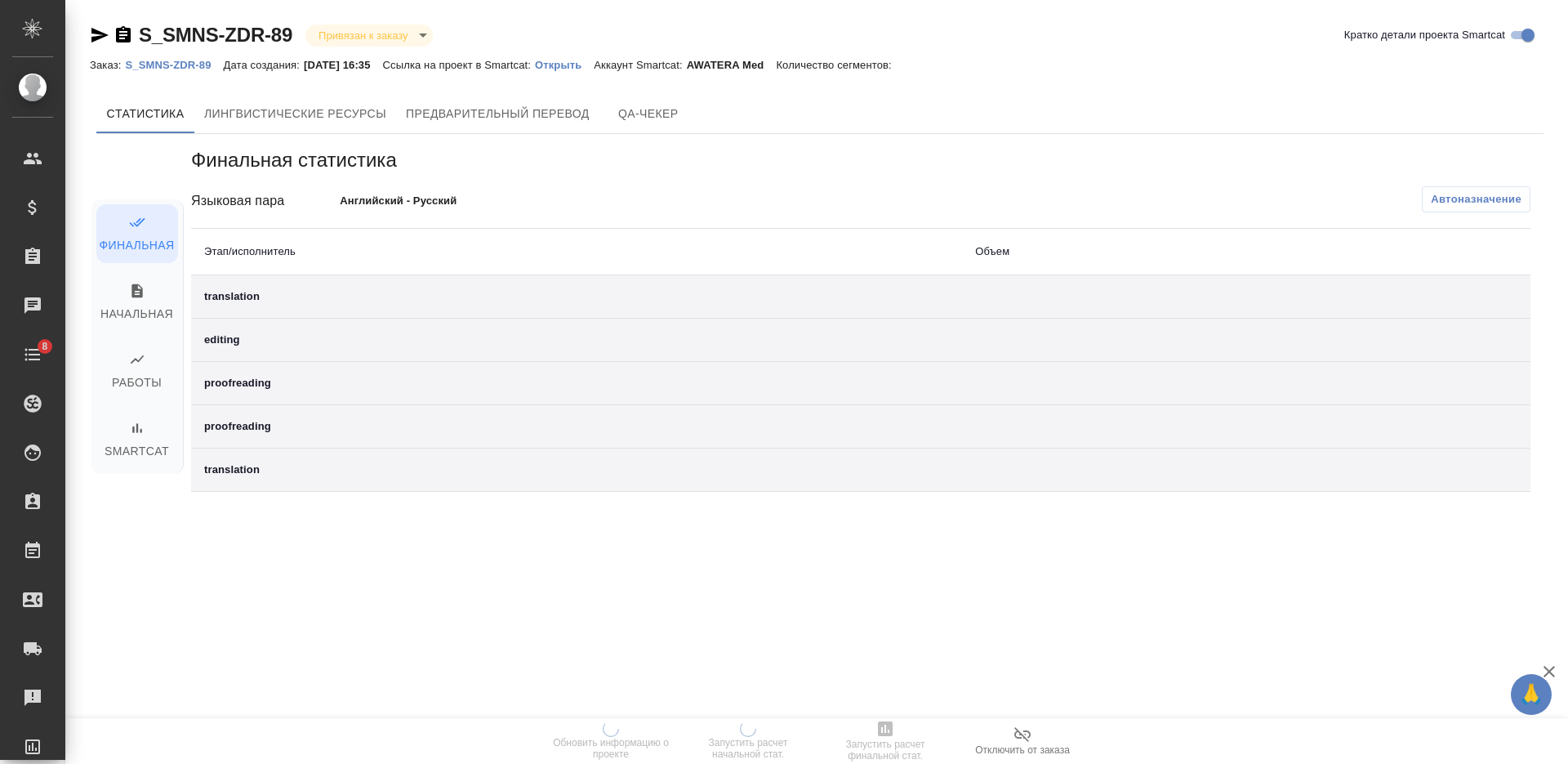
click at [567, 64] on p "Открыть" at bounding box center [564, 65] width 59 height 12
